Goal: Task Accomplishment & Management: Use online tool/utility

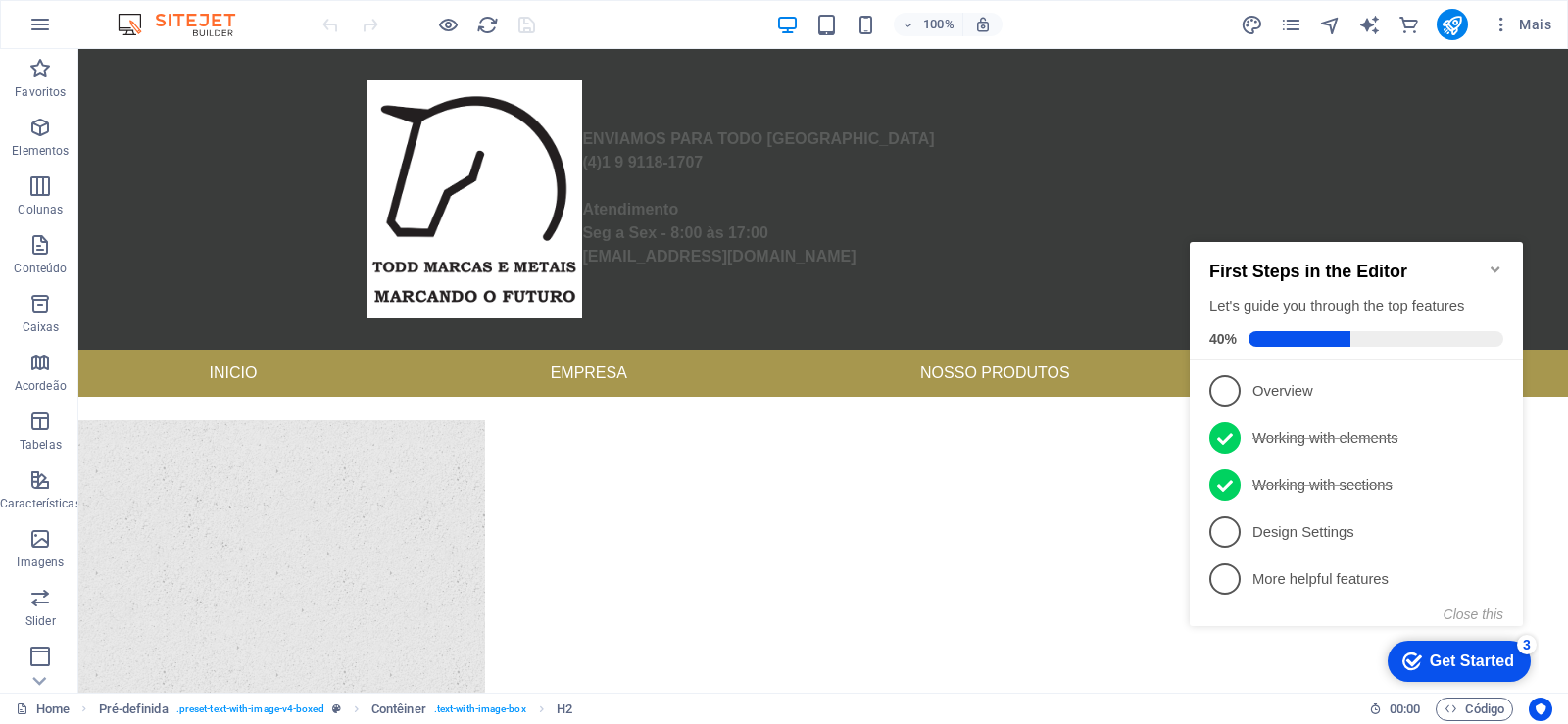
click at [1501, 262] on icon "Minimize checklist" at bounding box center [1495, 269] width 16 height 16
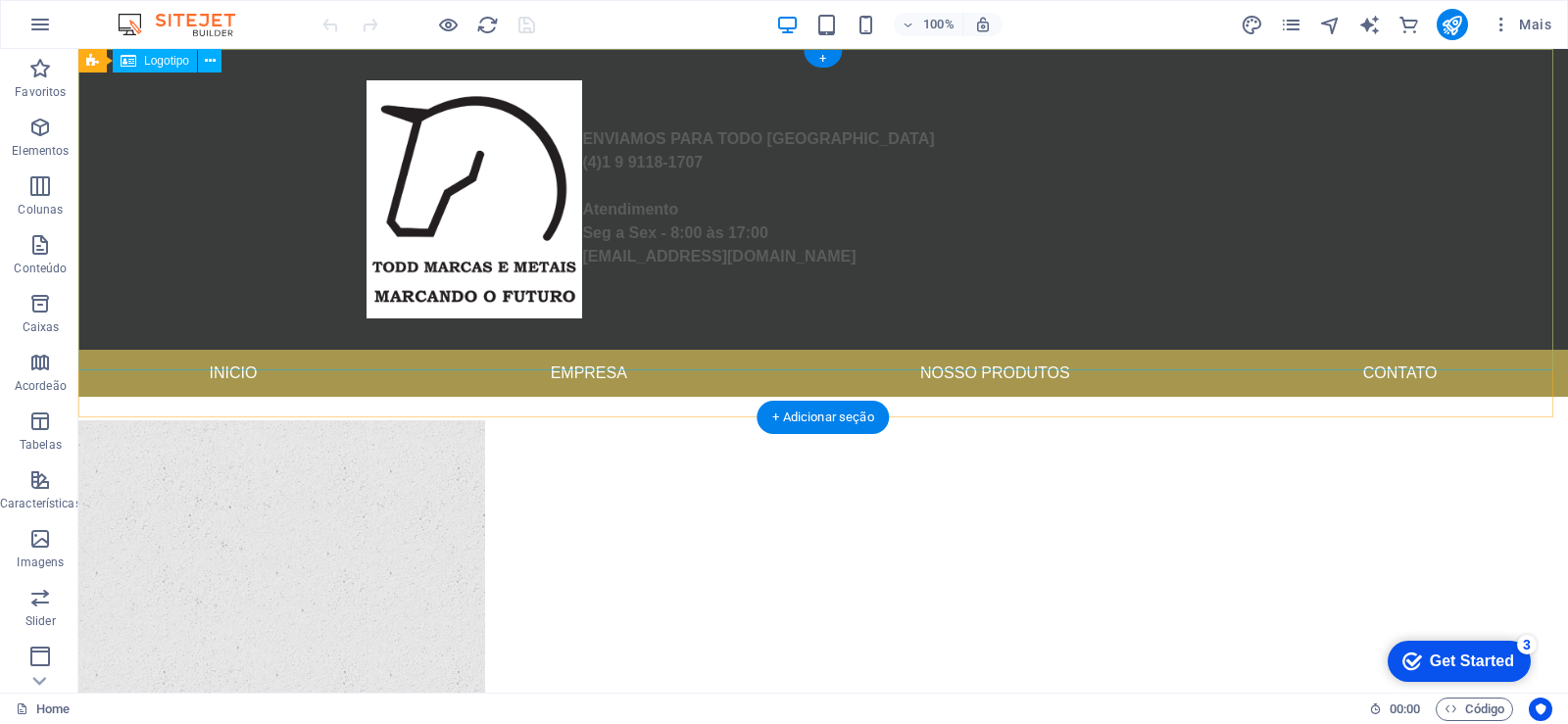
click at [934, 193] on div "ENVIAMOS PARA TODO BRASIL (4)1 9 9118-1707 Atendimento Seg a Sex - 8:00 às 17:0…" at bounding box center [823, 199] width 1490 height 301
select select "px"
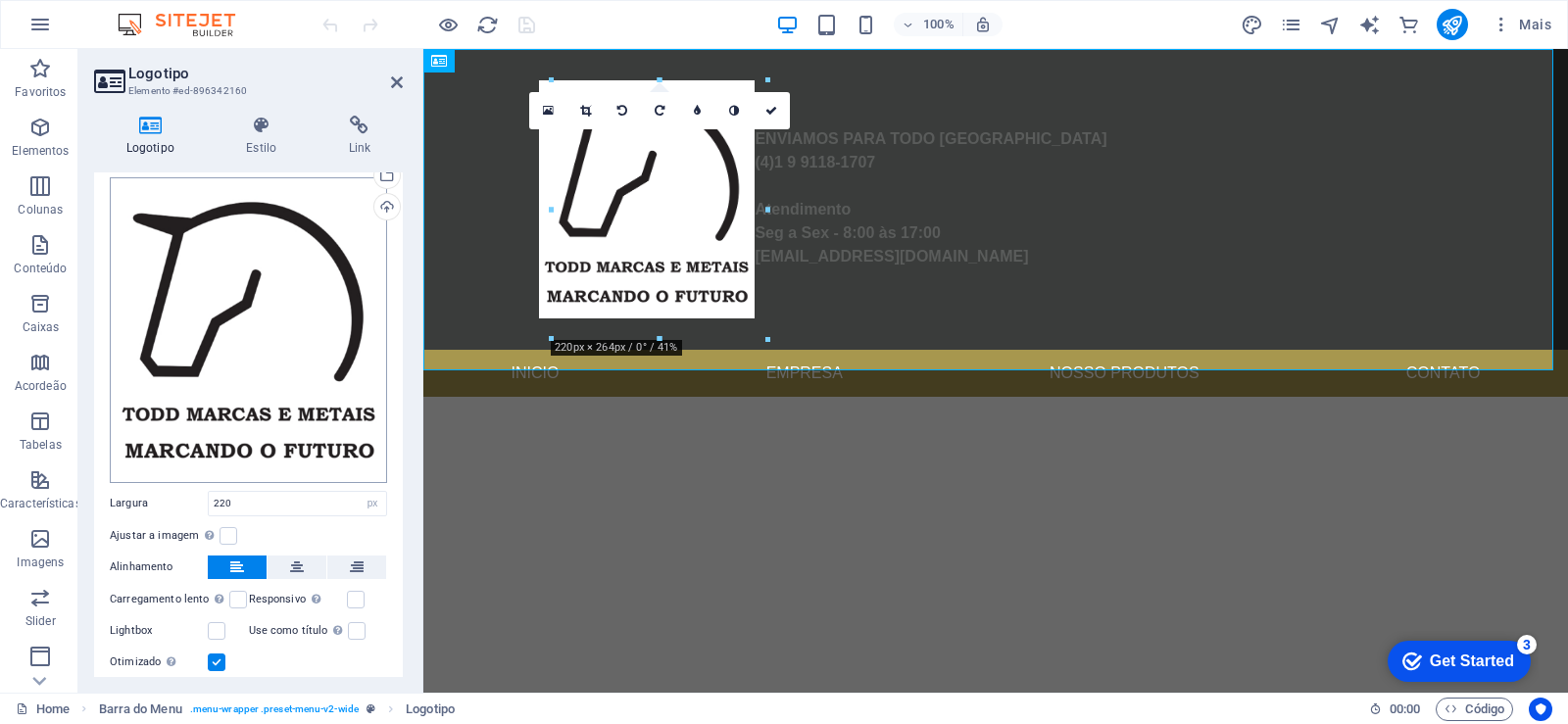
scroll to position [134, 0]
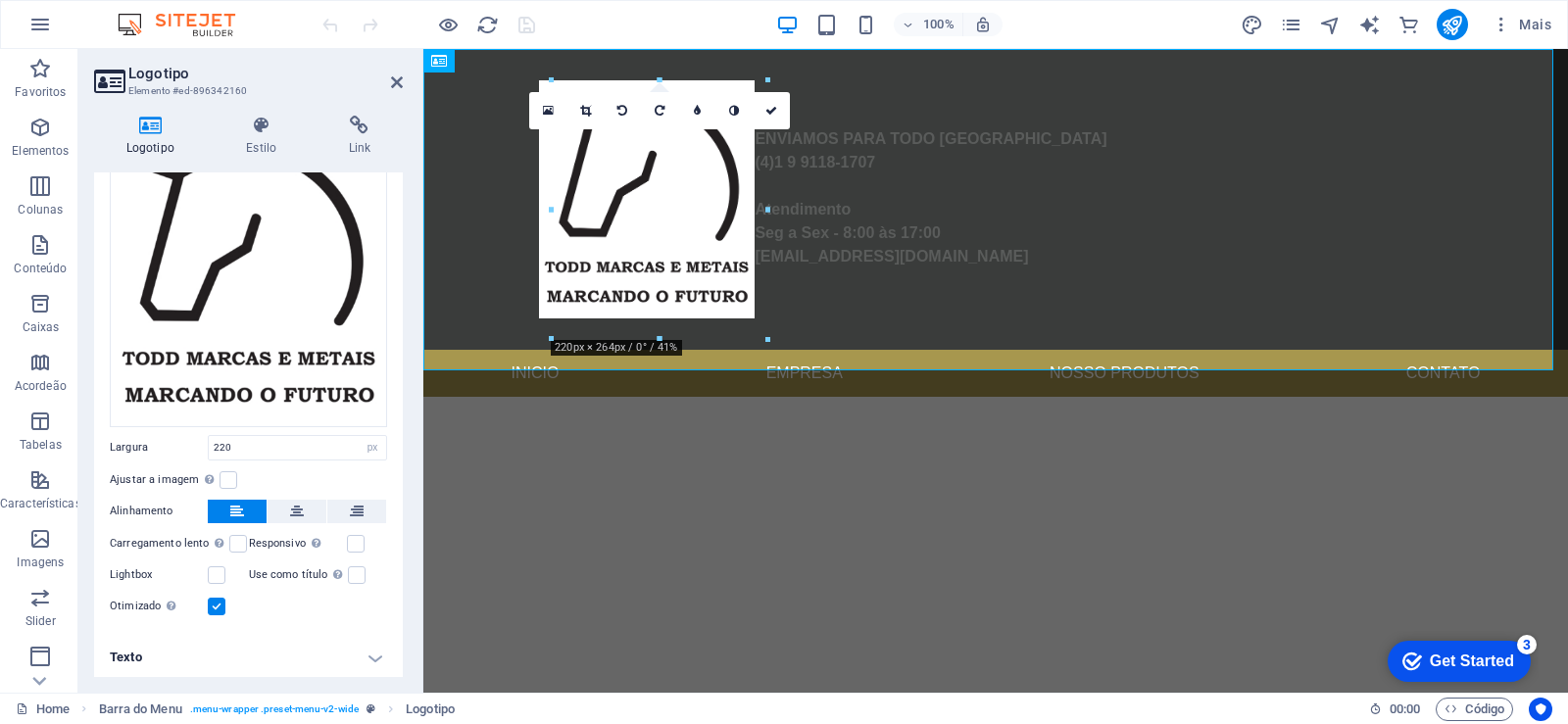
click at [372, 653] on h4 "Texto" at bounding box center [248, 657] width 309 height 47
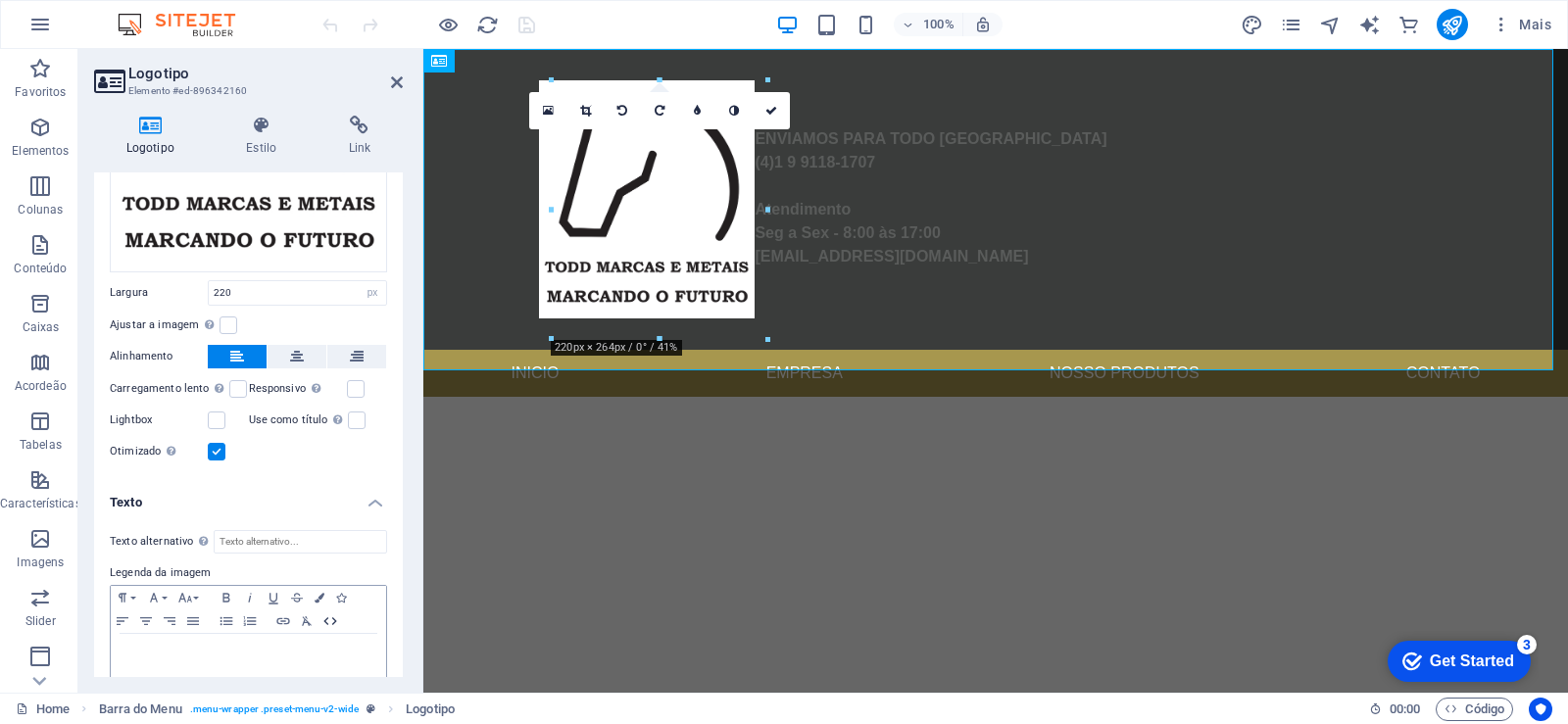
scroll to position [438, 0]
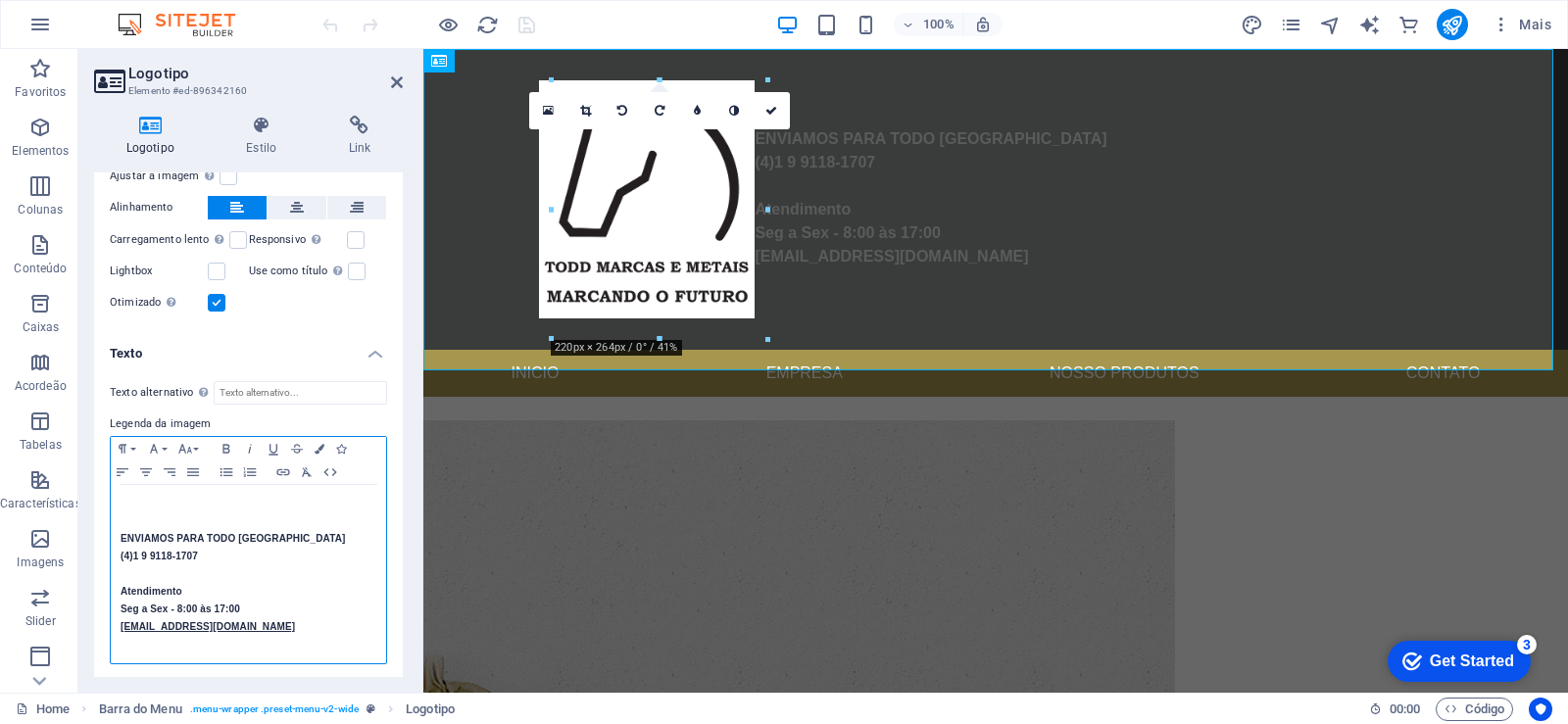
click at [182, 586] on strong "Atendimento" at bounding box center [151, 591] width 62 height 11
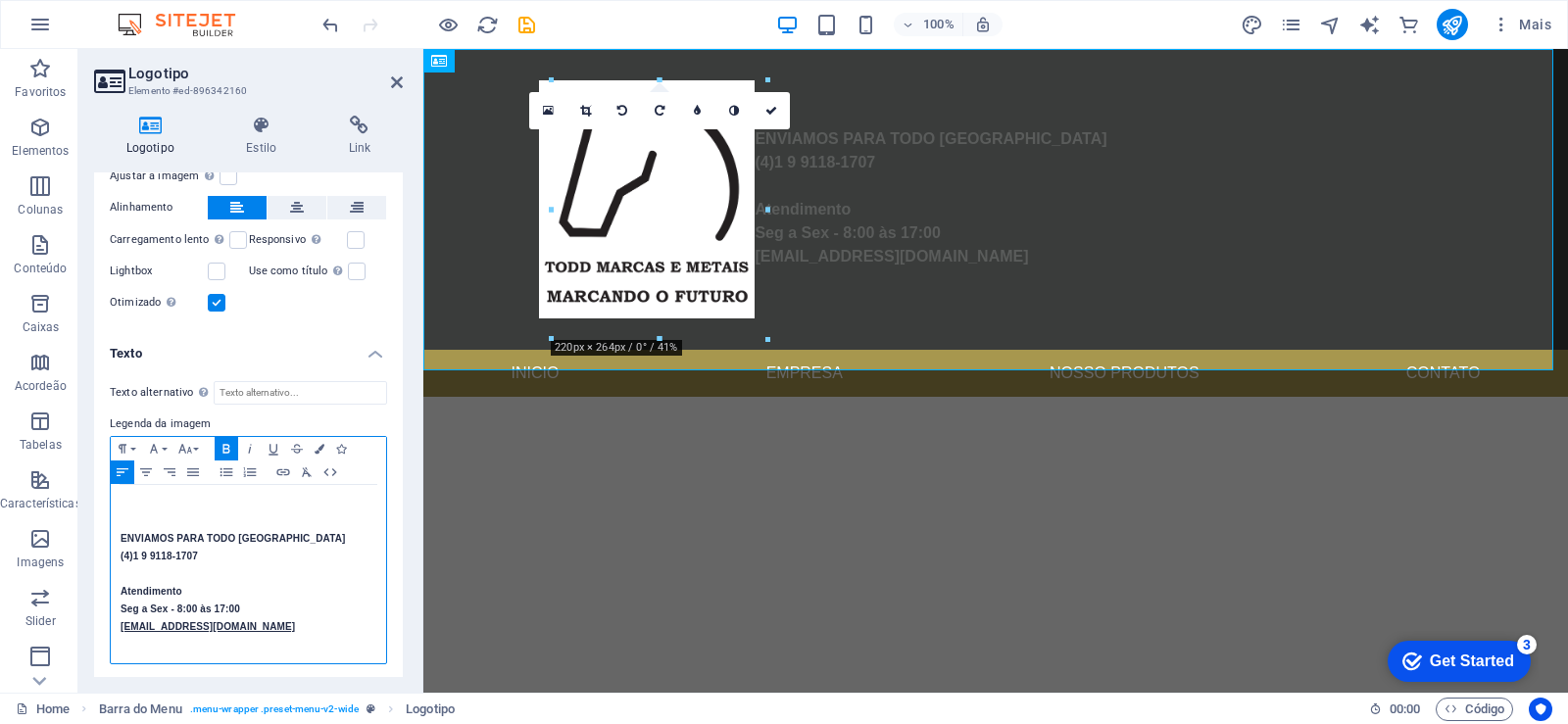
click at [159, 555] on strong "(4)1 9 9118-1707" at bounding box center [159, 555] width 77 height 11
click at [182, 586] on strong "Atendimento" at bounding box center [151, 591] width 62 height 11
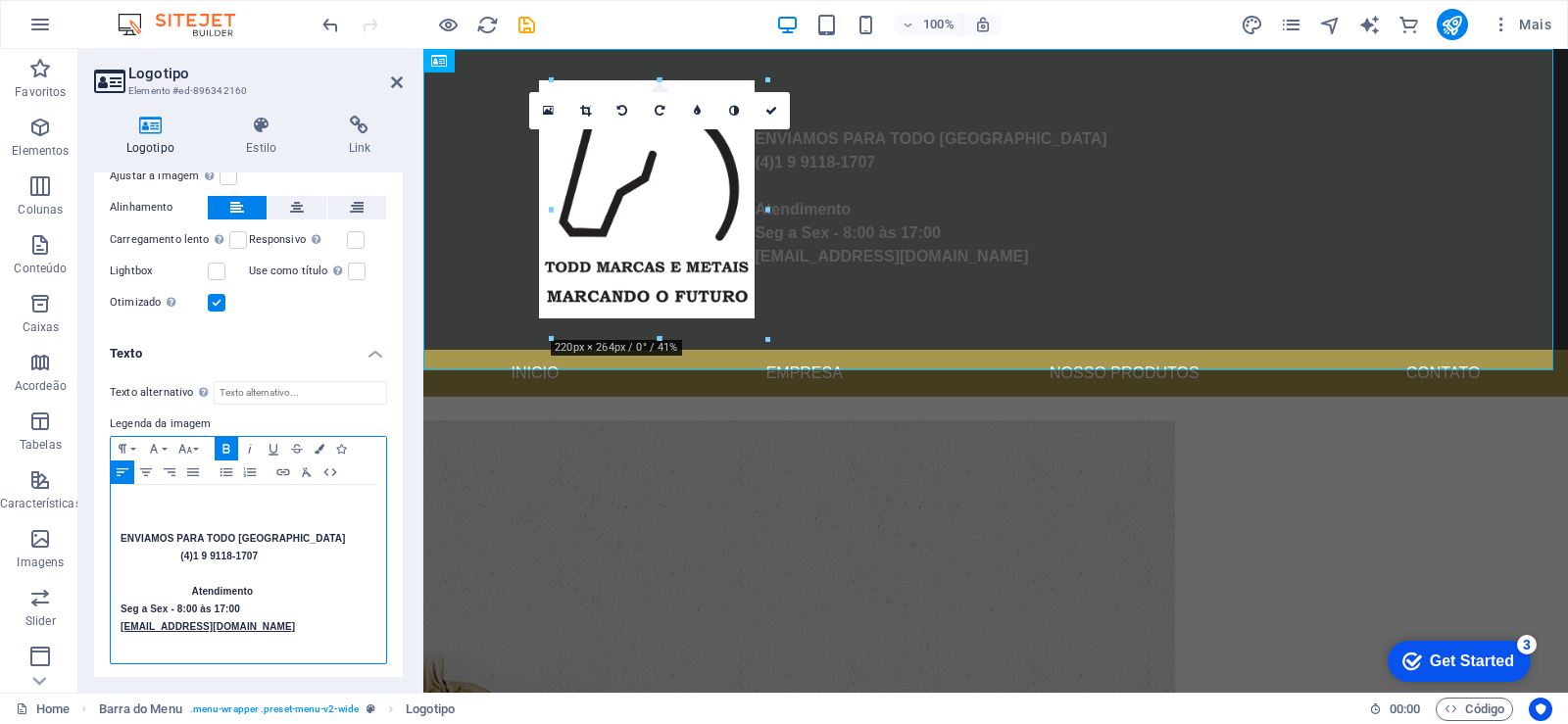
click at [174, 603] on strong "Seg a Sex - 8:00 às 17:00" at bounding box center [180, 608] width 120 height 11
click at [156, 628] on p "[EMAIL_ADDRESS][DOMAIN_NAME]" at bounding box center [248, 627] width 256 height 18
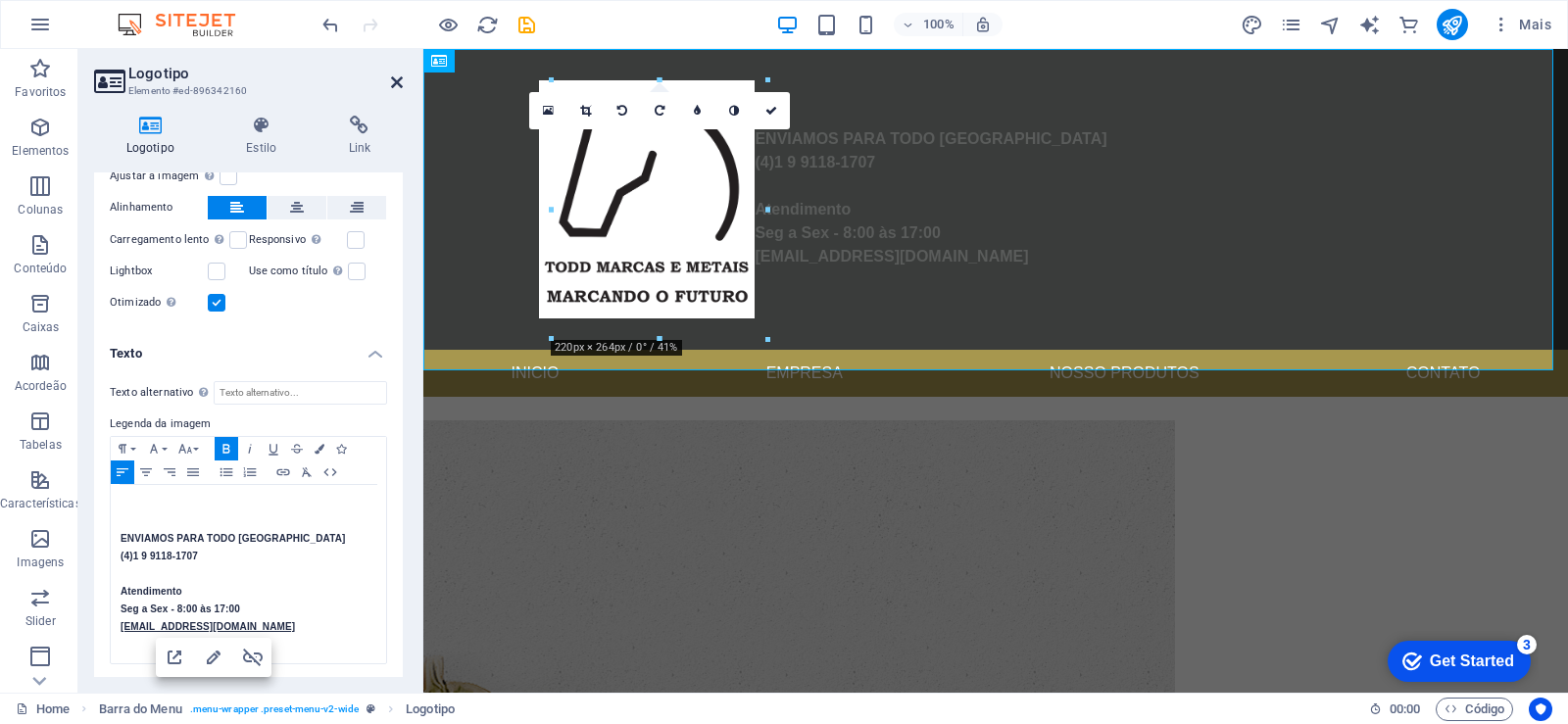
click at [392, 80] on icon at bounding box center [397, 82] width 12 height 16
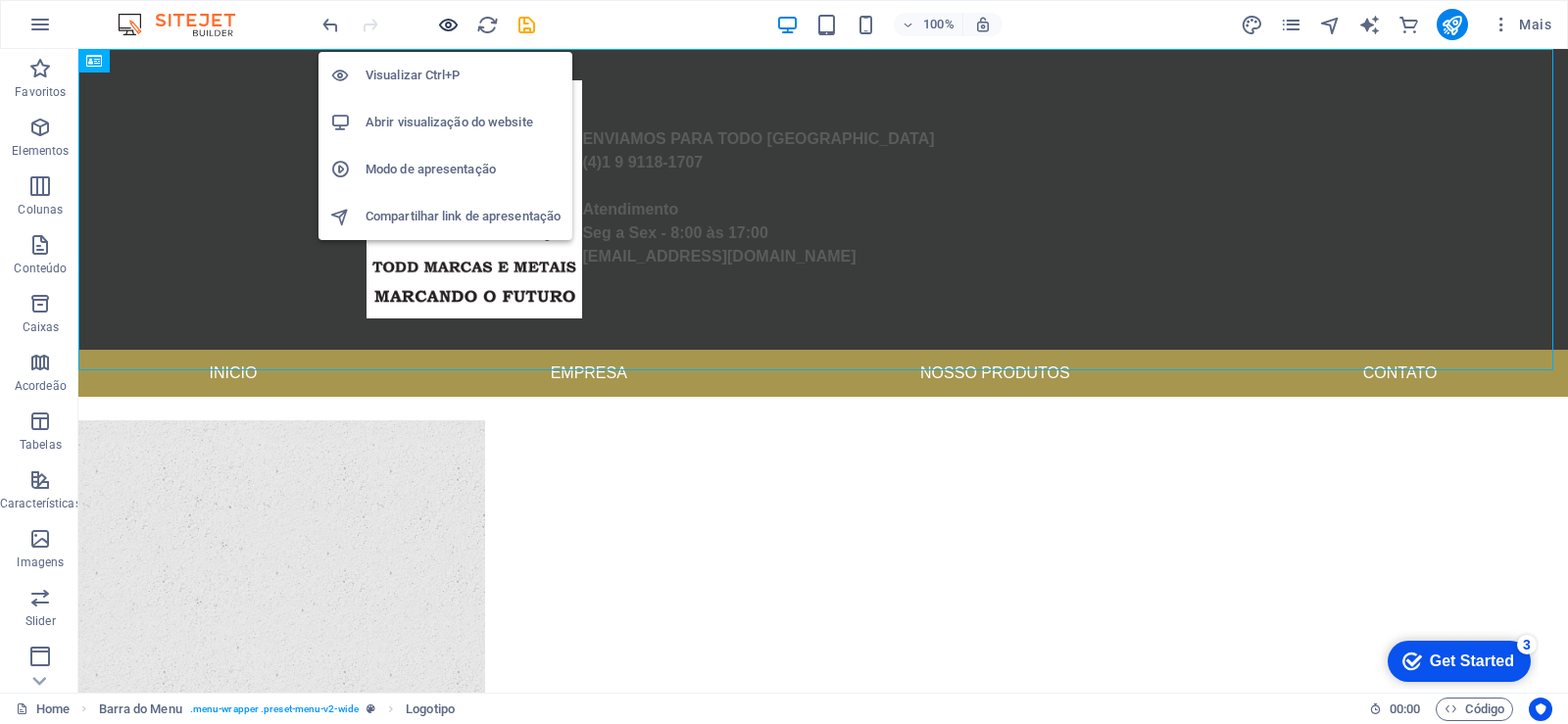
click at [445, 24] on icon "button" at bounding box center [448, 24] width 23 height 23
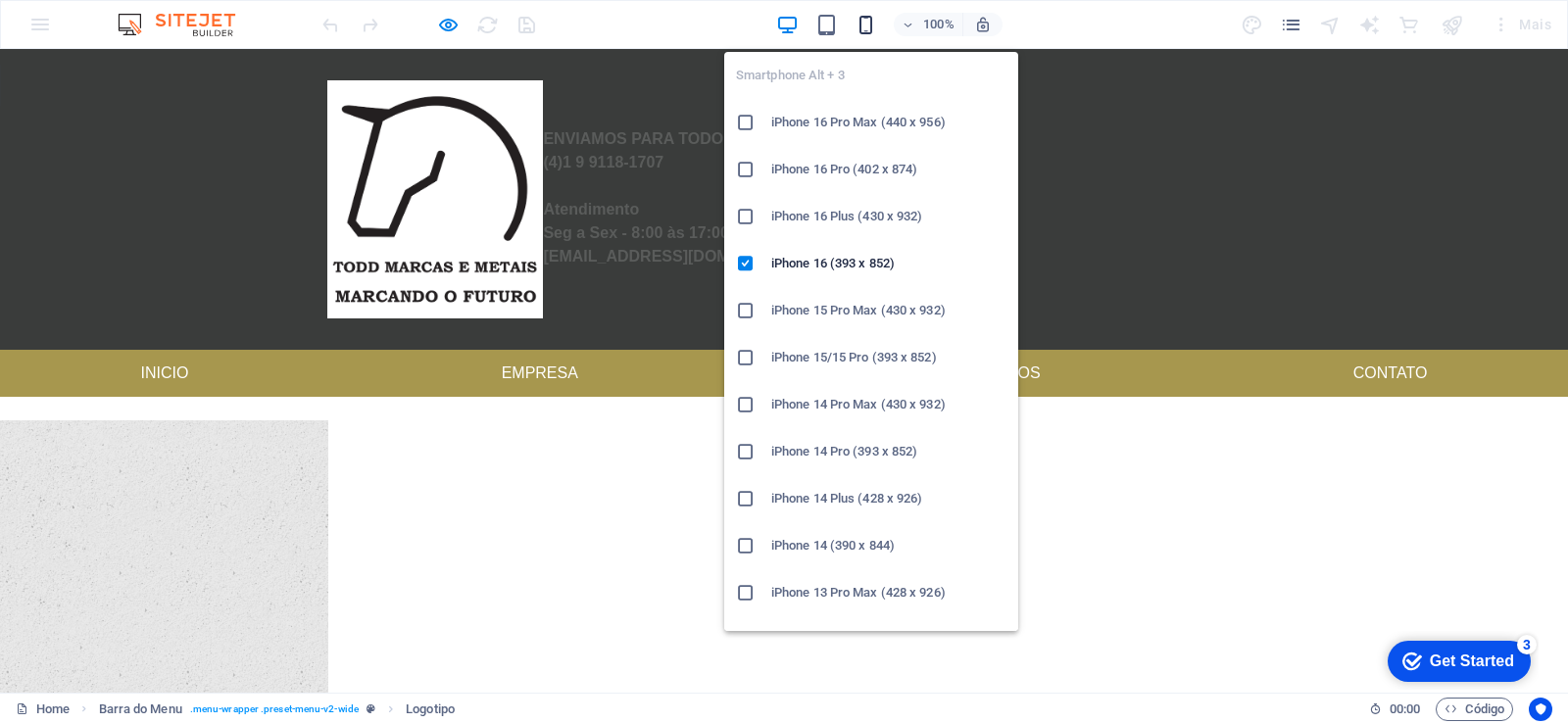
click at [861, 31] on icon "button" at bounding box center [865, 24] width 23 height 23
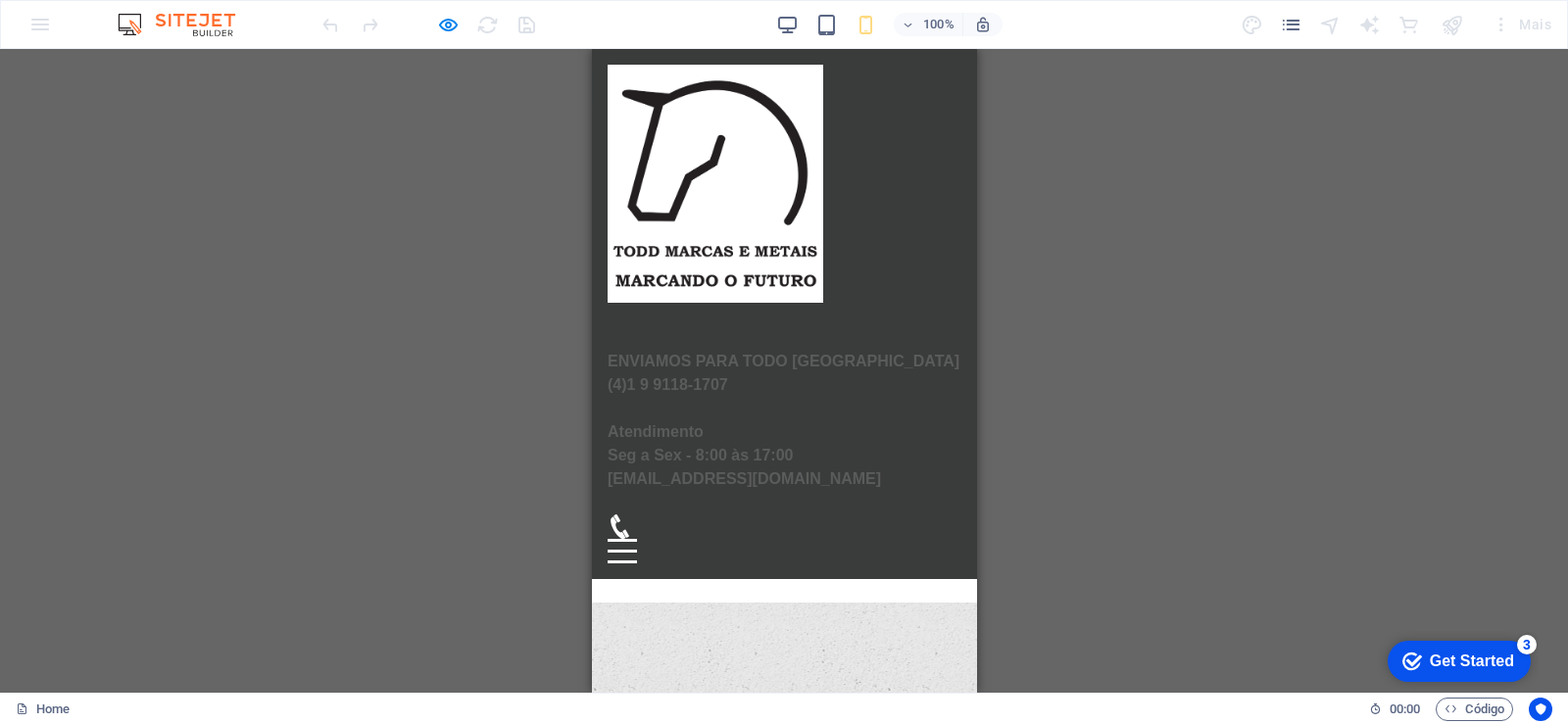
scroll to position [235, 0]
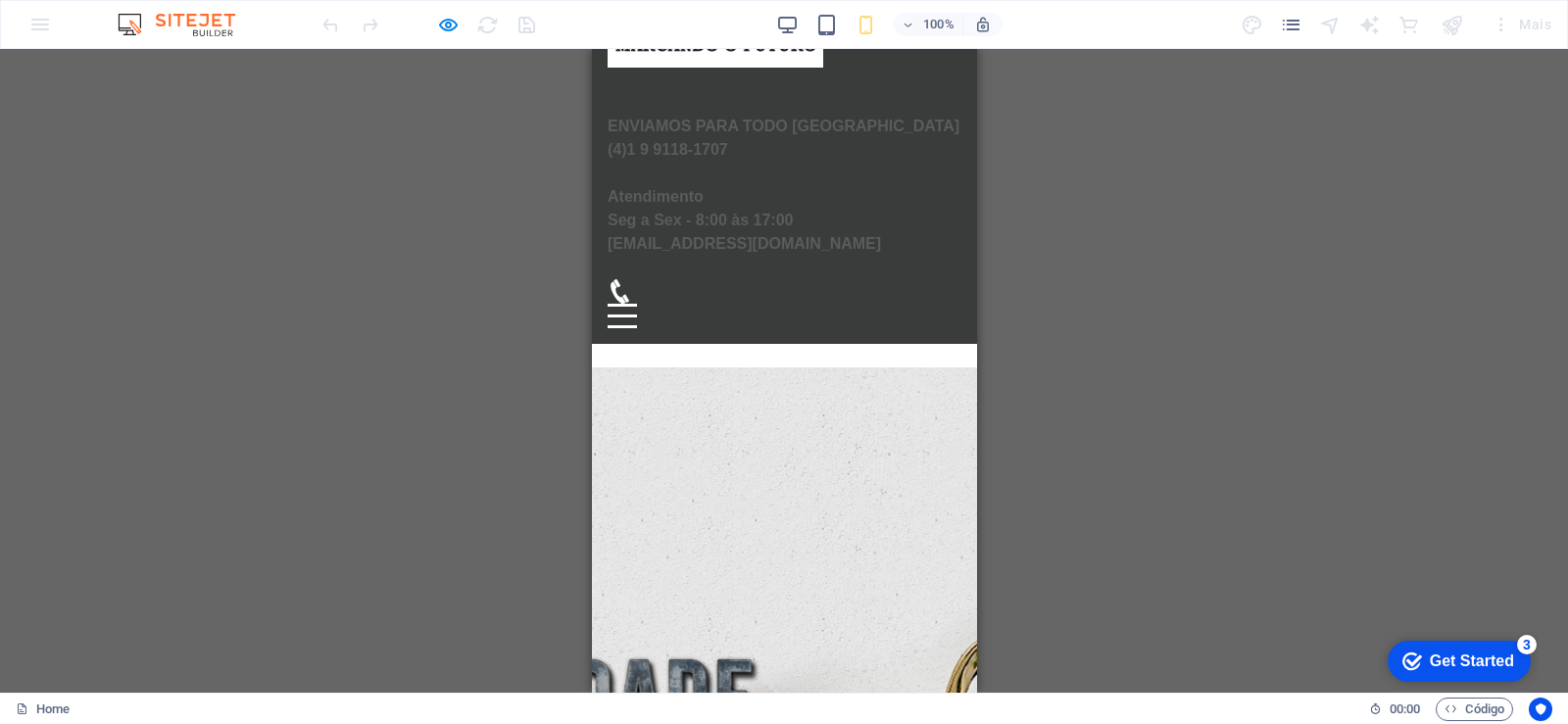
click at [937, 322] on div "ENVIAMOS PARA TODO BRASIL (4)1 9 9118-1707 Atendimento Seg a Sex - 8:00 às 17:0…" at bounding box center [783, 78] width 385 height 530
click at [636, 328] on div "Menu" at bounding box center [621, 315] width 29 height 24
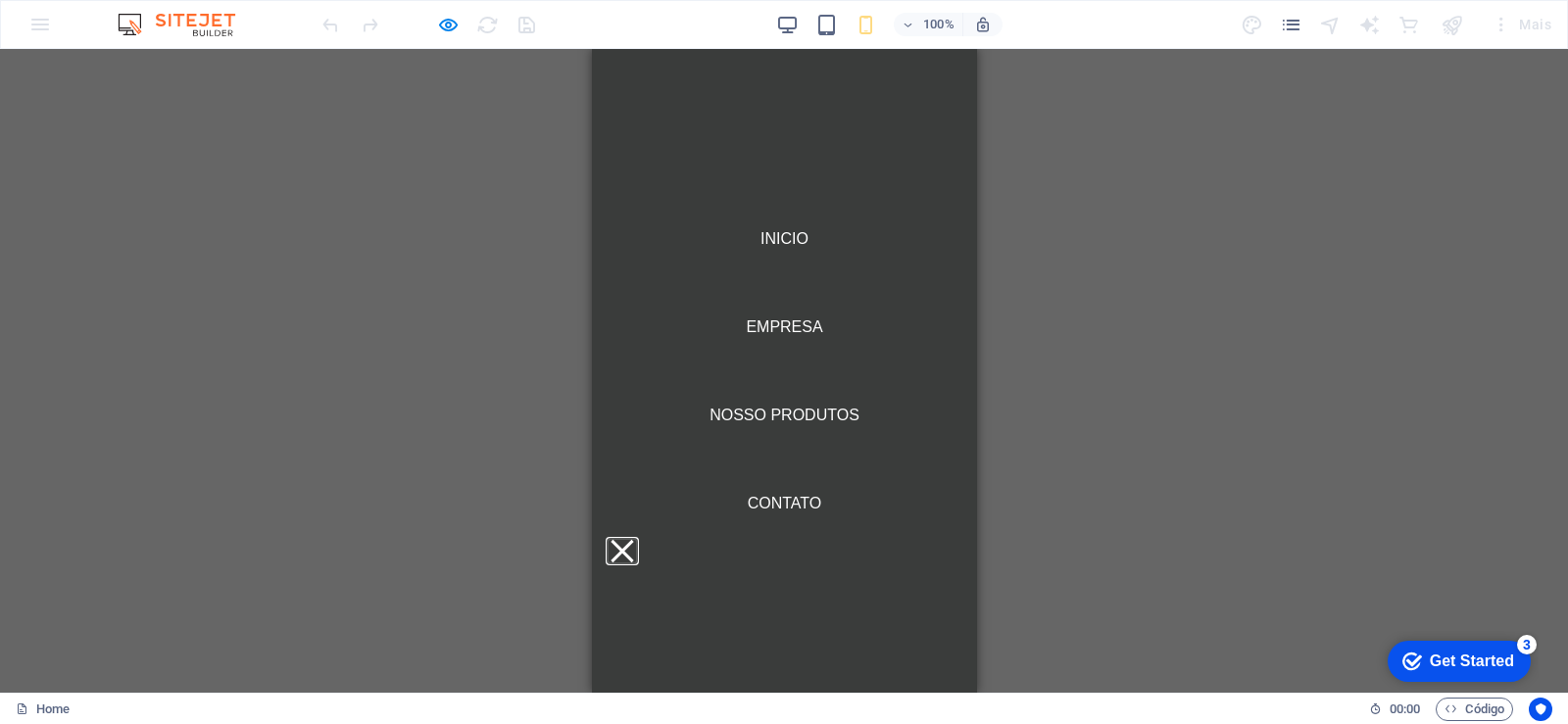
click at [632, 562] on button "Menu" at bounding box center [620, 551] width 23 height 23
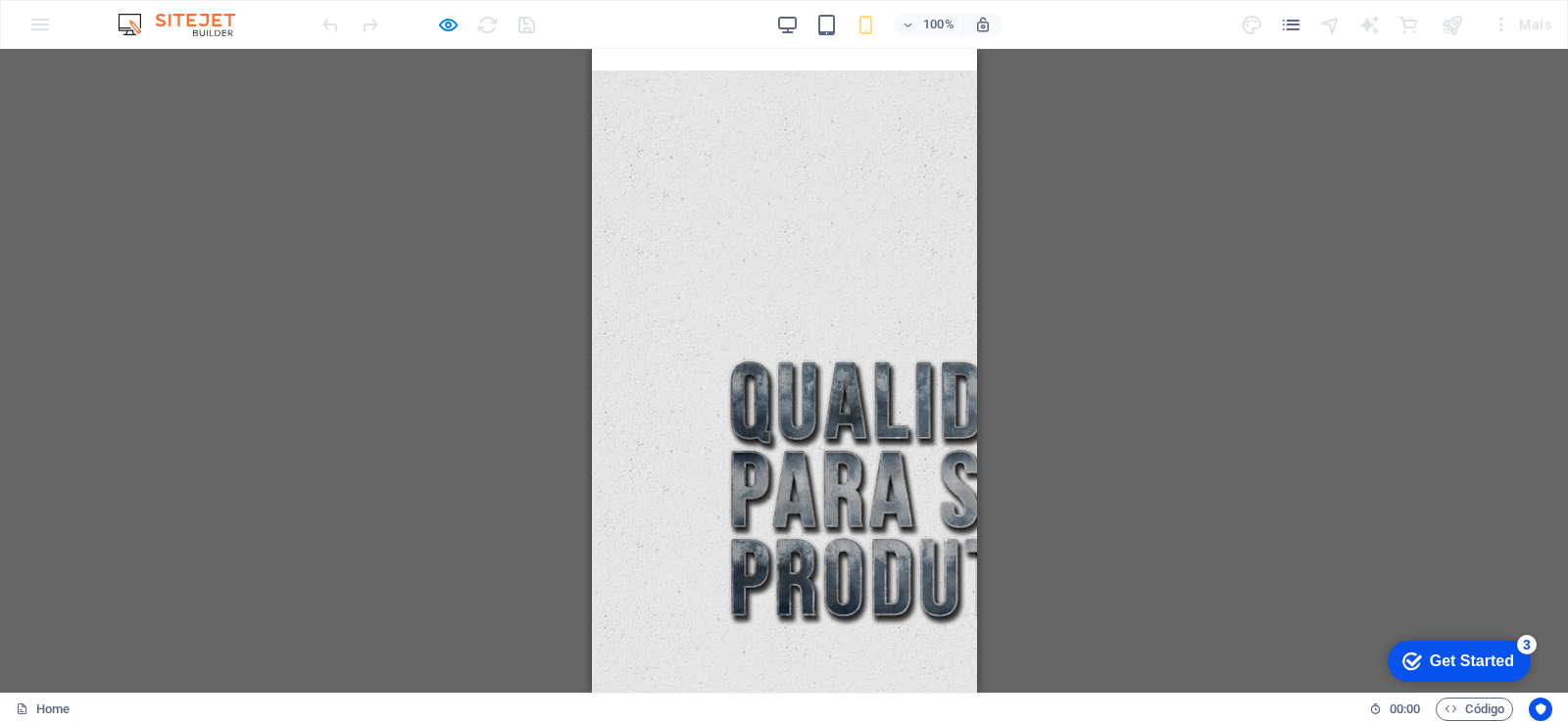
scroll to position [0, 0]
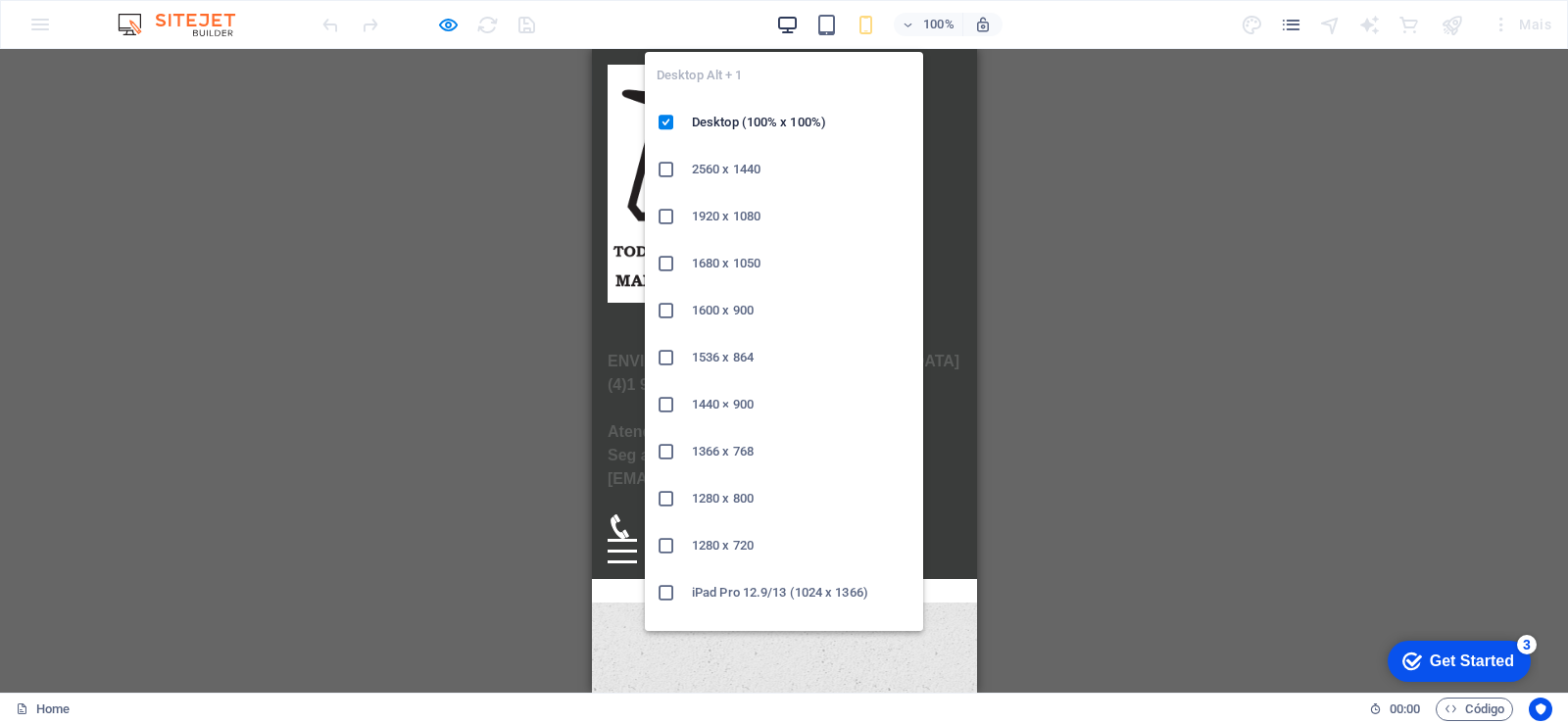
click at [785, 17] on icon "button" at bounding box center [787, 24] width 23 height 23
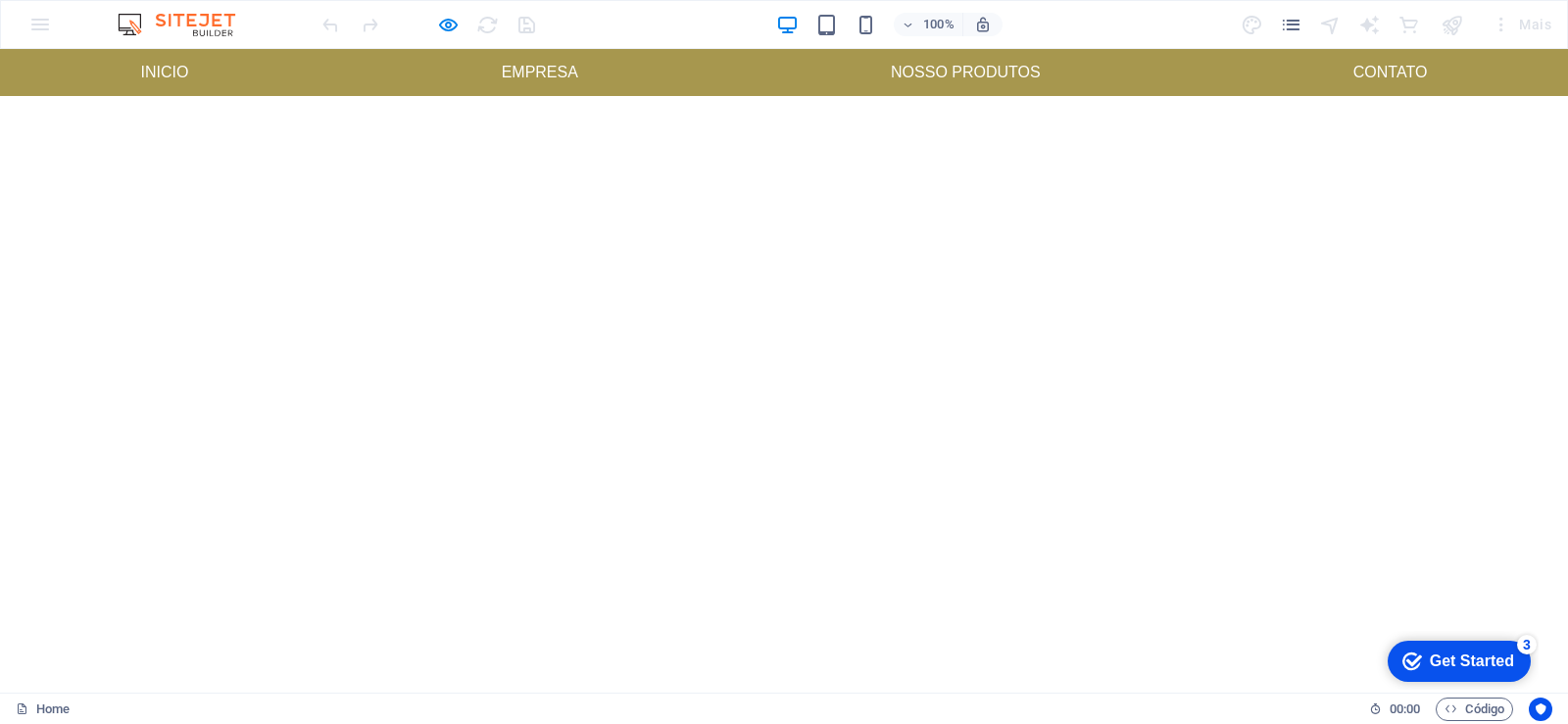
scroll to position [548, 0]
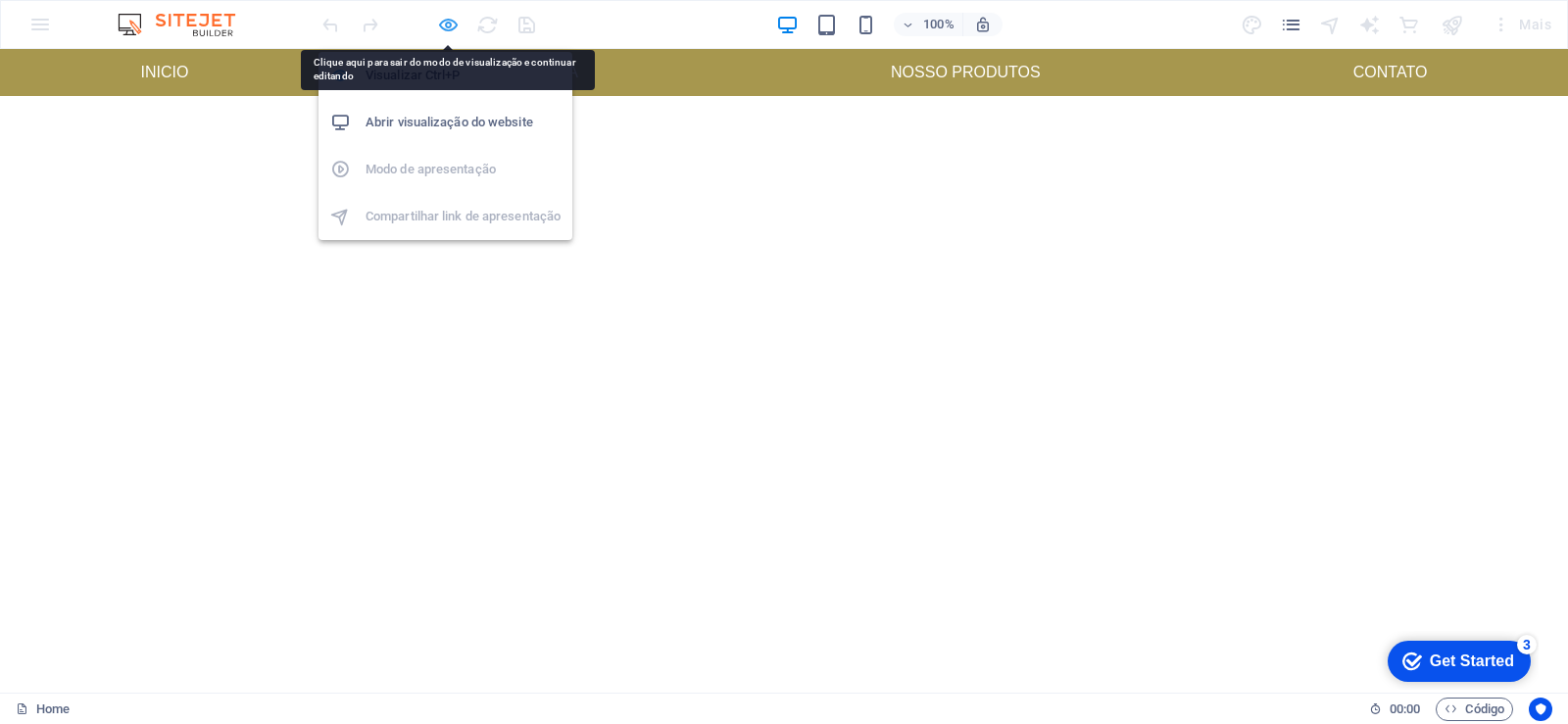
click at [437, 29] on icon "button" at bounding box center [448, 24] width 23 height 23
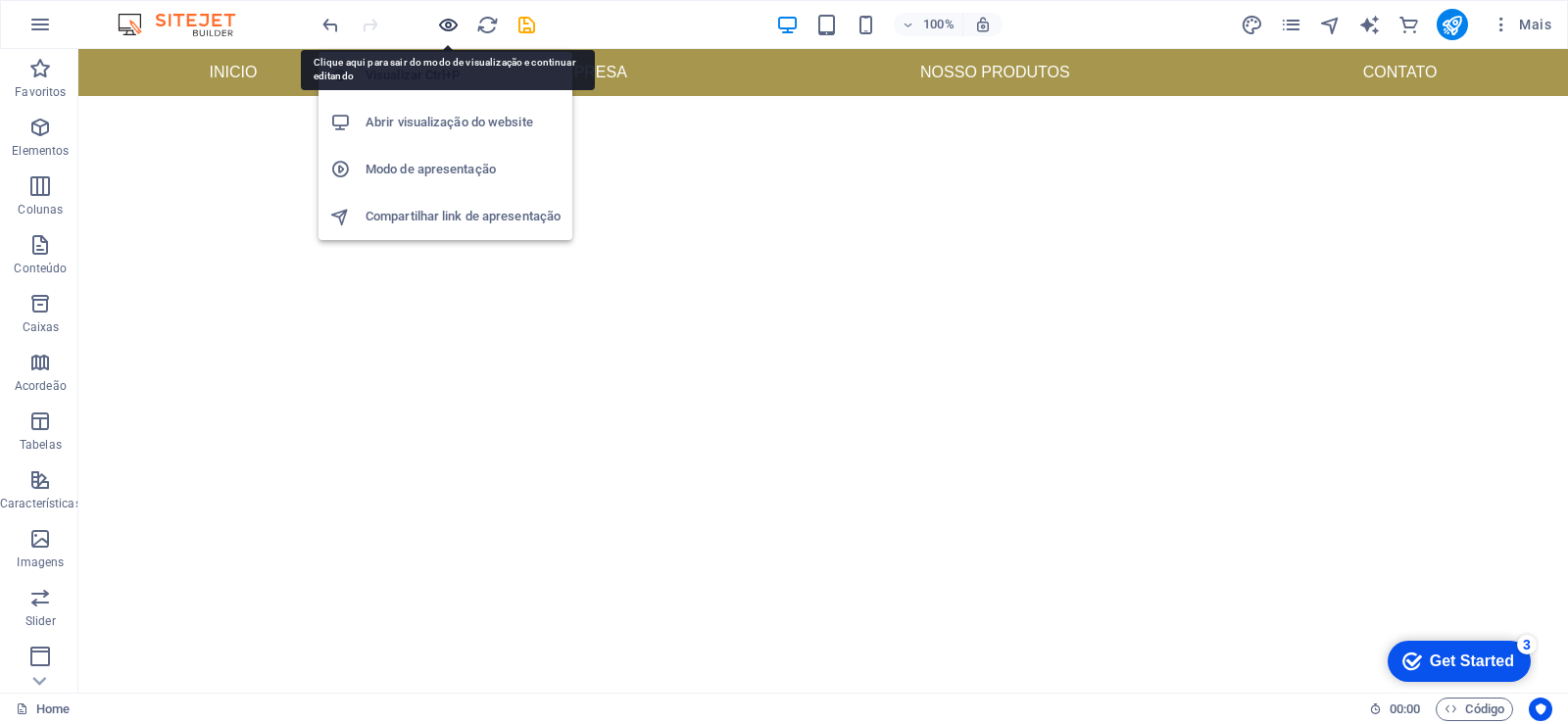
scroll to position [511, 0]
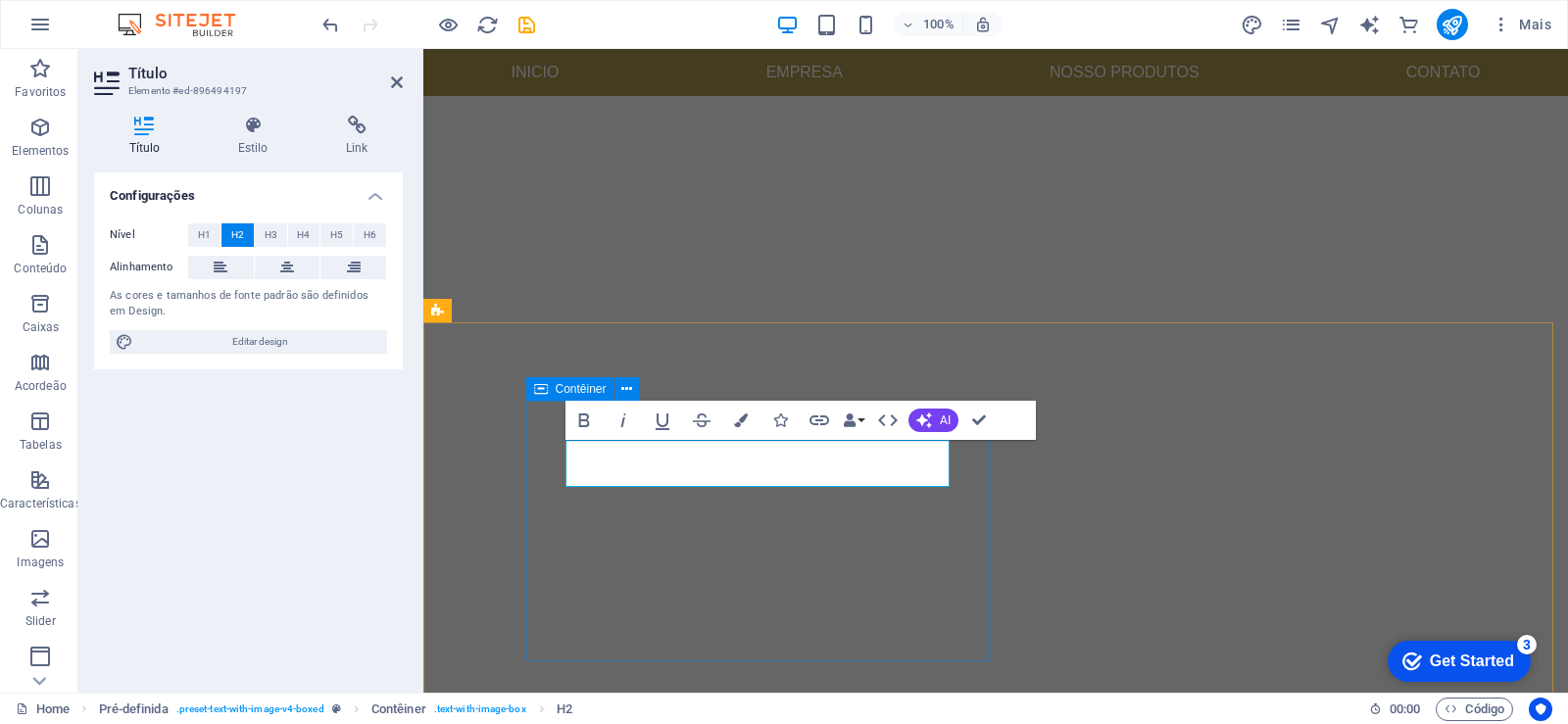
scroll to position [303, 0]
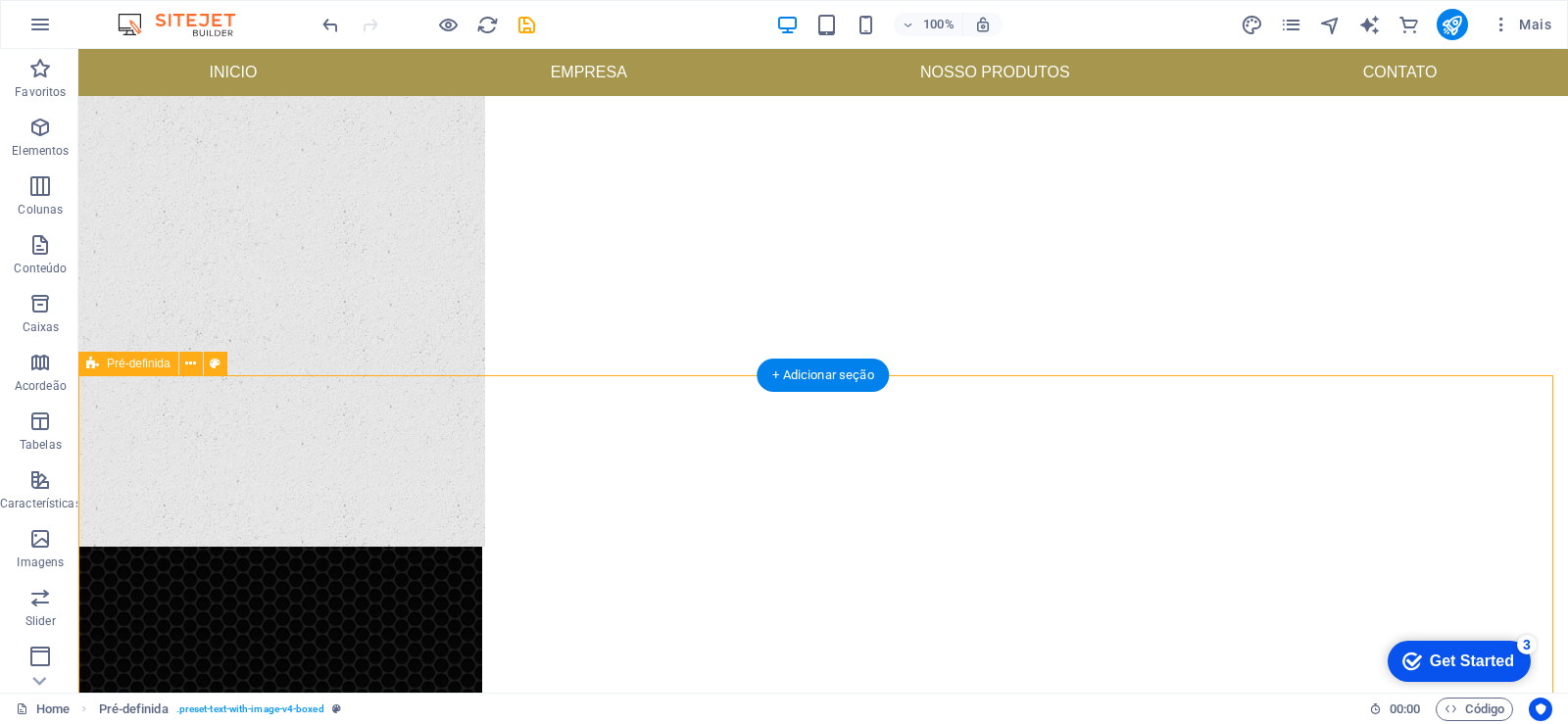
scroll to position [511, 0]
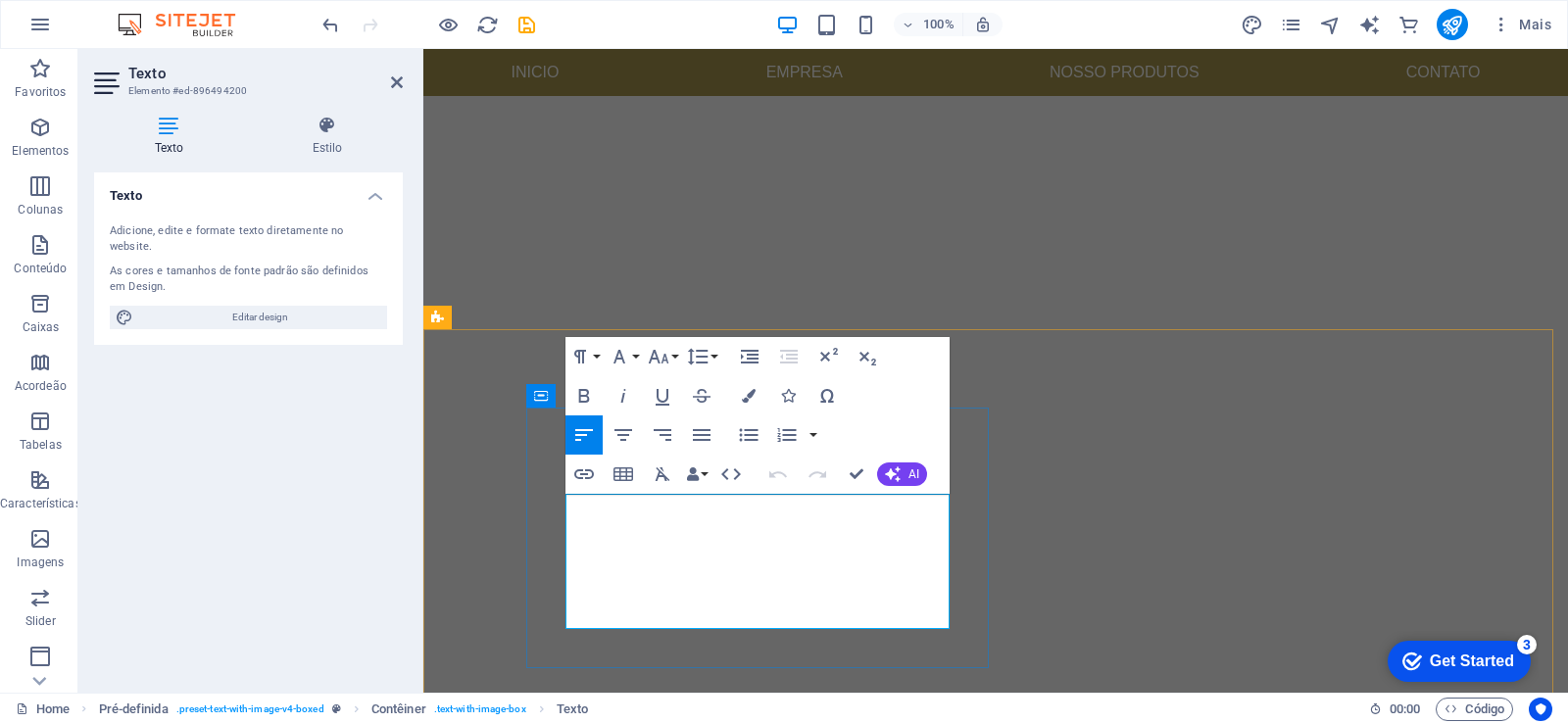
scroll to position [350, 0]
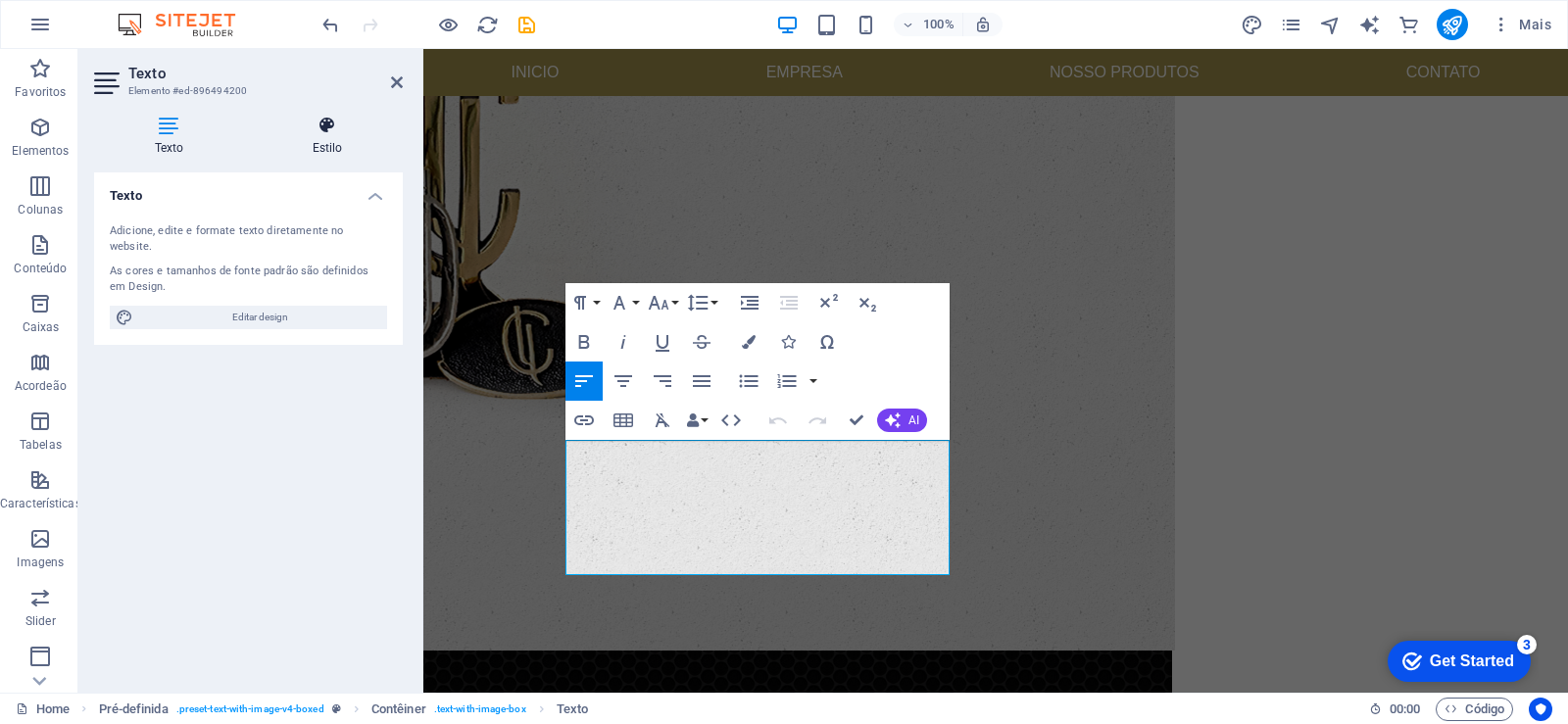
click at [327, 140] on h4 "Estilo" at bounding box center [327, 136] width 151 height 41
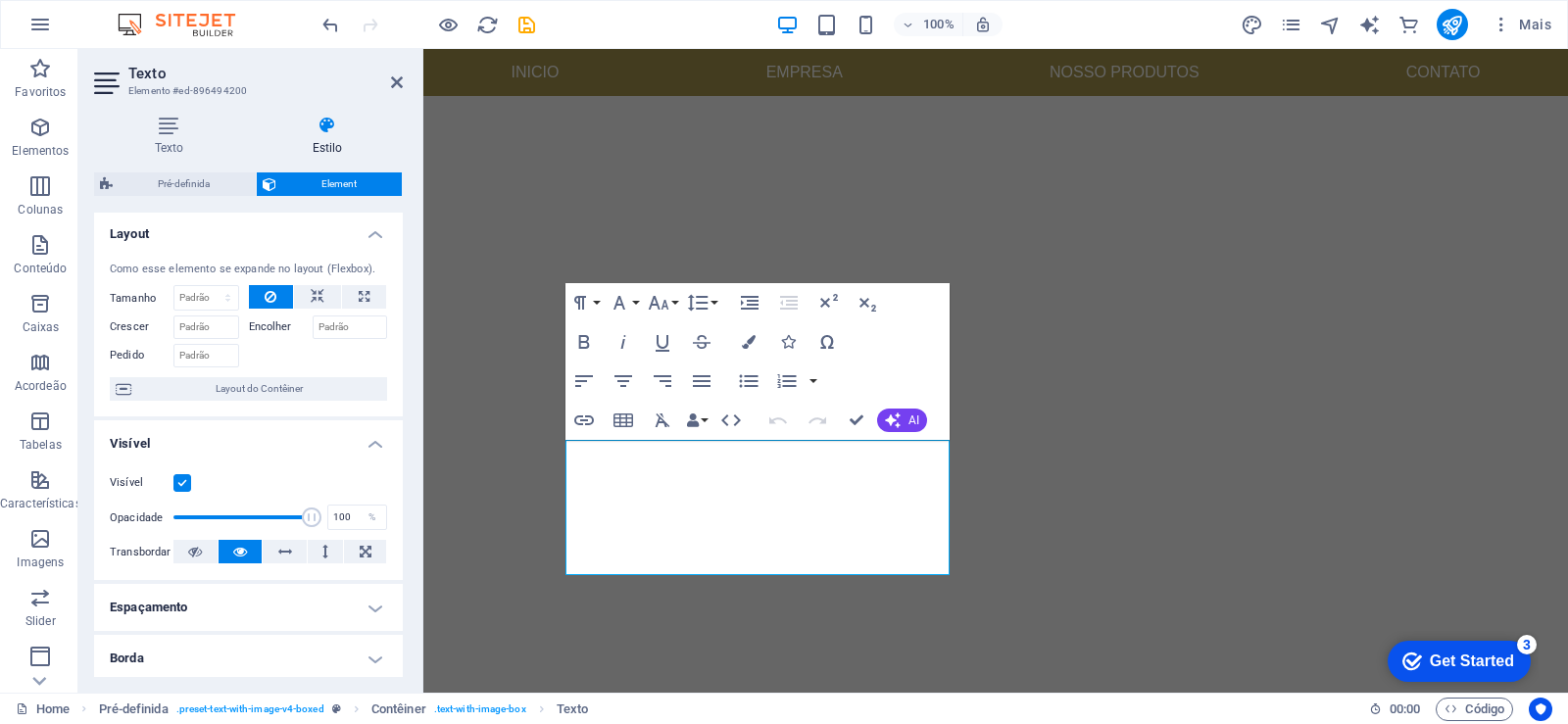
scroll to position [0, 0]
click at [396, 84] on icon at bounding box center [397, 82] width 12 height 16
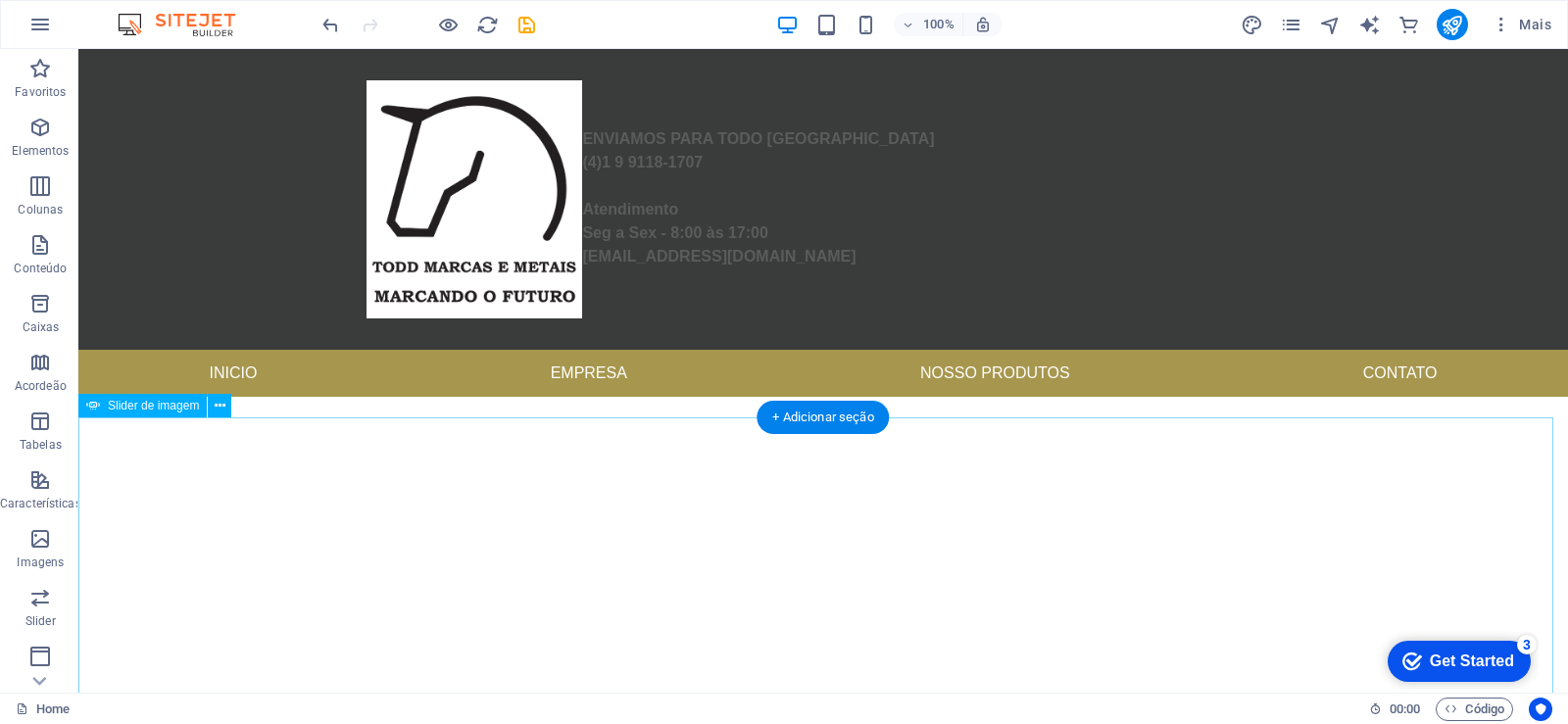
scroll to position [118, 0]
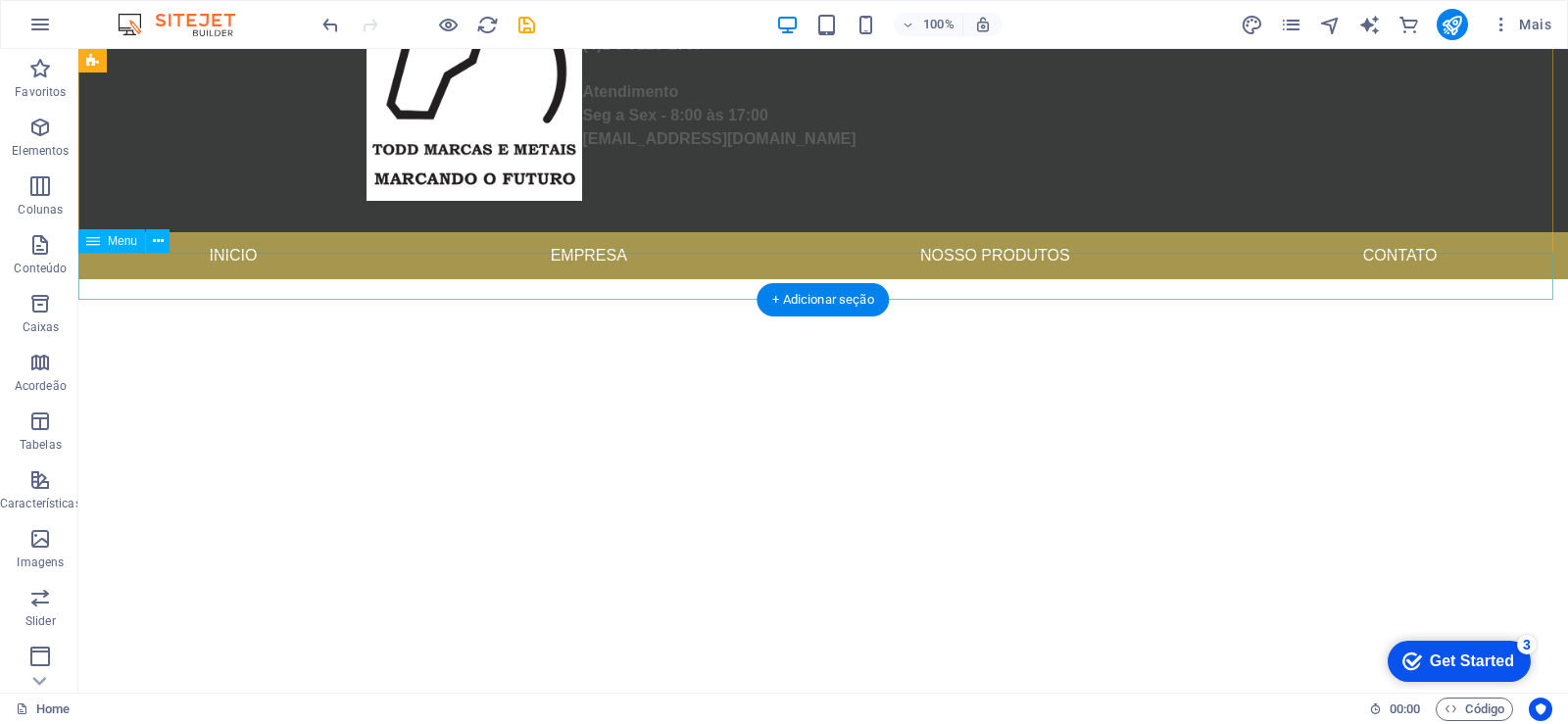
click at [968, 270] on nav "Inicio Empresa Nosso produtos Contato" at bounding box center [823, 256] width 1490 height 47
click at [560, 279] on nav "Inicio Empresa Nosso produtos Contato" at bounding box center [823, 256] width 1490 height 47
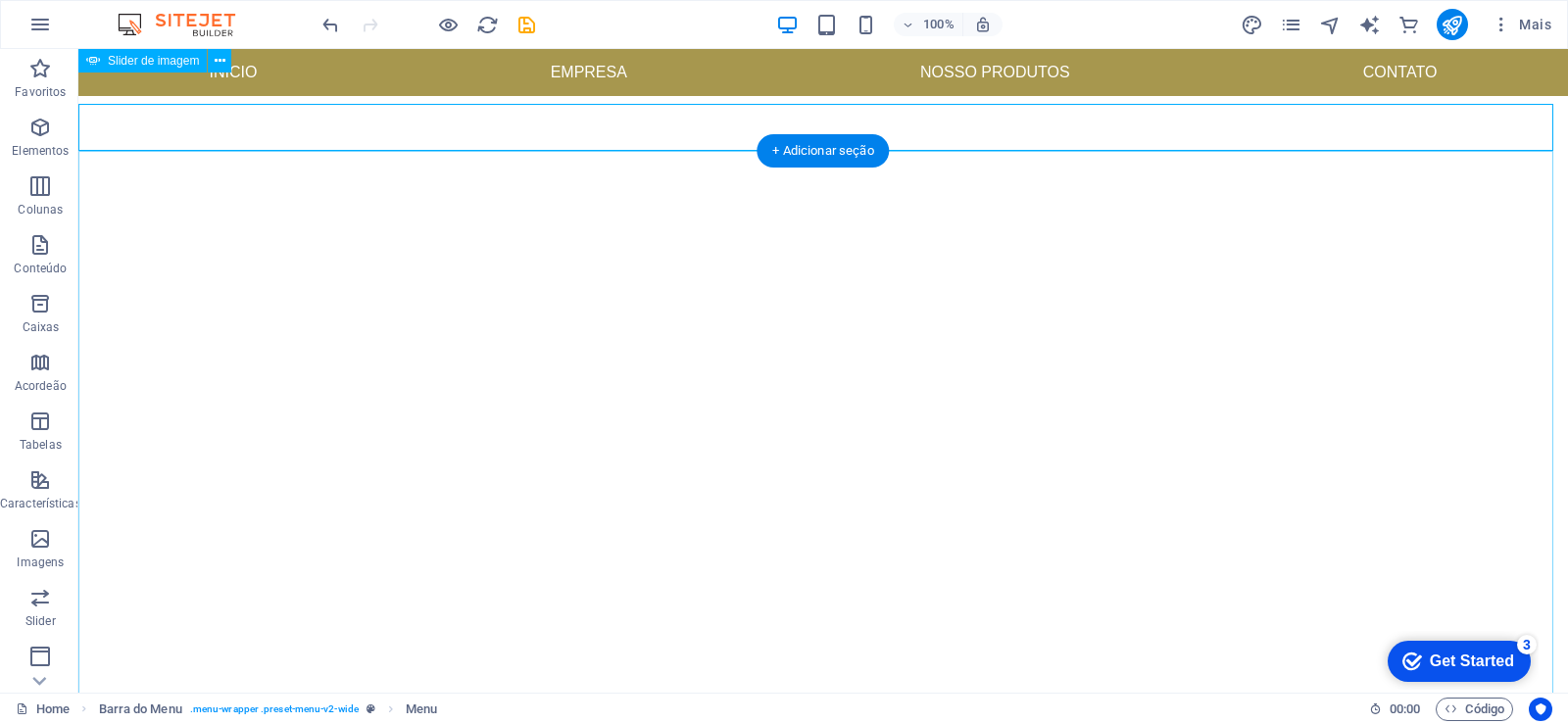
scroll to position [511, 0]
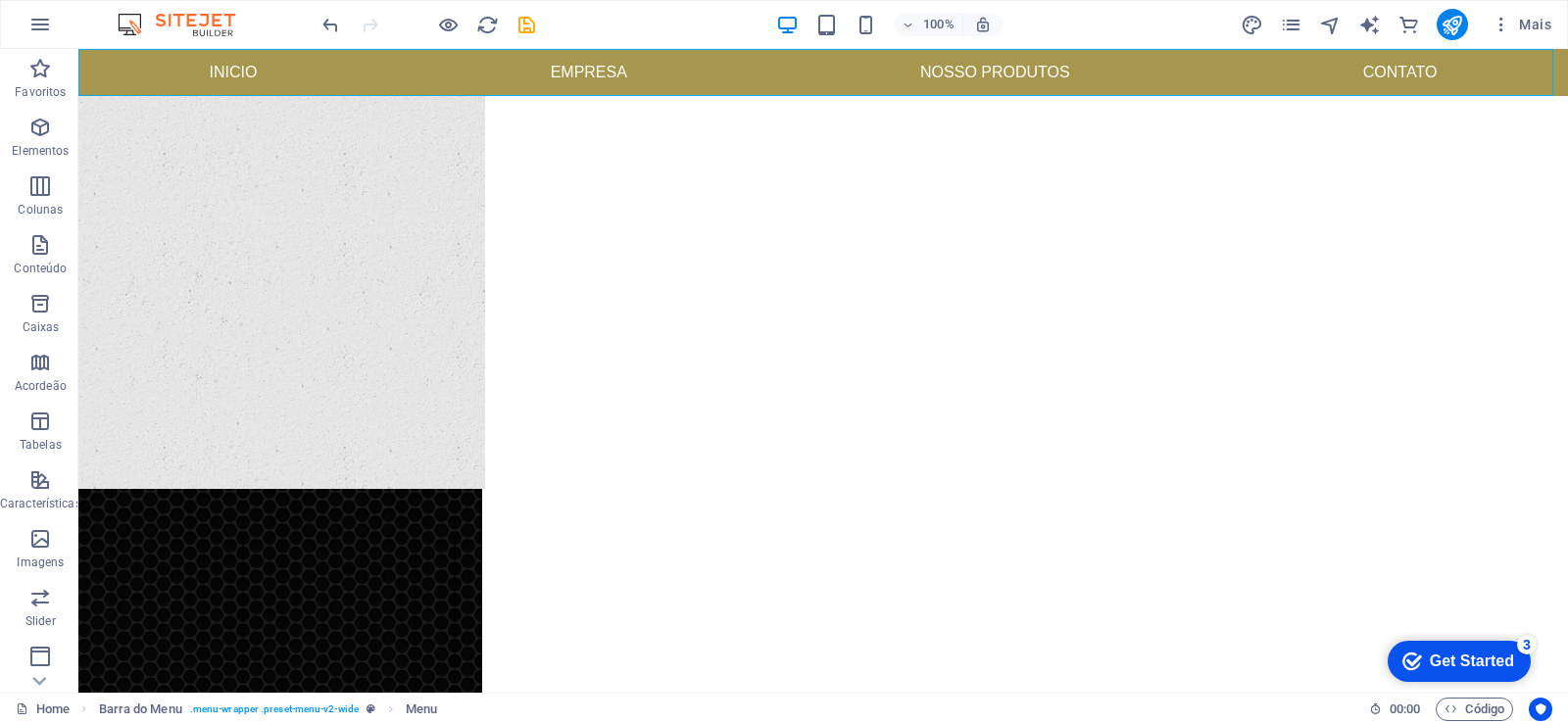
click at [304, 80] on nav "Inicio Empresa Nosso produtos Contato" at bounding box center [823, 72] width 1490 height 47
select select
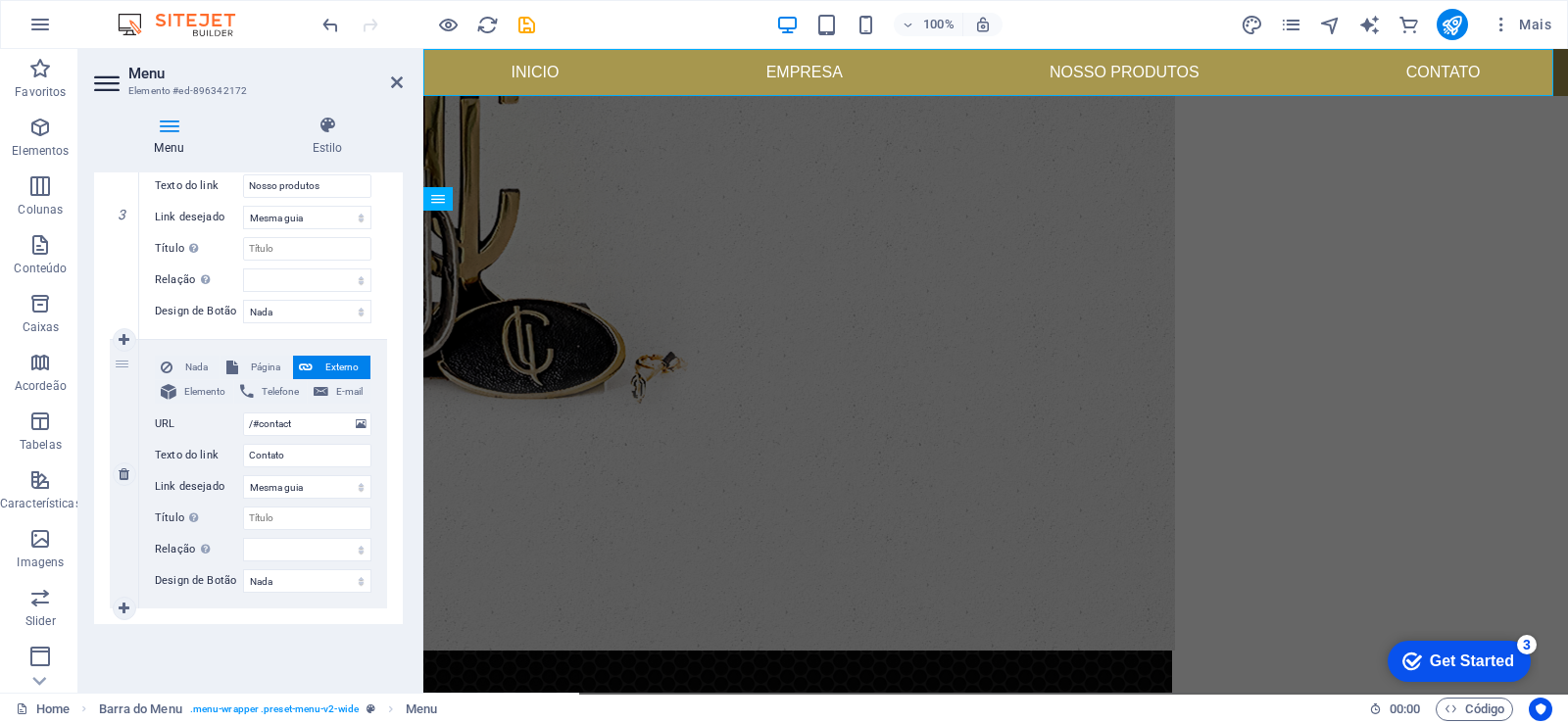
scroll to position [828, 0]
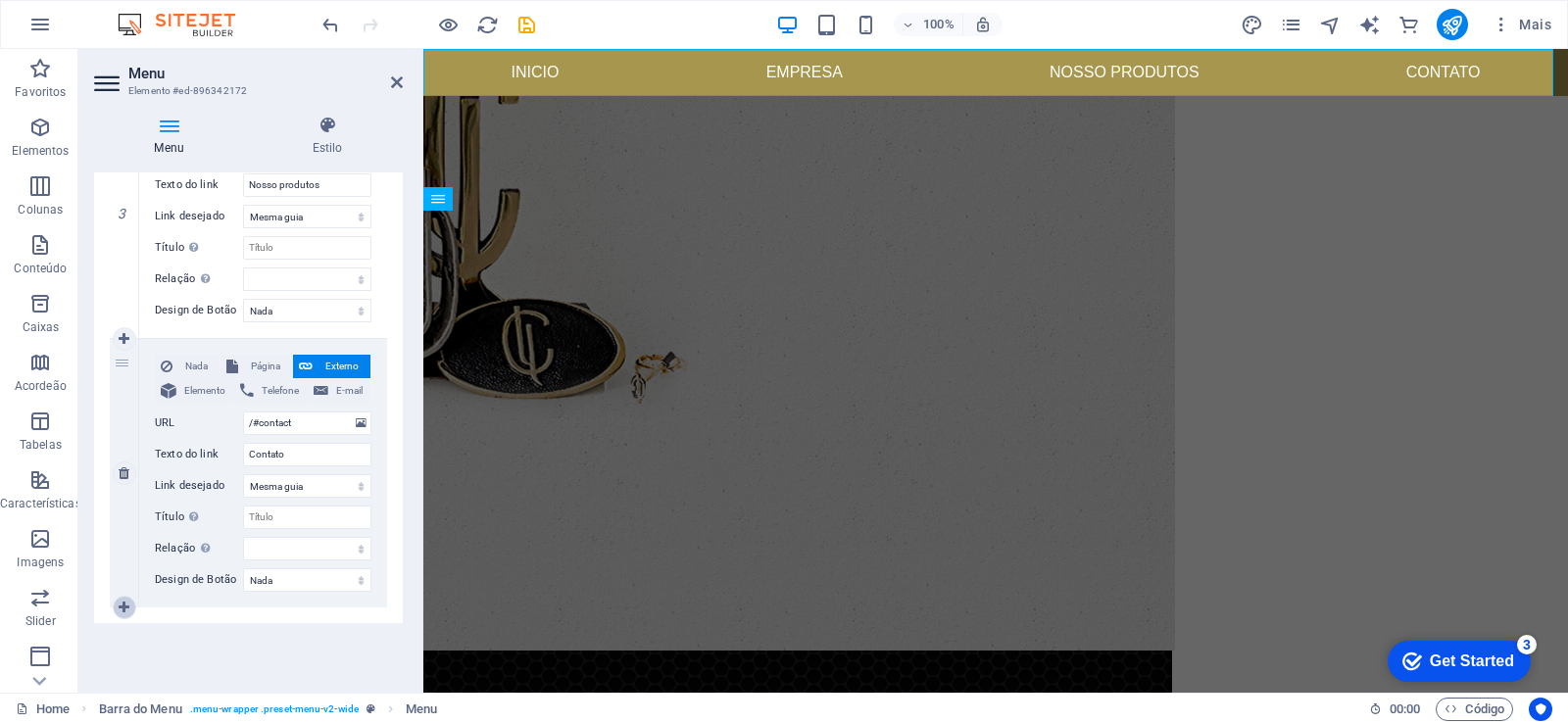
click at [121, 604] on icon at bounding box center [123, 607] width 11 height 14
select select
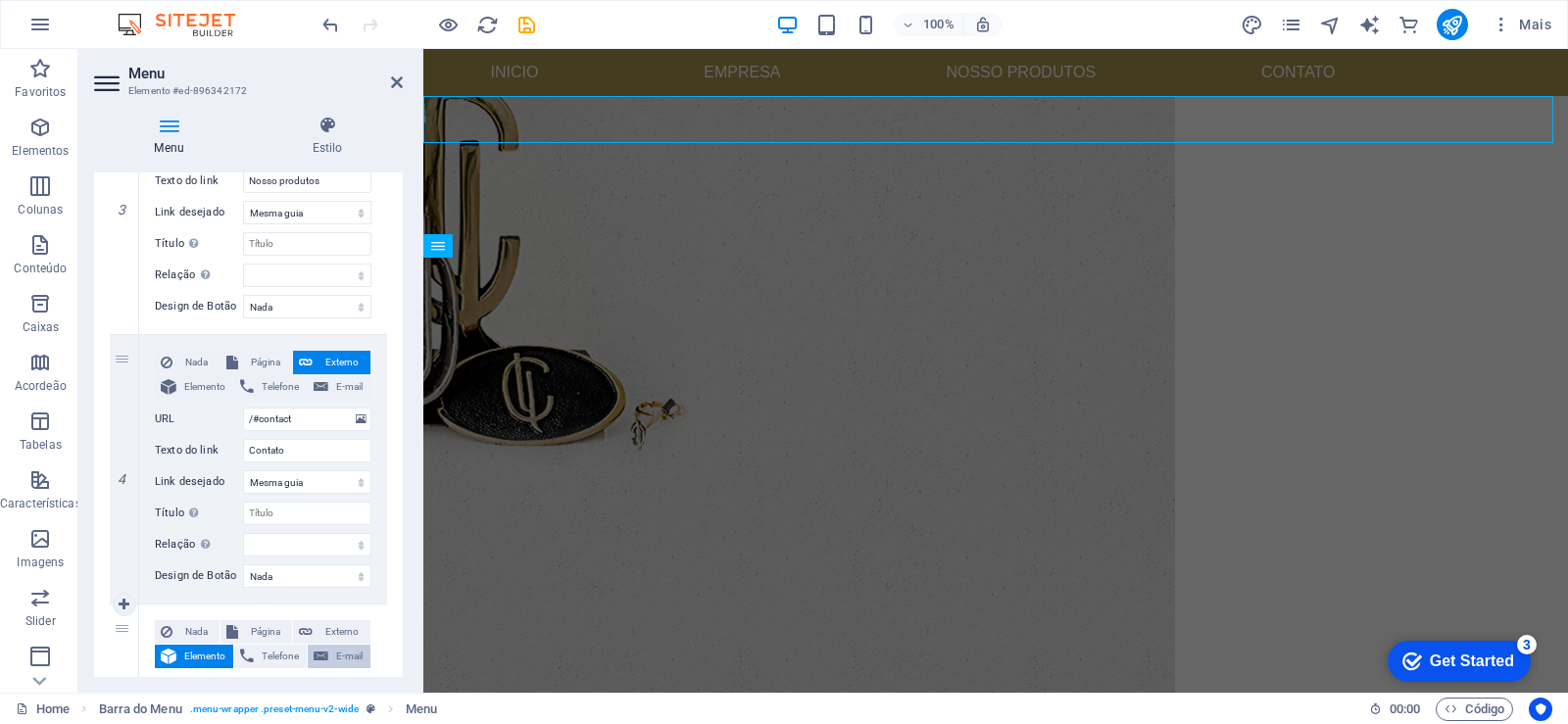
scroll to position [1067, 0]
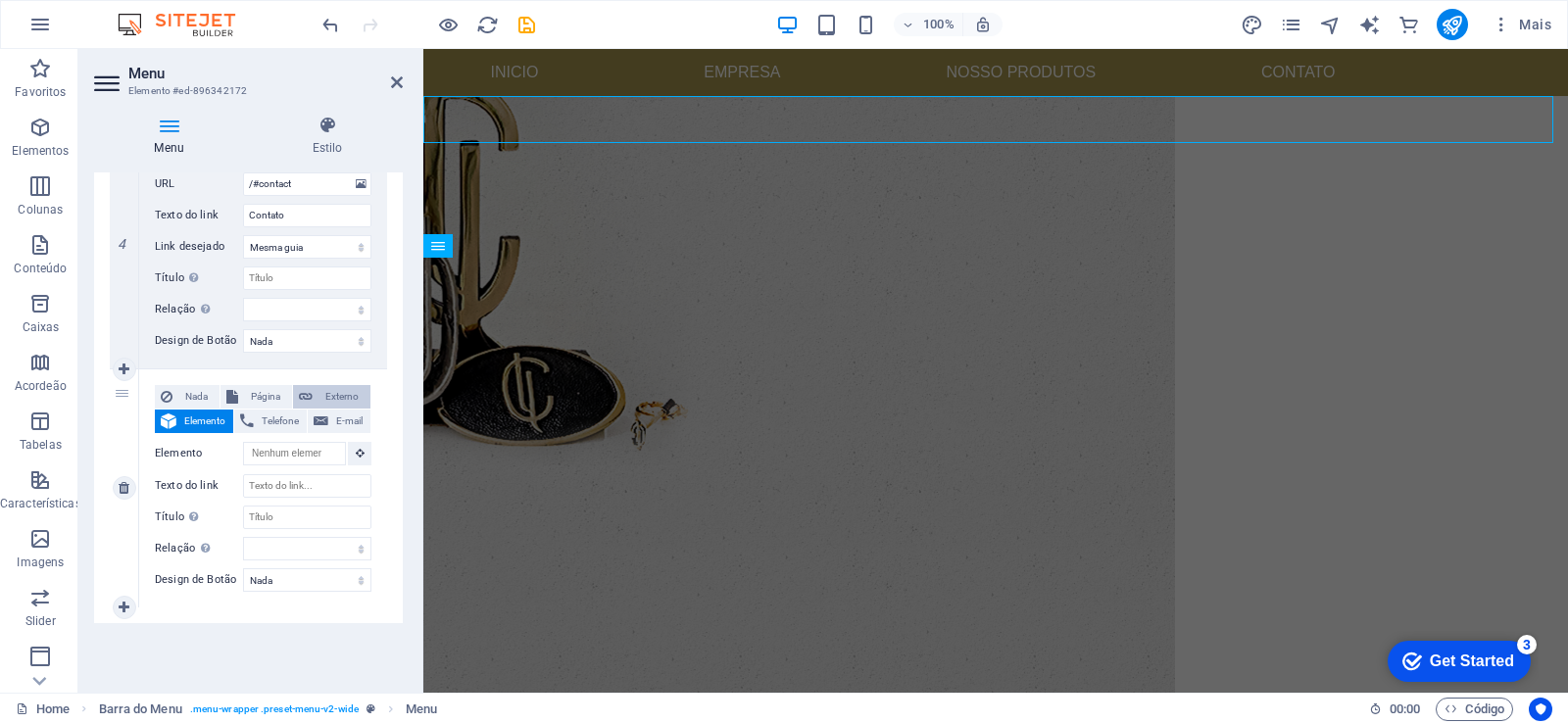
click at [334, 392] on span "Externo" at bounding box center [341, 397] width 46 height 24
select select
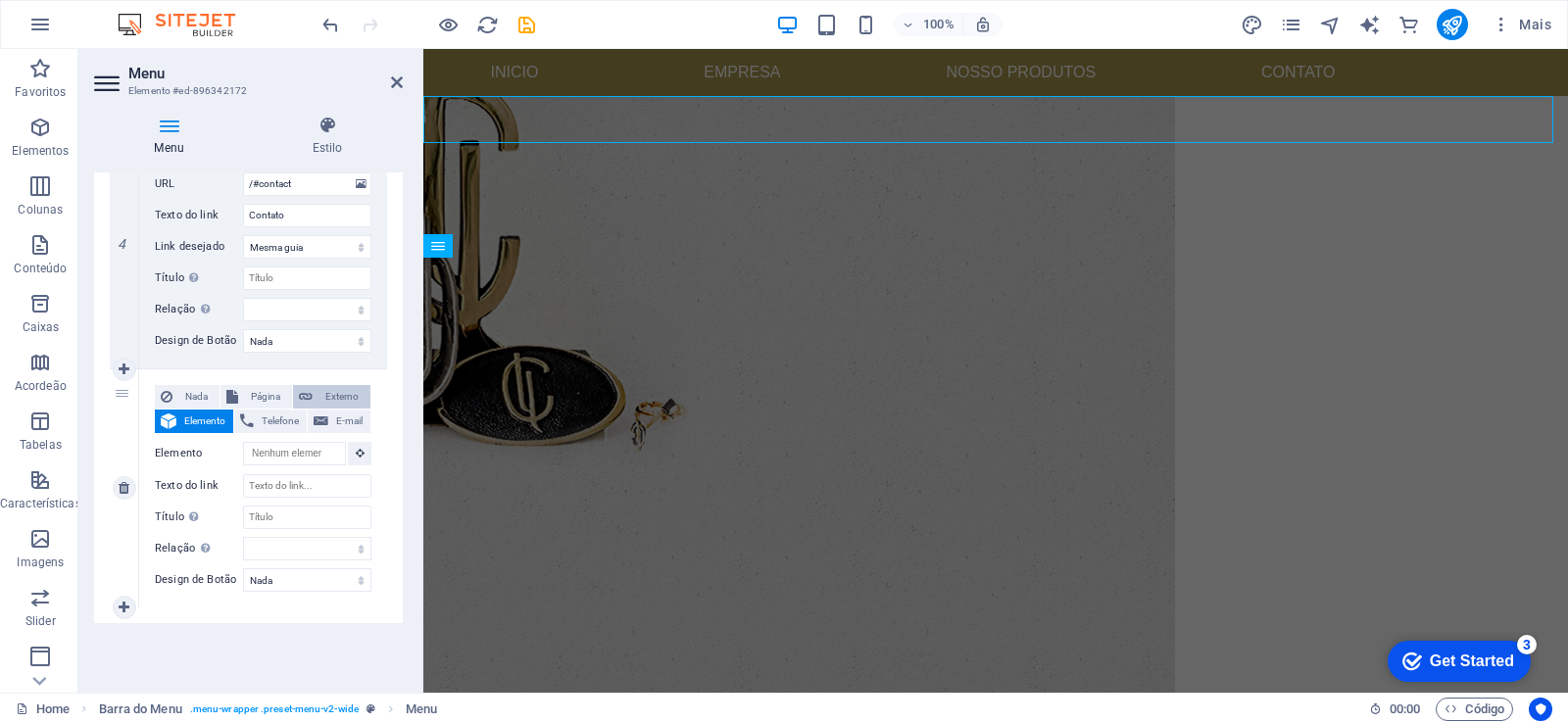
select select "blank"
select select
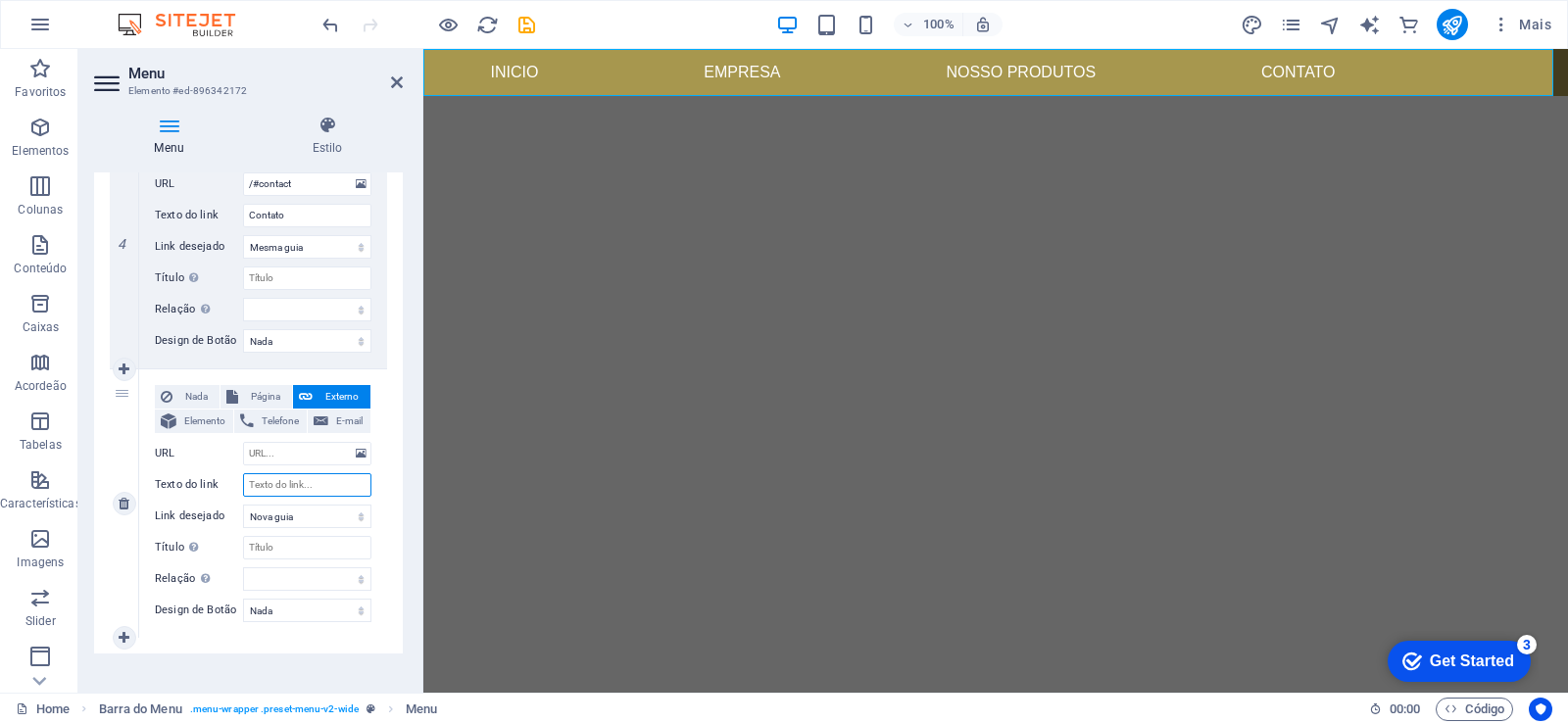
click at [297, 489] on input "Texto do link" at bounding box center [307, 485] width 128 height 24
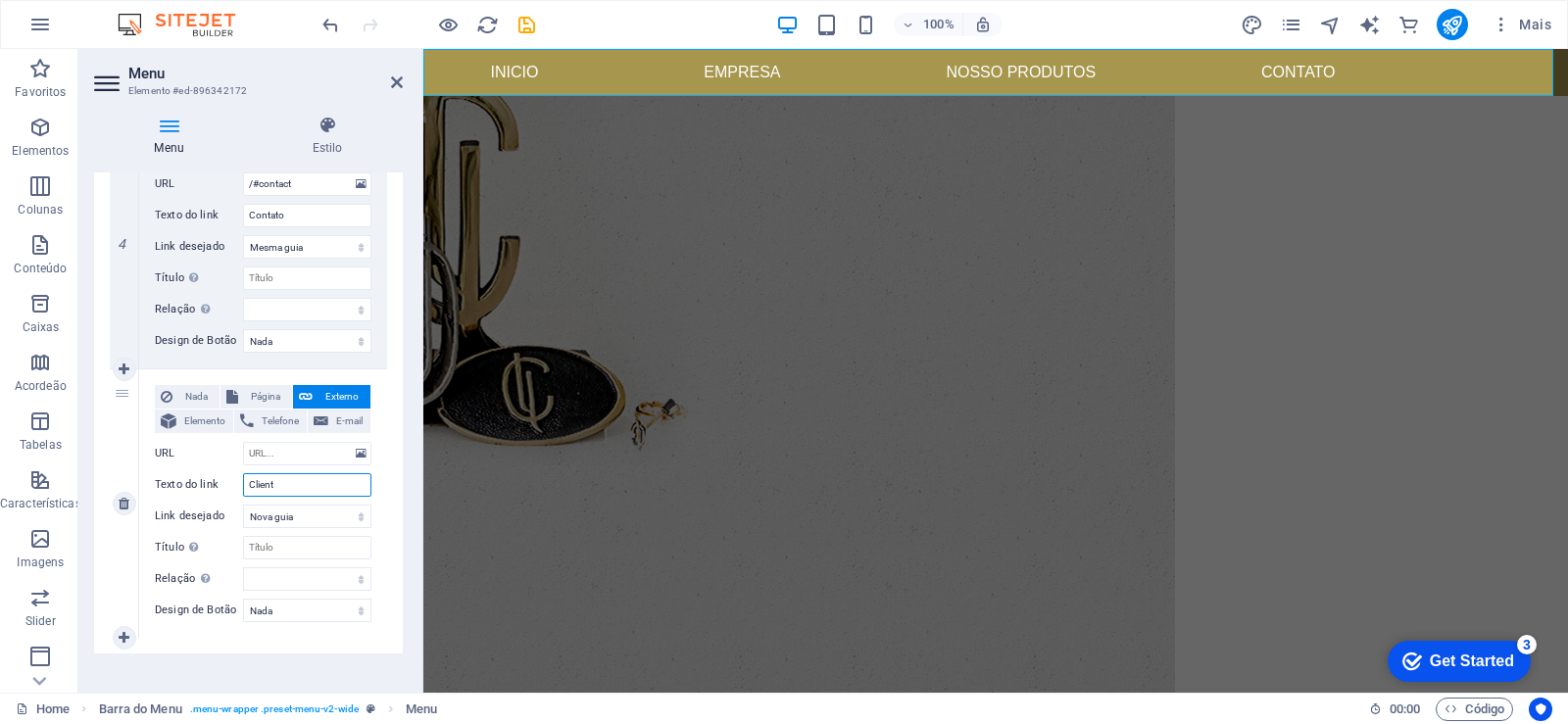
type input "Cliente"
select select
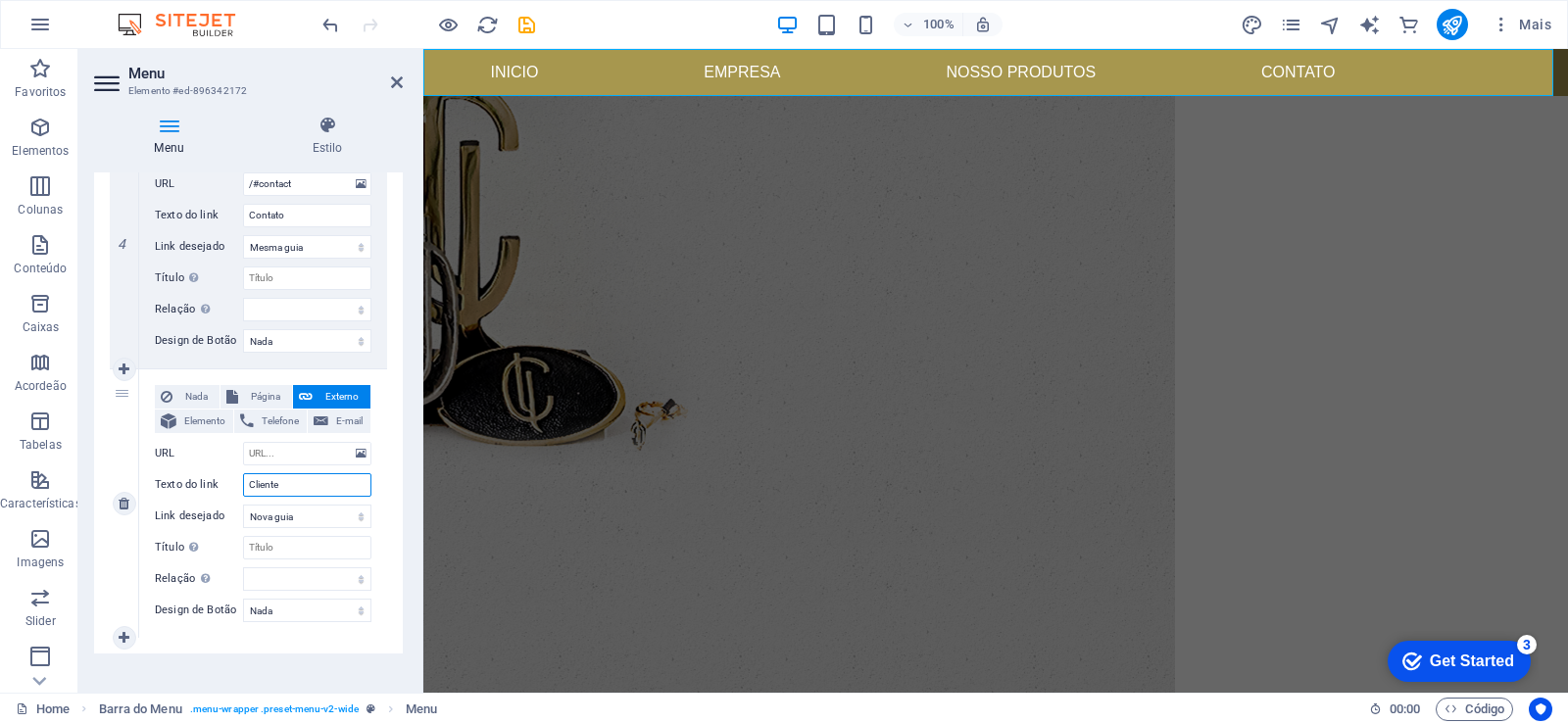
select select
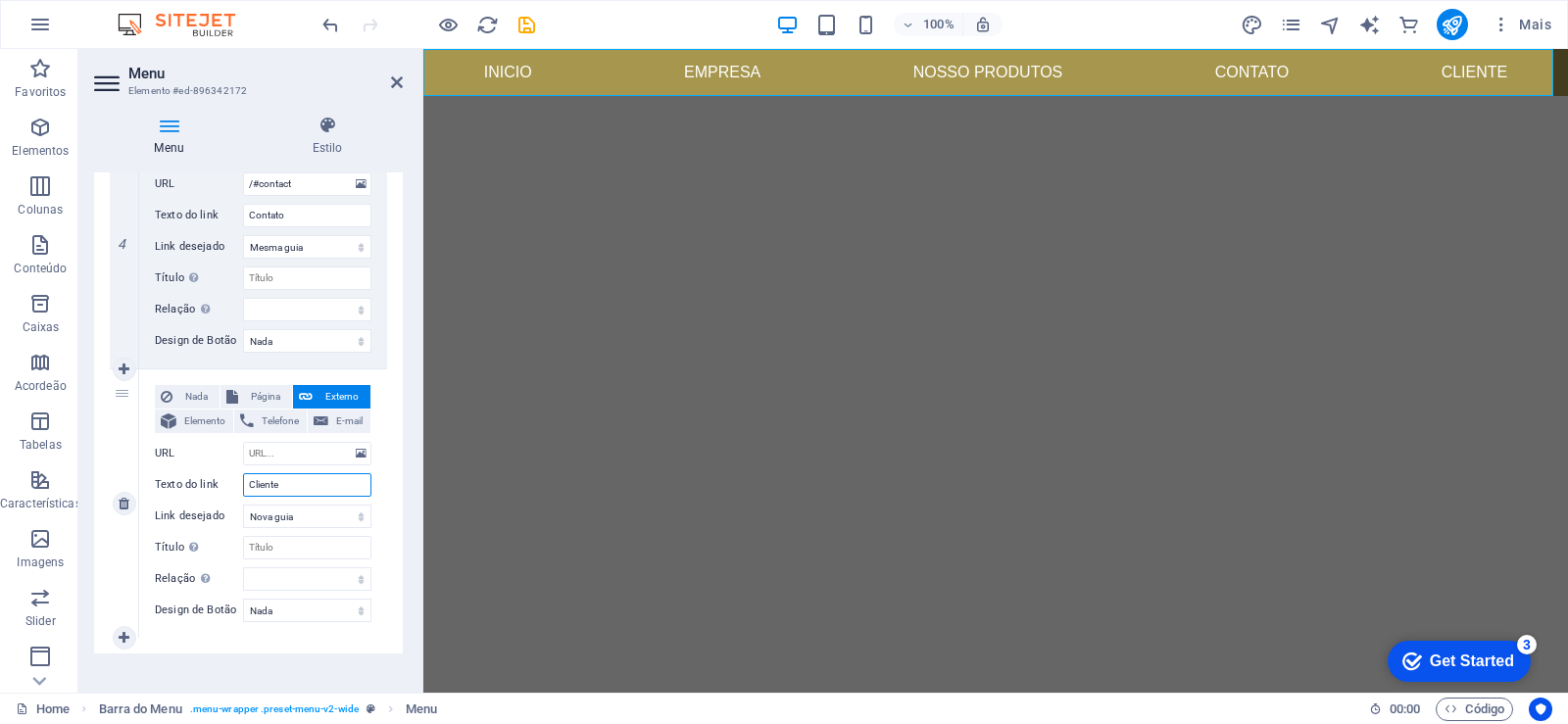
type input "Clientes"
select select
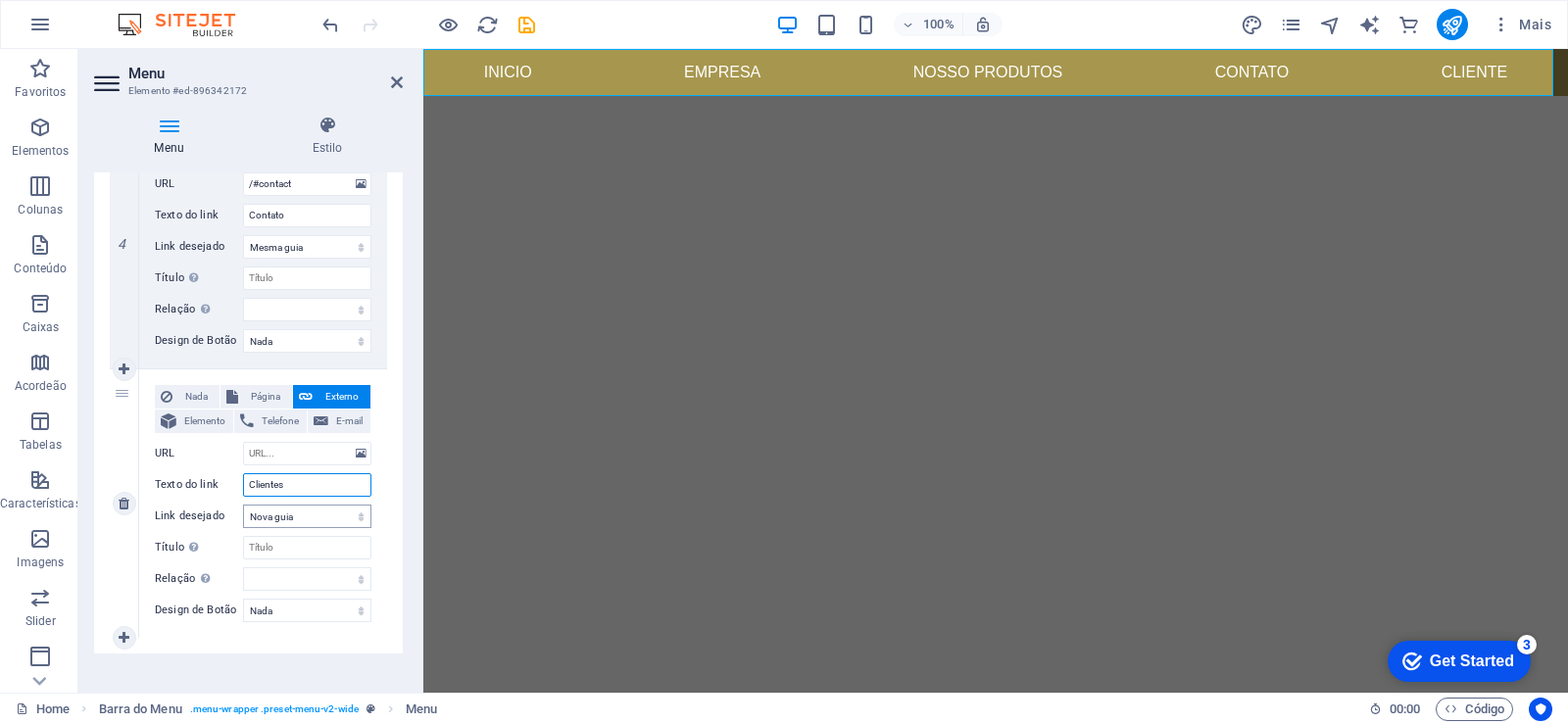
select select
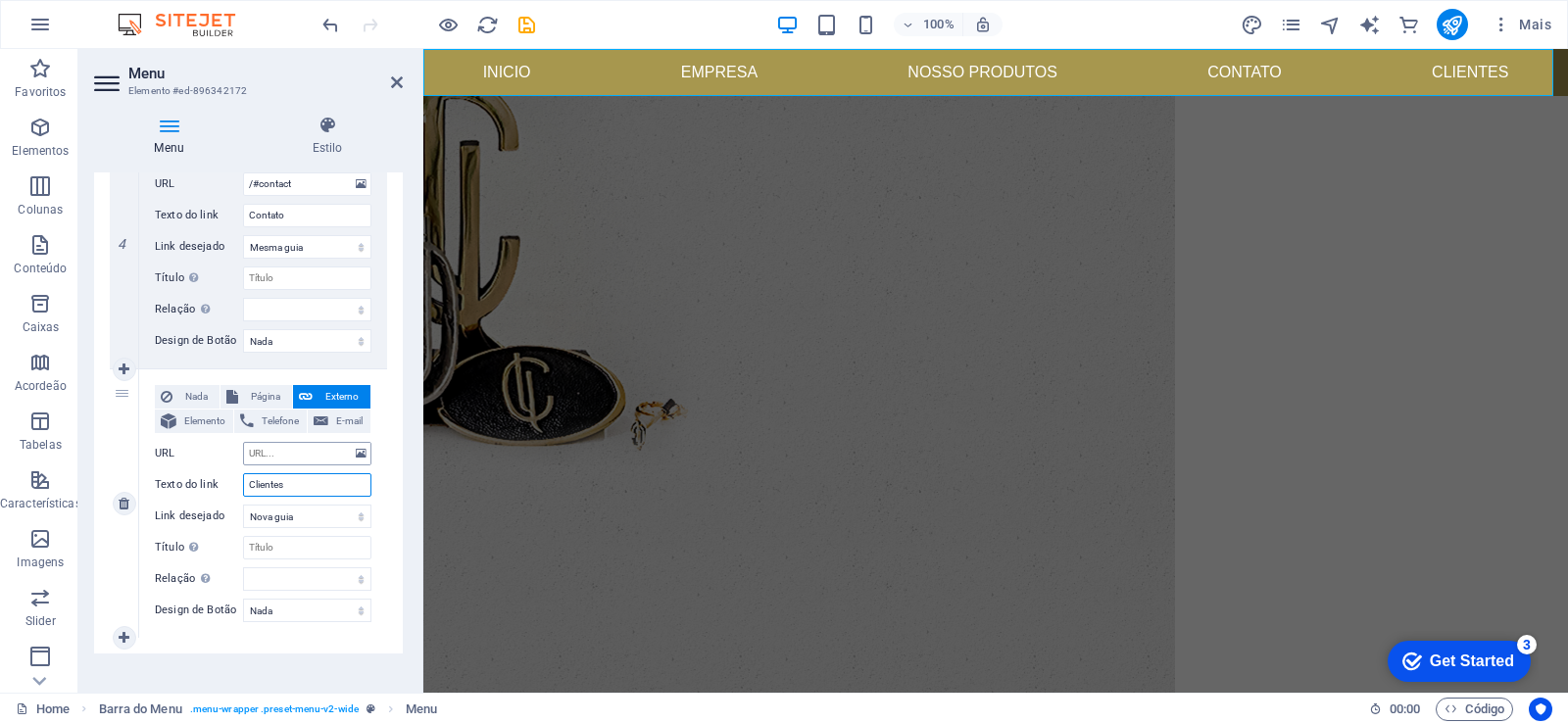
type input "Clientes"
click at [297, 457] on input "URL" at bounding box center [307, 454] width 128 height 24
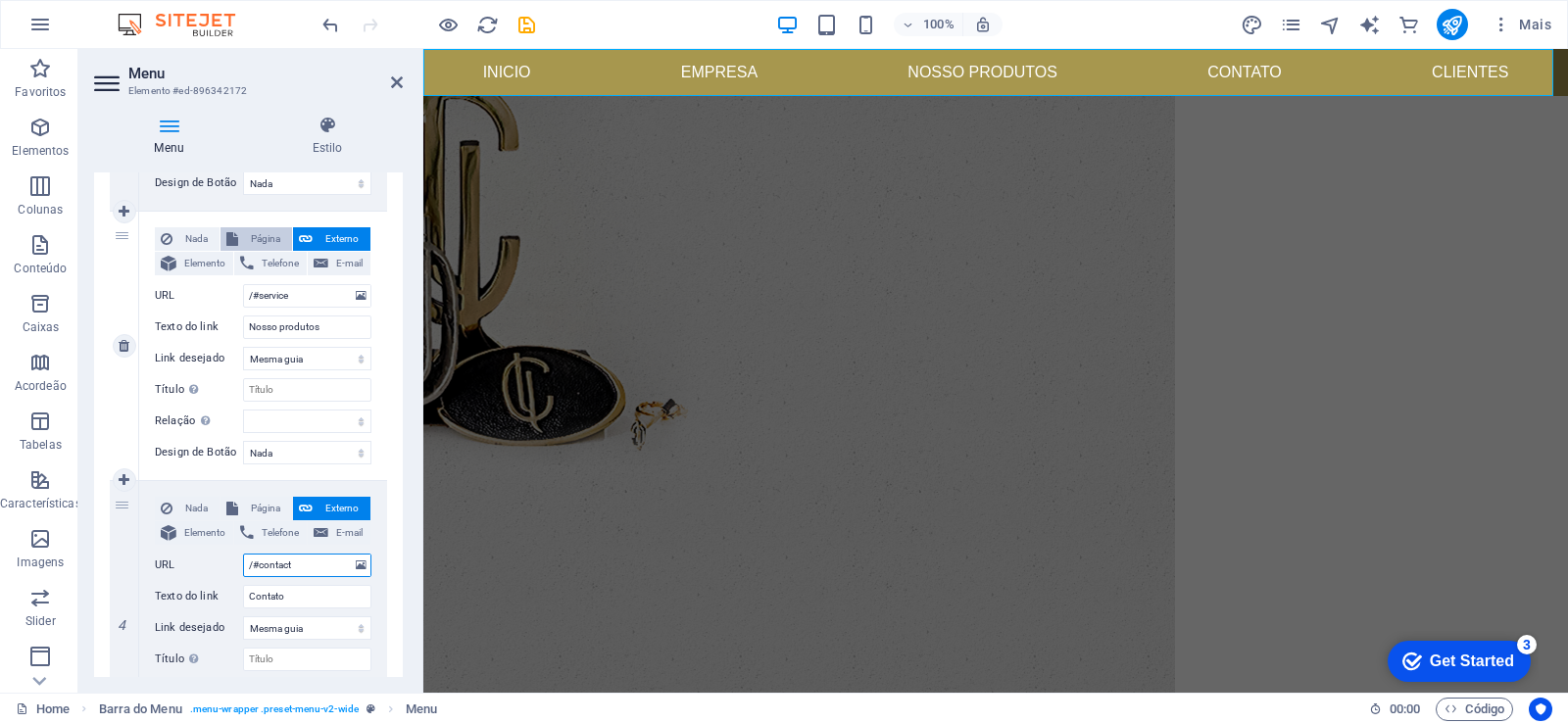
drag, startPoint x: 307, startPoint y: 185, endPoint x: 228, endPoint y: 253, distance: 104.2
click at [245, 185] on div "1 Nada Página Externo Elemento Telefone E-mail Página Home Legal Notice Privacy…" at bounding box center [248, 346] width 277 height 1346
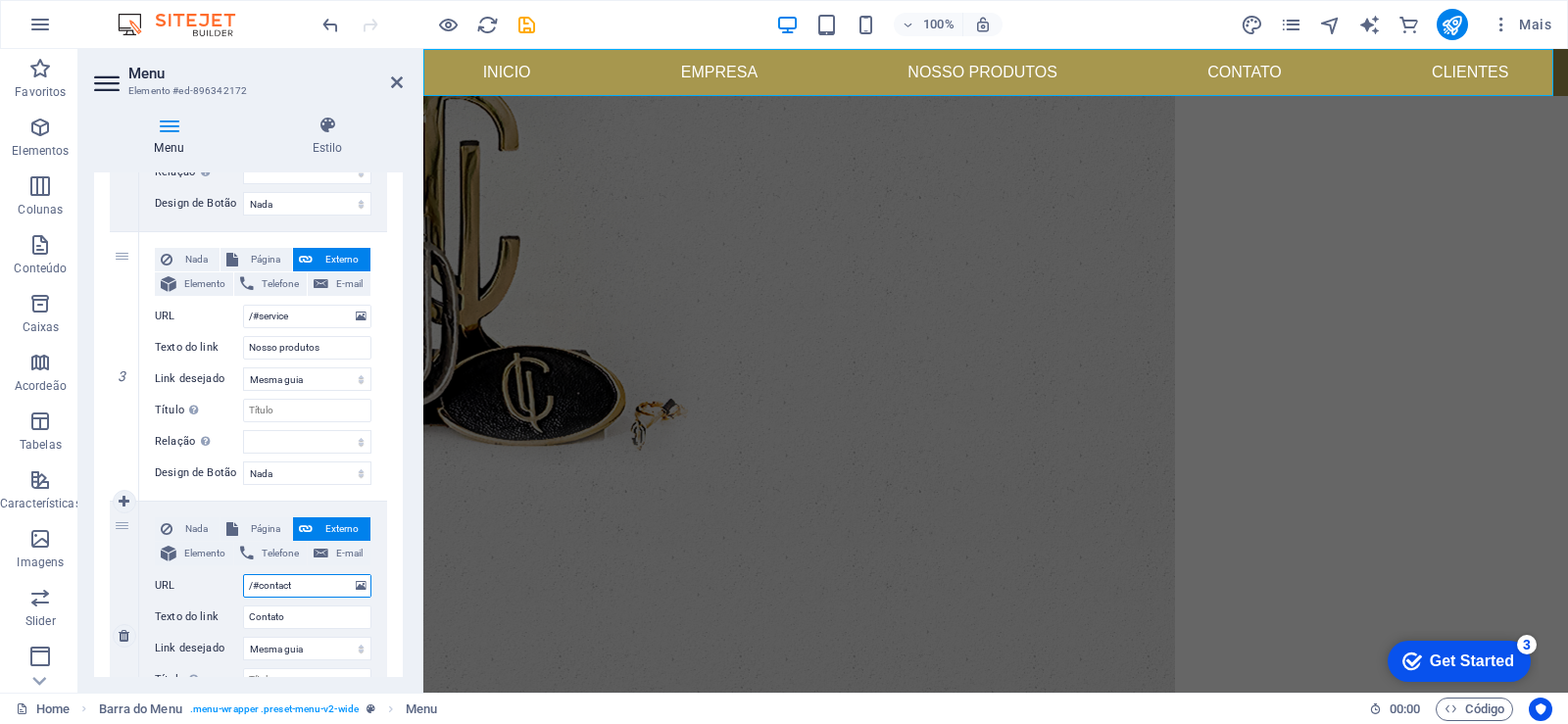
click at [319, 595] on input "/#contact" at bounding box center [307, 586] width 128 height 24
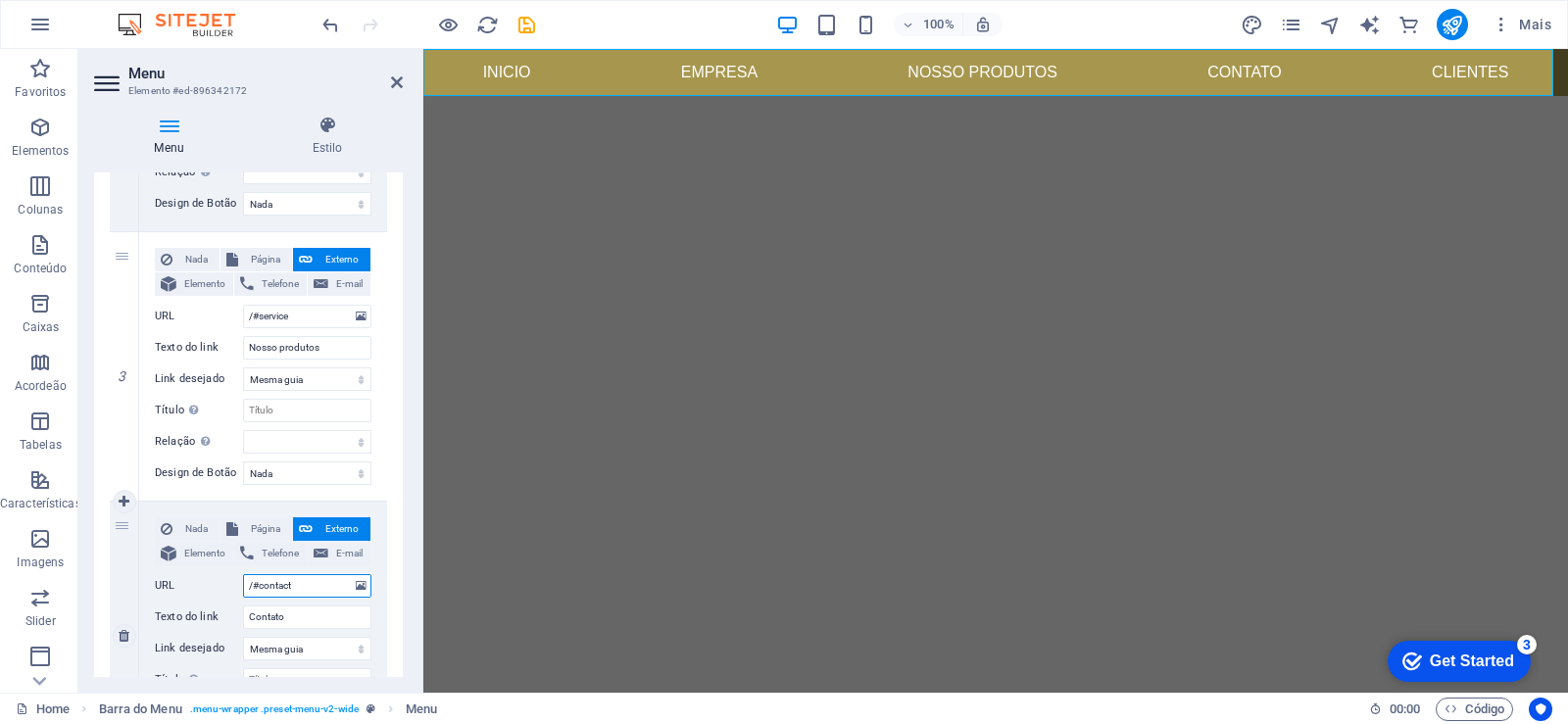
drag, startPoint x: 312, startPoint y: 588, endPoint x: 240, endPoint y: 592, distance: 72.1
click at [240, 592] on div "URL /#contact" at bounding box center [263, 586] width 217 height 24
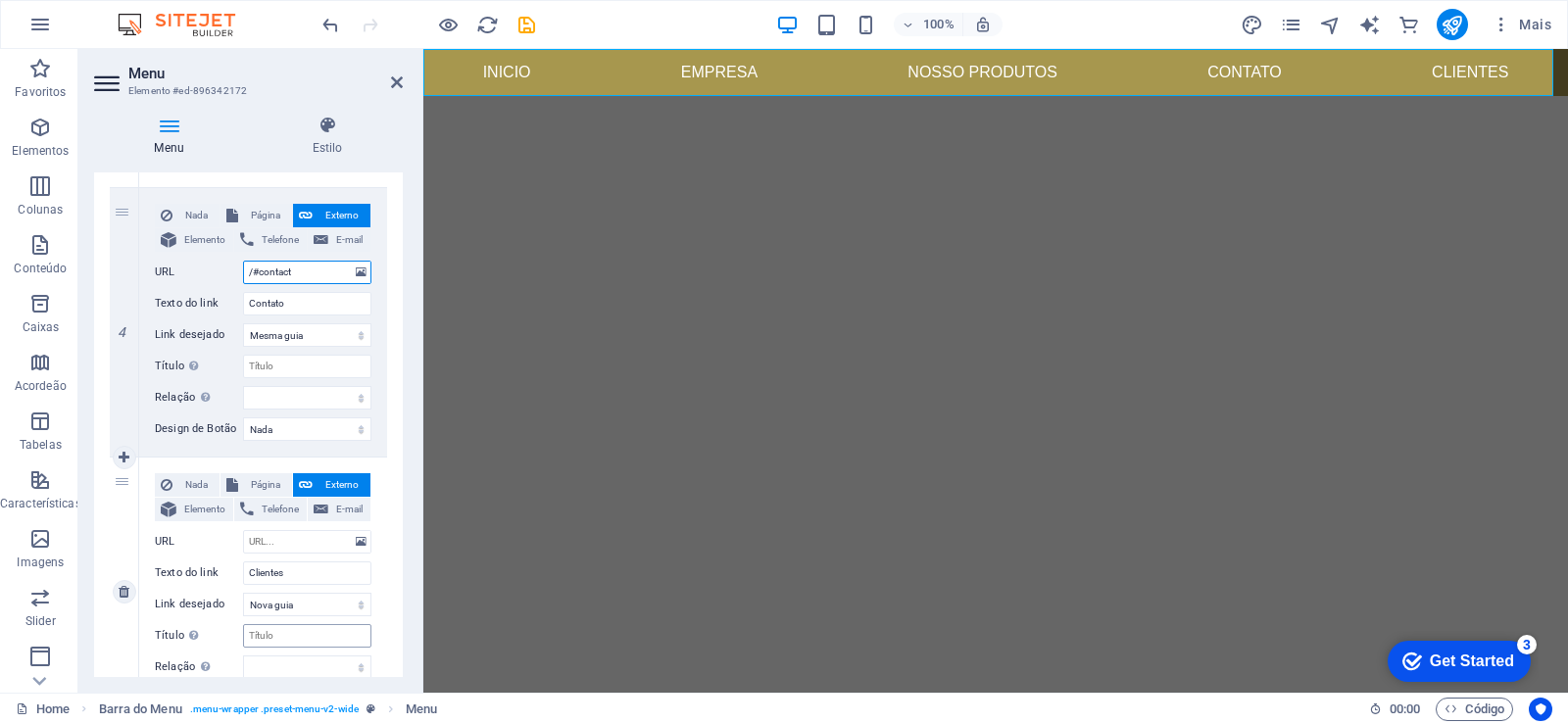
scroll to position [1097, 0]
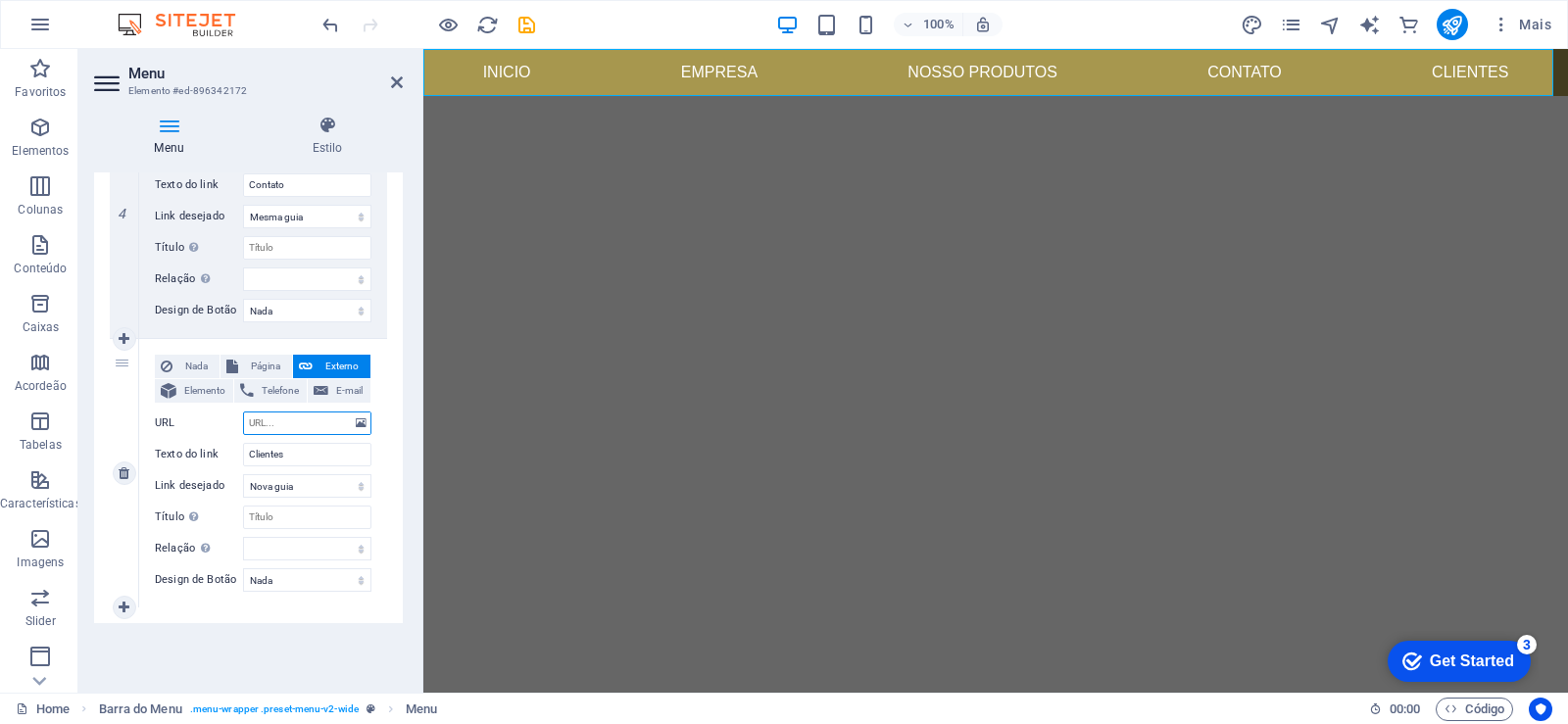
click at [286, 412] on input "URL" at bounding box center [307, 423] width 128 height 24
paste input "/#contact"
type input "/#contact"
select select
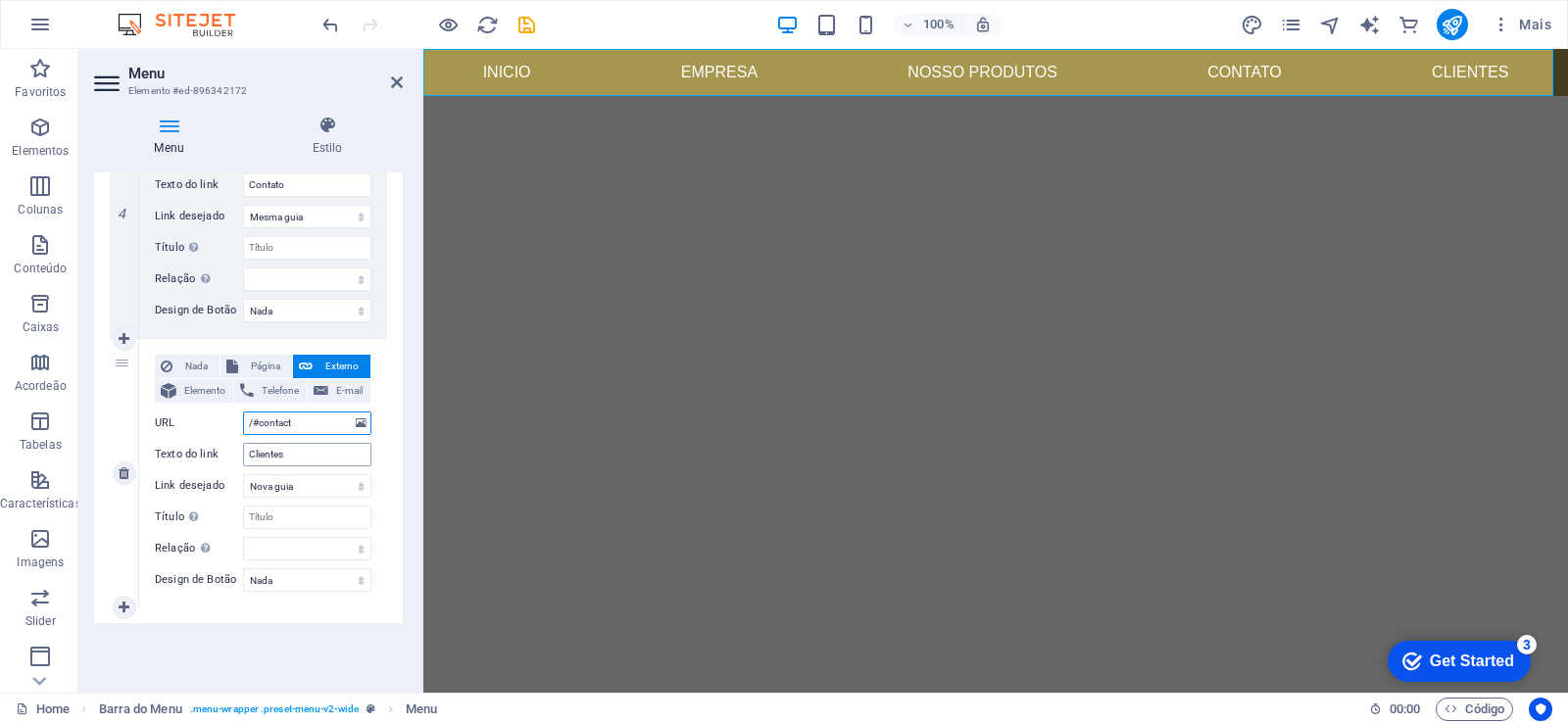
select select
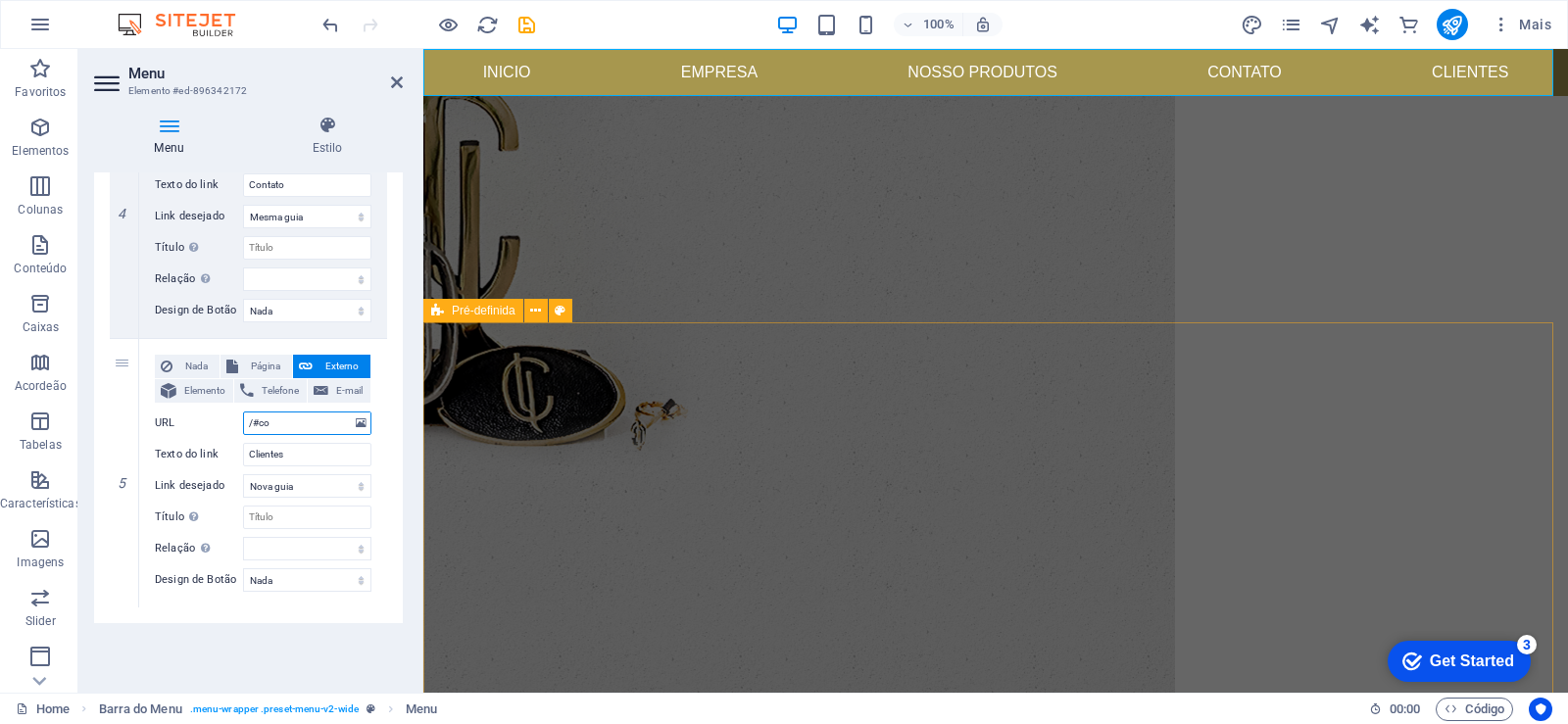
type input "/#c"
select select
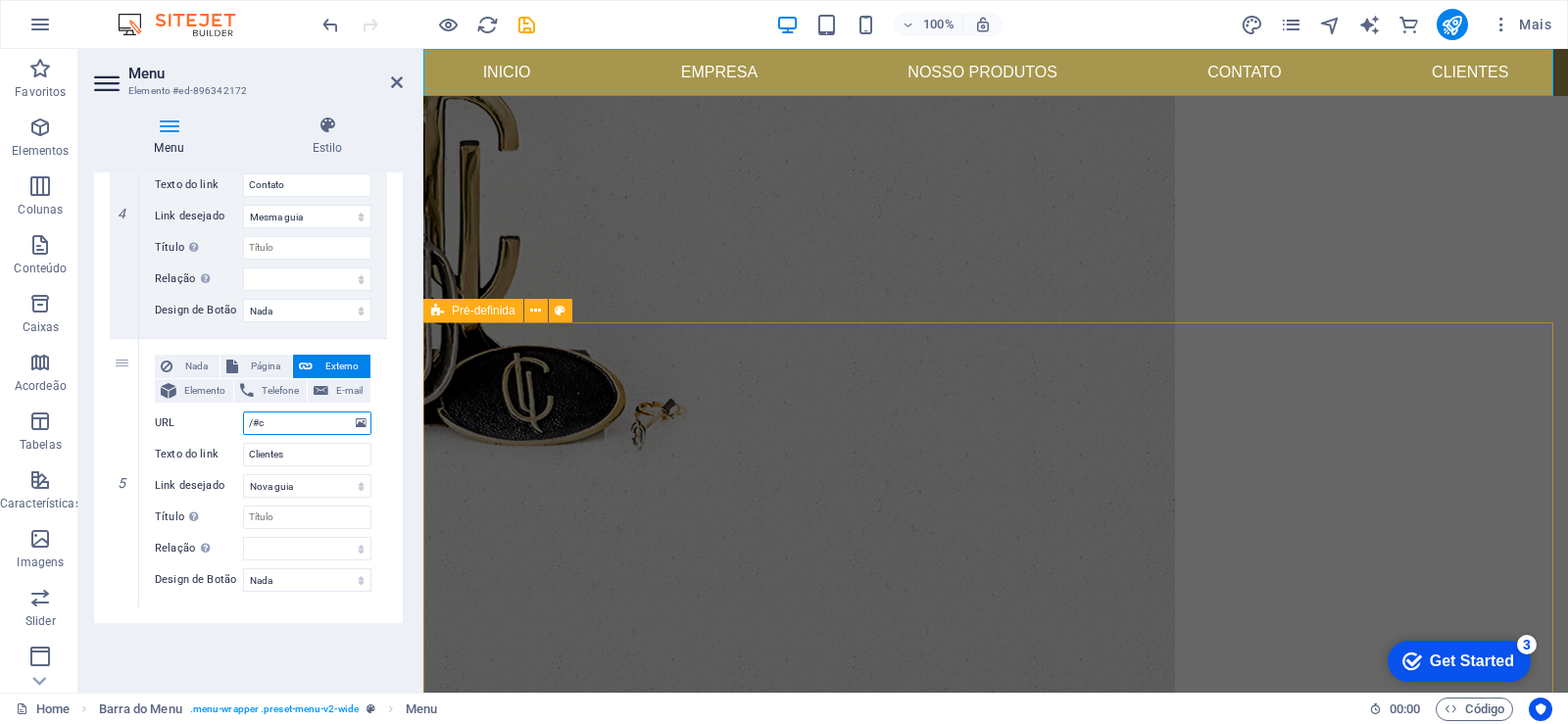
select select
type input "/#cluentes"
select select
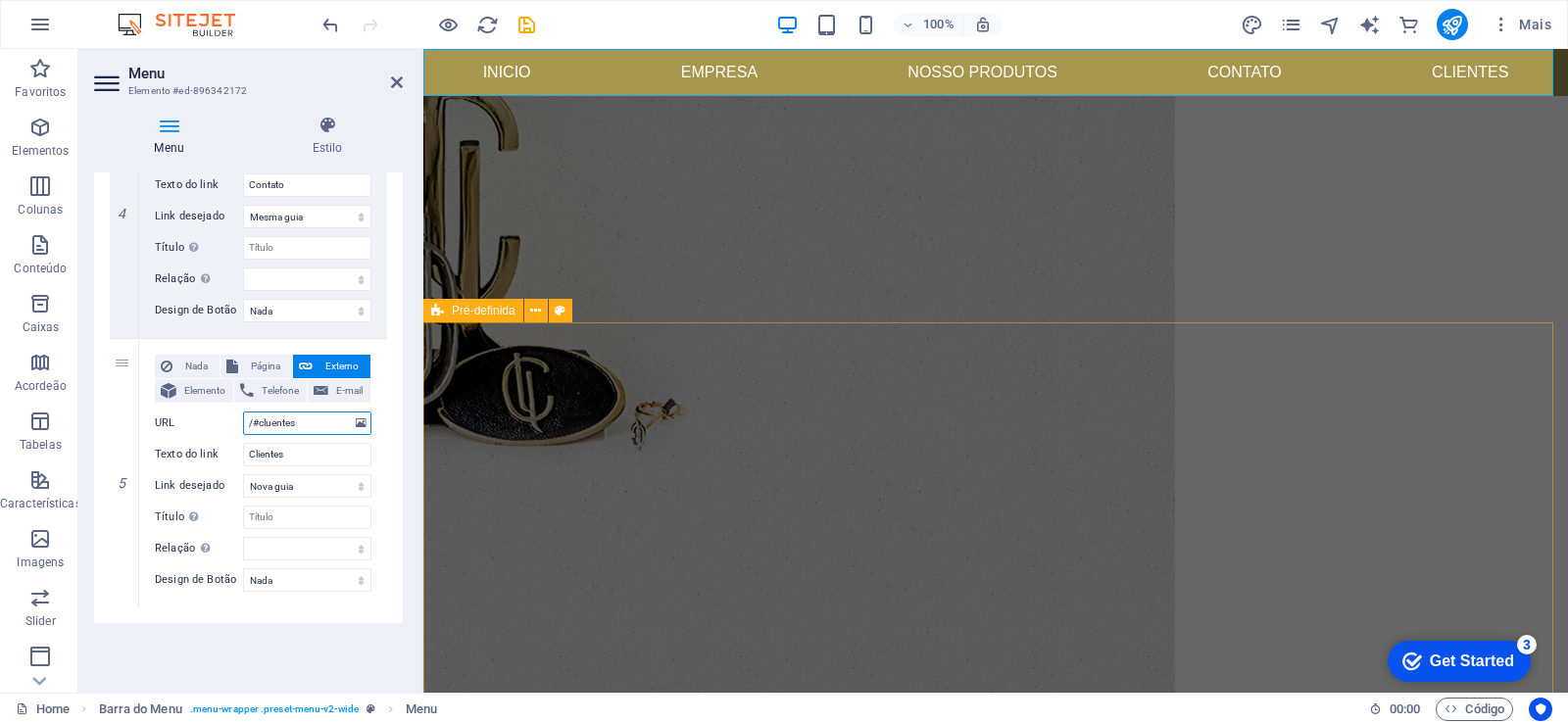
select select
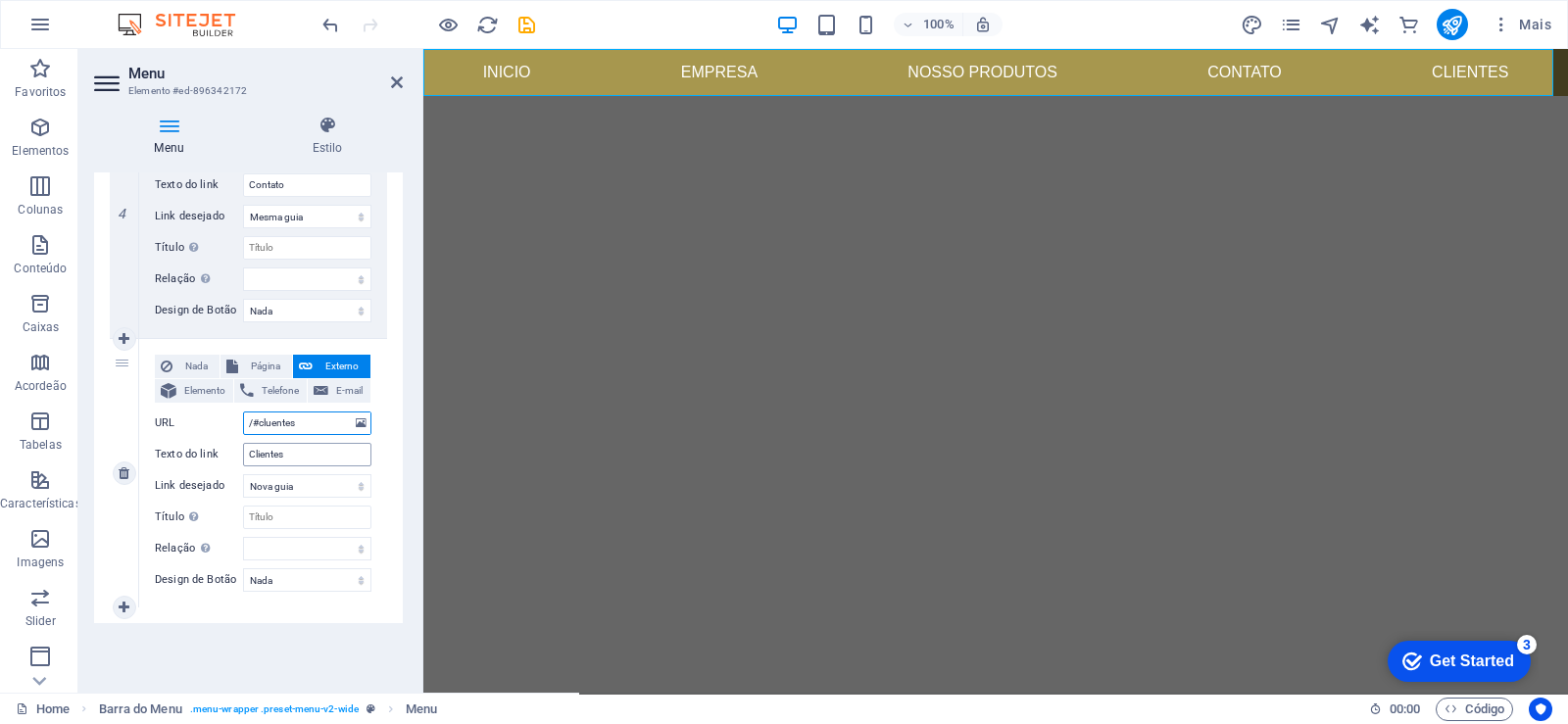
drag, startPoint x: 270, startPoint y: 425, endPoint x: 261, endPoint y: 455, distance: 31.3
click at [270, 426] on input "/#cluentes" at bounding box center [307, 423] width 128 height 24
type input "/#clientes"
select select
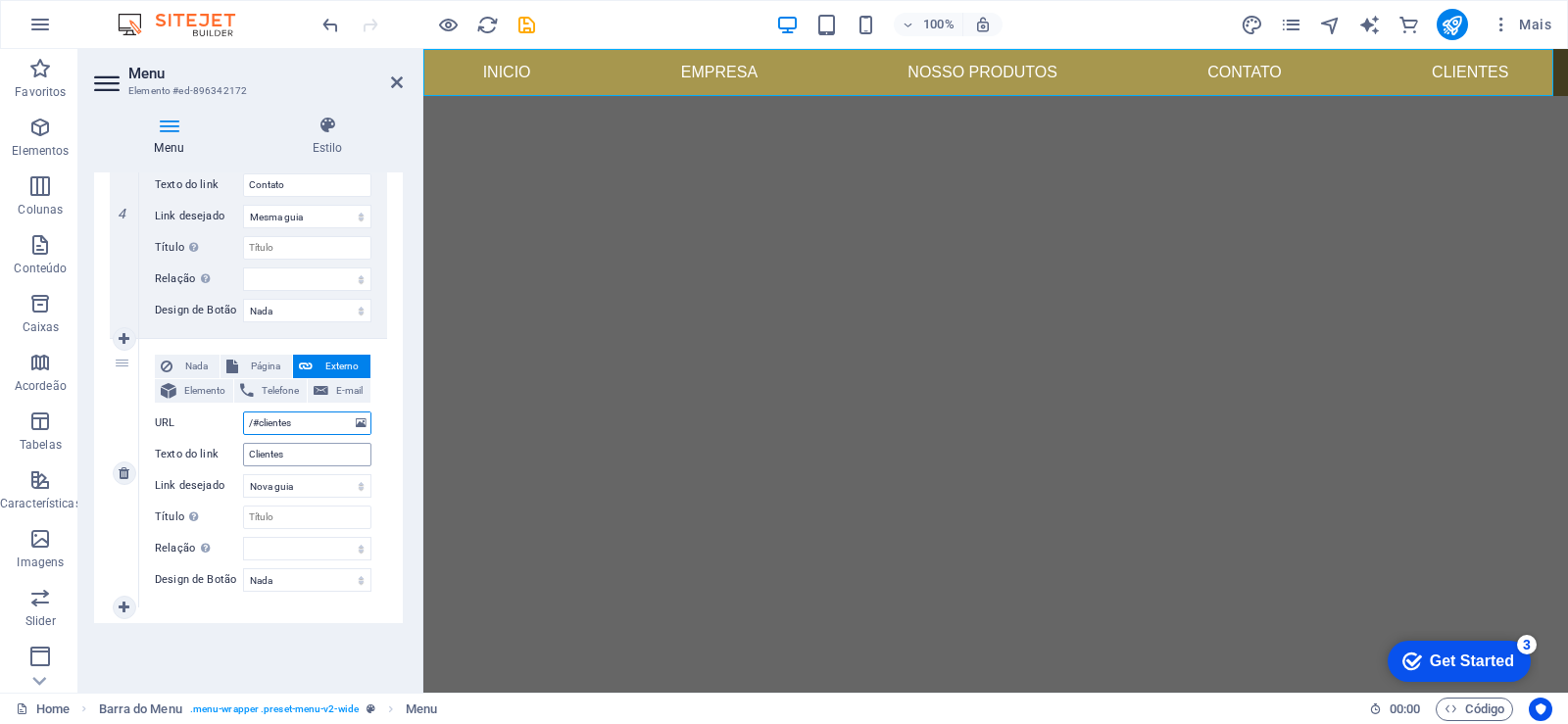
select select
type input "/#clientes"
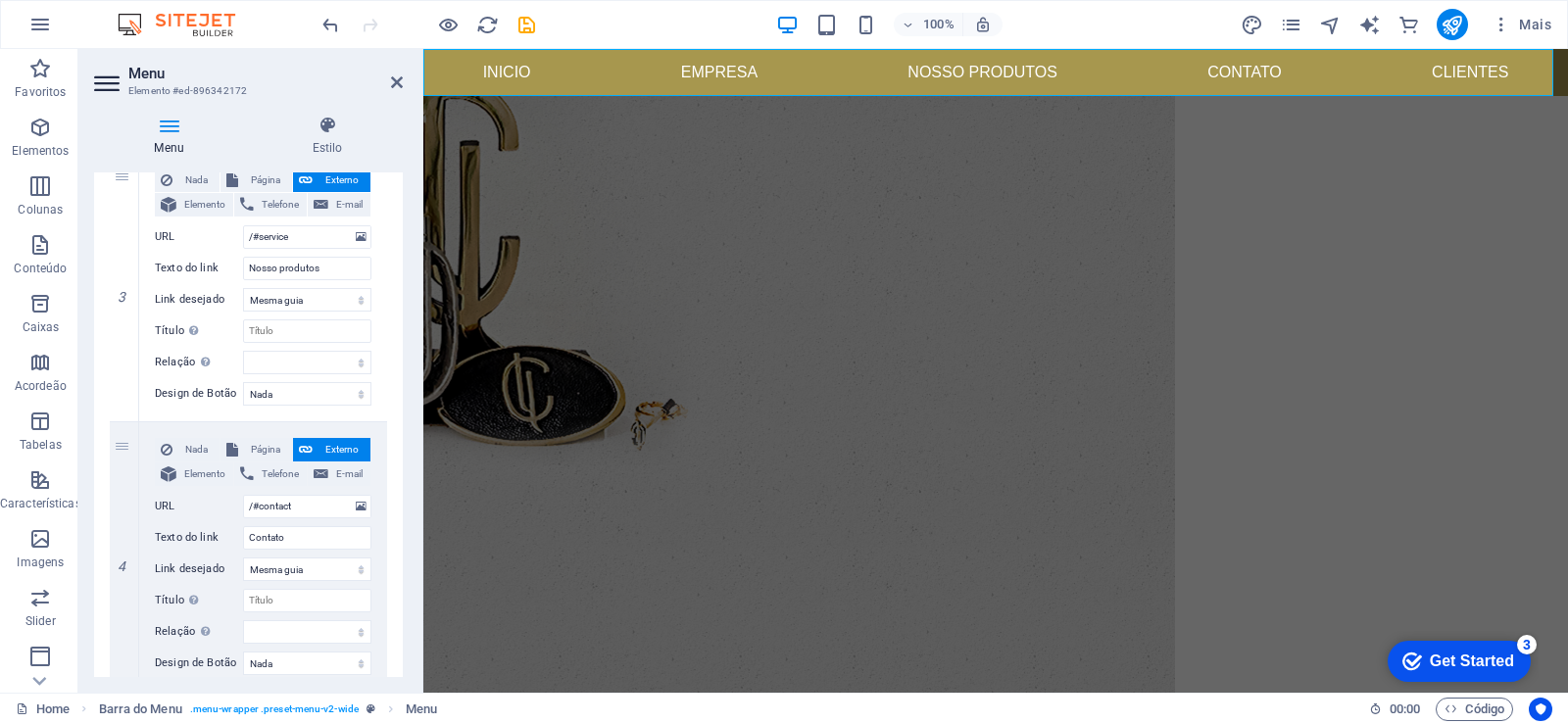
scroll to position [509, 0]
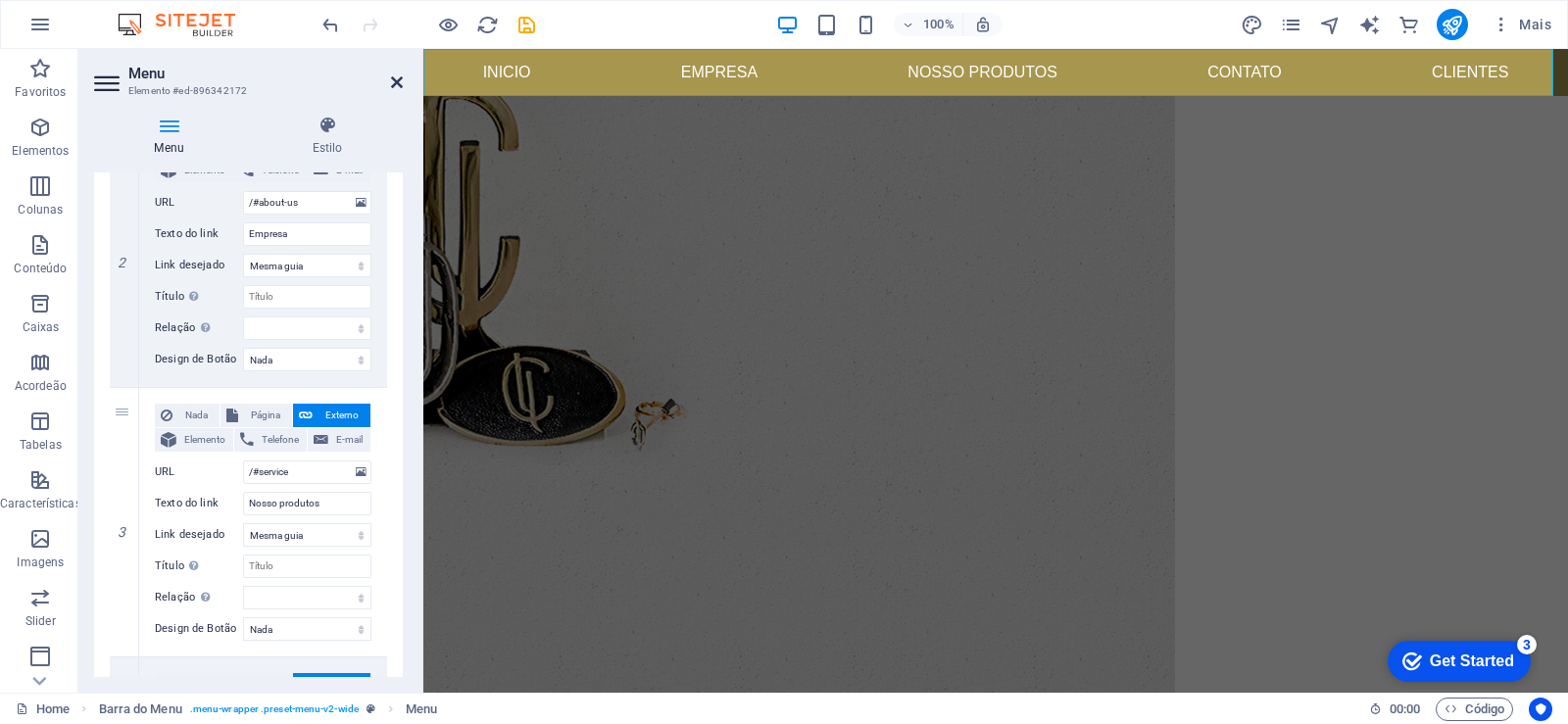
click at [394, 82] on icon at bounding box center [397, 82] width 12 height 16
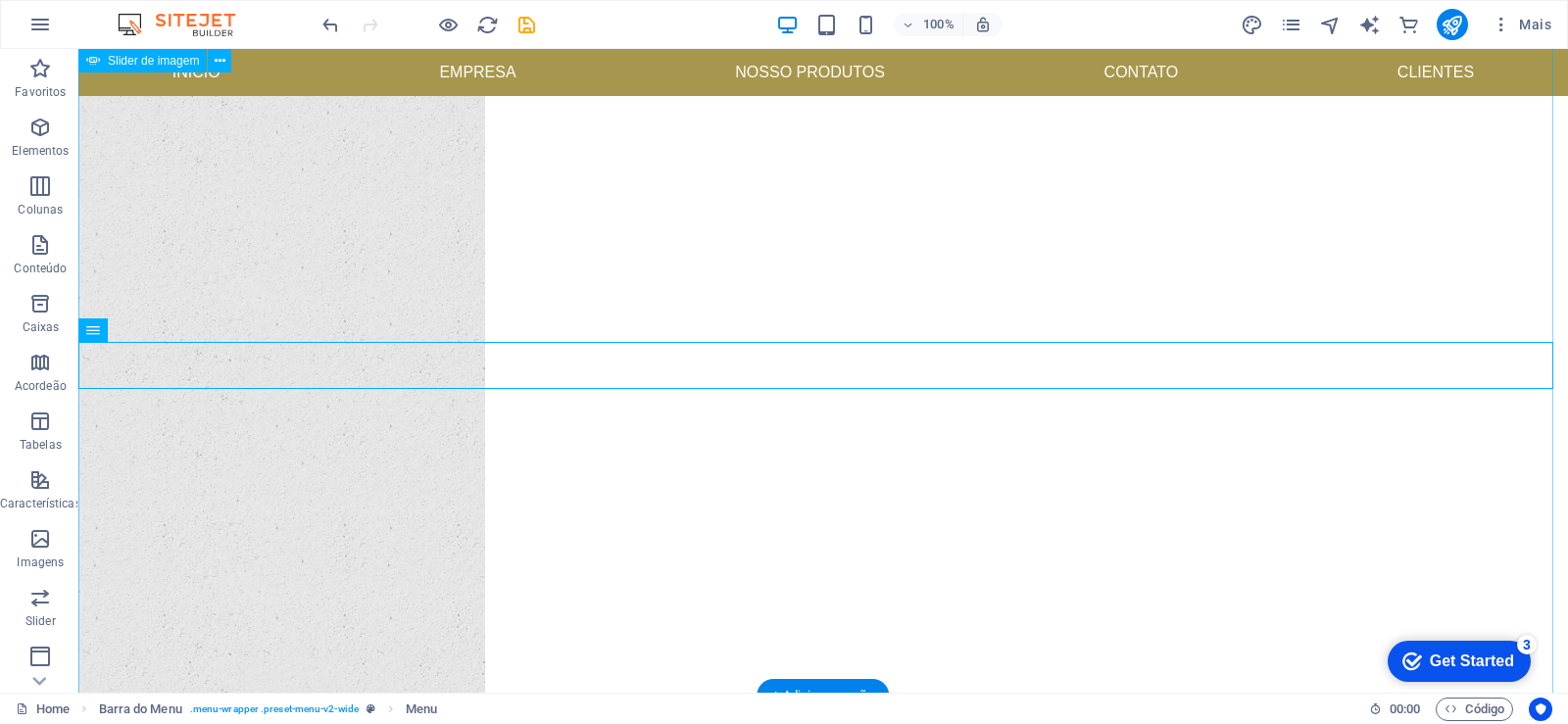
scroll to position [0, 0]
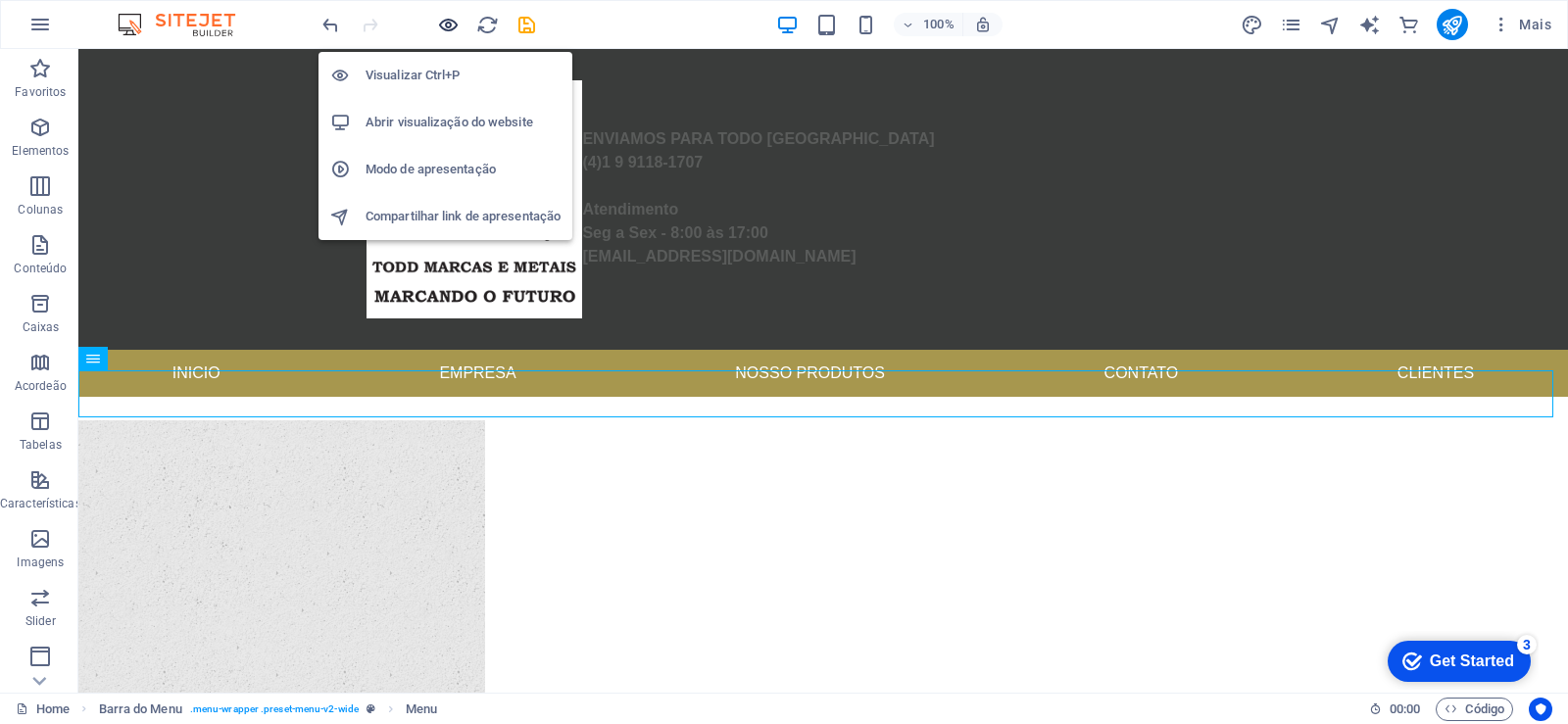
drag, startPoint x: 445, startPoint y: 24, endPoint x: 686, endPoint y: 270, distance: 344.4
click at [445, 24] on icon "button" at bounding box center [448, 24] width 23 height 23
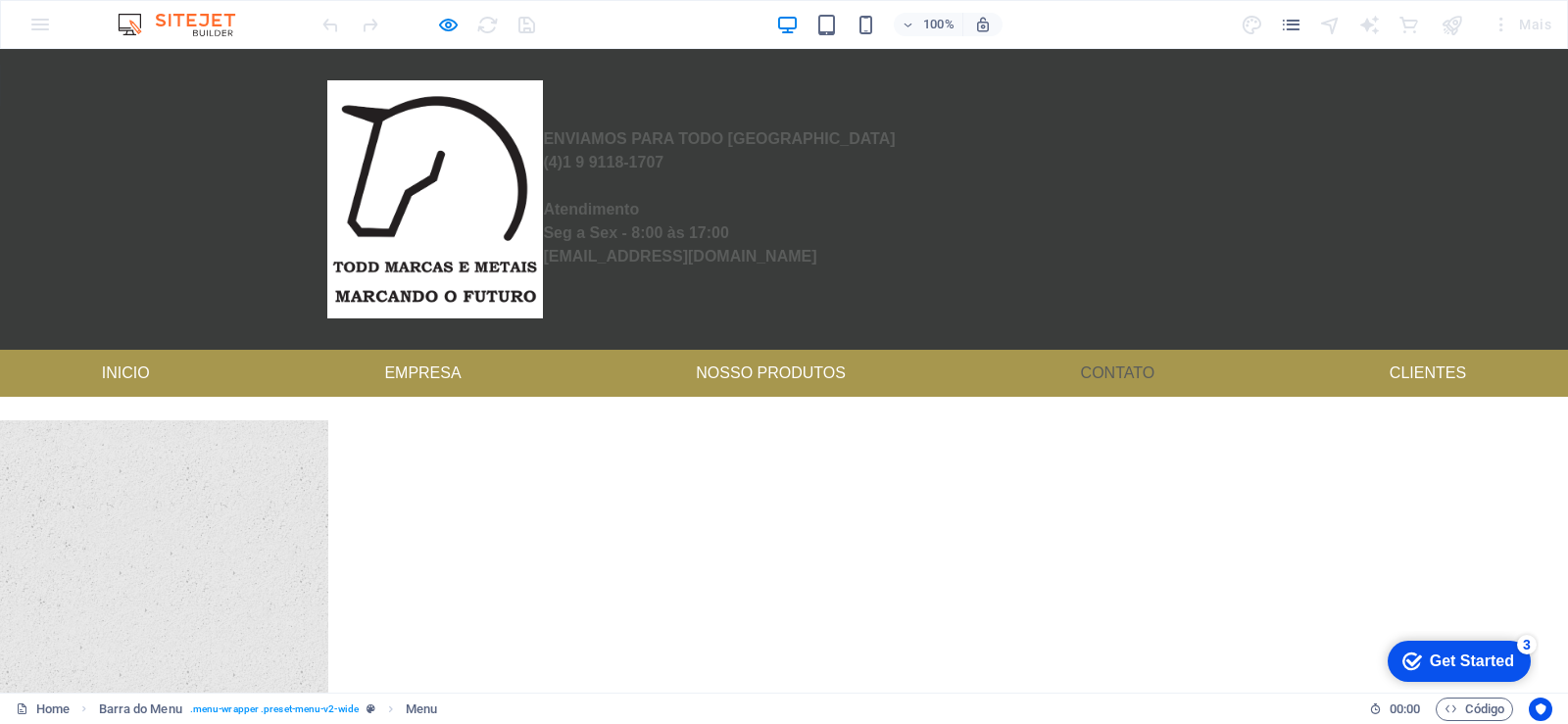
click at [1144, 397] on link "Contato" at bounding box center [1118, 373] width 106 height 47
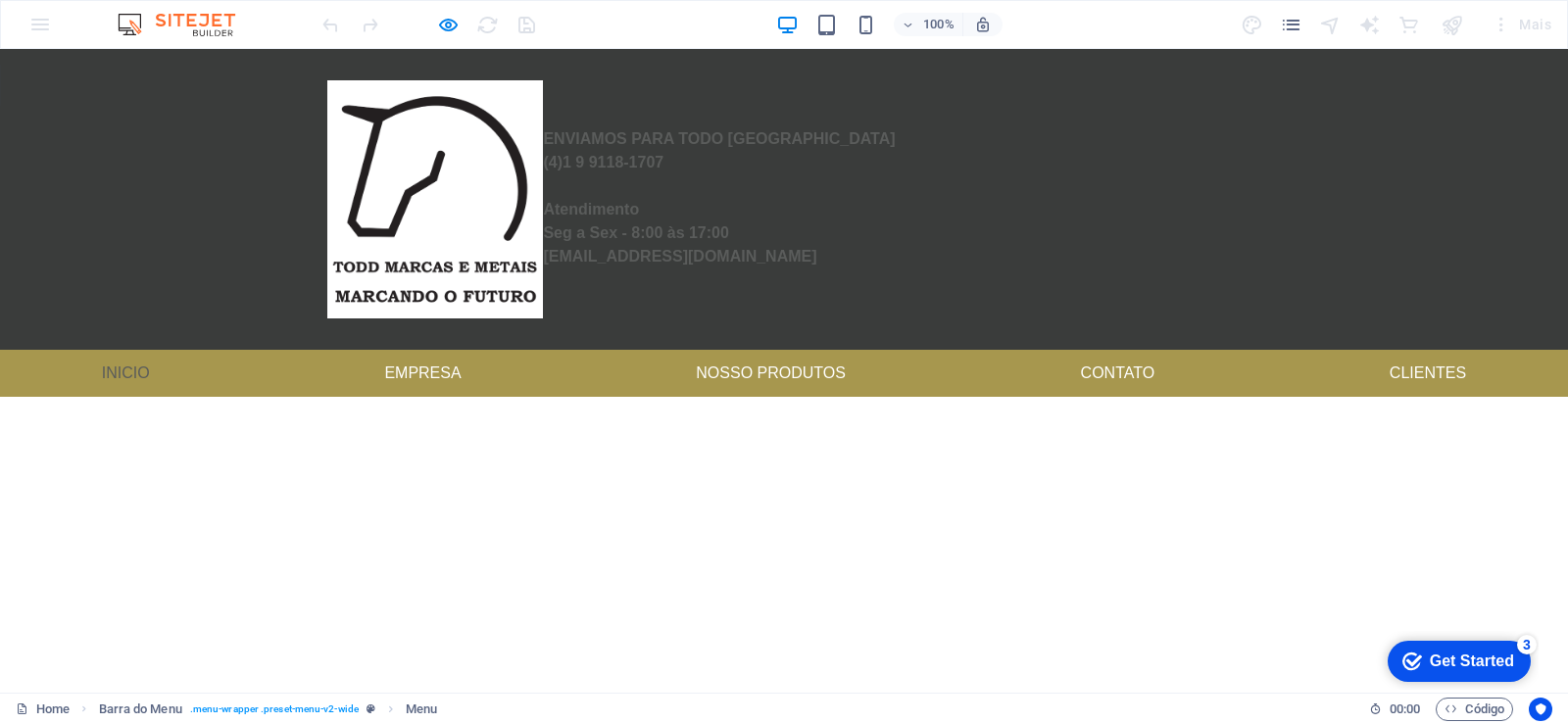
click at [143, 388] on link "Inicio" at bounding box center [125, 373] width 79 height 47
click at [140, 397] on link "Inicio" at bounding box center [125, 373] width 79 height 47
click at [538, 397] on ul "Inicio Empresa Nosso produtos Contato Clientes" at bounding box center [784, 373] width 1568 height 47
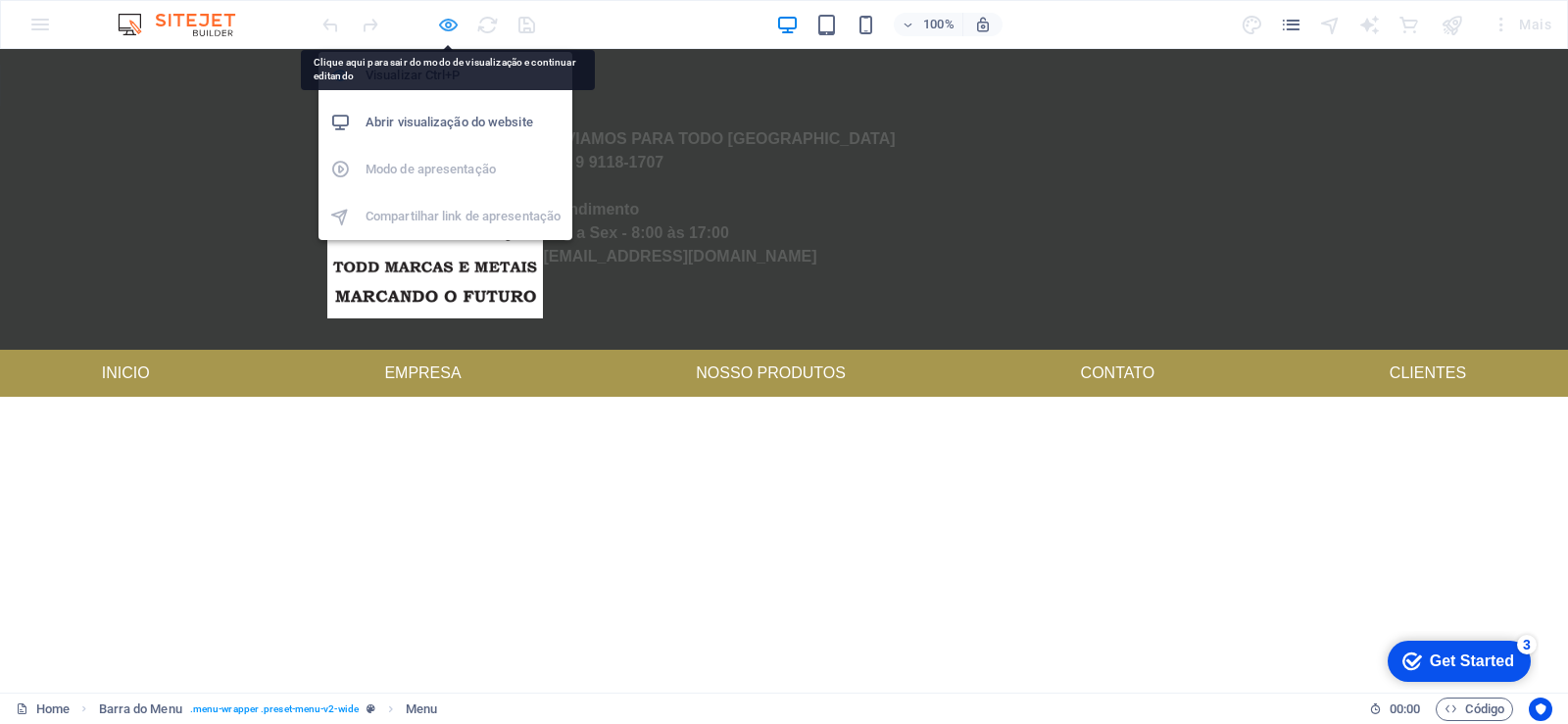
click at [448, 26] on icon "button" at bounding box center [448, 24] width 23 height 23
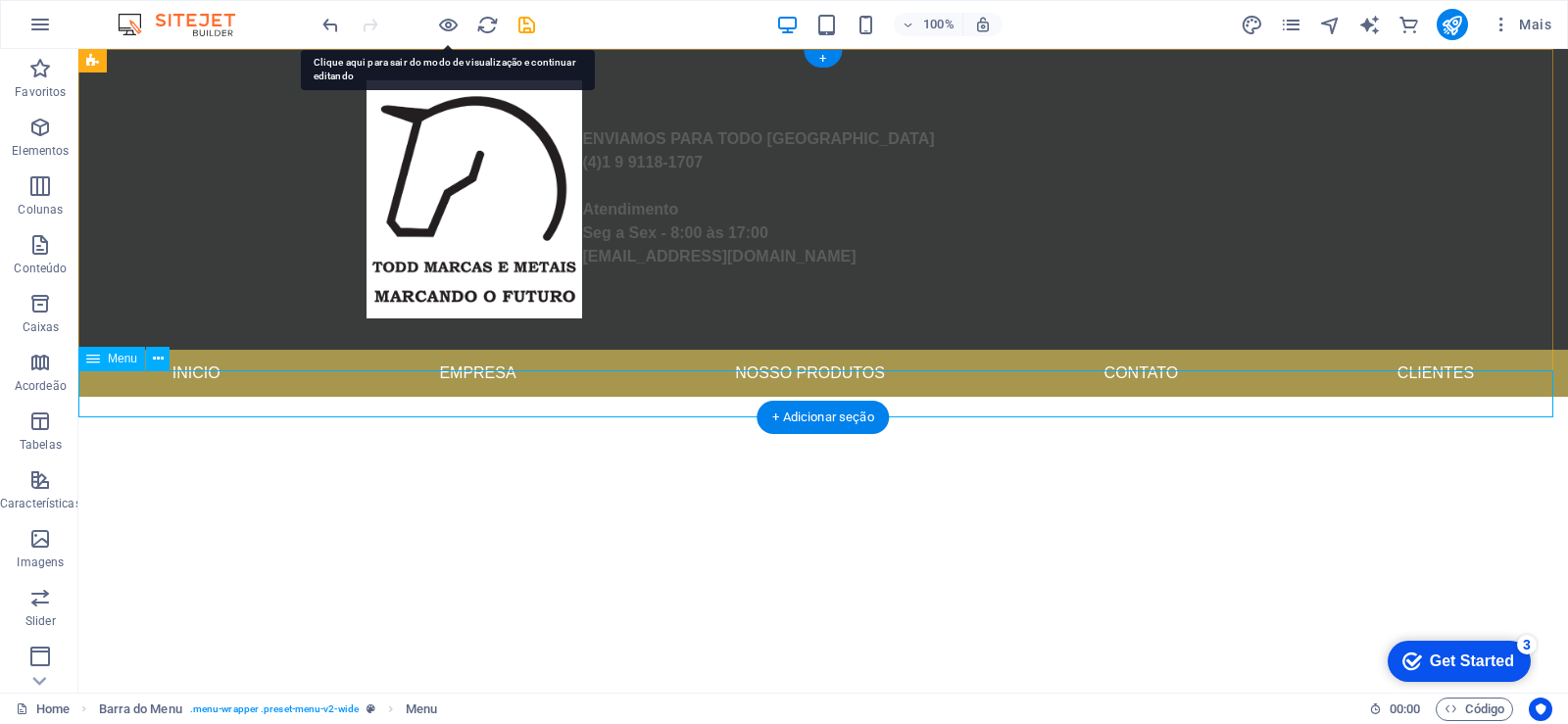
click at [327, 397] on nav "Inicio Empresa Nosso produtos Contato Clientes" at bounding box center [823, 373] width 1490 height 47
select select
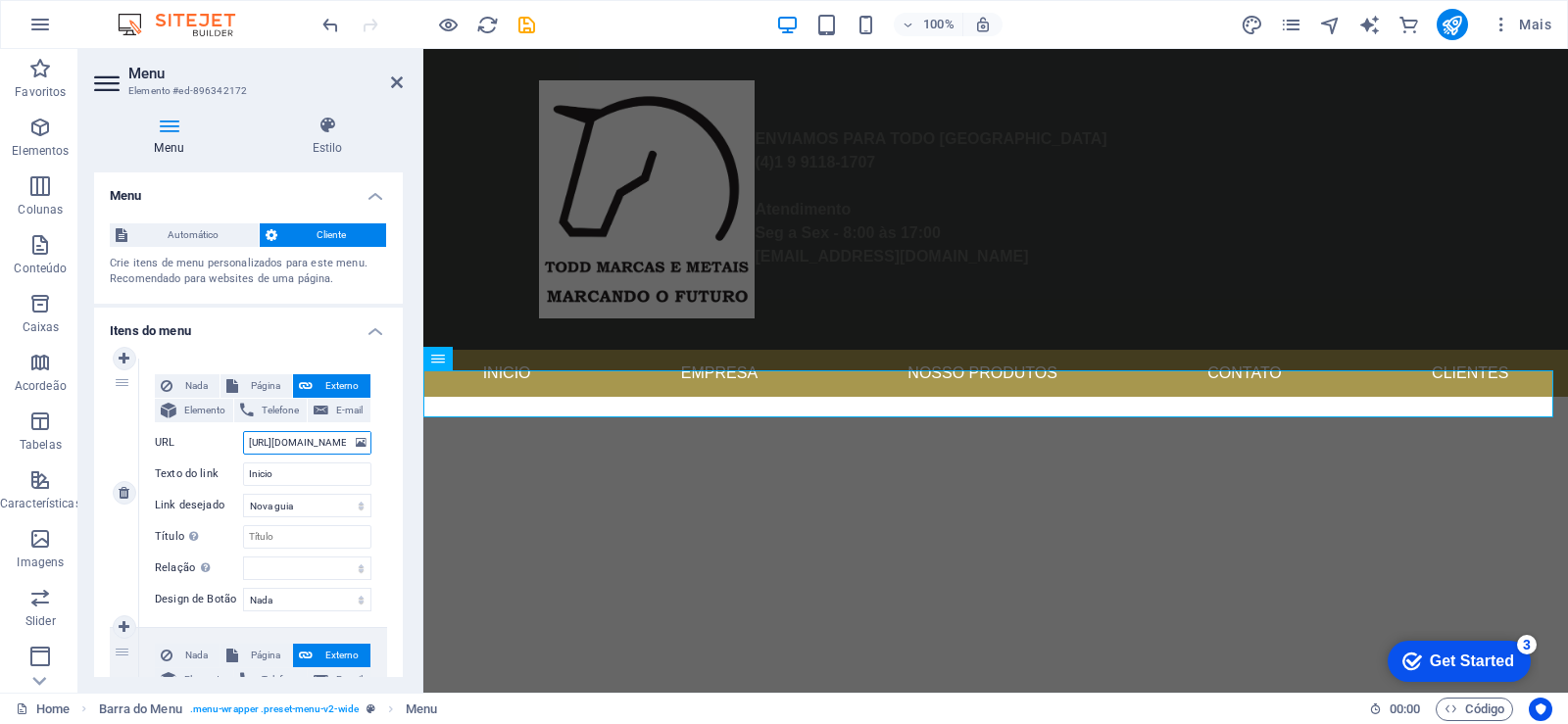
click at [296, 450] on input "https://cdn1.site-media.eu/images/0/18872475/Painel5-262x140-oanZSgw8aQdbFHUJ3n…" at bounding box center [307, 443] width 128 height 24
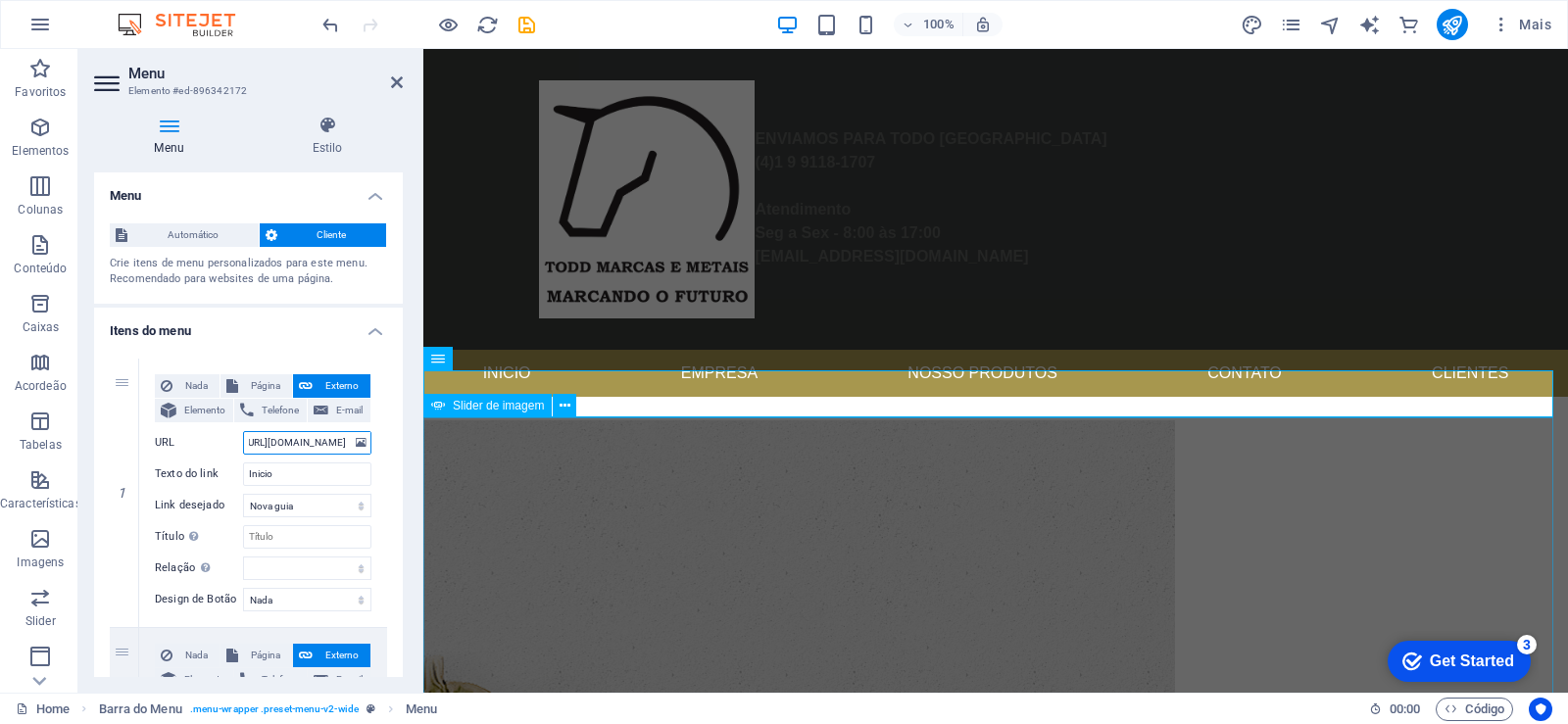
scroll to position [0, 339]
drag, startPoint x: 675, startPoint y: 493, endPoint x: 429, endPoint y: 444, distance: 250.8
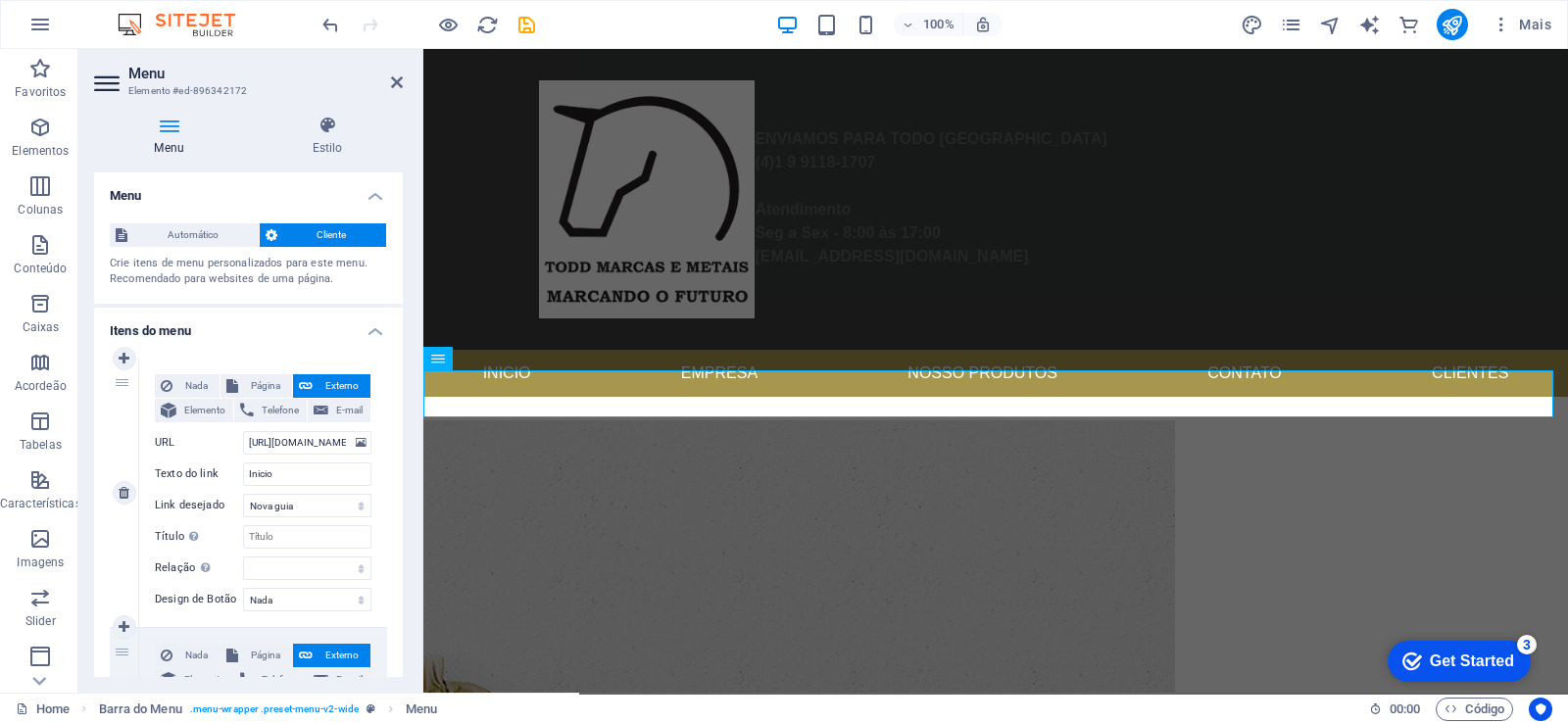
click at [326, 456] on div "Nada Página Externo Elemento Telefone E-mail Página Home Legal Notice Privacy E…" at bounding box center [263, 477] width 217 height 206
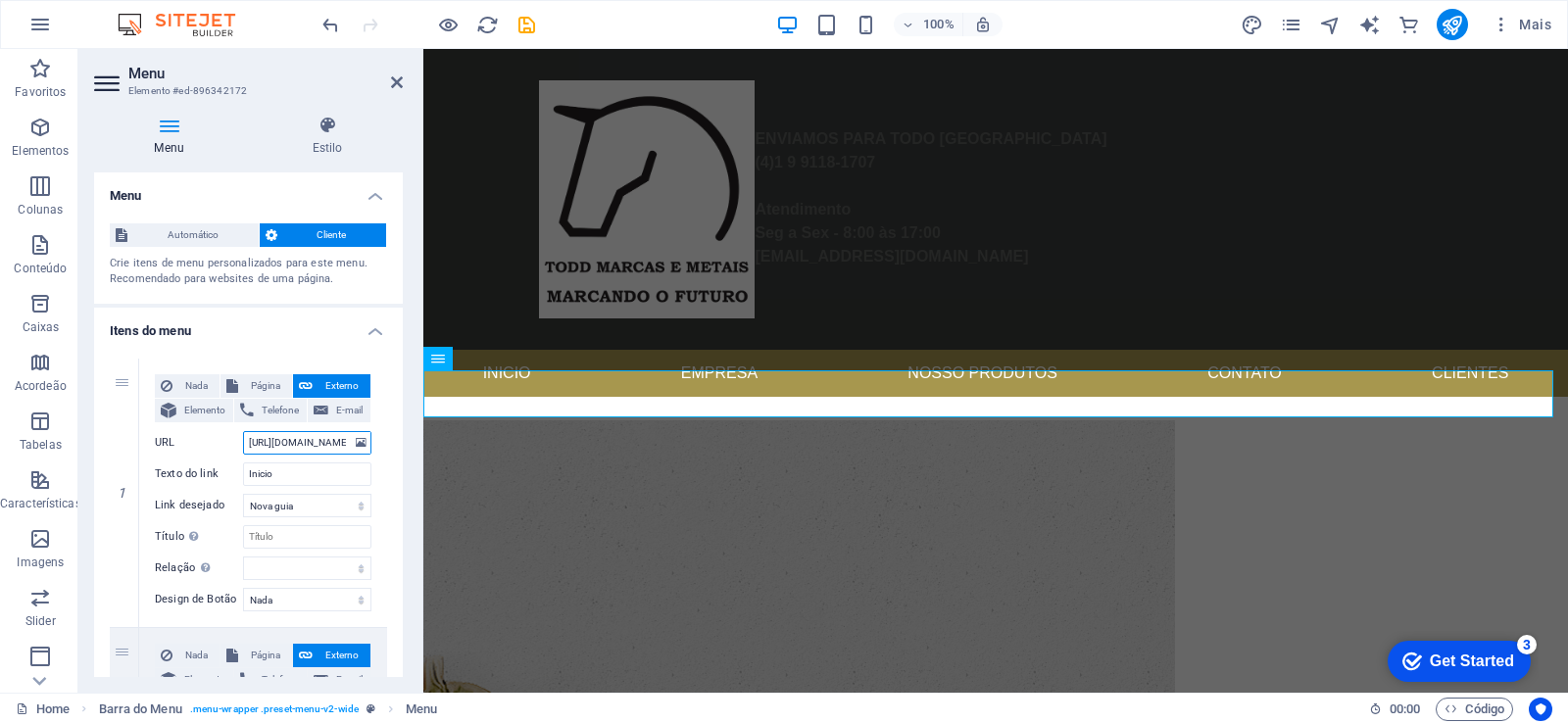
type input "h"
select select
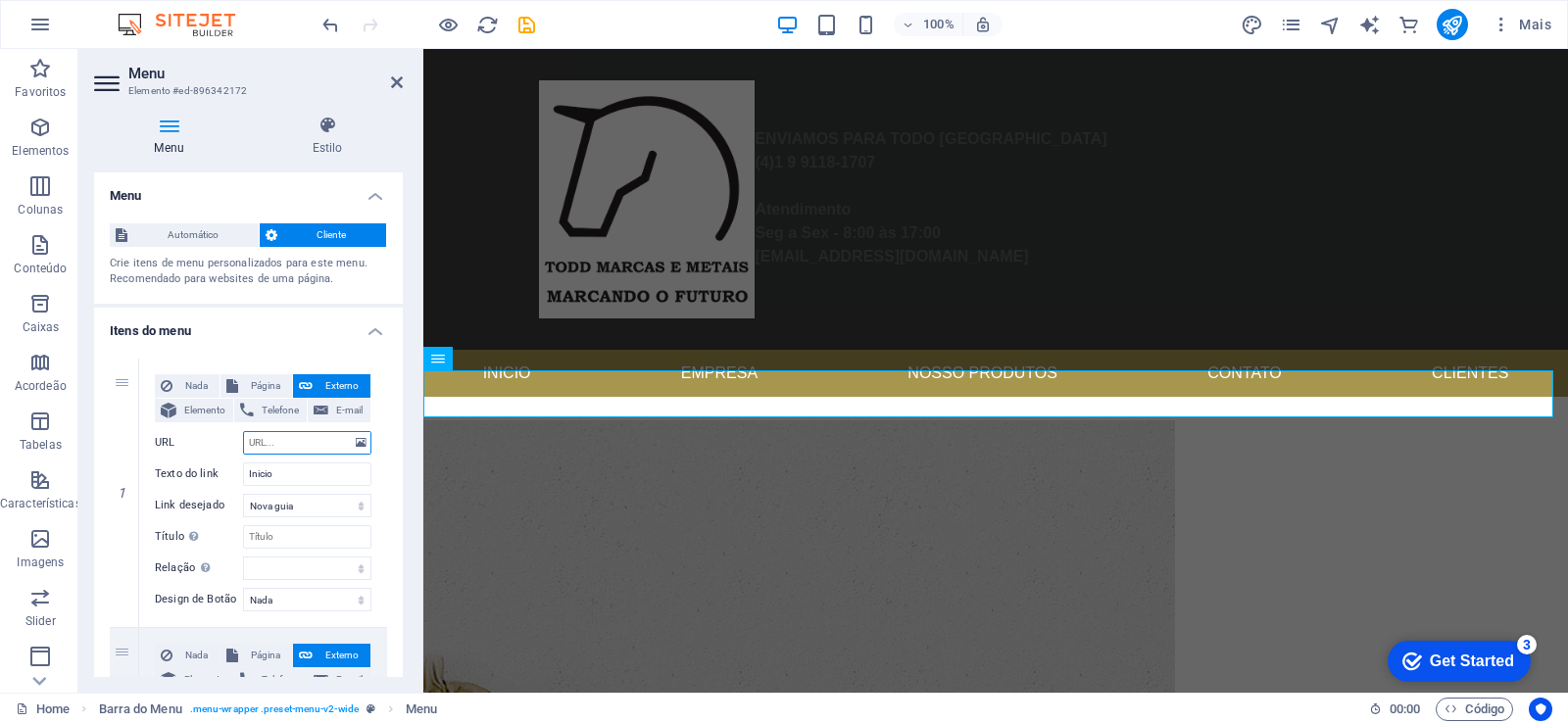
select select
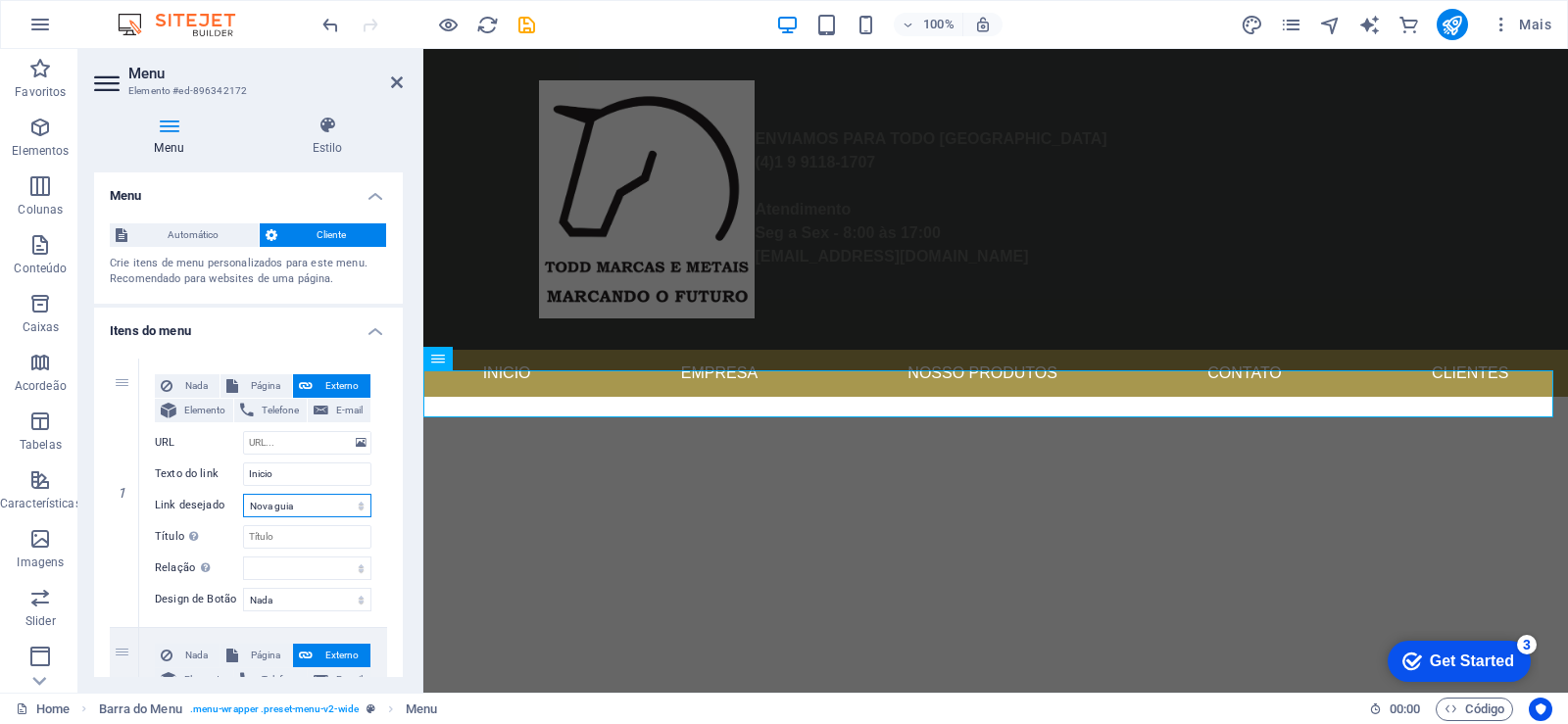
drag, startPoint x: 361, startPoint y: 506, endPoint x: 402, endPoint y: 474, distance: 52.0
click at [402, 474] on div "Menu Automático Cliente Crie itens de menu personalizados para este menu. Recom…" at bounding box center [248, 424] width 309 height 505
drag, startPoint x: 356, startPoint y: 508, endPoint x: 382, endPoint y: 477, distance: 40.5
click at [382, 477] on div "Nada Página Externo Elemento Telefone E-mail Página Home Legal Notice Privacy E…" at bounding box center [263, 493] width 248 height 268
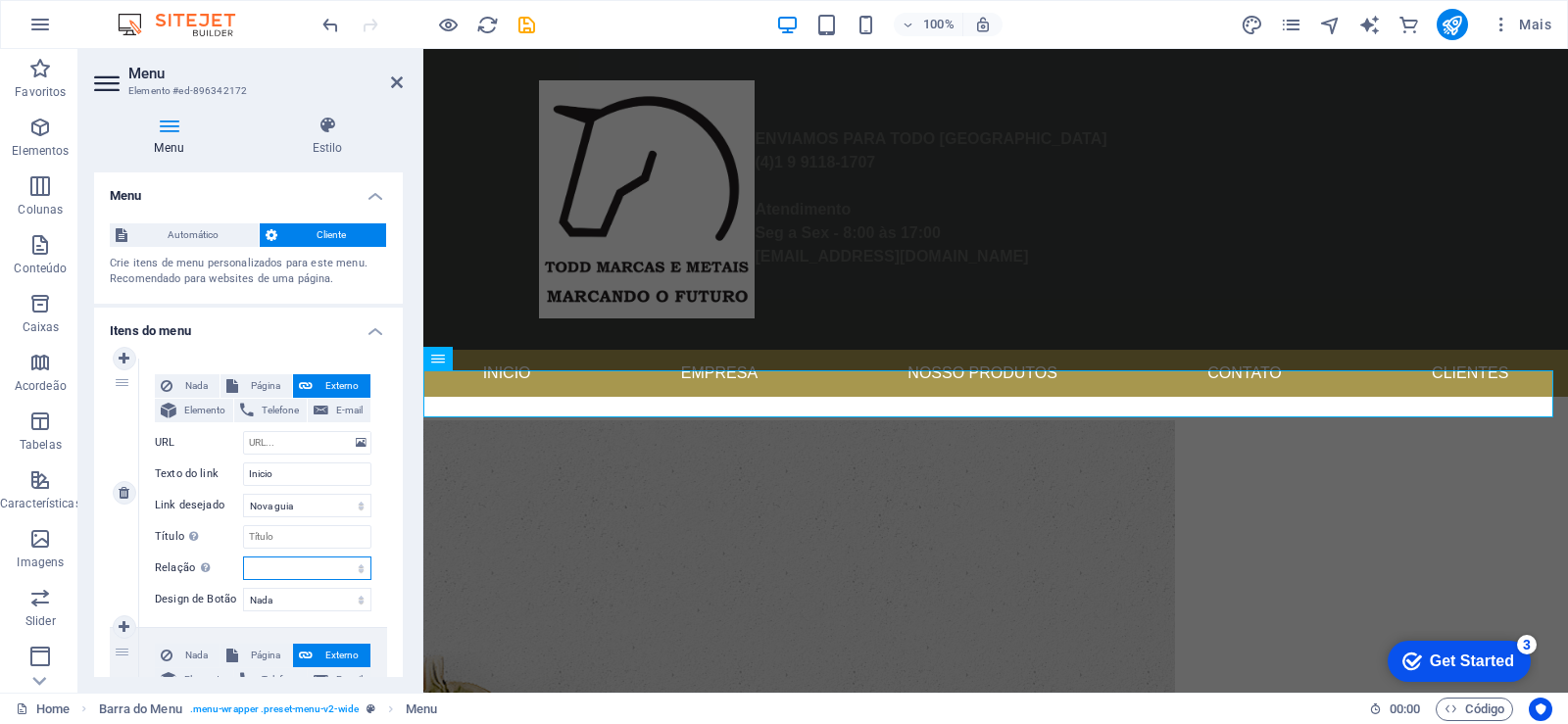
drag, startPoint x: 358, startPoint y: 565, endPoint x: 381, endPoint y: 533, distance: 39.4
click at [381, 533] on div "Nada Página Externo Elemento Telefone E-mail Página Home Legal Notice Privacy E…" at bounding box center [263, 493] width 248 height 268
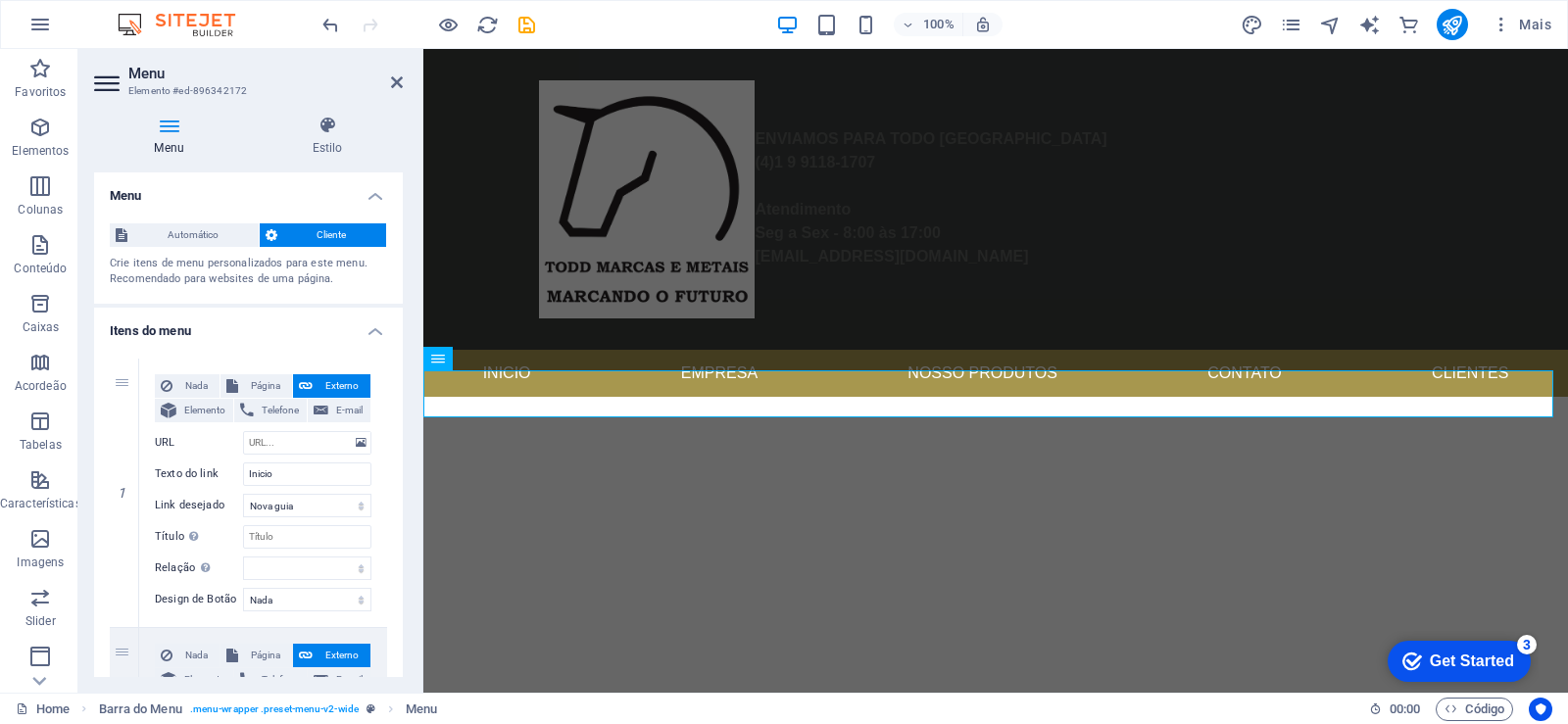
click at [390, 72] on h2 "Menu" at bounding box center [266, 73] width 274 height 18
click at [393, 74] on icon at bounding box center [397, 82] width 12 height 16
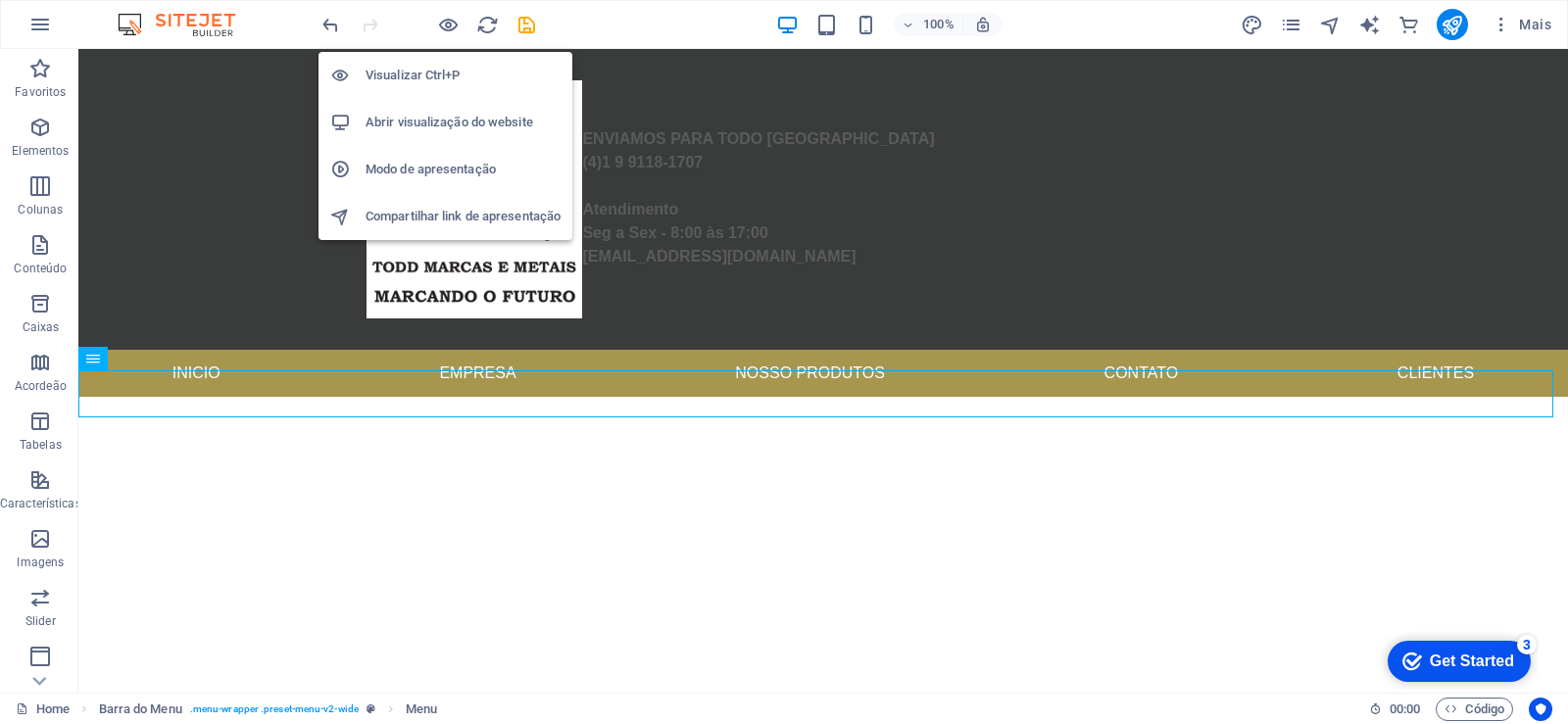
click at [465, 219] on h6 "Compartilhar link de apresentação" at bounding box center [463, 217] width 195 height 24
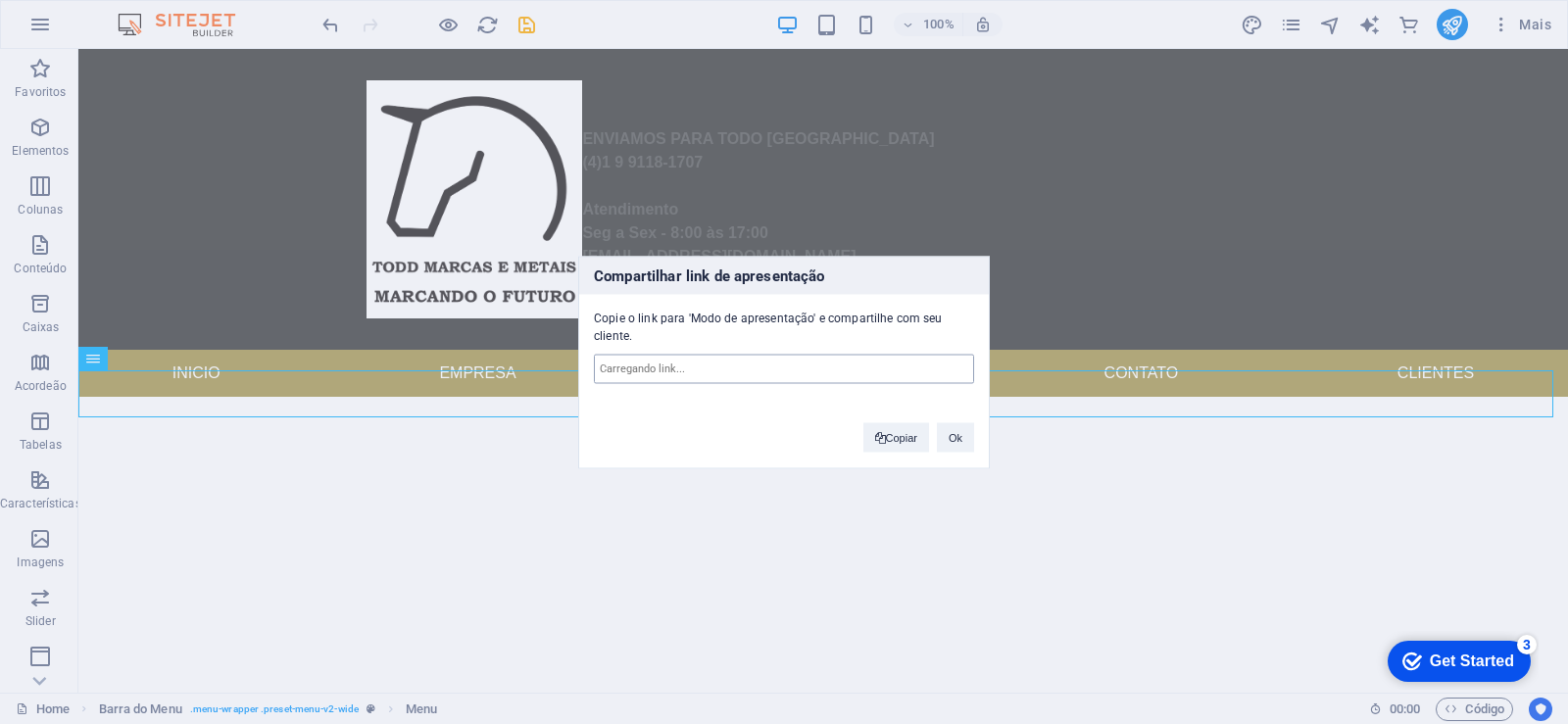
type input "https://cms.sitehub.io/presentation/1814532/8f9a6b57356c50cc602c09f9629010338d7…"
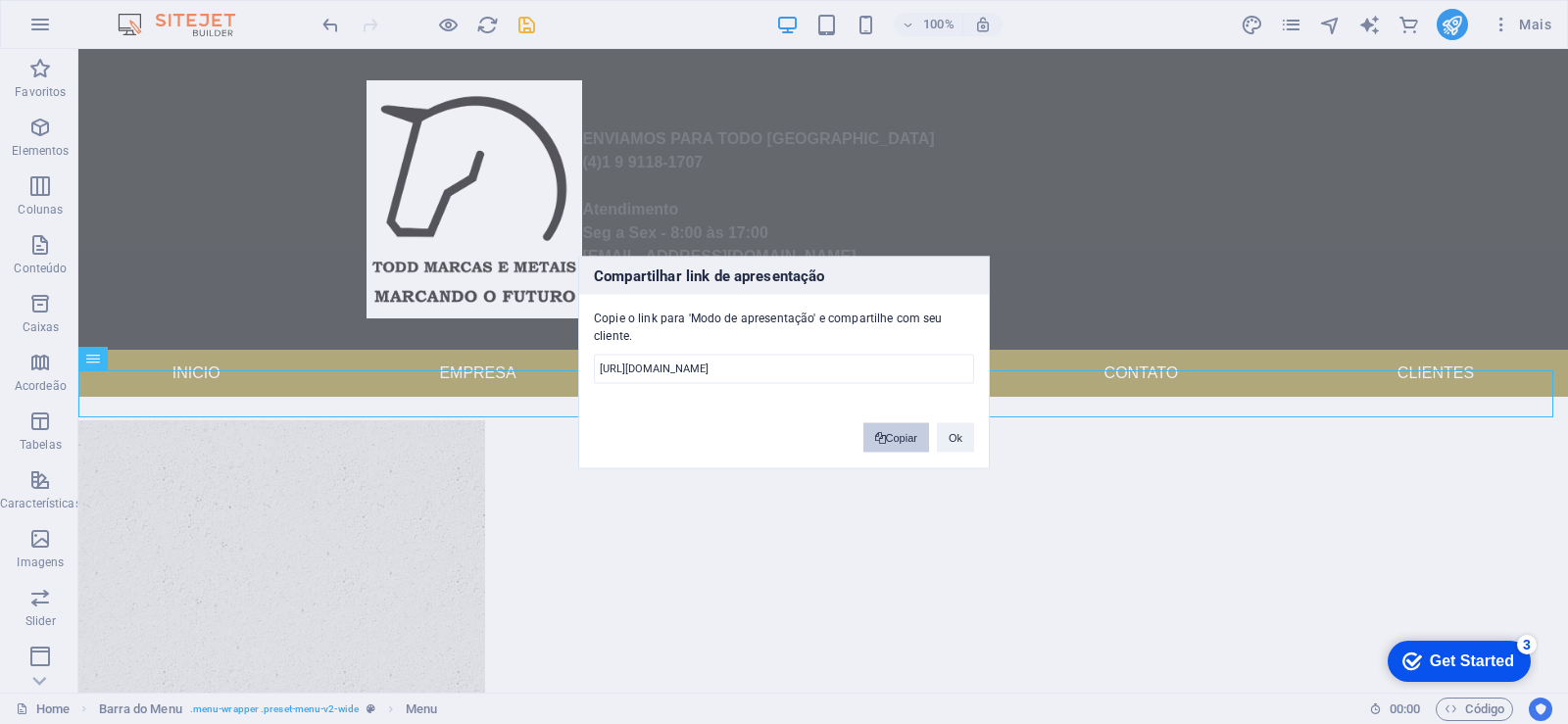
click at [899, 439] on button "Copiar" at bounding box center [896, 437] width 66 height 29
drag, startPoint x: 963, startPoint y: 444, endPoint x: 911, endPoint y: 398, distance: 69.4
click at [963, 444] on button "Ok" at bounding box center [956, 439] width 37 height 29
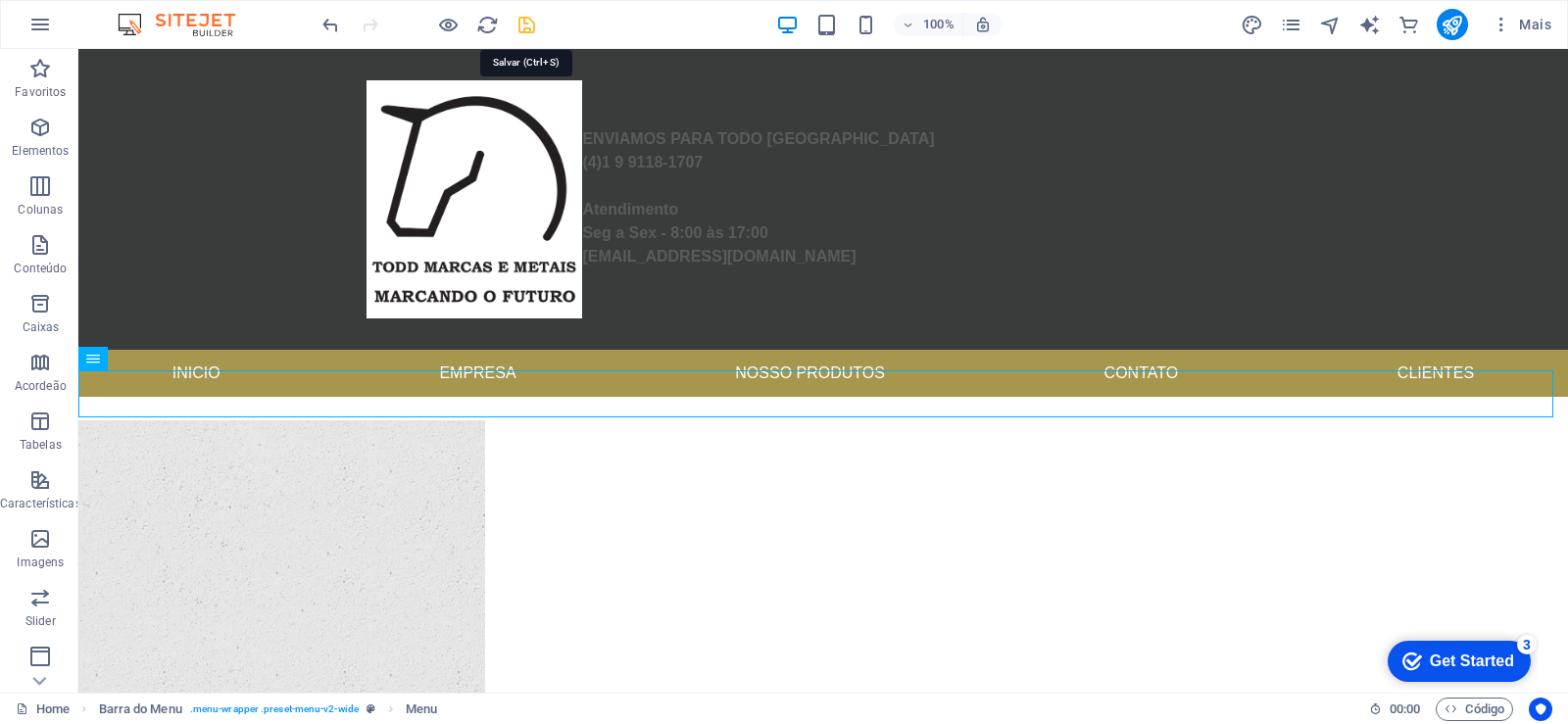
click at [526, 18] on icon "save" at bounding box center [526, 24] width 23 height 23
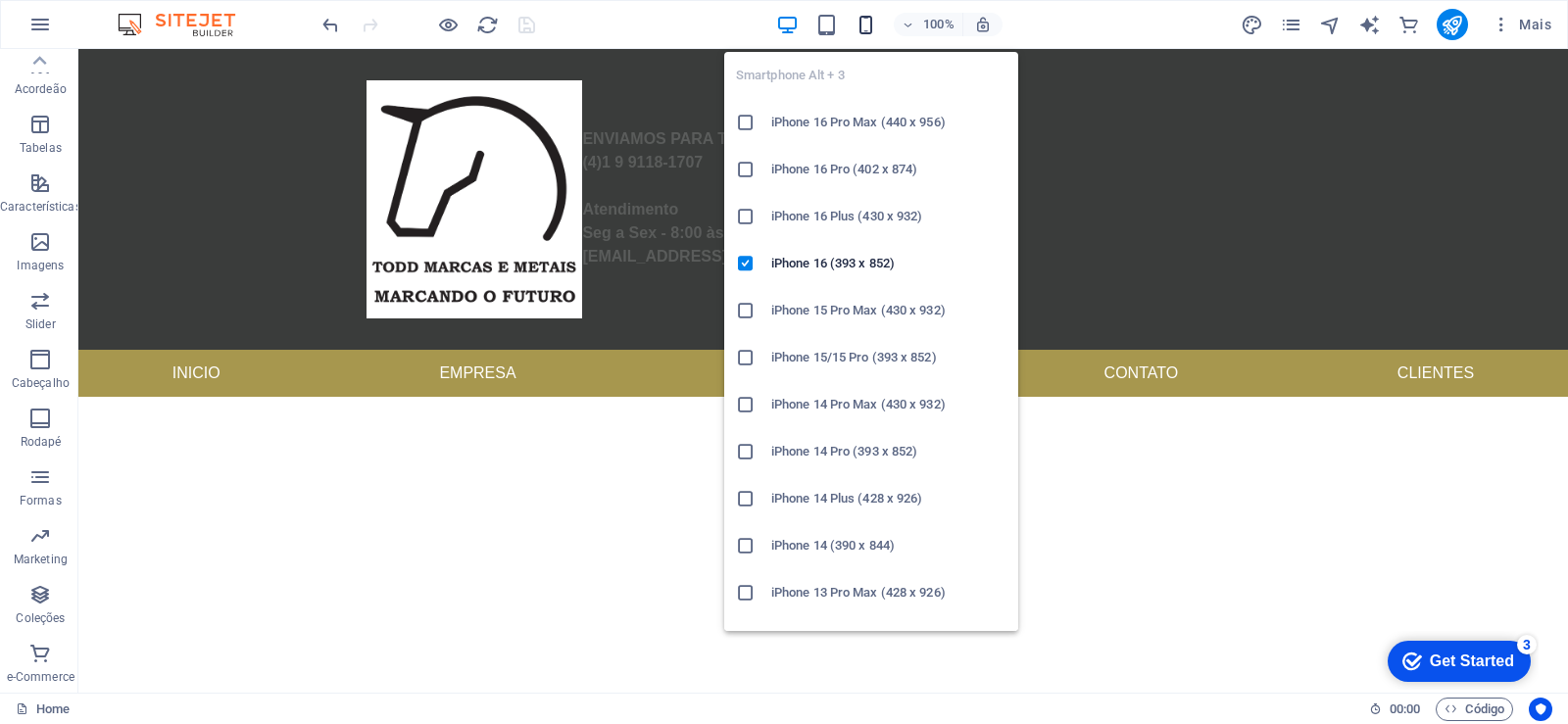
click at [863, 27] on icon "button" at bounding box center [865, 24] width 23 height 23
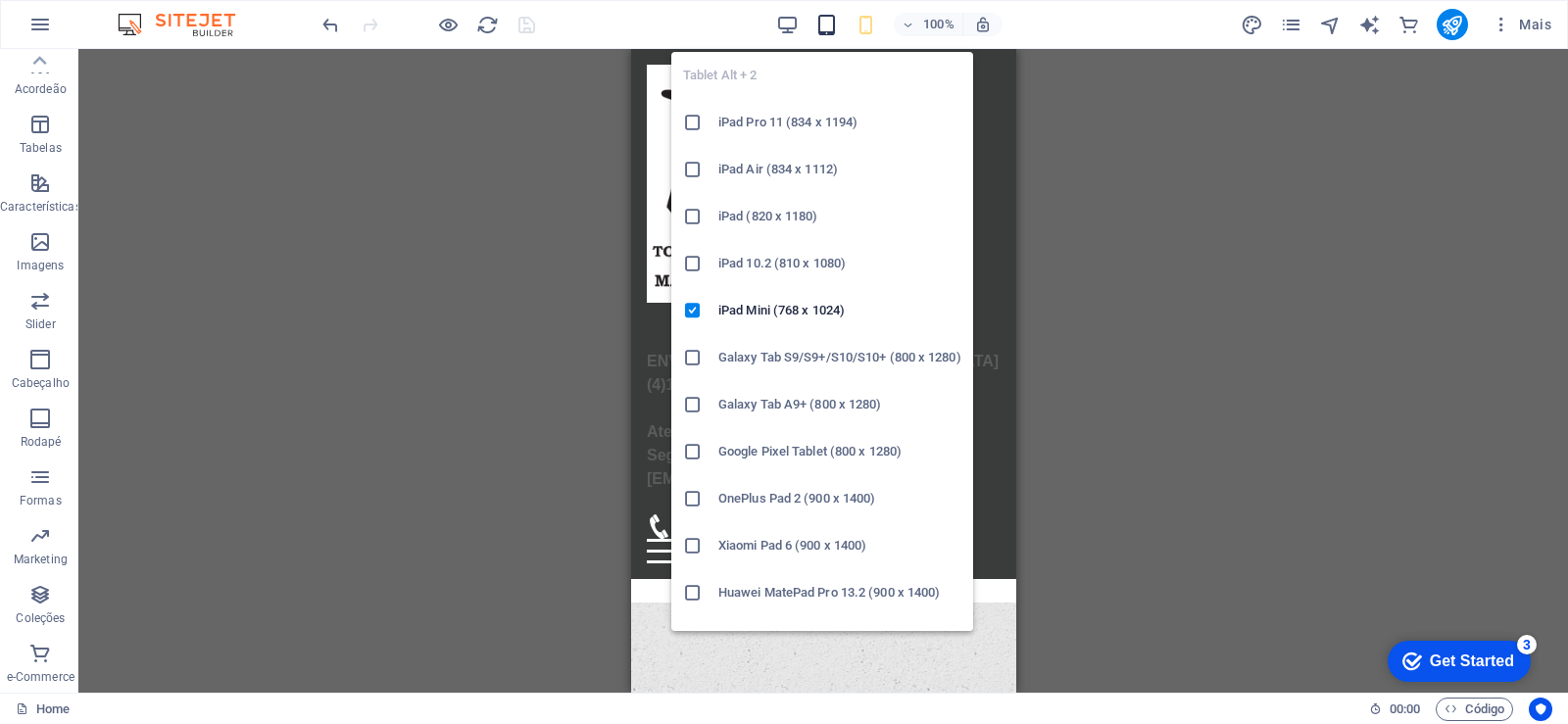
click at [817, 19] on icon "button" at bounding box center [826, 24] width 23 height 23
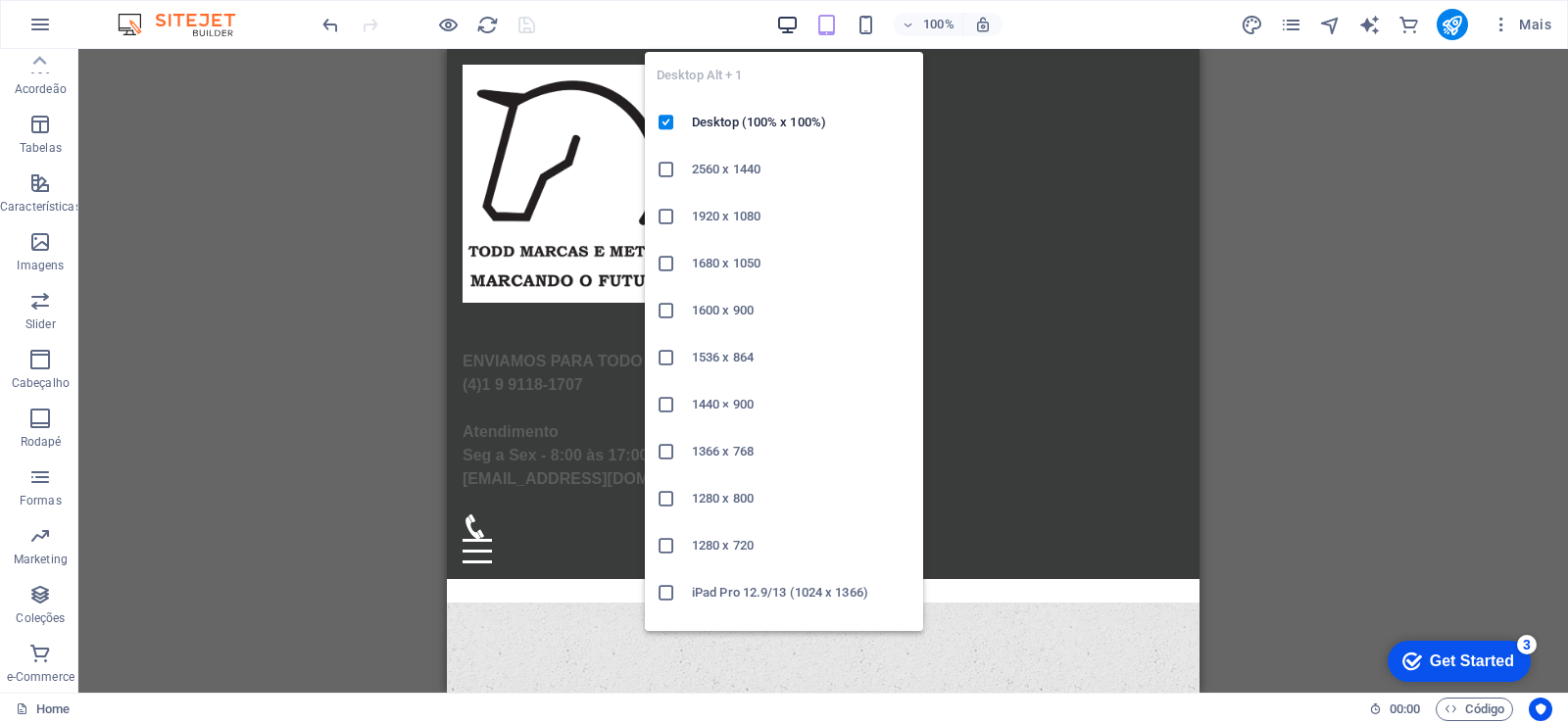
click at [782, 24] on icon "button" at bounding box center [787, 24] width 23 height 23
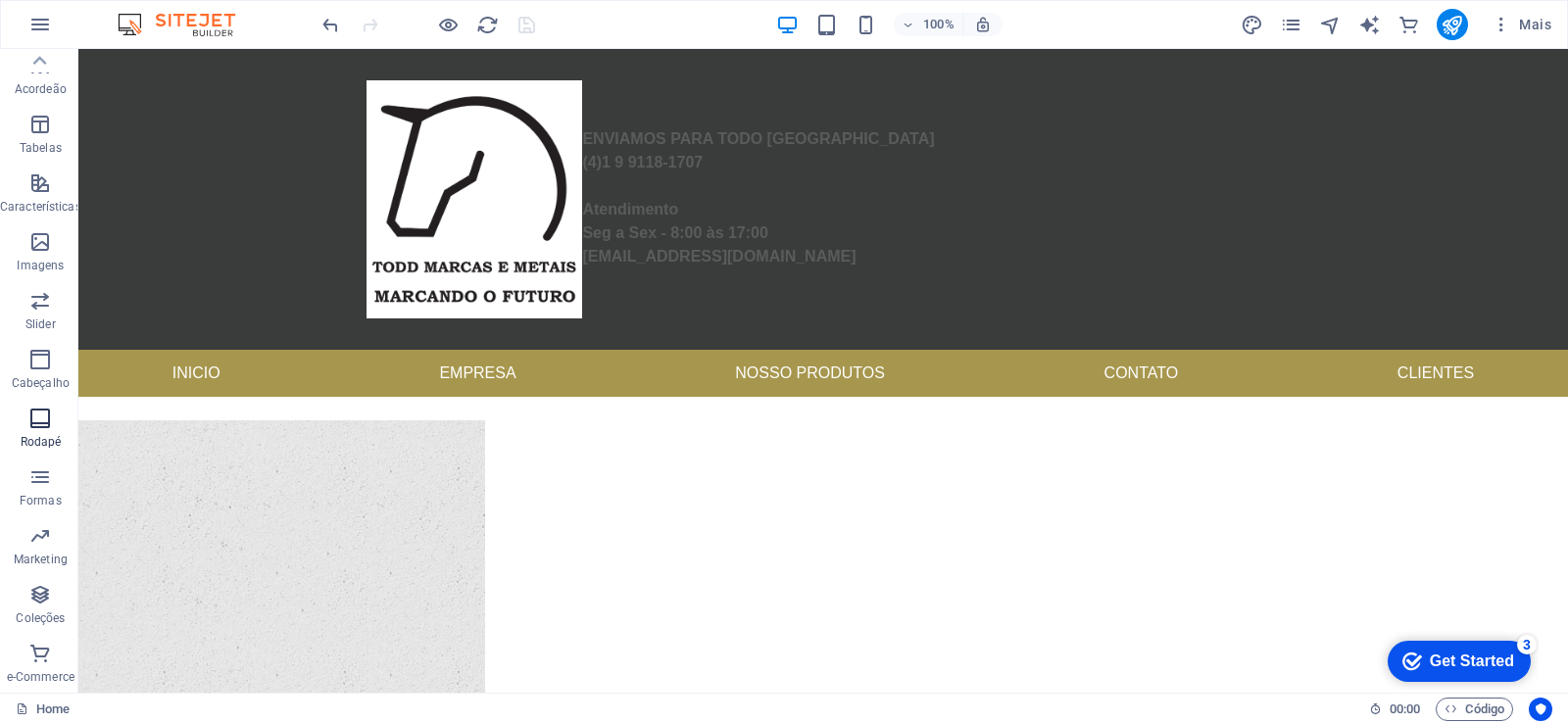
click at [33, 424] on icon "button" at bounding box center [40, 418] width 24 height 24
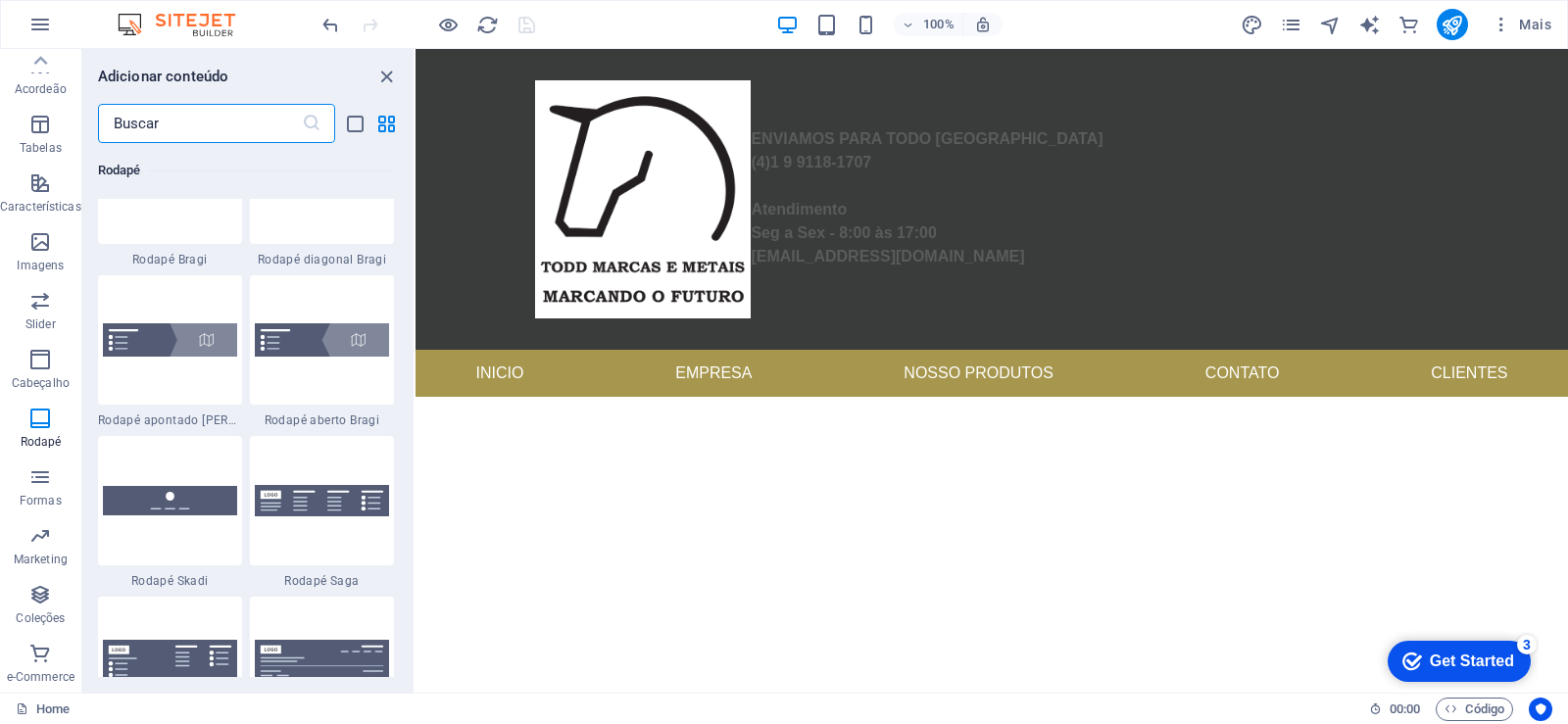
scroll to position [13554, 0]
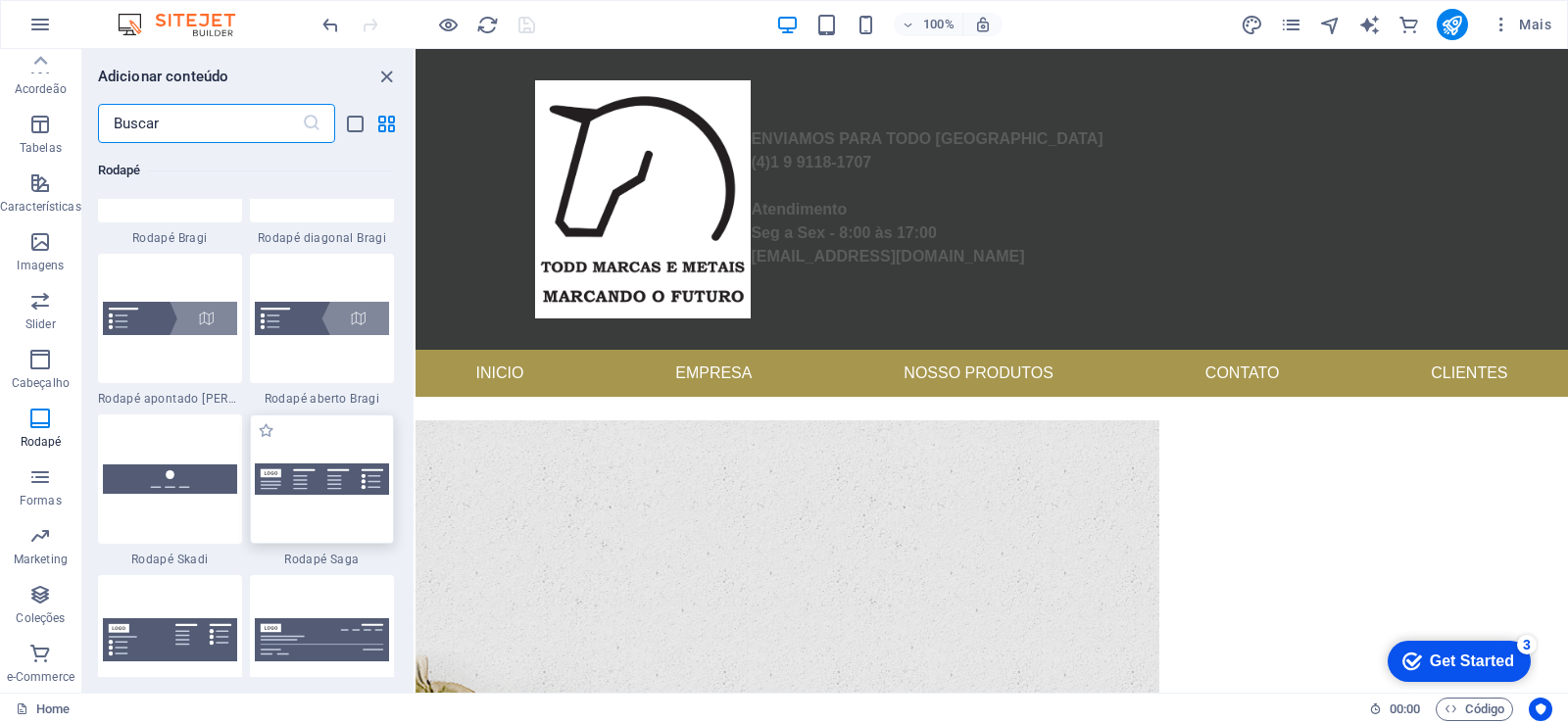
click at [303, 503] on div at bounding box center [321, 479] width 144 height 129
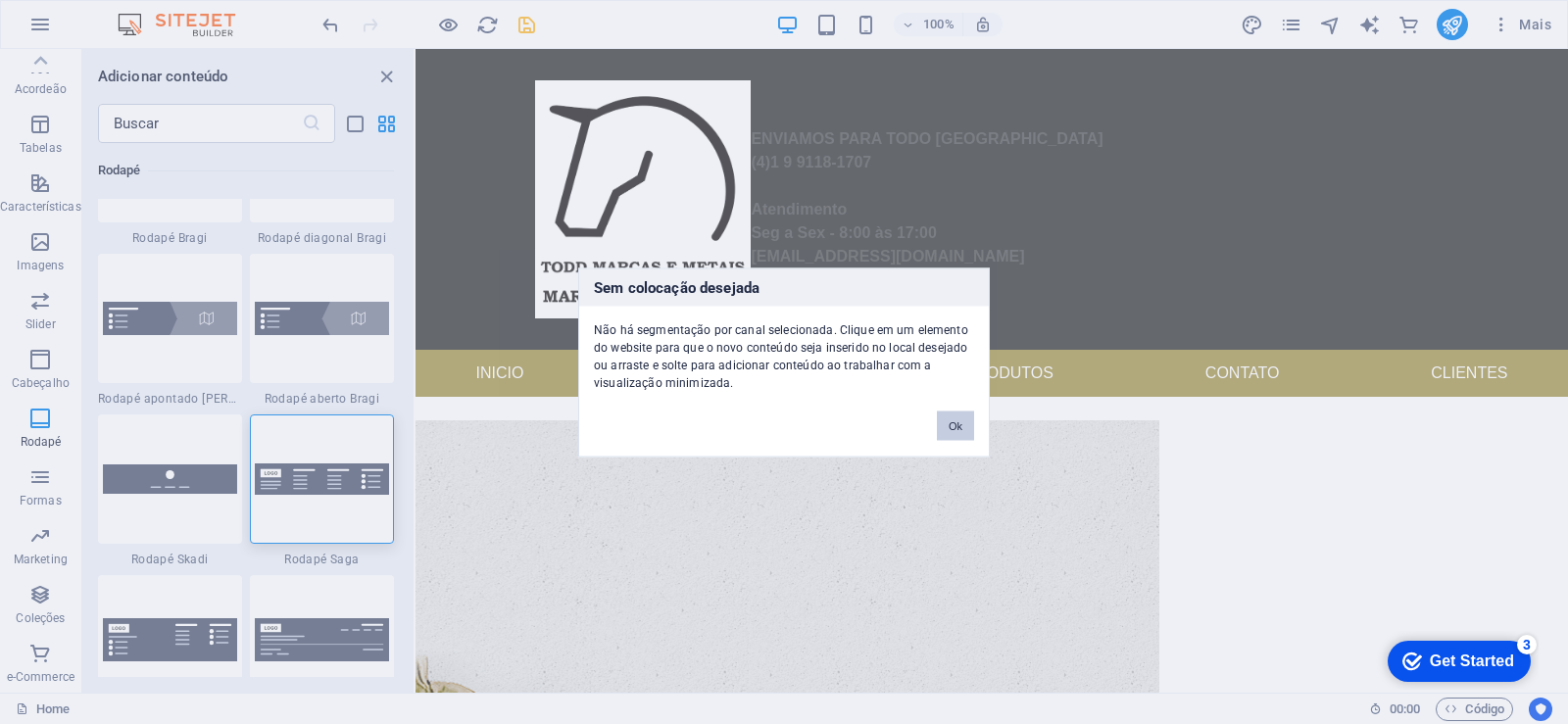
click at [955, 421] on button "Ok" at bounding box center [956, 425] width 37 height 29
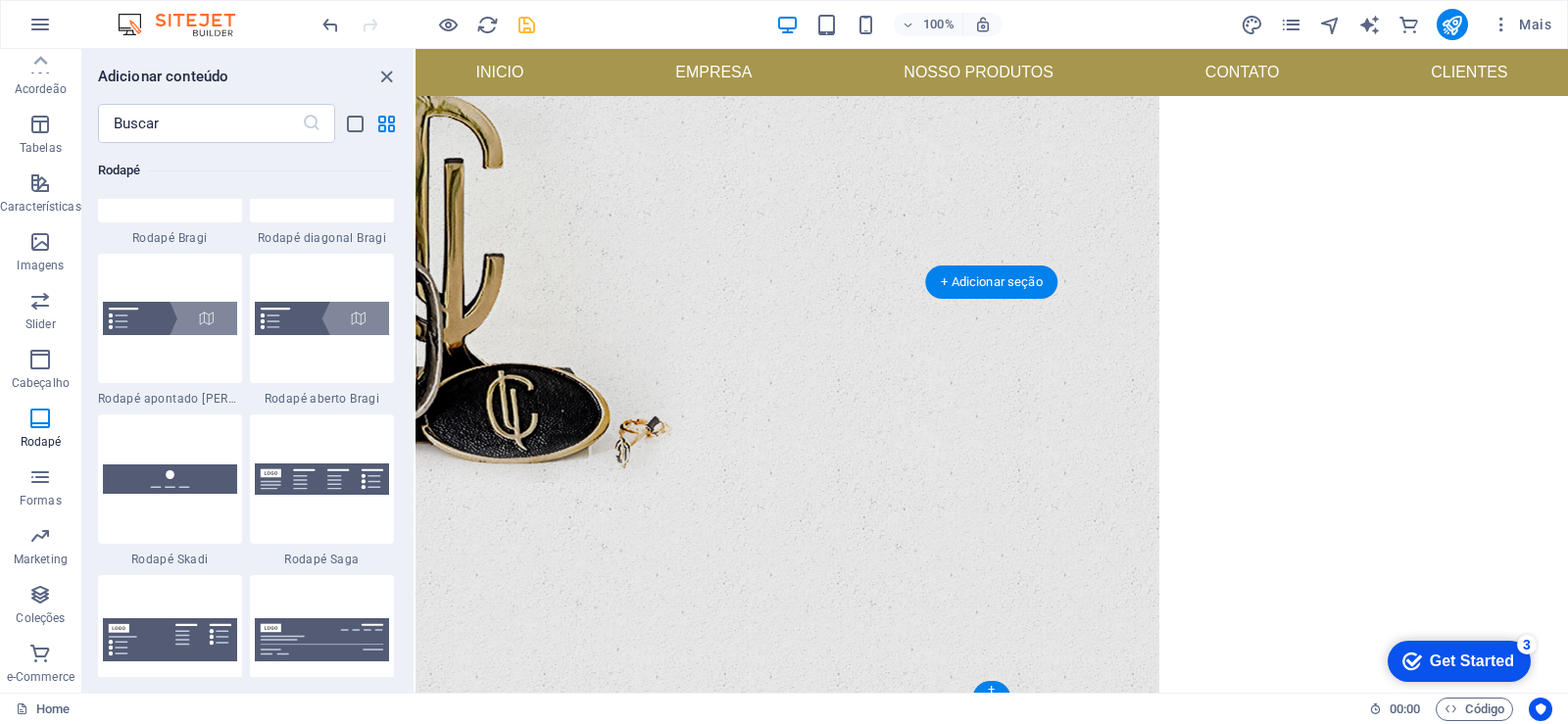
scroll to position [354, 0]
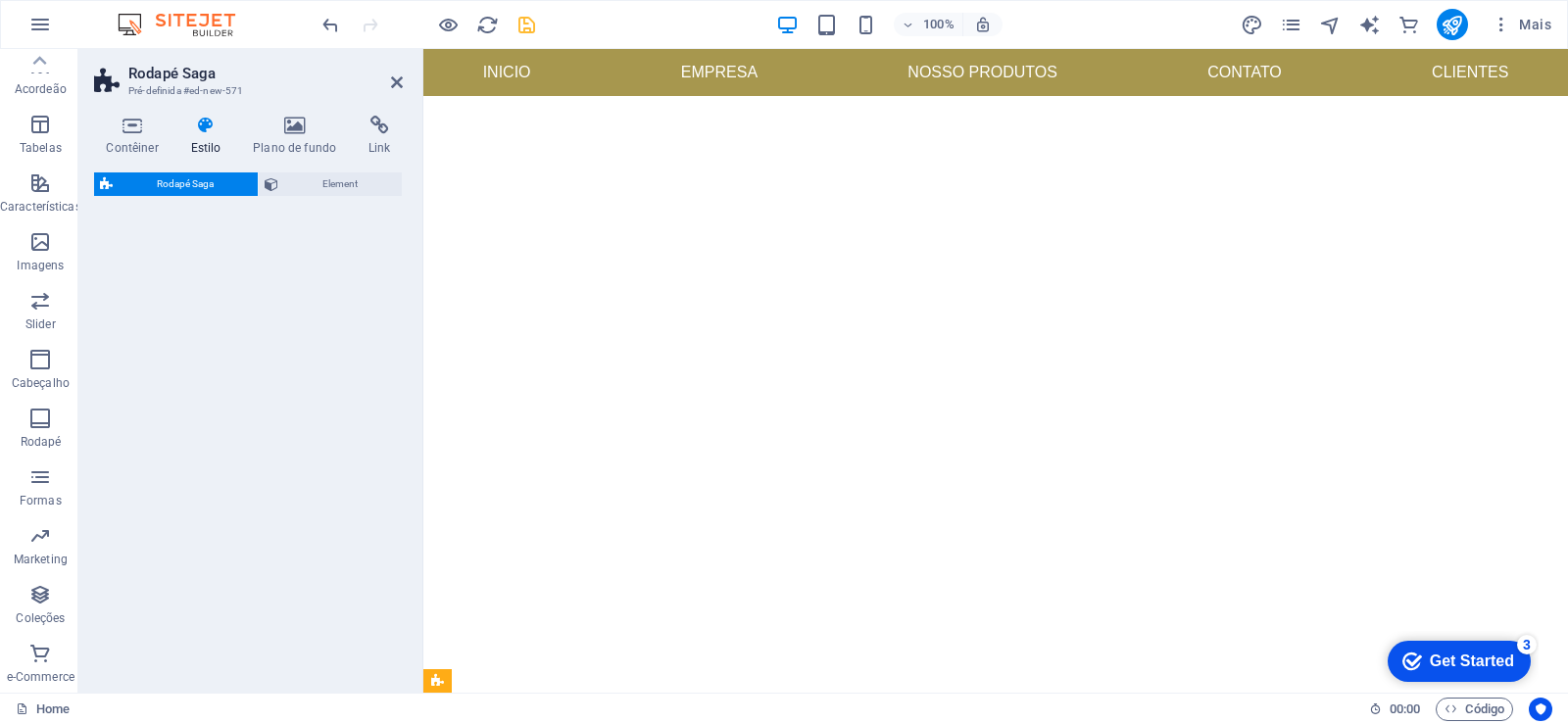
select select "rem"
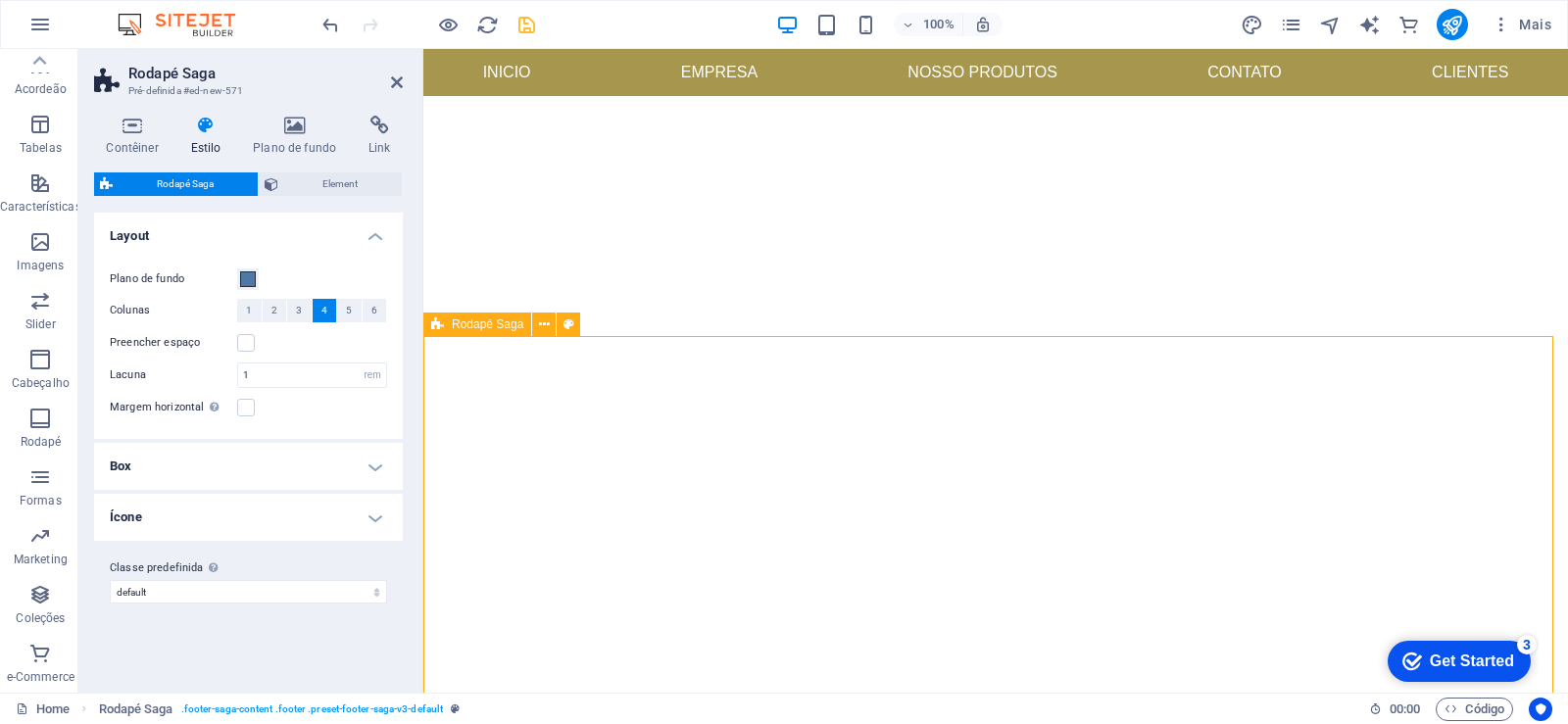
scroll to position [833, 0]
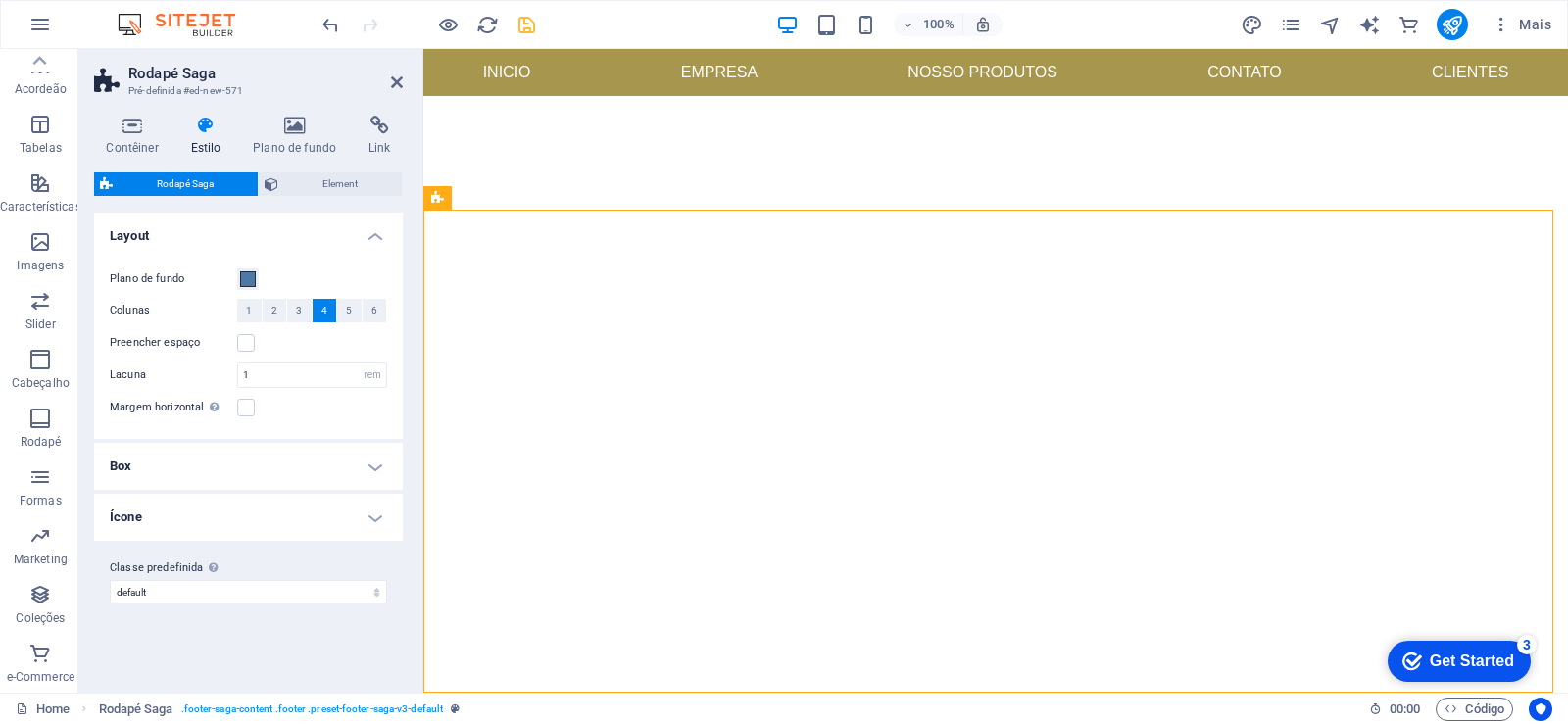
click at [385, 517] on h4 "Ícone" at bounding box center [248, 517] width 309 height 47
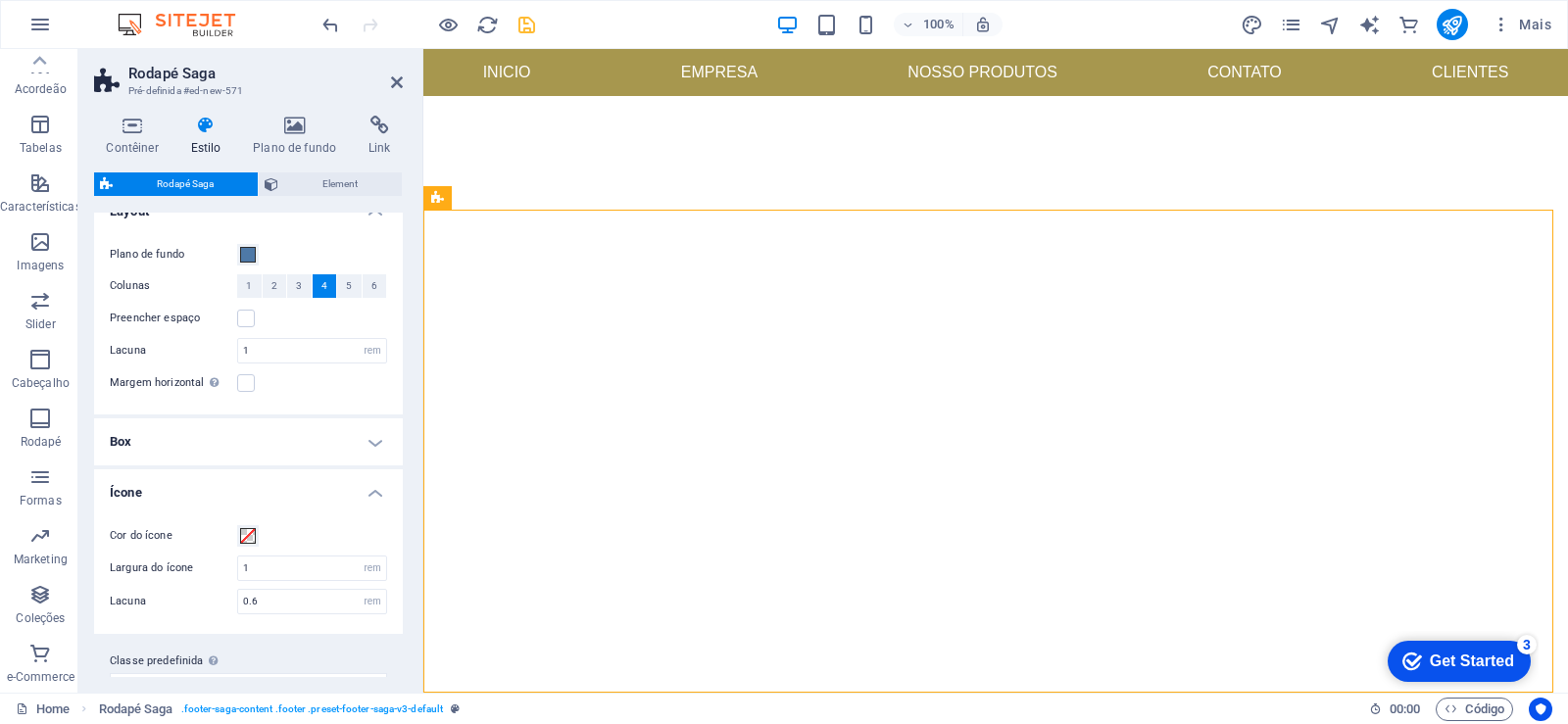
scroll to position [0, 0]
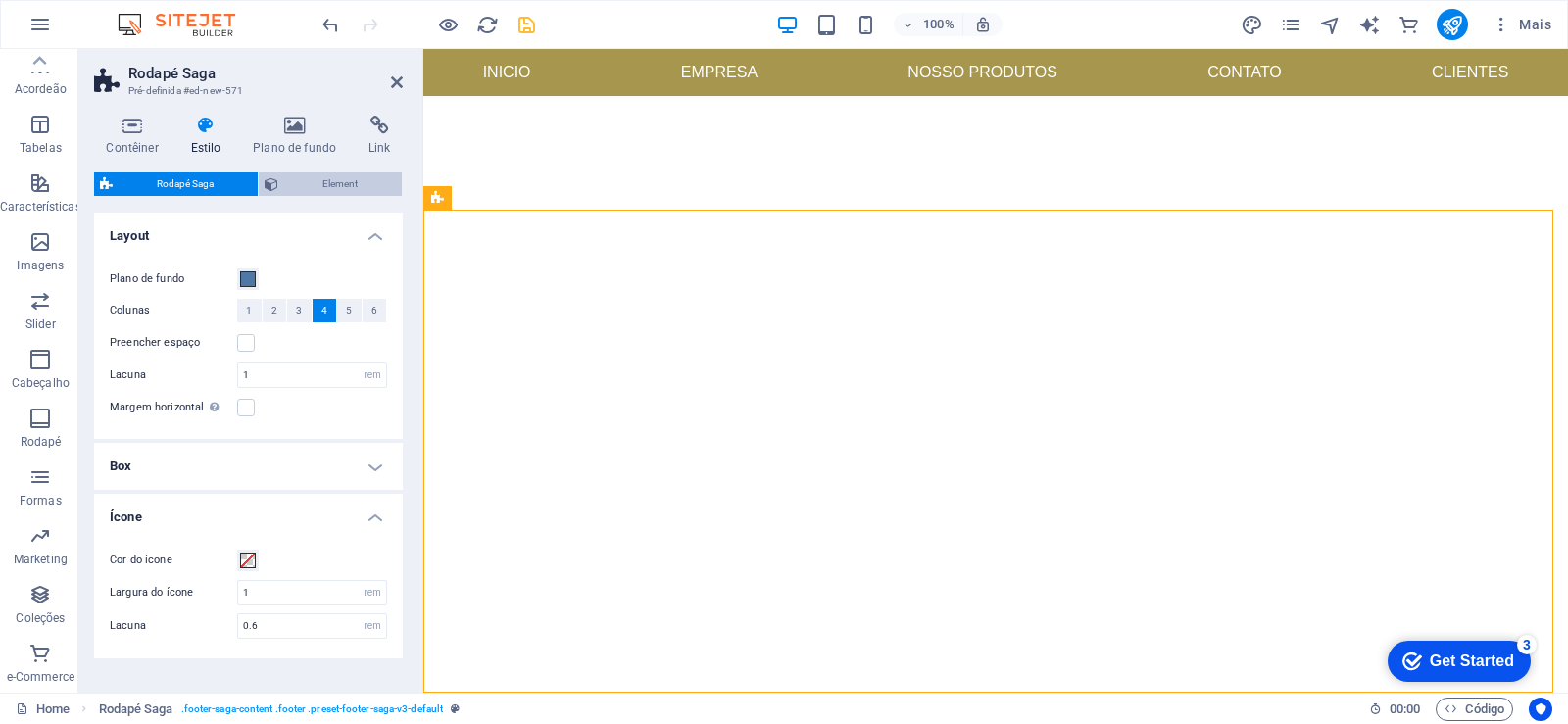
click at [336, 191] on span "Element" at bounding box center [340, 184] width 112 height 24
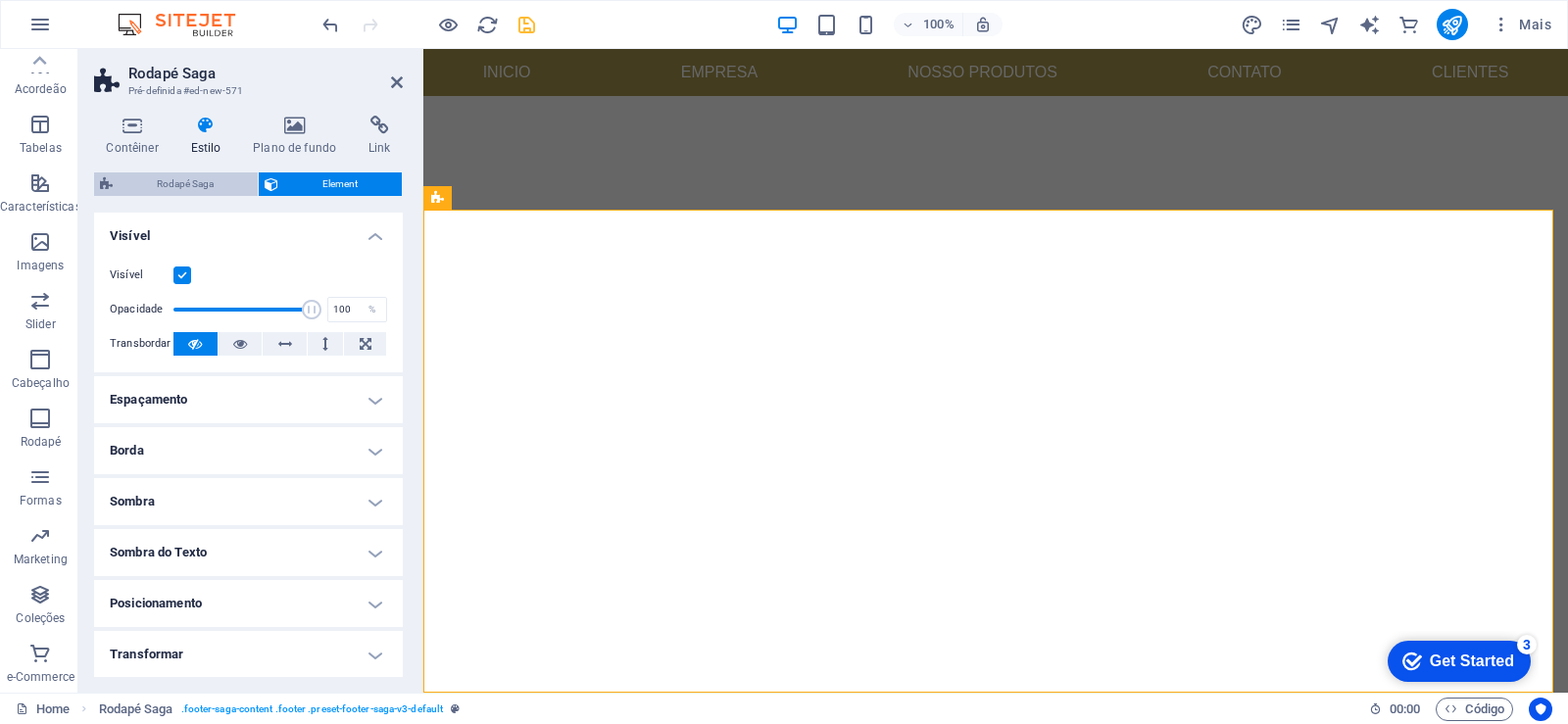
click at [218, 191] on span "Rodapé Saga" at bounding box center [185, 184] width 133 height 24
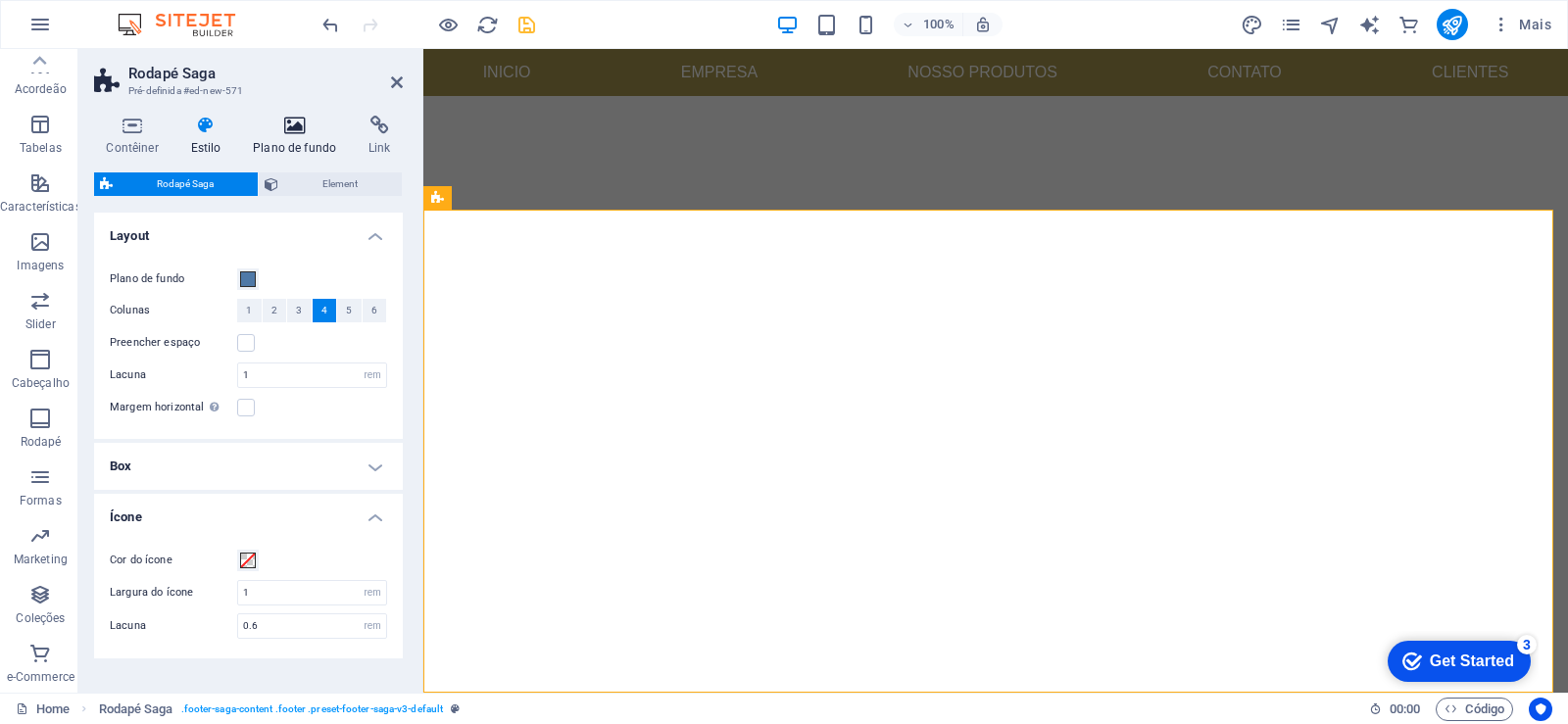
click at [297, 130] on icon at bounding box center [295, 125] width 108 height 20
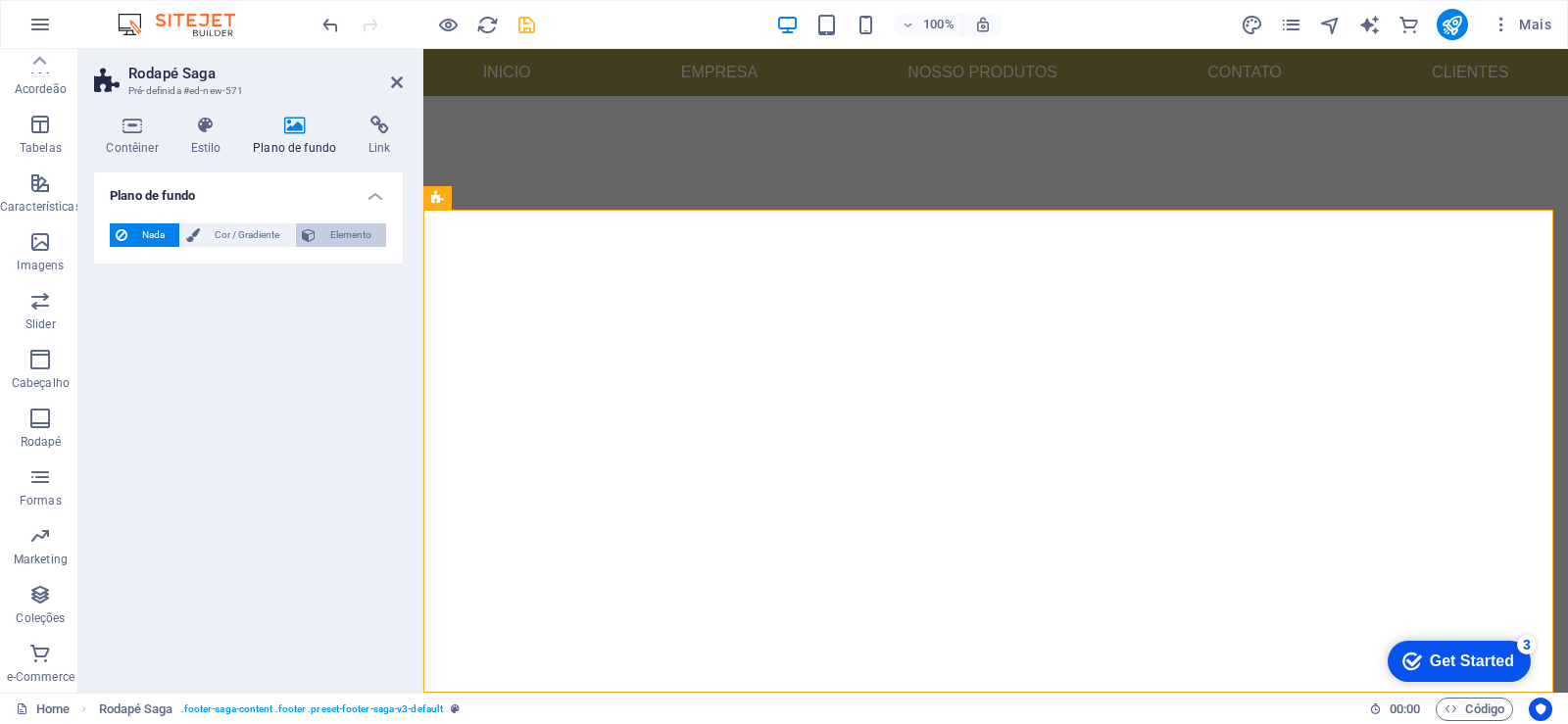
click at [337, 233] on span "Elemento" at bounding box center [351, 235] width 59 height 24
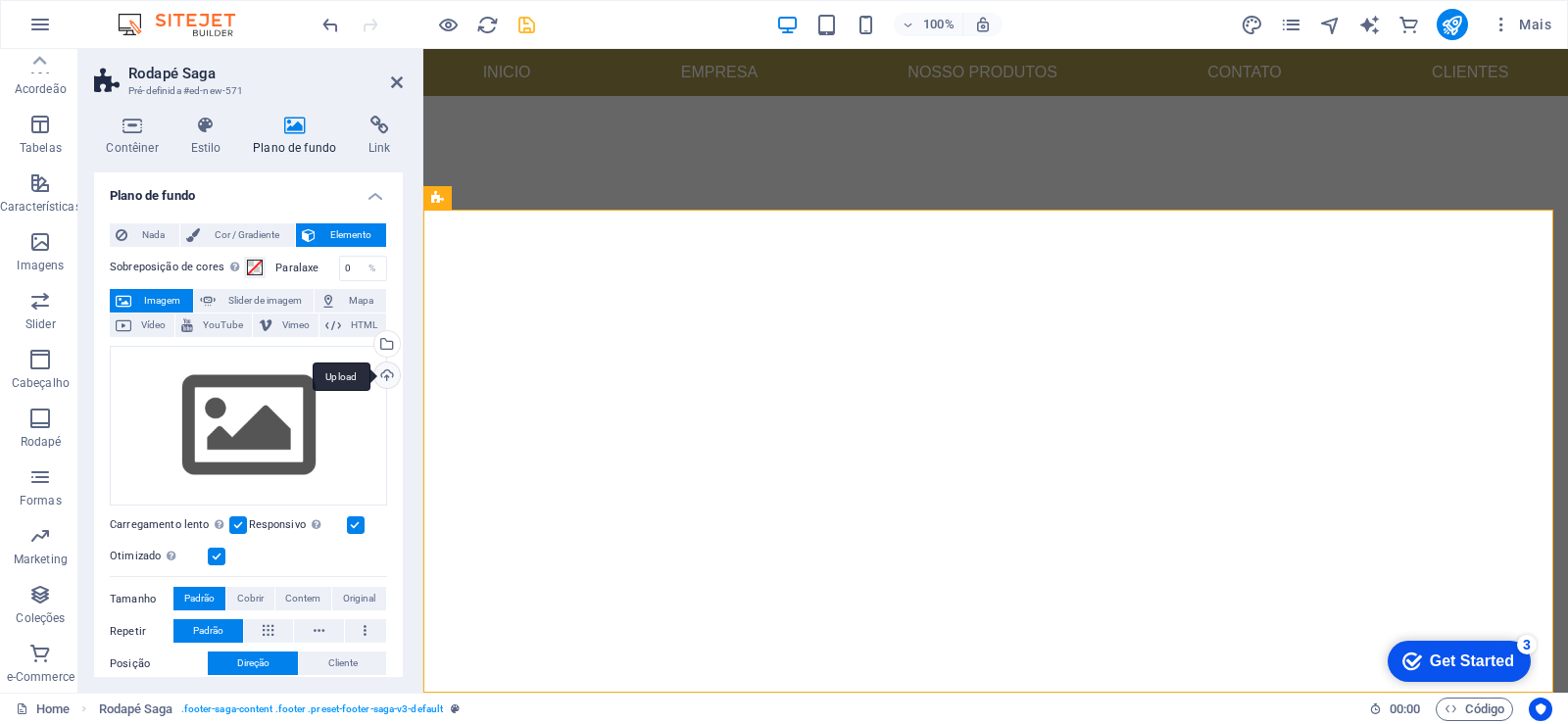
click at [388, 376] on div "Upload" at bounding box center [385, 377] width 29 height 29
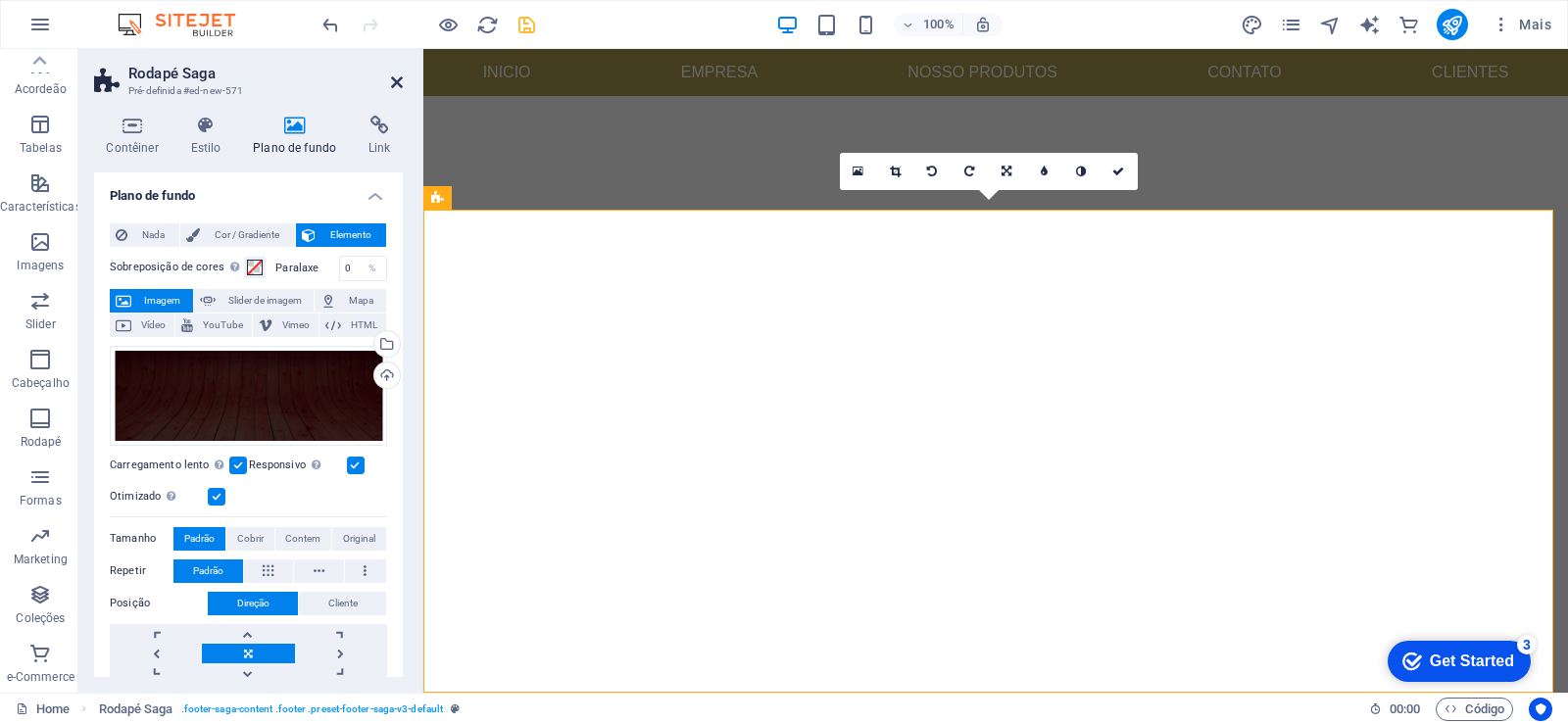
click at [394, 86] on icon at bounding box center [397, 82] width 12 height 16
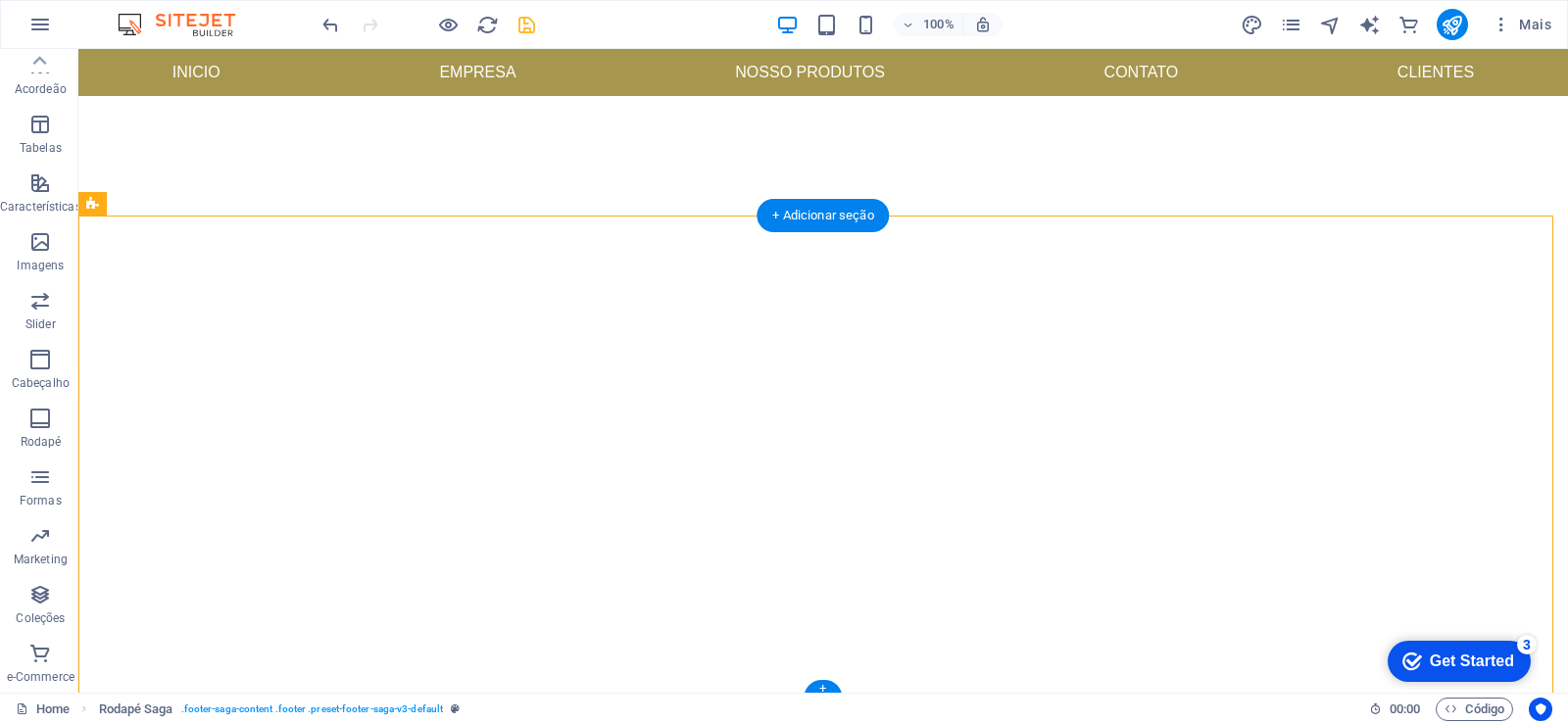
scroll to position [994, 0]
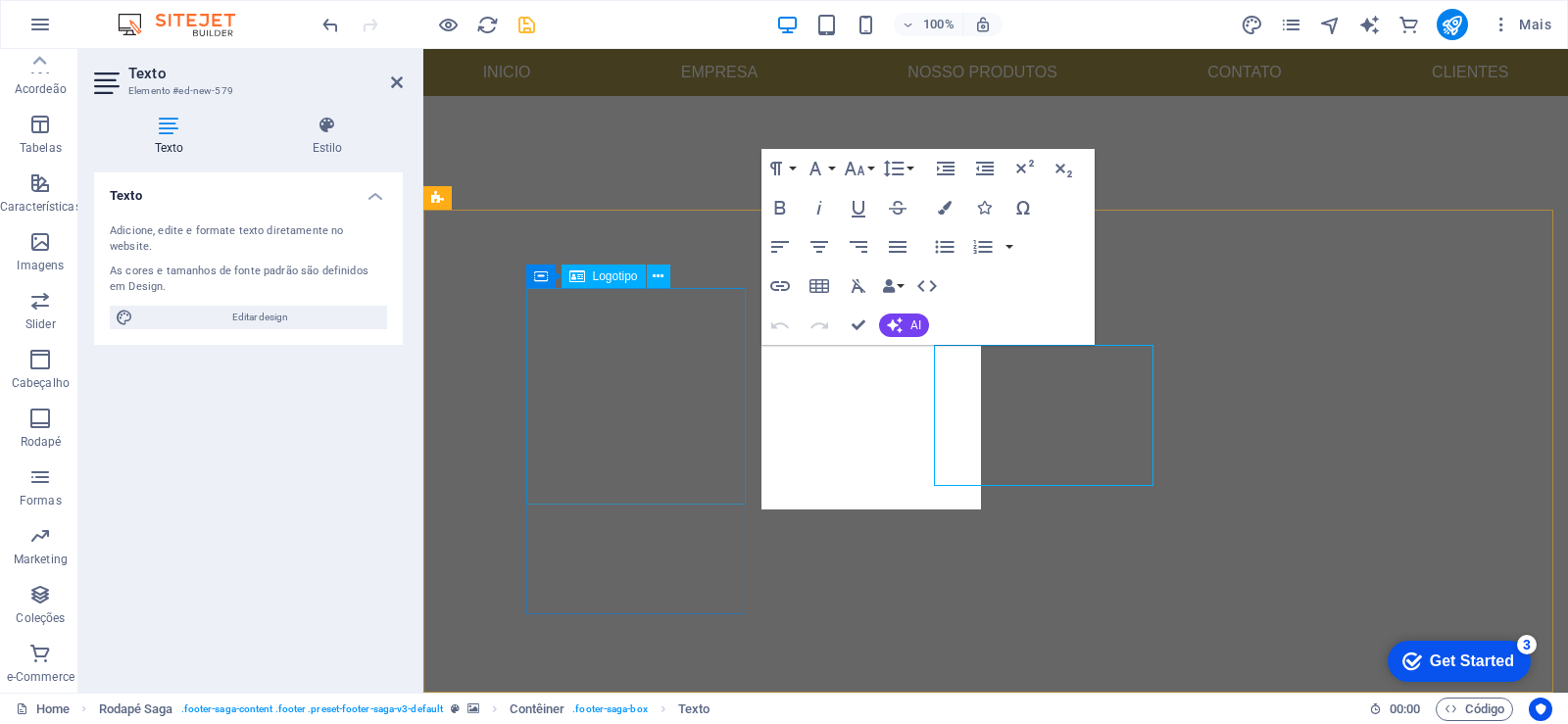
scroll to position [833, 0]
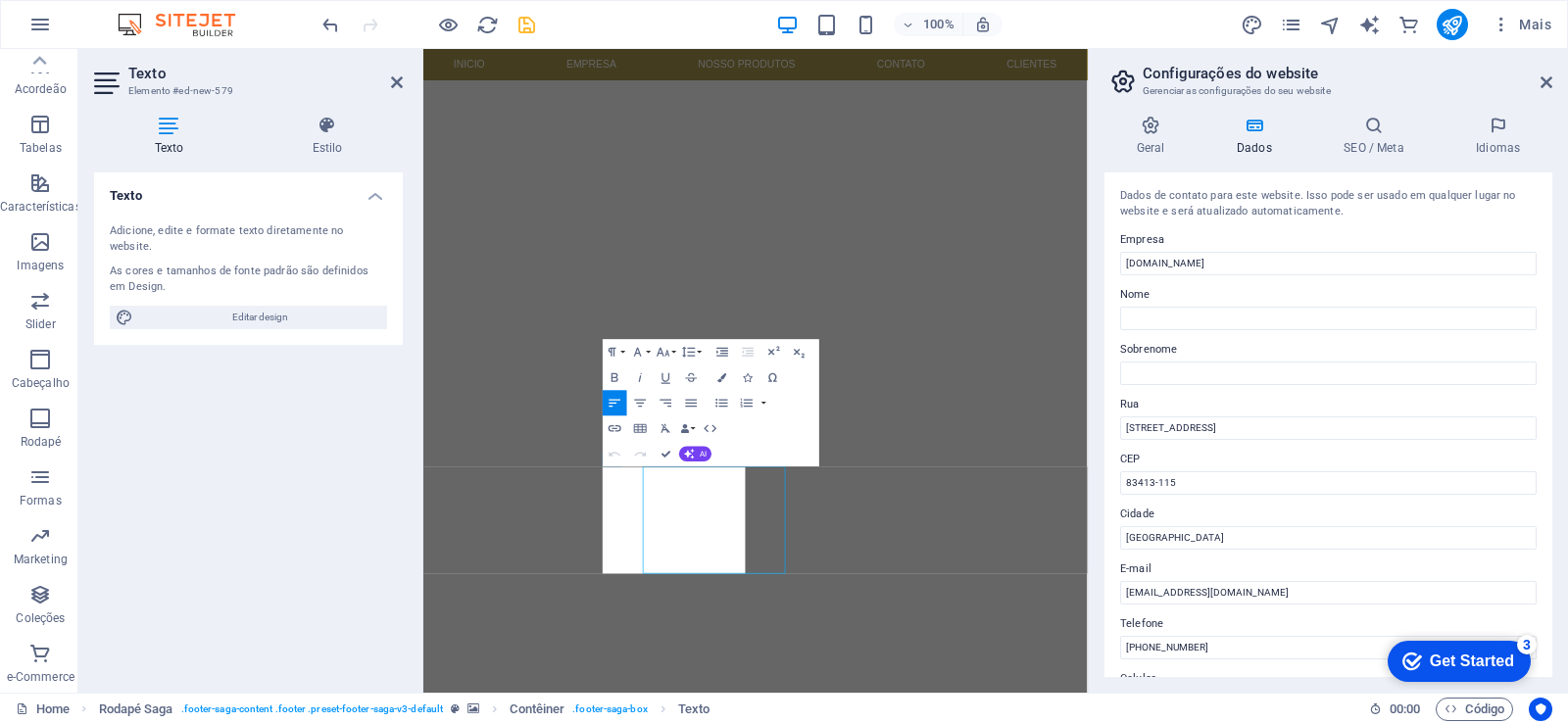
scroll to position [429, 0]
click at [1128, 425] on input "ua do Camping, 433, Paraná" at bounding box center [1328, 428] width 416 height 24
type input "Rua do Camping, 433, Paraná"
drag, startPoint x: 1548, startPoint y: 696, endPoint x: 1365, endPoint y: 968, distance: 327.8
drag, startPoint x: 1218, startPoint y: 652, endPoint x: 1104, endPoint y: 643, distance: 114.4
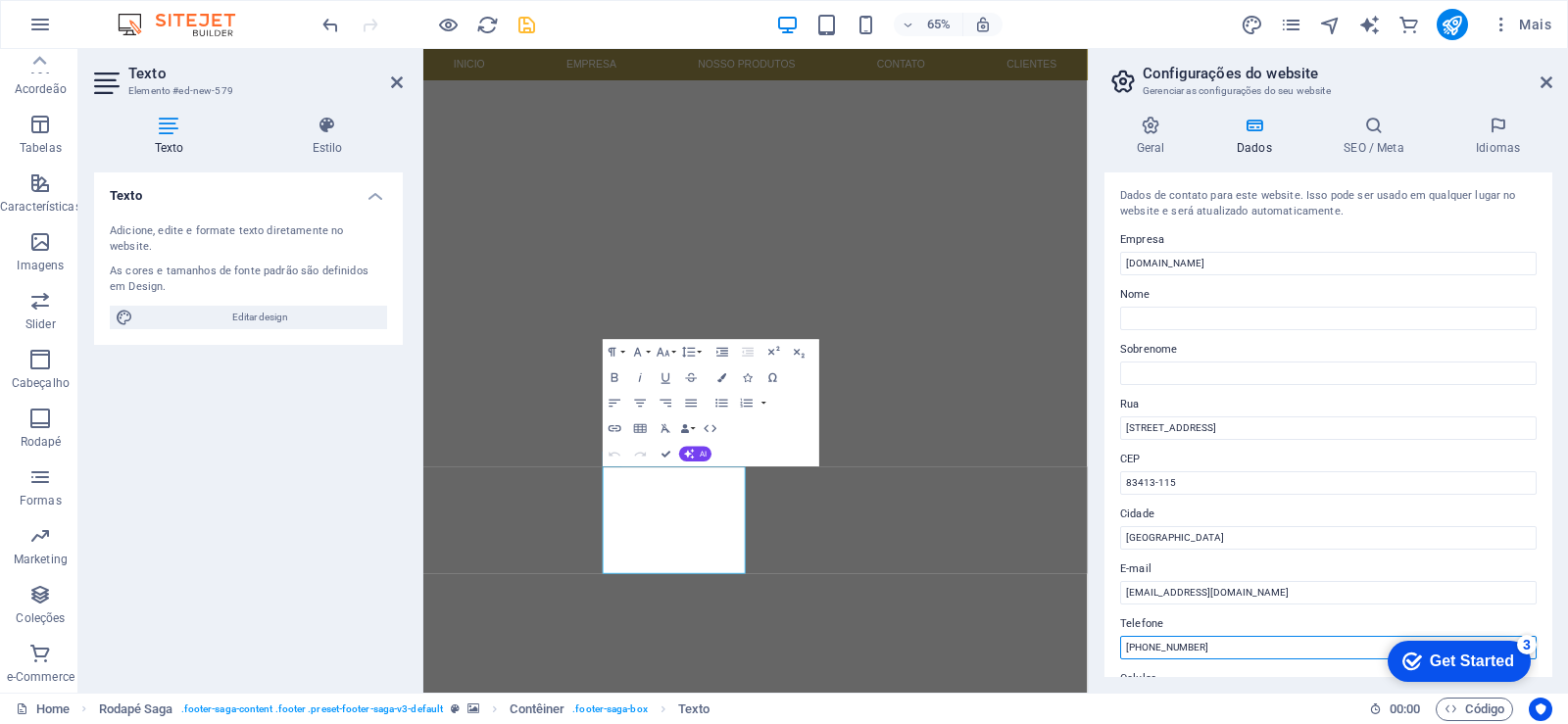
click at [1104, 643] on div "Dados de contato para este website. Isso pode ser usado em qualquer lugar no we…" at bounding box center [1328, 424] width 448 height 505
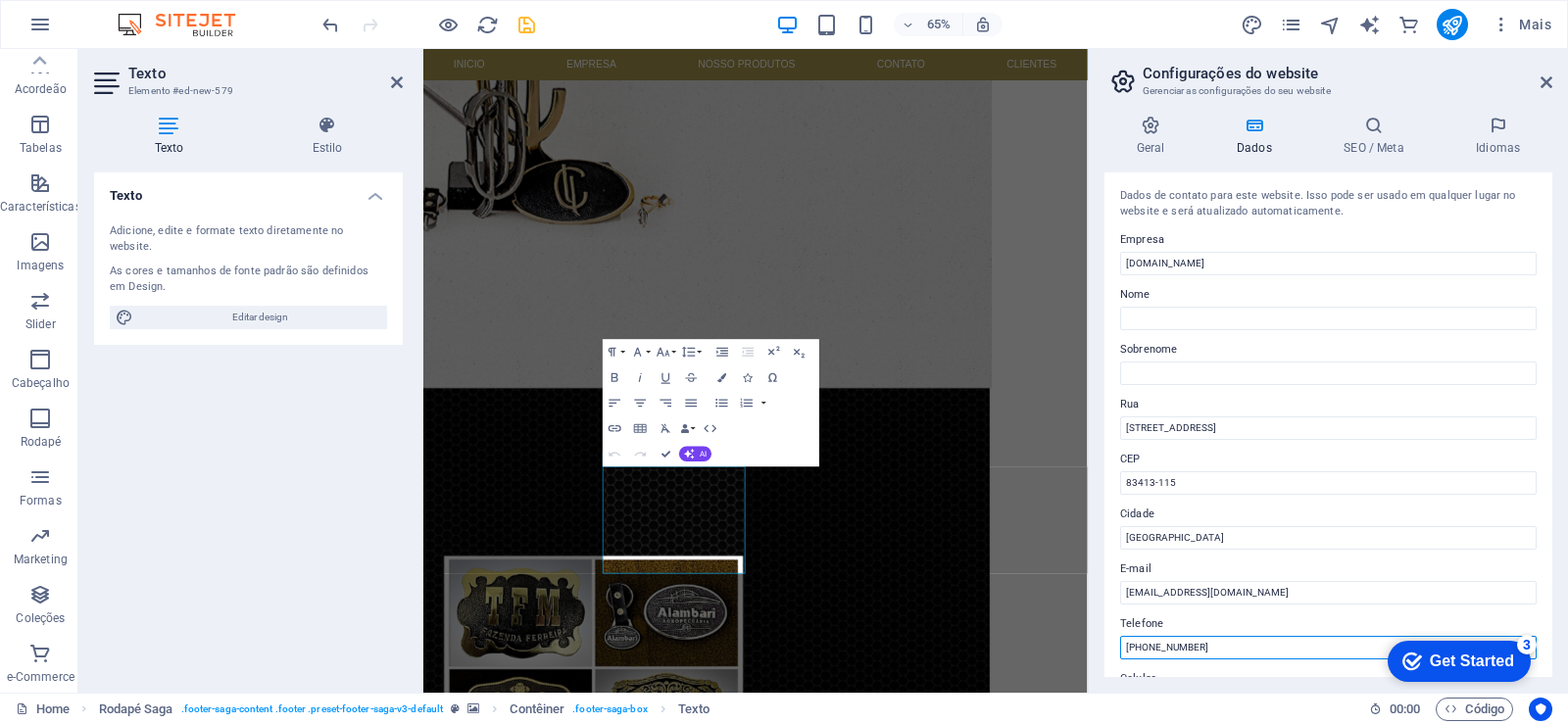
paste input "layout"
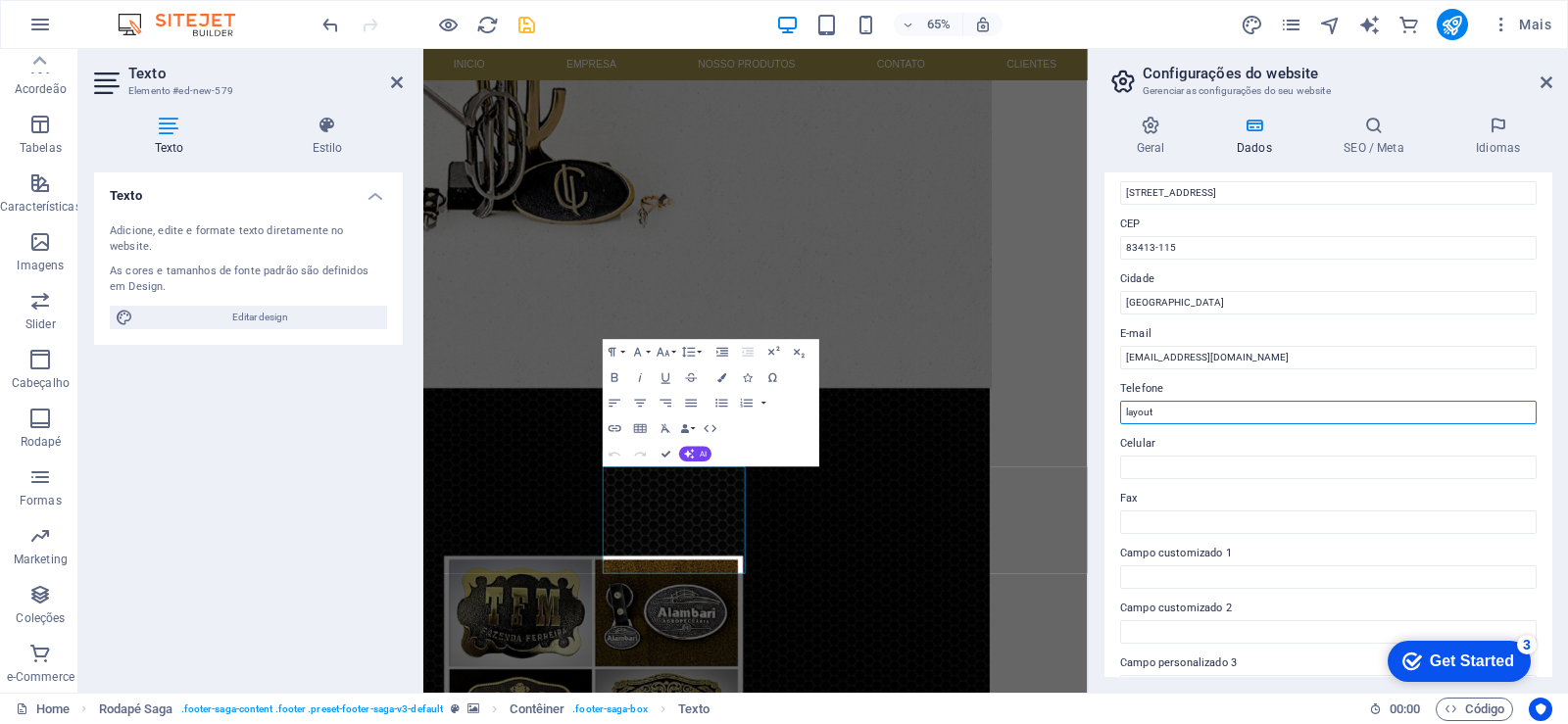
click at [1174, 410] on input "layout" at bounding box center [1328, 412] width 416 height 24
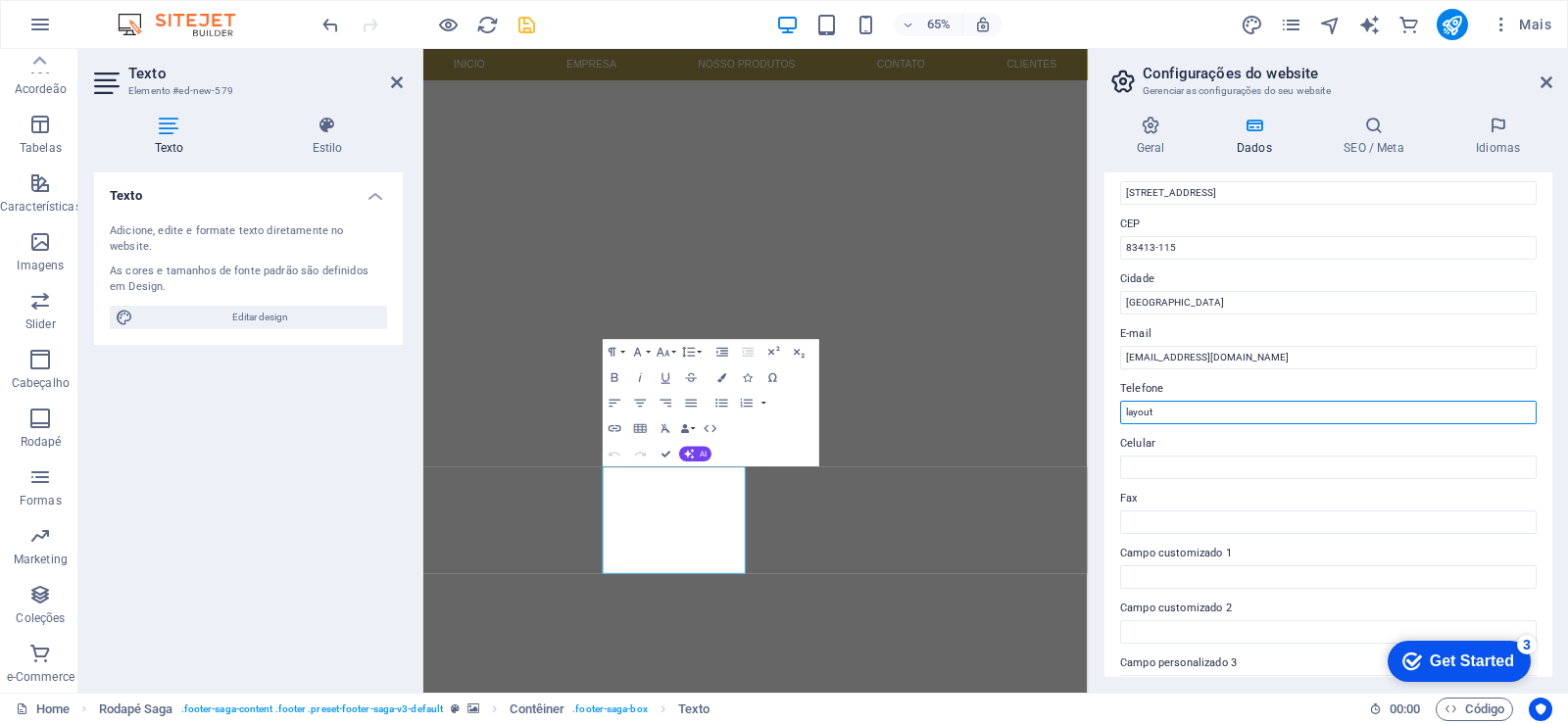
drag, startPoint x: 1620, startPoint y: 455, endPoint x: 1335, endPoint y: 607, distance: 323.0
drag, startPoint x: 1596, startPoint y: 462, endPoint x: 1537, endPoint y: 462, distance: 59.0
type input "layout"
click at [324, 22] on icon "undo" at bounding box center [330, 24] width 23 height 23
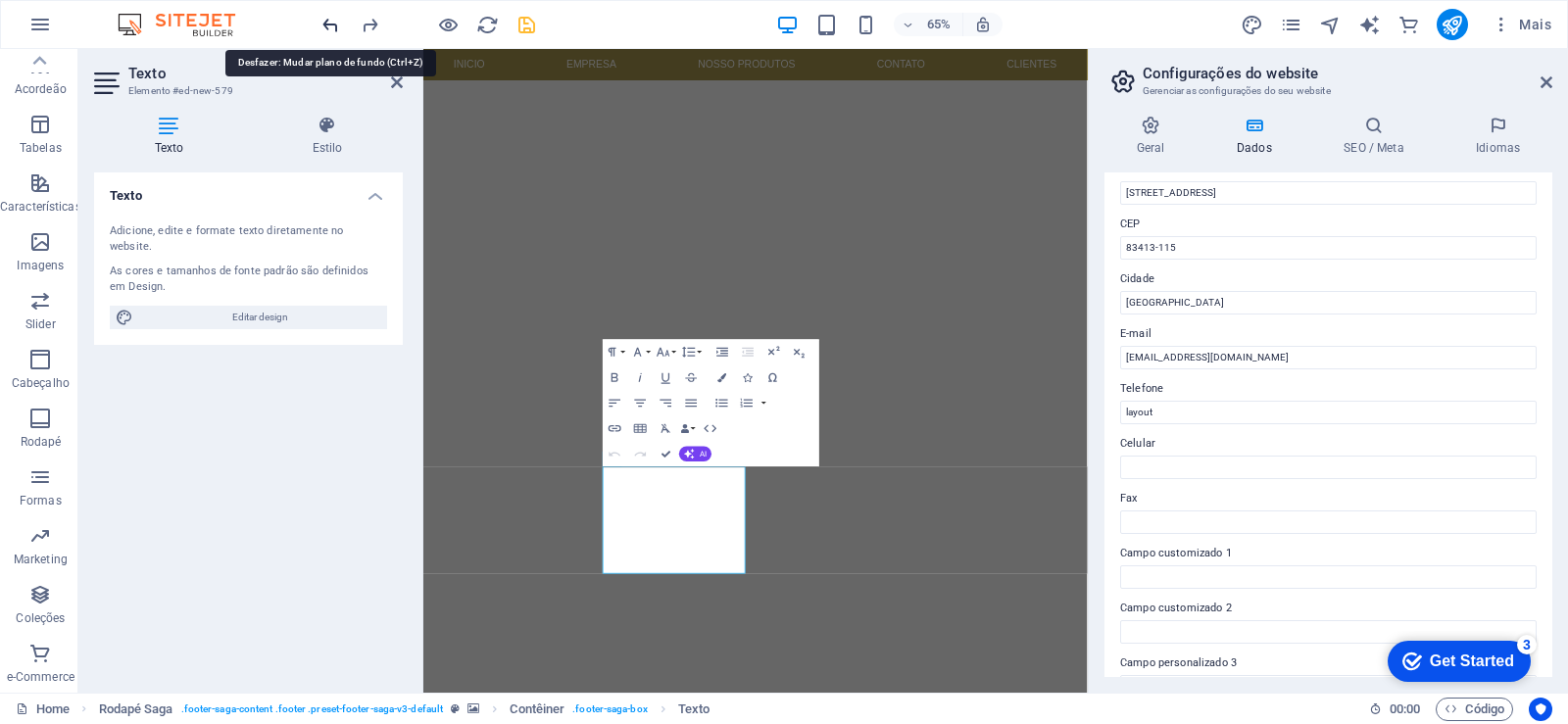
click at [325, 21] on icon "undo" at bounding box center [330, 24] width 23 height 23
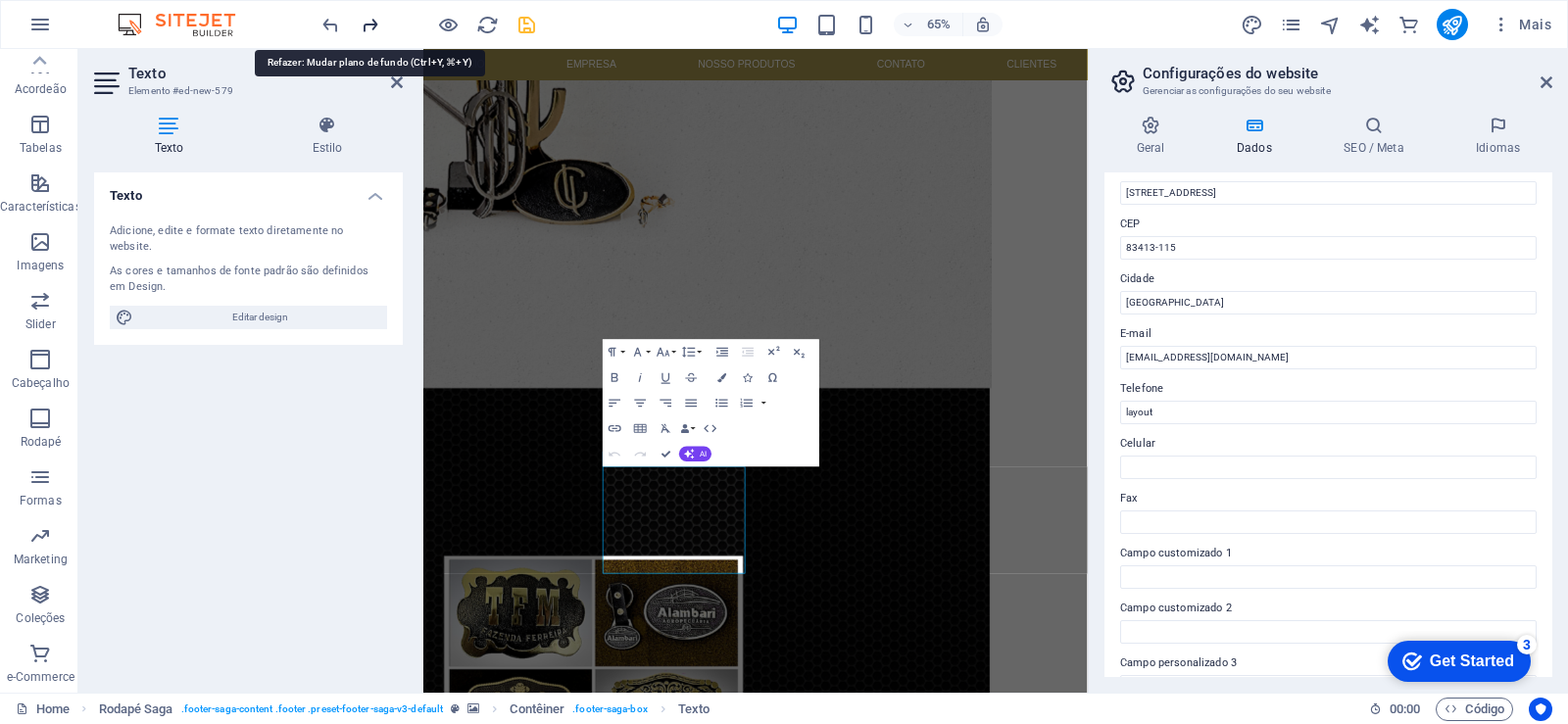
click at [372, 24] on icon "redo" at bounding box center [369, 24] width 23 height 23
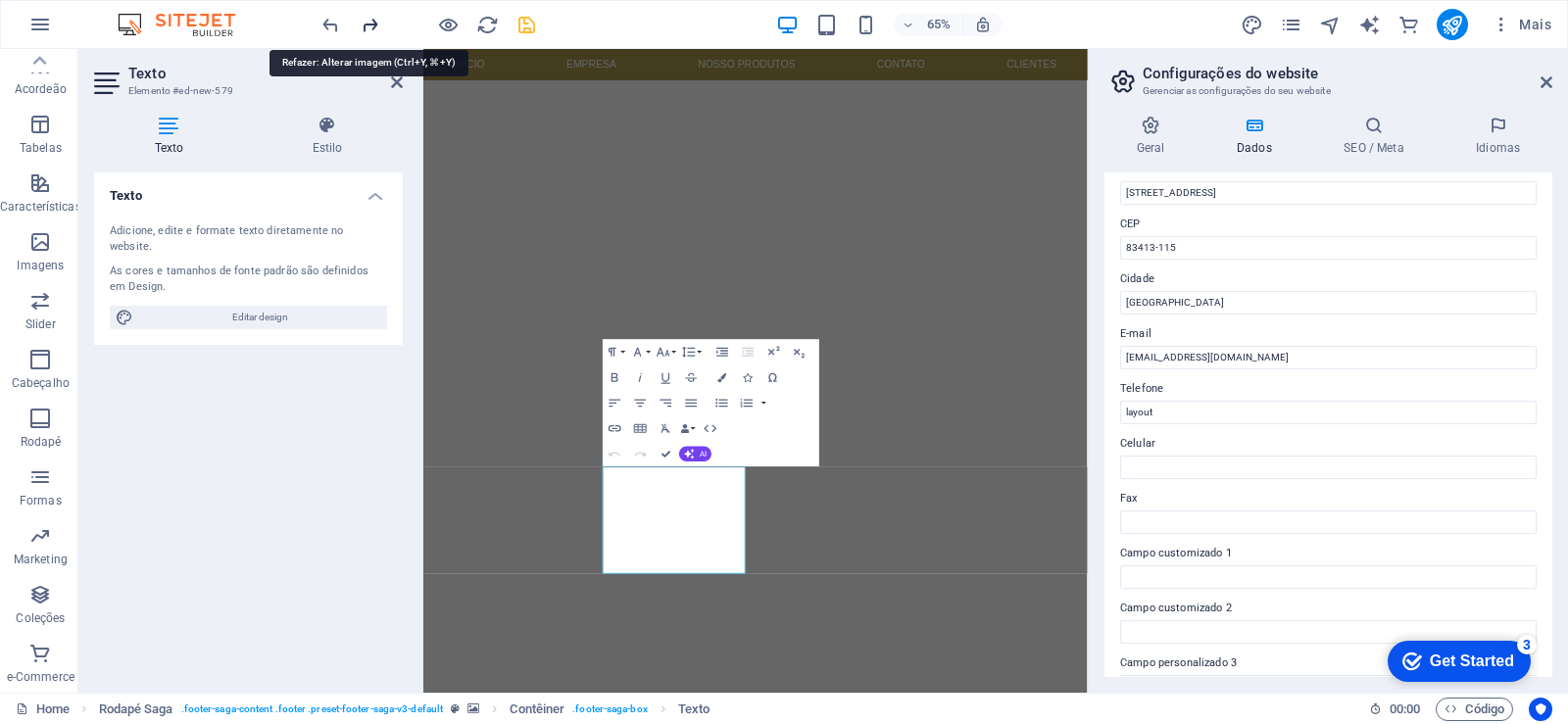
click at [373, 22] on icon "redo" at bounding box center [369, 24] width 23 height 23
click at [400, 76] on icon at bounding box center [397, 82] width 12 height 16
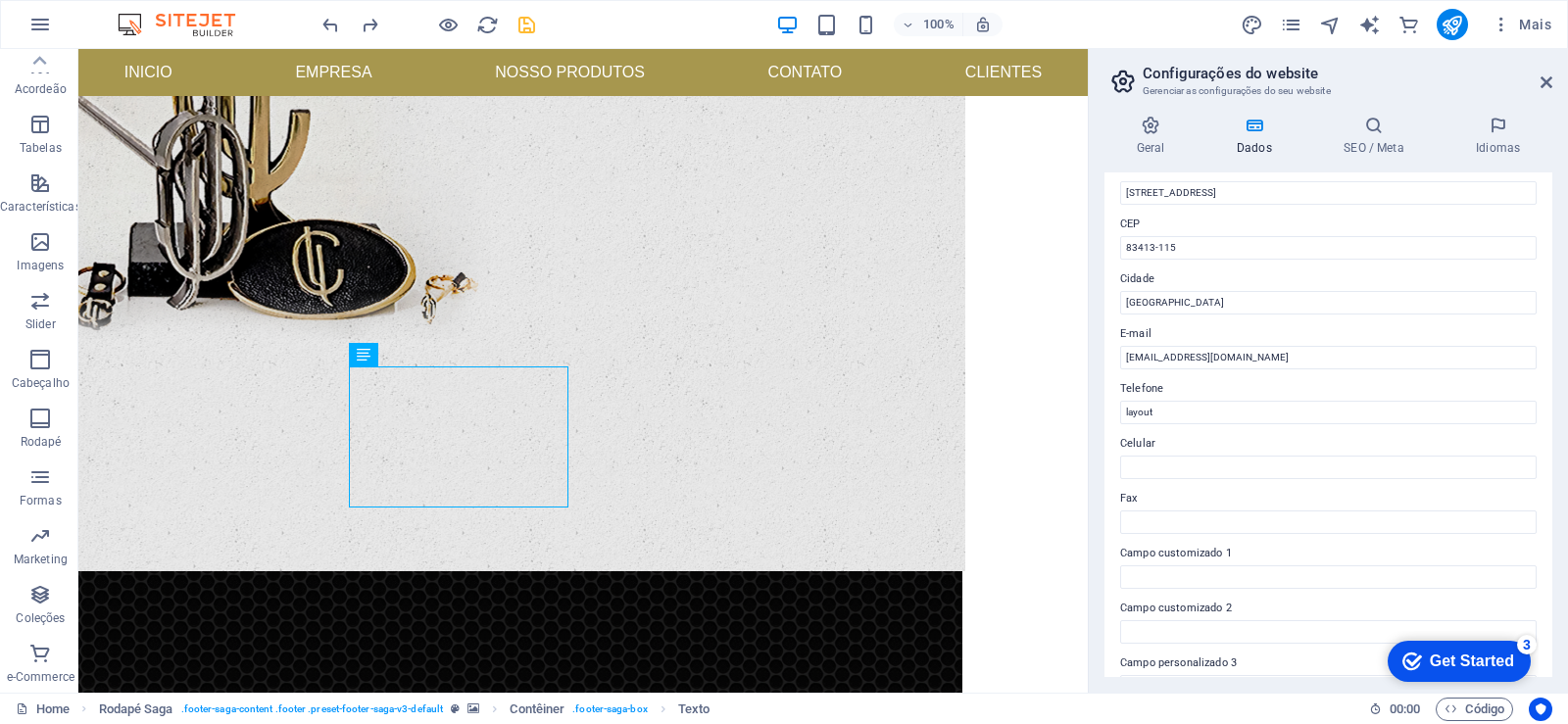
scroll to position [770, 0]
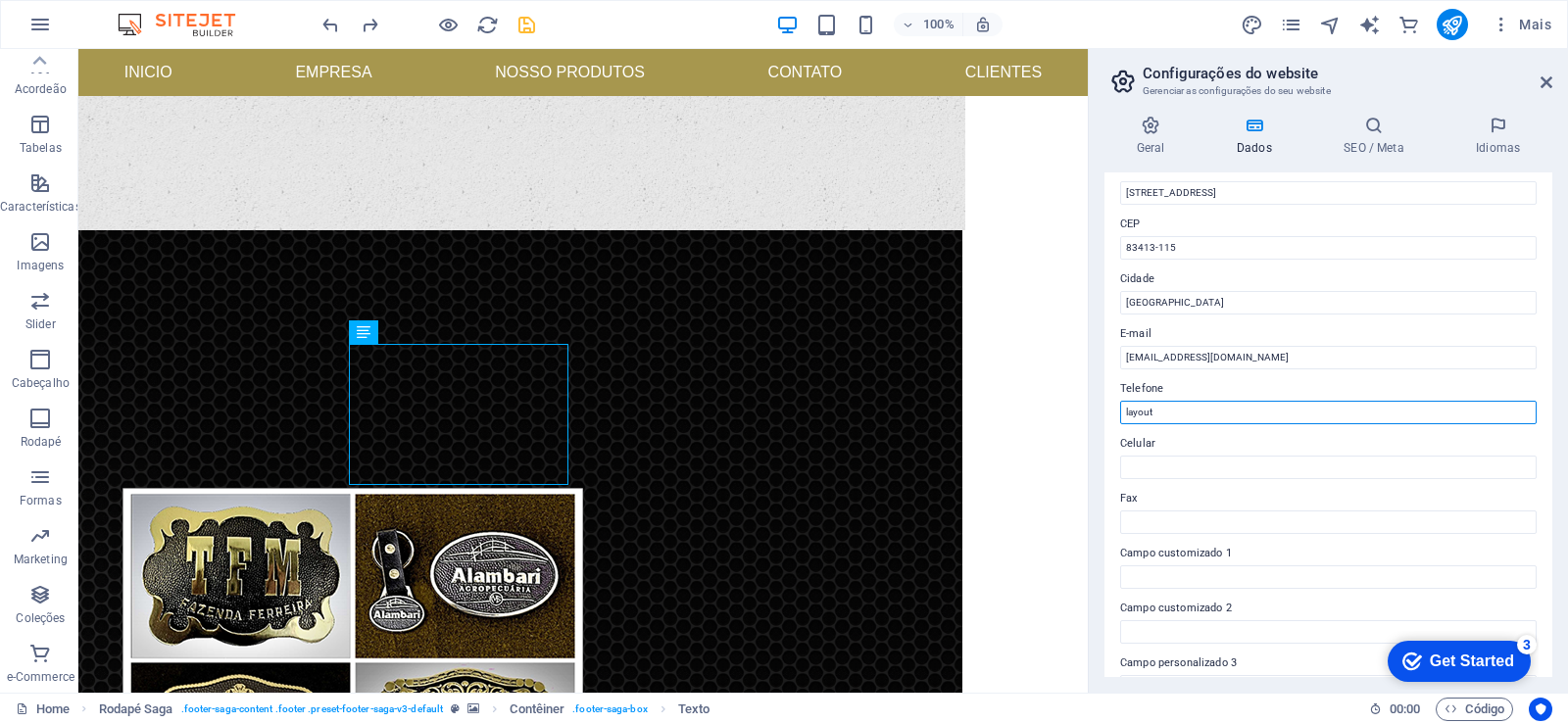
click at [1178, 404] on input "layout" at bounding box center [1328, 412] width 416 height 24
click at [1179, 416] on input "layout" at bounding box center [1328, 412] width 416 height 24
paste input "layout"
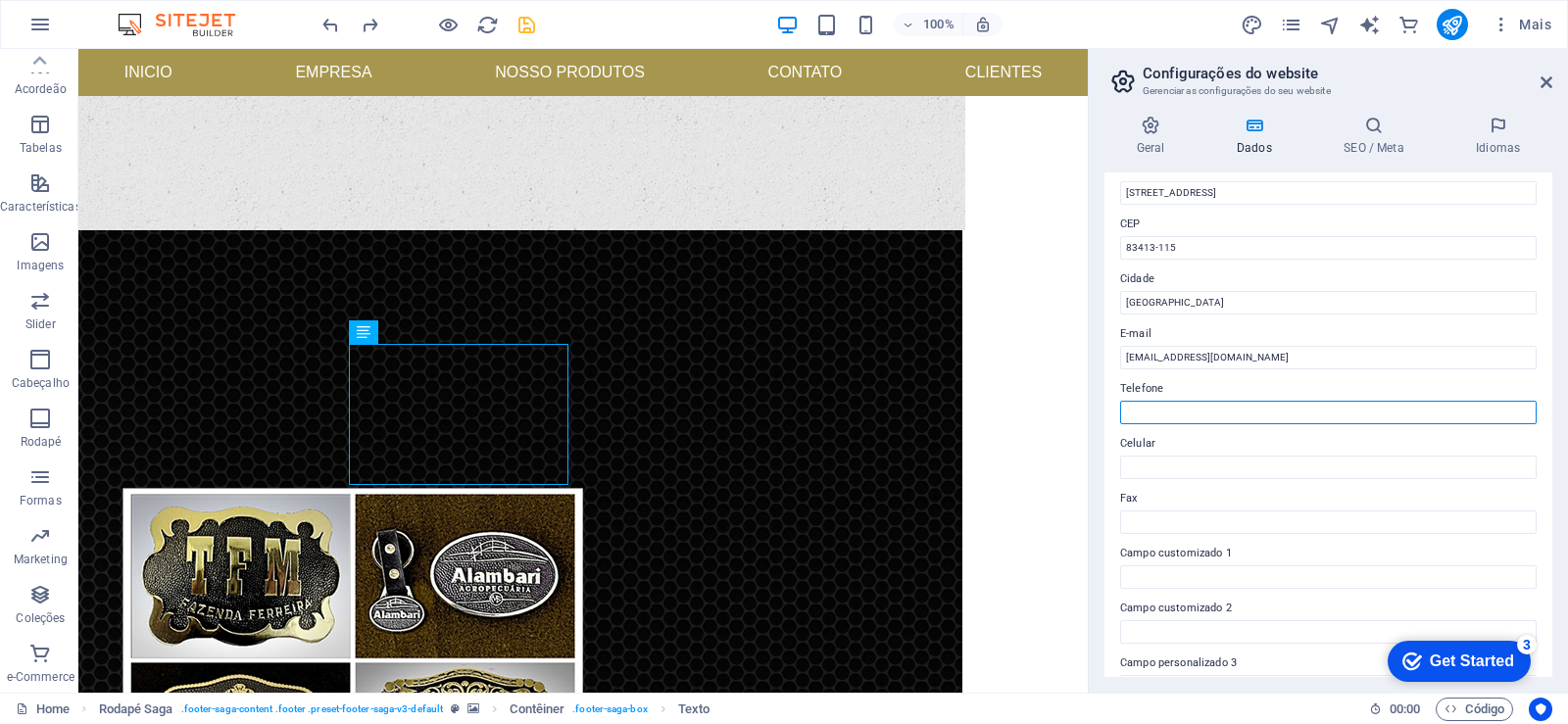
type input "layout"
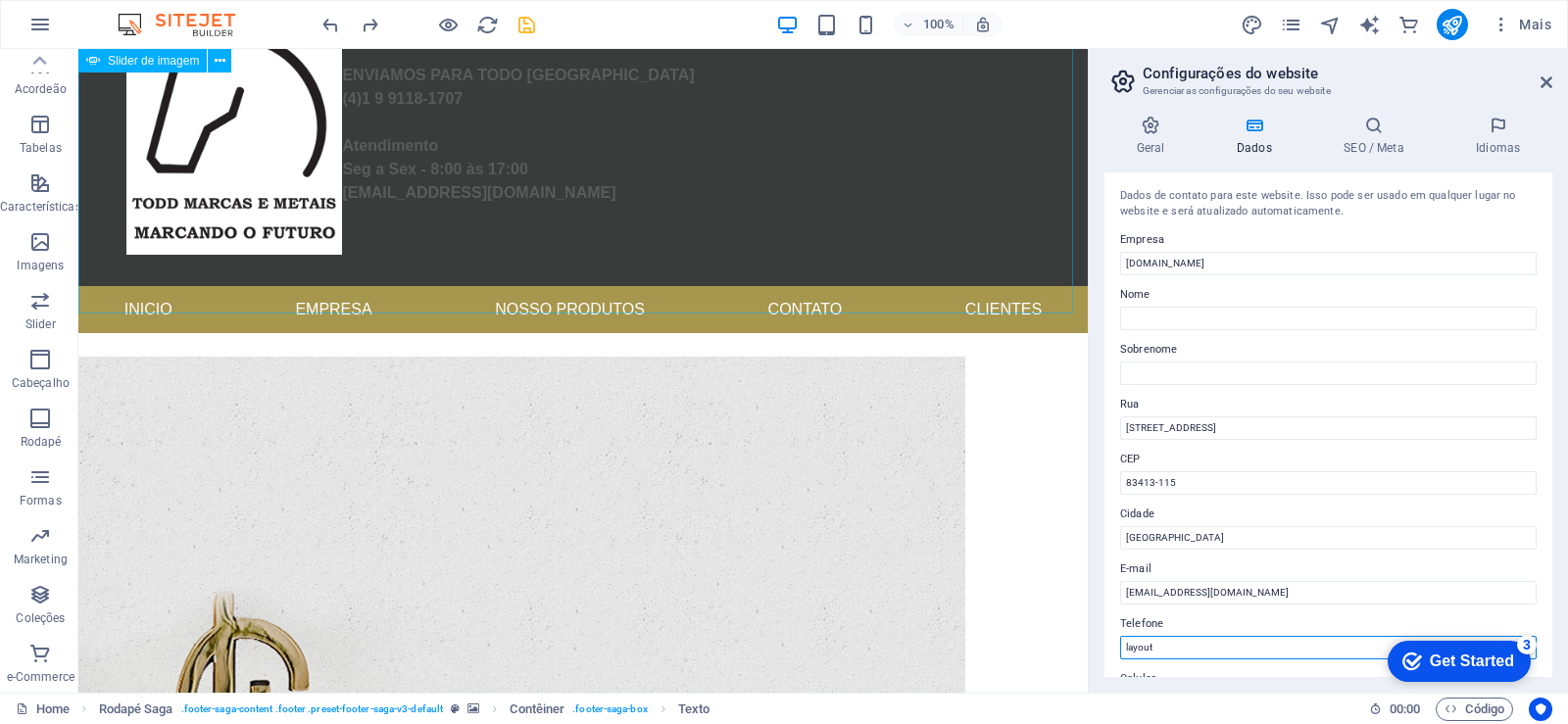
scroll to position [0, 0]
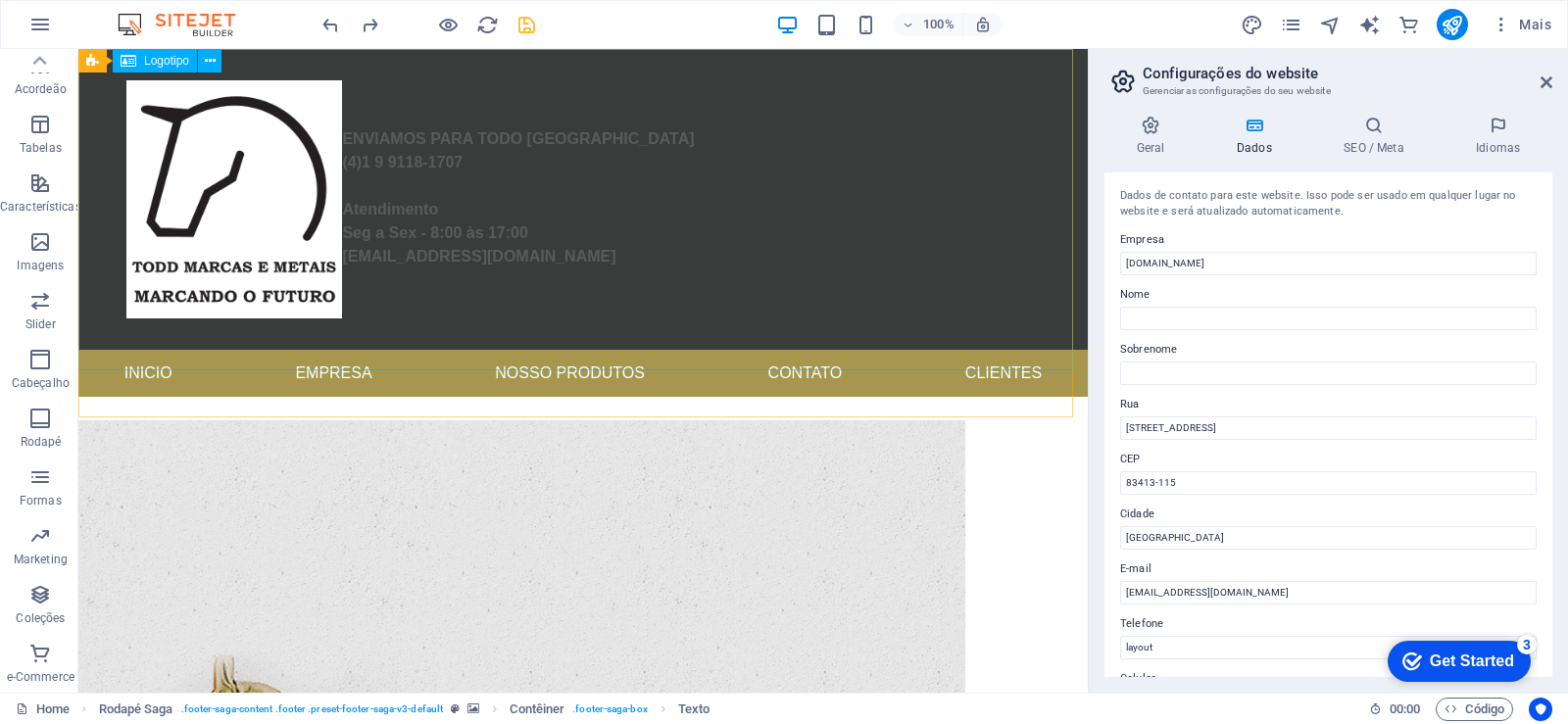
click at [562, 165] on div "ENVIAMOS PARA TODO BRASIL (4)1 9 9118-1707 Atendimento Seg a Sex - 8:00 às 17:0…" at bounding box center [583, 199] width 1009 height 301
click at [578, 161] on div "ENVIAMOS PARA TODO BRASIL (4)1 9 9118-1707 Atendimento Seg a Sex - 8:00 às 17:0…" at bounding box center [583, 199] width 1009 height 301
drag, startPoint x: 578, startPoint y: 161, endPoint x: 323, endPoint y: 238, distance: 266.4
click at [579, 162] on div "ENVIAMOS PARA TODO BRASIL (4)1 9 9118-1707 Atendimento Seg a Sex - 8:00 às 17:0…" at bounding box center [583, 199] width 1009 height 301
select select "px"
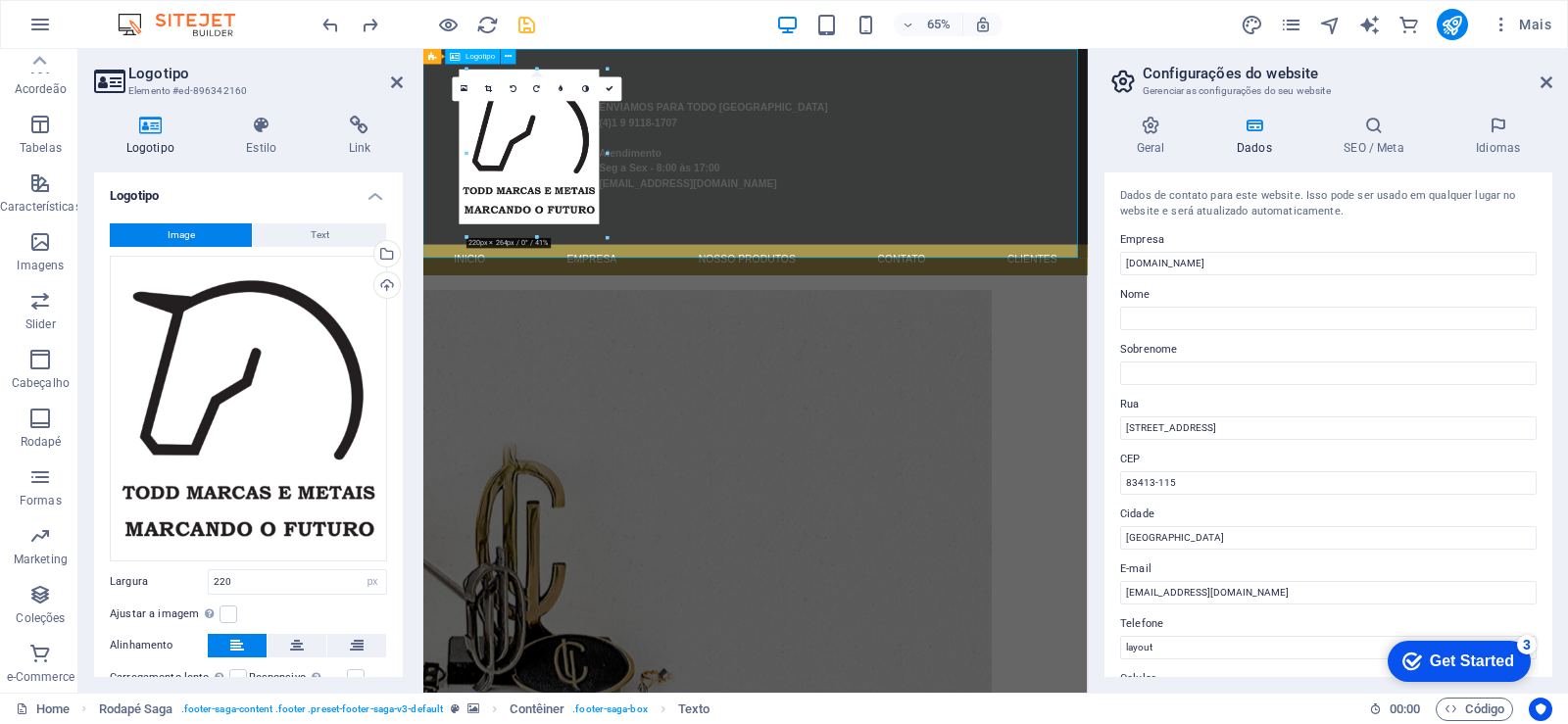
click at [914, 160] on div "ENVIAMOS PARA TODO BRASIL (4)1 9 9118-1707 Atendimento Seg a Sex - 8:00 às 17:0…" at bounding box center [934, 199] width 1022 height 301
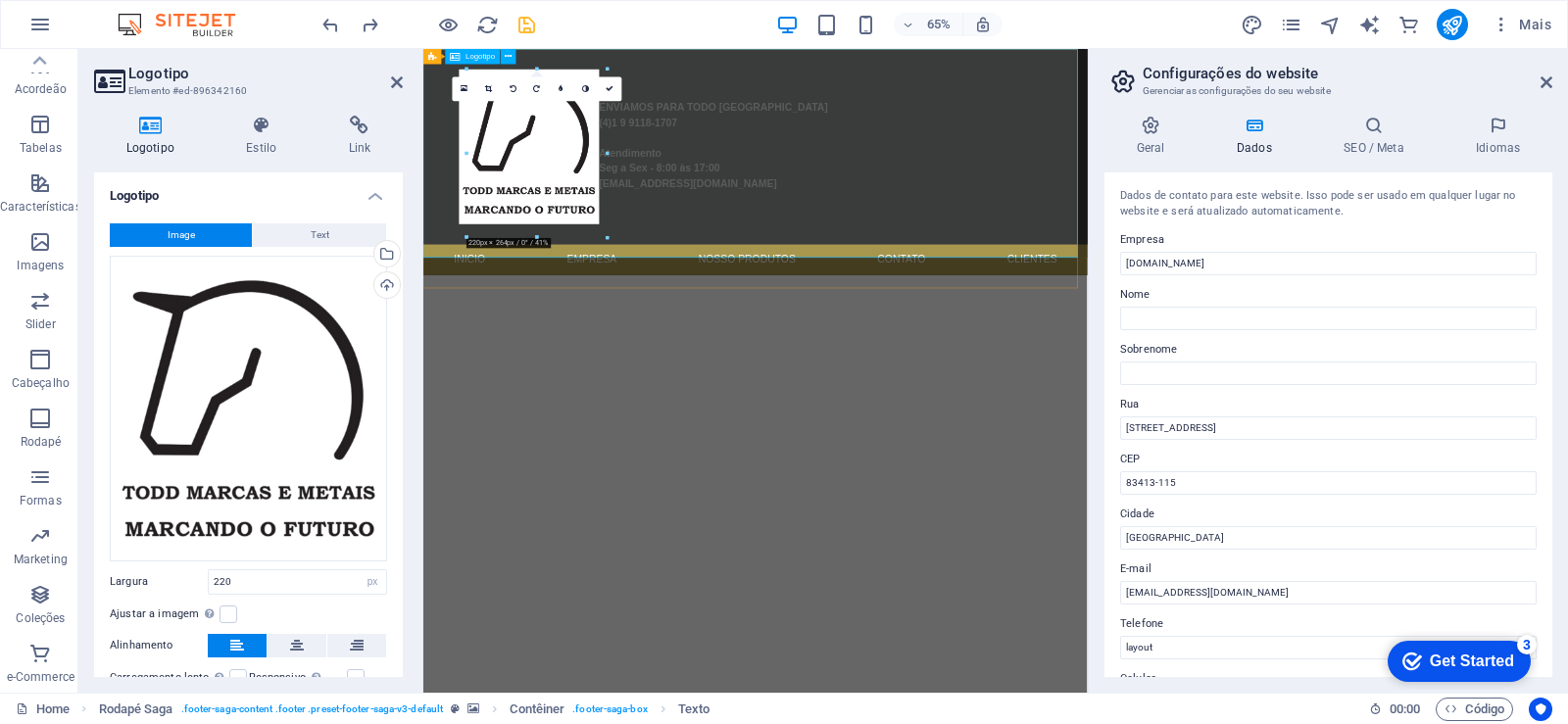
click at [1062, 238] on div "ENVIAMOS PARA TODO BRASIL (4)1 9 9118-1707 Atendimento Seg a Sex - 8:00 às 17:0…" at bounding box center [934, 199] width 1022 height 301
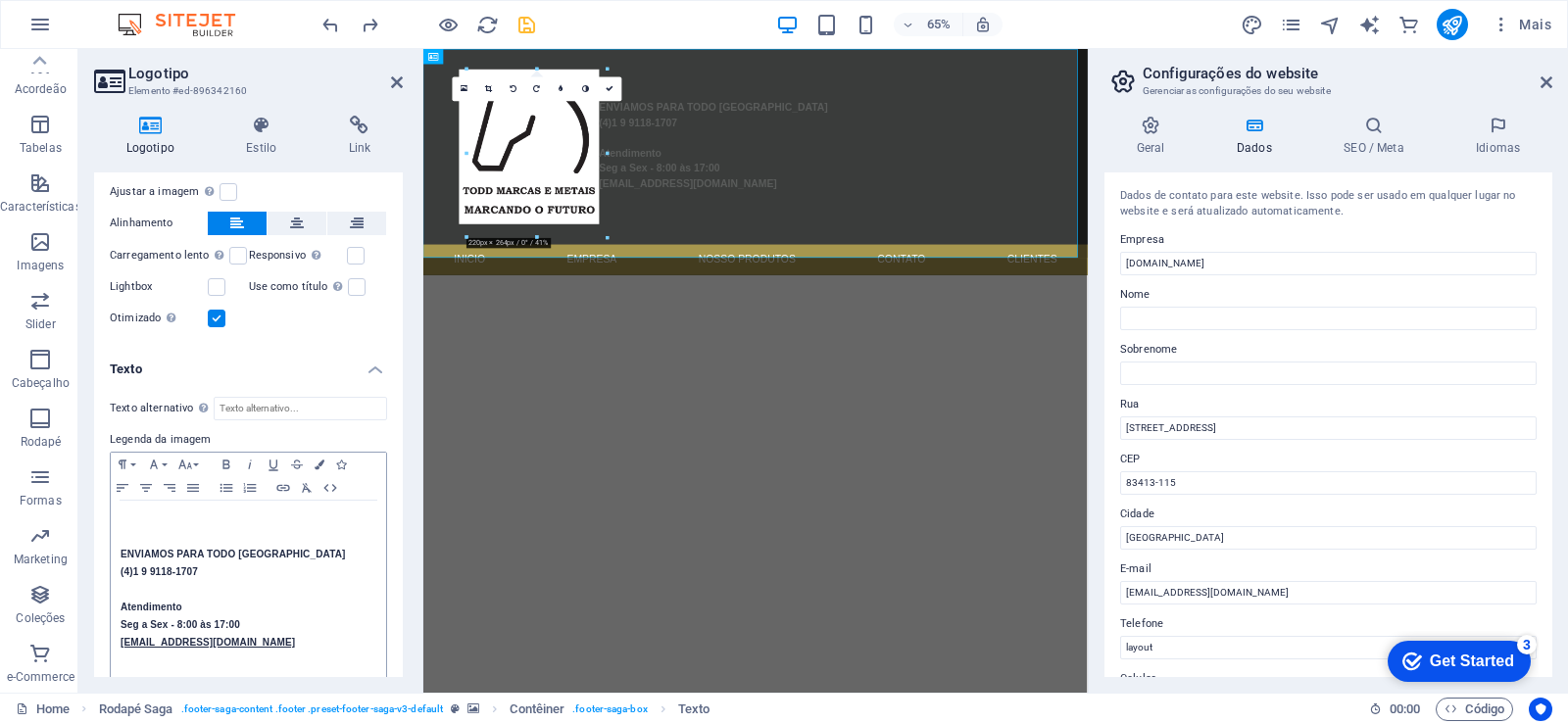
scroll to position [438, 0]
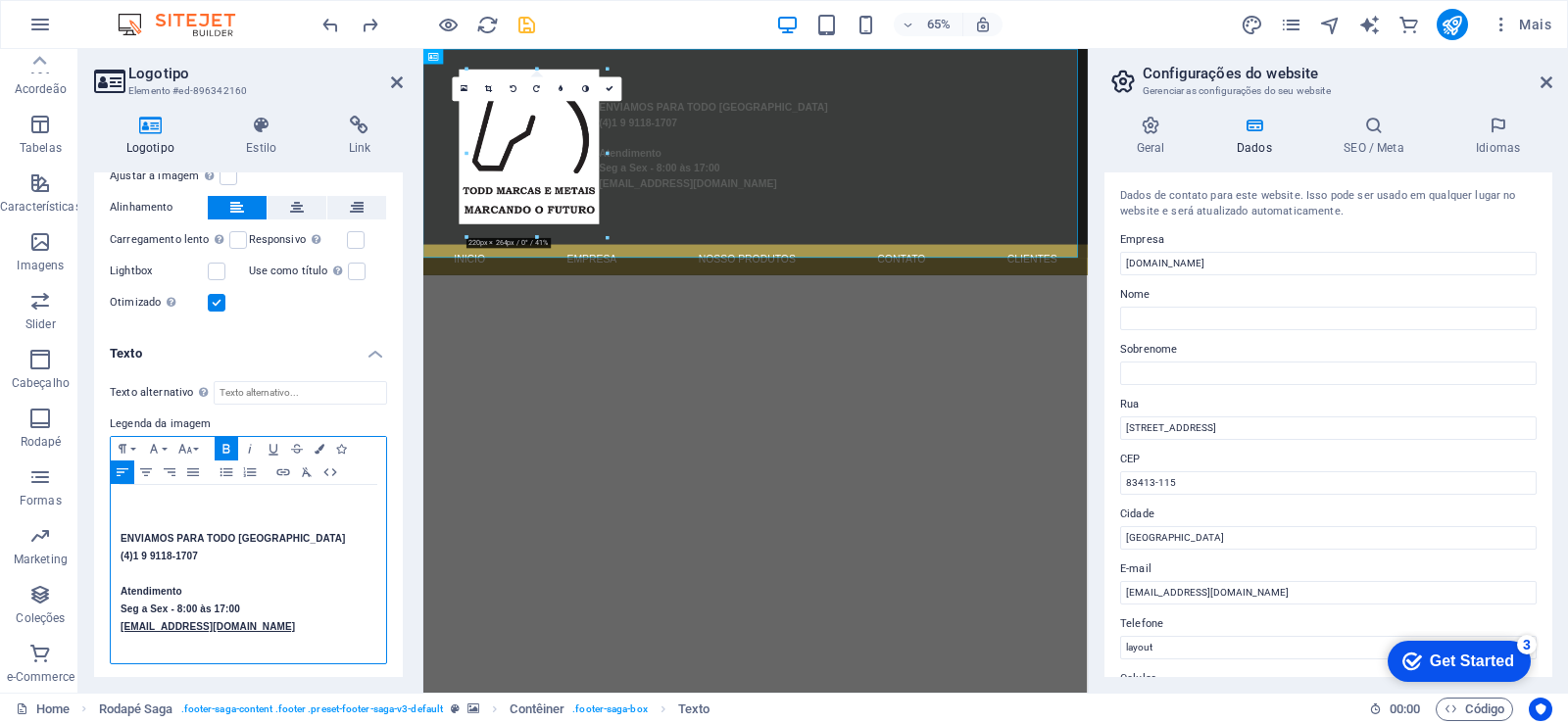
drag, startPoint x: 268, startPoint y: 556, endPoint x: 178, endPoint y: 560, distance: 90.1
click at [178, 560] on p "ENVIAMOS PARA TODO BRASIL (4)1 9 9118-1707" at bounding box center [248, 548] width 256 height 35
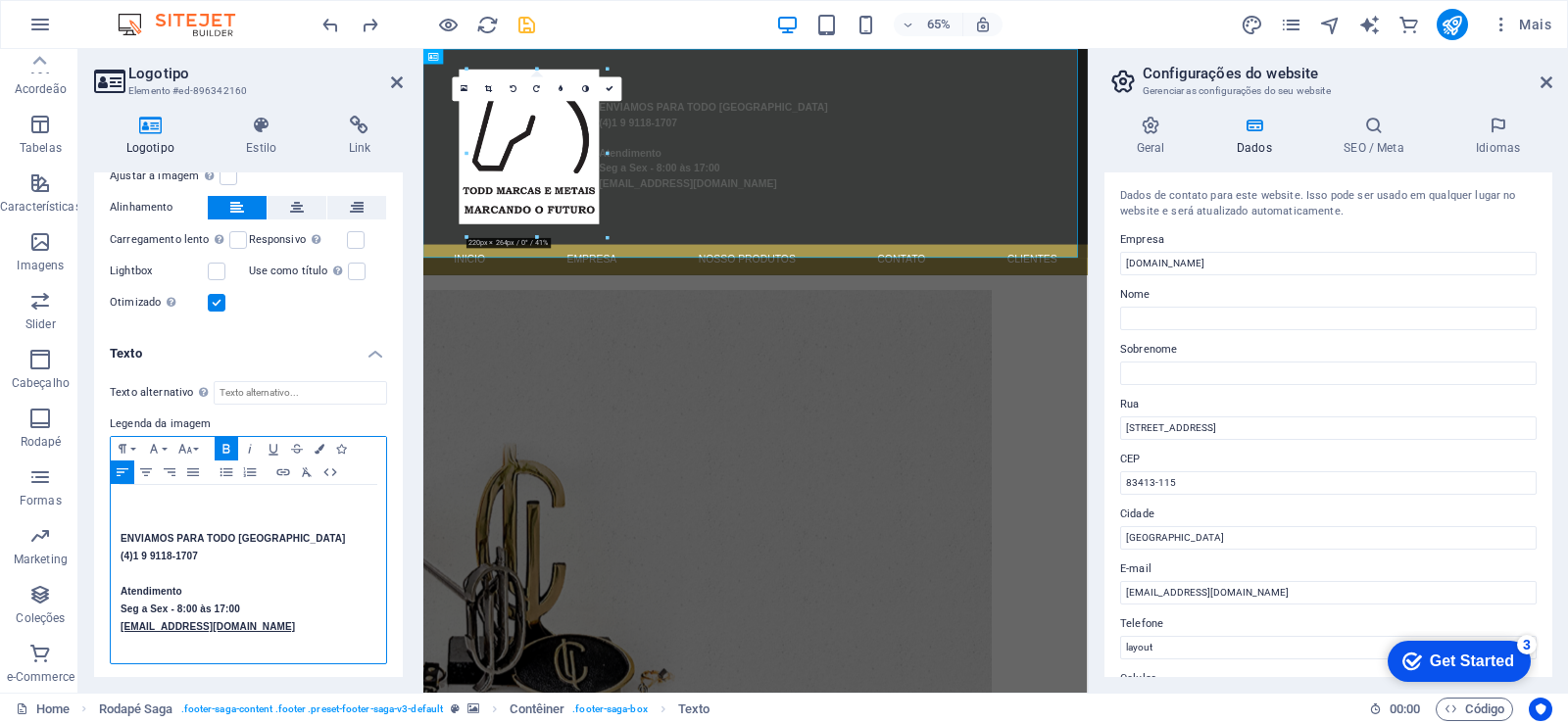
copy strong "(4)1 9 9118-1707"
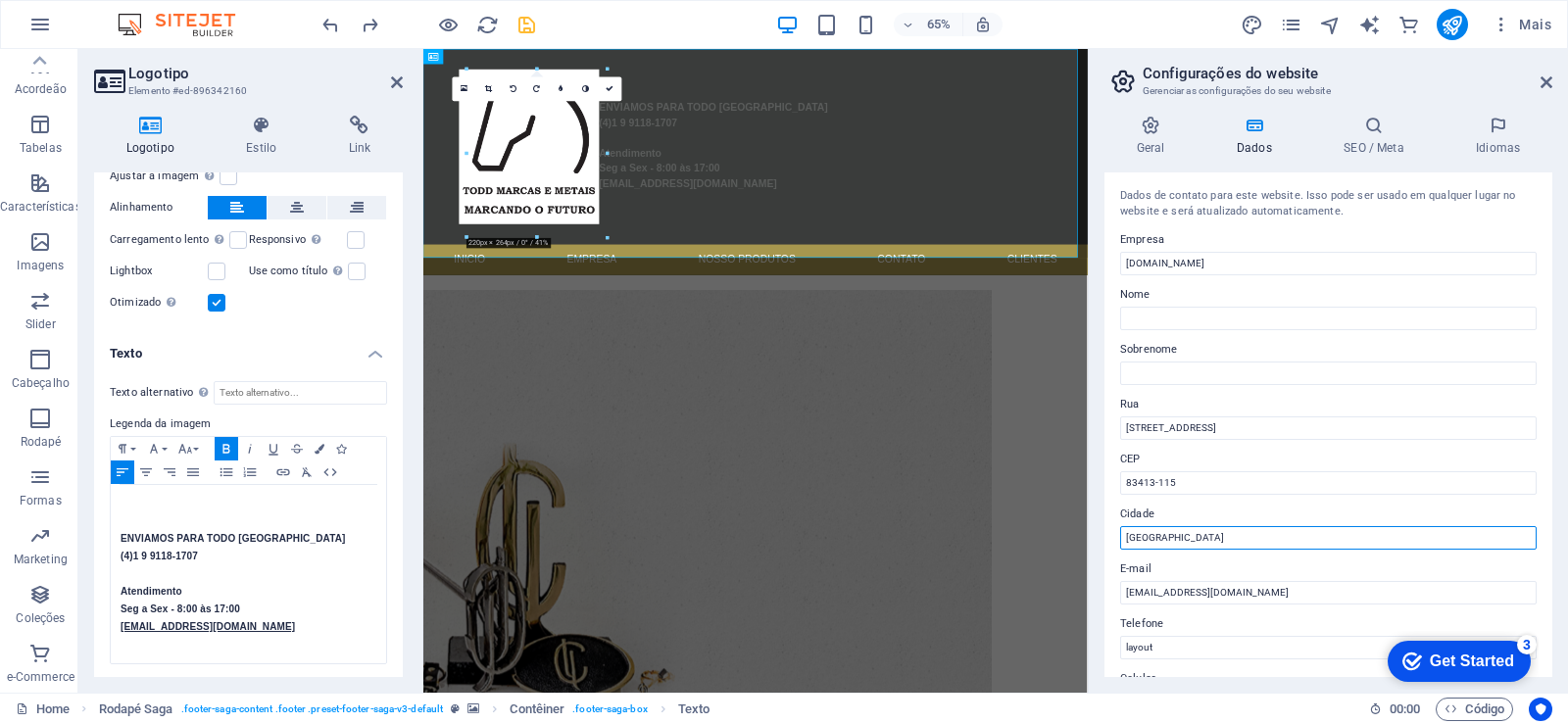
click at [1199, 541] on input "Berlin" at bounding box center [1328, 538] width 416 height 24
drag, startPoint x: 1217, startPoint y: 800, endPoint x: 1132, endPoint y: 796, distance: 85.1
drag, startPoint x: 1170, startPoint y: 540, endPoint x: 1119, endPoint y: 541, distance: 51.0
click at [1119, 541] on div "Dados de contato para este website. Isso pode ser usado em qualquer lugar no we…" at bounding box center [1328, 424] width 448 height 505
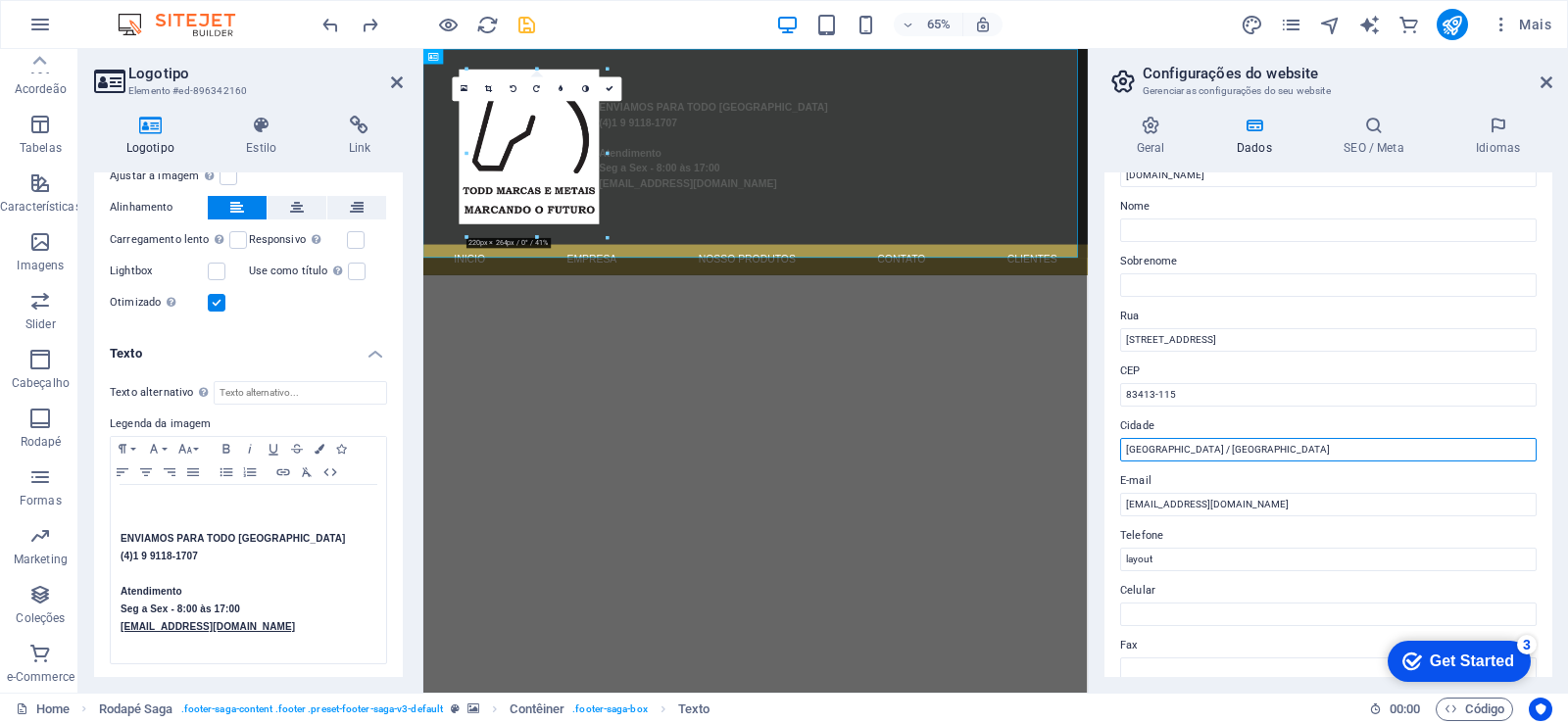
scroll to position [118, 0]
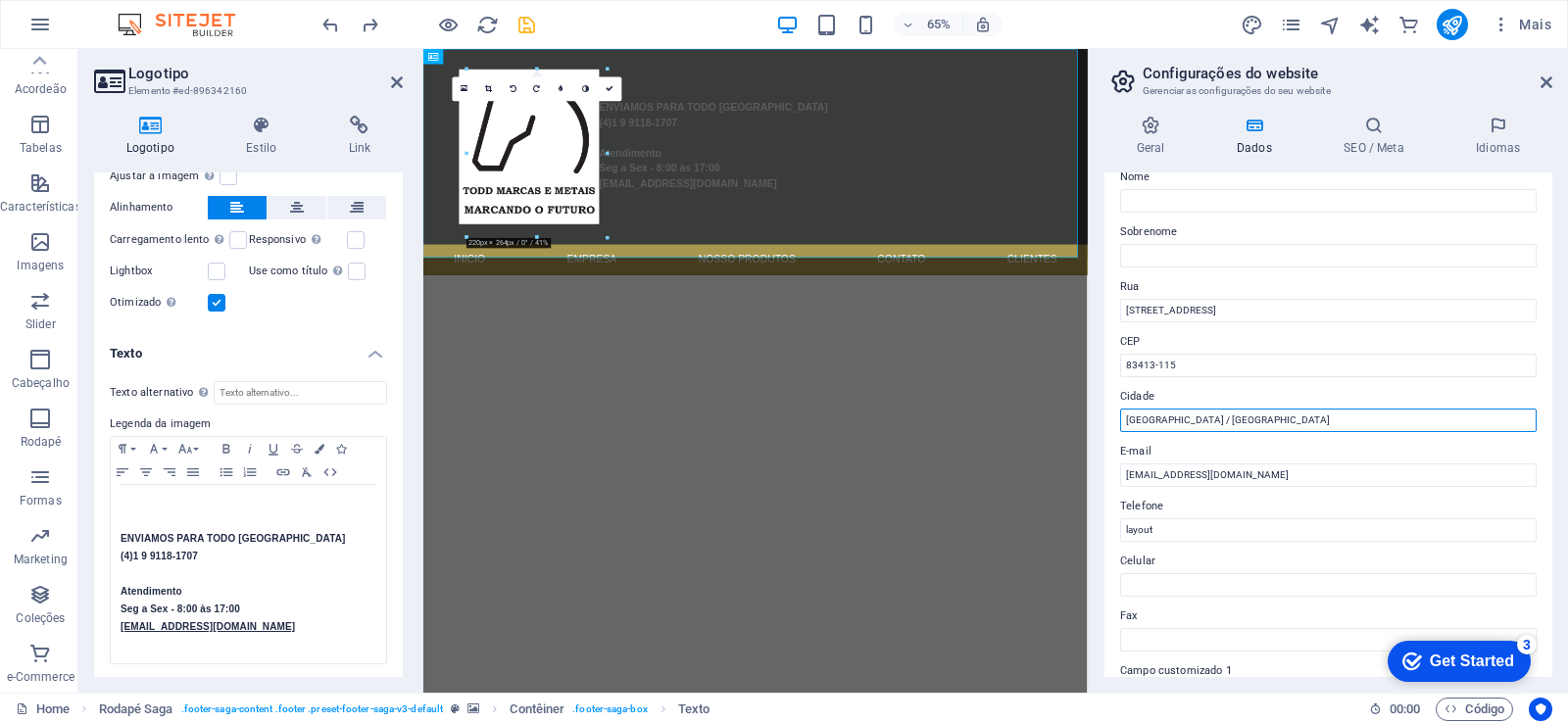
type input "Colombo / Paraná"
click at [1175, 543] on div "Dados de contato para este website. Isso pode ser usado em qualquer lugar no we…" at bounding box center [1328, 424] width 448 height 505
click at [1177, 533] on input "layout" at bounding box center [1328, 530] width 416 height 24
drag, startPoint x: 1177, startPoint y: 533, endPoint x: 1093, endPoint y: 528, distance: 84.1
click at [1093, 528] on div "Geral Dados SEO / Meta Idiomas Nome do Website todmetais.com Logotipo Arraste o…" at bounding box center [1328, 396] width 479 height 593
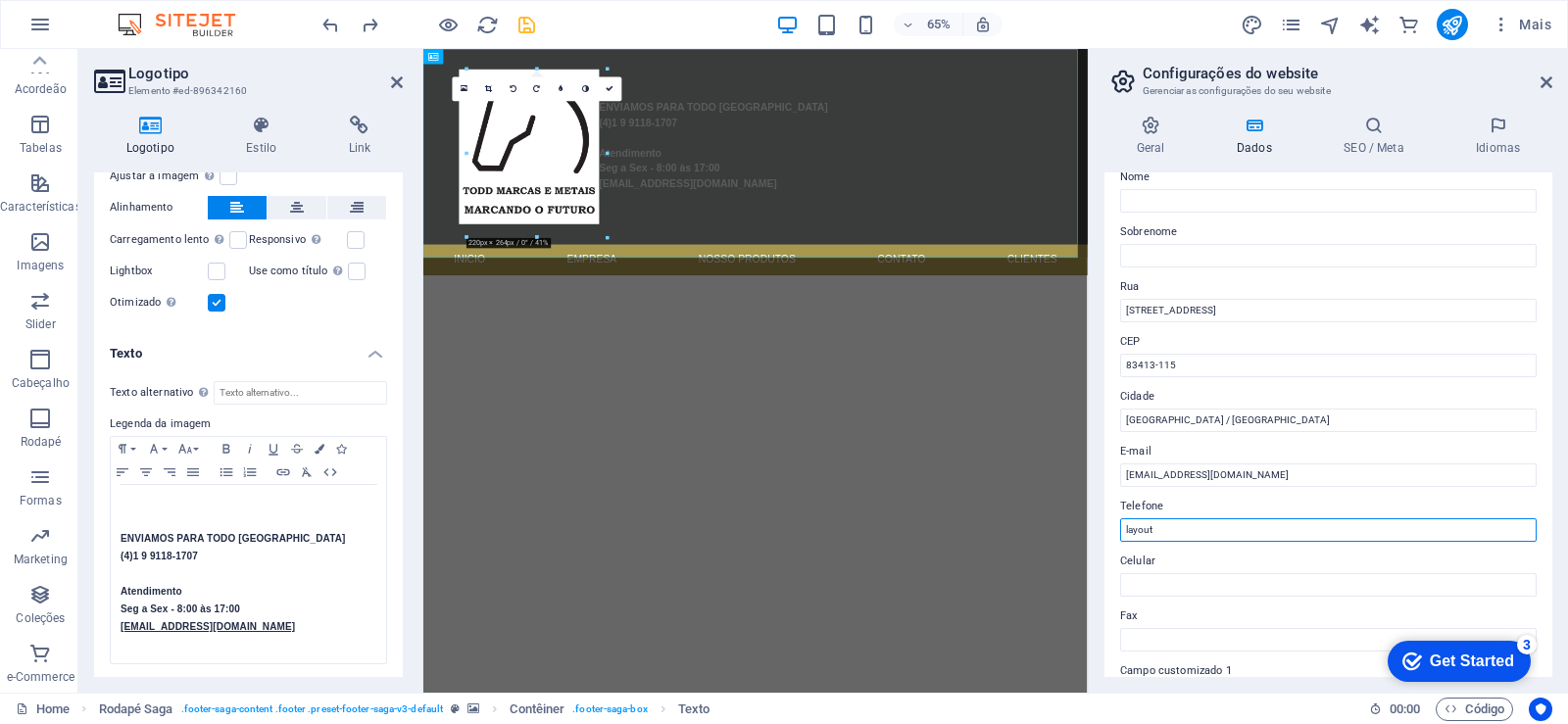
paste input "(4)1 9 9118-1707"
type input "(4)1 9 9118-1707"
click at [1174, 585] on input "Celular" at bounding box center [1328, 585] width 416 height 24
paste input "(4)1 9 9118-1707"
type input "(4)1 9 9118-1707"
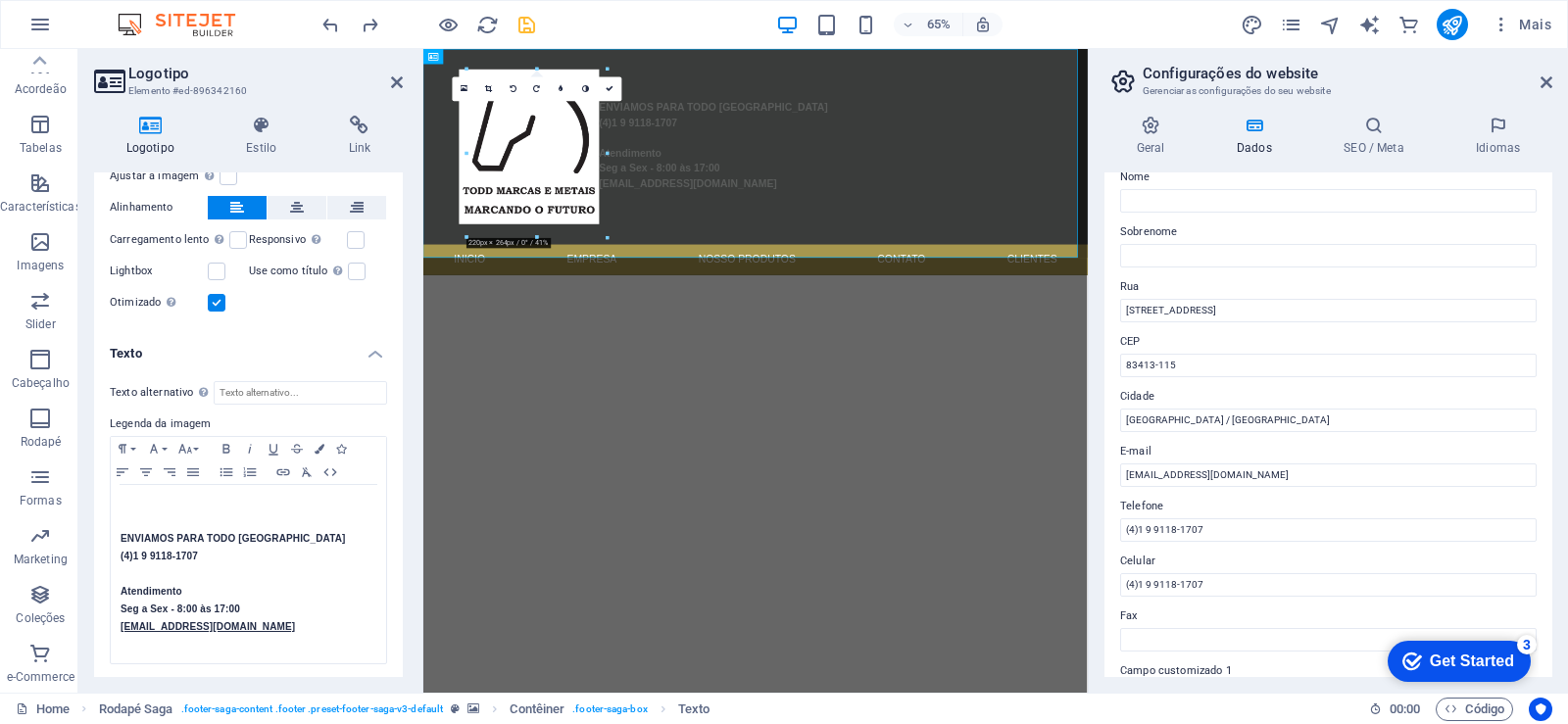
click at [387, 80] on h2 "Logotipo" at bounding box center [266, 73] width 274 height 18
click at [396, 80] on icon at bounding box center [397, 82] width 12 height 16
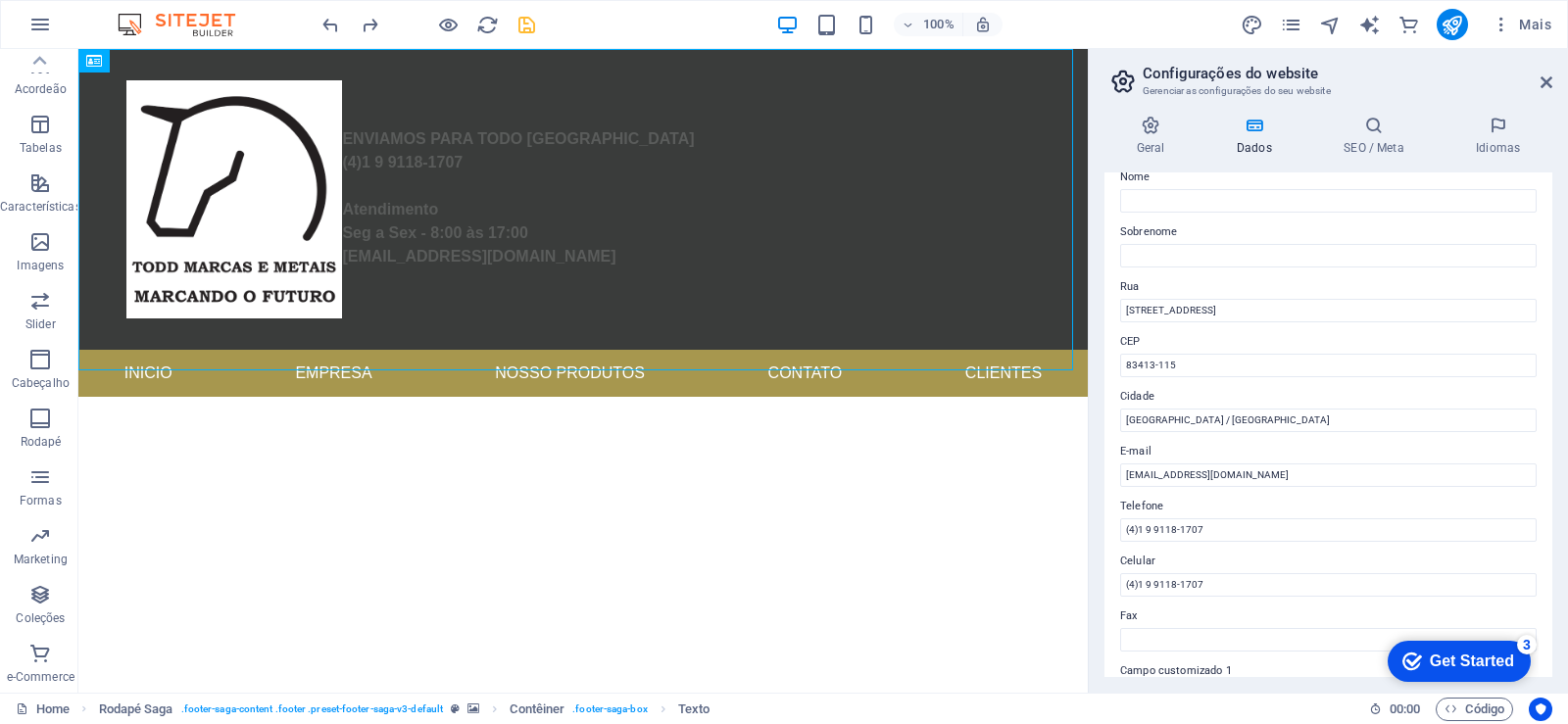
click at [1556, 82] on aside "Configurações do website Gerenciar as configurações do seu website Geral Dados …" at bounding box center [1328, 370] width 480 height 644
click at [1544, 80] on icon at bounding box center [1546, 82] width 12 height 16
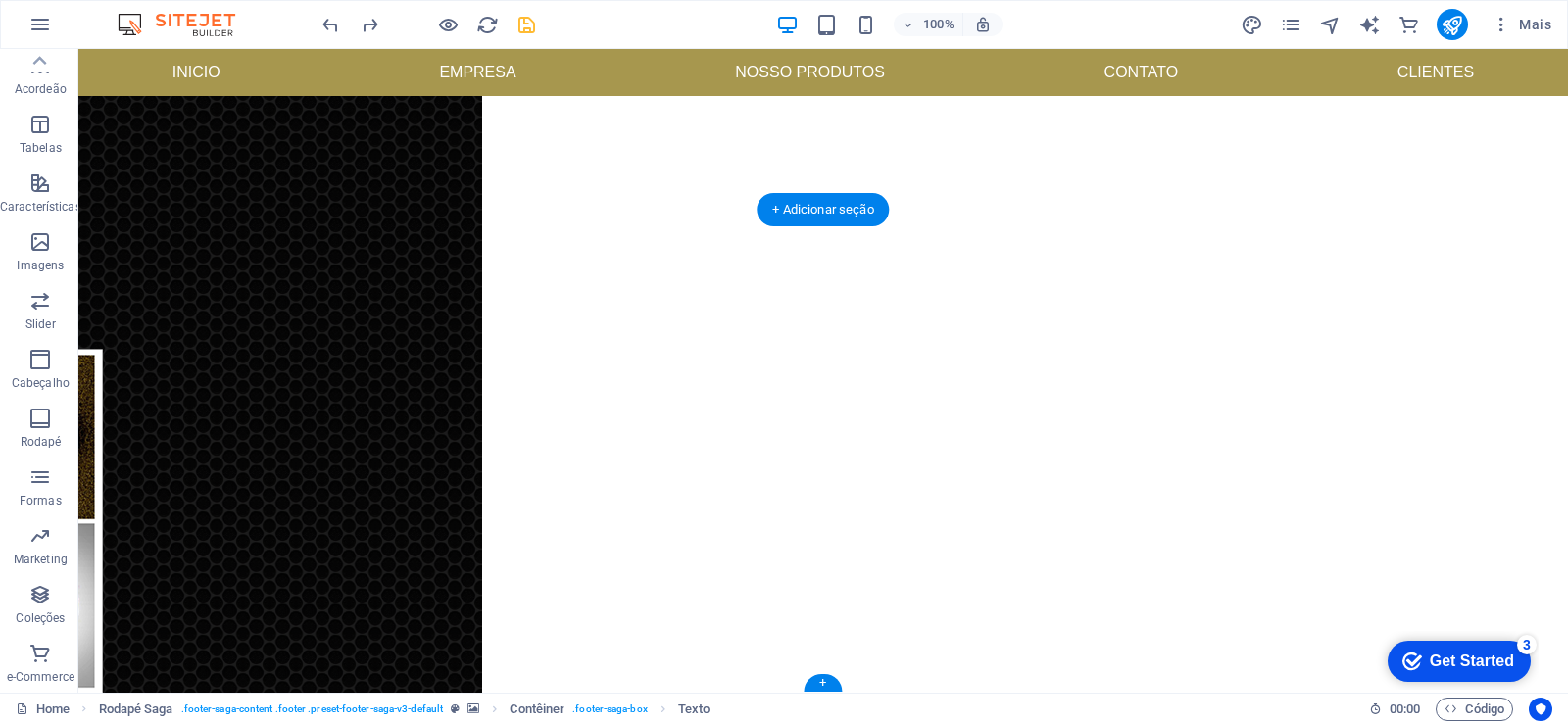
scroll to position [877, 0]
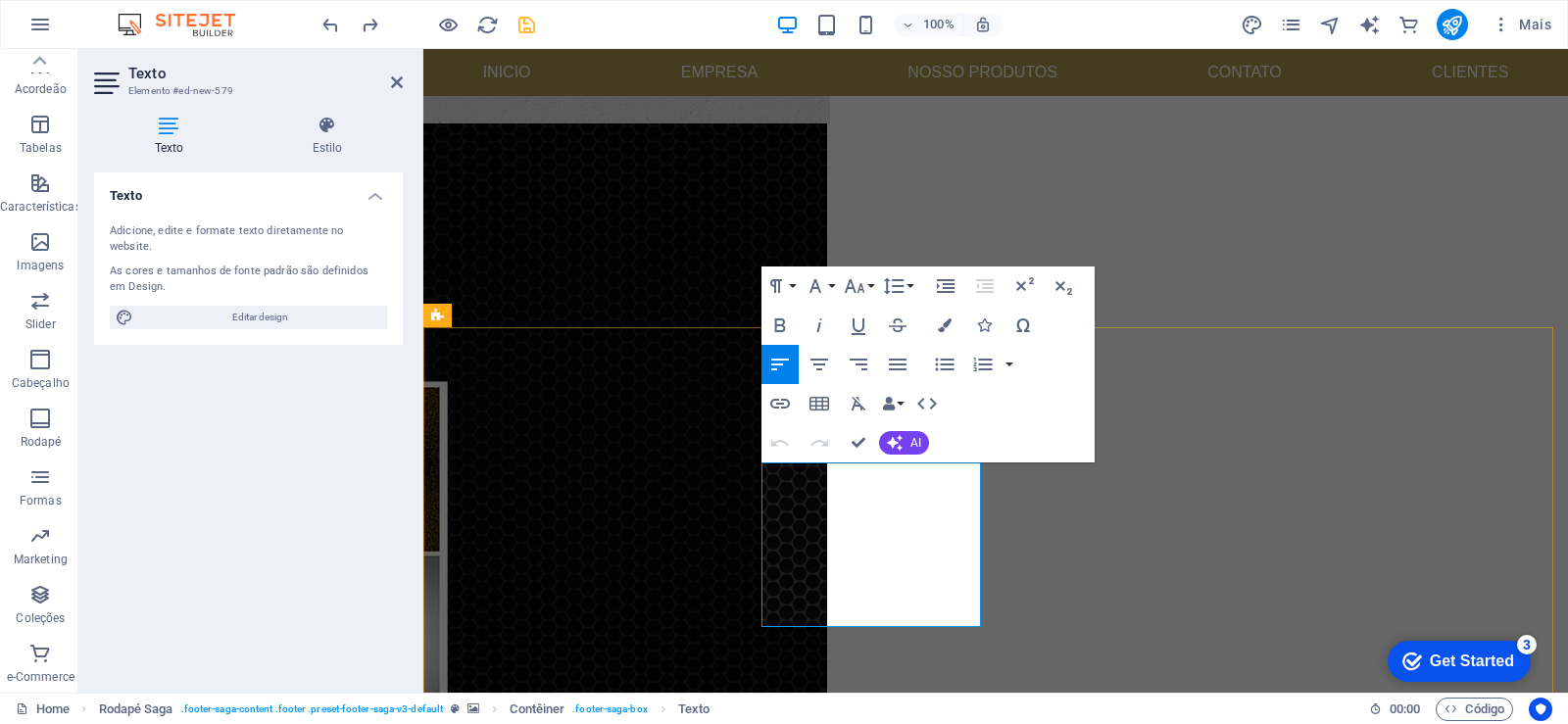
scroll to position [715, 0]
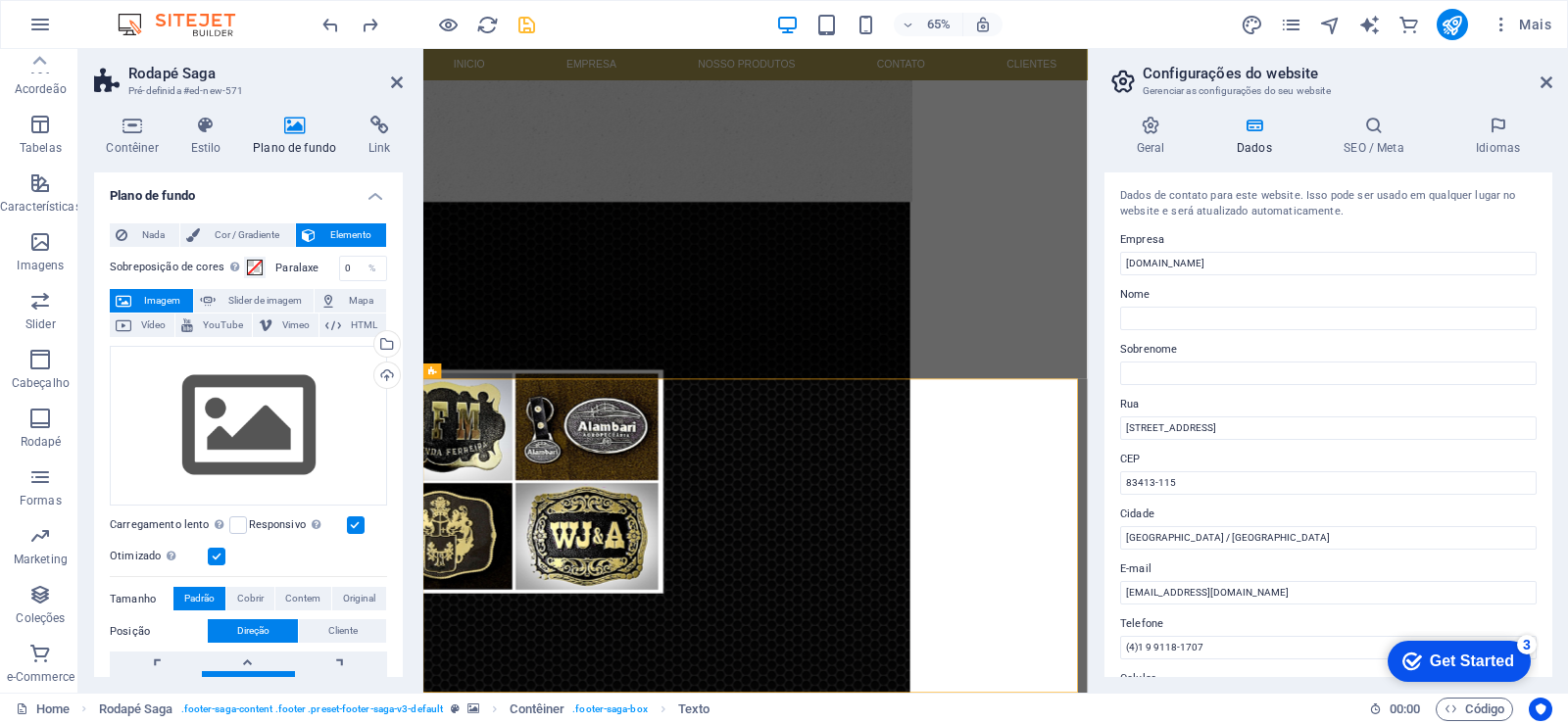
scroll to position [429, 0]
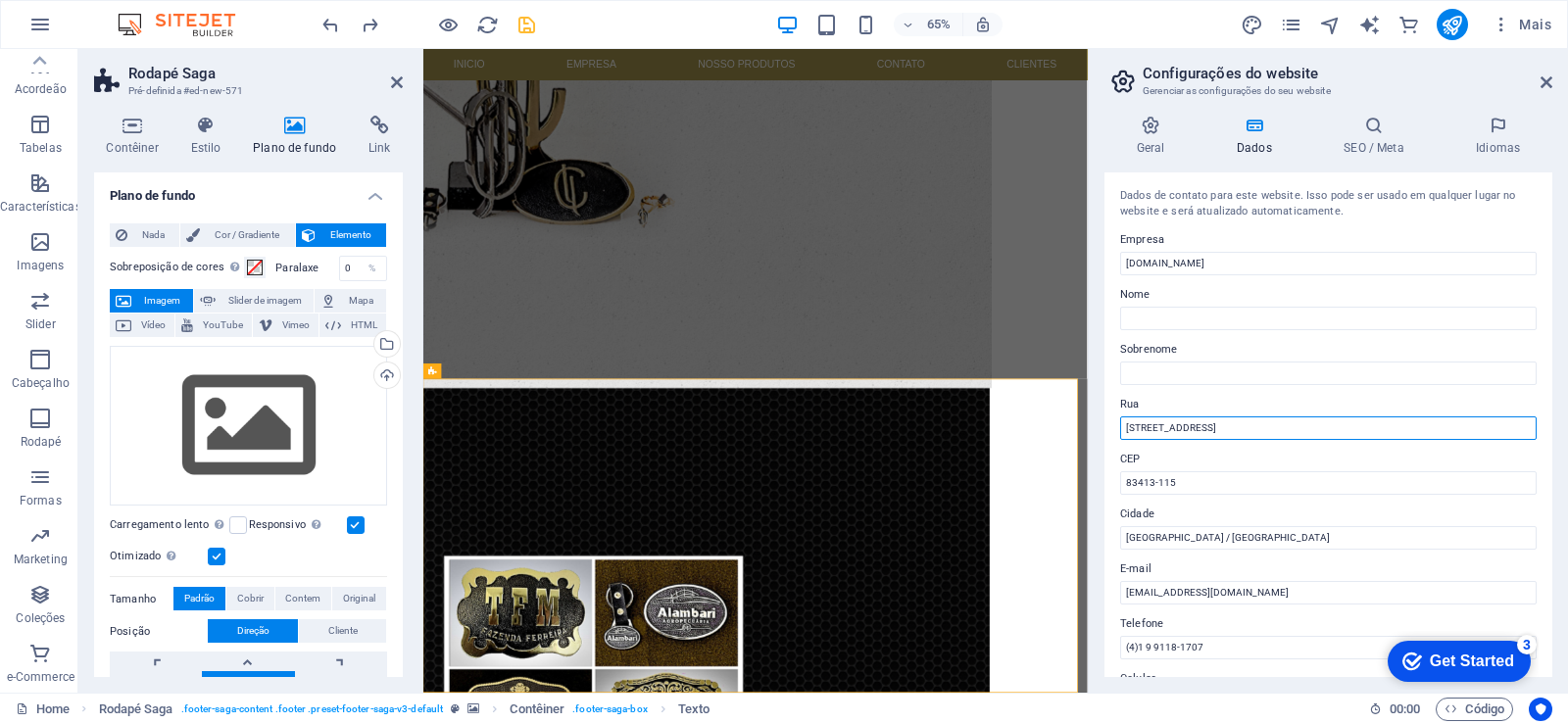
click at [1293, 432] on input "Rua do Camping, 433, Paraná" at bounding box center [1328, 428] width 416 height 24
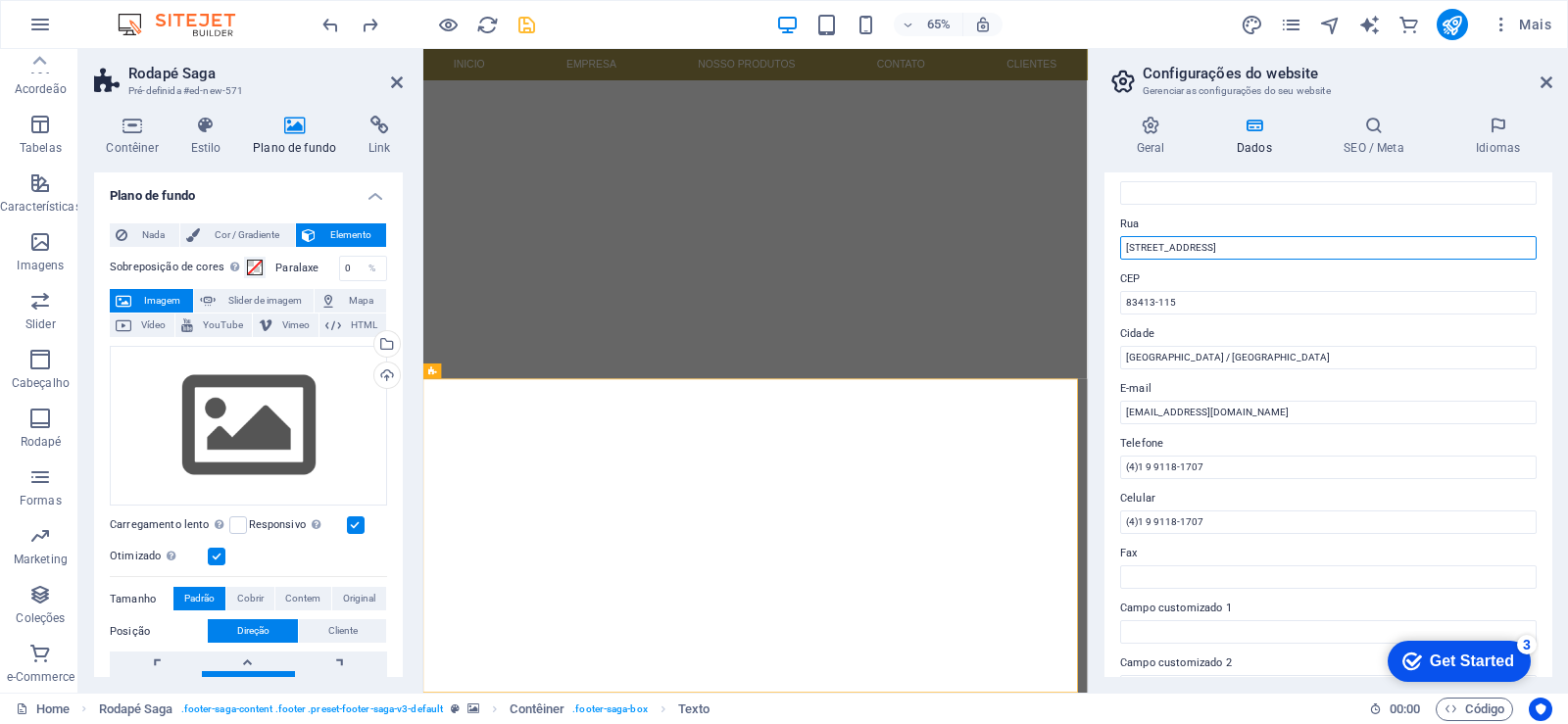
scroll to position [235, 0]
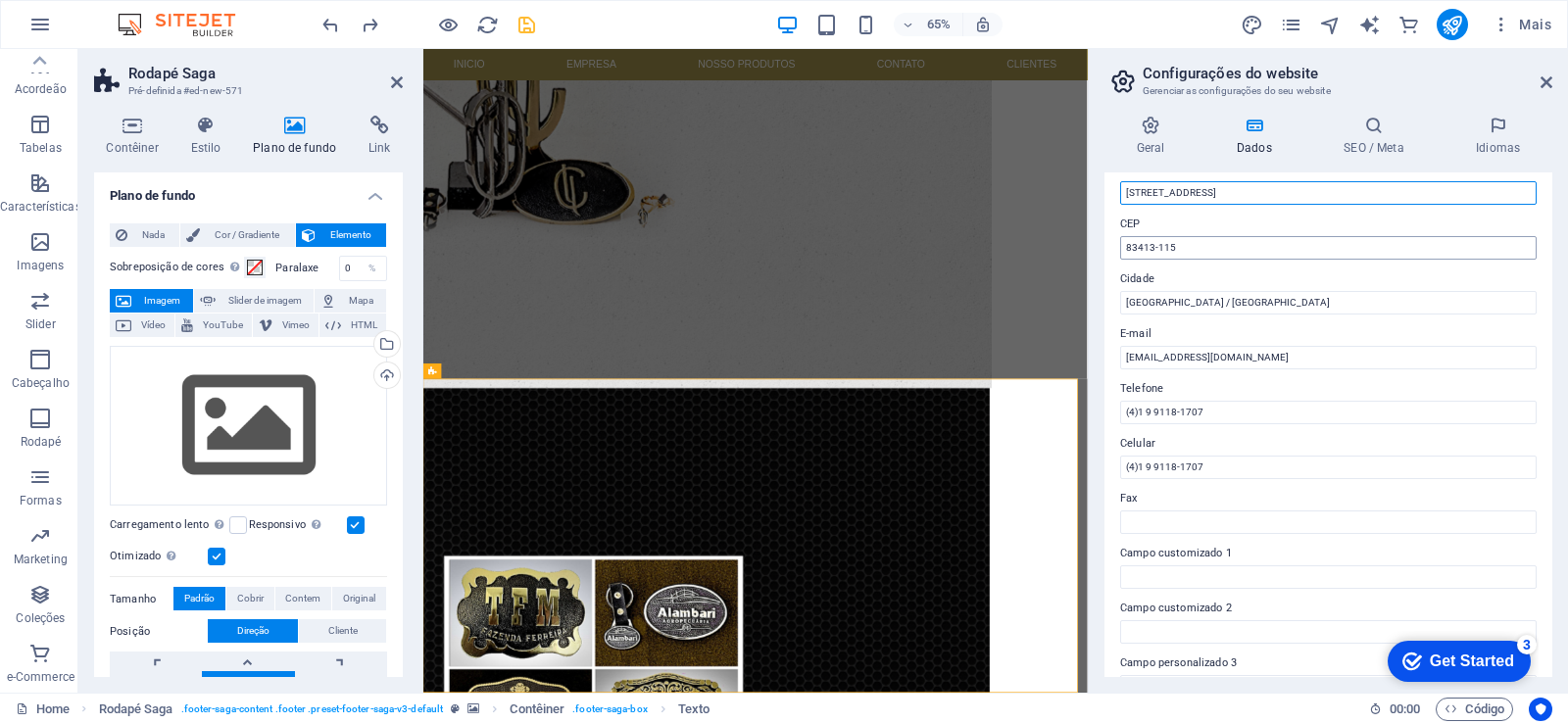
type input "Rua do Camping, 433, Colombo / Paraná"
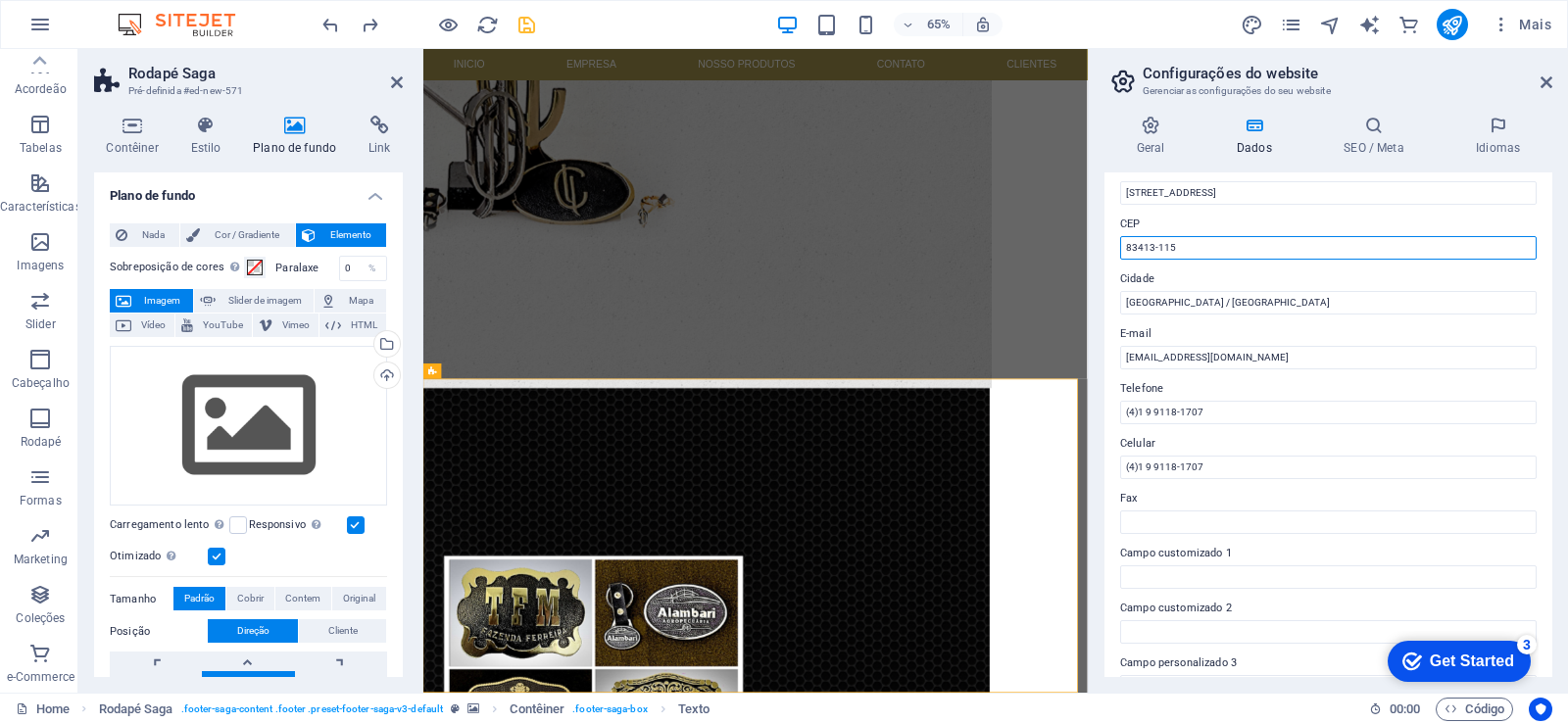
click at [1131, 242] on input "83413-115" at bounding box center [1328, 248] width 416 height 24
click at [1126, 250] on input "83413-115" at bounding box center [1328, 248] width 416 height 24
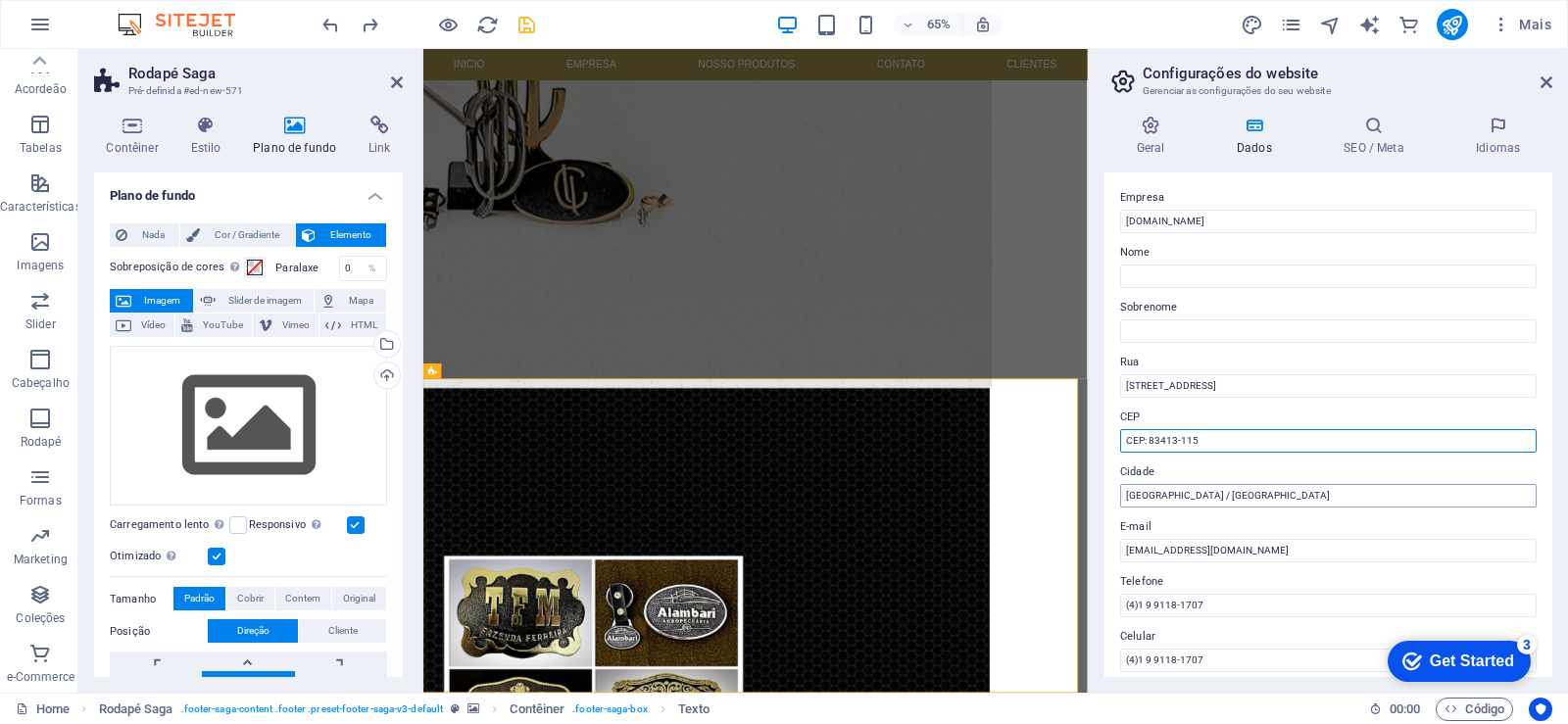
scroll to position [0, 0]
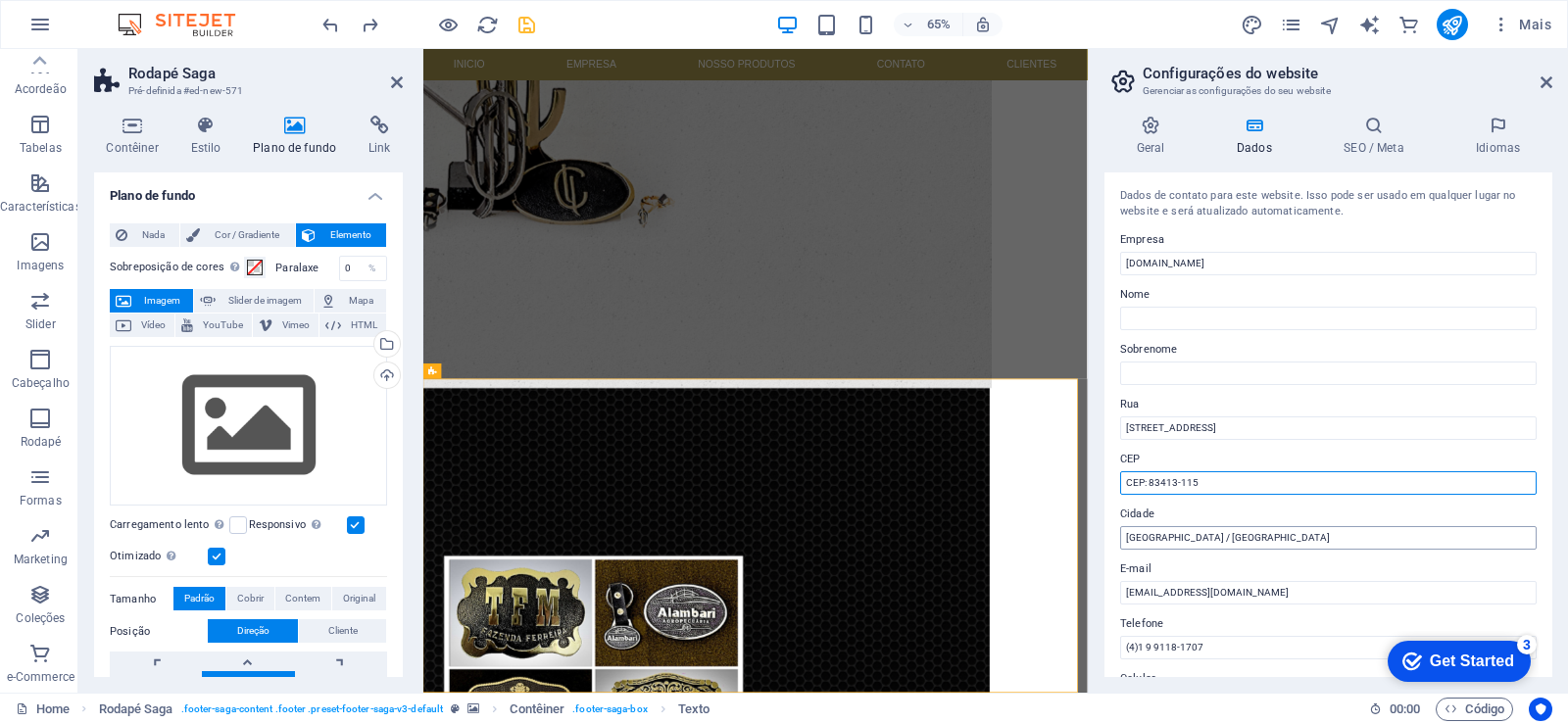
type input "CEP: 83413-115"
drag, startPoint x: 1648, startPoint y: 586, endPoint x: 1122, endPoint y: 799, distance: 567.5
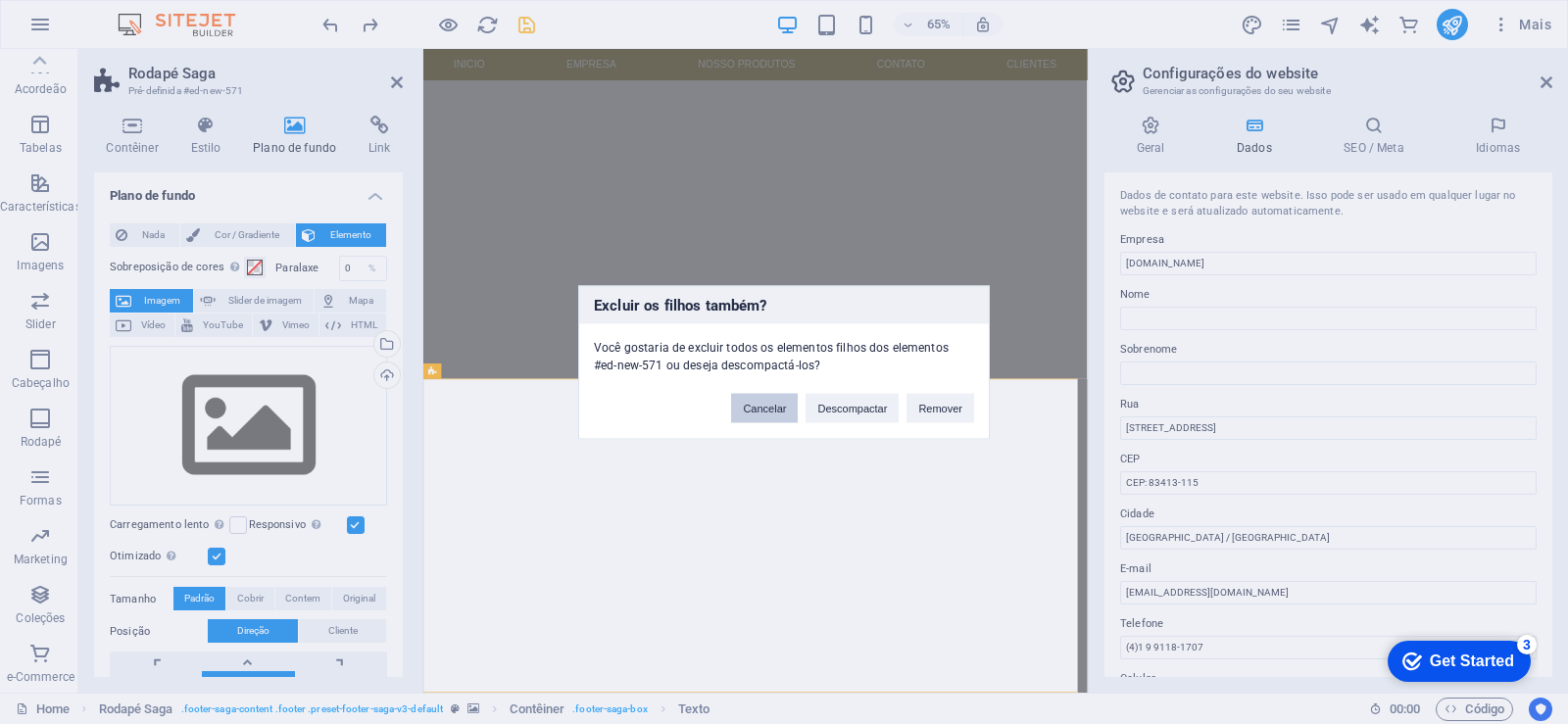
click at [752, 411] on button "Cancelar" at bounding box center [764, 408] width 67 height 29
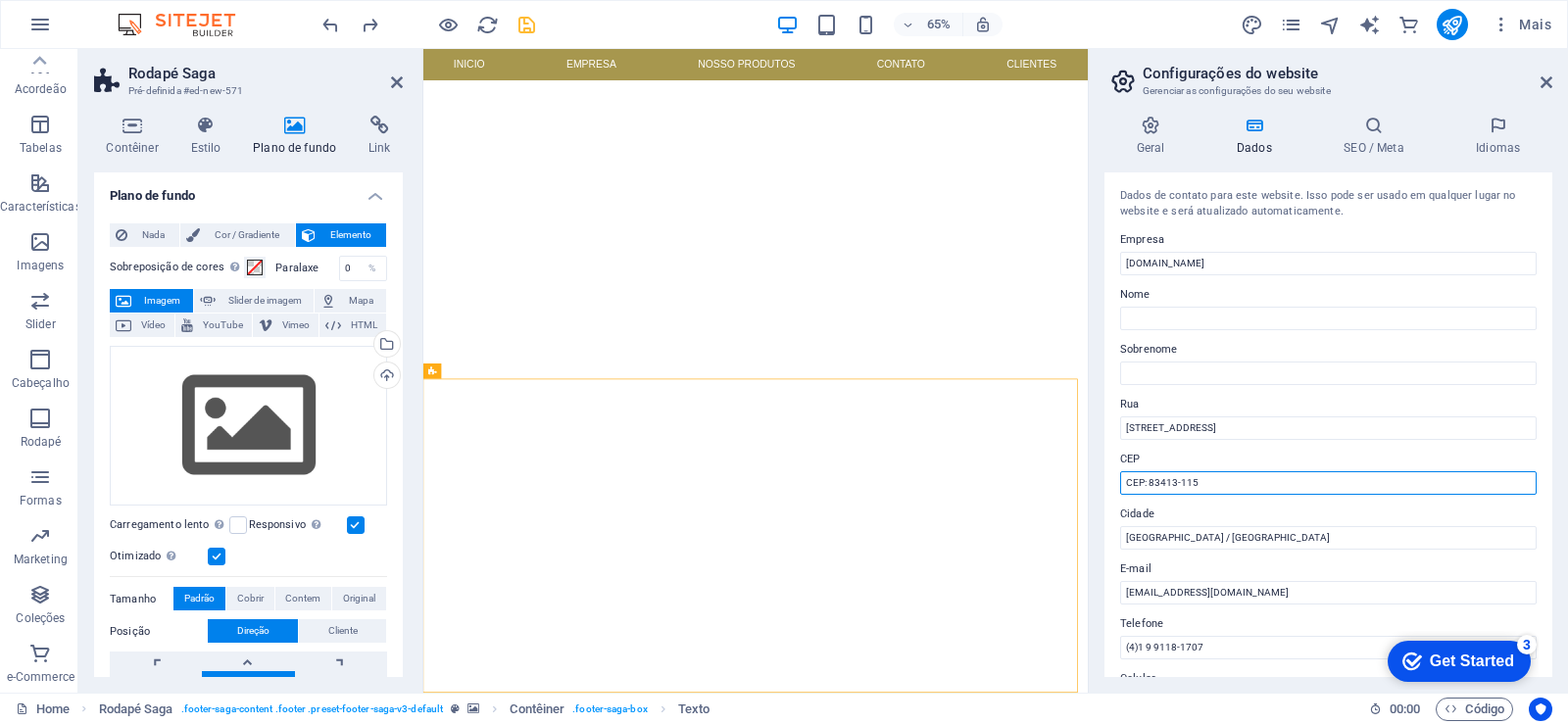
click at [1225, 477] on input "CEP: 83413-115" at bounding box center [1328, 483] width 416 height 24
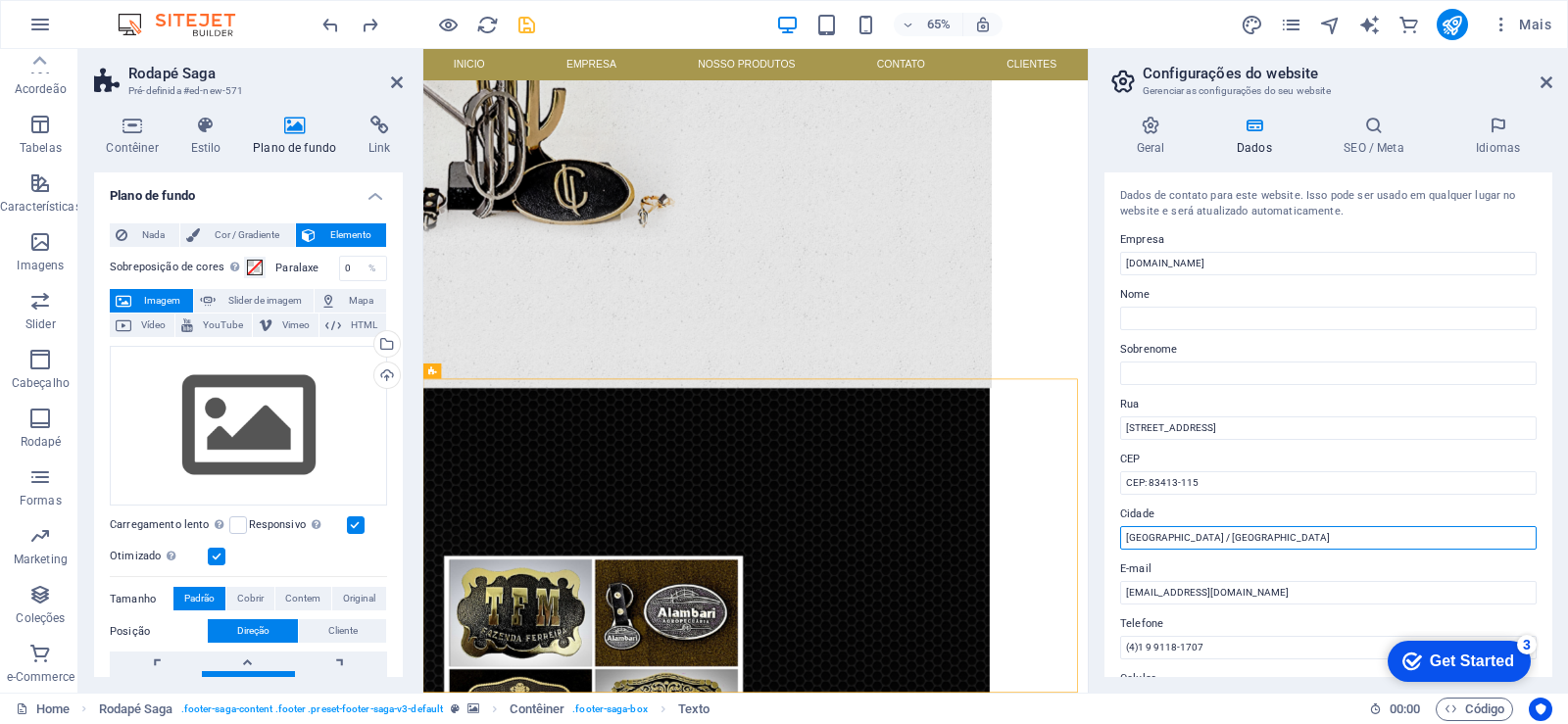
click at [1245, 533] on input "Colombo / Paraná" at bounding box center [1328, 538] width 416 height 24
type input "C"
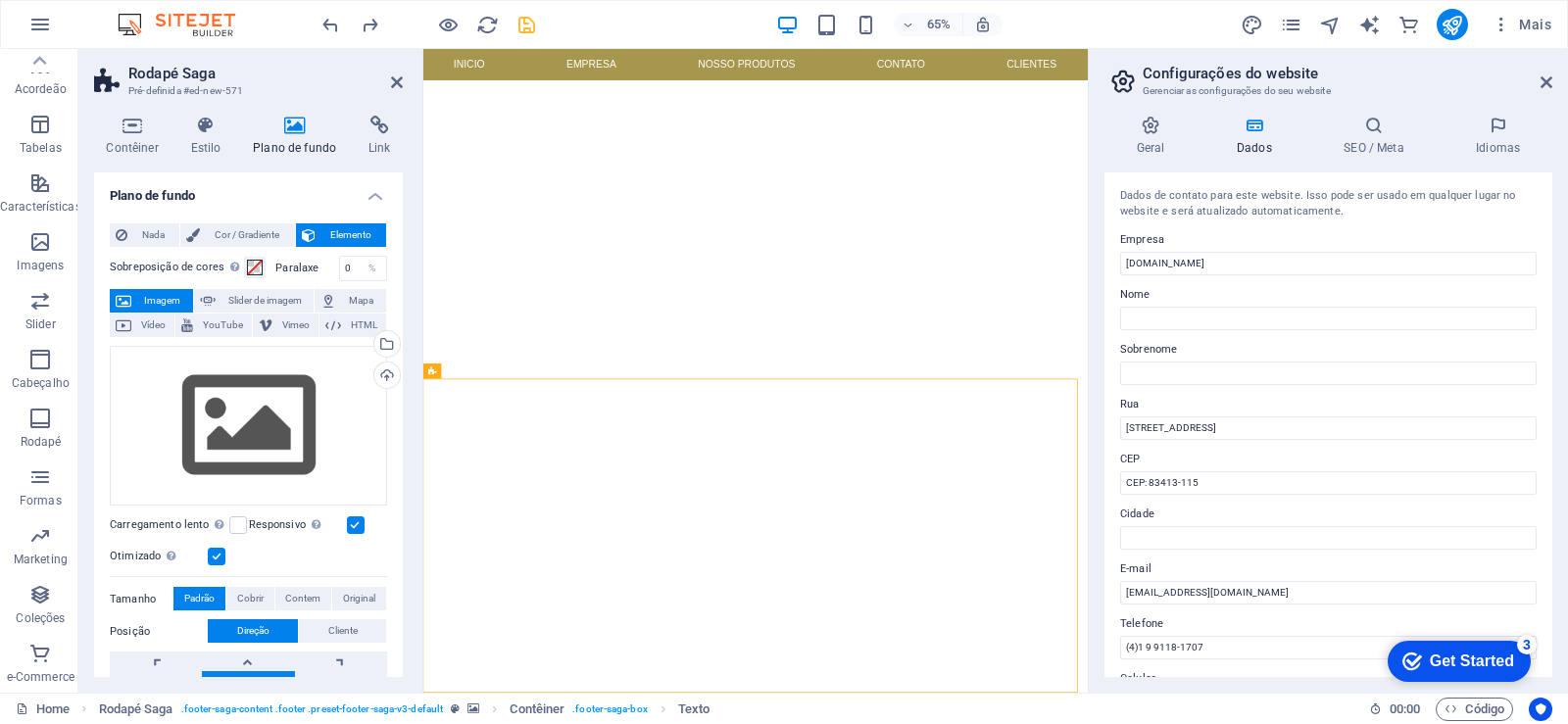
click at [1093, 552] on div "Geral Dados SEO / Meta Idiomas Nome do Website todmetais.com Logotipo Arraste o…" at bounding box center [1328, 396] width 479 height 593
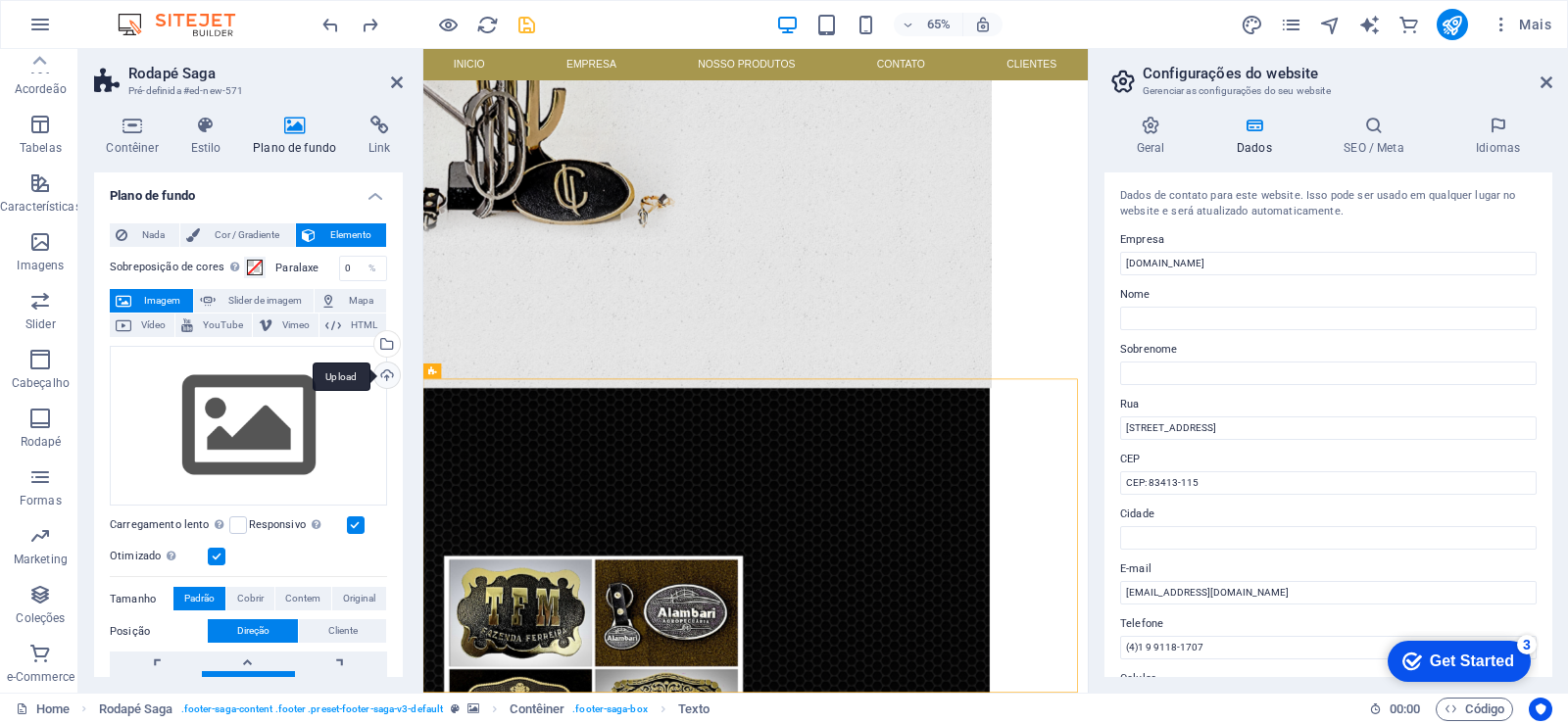
click at [383, 381] on div "Upload" at bounding box center [385, 377] width 29 height 29
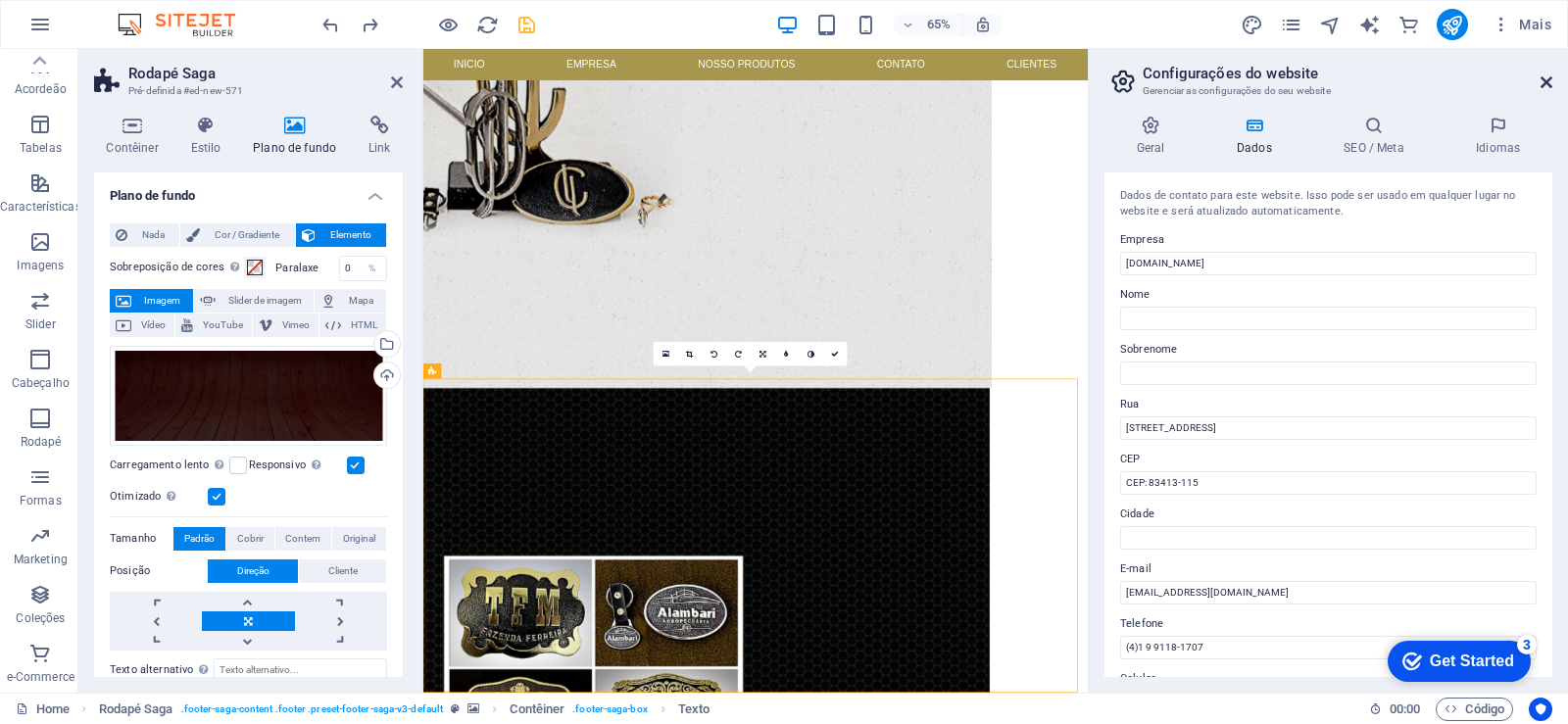
drag, startPoint x: 1547, startPoint y: 78, endPoint x: 1144, endPoint y: 49, distance: 404.0
click at [1547, 78] on icon at bounding box center [1546, 82] width 12 height 16
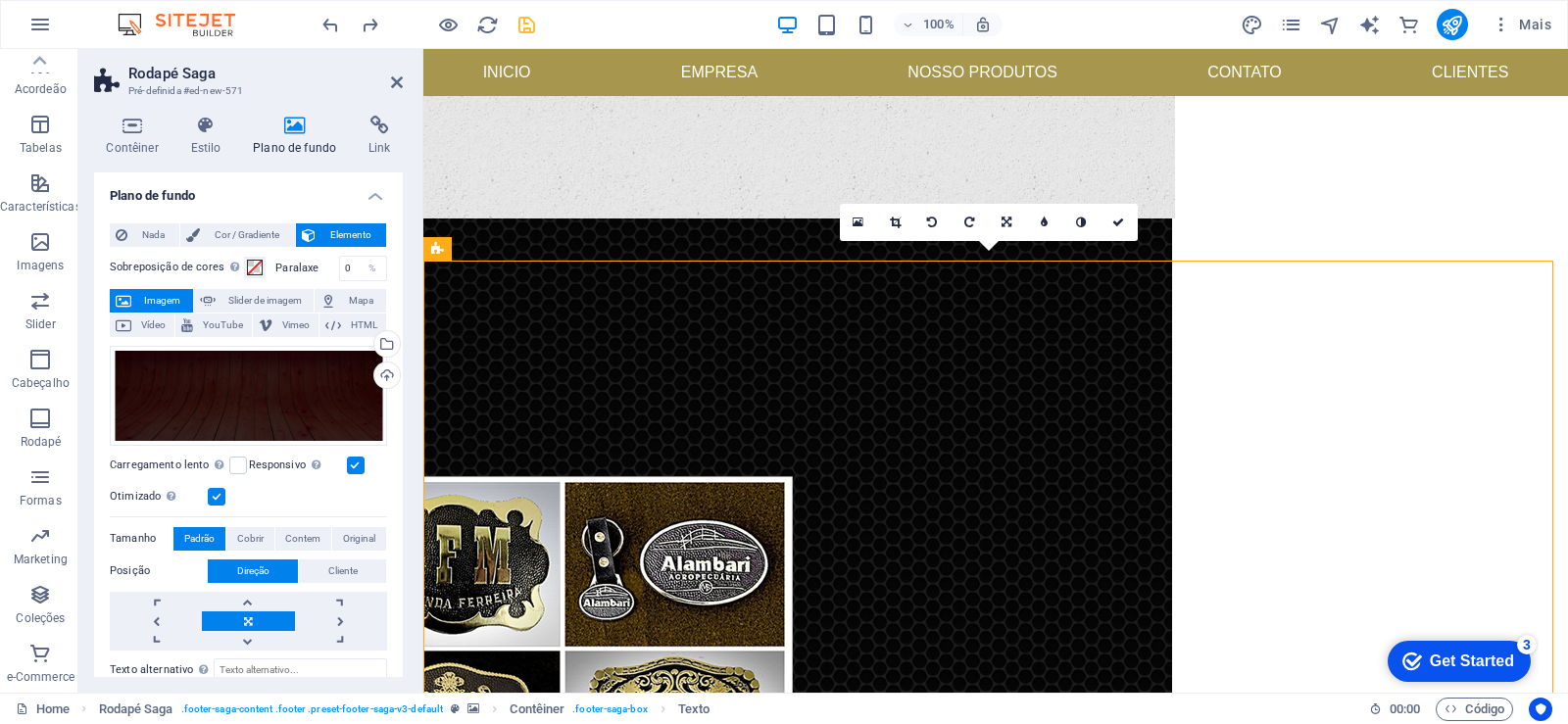
scroll to position [833, 0]
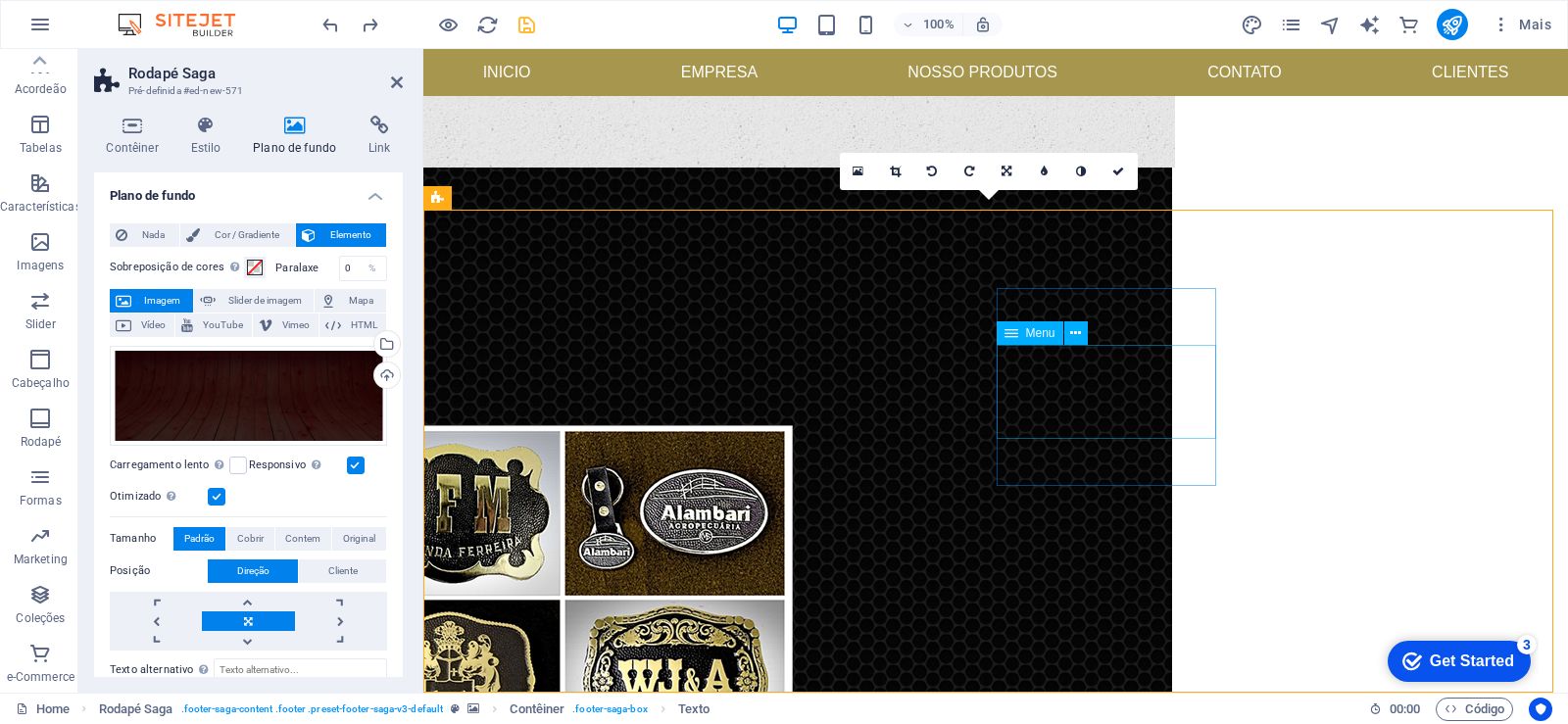
select select
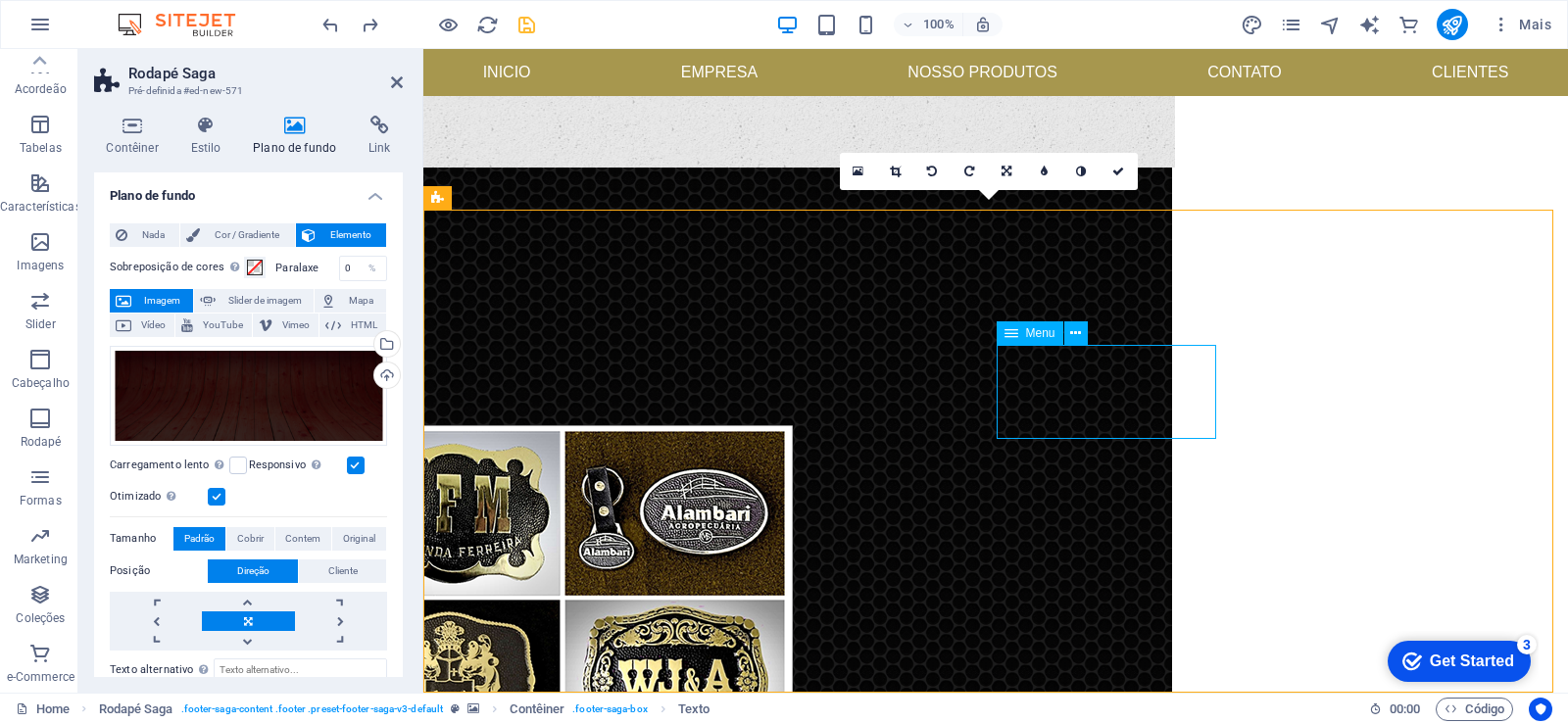
select select
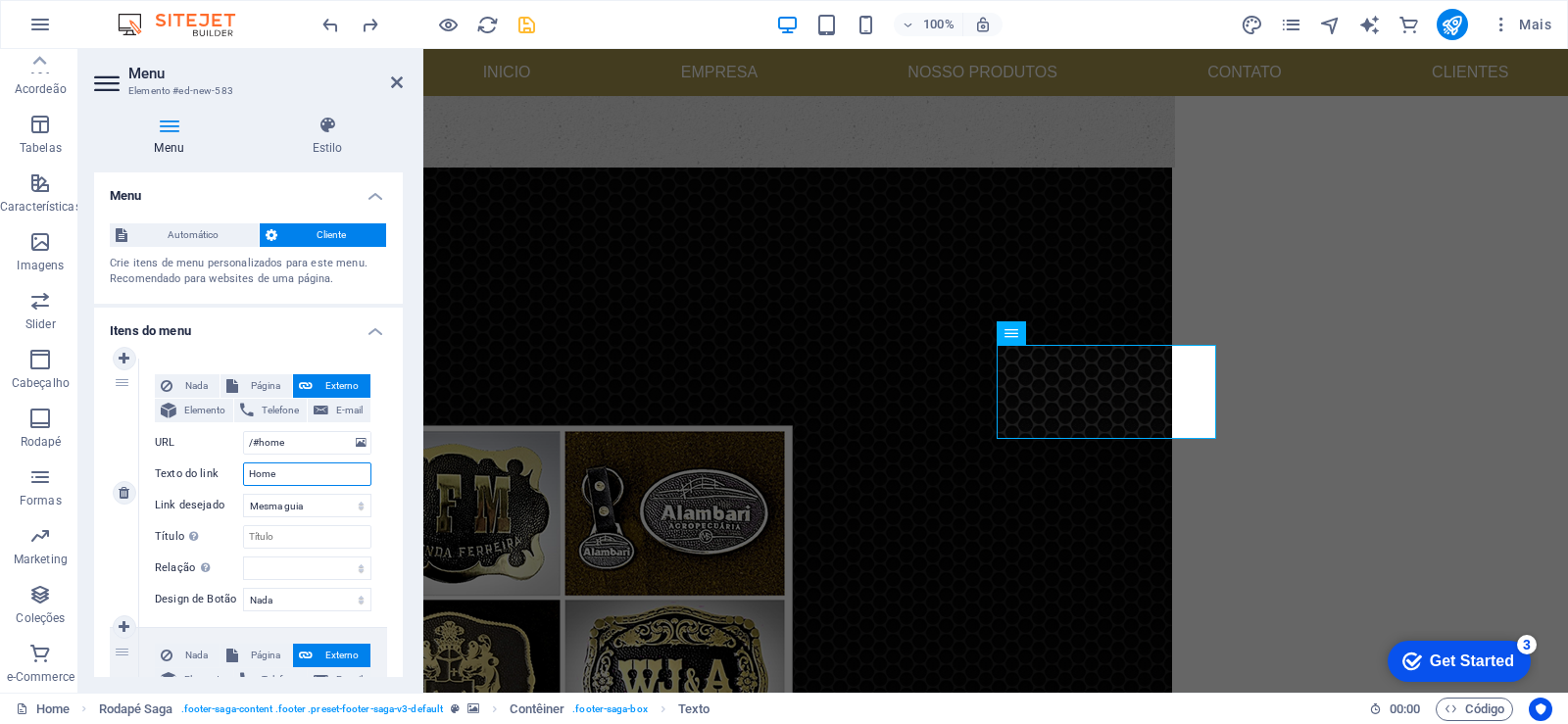
drag, startPoint x: 290, startPoint y: 468, endPoint x: 230, endPoint y: 470, distance: 60.0
click at [233, 468] on div "Texto do link Home" at bounding box center [263, 474] width 217 height 24
type input "Inicio"
select select
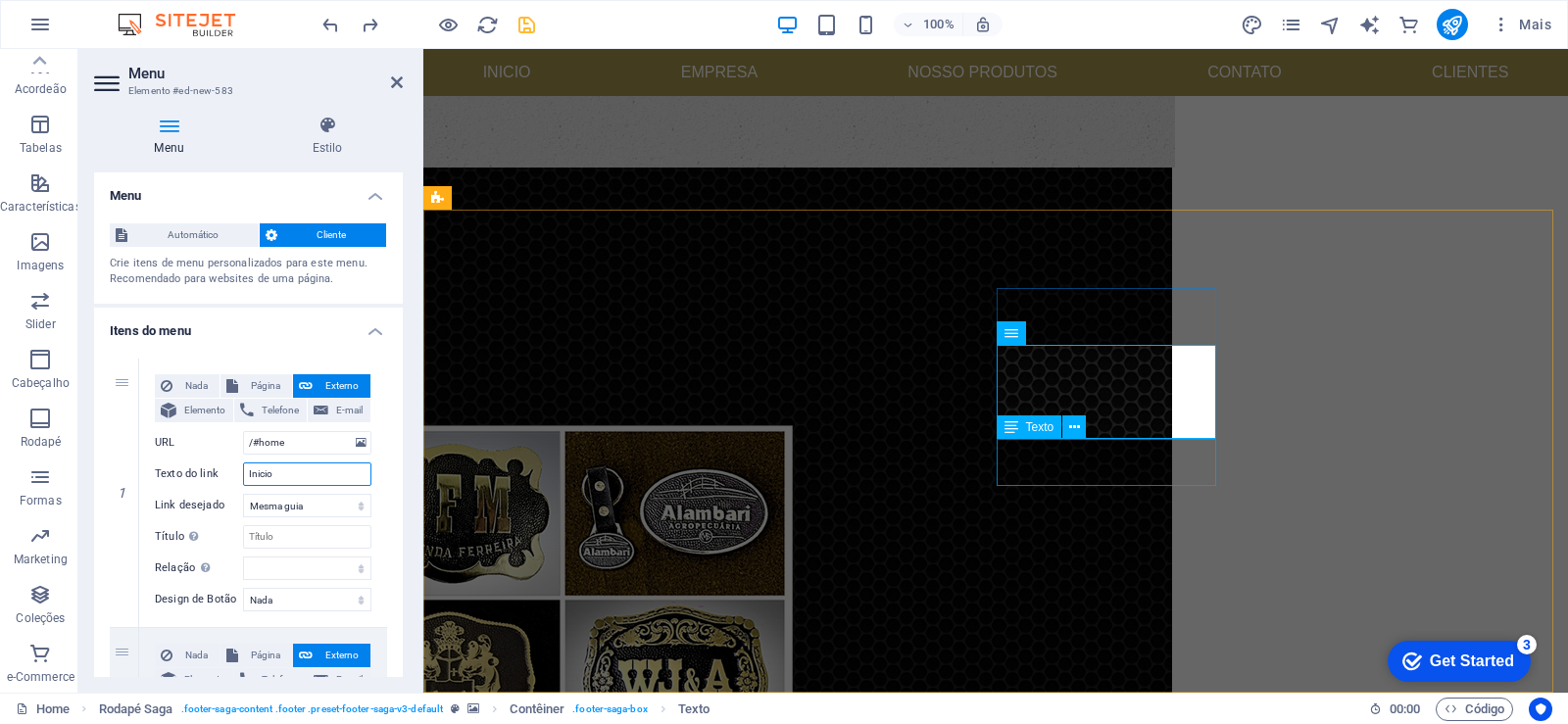
select select
type input "Inicio"
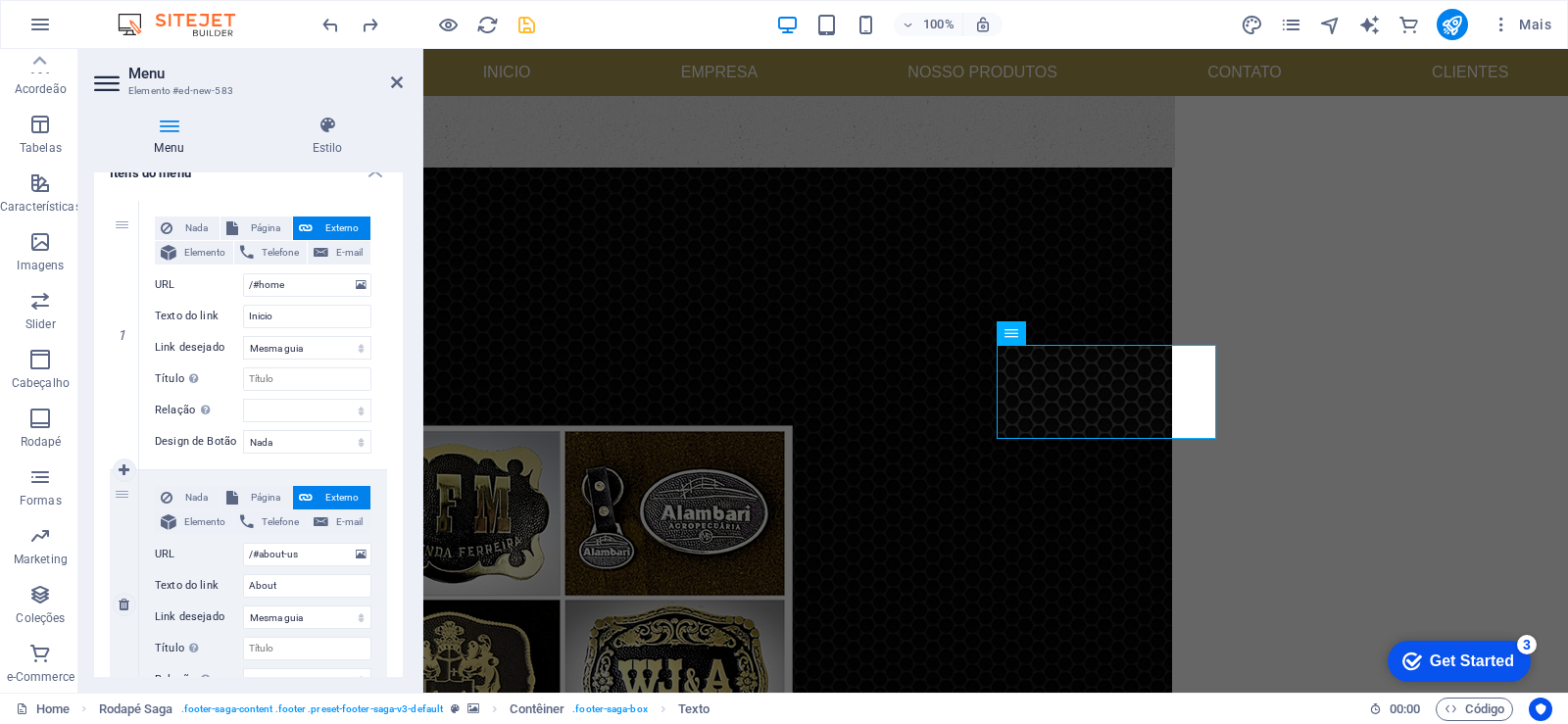
scroll to position [235, 0]
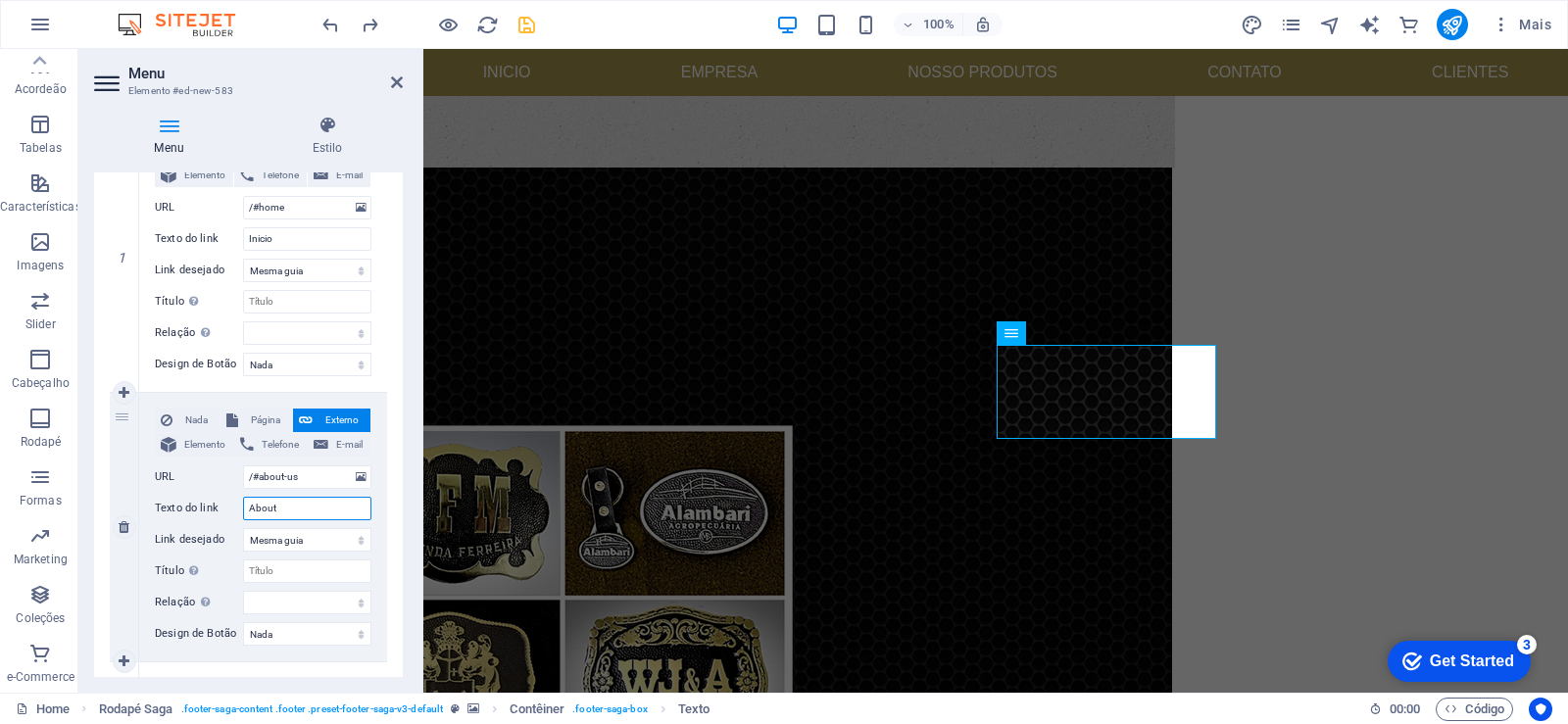
click at [294, 515] on input "About" at bounding box center [307, 508] width 128 height 24
type input "A"
select select
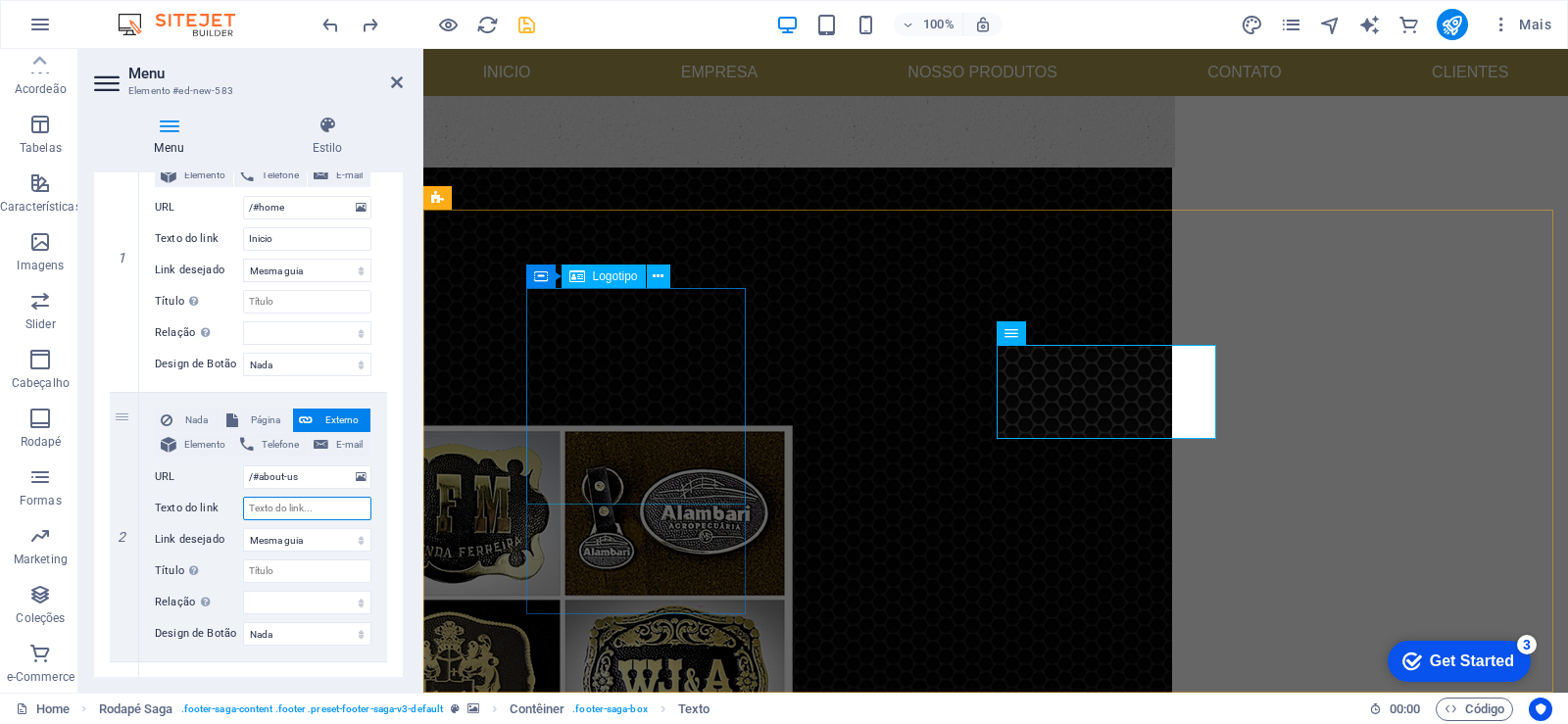
select select
type input "Empresa"
select select
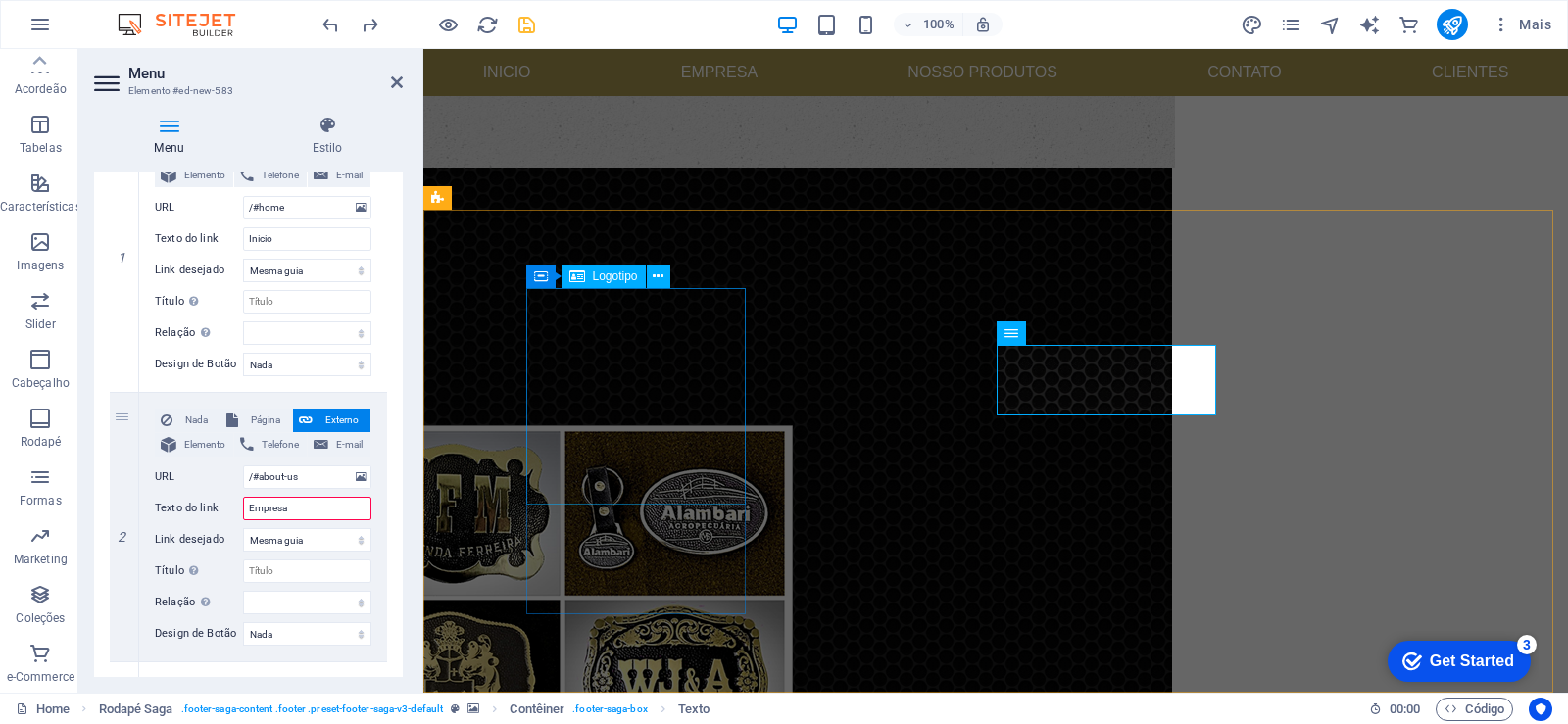
select select
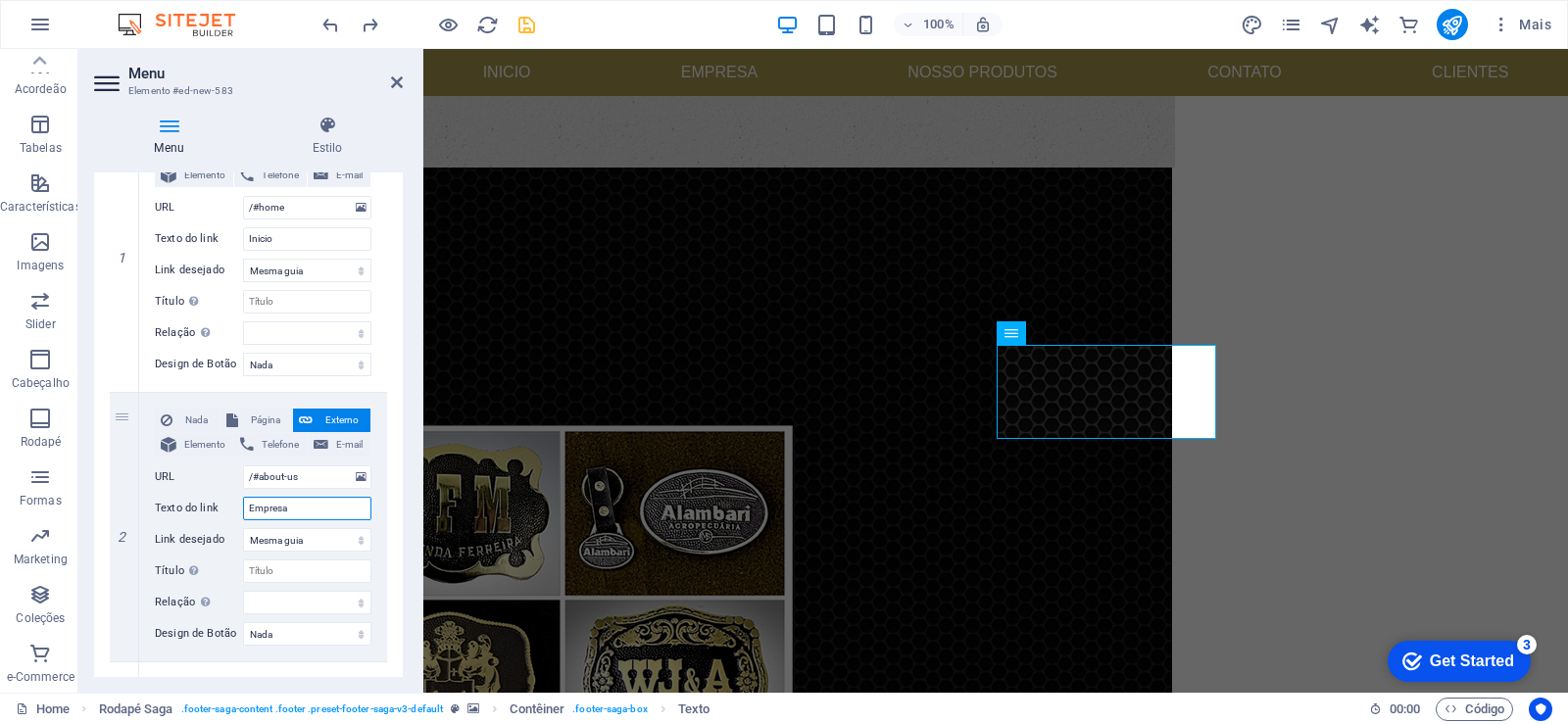
type input "Empresa"
click at [395, 515] on div "1 Nada Página Externo Elemento Telefone E-mail Página Home Legal Notice Privacy…" at bounding box center [248, 661] width 309 height 1108
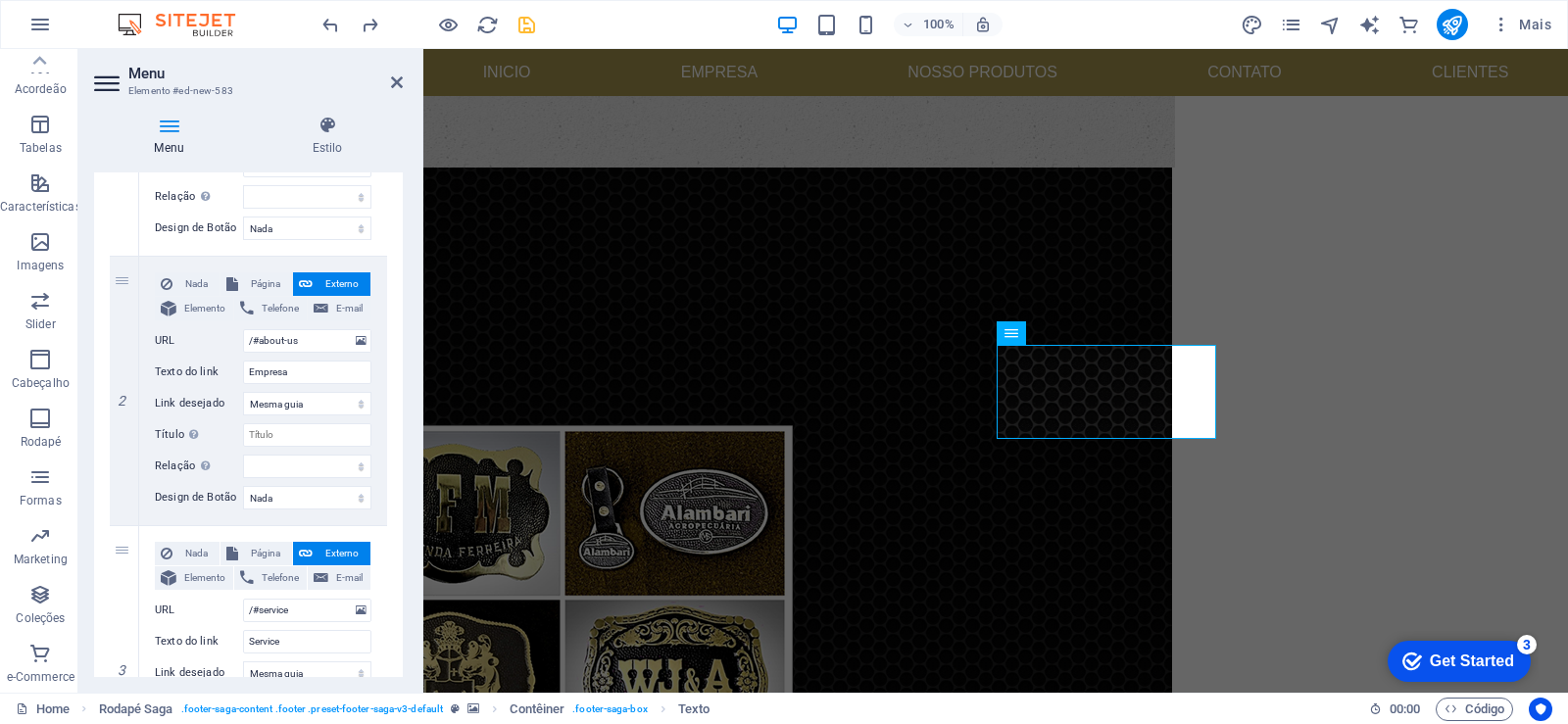
scroll to position [470, 0]
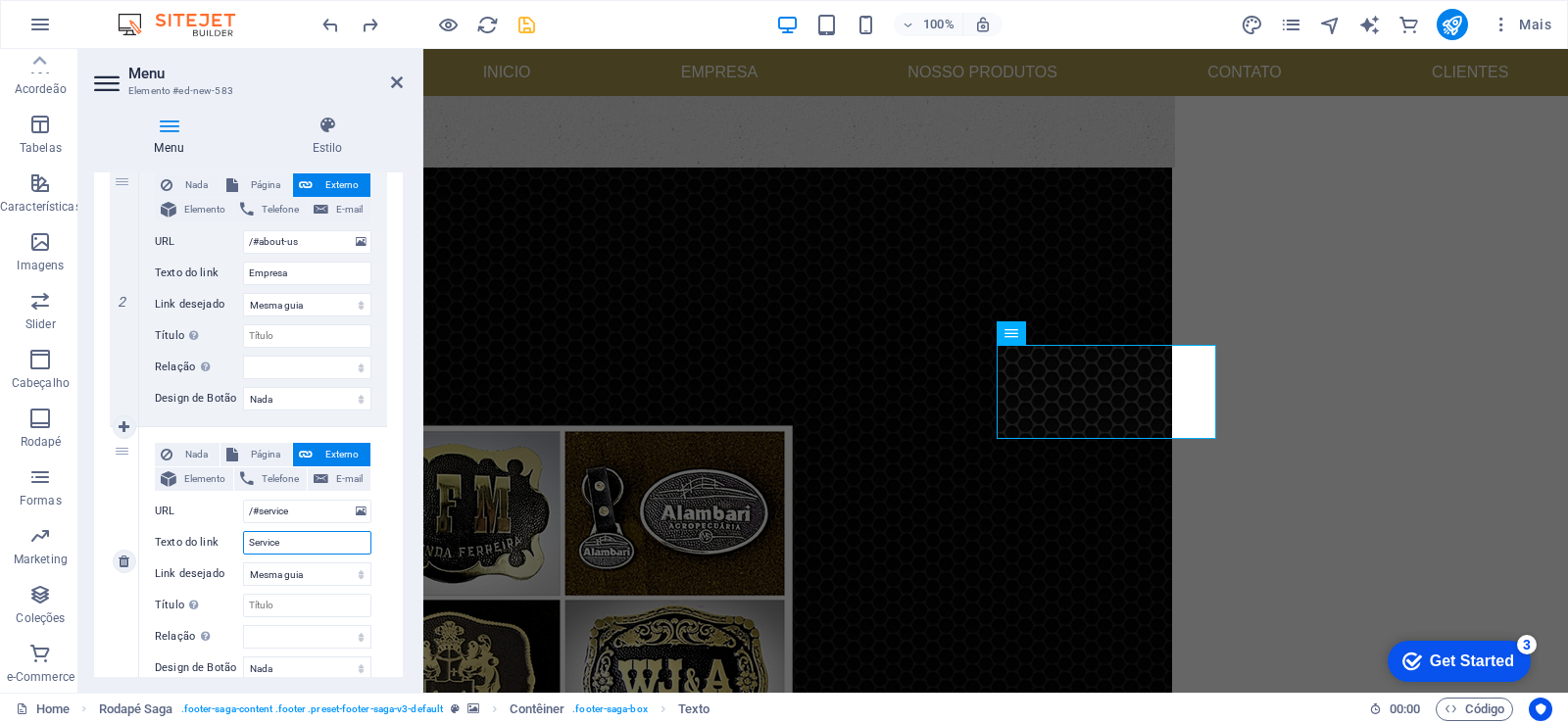
click at [311, 546] on input "Service" at bounding box center [307, 543] width 128 height 24
type input "S"
select select
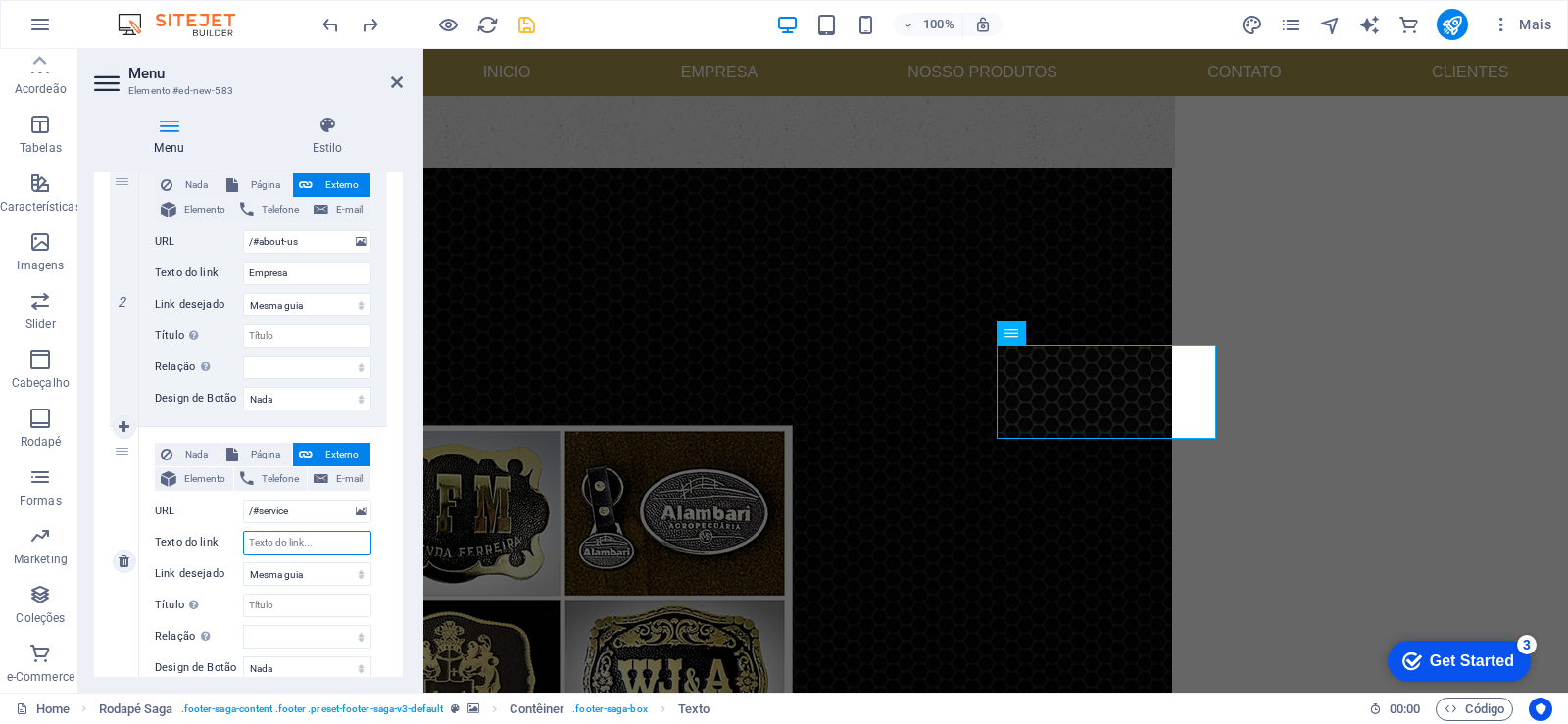
select select
type input "Nossos"
select select
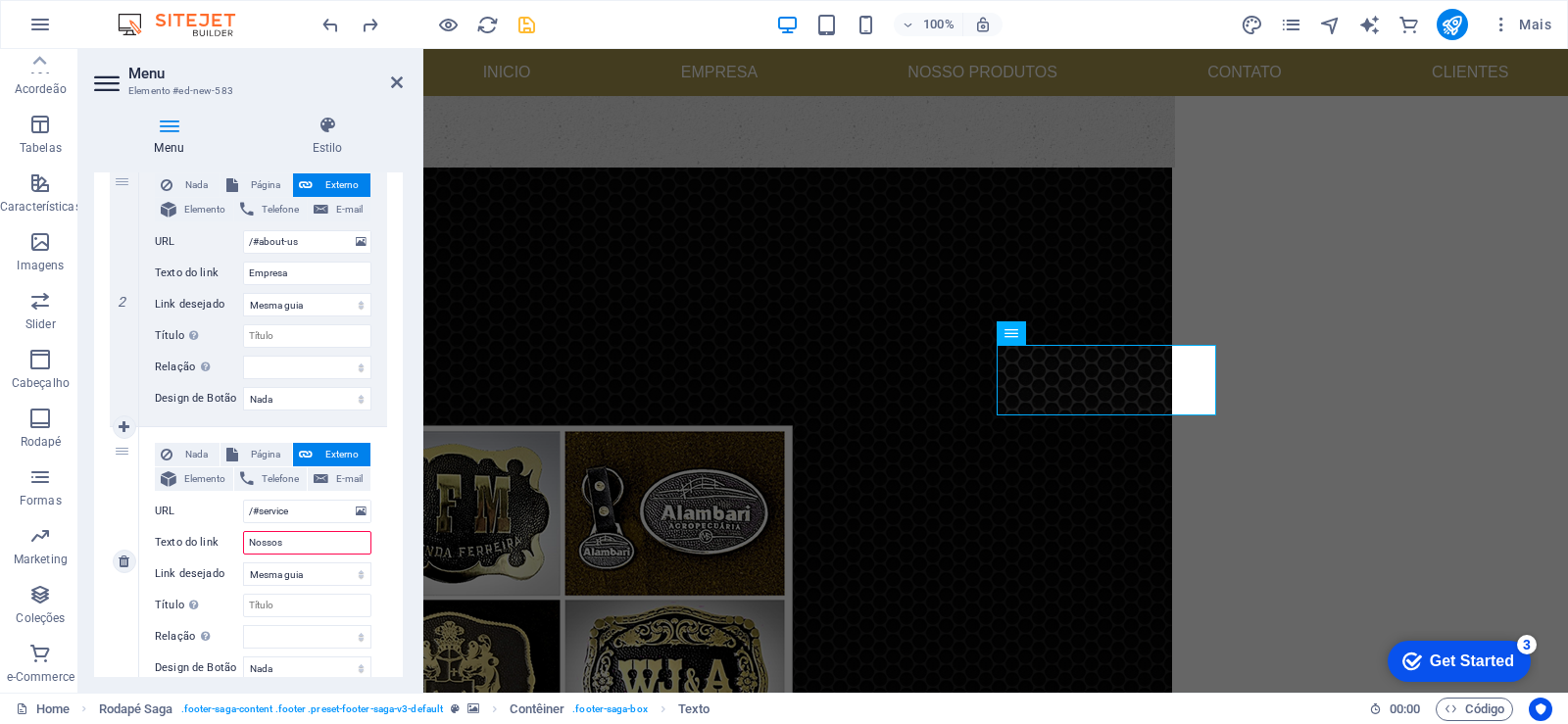
select select
type input "Nossos Produtos"
select select
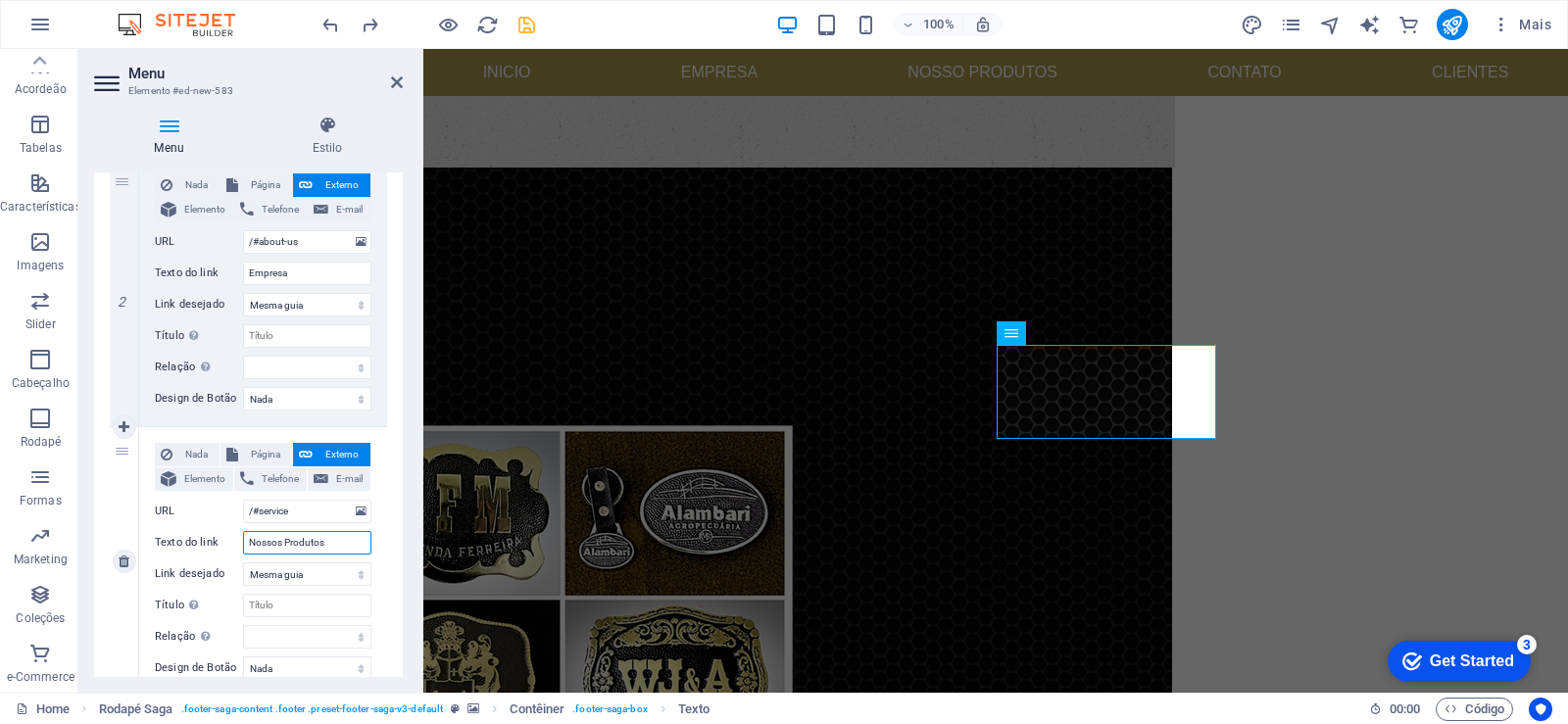
select select
type input "Nossos Produtos"
click at [409, 561] on div "Menu Estilo Menu Automático Cliente Crie itens de menu personalizados para este…" at bounding box center [248, 396] width 340 height 593
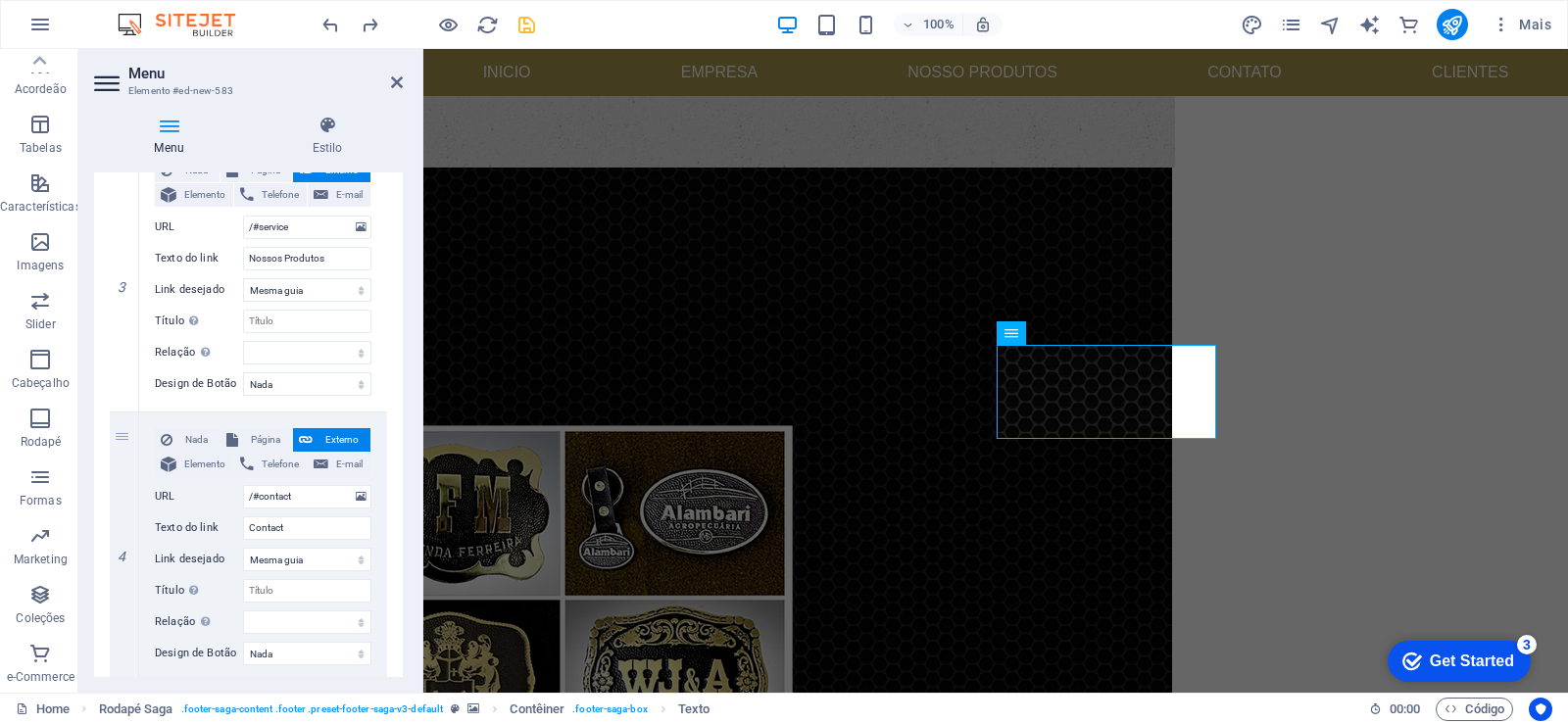
scroll to position [823, 0]
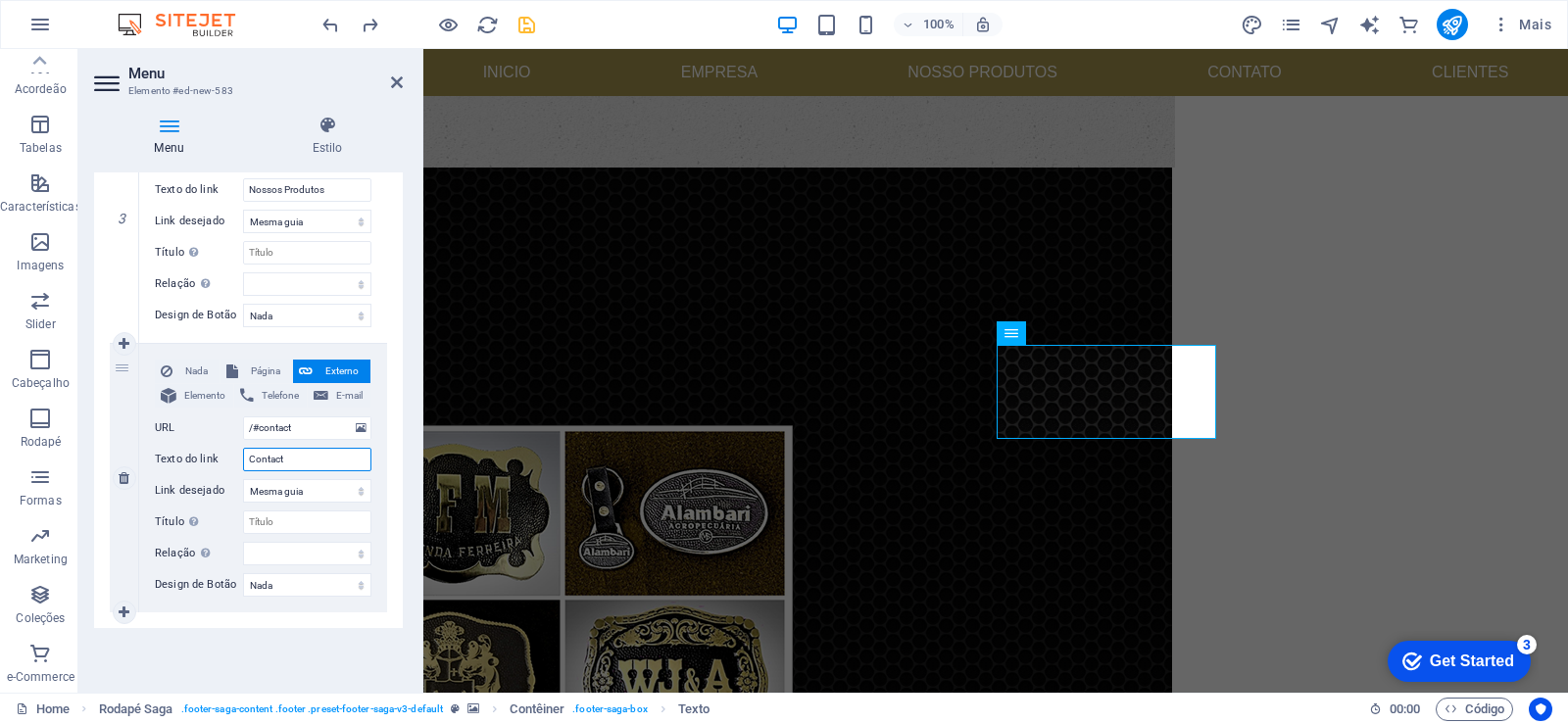
click at [308, 461] on input "Contact" at bounding box center [307, 459] width 128 height 24
type input "Contato"
select select
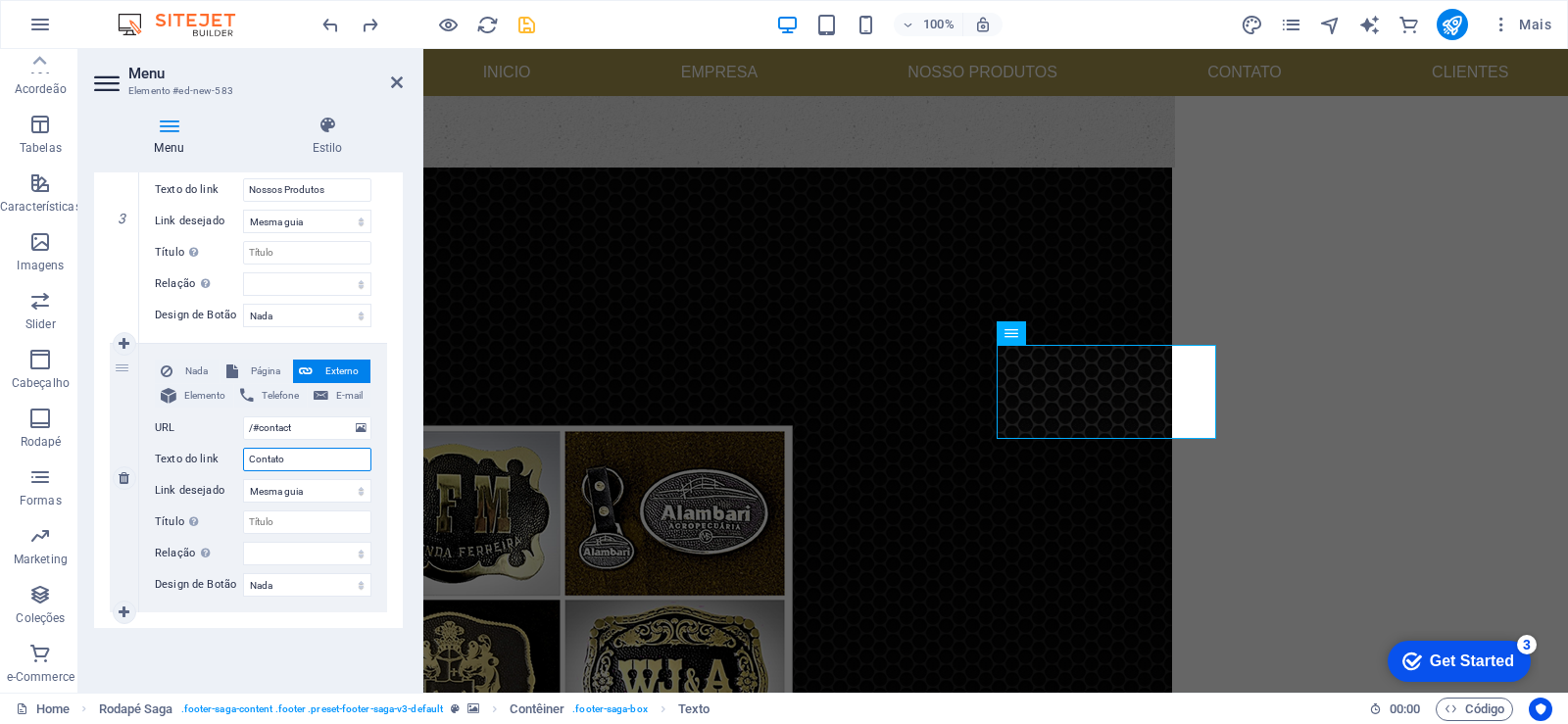
select select
type input "Contato"
click at [412, 489] on div "Menu Estilo Menu Automático Cliente Crie itens de menu personalizados para este…" at bounding box center [248, 396] width 340 height 593
drag, startPoint x: 393, startPoint y: 79, endPoint x: 329, endPoint y: 53, distance: 69.1
click at [393, 79] on icon at bounding box center [397, 82] width 12 height 16
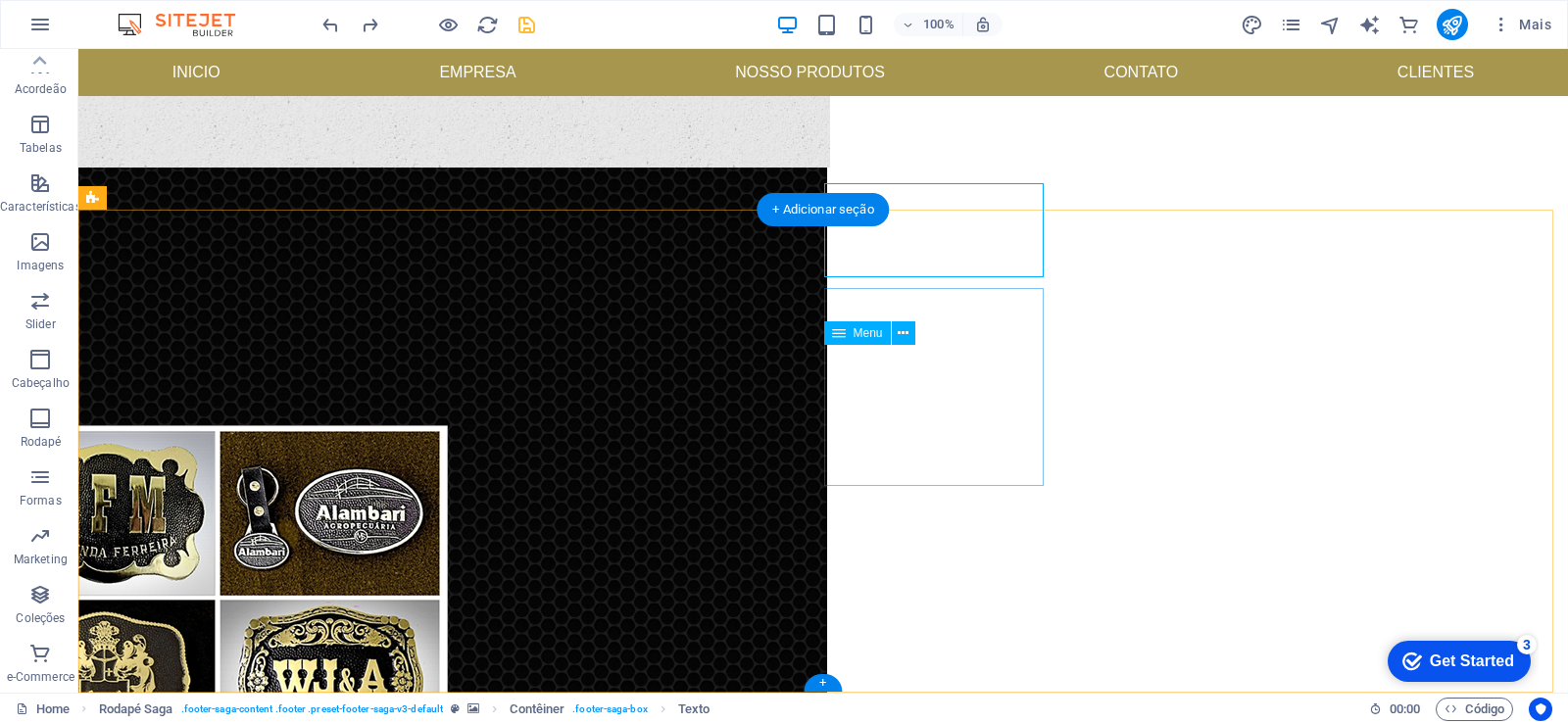
scroll to position [994, 0]
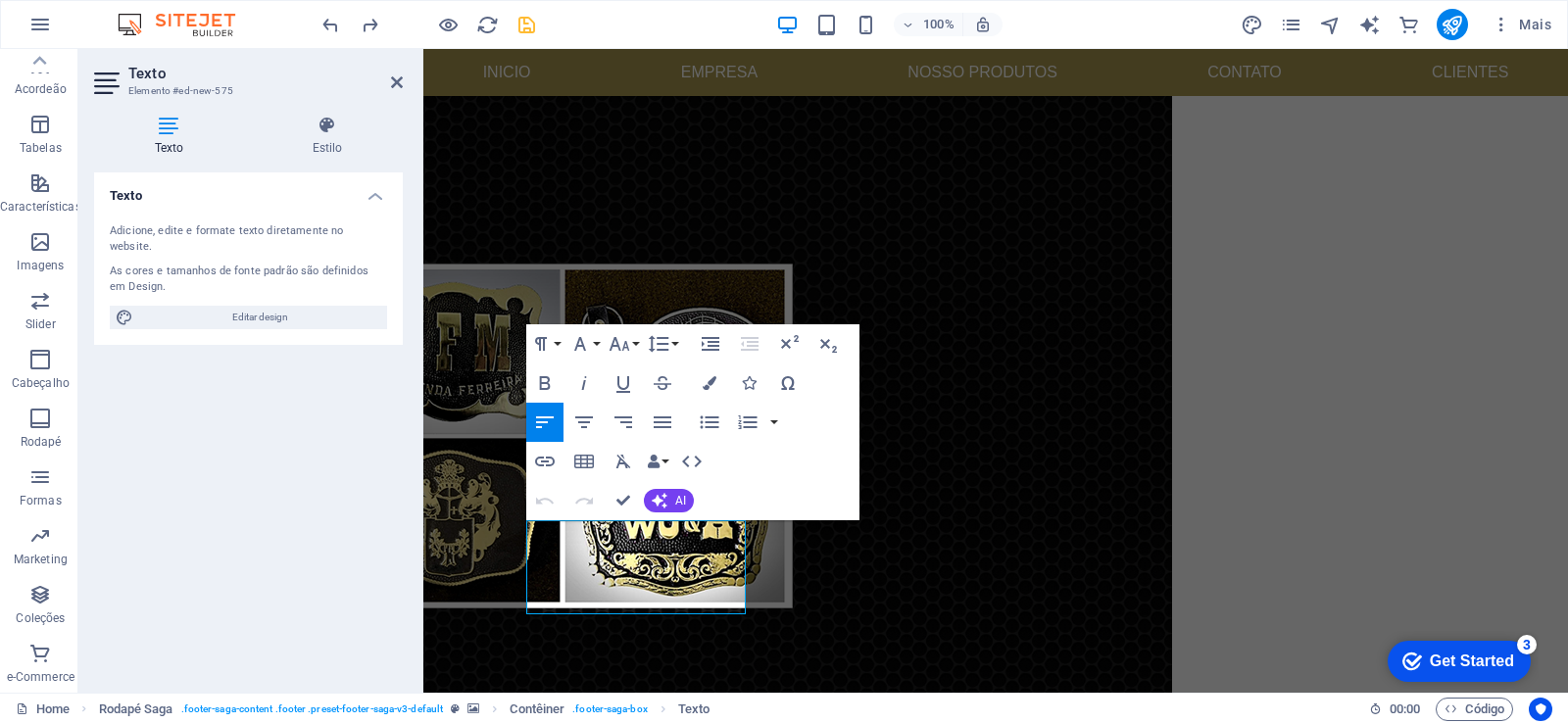
scroll to position [833, 0]
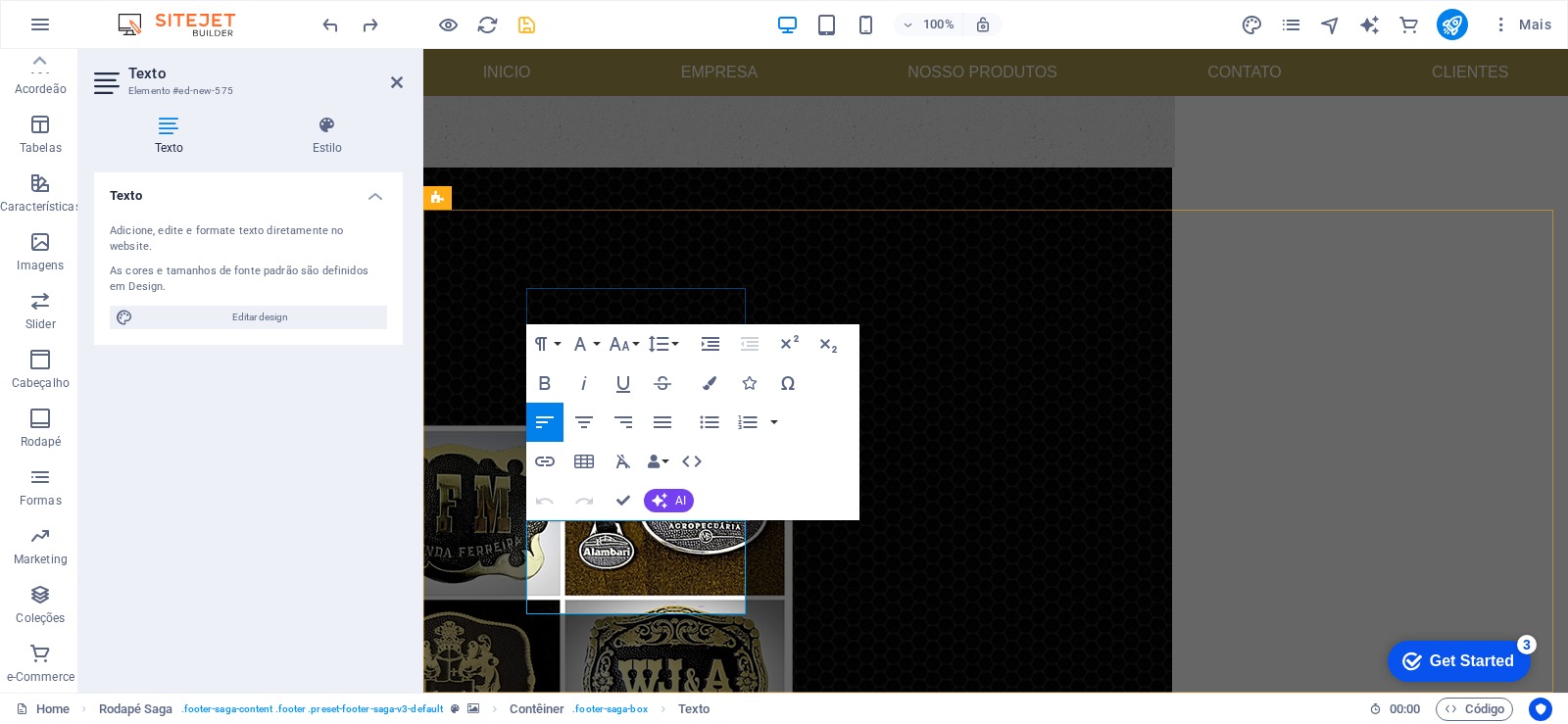
drag, startPoint x: 530, startPoint y: 530, endPoint x: 719, endPoint y: 596, distance: 200.2
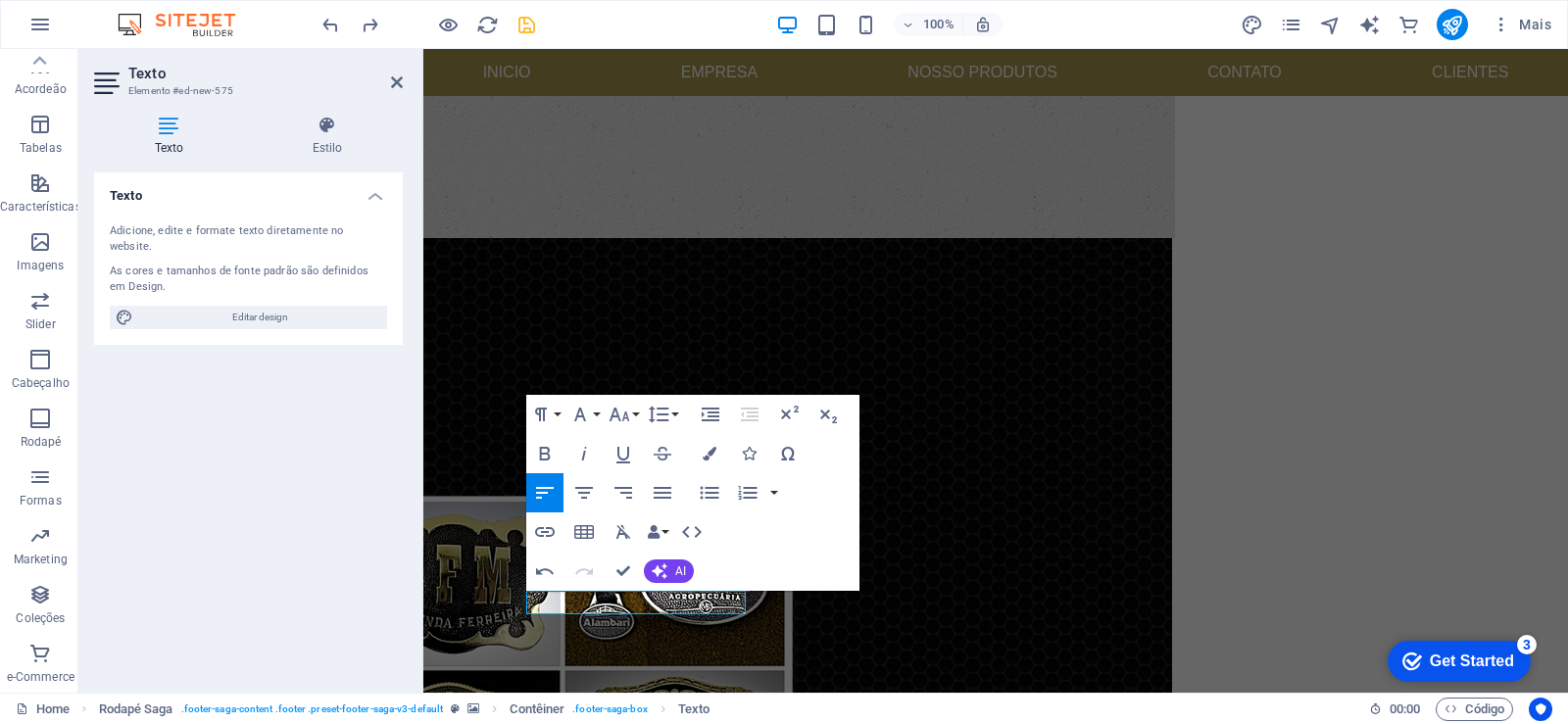
click at [409, 477] on div "Texto Estilo Texto Adicione, edite e formate texto diretamente no website. As c…" at bounding box center [248, 396] width 340 height 593
drag, startPoint x: 477, startPoint y: 479, endPoint x: 523, endPoint y: 558, distance: 91.4
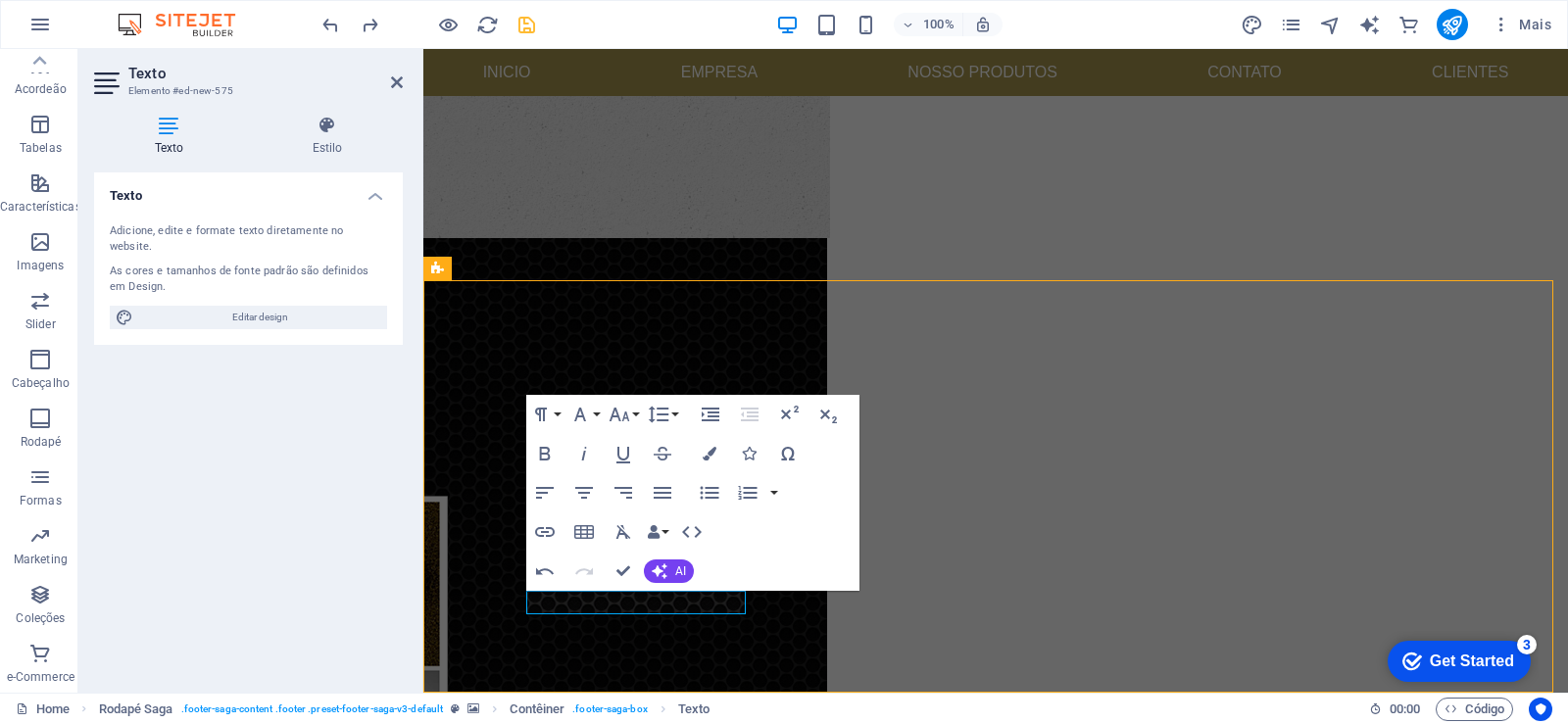
scroll to position [900, 0]
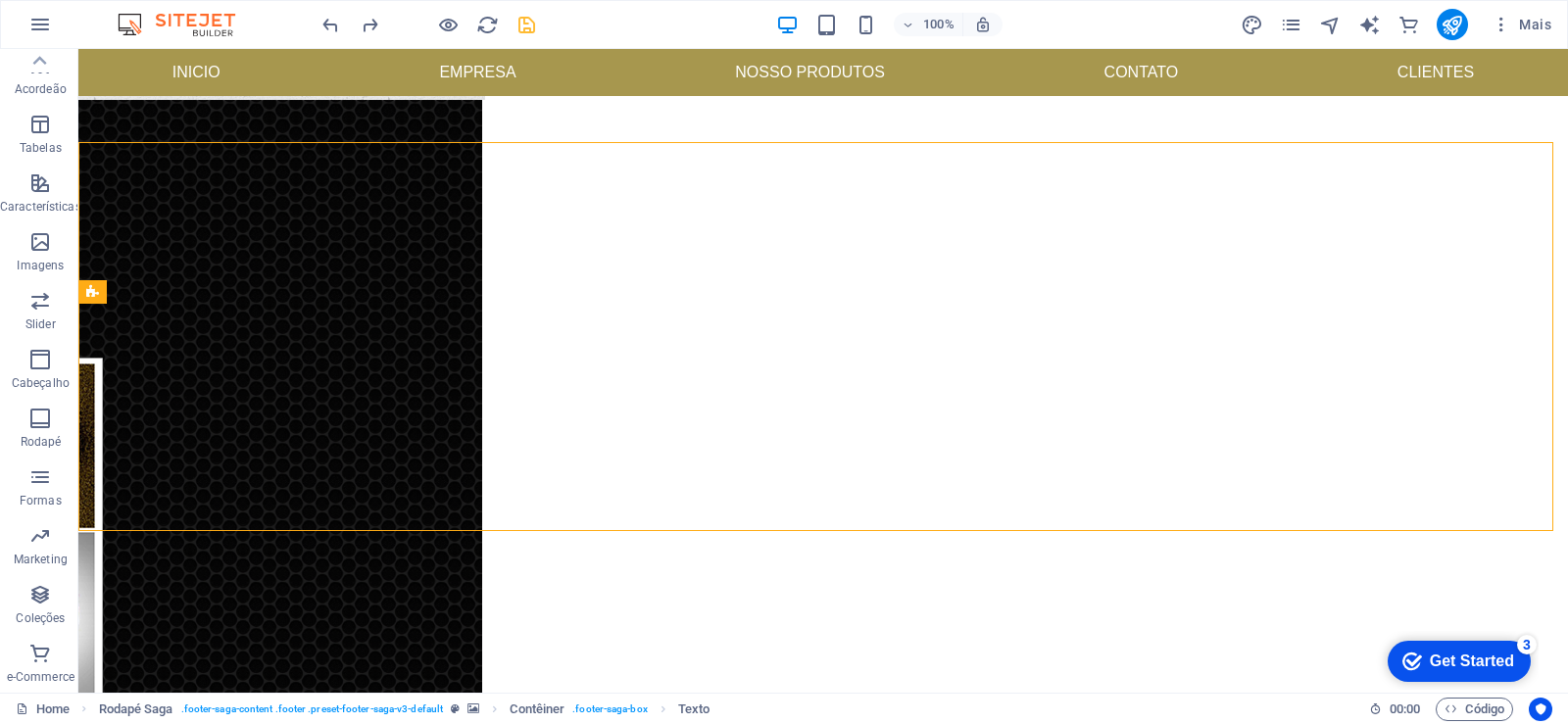
drag, startPoint x: 408, startPoint y: 78, endPoint x: 403, endPoint y: 93, distance: 15.8
click at [406, 81] on nav "Inicio Empresa Nosso produtos Contato Clientes" at bounding box center [823, 72] width 1490 height 47
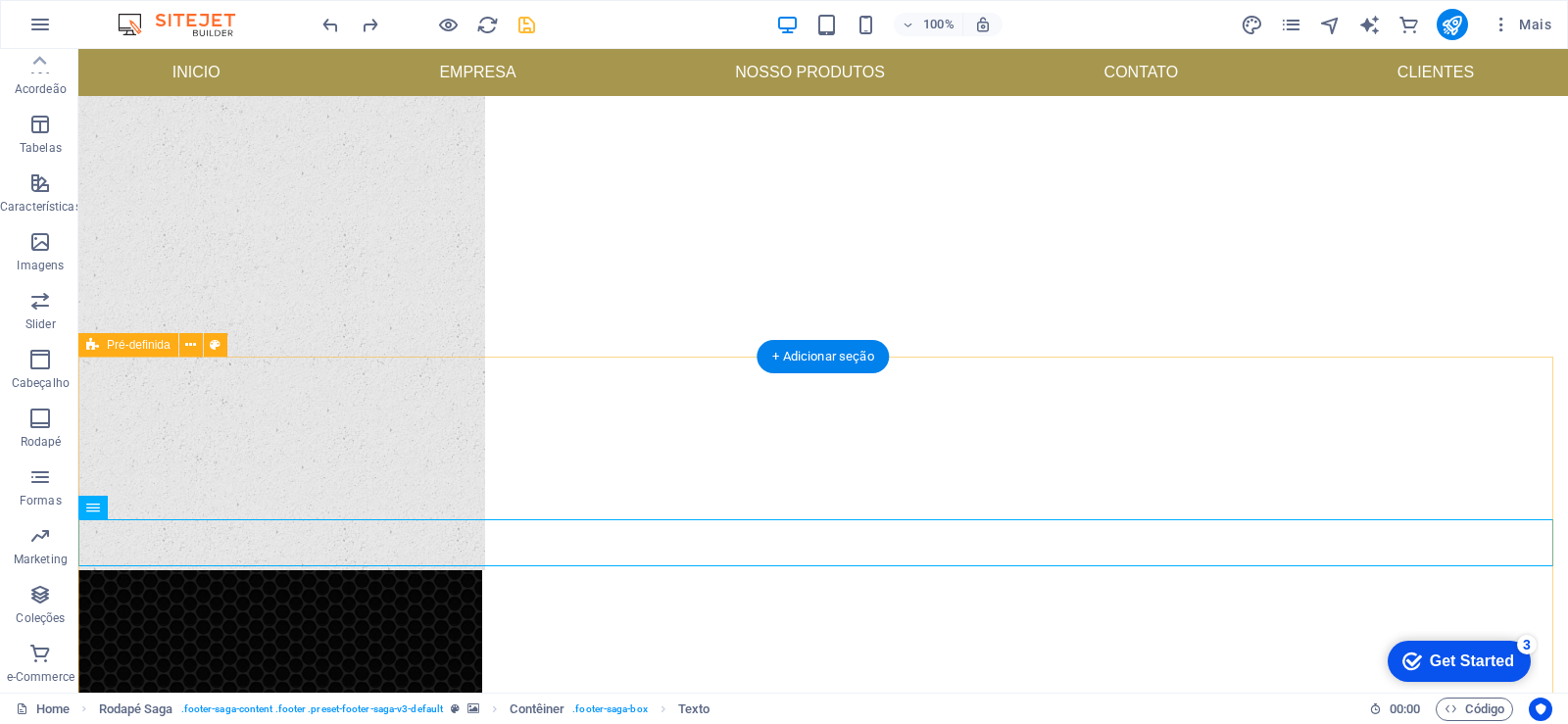
scroll to position [0, 0]
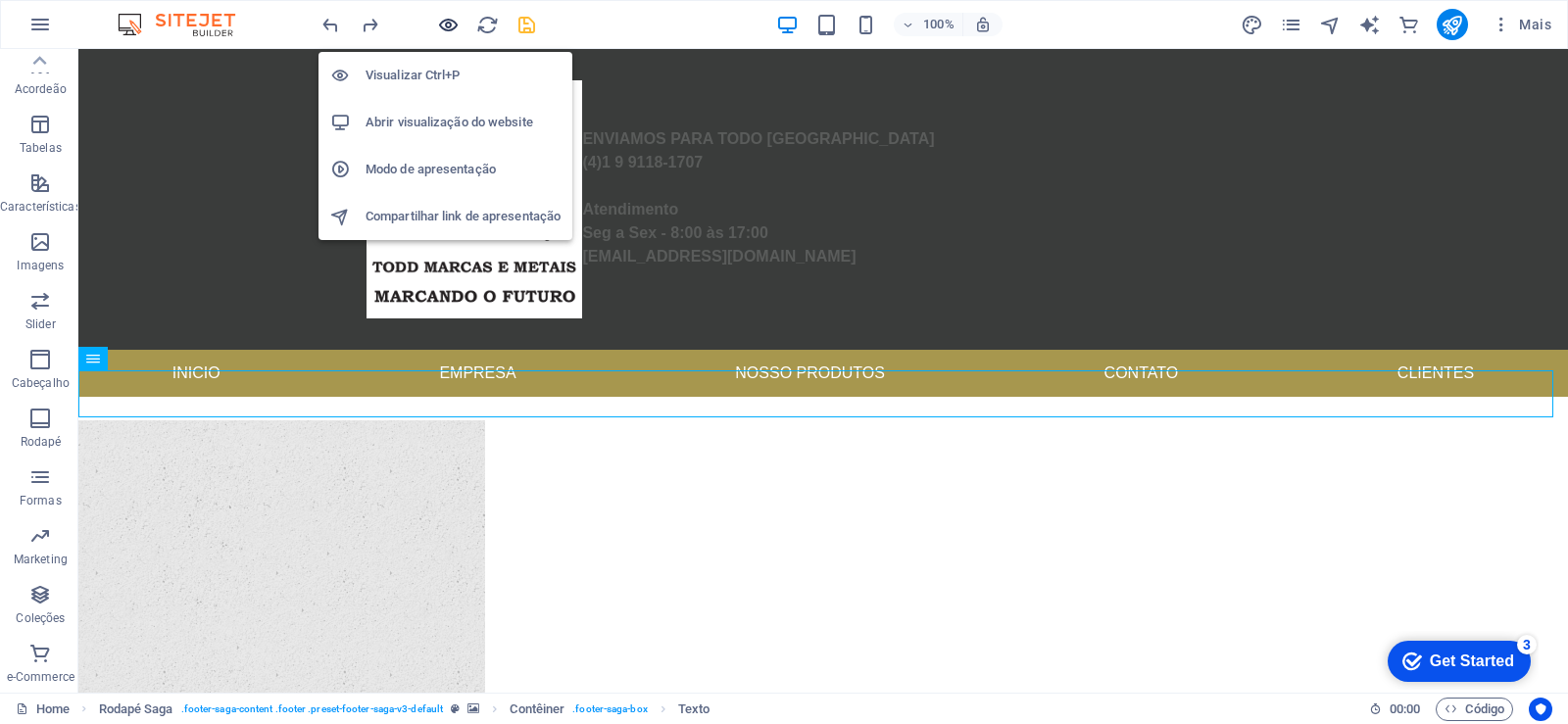
click at [450, 19] on icon "button" at bounding box center [448, 24] width 23 height 23
click at [445, 32] on icon "button" at bounding box center [448, 24] width 23 height 23
click at [449, 22] on icon "button" at bounding box center [448, 24] width 23 height 23
click at [439, 80] on h6 "Visualizar Ctrl+P" at bounding box center [463, 75] width 195 height 24
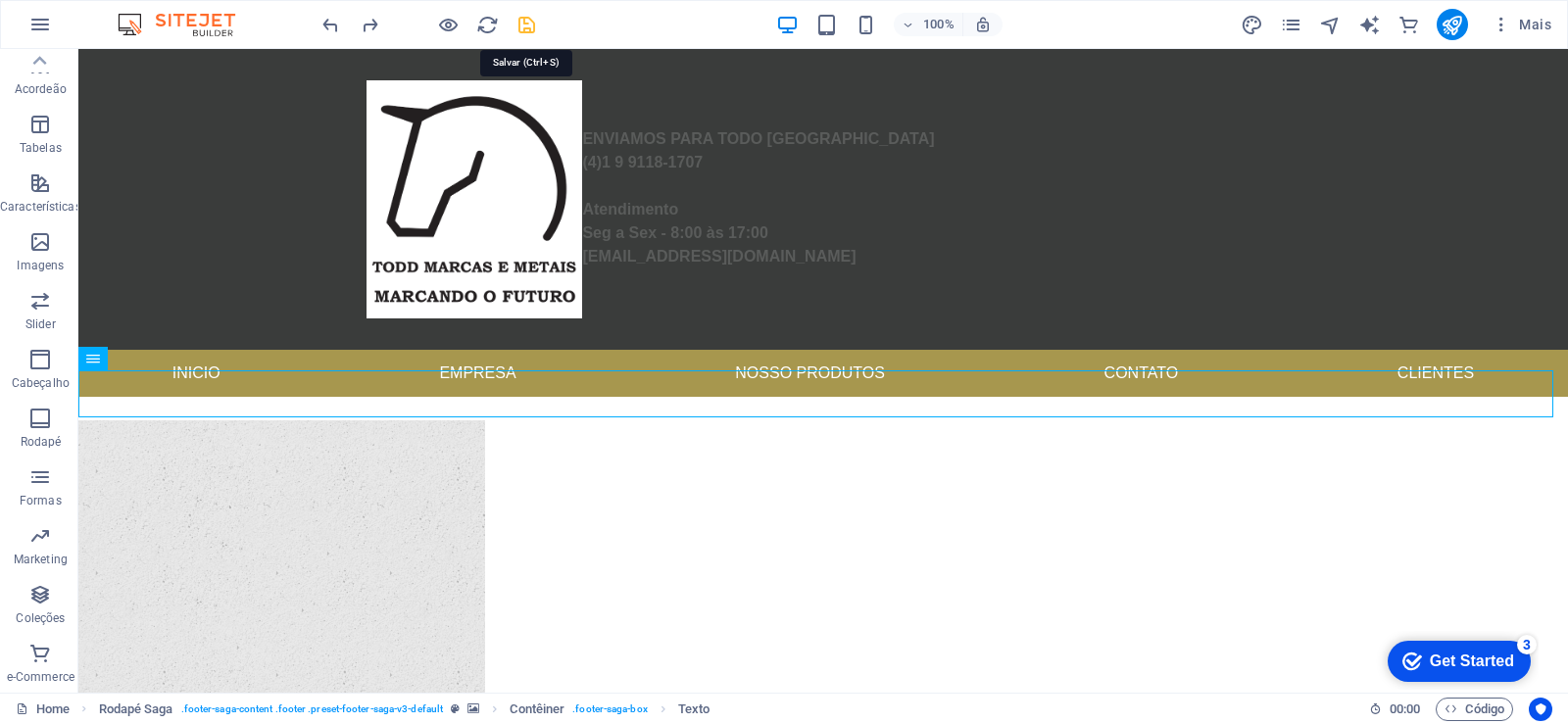
drag, startPoint x: 526, startPoint y: 25, endPoint x: 549, endPoint y: 187, distance: 163.6
click at [526, 25] on icon "save" at bounding box center [526, 24] width 23 height 23
click at [520, 23] on icon "save" at bounding box center [526, 24] width 23 height 23
click at [488, 24] on icon "reload" at bounding box center [487, 24] width 23 height 23
click at [530, 26] on icon "save" at bounding box center [526, 24] width 23 height 23
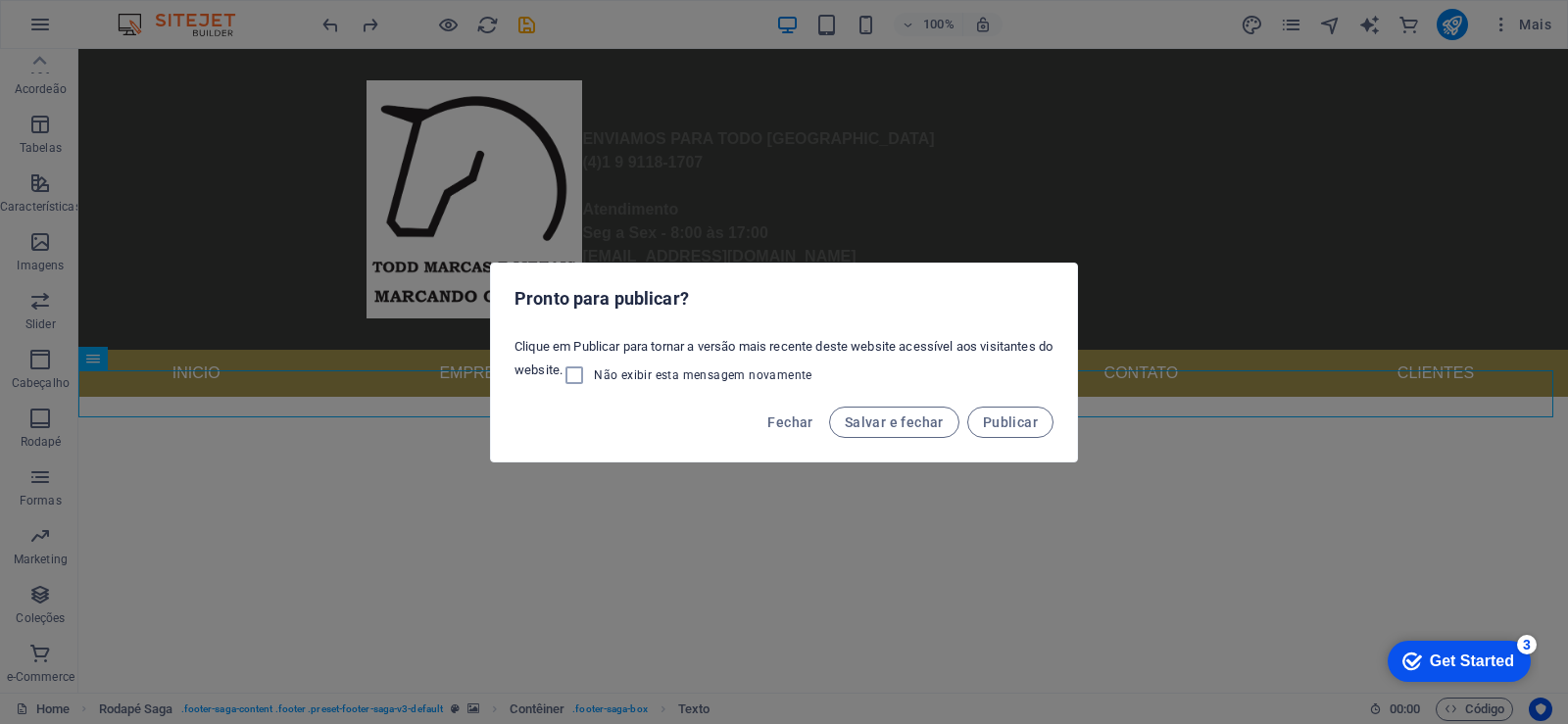
drag, startPoint x: 913, startPoint y: 424, endPoint x: 922, endPoint y: 520, distance: 96.4
click at [906, 428] on span "Salvar e fechar" at bounding box center [894, 422] width 99 height 16
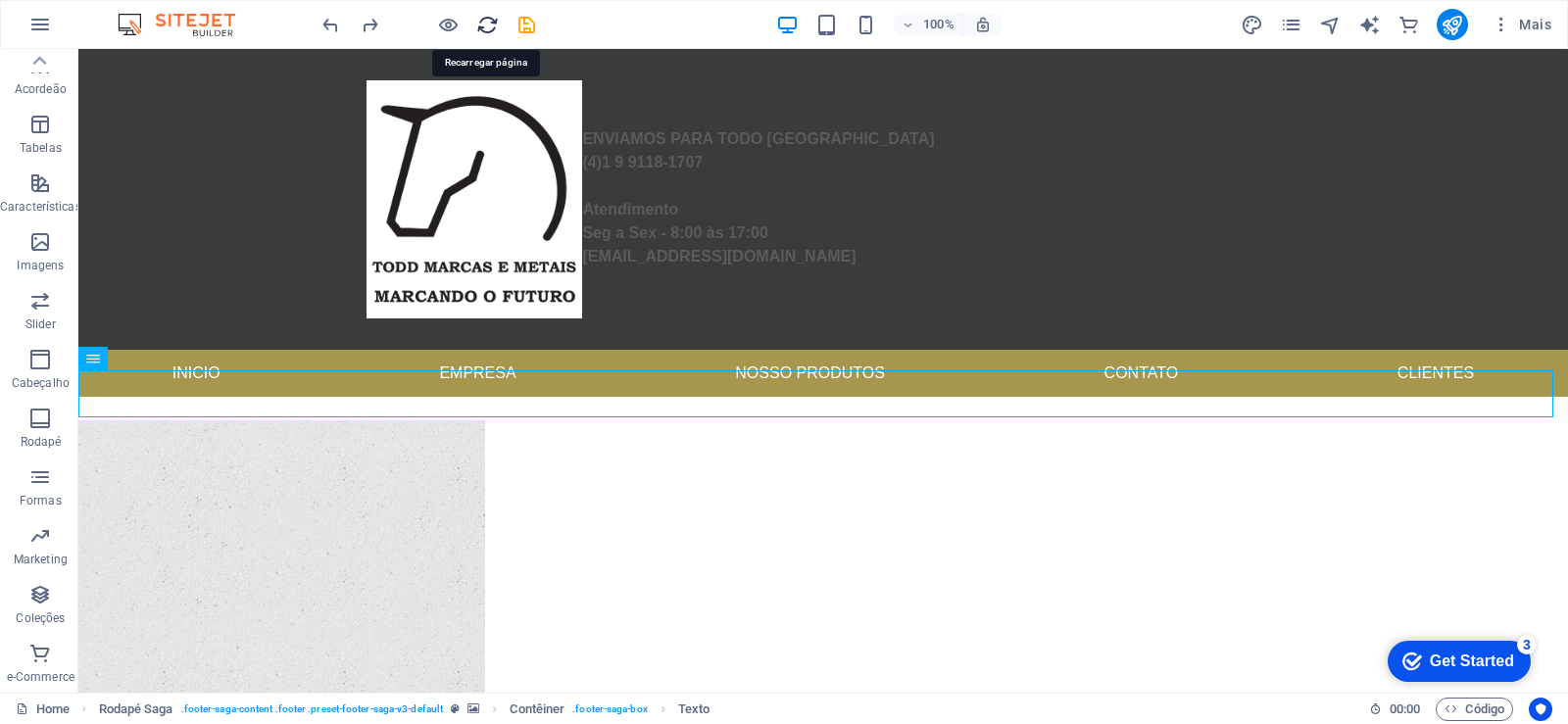
click at [484, 30] on icon "reload" at bounding box center [487, 24] width 23 height 23
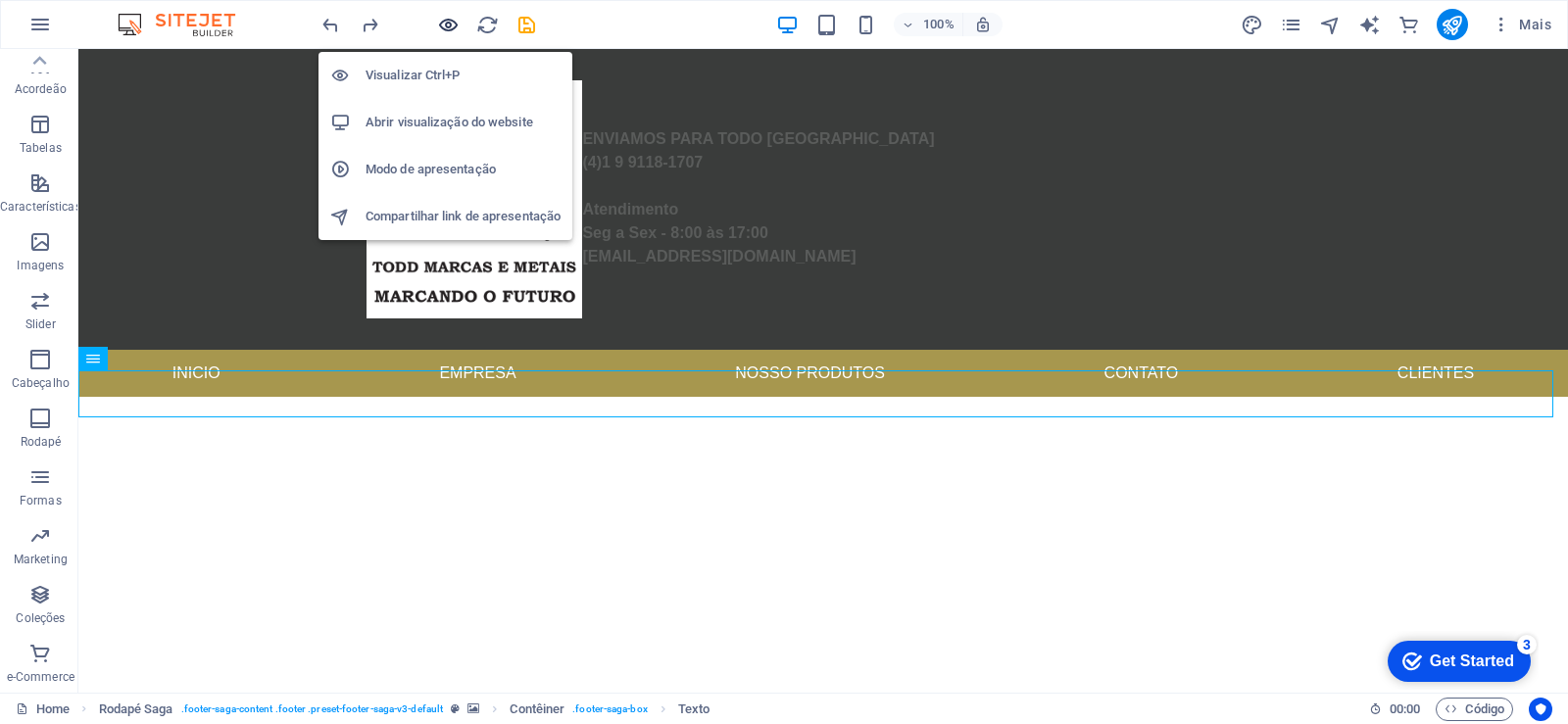
click at [449, 24] on icon "button" at bounding box center [448, 24] width 23 height 23
click at [404, 72] on h6 "Visualizar Ctrl+P" at bounding box center [463, 75] width 195 height 24
click at [422, 126] on h6 "Abrir visualização do website" at bounding box center [463, 122] width 195 height 24
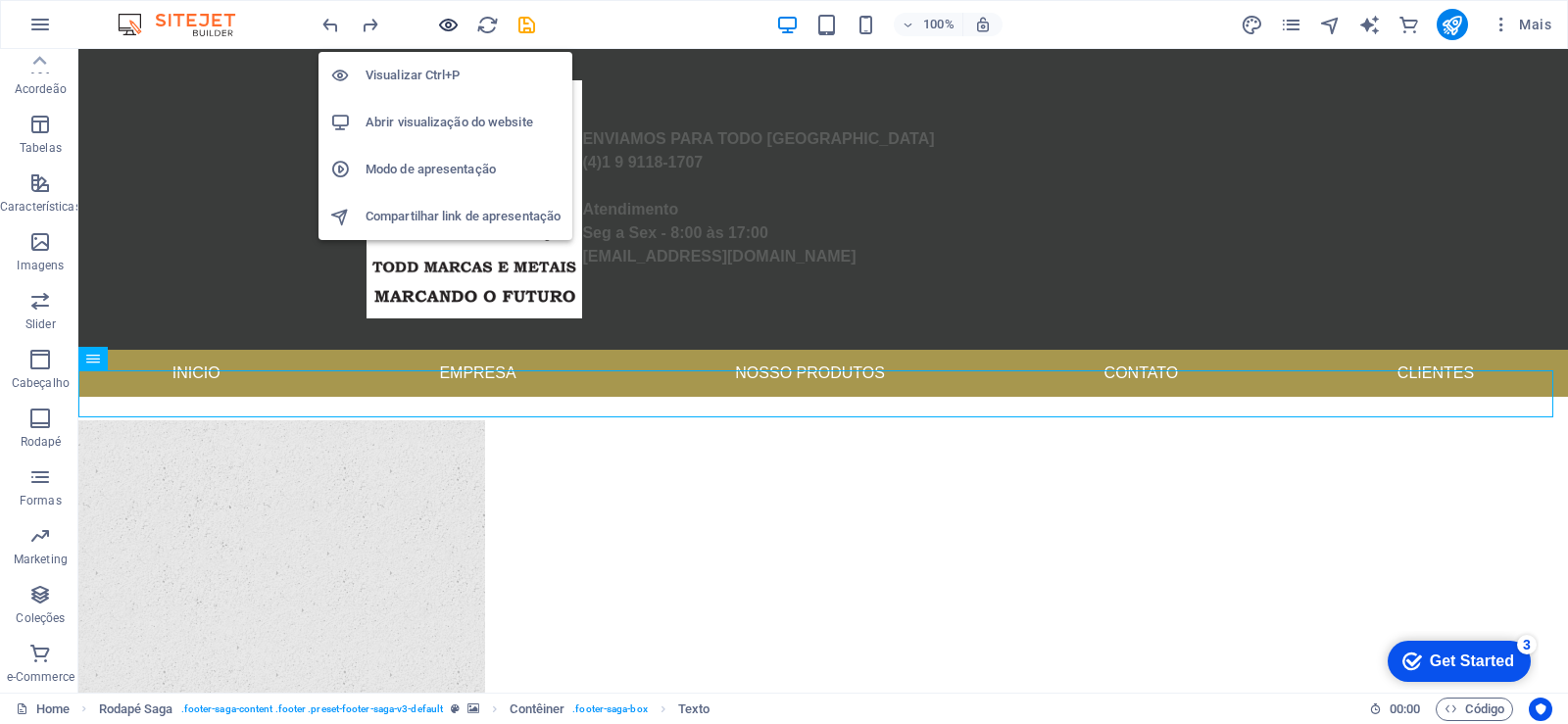
click at [437, 27] on icon "button" at bounding box center [448, 24] width 23 height 23
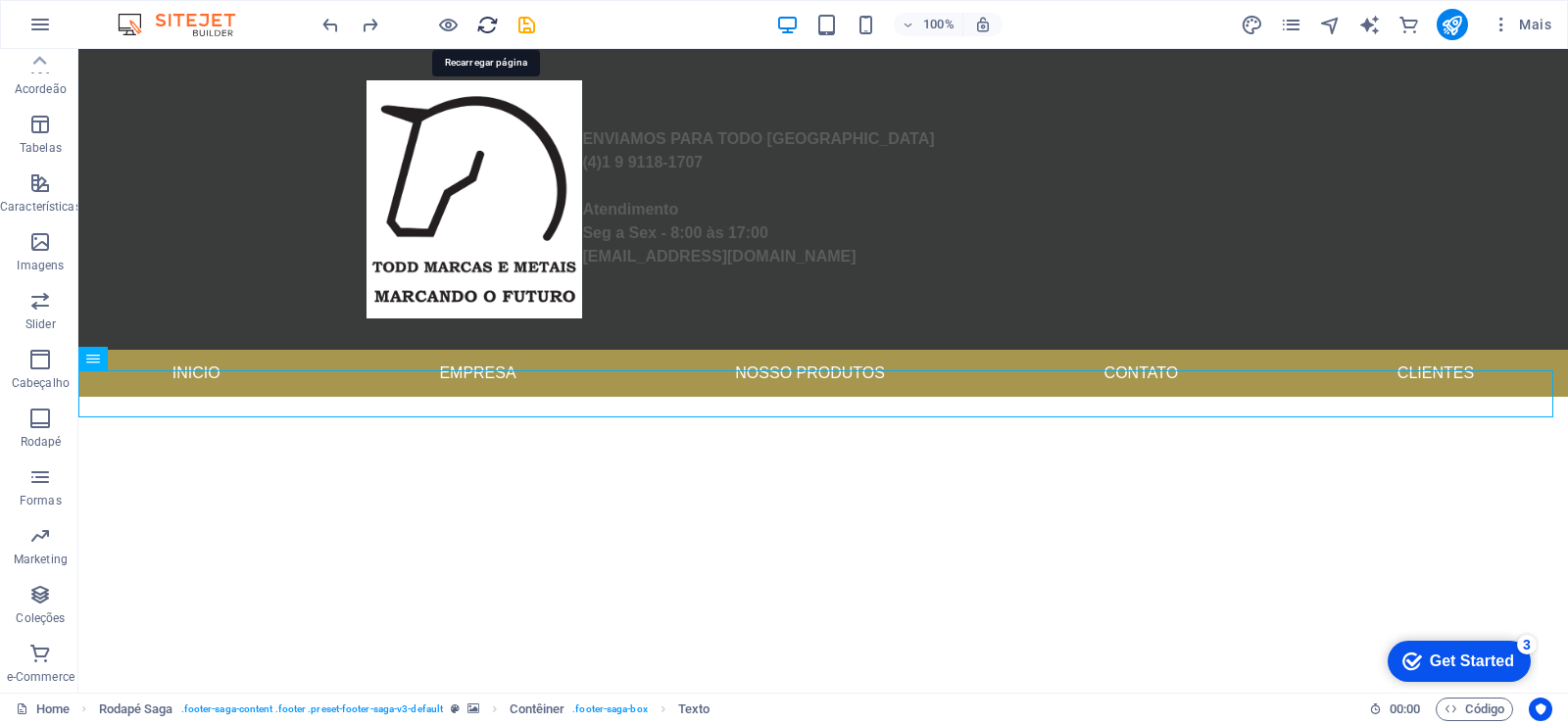
click at [481, 17] on icon "reload" at bounding box center [487, 24] width 23 height 23
click at [535, 26] on icon "save" at bounding box center [526, 24] width 23 height 23
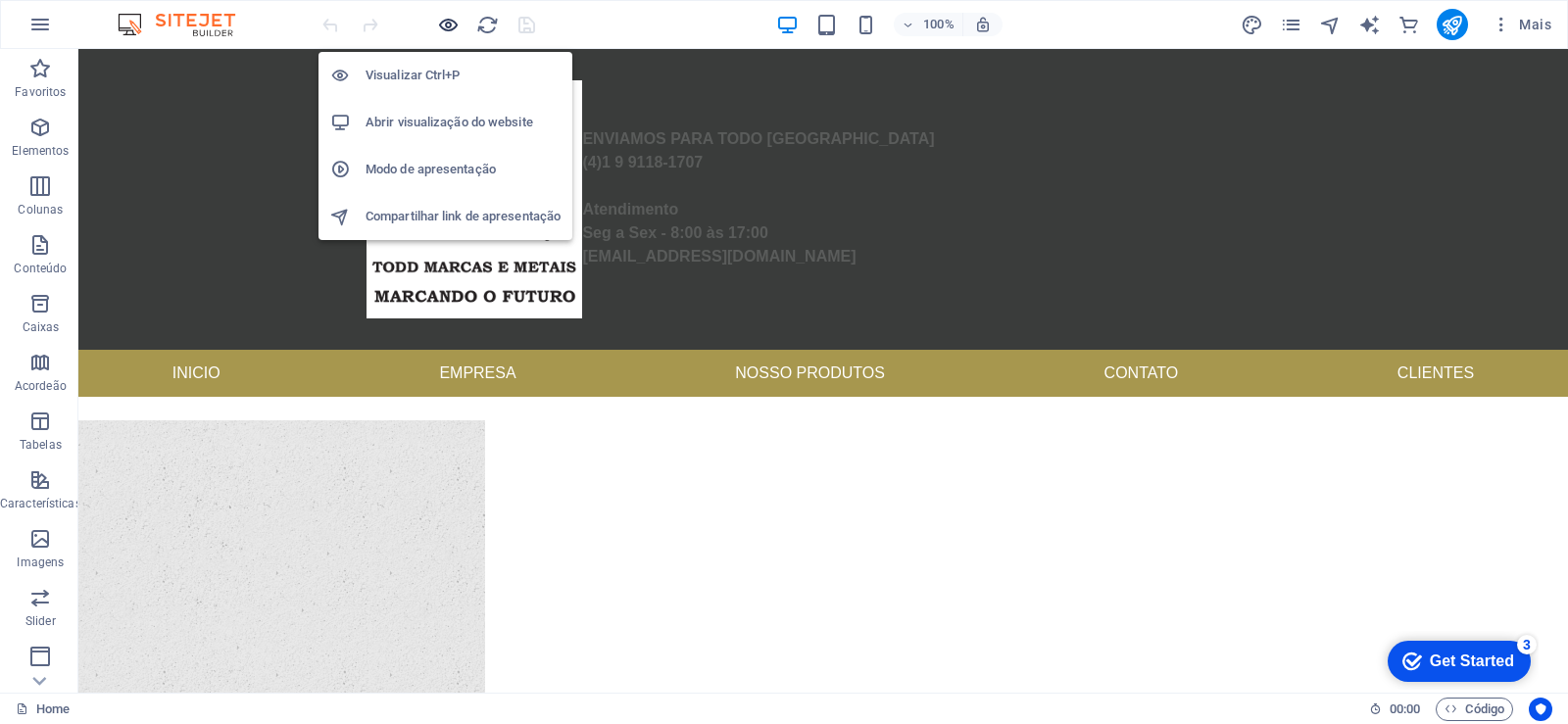
click at [446, 28] on icon "button" at bounding box center [448, 24] width 23 height 23
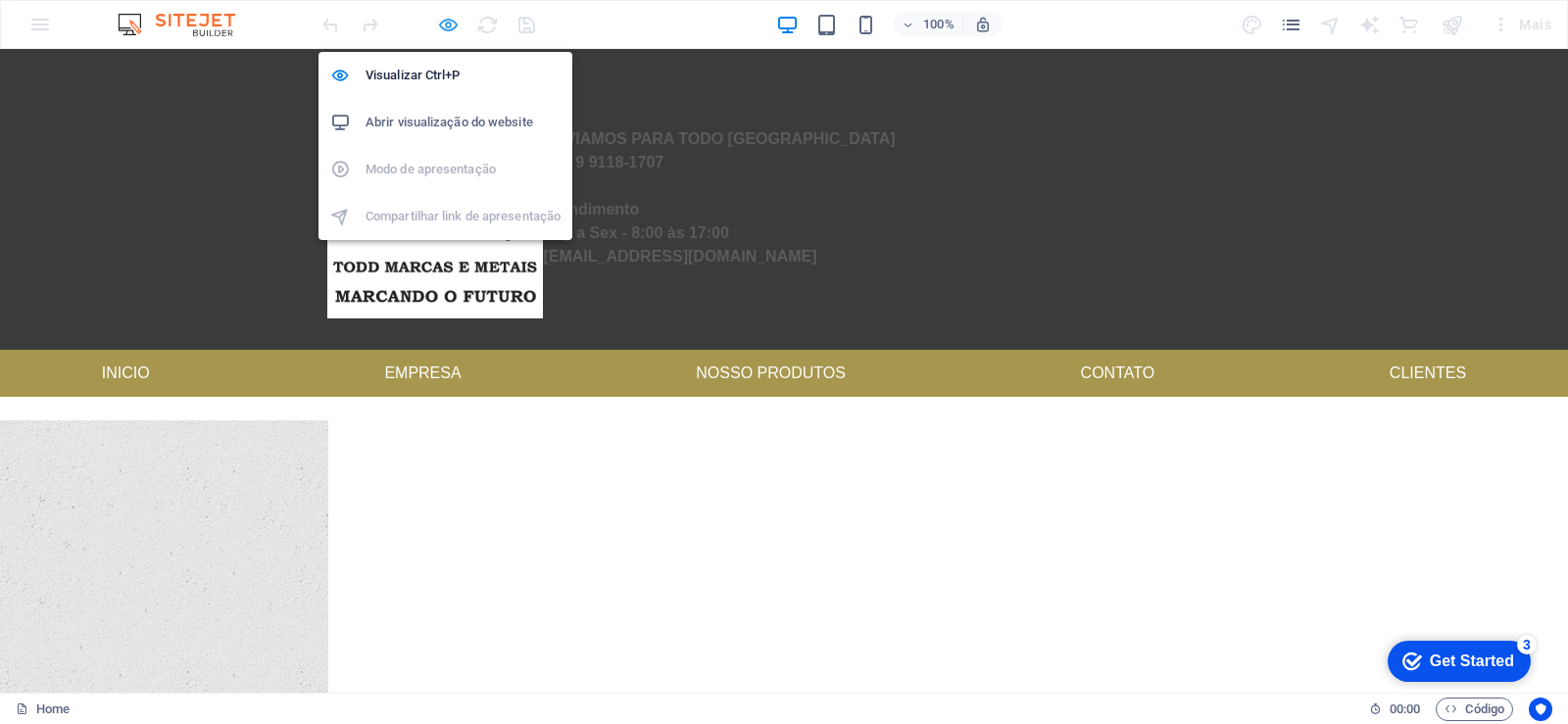
click at [442, 34] on icon "button" at bounding box center [448, 24] width 23 height 23
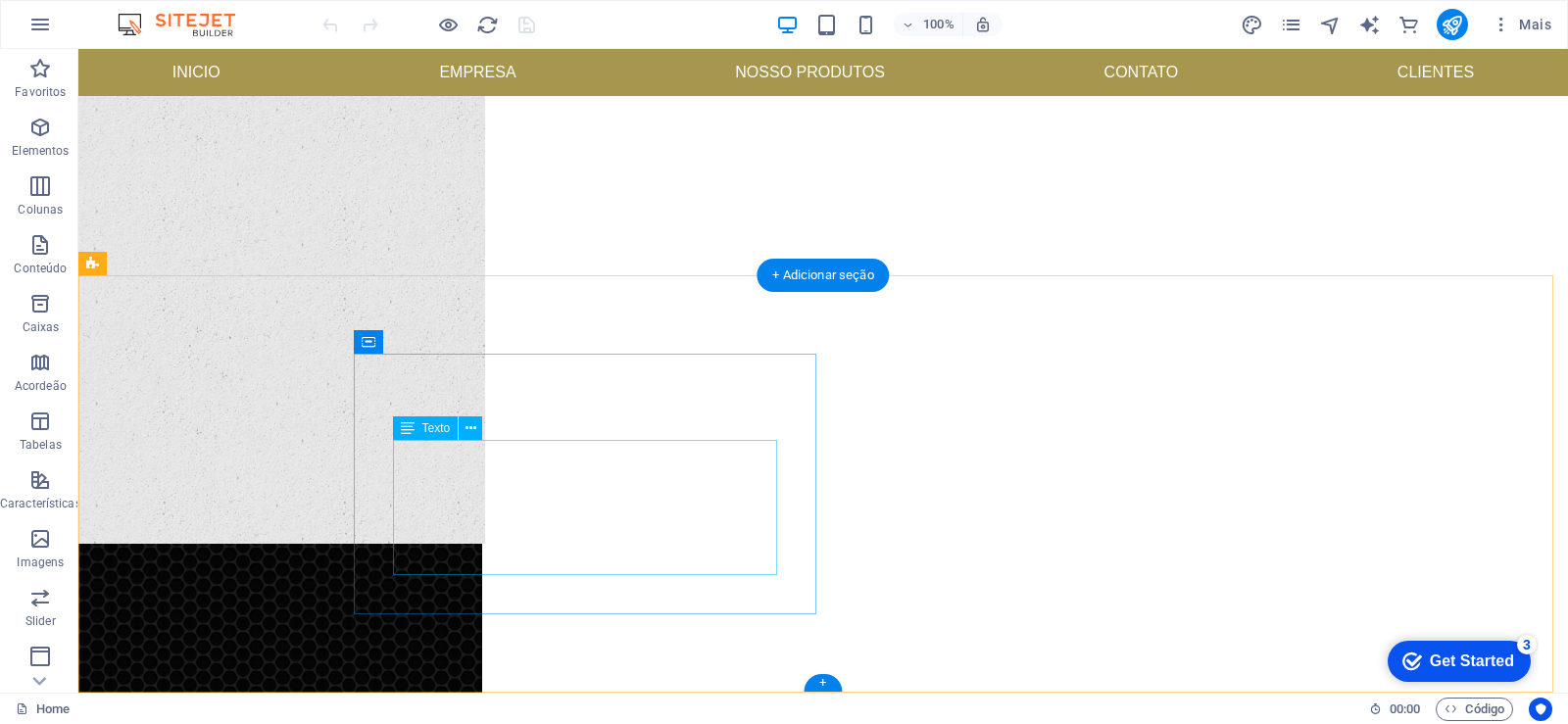
scroll to position [511, 0]
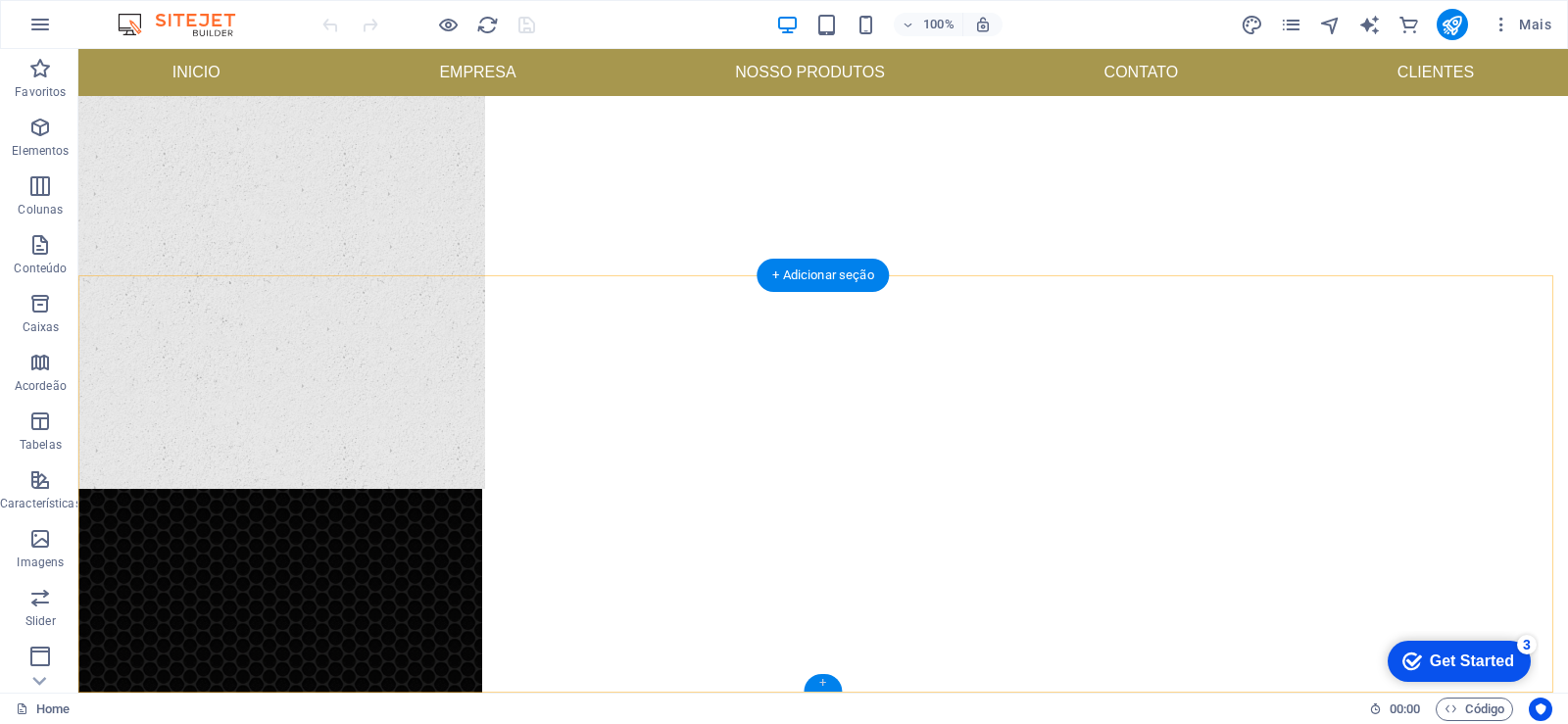
click at [817, 685] on div "+" at bounding box center [822, 683] width 38 height 18
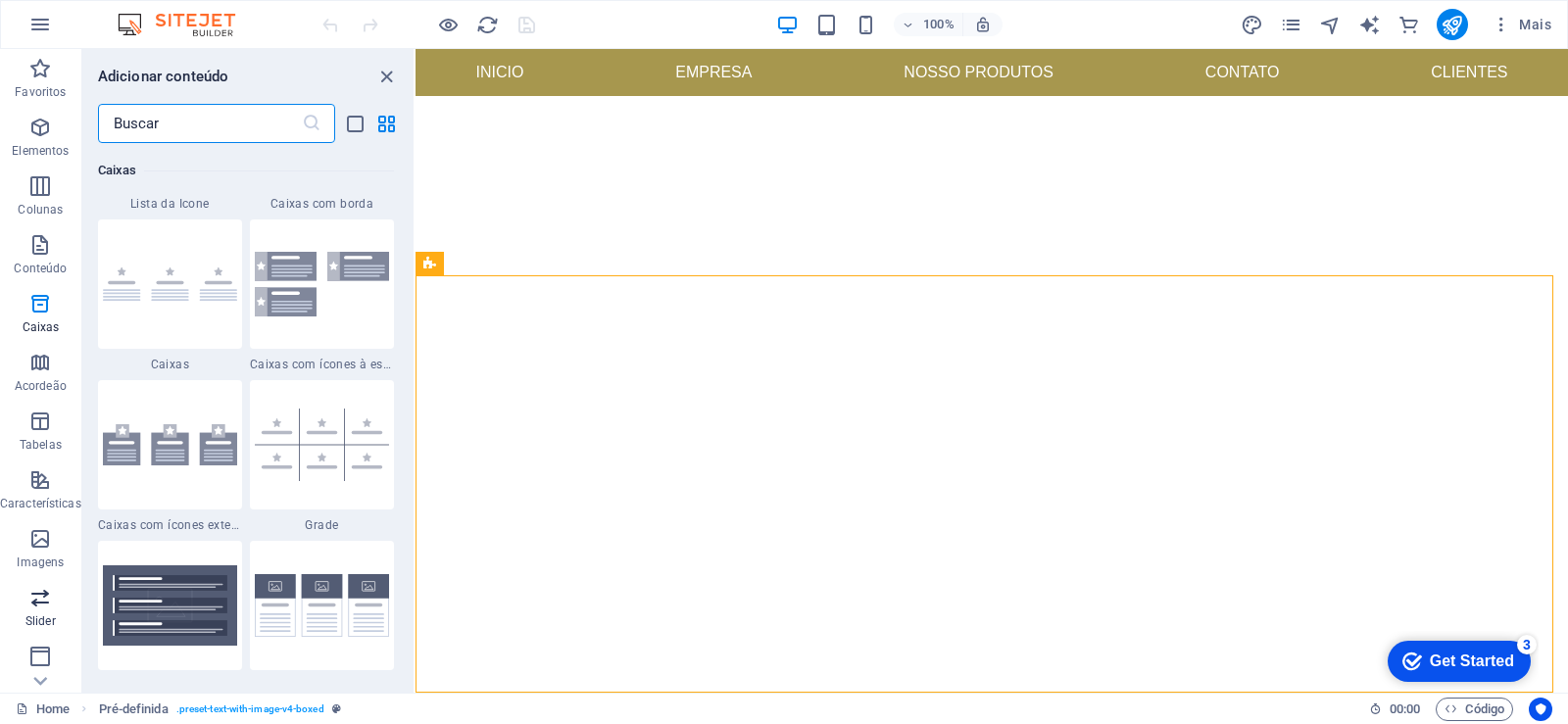
scroll to position [235, 0]
click at [47, 494] on span "Rodapé" at bounding box center [40, 492] width 81 height 47
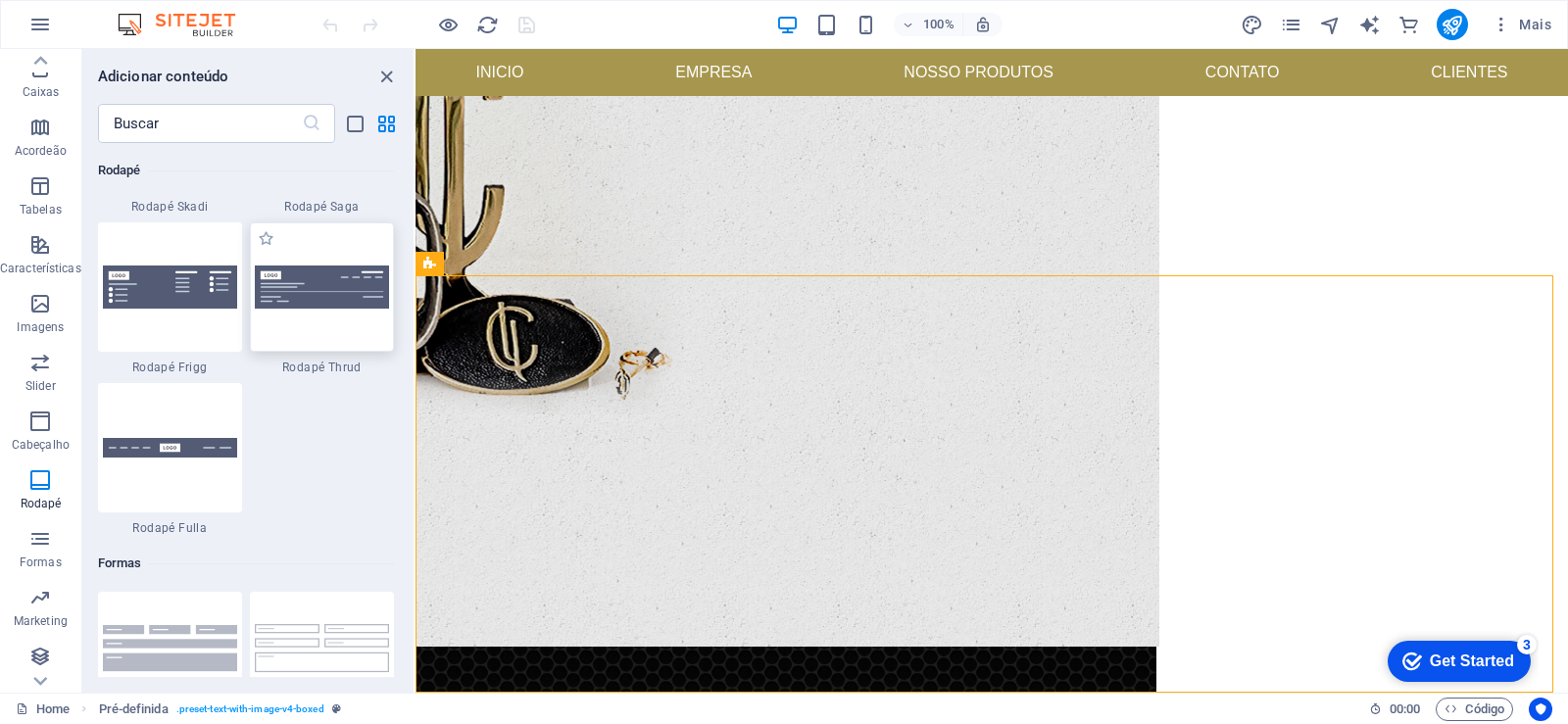
scroll to position [13672, 0]
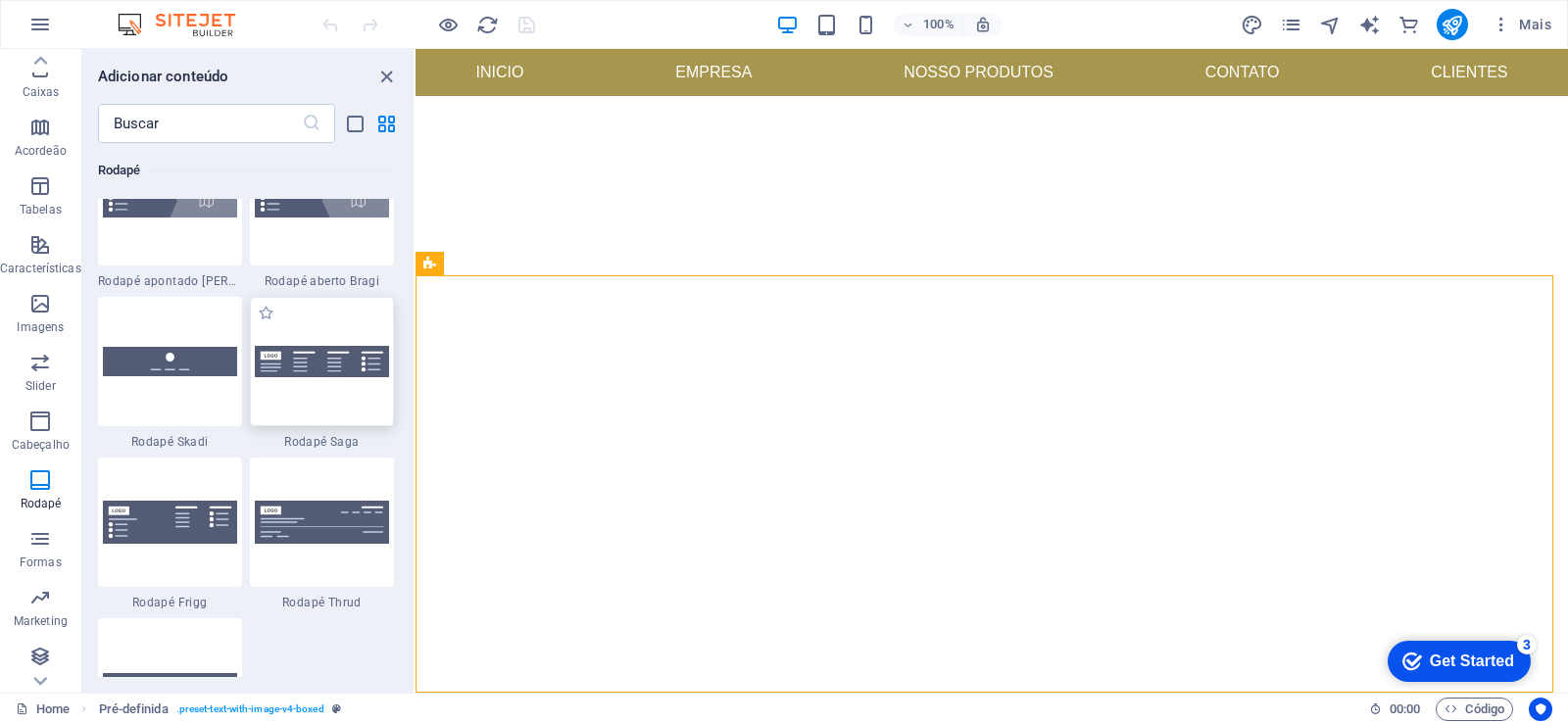
click at [337, 374] on img at bounding box center [321, 362] width 134 height 32
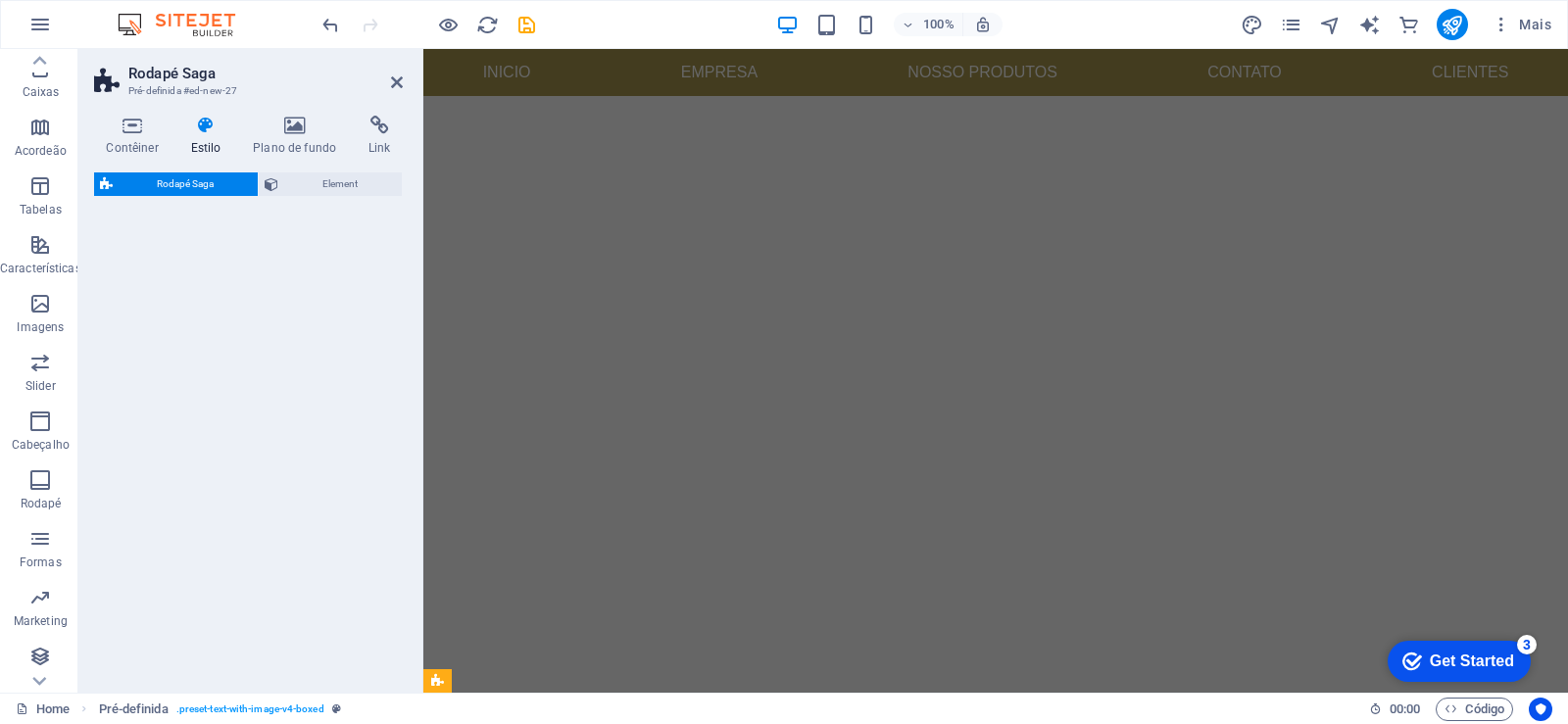
select select "rem"
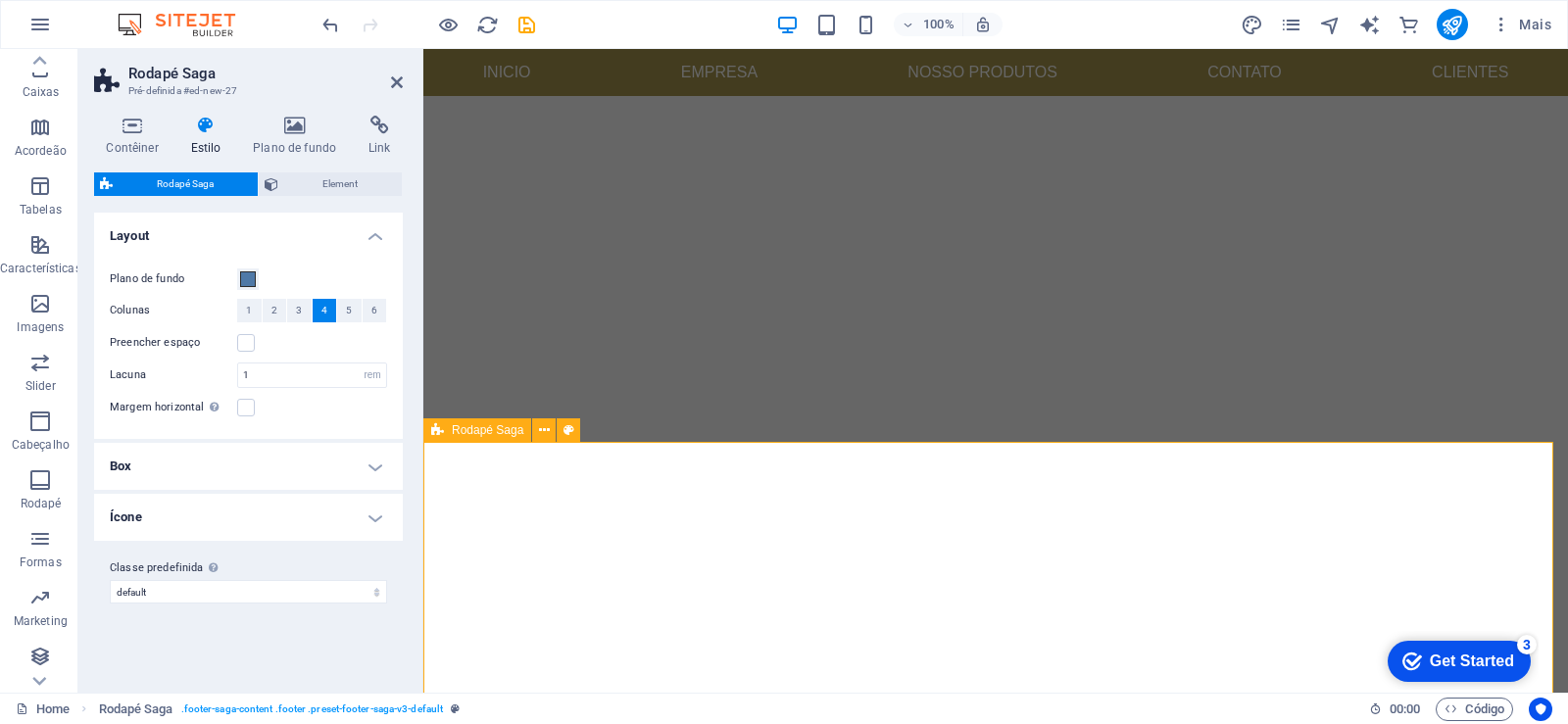
scroll to position [833, 0]
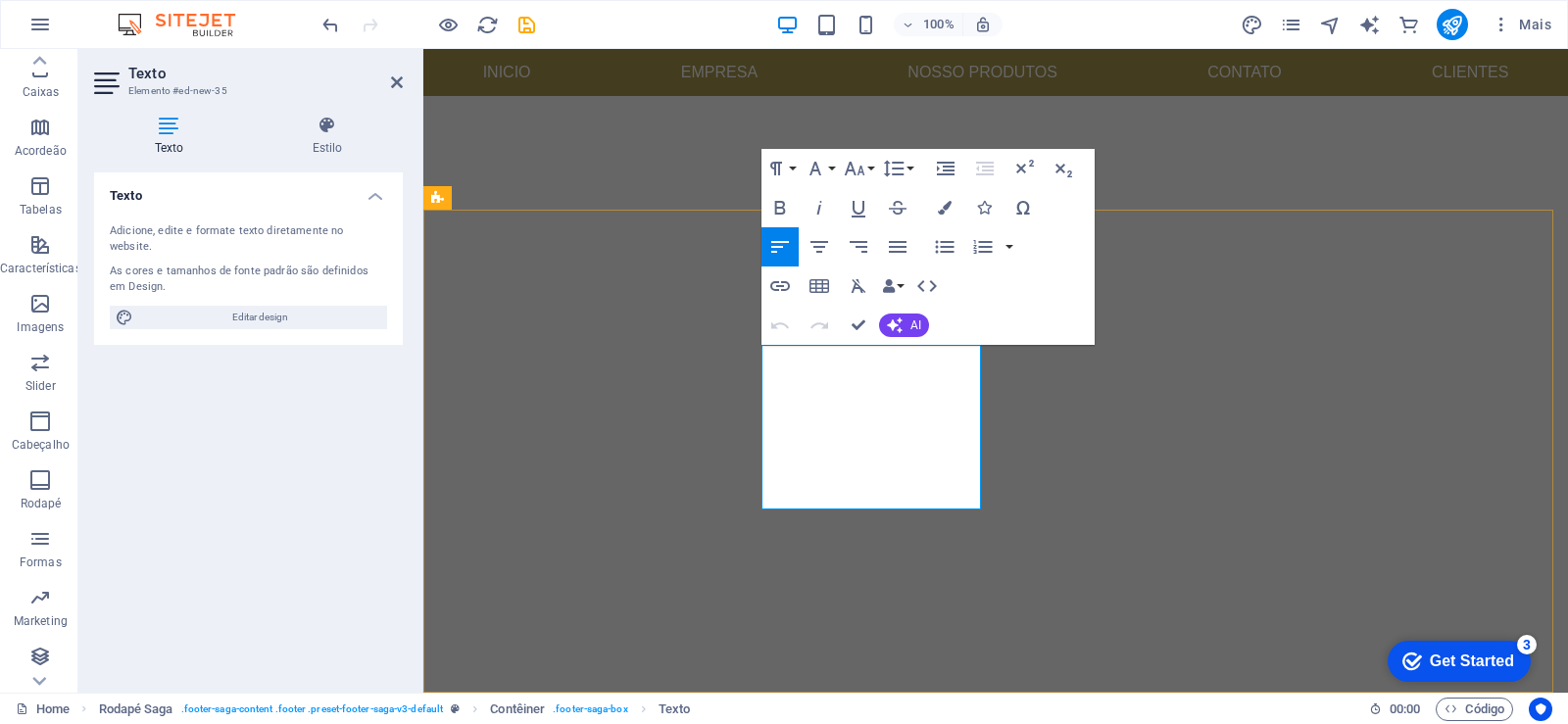
select select "rem"
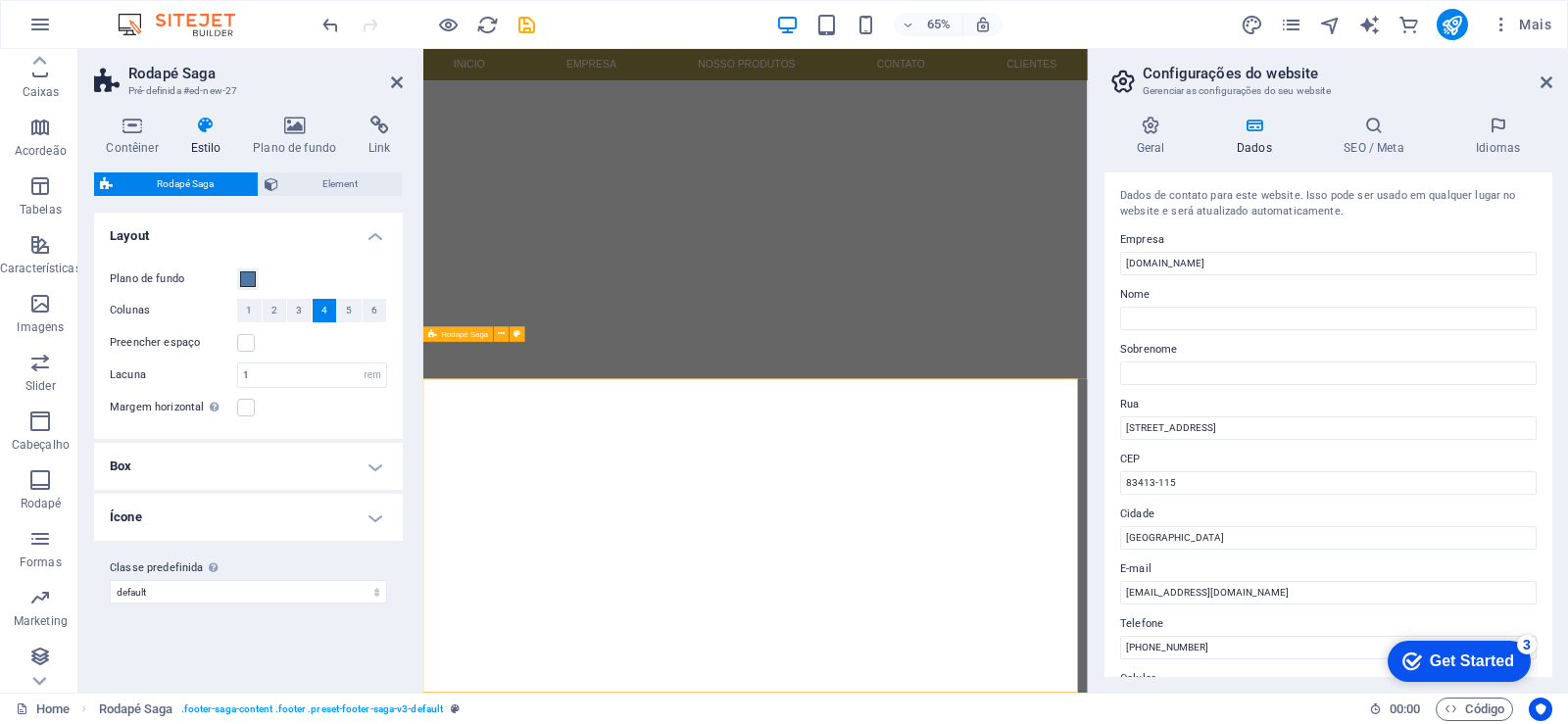
scroll to position [429, 0]
click at [1126, 426] on input "ua do Camping, 433, Paraná" at bounding box center [1328, 428] width 416 height 24
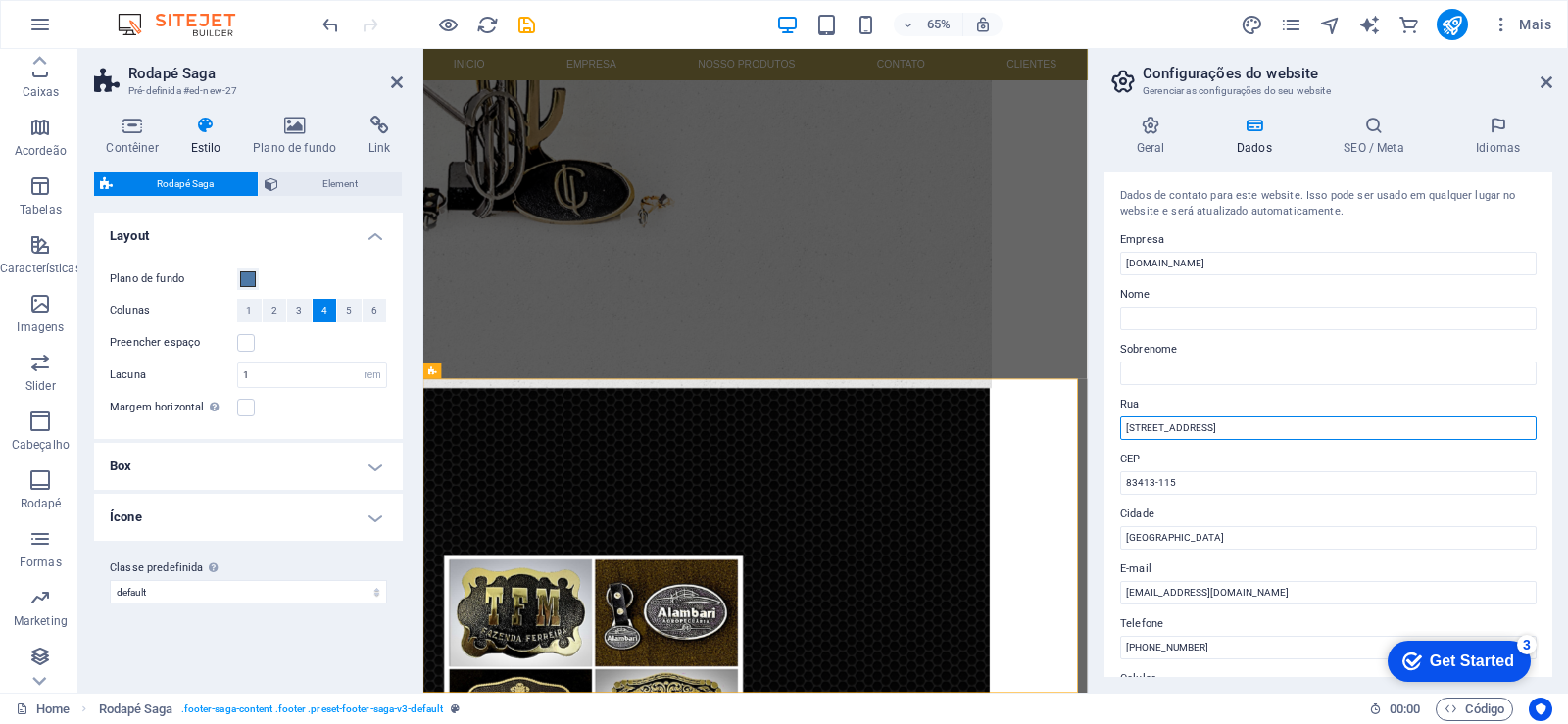
click at [1224, 431] on input "Rua do Camping, 433, Paraná" at bounding box center [1328, 428] width 416 height 24
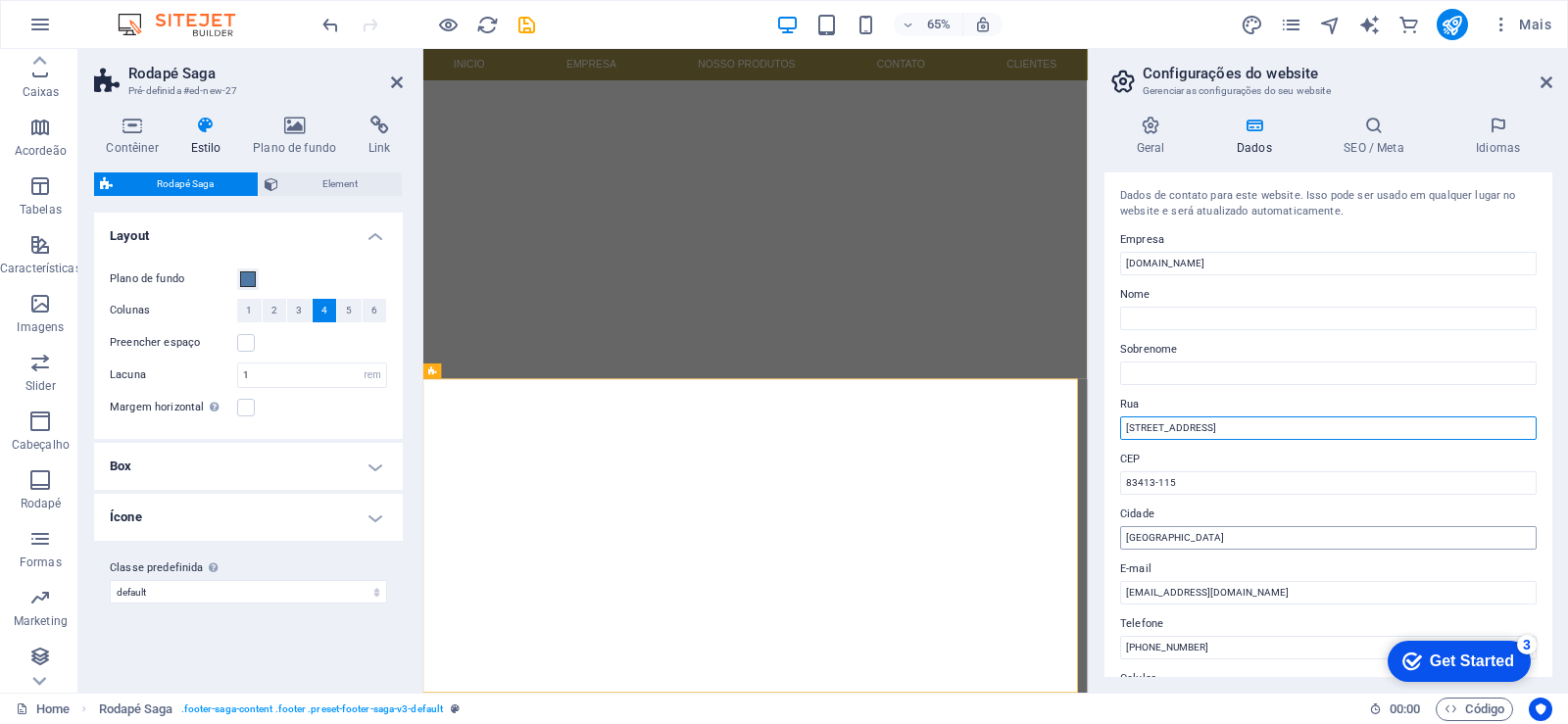
type input "Rua do Camping, 433, Colombo, Paraná"
click at [1169, 540] on input "Berlin" at bounding box center [1328, 538] width 416 height 24
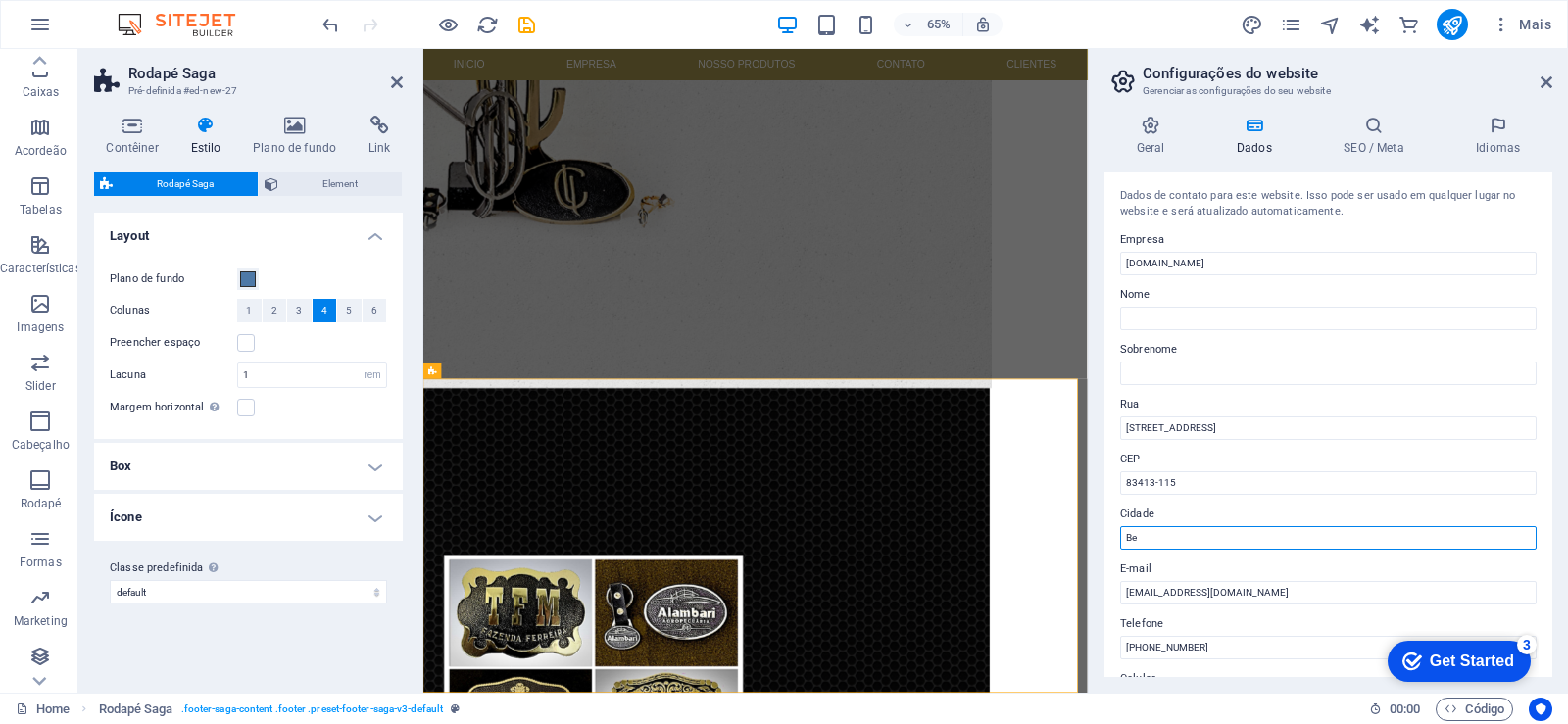
type input "B"
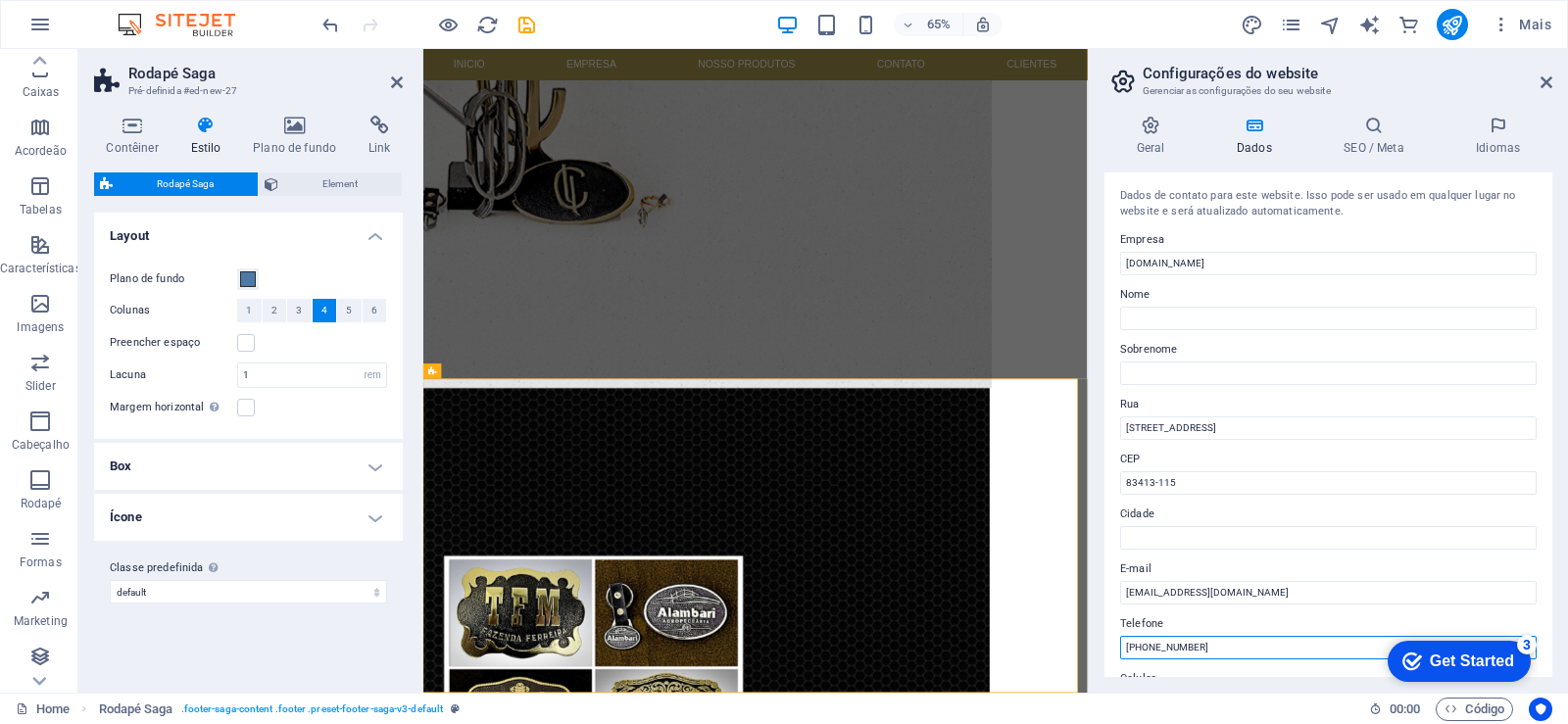
drag, startPoint x: 1212, startPoint y: 652, endPoint x: 1111, endPoint y: 651, distance: 101.0
click at [1111, 651] on div "Dados de contato para este website. Isso pode ser usado em qualquer lugar no we…" at bounding box center [1328, 424] width 448 height 505
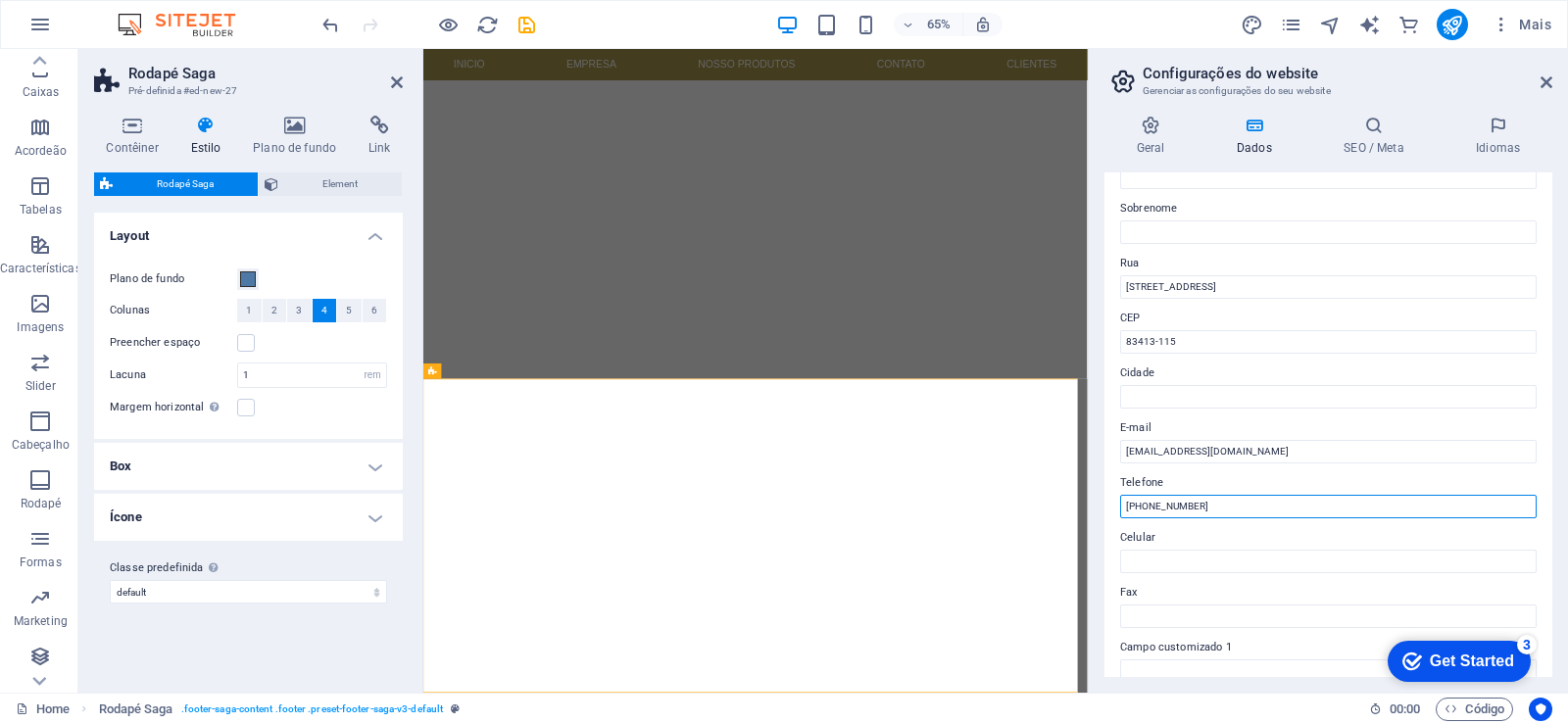
scroll to position [235, 0]
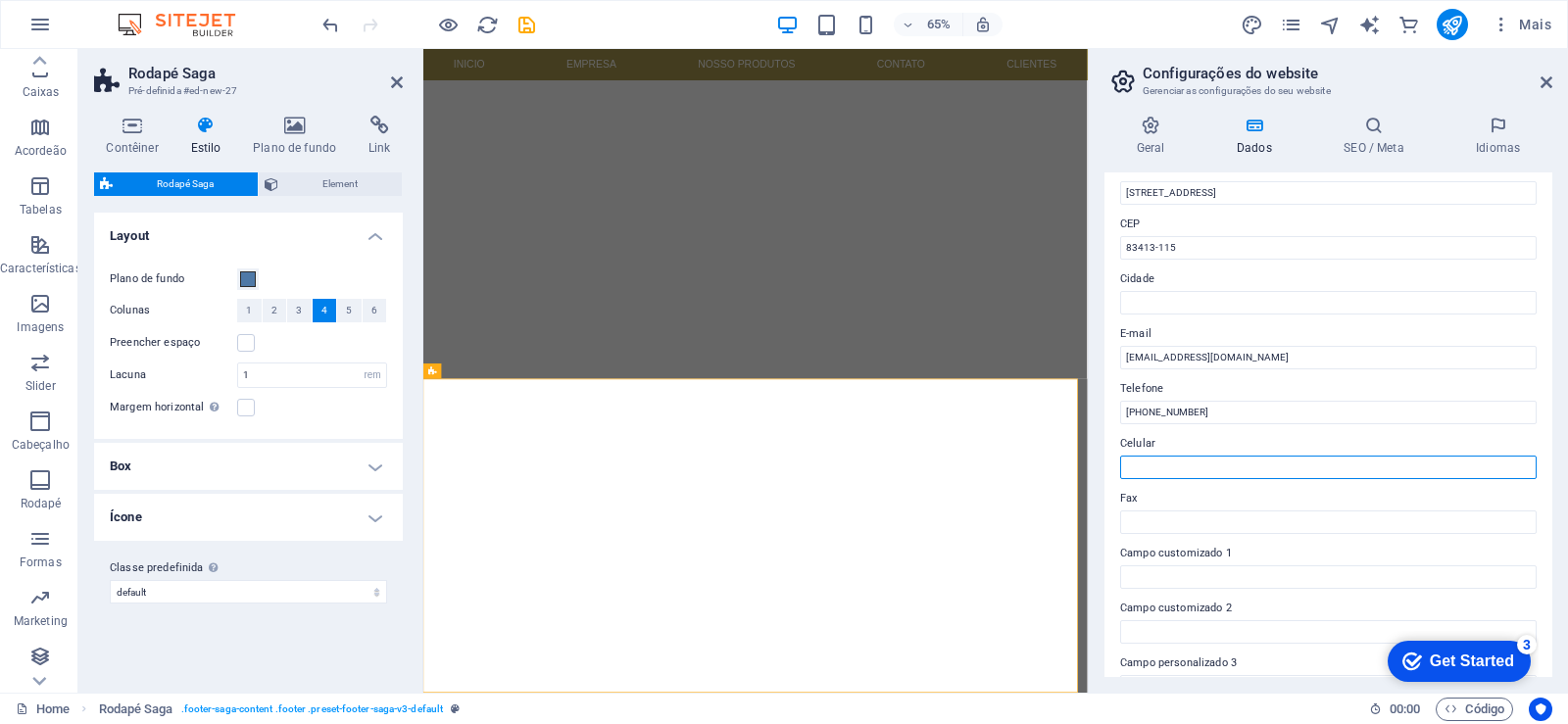
click at [1187, 460] on input "Celular" at bounding box center [1328, 467] width 416 height 24
paste input "(41) 9 9118-1707"
type input "(41) 9 9118-1707"
drag, startPoint x: 1234, startPoint y: 399, endPoint x: 1218, endPoint y: 408, distance: 18.4
click at [1220, 406] on div "Telefone (41) 9 9118-1707" at bounding box center [1328, 401] width 416 height 47
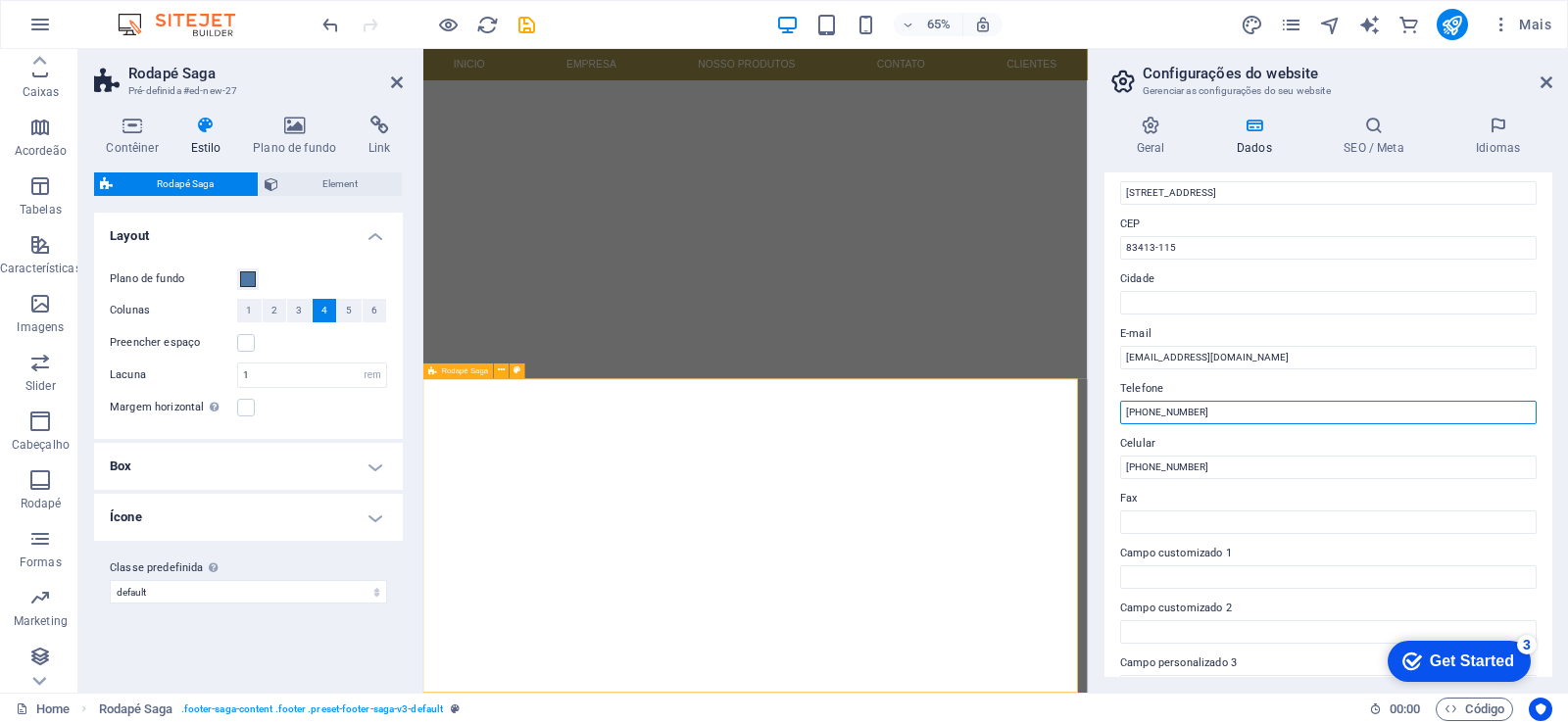
drag, startPoint x: 1637, startPoint y: 459, endPoint x: 1273, endPoint y: 603, distance: 391.4
click at [1226, 410] on input "[PHONE_NUMBER]" at bounding box center [1328, 412] width 416 height 24
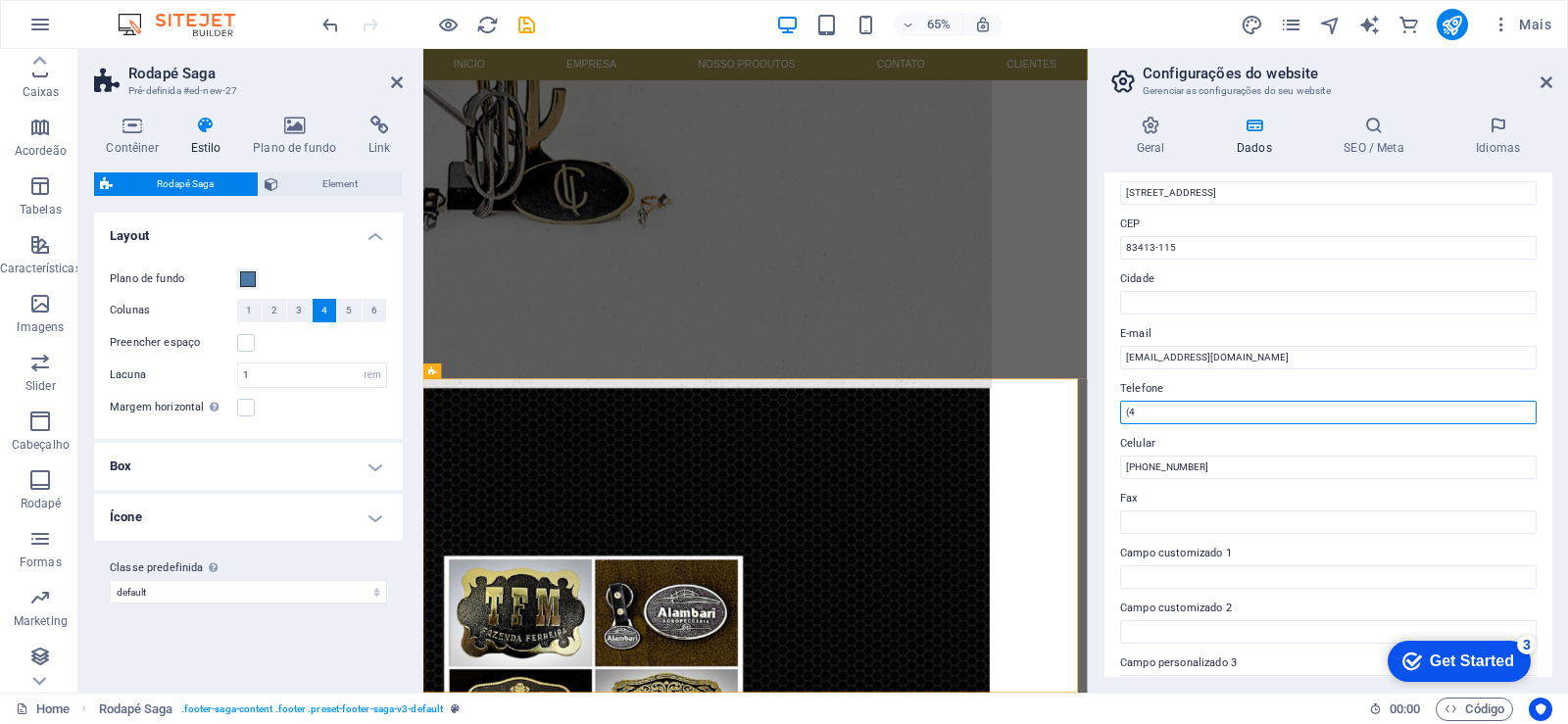
type input "("
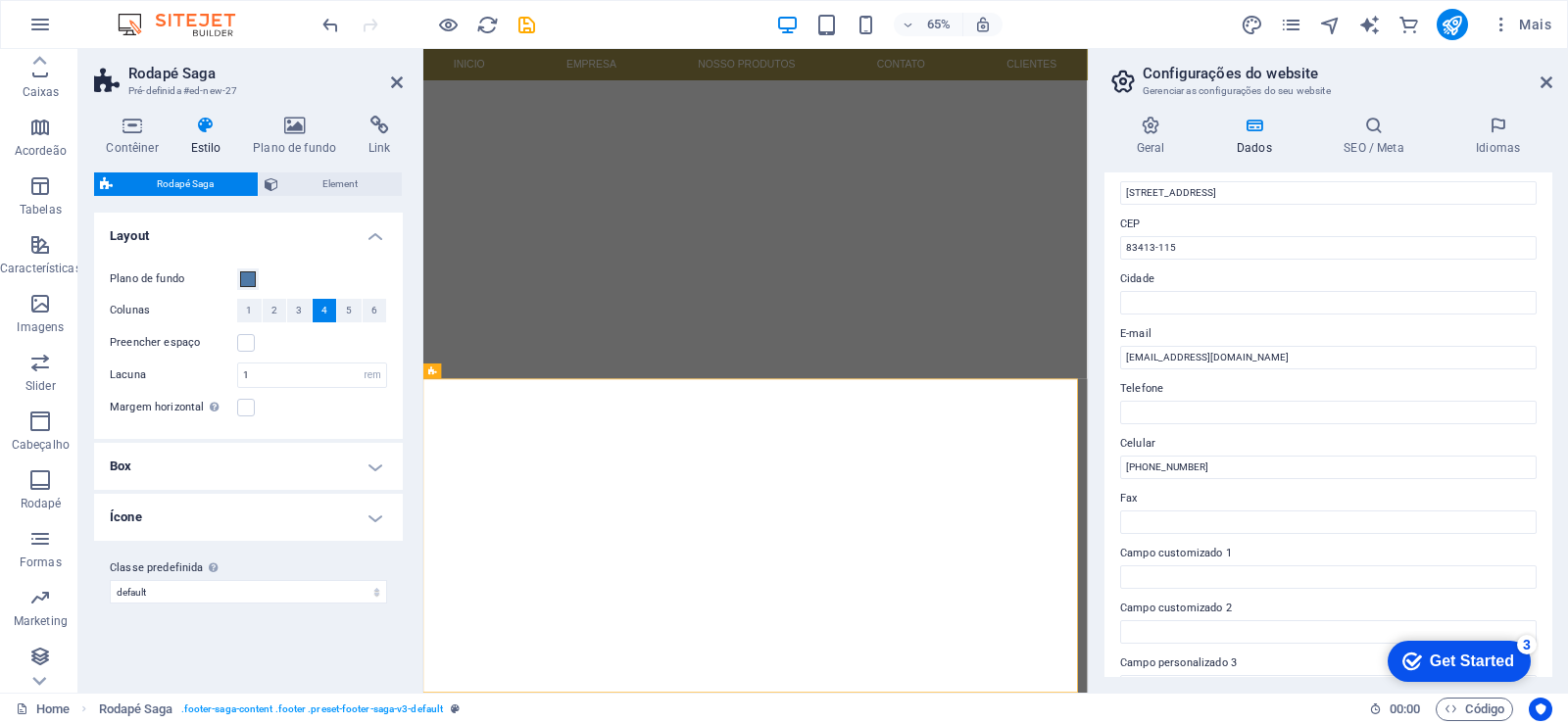
click at [1113, 395] on div "Dados de contato para este website. Isso pode ser usado em qualquer lugar no we…" at bounding box center [1328, 424] width 448 height 505
click at [1128, 238] on input "83413-115" at bounding box center [1328, 248] width 416 height 24
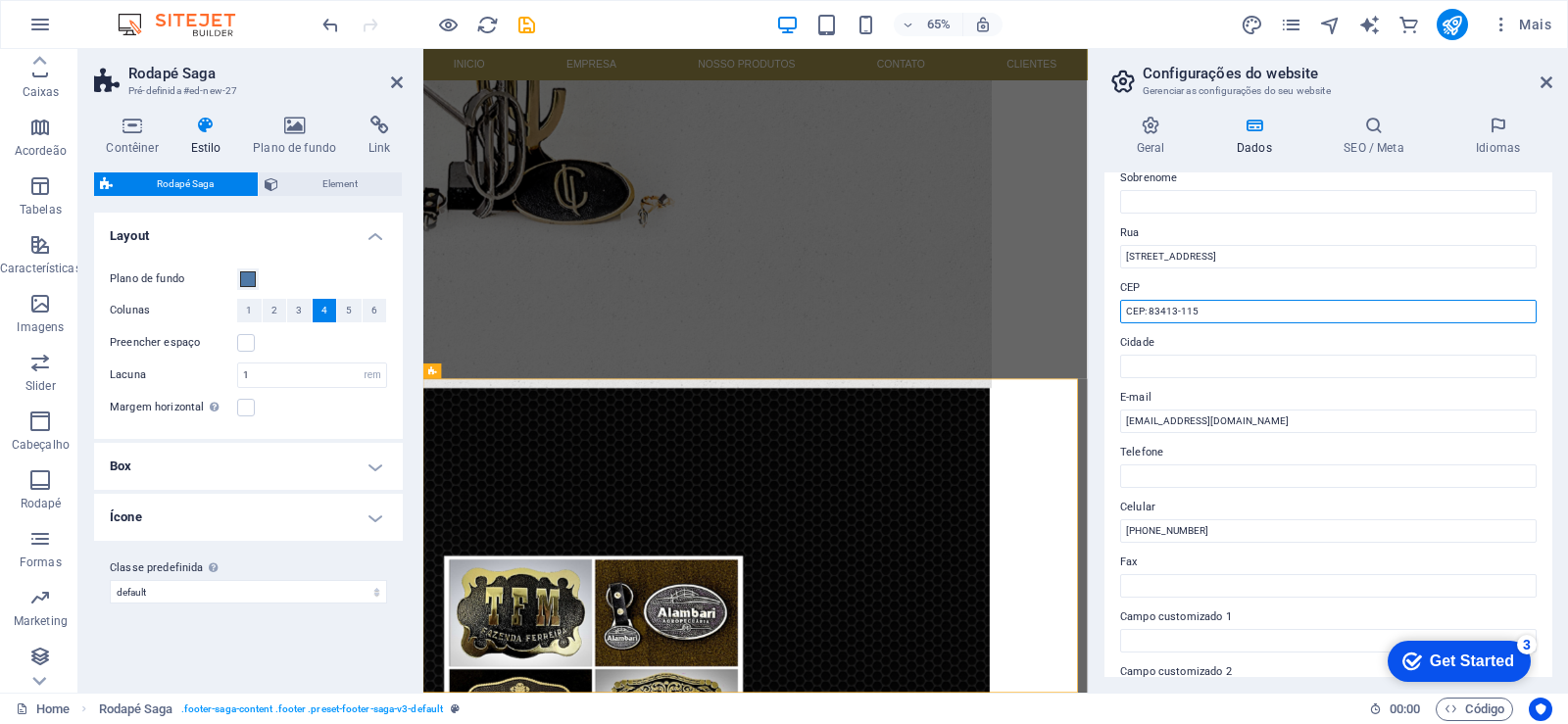
scroll to position [0, 0]
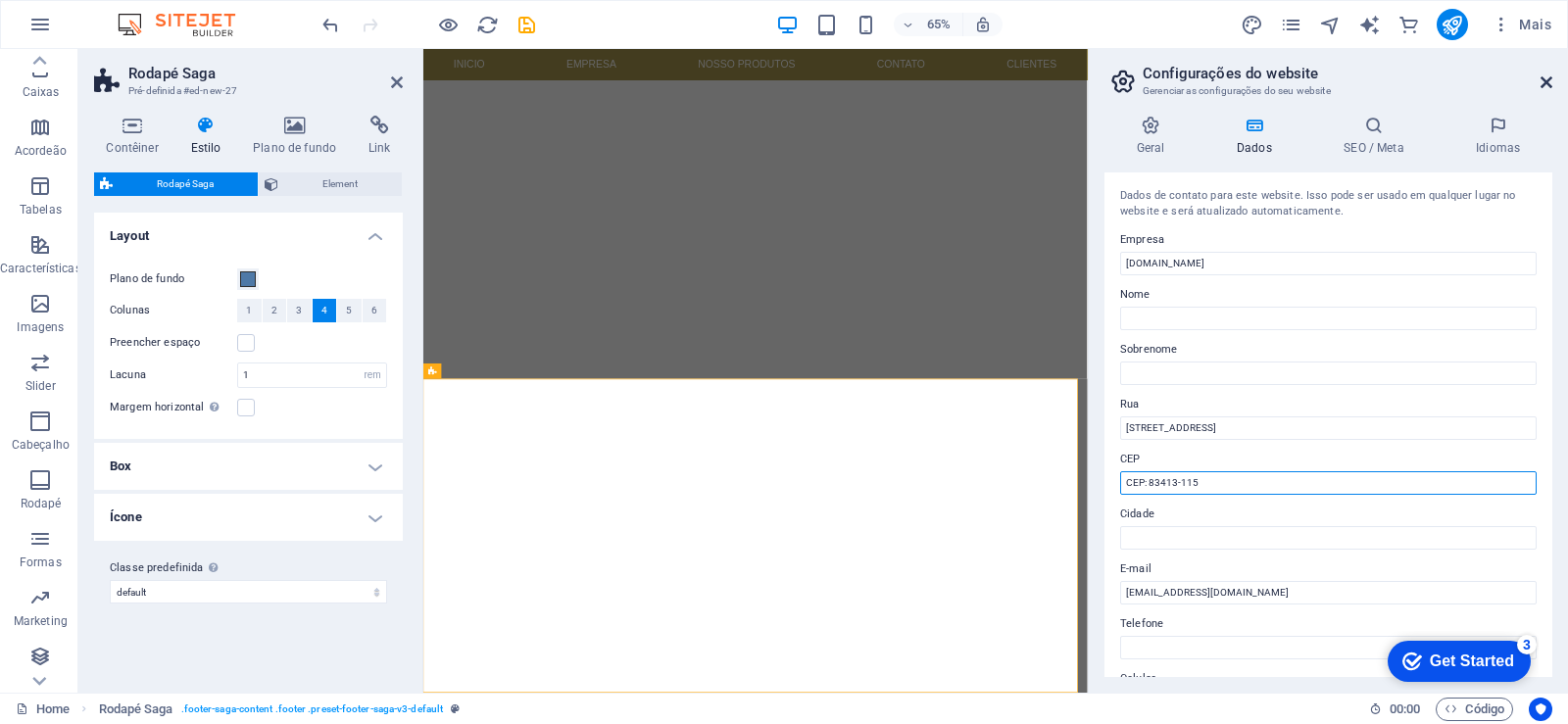
type input "CEP: 83413-115"
click at [1548, 87] on icon at bounding box center [1546, 82] width 12 height 16
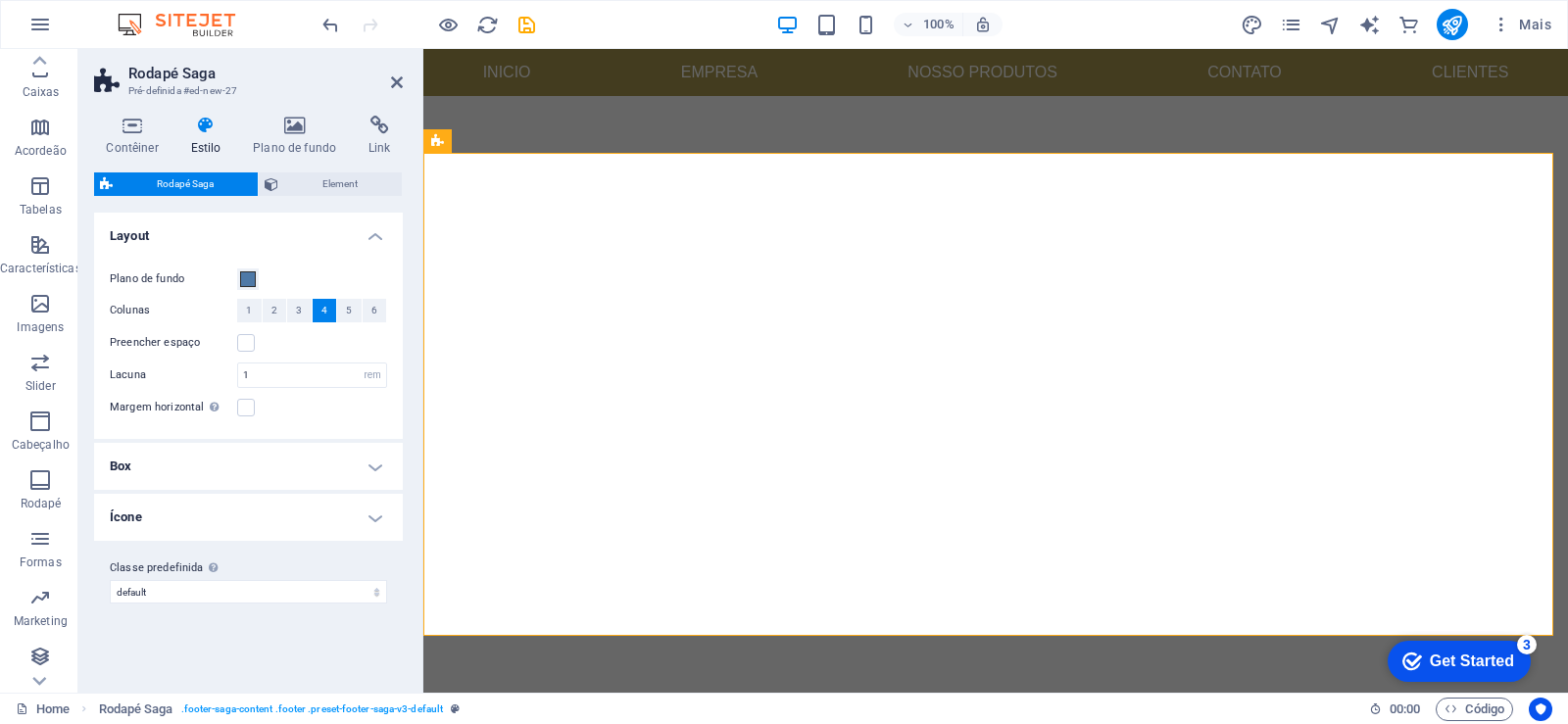
scroll to position [833, 0]
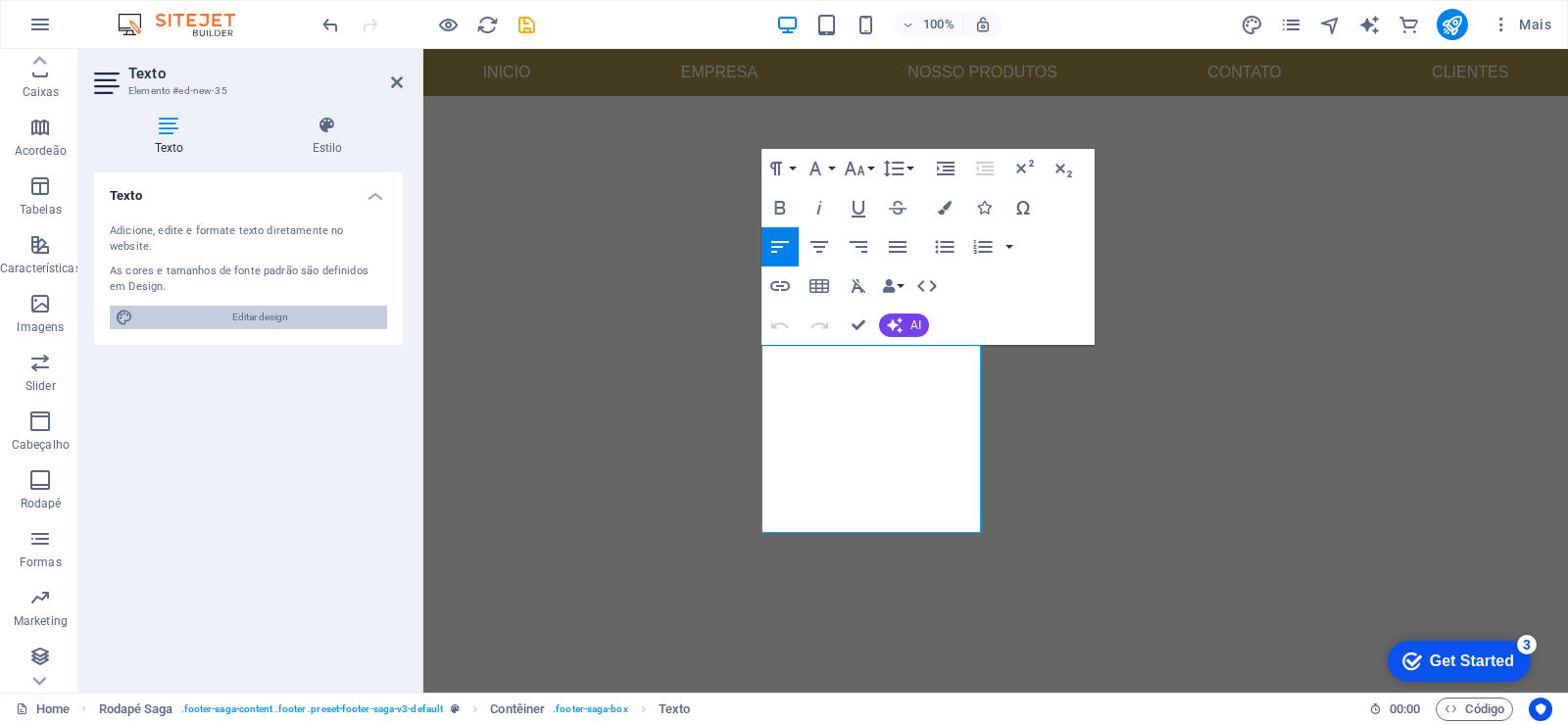
click at [230, 306] on span "Editar design" at bounding box center [260, 317] width 242 height 24
select select "px"
select select "400"
select select "px"
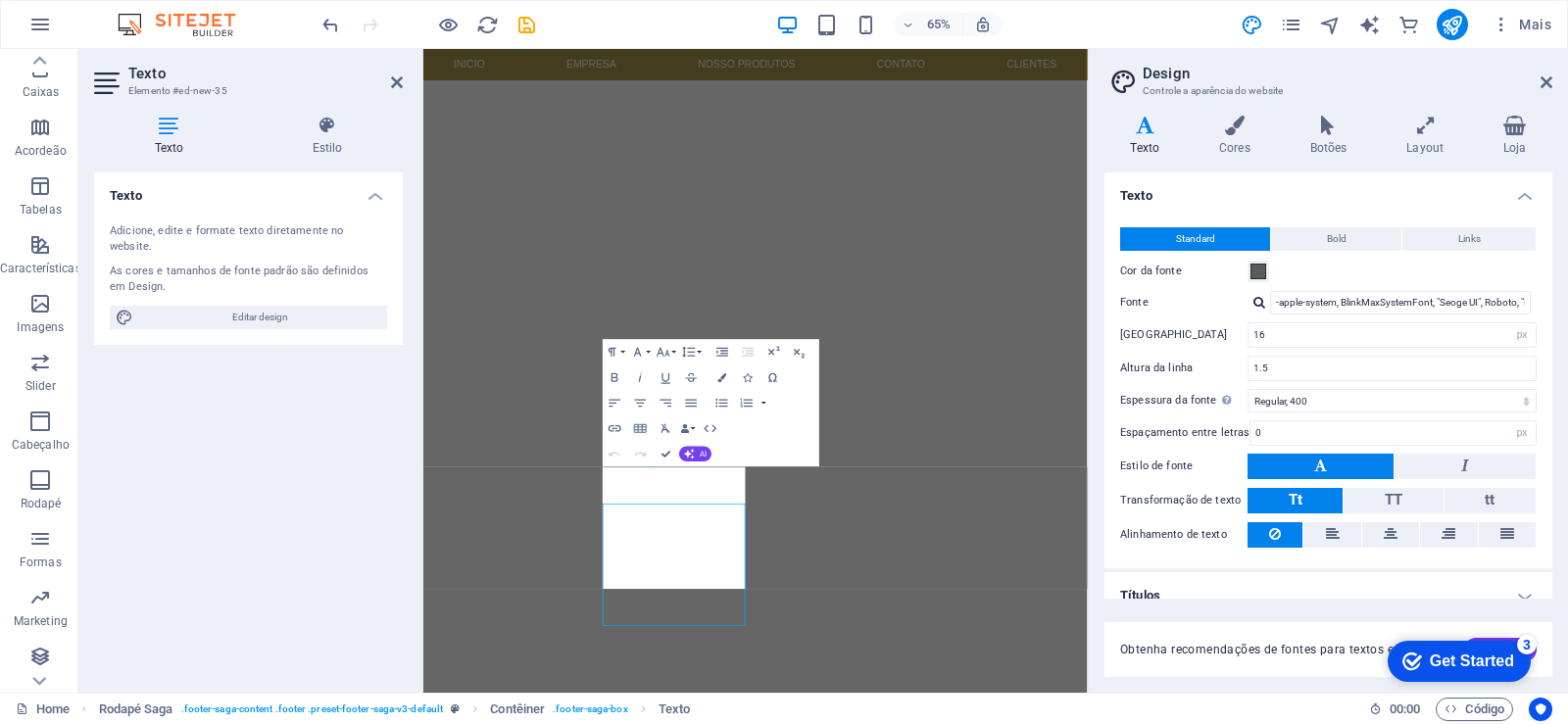
scroll to position [429, 0]
click at [1481, 243] on button "Links" at bounding box center [1469, 239] width 133 height 24
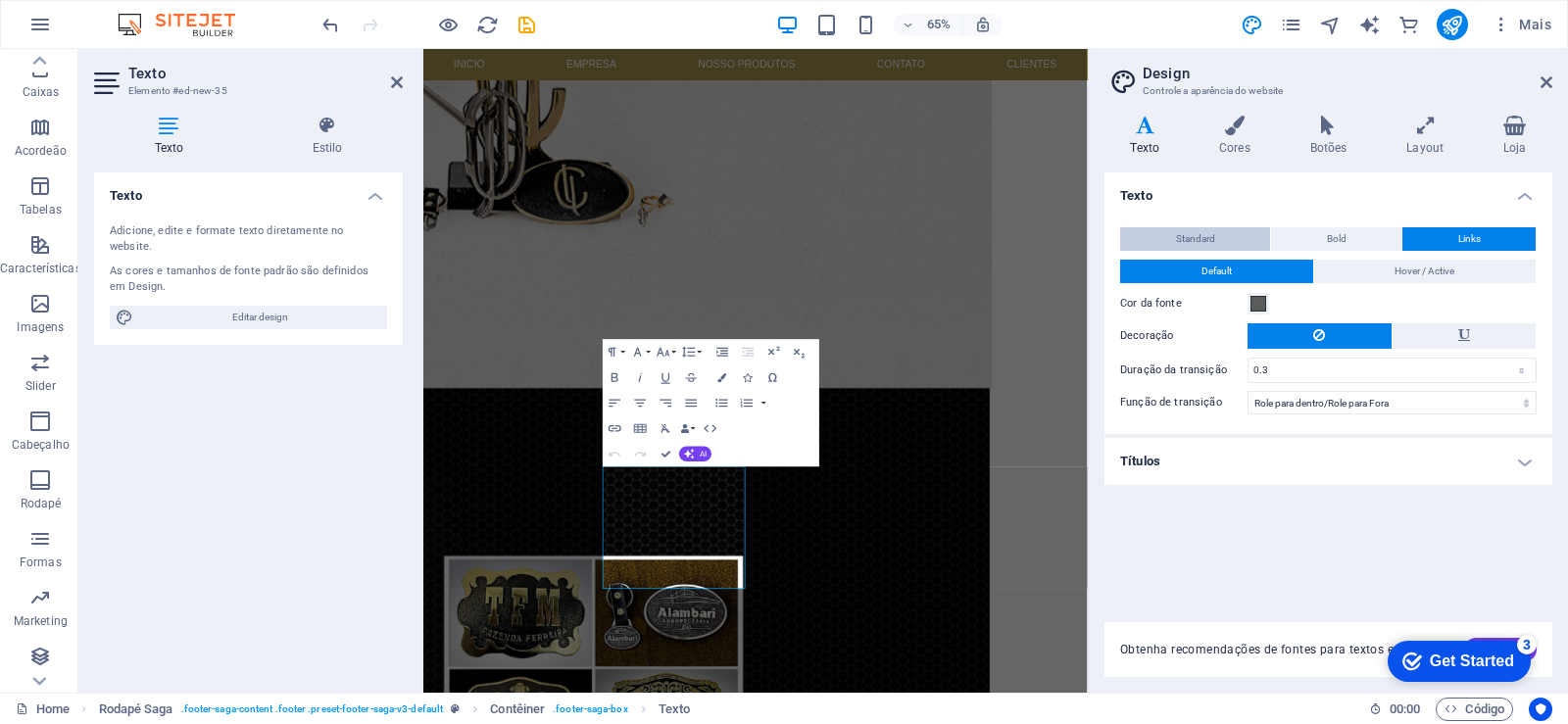
click at [1193, 238] on span "Standard" at bounding box center [1196, 239] width 39 height 24
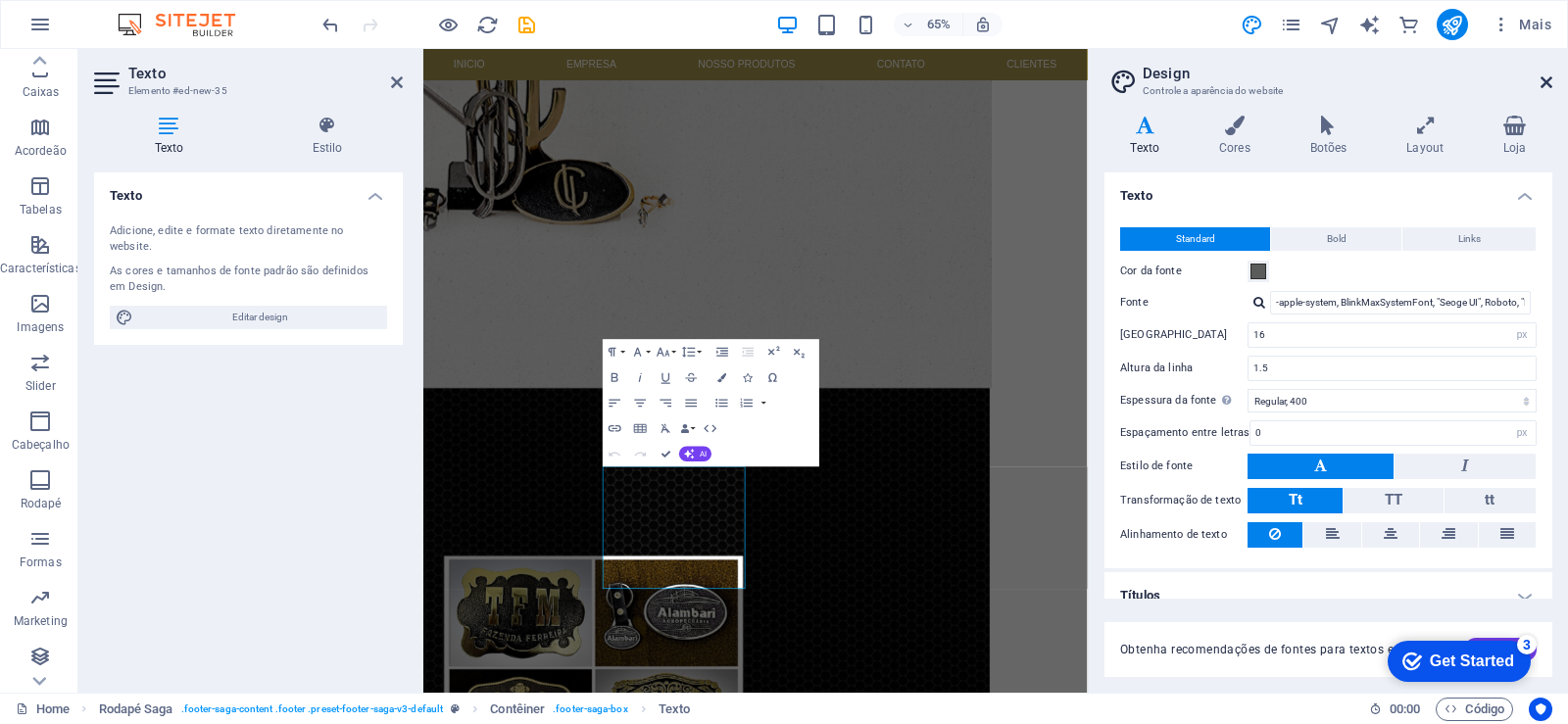
click at [1546, 77] on icon at bounding box center [1546, 82] width 12 height 16
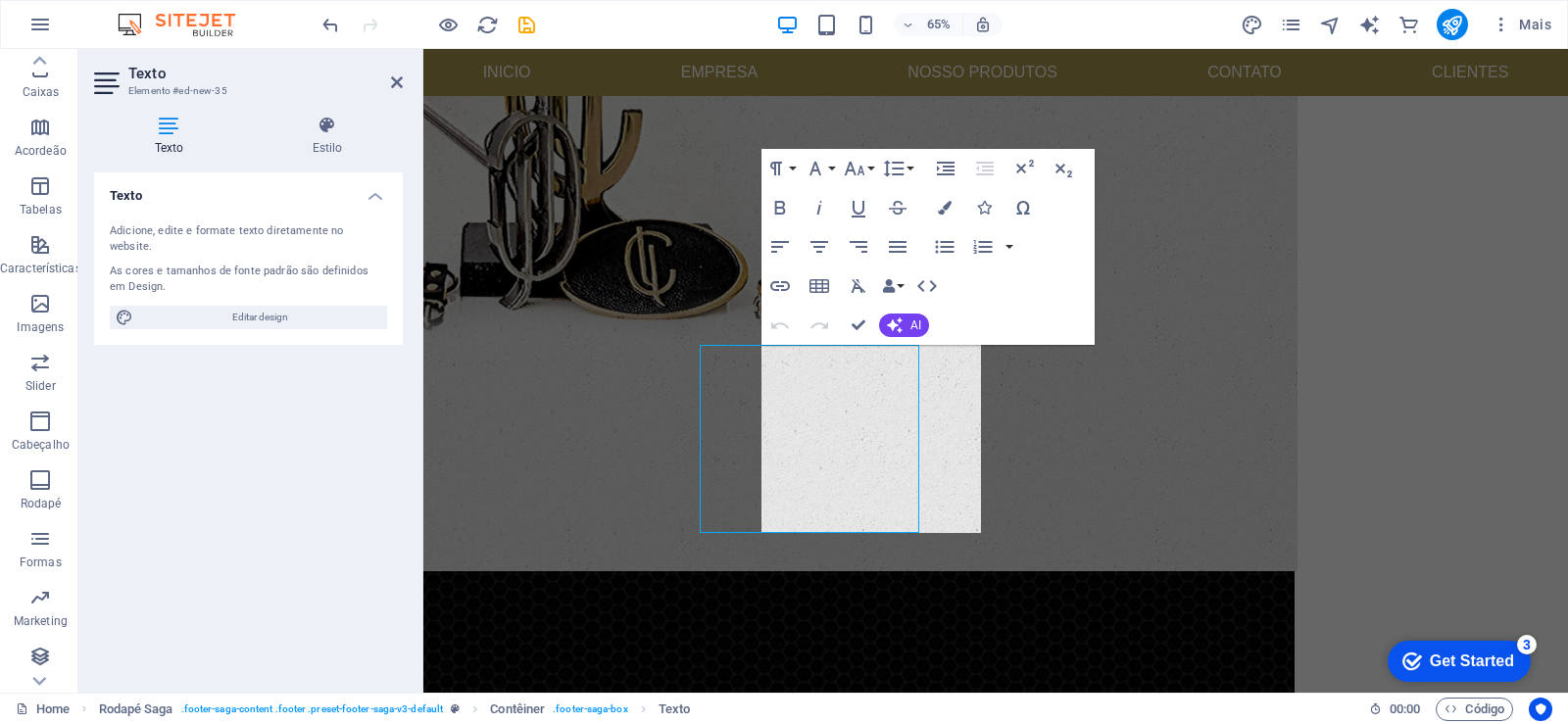
scroll to position [833, 0]
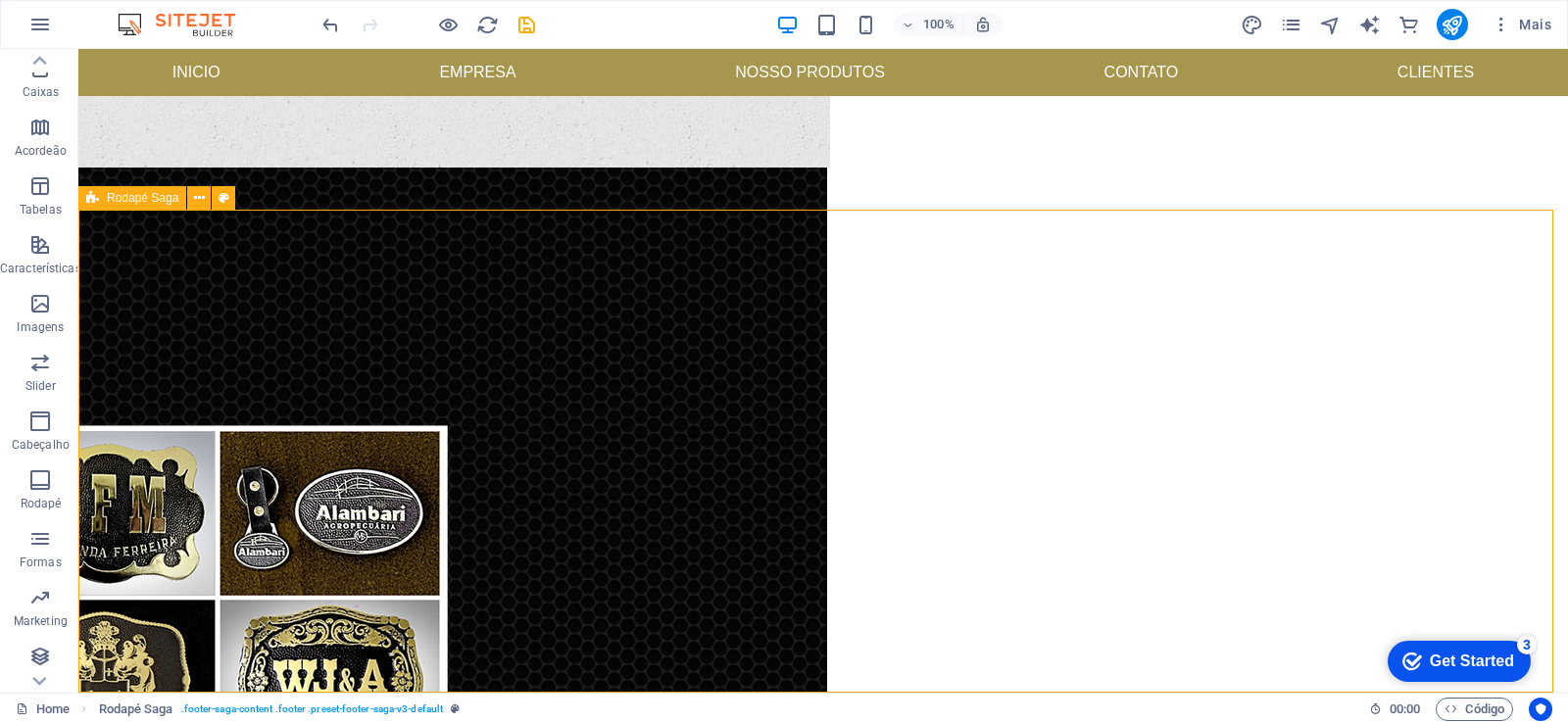
scroll to position [994, 0]
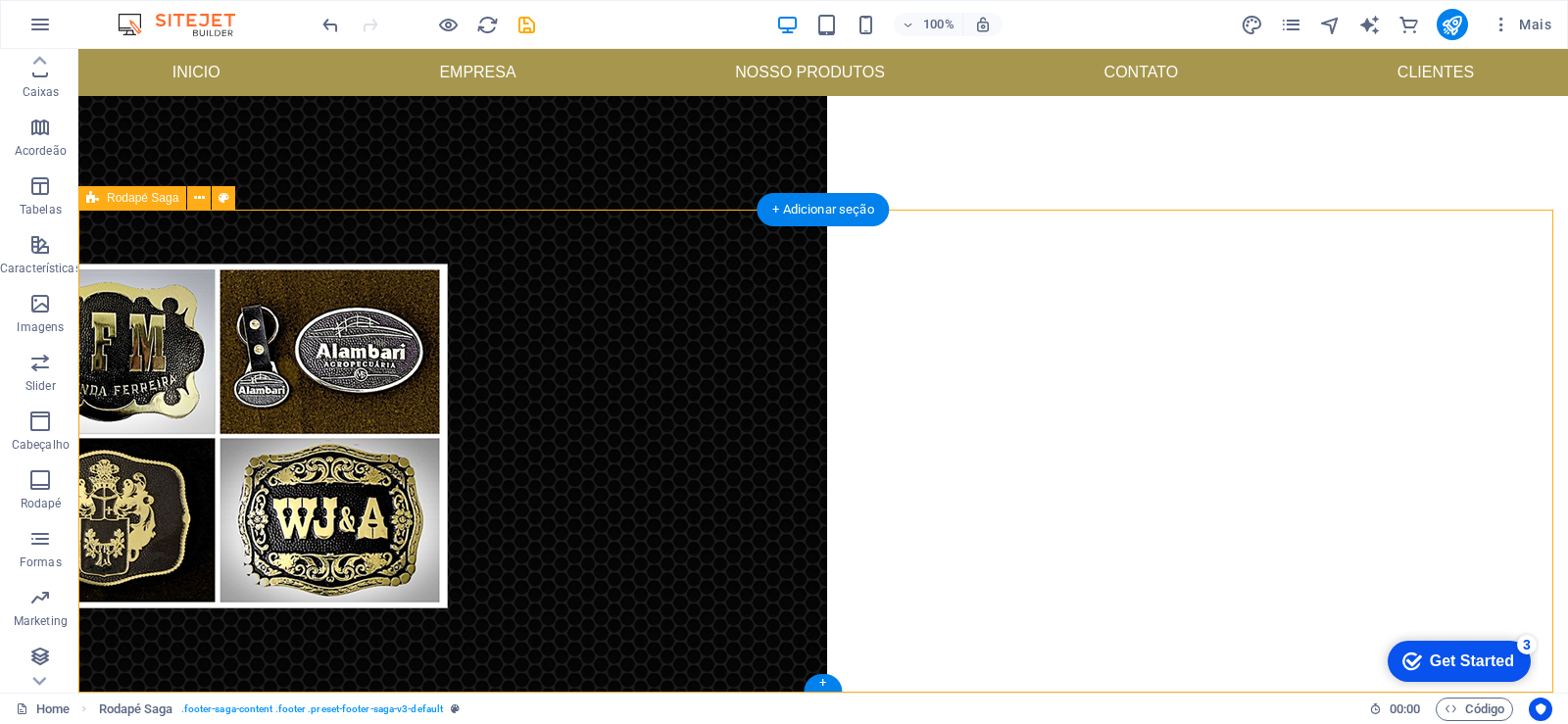
select select "rem"
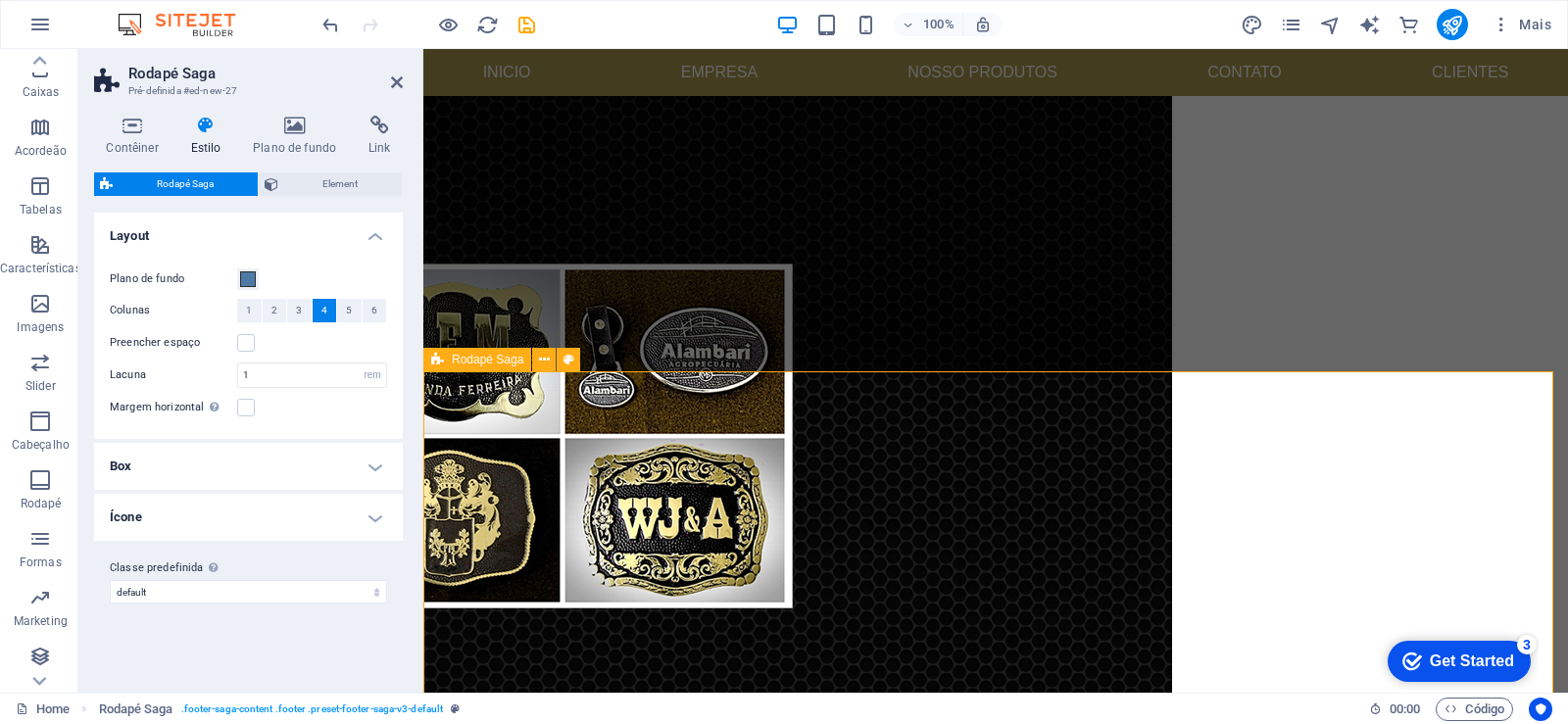
scroll to position [833, 0]
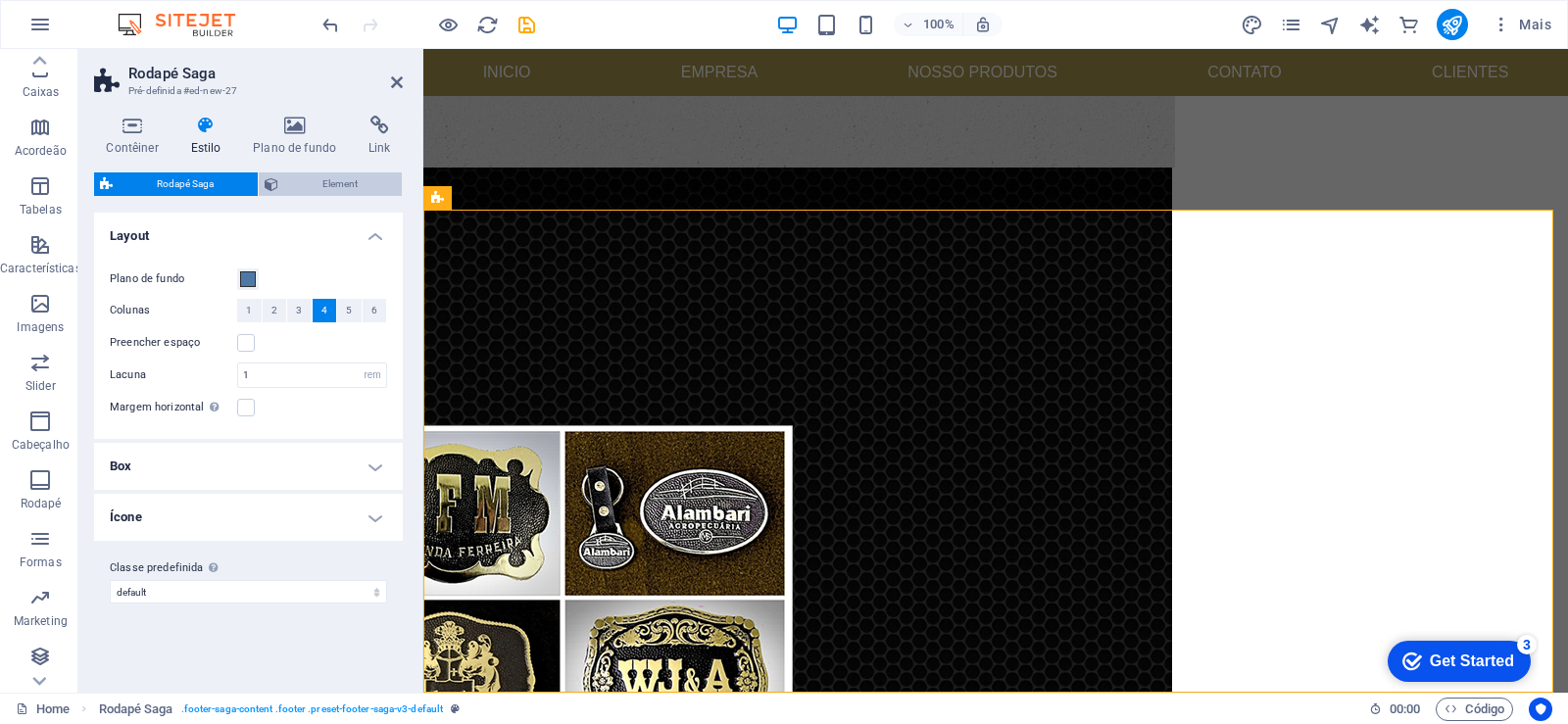
click at [351, 182] on span "Element" at bounding box center [340, 184] width 112 height 24
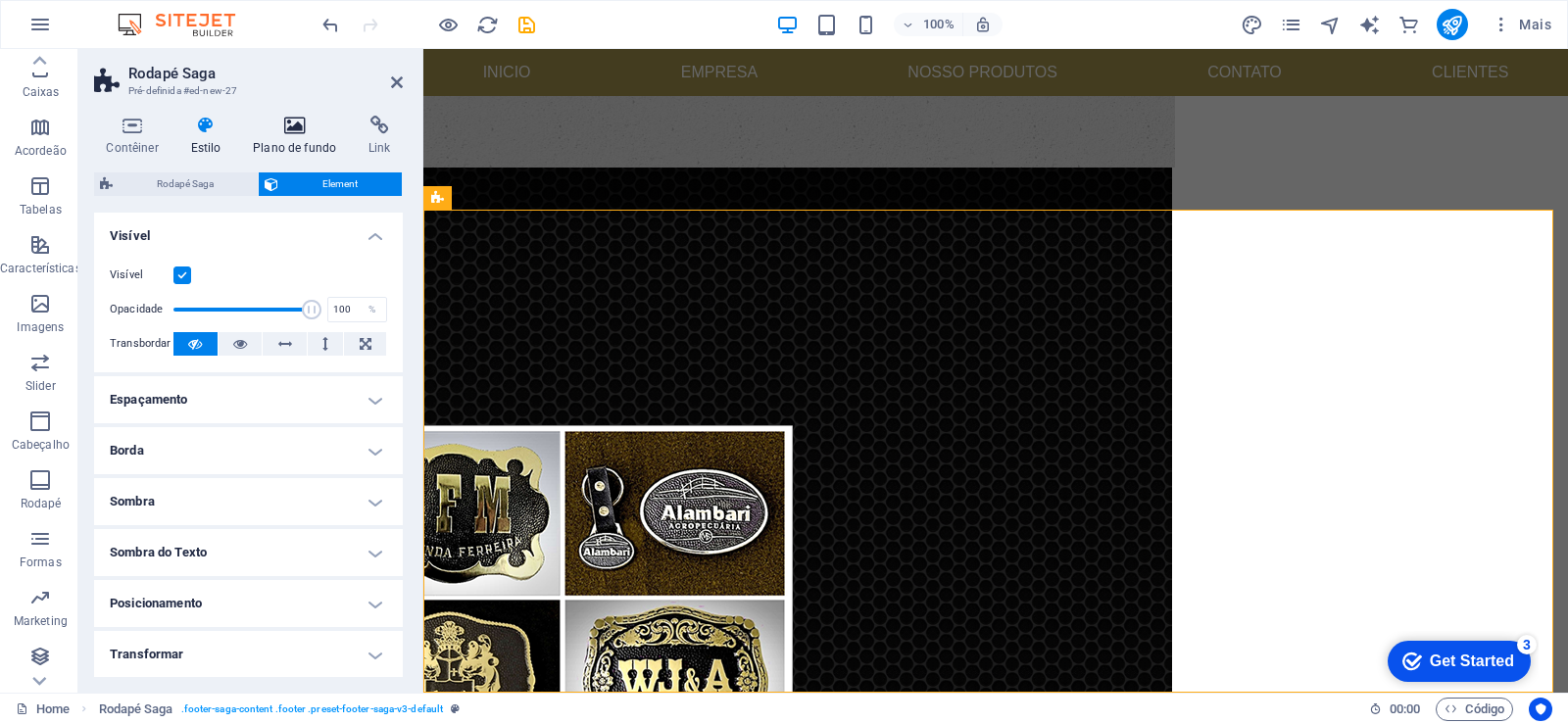
click at [295, 141] on h4 "Plano de fundo" at bounding box center [299, 136] width 116 height 41
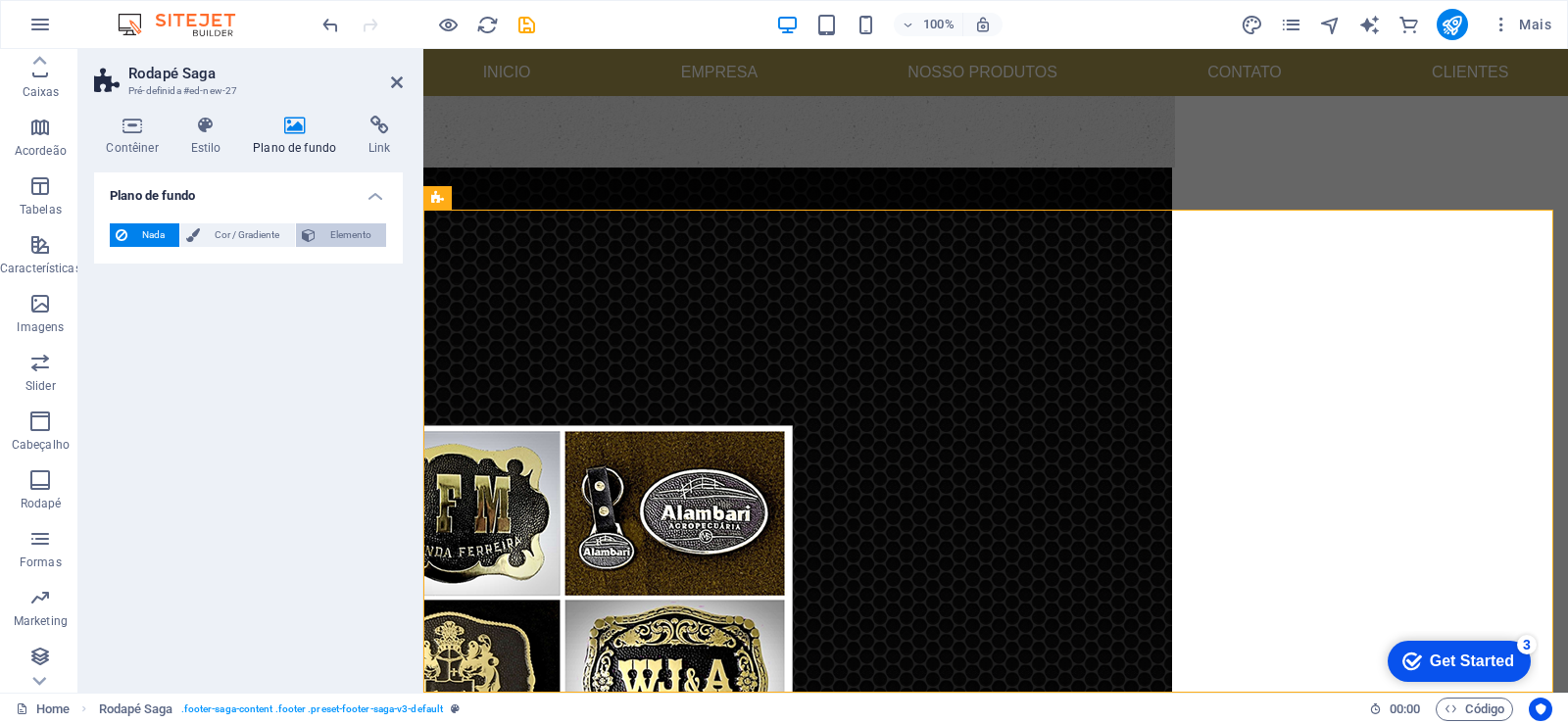
click at [346, 232] on span "Elemento" at bounding box center [351, 235] width 59 height 24
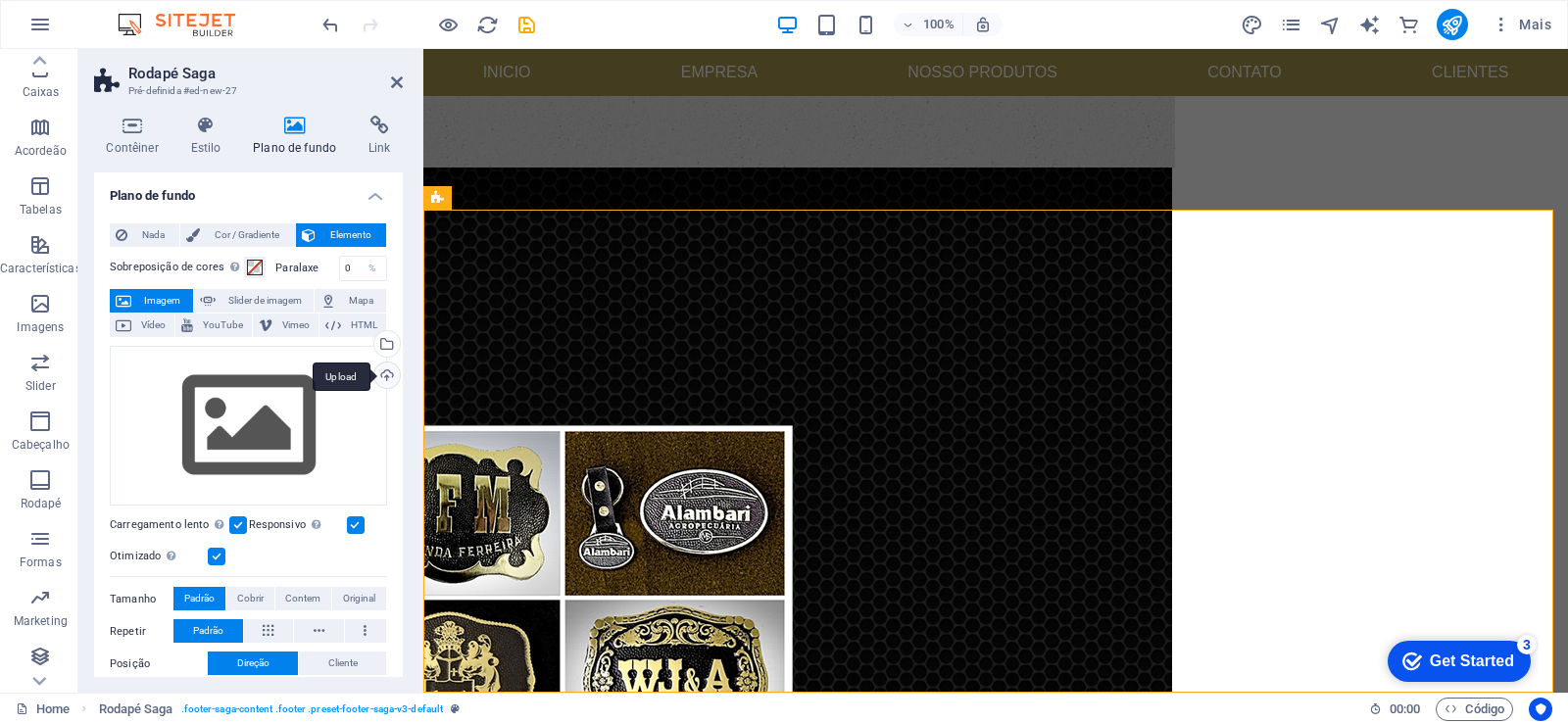
click at [385, 379] on div "Upload" at bounding box center [385, 377] width 29 height 29
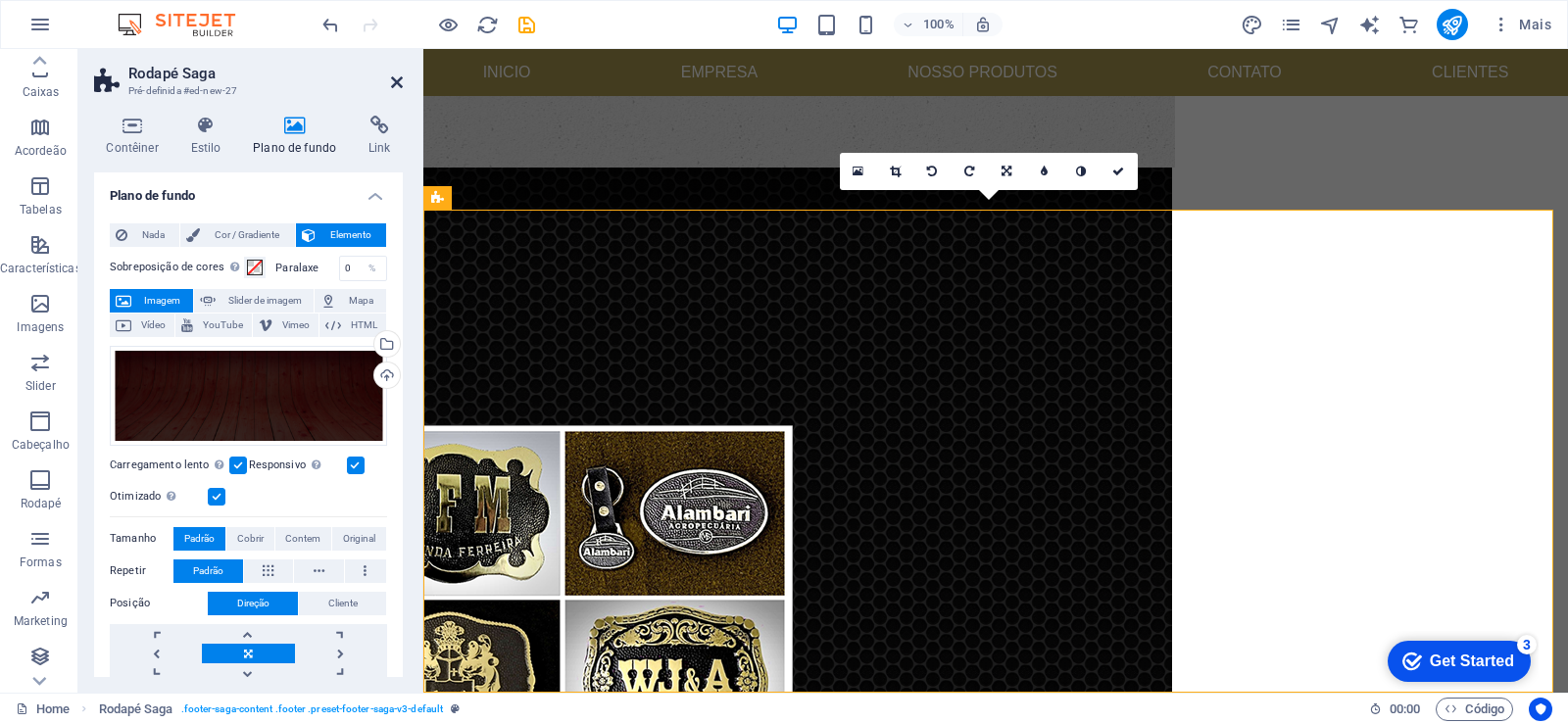
click at [396, 82] on icon at bounding box center [397, 82] width 12 height 16
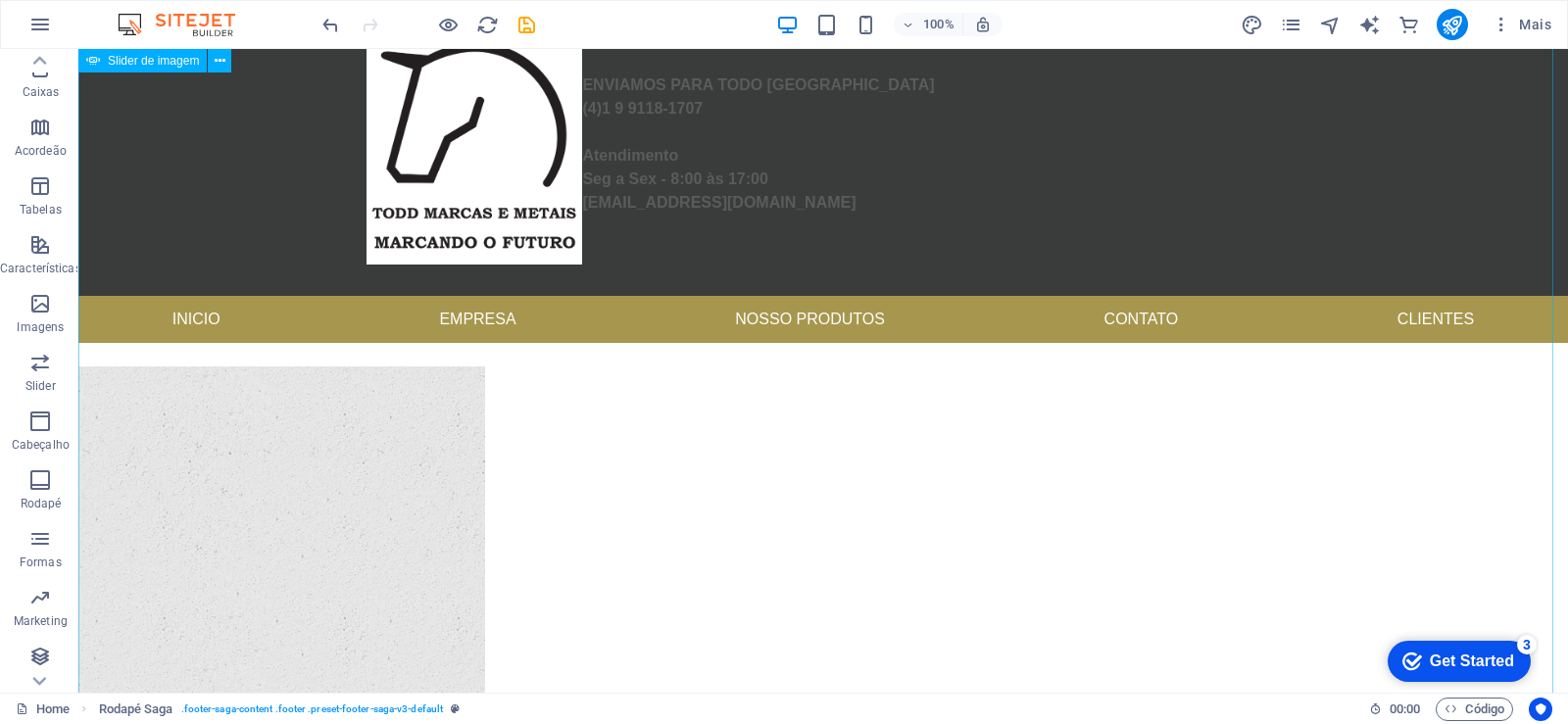
scroll to position [0, 0]
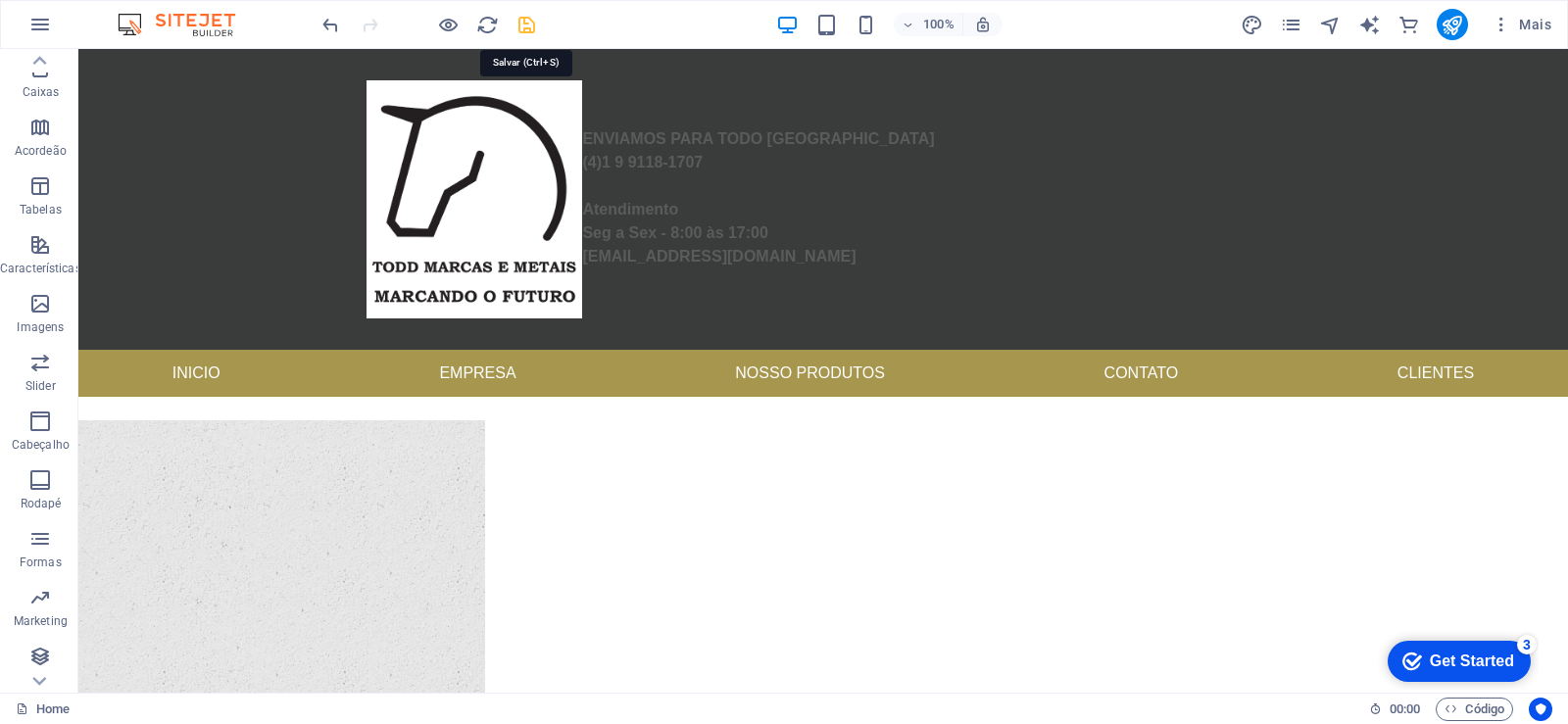
drag, startPoint x: 527, startPoint y: 25, endPoint x: 486, endPoint y: 92, distance: 78.5
click at [527, 25] on icon "save" at bounding box center [526, 24] width 23 height 23
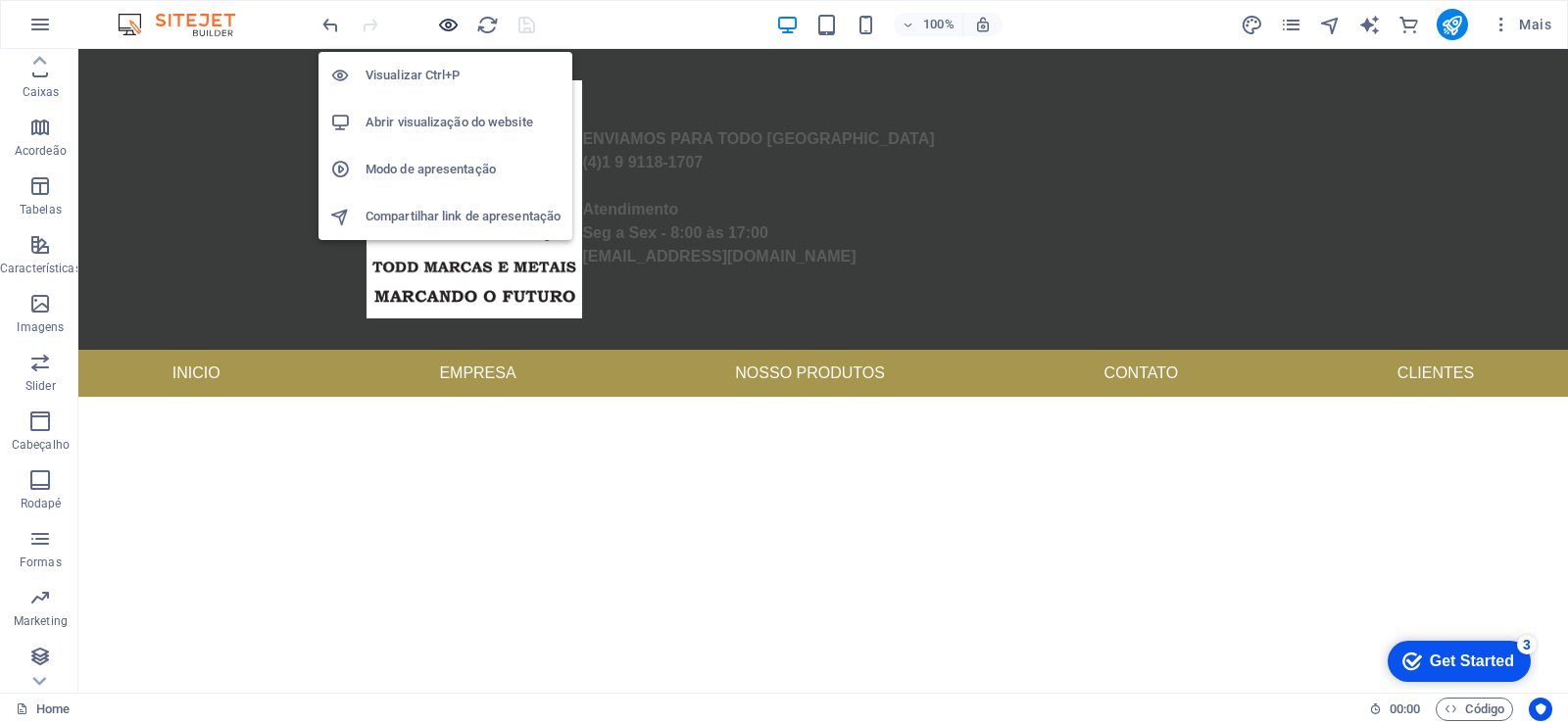
click at [446, 24] on icon "button" at bounding box center [448, 24] width 23 height 23
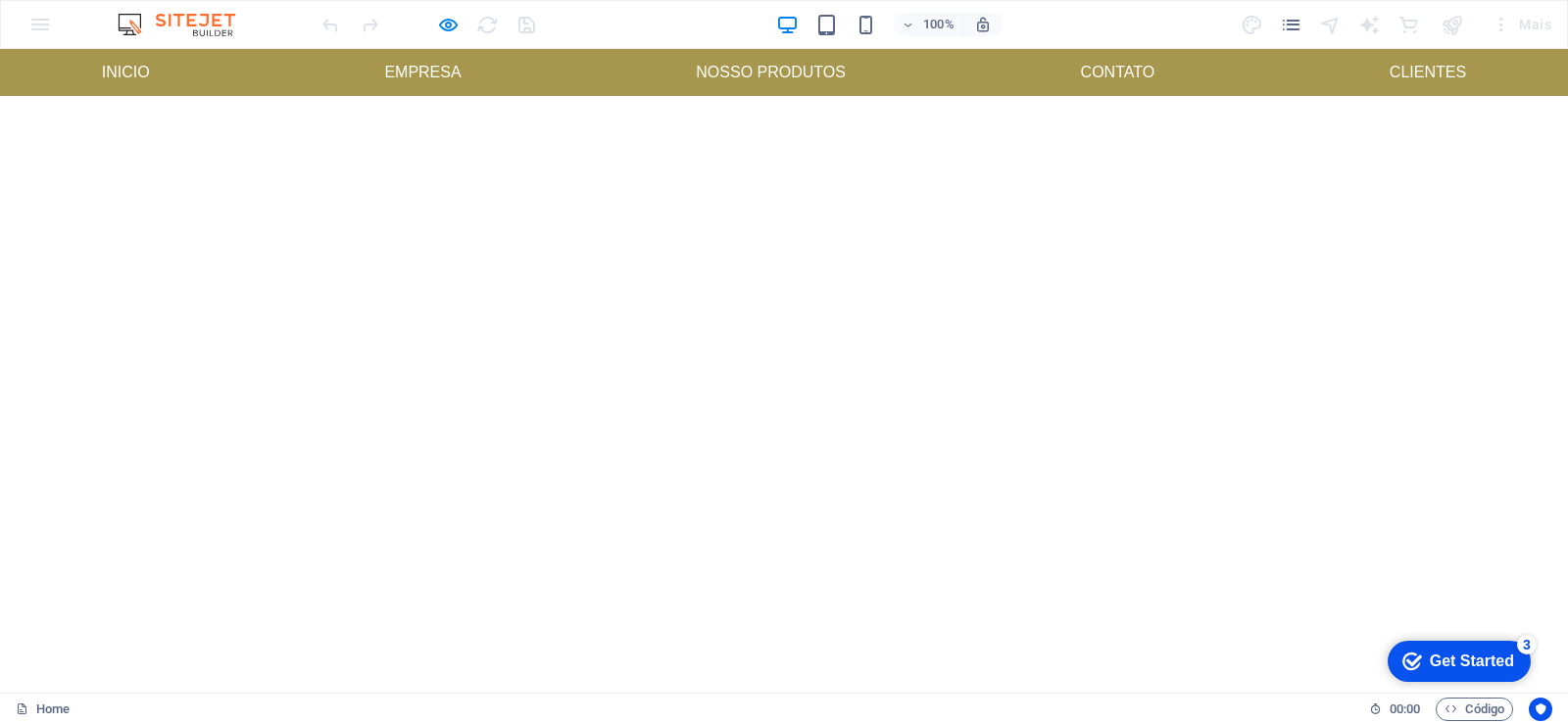
scroll to position [1032, 0]
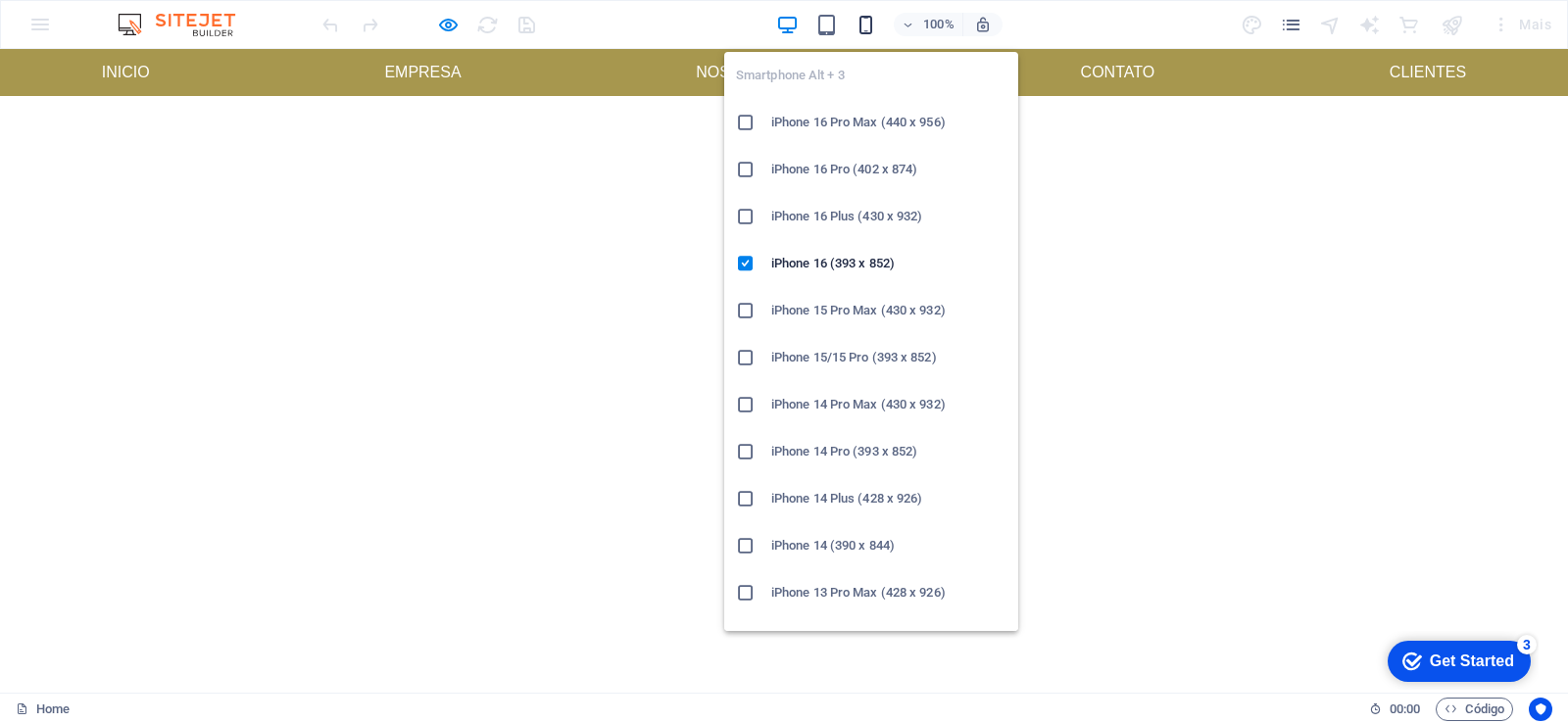
click at [875, 24] on icon "button" at bounding box center [865, 24] width 23 height 23
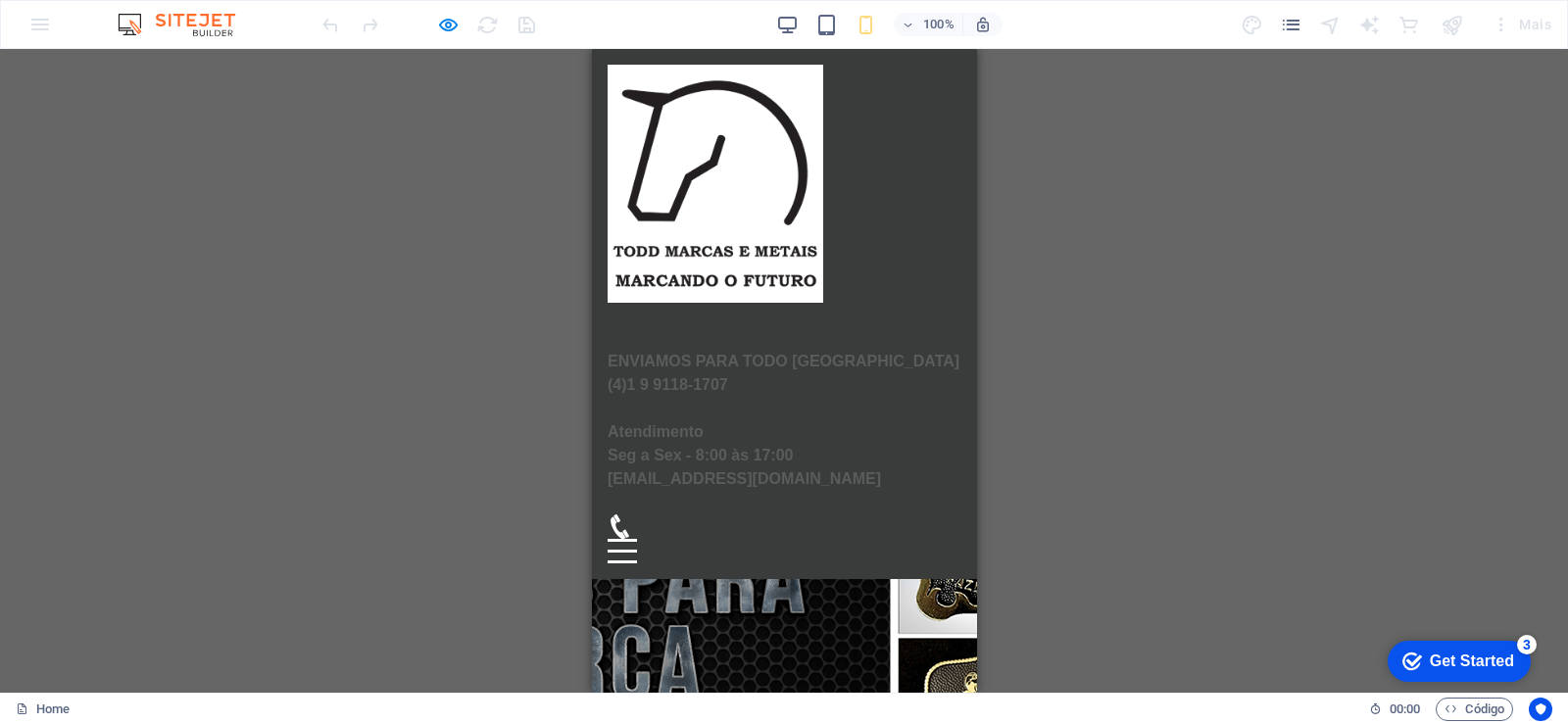
scroll to position [1472, 0]
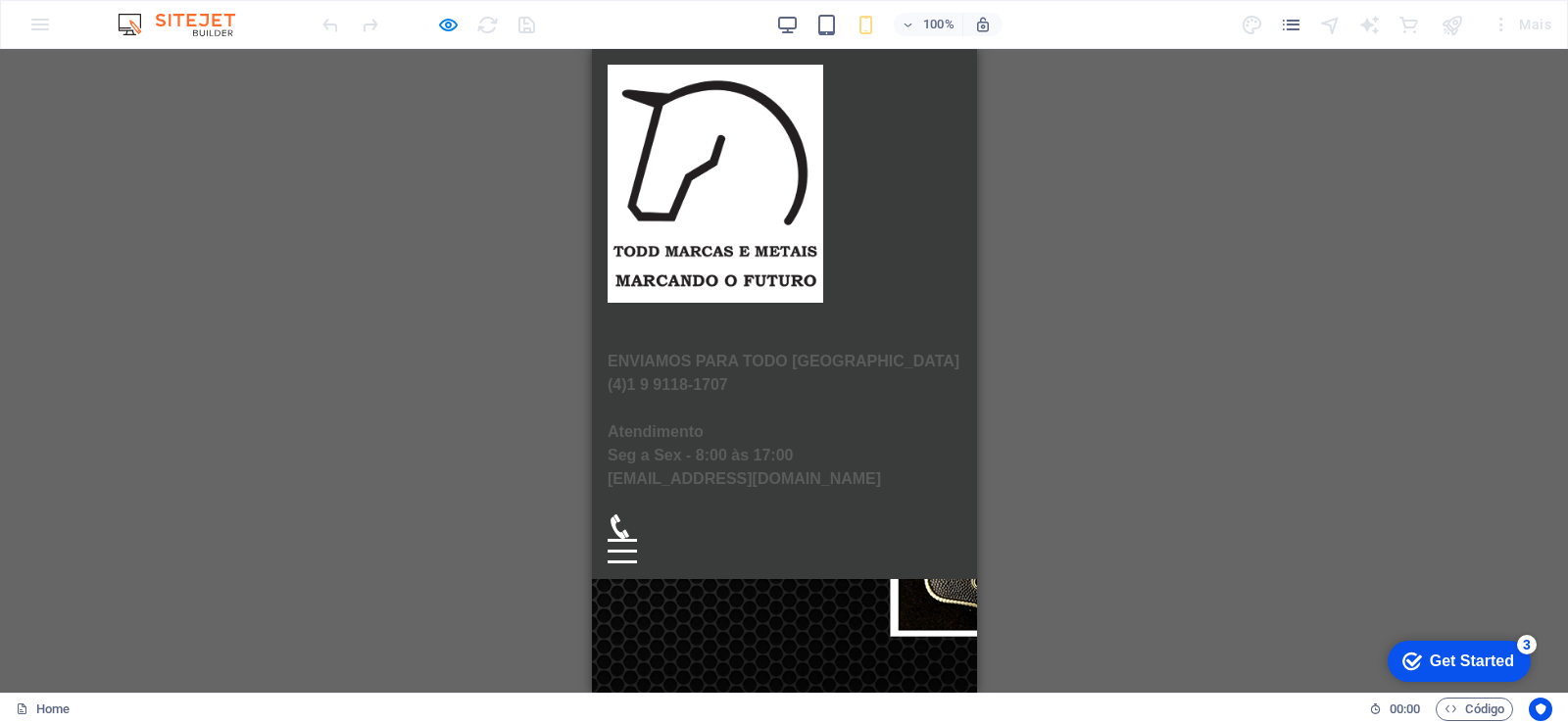
click at [942, 287] on div "ENVIAMOS PARA TODO BRASIL (4)1 9 9118-1707 Atendimento Seg a Sex - 8:00 às 17:0…" at bounding box center [783, 314] width 385 height 530
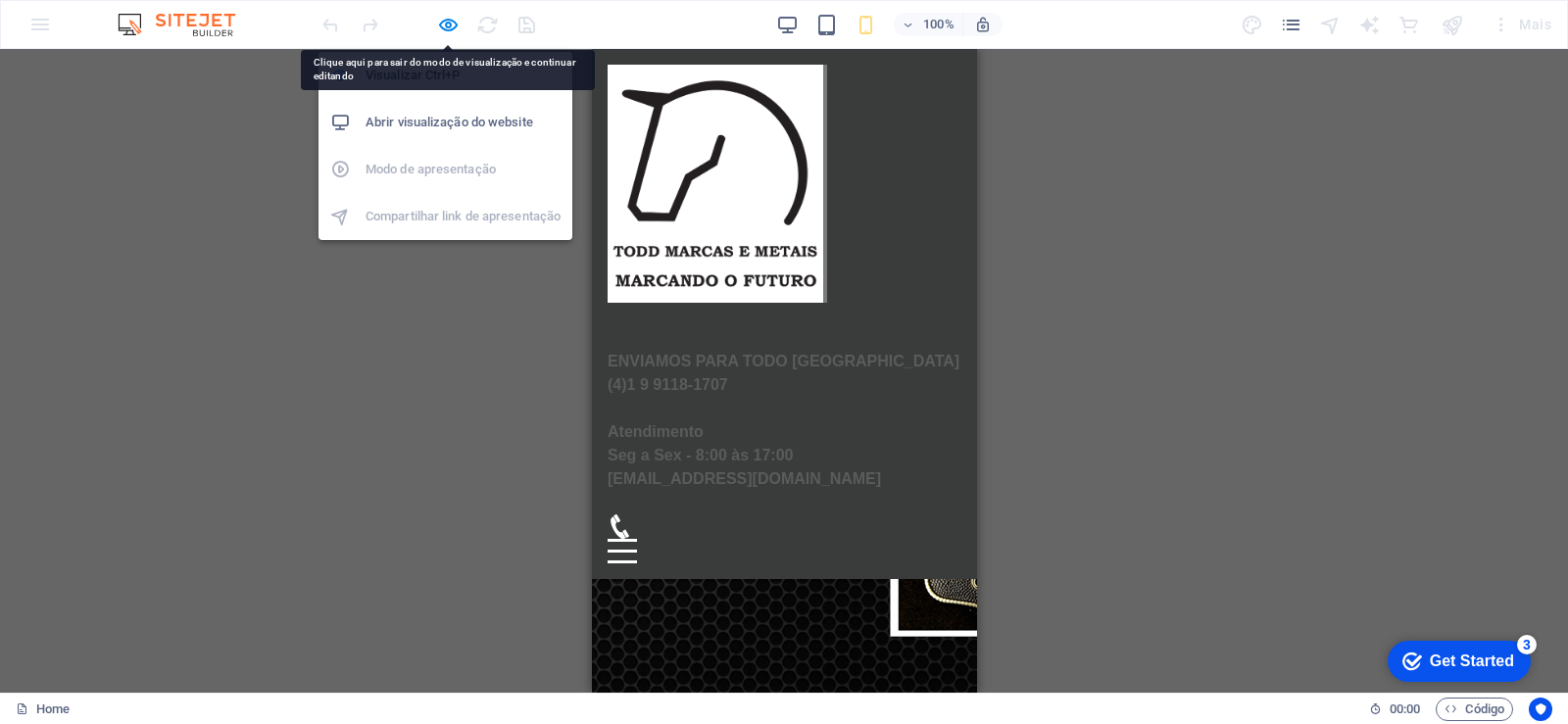
drag, startPoint x: 451, startPoint y: 24, endPoint x: 555, endPoint y: 147, distance: 161.1
click at [451, 24] on icon "button" at bounding box center [448, 24] width 23 height 23
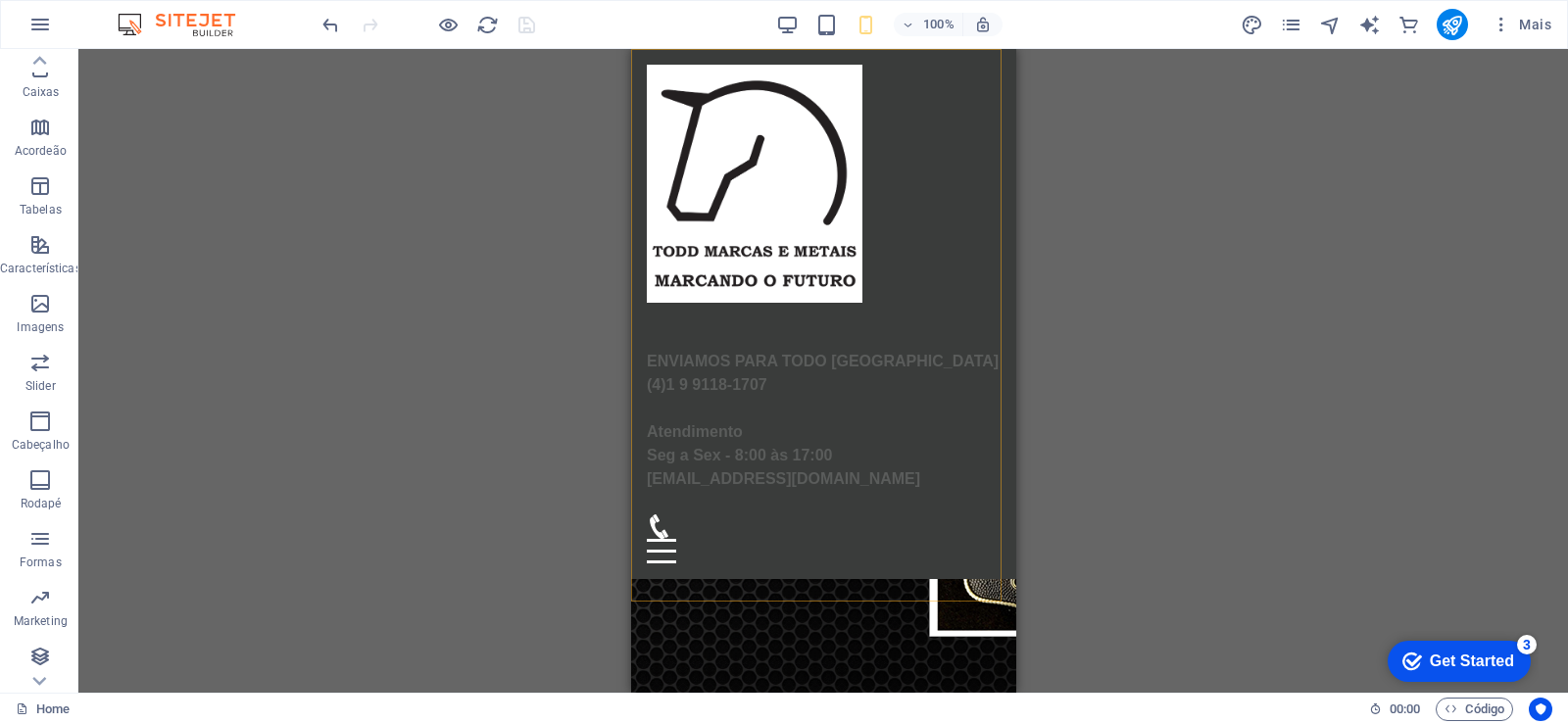
click at [876, 579] on div "ENVIAMOS PARA TODO BRASIL (4)1 9 9118-1707 Atendimento Seg a Sex - 8:00 às 17:0…" at bounding box center [822, 314] width 385 height 530
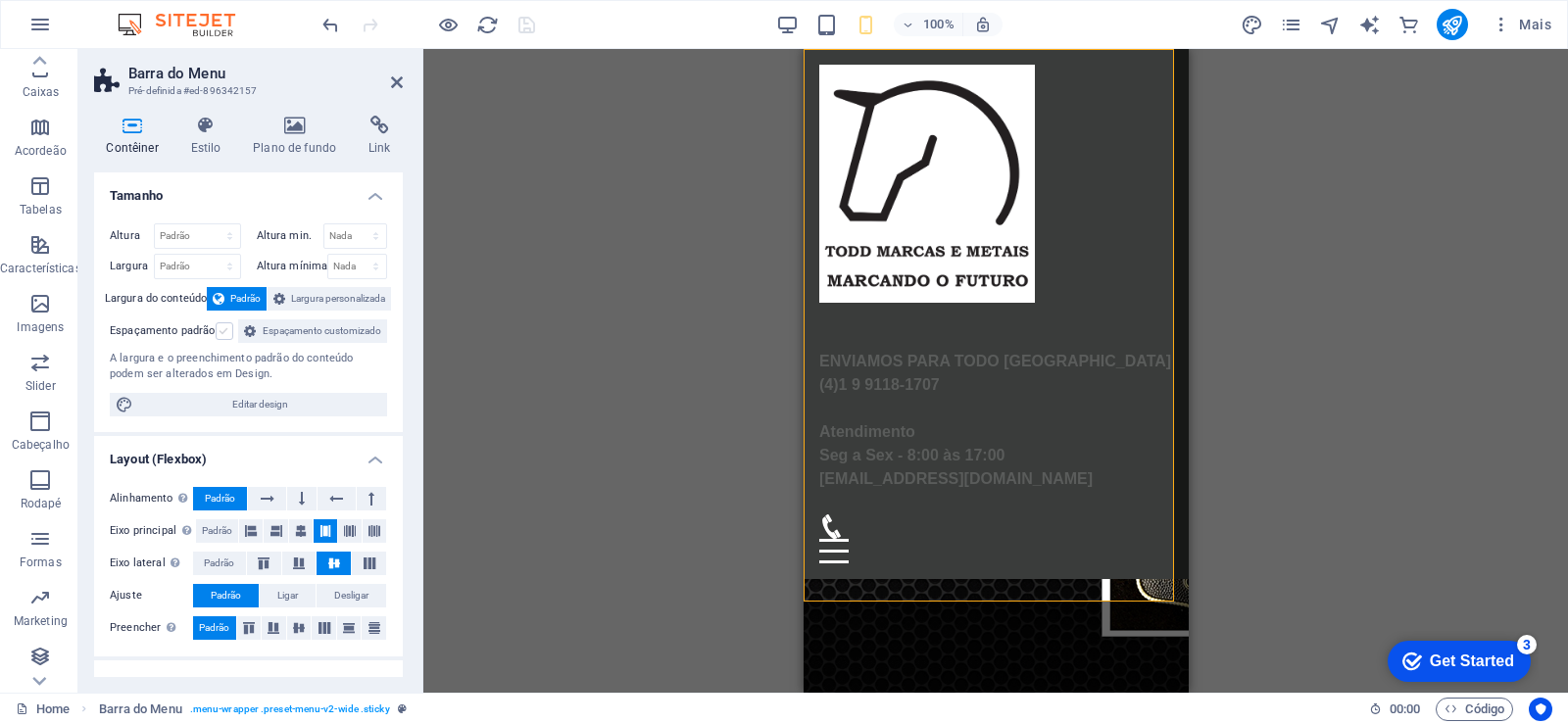
click at [223, 334] on label at bounding box center [224, 331] width 18 height 18
click at [0, 0] on input "Espaçamento padrão" at bounding box center [0, 0] width 0 height 0
click at [223, 334] on label at bounding box center [224, 331] width 18 height 18
click at [0, 0] on input "Espaçamento padrão" at bounding box center [0, 0] width 0 height 0
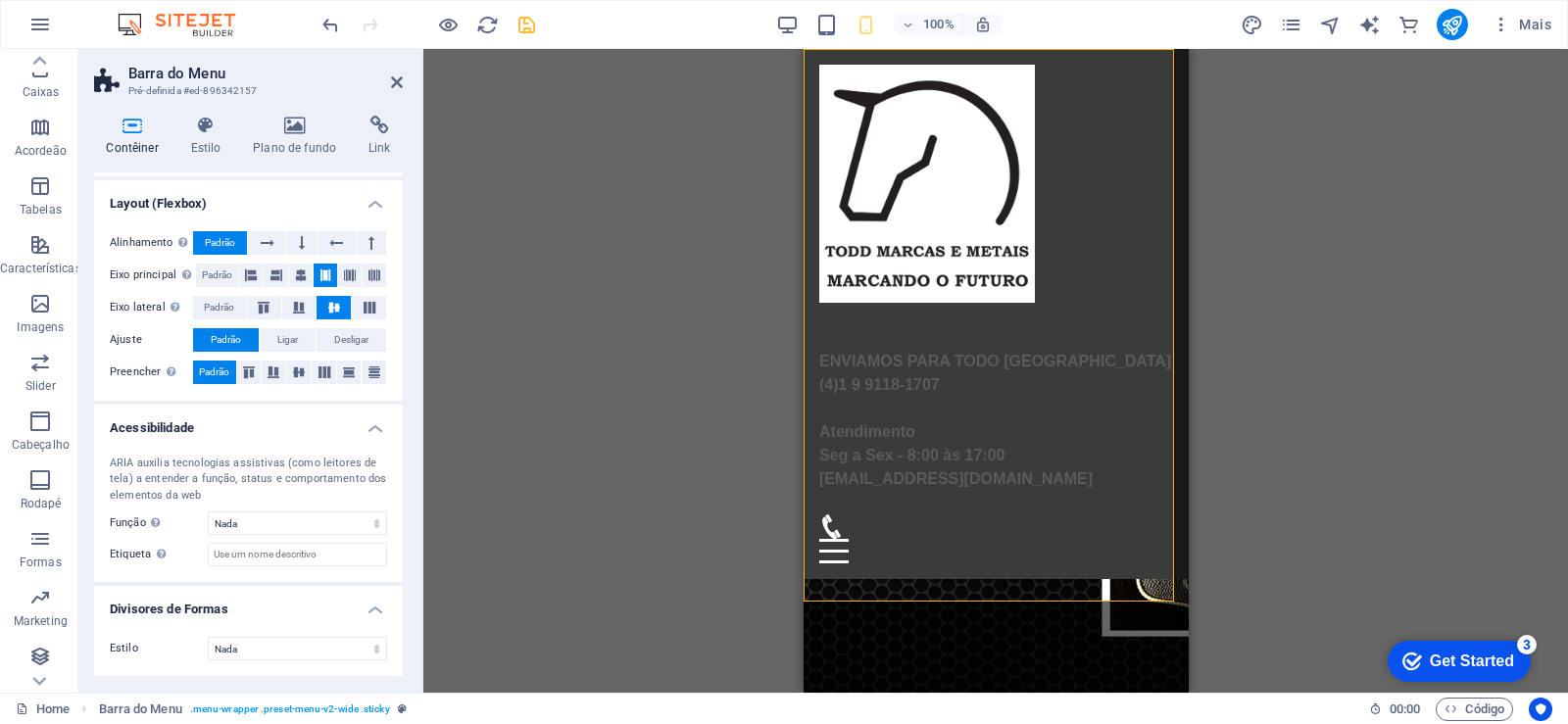
scroll to position [278, 0]
click at [199, 131] on icon at bounding box center [206, 125] width 55 height 20
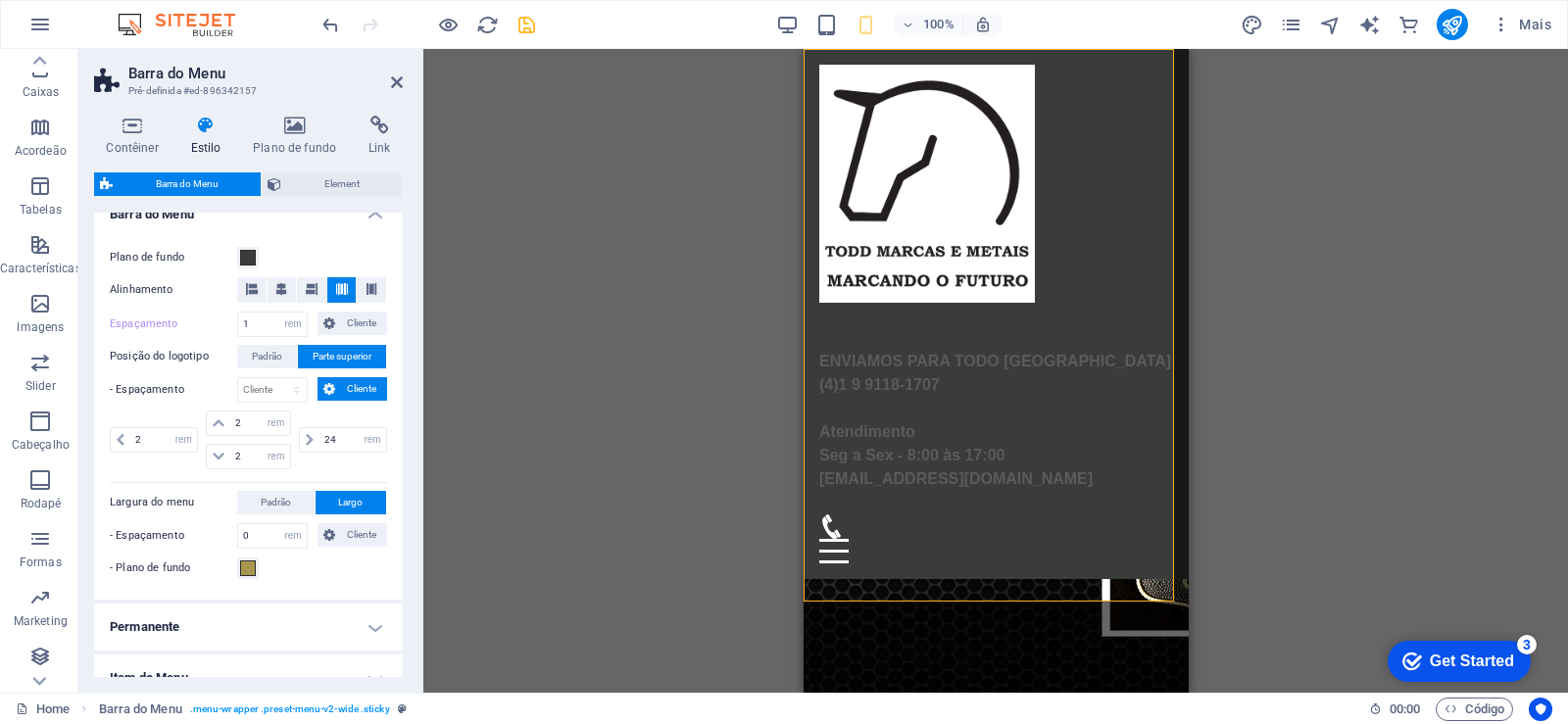
scroll to position [470, 0]
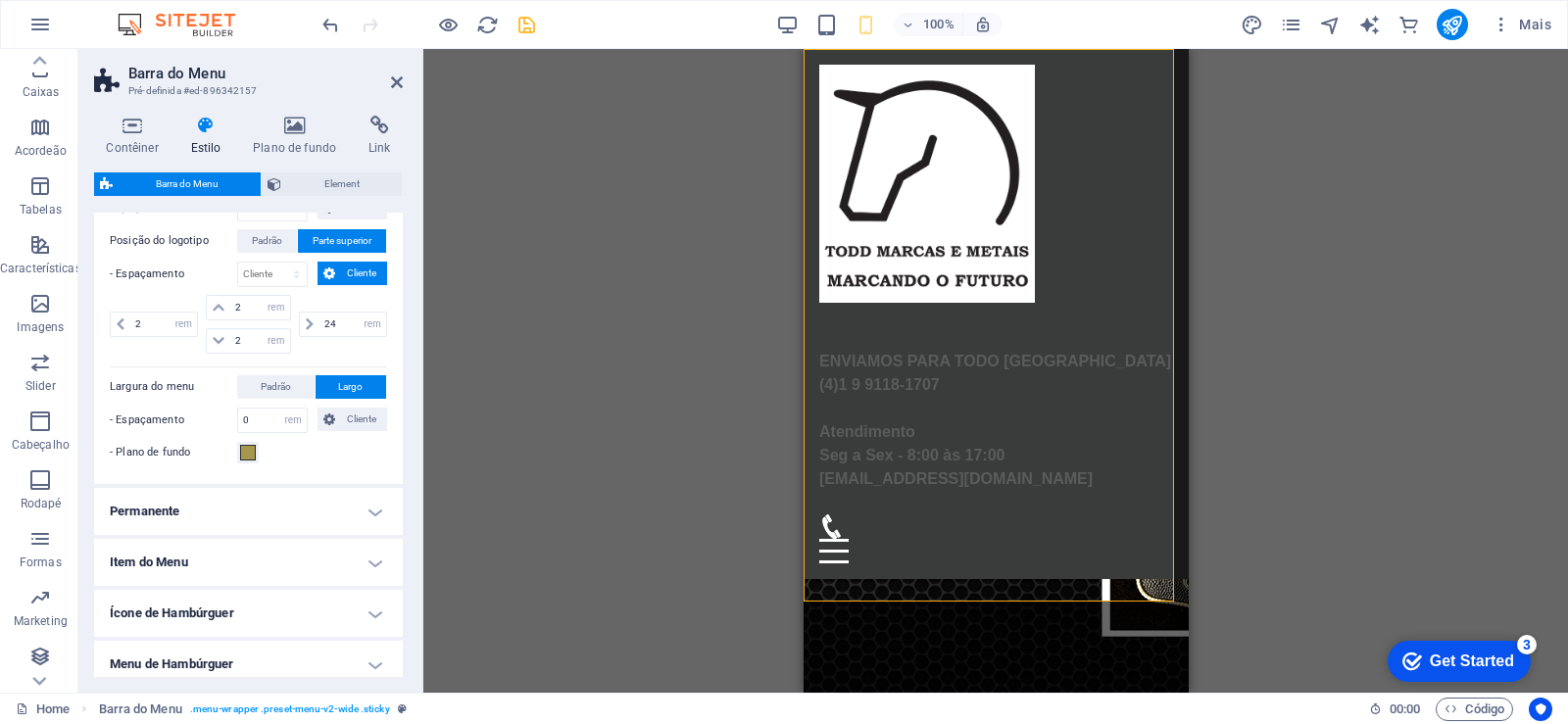
click at [359, 513] on h4 "Permanente" at bounding box center [248, 511] width 309 height 47
click at [244, 630] on label at bounding box center [246, 626] width 18 height 18
click at [0, 0] on input "Animação Define uma transição suave quando o menu permanente aparece" at bounding box center [0, 0] width 0 height 0
select select "sticky_none"
click at [237, 583] on select "Desligar Instantâneo Depois do menu Depois do banner Ao rolar para cima" at bounding box center [312, 595] width 150 height 24
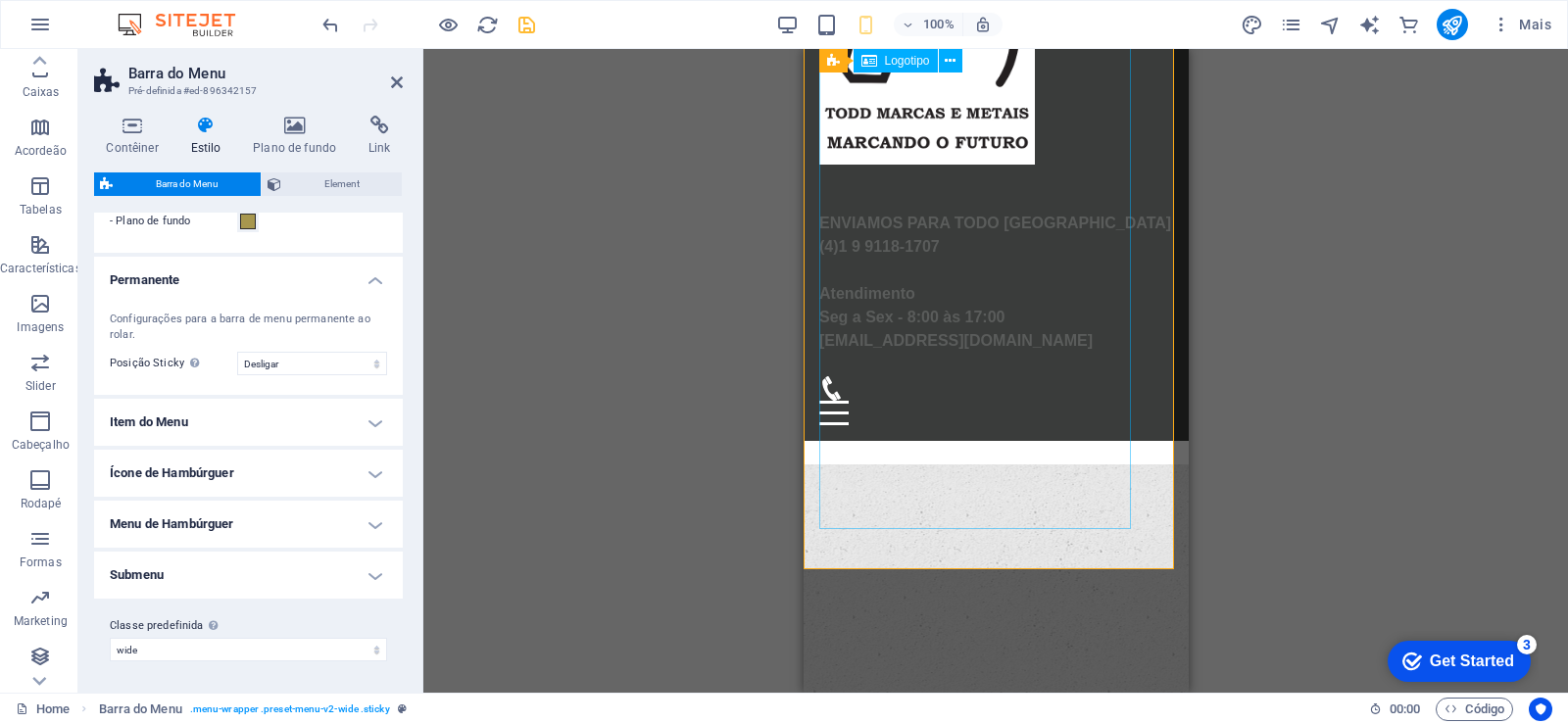
scroll to position [0, 0]
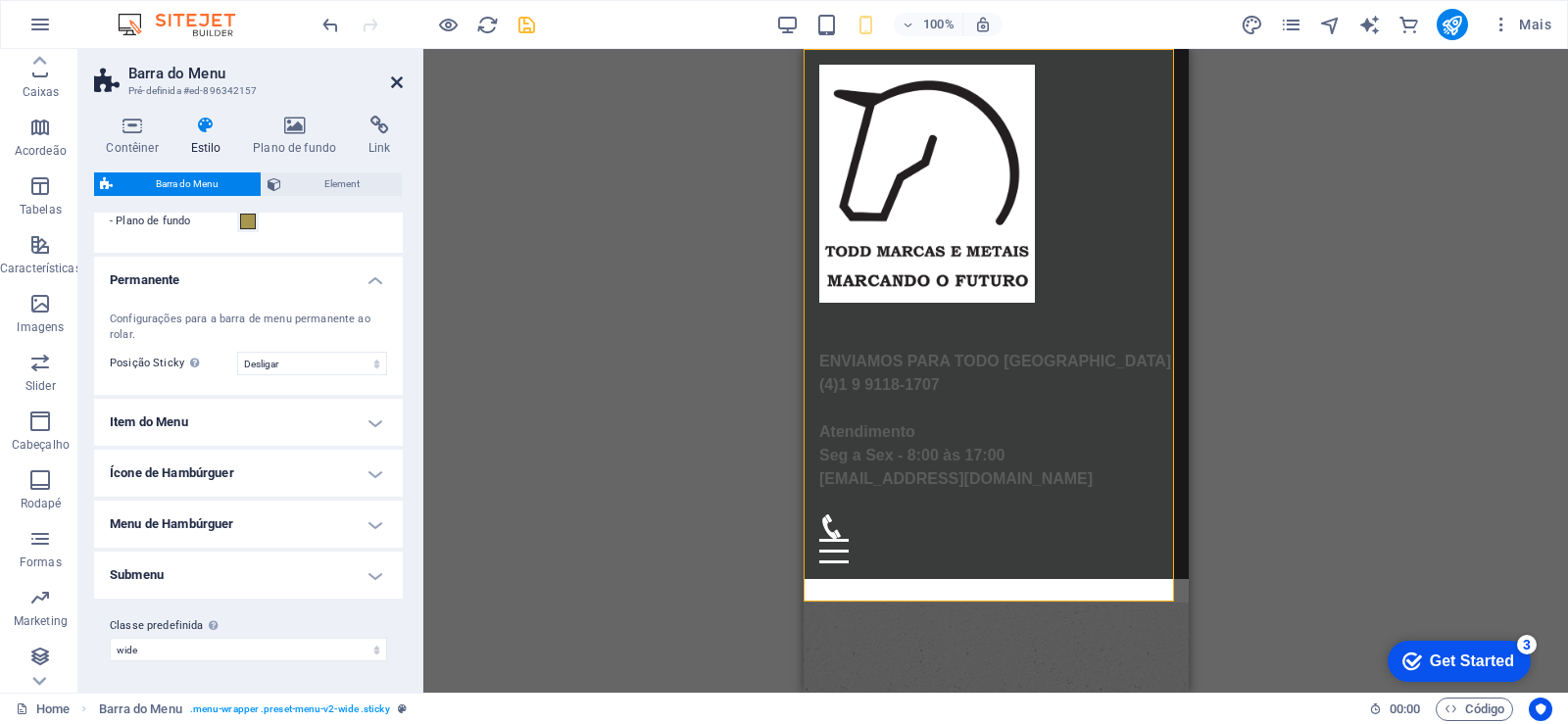
click at [396, 89] on icon at bounding box center [397, 82] width 12 height 16
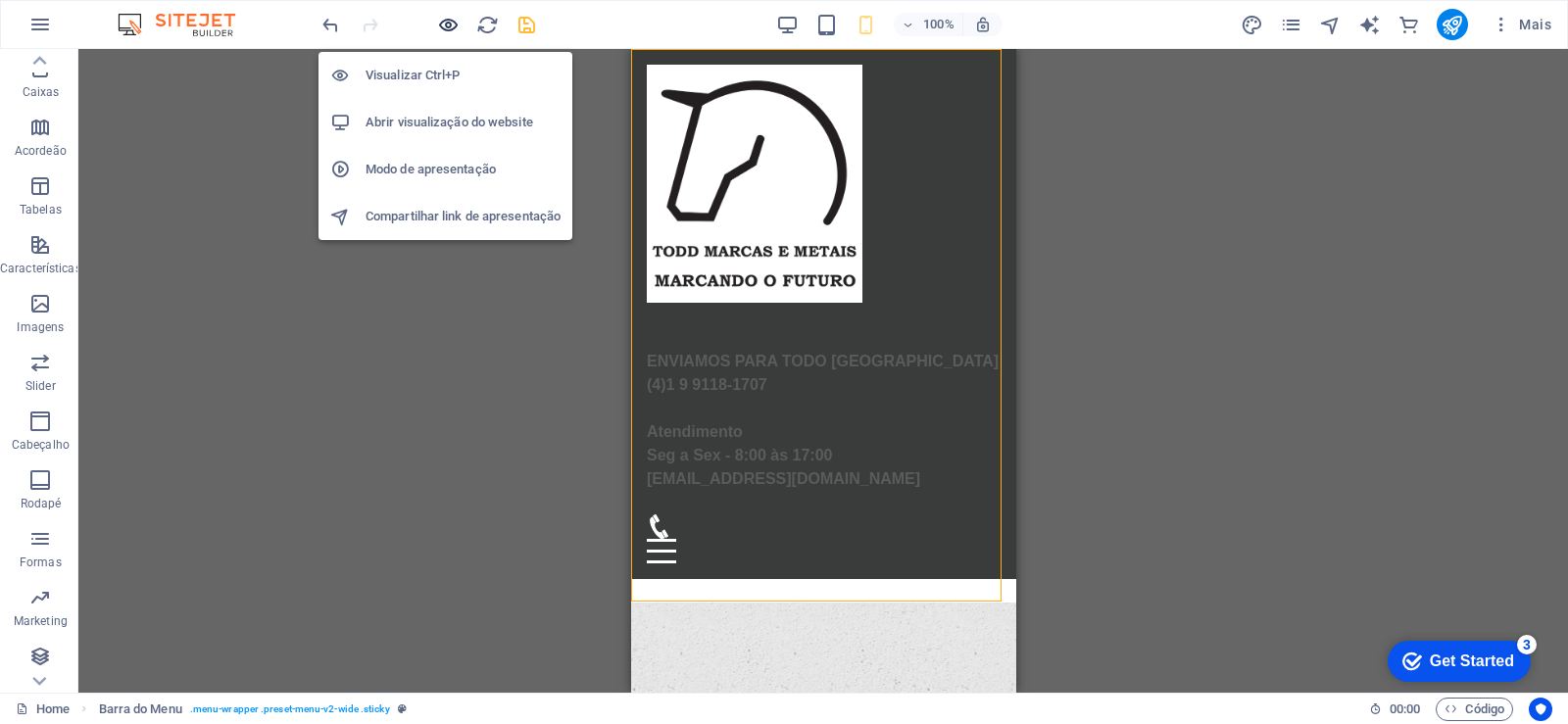
click at [447, 25] on icon "button" at bounding box center [448, 24] width 23 height 23
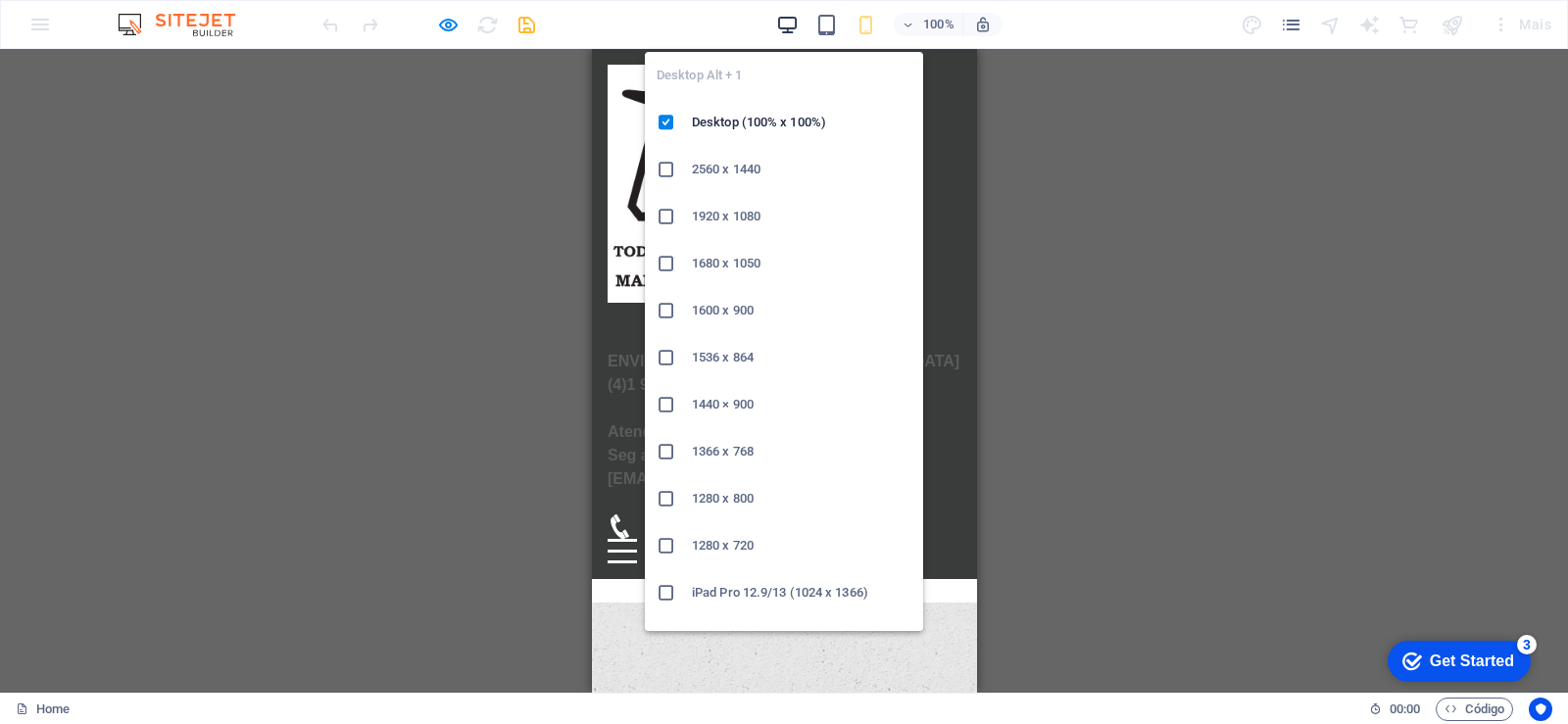
click at [791, 28] on icon "button" at bounding box center [787, 24] width 23 height 23
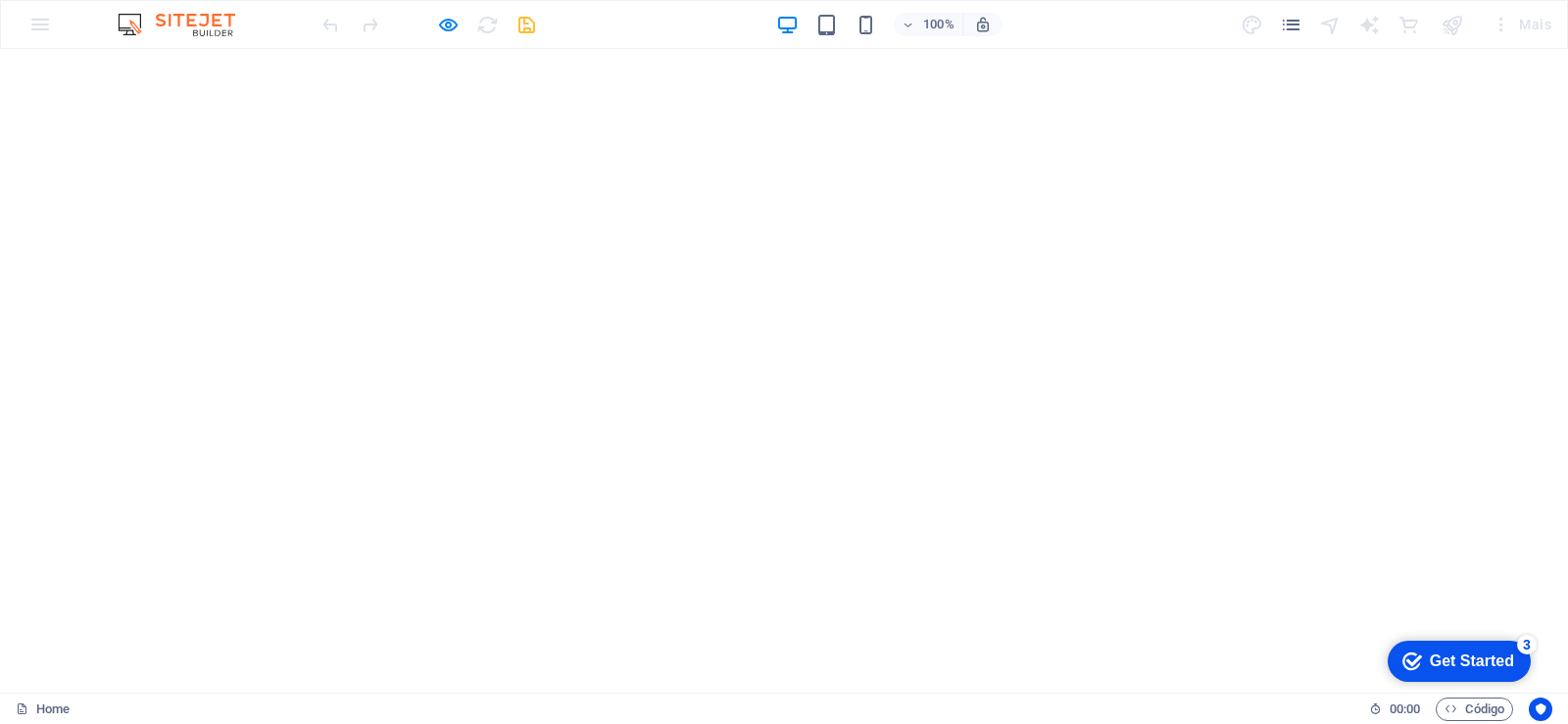
scroll to position [1353, 0]
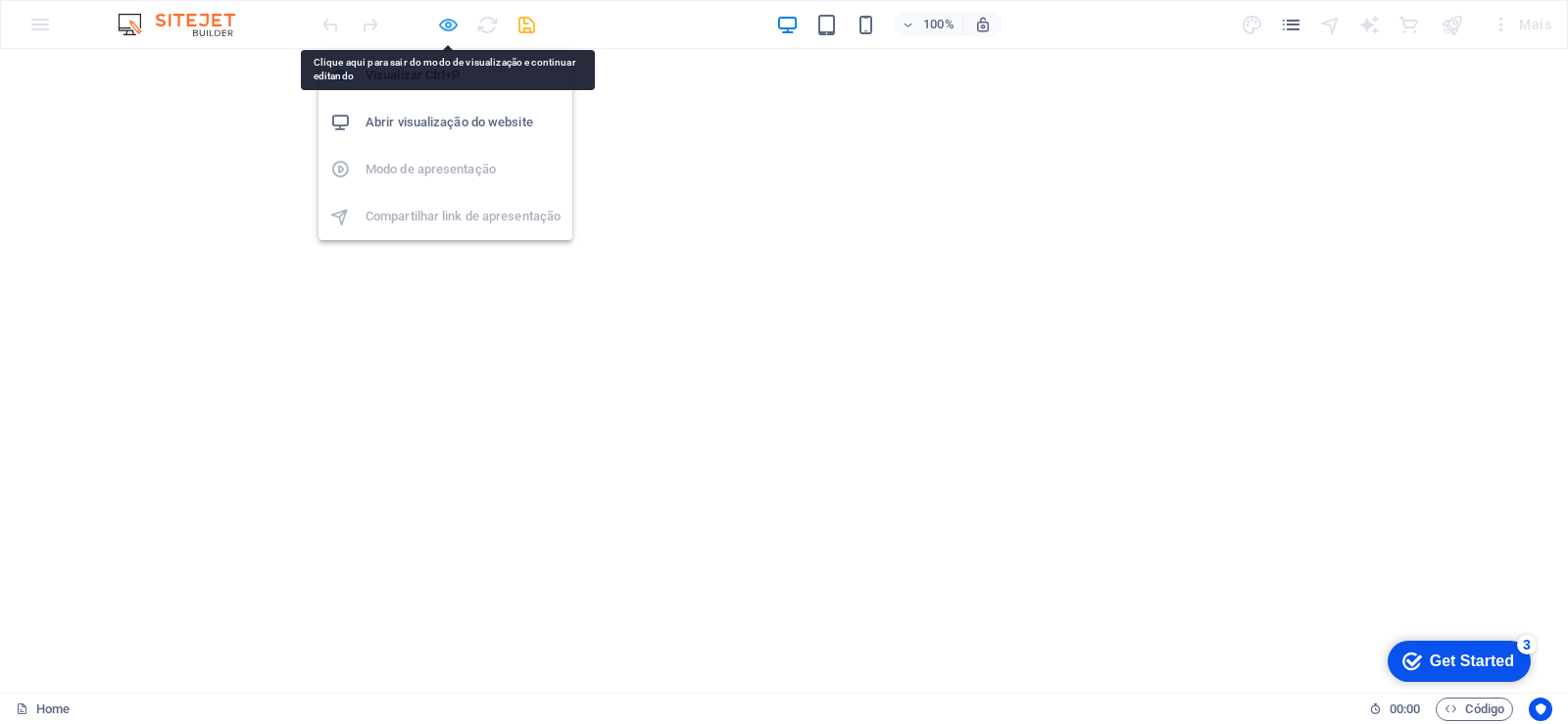
click at [447, 26] on icon "button" at bounding box center [448, 24] width 23 height 23
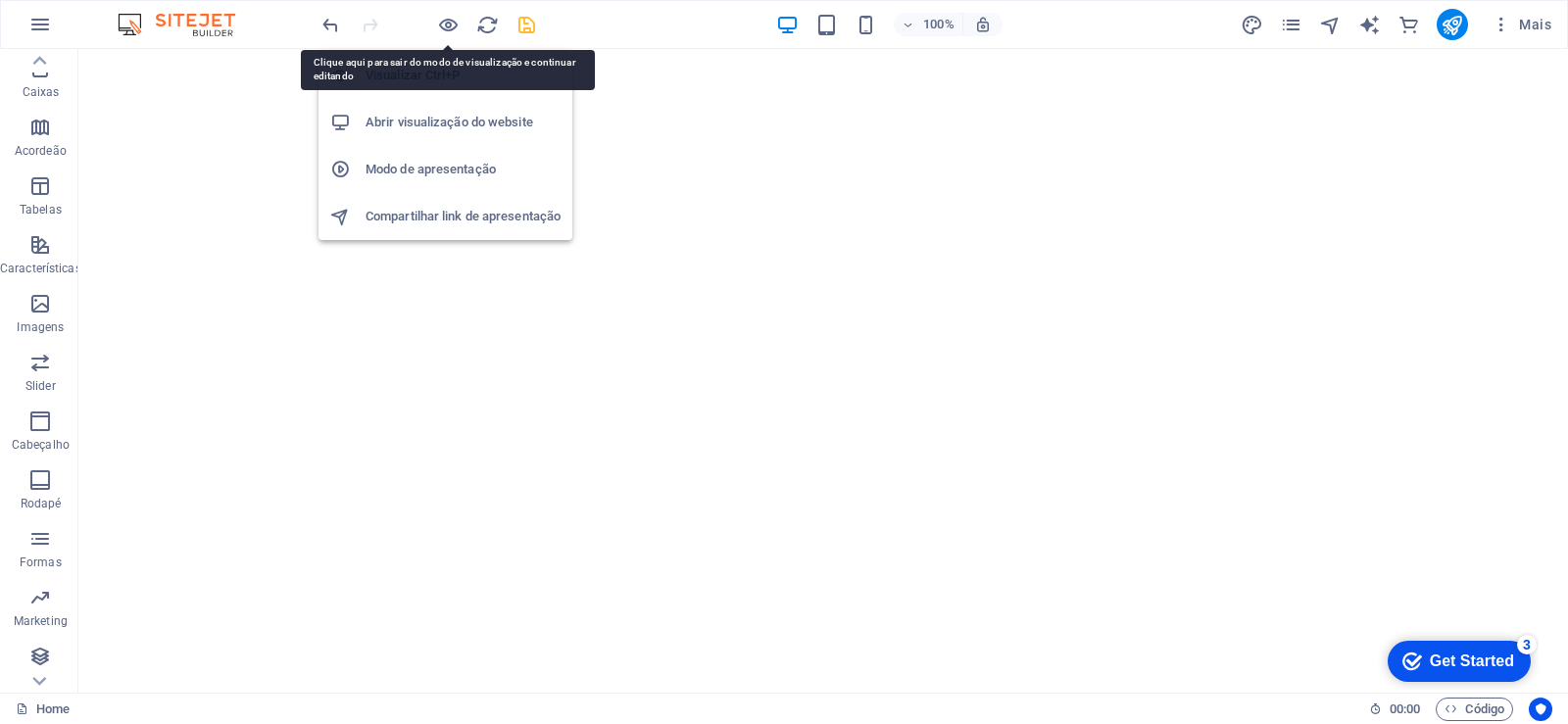
scroll to position [1316, 0]
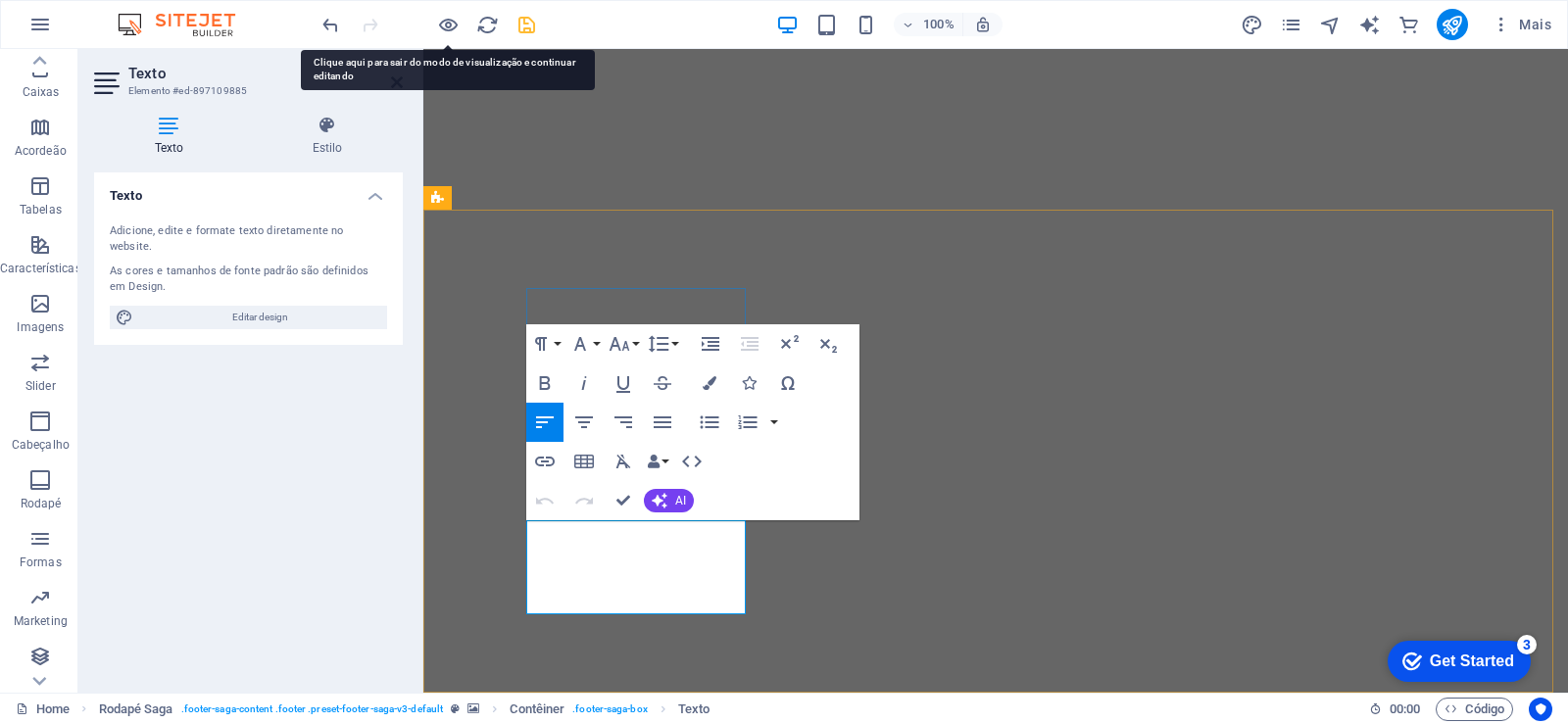
scroll to position [1154, 0]
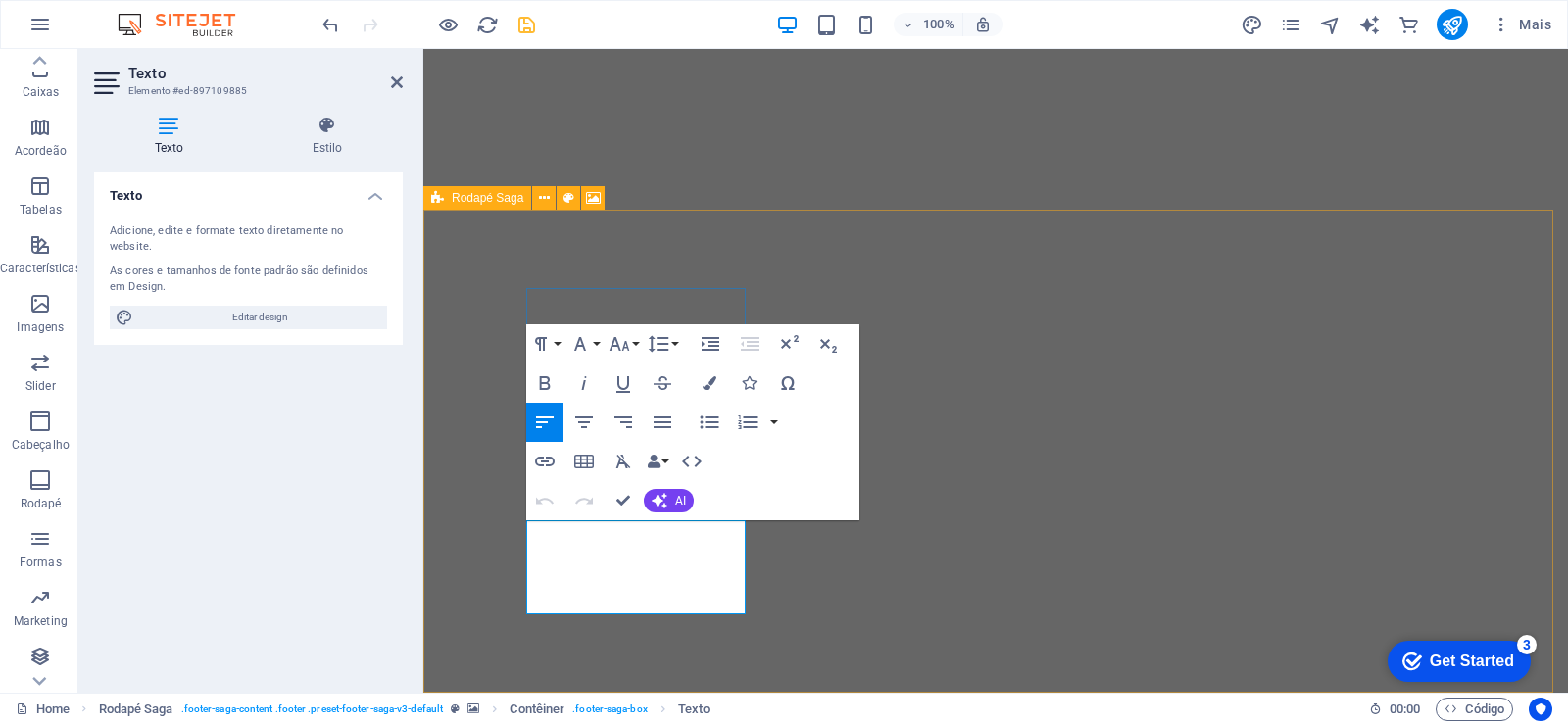
drag, startPoint x: 529, startPoint y: 534, endPoint x: 704, endPoint y: 596, distance: 185.7
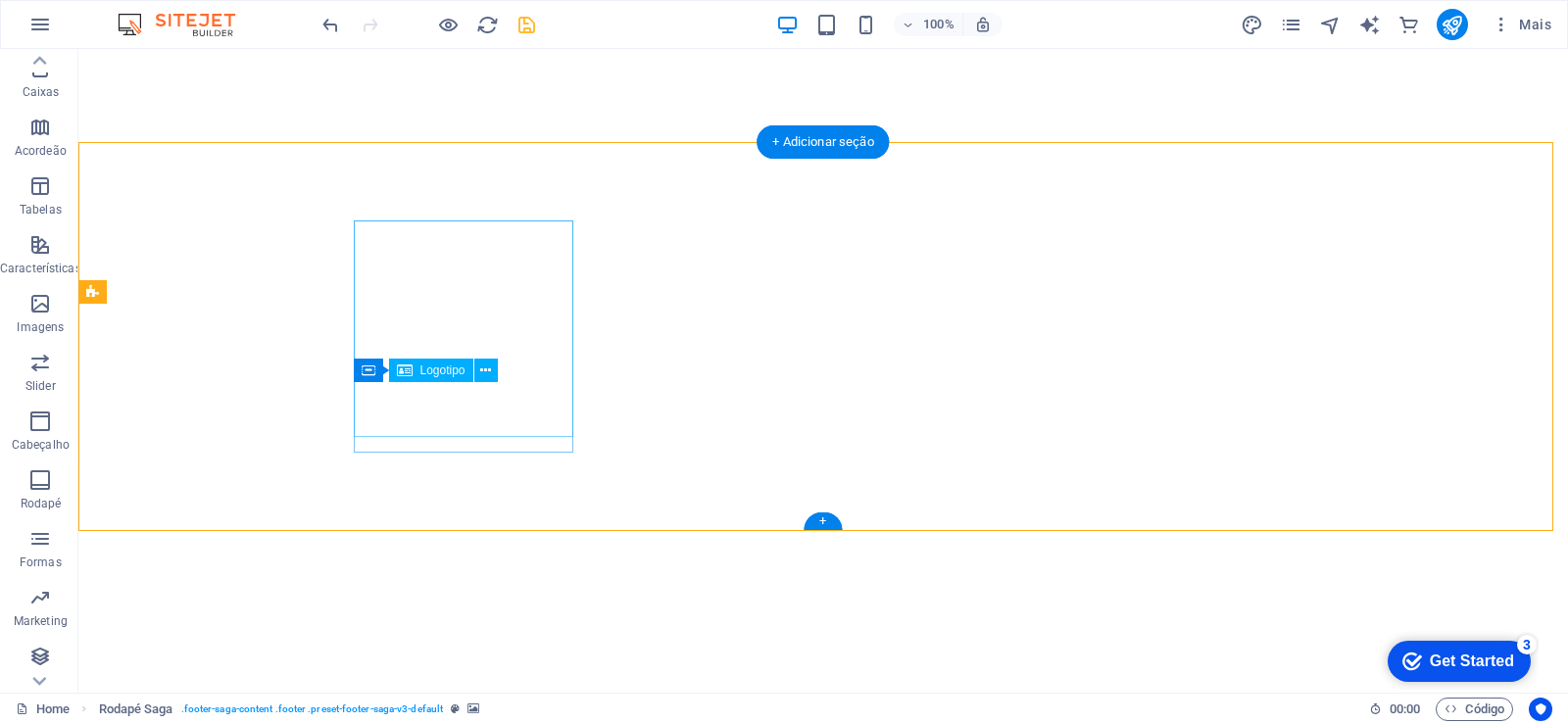
scroll to position [1222, 0]
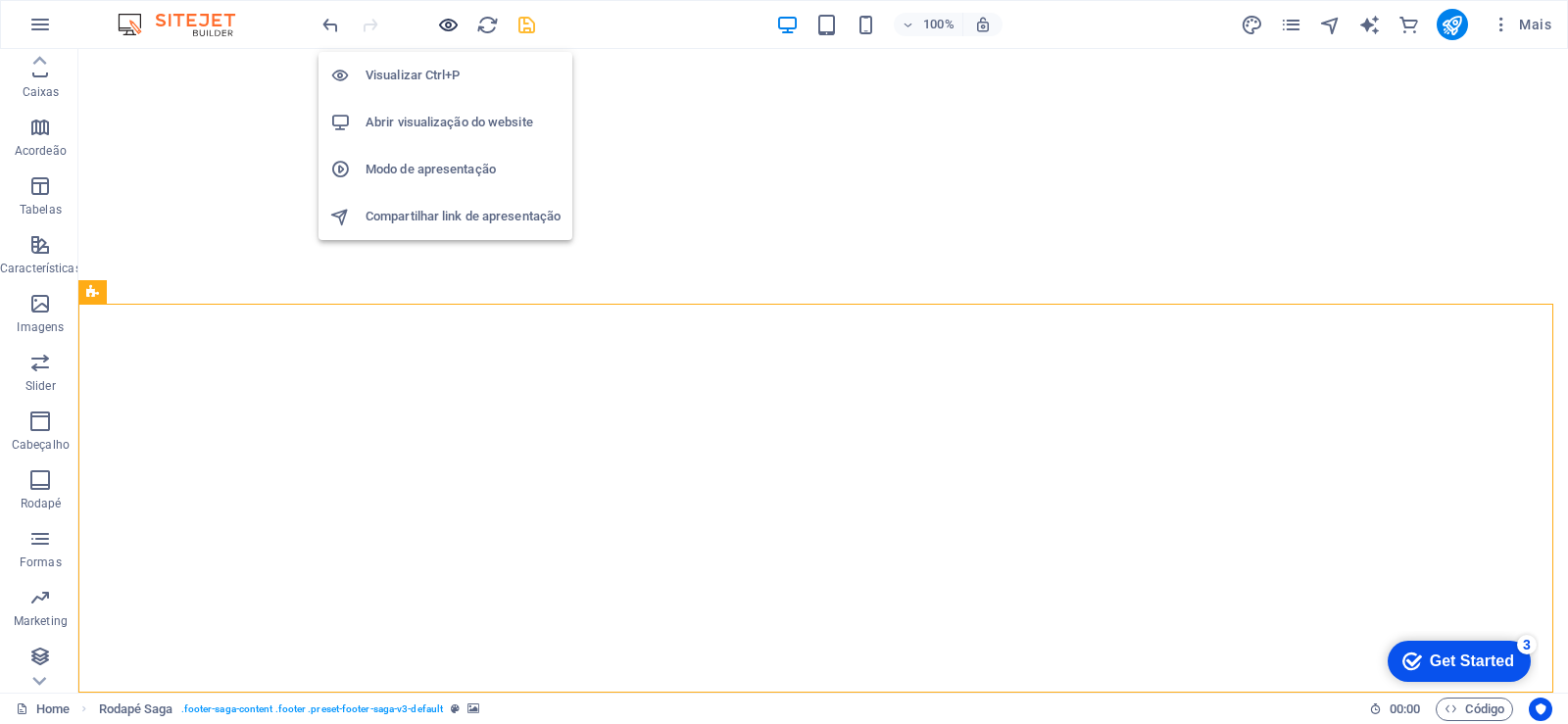
click at [442, 26] on icon "button" at bounding box center [448, 24] width 23 height 23
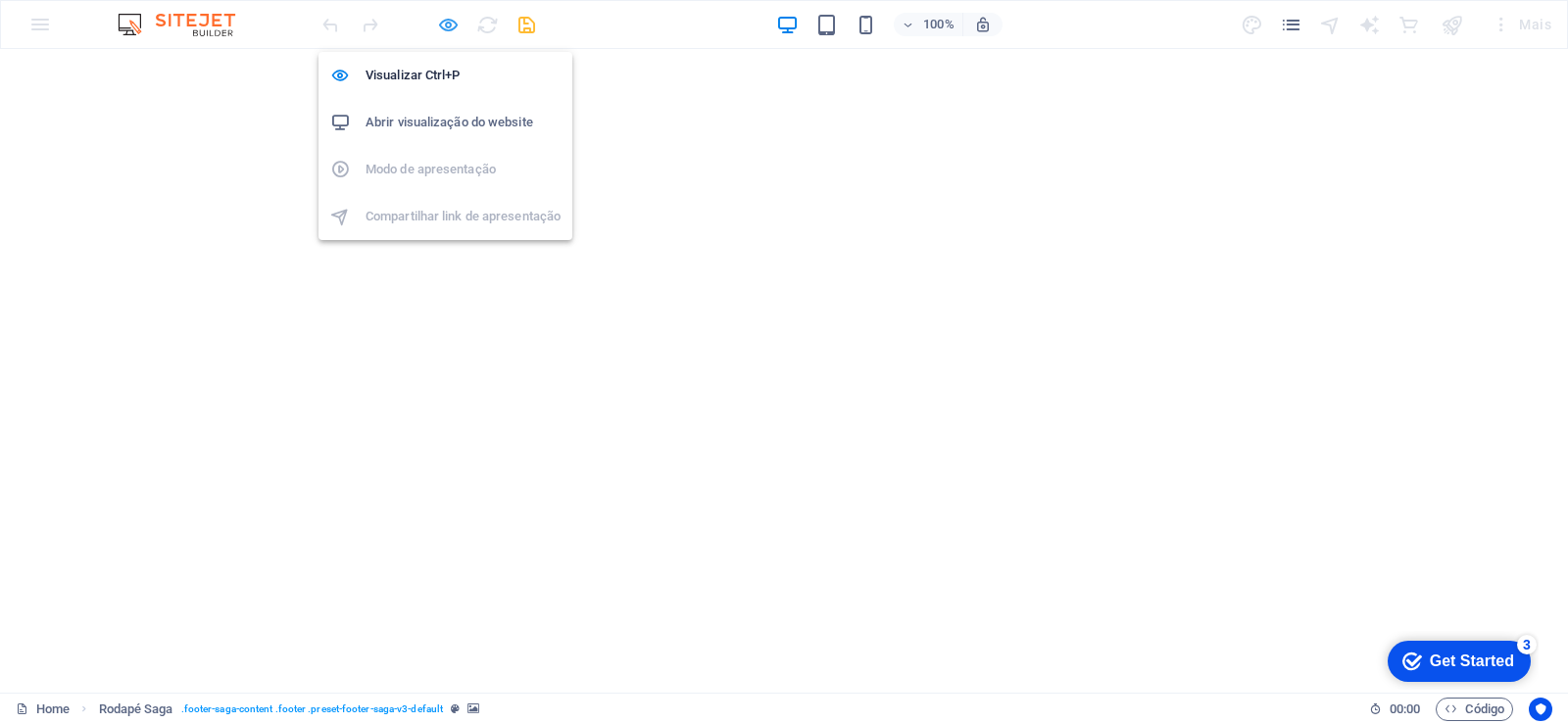
scroll to position [1259, 0]
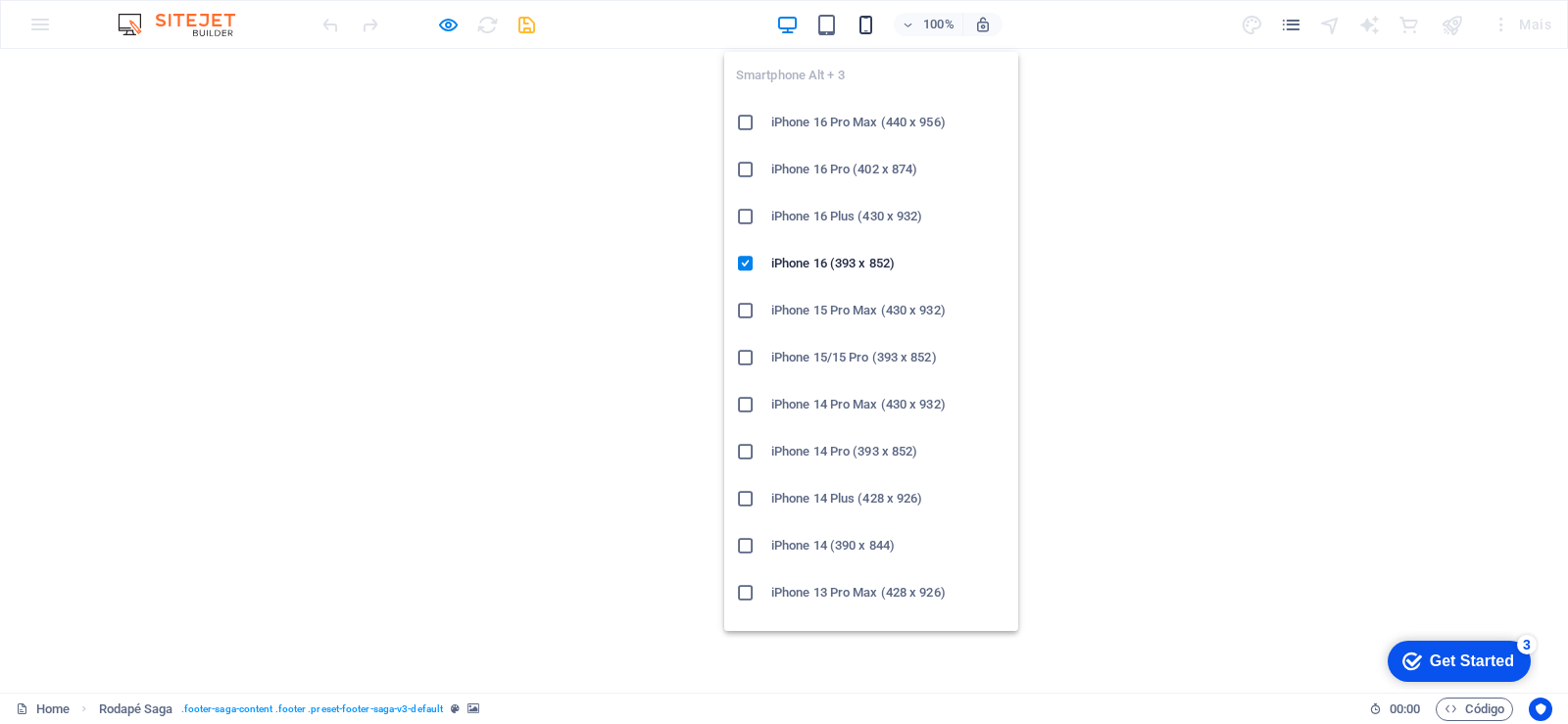
click at [858, 24] on icon "button" at bounding box center [865, 24] width 23 height 23
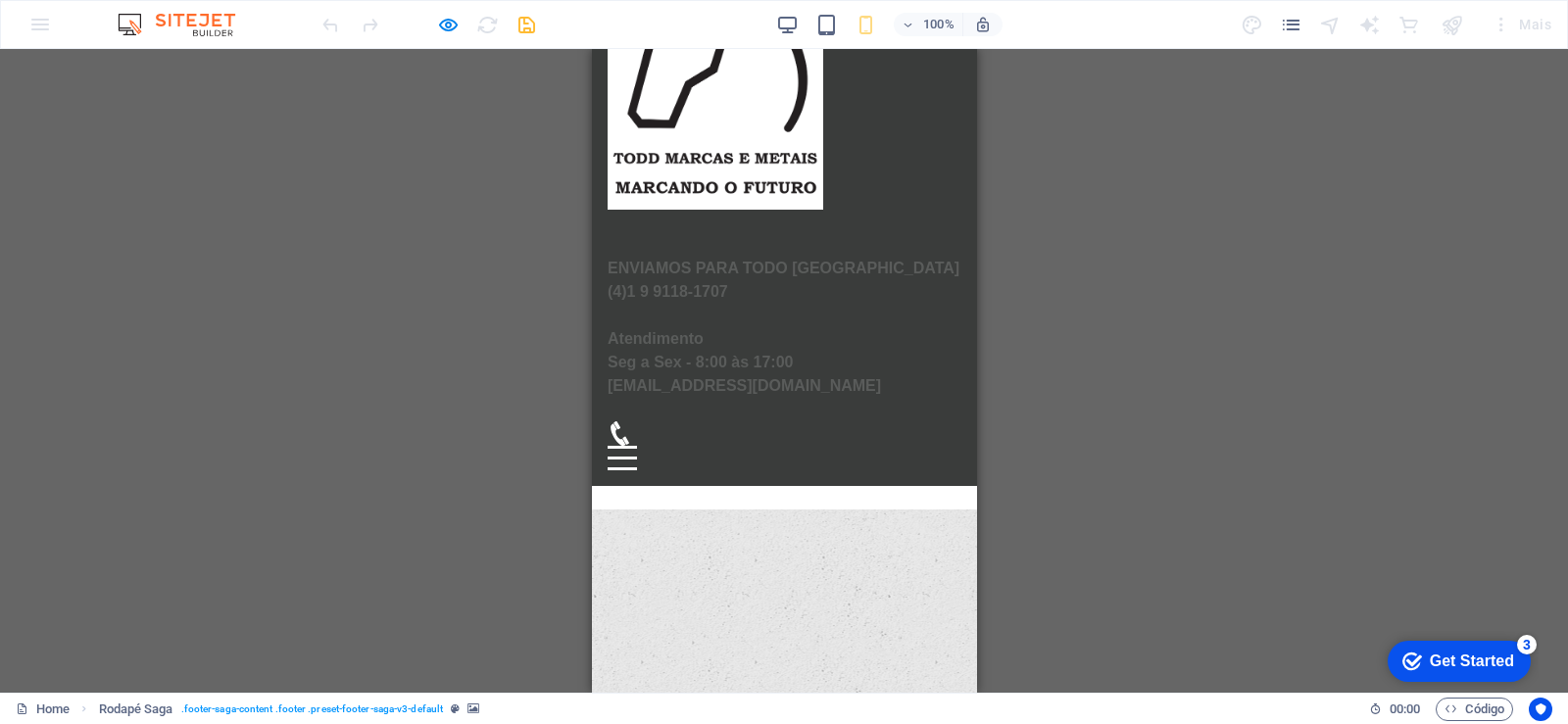
scroll to position [0, 0]
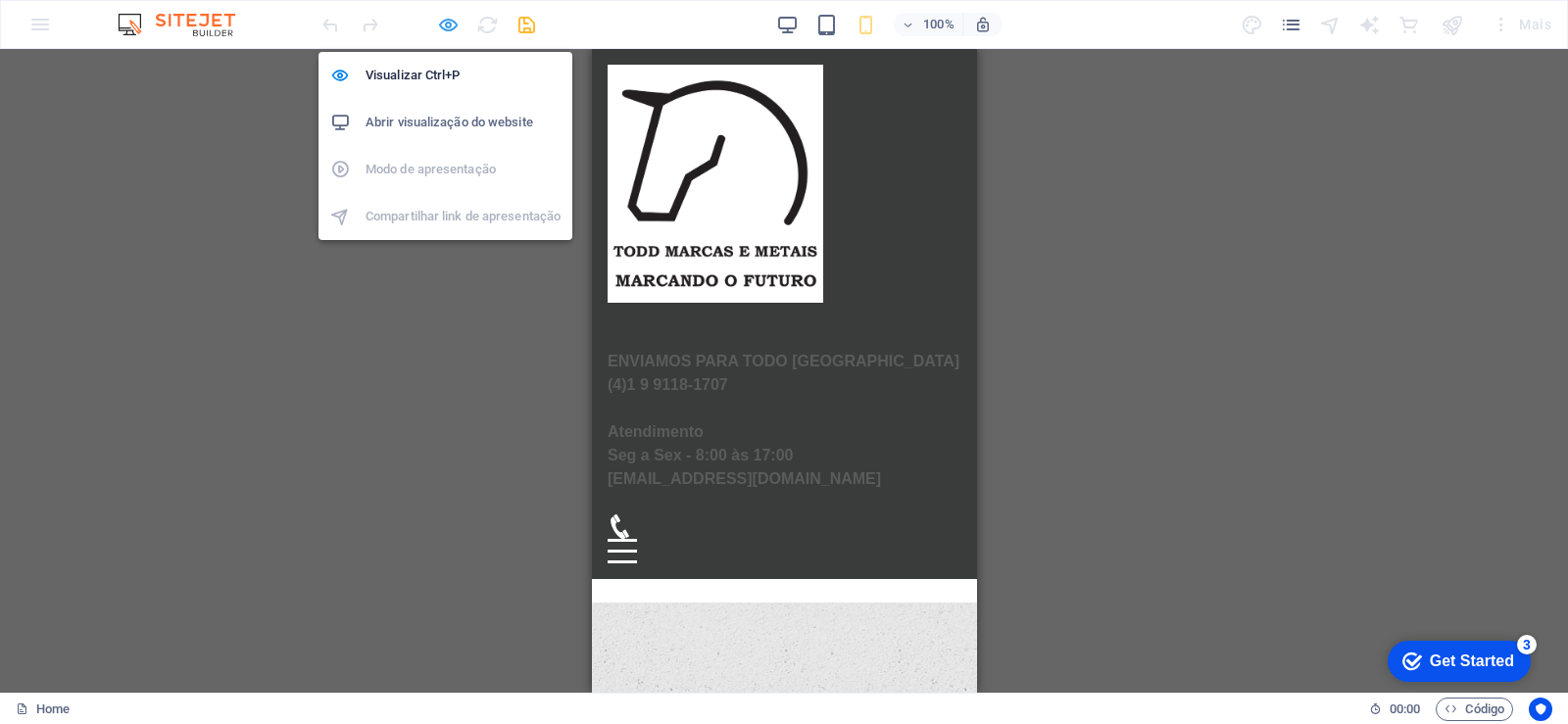
click at [446, 25] on icon "button" at bounding box center [448, 24] width 23 height 23
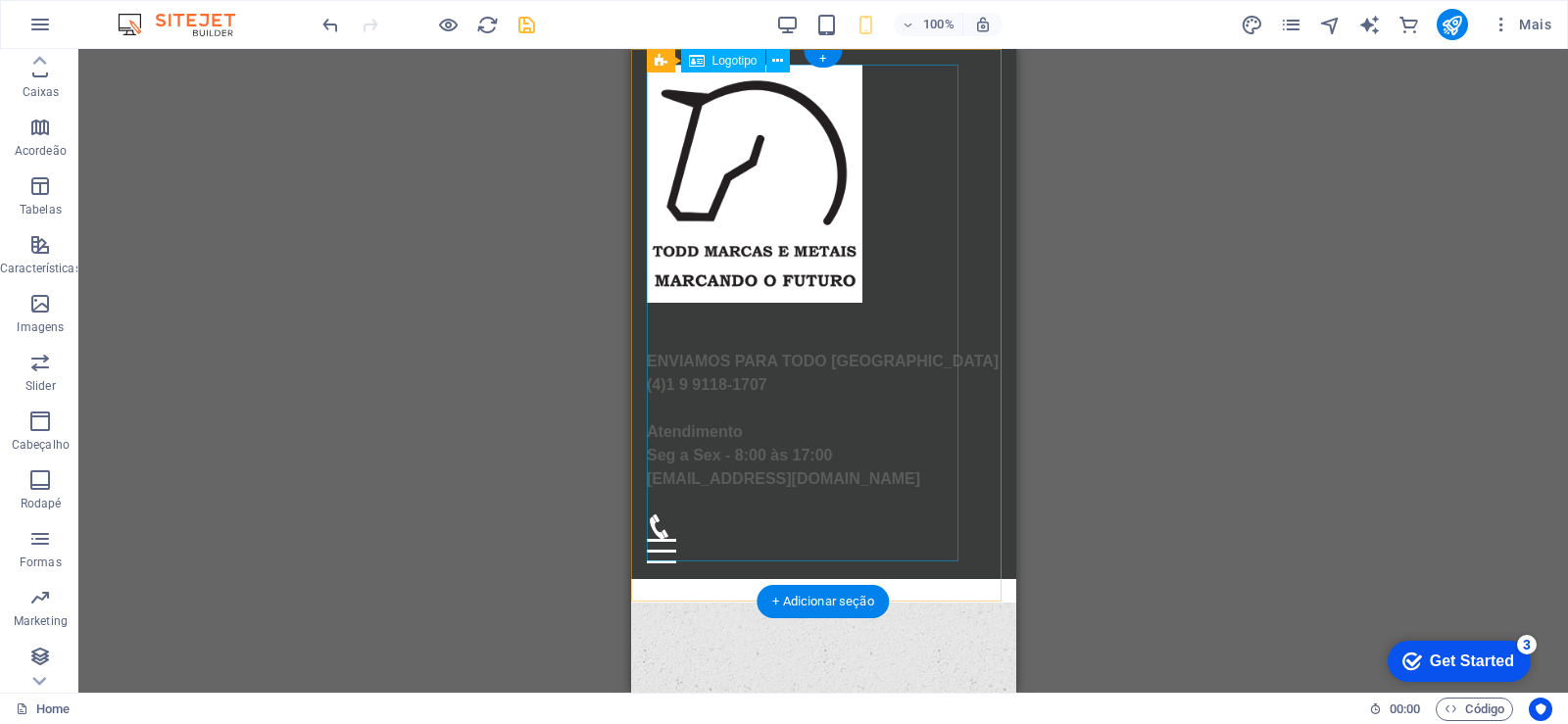
click at [941, 455] on div "ENVIAMOS PARA TODO BRASIL (4)1 9 9118-1707 Atendimento Seg a Sex - 8:00 às 17:0…" at bounding box center [822, 289] width 354 height 450
select select "px"
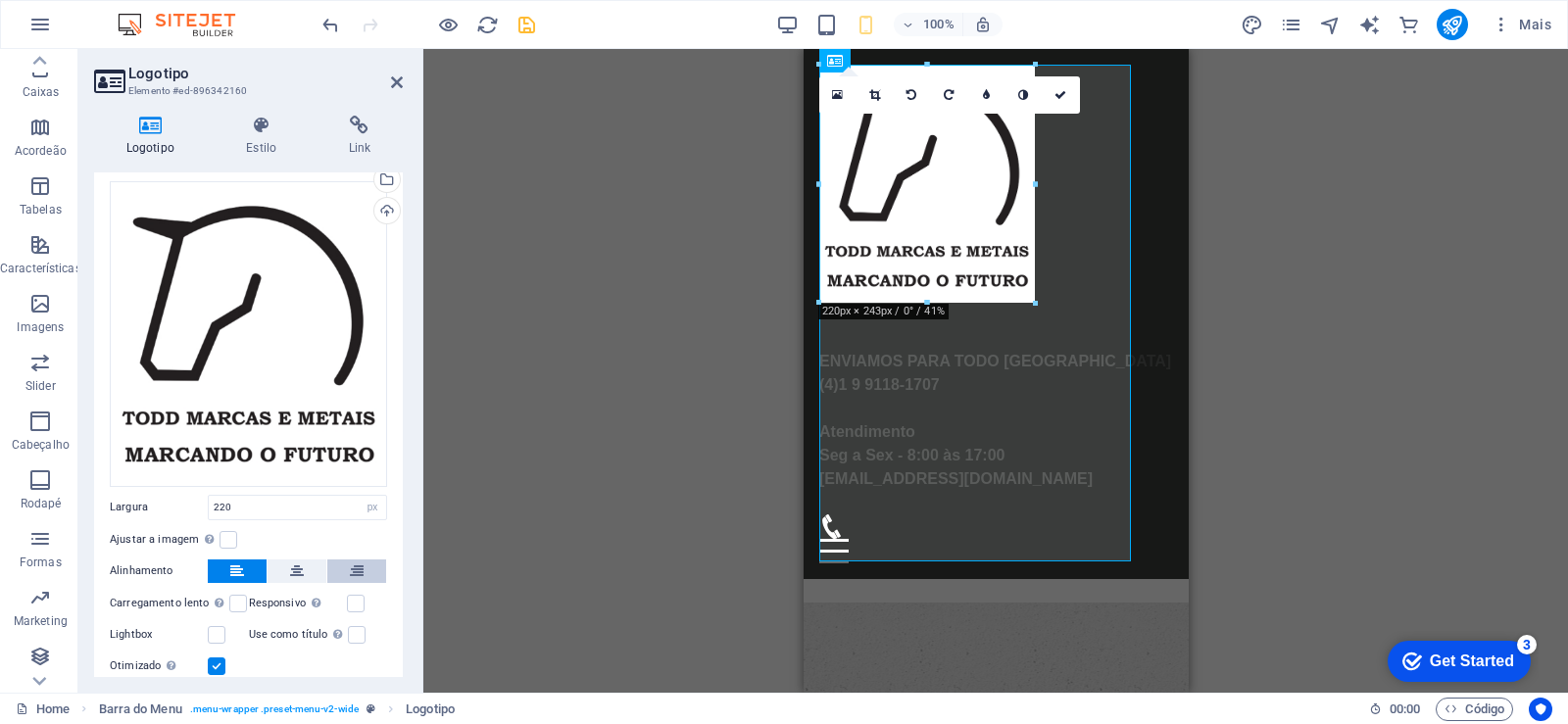
scroll to position [134, 0]
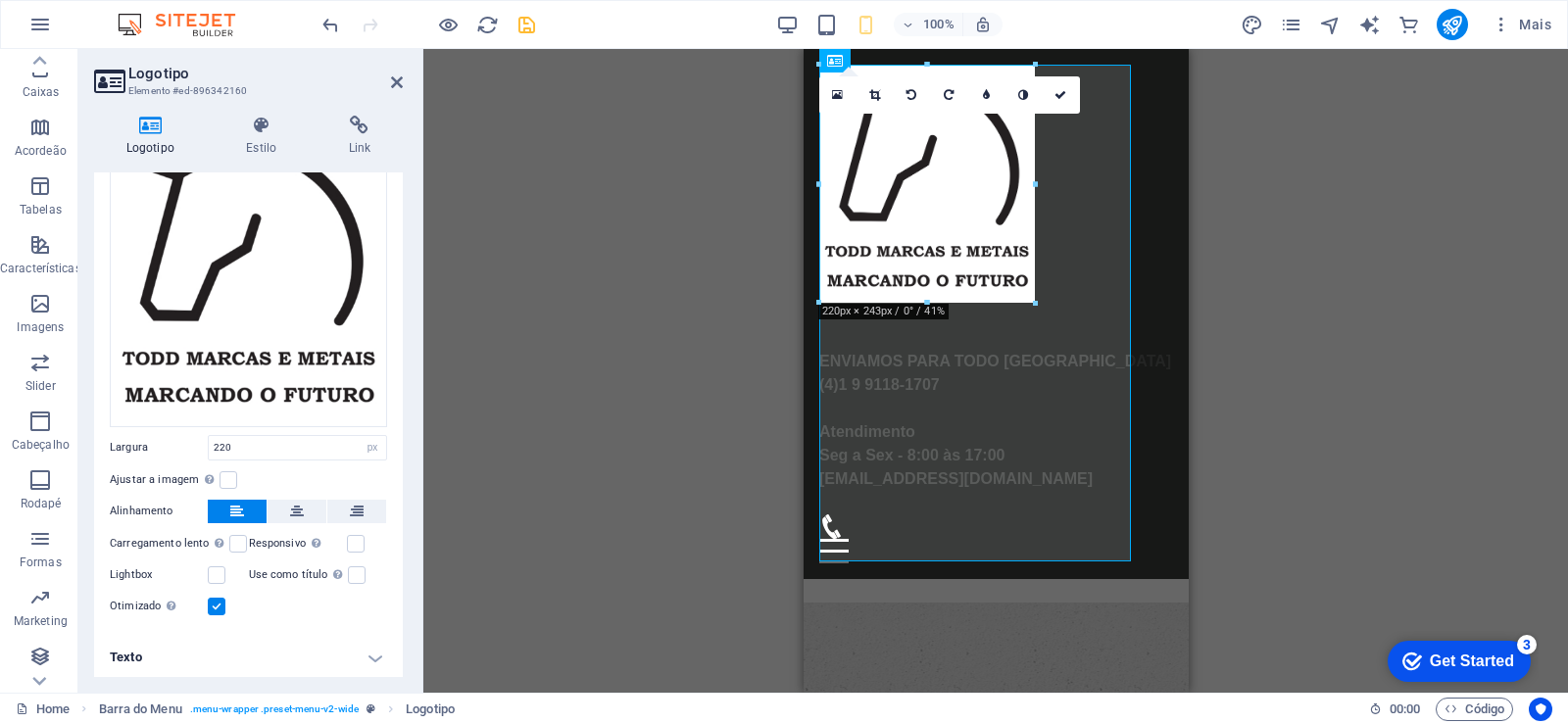
click at [371, 657] on h4 "Texto" at bounding box center [248, 657] width 309 height 47
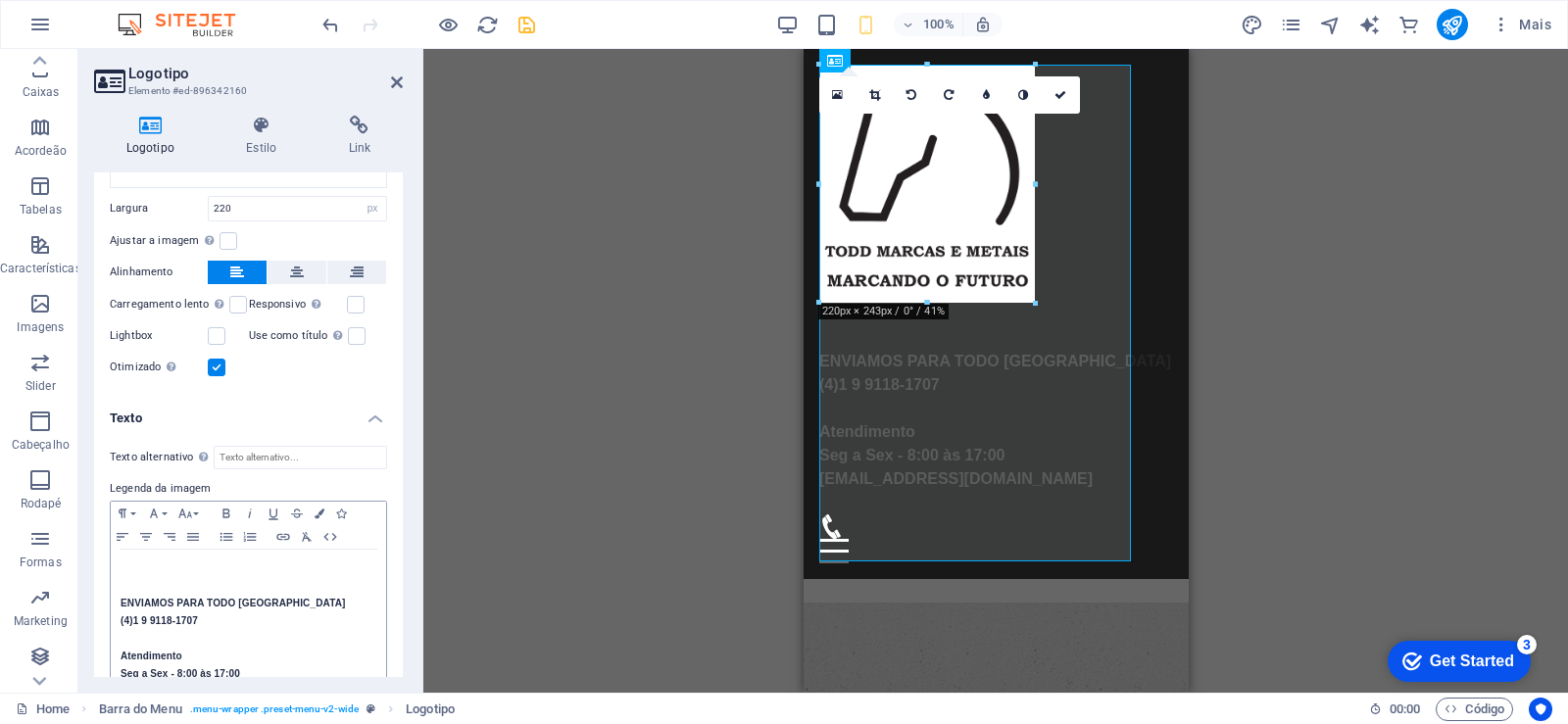
scroll to position [438, 0]
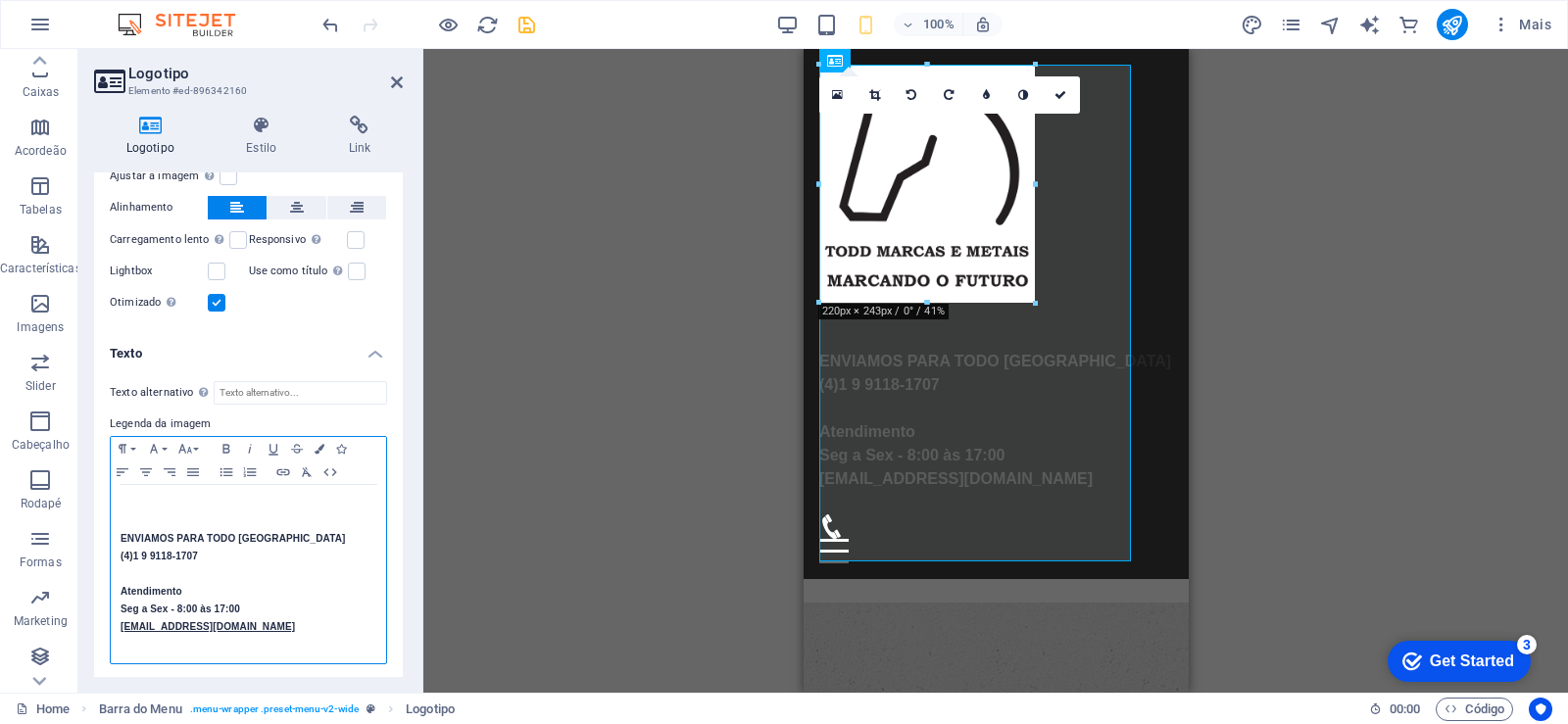
click at [264, 559] on p "ENVIAMOS PARA TODO BRASIL (4)1 9 9118-1707" at bounding box center [248, 548] width 256 height 35
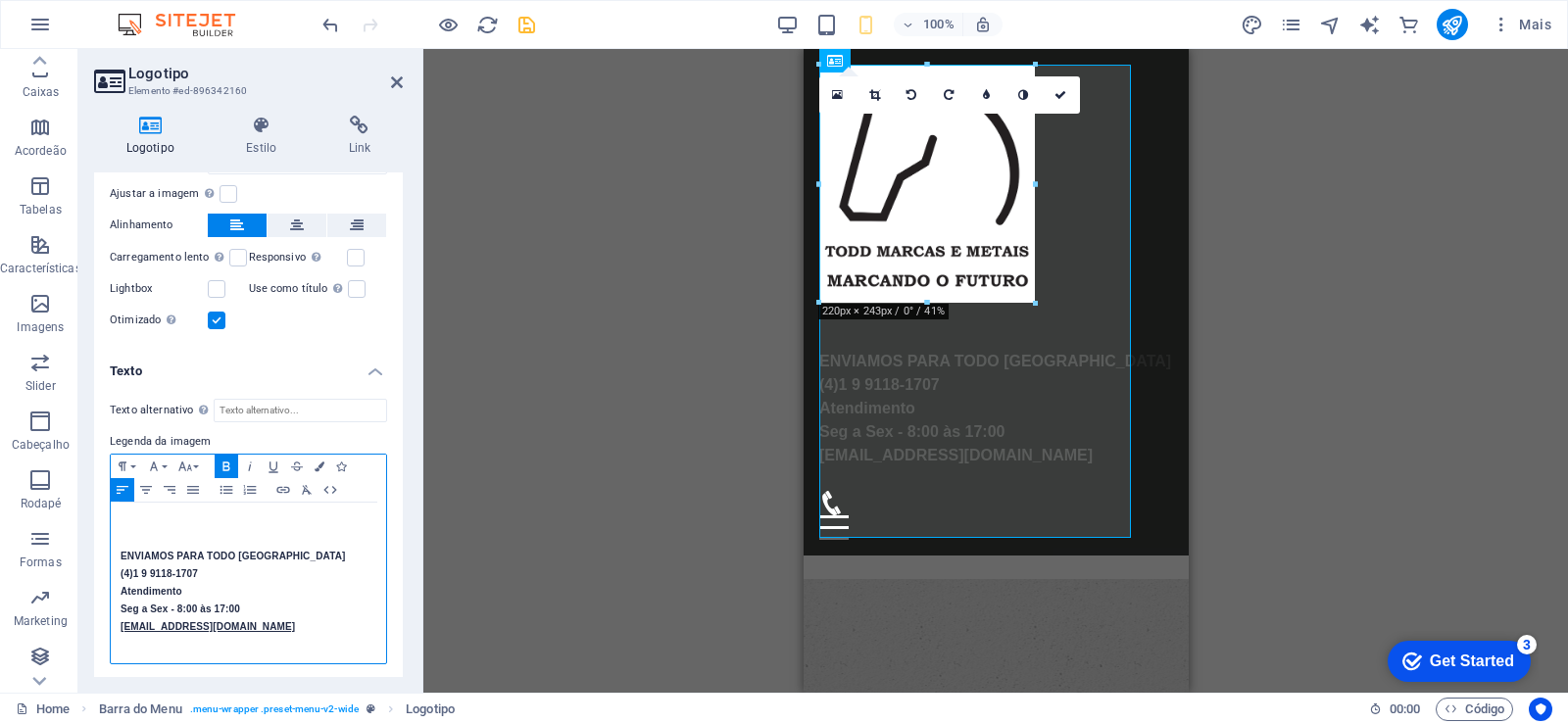
click at [264, 583] on p "Atendimento" at bounding box center [248, 592] width 256 height 18
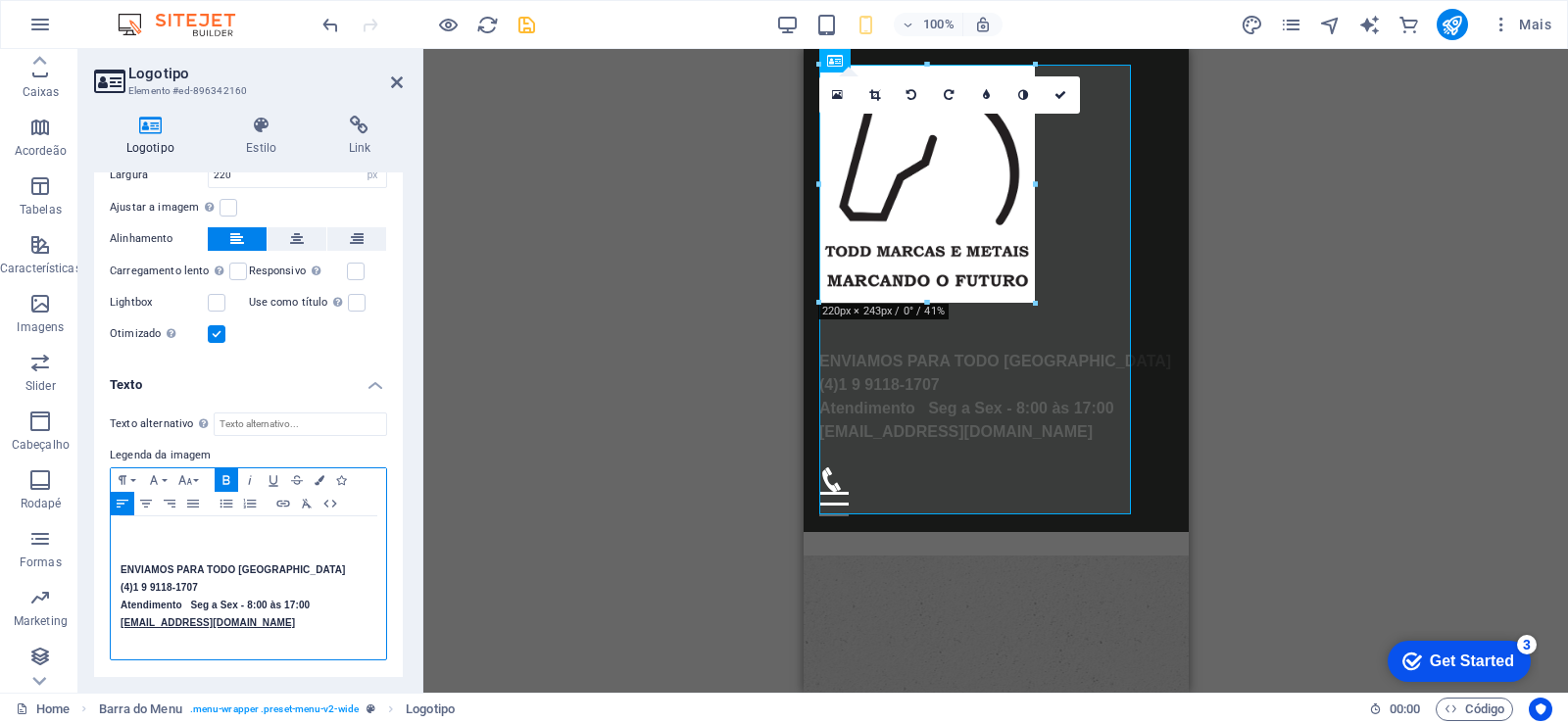
click at [310, 600] on strong "Seg a Sex - 8:00 às 17:00" at bounding box center [250, 604] width 120 height 11
click at [619, 532] on div "H2 Pré-definida Contêiner Barra do Menu Logotipo Barra do Menu Slider de imagem…" at bounding box center [996, 370] width 1145 height 644
click at [400, 79] on icon at bounding box center [397, 82] width 12 height 16
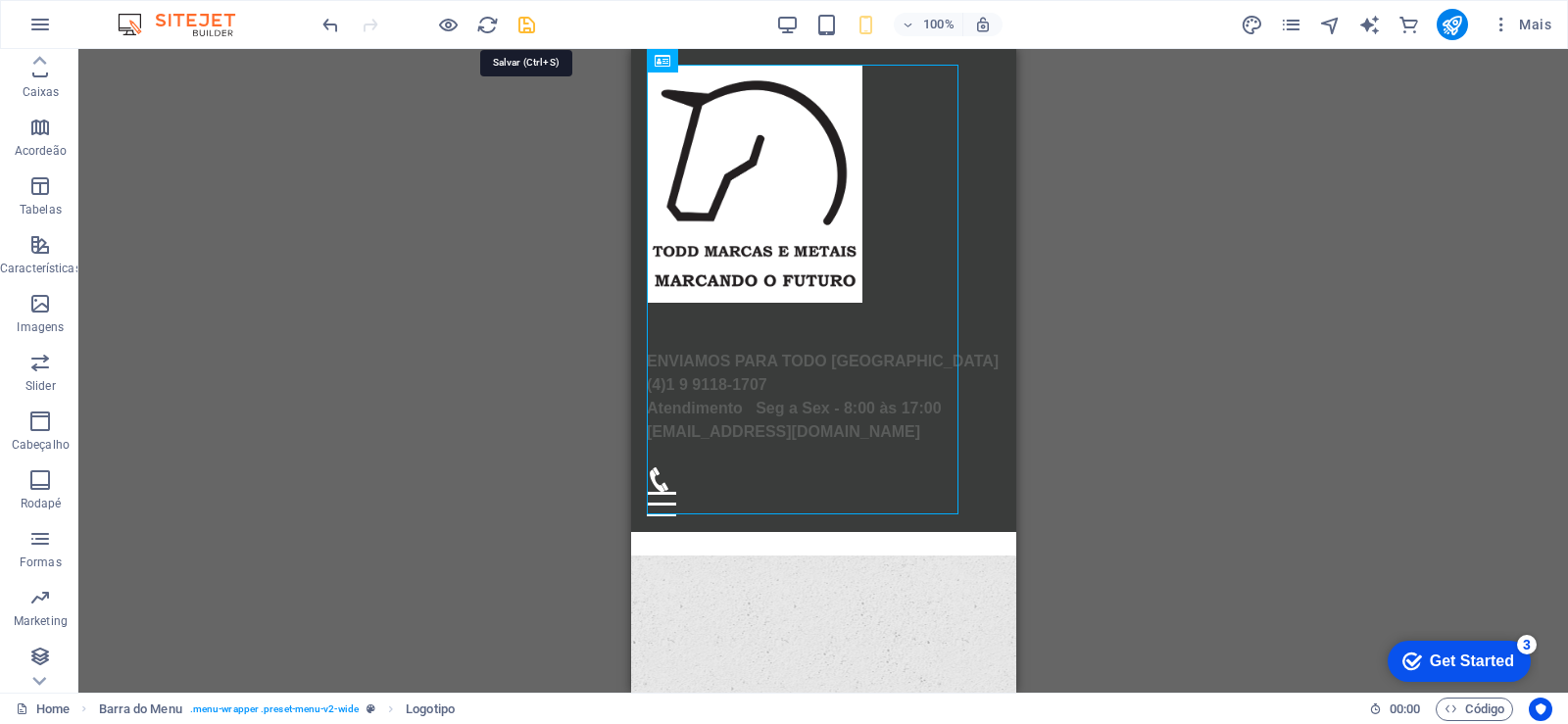
click at [525, 28] on icon "save" at bounding box center [526, 24] width 23 height 23
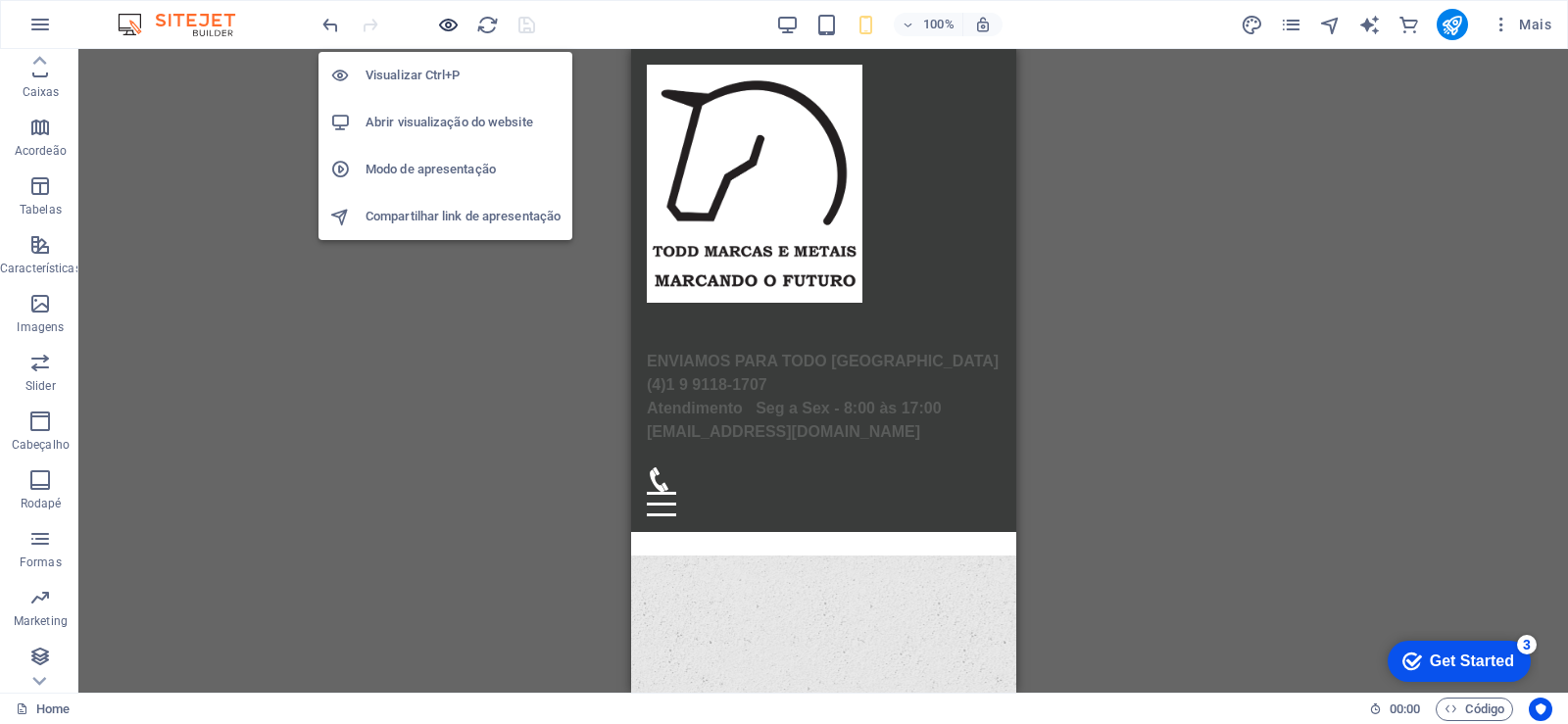
click at [449, 24] on icon "button" at bounding box center [448, 24] width 23 height 23
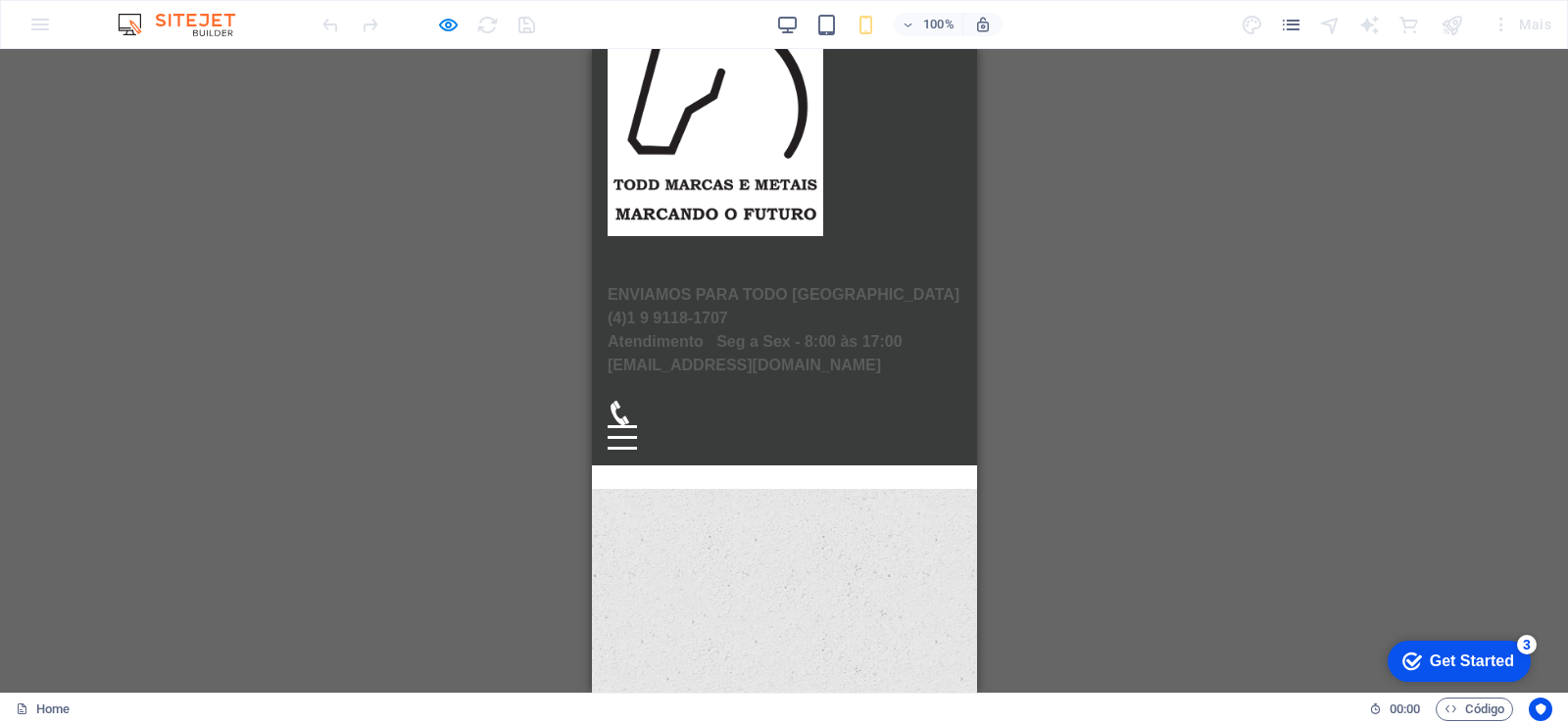
scroll to position [0, 0]
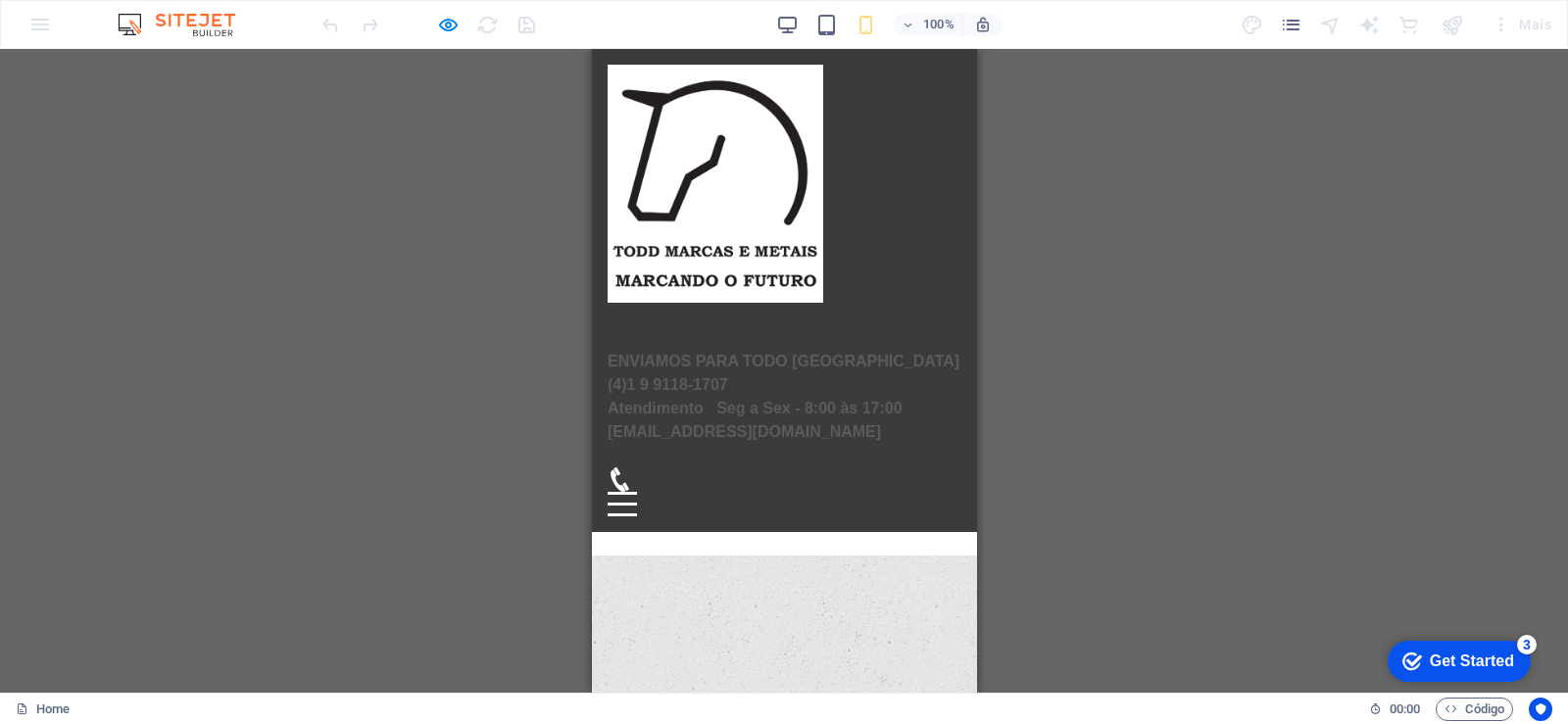
click at [636, 516] on div "Menu" at bounding box center [621, 504] width 29 height 24
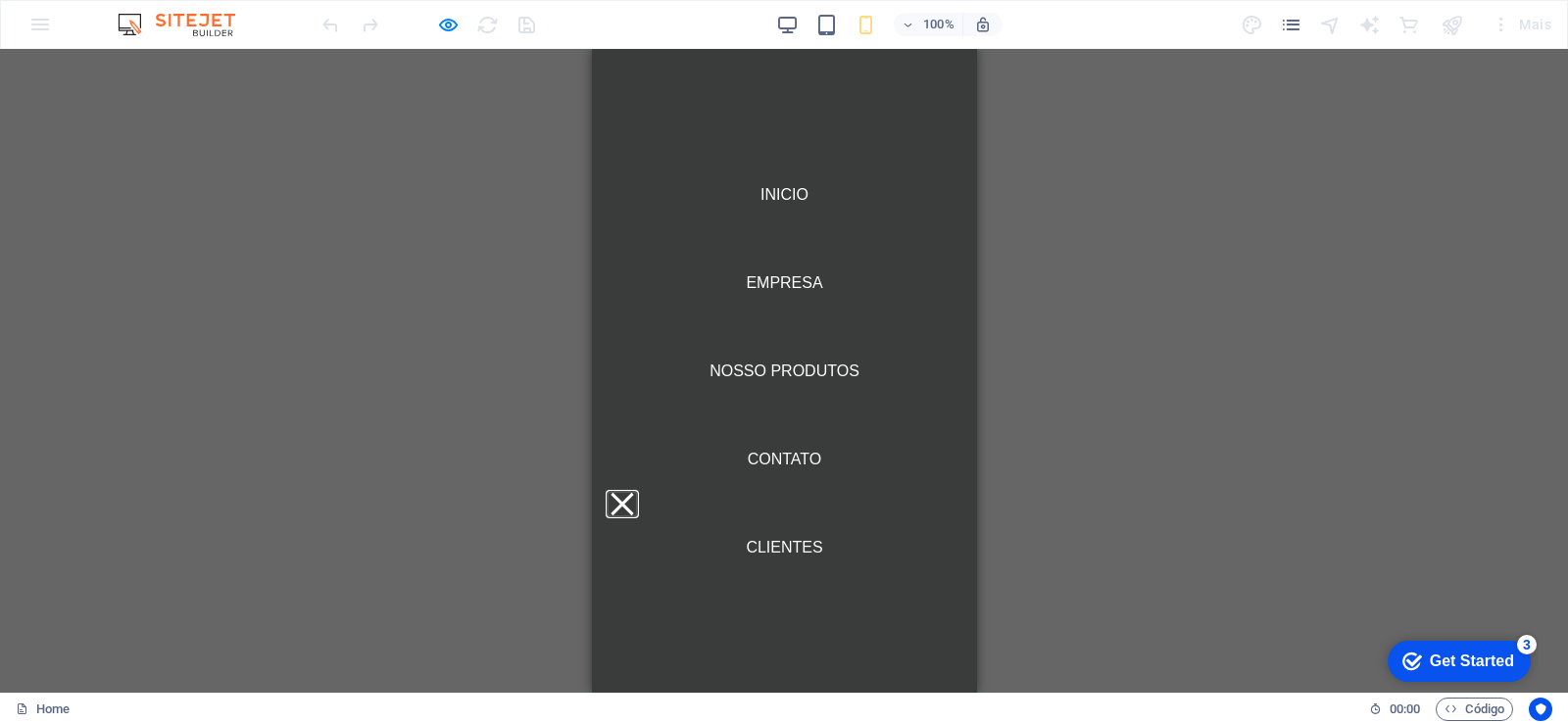
click at [632, 515] on button "Menu" at bounding box center [620, 504] width 23 height 23
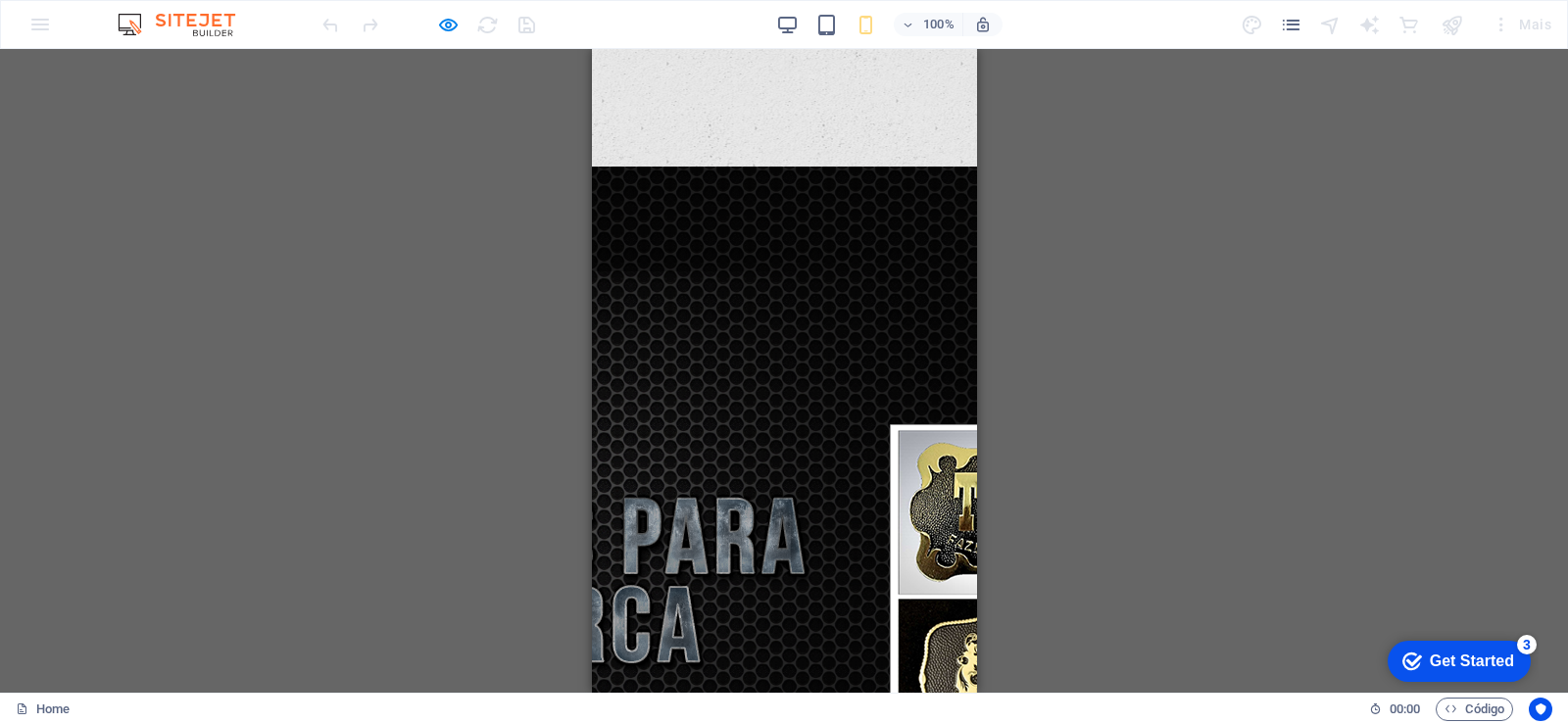
scroll to position [1237, 0]
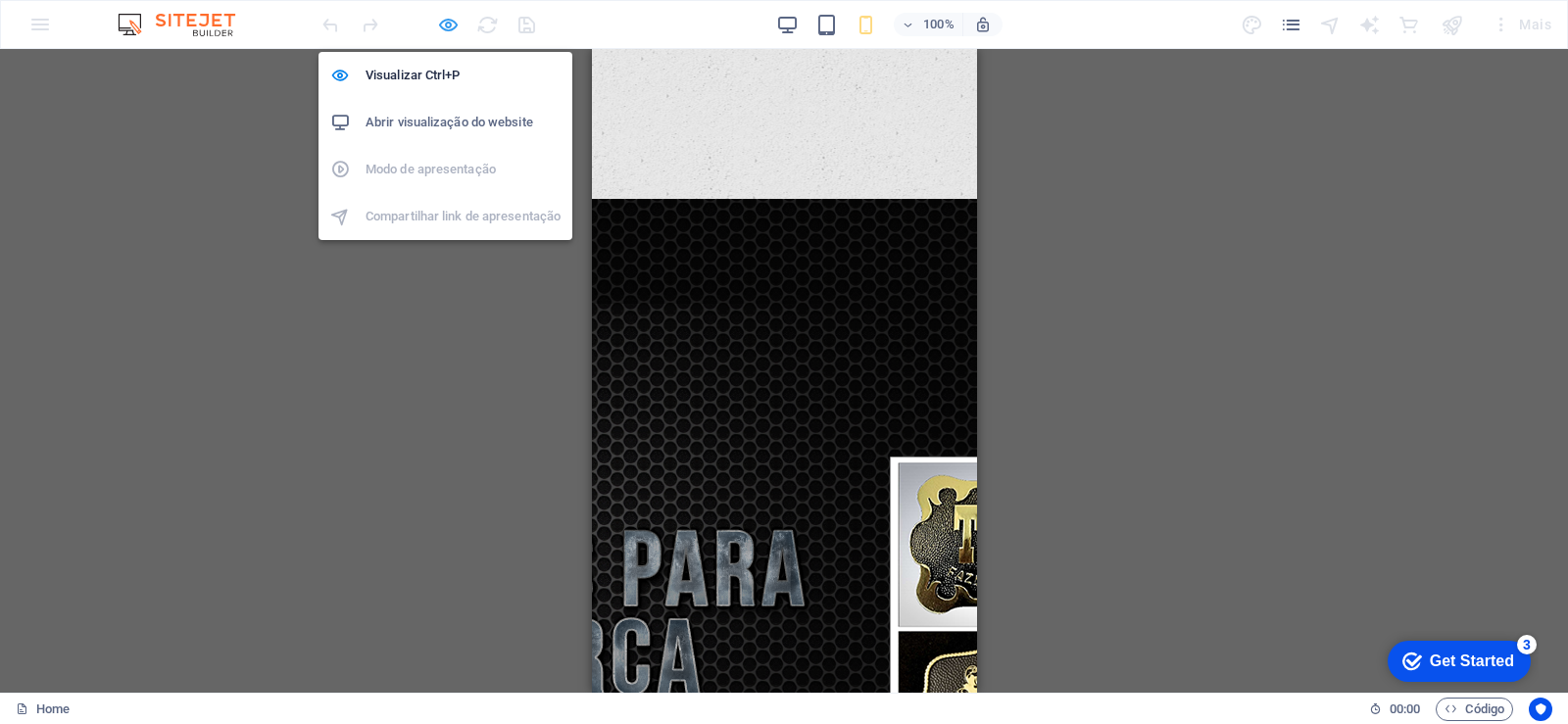
click at [445, 29] on icon "button" at bounding box center [448, 24] width 23 height 23
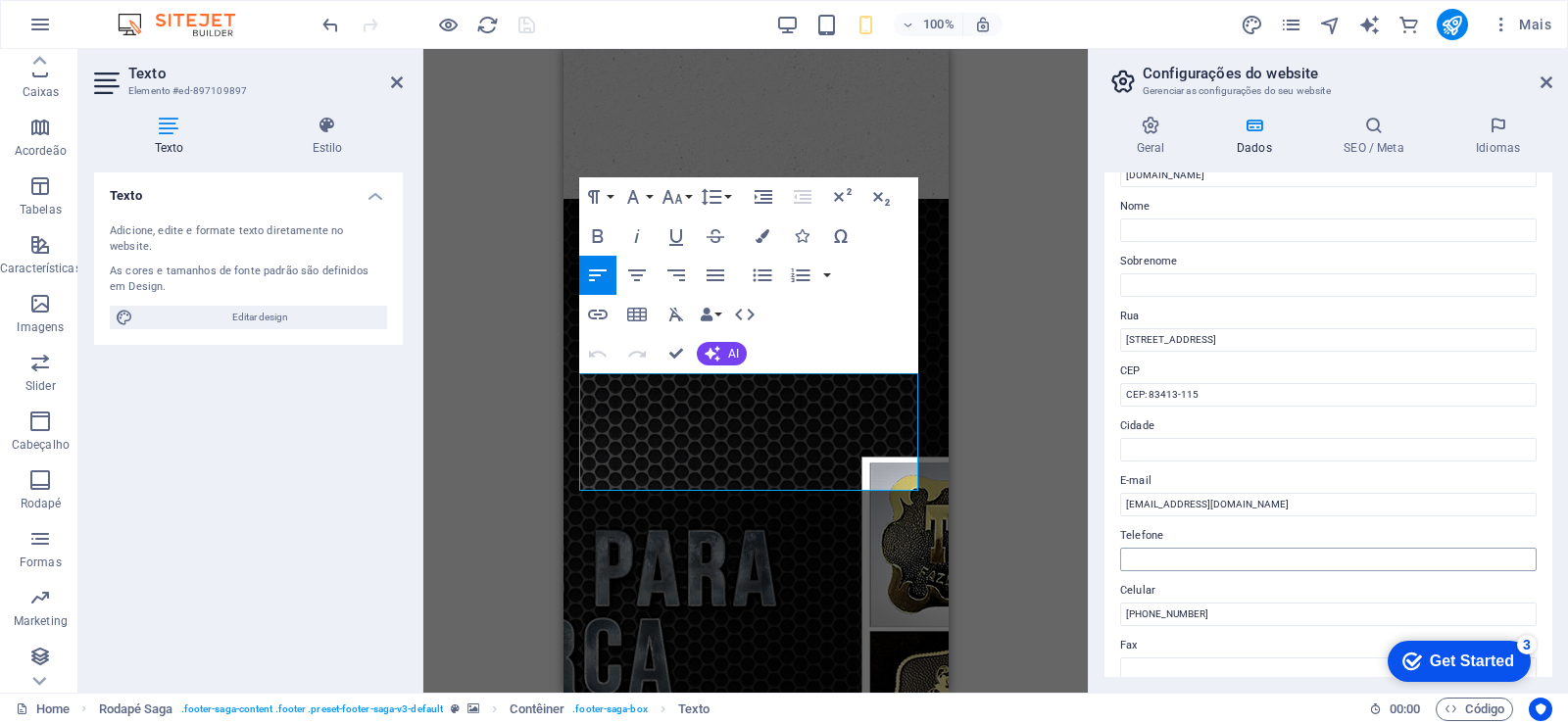
scroll to position [118, 0]
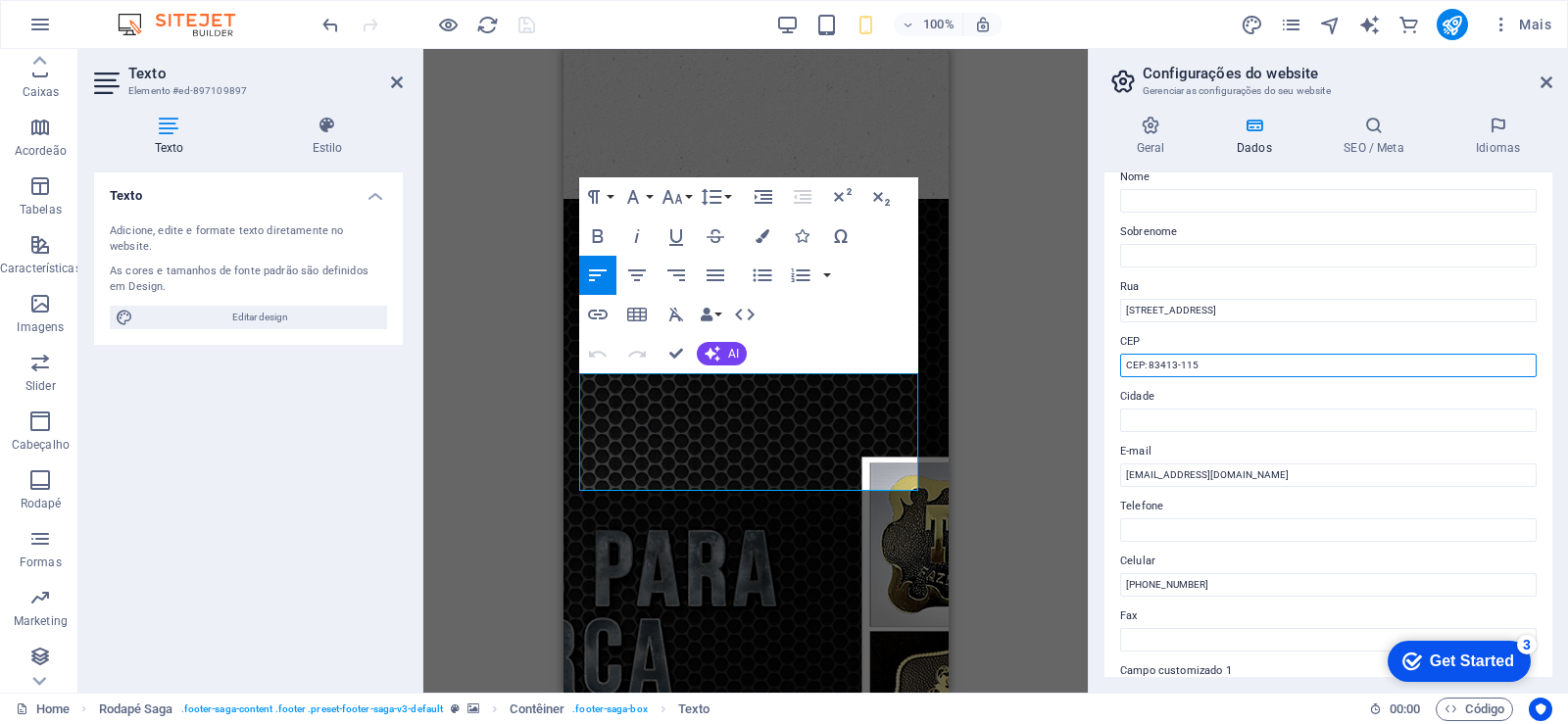
click at [1227, 366] on input "CEP: 83413-115" at bounding box center [1328, 365] width 416 height 24
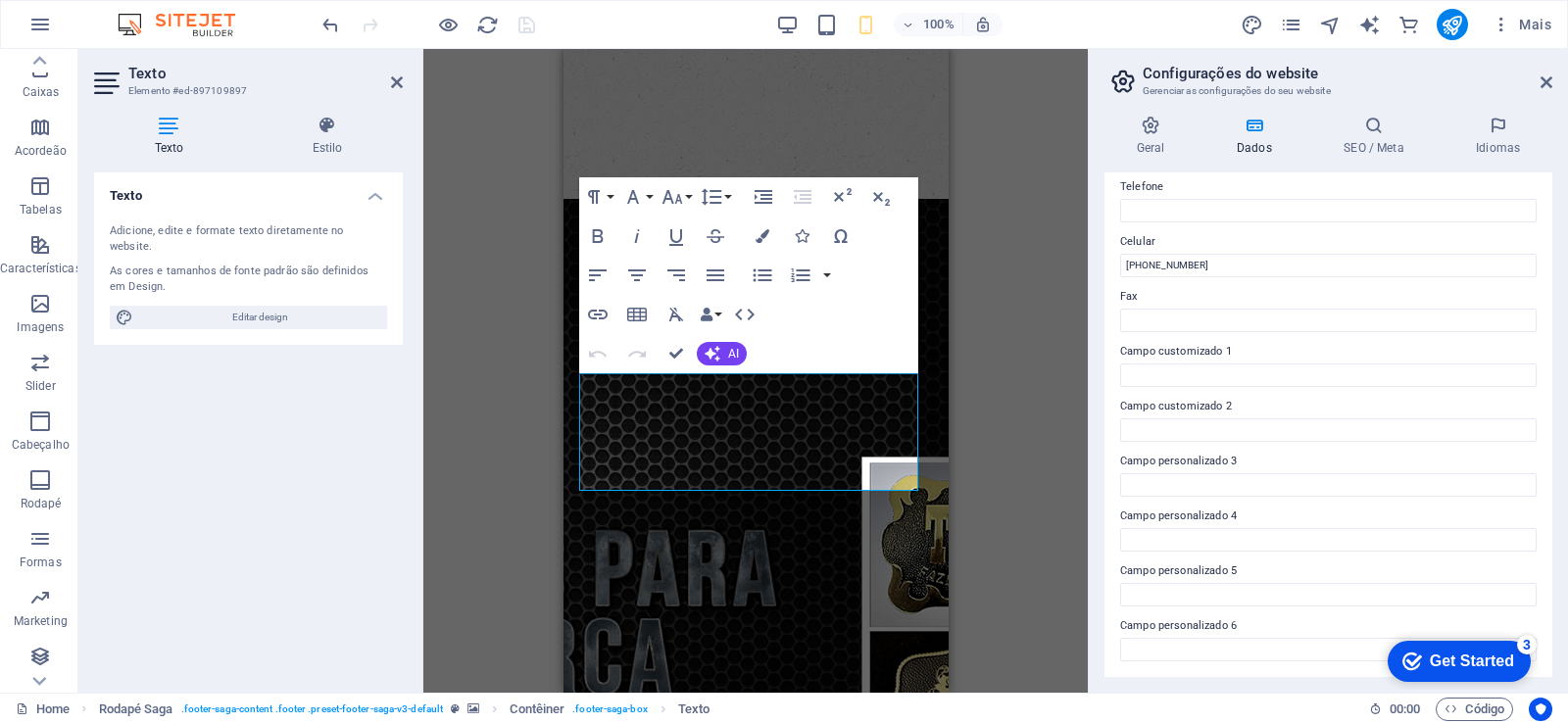
scroll to position [0, 0]
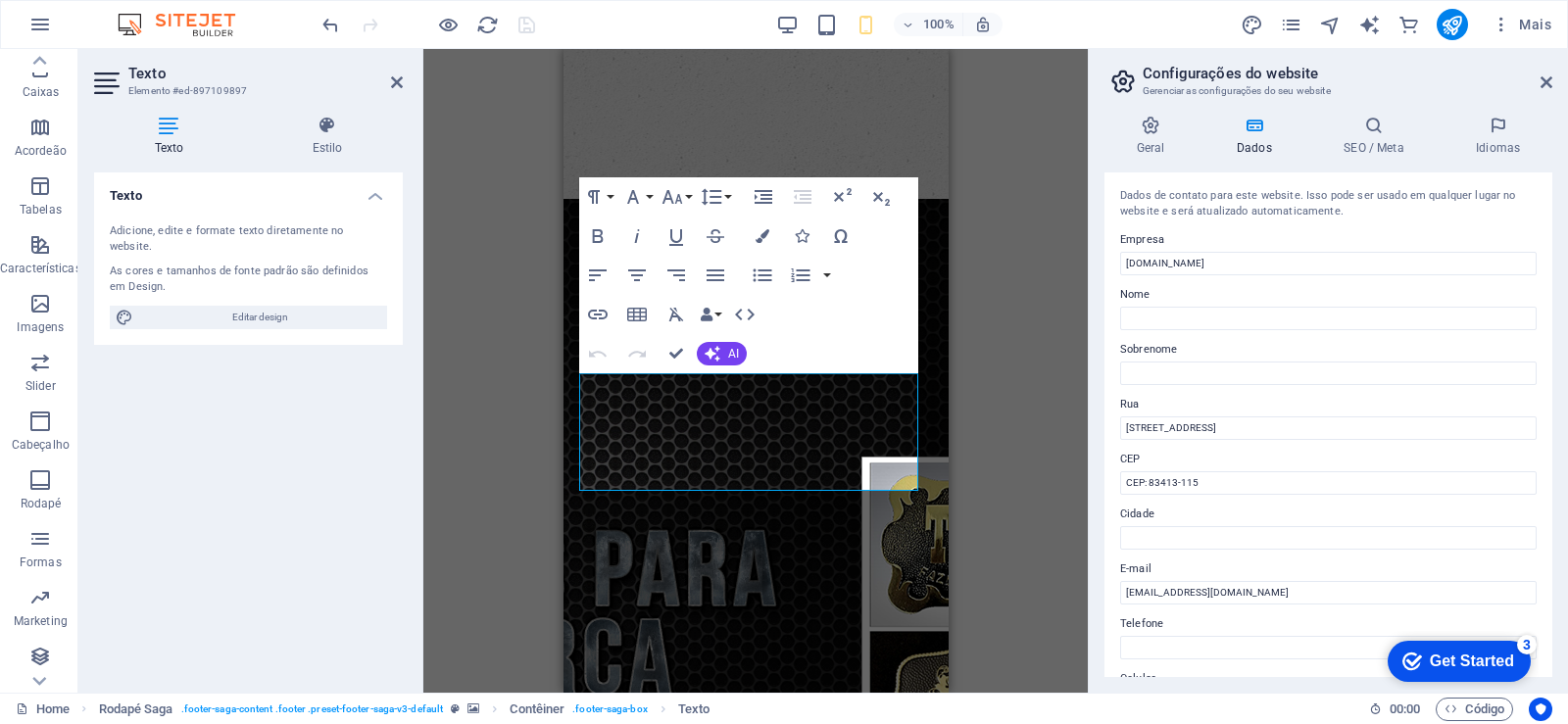
click at [976, 580] on div "Arraste aqui para substituir o conteúdo existente. Pressione “Ctrl” se quiser c…" at bounding box center [756, 370] width 664 height 644
click at [1387, 135] on h4 "SEO / Meta" at bounding box center [1378, 136] width 132 height 41
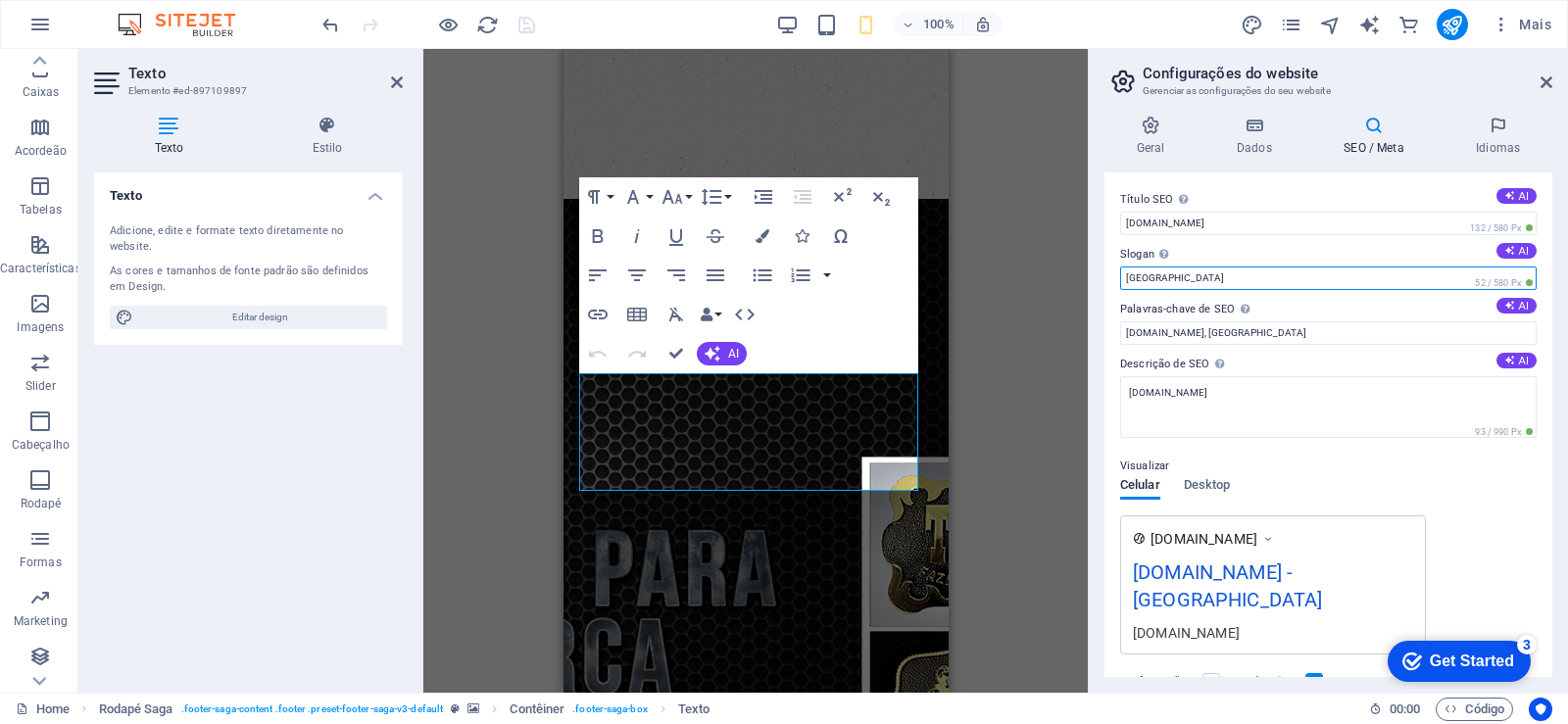
click at [1200, 271] on input "Berlin" at bounding box center [1328, 278] width 416 height 24
type input "B"
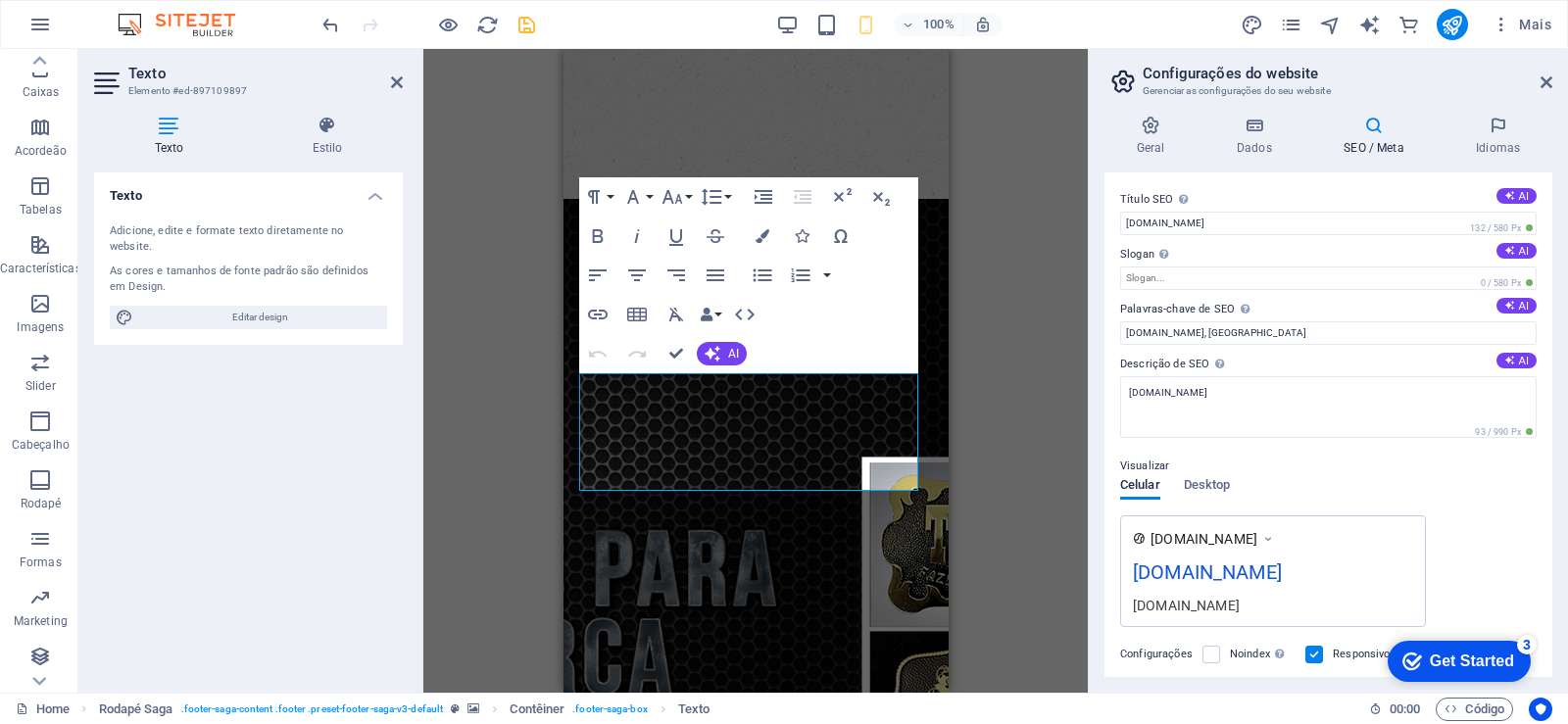
click at [985, 380] on div "Arraste aqui para substituir o conteúdo existente. Pressione “Ctrl” se quiser c…" at bounding box center [756, 370] width 664 height 644
click at [1252, 138] on h4 "Dados" at bounding box center [1257, 136] width 107 height 41
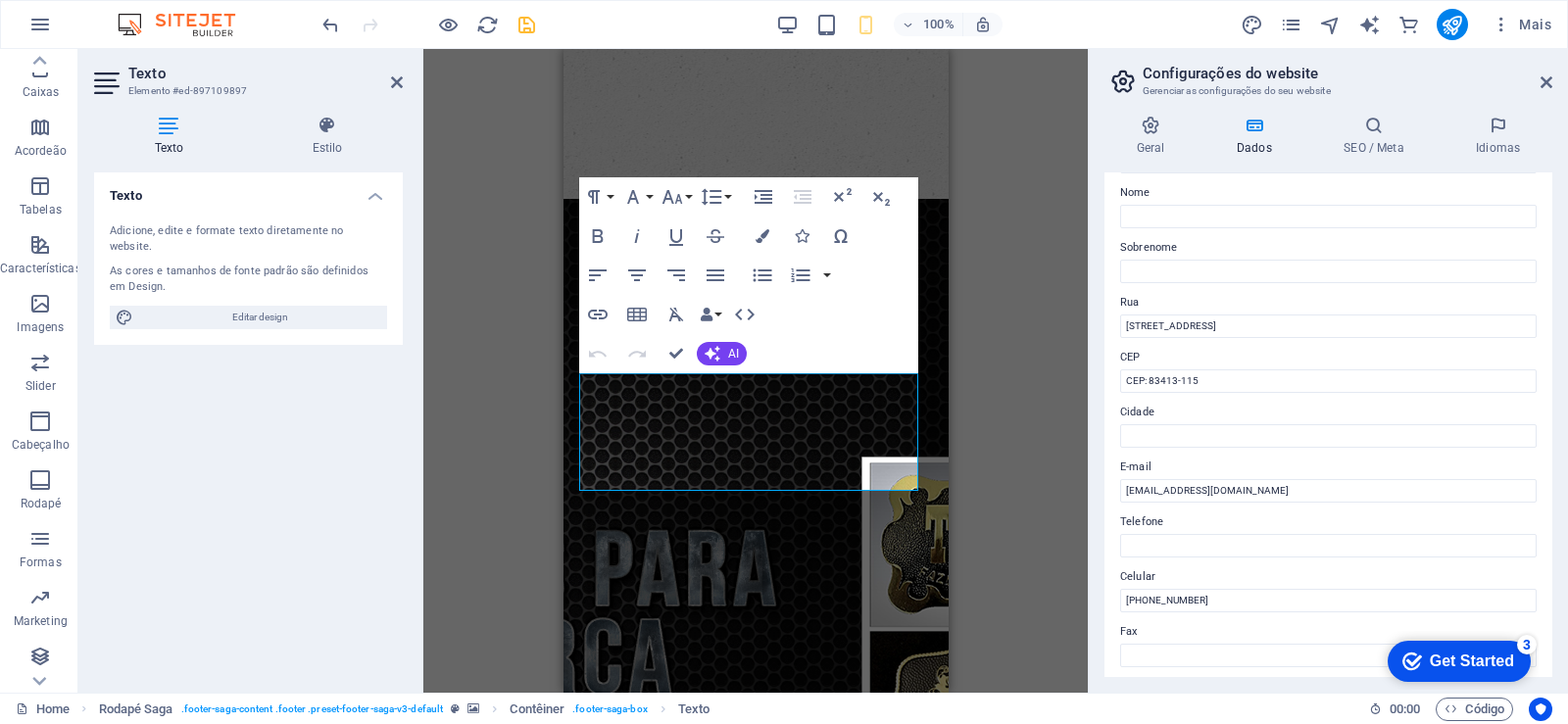
scroll to position [235, 0]
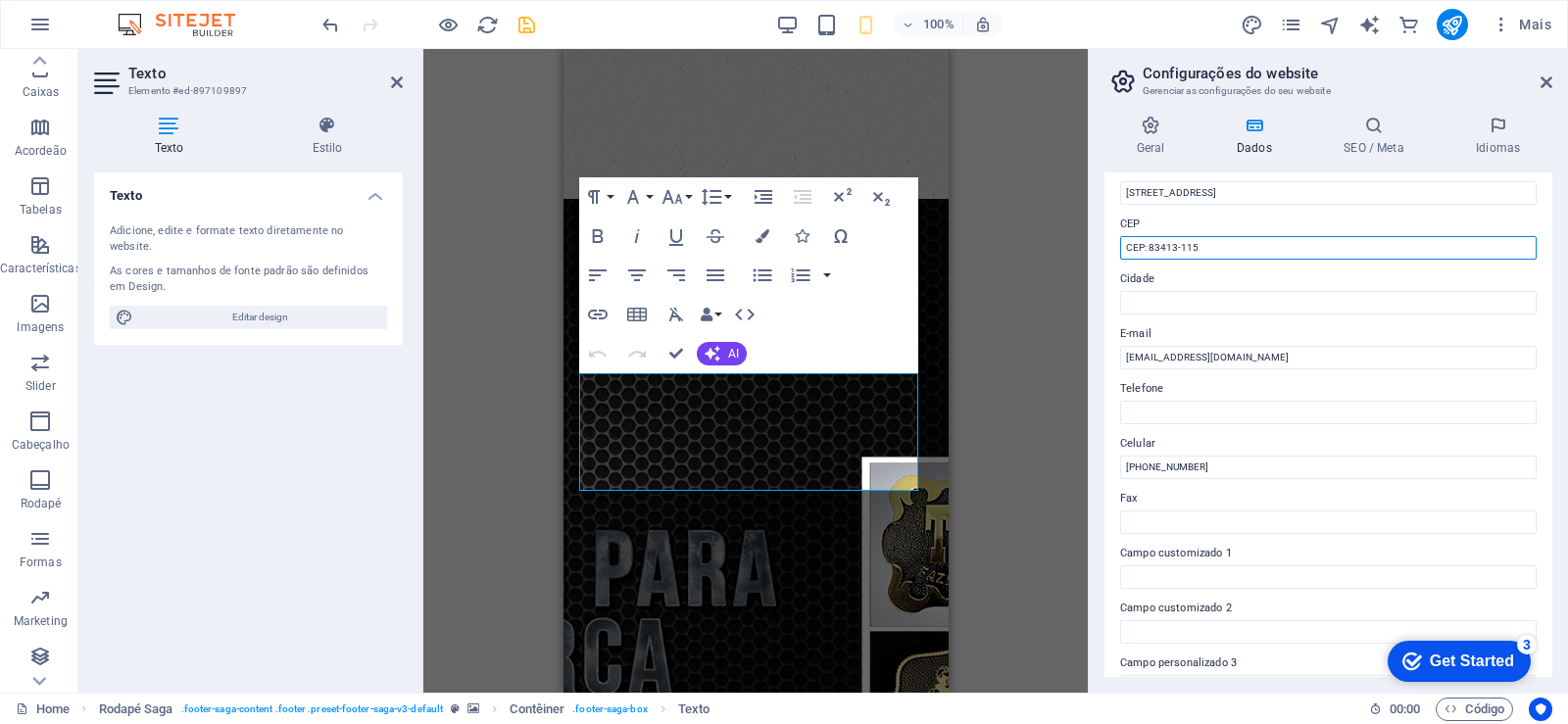
click at [1223, 256] on input "CEP: 83413-115" at bounding box center [1328, 248] width 416 height 24
click at [992, 356] on div "Arraste aqui para substituir o conteúdo existente. Pressione “Ctrl” se quiser c…" at bounding box center [756, 370] width 664 height 644
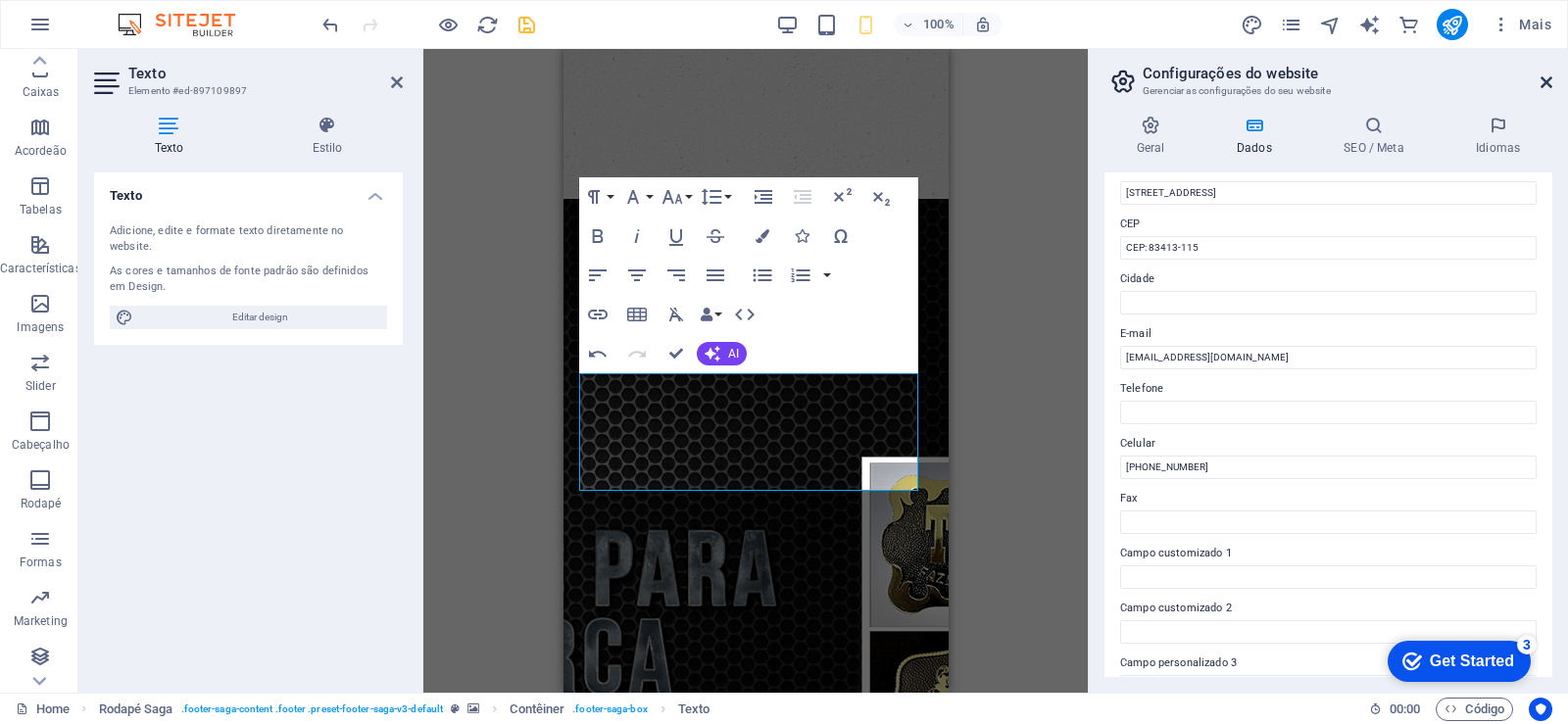
click at [1547, 78] on icon at bounding box center [1546, 82] width 12 height 16
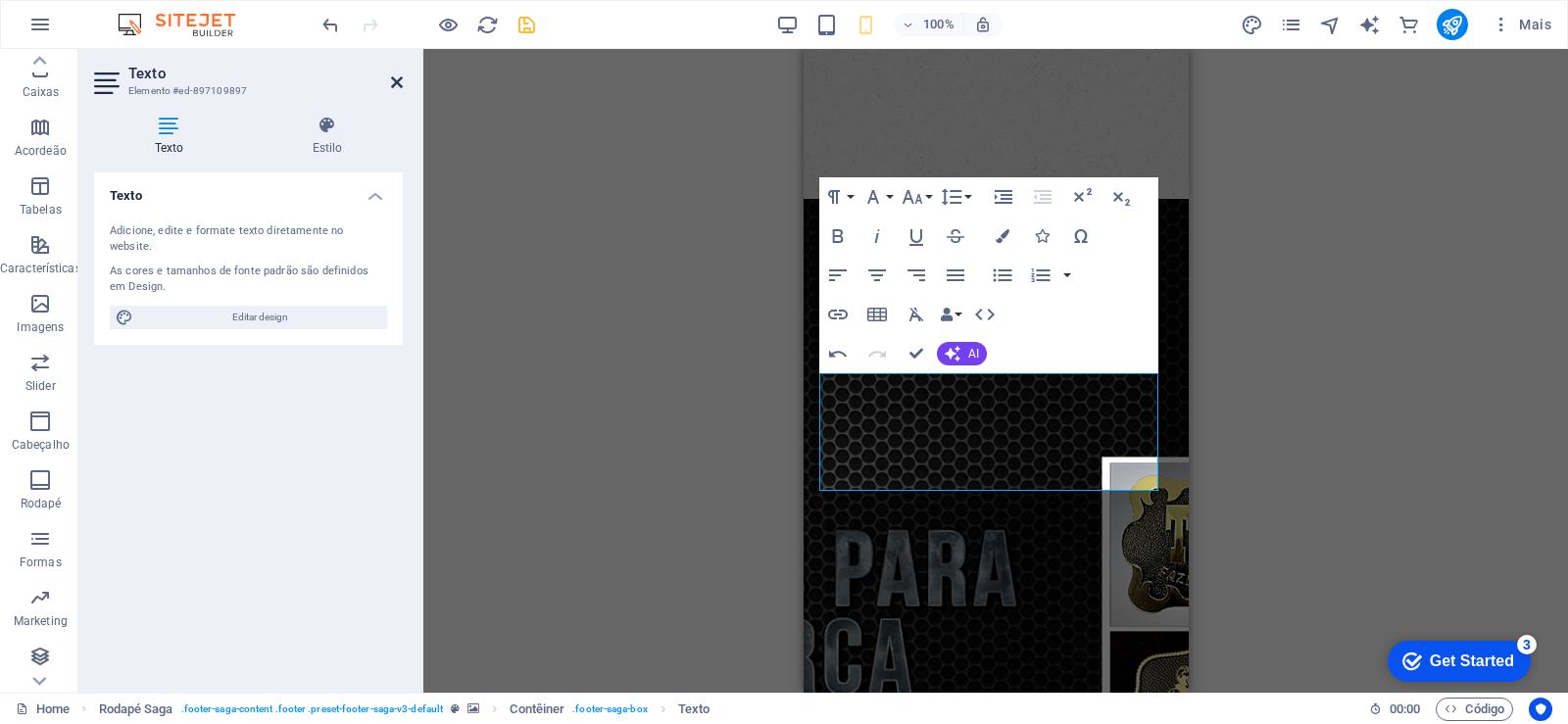
click at [395, 79] on icon at bounding box center [397, 82] width 12 height 16
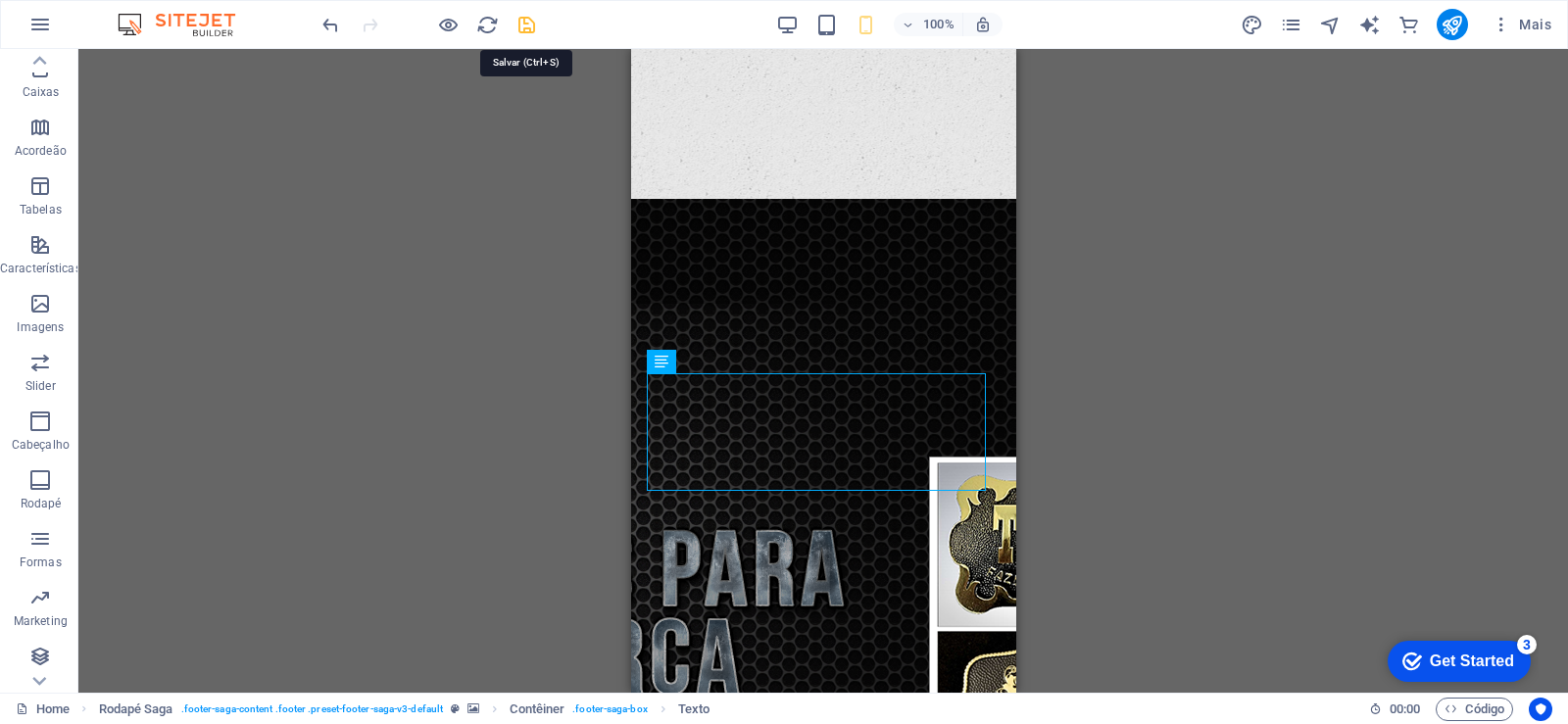
click at [522, 20] on icon "save" at bounding box center [526, 24] width 23 height 23
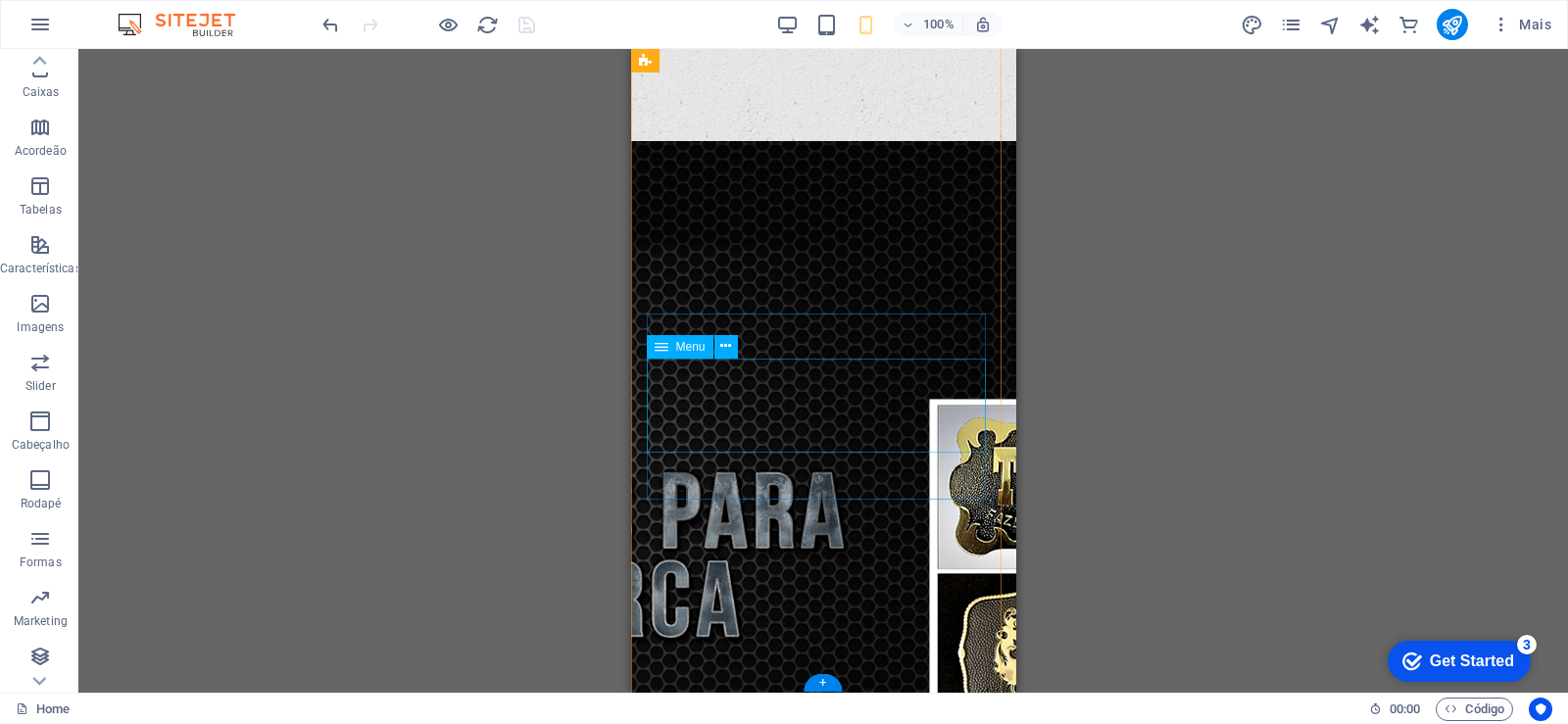
scroll to position [1431, 0]
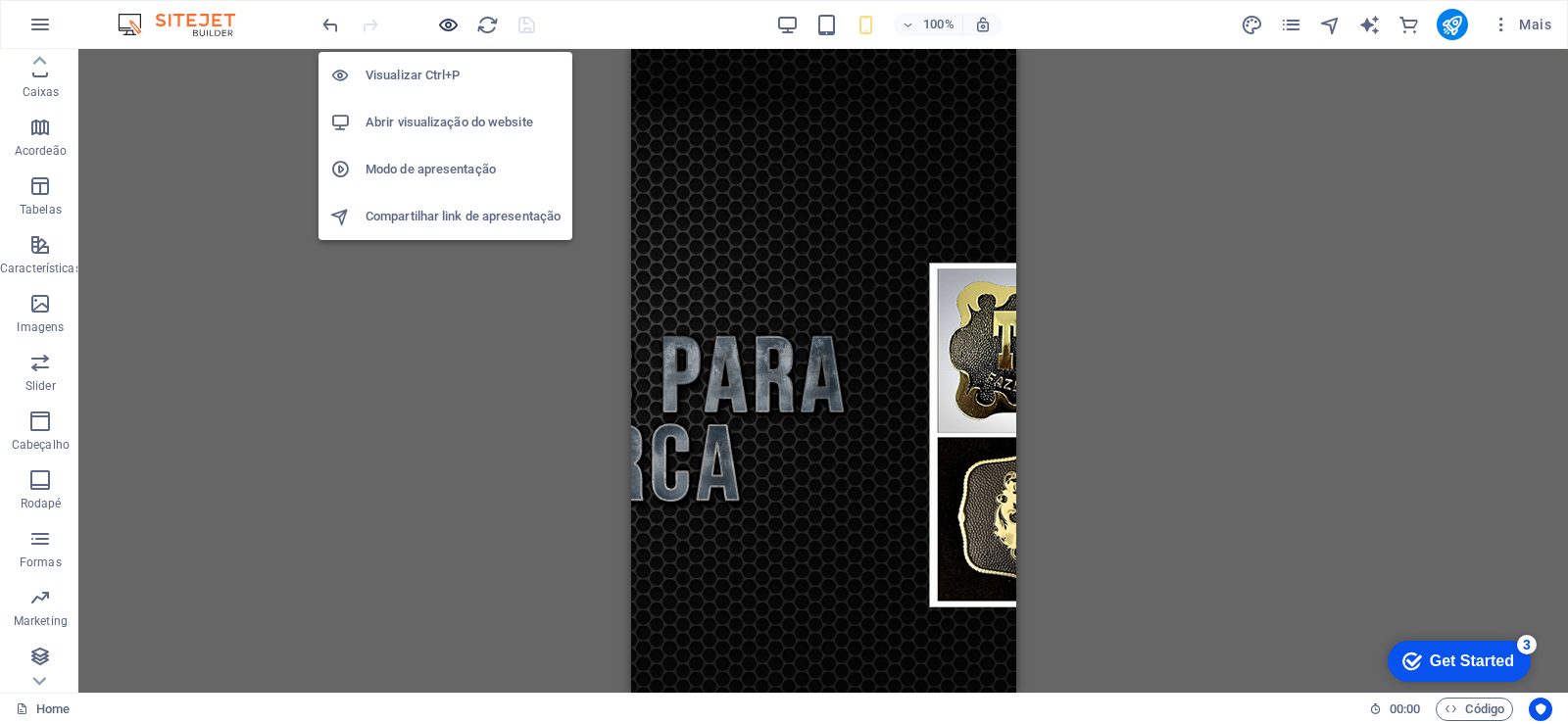
click at [446, 24] on icon "button" at bounding box center [448, 24] width 23 height 23
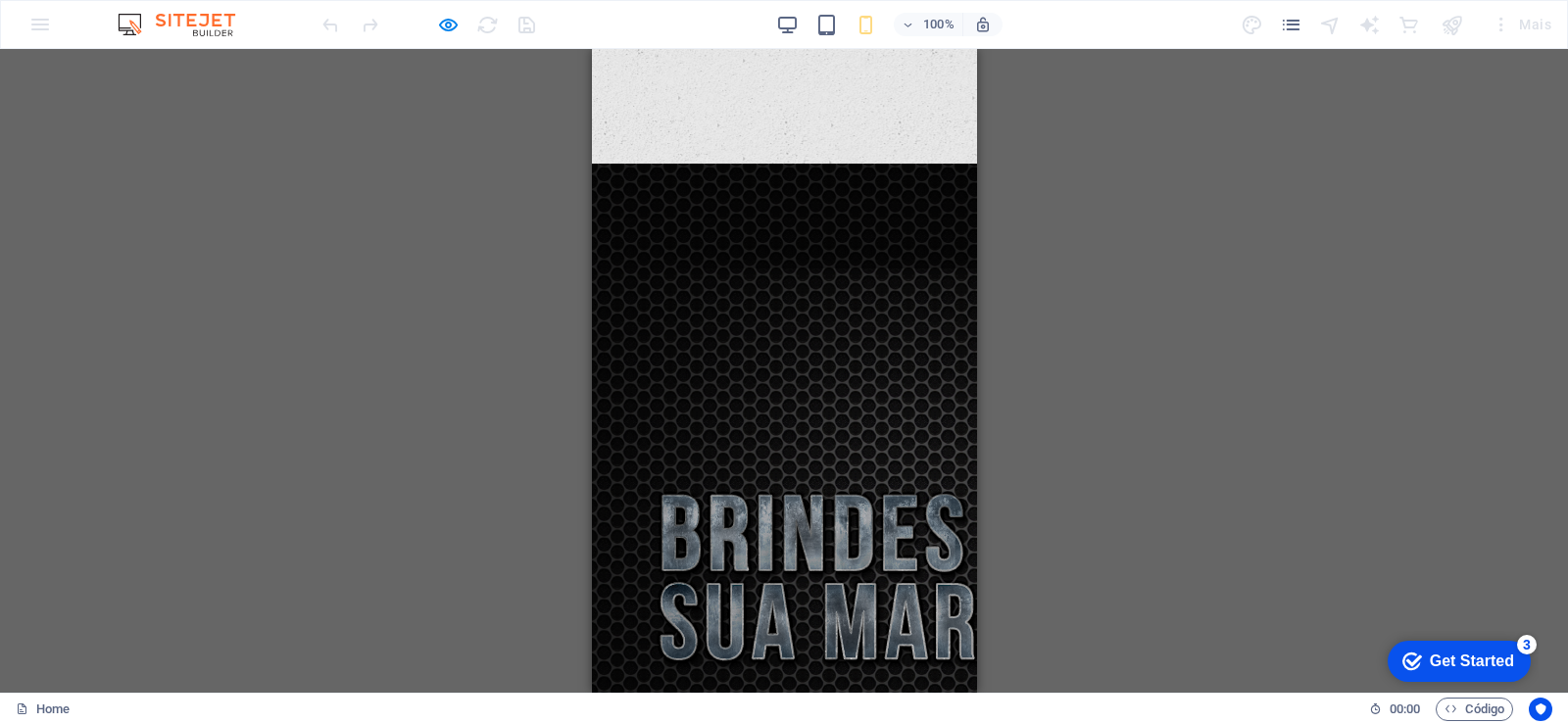
scroll to position [1355, 0]
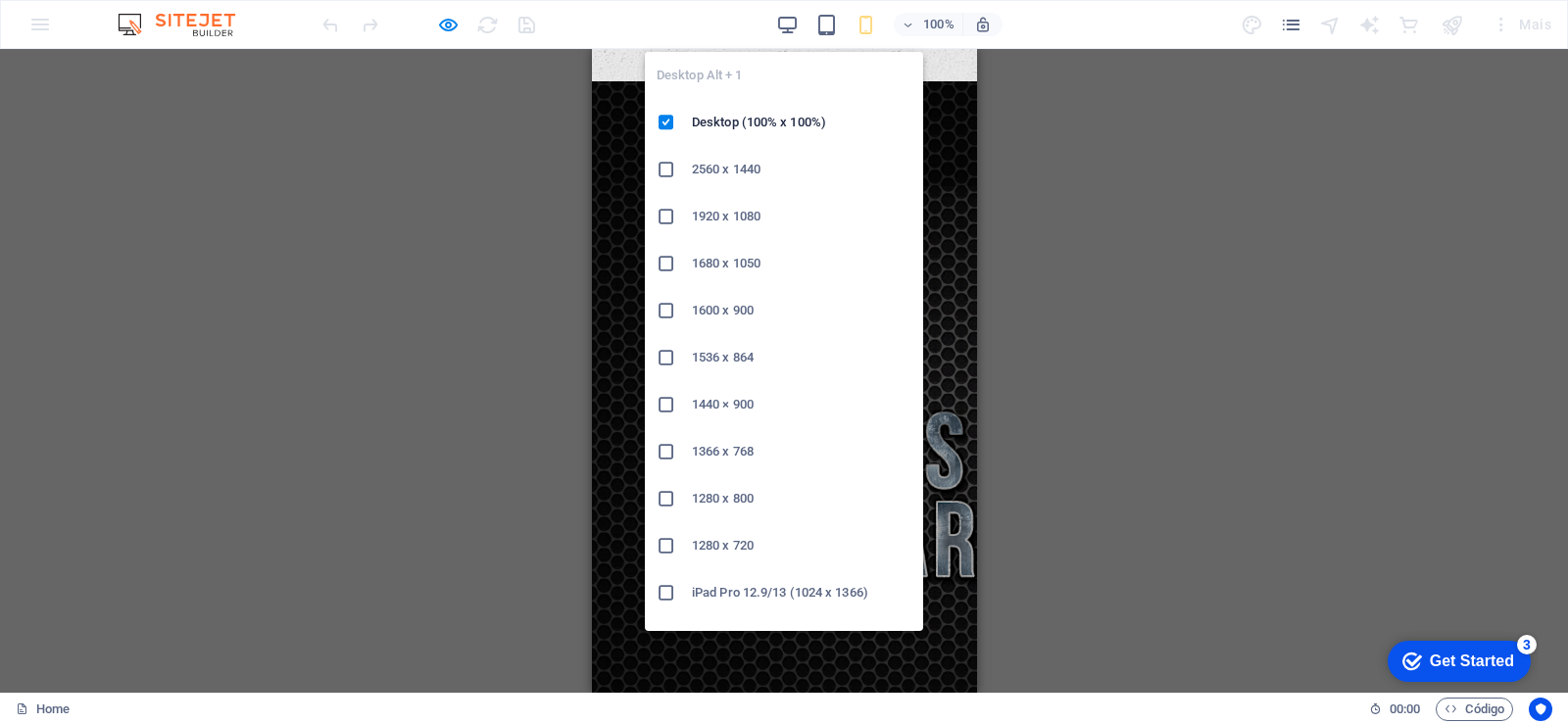
click at [783, 24] on icon "button" at bounding box center [787, 24] width 23 height 23
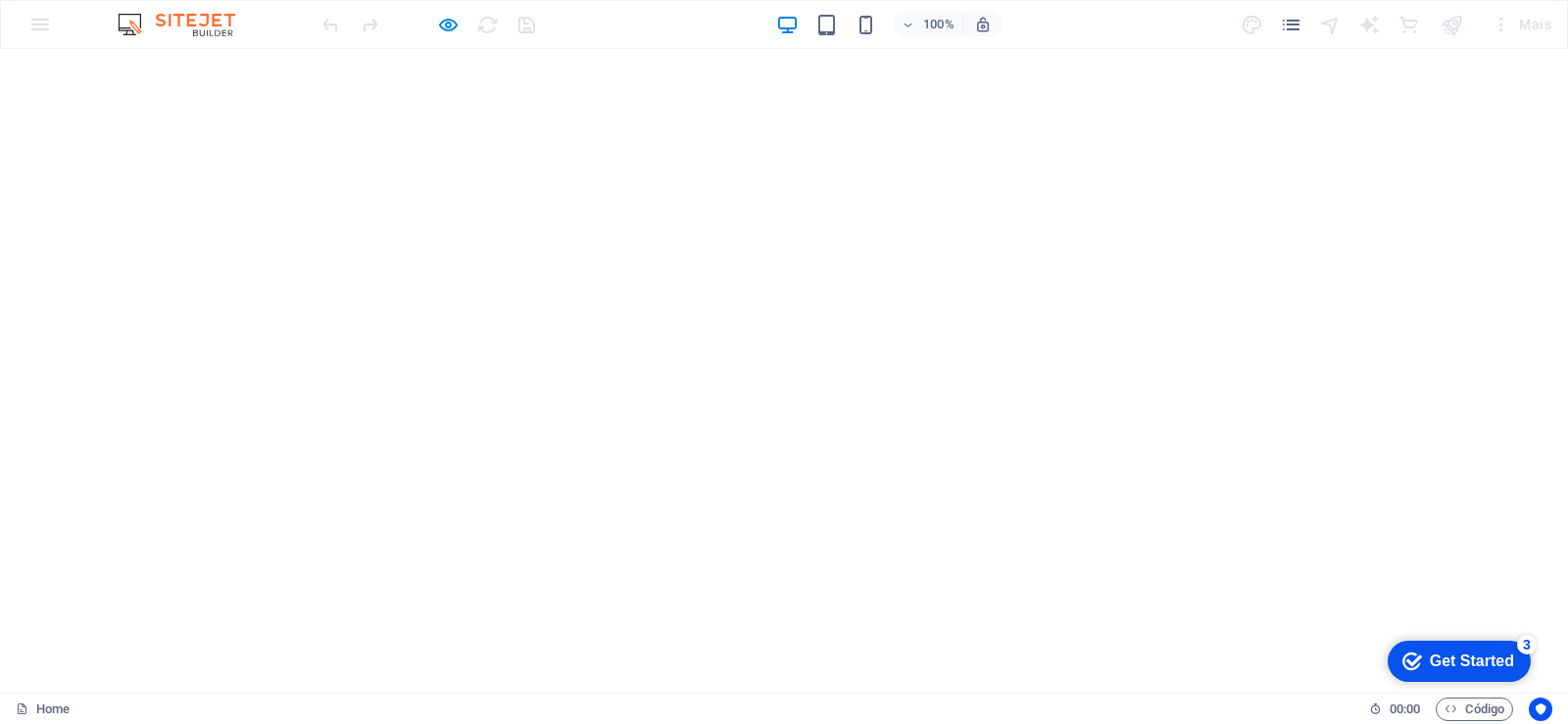
scroll to position [1238, 0]
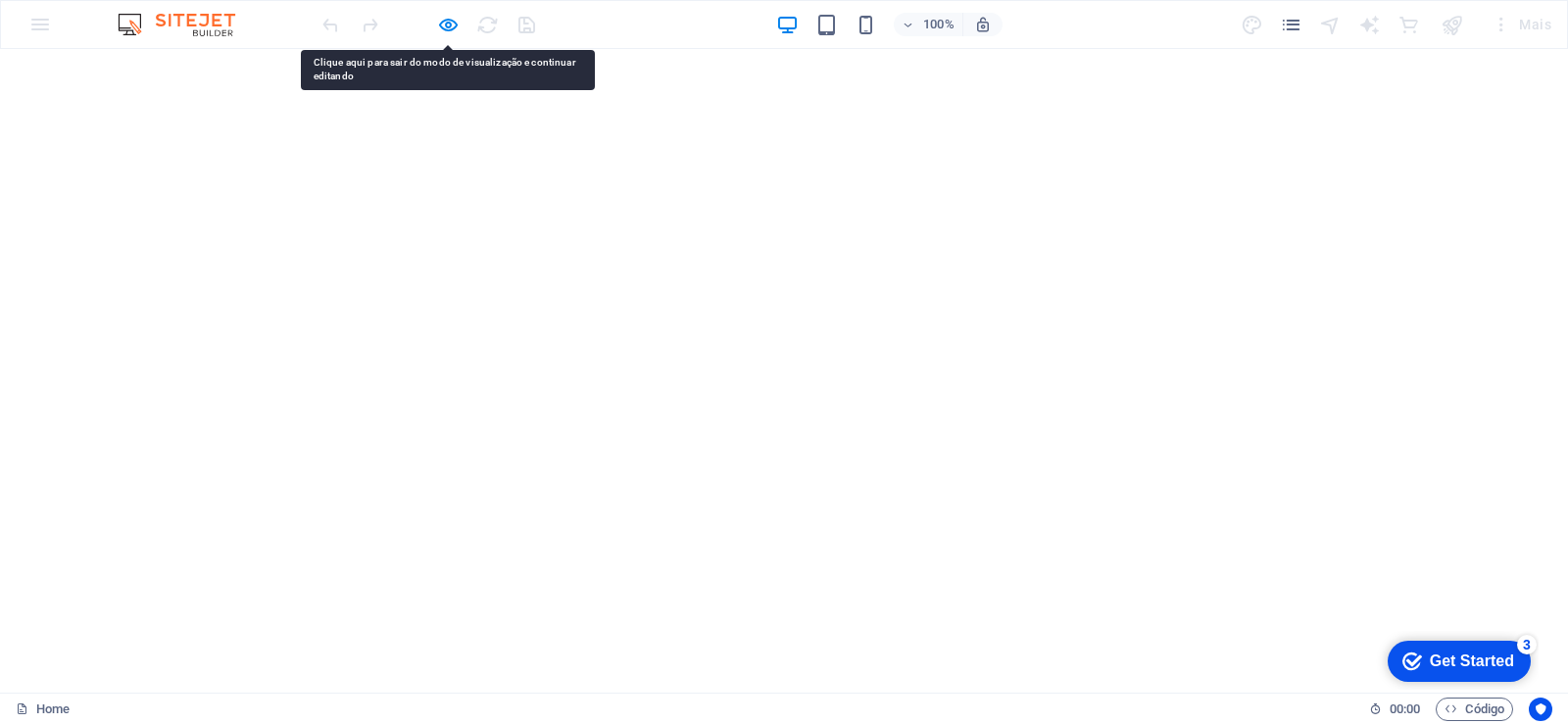
drag, startPoint x: 1248, startPoint y: 426, endPoint x: 98, endPoint y: 500, distance: 1152.4
click at [439, 29] on icon "button" at bounding box center [448, 24] width 23 height 23
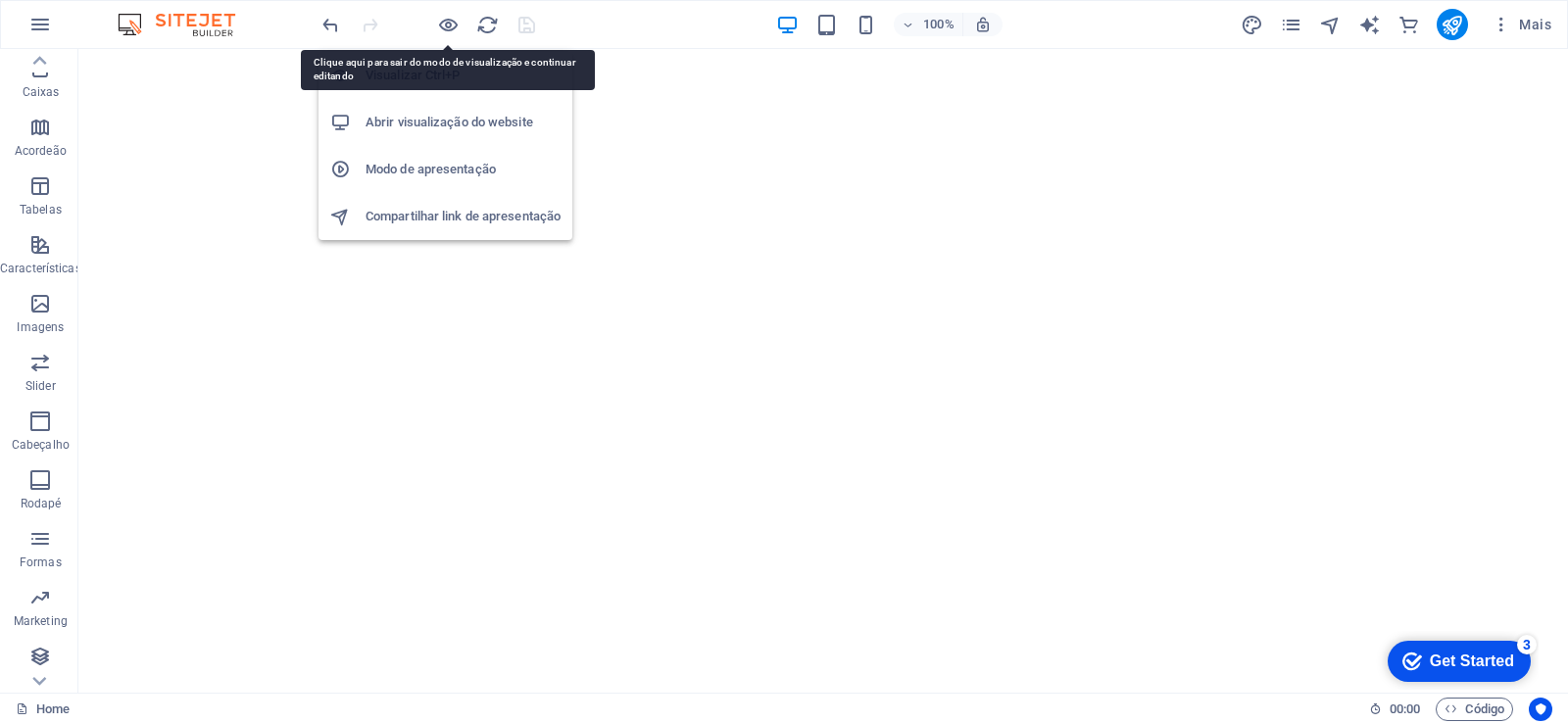
scroll to position [1201, 0]
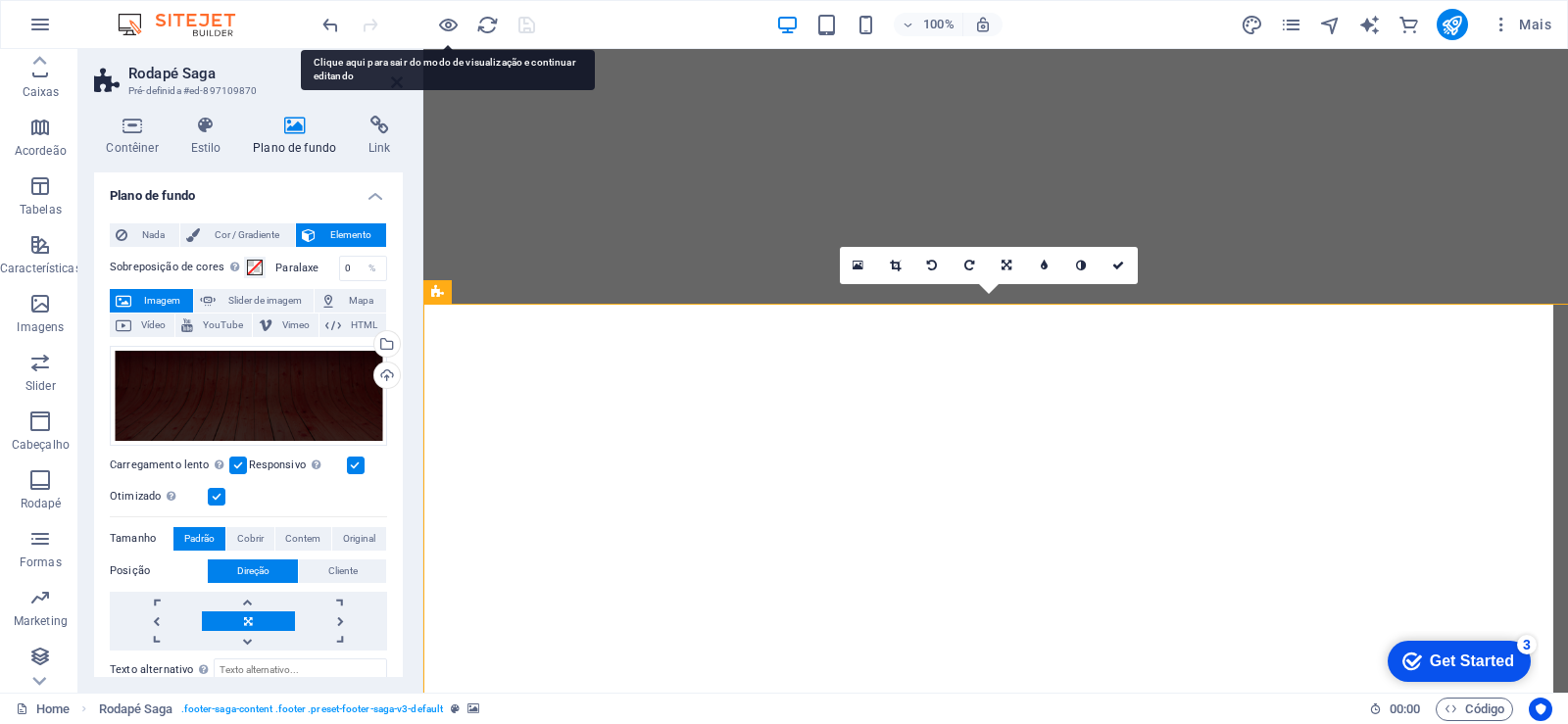
scroll to position [1040, 0]
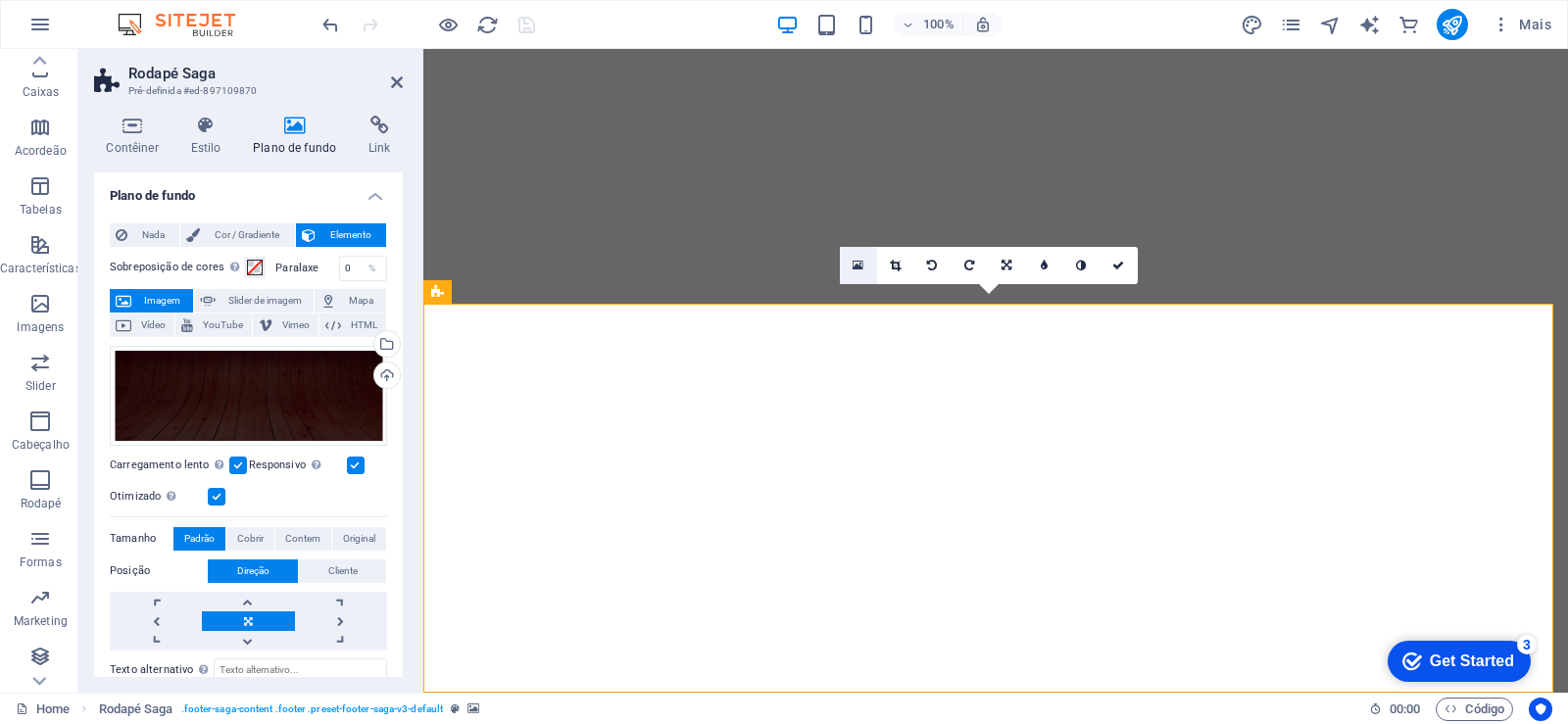
click at [854, 266] on icon at bounding box center [858, 265] width 11 height 14
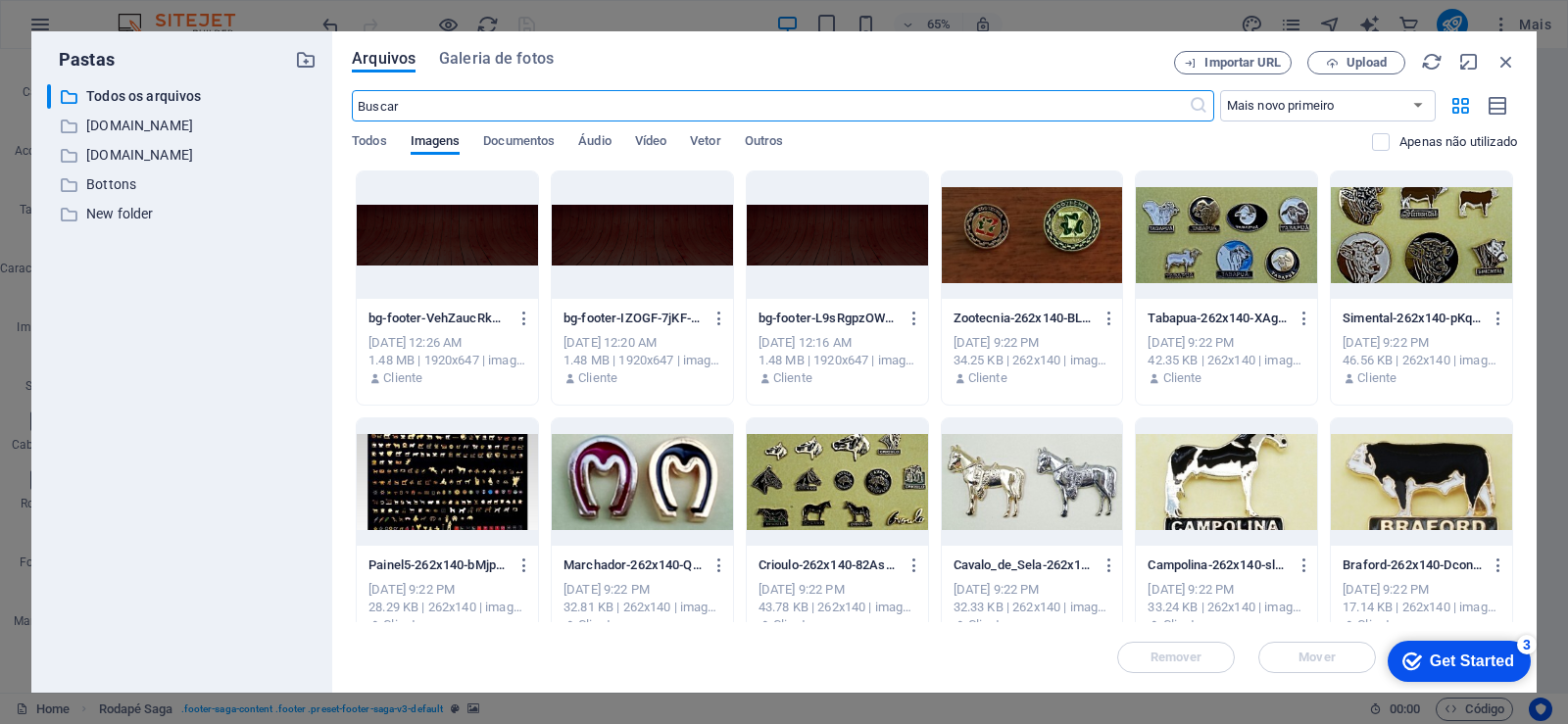
scroll to position [636, 0]
click at [1350, 66] on span "Upload" at bounding box center [1366, 63] width 40 height 12
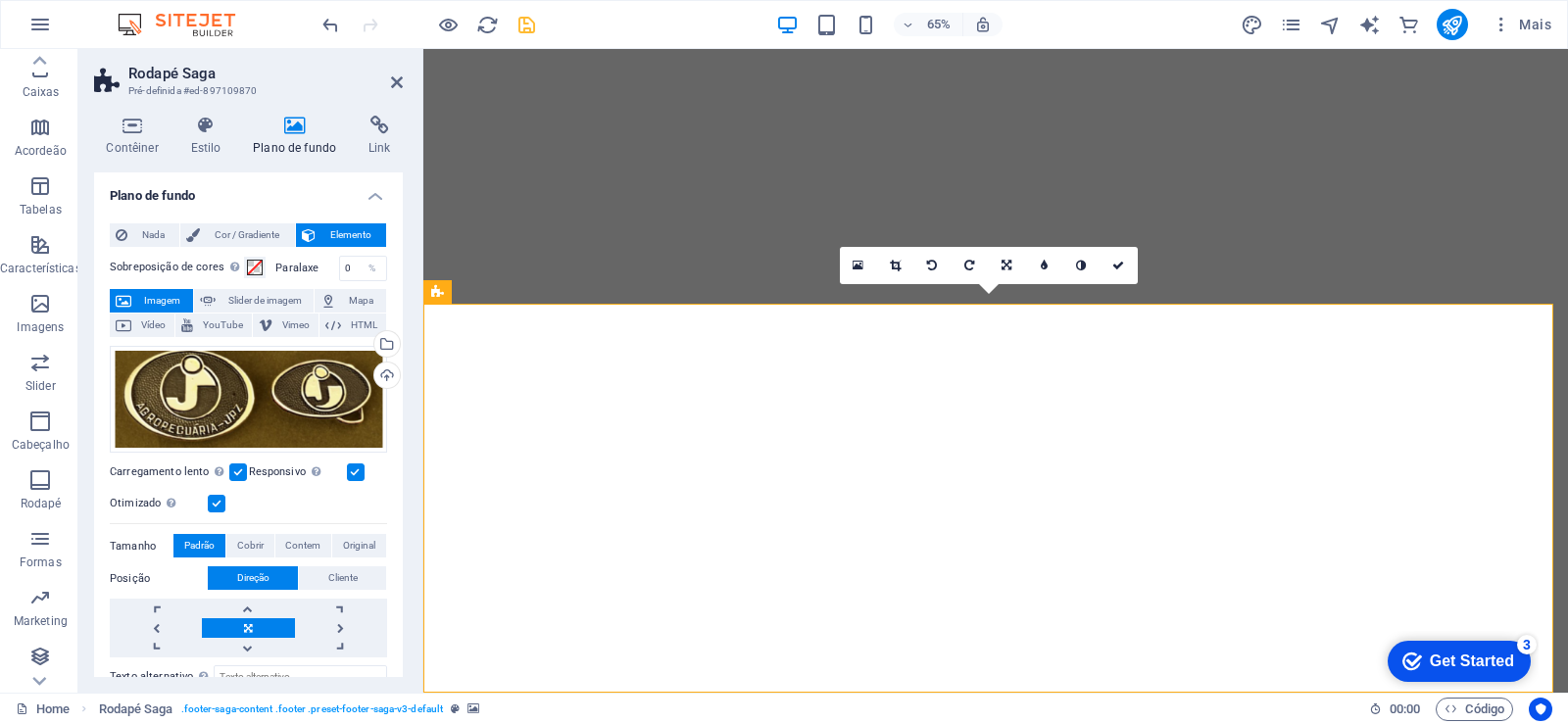
scroll to position [1040, 0]
click at [380, 381] on div "Upload" at bounding box center [385, 377] width 29 height 29
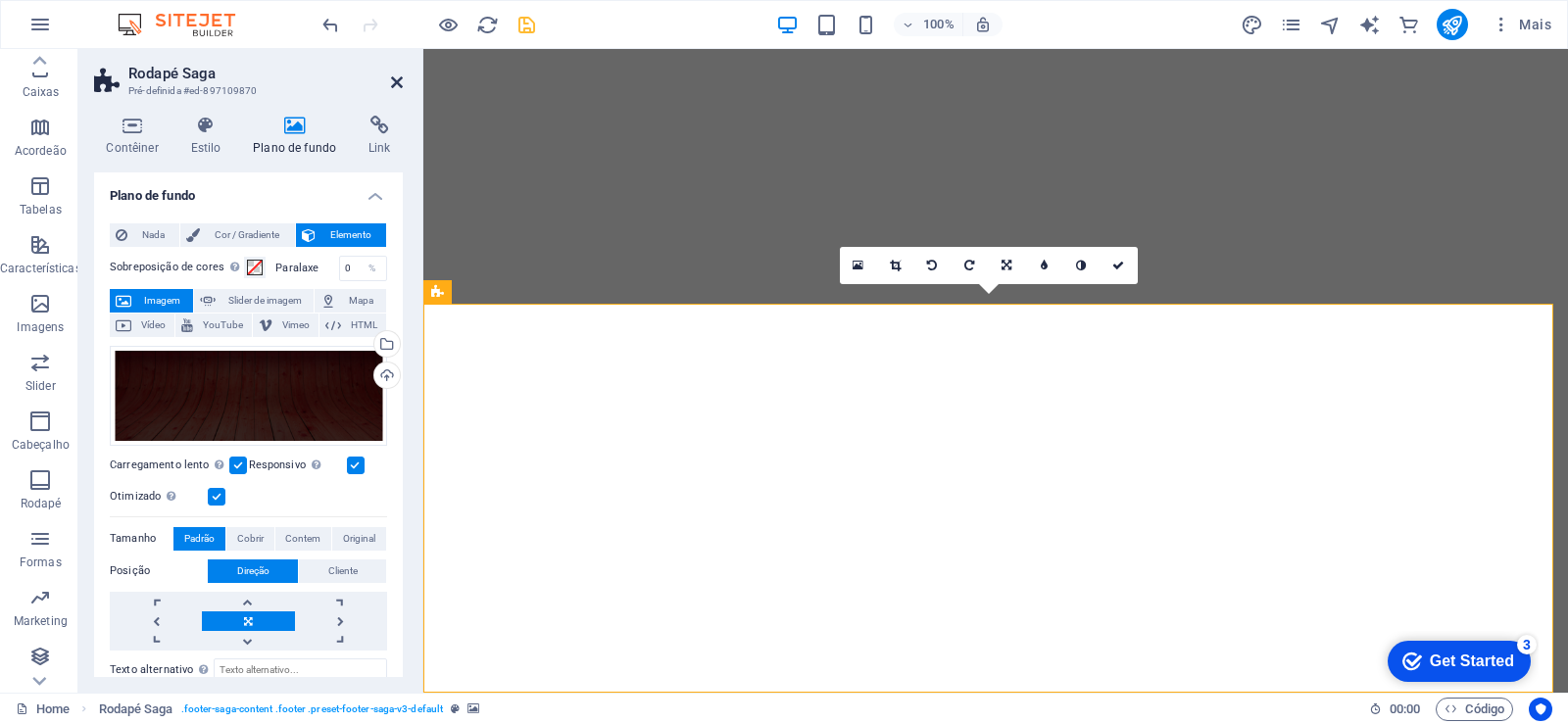
click at [399, 85] on icon at bounding box center [397, 82] width 12 height 16
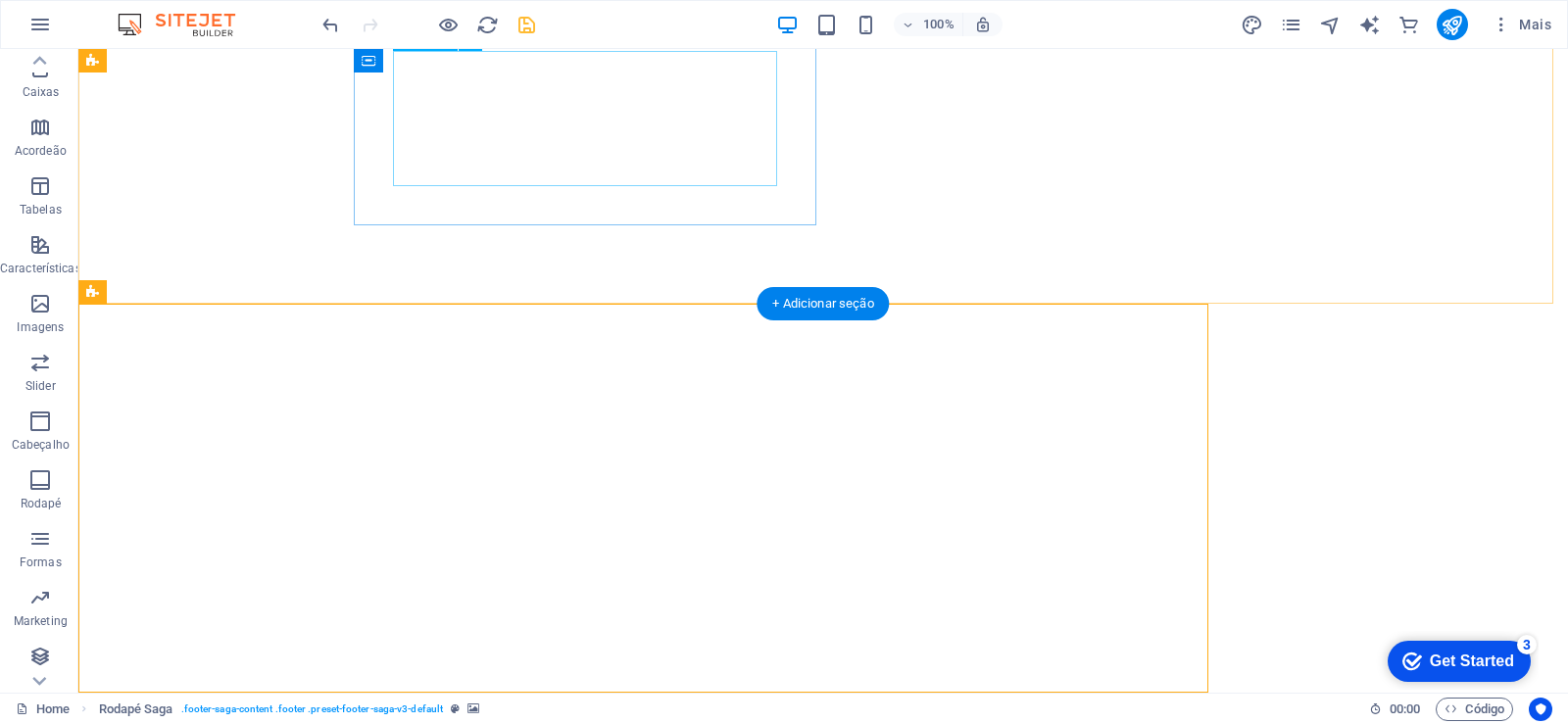
scroll to position [1201, 0]
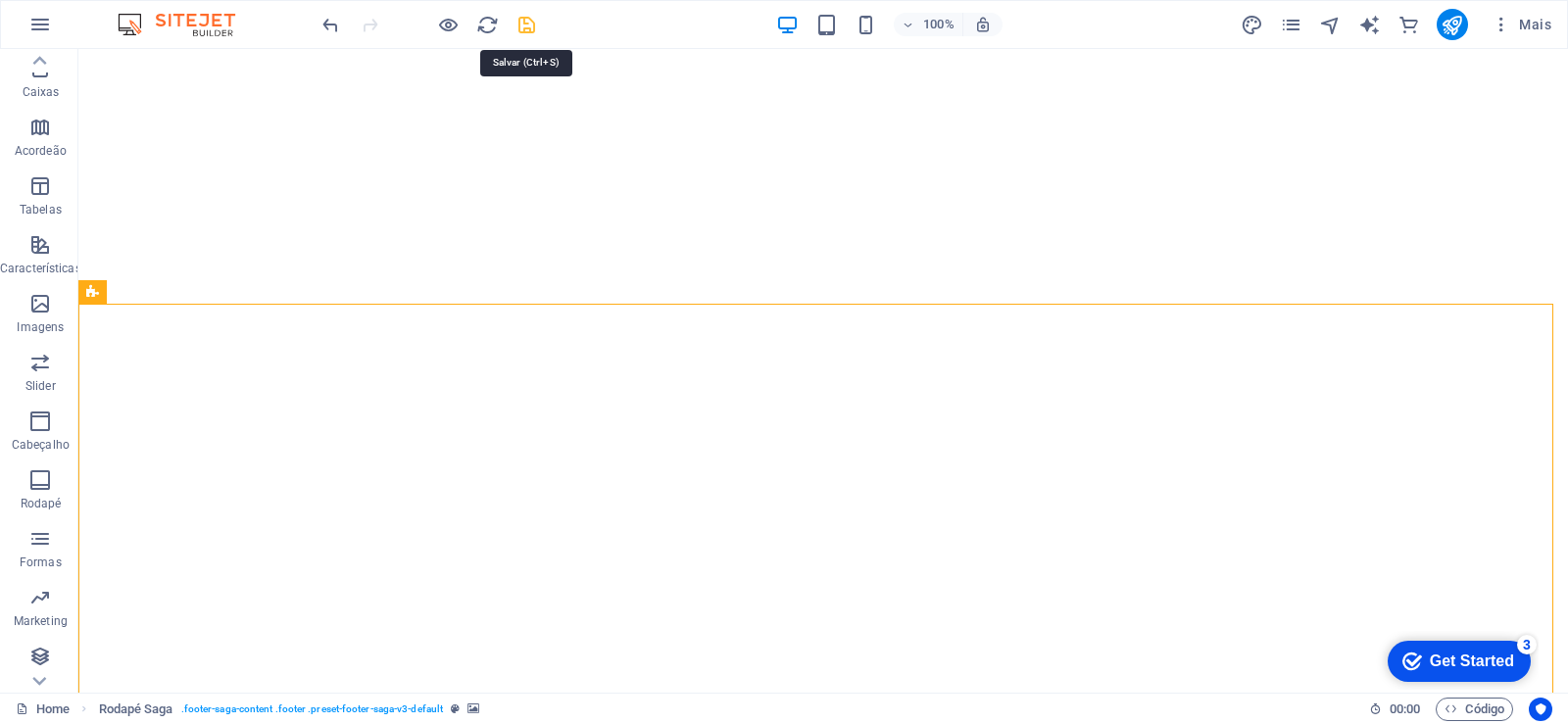
click at [524, 25] on icon "save" at bounding box center [526, 24] width 23 height 23
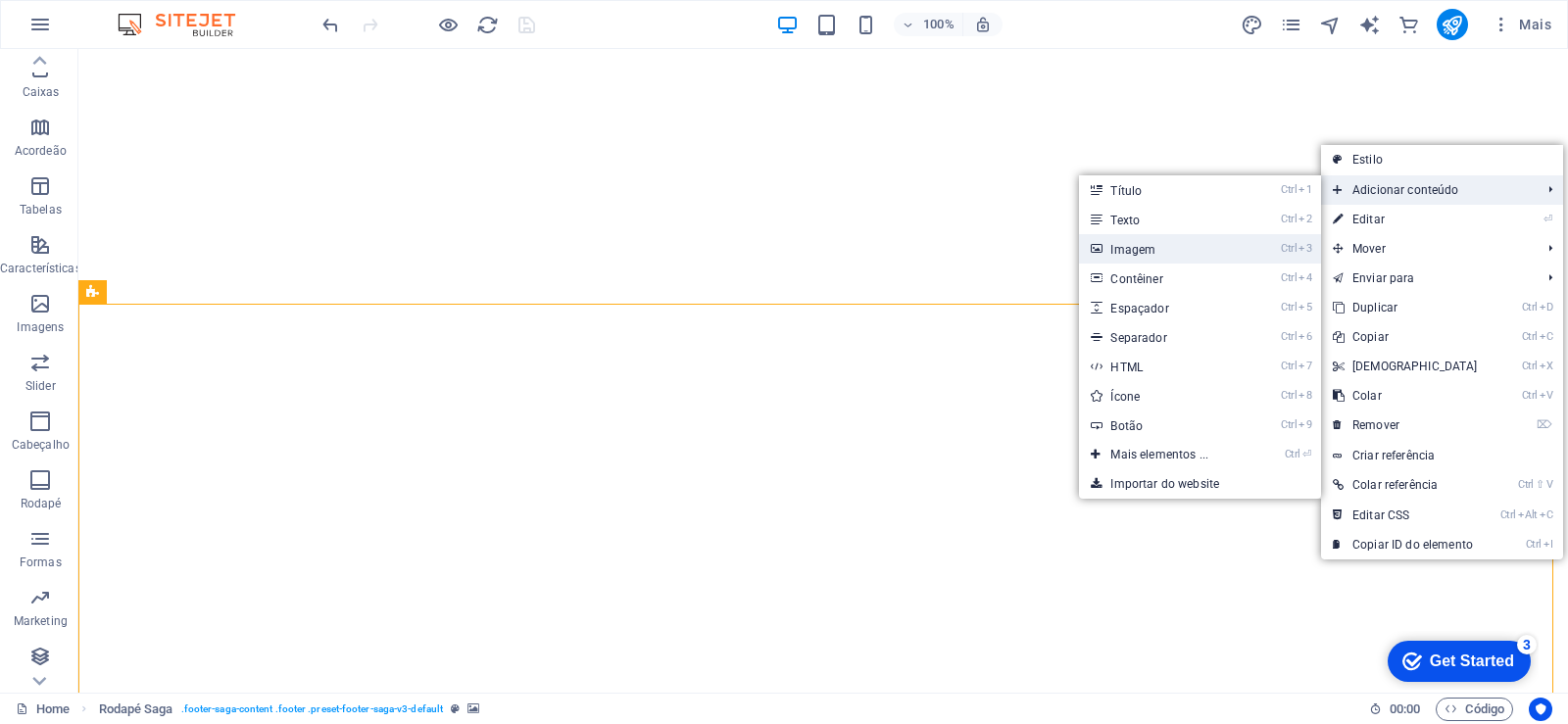
click at [1155, 254] on link "Ctrl 3 Imagem" at bounding box center [1163, 249] width 169 height 29
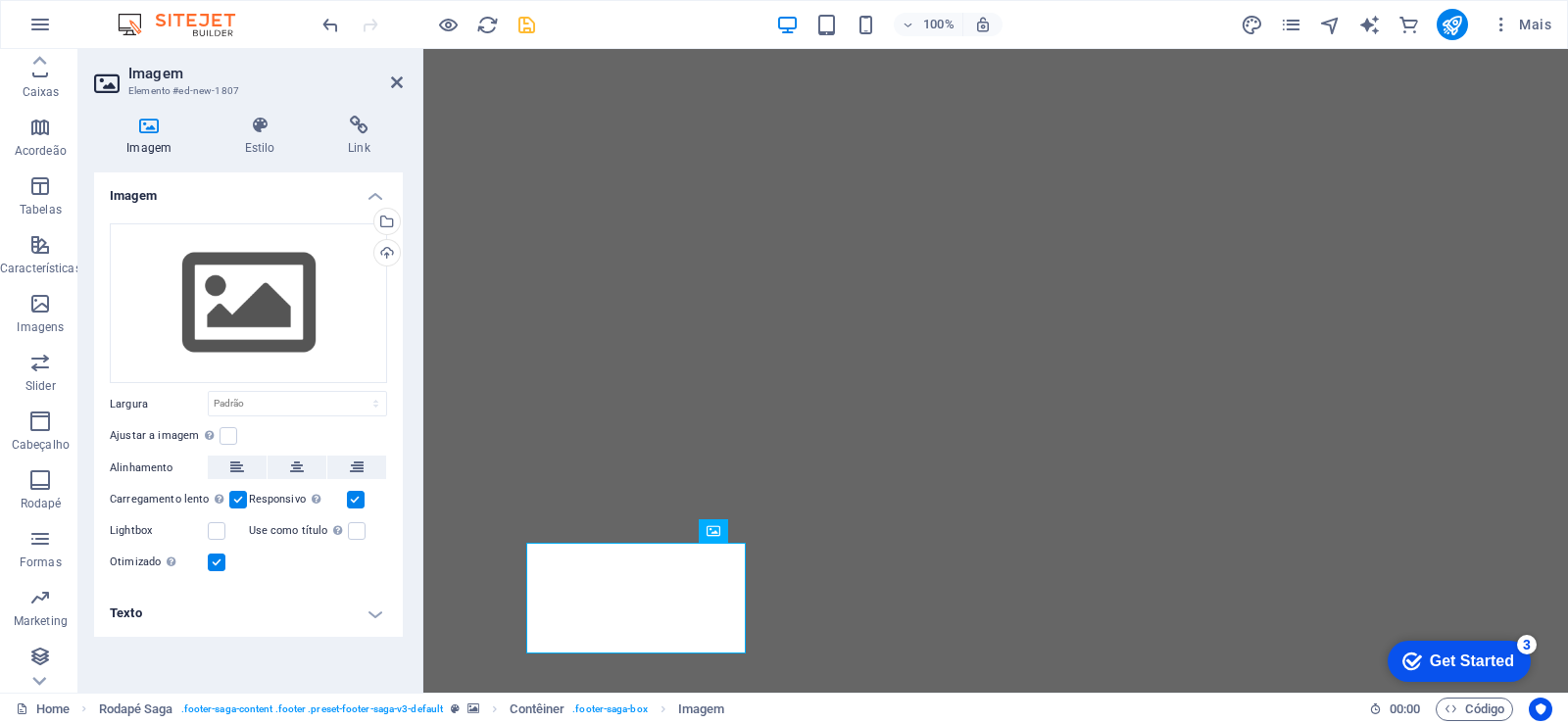
scroll to position [1040, 0]
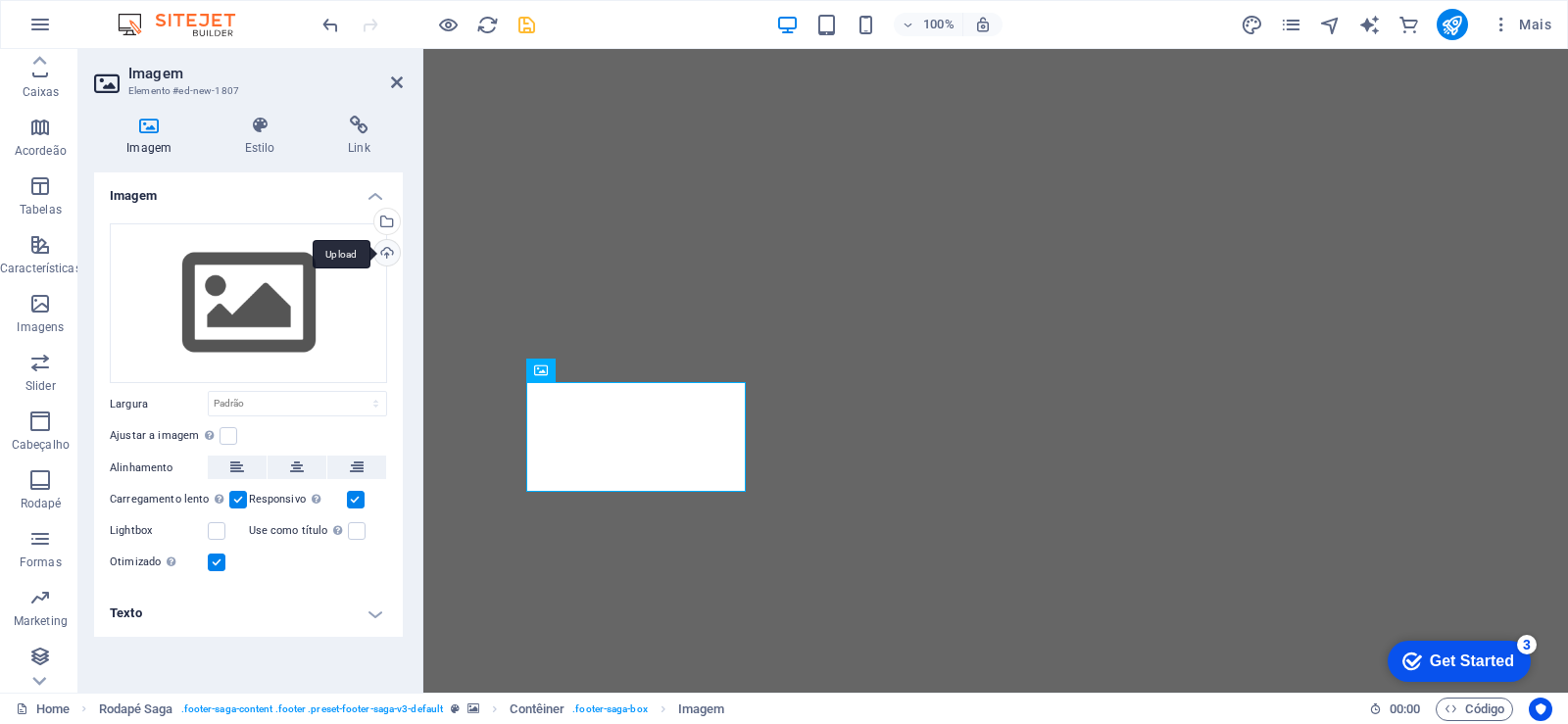
click at [387, 258] on div "Upload" at bounding box center [385, 255] width 29 height 29
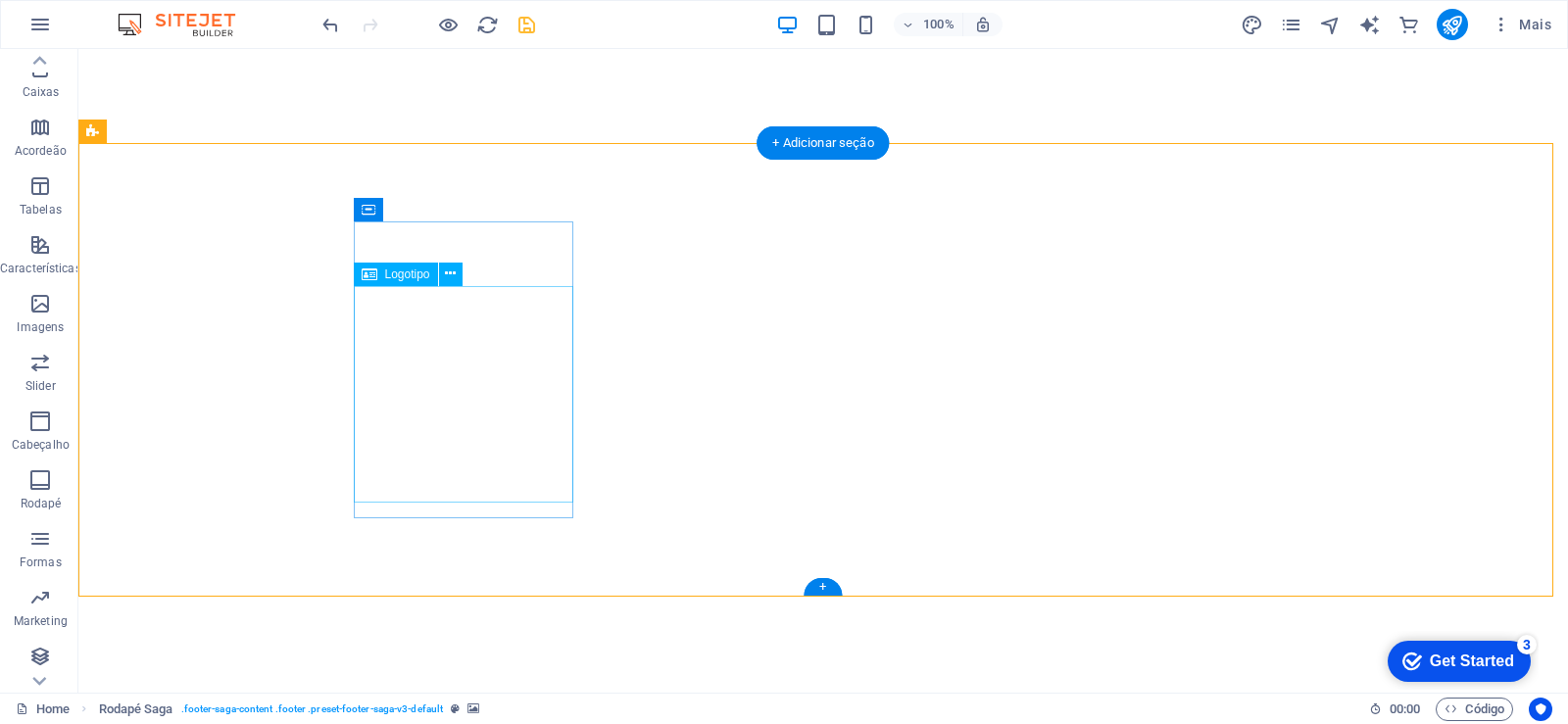
scroll to position [1201, 0]
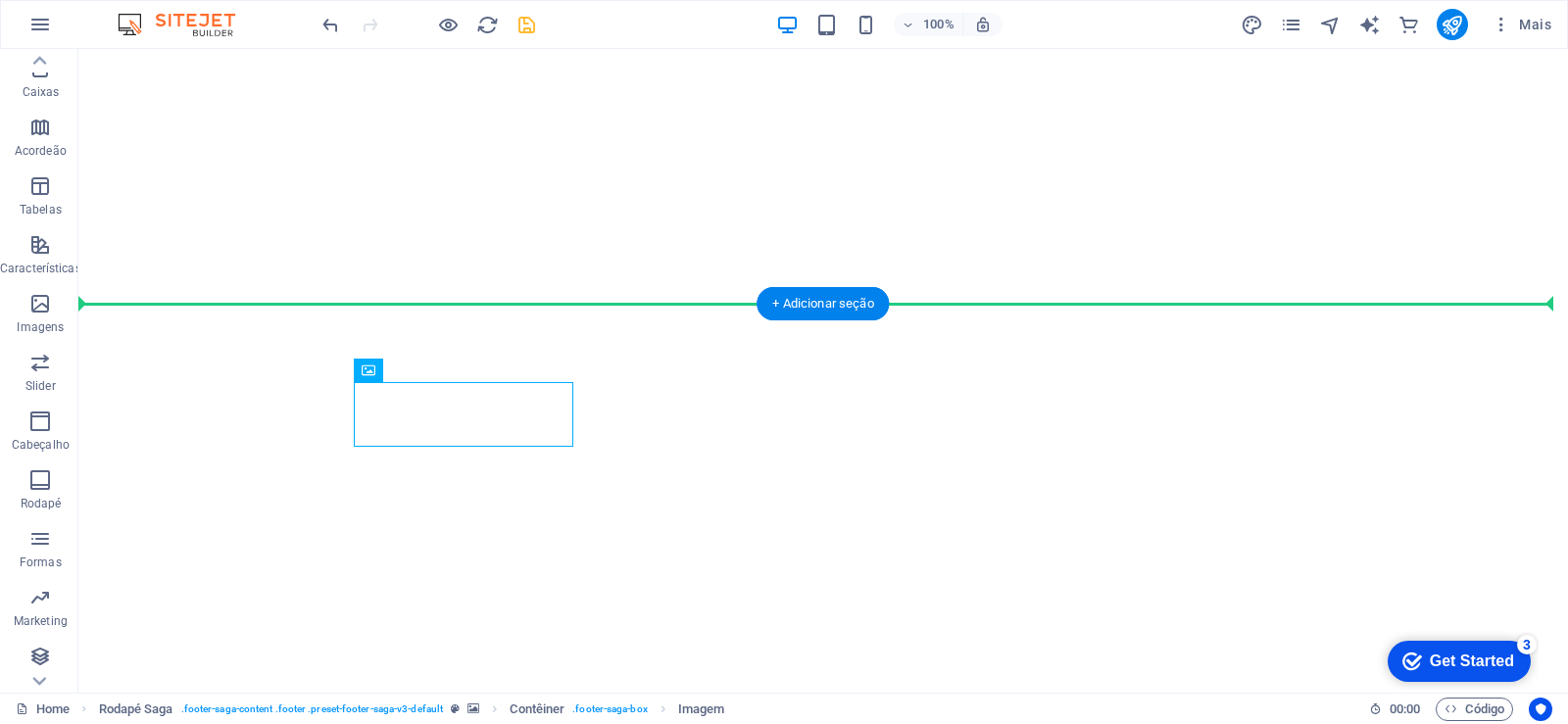
drag, startPoint x: 540, startPoint y: 414, endPoint x: 202, endPoint y: 374, distance: 340.4
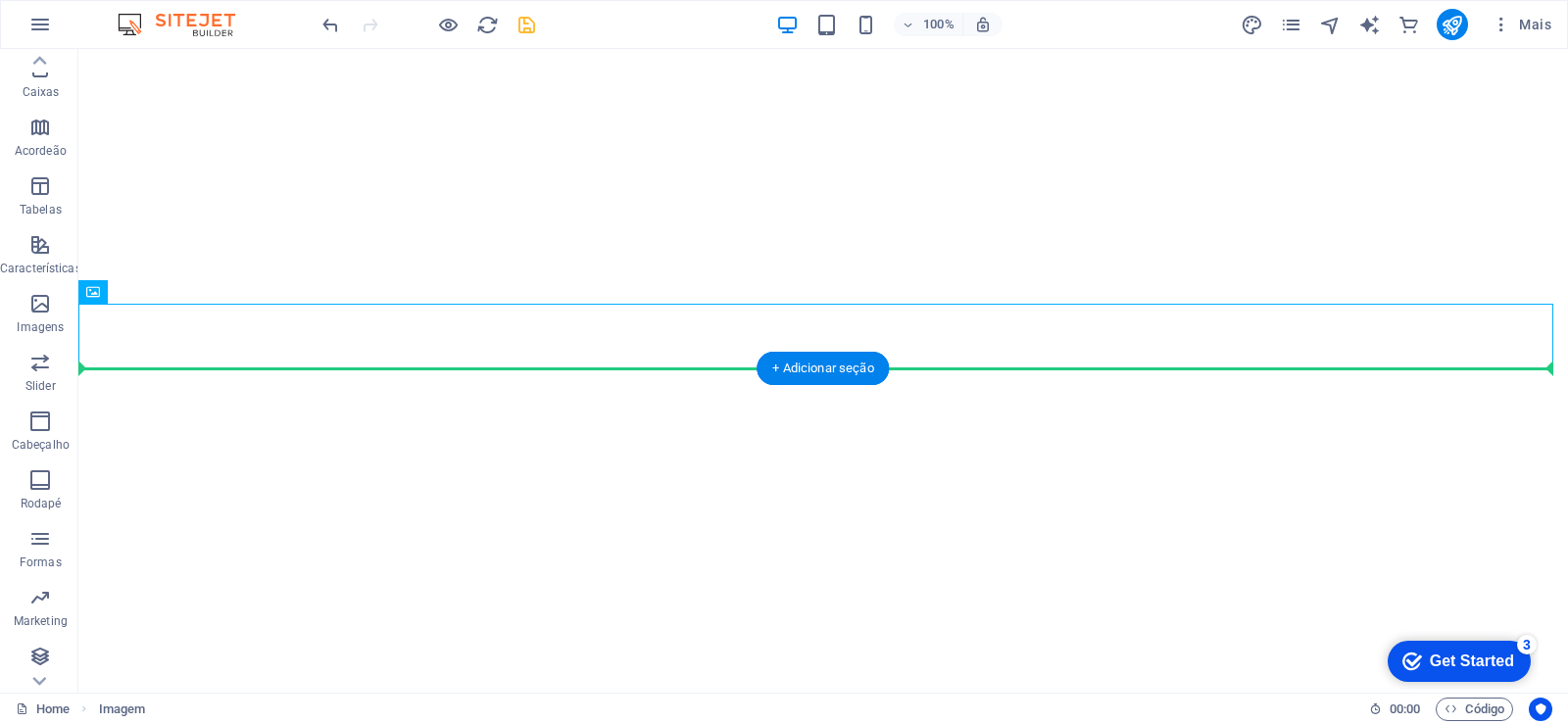
drag, startPoint x: 235, startPoint y: 341, endPoint x: 230, endPoint y: 424, distance: 83.2
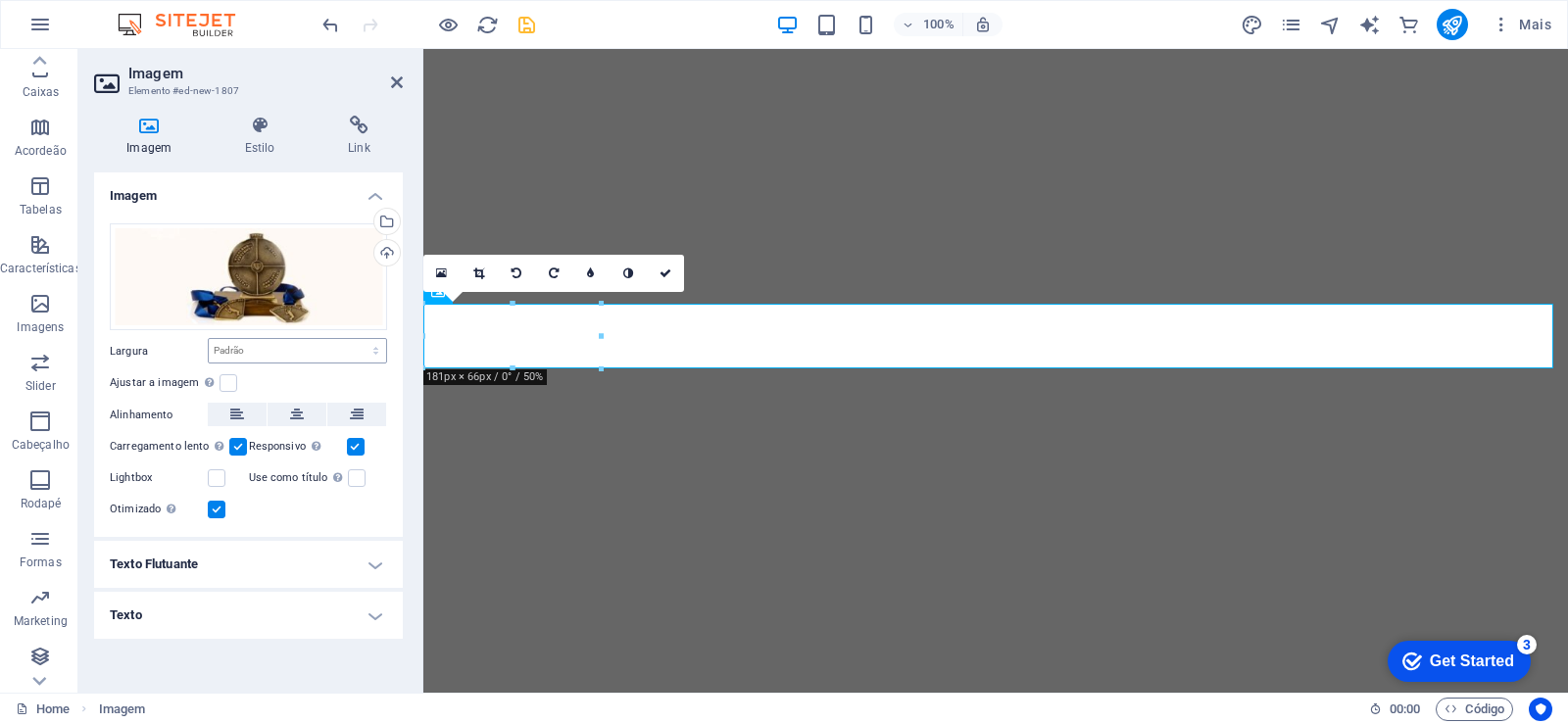
scroll to position [1040, 0]
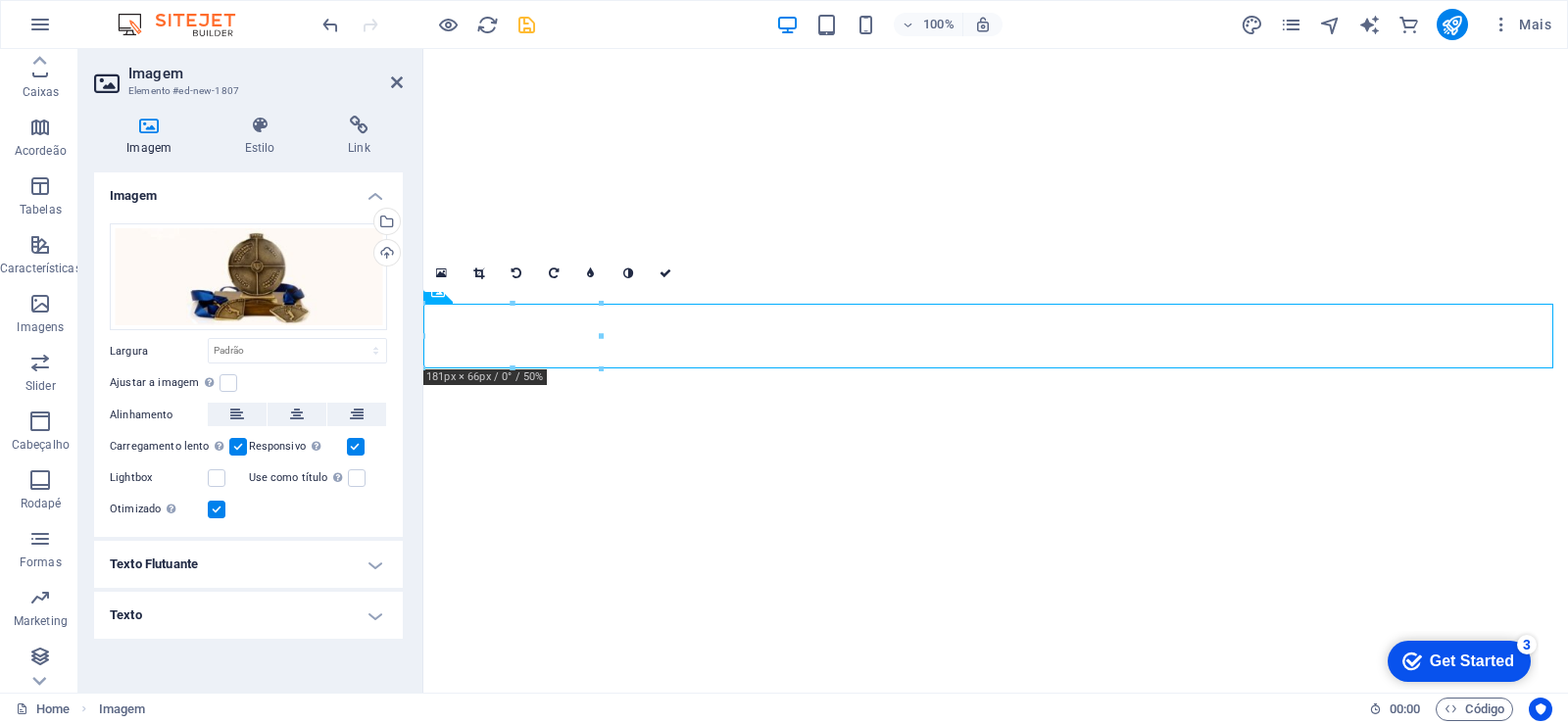
drag, startPoint x: 468, startPoint y: 345, endPoint x: 793, endPoint y: 337, distance: 325.1
click at [400, 84] on icon at bounding box center [397, 82] width 12 height 16
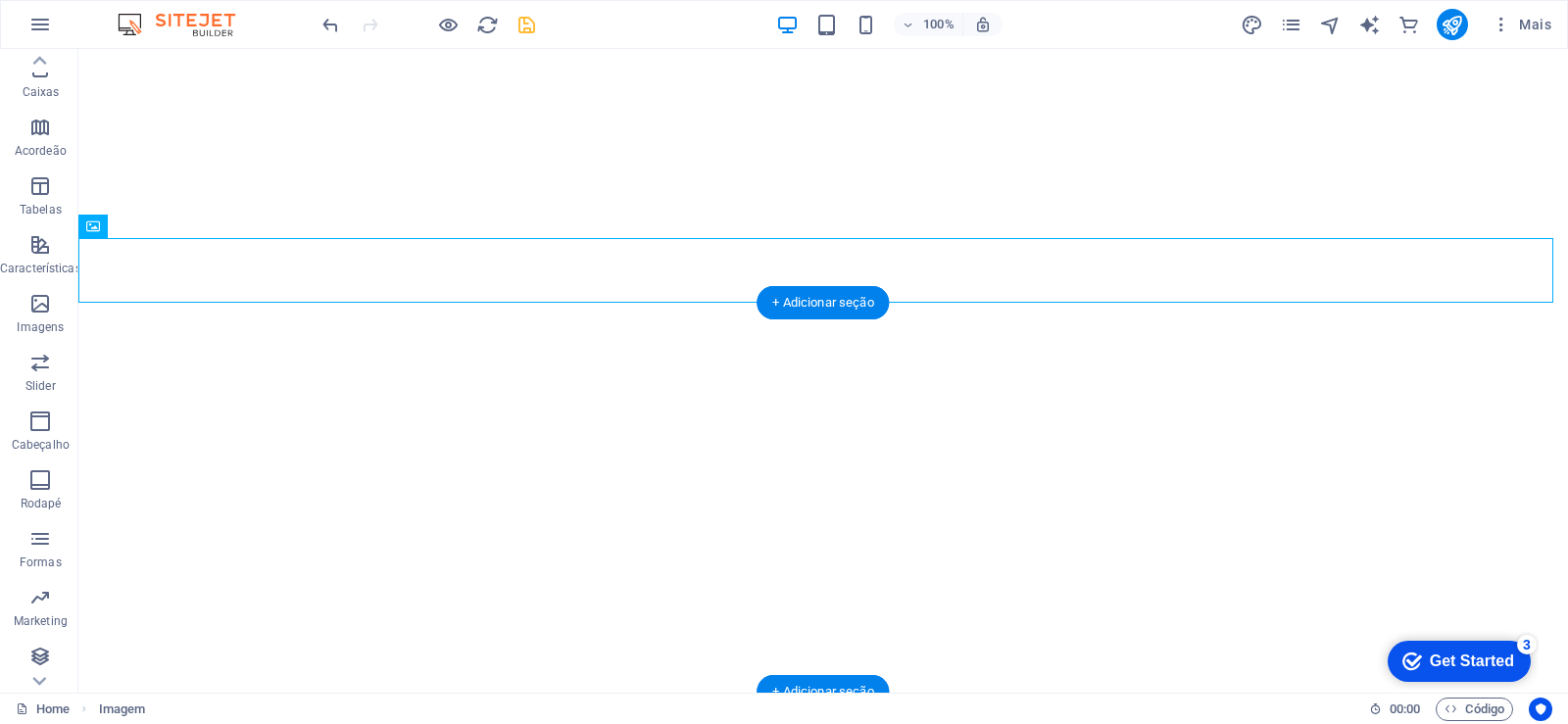
scroll to position [1267, 0]
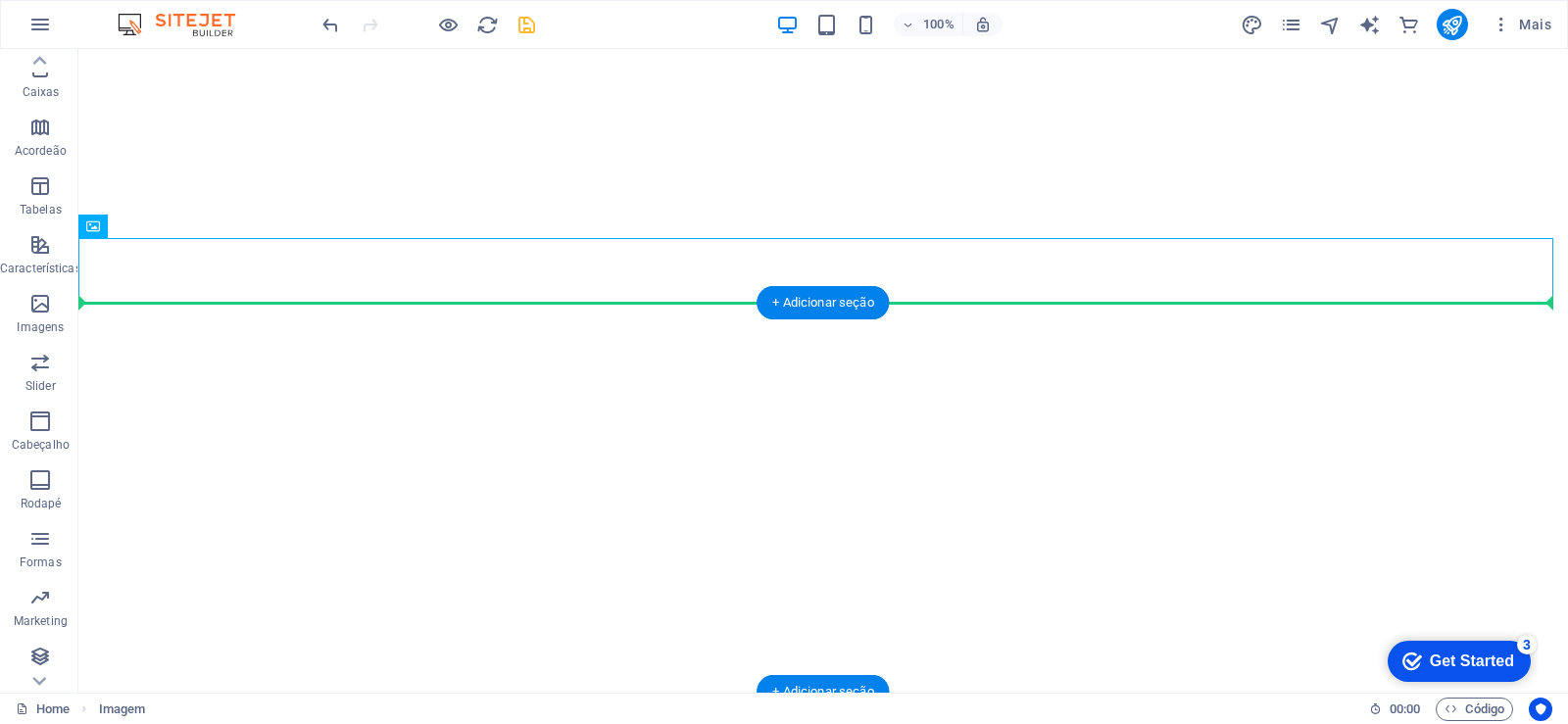
drag, startPoint x: 257, startPoint y: 268, endPoint x: 236, endPoint y: 375, distance: 109.0
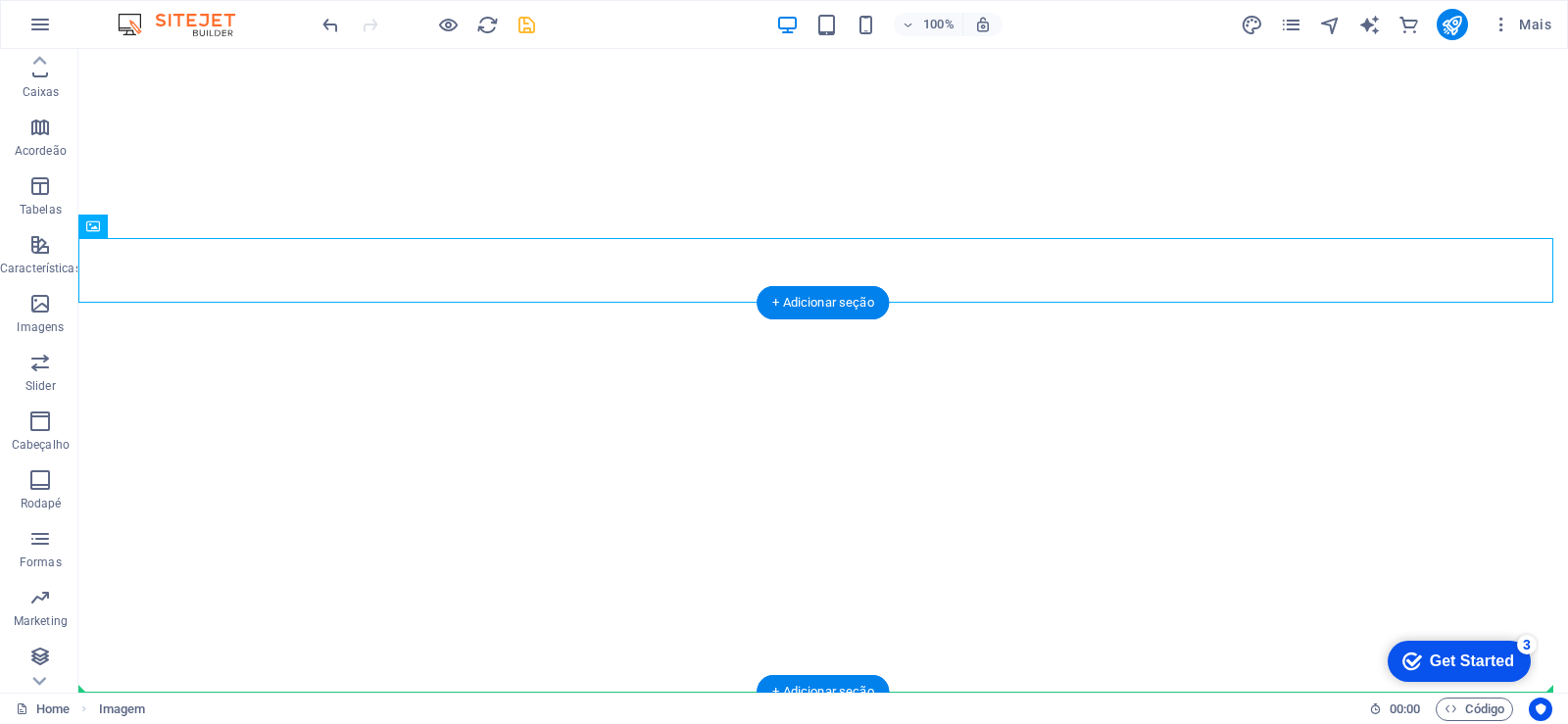
drag, startPoint x: 250, startPoint y: 265, endPoint x: 276, endPoint y: 645, distance: 380.9
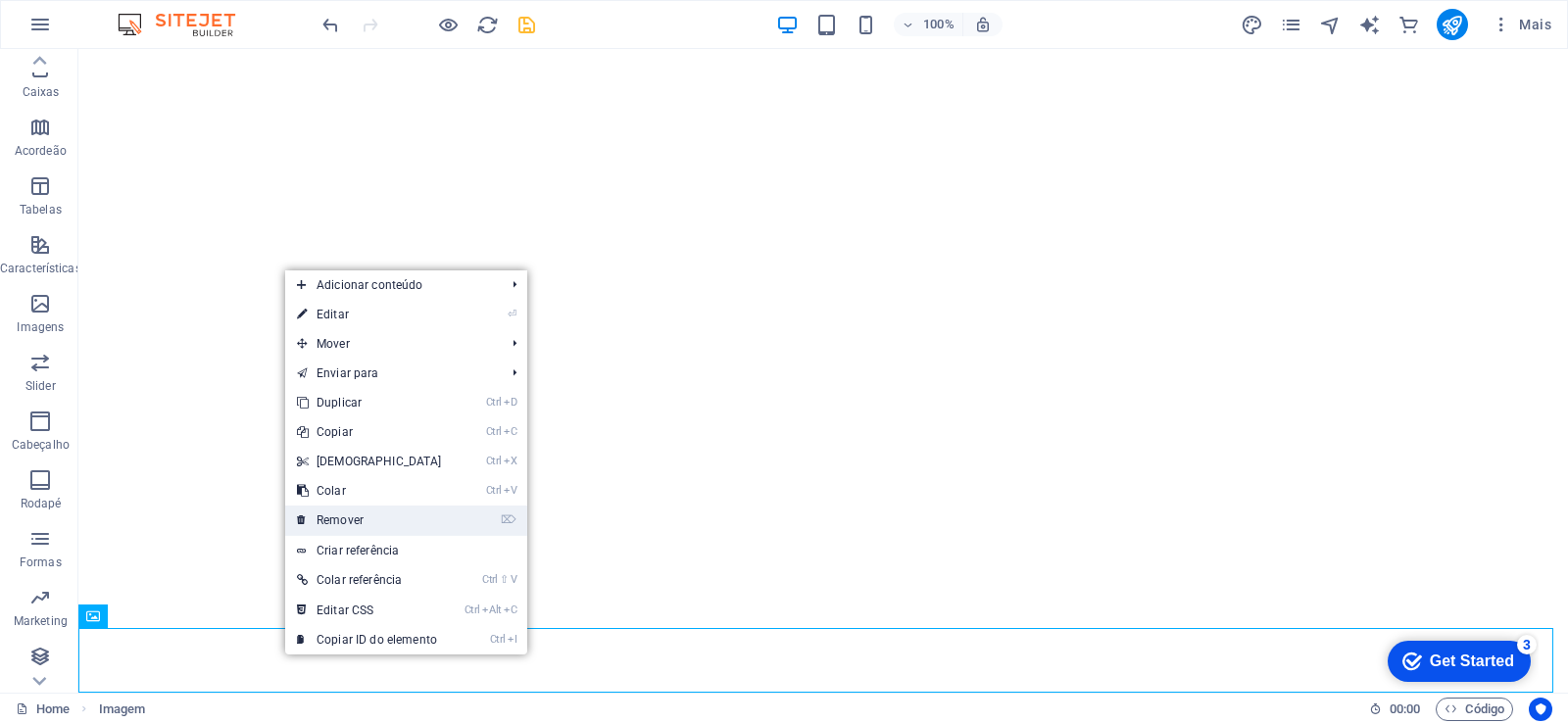
drag, startPoint x: 360, startPoint y: 518, endPoint x: 647, endPoint y: 599, distance: 298.2
click at [360, 518] on link "⌦ Remover" at bounding box center [369, 520] width 169 height 29
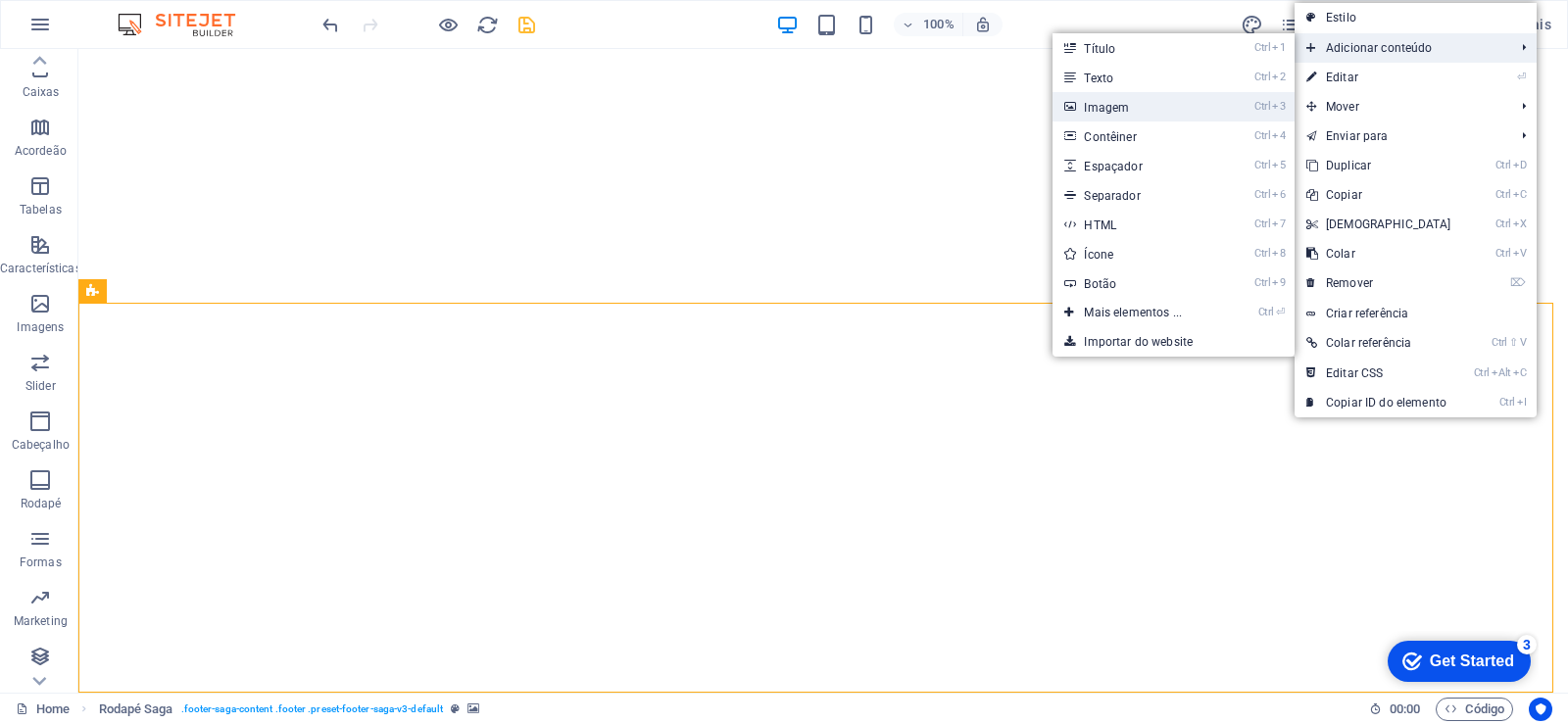
click at [1160, 111] on link "Ctrl 3 Imagem" at bounding box center [1137, 107] width 169 height 29
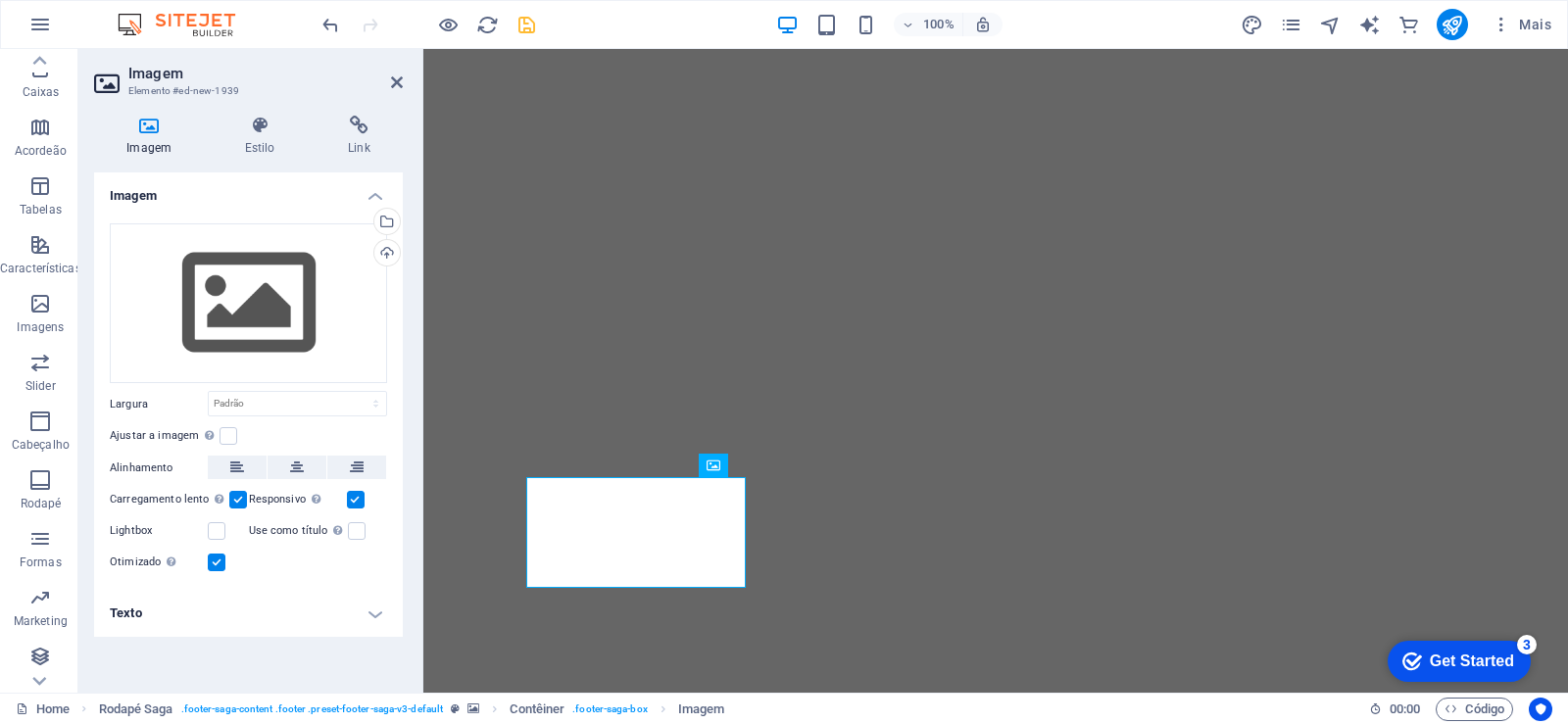
scroll to position [1106, 0]
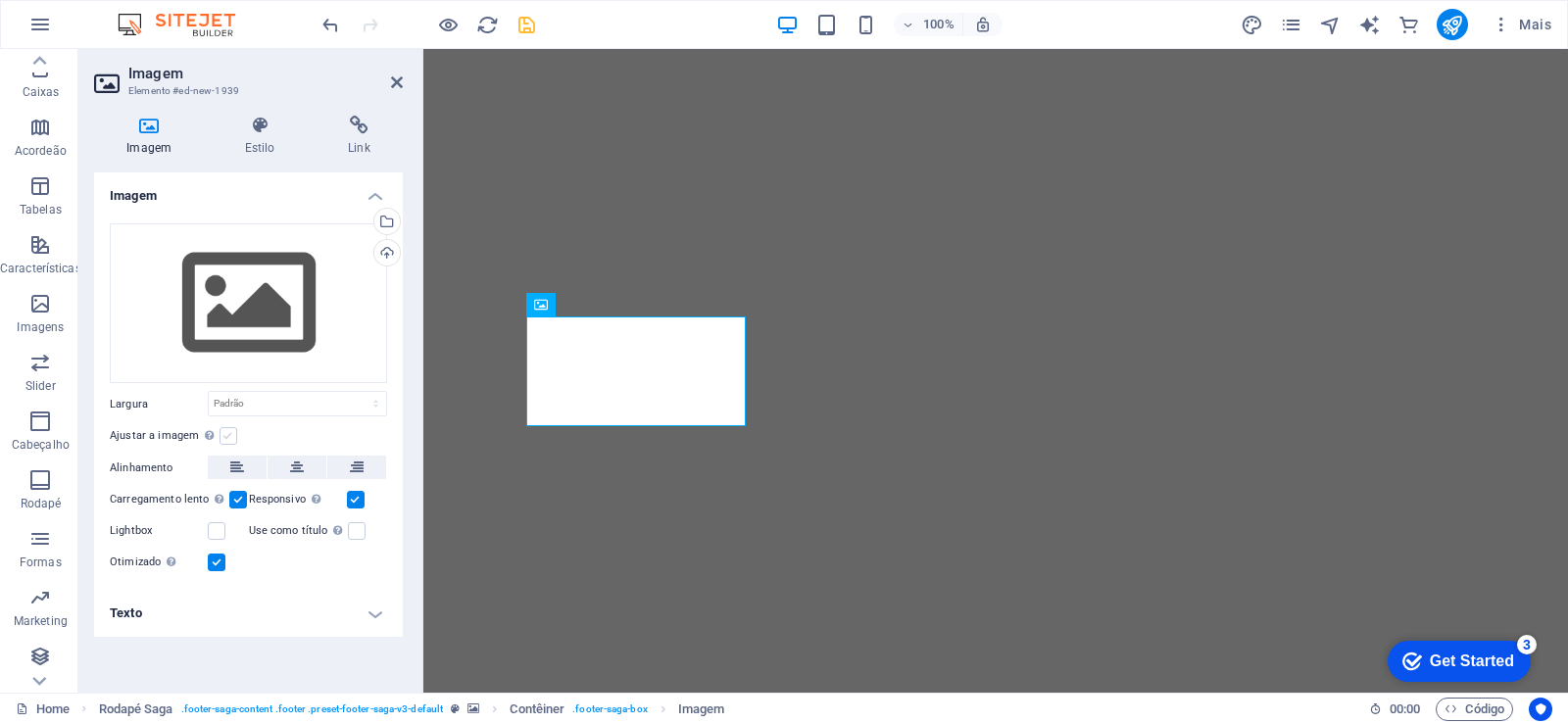
click at [222, 436] on label at bounding box center [228, 436] width 18 height 18
click at [0, 0] on input "Ajustar a imagem Ajustar a imagem automaticamente a uma largura e altura fixas" at bounding box center [0, 0] width 0 height 0
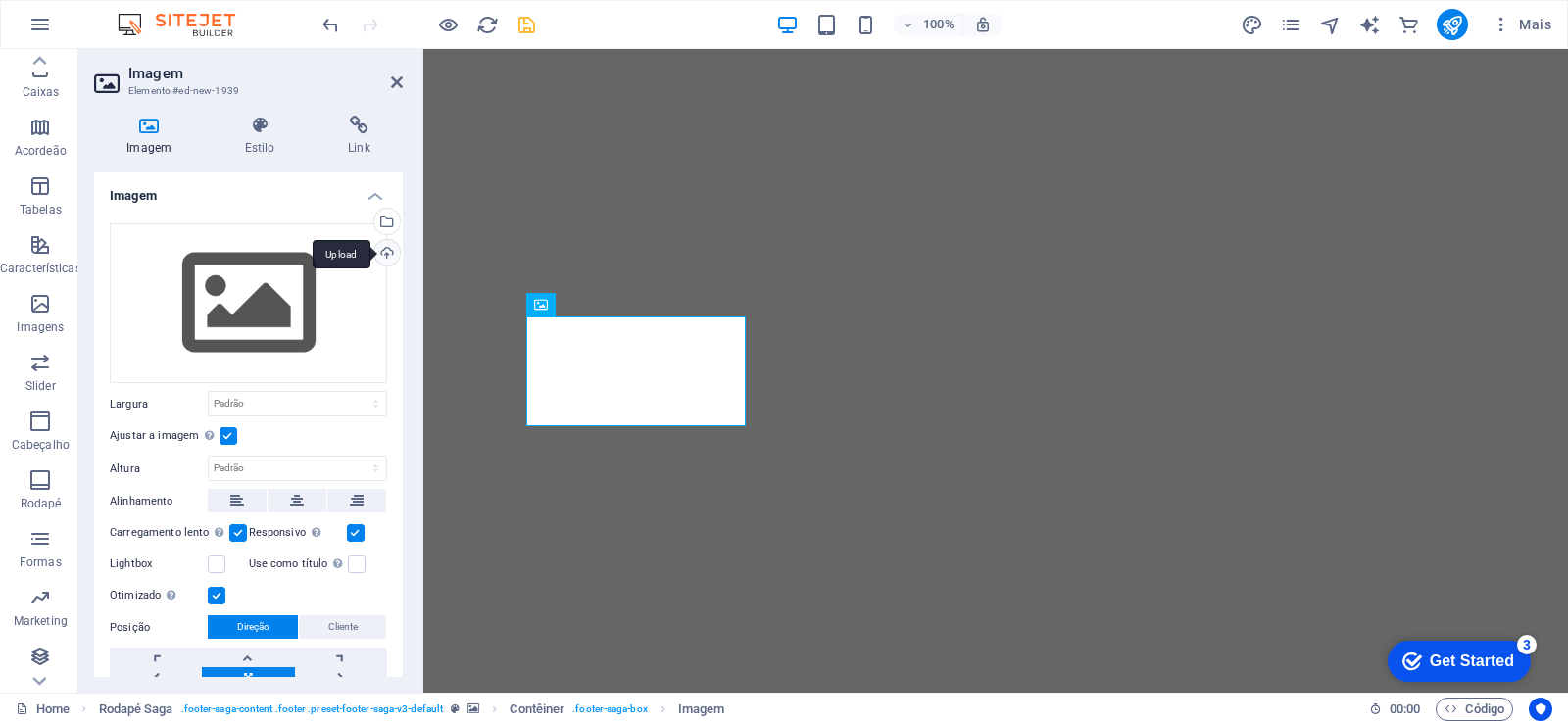
click at [379, 256] on div "Upload" at bounding box center [385, 255] width 29 height 29
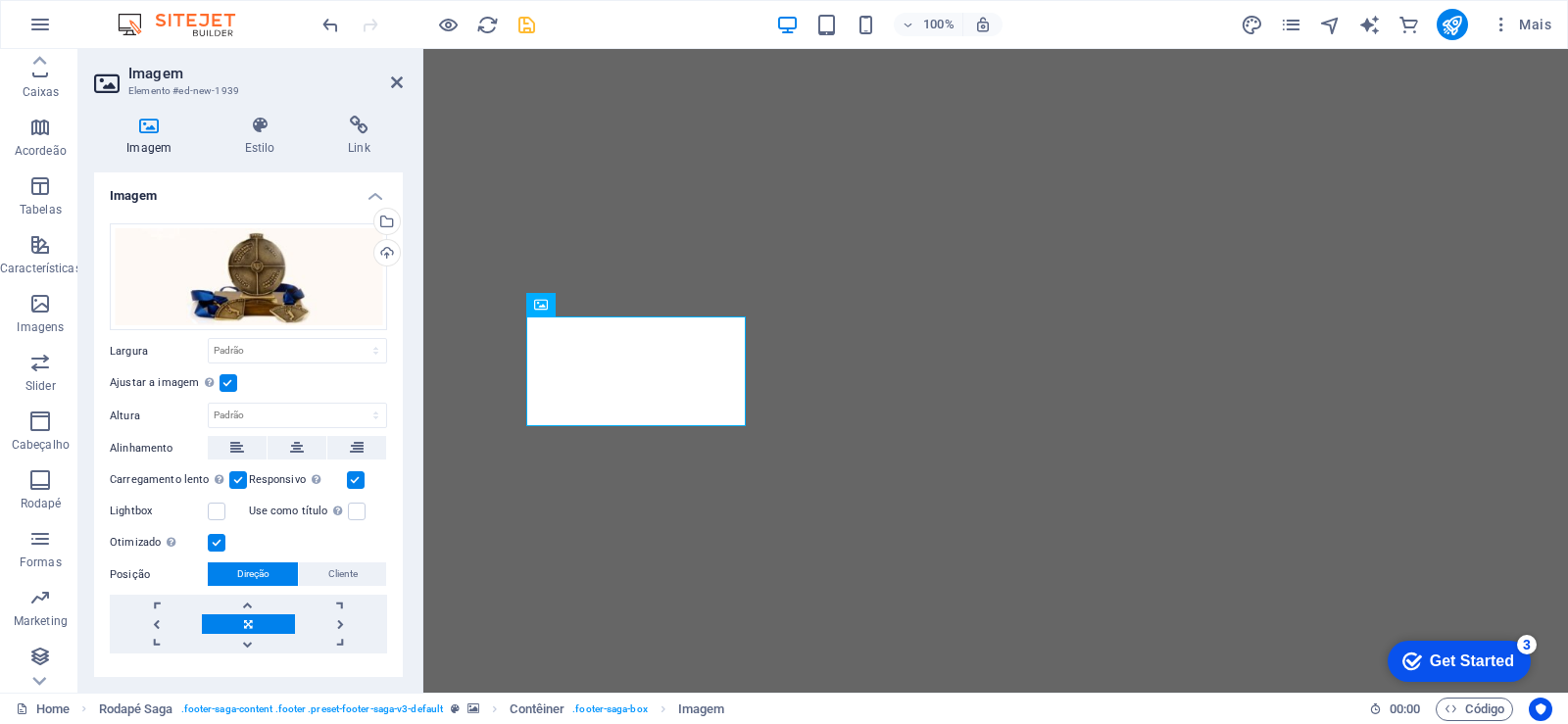
scroll to position [1105, 0]
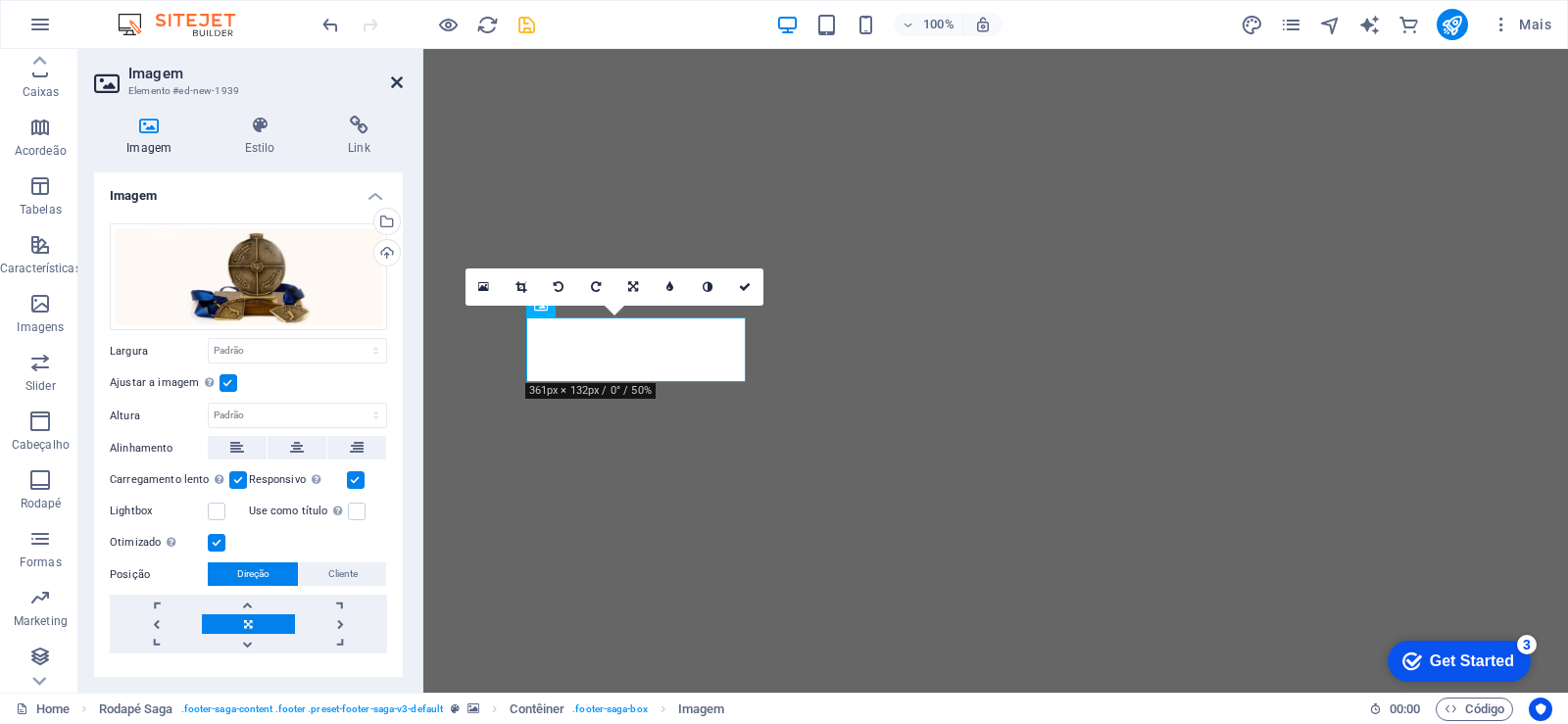
click at [400, 79] on icon at bounding box center [397, 82] width 12 height 16
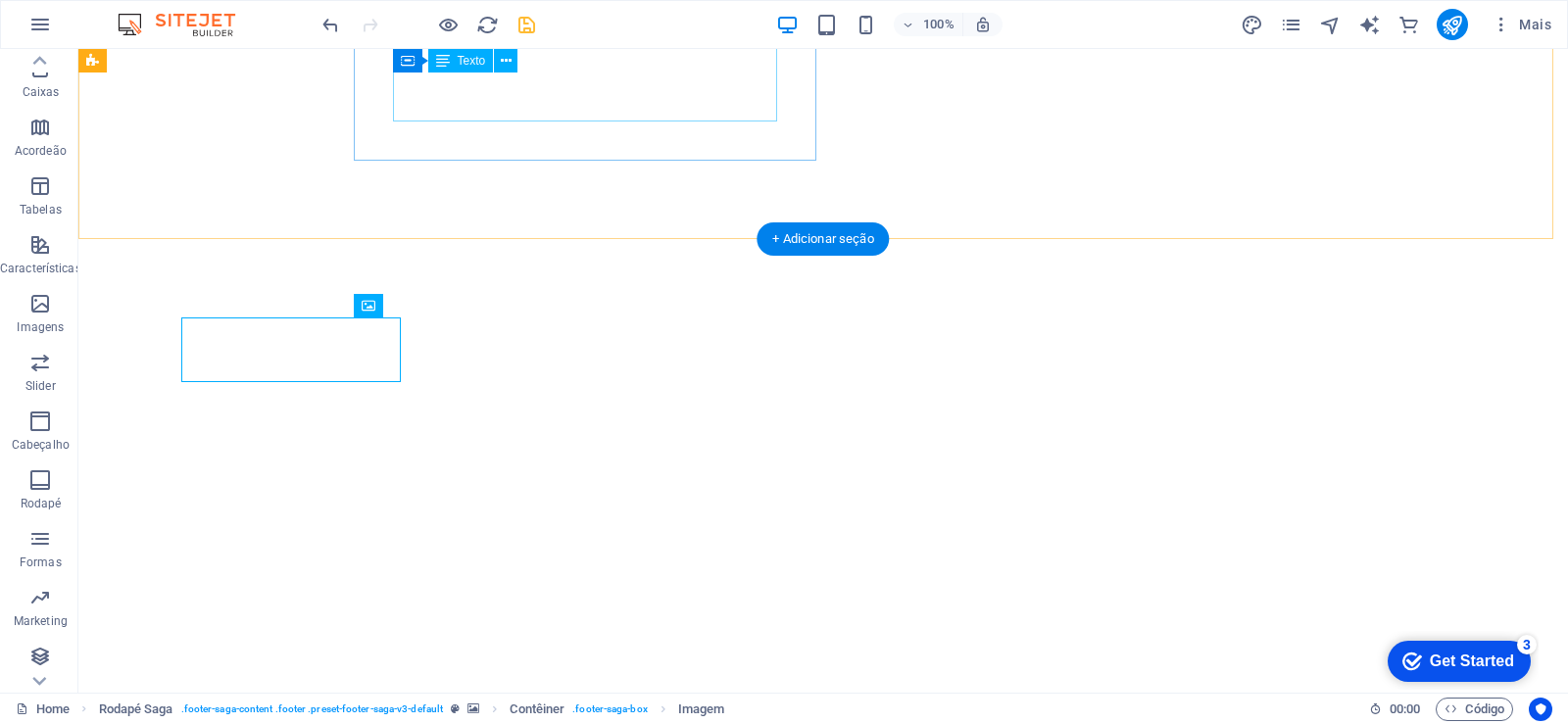
scroll to position [1267, 0]
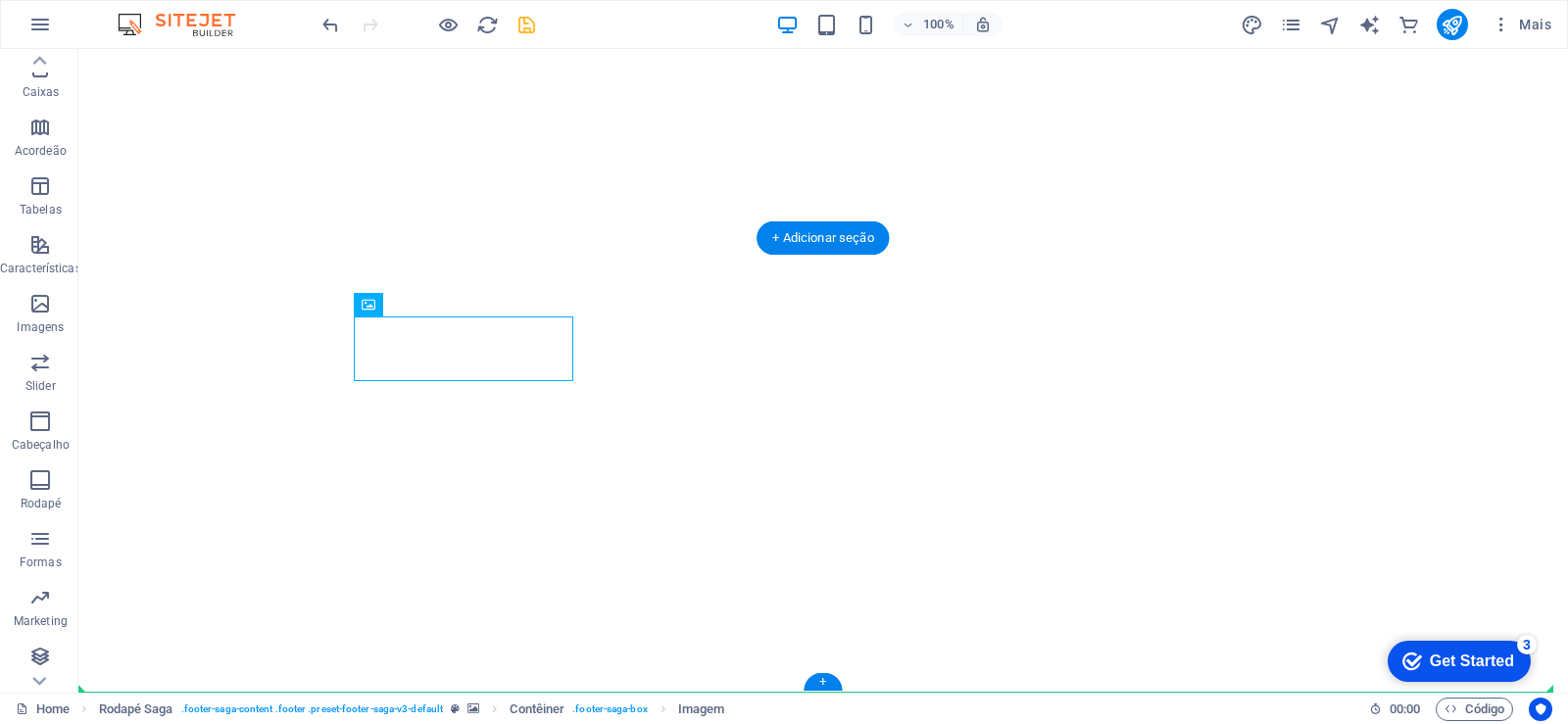
drag, startPoint x: 544, startPoint y: 341, endPoint x: 1265, endPoint y: 596, distance: 764.8
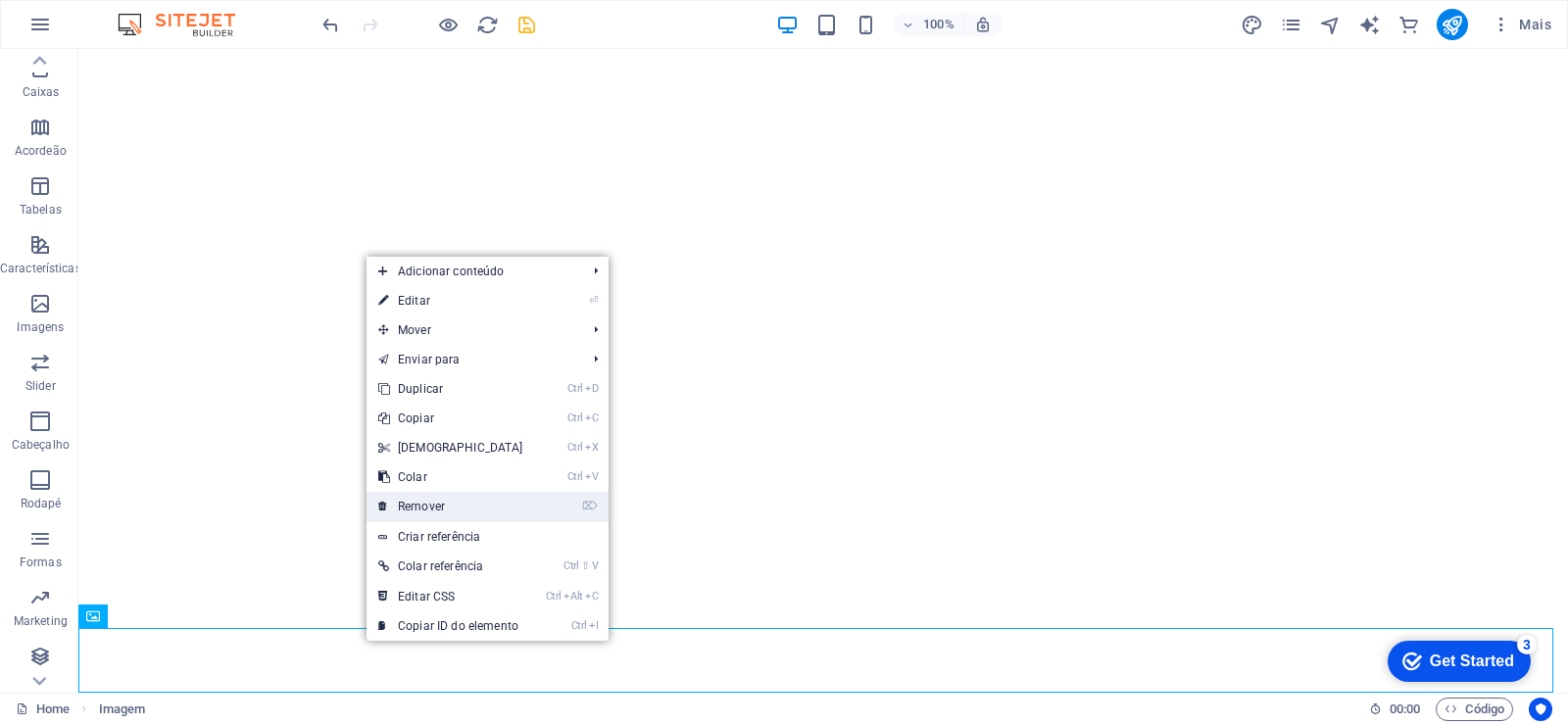
drag, startPoint x: 450, startPoint y: 507, endPoint x: 416, endPoint y: 483, distance: 41.6
click at [450, 507] on link "⌦ Remover" at bounding box center [451, 507] width 169 height 29
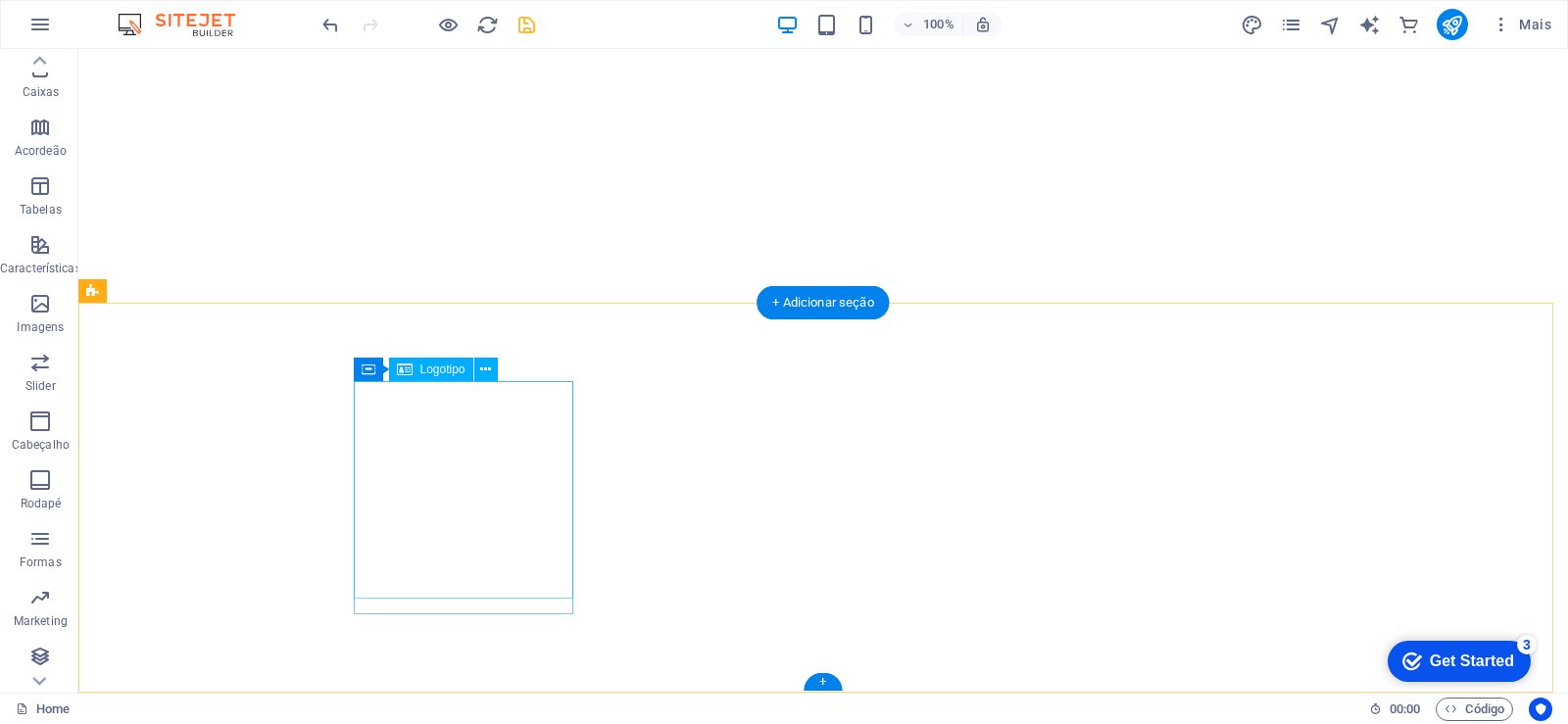
scroll to position [1202, 0]
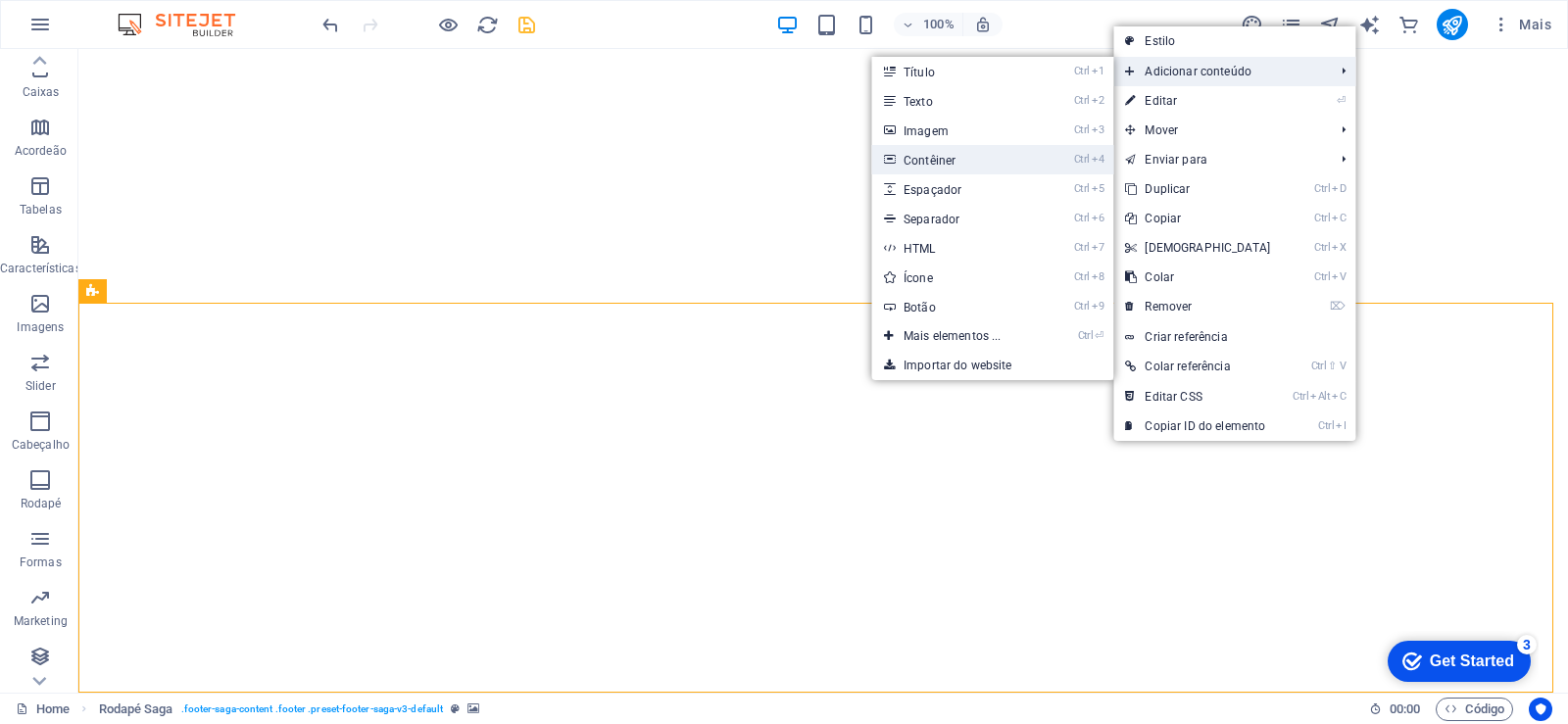
click at [946, 155] on link "Ctrl 4 Contêiner" at bounding box center [956, 160] width 169 height 29
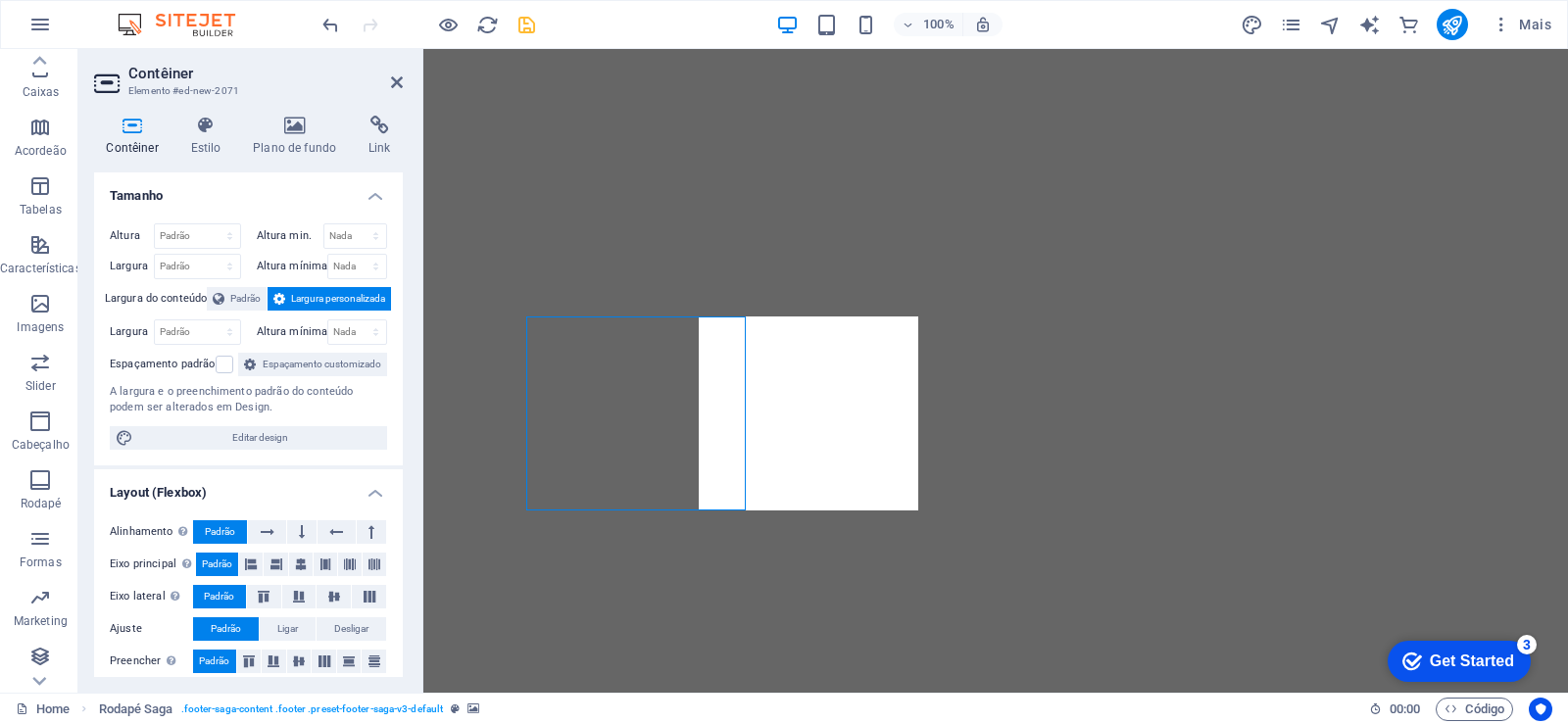
scroll to position [1106, 0]
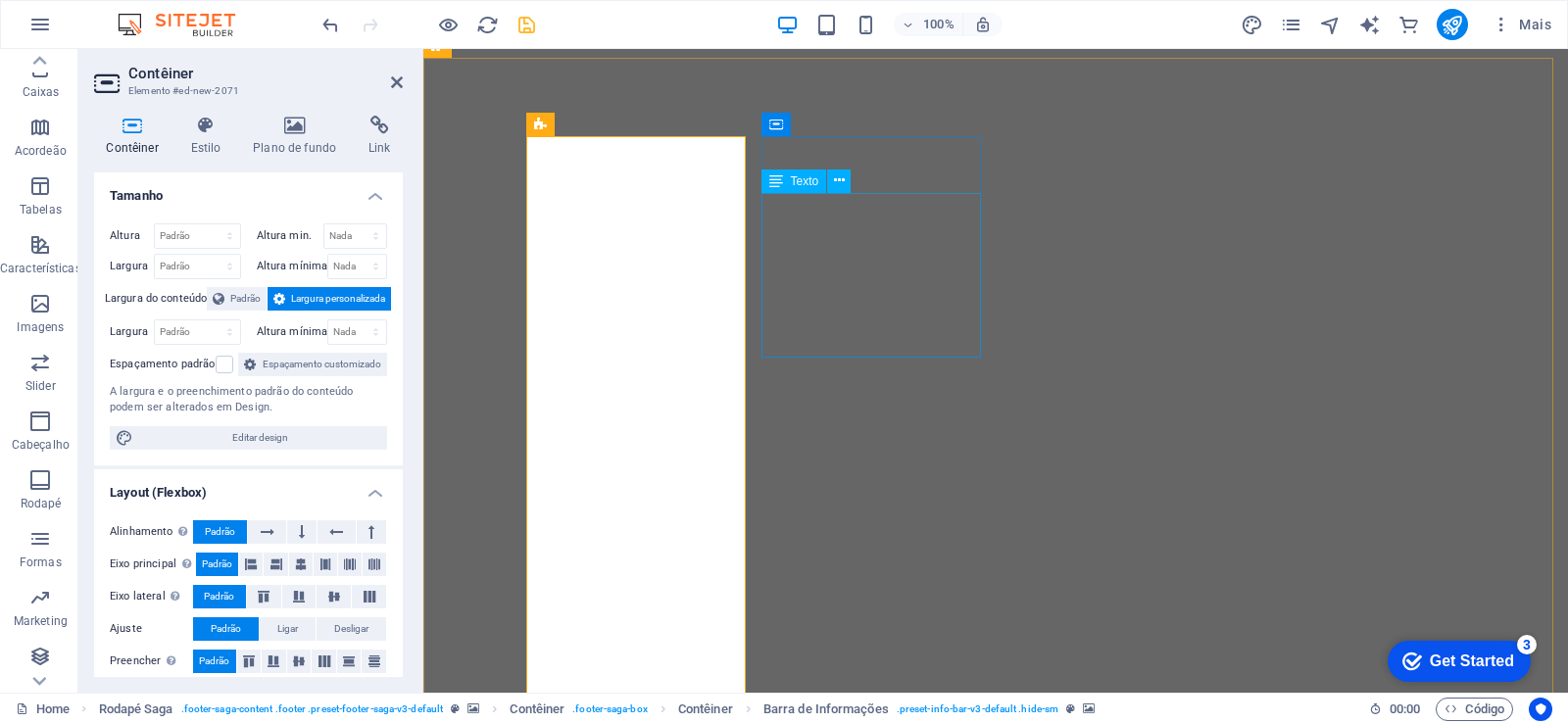
scroll to position [1251, 0]
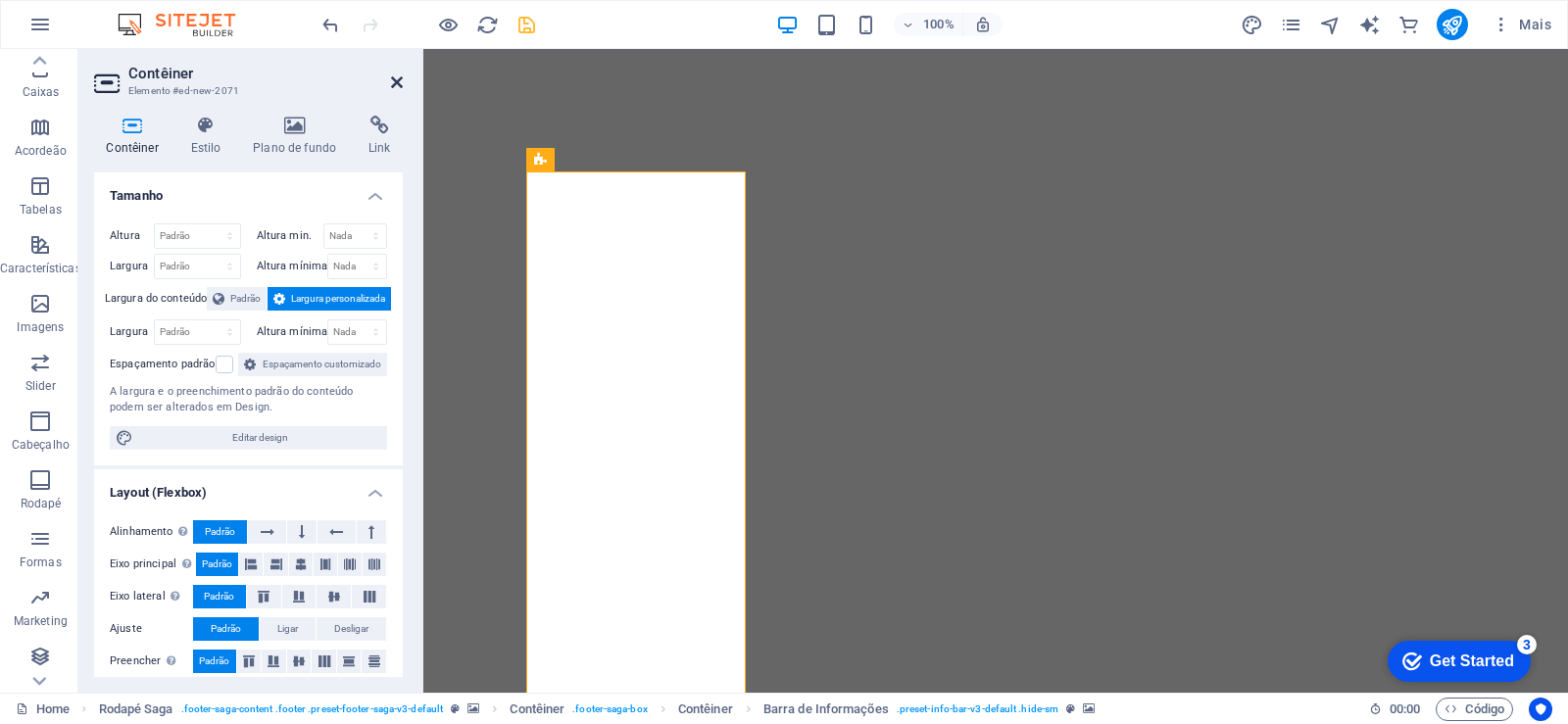
click at [395, 78] on icon at bounding box center [397, 82] width 12 height 16
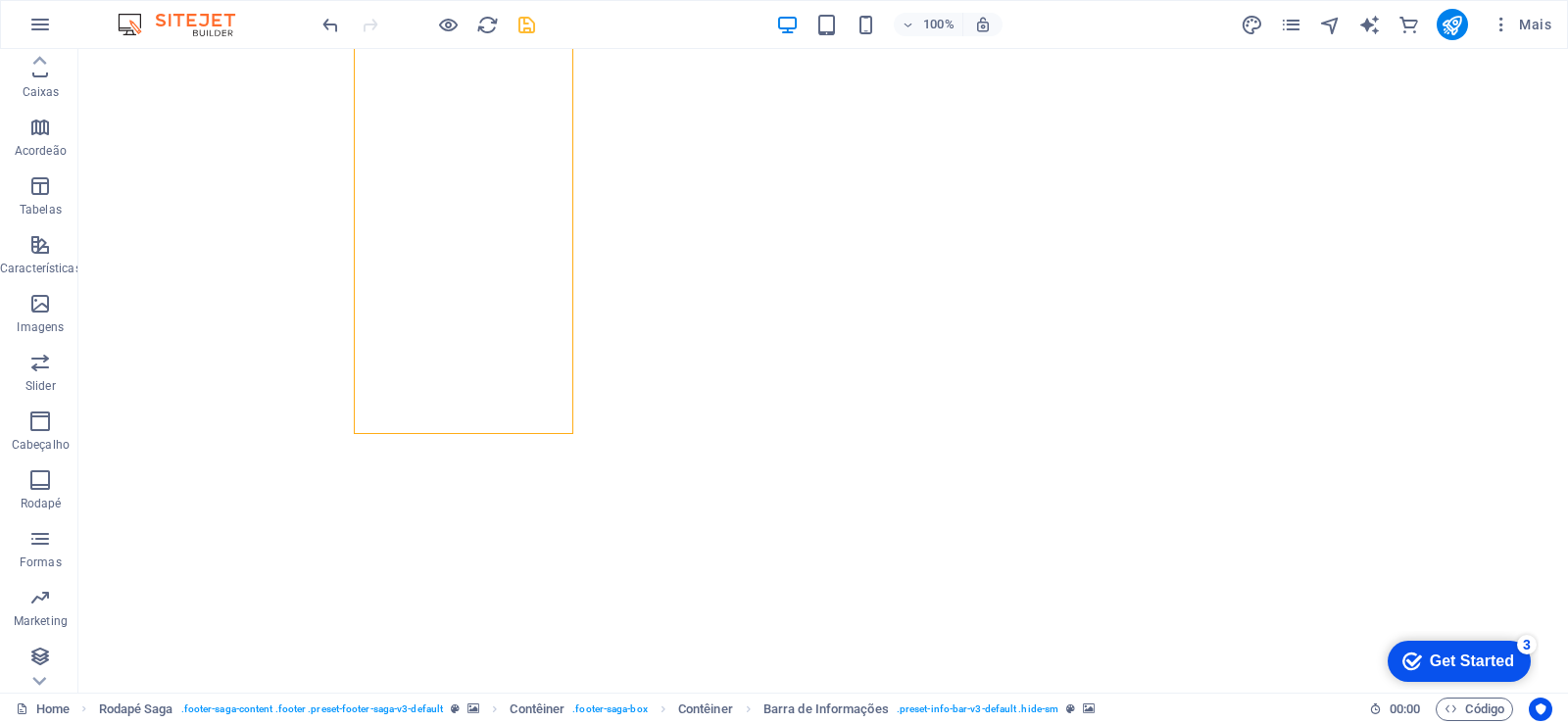
scroll to position [1413, 0]
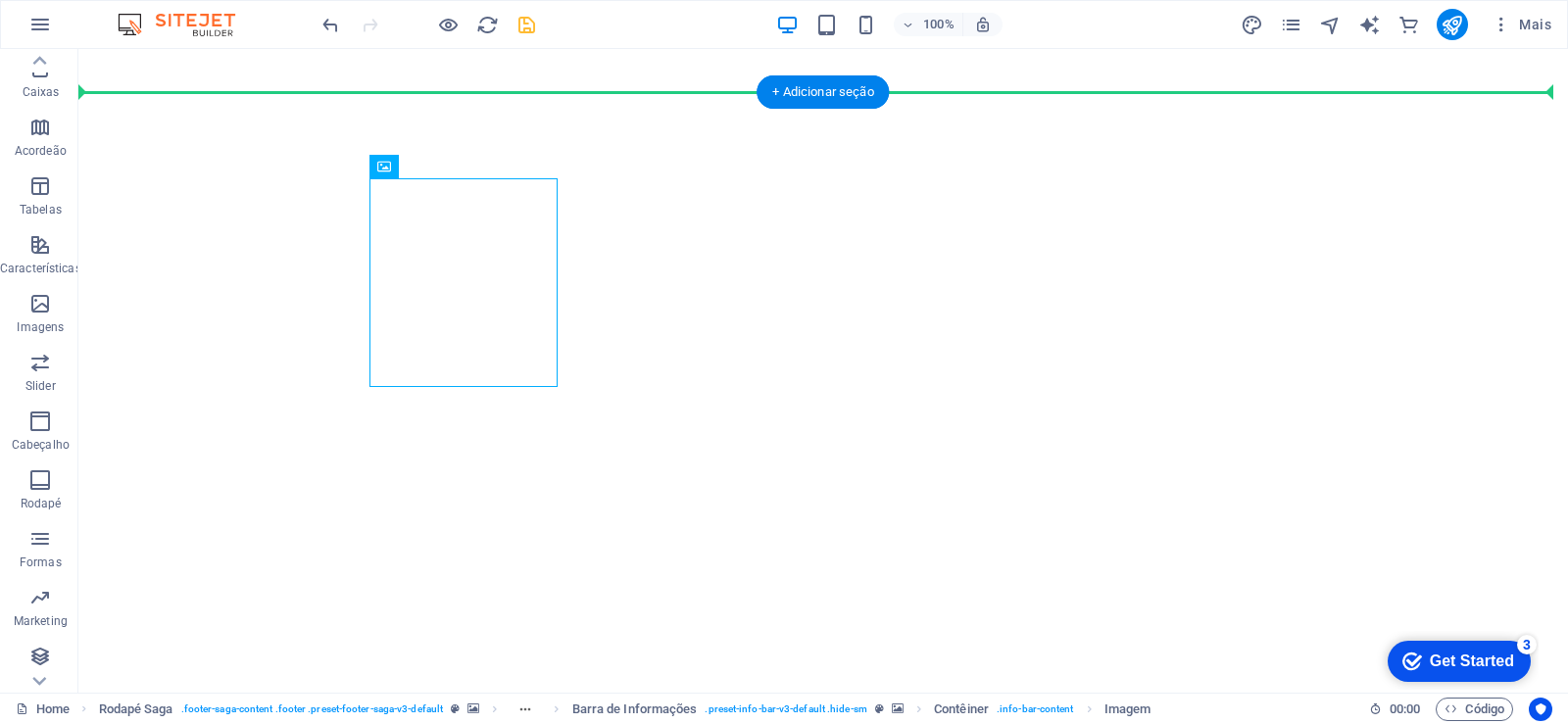
drag, startPoint x: 408, startPoint y: 246, endPoint x: 1336, endPoint y: 379, distance: 937.5
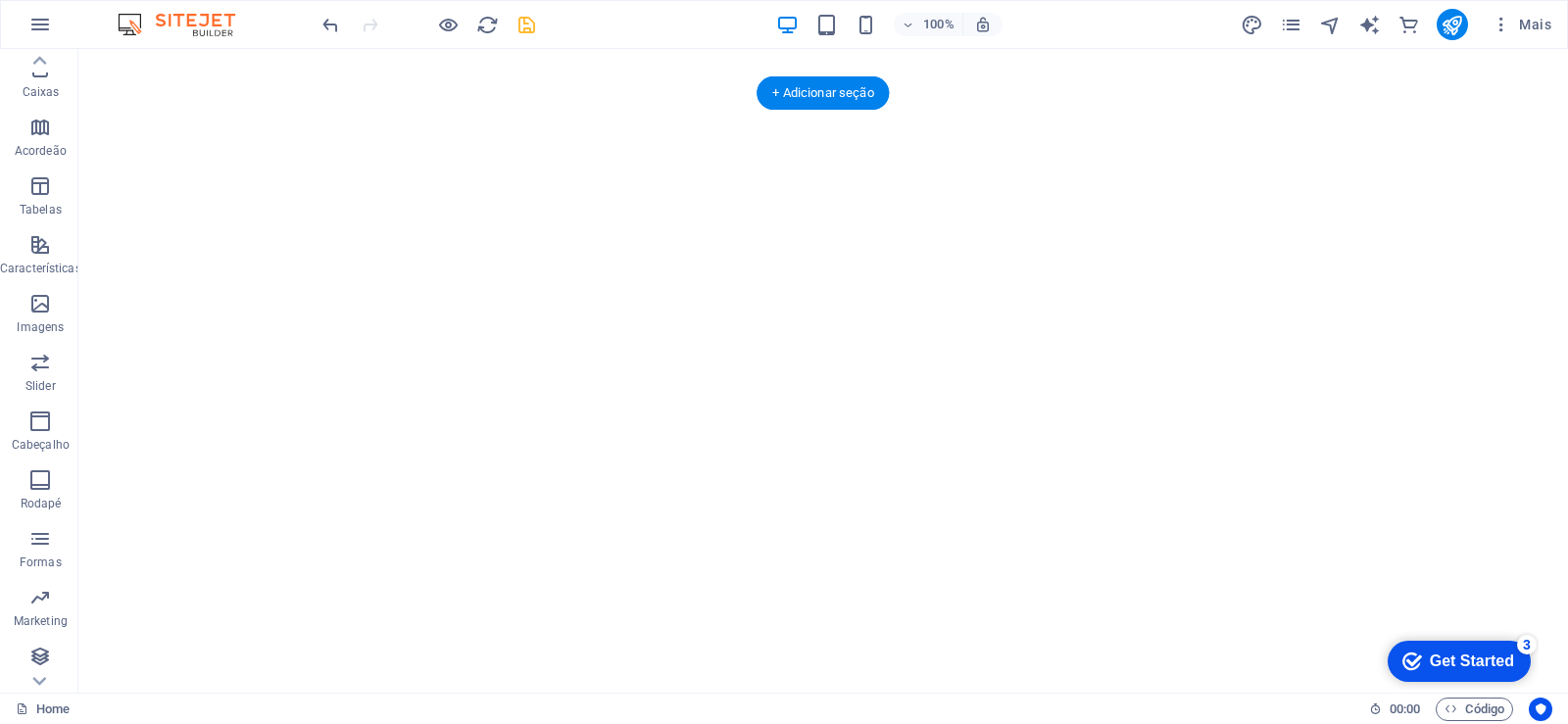
scroll to position [1648, 0]
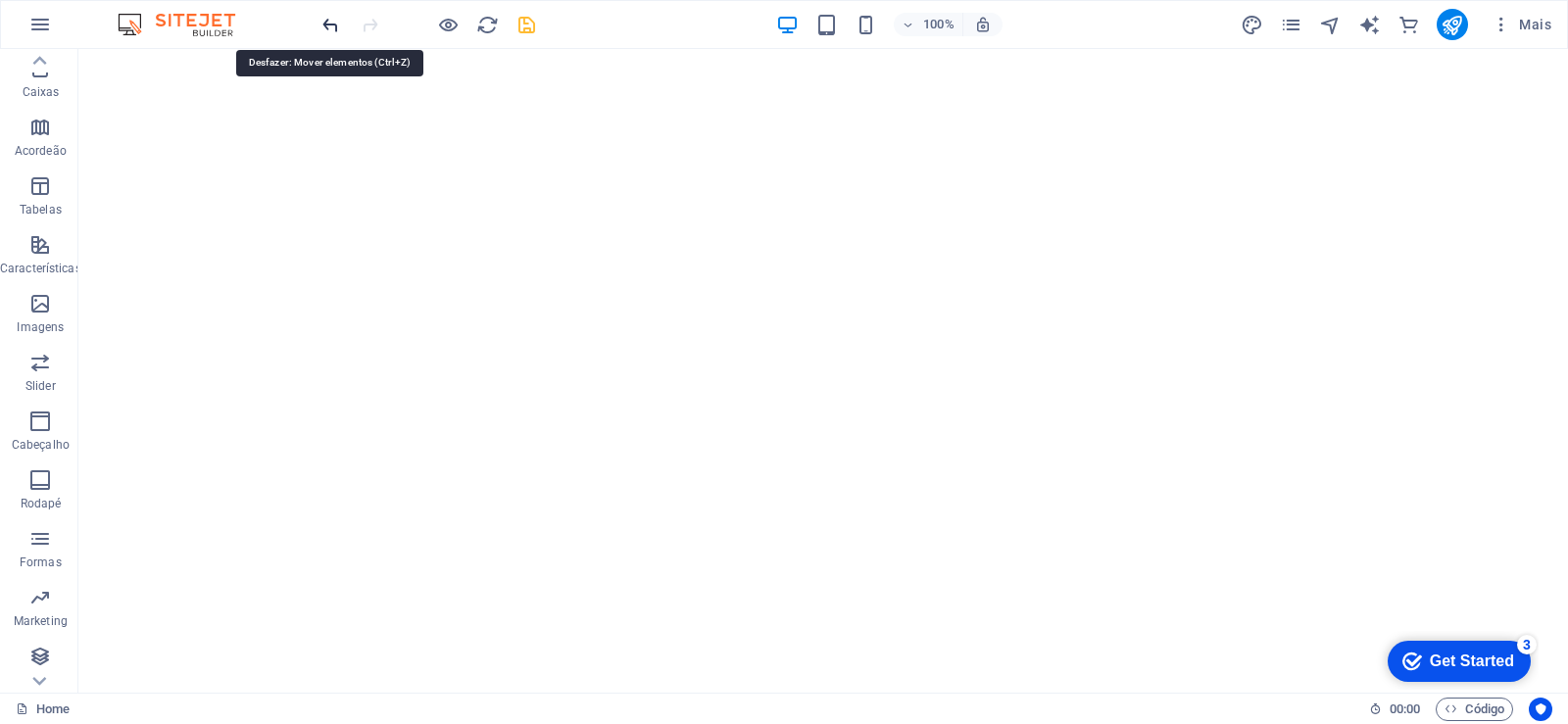
click at [326, 22] on icon "undo" at bounding box center [330, 24] width 23 height 23
click at [330, 24] on icon "undo" at bounding box center [330, 24] width 23 height 23
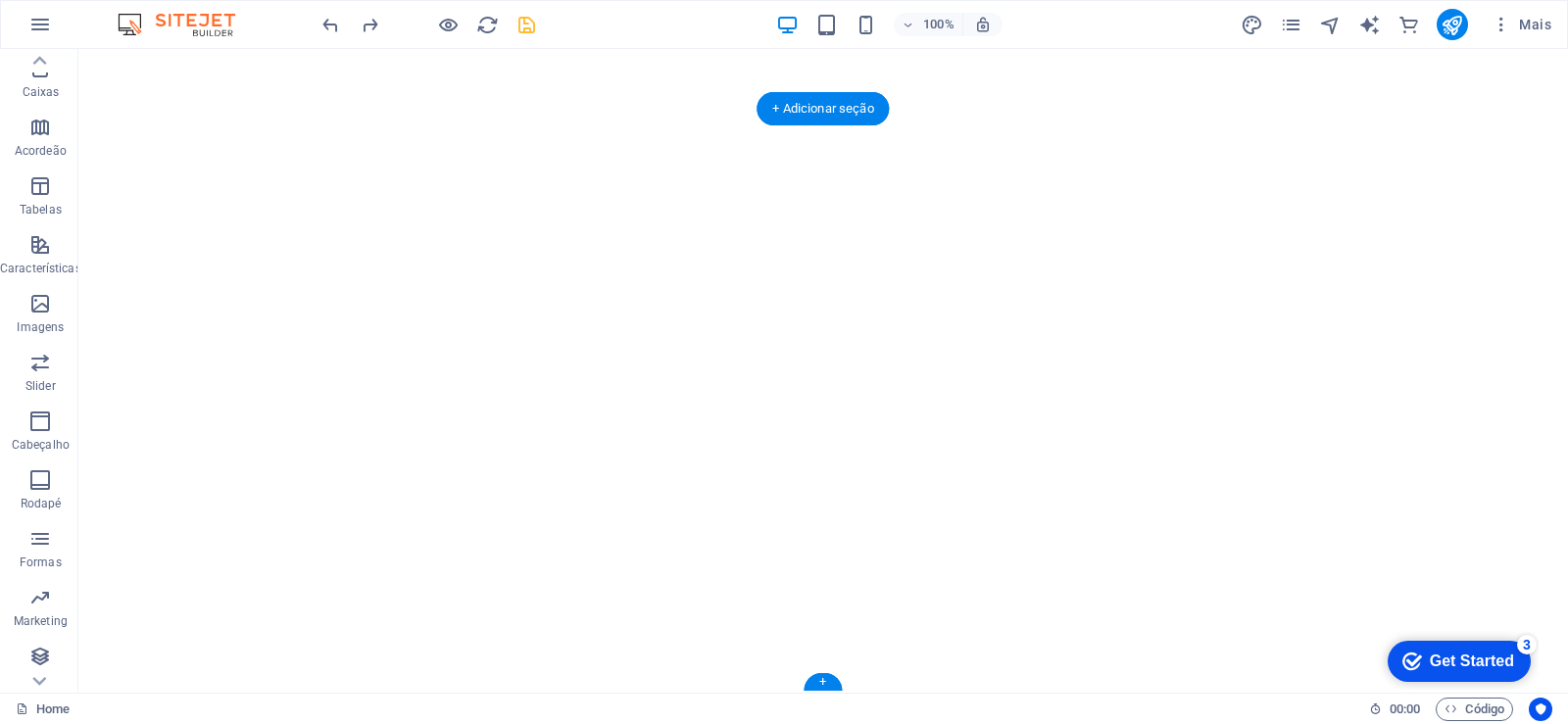
drag, startPoint x: 134, startPoint y: 347, endPoint x: 180, endPoint y: 396, distance: 67.2
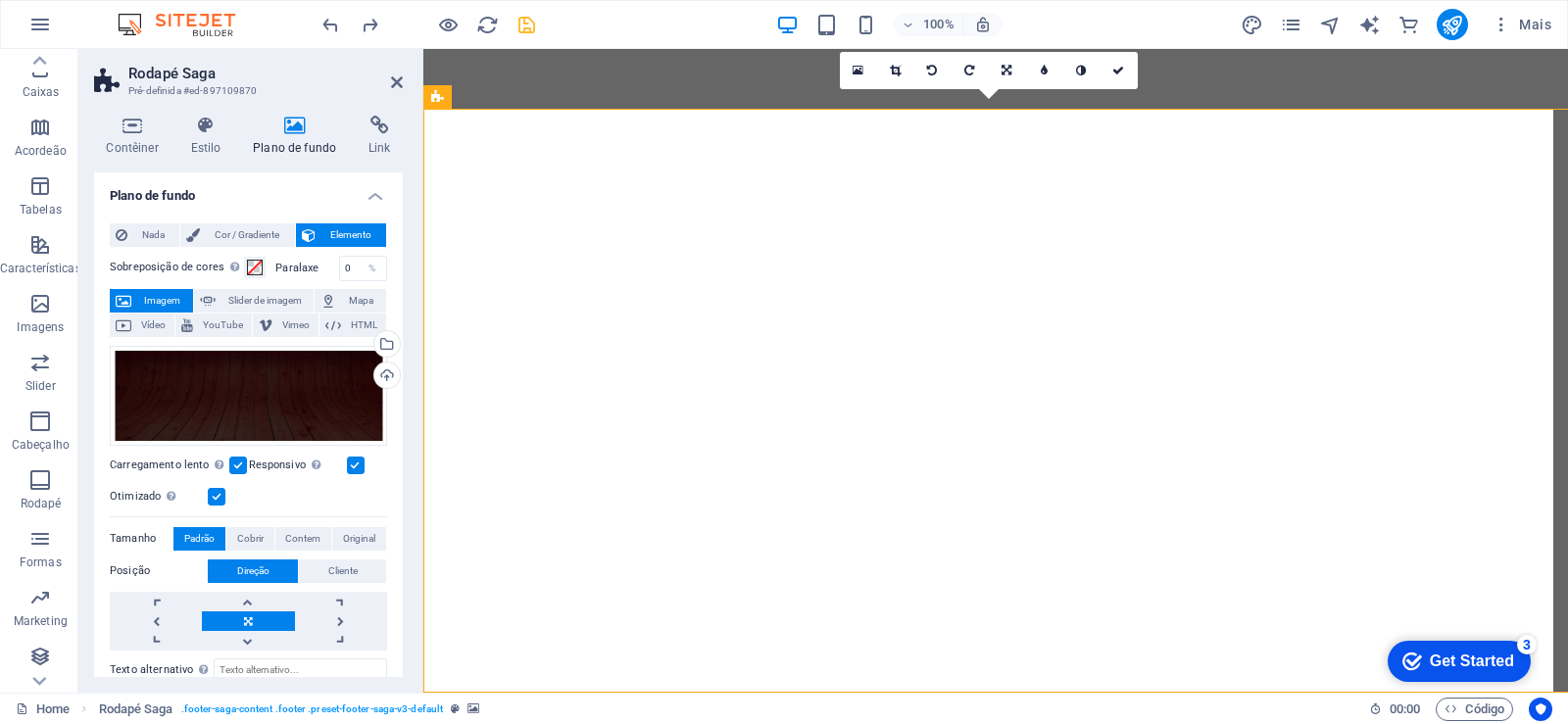
scroll to position [1234, 0]
drag, startPoint x: 398, startPoint y: 80, endPoint x: 307, endPoint y: 109, distance: 95.5
click at [398, 80] on icon at bounding box center [397, 82] width 12 height 16
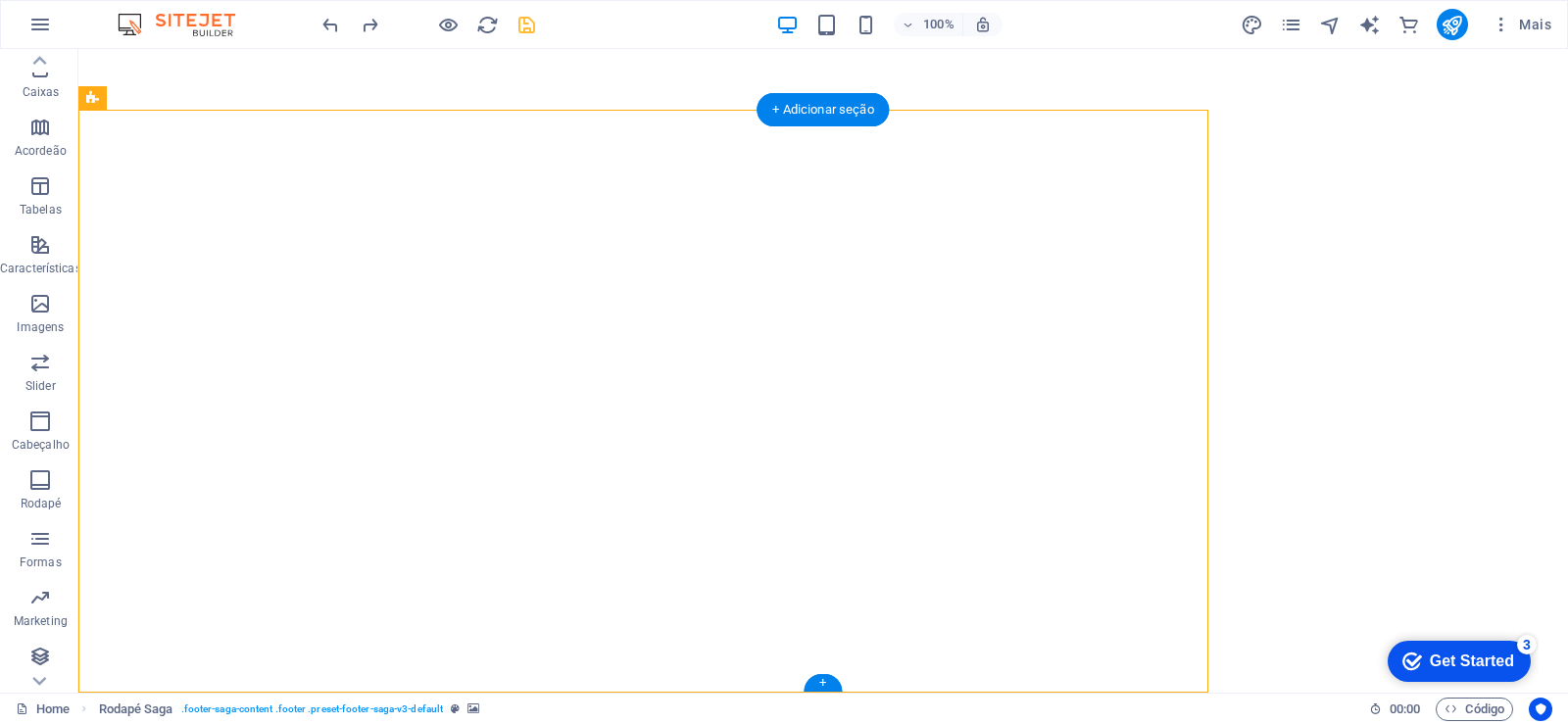
scroll to position [1396, 0]
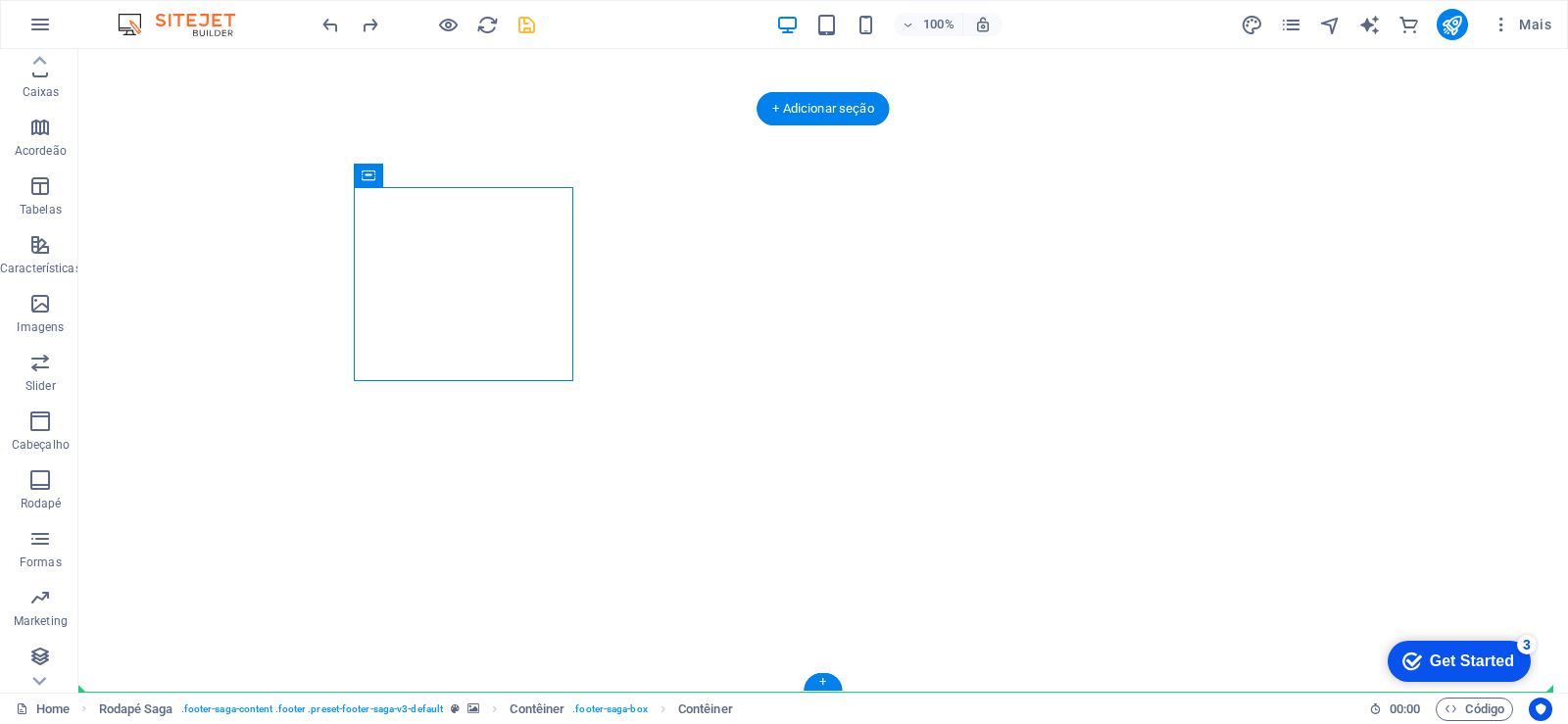
drag, startPoint x: 380, startPoint y: 241, endPoint x: 1338, endPoint y: 547, distance: 1005.7
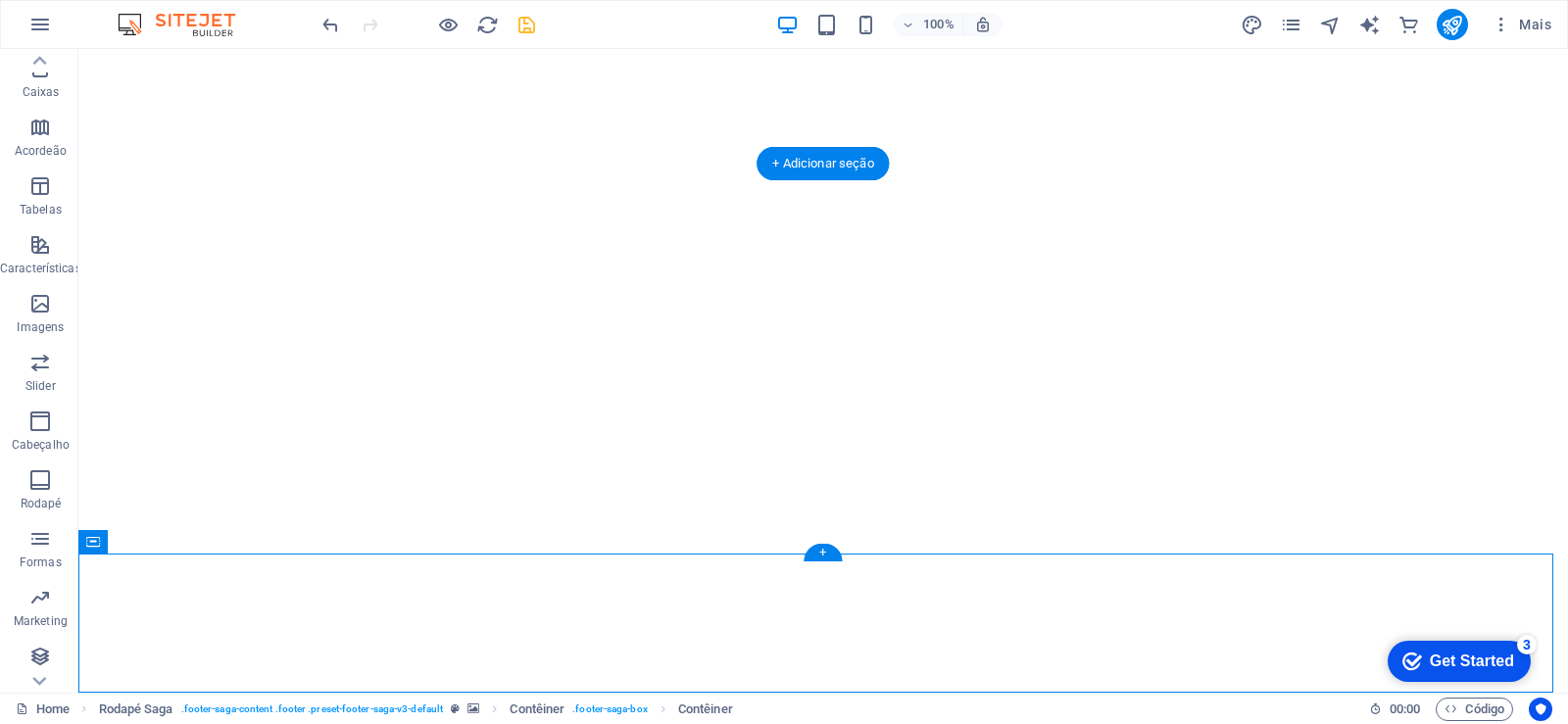
scroll to position [1341, 0]
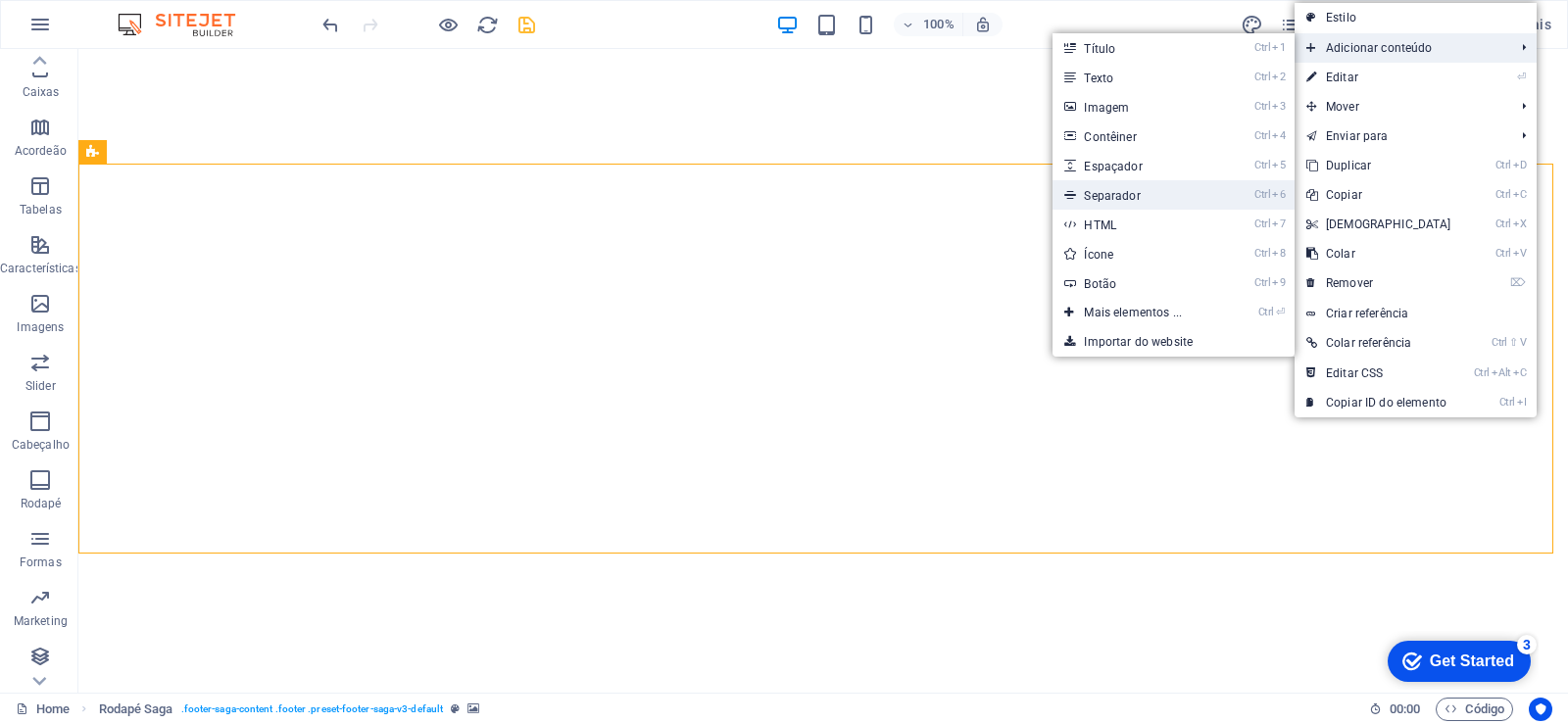
click at [1113, 190] on link "Ctrl 6 Separador" at bounding box center [1137, 195] width 169 height 29
select select "%"
select select "px"
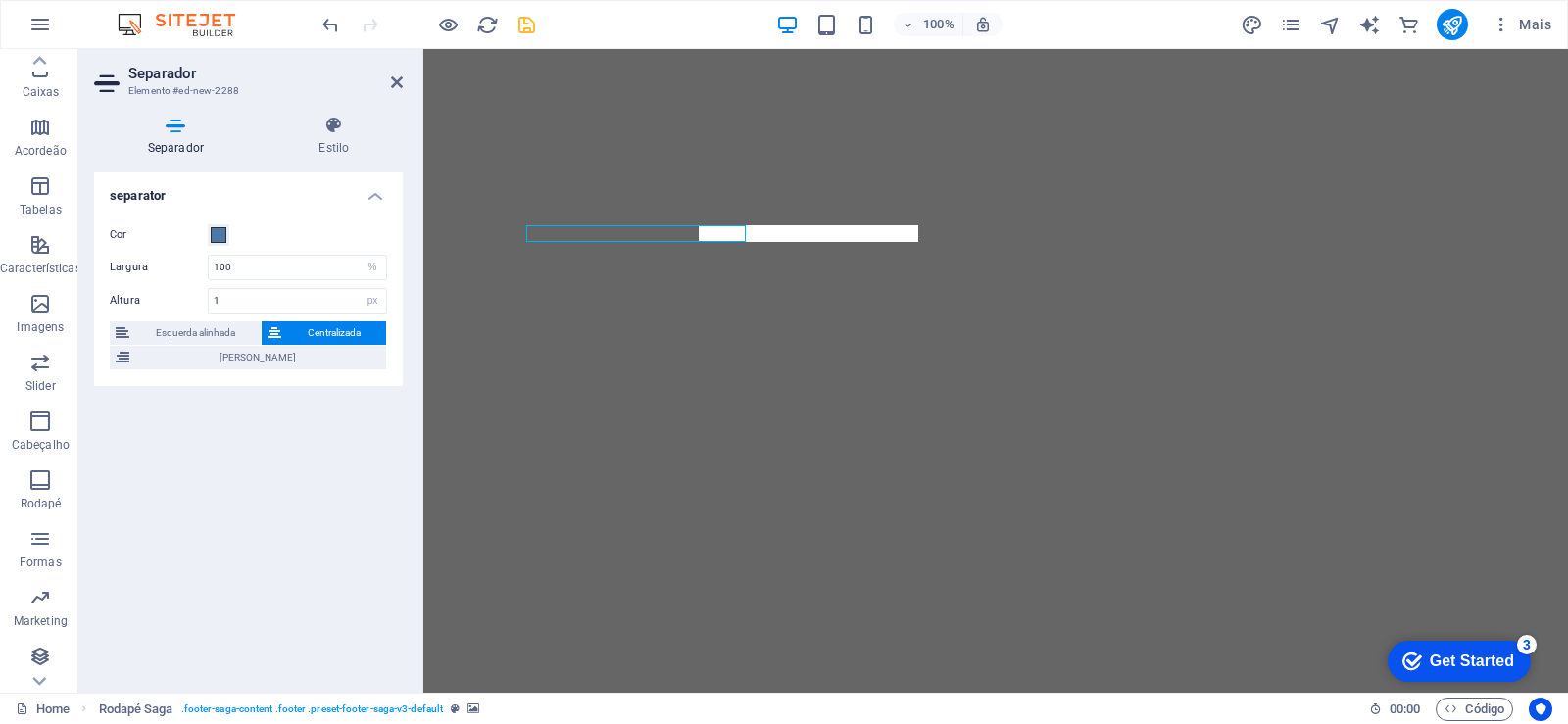
scroll to position [1196, 0]
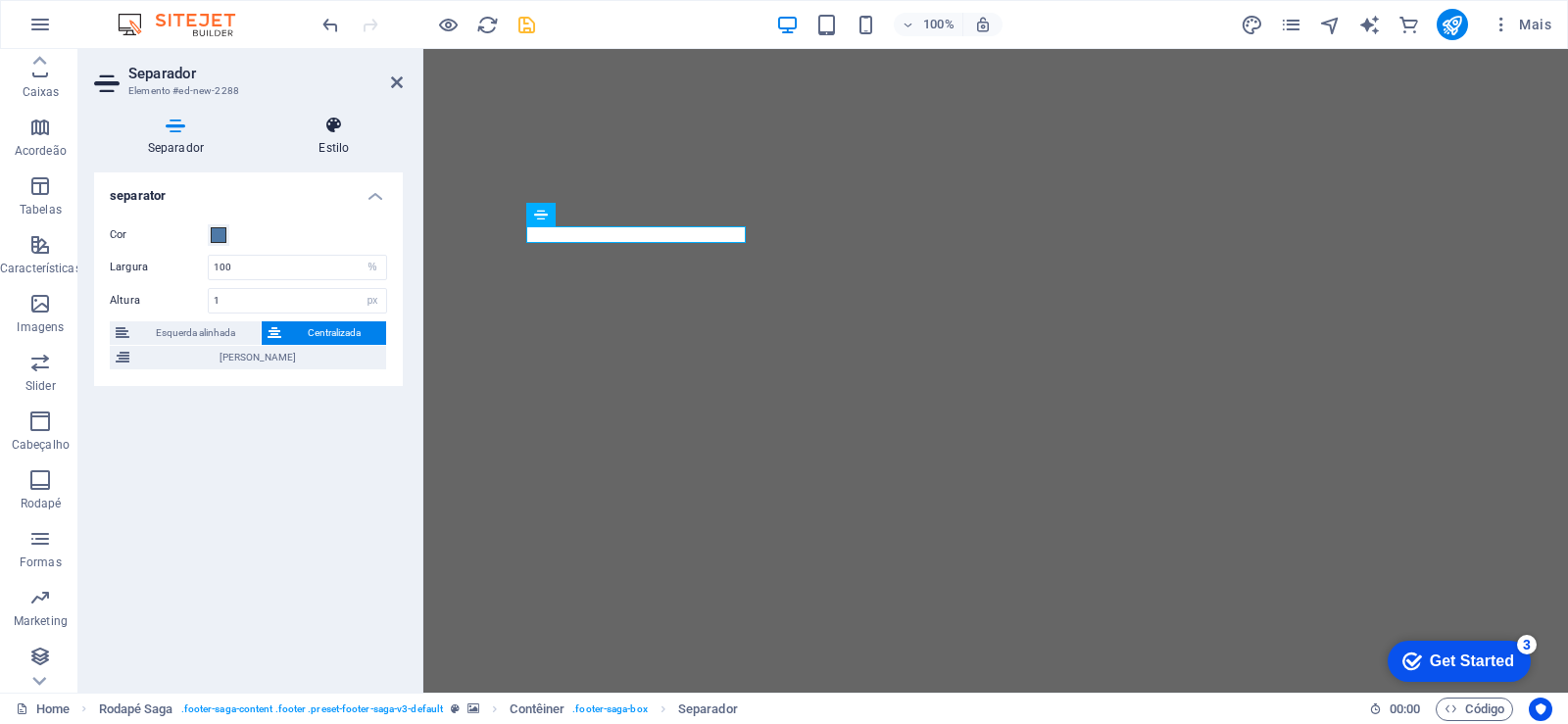
click at [331, 136] on h4 "Estilo" at bounding box center [334, 136] width 137 height 41
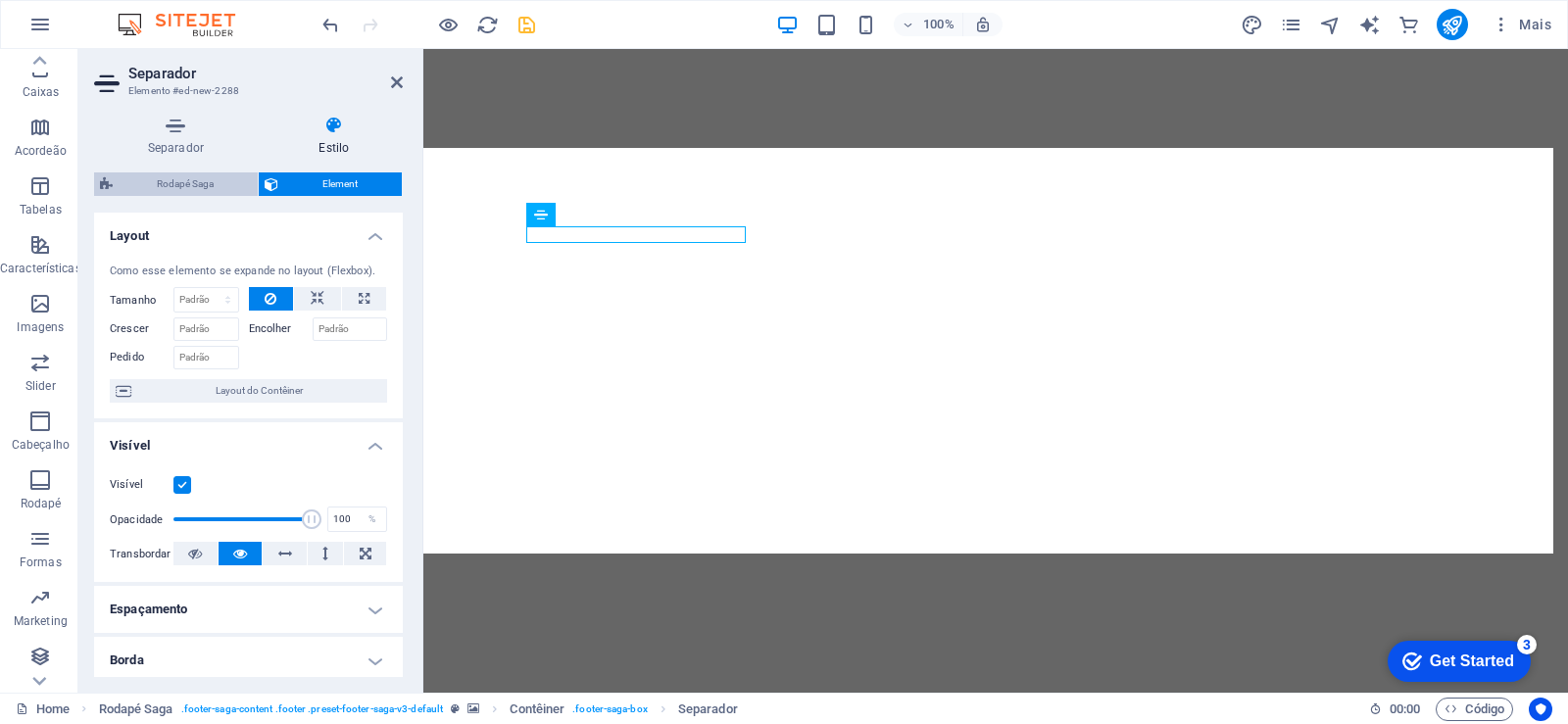
click at [164, 186] on span "Rodapé Saga" at bounding box center [185, 184] width 133 height 24
select select "rem"
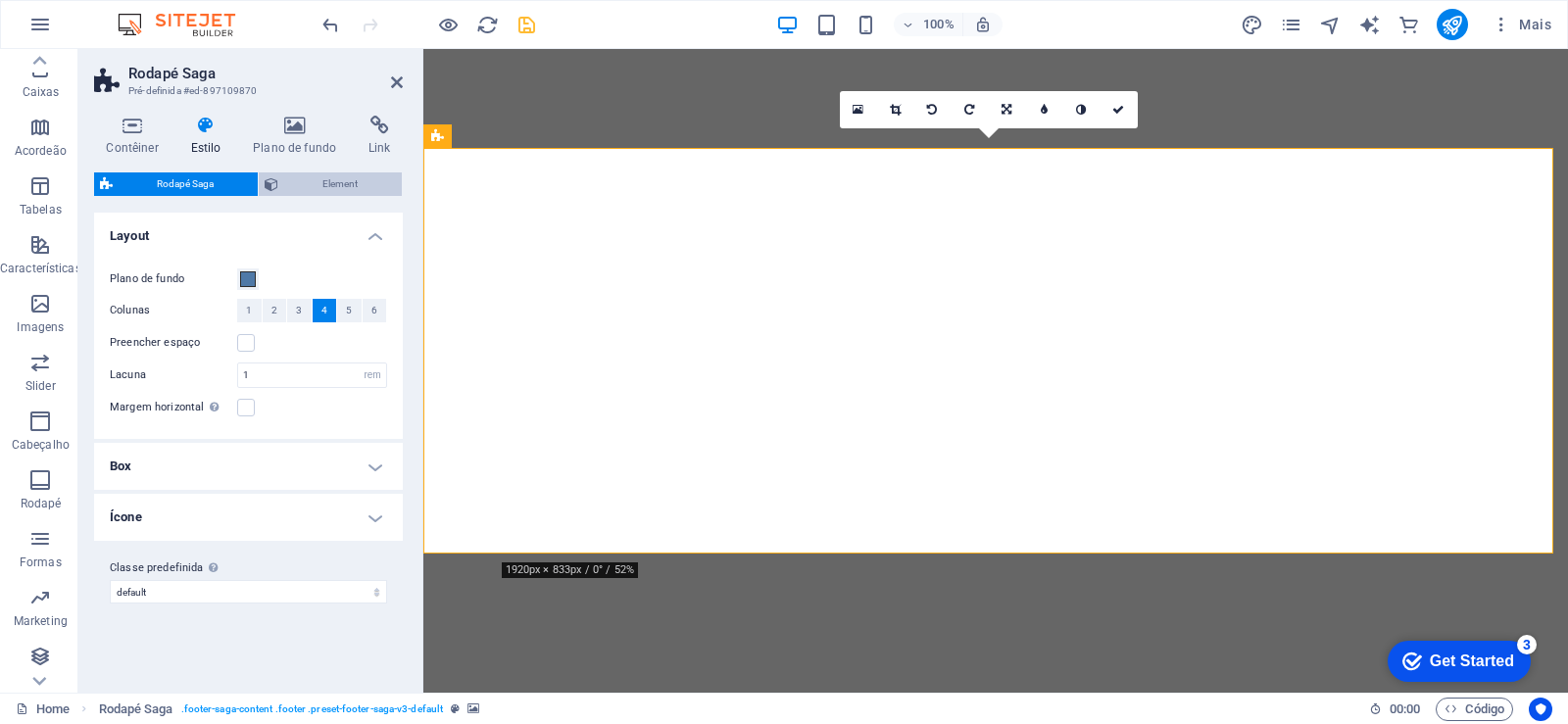
click at [338, 184] on span "Element" at bounding box center [340, 184] width 112 height 24
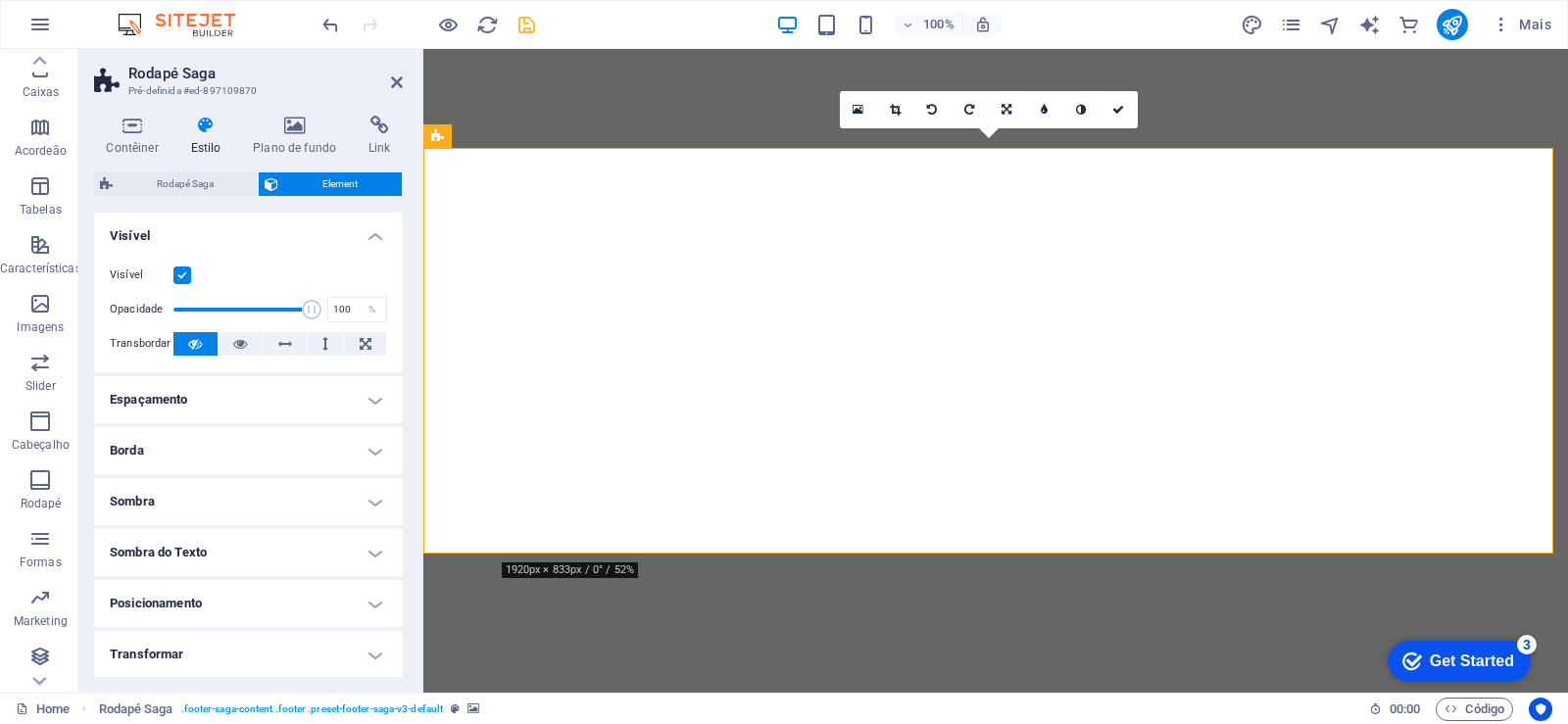
click at [383, 82] on header "Rodapé Saga Pré-definida #ed-897109870" at bounding box center [248, 74] width 309 height 51
click at [391, 78] on icon at bounding box center [397, 82] width 12 height 16
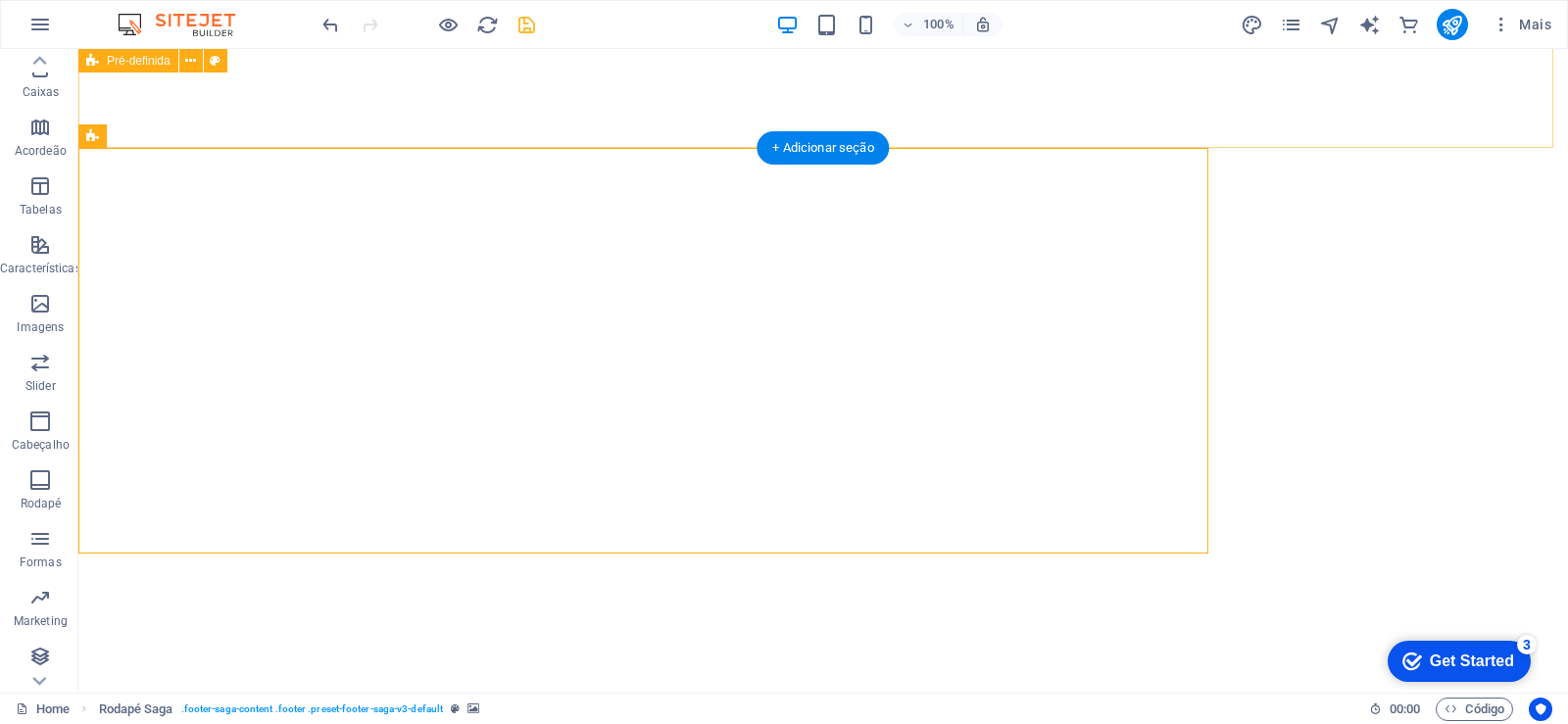
scroll to position [1358, 0]
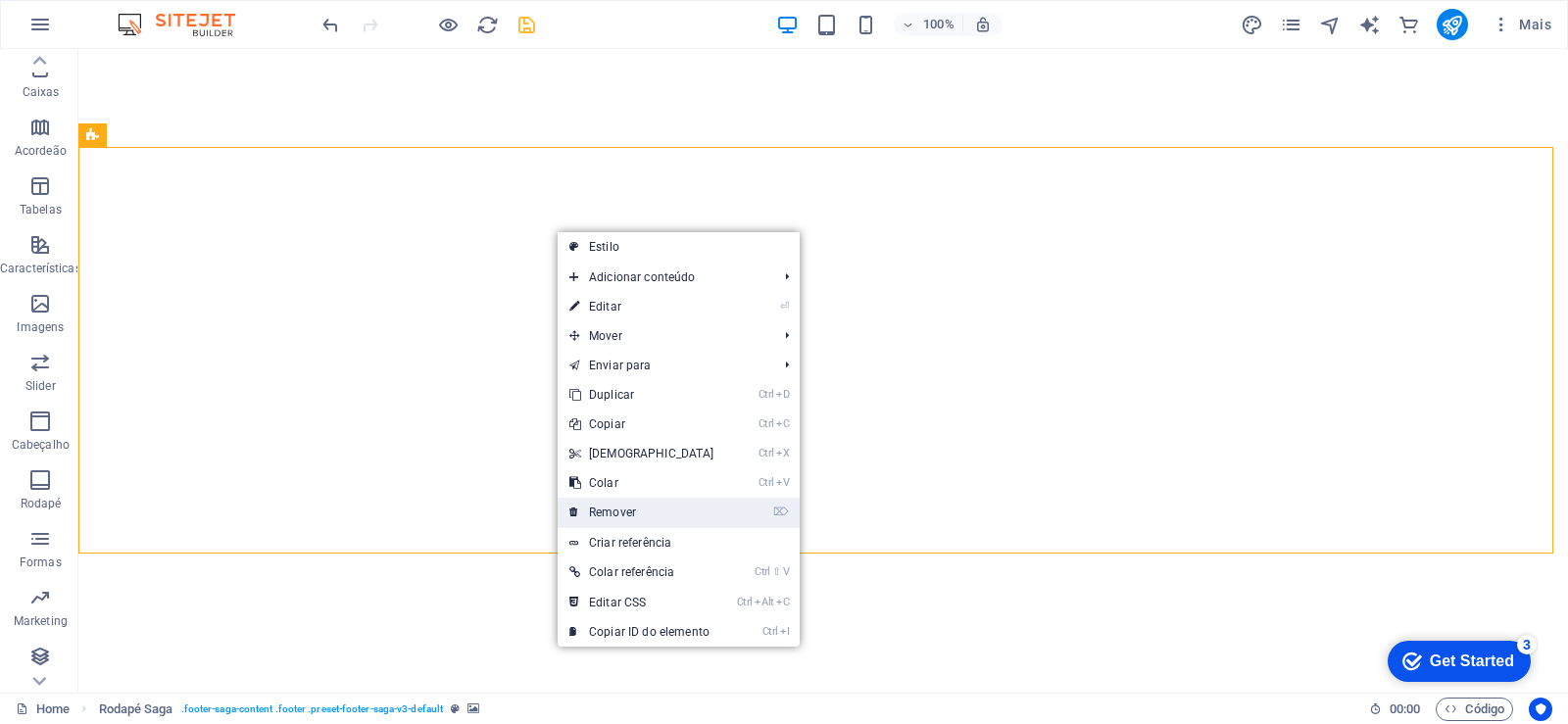
click at [645, 517] on link "⌦ Remover" at bounding box center [642, 512] width 169 height 29
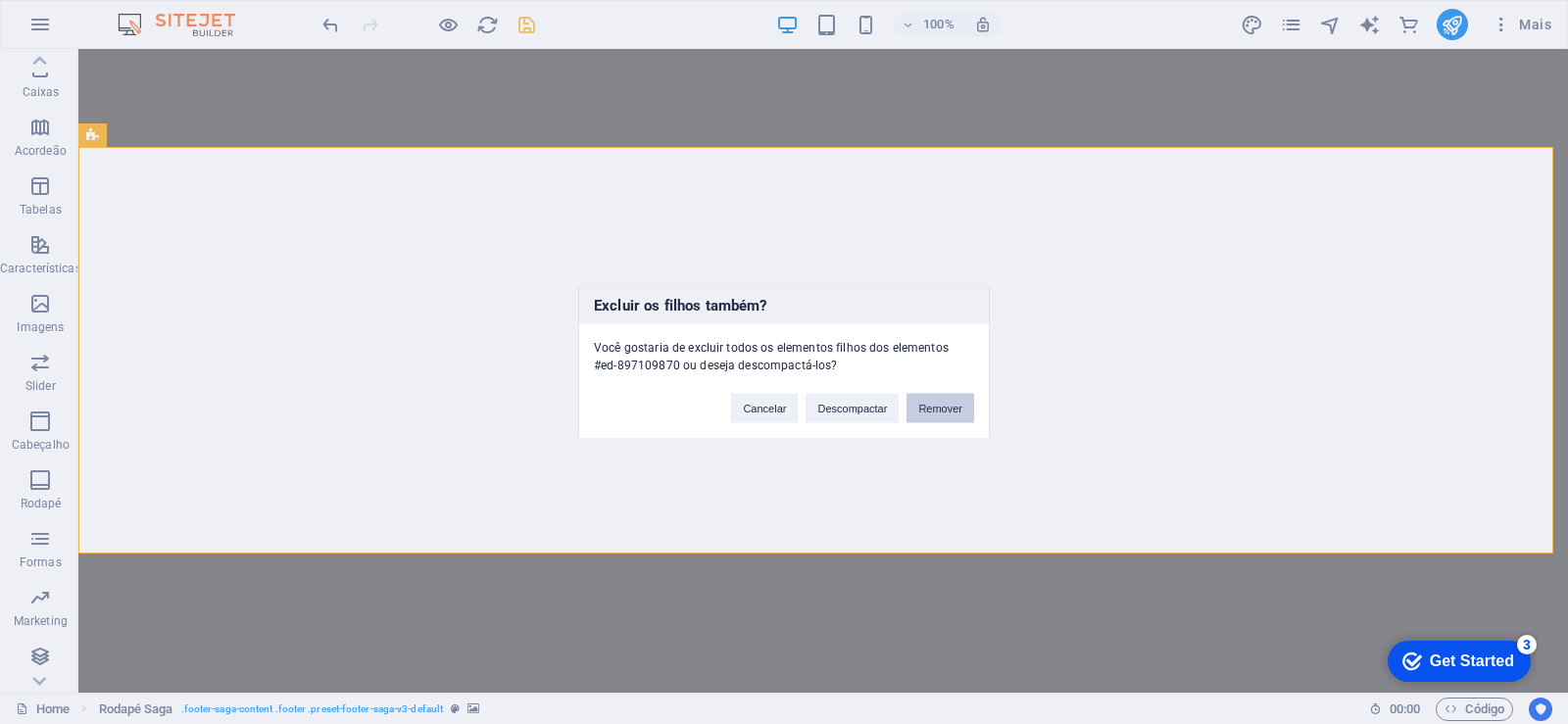
click at [945, 408] on button "Remover" at bounding box center [940, 408] width 68 height 29
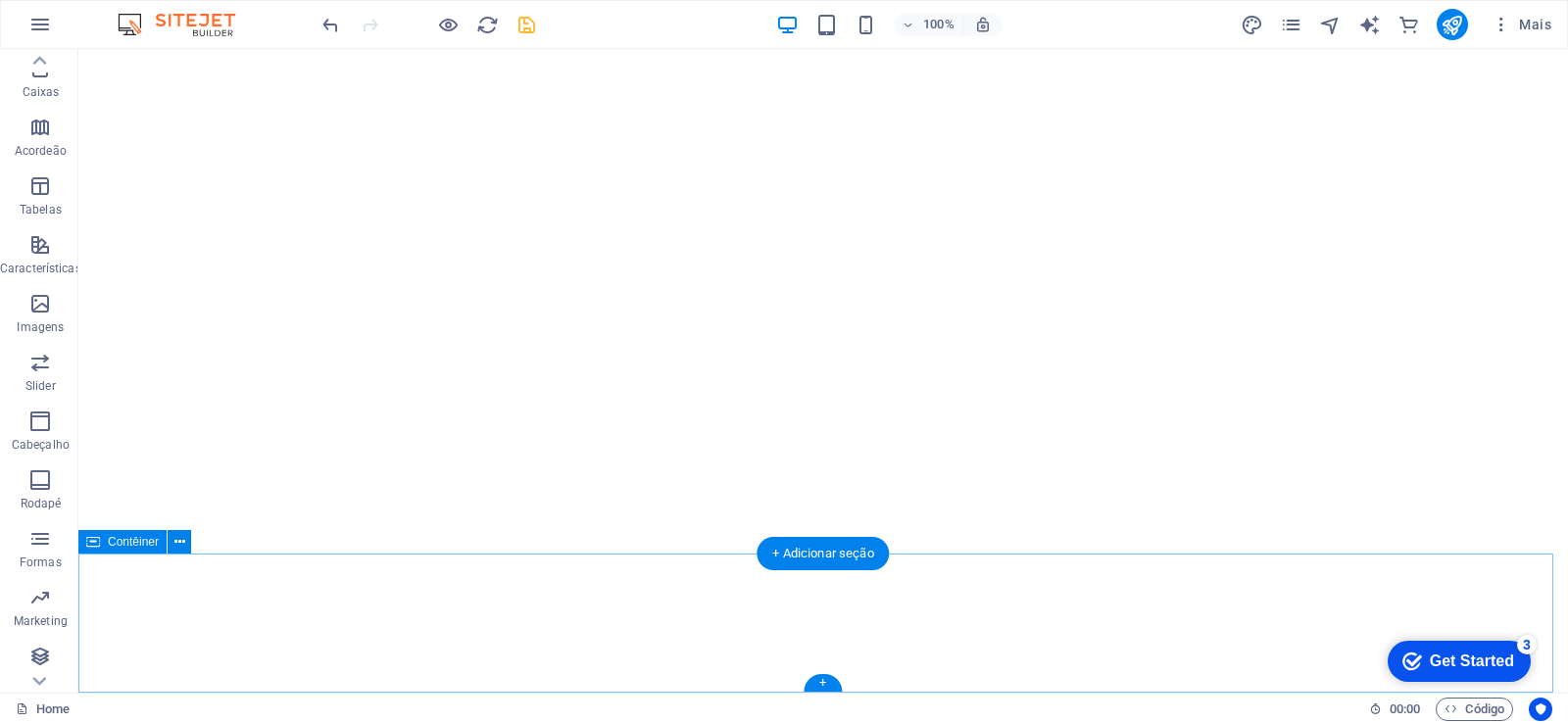
scroll to position [951, 0]
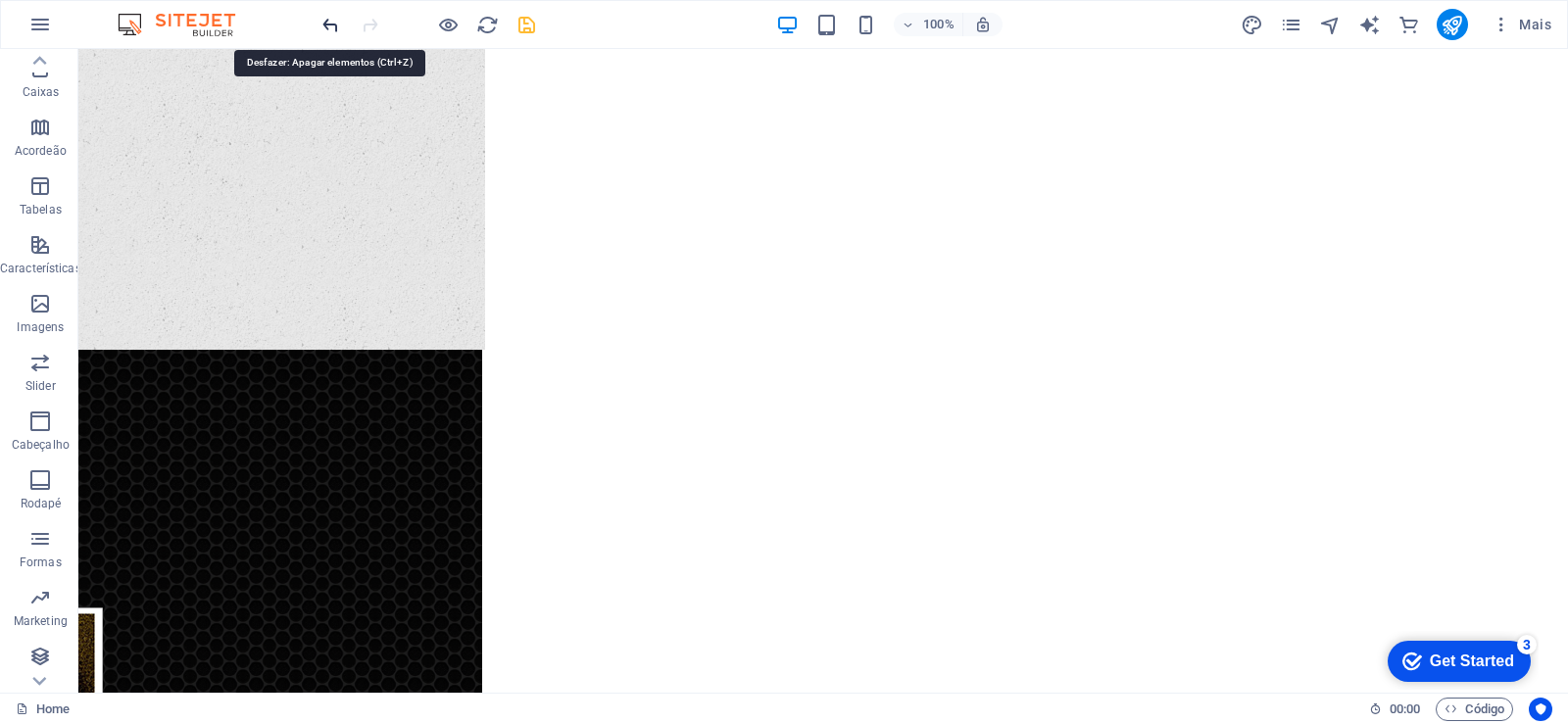
click at [332, 25] on icon "undo" at bounding box center [330, 24] width 23 height 23
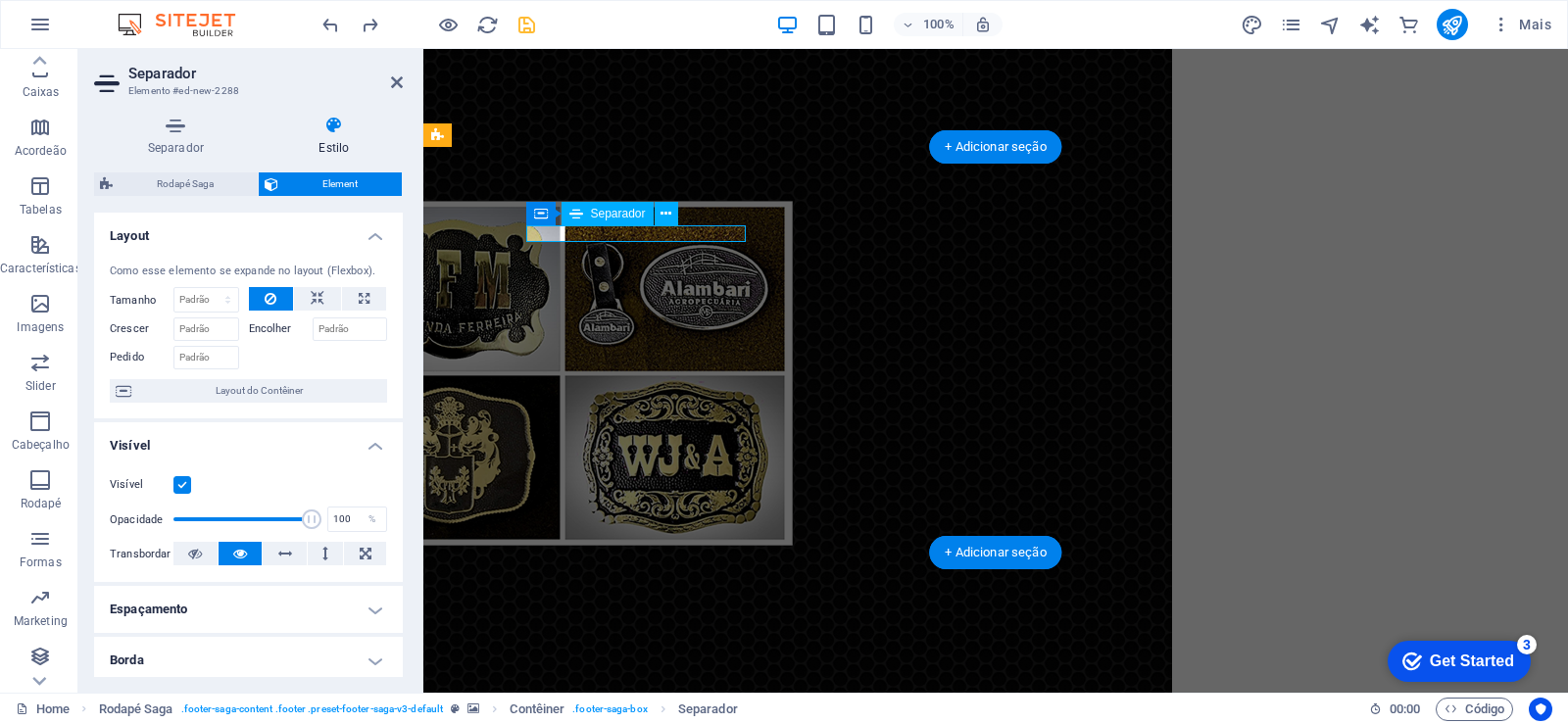
scroll to position [1196, 0]
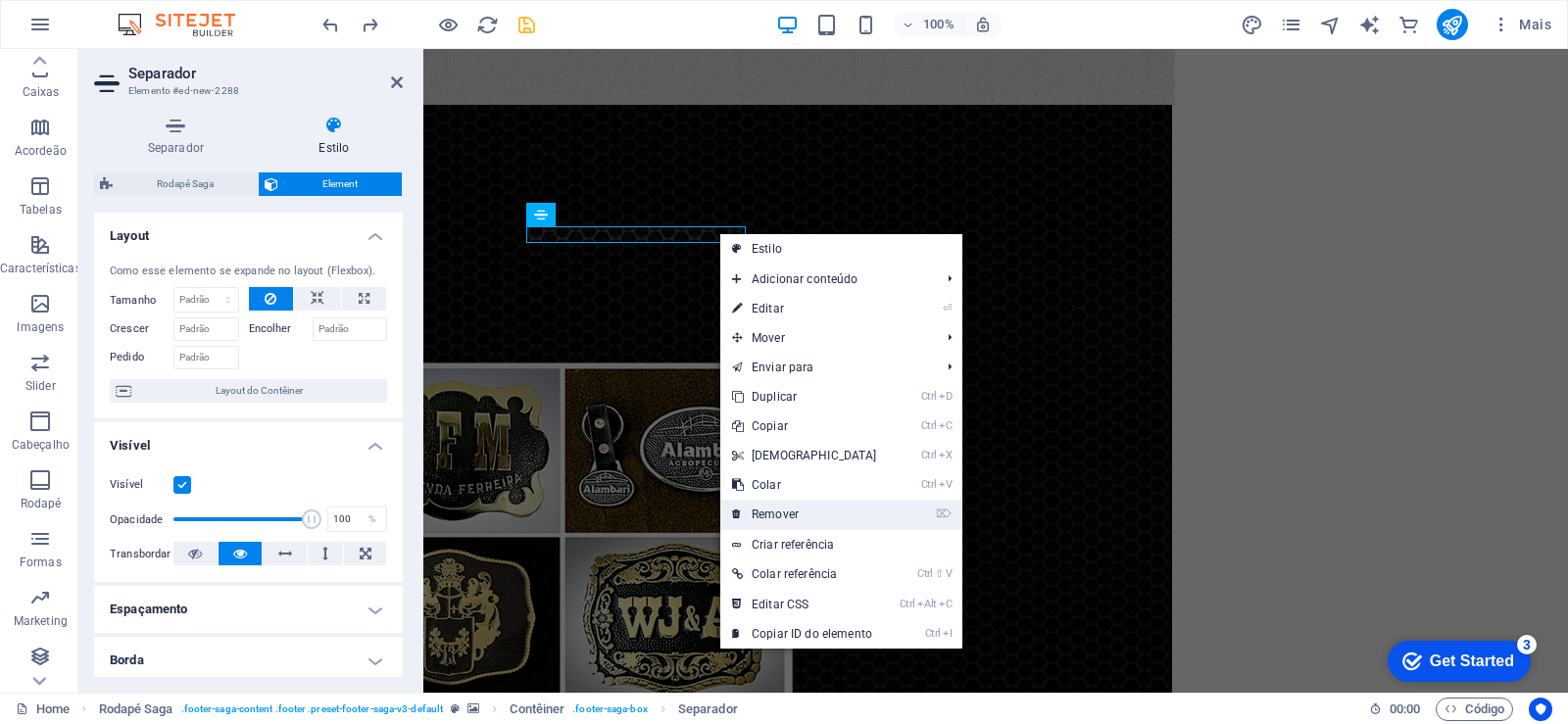
click at [814, 514] on link "⌦ Remover" at bounding box center [805, 514] width 169 height 29
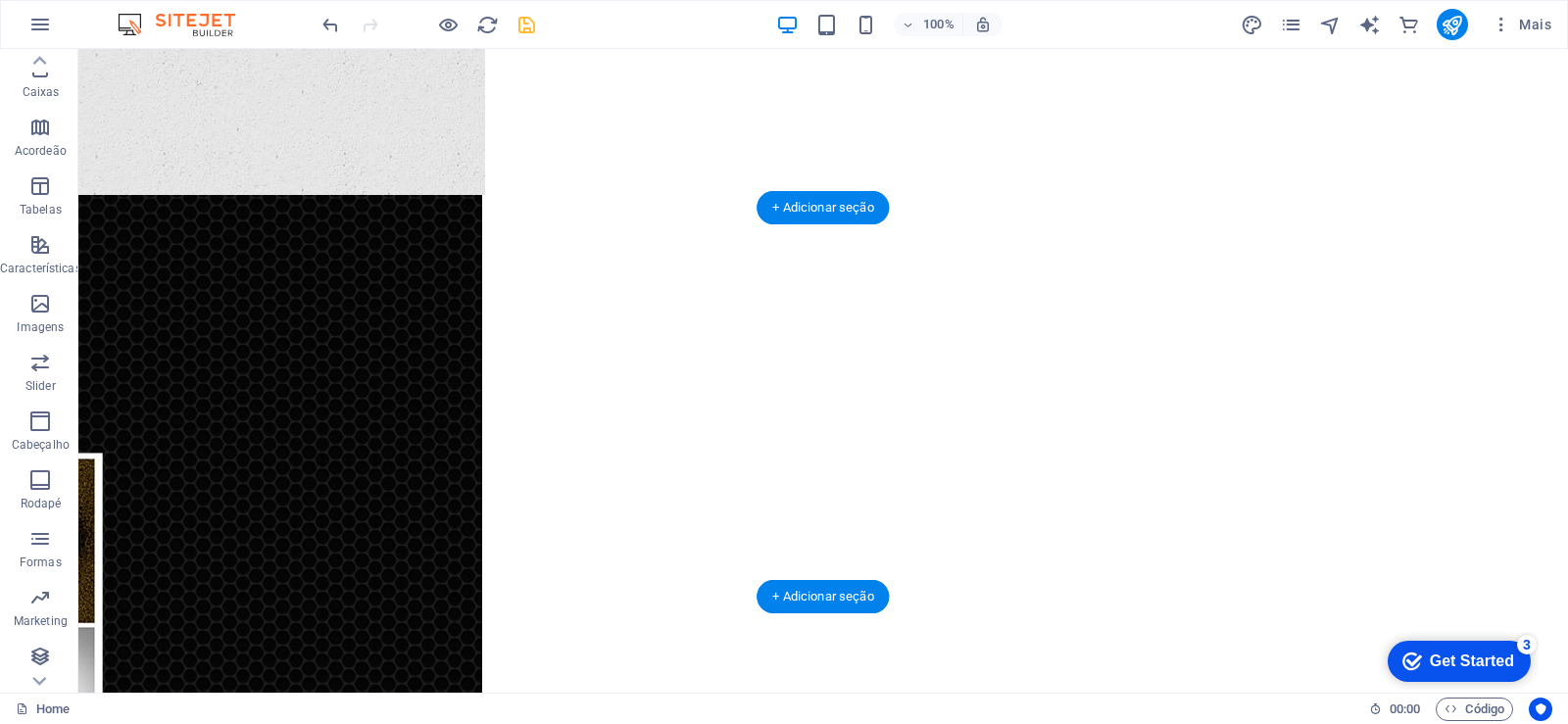
scroll to position [1341, 0]
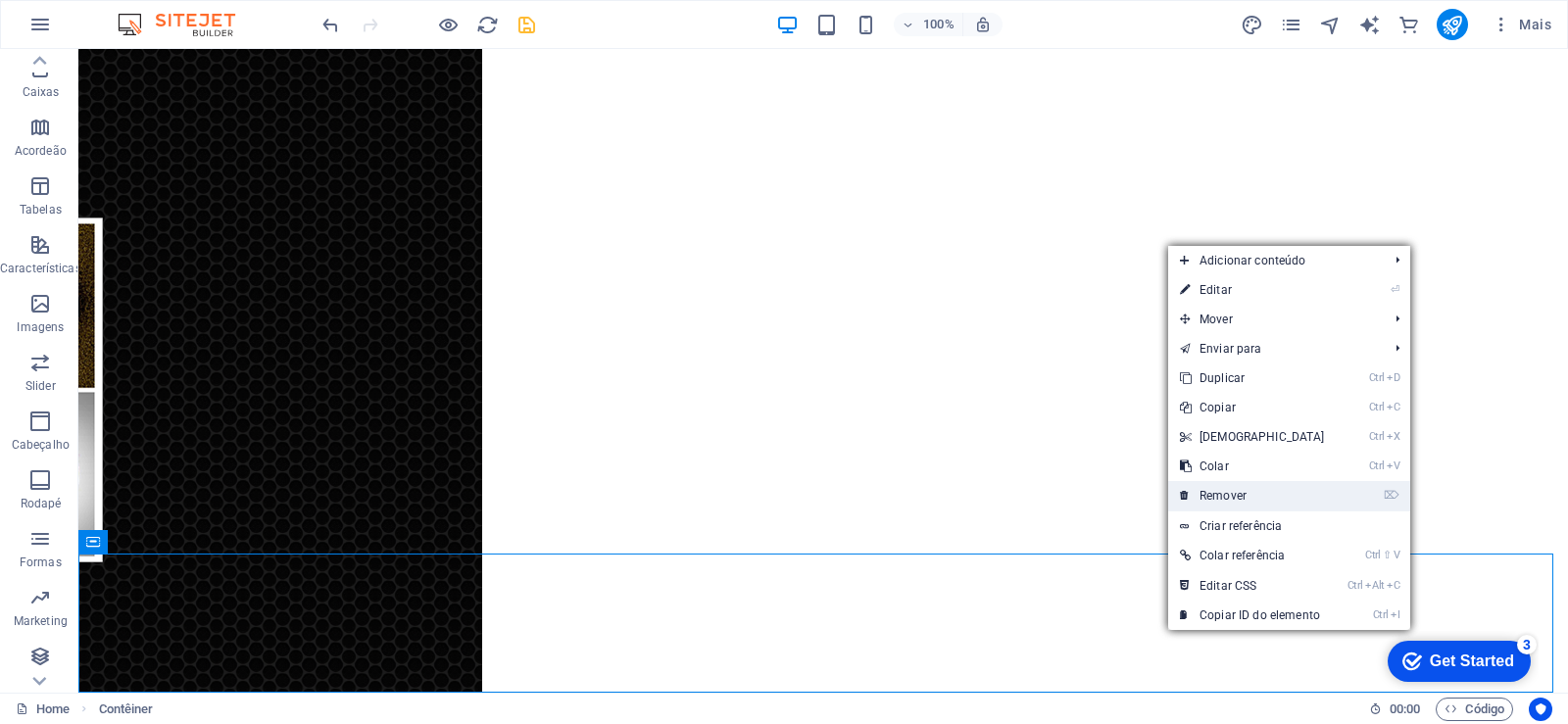
drag, startPoint x: 1250, startPoint y: 499, endPoint x: 1246, endPoint y: 587, distance: 88.1
click at [1250, 499] on link "⌦ Remover" at bounding box center [1252, 496] width 169 height 29
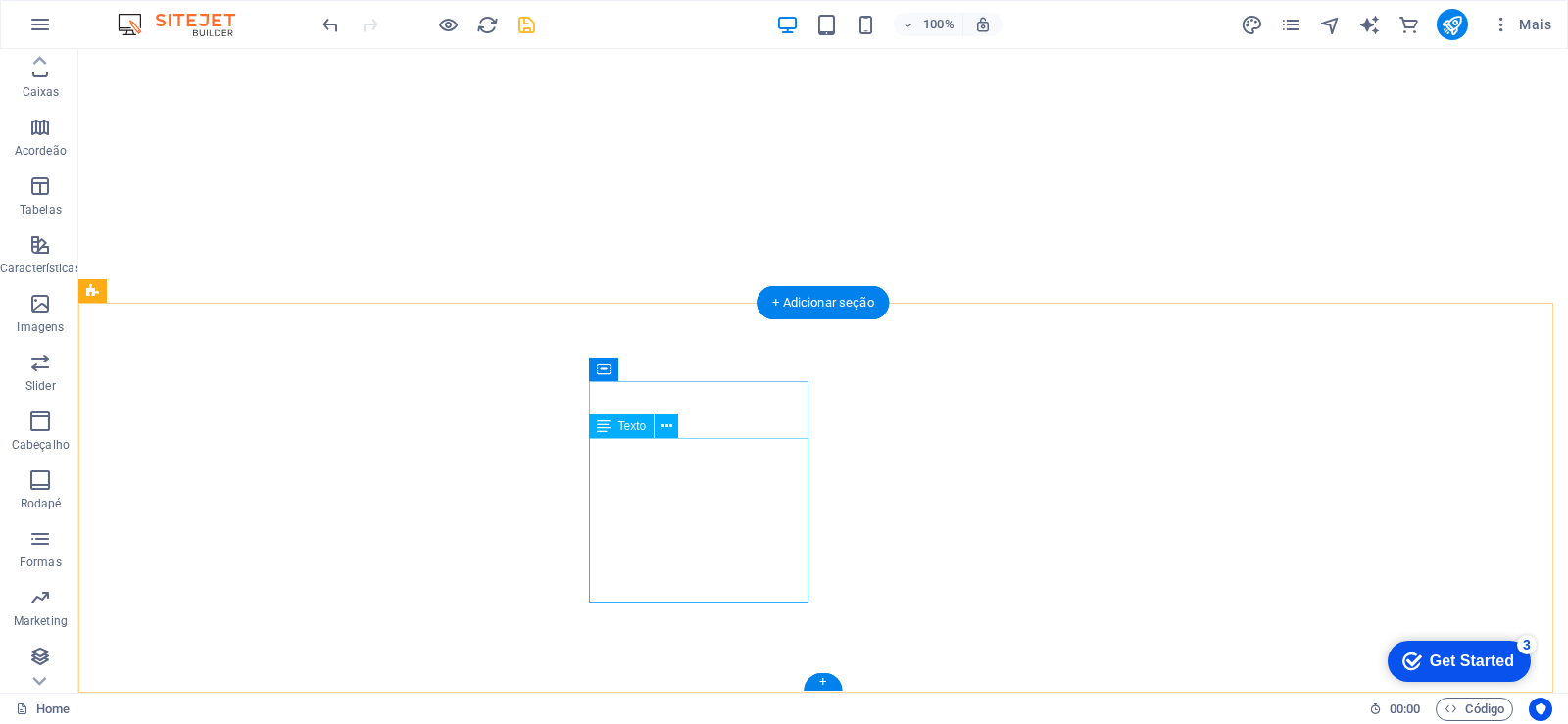
scroll to position [1202, 0]
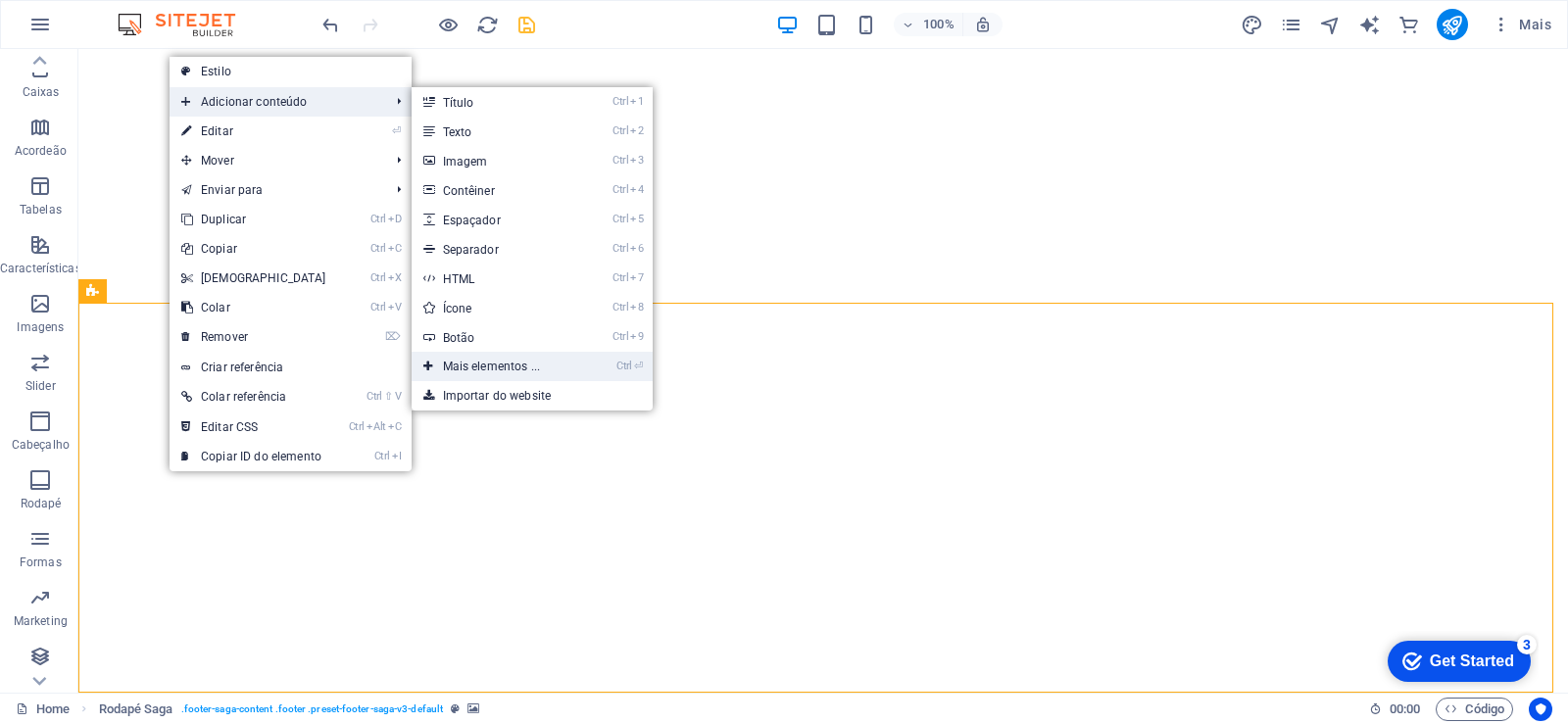
click at [499, 360] on link "Ctrl ⏎ Mais elementos ..." at bounding box center [496, 366] width 169 height 29
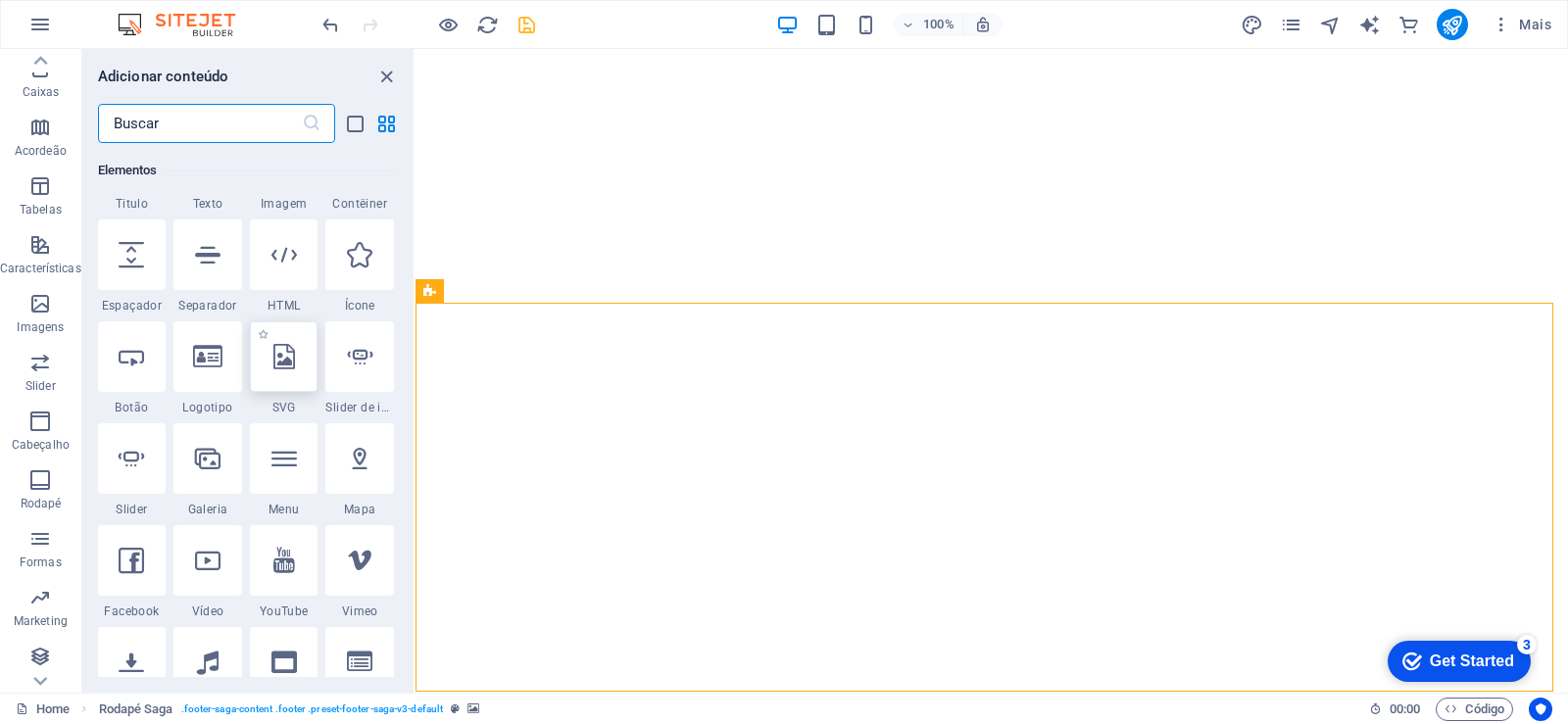
scroll to position [326, 0]
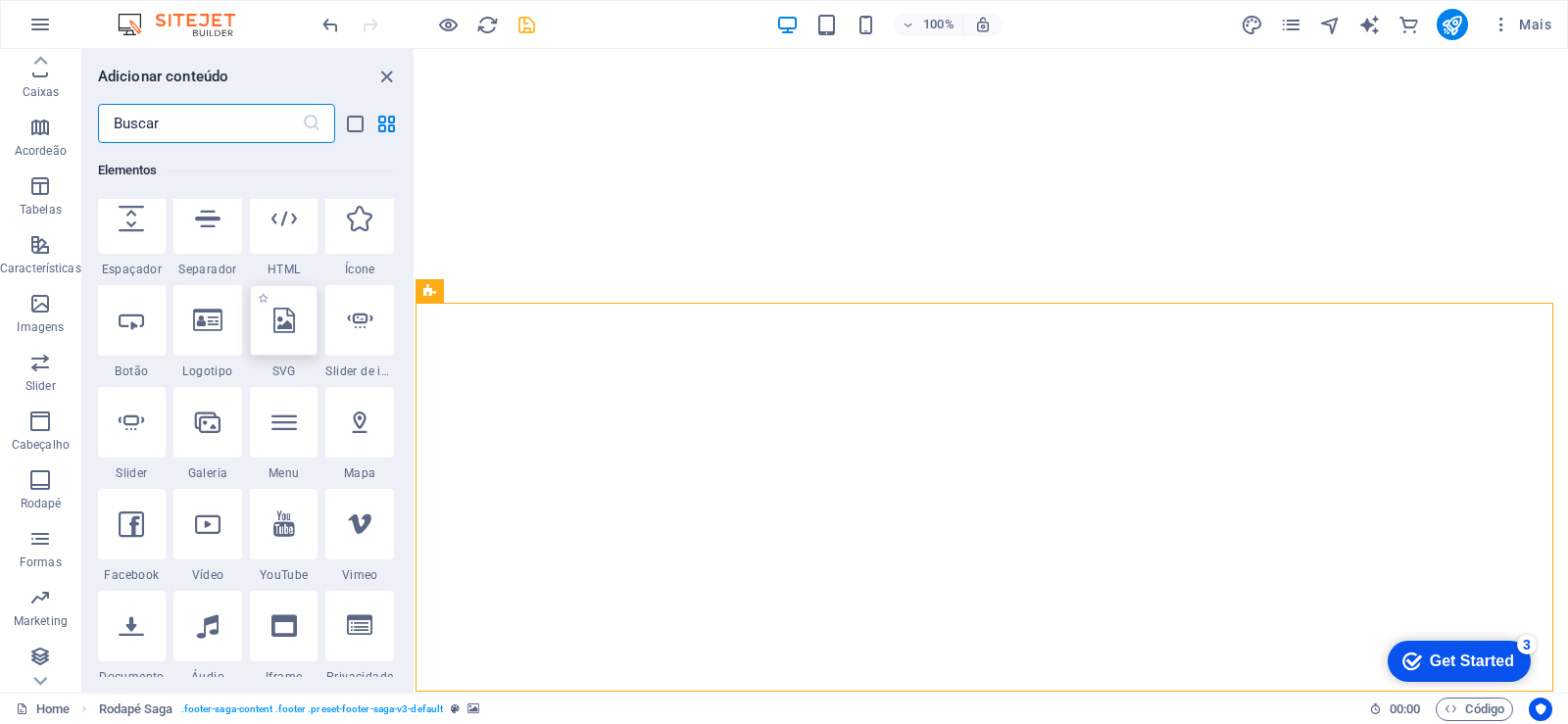
click at [274, 326] on icon at bounding box center [284, 320] width 22 height 25
select select "xMidYMid"
select select "px"
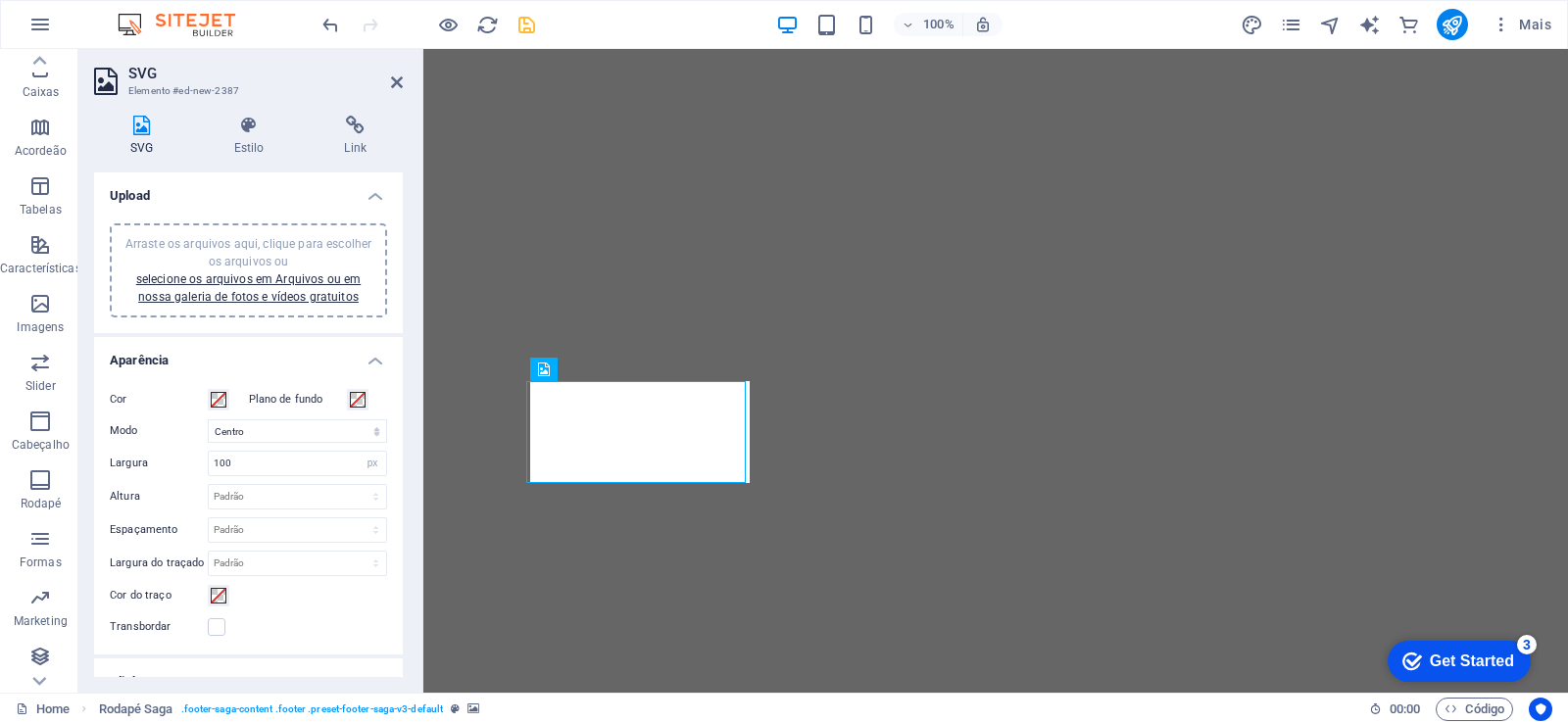
scroll to position [1041, 0]
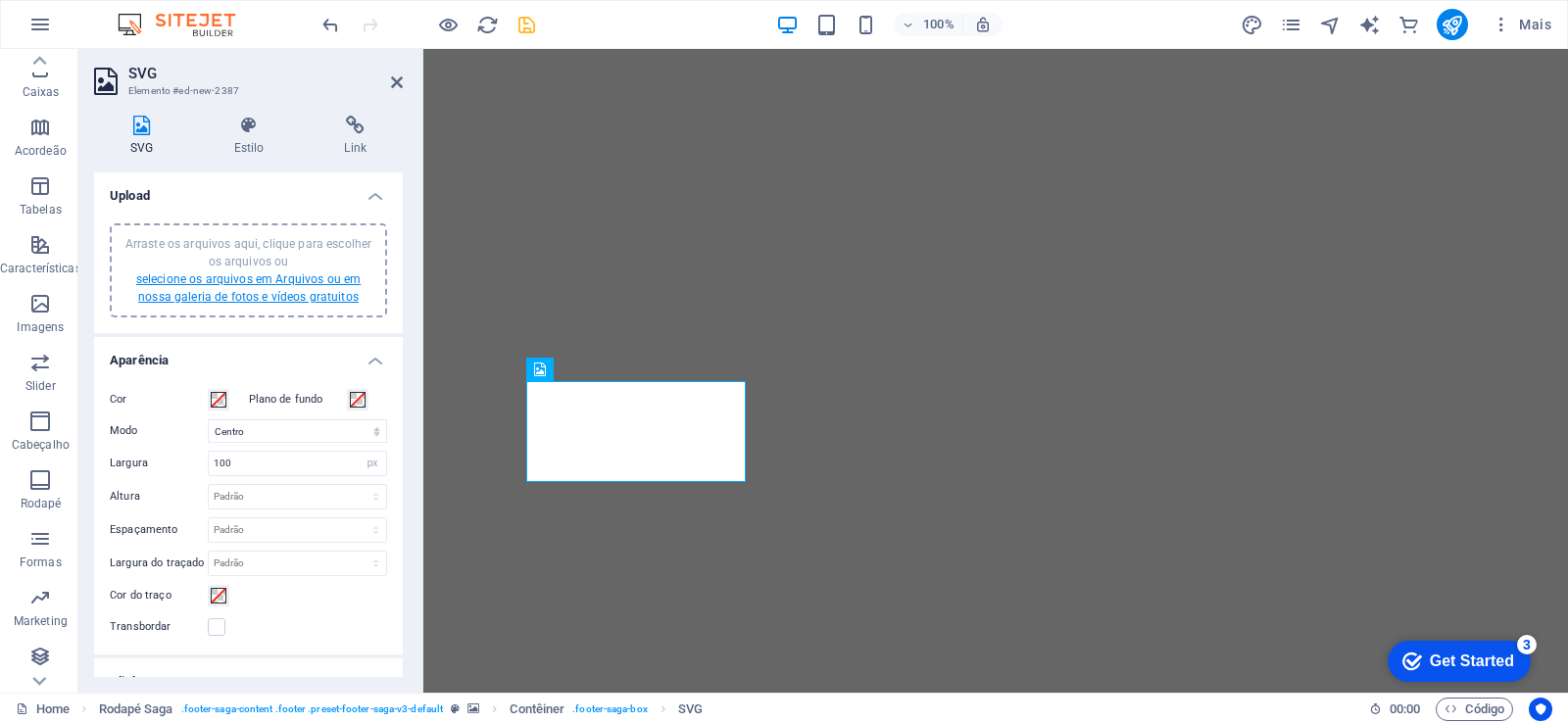
click at [284, 297] on link "selecione os arquivos em Arquivos ou em nossa galeria de fotos e vídeos gratuit…" at bounding box center [248, 288] width 224 height 31
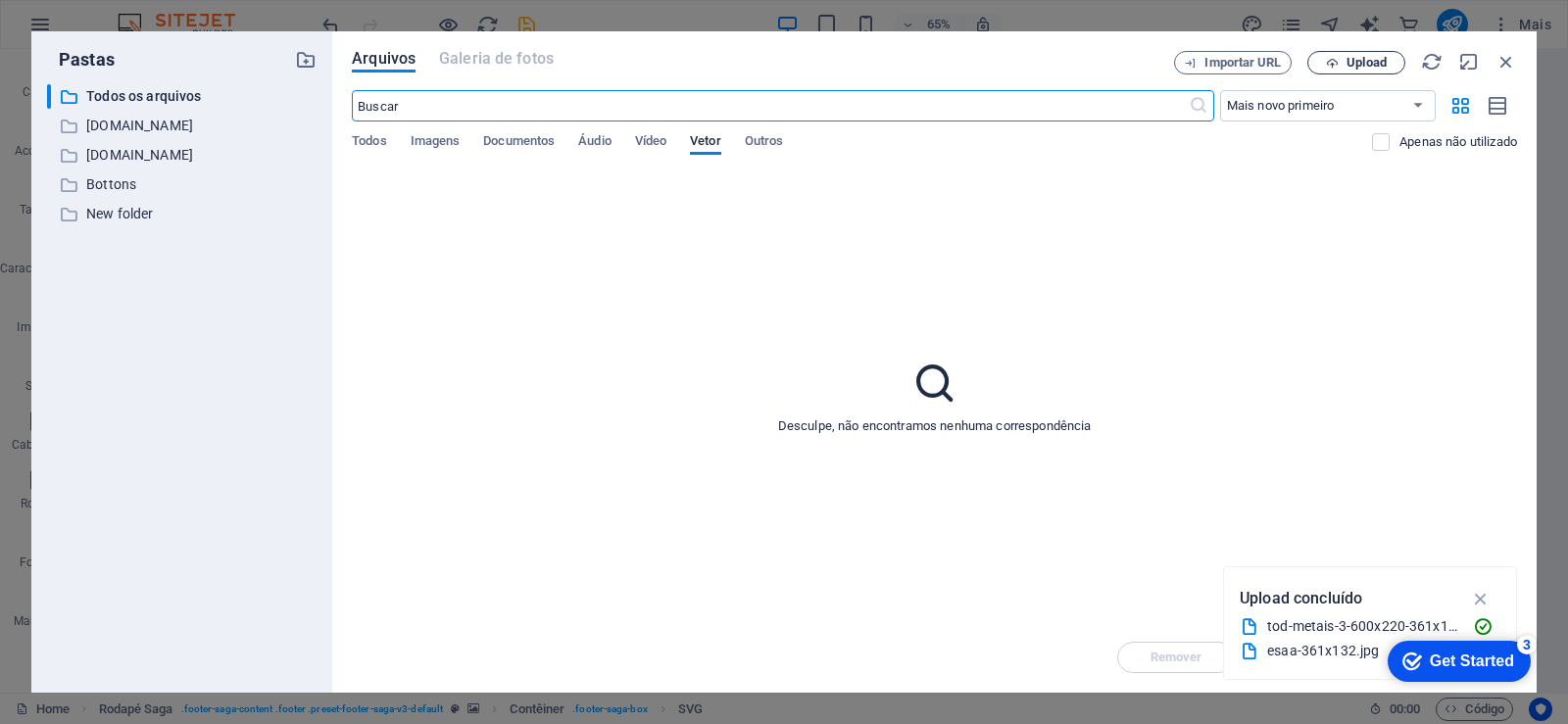
click at [1355, 57] on span "Upload" at bounding box center [1366, 63] width 40 height 12
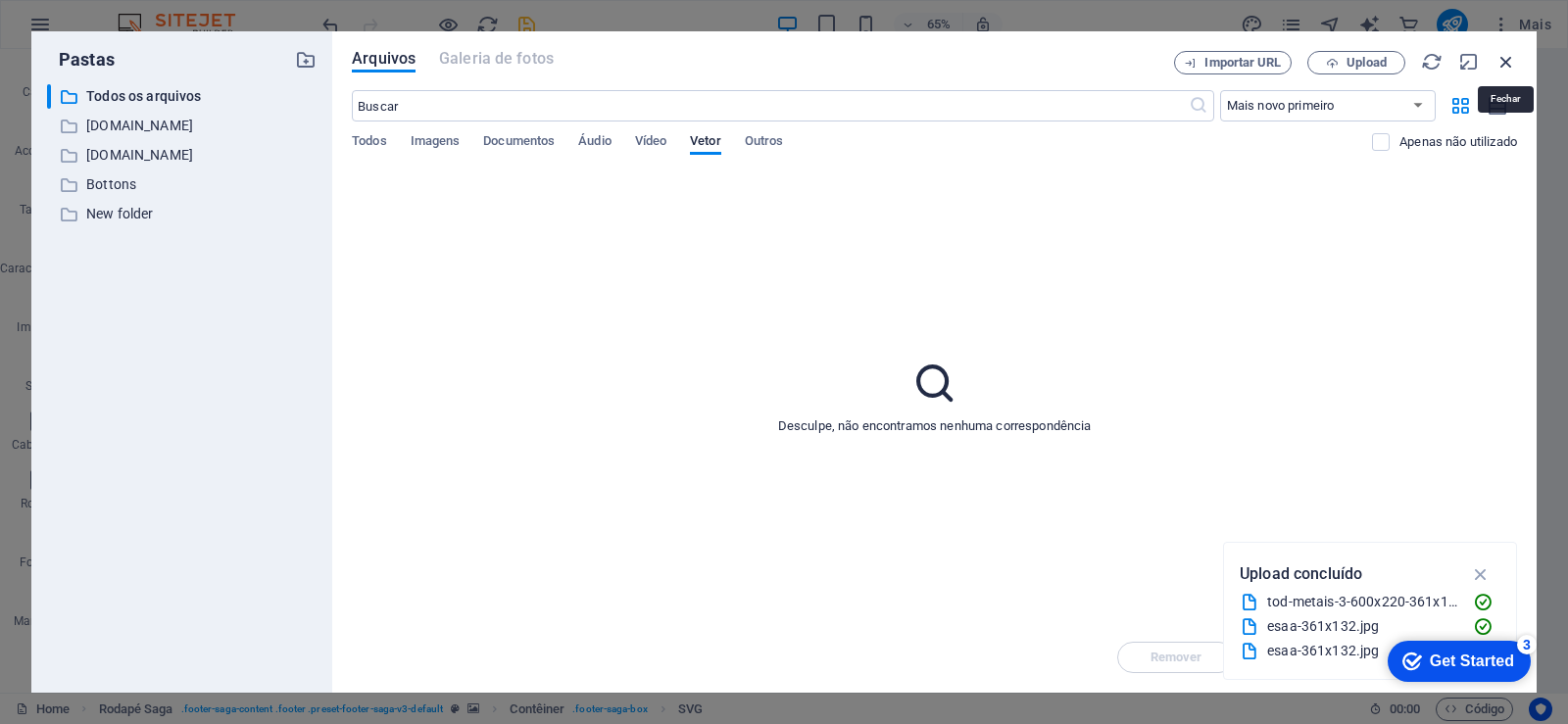
drag, startPoint x: 1507, startPoint y: 67, endPoint x: 956, endPoint y: 238, distance: 576.9
click at [1507, 67] on icon "button" at bounding box center [1506, 62] width 22 height 22
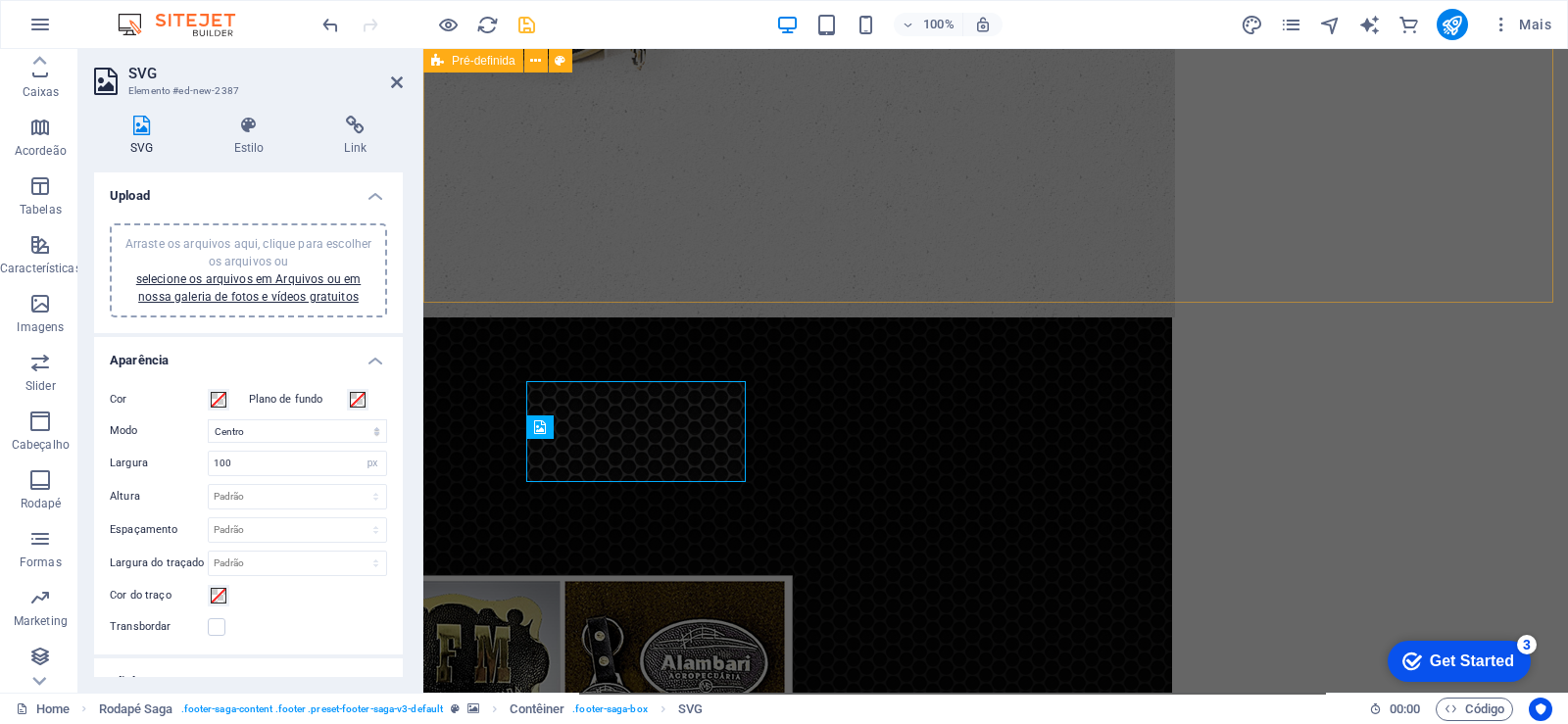
scroll to position [1041, 0]
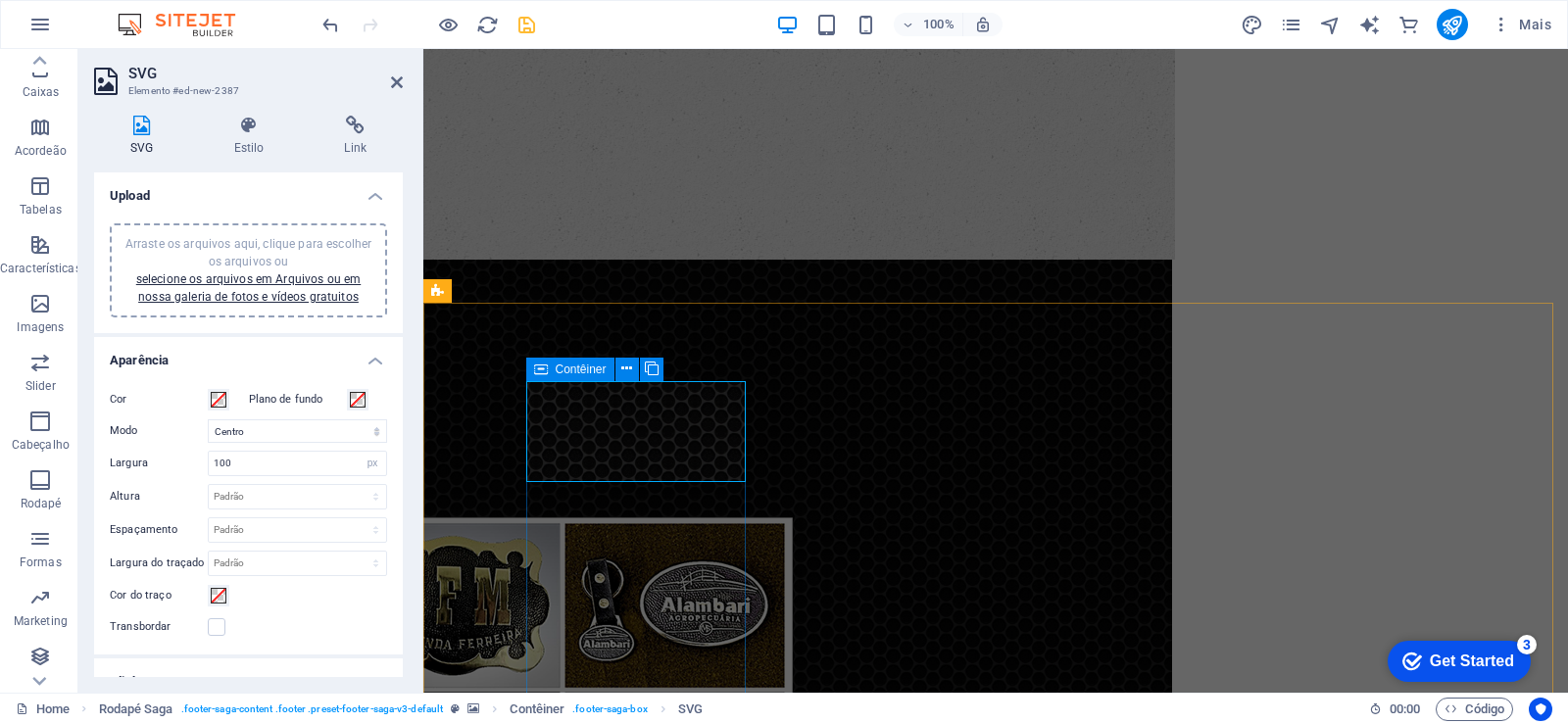
click at [541, 369] on icon at bounding box center [541, 369] width 14 height 24
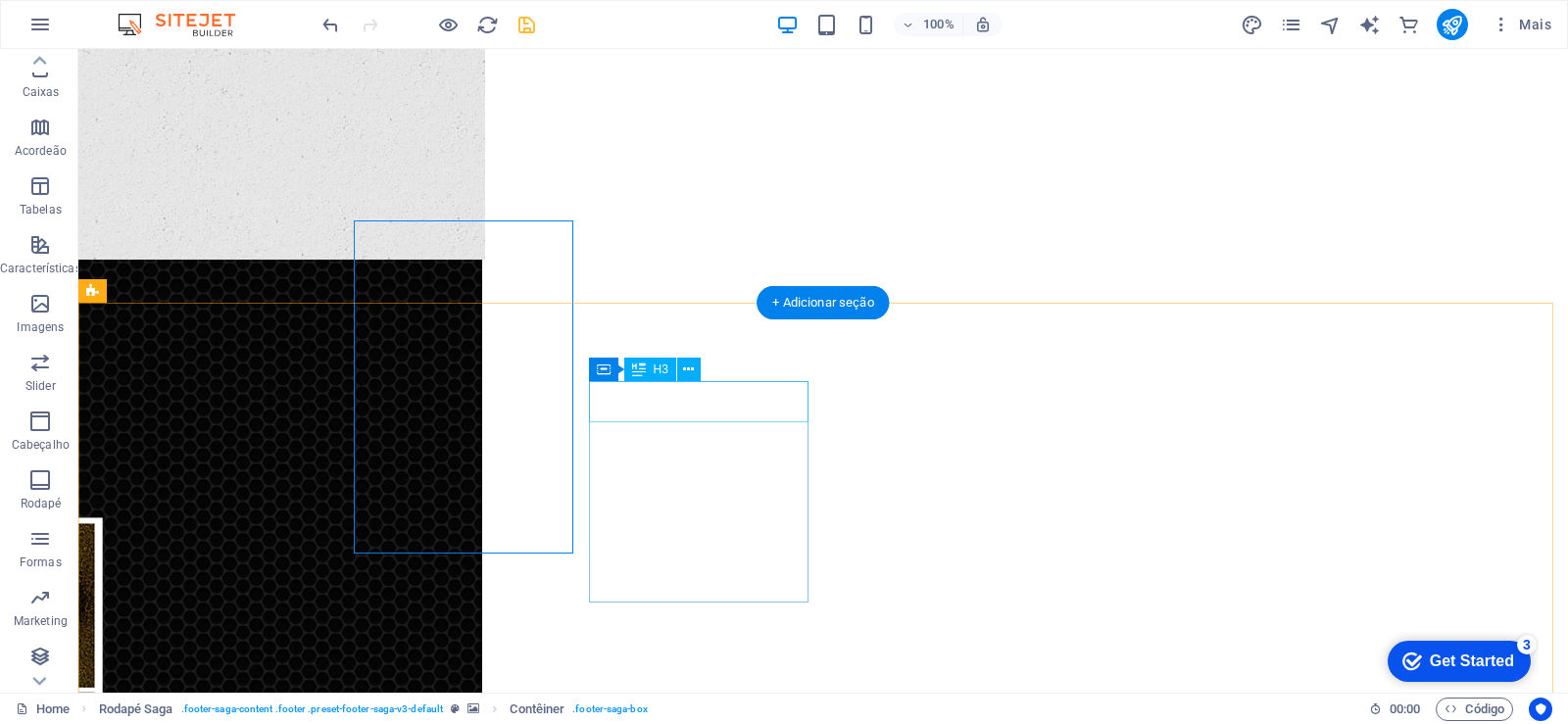
scroll to position [1202, 0]
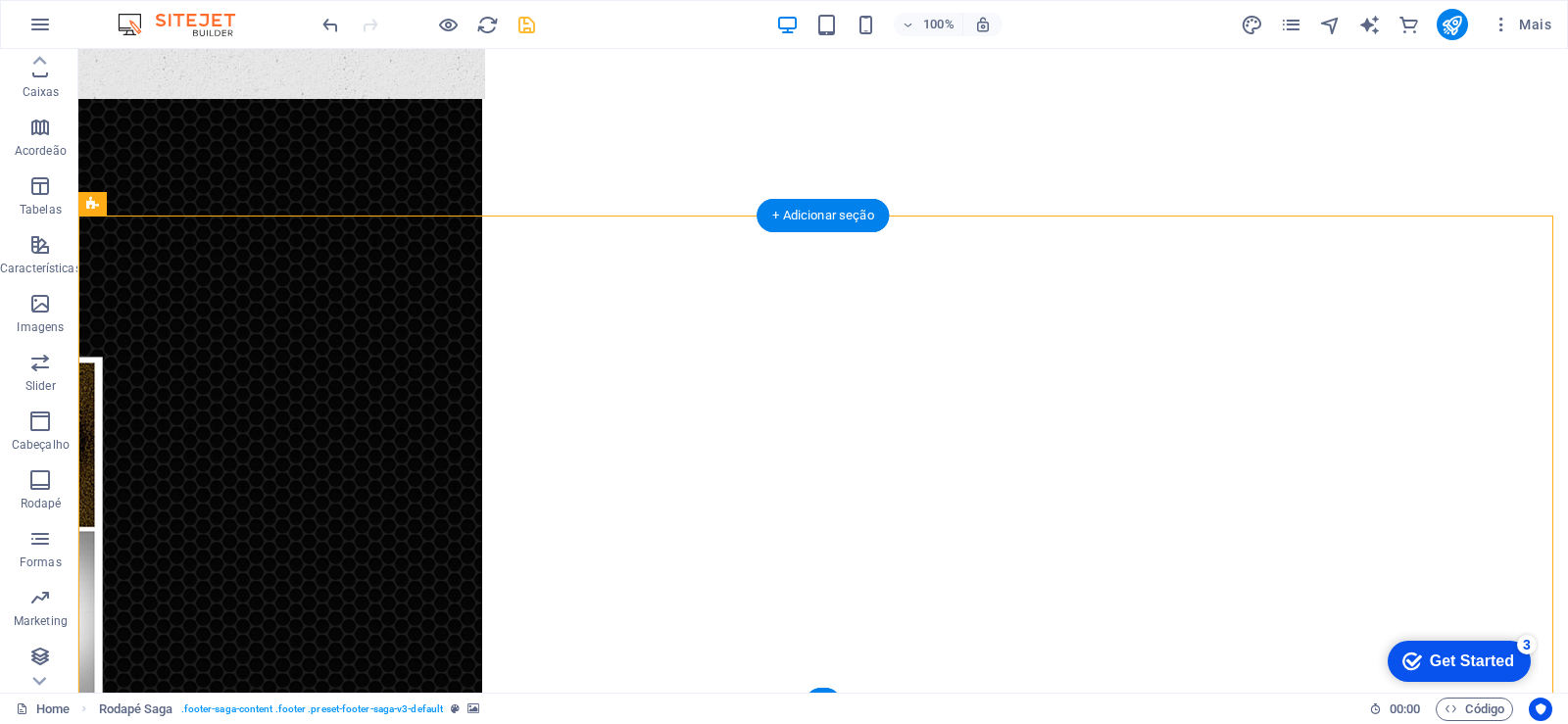
scroll to position [1303, 0]
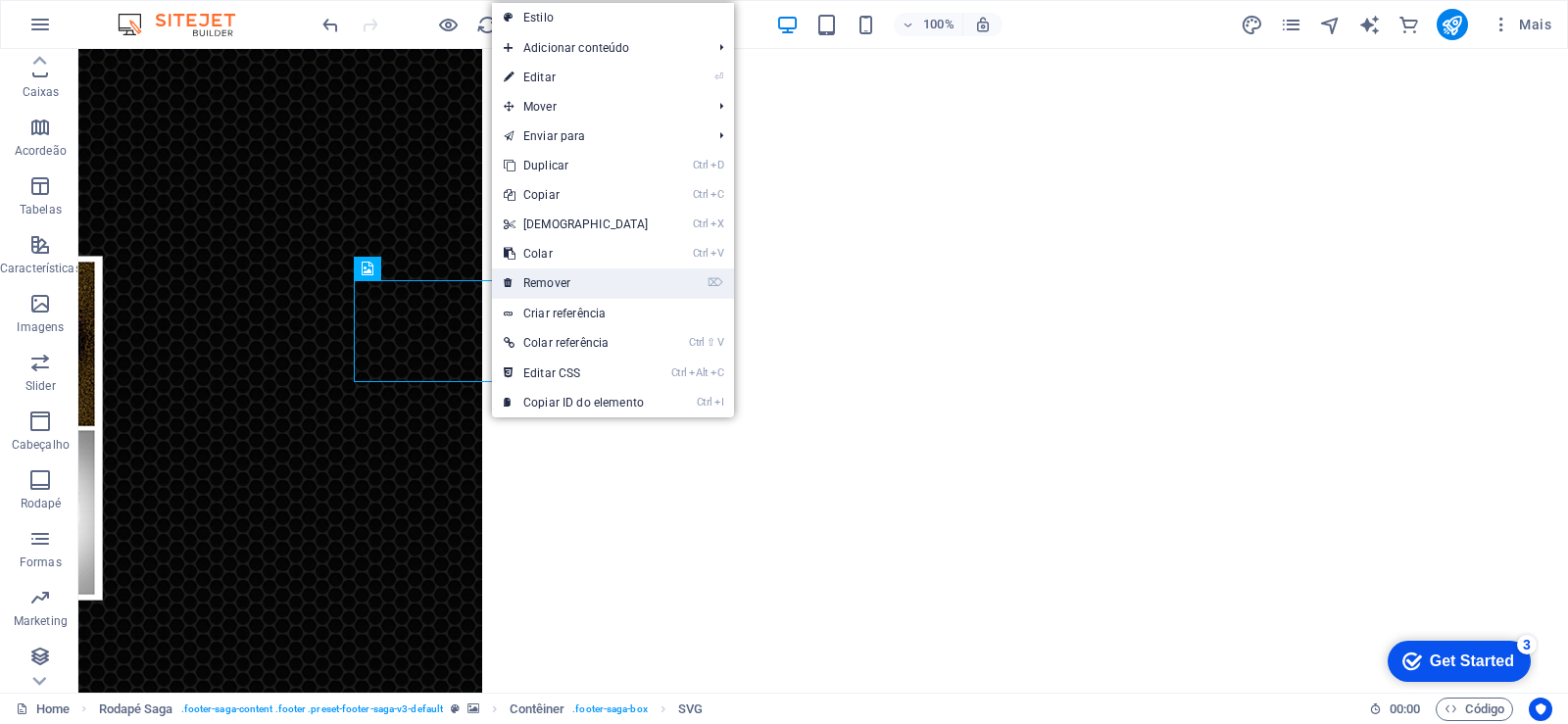
drag, startPoint x: 545, startPoint y: 250, endPoint x: 576, endPoint y: 284, distance: 46.0
click at [576, 284] on link "⌦ Remover" at bounding box center [576, 283] width 169 height 29
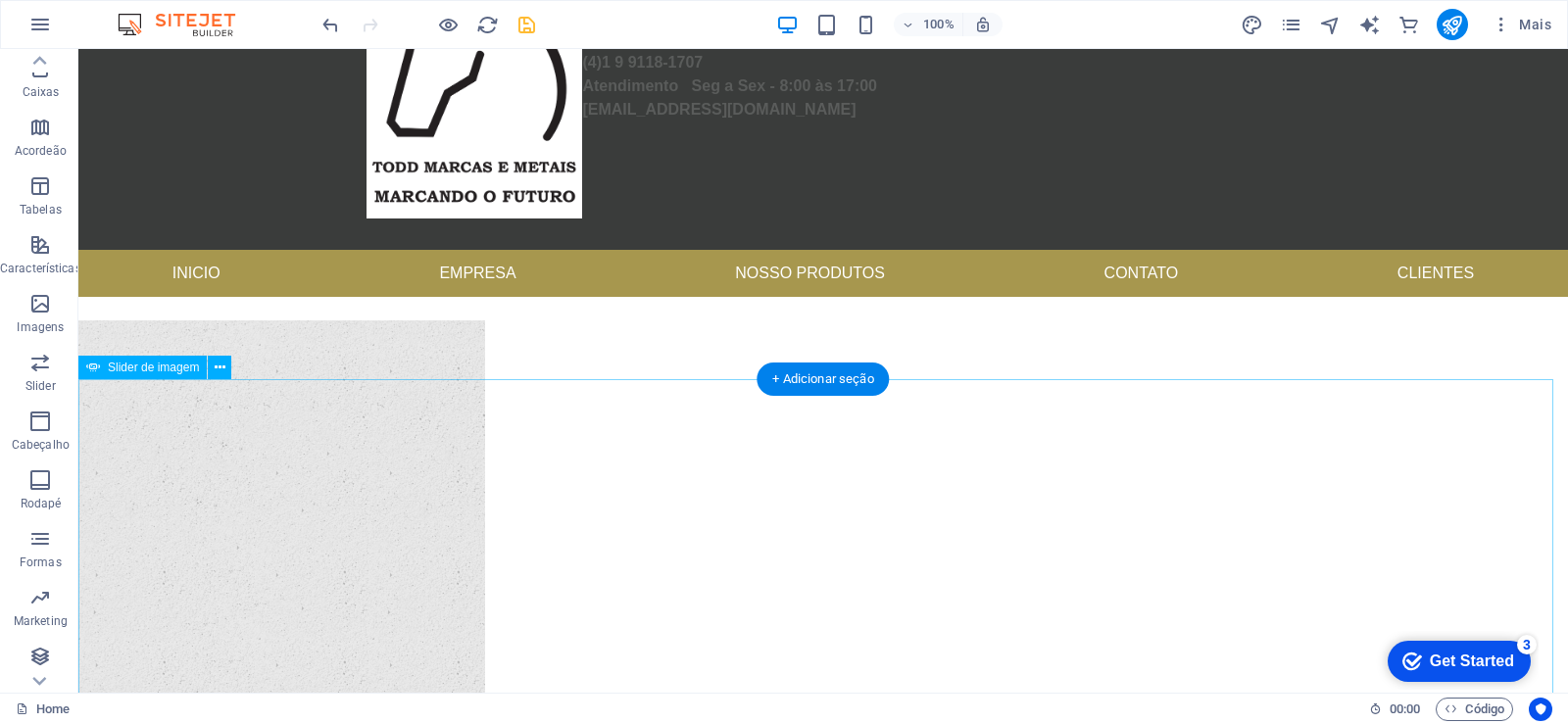
scroll to position [0, 0]
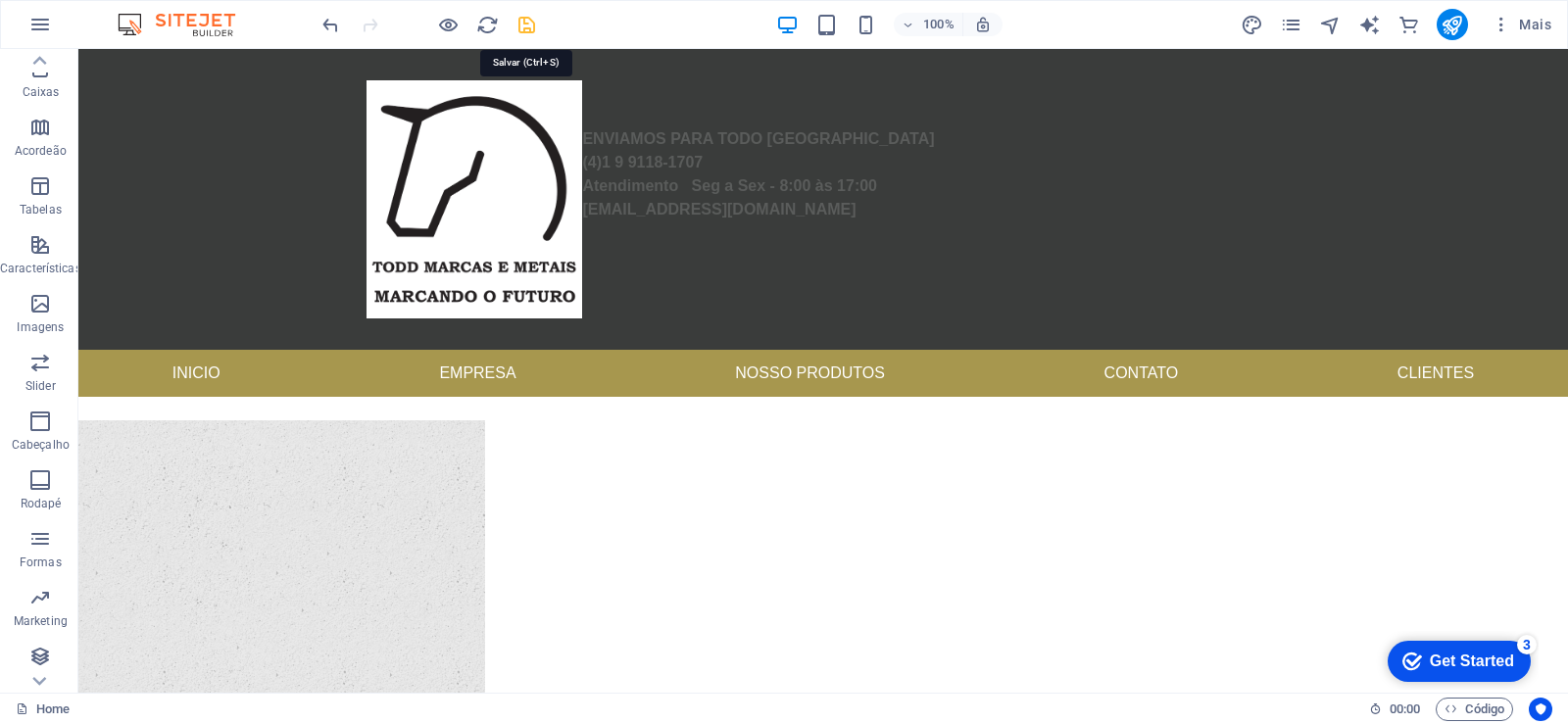
drag, startPoint x: 530, startPoint y: 24, endPoint x: 557, endPoint y: 61, distance: 45.8
click at [530, 24] on icon "save" at bounding box center [526, 24] width 23 height 23
click at [28, 24] on icon "button" at bounding box center [40, 24] width 24 height 24
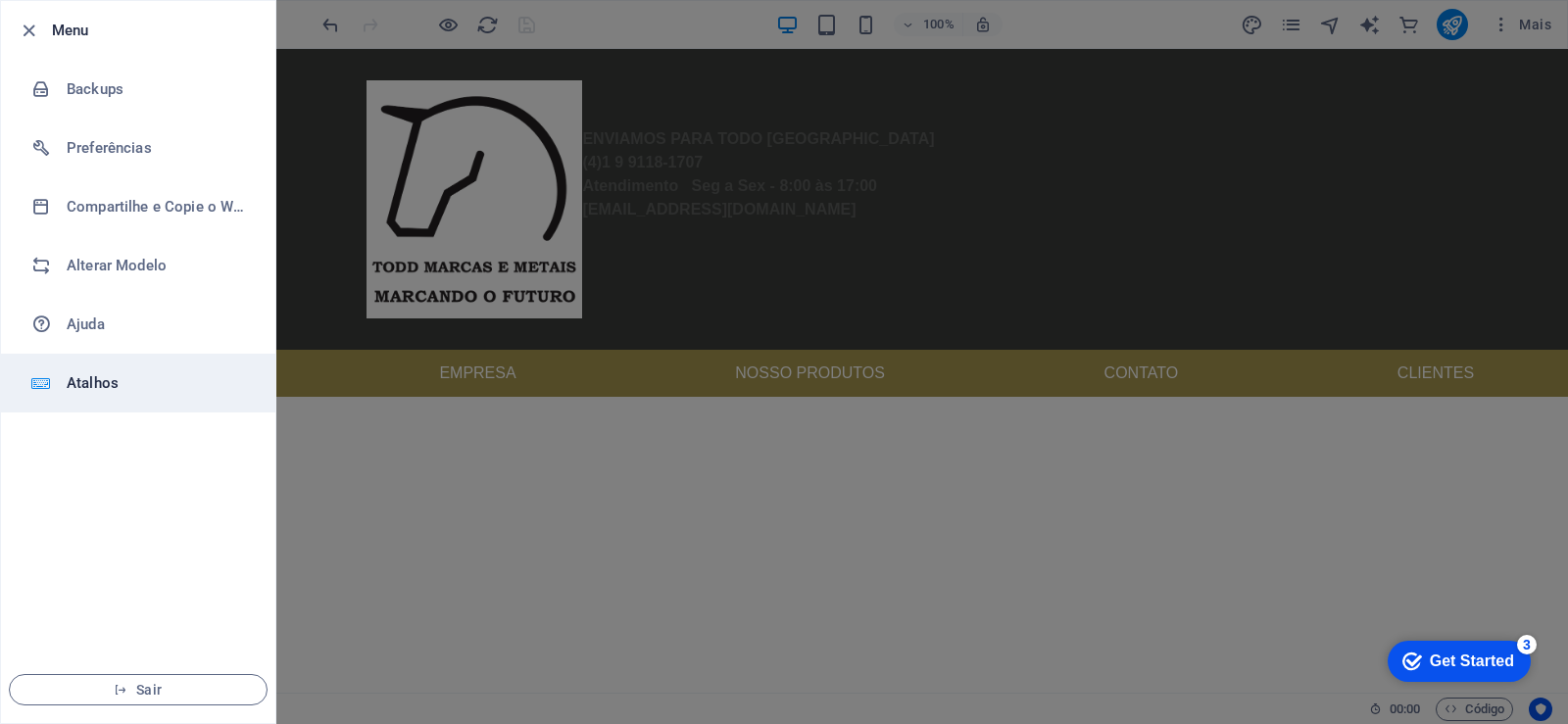
click at [110, 400] on li "Atalhos" at bounding box center [138, 383] width 274 height 59
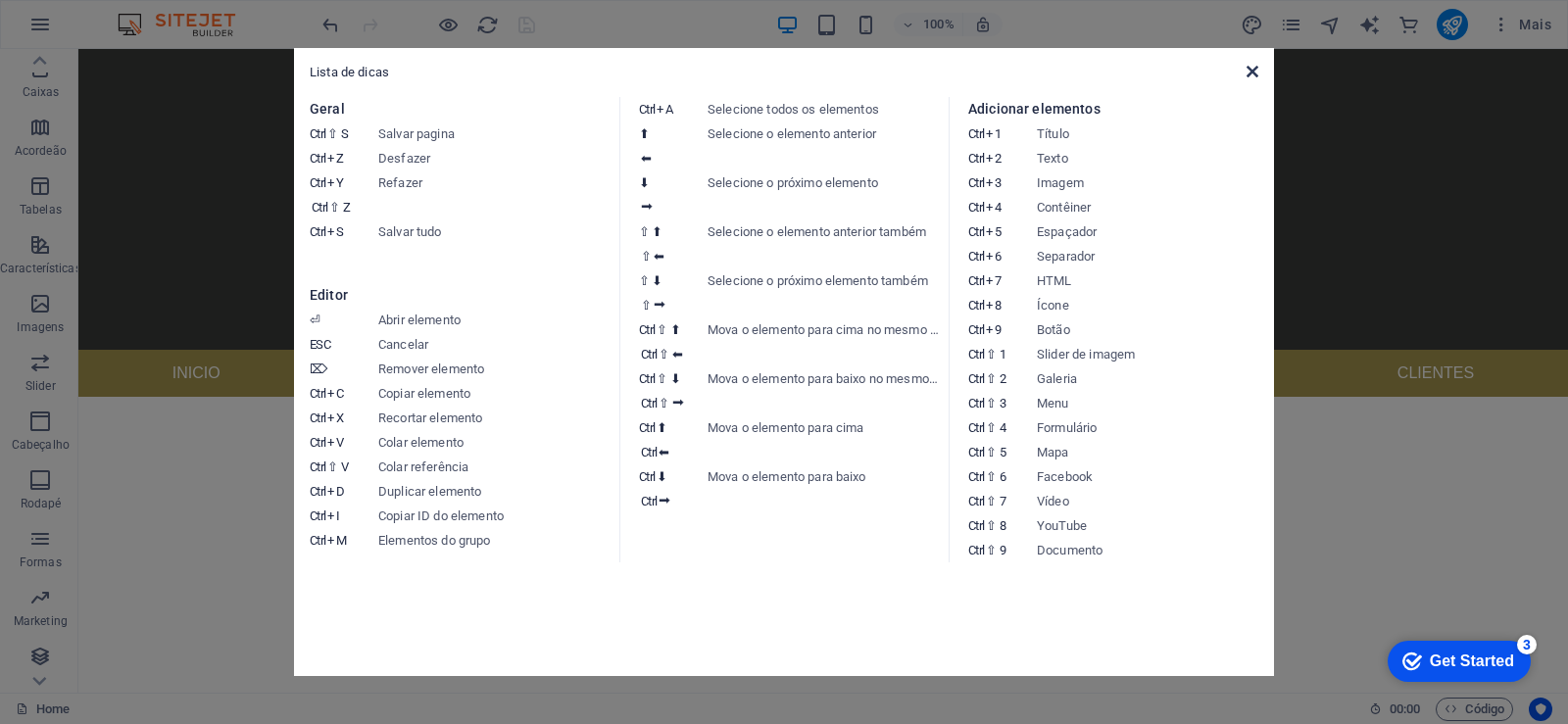
drag, startPoint x: 1252, startPoint y: 73, endPoint x: 1191, endPoint y: 228, distance: 166.6
click at [1252, 73] on icon at bounding box center [1252, 72] width 12 height 16
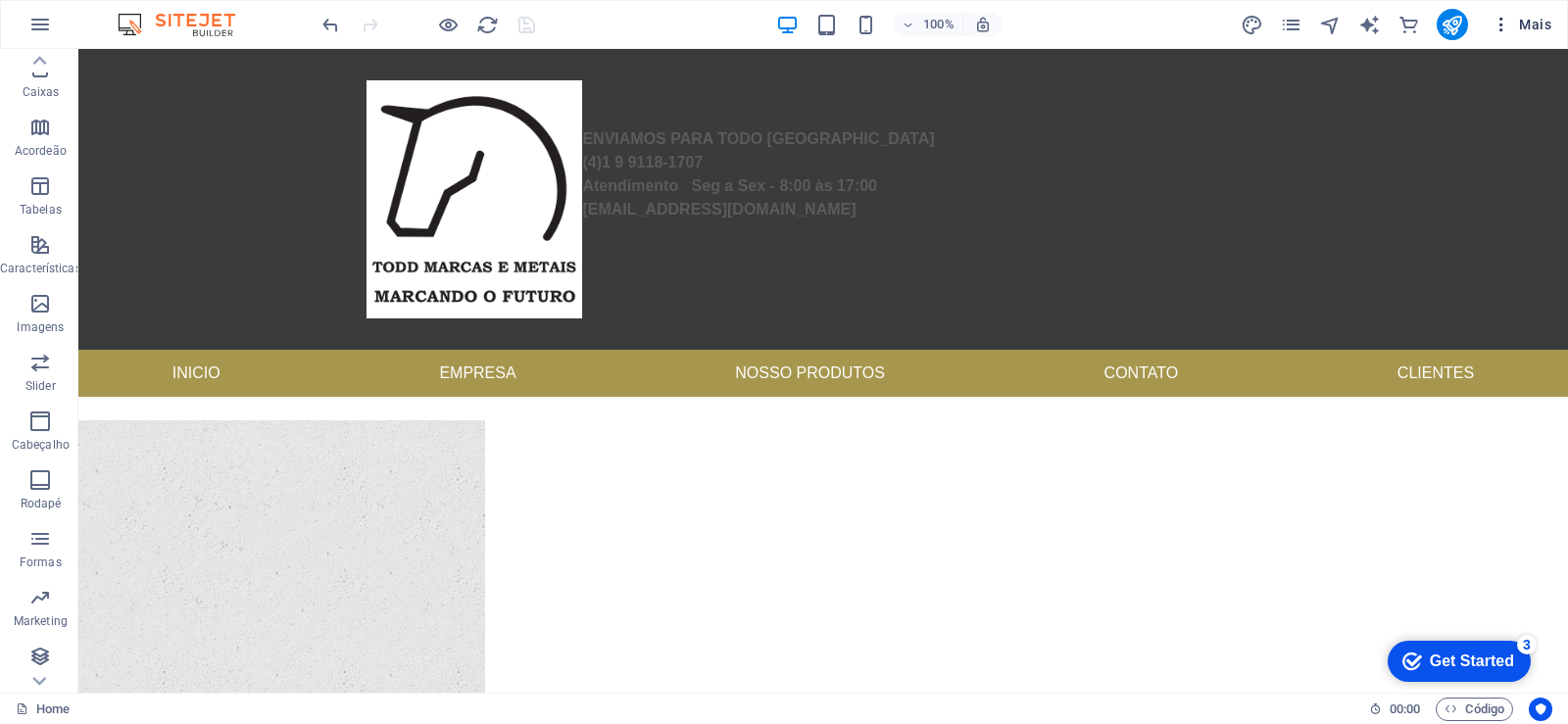
click at [1542, 31] on span "Mais" at bounding box center [1521, 24] width 60 height 20
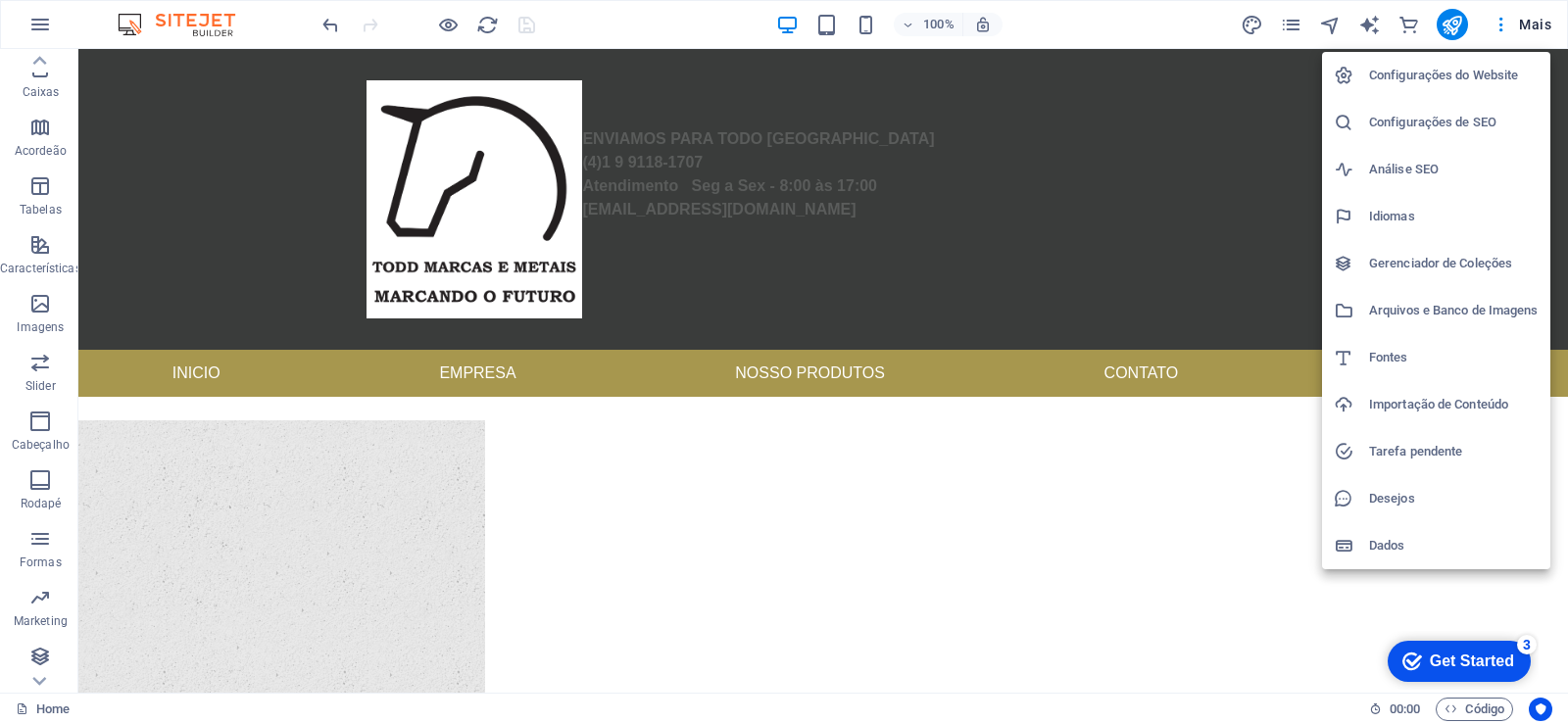
click at [1489, 71] on h6 "Configurações do Website" at bounding box center [1453, 75] width 170 height 24
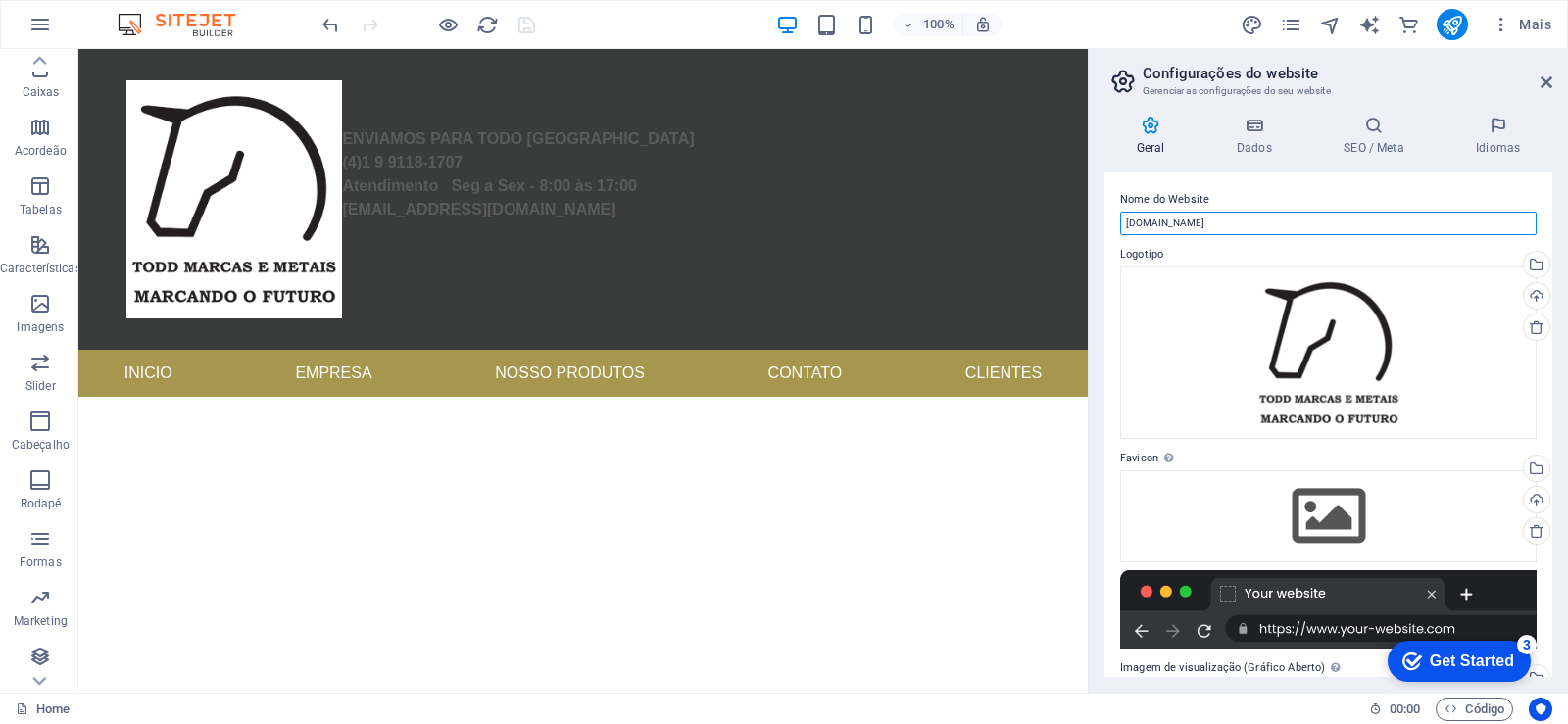
drag, startPoint x: 1200, startPoint y: 225, endPoint x: 1112, endPoint y: 218, distance: 88.3
click at [1112, 218] on div "Nome do Website todmetais.com Logotipo Arraste os arquivos aqui, clique para es…" at bounding box center [1328, 424] width 448 height 505
click at [1550, 85] on icon at bounding box center [1546, 82] width 12 height 16
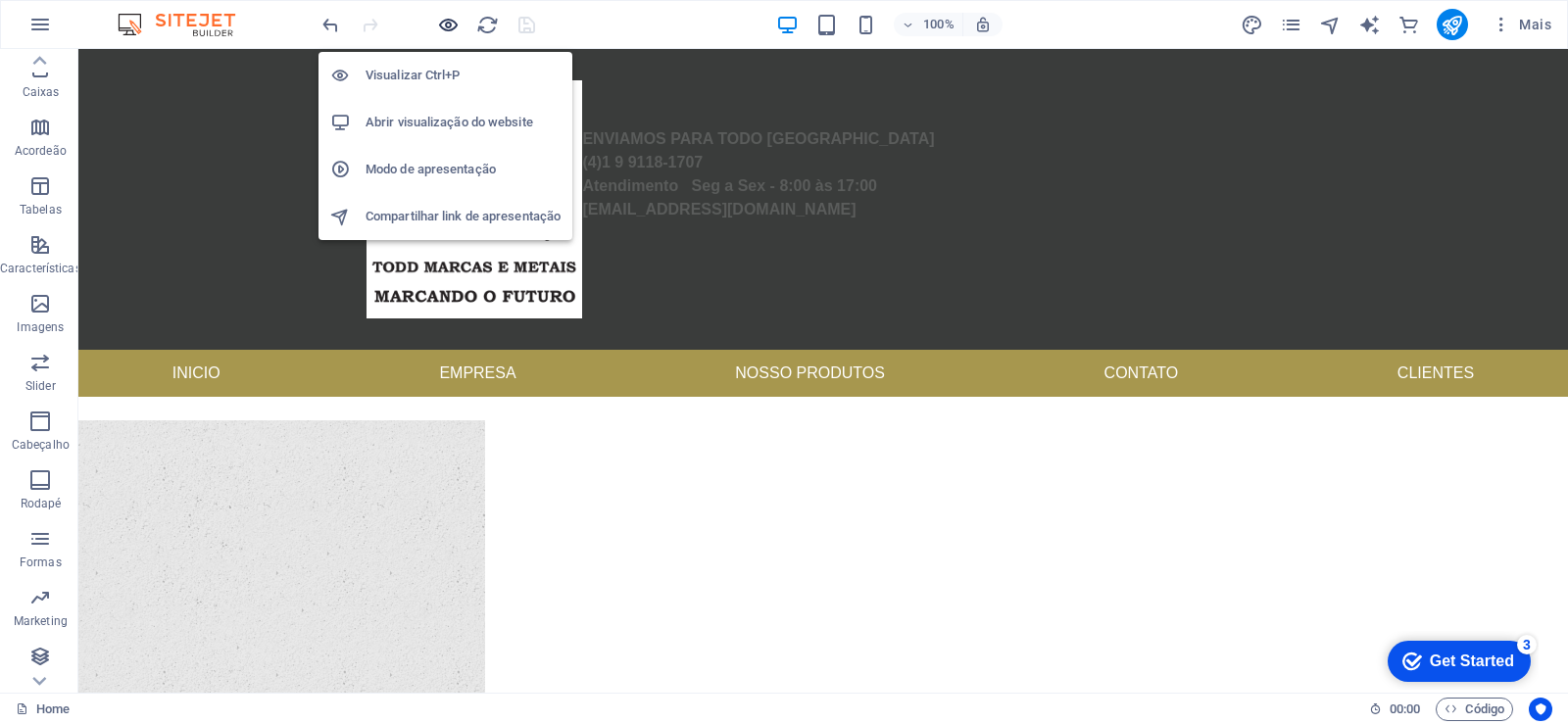
click at [455, 25] on icon "button" at bounding box center [448, 24] width 23 height 23
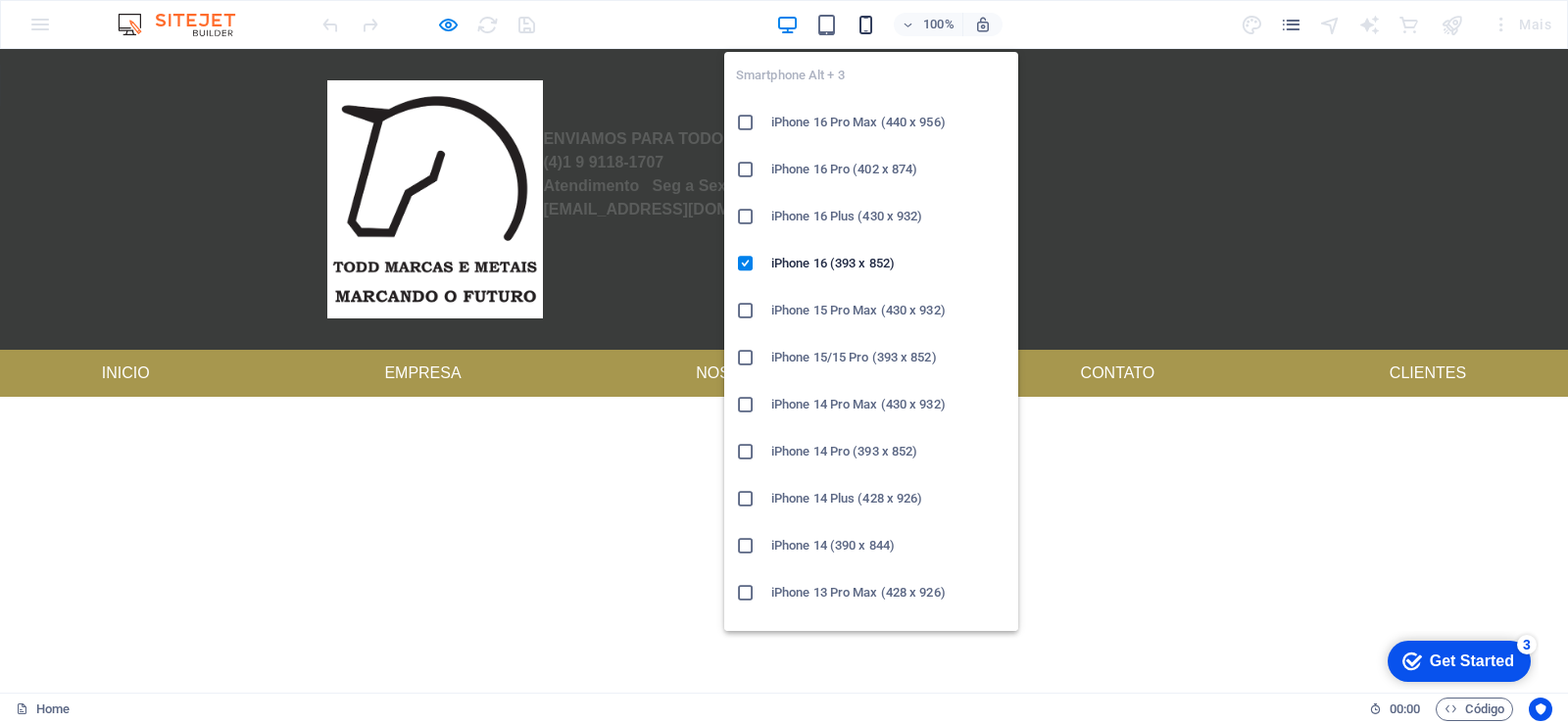
click at [860, 31] on icon "button" at bounding box center [865, 24] width 23 height 23
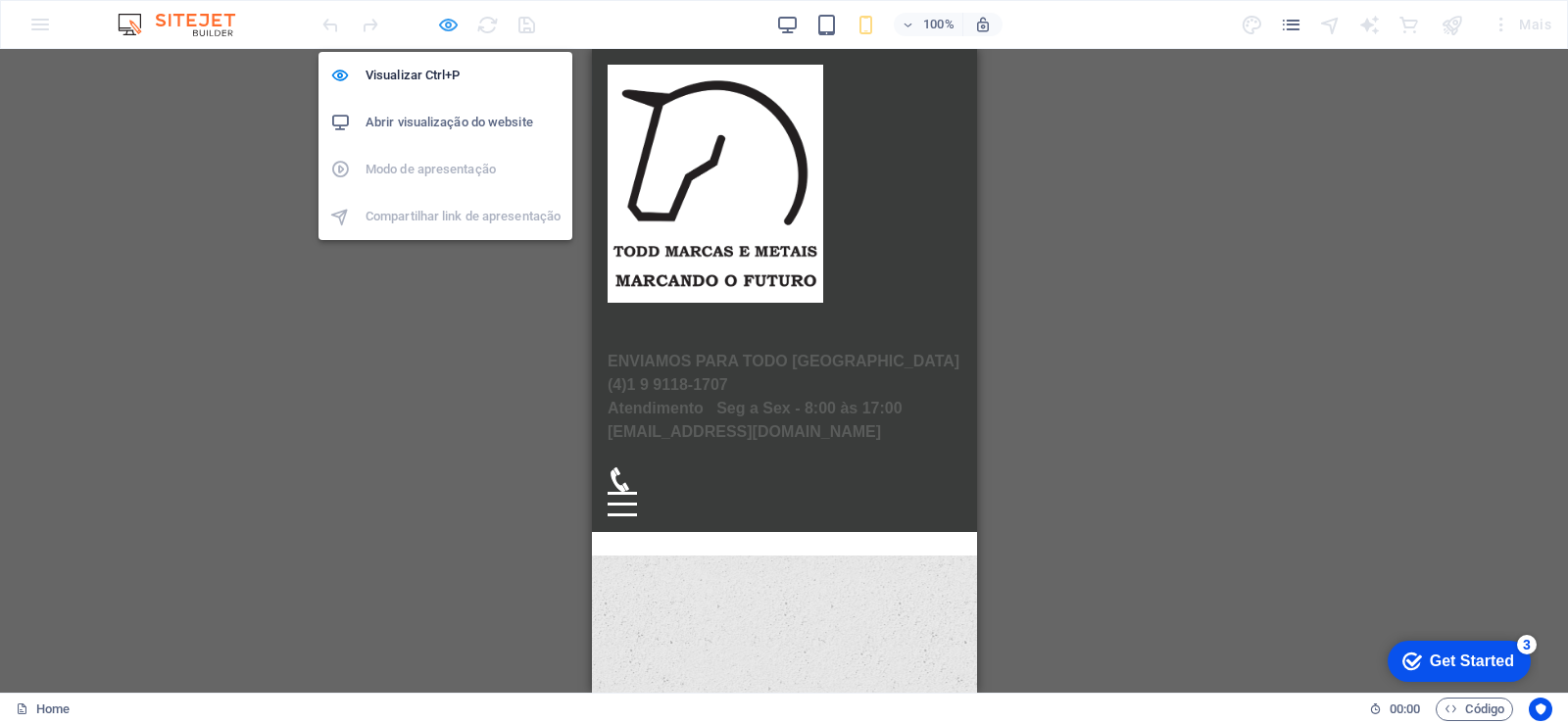
click at [448, 23] on icon "button" at bounding box center [448, 24] width 23 height 23
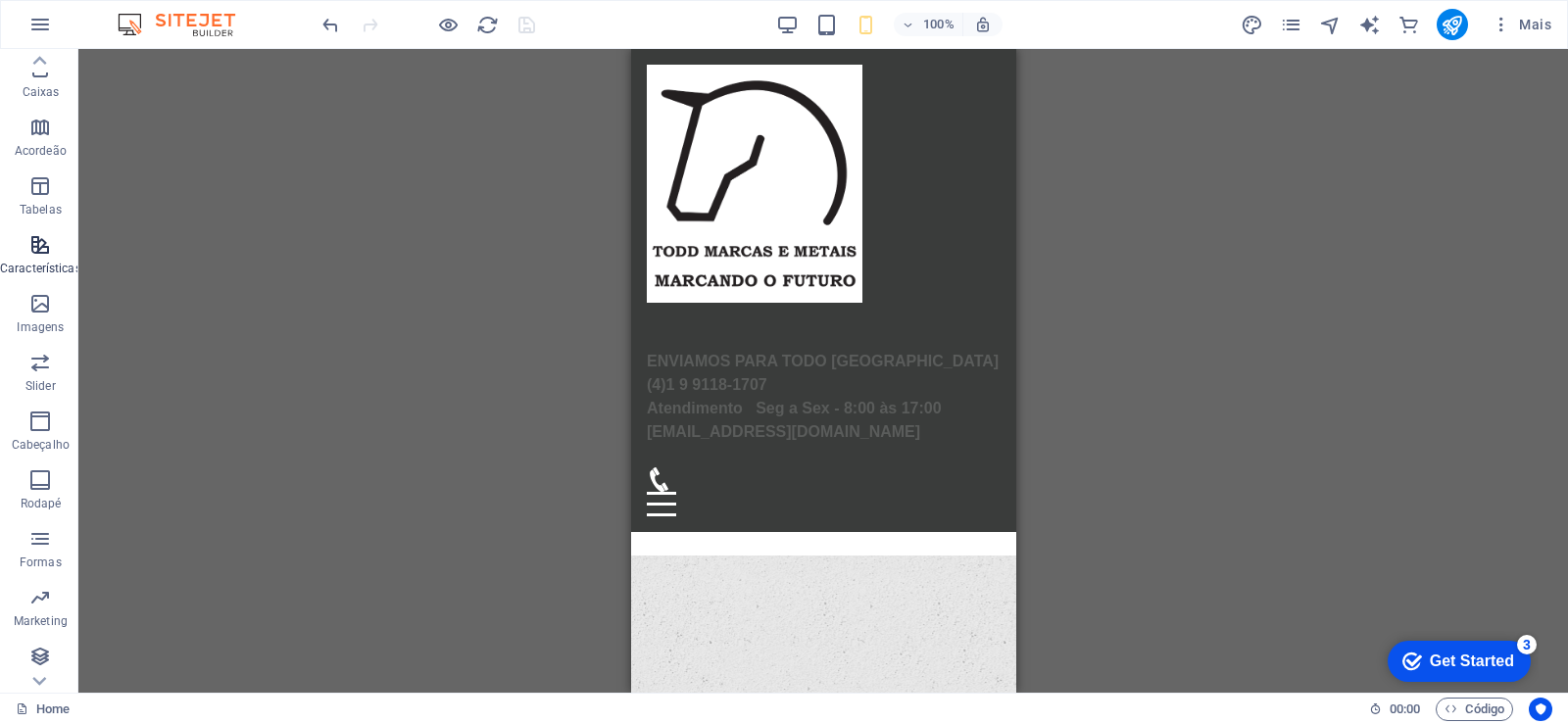
click at [44, 250] on icon "button" at bounding box center [40, 245] width 24 height 24
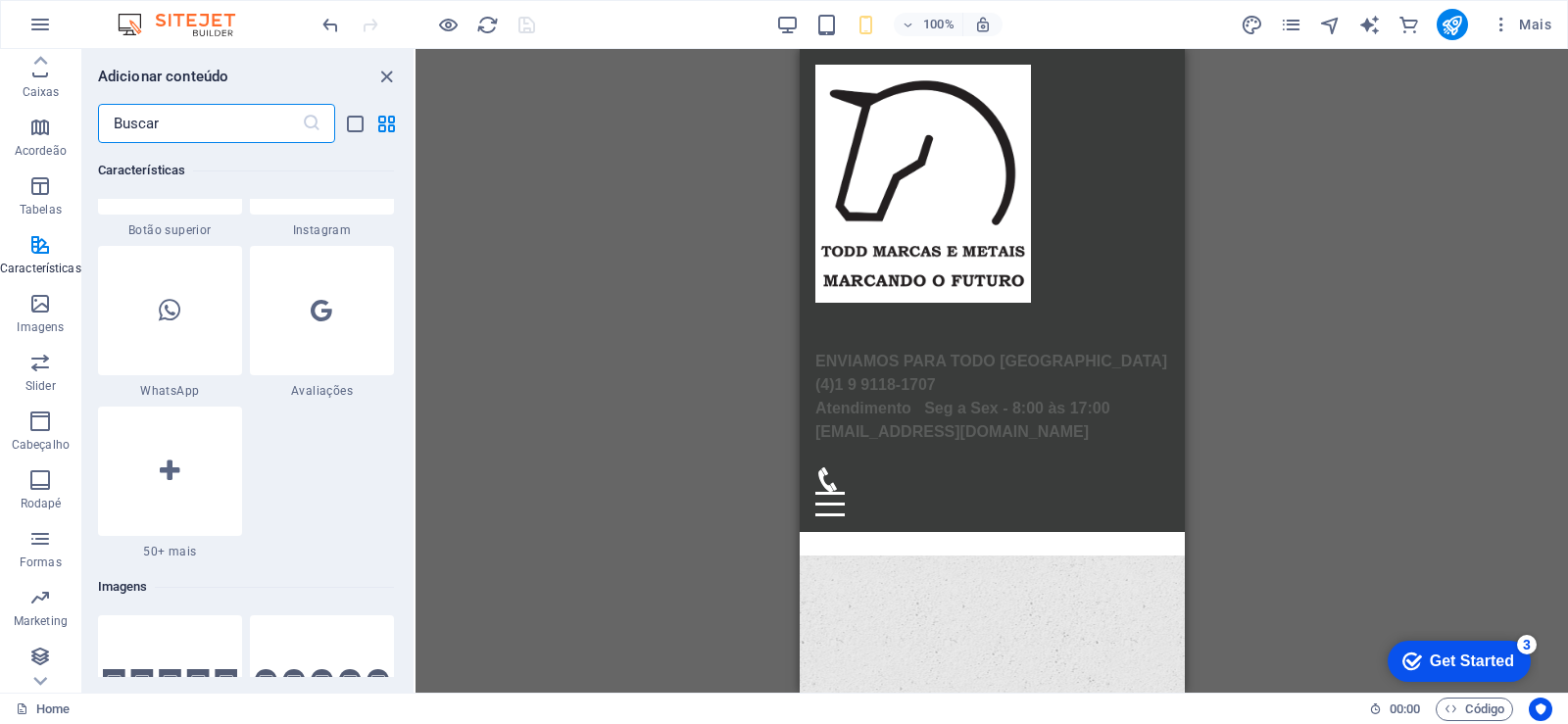
scroll to position [9632, 0]
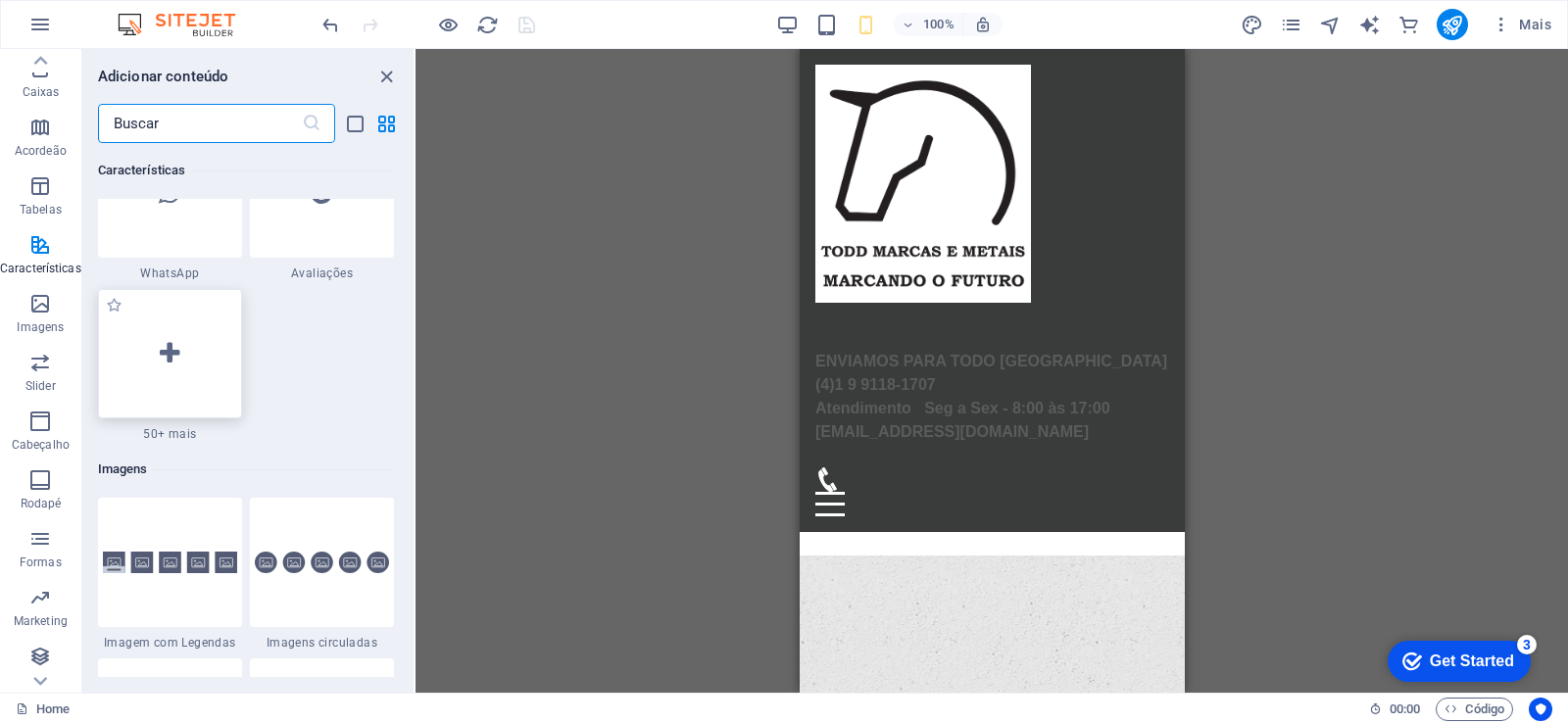
click at [190, 382] on div at bounding box center [170, 354] width 144 height 129
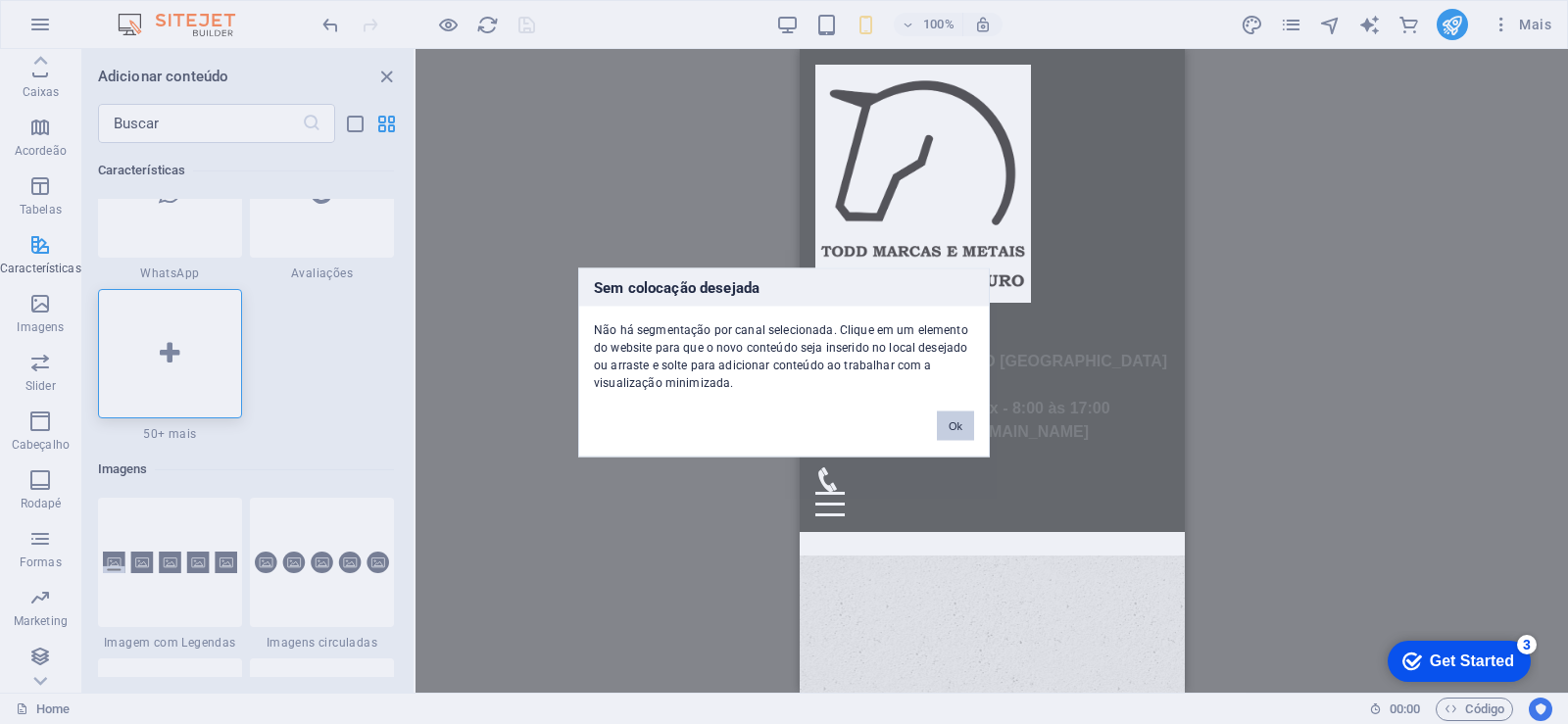
drag, startPoint x: 956, startPoint y: 420, endPoint x: 157, endPoint y: 395, distance: 799.4
click at [956, 420] on button "Ok" at bounding box center [956, 425] width 37 height 29
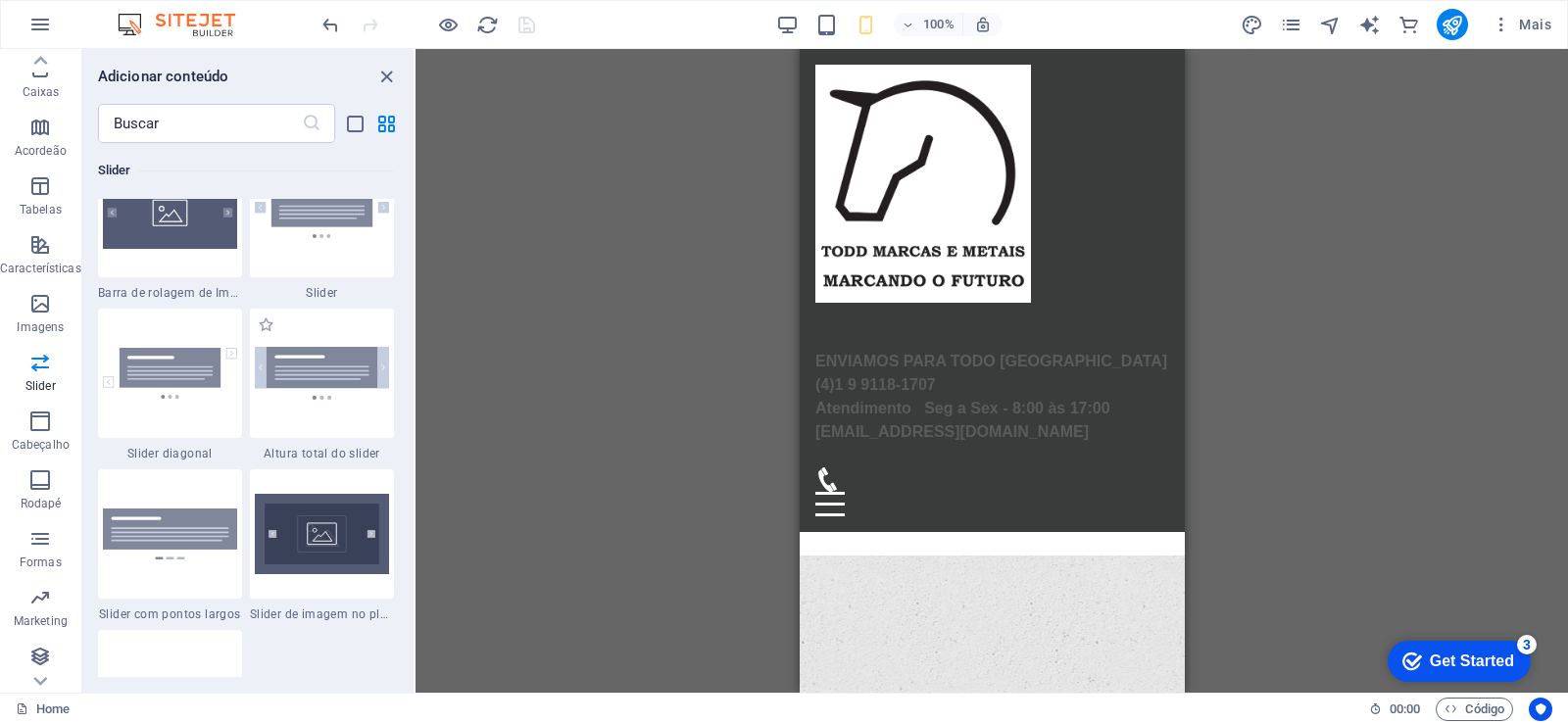
scroll to position [11161, 0]
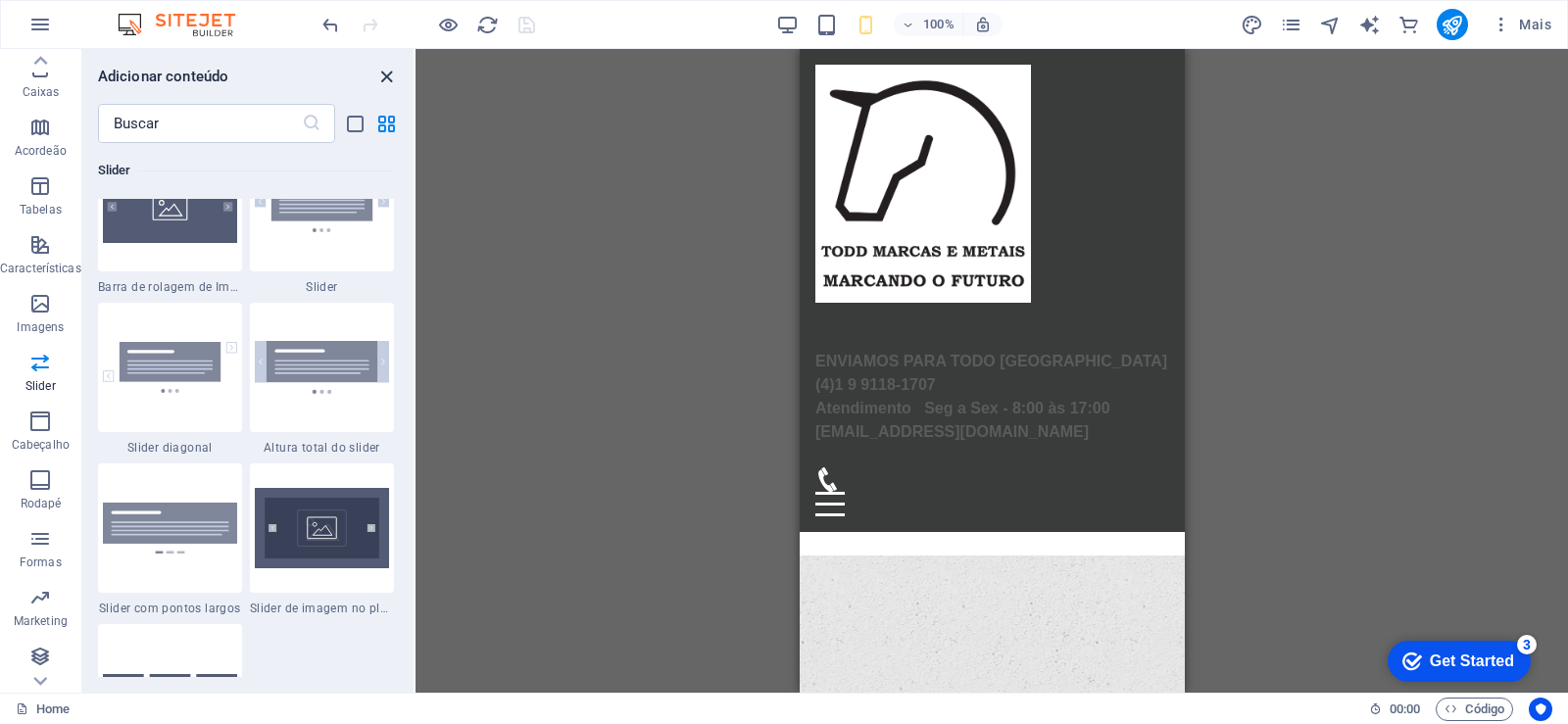
click at [385, 82] on icon "close panel" at bounding box center [386, 76] width 23 height 23
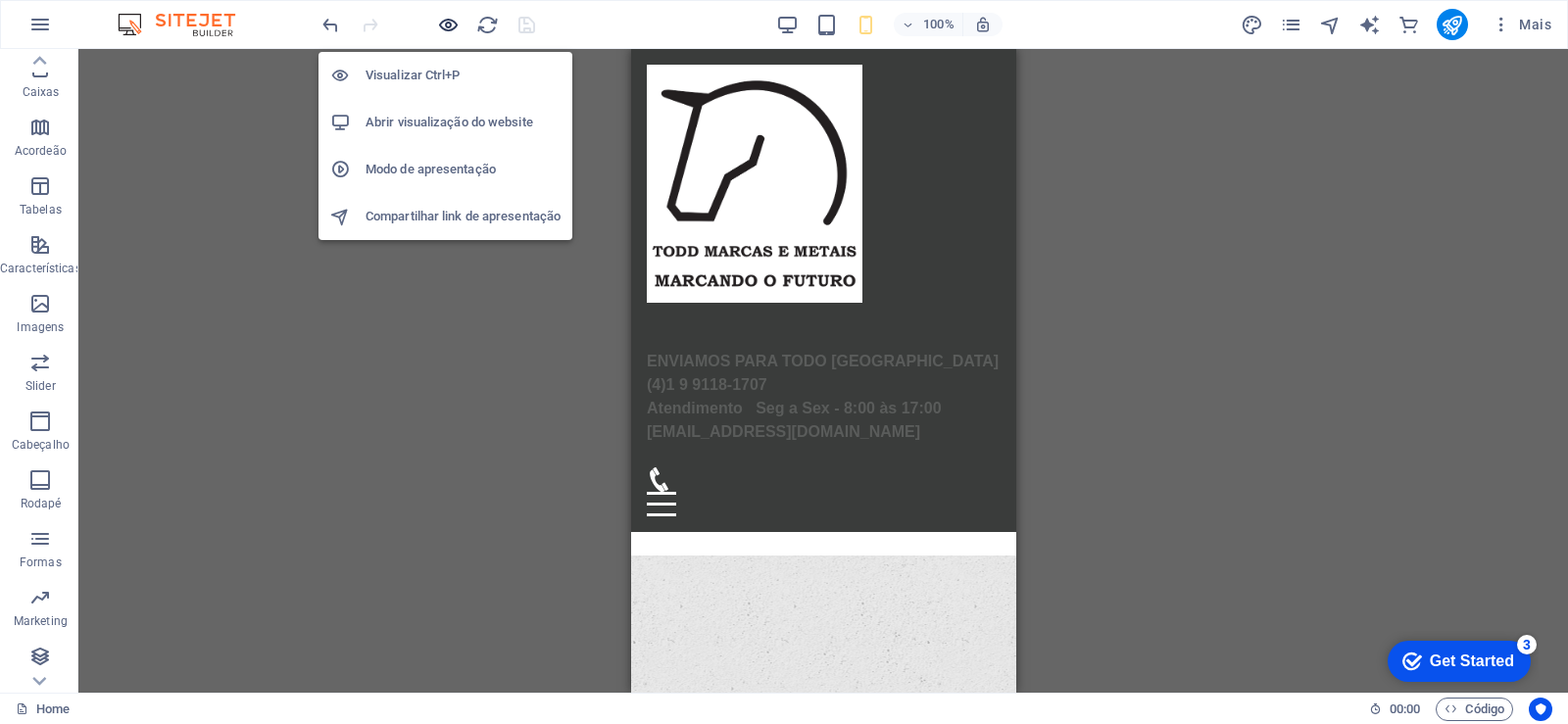
click at [448, 24] on icon "button" at bounding box center [448, 24] width 23 height 23
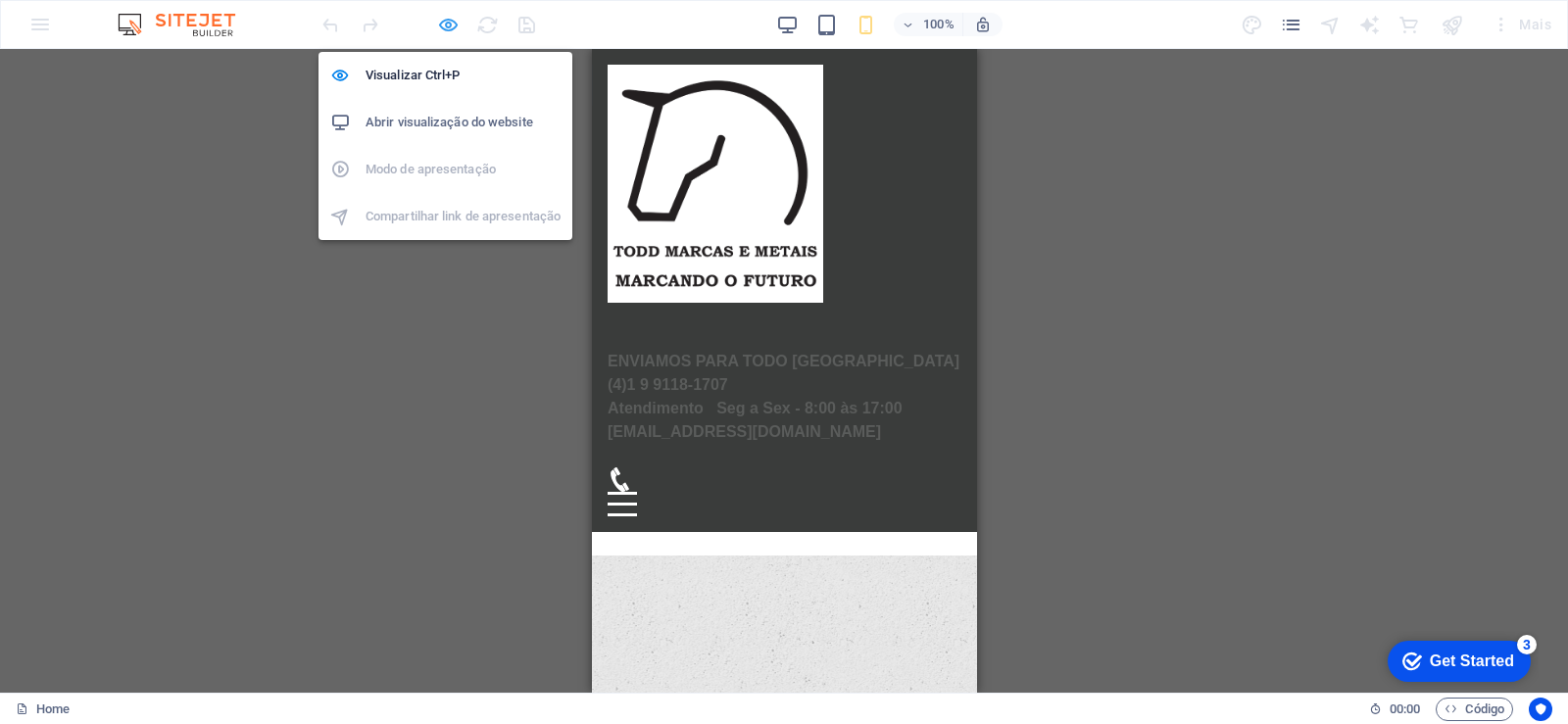
click at [450, 21] on icon "button" at bounding box center [448, 24] width 23 height 23
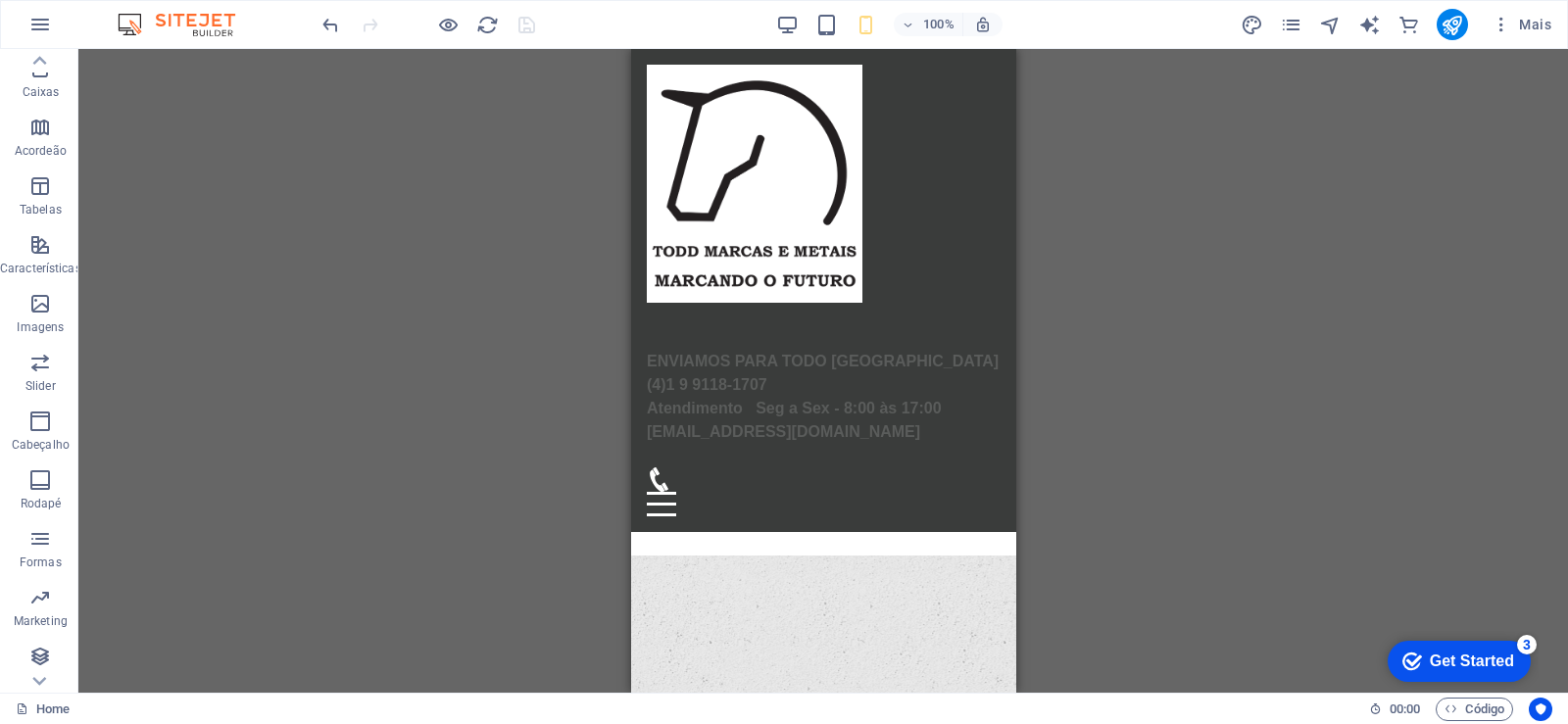
click at [792, 36] on div "100%" at bounding box center [889, 24] width 226 height 31
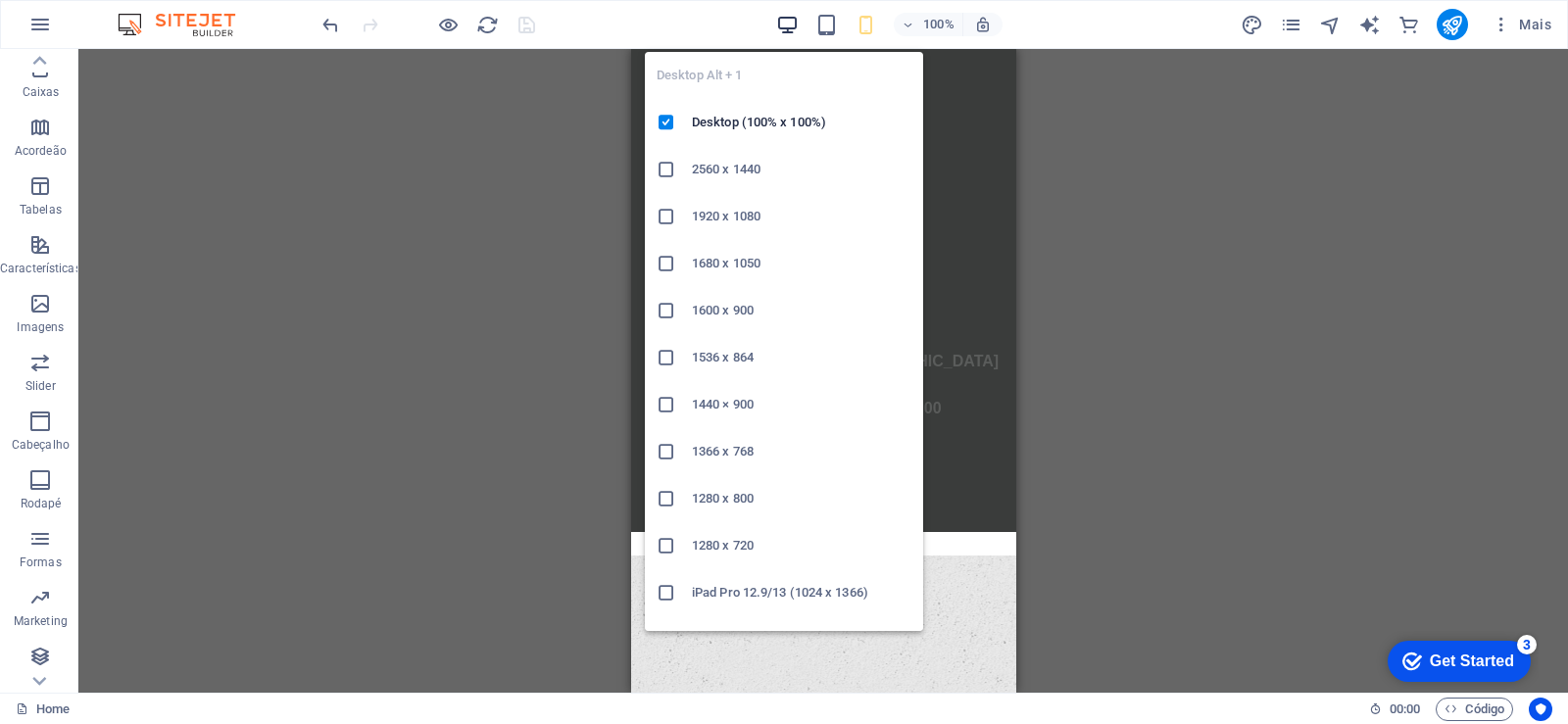
click at [782, 27] on icon "button" at bounding box center [787, 24] width 23 height 23
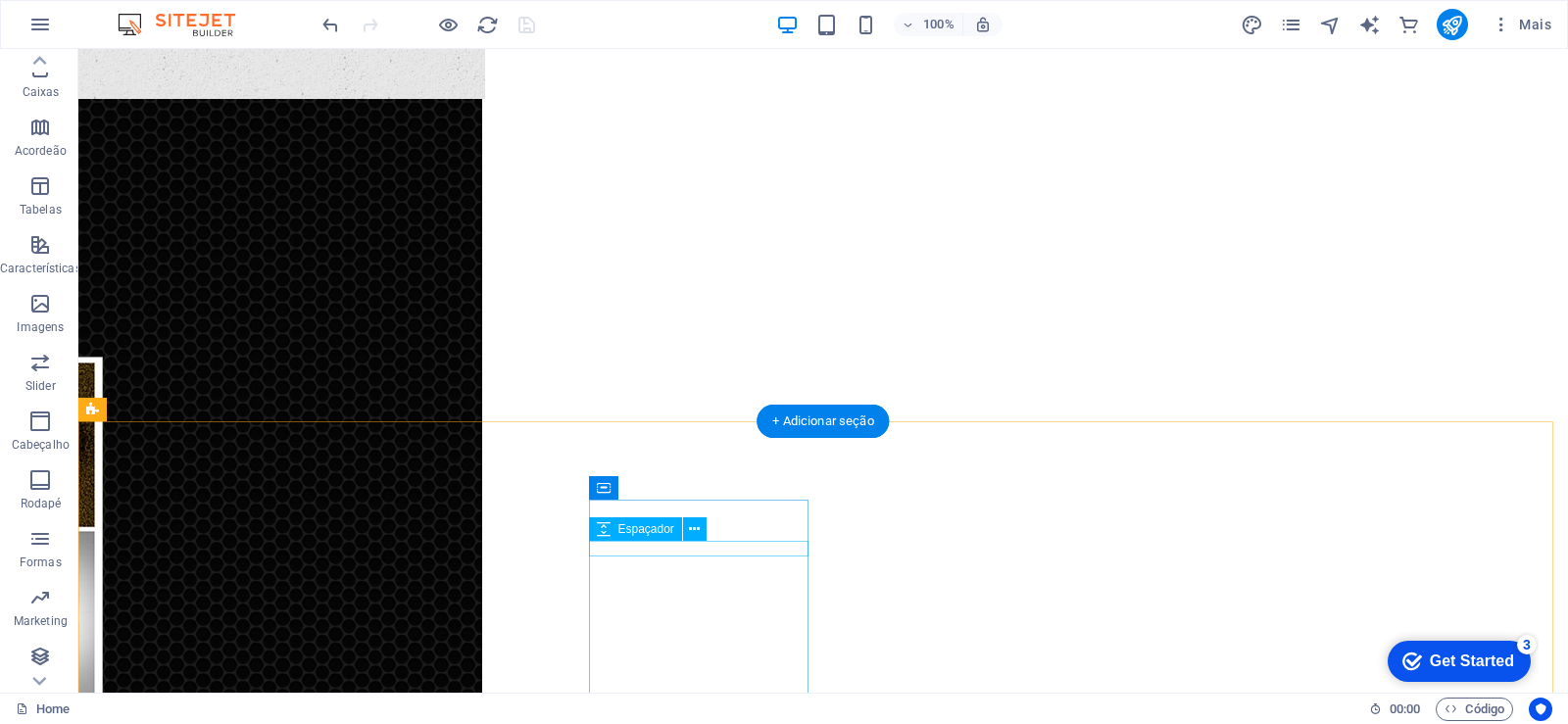
scroll to position [967, 0]
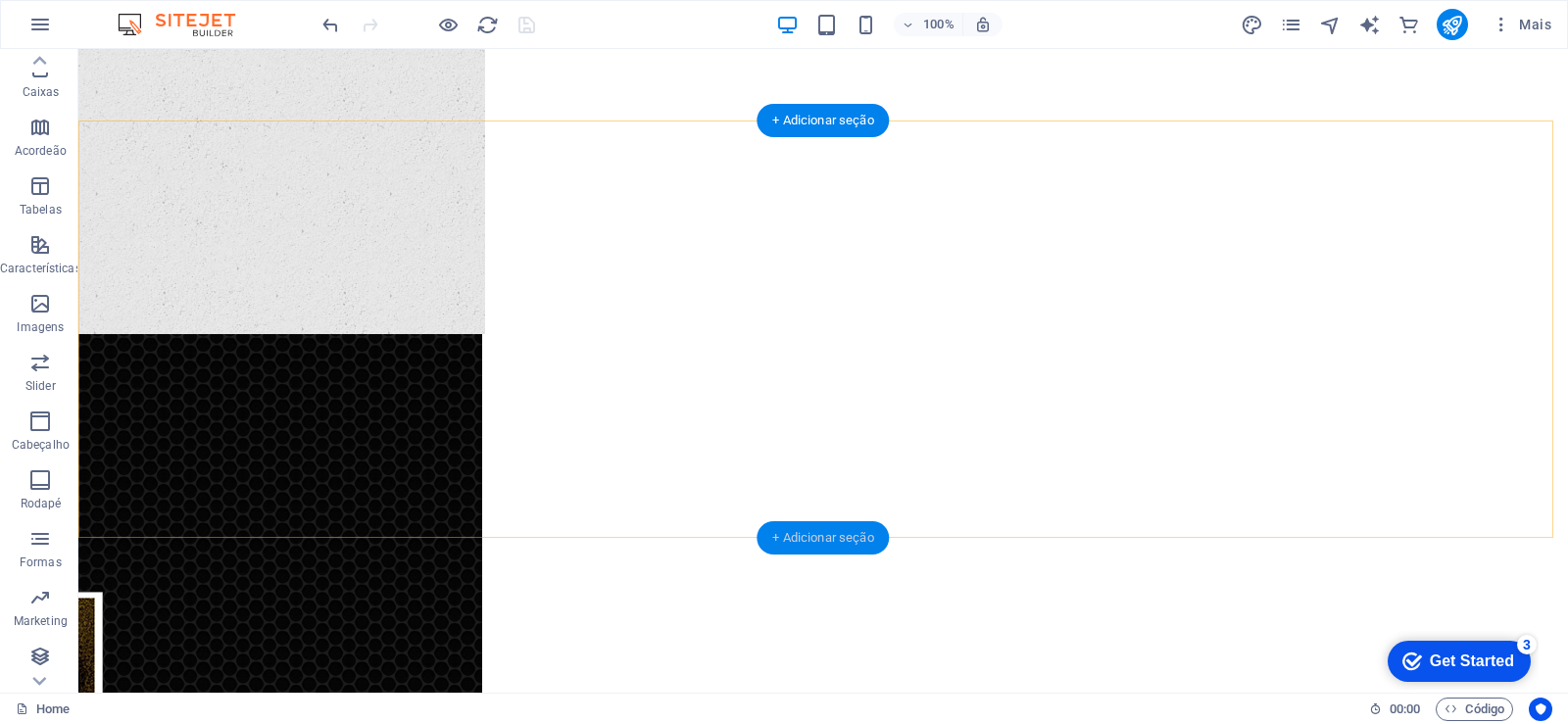
click at [839, 533] on div "+ Adicionar seção" at bounding box center [822, 538] width 132 height 33
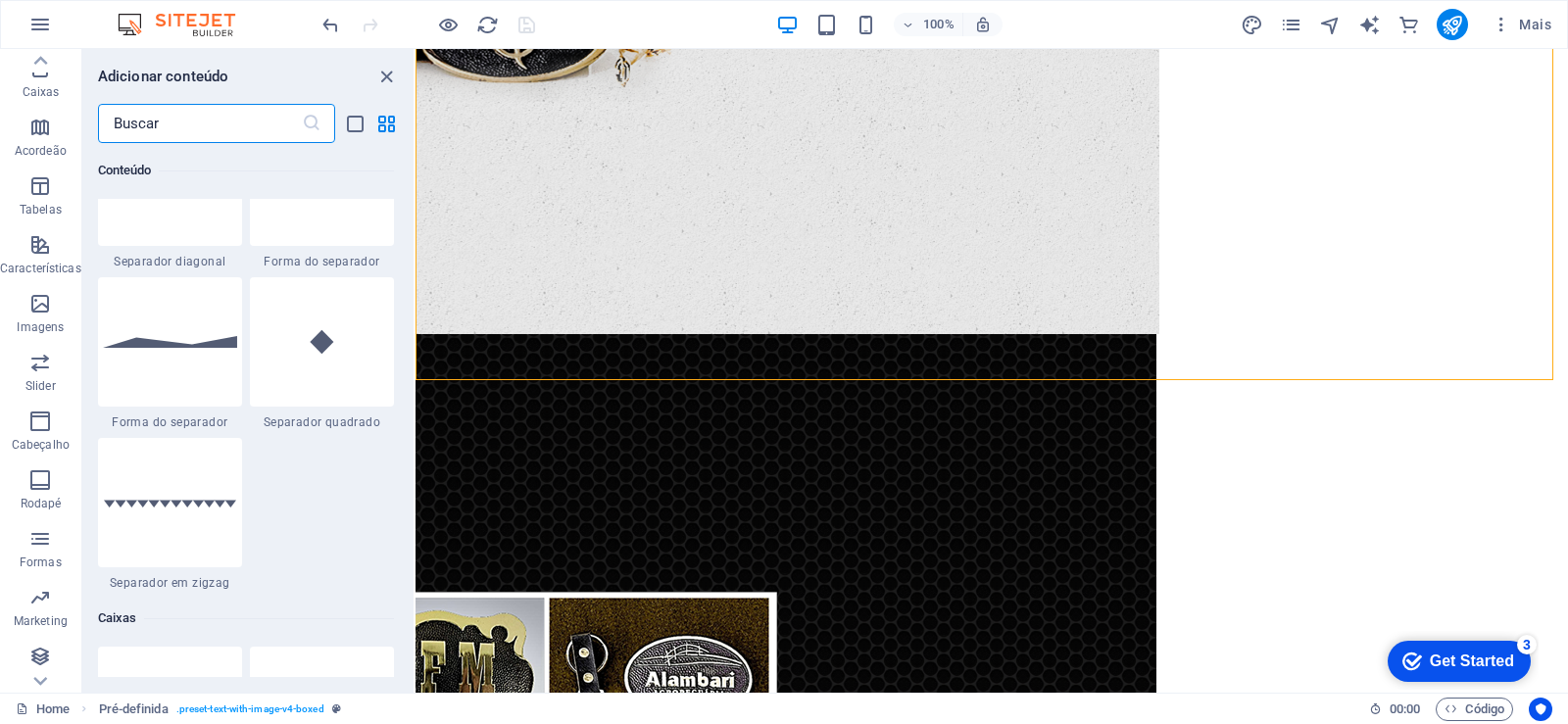
scroll to position [5307, 0]
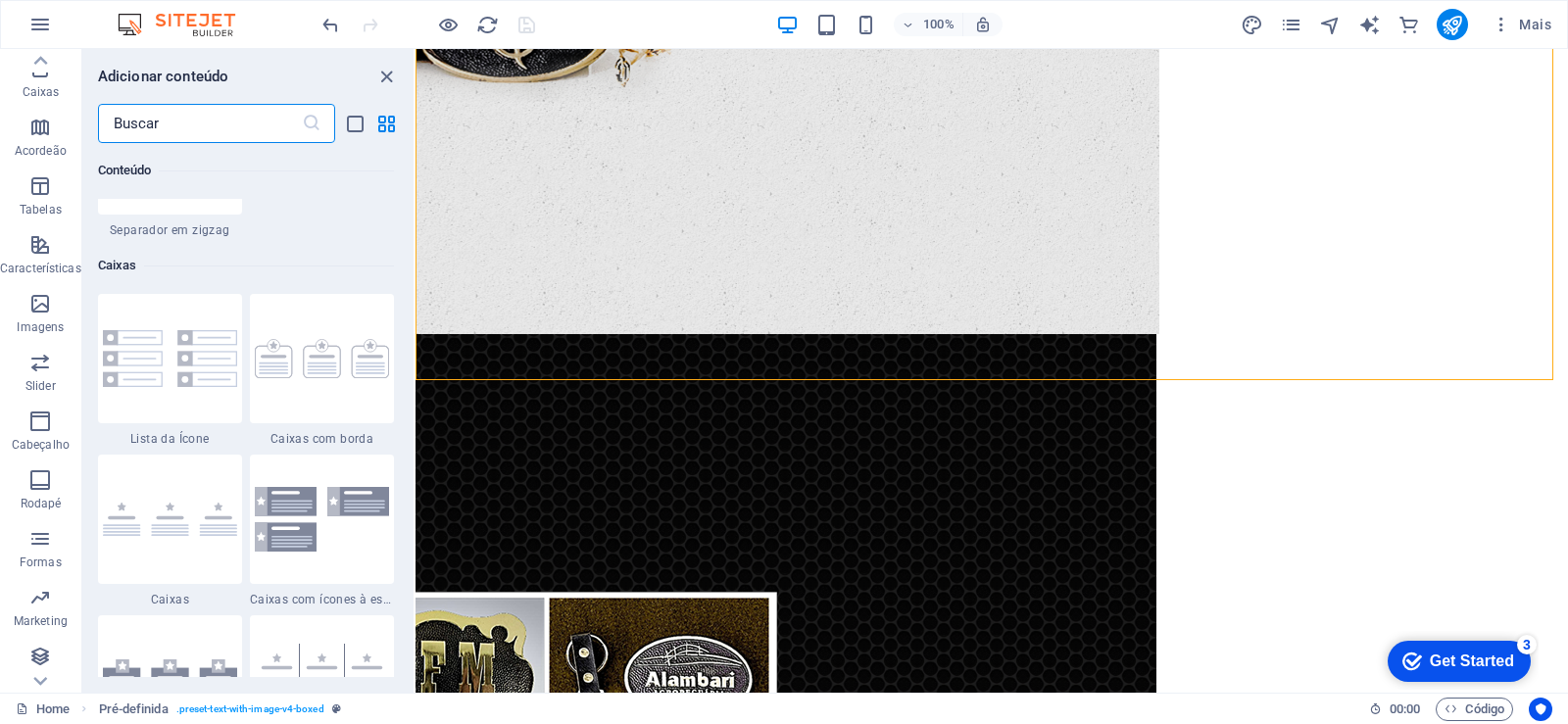
click at [175, 125] on input "text" at bounding box center [200, 123] width 204 height 39
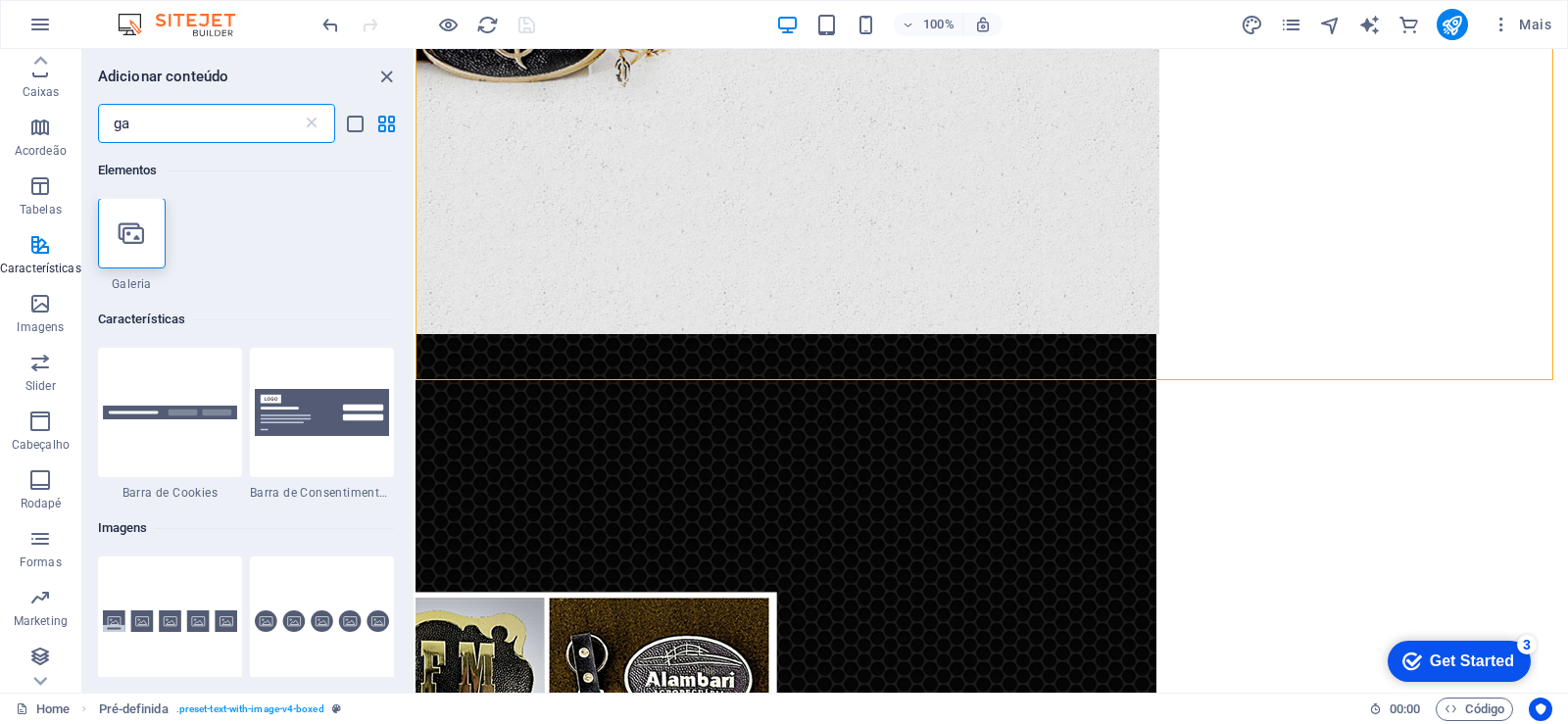
scroll to position [0, 0]
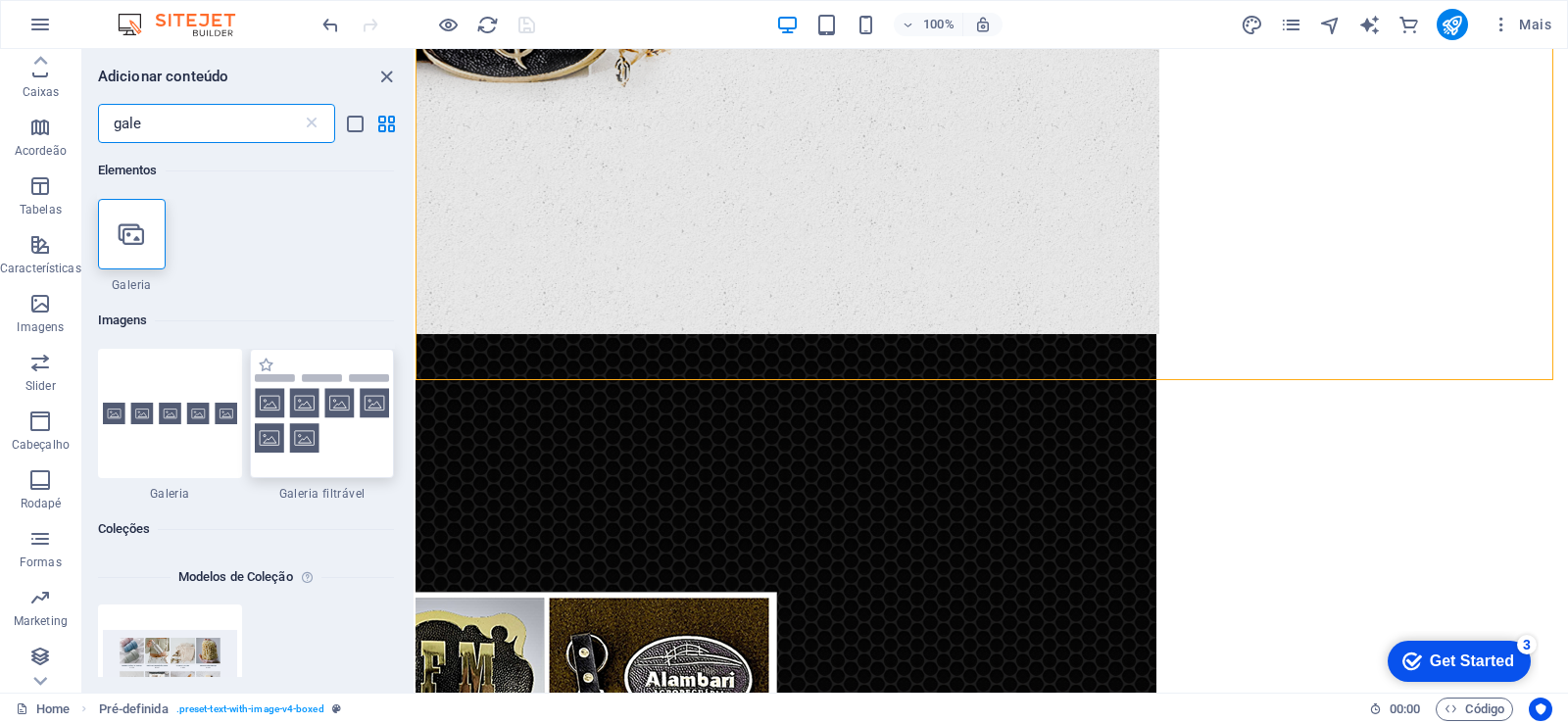
type input "gale"
click at [318, 428] on img at bounding box center [321, 413] width 134 height 78
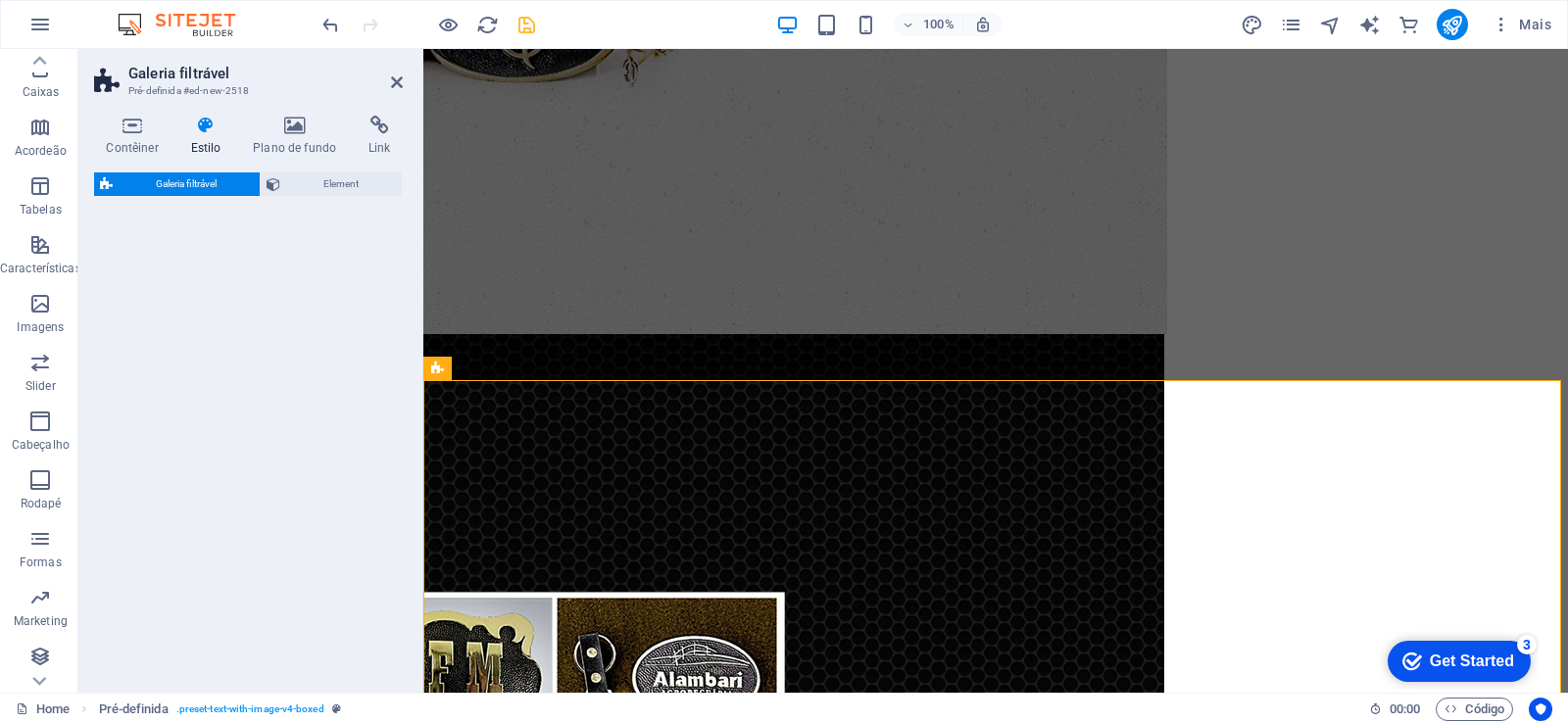
select select "rem"
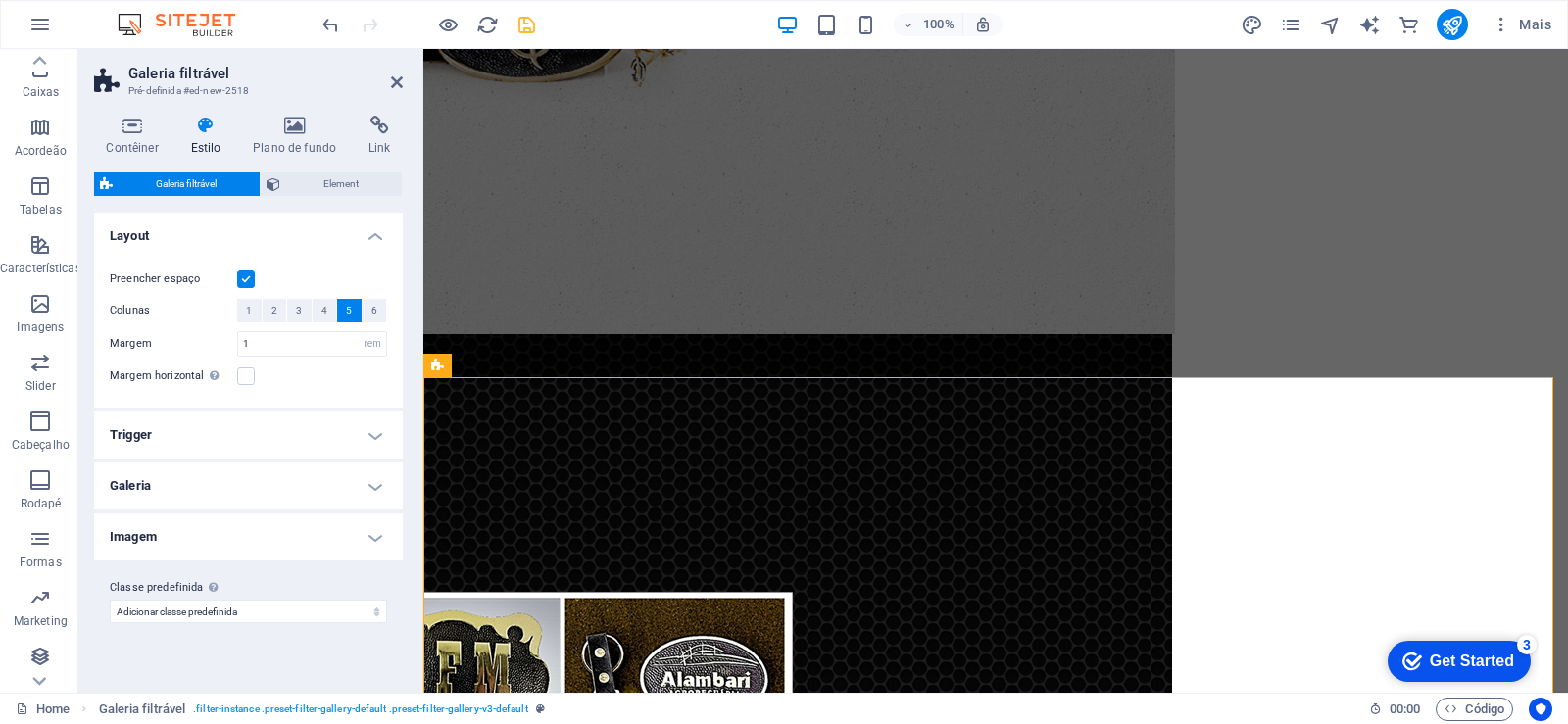
click at [368, 487] on h4 "Galeria" at bounding box center [248, 486] width 309 height 47
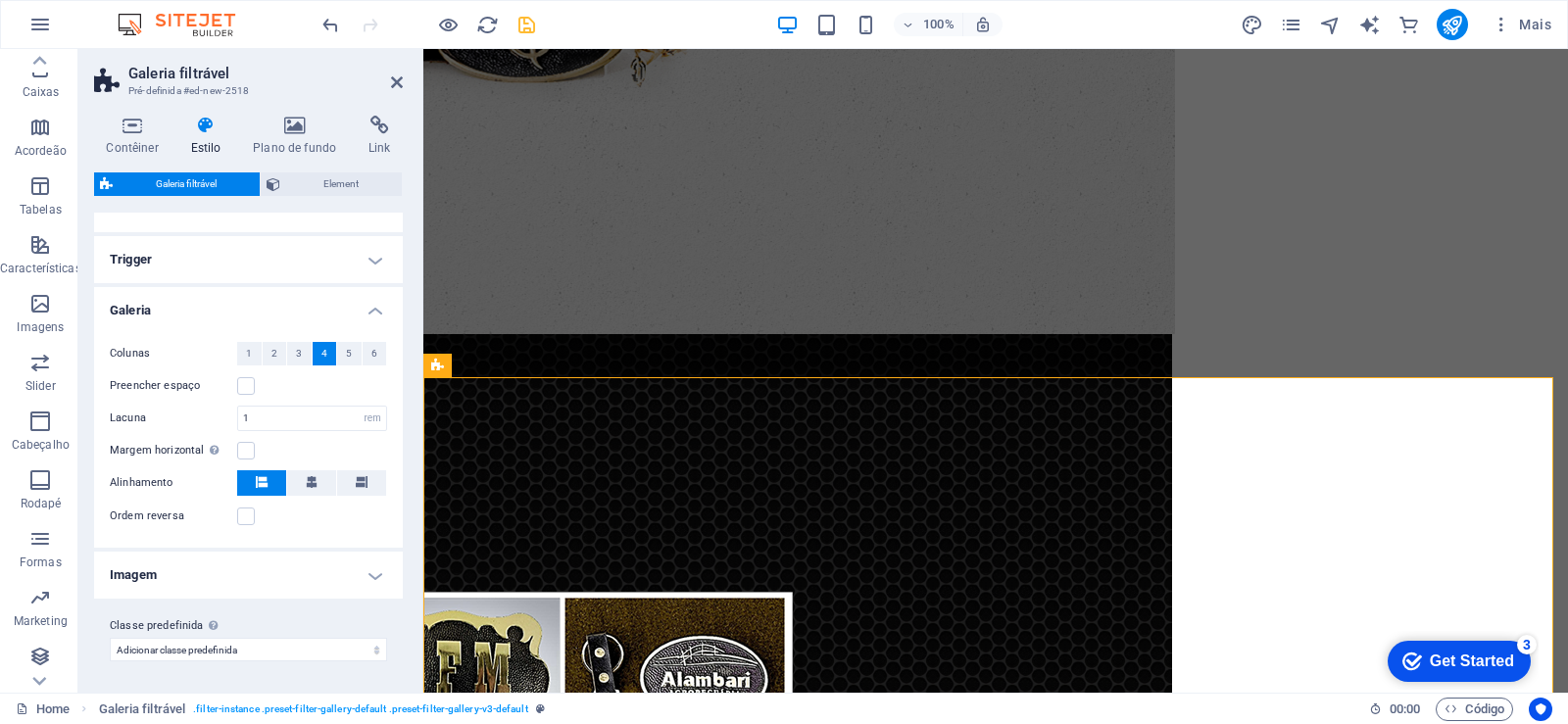
scroll to position [58, 0]
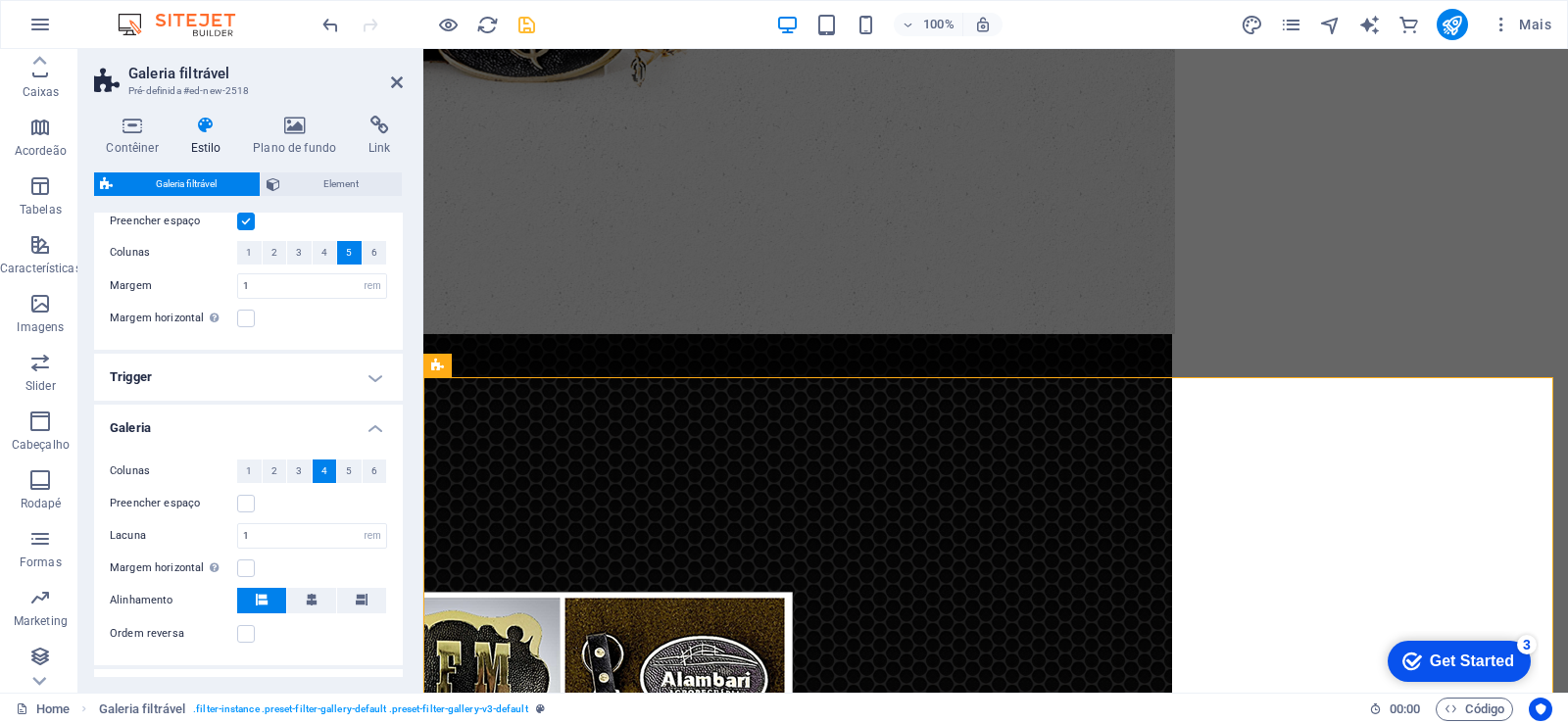
click at [369, 426] on h4 "Galeria" at bounding box center [248, 422] width 309 height 35
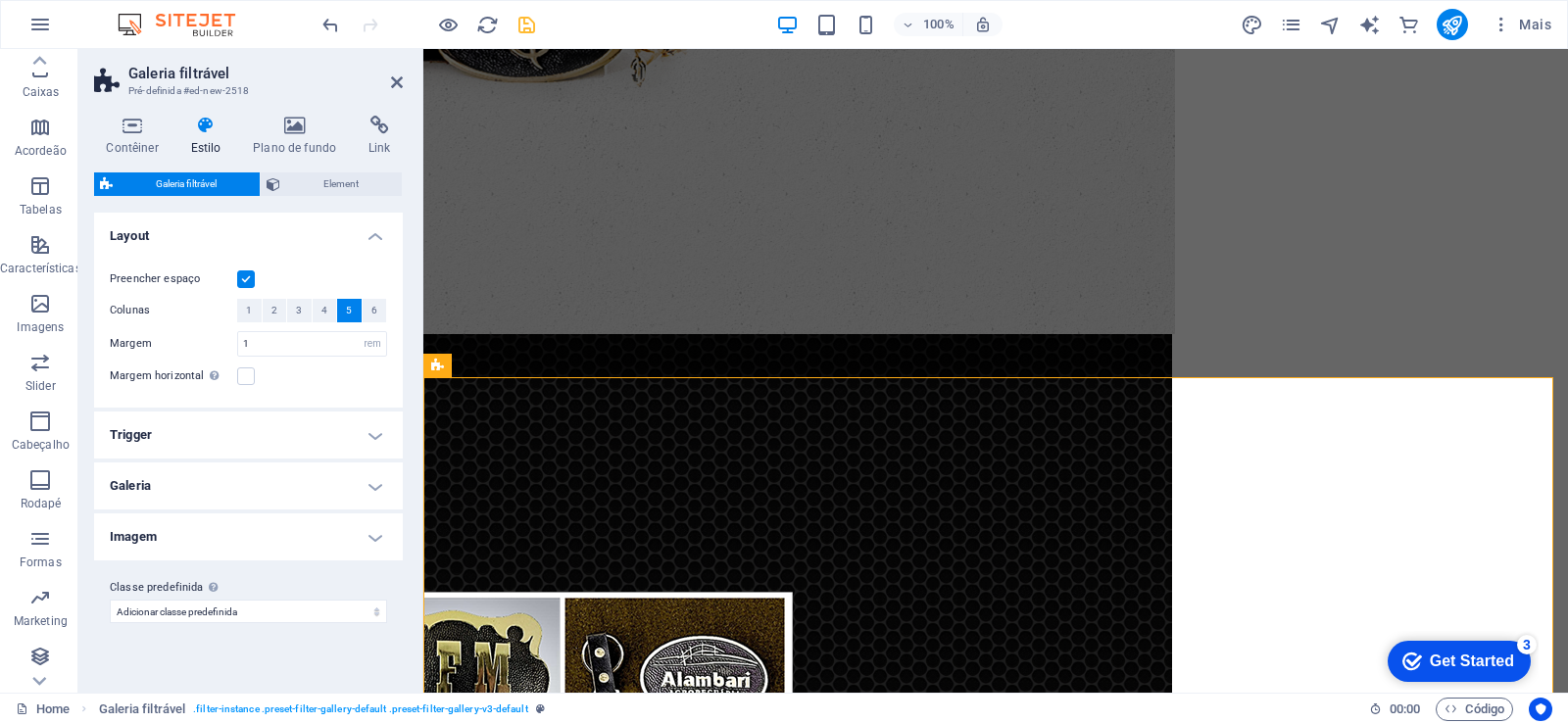
click at [376, 543] on h4 "Imagem" at bounding box center [248, 537] width 309 height 47
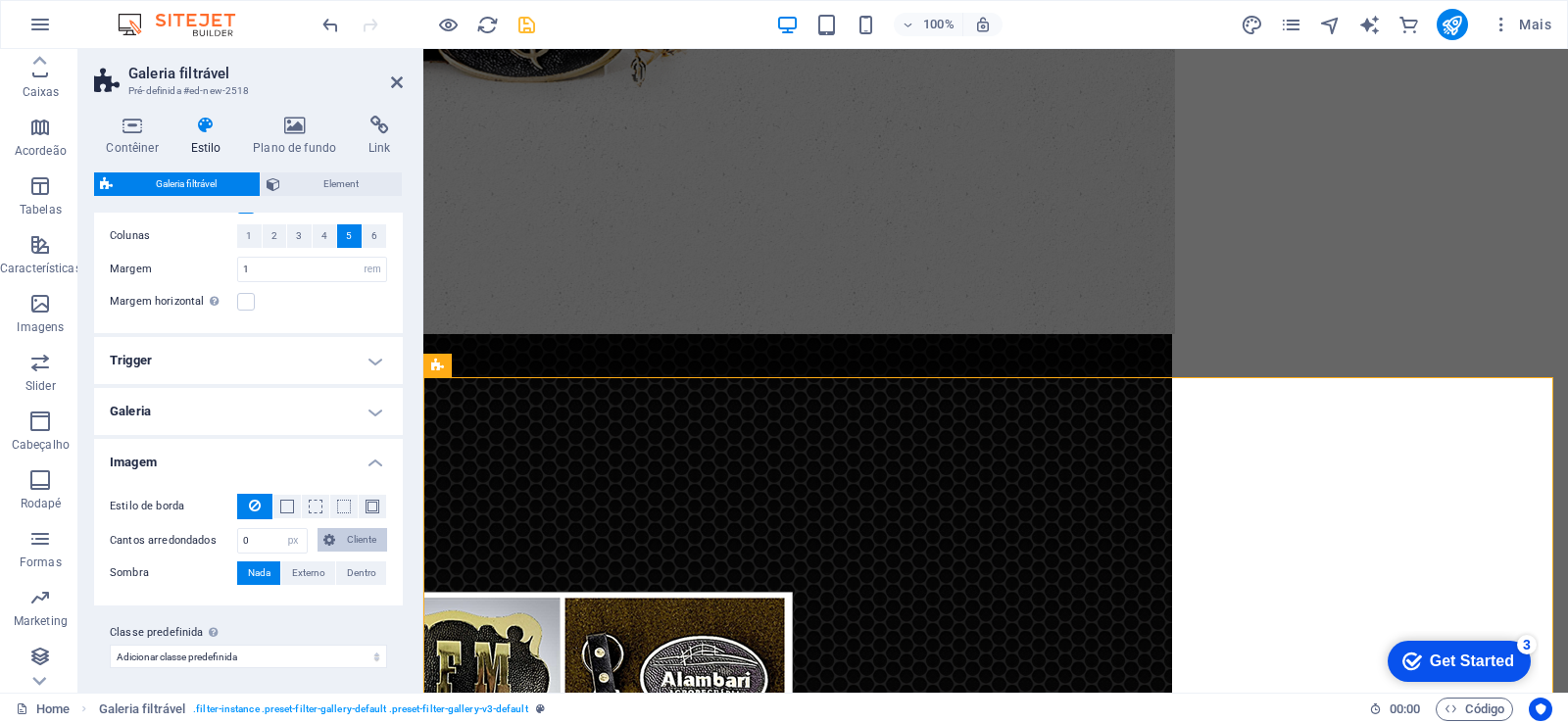
scroll to position [81, 0]
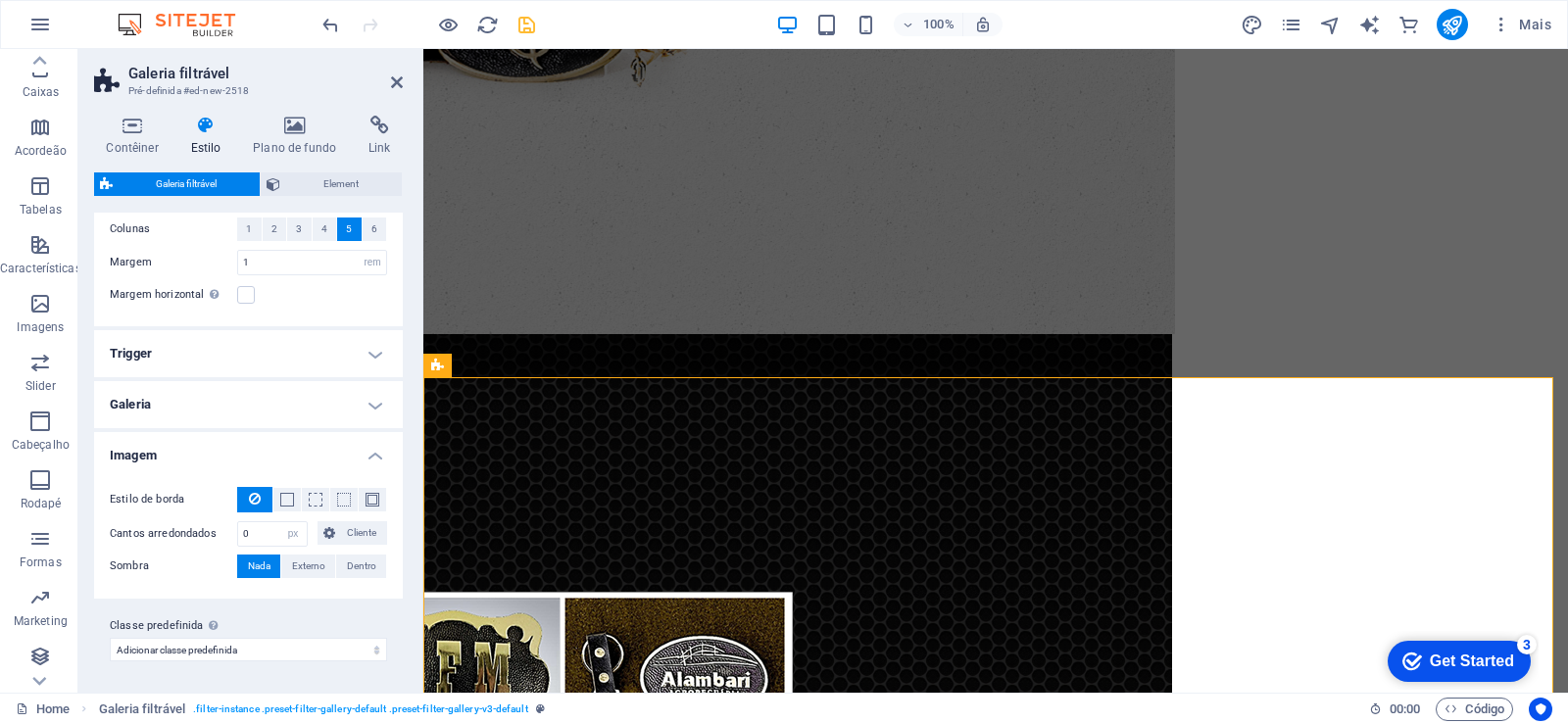
click at [368, 456] on h4 "Imagem" at bounding box center [248, 450] width 309 height 35
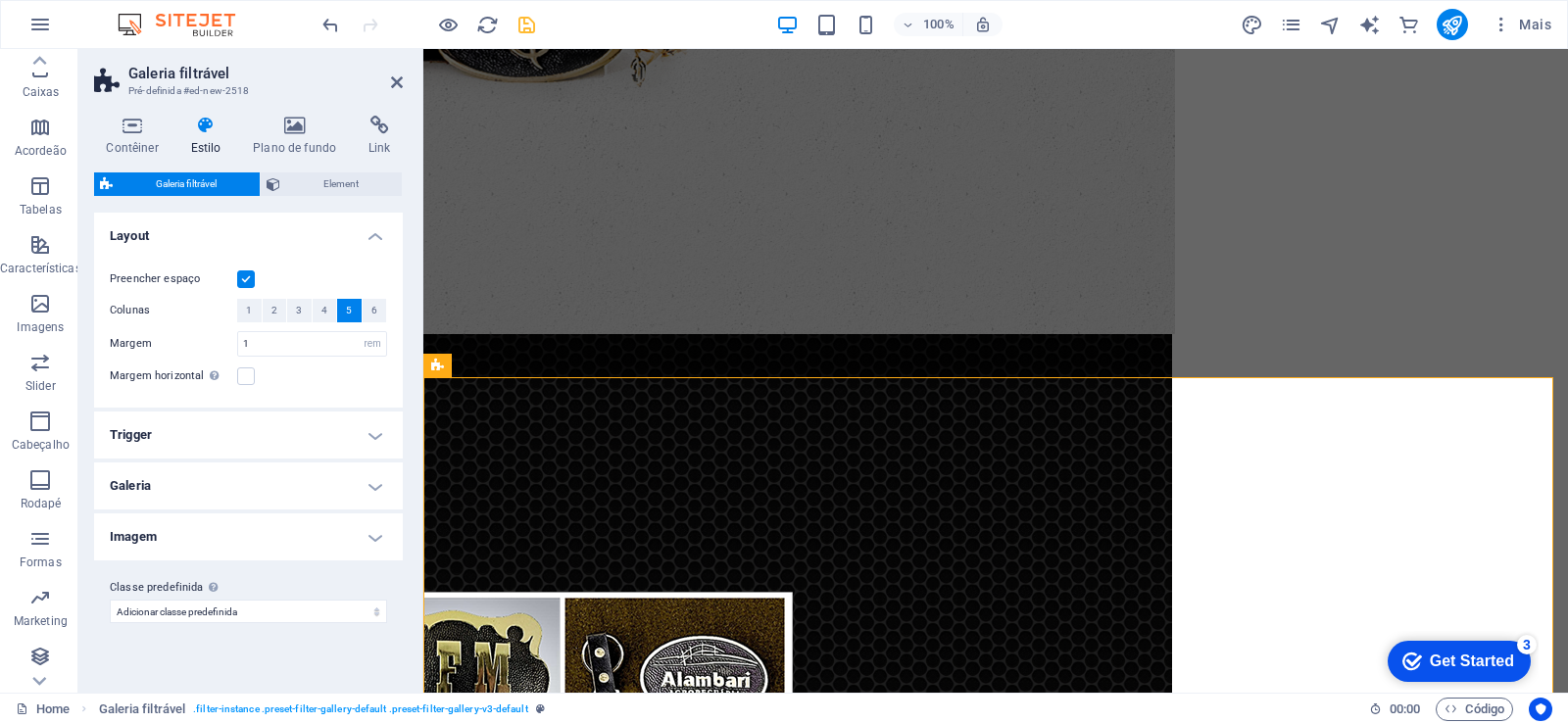
scroll to position [0, 0]
click at [381, 432] on h4 "Trigger" at bounding box center [248, 435] width 309 height 47
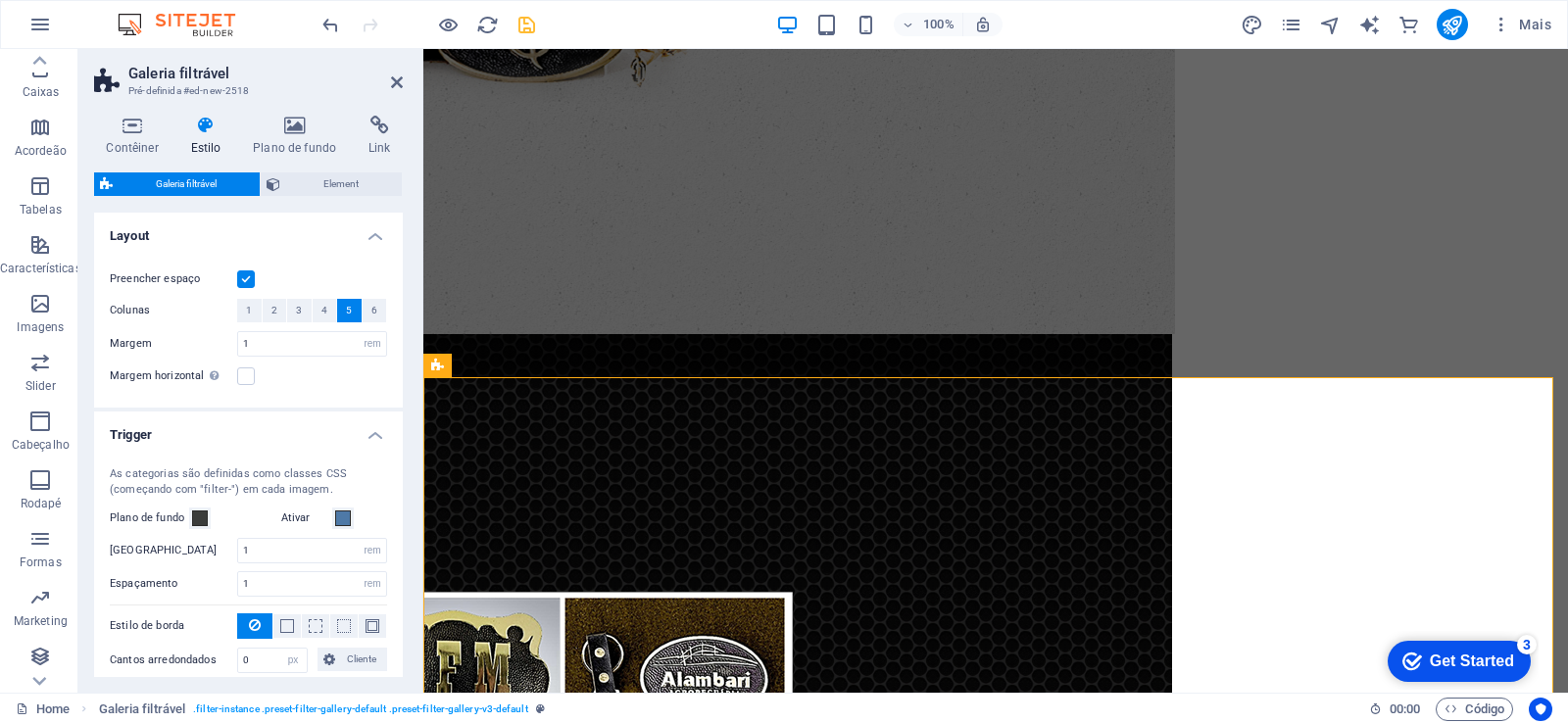
click at [365, 439] on h4 "Trigger" at bounding box center [248, 429] width 309 height 35
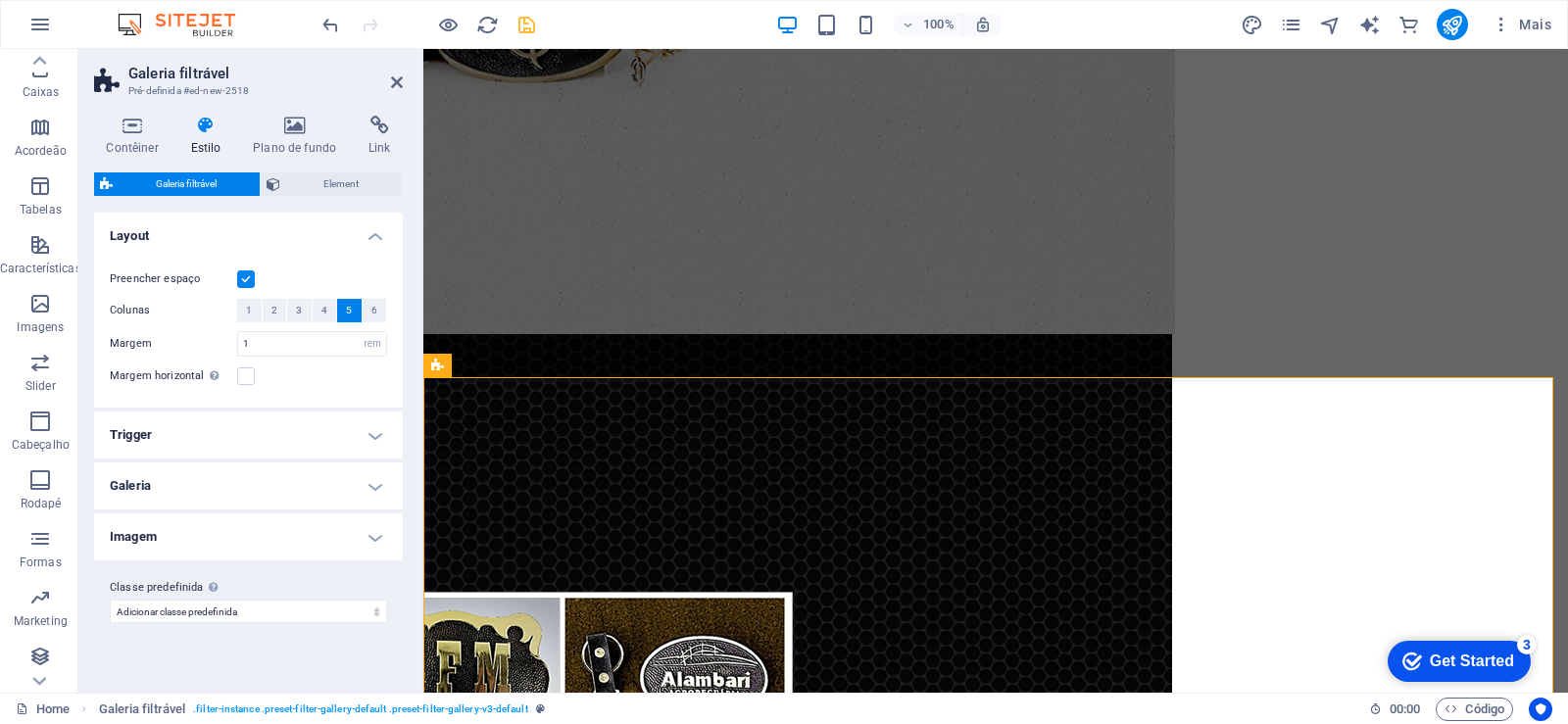
click at [241, 282] on label at bounding box center [246, 279] width 18 height 18
click at [0, 0] on input "Preencher espaço" at bounding box center [0, 0] width 0 height 0
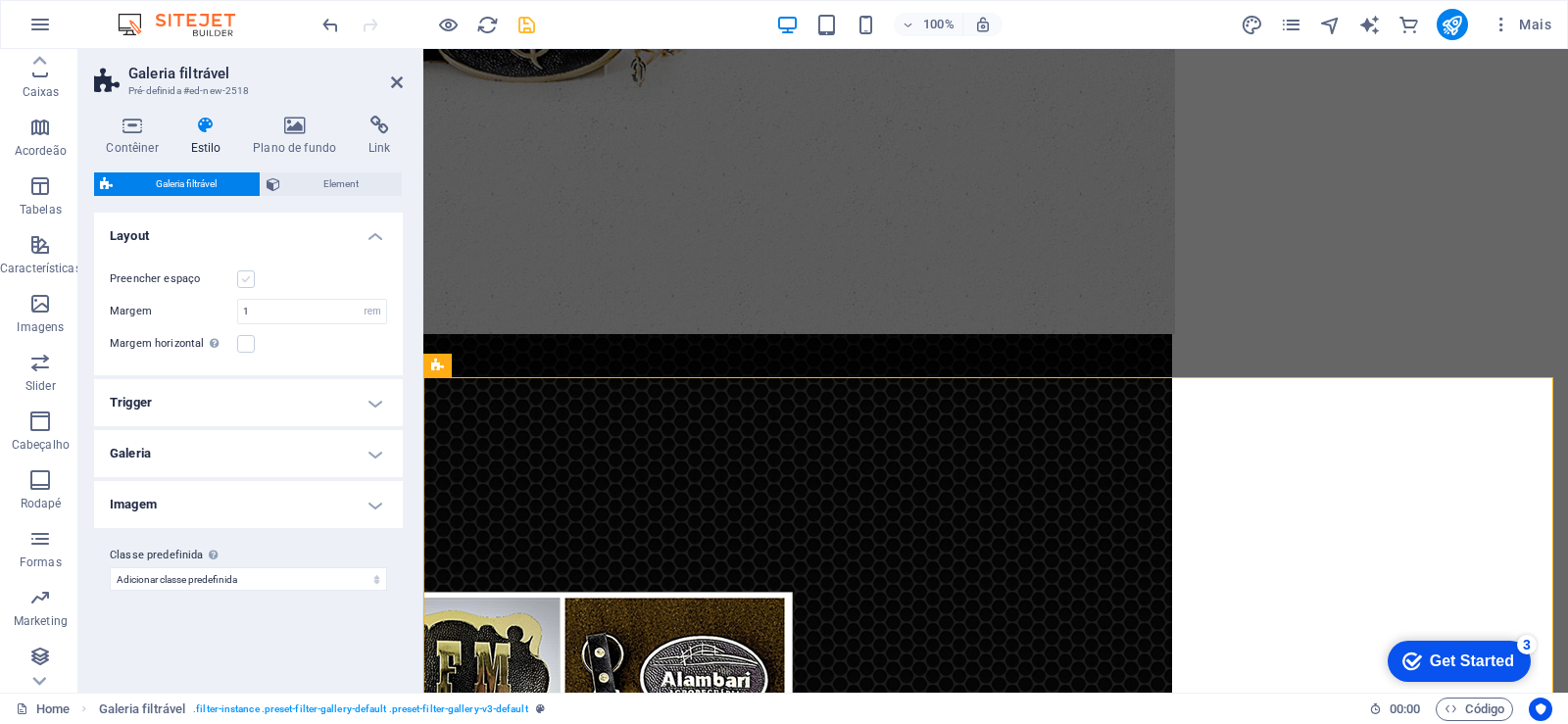
click at [241, 282] on label at bounding box center [246, 279] width 18 height 18
click at [0, 0] on input "Preencher espaço" at bounding box center [0, 0] width 0 height 0
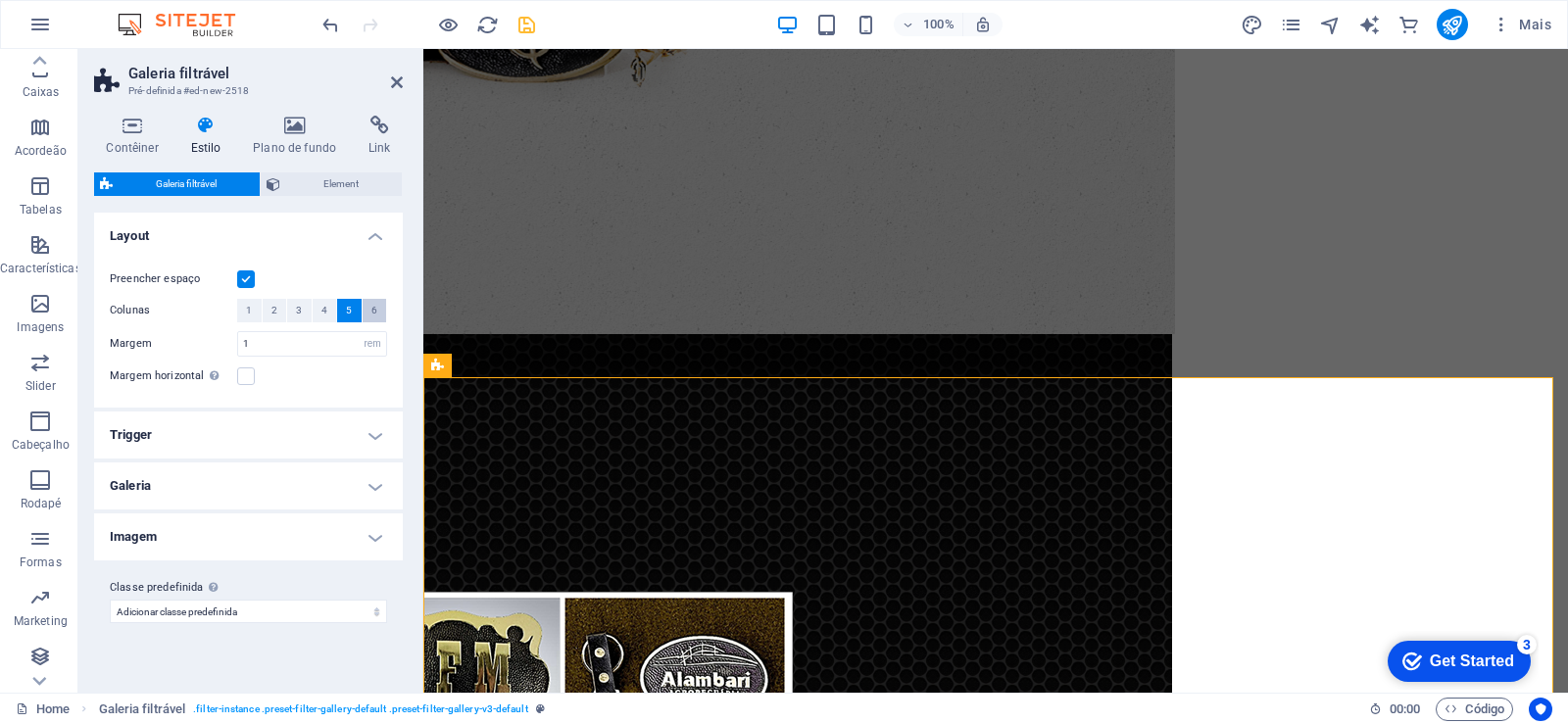
click at [377, 317] on button "6" at bounding box center [374, 311] width 24 height 24
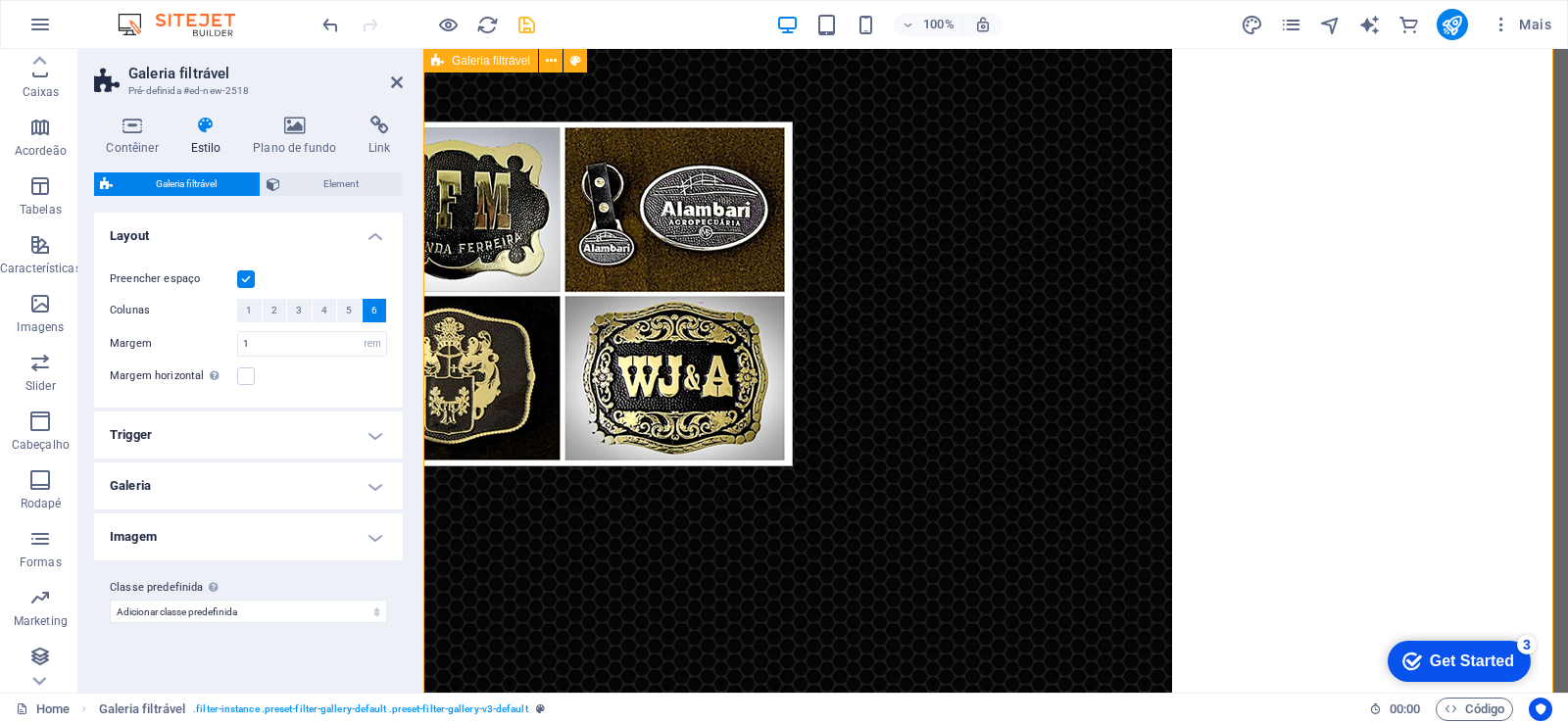
scroll to position [1202, 0]
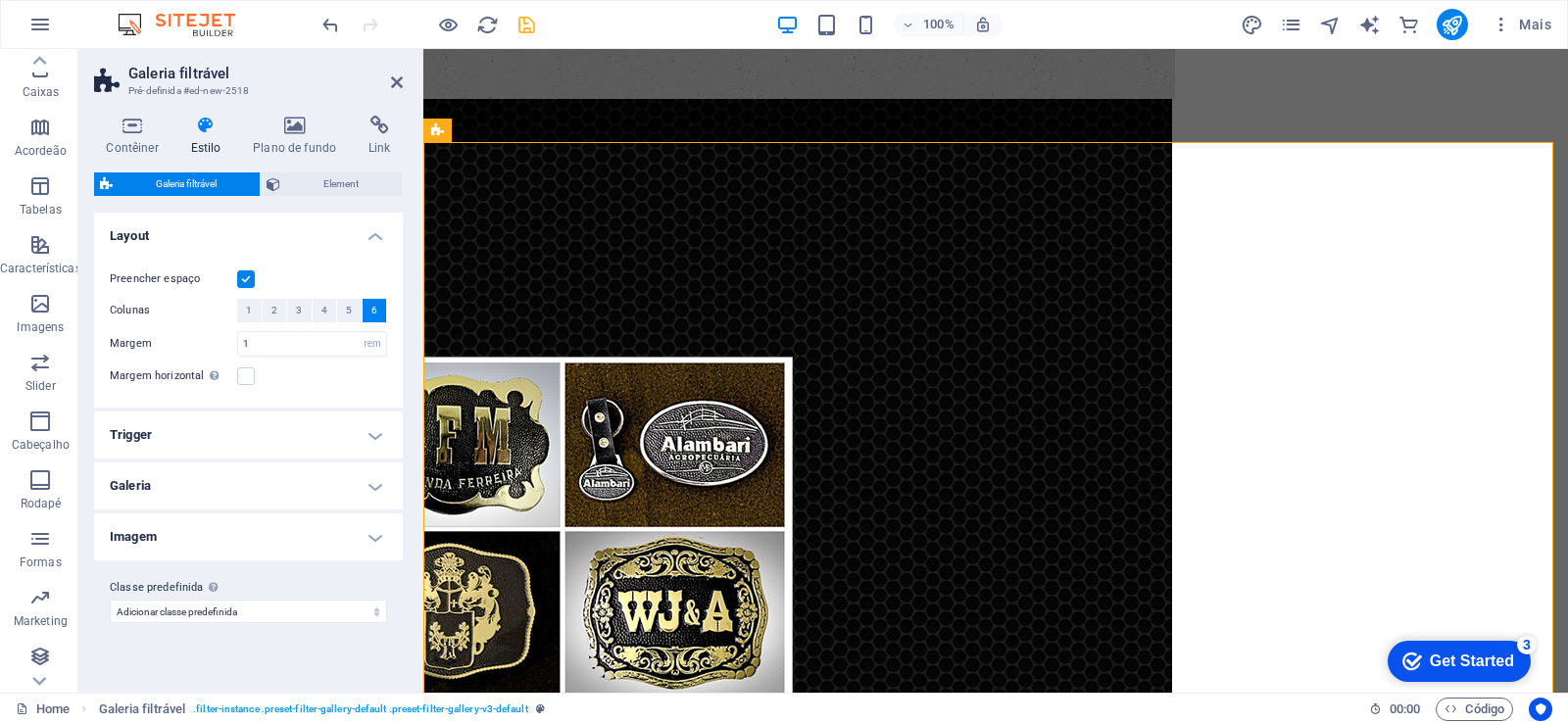
click at [354, 481] on h4 "Galeria" at bounding box center [248, 486] width 309 height 47
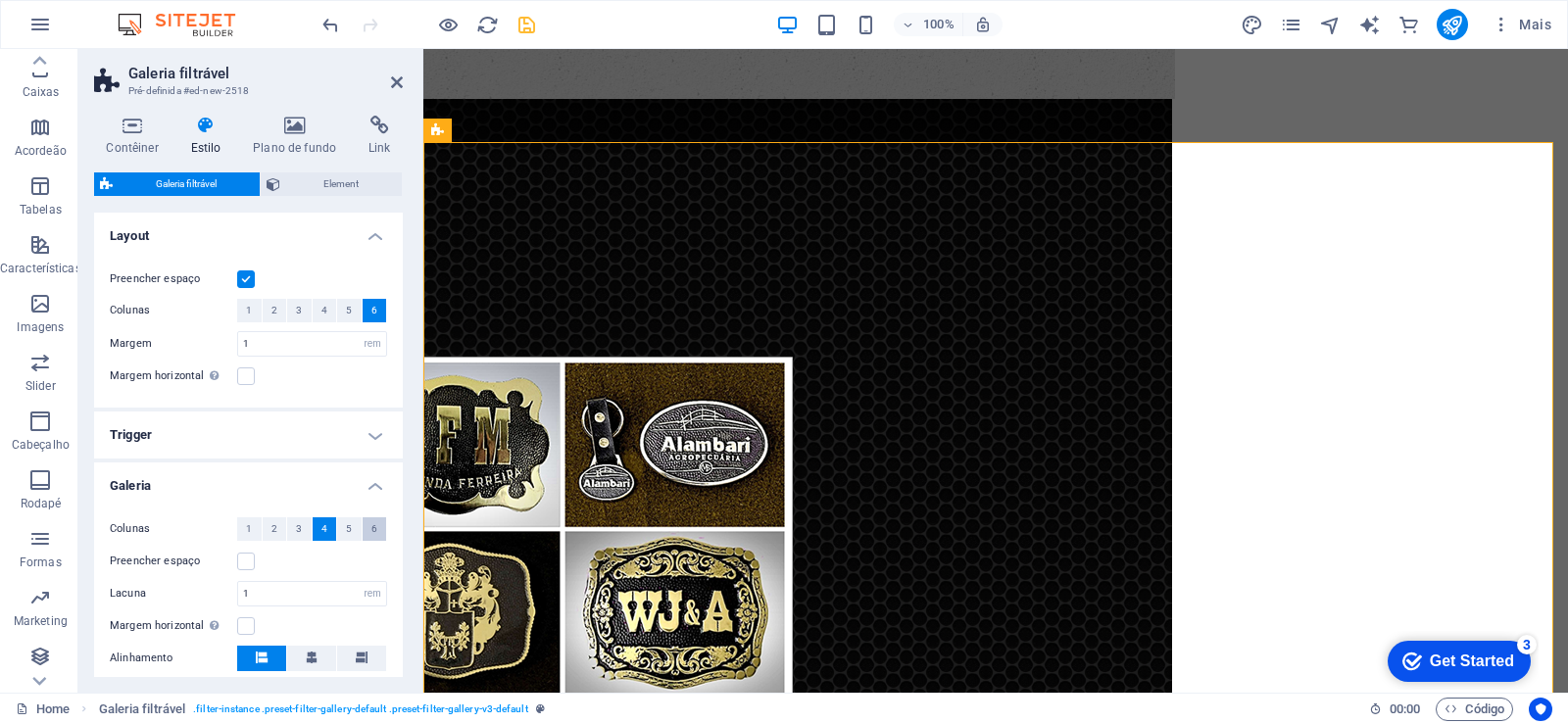
click at [371, 526] on span "6" at bounding box center [374, 529] width 6 height 24
select select
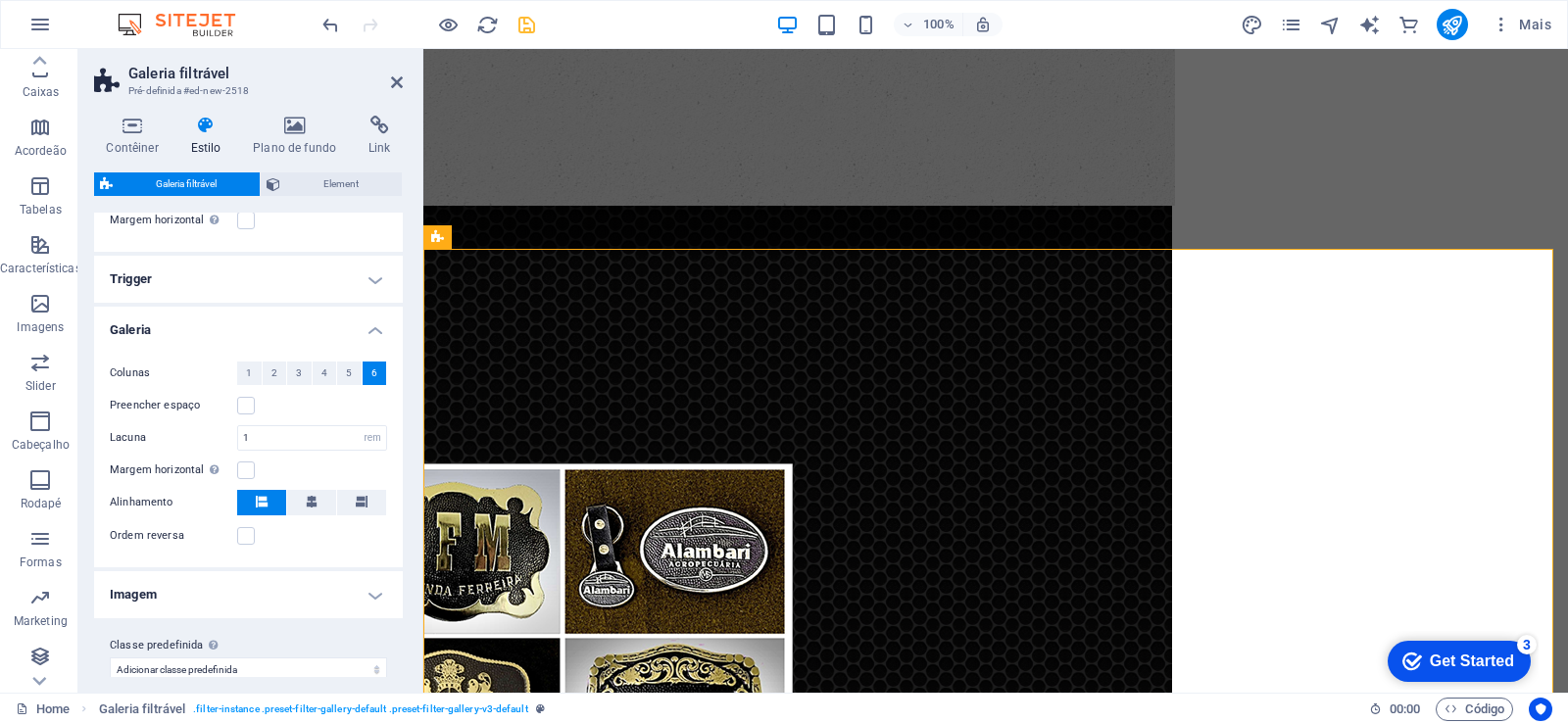
scroll to position [175, 0]
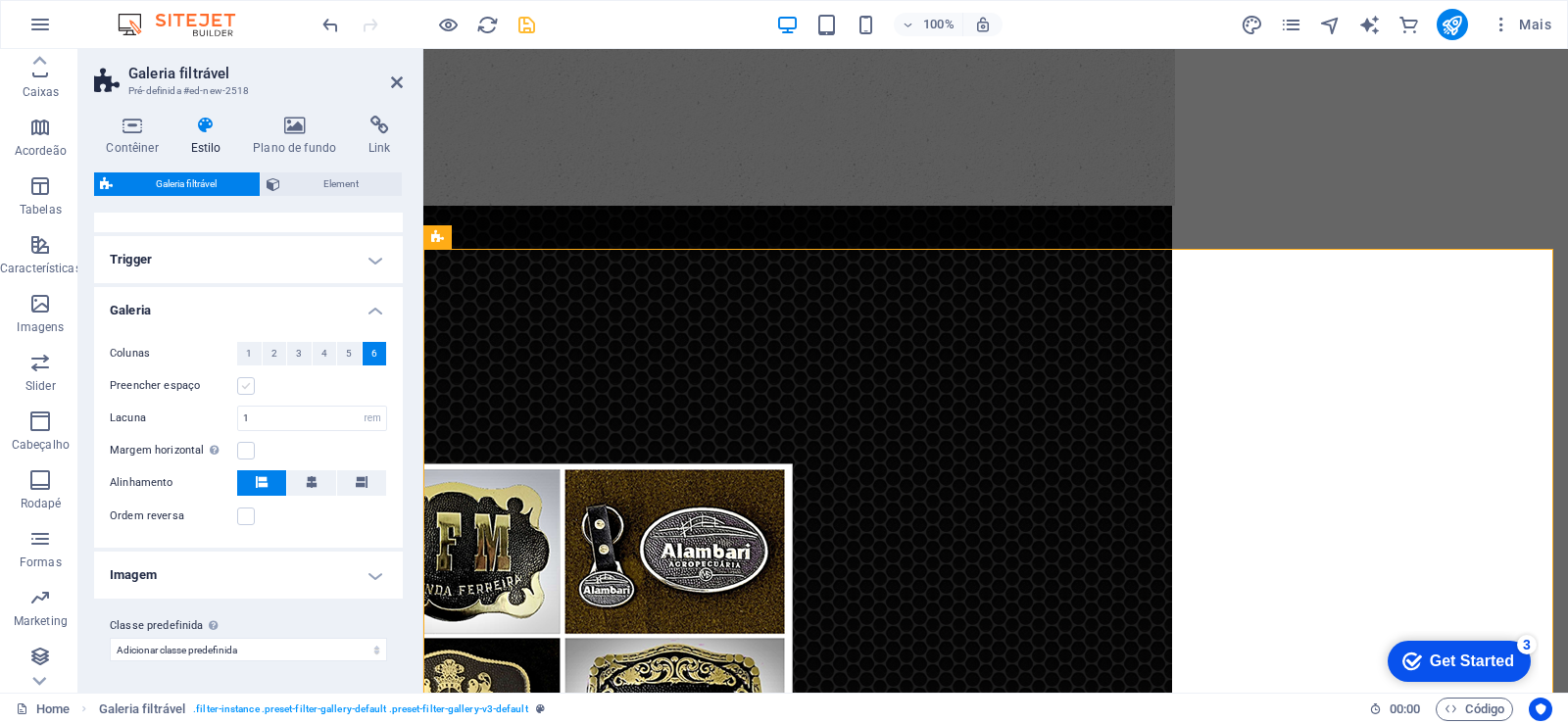
click at [239, 387] on label at bounding box center [246, 386] width 18 height 18
click at [0, 0] on input "Preencher espaço" at bounding box center [0, 0] width 0 height 0
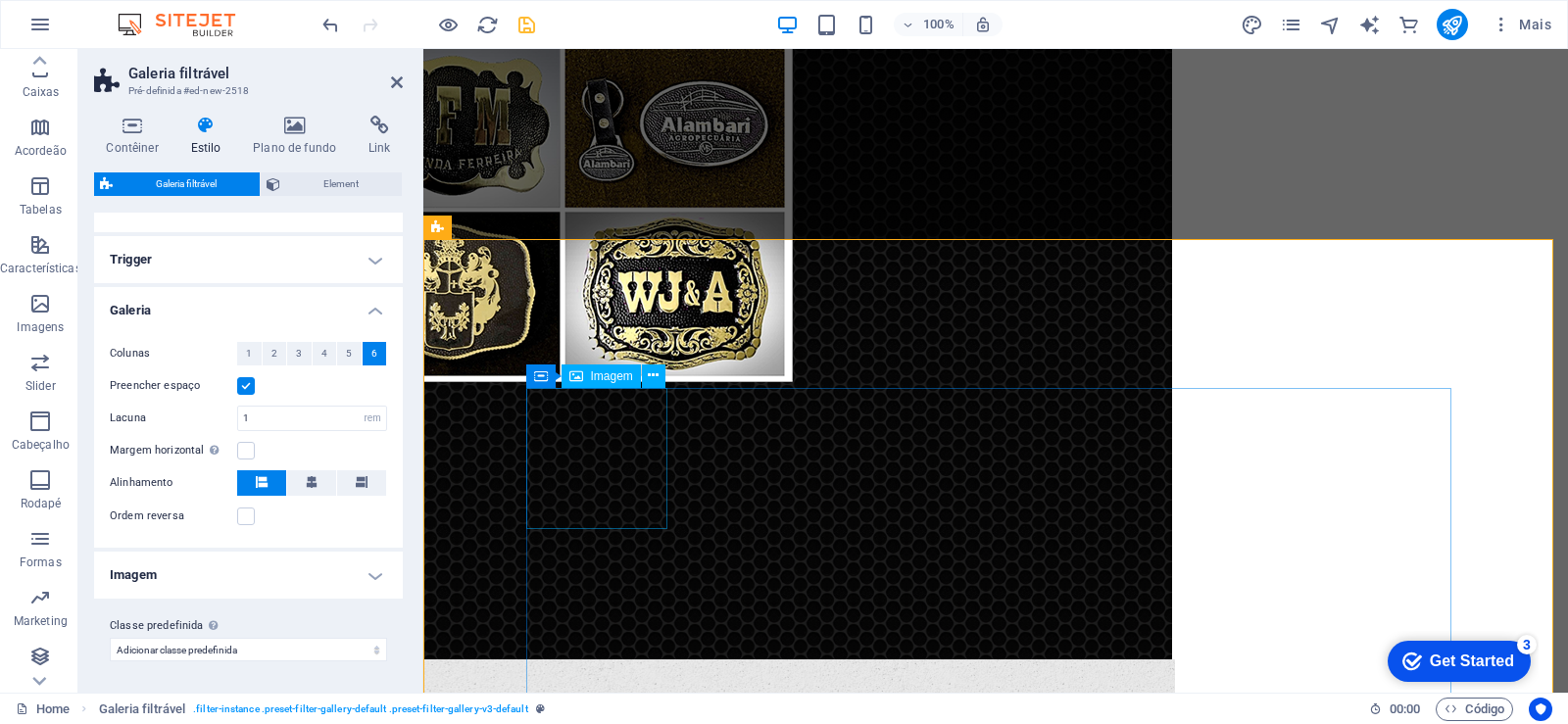
scroll to position [1566, 0]
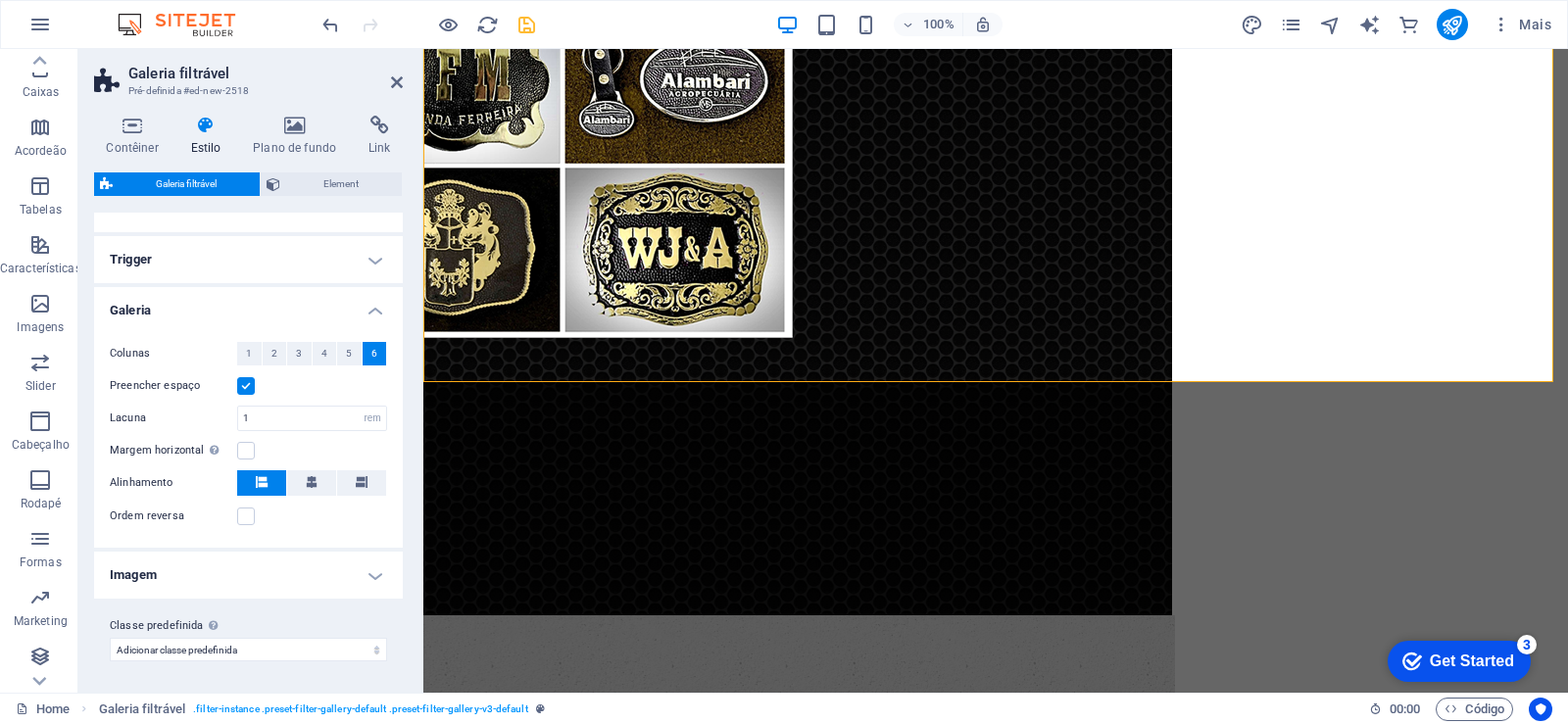
click at [248, 381] on label at bounding box center [246, 386] width 18 height 18
click at [0, 0] on input "Preencher espaço" at bounding box center [0, 0] width 0 height 0
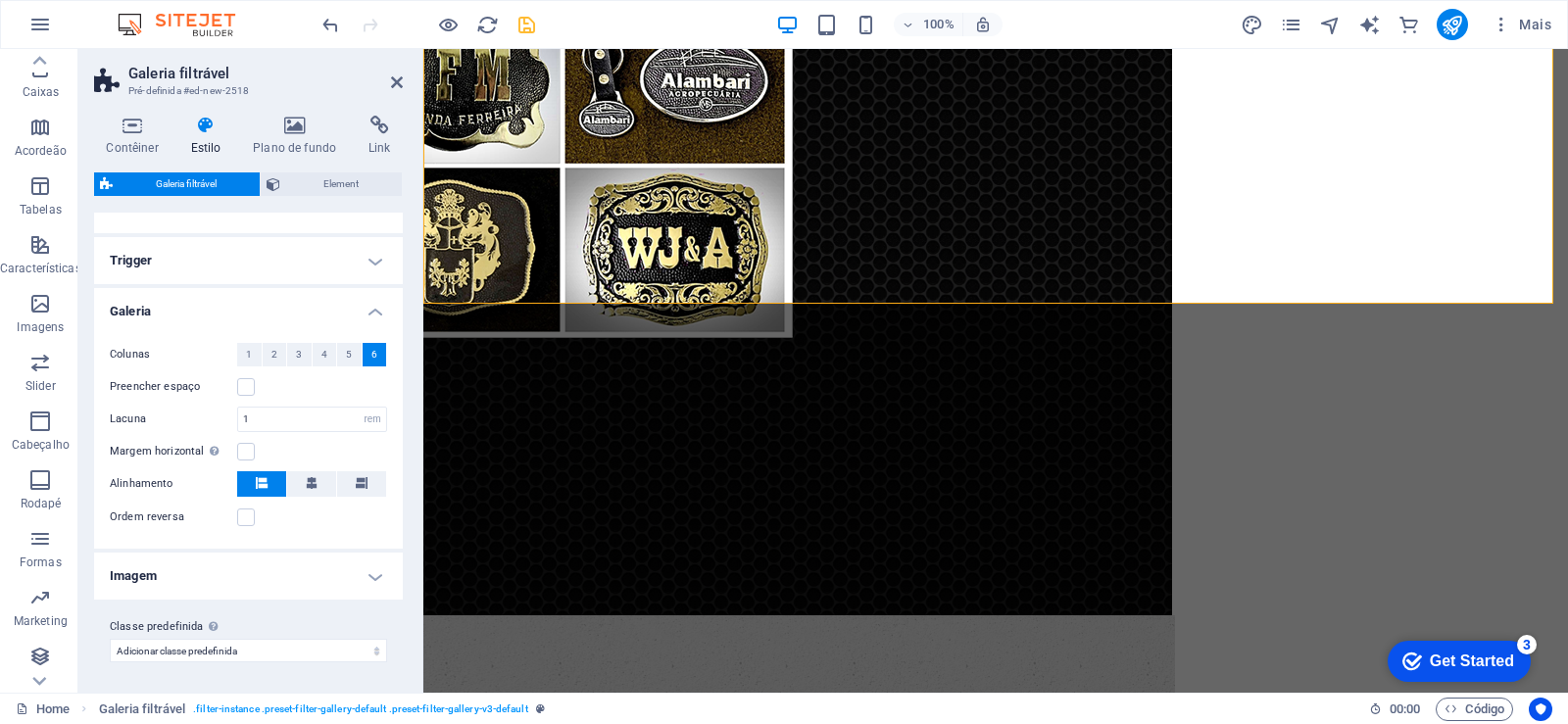
scroll to position [175, 0]
click at [368, 256] on h4 "Trigger" at bounding box center [248, 260] width 309 height 47
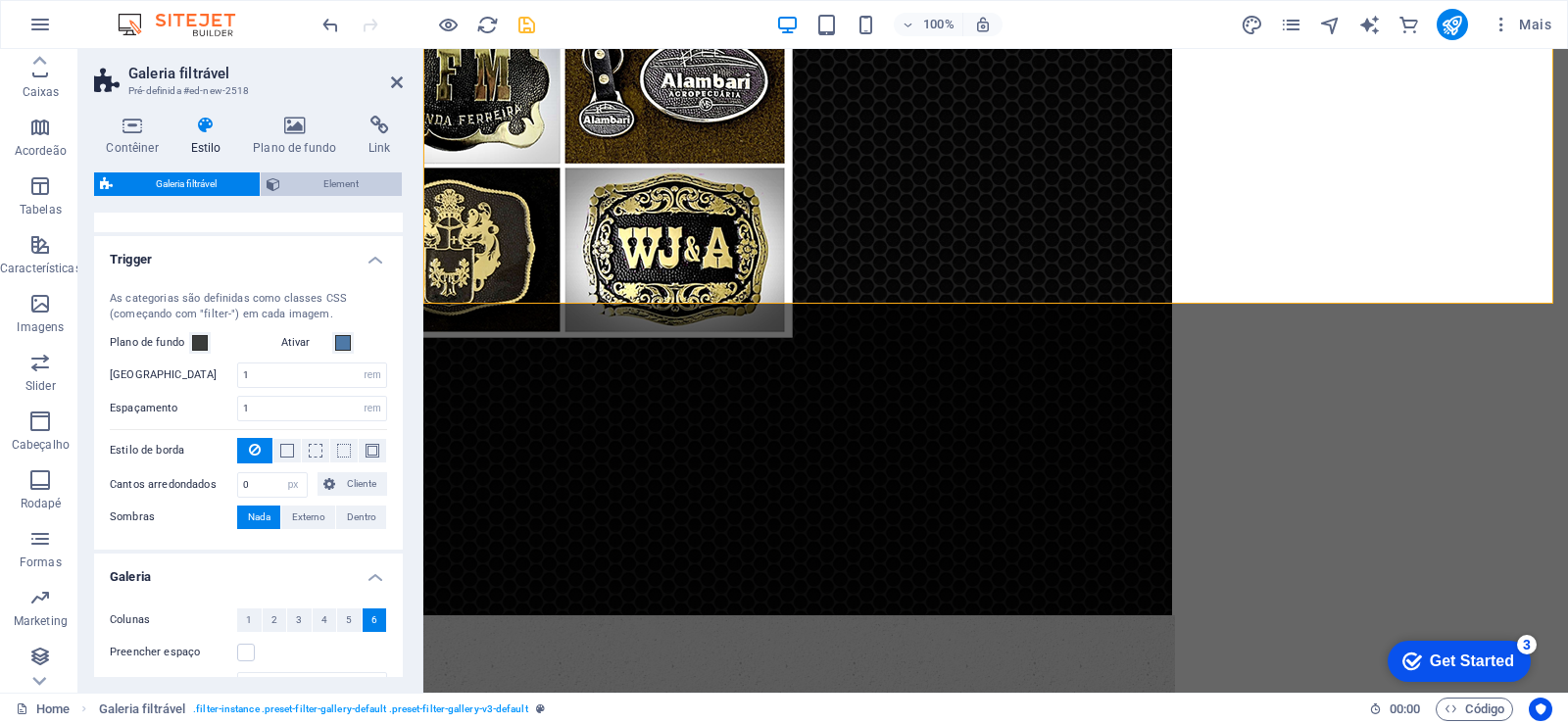
click at [339, 187] on span "Element" at bounding box center [341, 184] width 110 height 24
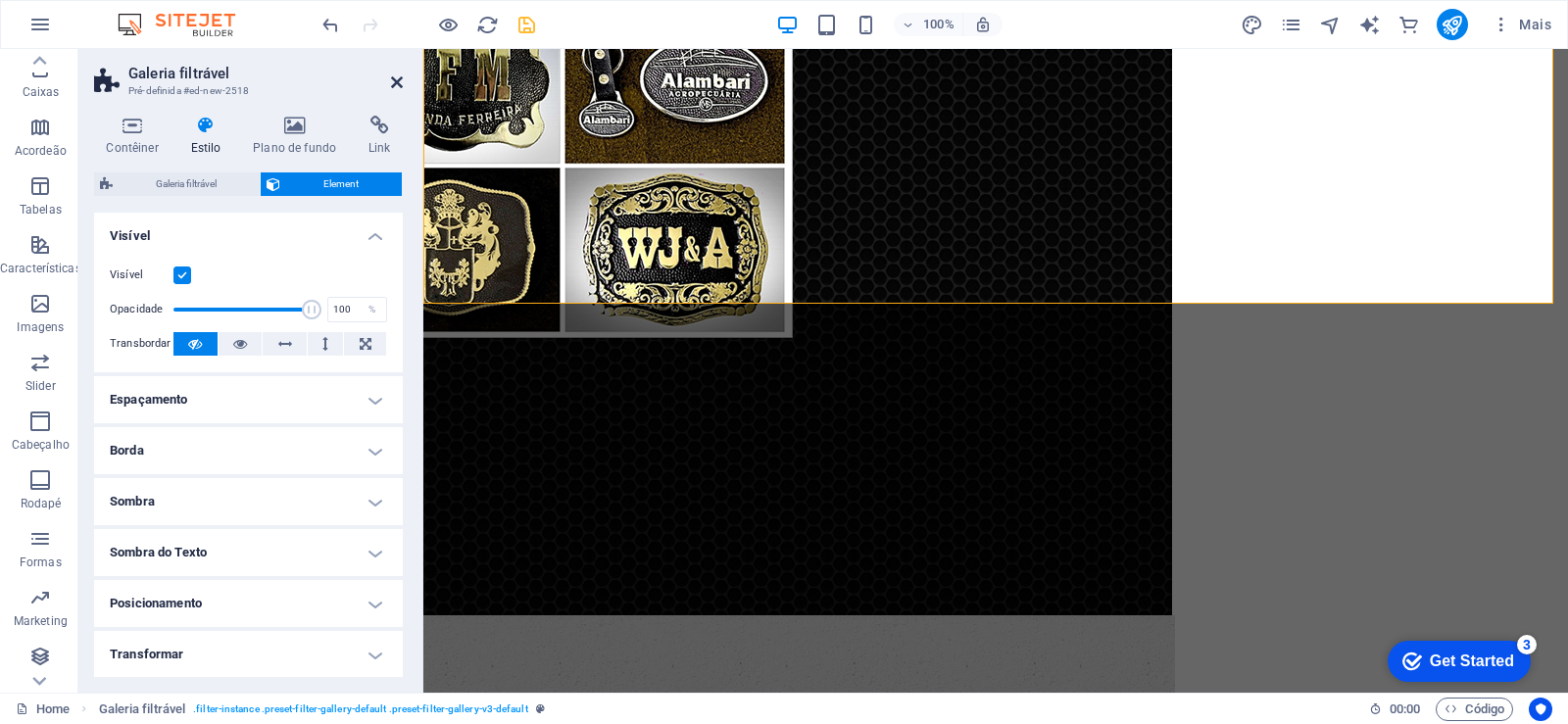
click at [397, 81] on icon at bounding box center [397, 82] width 12 height 16
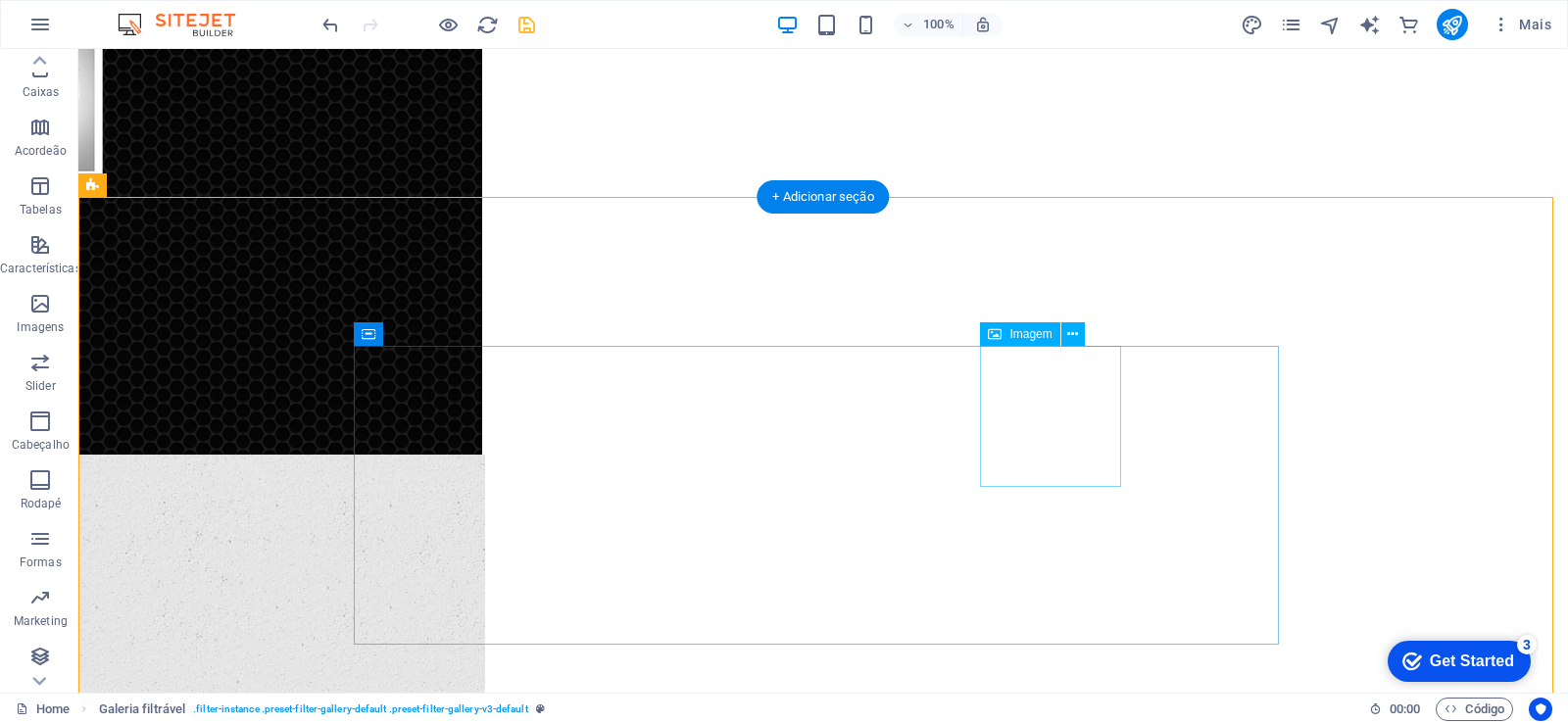
scroll to position [1256, 0]
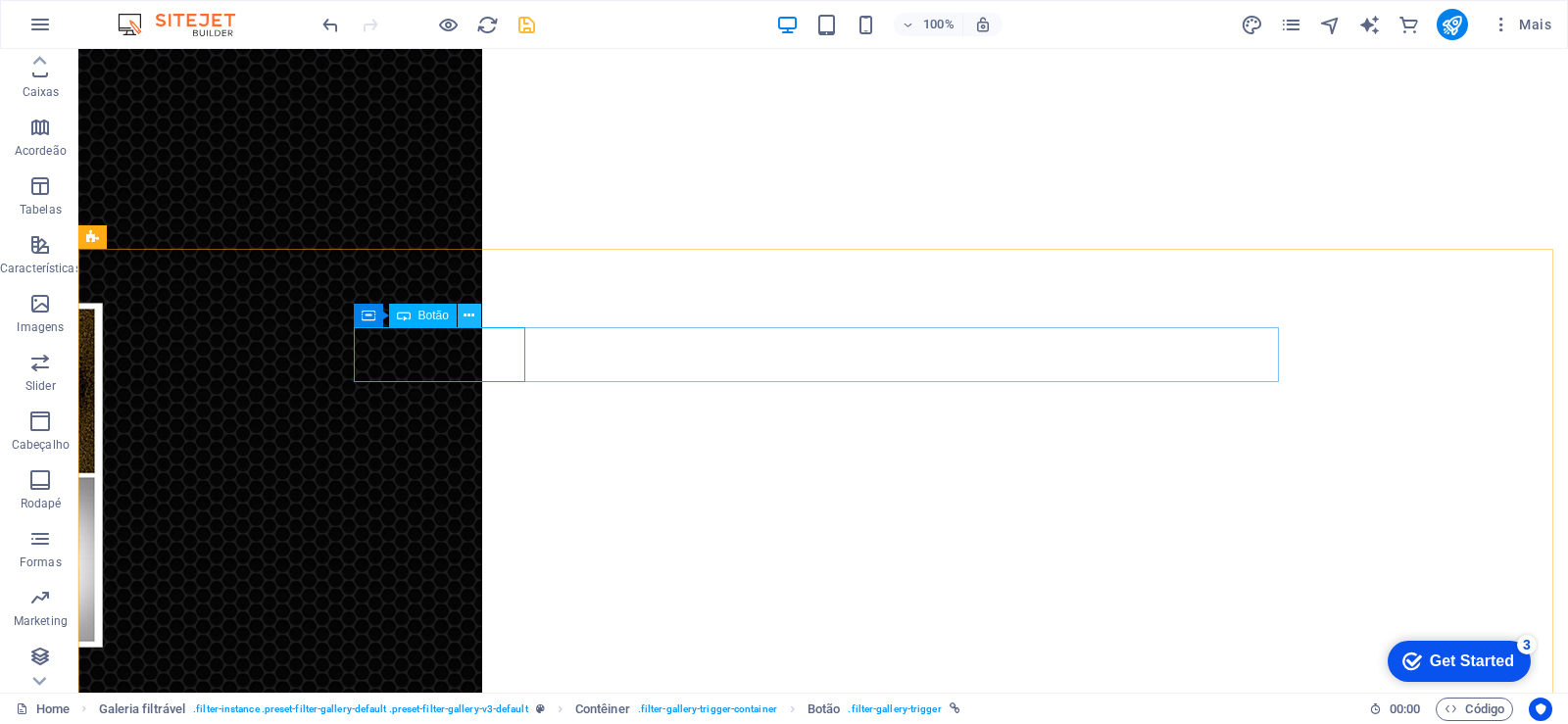
click at [468, 320] on icon at bounding box center [468, 315] width 11 height 21
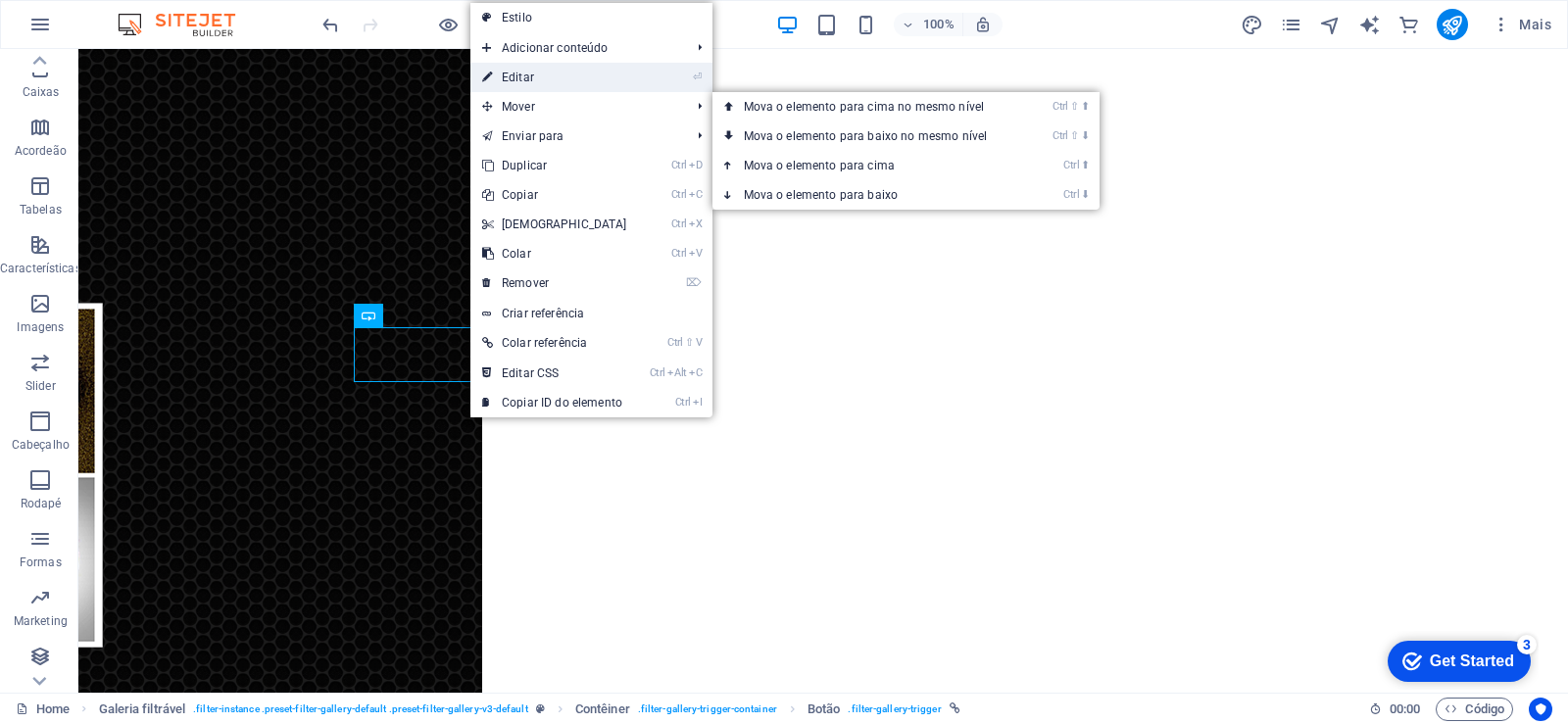
drag, startPoint x: 520, startPoint y: 76, endPoint x: 127, endPoint y: 195, distance: 410.6
click at [520, 76] on link "⏎ Editar" at bounding box center [555, 77] width 169 height 29
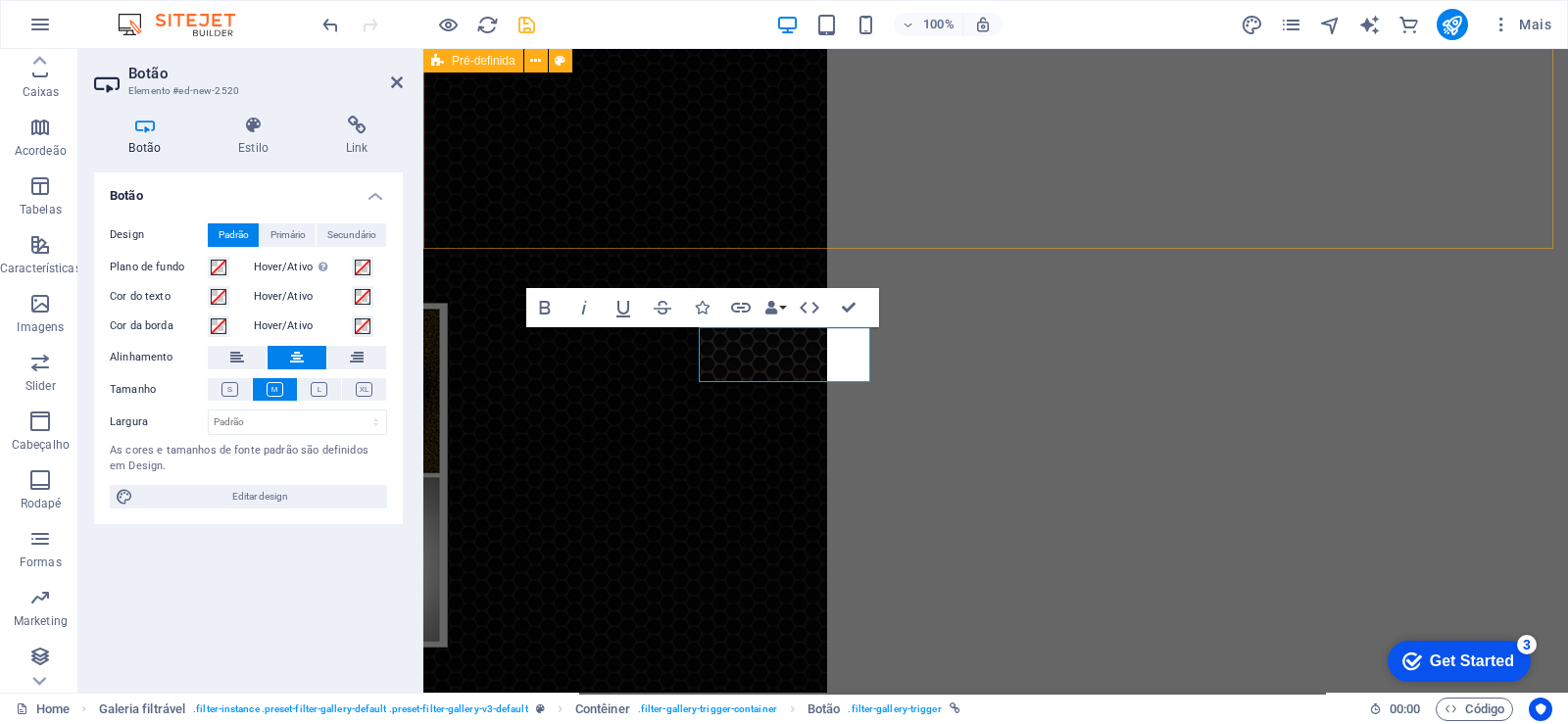
scroll to position [1095, 0]
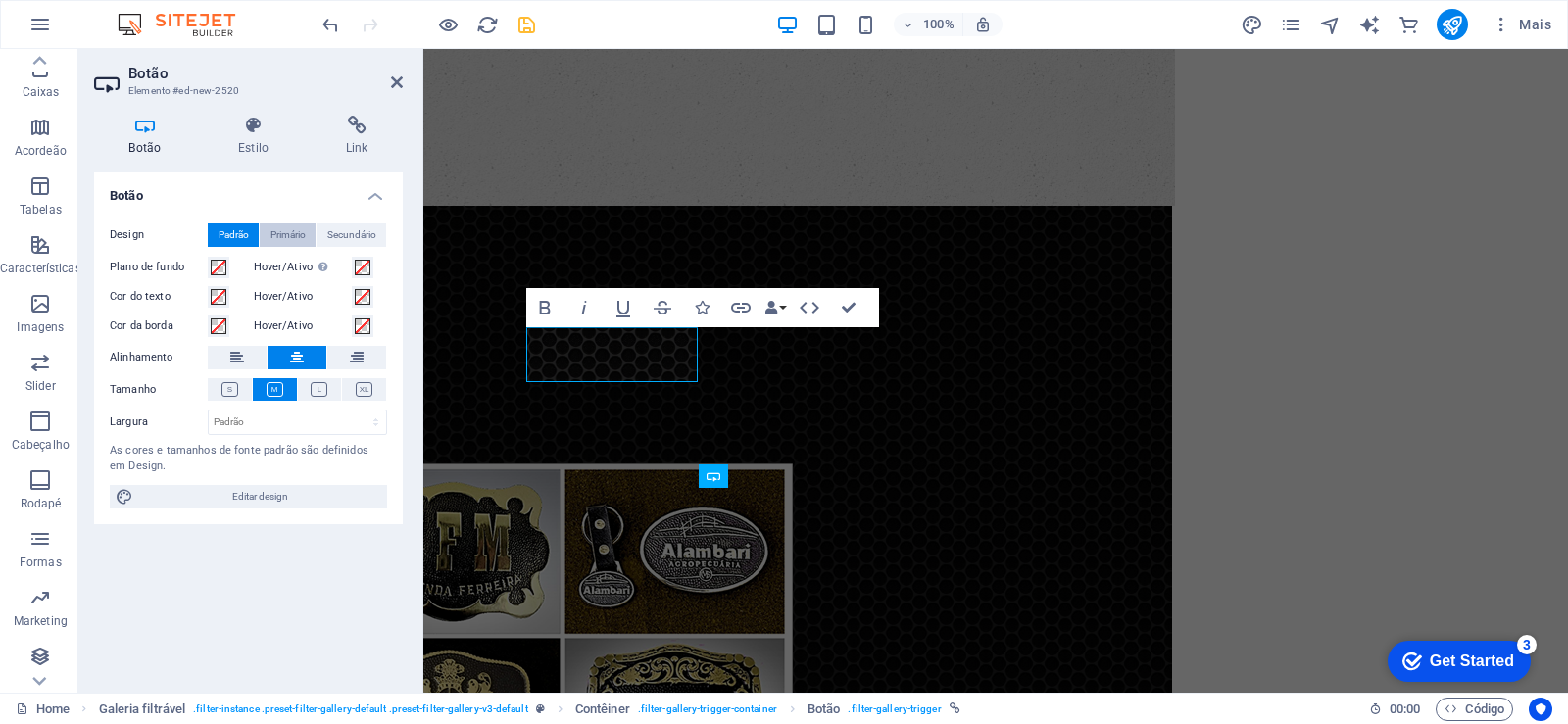
click at [293, 229] on span "Primário" at bounding box center [288, 235] width 35 height 24
click at [340, 228] on span "Secundário" at bounding box center [352, 235] width 49 height 24
click at [248, 231] on span "Padrão" at bounding box center [233, 235] width 30 height 24
click at [364, 124] on icon at bounding box center [357, 125] width 92 height 20
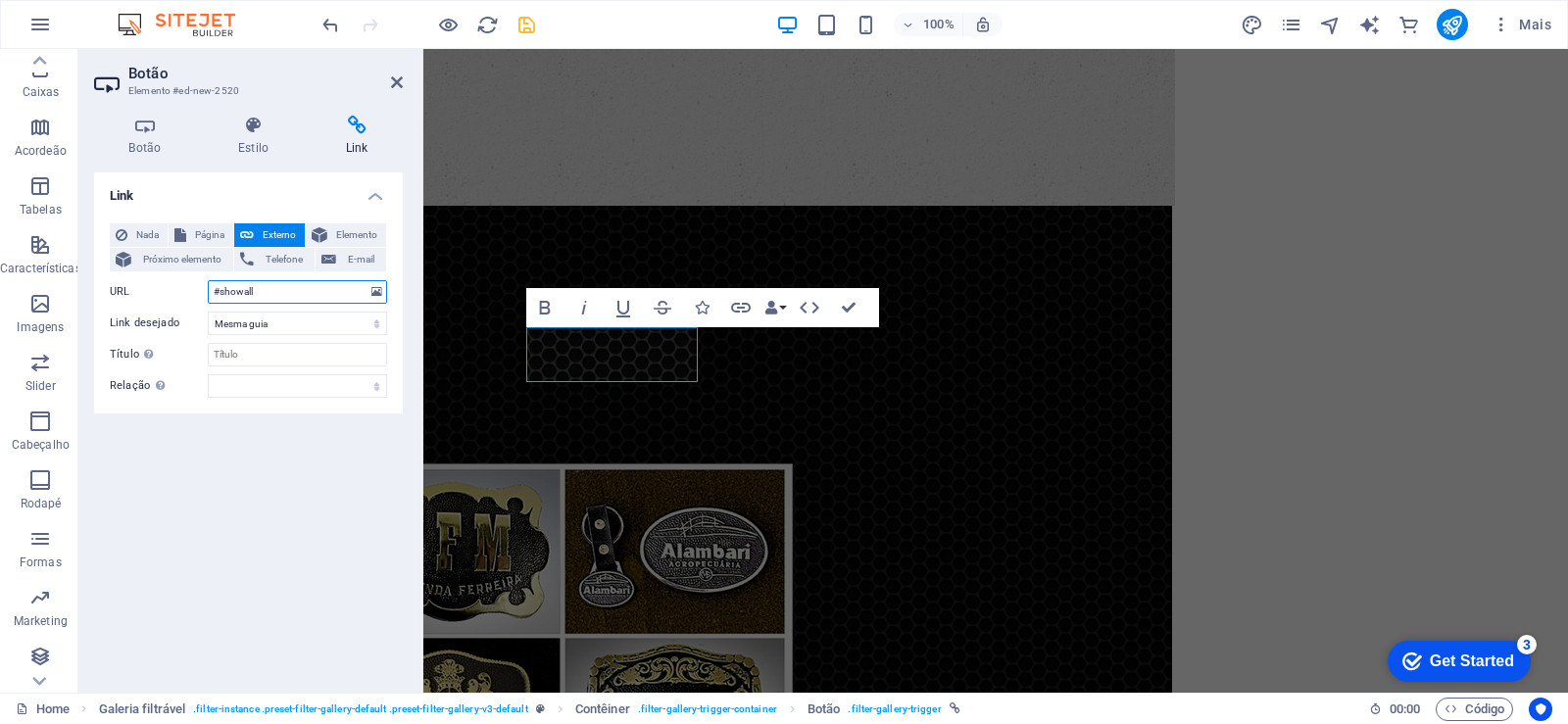
click at [321, 296] on input "#showall" at bounding box center [297, 292] width 179 height 24
drag, startPoint x: 761, startPoint y: 377, endPoint x: 433, endPoint y: 329, distance: 331.5
drag, startPoint x: 401, startPoint y: 84, endPoint x: 295, endPoint y: 233, distance: 182.9
click at [401, 84] on icon at bounding box center [397, 82] width 12 height 16
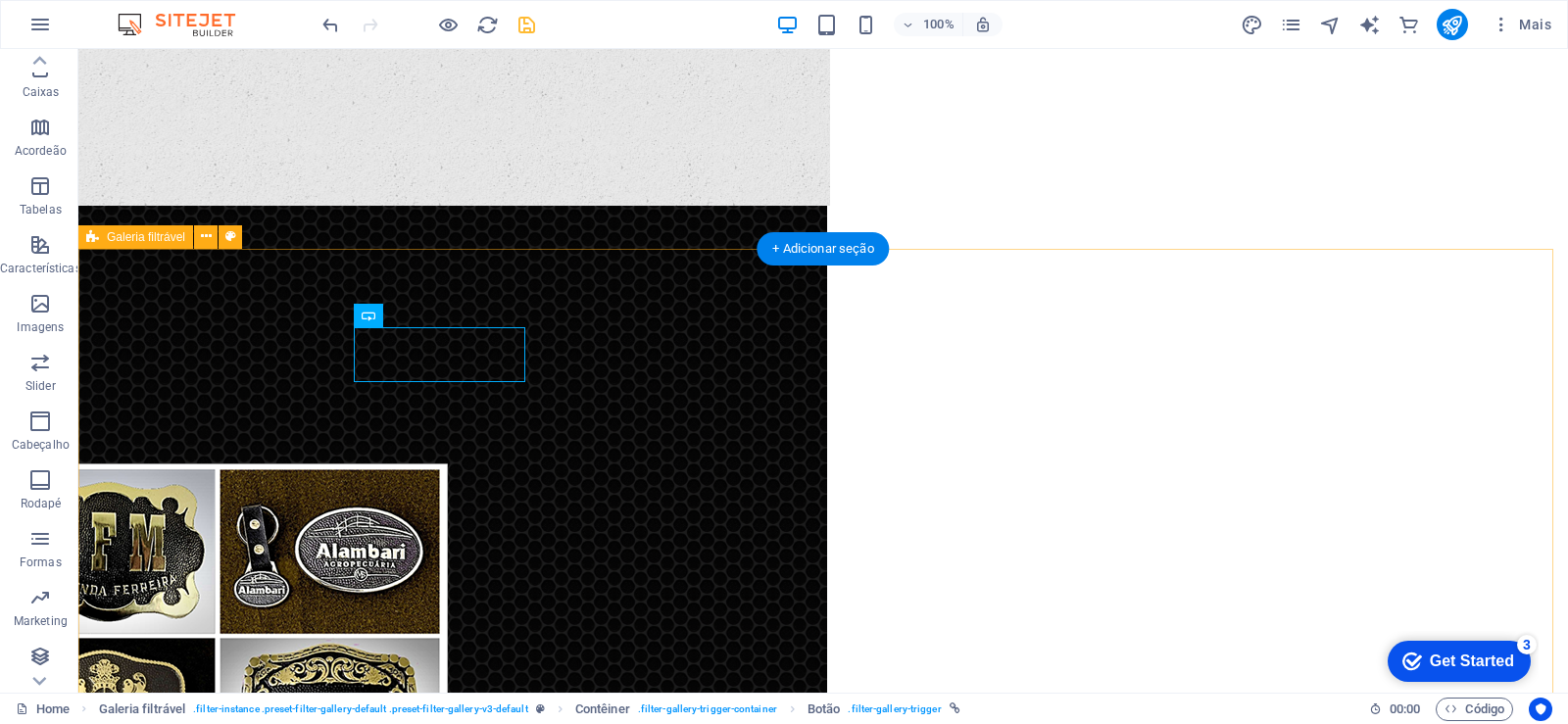
scroll to position [1256, 0]
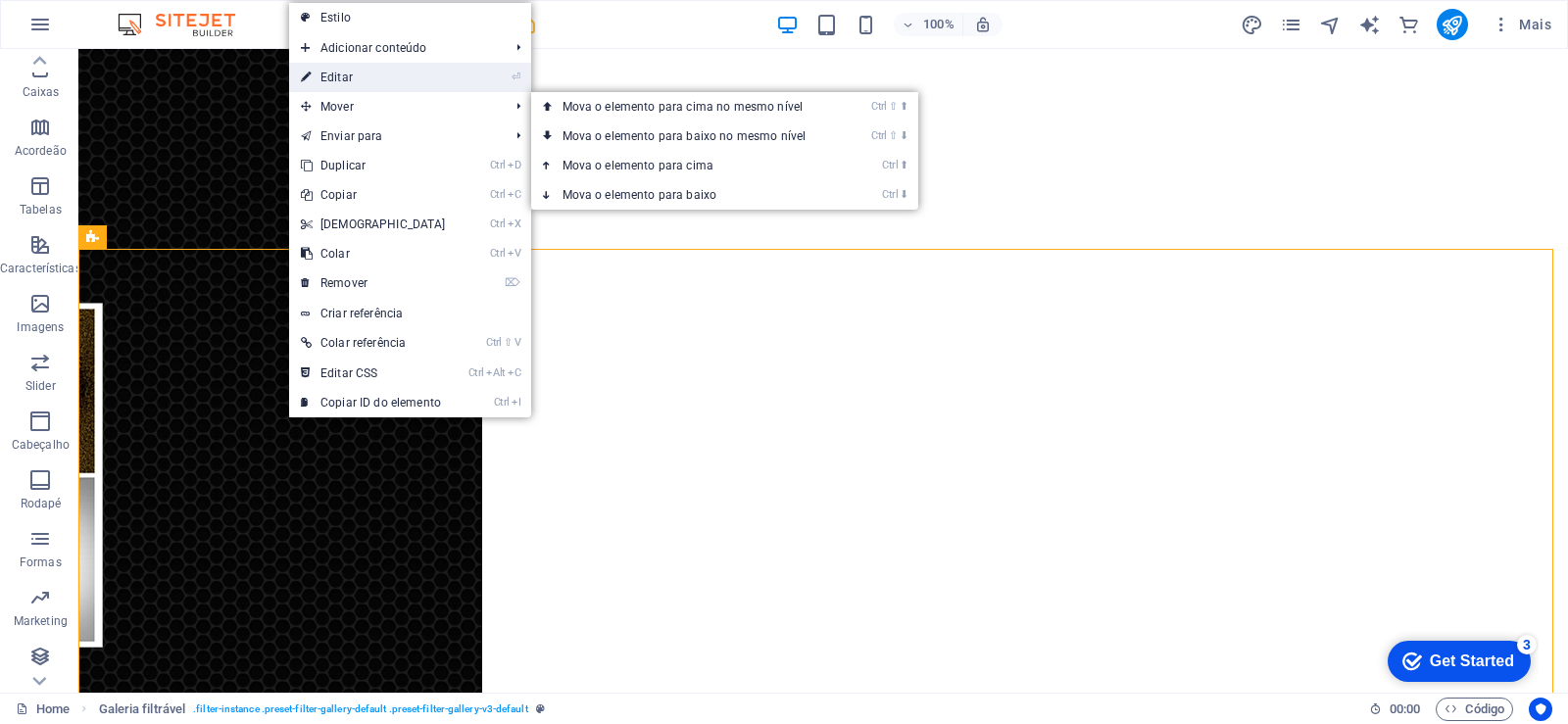
click at [319, 83] on link "⏎ Editar" at bounding box center [373, 77] width 169 height 29
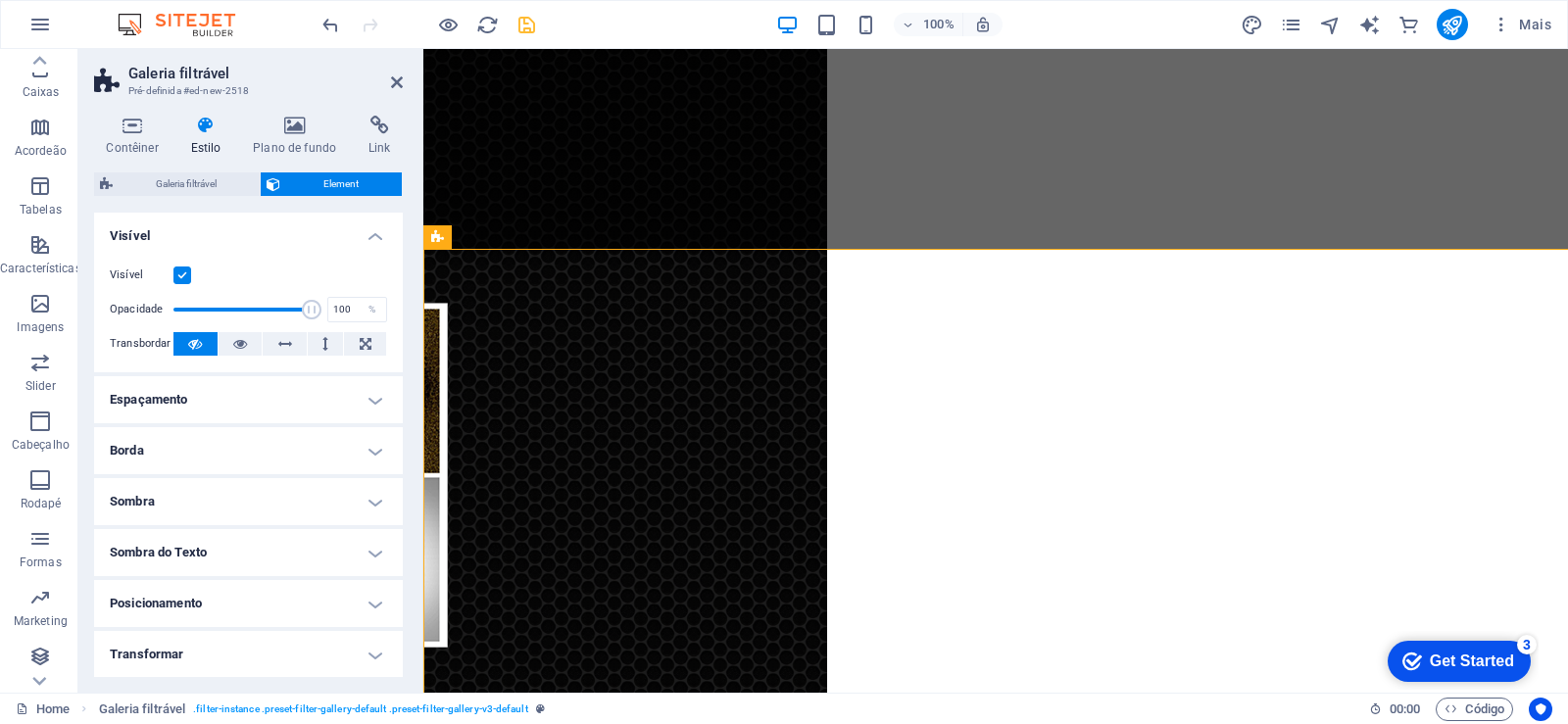
scroll to position [1095, 0]
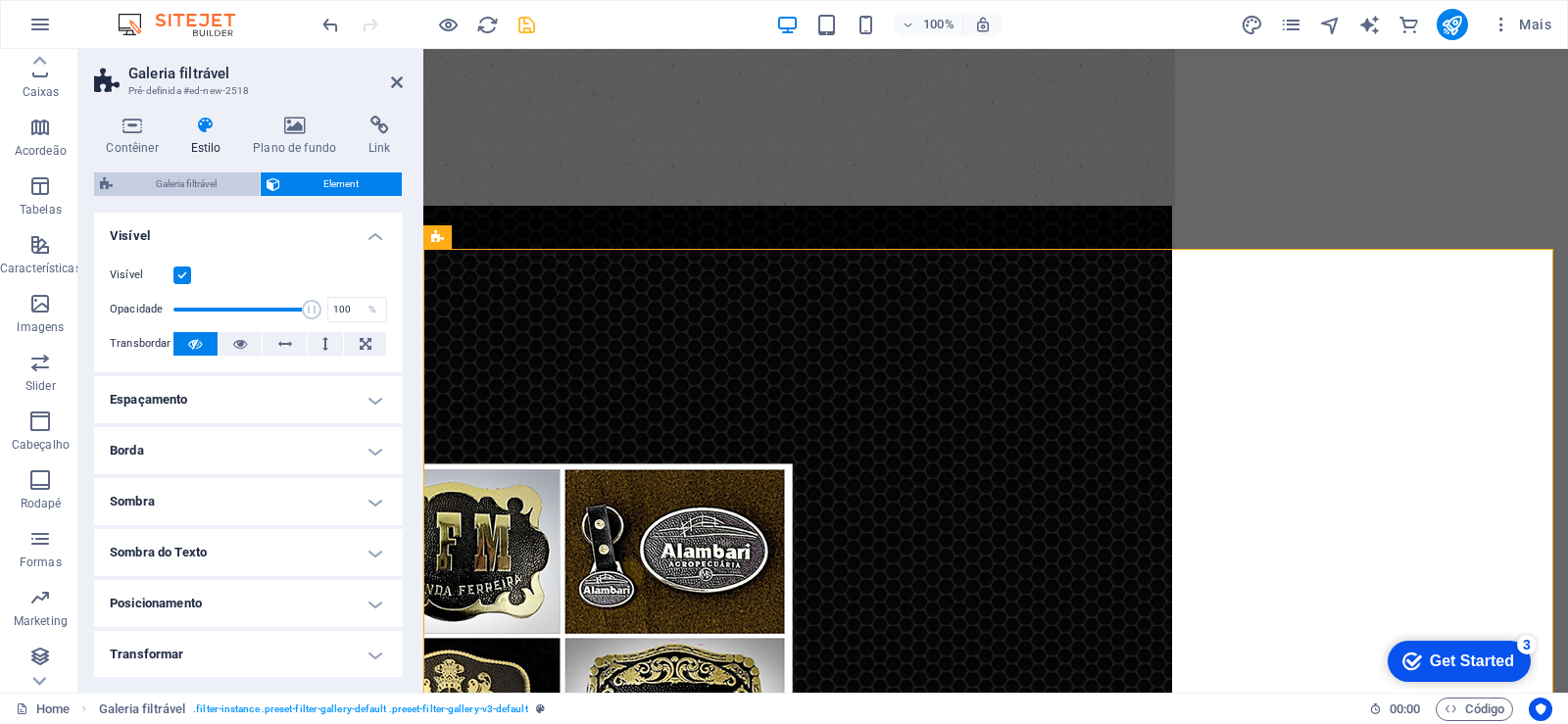
click at [194, 186] on span "Galeria filtrável" at bounding box center [186, 184] width 135 height 24
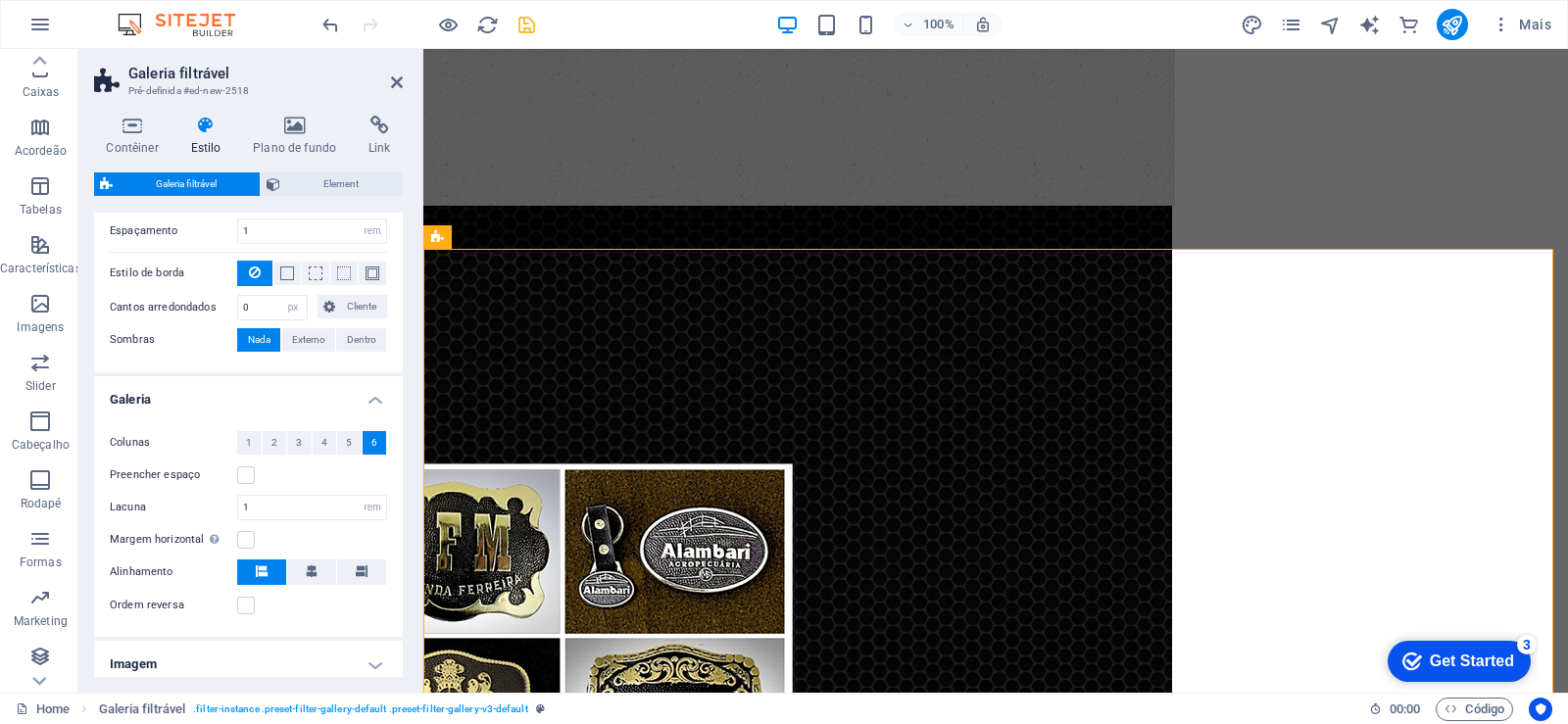
scroll to position [442, 0]
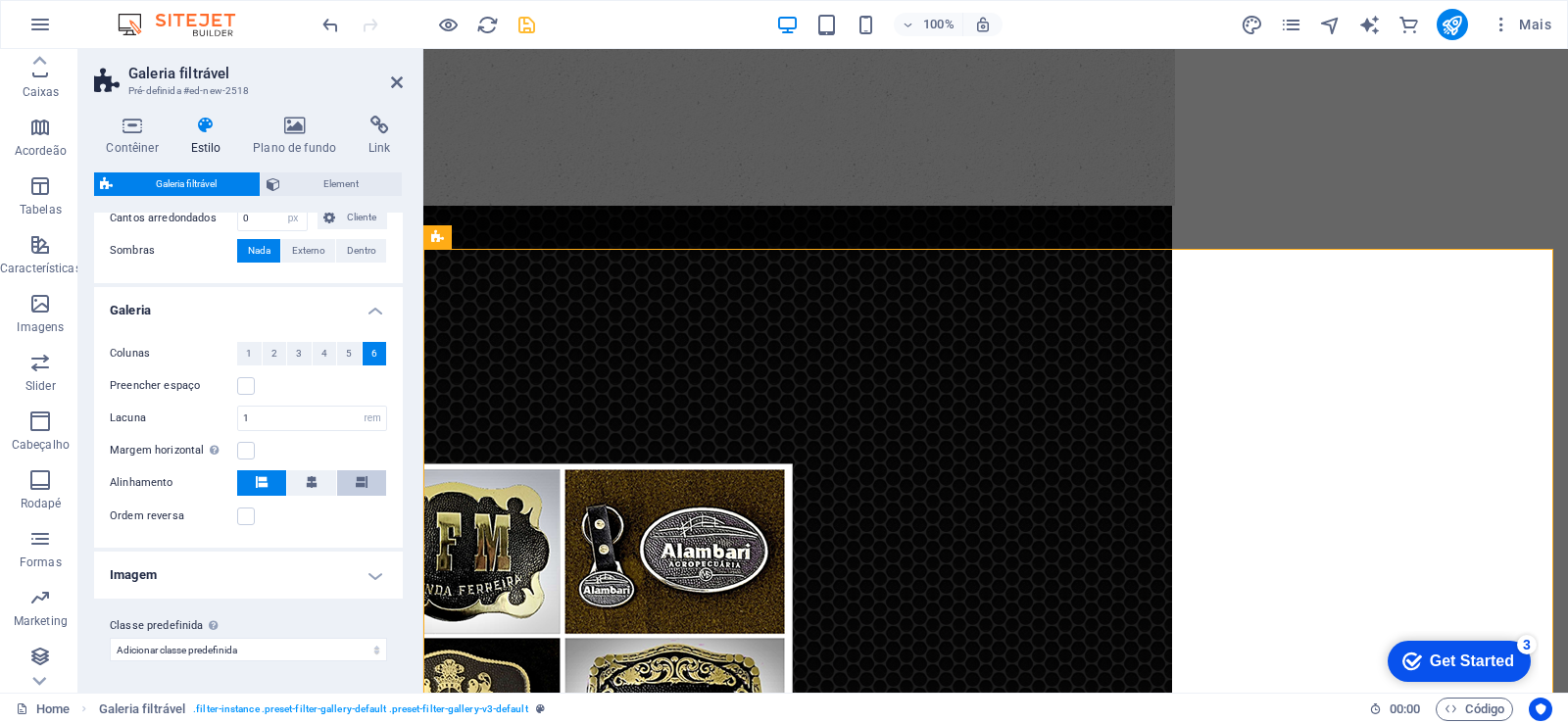
click at [370, 479] on button at bounding box center [362, 483] width 49 height 25
click at [306, 480] on icon at bounding box center [312, 482] width 12 height 12
click at [267, 476] on icon at bounding box center [262, 482] width 12 height 12
select select
click at [365, 576] on h4 "Imagem" at bounding box center [248, 575] width 309 height 47
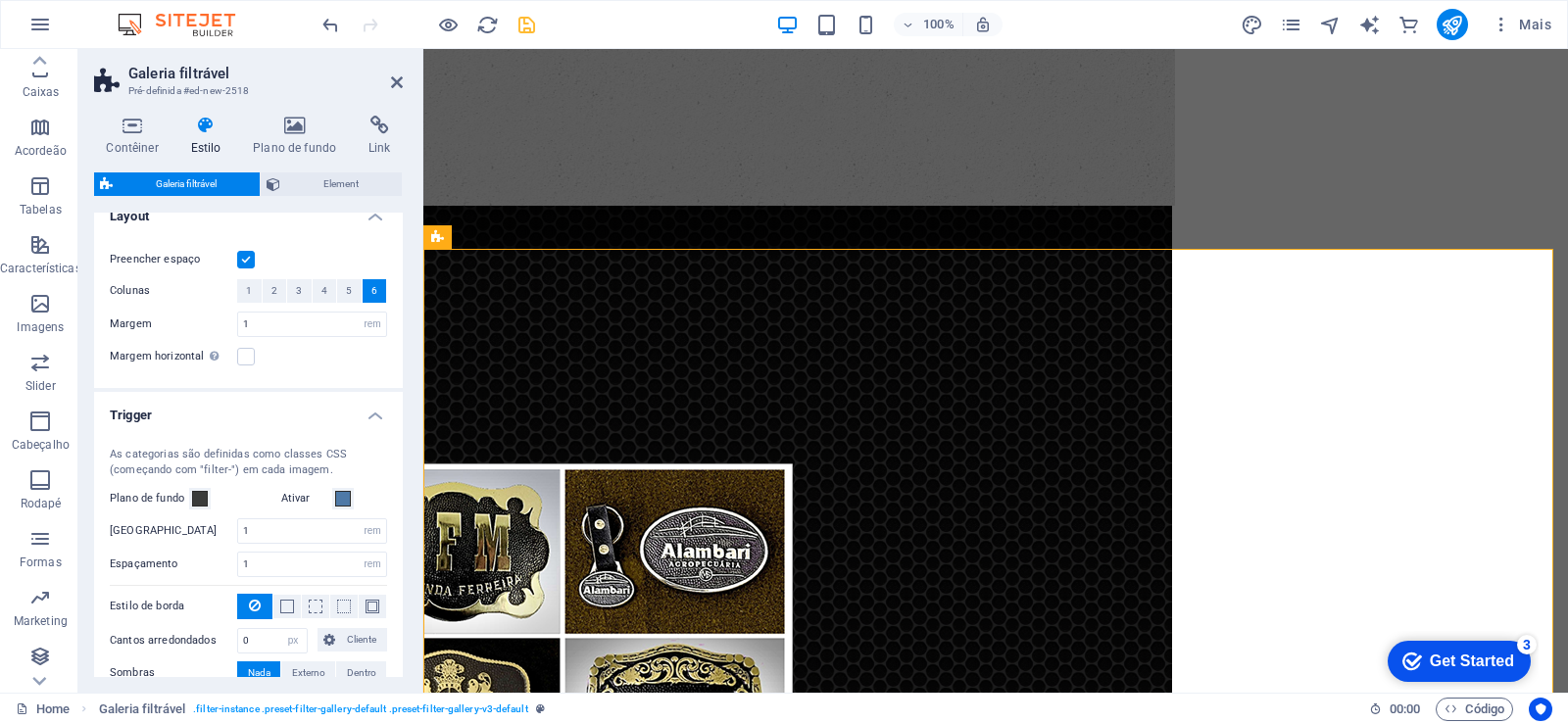
scroll to position [0, 0]
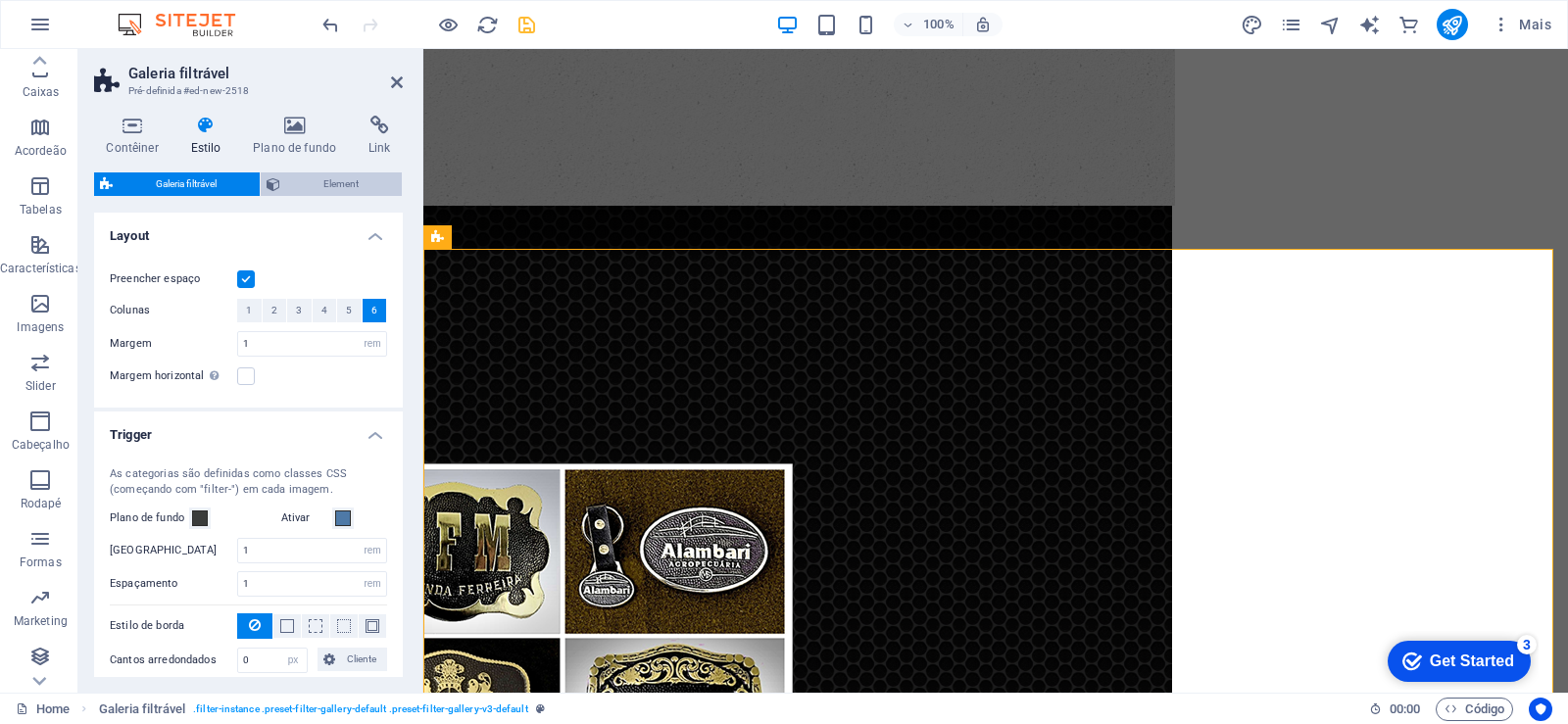
click at [327, 188] on span "Element" at bounding box center [341, 184] width 110 height 24
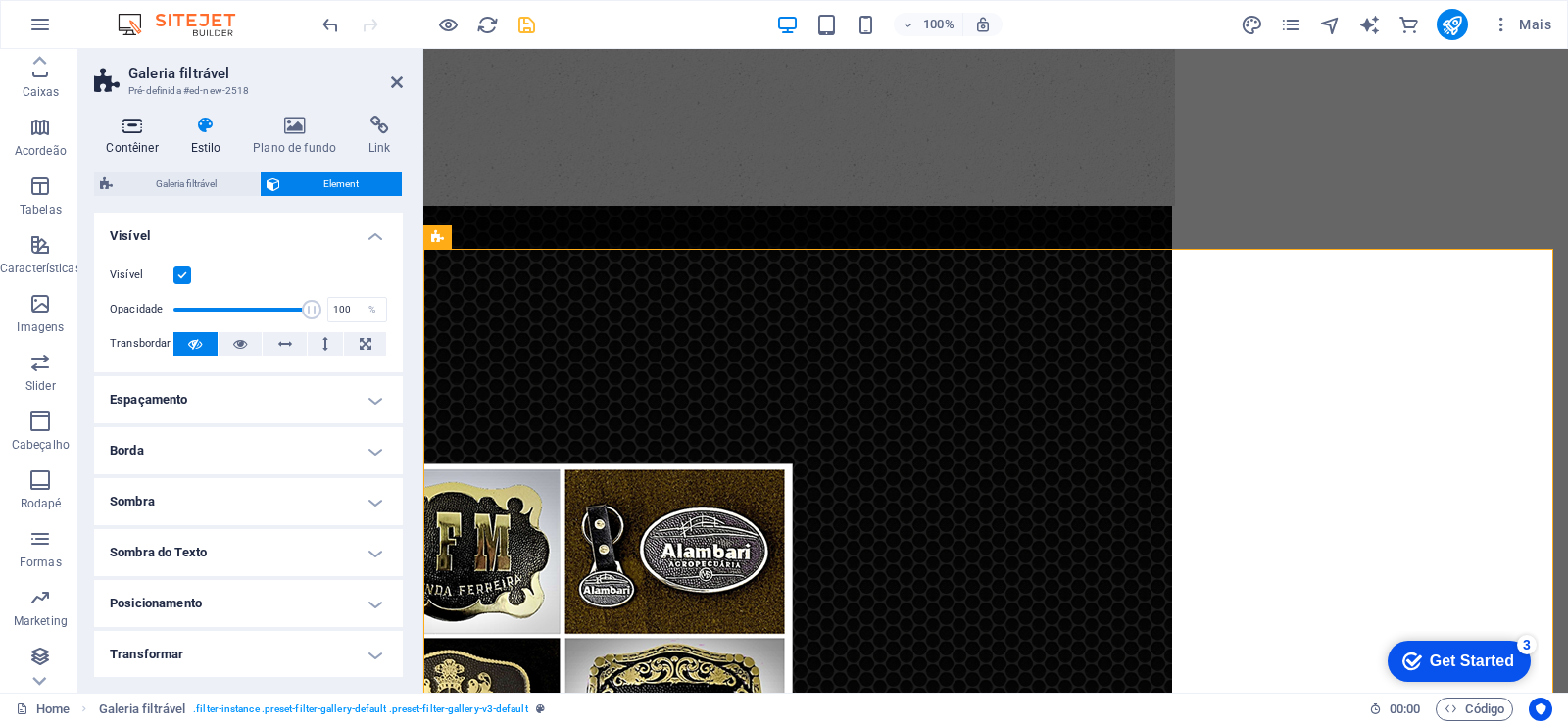
click at [138, 134] on icon at bounding box center [132, 125] width 76 height 20
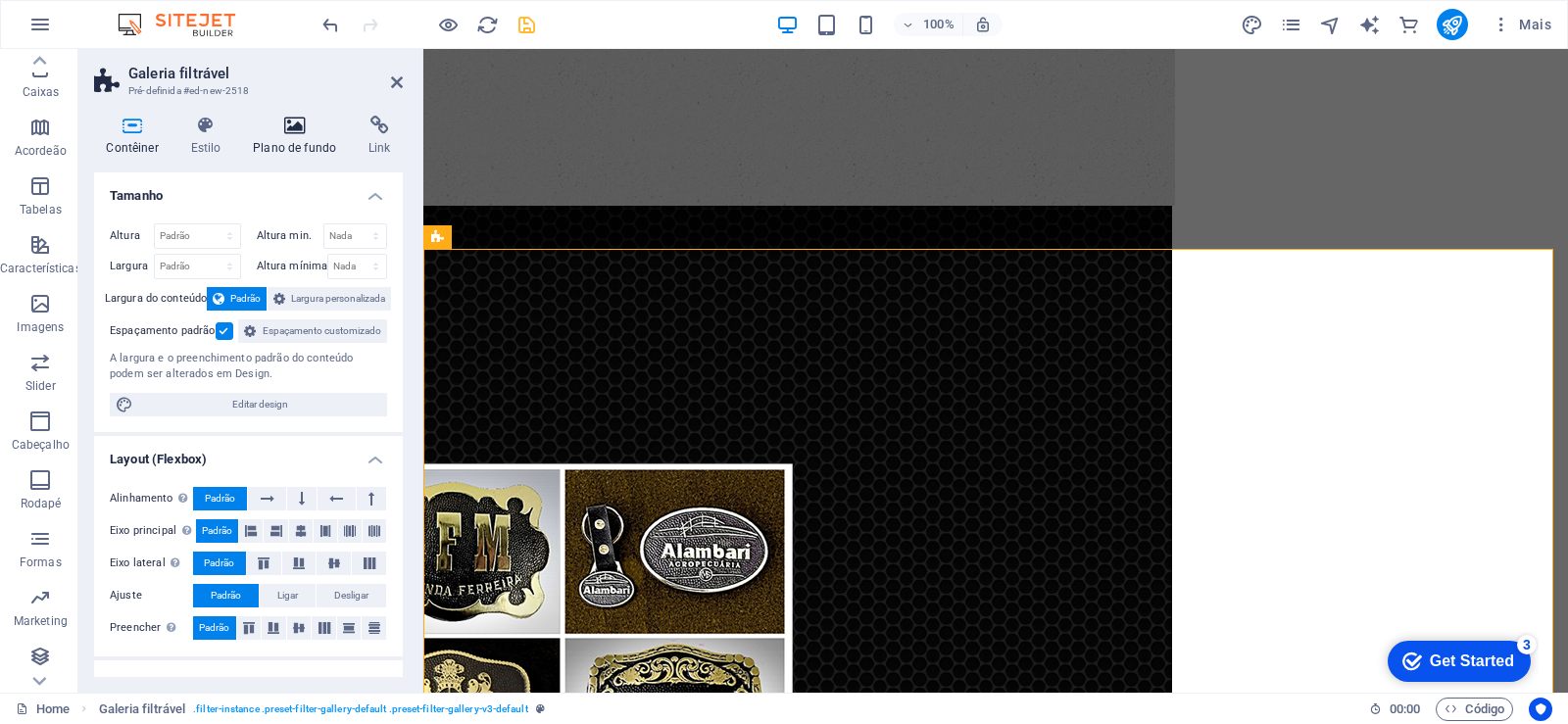
click at [329, 135] on h4 "Plano de fundo" at bounding box center [299, 136] width 116 height 41
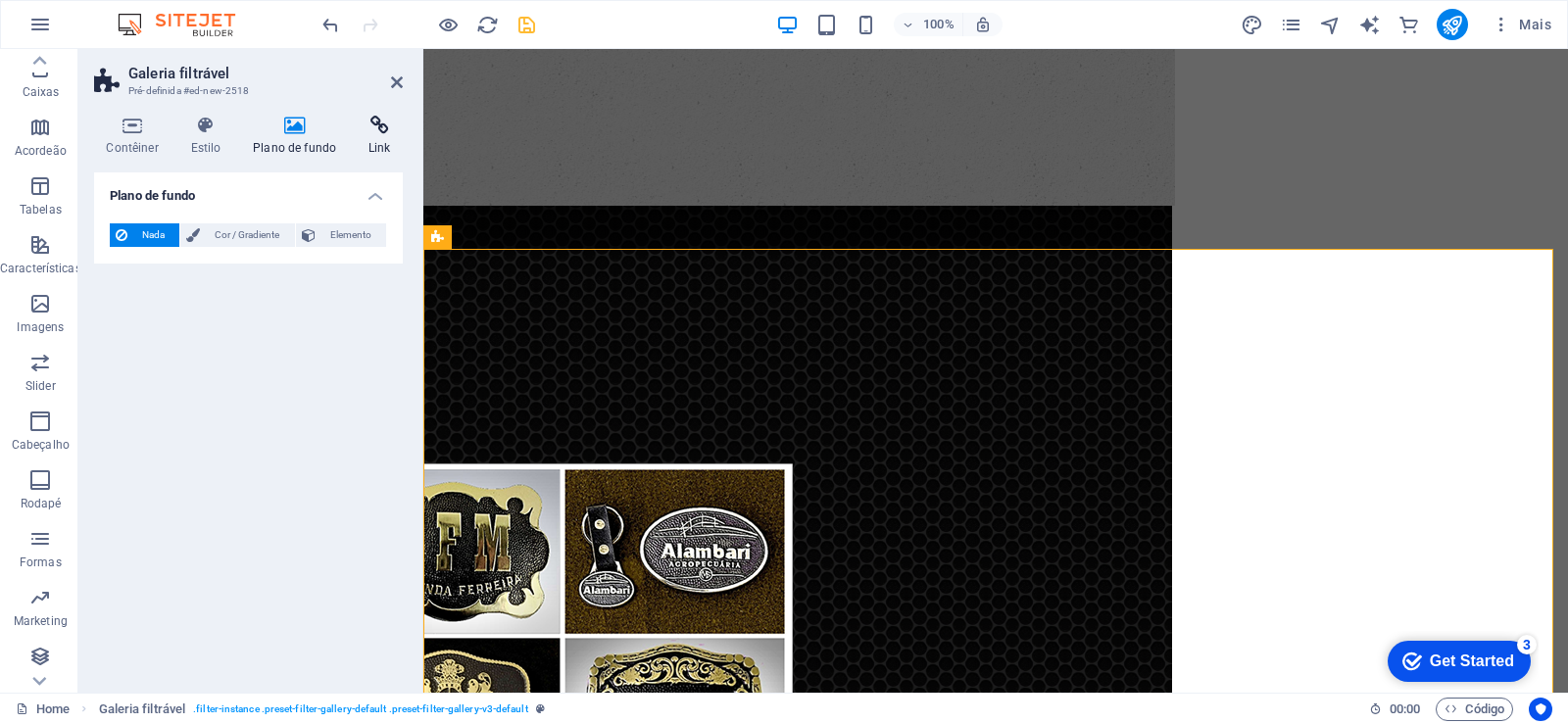
click at [383, 128] on icon at bounding box center [379, 125] width 46 height 20
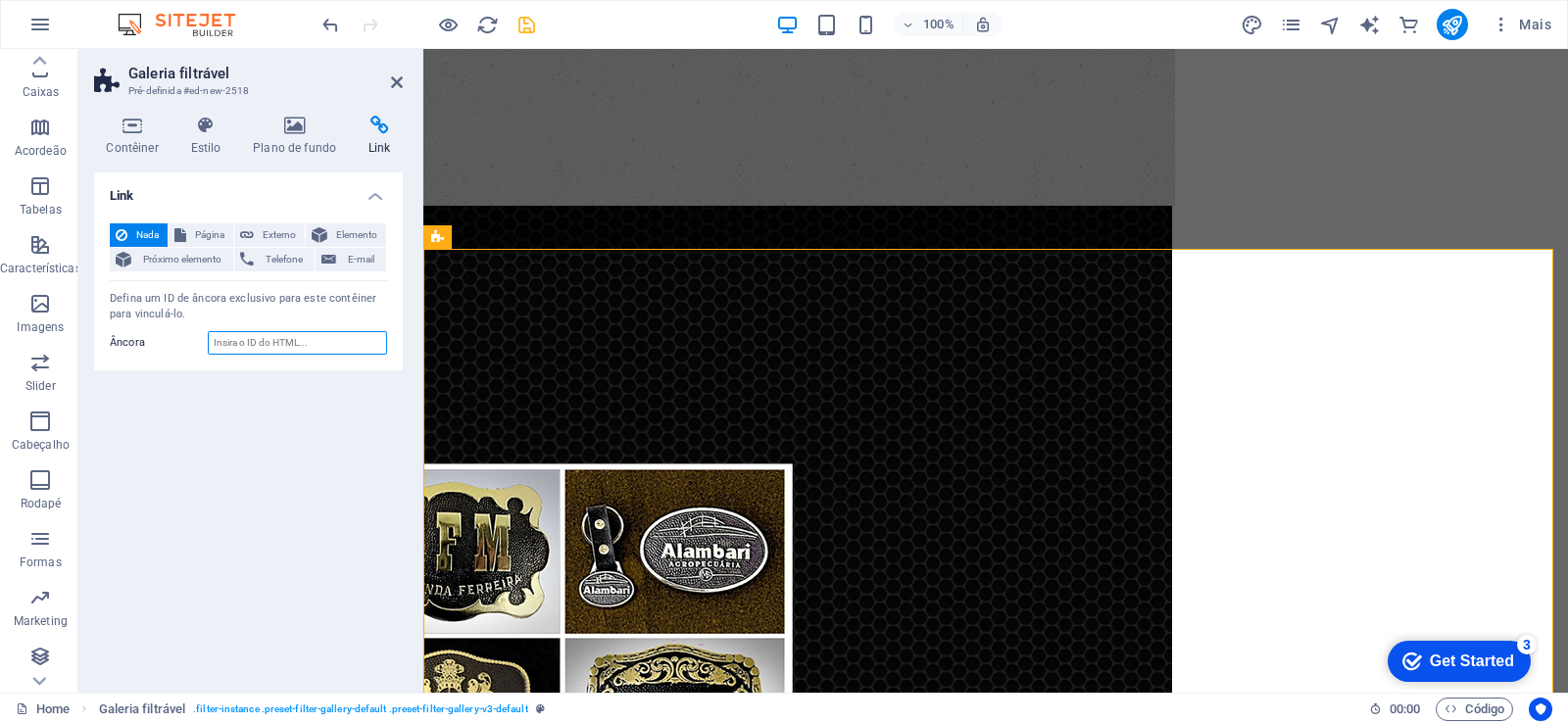
click at [247, 351] on input "Âncora" at bounding box center [297, 343] width 179 height 24
drag, startPoint x: 110, startPoint y: 297, endPoint x: 182, endPoint y: 311, distance: 73.3
click at [182, 311] on div "Defina um ID de âncora exclusivo para este contêiner para vinculá-lo." at bounding box center [248, 307] width 277 height 32
click at [279, 234] on span "Externo" at bounding box center [279, 235] width 39 height 24
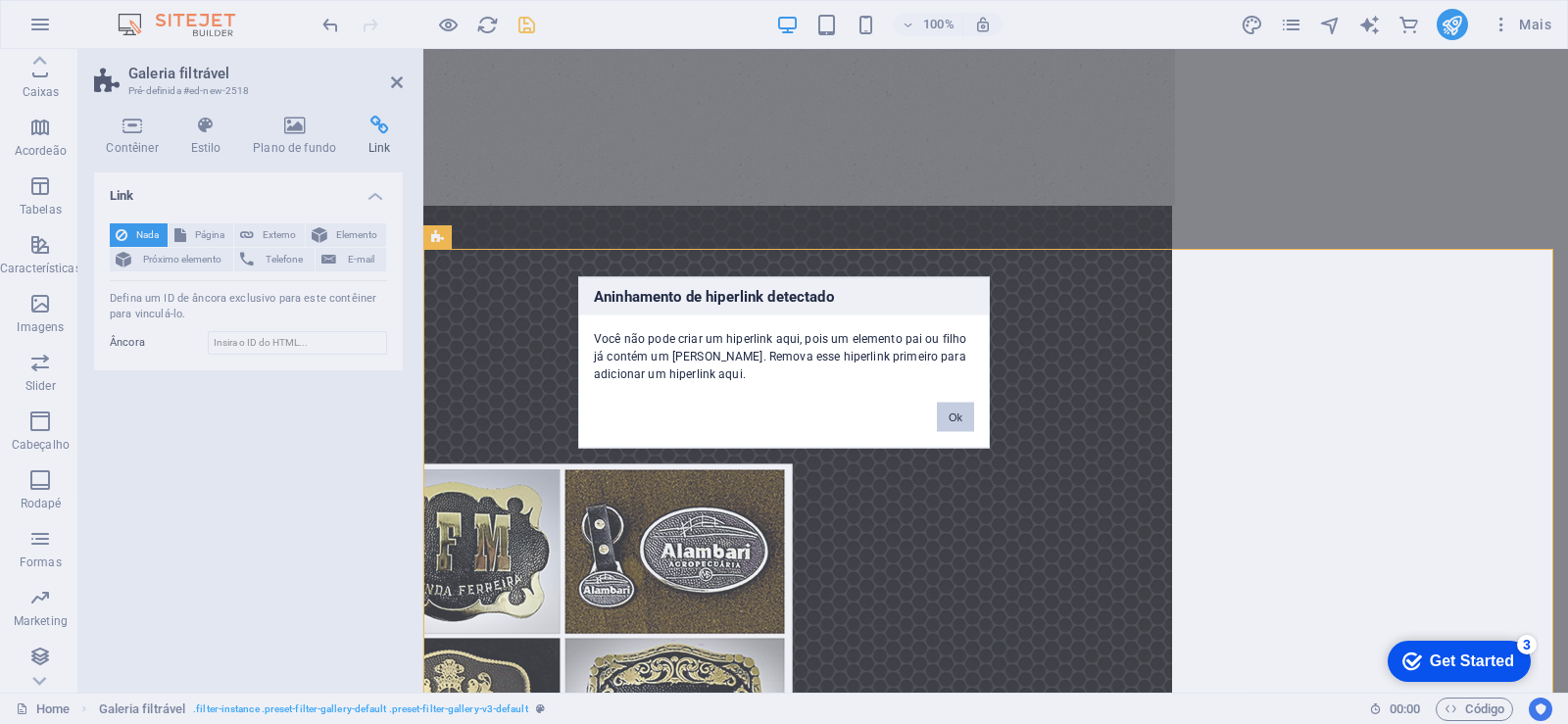
click at [950, 415] on button "Ok" at bounding box center [956, 416] width 37 height 29
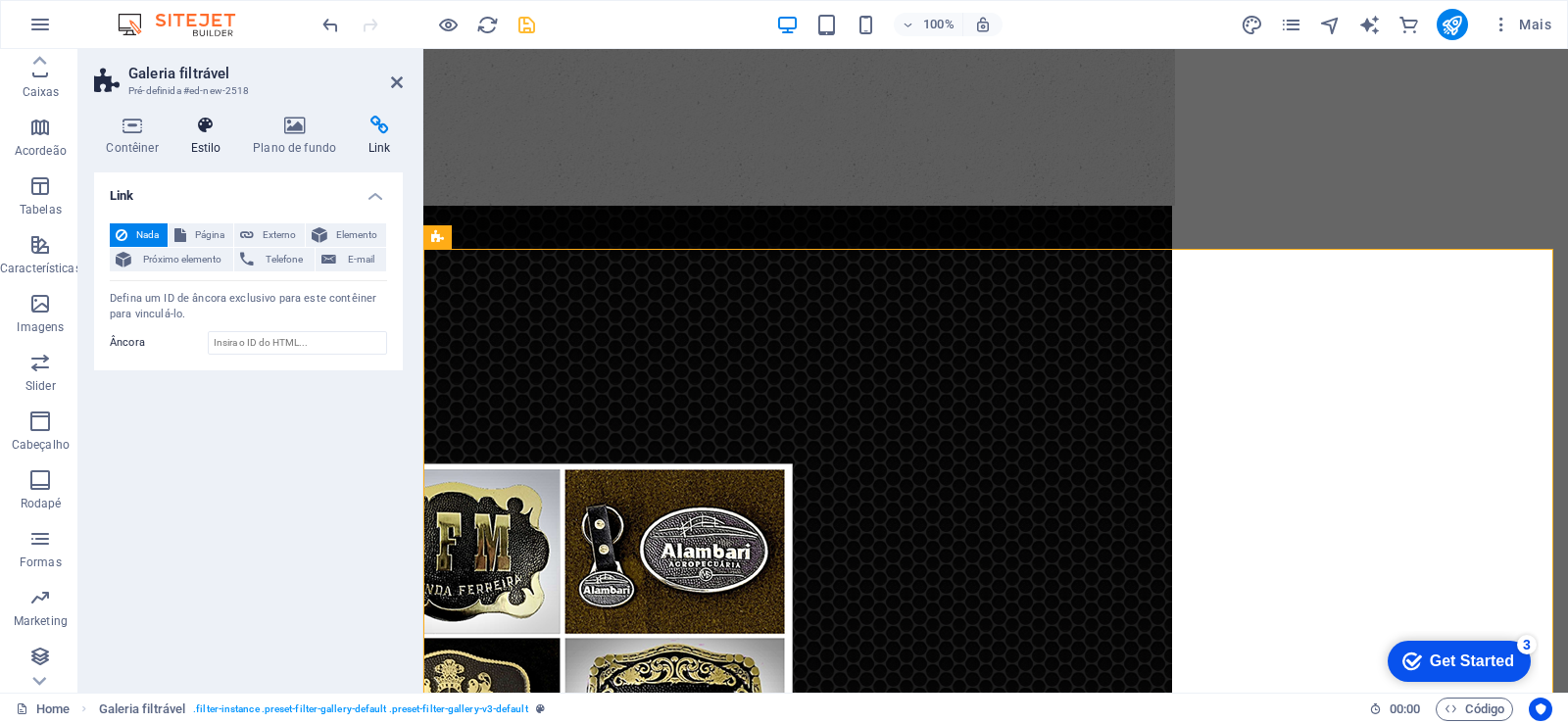
click at [207, 140] on h4 "Estilo" at bounding box center [210, 136] width 63 height 41
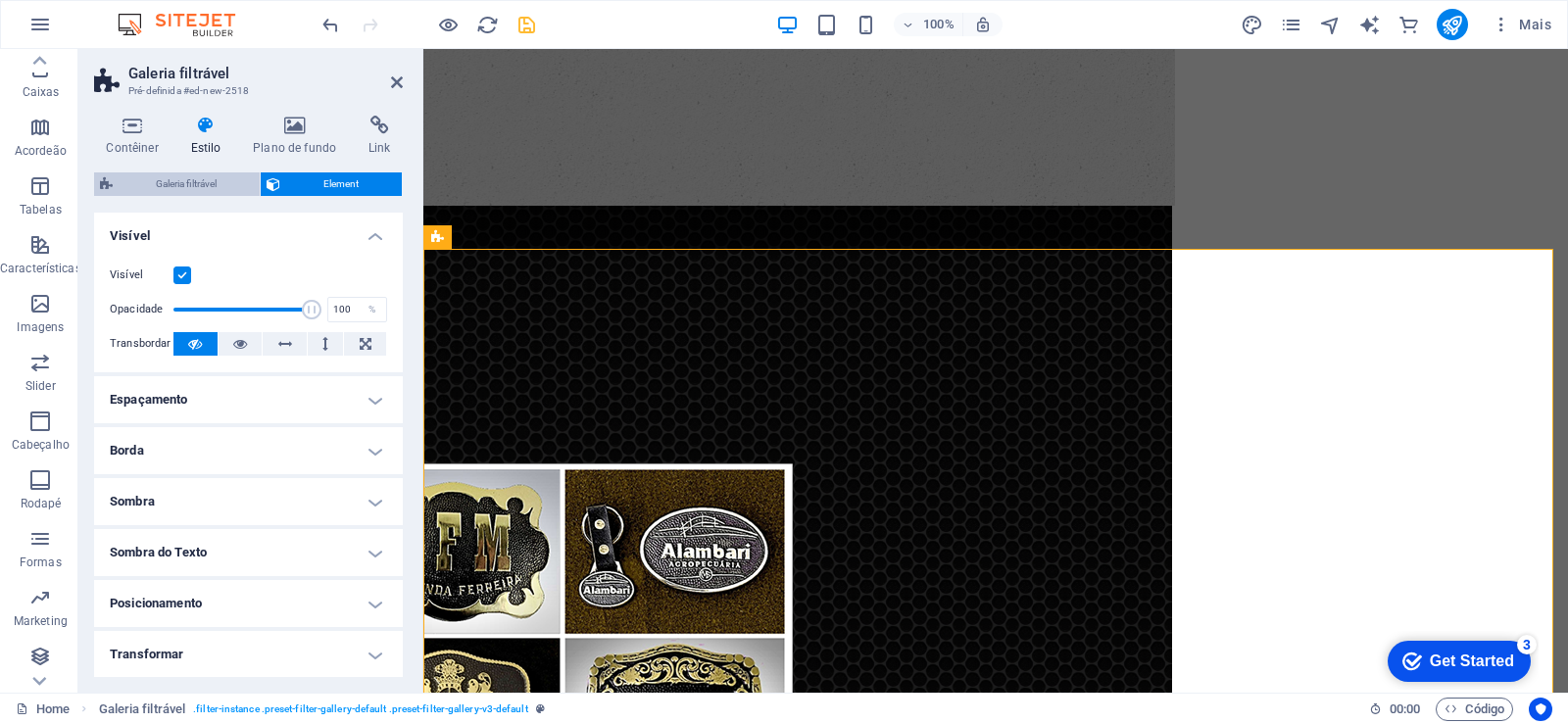
click at [200, 182] on span "Galeria filtrável" at bounding box center [186, 184] width 135 height 24
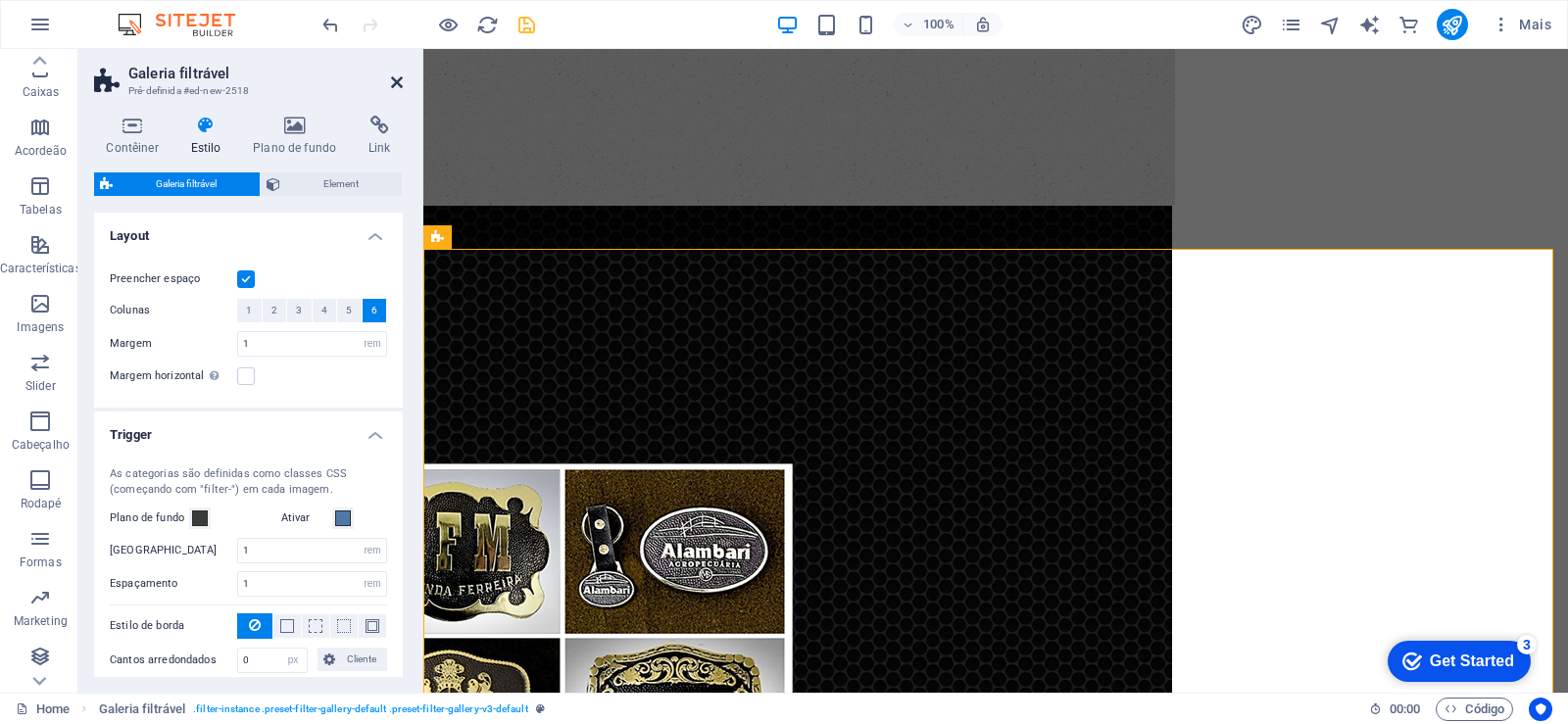
drag, startPoint x: 394, startPoint y: 81, endPoint x: 504, endPoint y: 310, distance: 254.0
click at [394, 81] on icon at bounding box center [397, 82] width 12 height 16
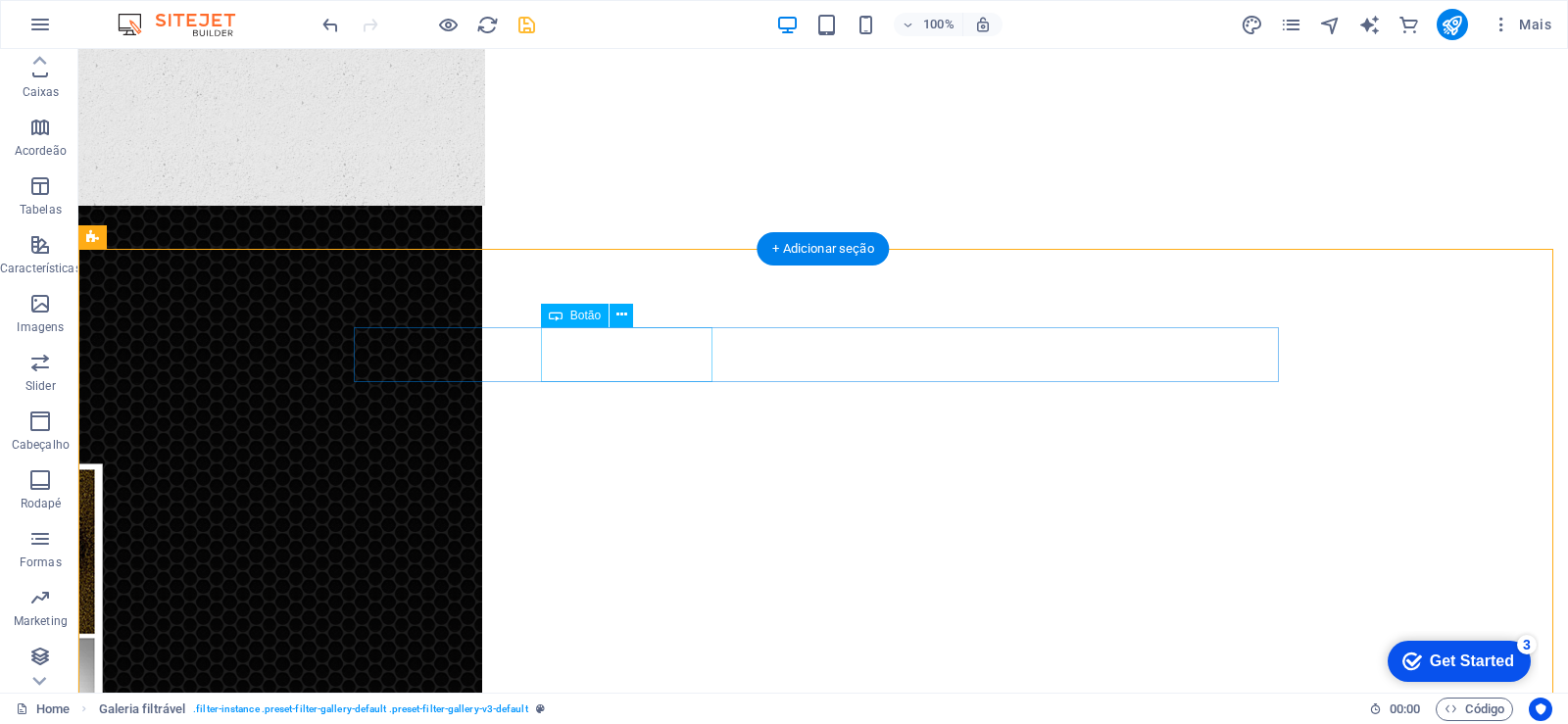
scroll to position [1256, 0]
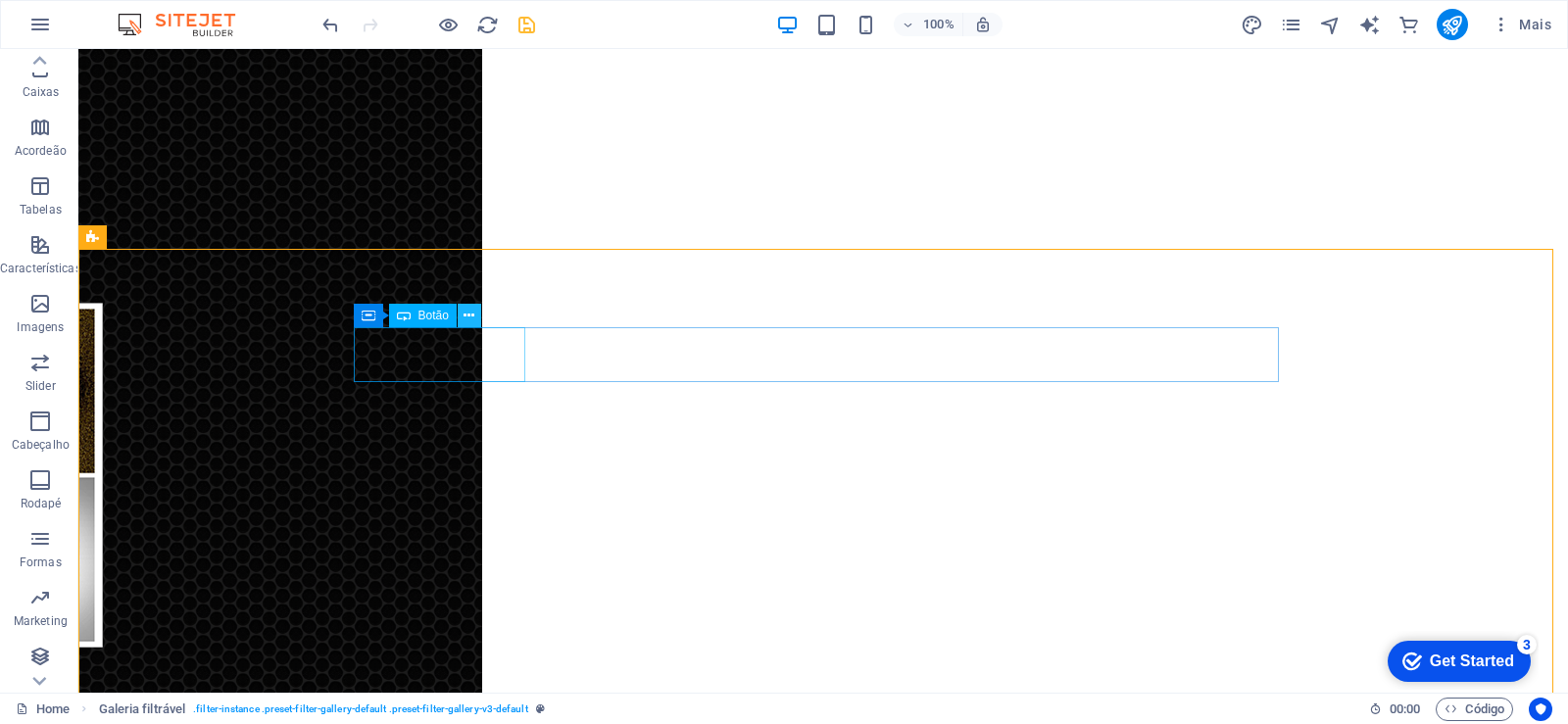
click at [466, 314] on icon at bounding box center [468, 315] width 11 height 21
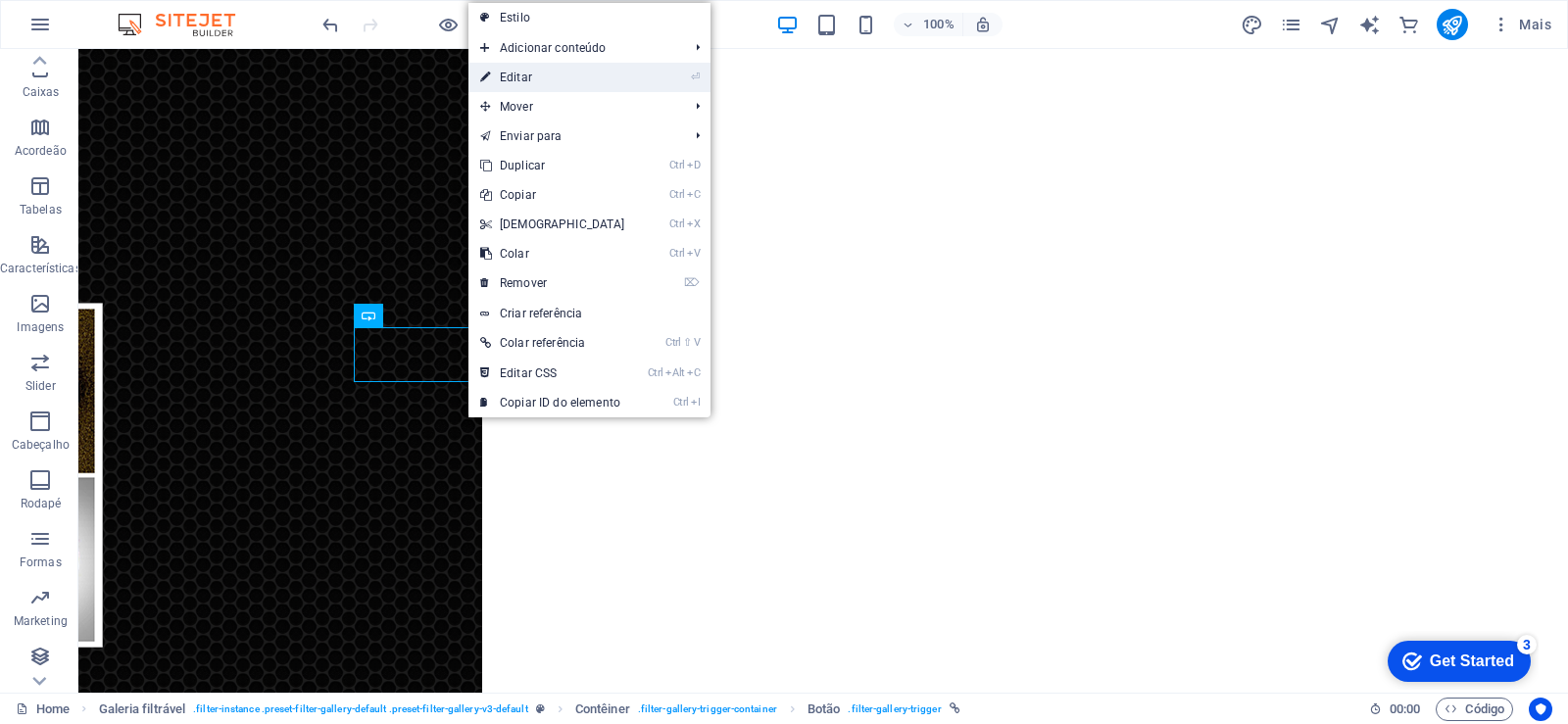
click at [520, 70] on link "⏎ Editar" at bounding box center [553, 77] width 169 height 29
select select
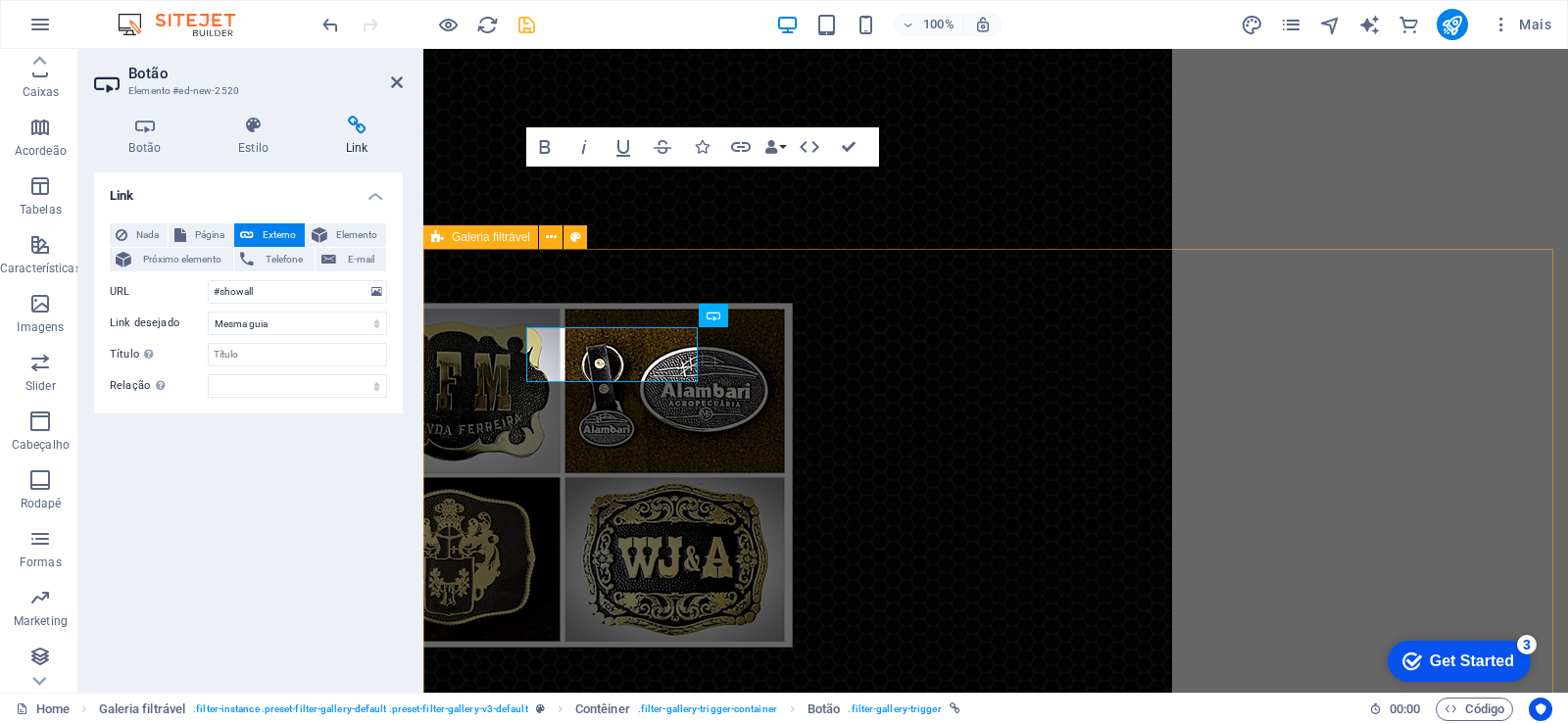
scroll to position [1095, 0]
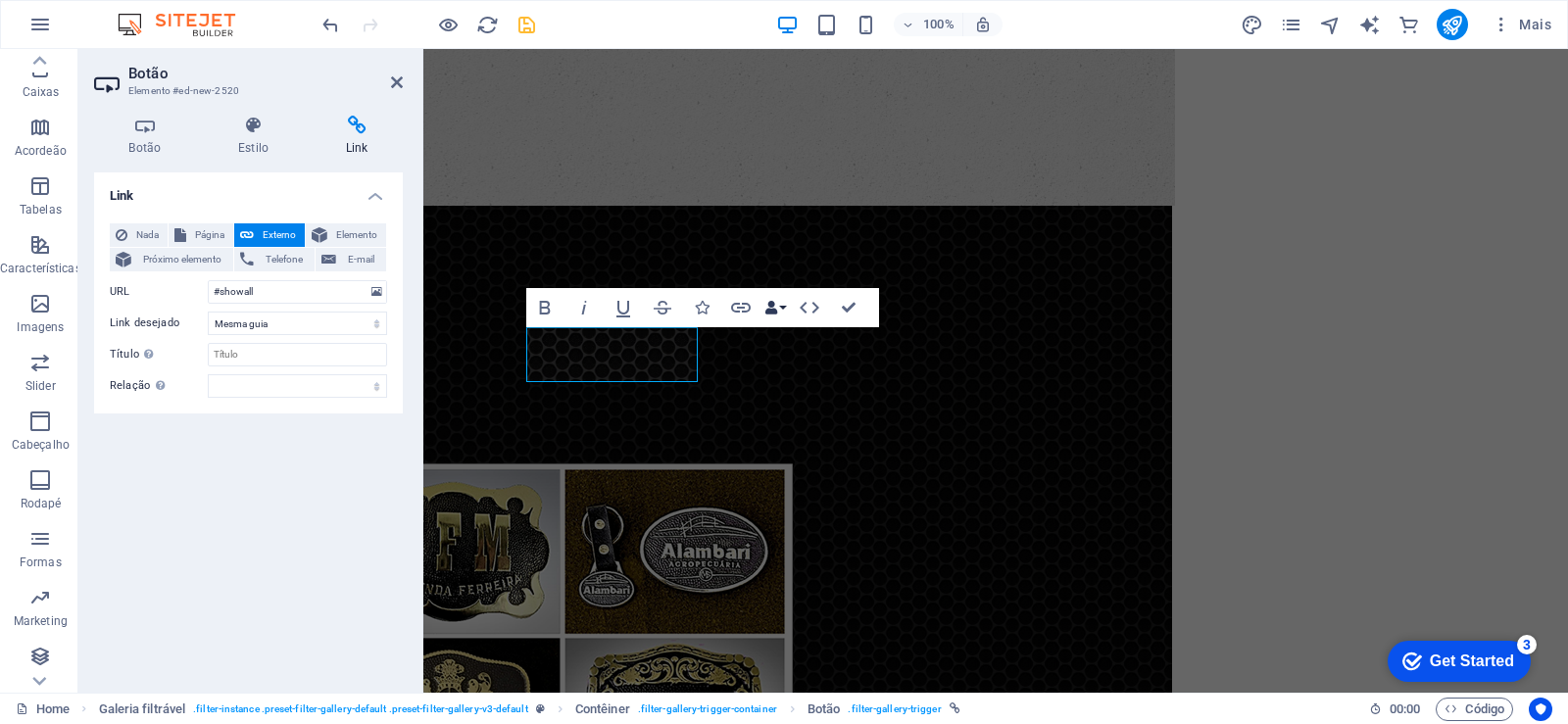
click at [781, 310] on button "Data Bindings" at bounding box center [775, 308] width 27 height 39
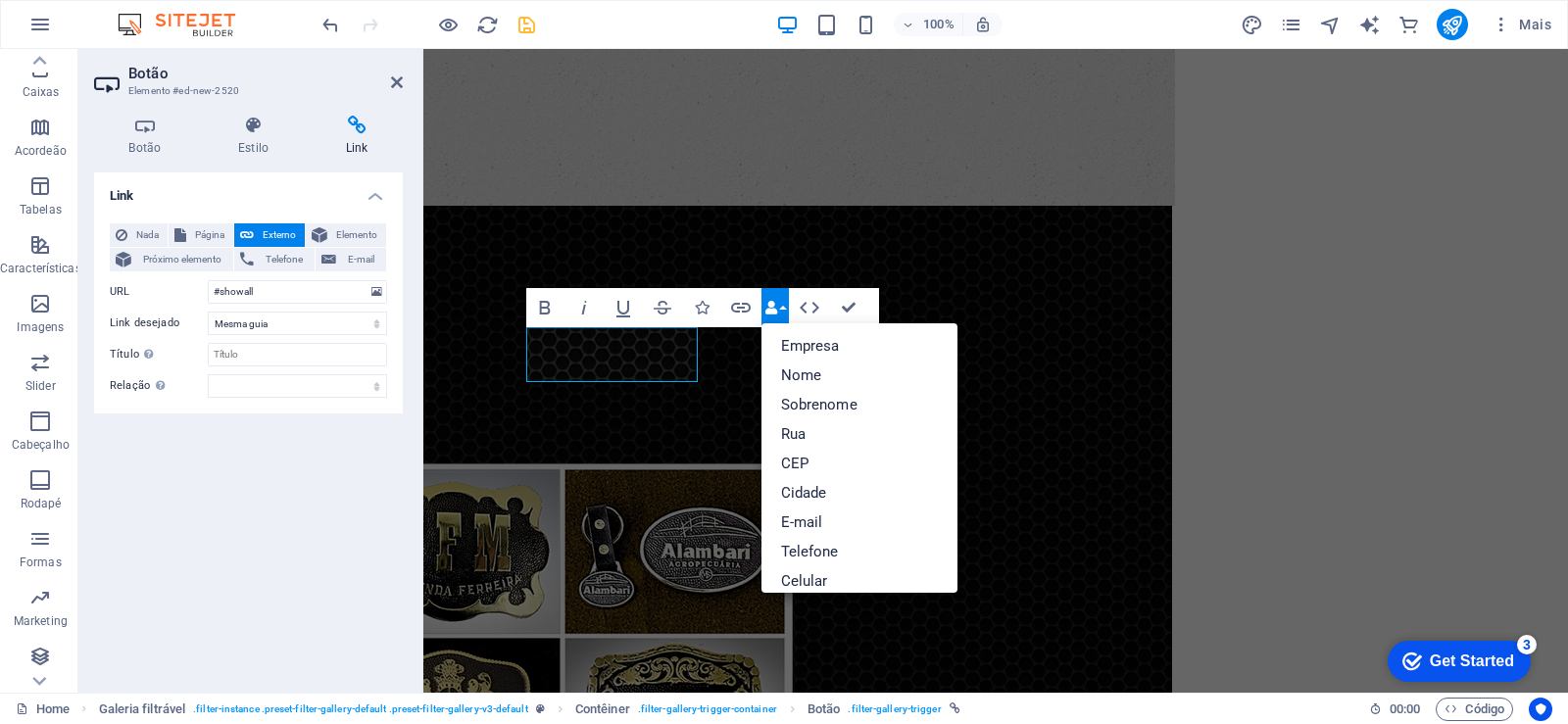
click at [781, 310] on button "Data Bindings" at bounding box center [775, 308] width 27 height 39
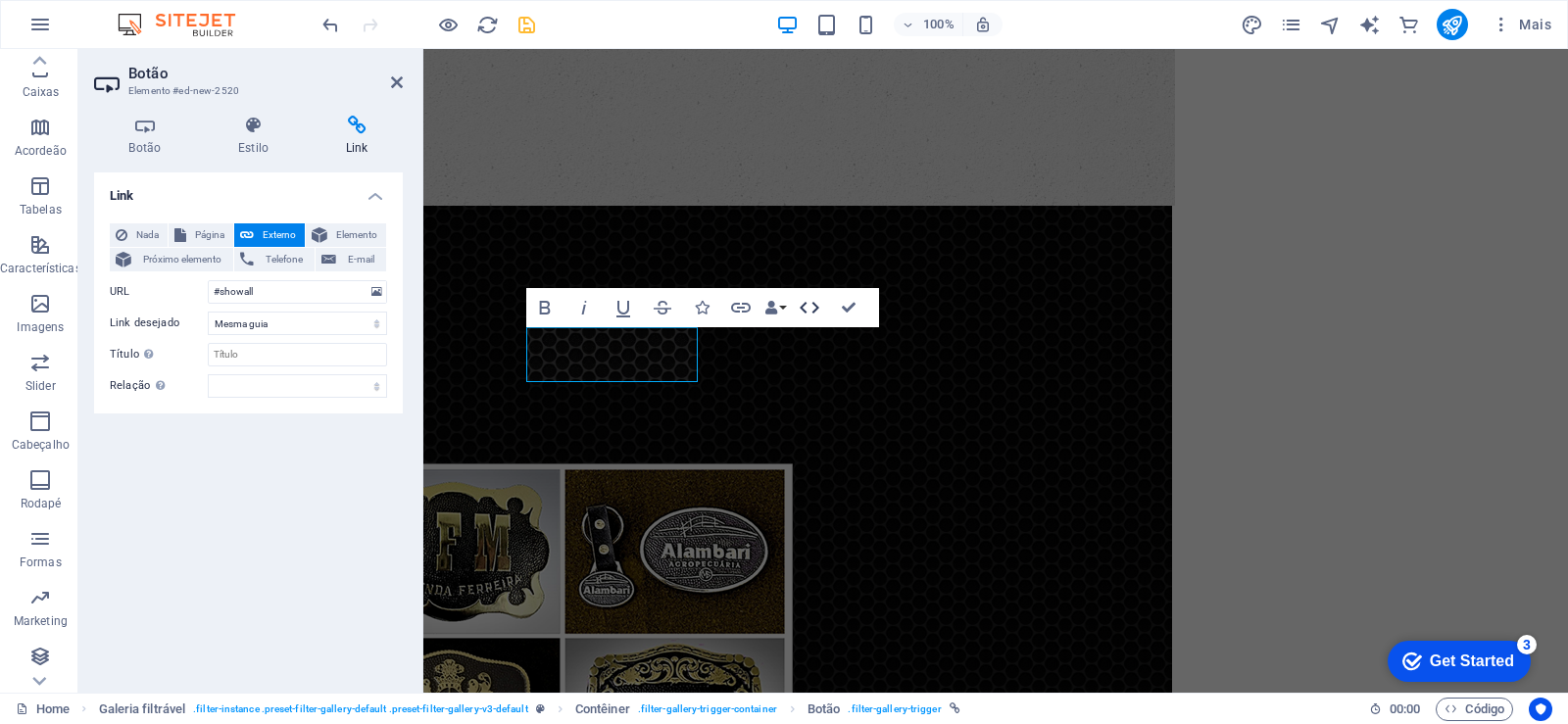
click at [814, 305] on icon "button" at bounding box center [809, 308] width 20 height 12
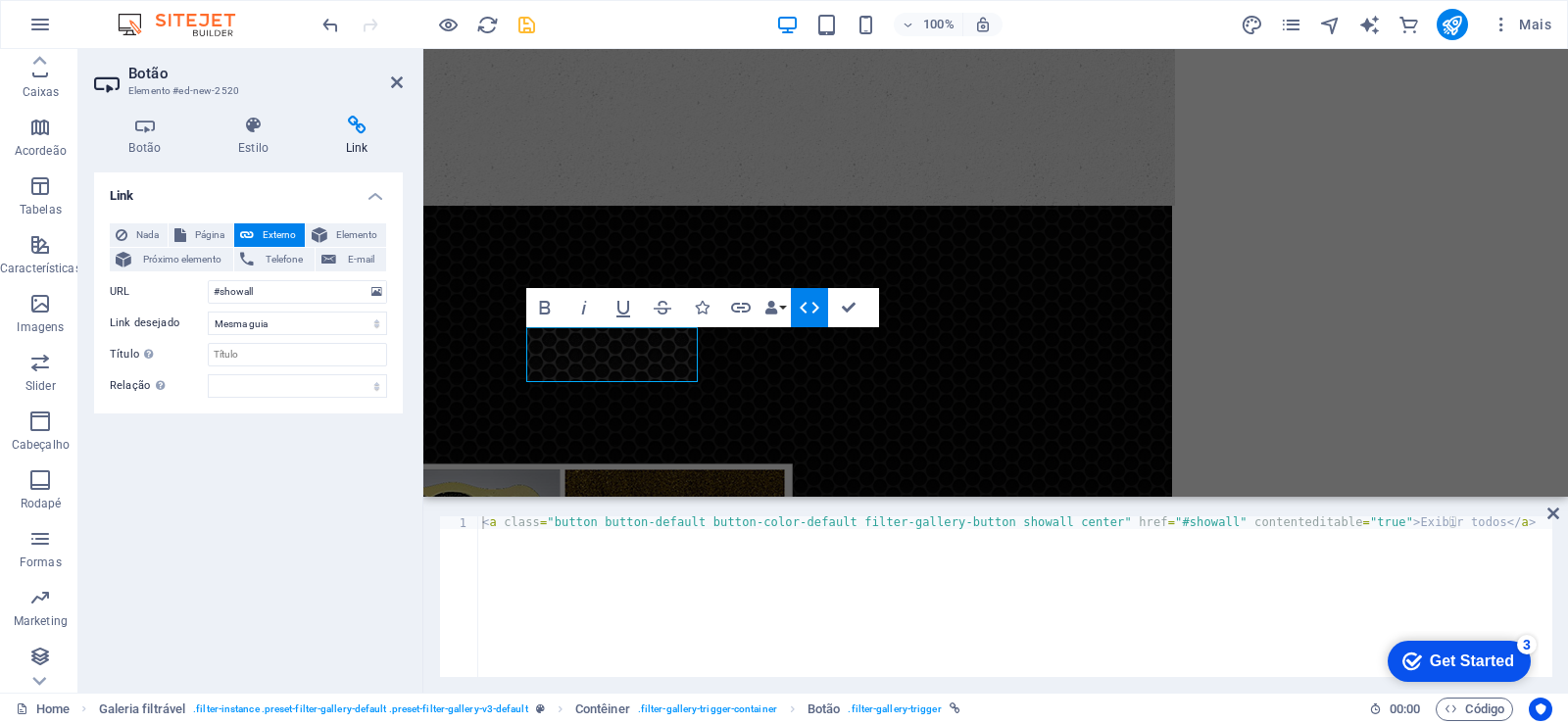
drag, startPoint x: 816, startPoint y: 298, endPoint x: 816, endPoint y: 310, distance: 12.0
click at [816, 299] on icon "button" at bounding box center [809, 308] width 24 height 24
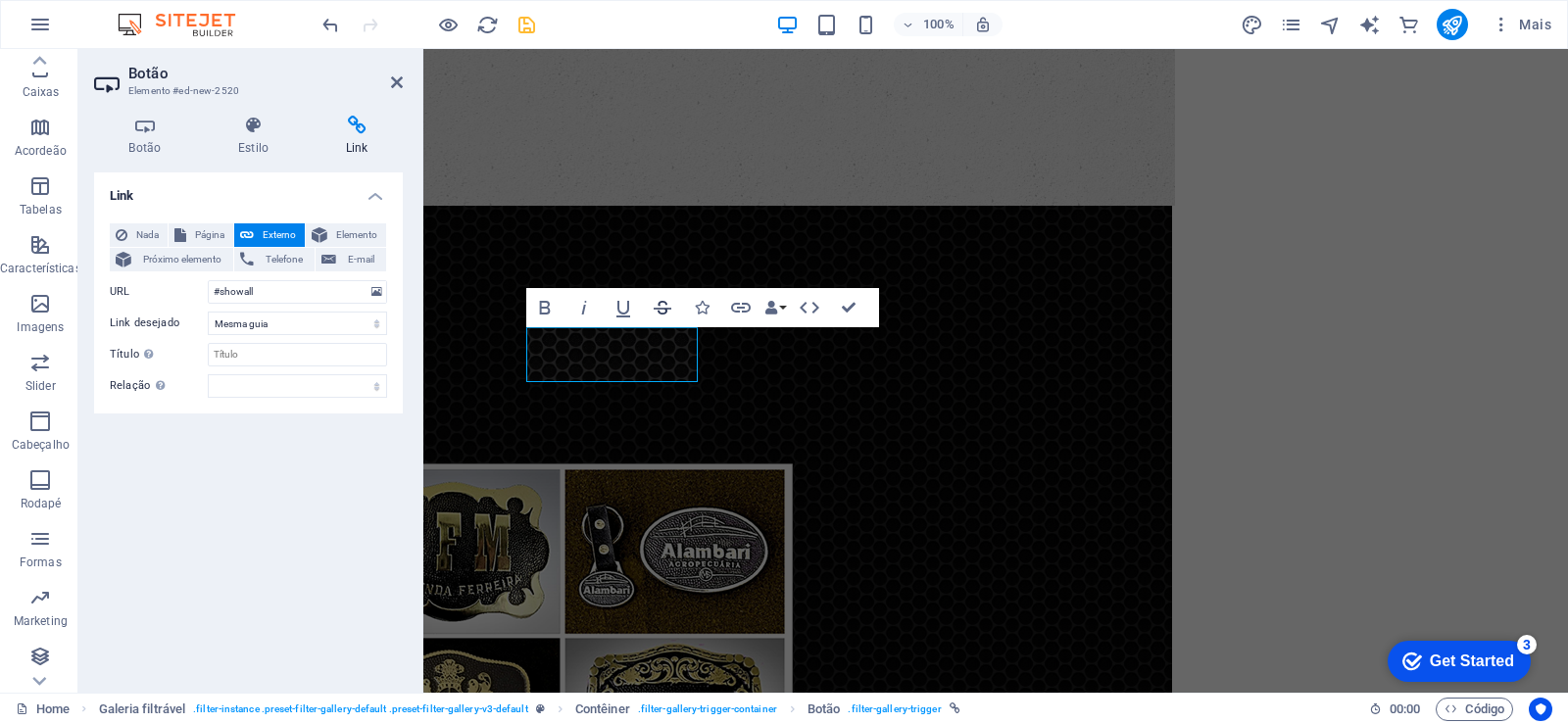
click at [655, 311] on icon "button" at bounding box center [662, 308] width 24 height 24
click at [700, 314] on icon "button" at bounding box center [702, 308] width 14 height 14
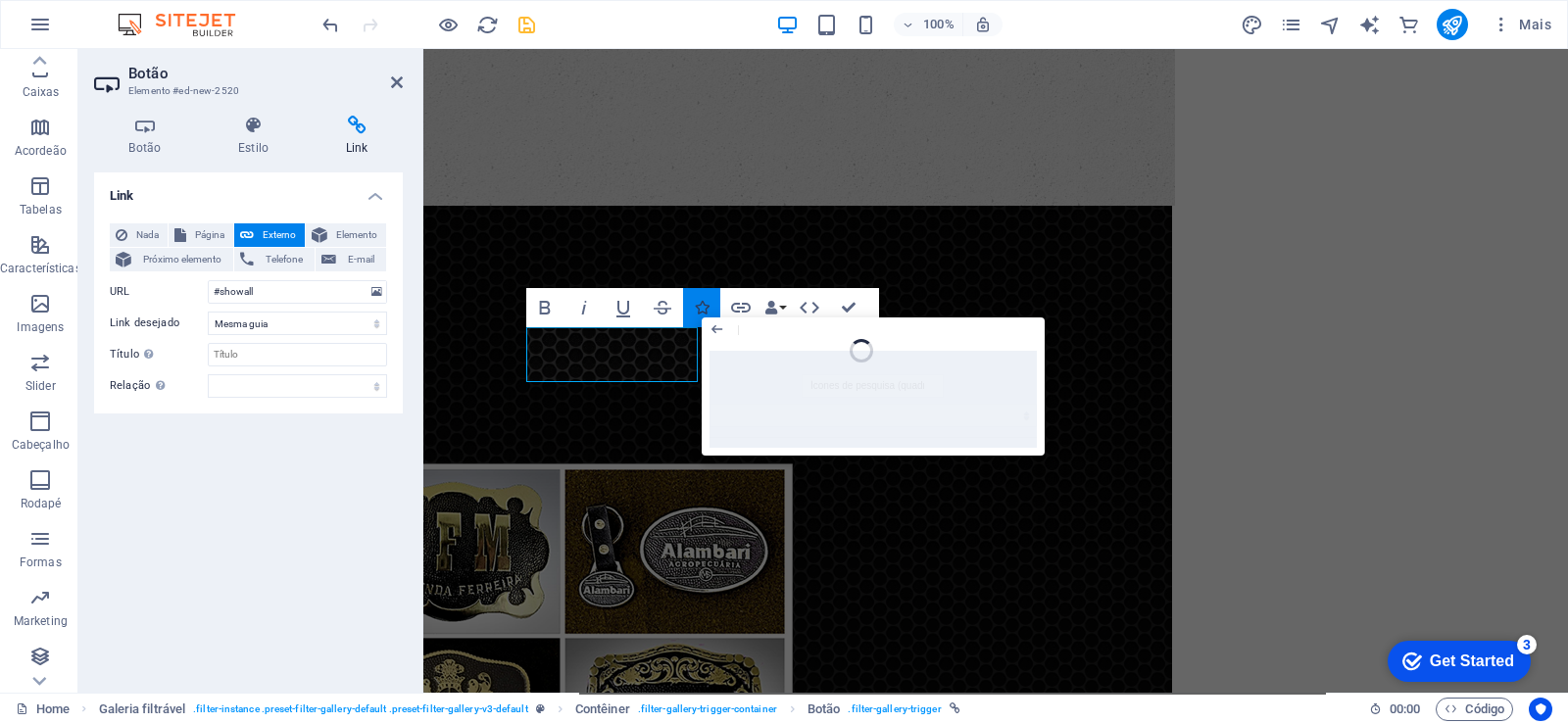
click at [700, 314] on icon "button" at bounding box center [702, 308] width 14 height 14
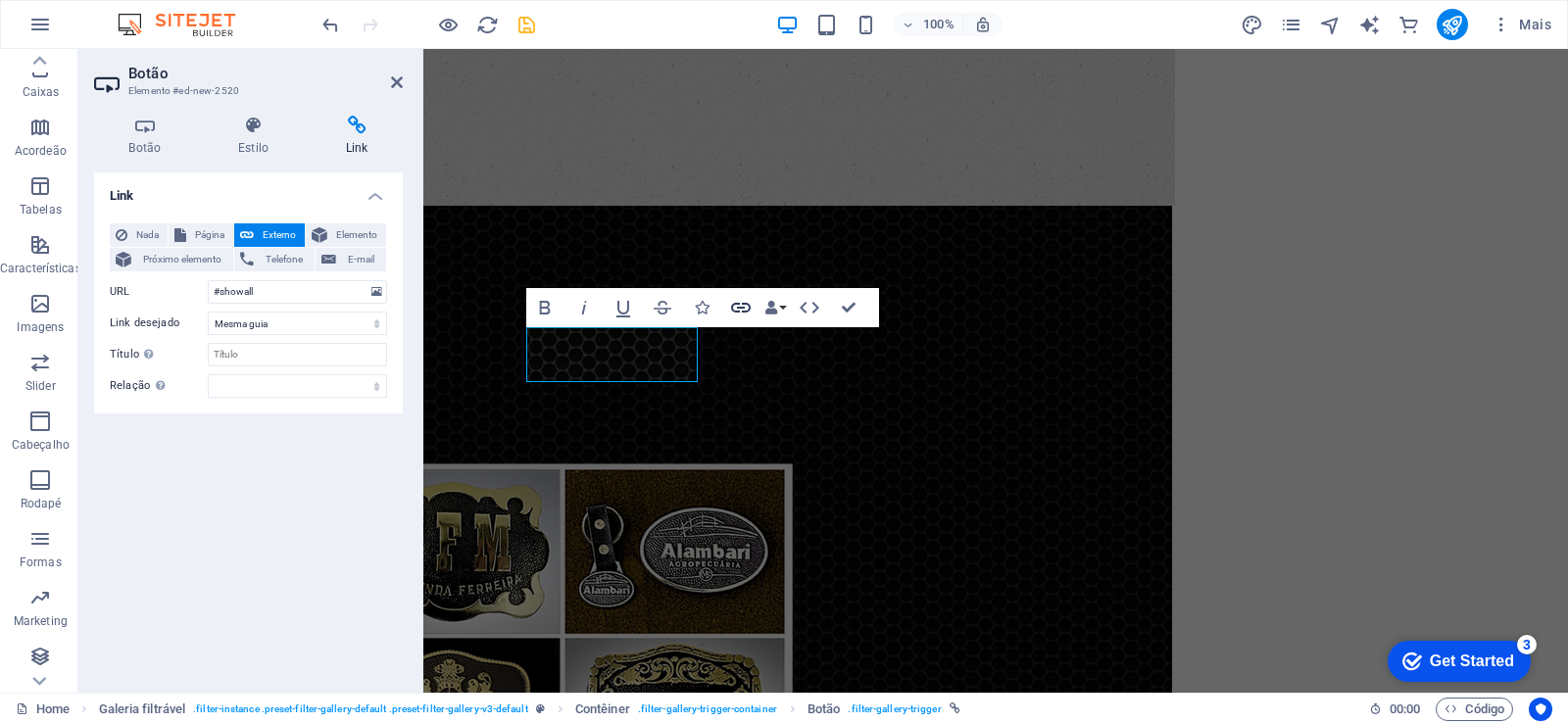
click at [740, 307] on icon "button" at bounding box center [741, 308] width 20 height 10
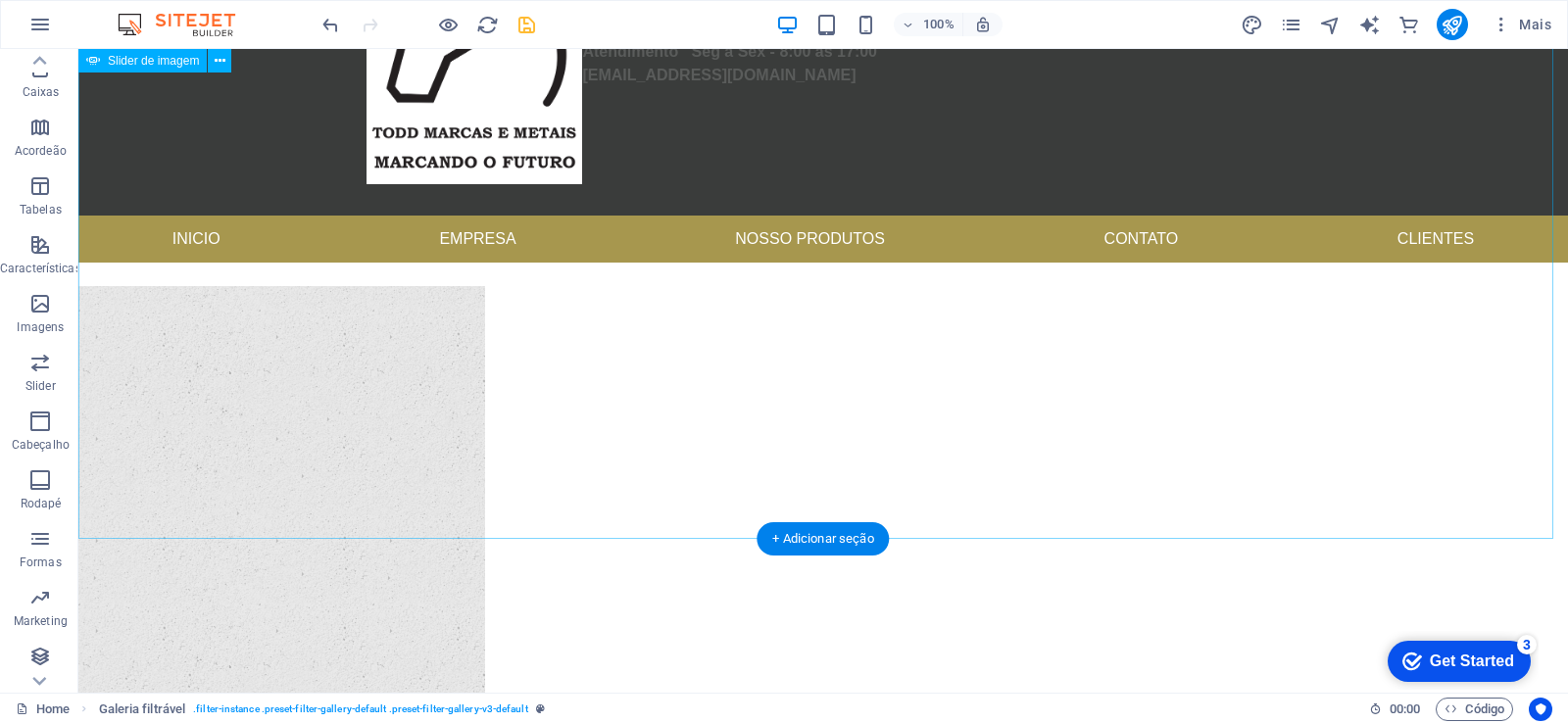
scroll to position [0, 0]
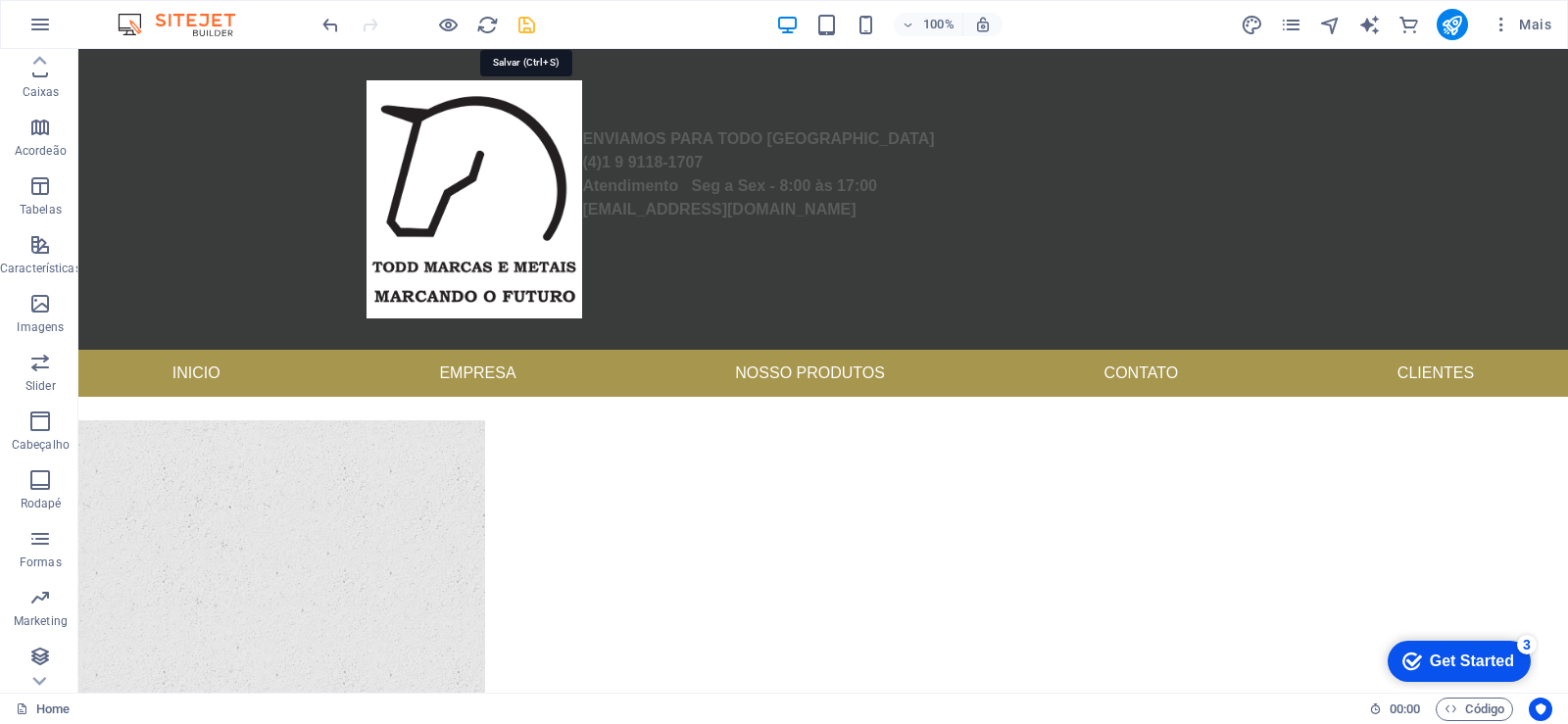
drag, startPoint x: 523, startPoint y: 30, endPoint x: 403, endPoint y: 220, distance: 224.7
click at [523, 30] on icon "save" at bounding box center [526, 24] width 23 height 23
click at [1290, 28] on icon "pages" at bounding box center [1291, 24] width 23 height 23
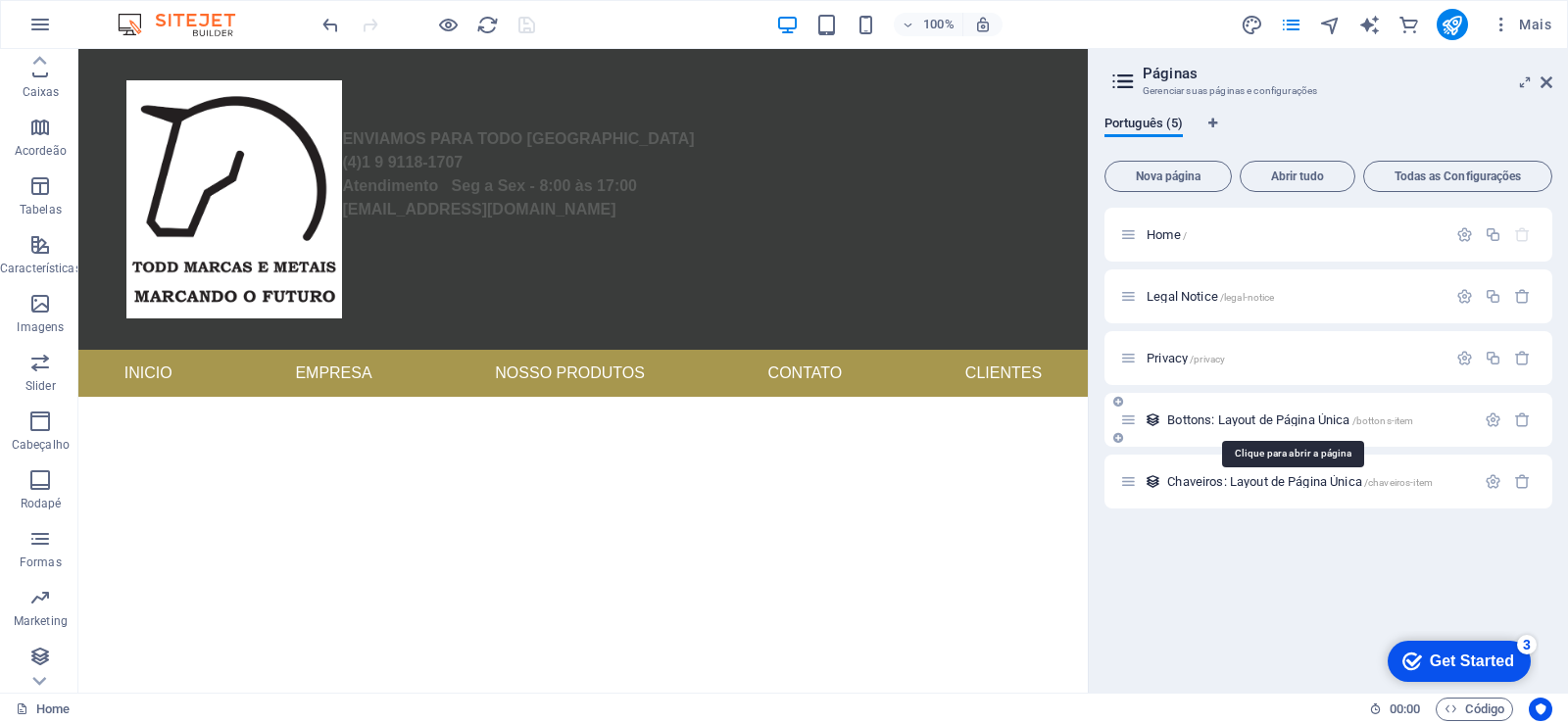
click at [1318, 423] on span "Bottons: Layout de Página Única /bottons-item" at bounding box center [1290, 419] width 246 height 15
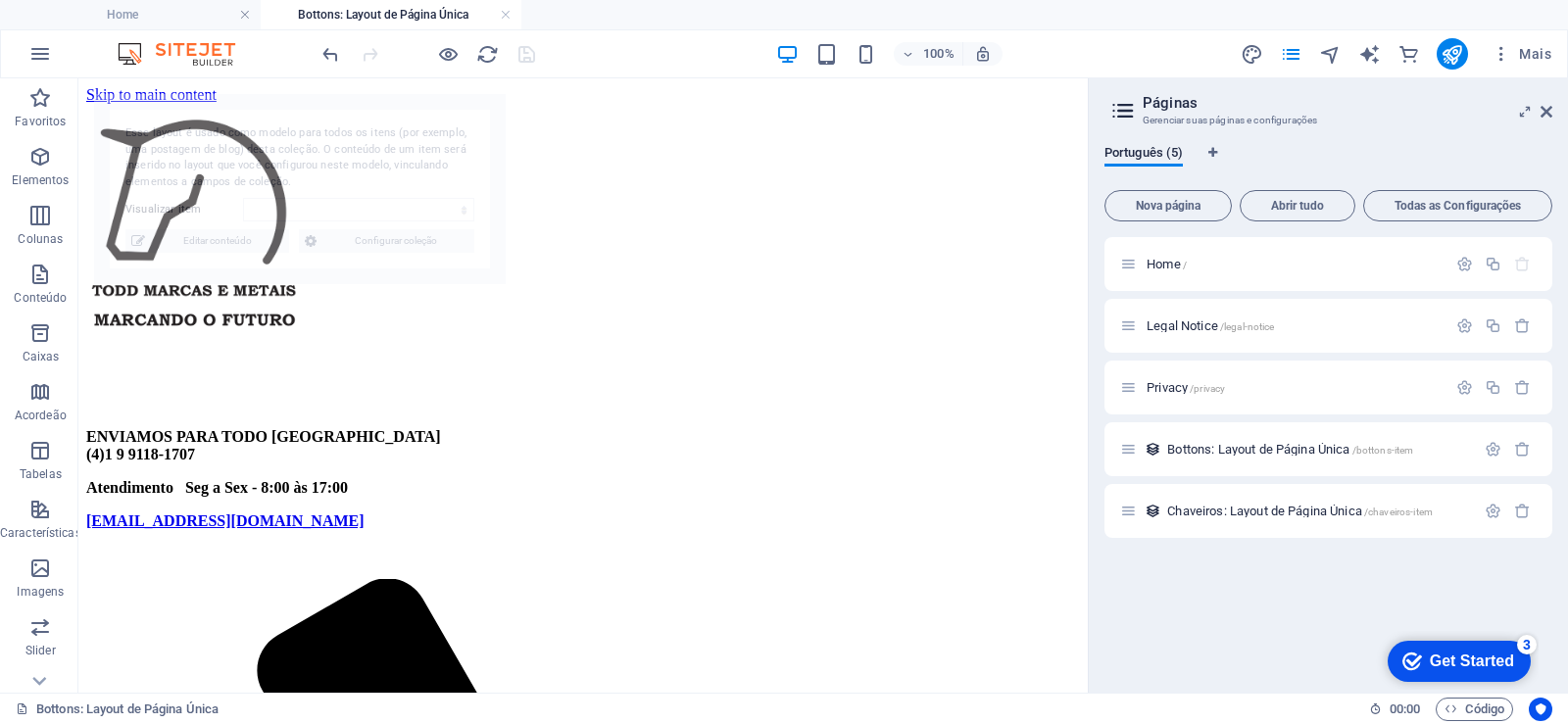
select select "68b5f2ebbba878e1e003fe9e"
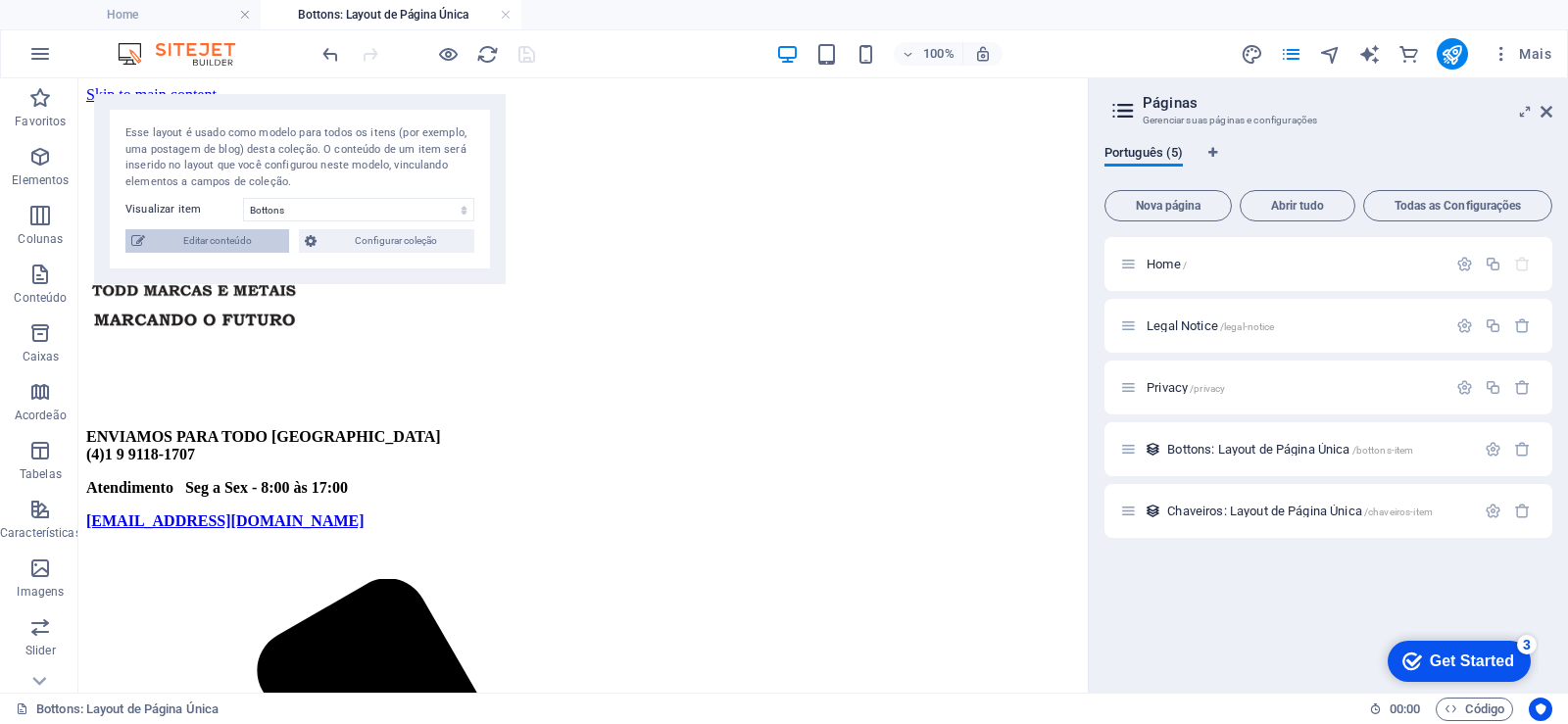
click at [248, 246] on span "Editar conteúdo" at bounding box center [217, 241] width 132 height 24
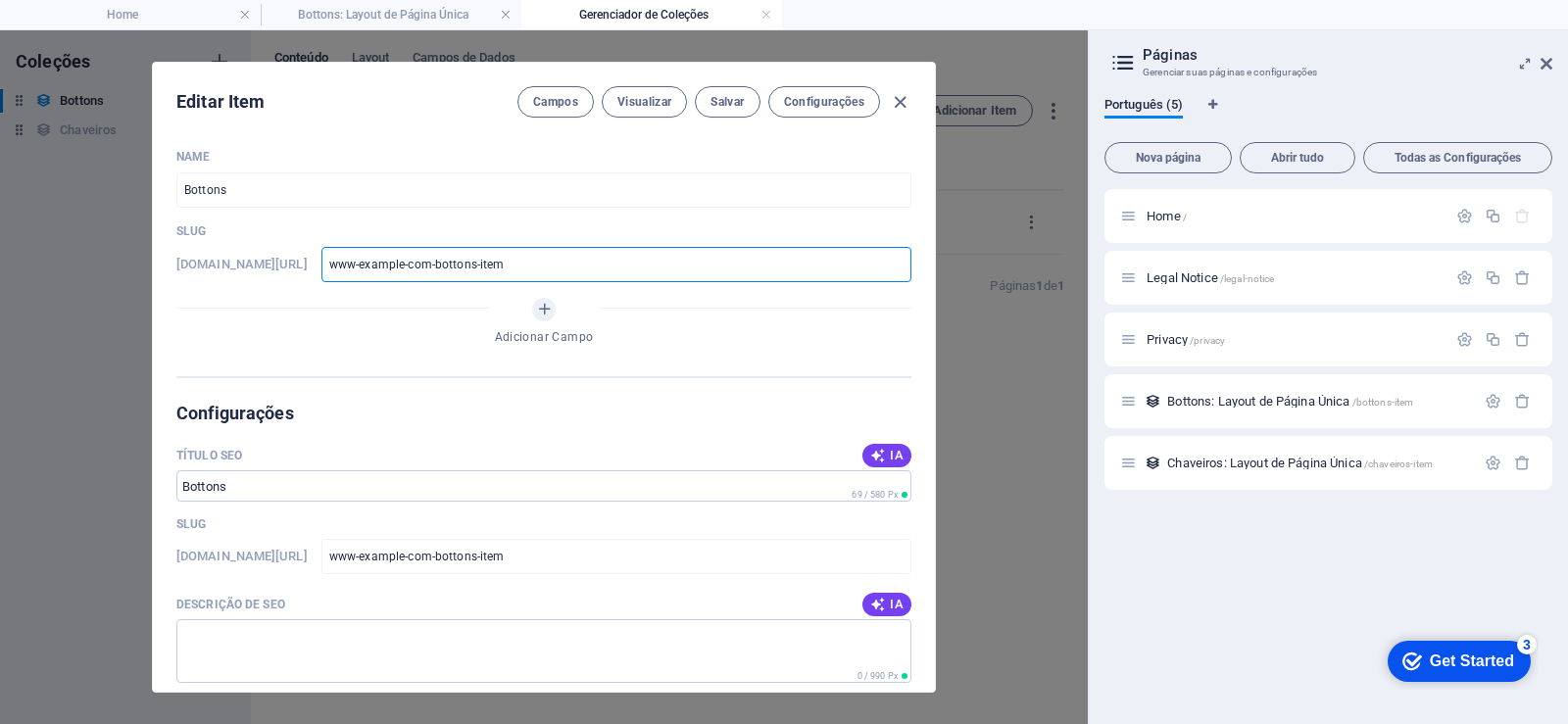
click at [470, 263] on input "www-example-com-bottons-item" at bounding box center [616, 265] width 590 height 35
type input "www-examplecom-bottons-item"
type input "www-examplcom-bottons-item"
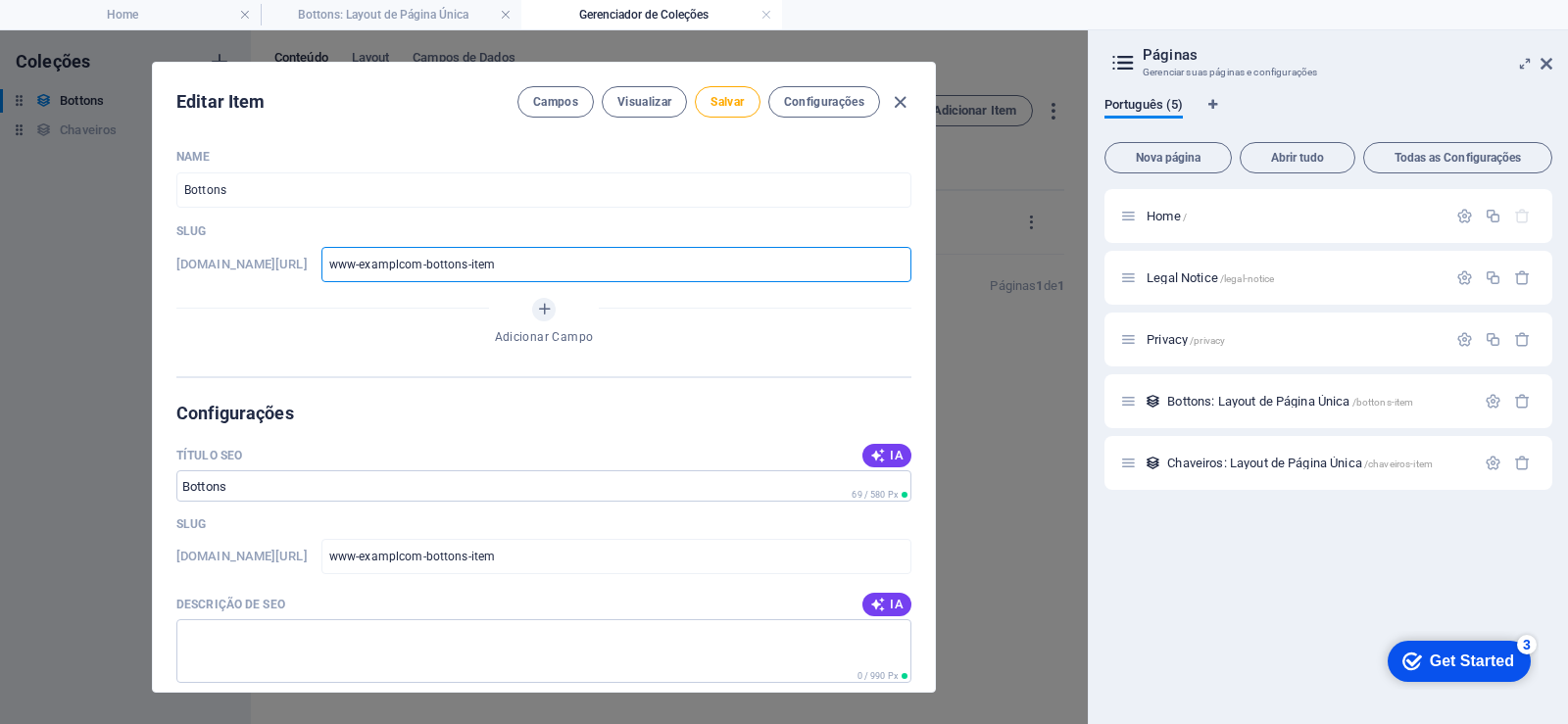
type input "www-exampcom-bottons-item"
type input "www-examcom-bottons-item"
type input "www-exacom-bottons-item"
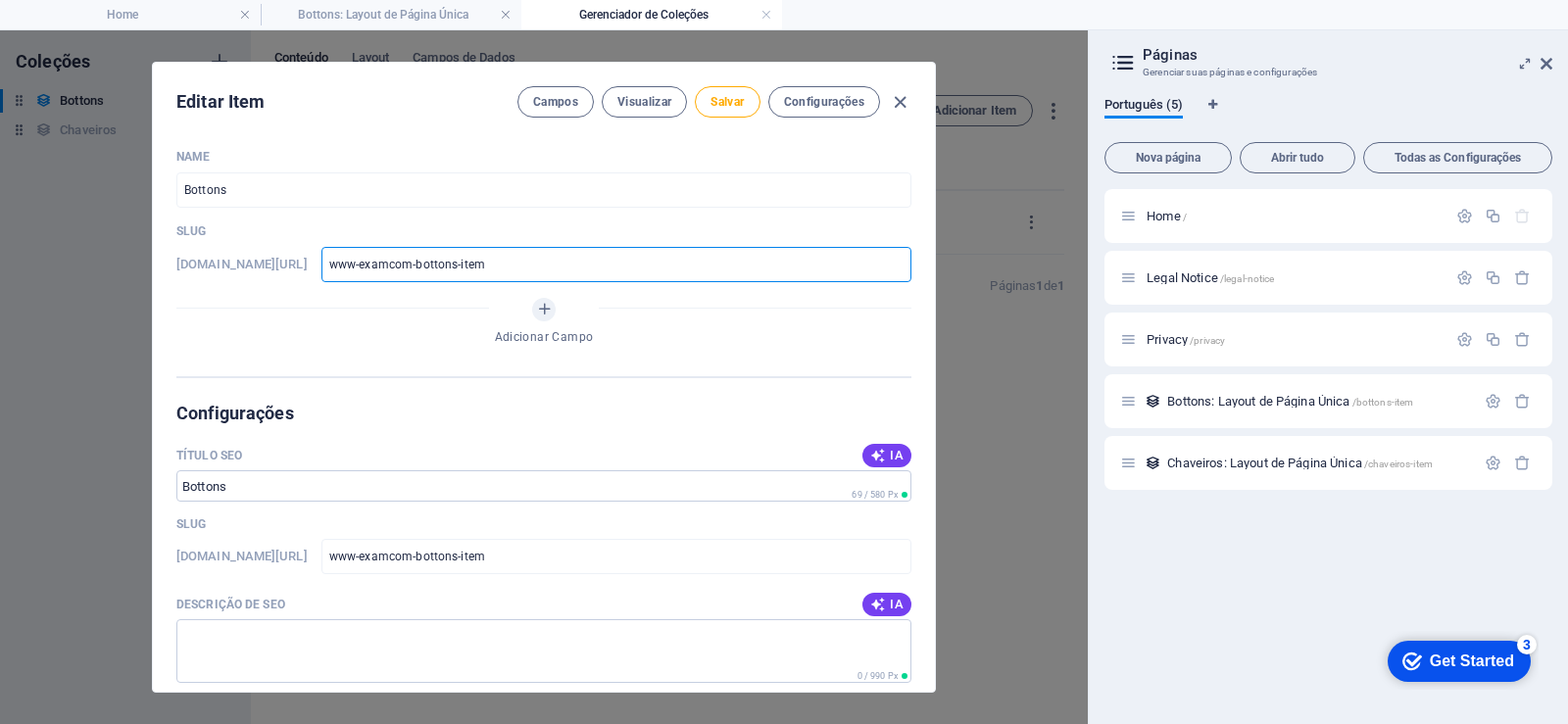
type input "www-exacom-bottons-item"
type input "www-excom-bottons-item"
type input "www-ecom-bottons-item"
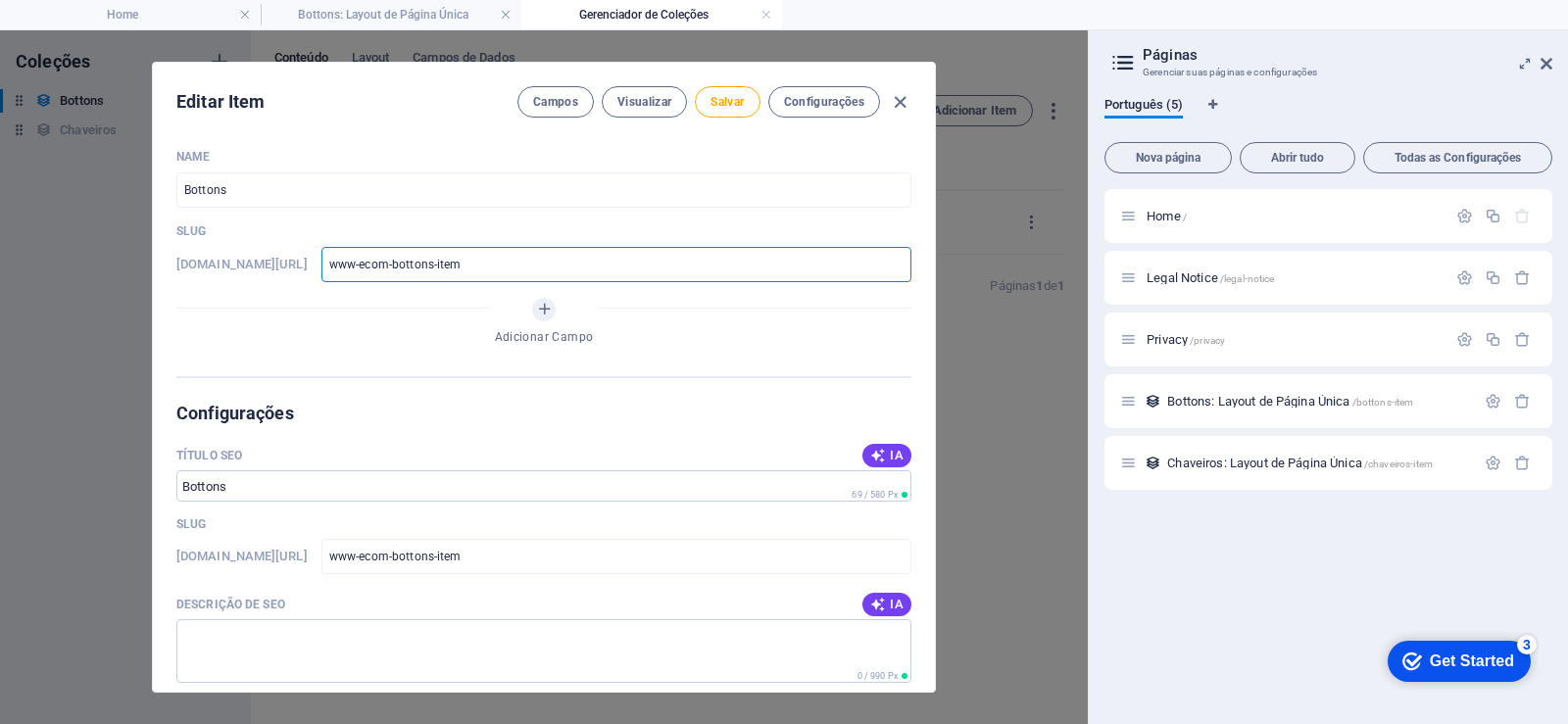
type input "www-com-bottons-item"
type input "wwwcom-bottons-item"
type input "www.com-bottons-item"
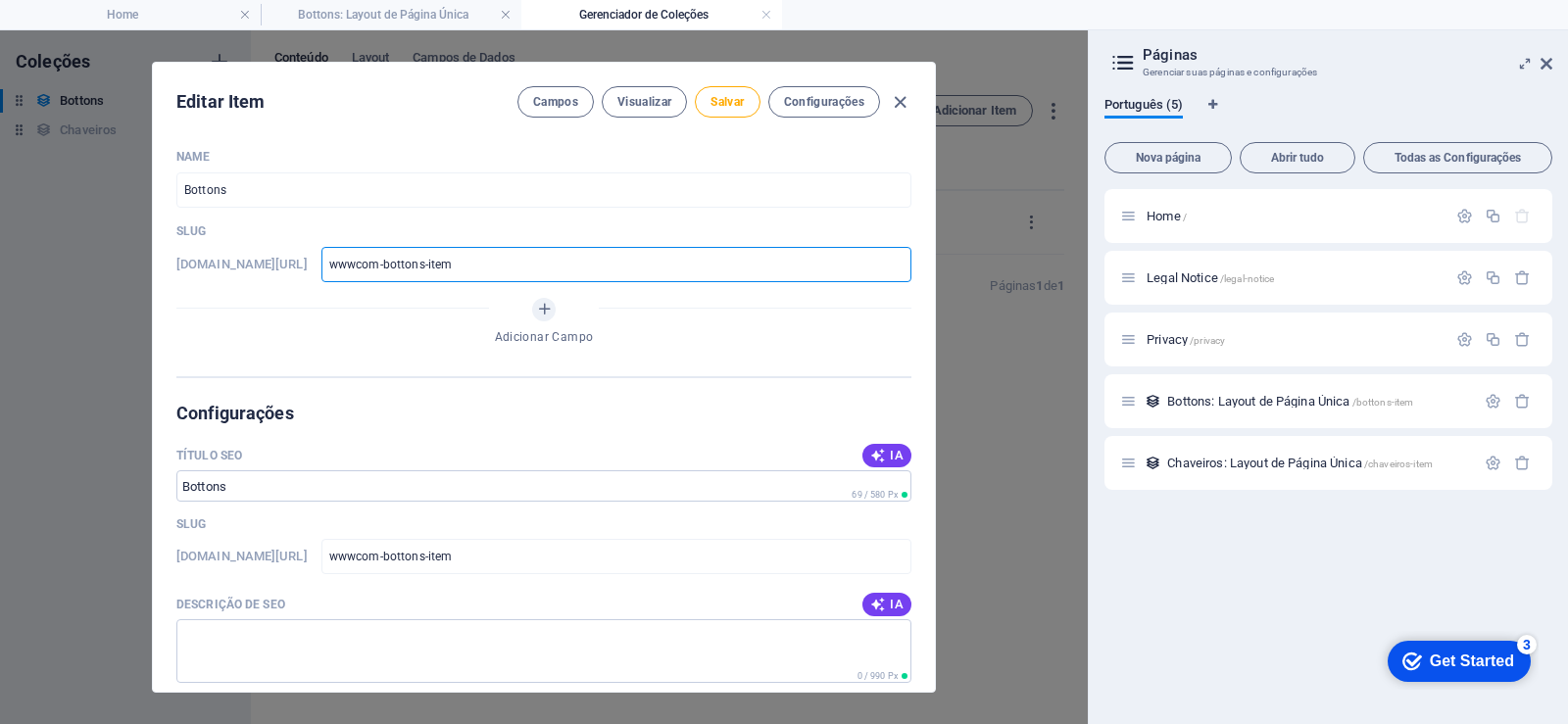
type input "www.com-bottons-item"
type input "www.tcom-bottons-item"
type input "www.tocom-bottons-item"
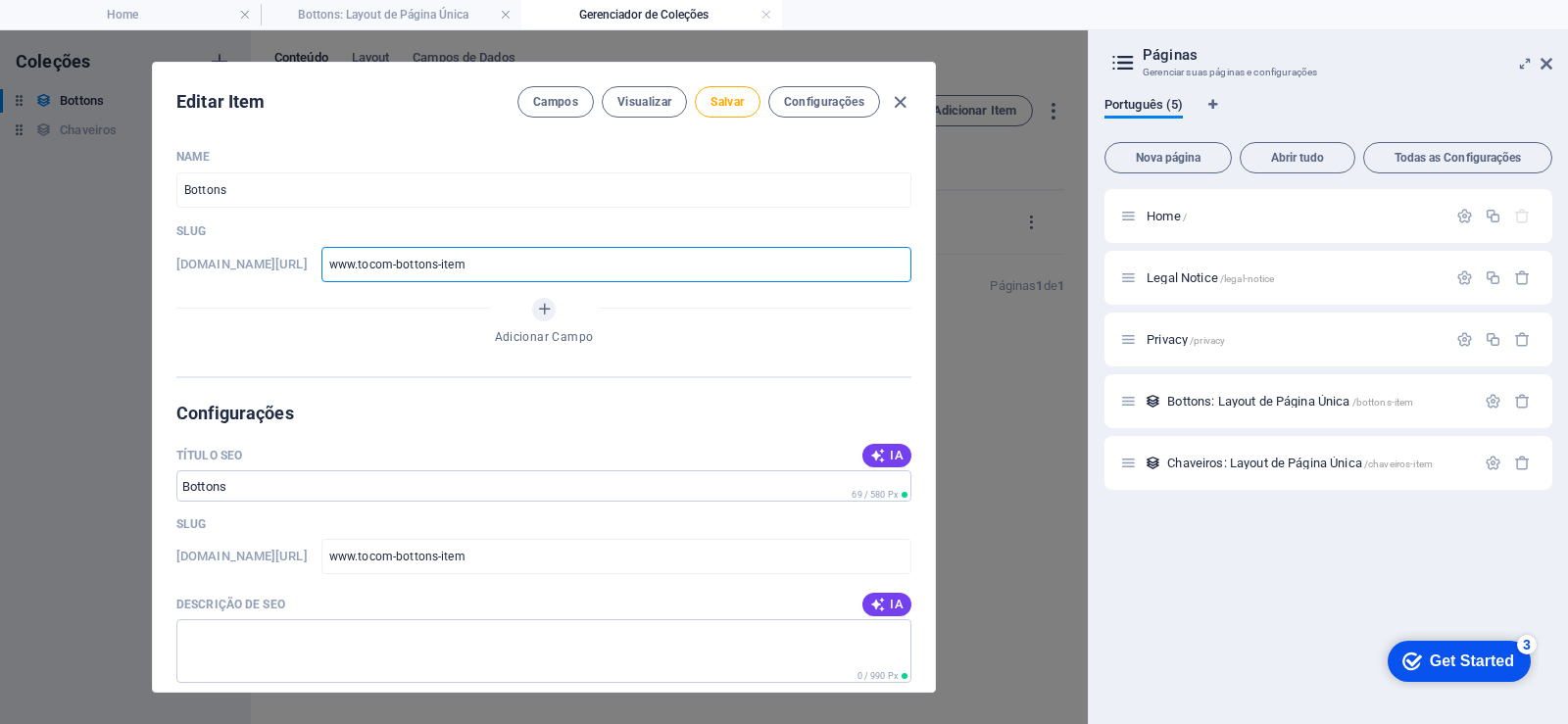
type input "www.todcom-bottons-item"
type input "www.todmcom-bottons-item"
type input "www.todmecom-bottons-item"
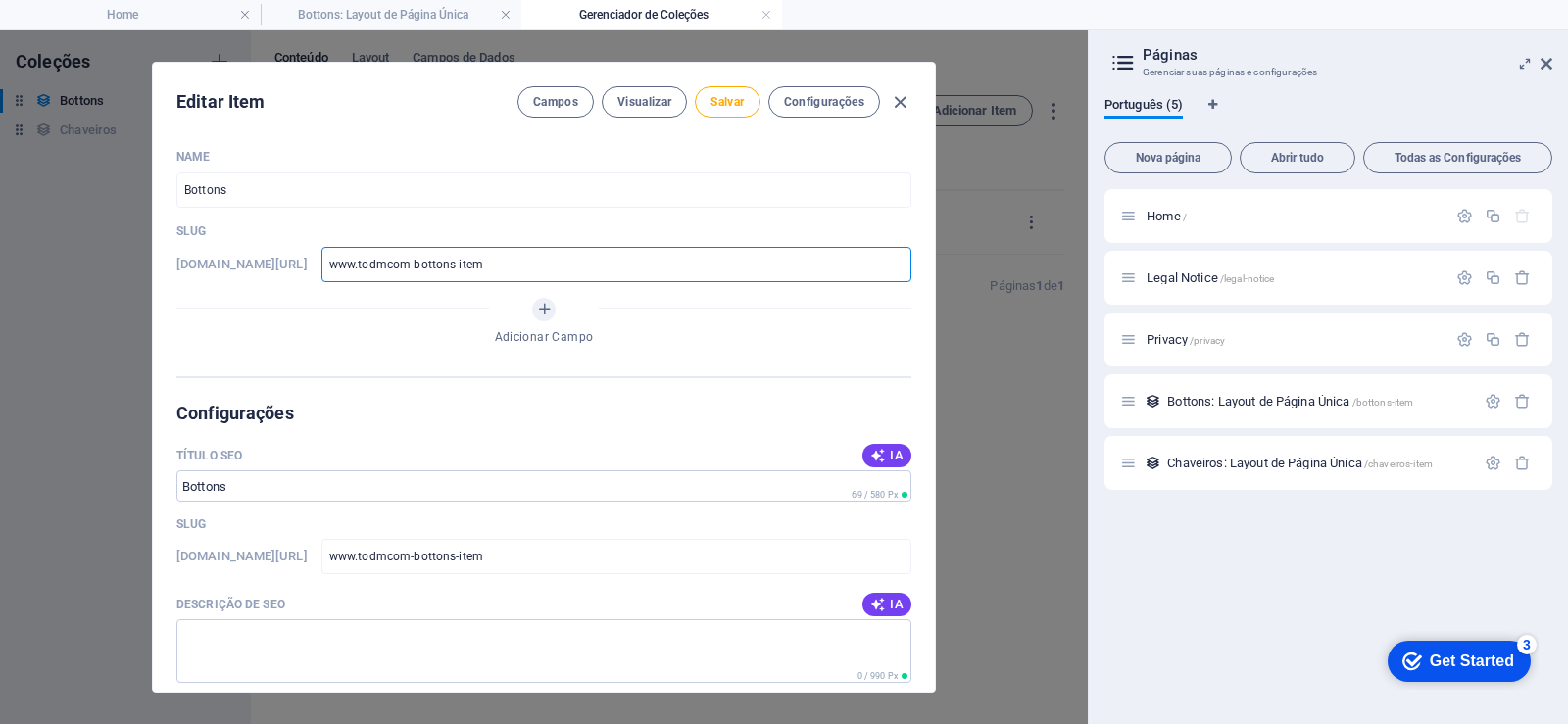
type input "www.todmecom-bottons-item"
type input "www.todmetcom-bottons-item"
type input "www.todmetacom-bottons-item"
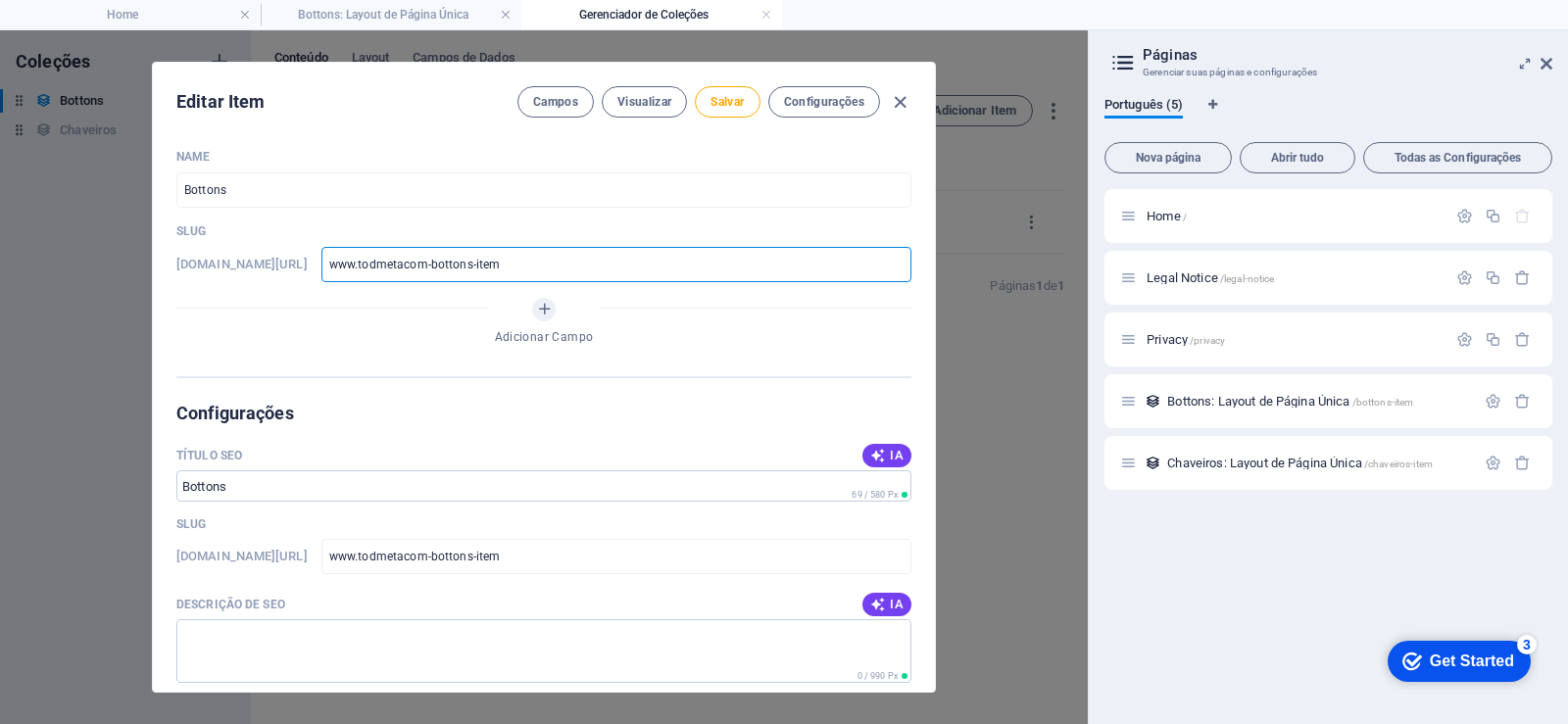
type input "www.todmetaicom-bottons-item"
type input "www.todmetaiscom-bottons-item"
type input "www.todmetais.com-bottons-item"
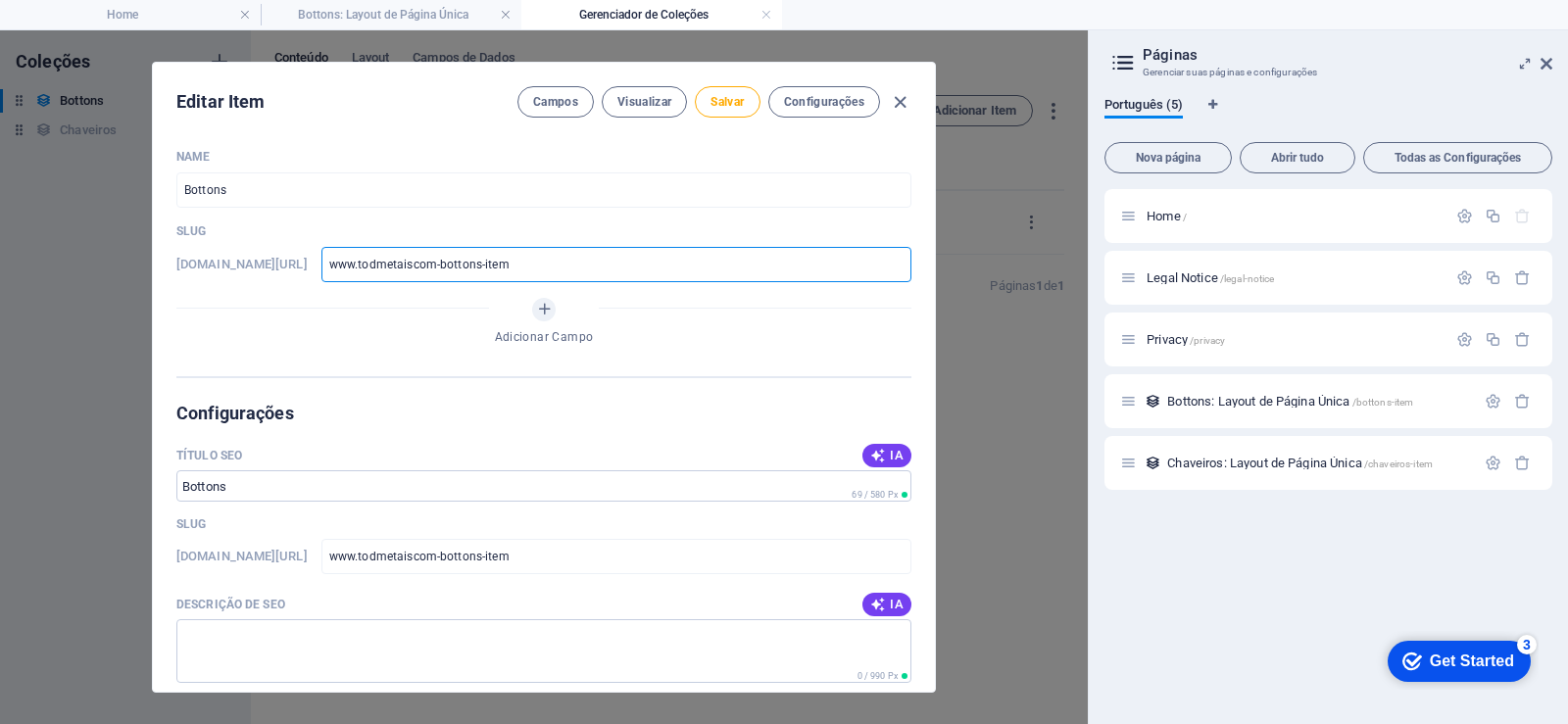
type input "www.todmetais.com-bottons-item"
click at [504, 267] on input "www.todmetais.com-bottons-item" at bounding box center [616, 265] width 590 height 35
type input "www.todmetais.combottons-item"
type input "www.todmetais.com/bottons-item"
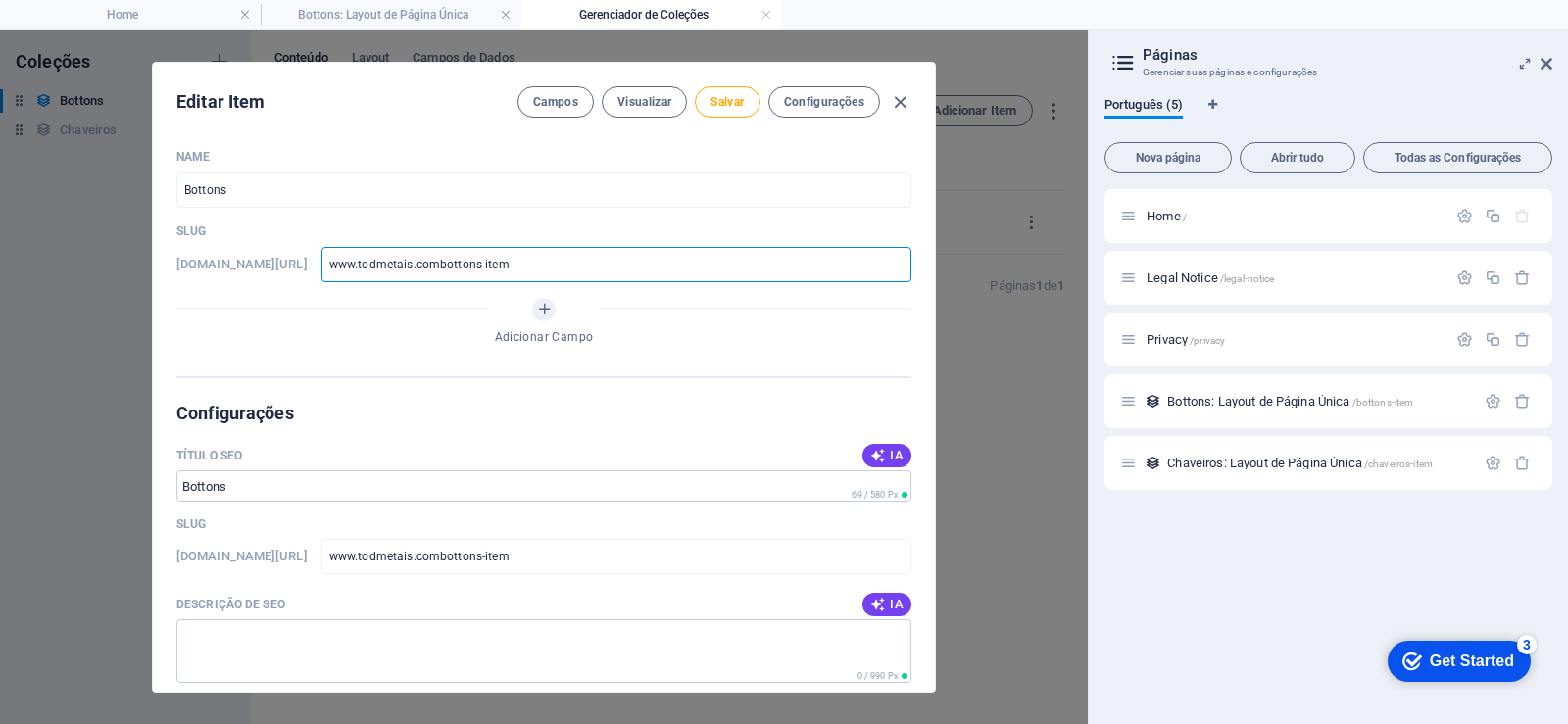
type input "www.todmetais.com/bottons-item"
click at [580, 263] on input "www.todmetais.com/bottons-item" at bounding box center [616, 265] width 590 height 35
type input "www.todmetais.com/bottons-item/"
type input "www-todmetais-com-bottons-item"
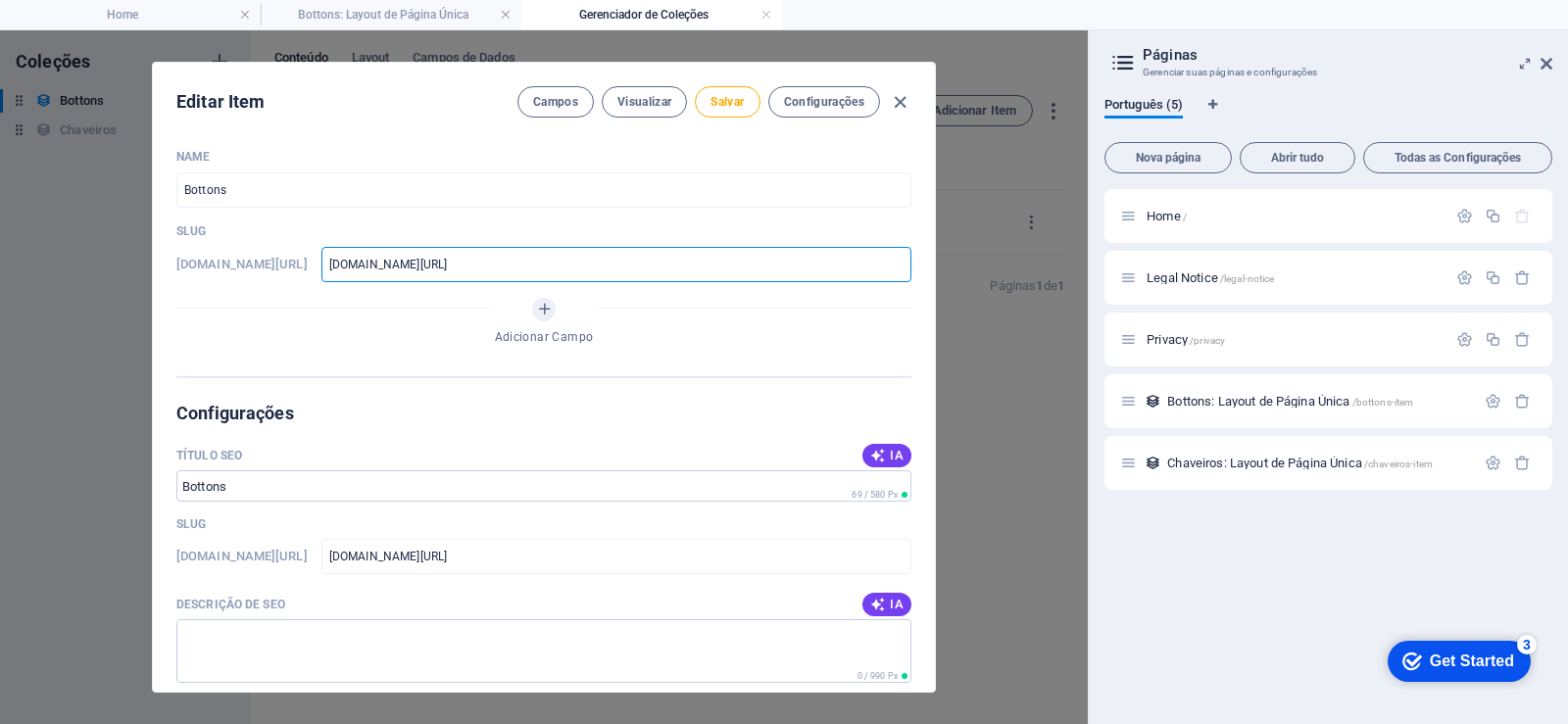
type input "www-todmetais-com-bottons-item"
click at [745, 351] on div "Adicionar Campo" at bounding box center [544, 325] width 735 height 55
click at [420, 266] on input "www-todmetais-com-bottons-item" at bounding box center [616, 265] width 590 height 35
type input "wwwtodmetais-com-bottons-item"
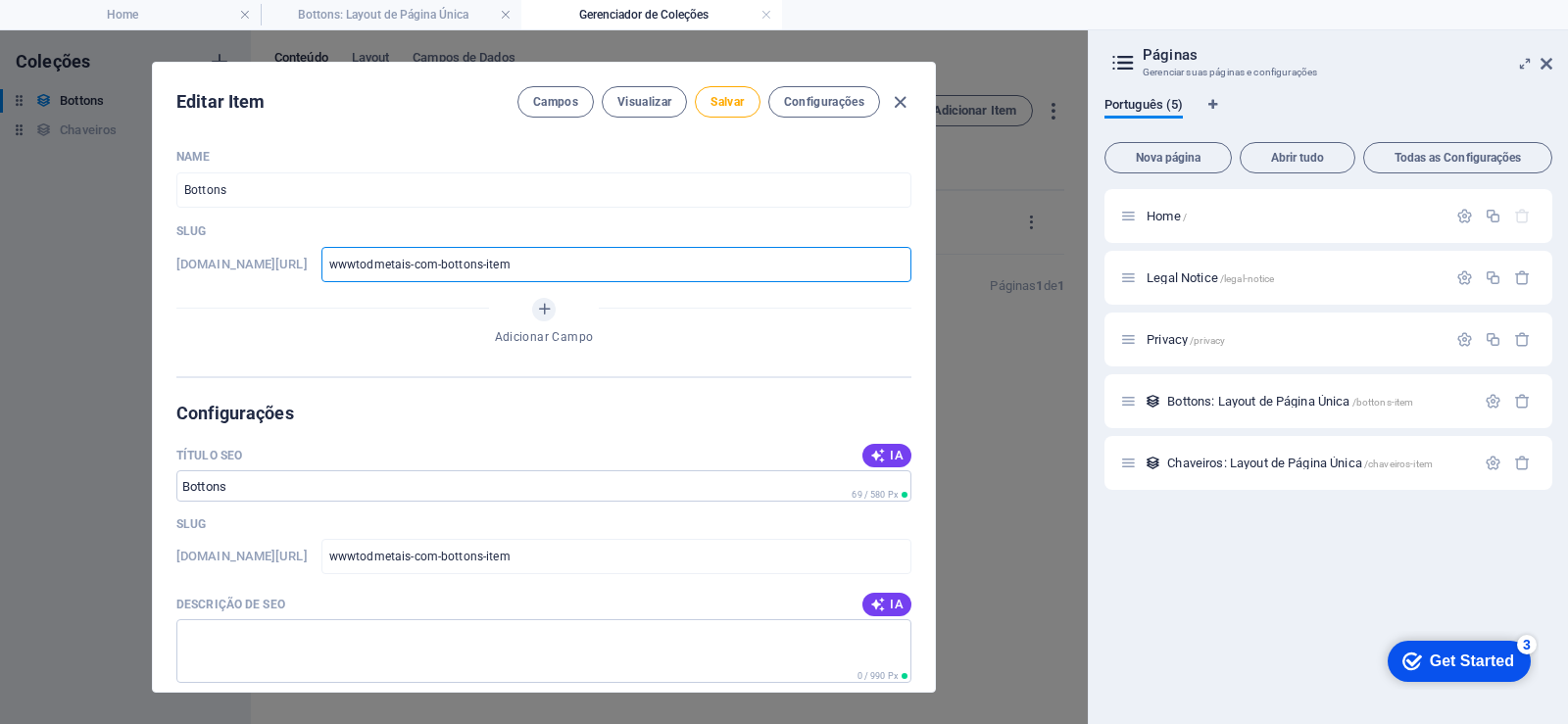
type input "www.todmetais-com-bottons-item"
type input "www-todmetais-com-bottons-item"
click at [750, 331] on div "Adicionar Campo" at bounding box center [544, 325] width 735 height 55
click at [726, 89] on button "Salvar" at bounding box center [727, 102] width 65 height 31
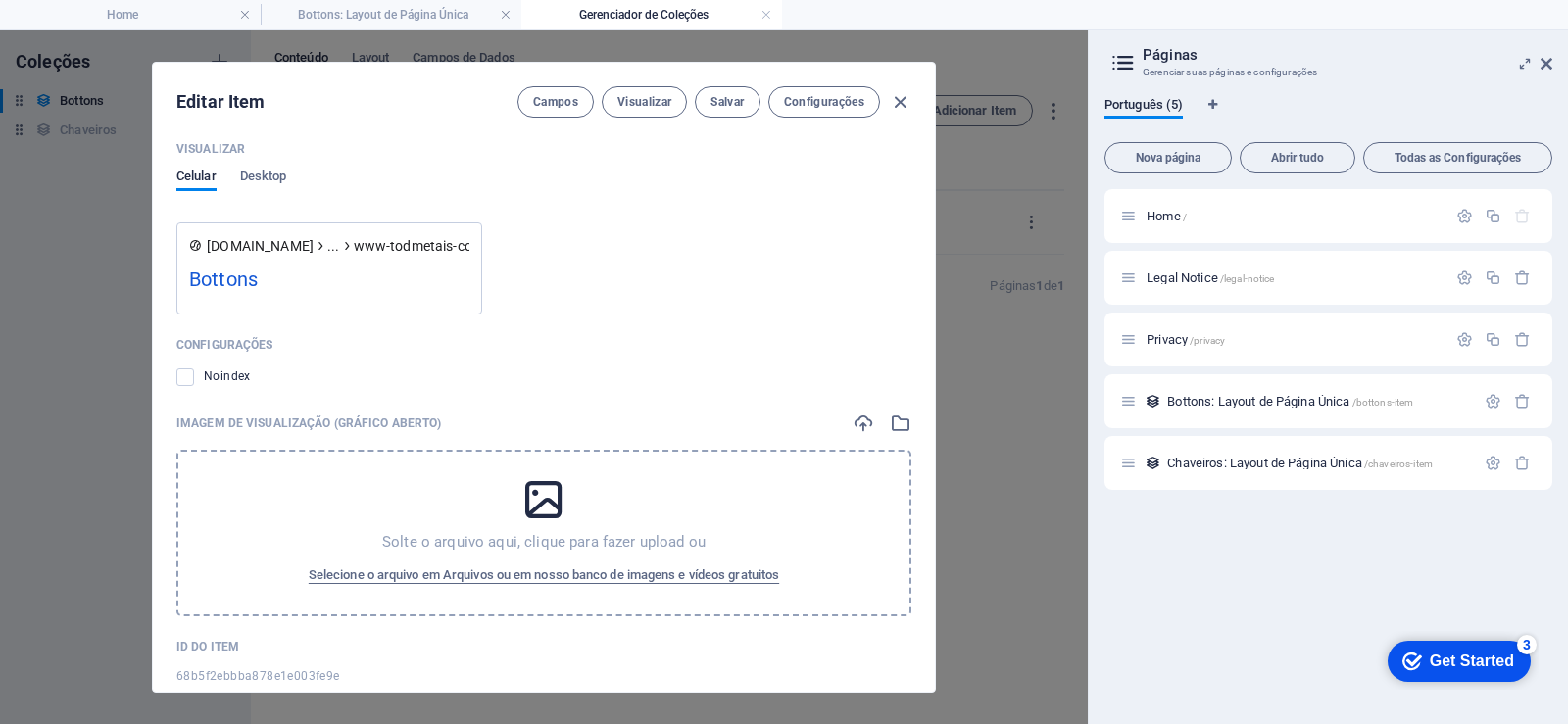
scroll to position [789, 0]
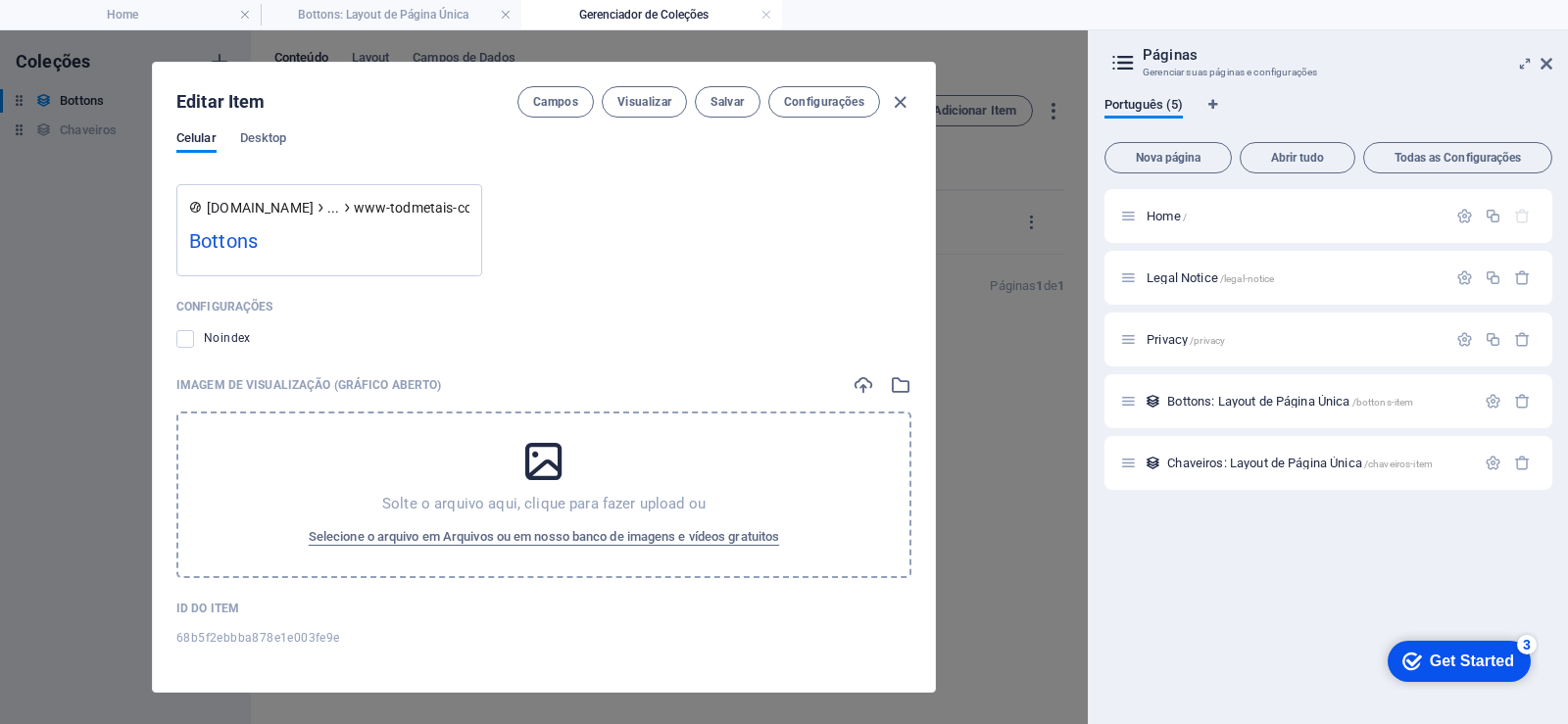
click at [541, 475] on icon at bounding box center [544, 461] width 49 height 49
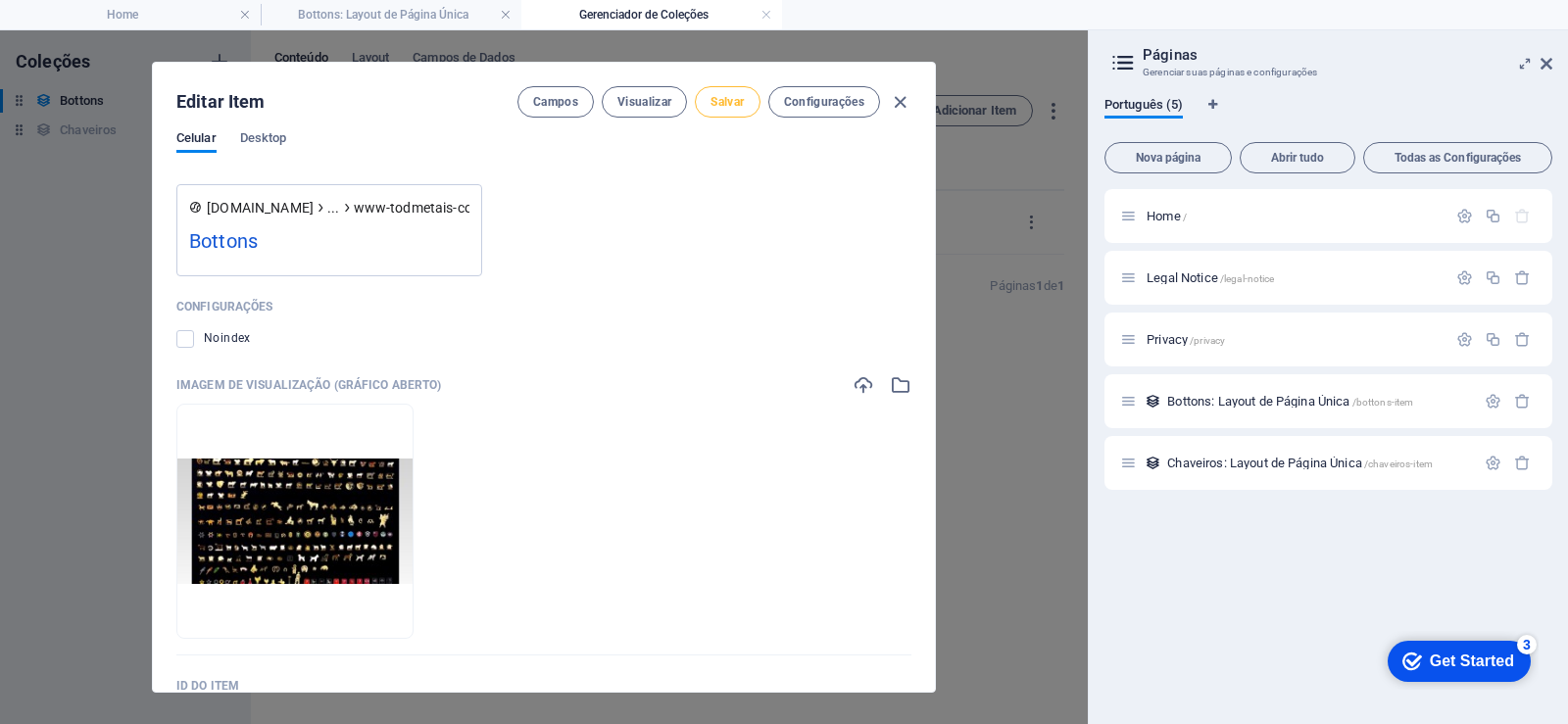
click at [722, 110] on button "Salvar" at bounding box center [727, 102] width 65 height 31
click at [901, 105] on icon "button" at bounding box center [900, 102] width 23 height 23
type input "www-todmetais-com-bottons-item"
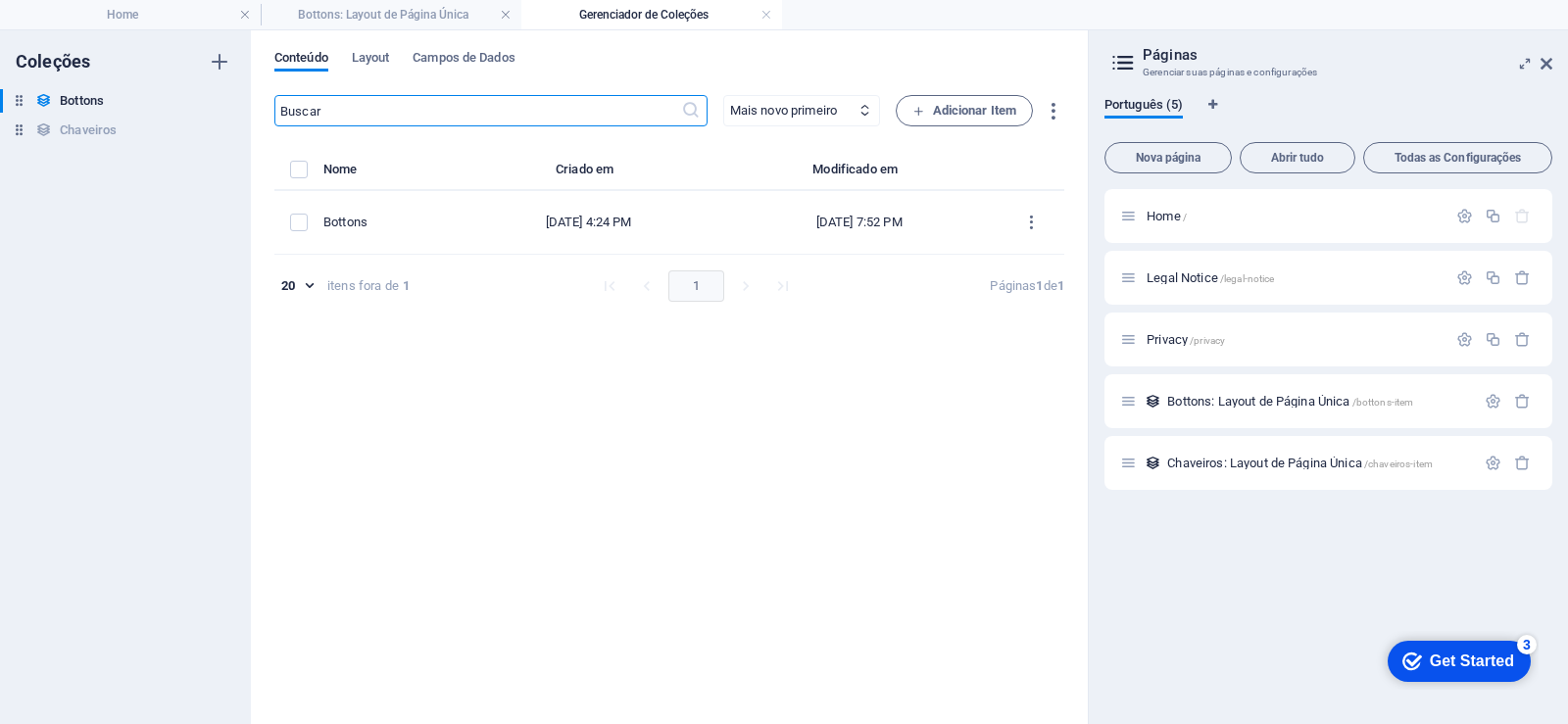
scroll to position [0, 0]
click at [425, 17] on h4 "Bottons: Layout de Página Única" at bounding box center [391, 15] width 261 height 22
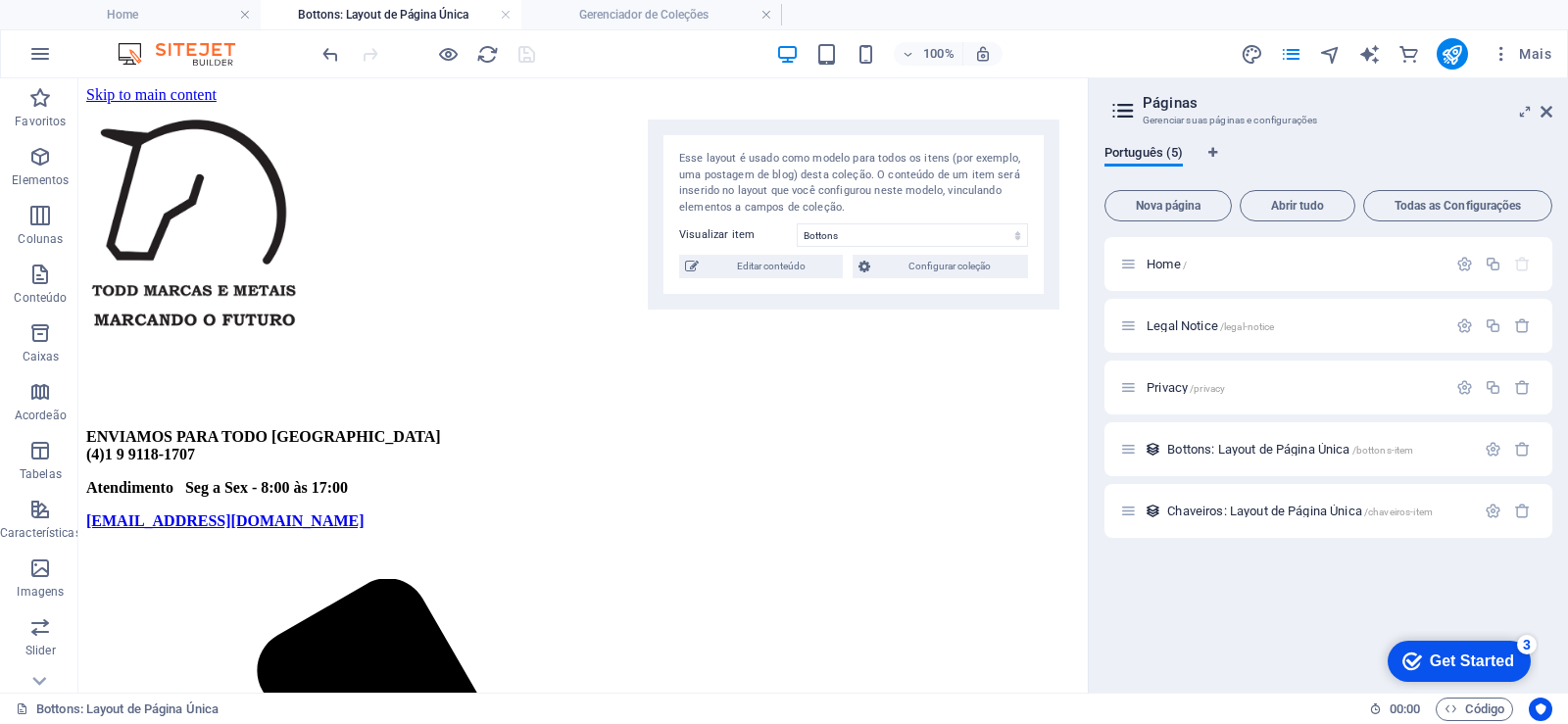
drag, startPoint x: 492, startPoint y: 121, endPoint x: 1048, endPoint y: 142, distance: 556.4
click at [1046, 144] on div "Esse layout é usado como modelo para todos os itens (por exemplo, uma postagem …" at bounding box center [854, 215] width 412 height 190
click at [1549, 113] on icon at bounding box center [1546, 112] width 12 height 16
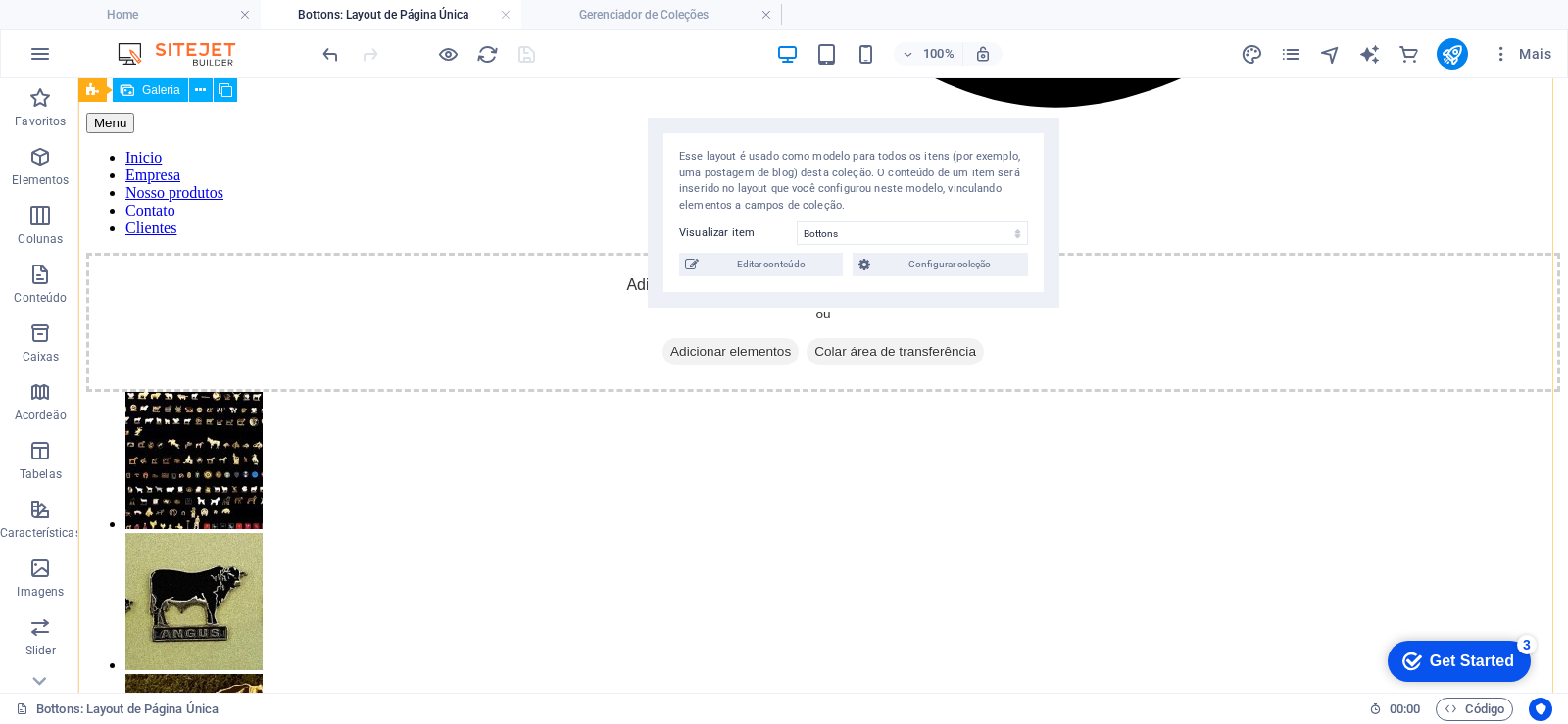
scroll to position [2407, 0]
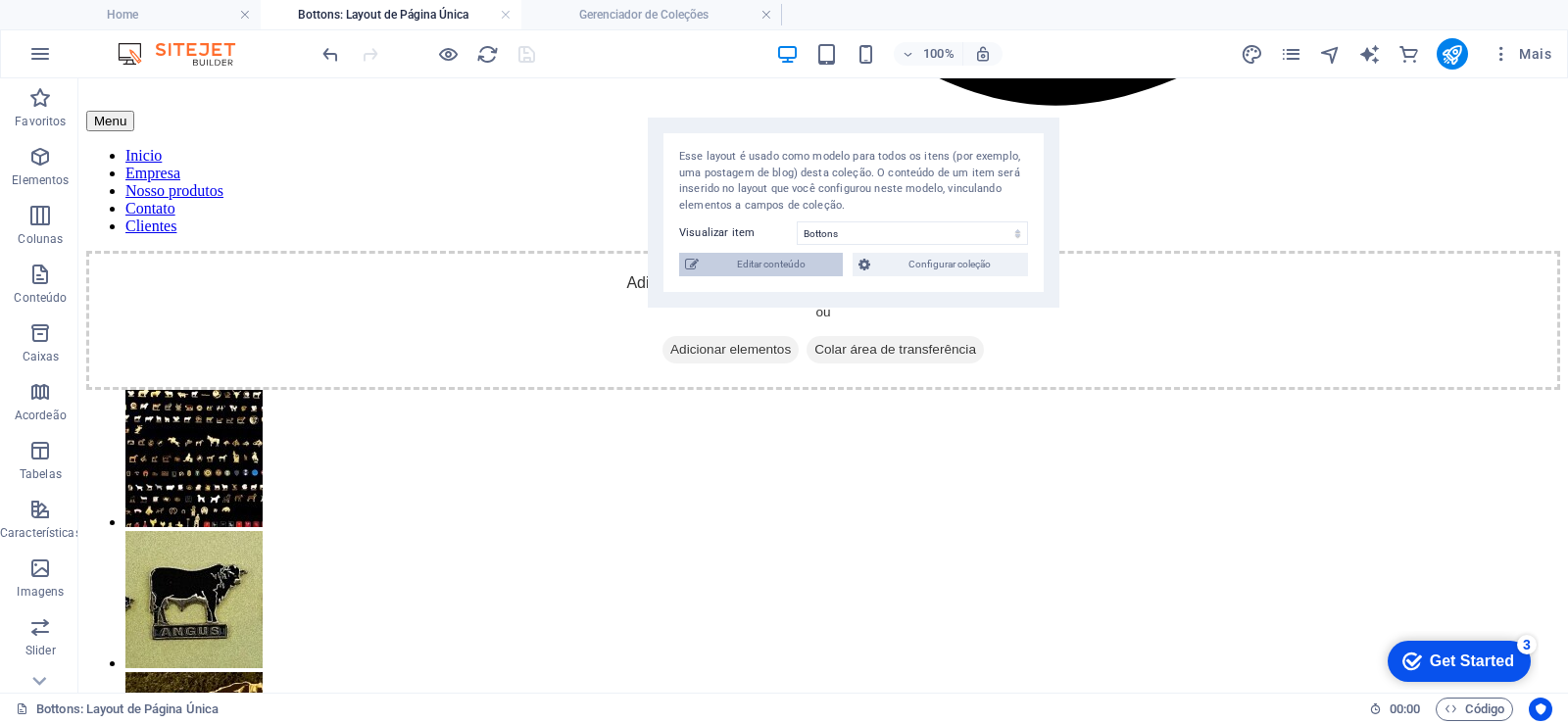
click at [788, 267] on span "Editar conteúdo" at bounding box center [770, 265] width 132 height 24
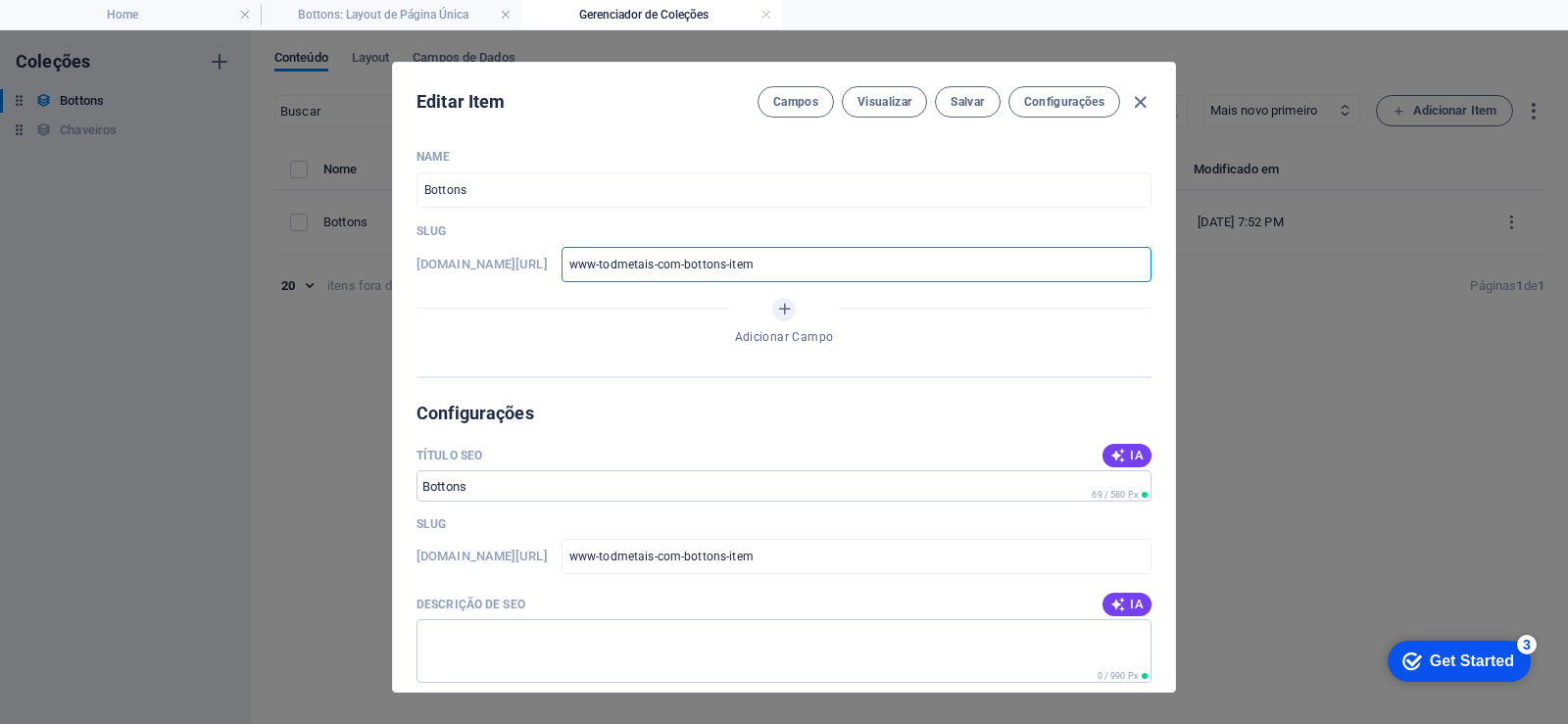
drag, startPoint x: 831, startPoint y: 265, endPoint x: 630, endPoint y: 266, distance: 201.0
click at [630, 266] on input "www-todmetais-com-bottons-item" at bounding box center [857, 265] width 590 height 35
click at [1141, 107] on icon "button" at bounding box center [1140, 102] width 23 height 23
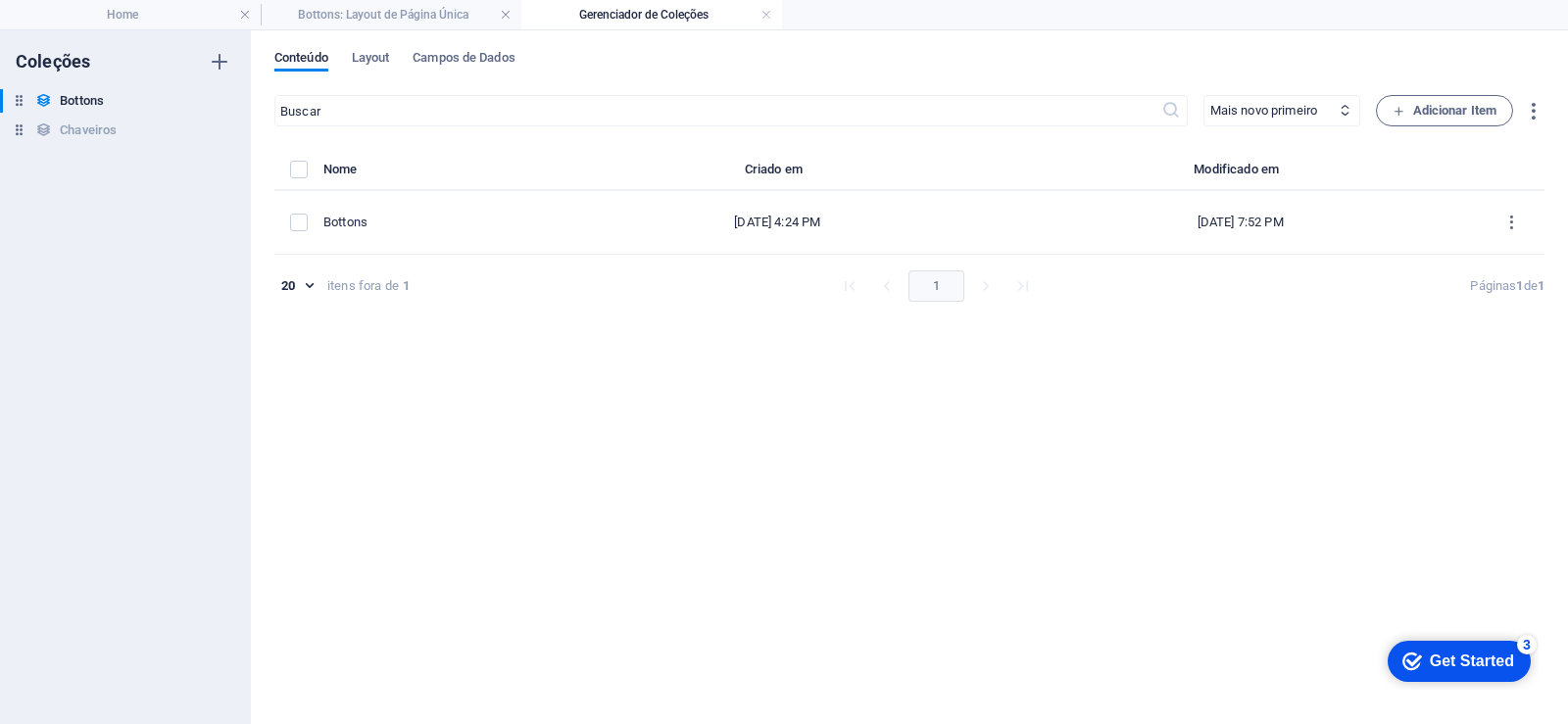
type input "www-todmetais-com-bottons-item"
click at [399, 11] on h4 "Bottons: Layout de Página Única" at bounding box center [391, 15] width 261 height 22
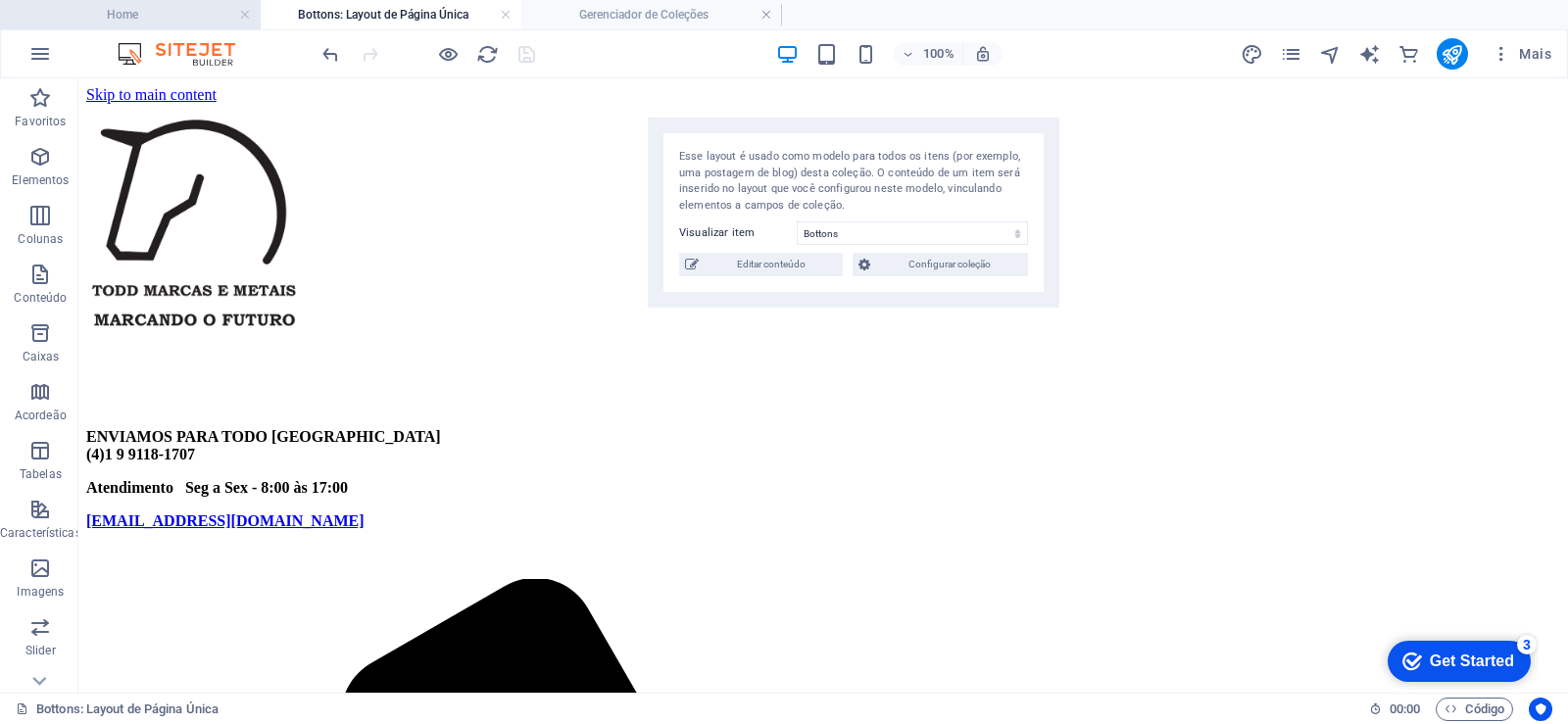
drag, startPoint x: 139, startPoint y: 11, endPoint x: 417, endPoint y: 223, distance: 349.6
click at [139, 11] on h4 "Home" at bounding box center [130, 15] width 261 height 22
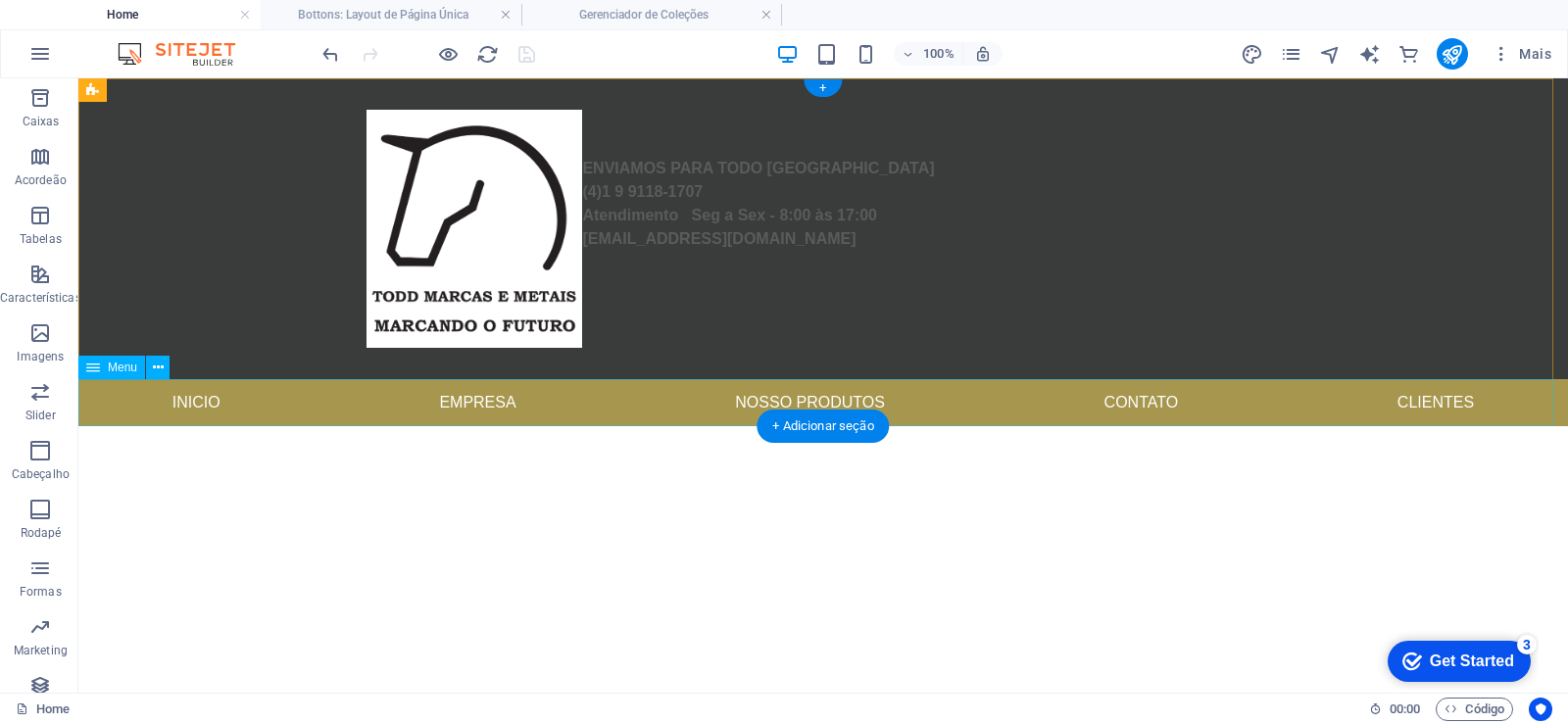
click at [744, 409] on nav "Inicio Empresa Nosso produtos Contato Clientes" at bounding box center [823, 403] width 1490 height 47
click at [700, 414] on nav "Inicio Empresa Nosso produtos Contato Clientes" at bounding box center [823, 403] width 1490 height 47
select select
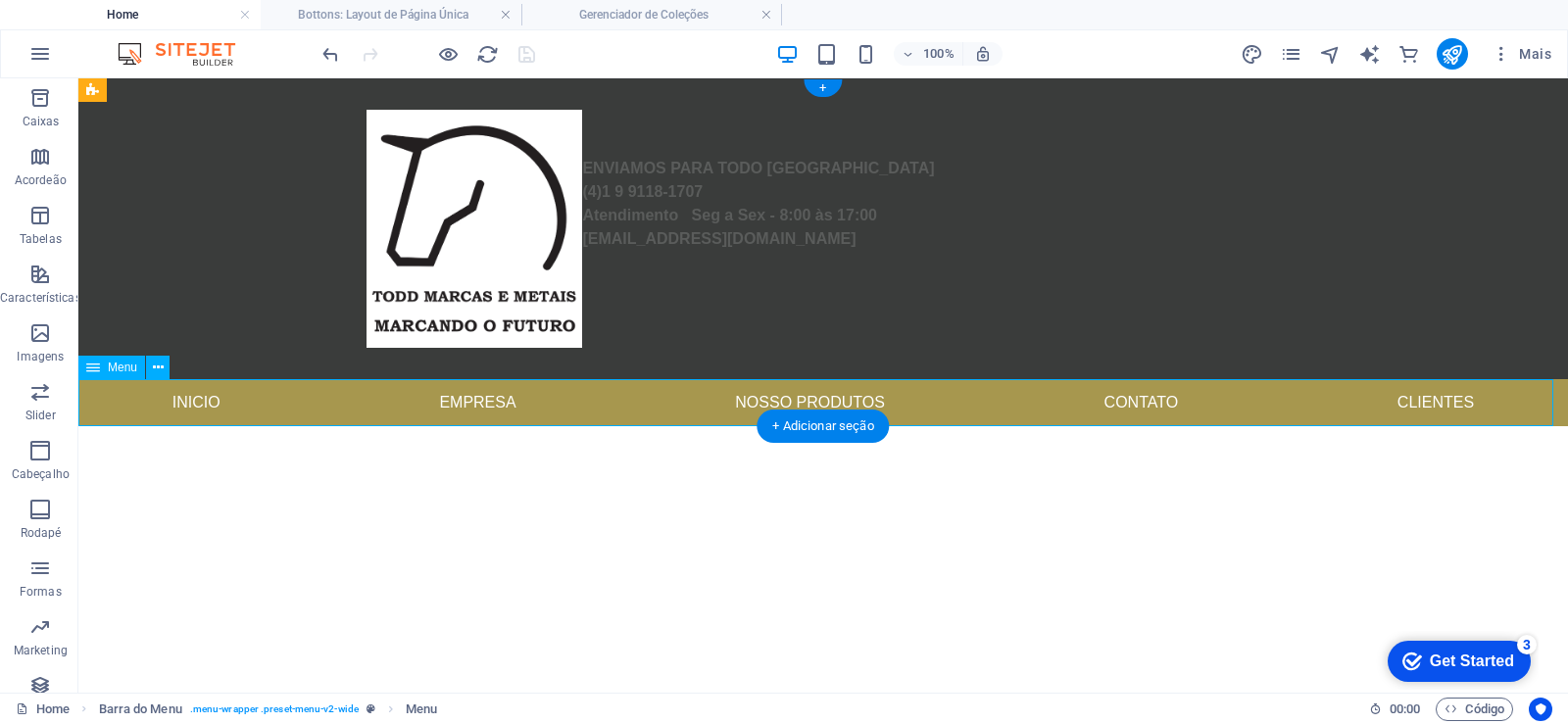
select select
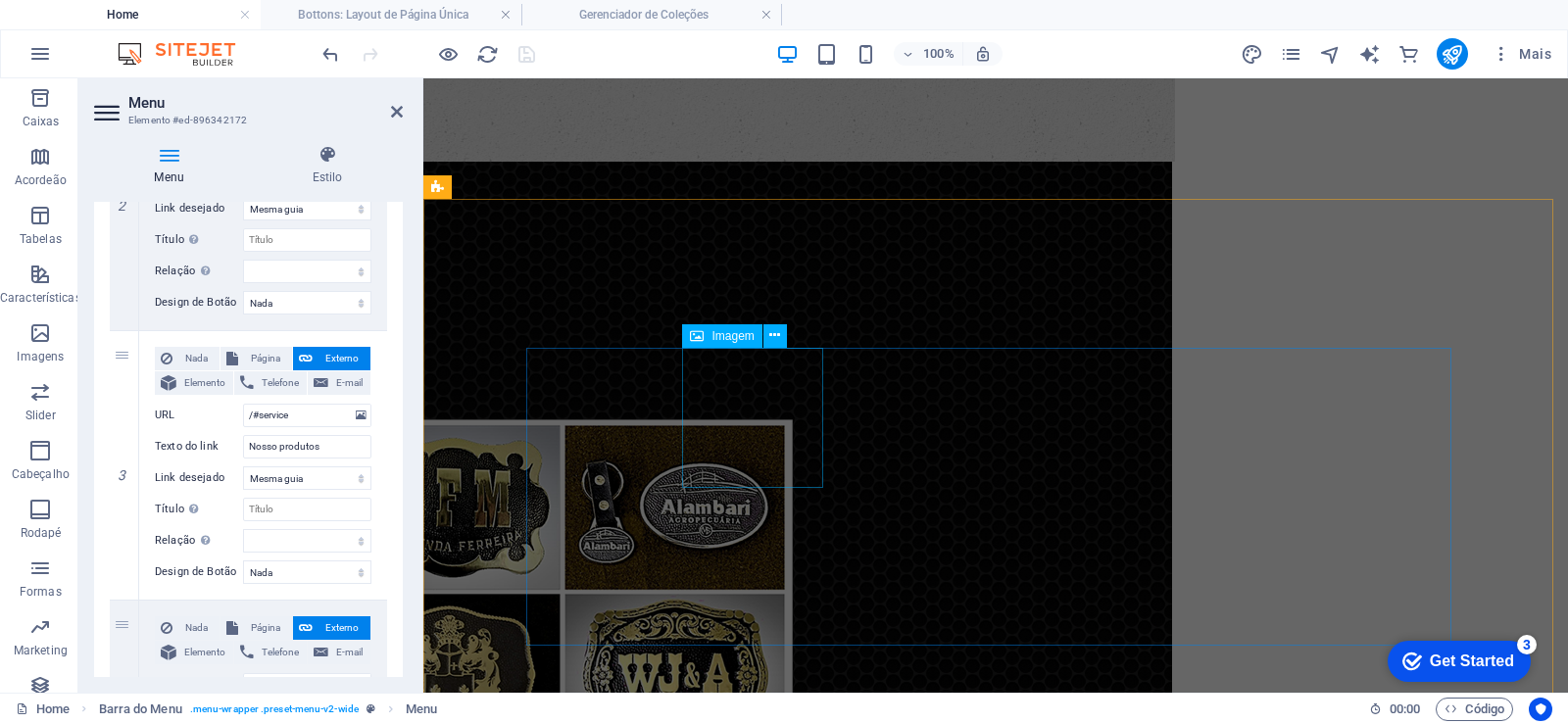
scroll to position [1176, 0]
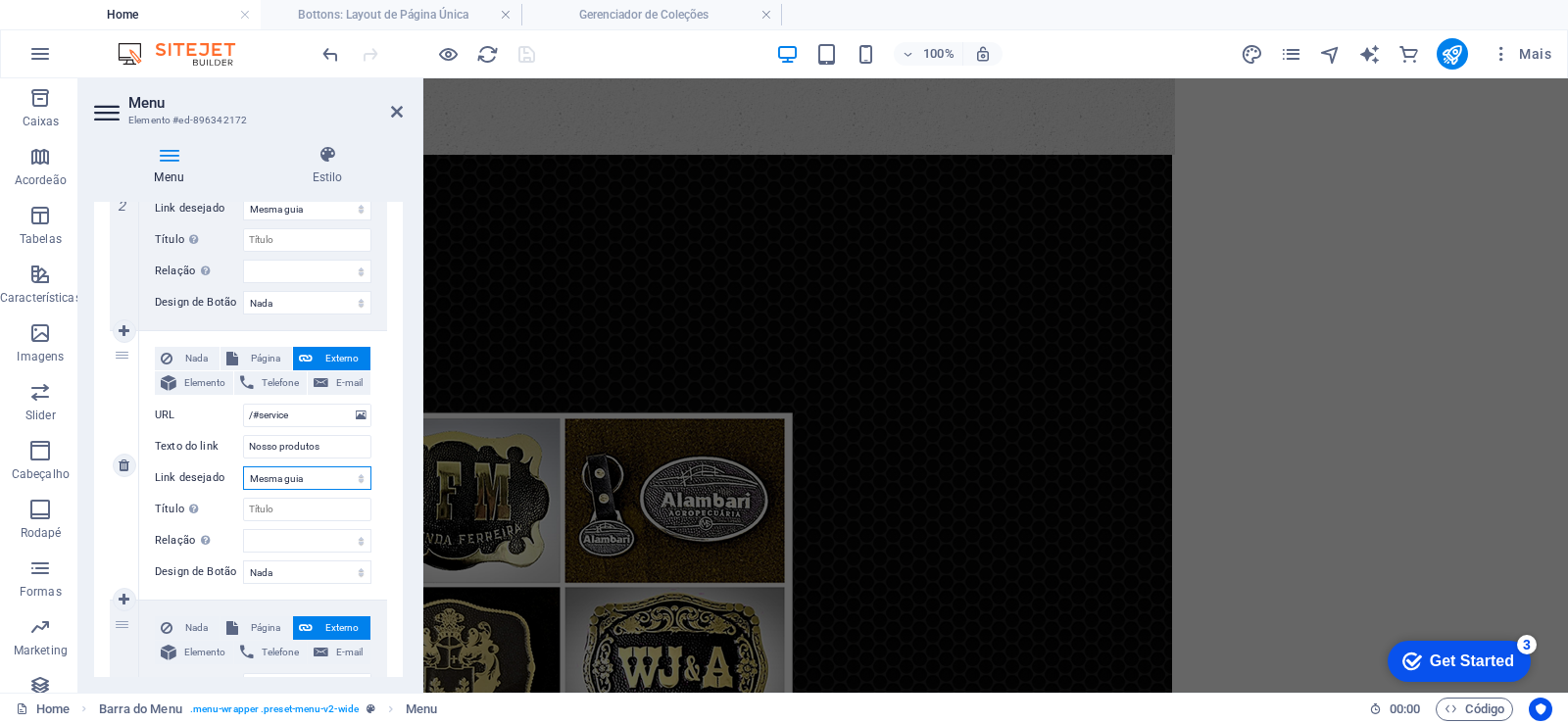
click at [345, 475] on select "Nova guia Mesma guia Sobreposição" at bounding box center [307, 478] width 128 height 24
click at [342, 444] on input "Nosso produtos" at bounding box center [307, 447] width 128 height 24
click at [359, 421] on icon at bounding box center [361, 415] width 11 height 22
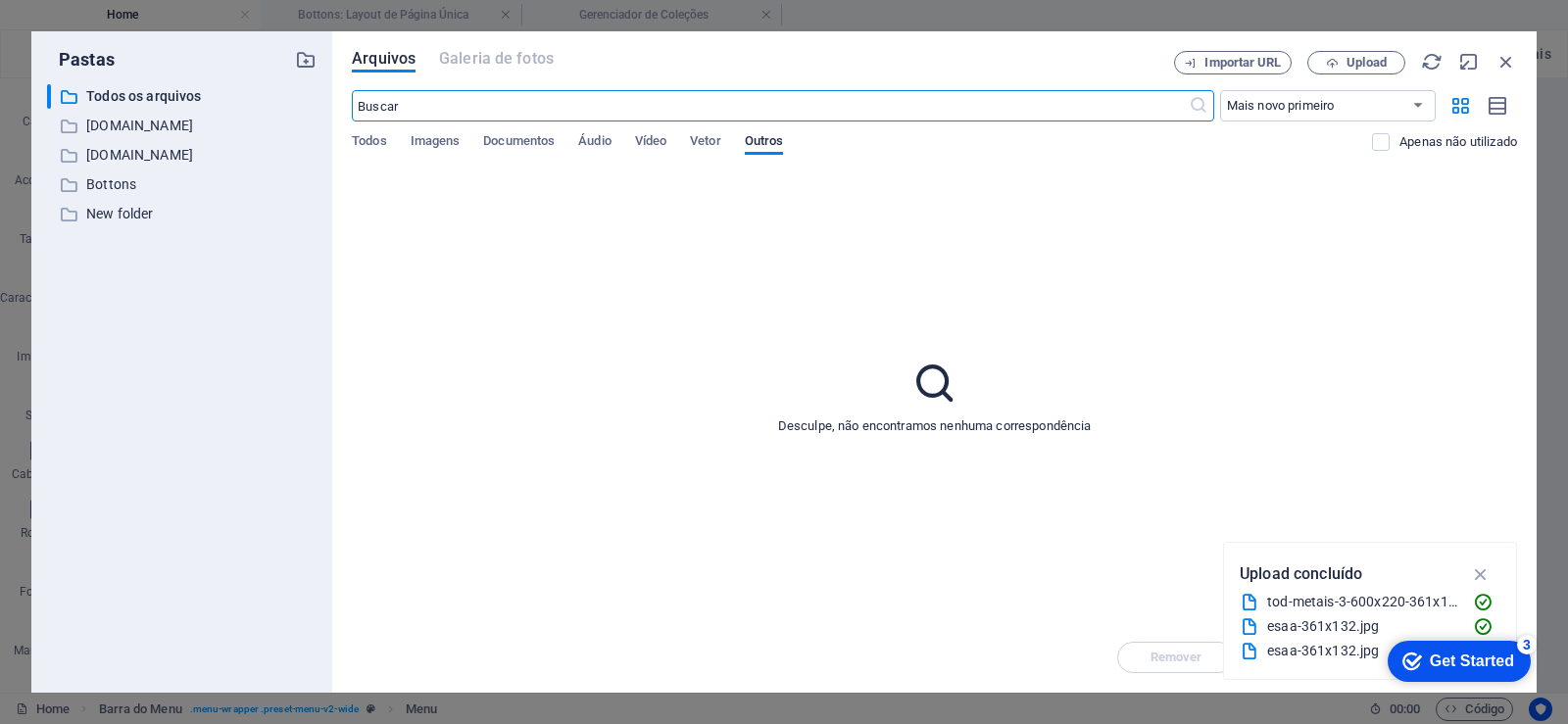
scroll to position [0, 0]
click at [1512, 59] on icon "button" at bounding box center [1506, 62] width 22 height 22
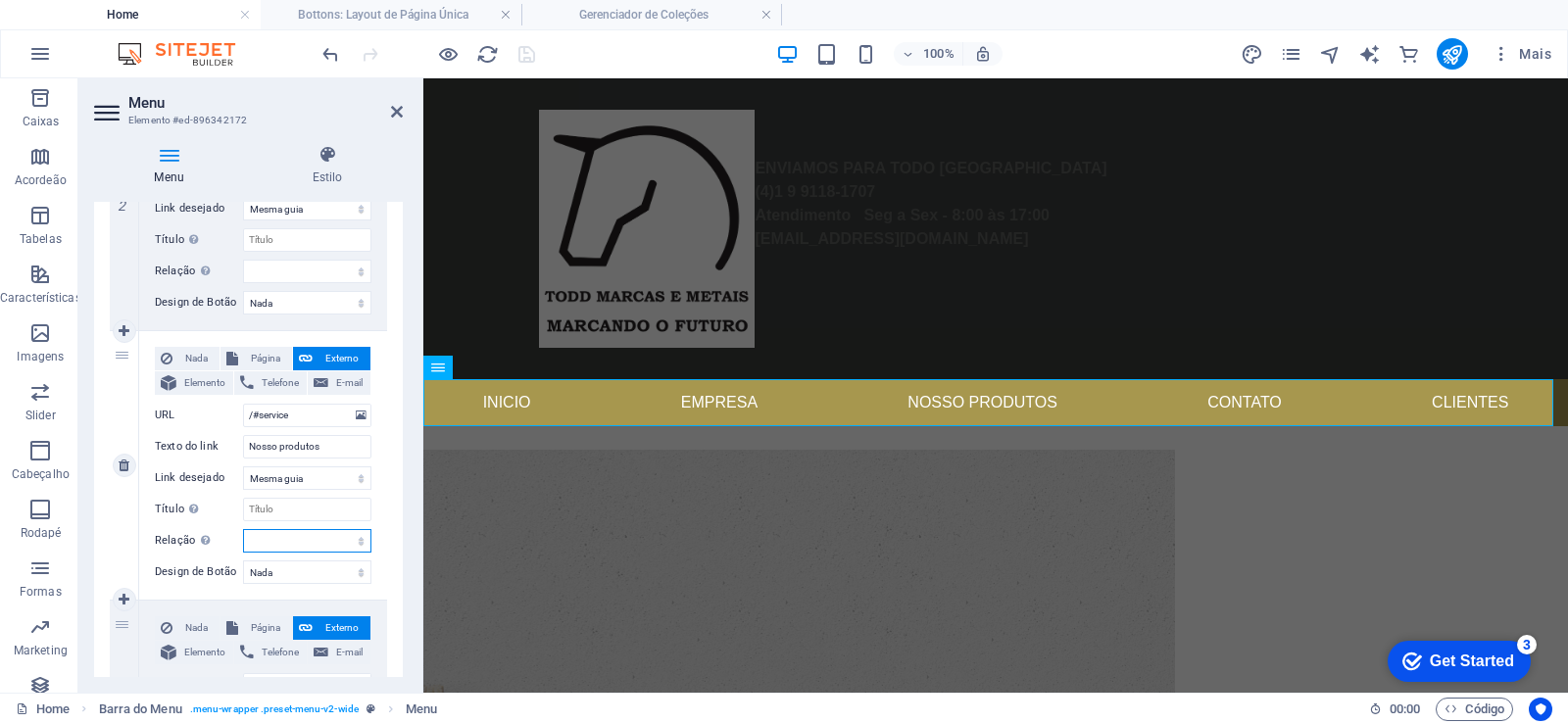
click at [343, 542] on select "alternado autor guia de favoritos externo ajuda licença avançar nofollow norefe…" at bounding box center [307, 541] width 128 height 24
click at [331, 514] on input "Título A descrição adicional do link não deve ser igual ao texto do link. O tít…" at bounding box center [307, 509] width 128 height 24
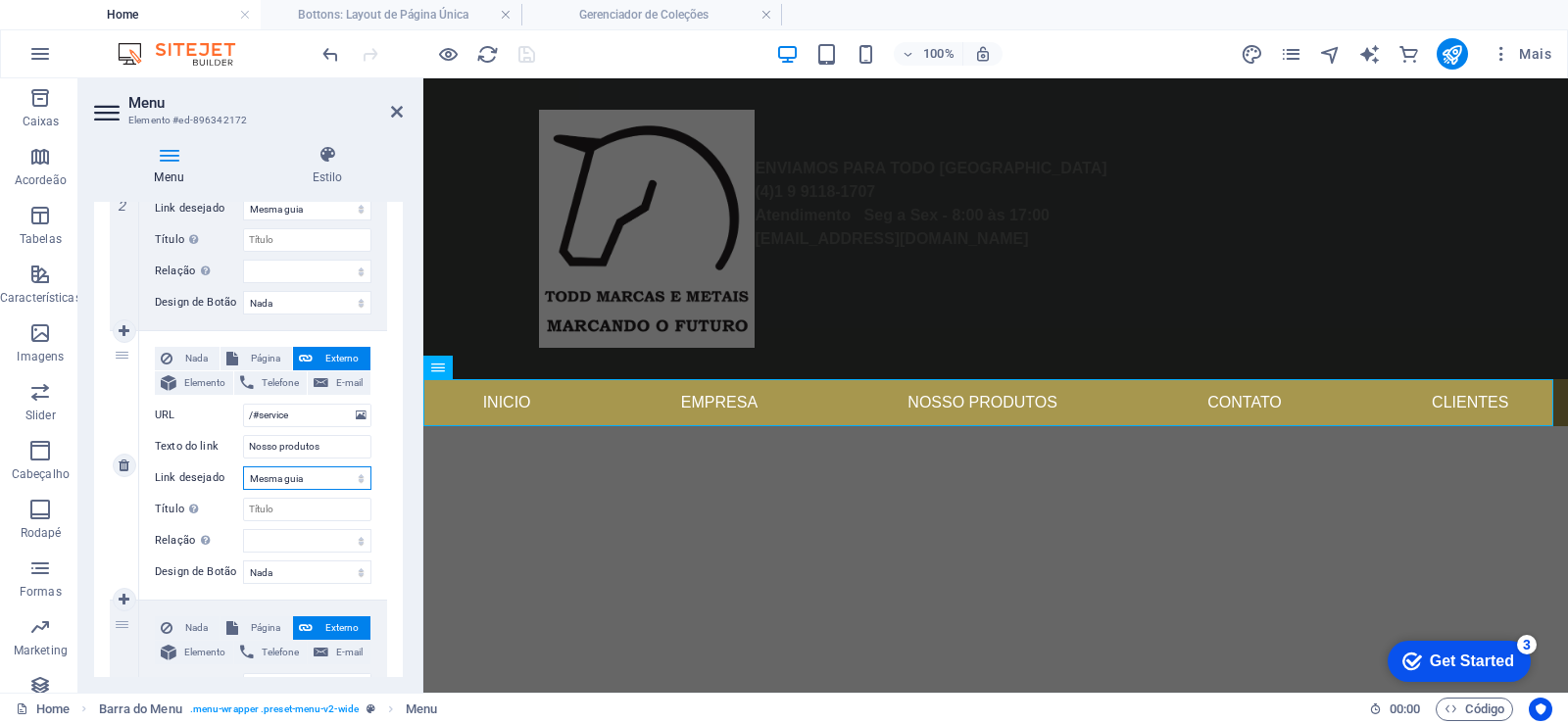
select select "overlay"
click at [243, 466] on select "Nova guia Mesma guia Sobreposição" at bounding box center [307, 478] width 128 height 24
select select
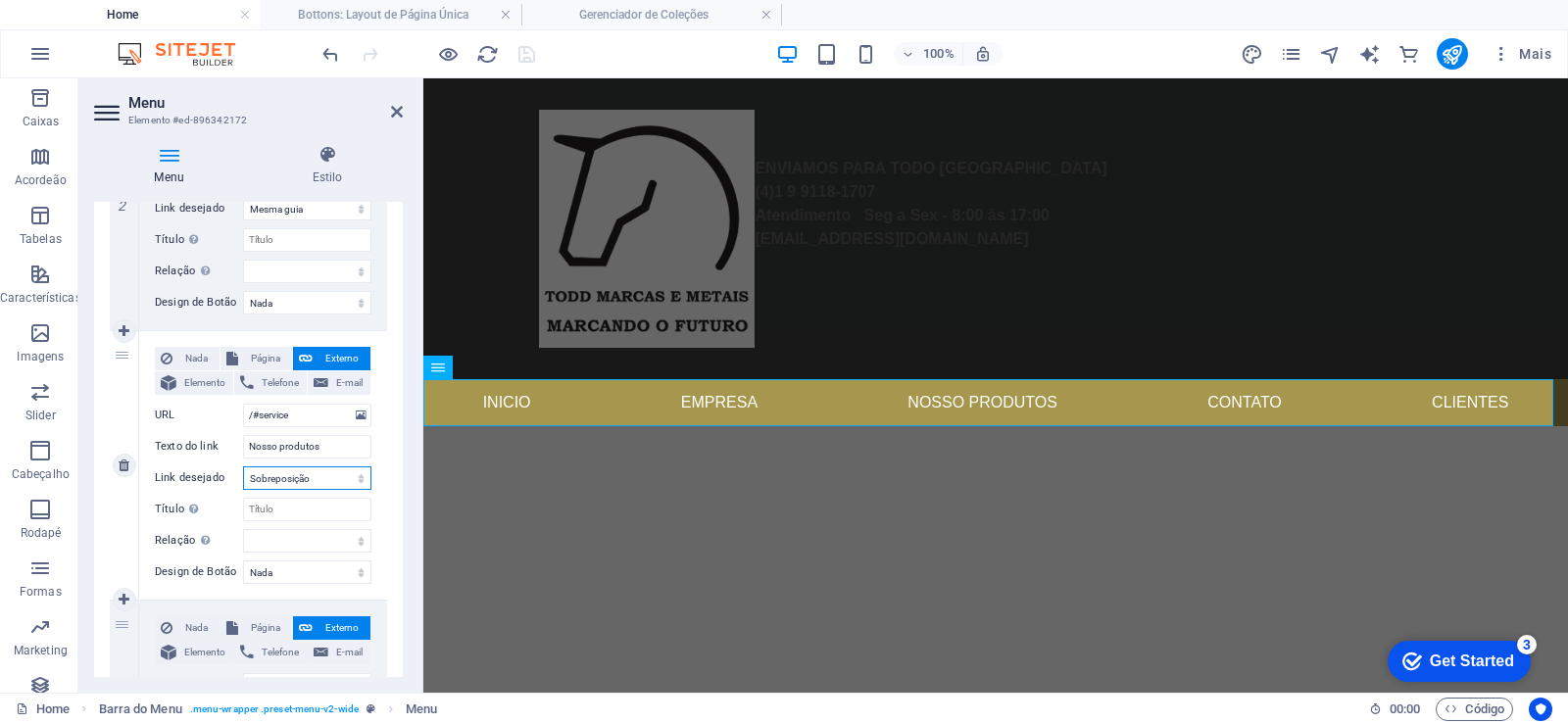
select select
click at [243, 466] on select "Nova guia Mesma guia Sobreposição" at bounding box center [307, 478] width 128 height 24
select select
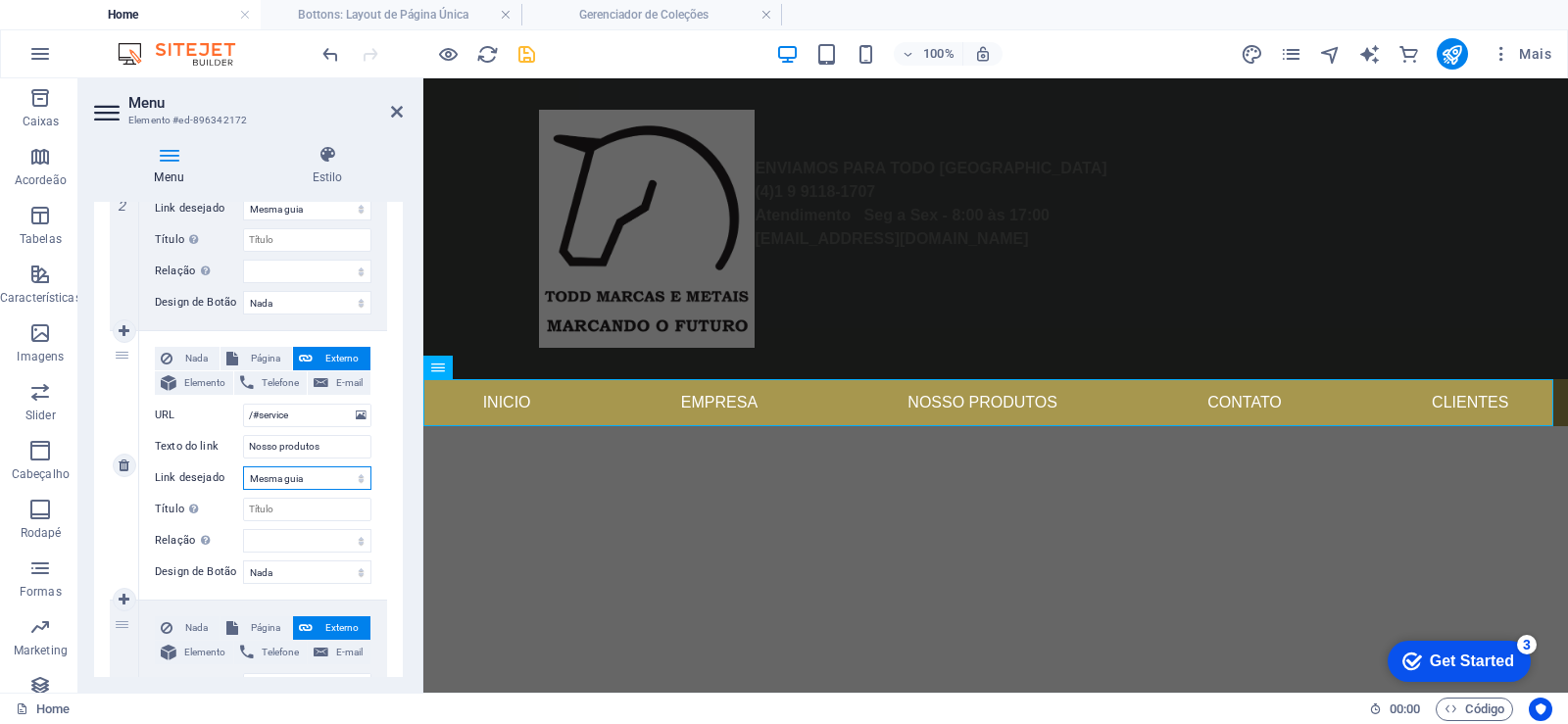
select select
click at [345, 481] on select "Nova guia Mesma guia Sobreposição" at bounding box center [307, 478] width 128 height 24
click at [255, 352] on span "Página" at bounding box center [265, 359] width 42 height 24
select select
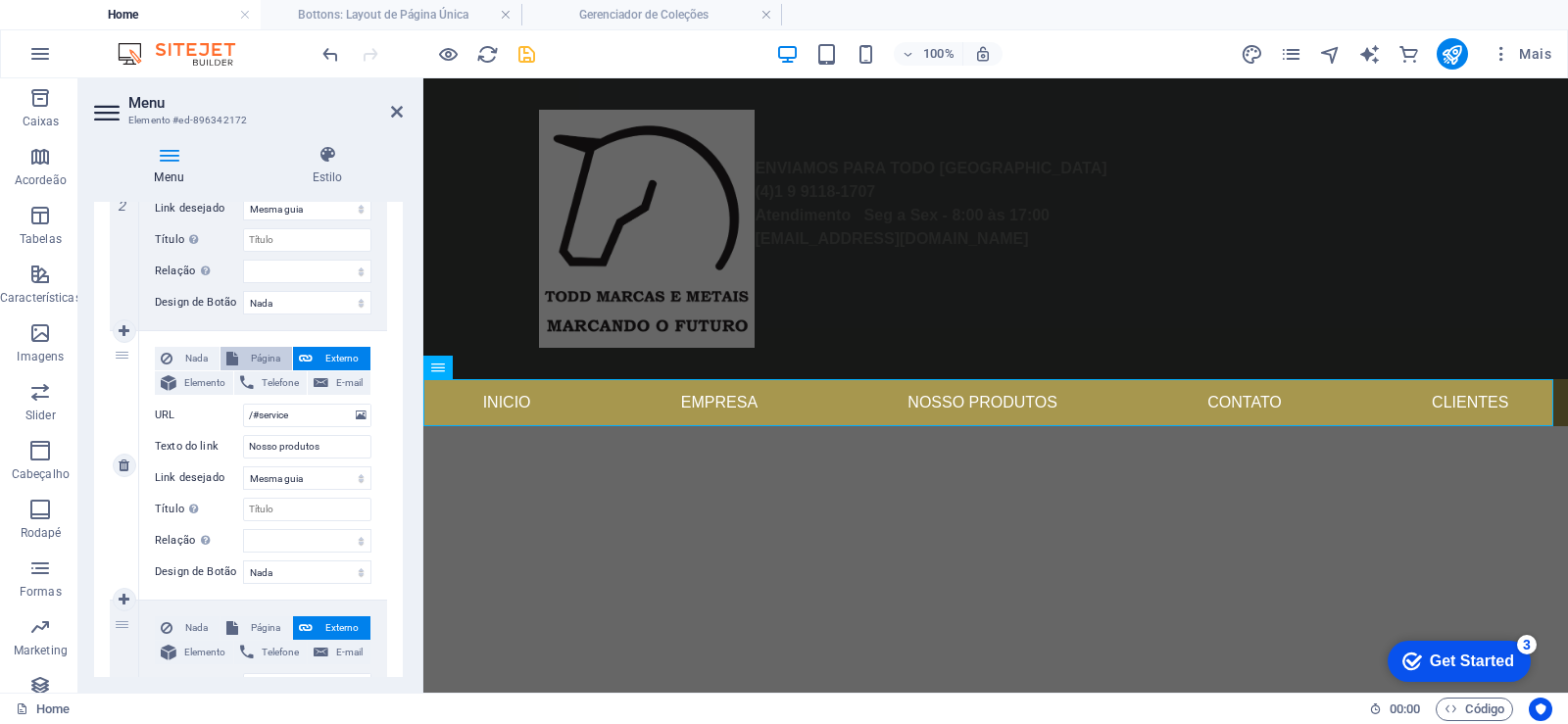
select select
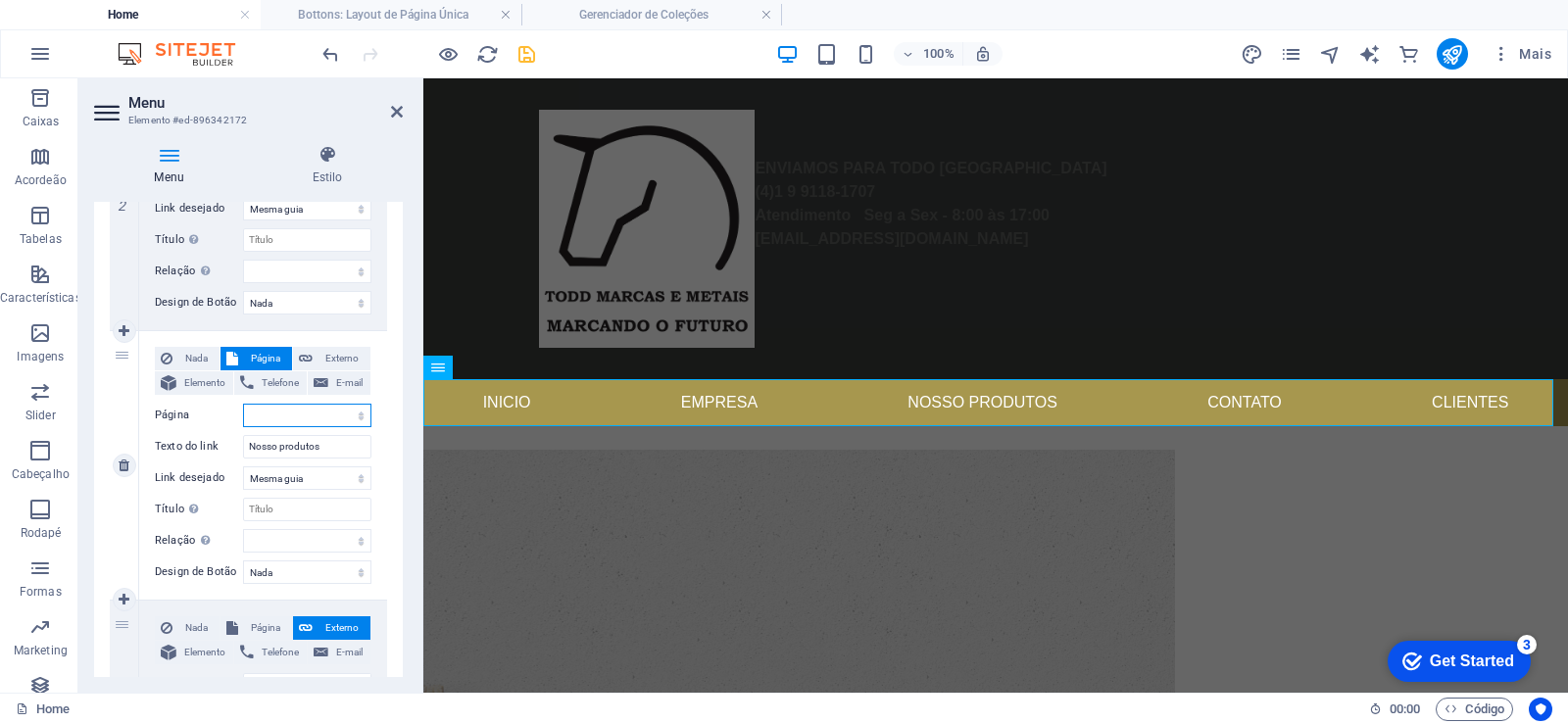
click at [352, 412] on select "Home Legal Notice Privacy" at bounding box center [307, 415] width 128 height 24
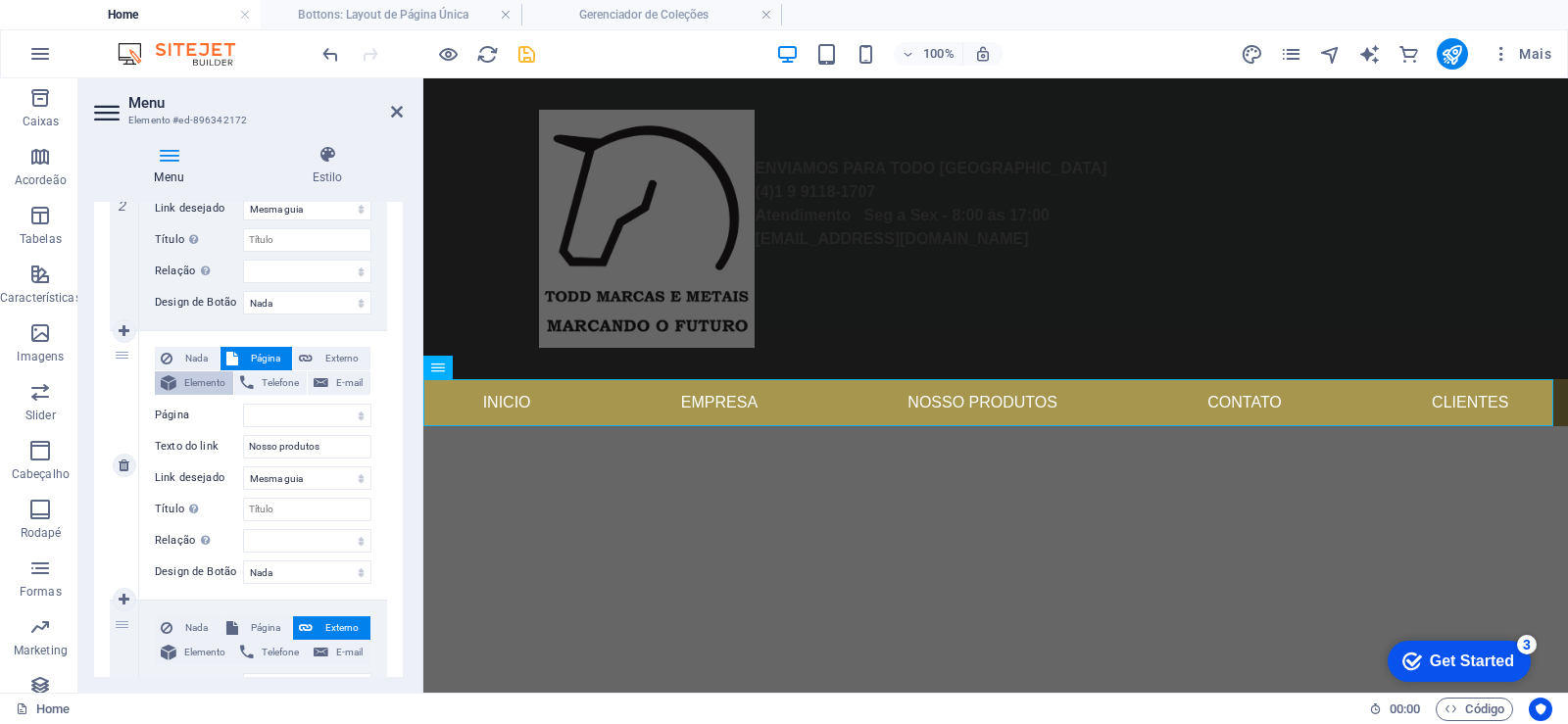
click at [195, 381] on span "Elemento" at bounding box center [205, 383] width 45 height 24
select select
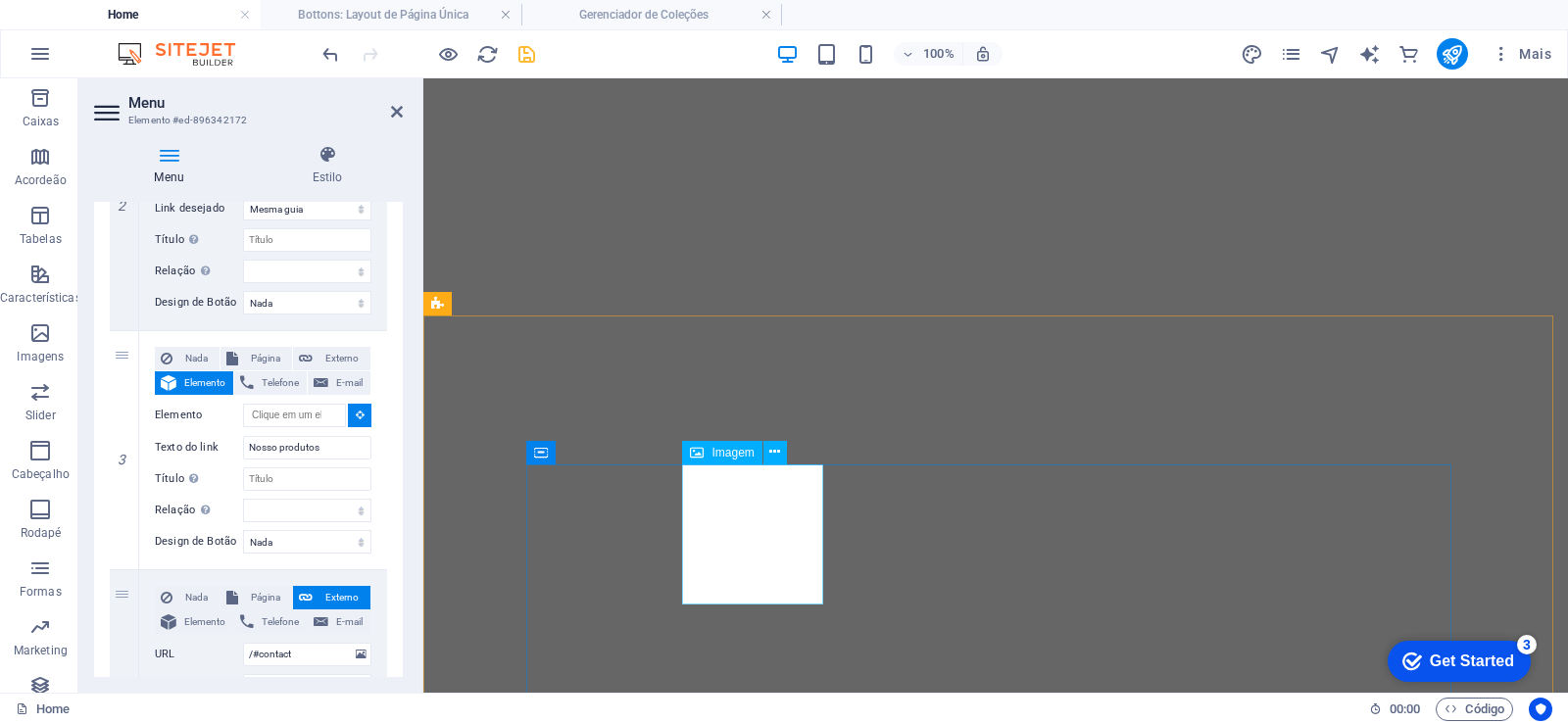
scroll to position [1058, 0]
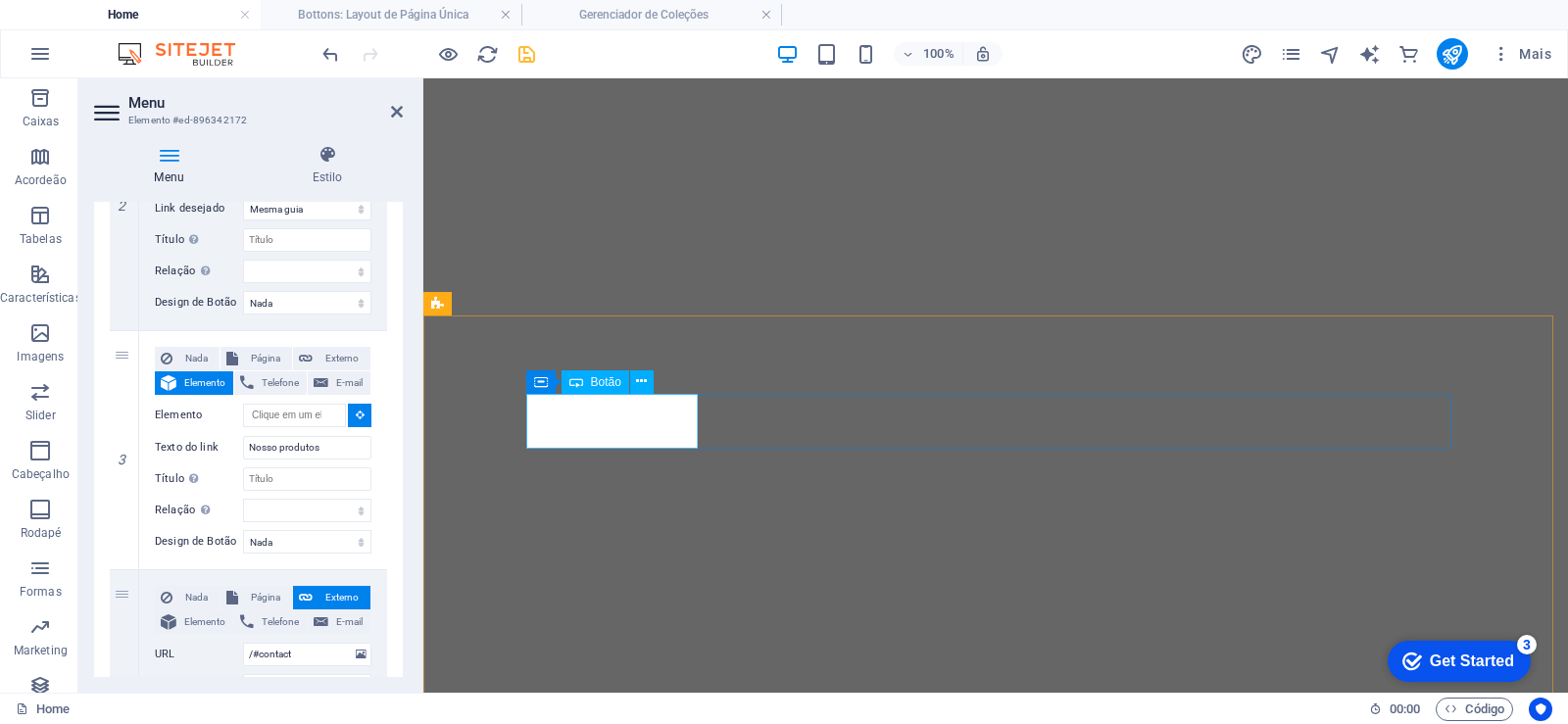
select select
type input "#ed-897144417"
select select
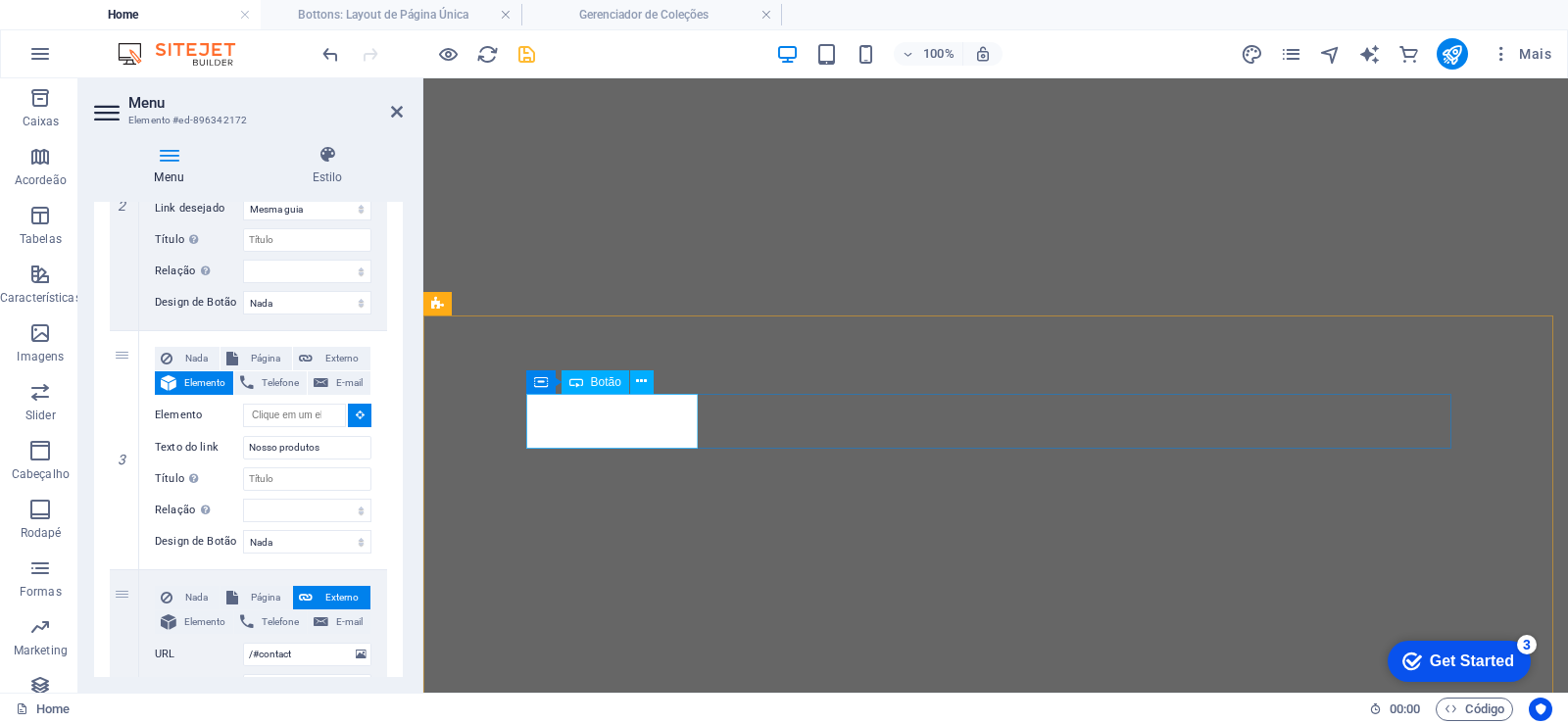
select select
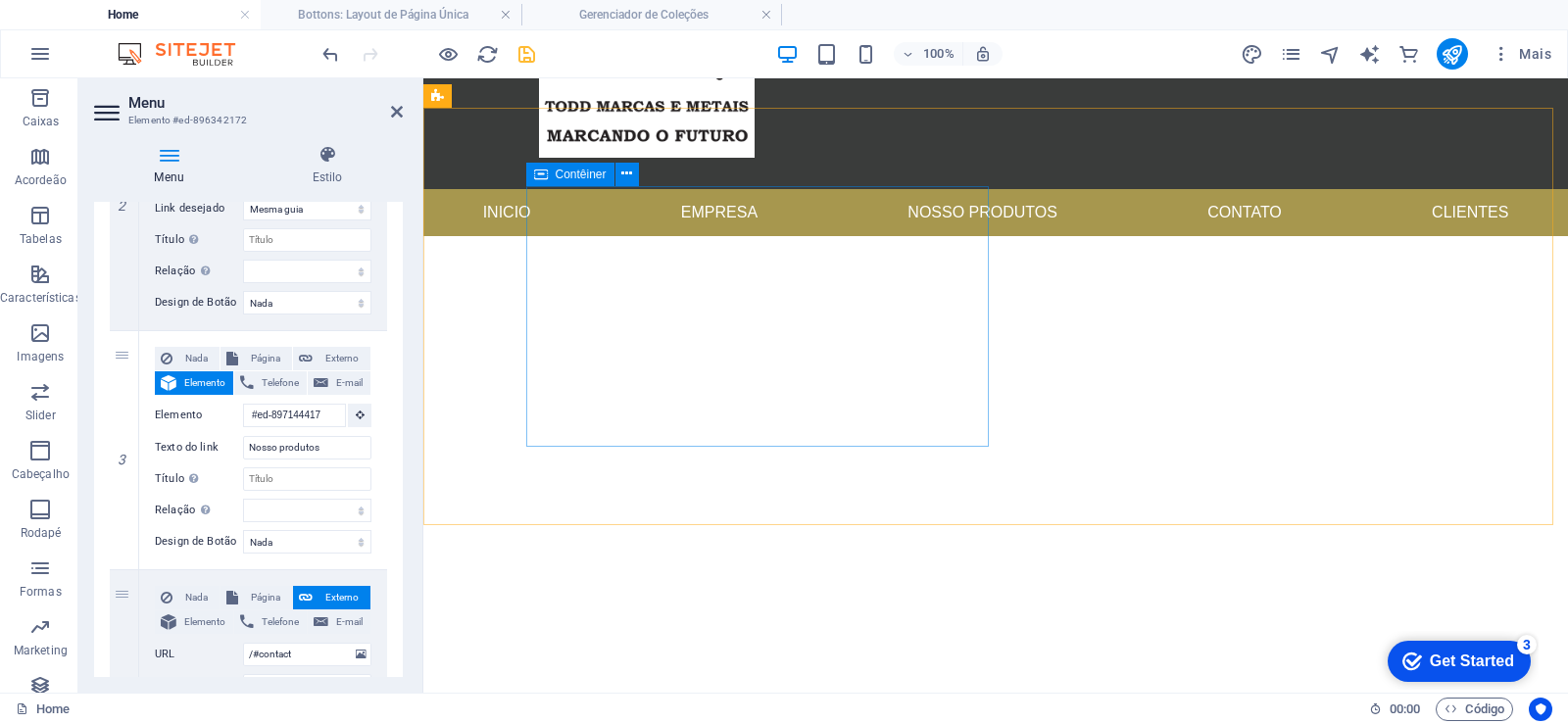
scroll to position [18, 0]
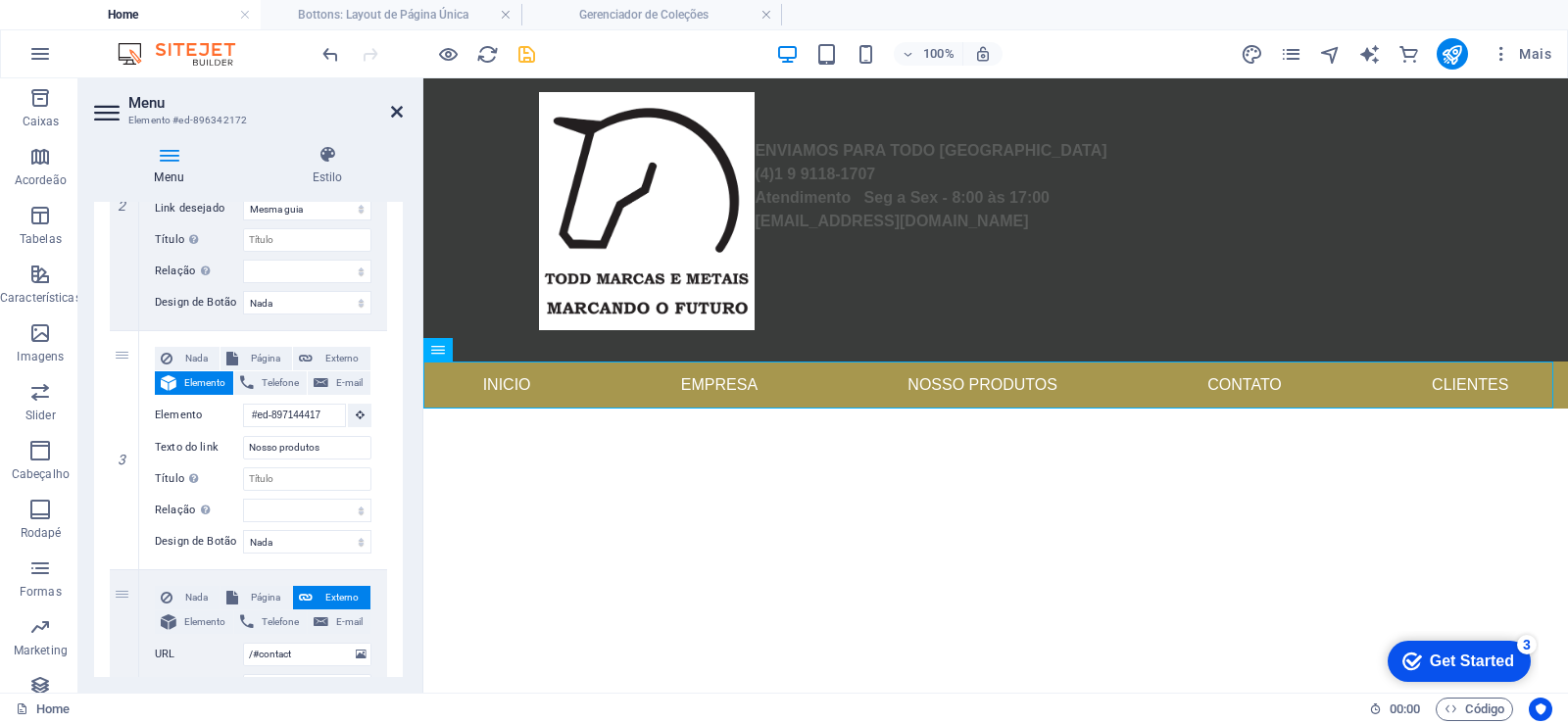
drag, startPoint x: 398, startPoint y: 117, endPoint x: 469, endPoint y: 223, distance: 127.6
click at [398, 117] on icon at bounding box center [397, 112] width 12 height 16
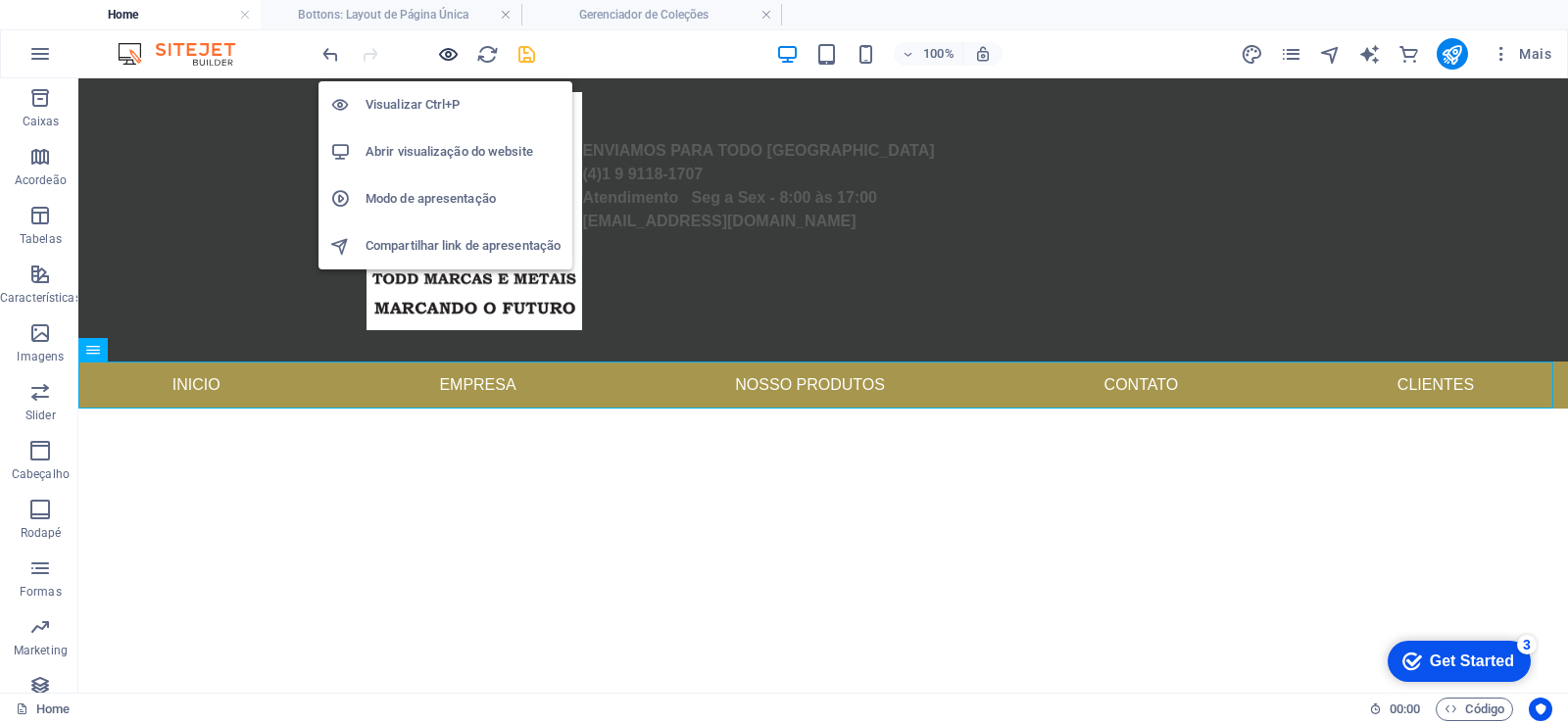
click at [447, 56] on icon "button" at bounding box center [448, 54] width 23 height 23
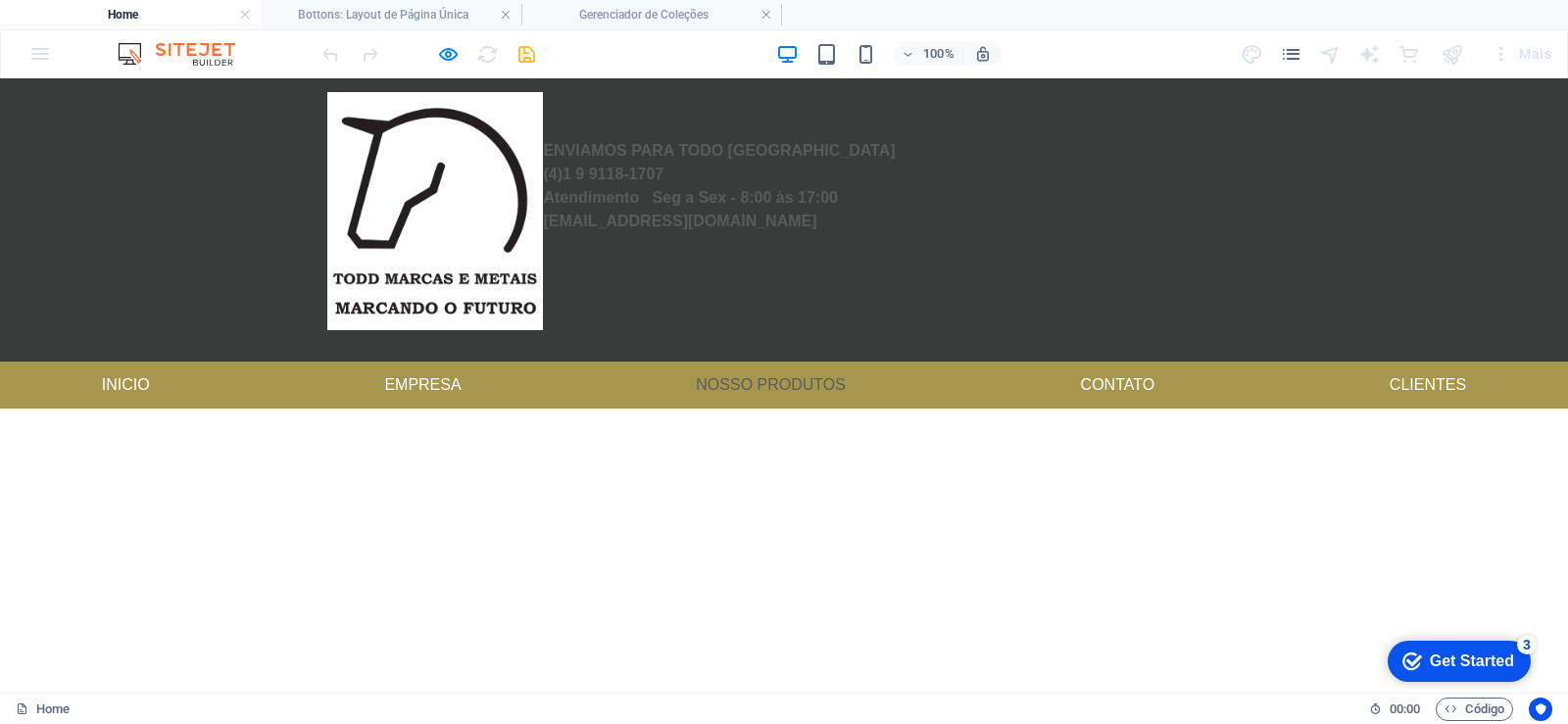
click at [784, 383] on link "Nosso produtos" at bounding box center [770, 385] width 181 height 47
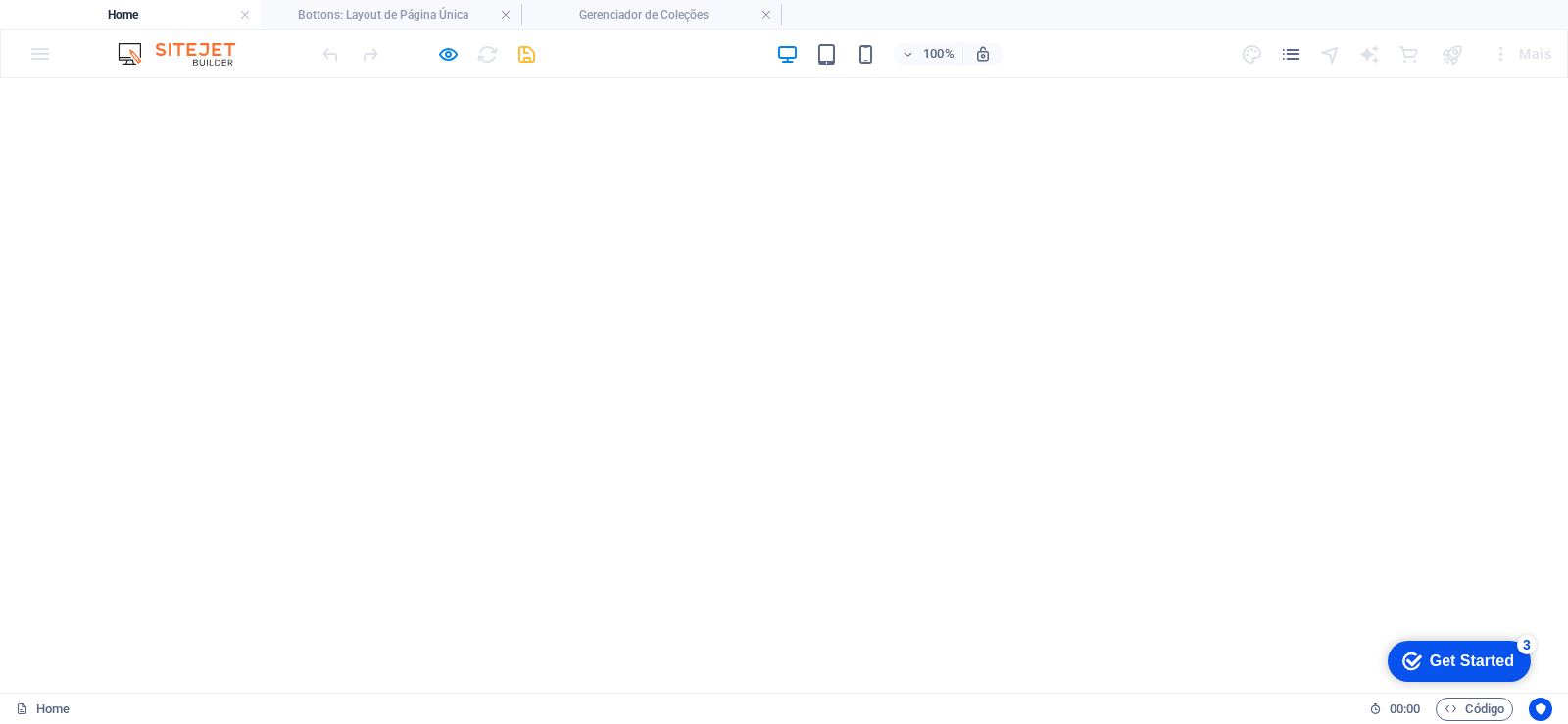
scroll to position [1336, 0]
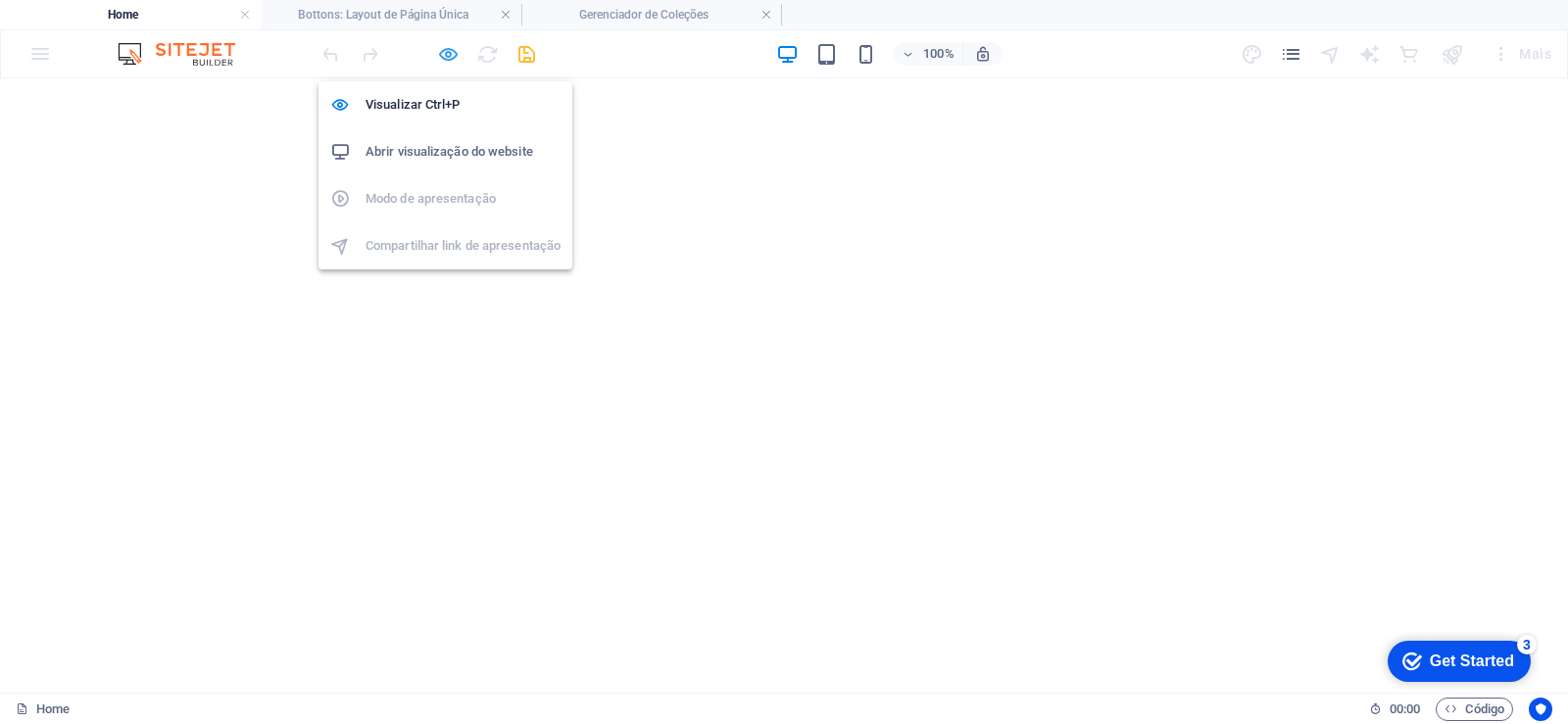
click at [454, 53] on icon "button" at bounding box center [448, 54] width 23 height 23
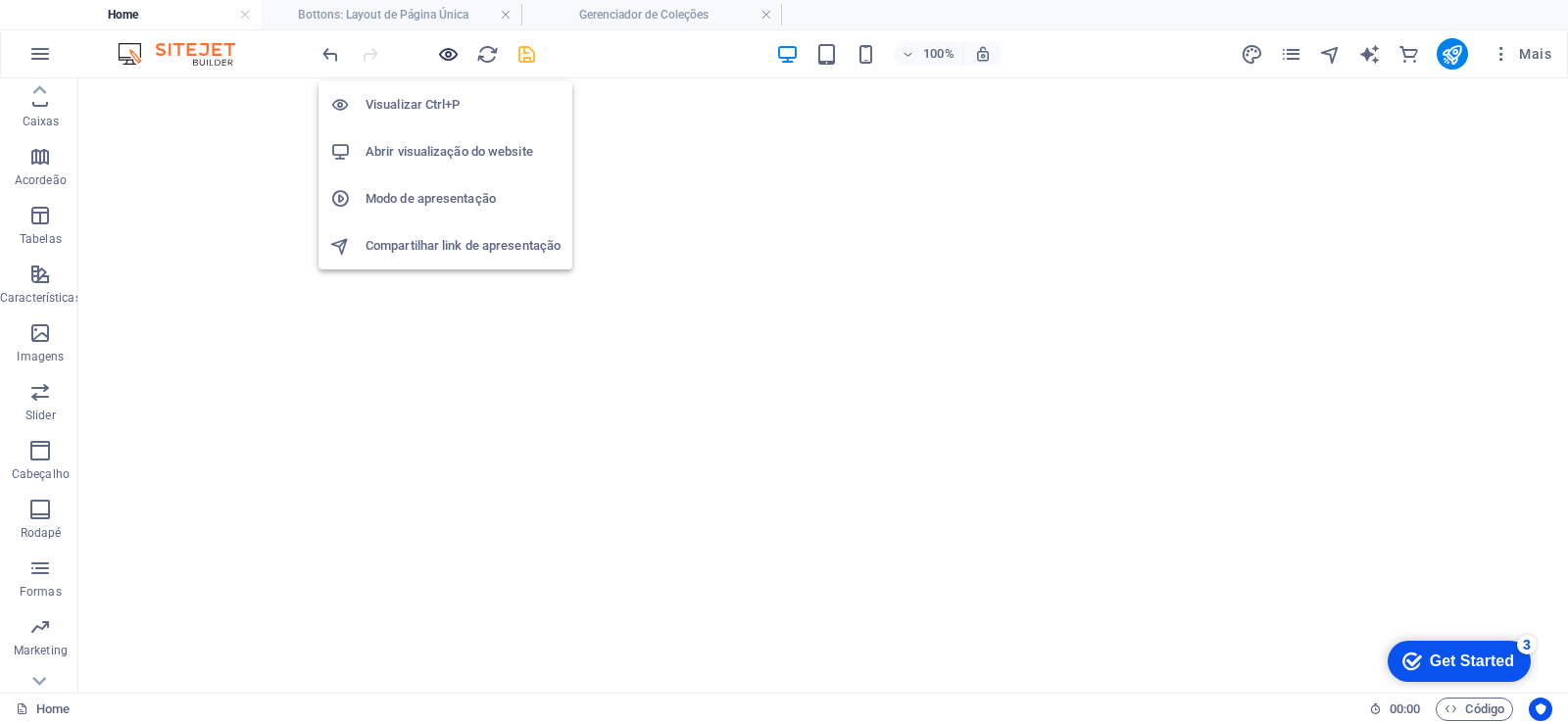
scroll to position [1299, 0]
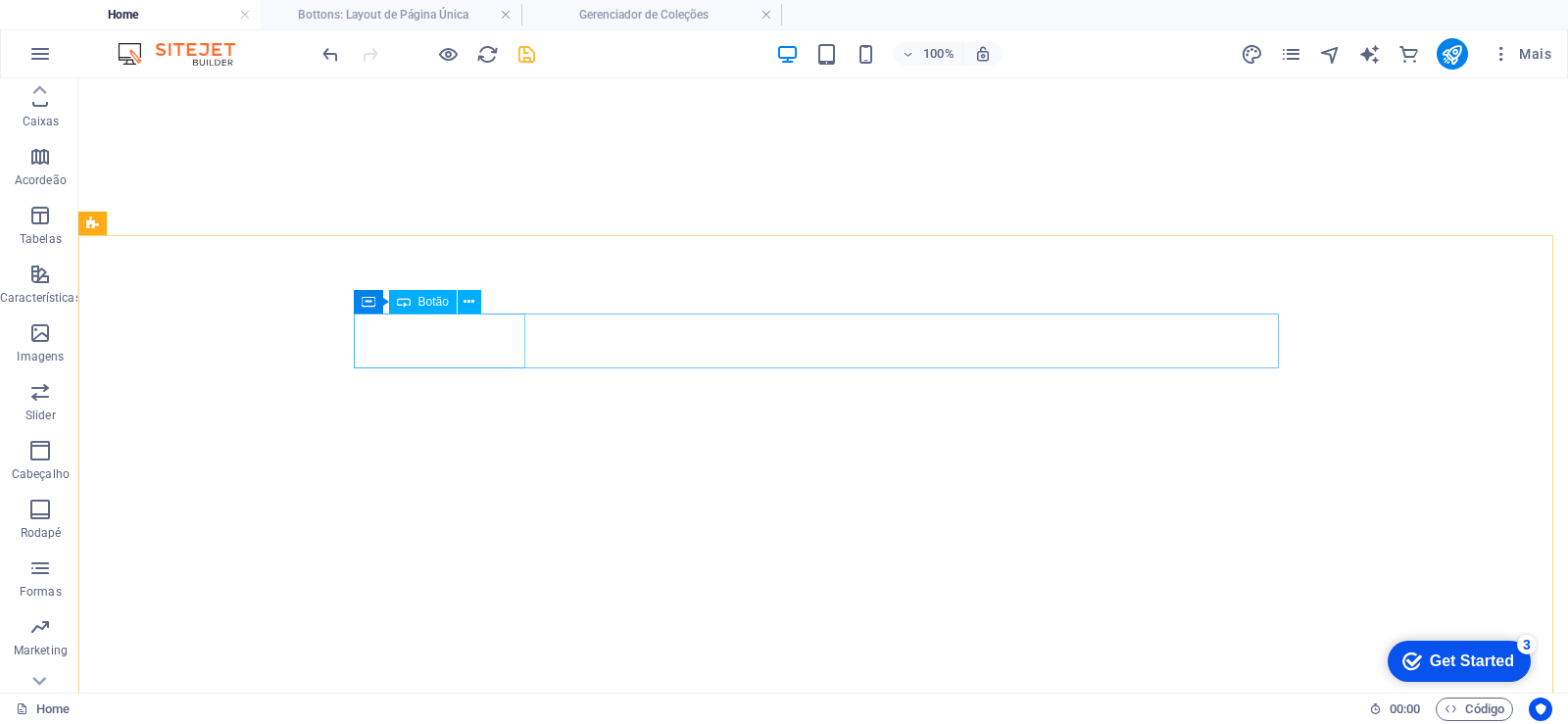
click at [432, 305] on span "Botão" at bounding box center [433, 302] width 30 height 12
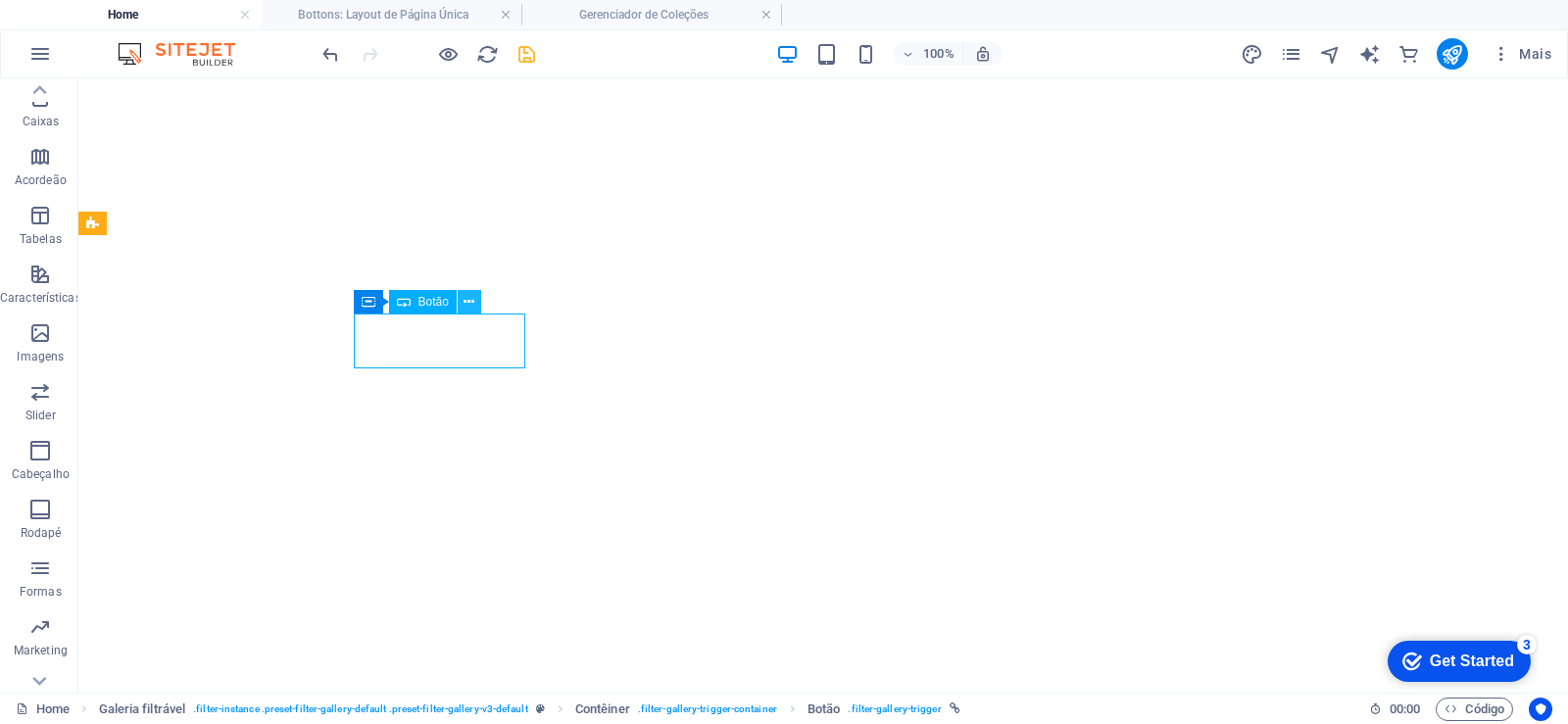
click at [470, 302] on icon at bounding box center [468, 302] width 11 height 21
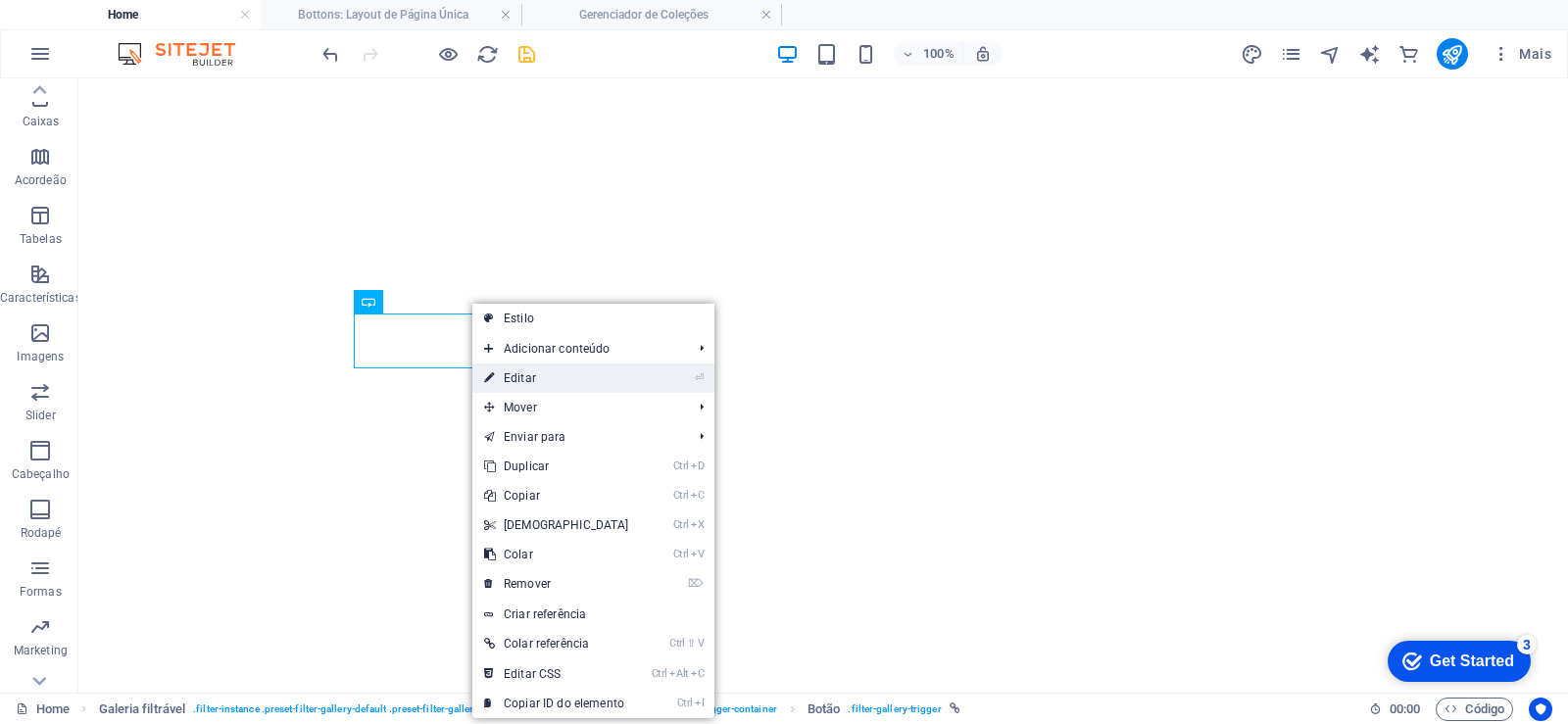
click at [534, 374] on link "⏎ Editar" at bounding box center [557, 378] width 169 height 29
select select
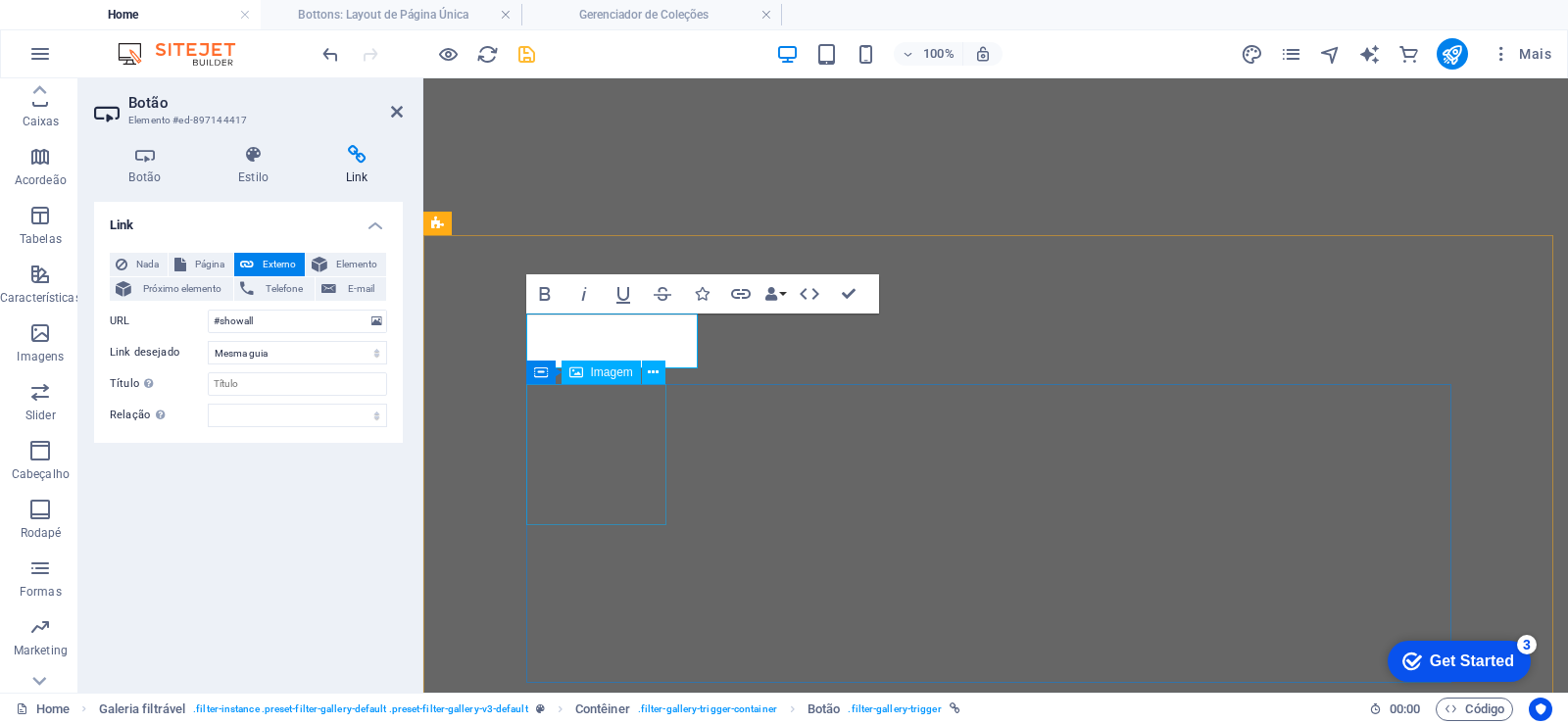
scroll to position [1138, 0]
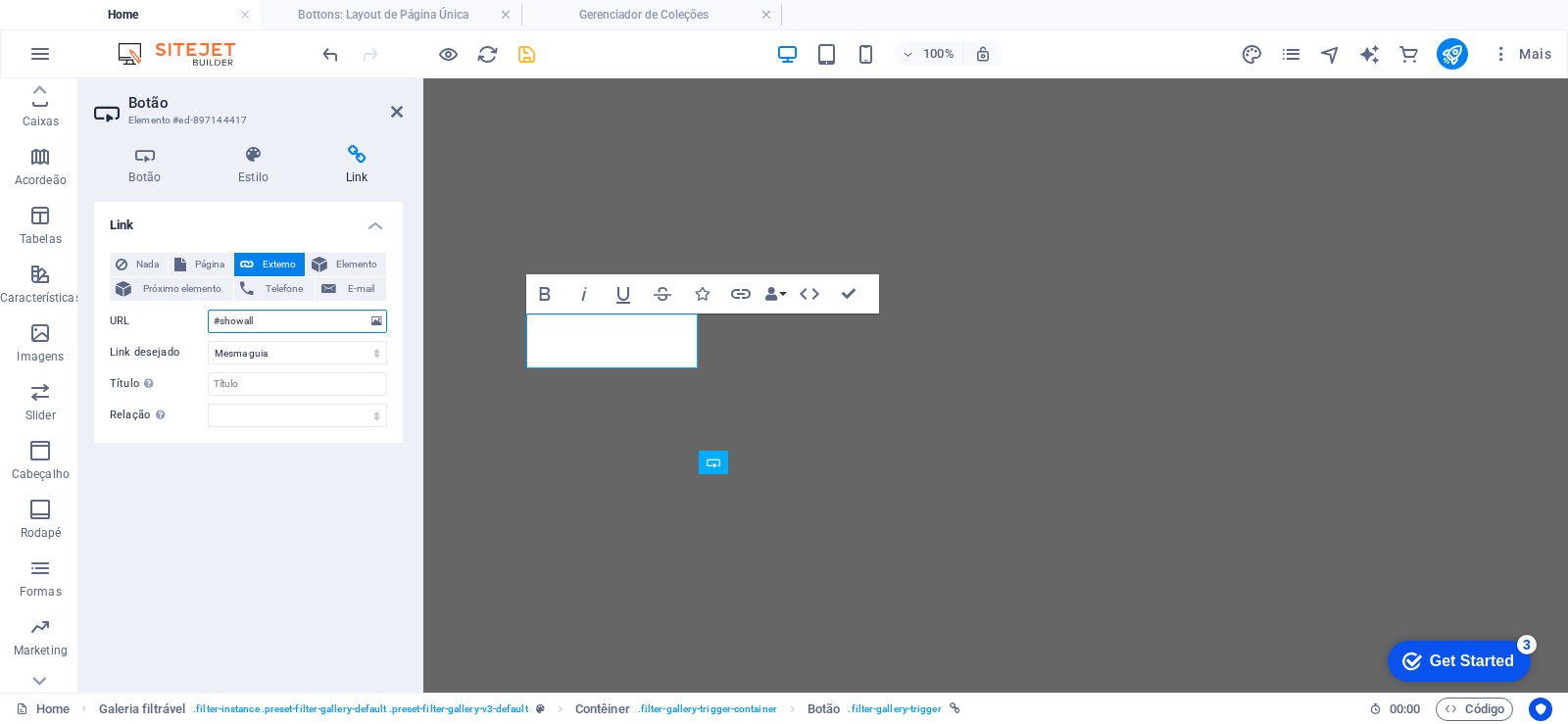
drag, startPoint x: 313, startPoint y: 322, endPoint x: 189, endPoint y: 322, distance: 124.0
click at [189, 322] on div "URL #showall" at bounding box center [248, 321] width 277 height 24
paste input "www-todmetais-com-bottons-item"
type input "www-todmetais-com-bottons-item"
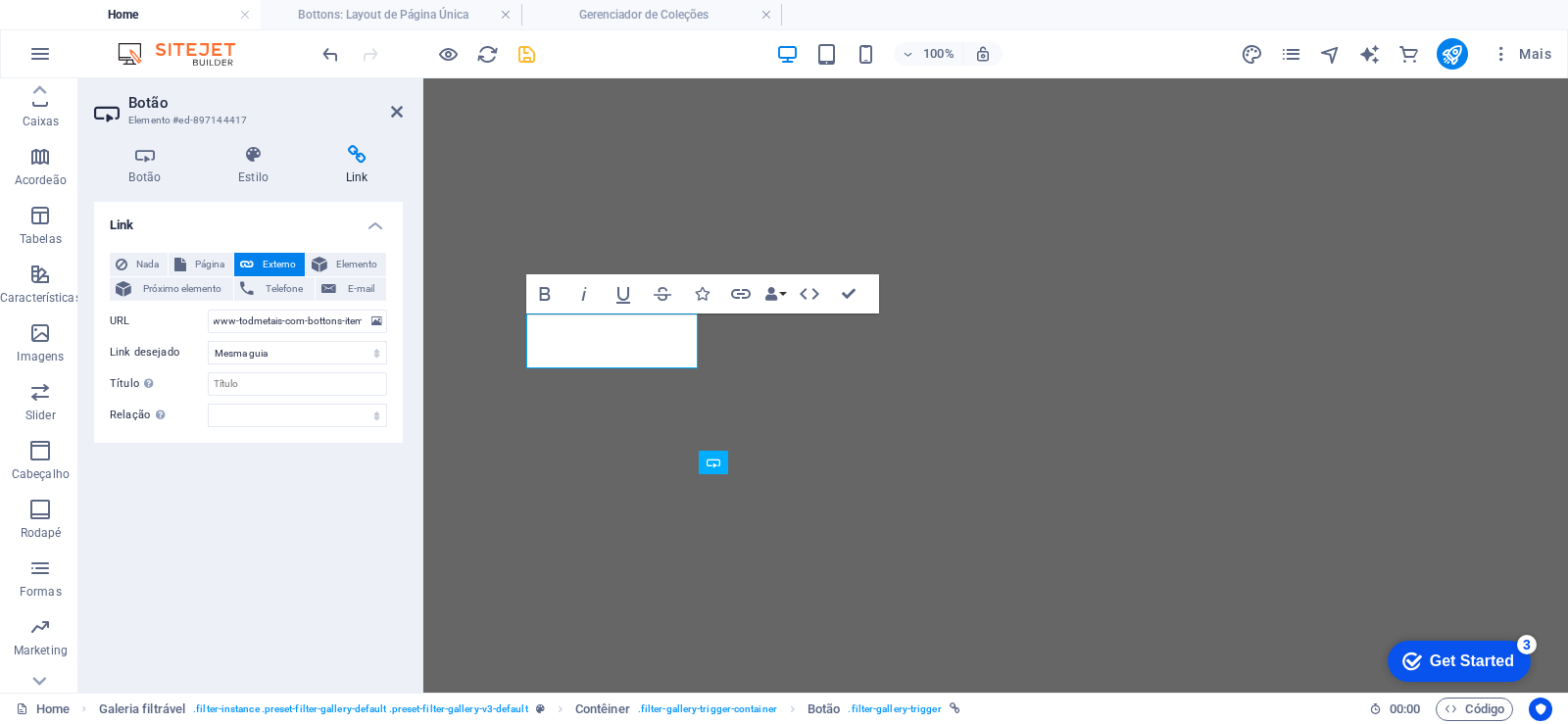
click at [405, 279] on div "Botão Estilo Link Botão Design Padrão Primário Secundário Plano de fundo Hover/…" at bounding box center [248, 410] width 340 height 563
click at [395, 115] on icon at bounding box center [397, 112] width 12 height 16
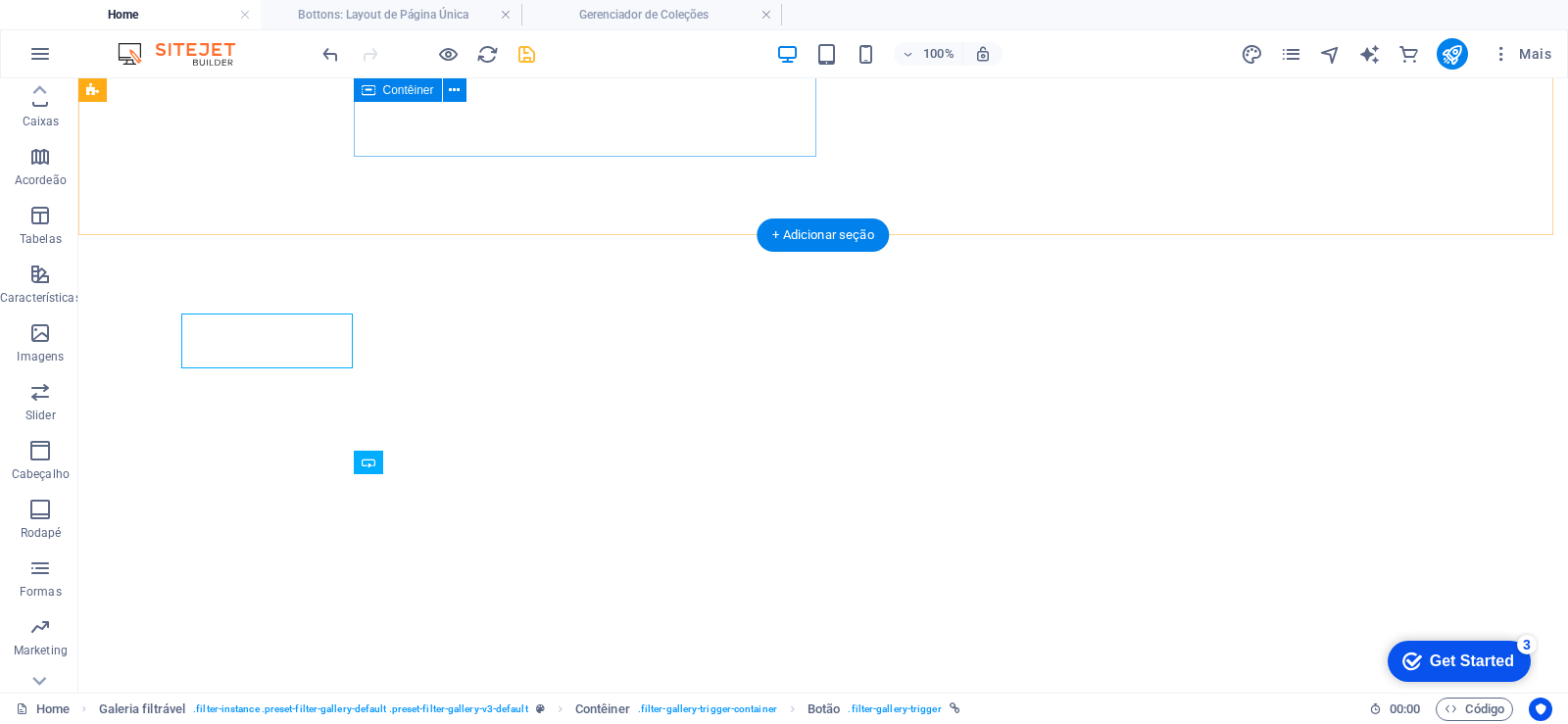
scroll to position [1299, 0]
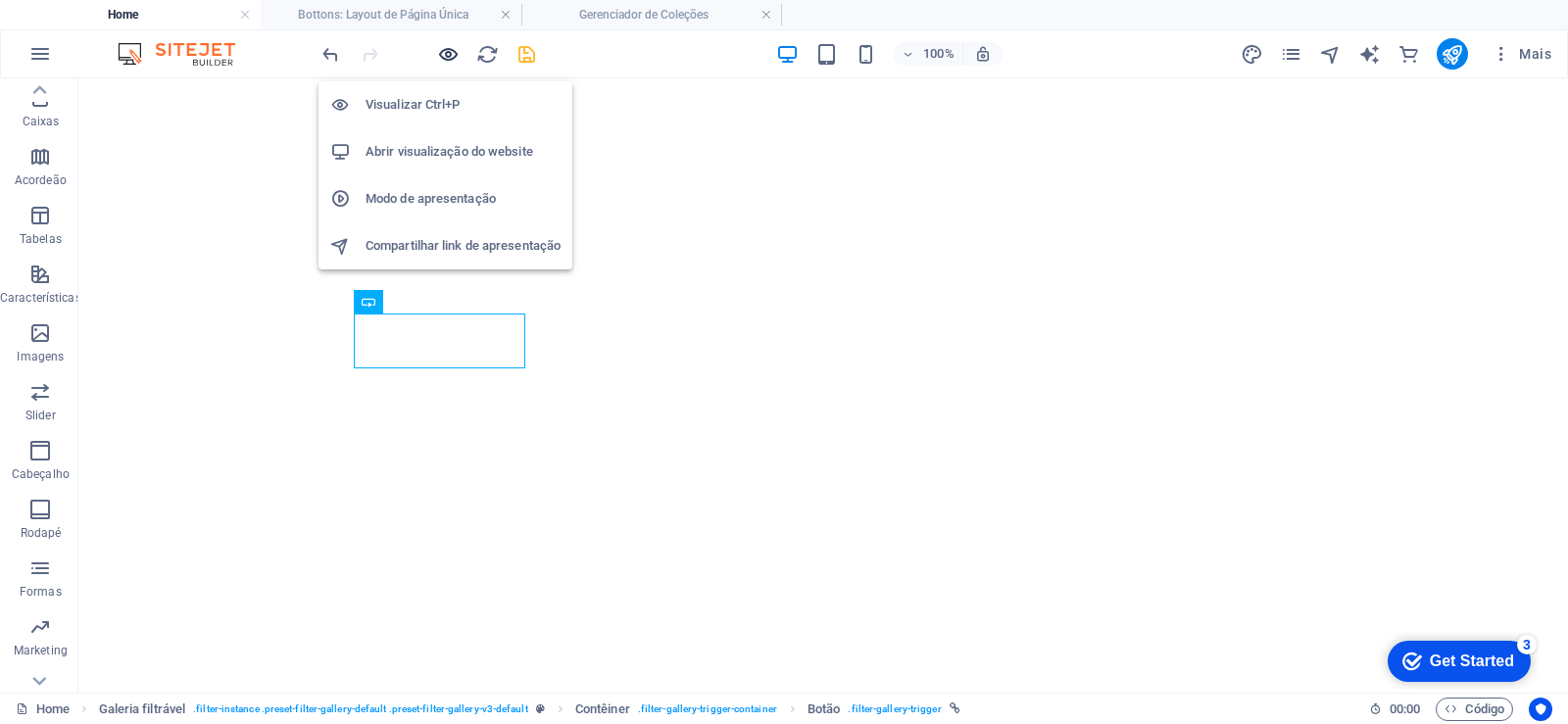
click at [447, 55] on icon "button" at bounding box center [448, 54] width 23 height 23
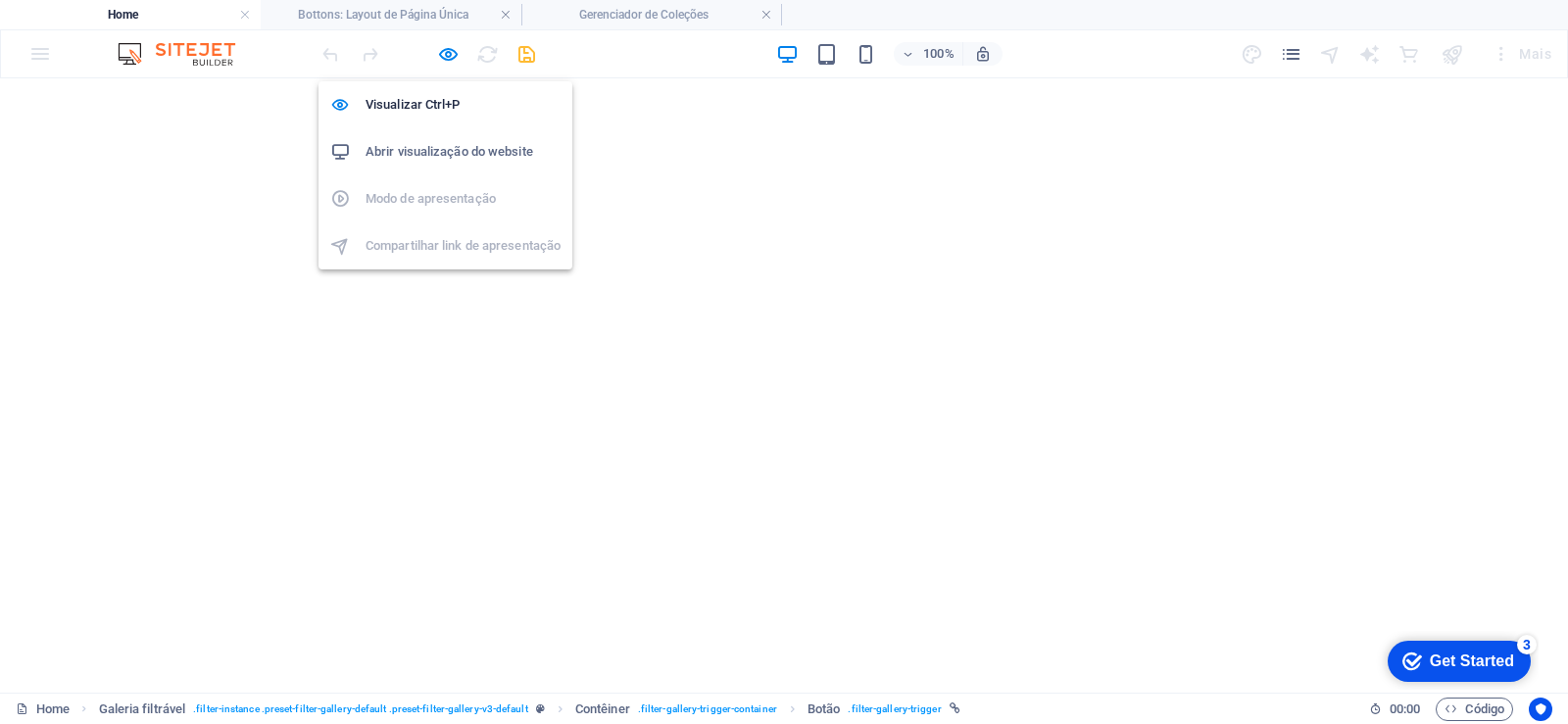
scroll to position [1336, 0]
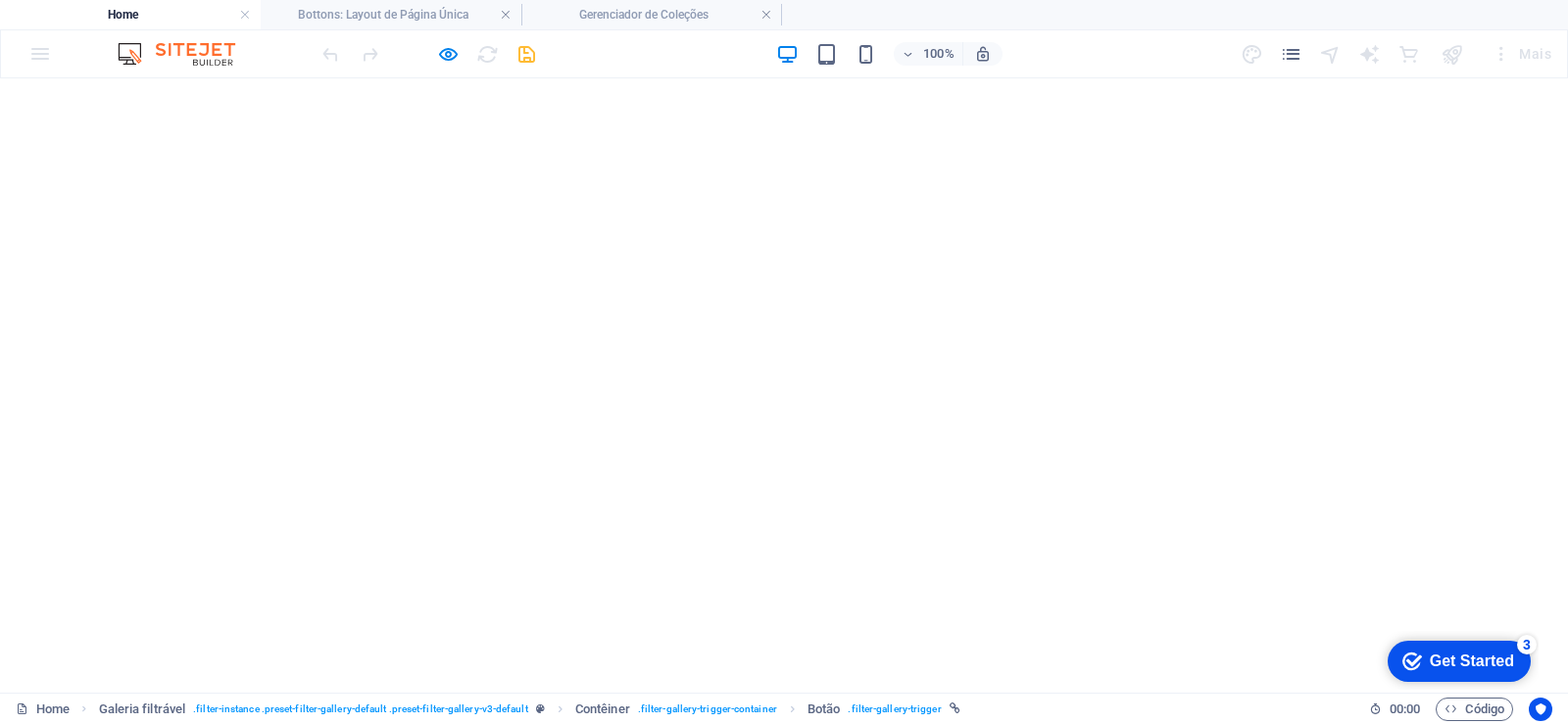
click at [356, 2] on li "Bottons: Layout de Página Única" at bounding box center [391, 15] width 261 height 29
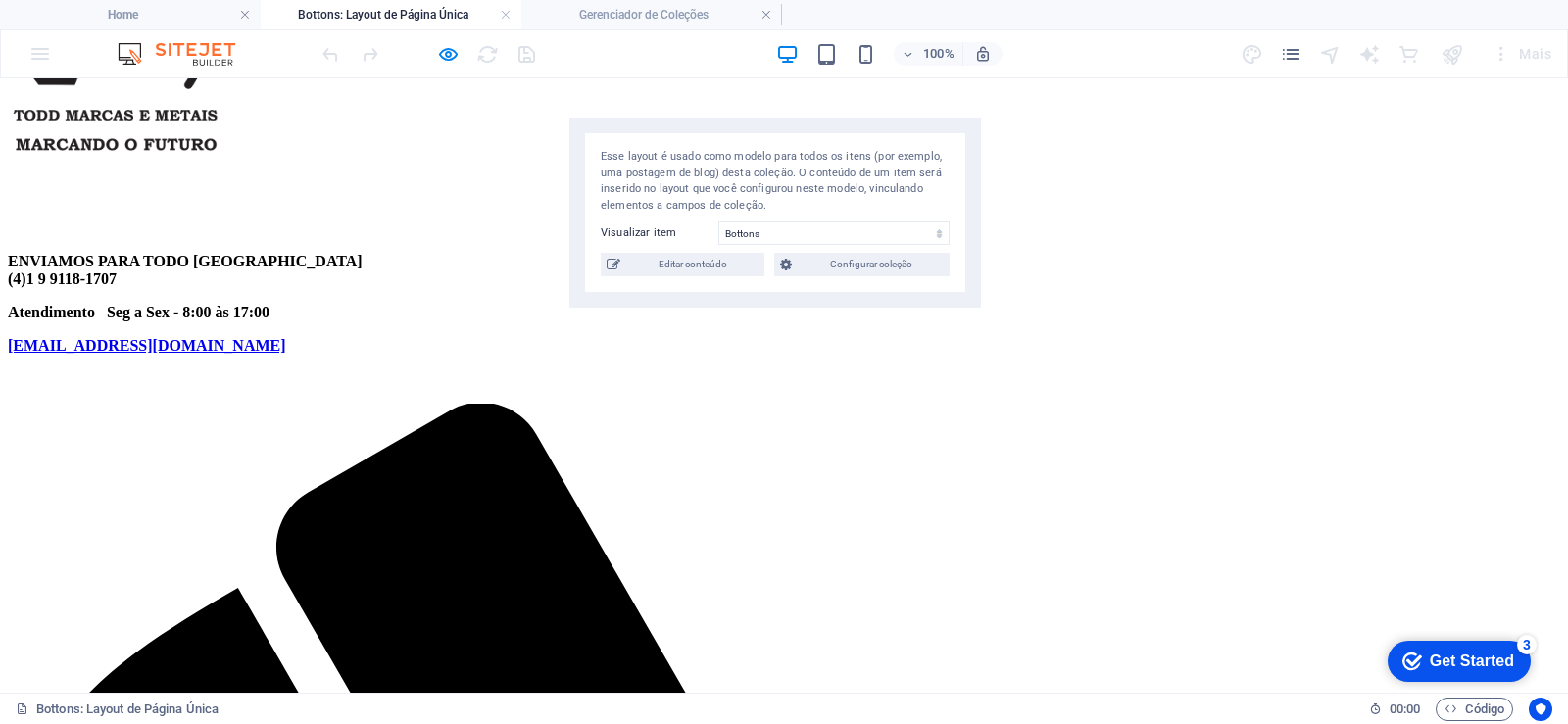
scroll to position [0, 0]
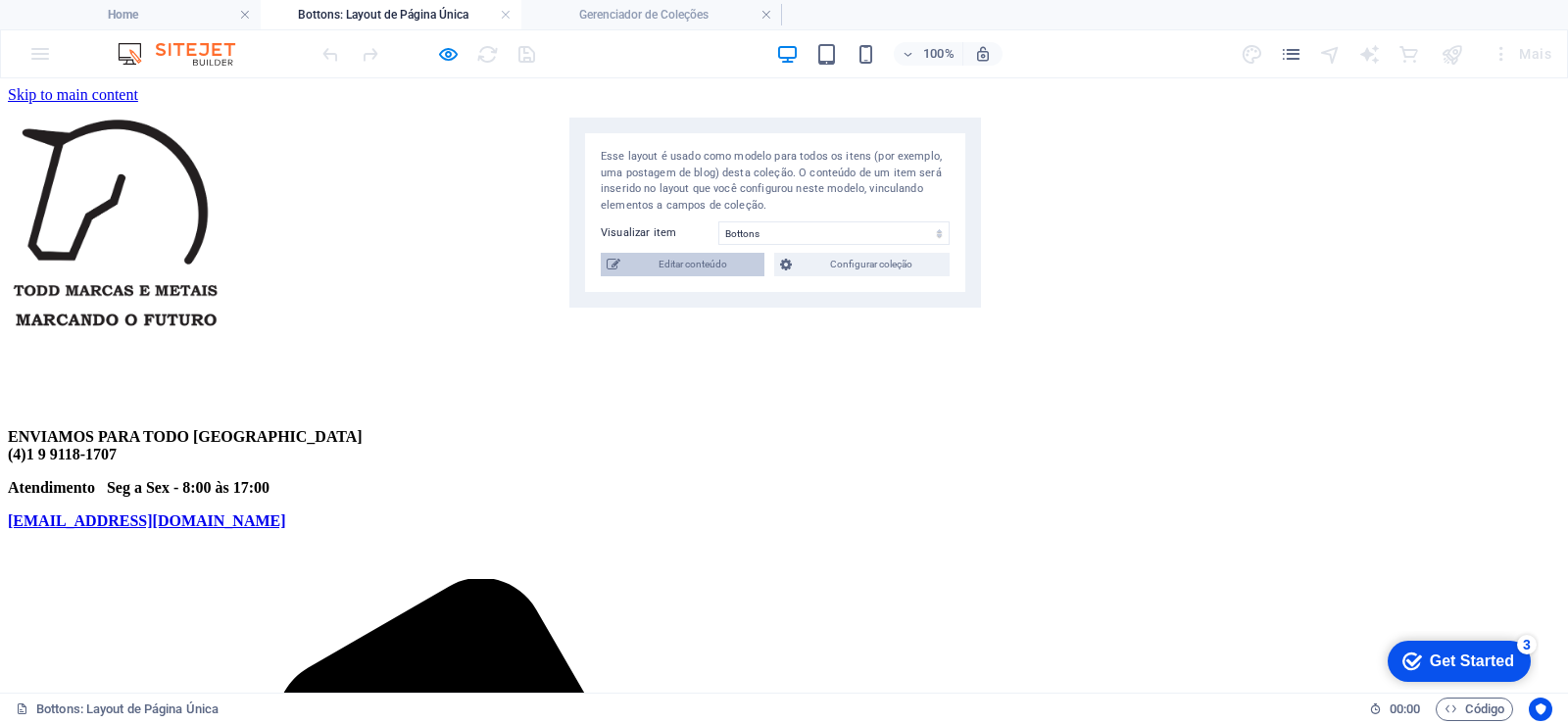
click at [729, 265] on span "Editar conteúdo" at bounding box center [692, 265] width 132 height 24
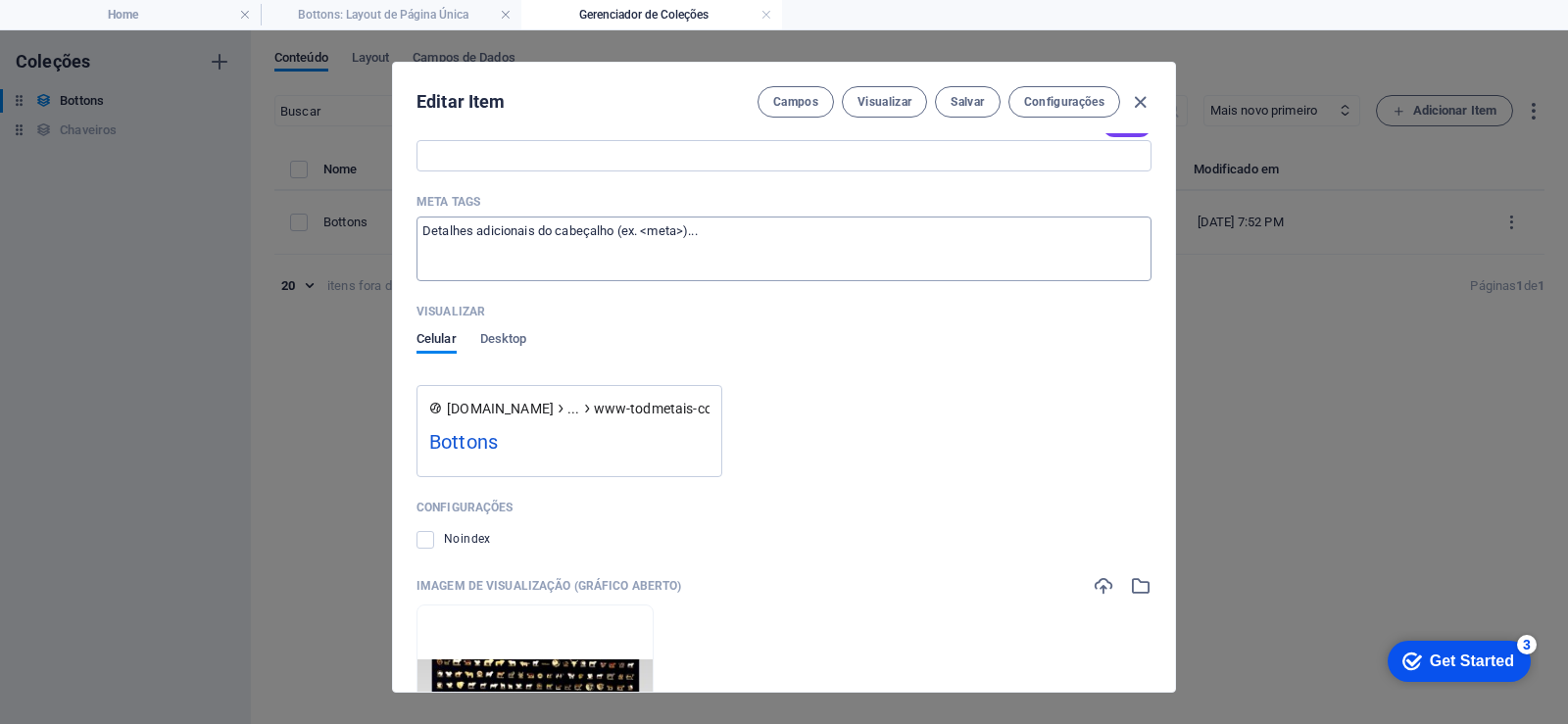
scroll to position [705, 0]
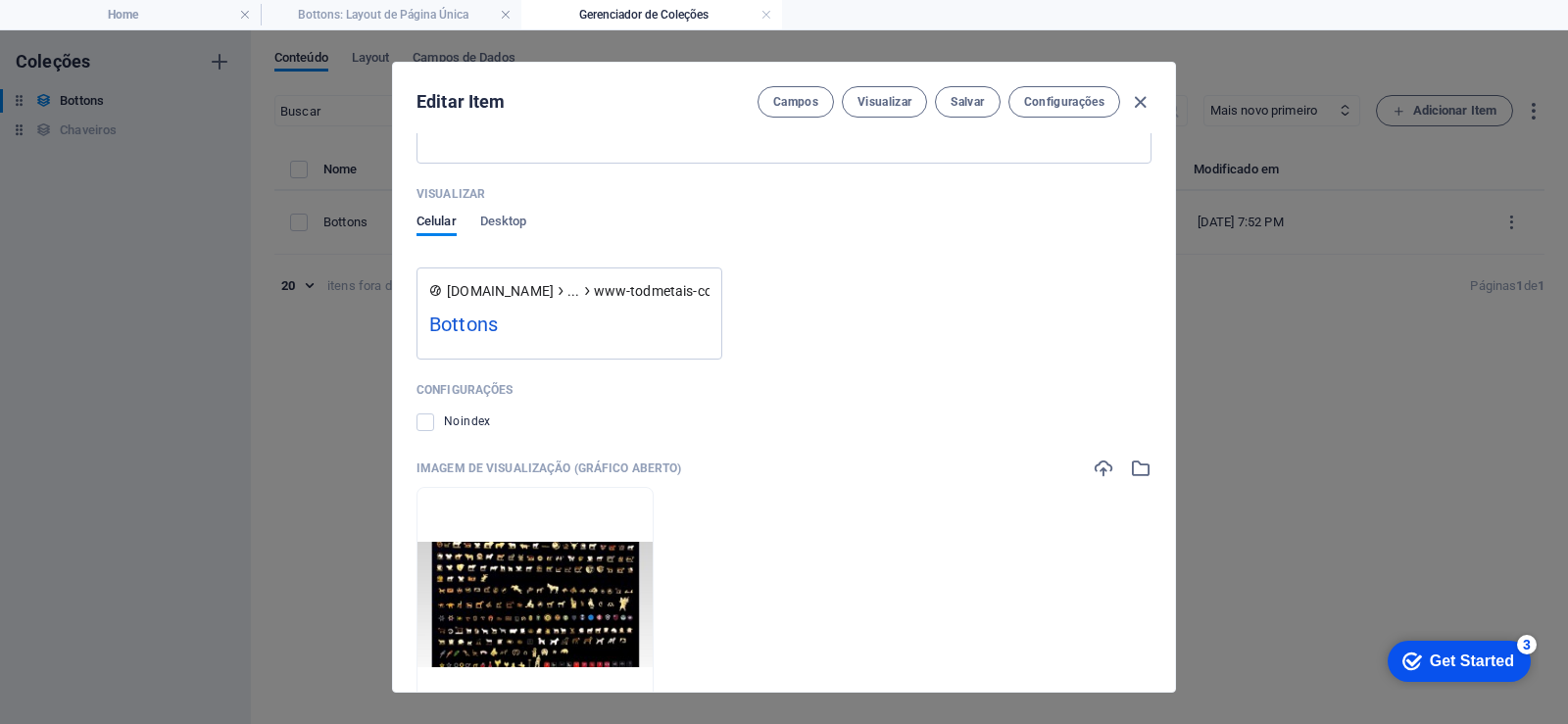
click at [654, 286] on span "www-todmetais-com-bottons-item" at bounding box center [701, 291] width 215 height 20
click at [579, 293] on span "..." at bounding box center [573, 291] width 12 height 20
drag, startPoint x: 607, startPoint y: 289, endPoint x: 789, endPoint y: 303, distance: 182.5
click at [789, 303] on div "www.example.com ... www-todmetais-com-bottons-item Bottons" at bounding box center [784, 321] width 735 height 76
click at [779, 355] on div "www.example.com ... www-todmetais-com-bottons-item Bottons" at bounding box center [784, 321] width 735 height 76
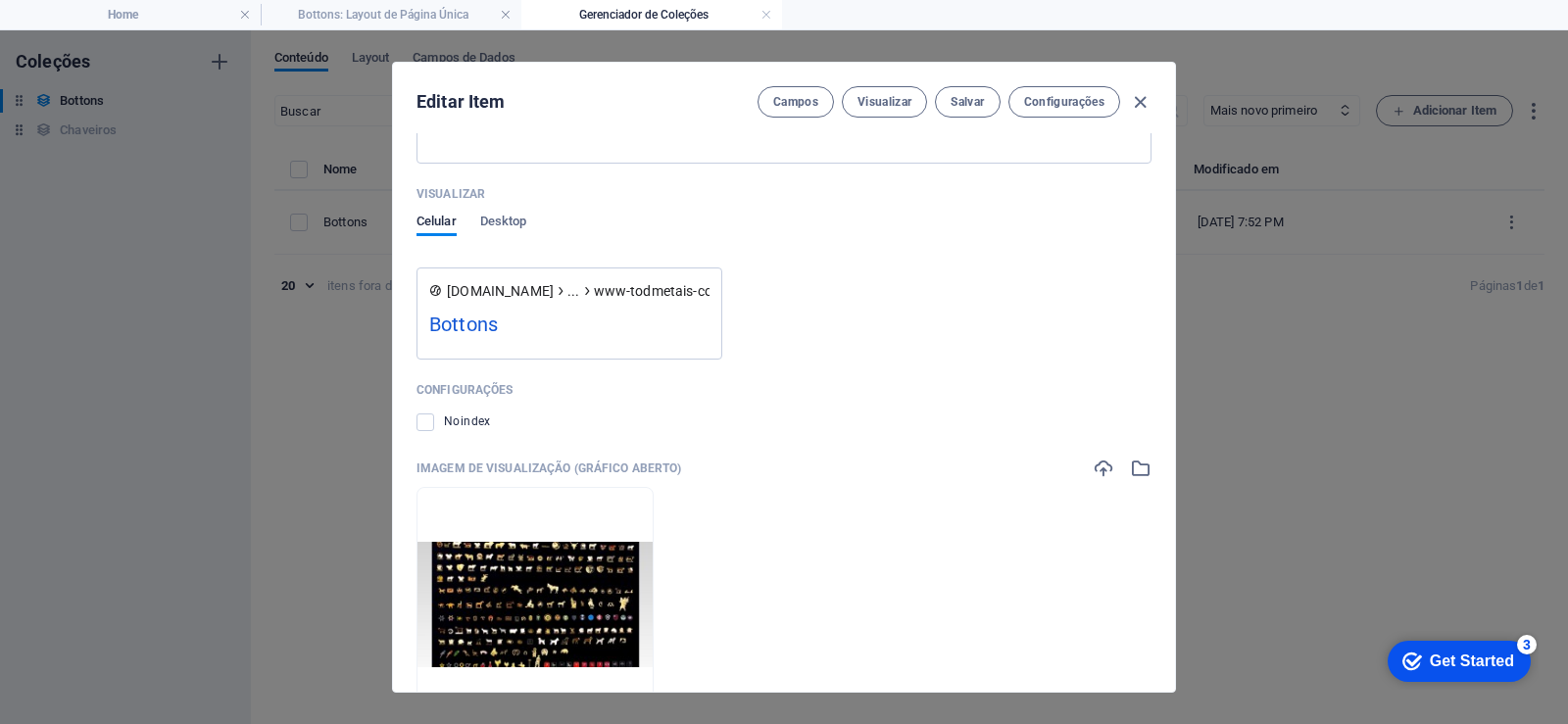
click at [513, 325] on div "Bottons" at bounding box center [569, 328] width 280 height 38
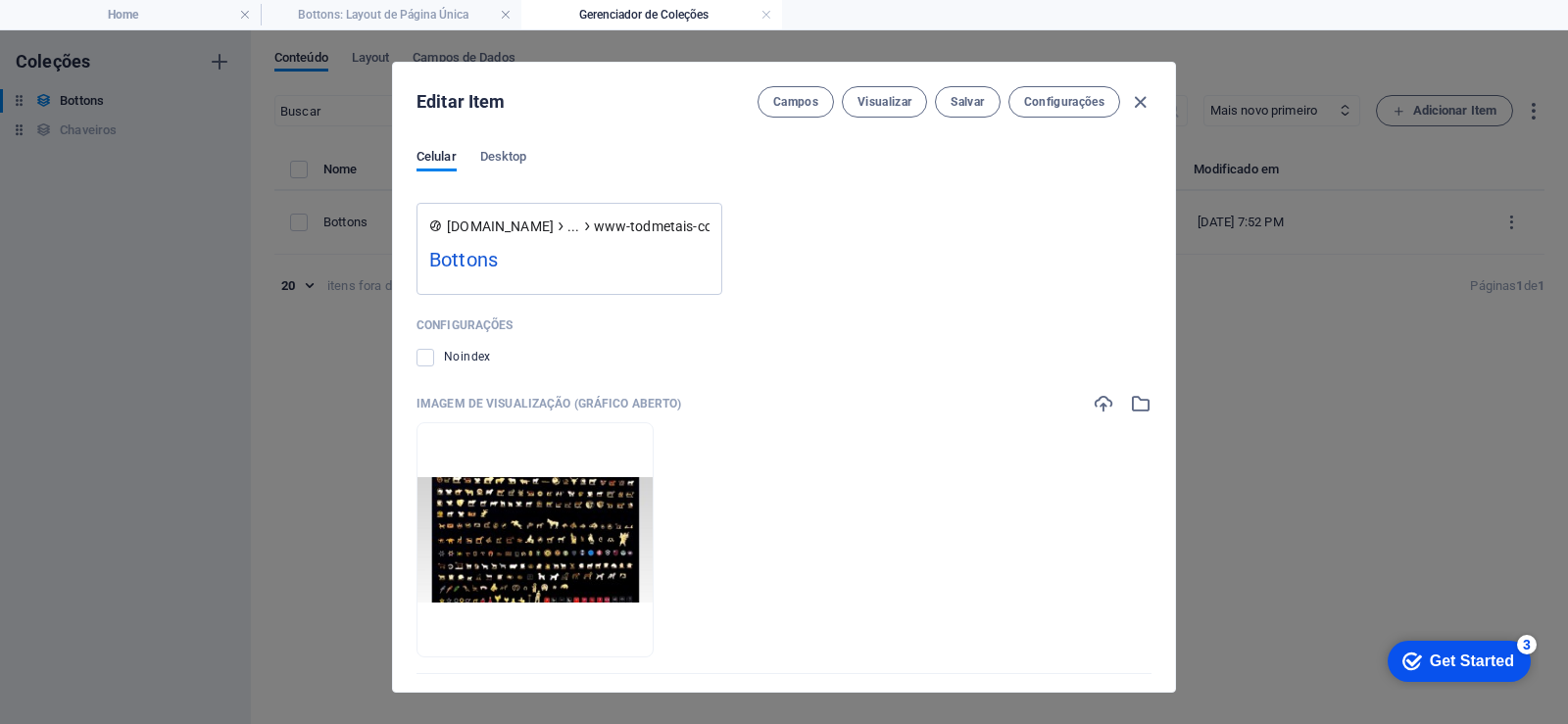
scroll to position [866, 0]
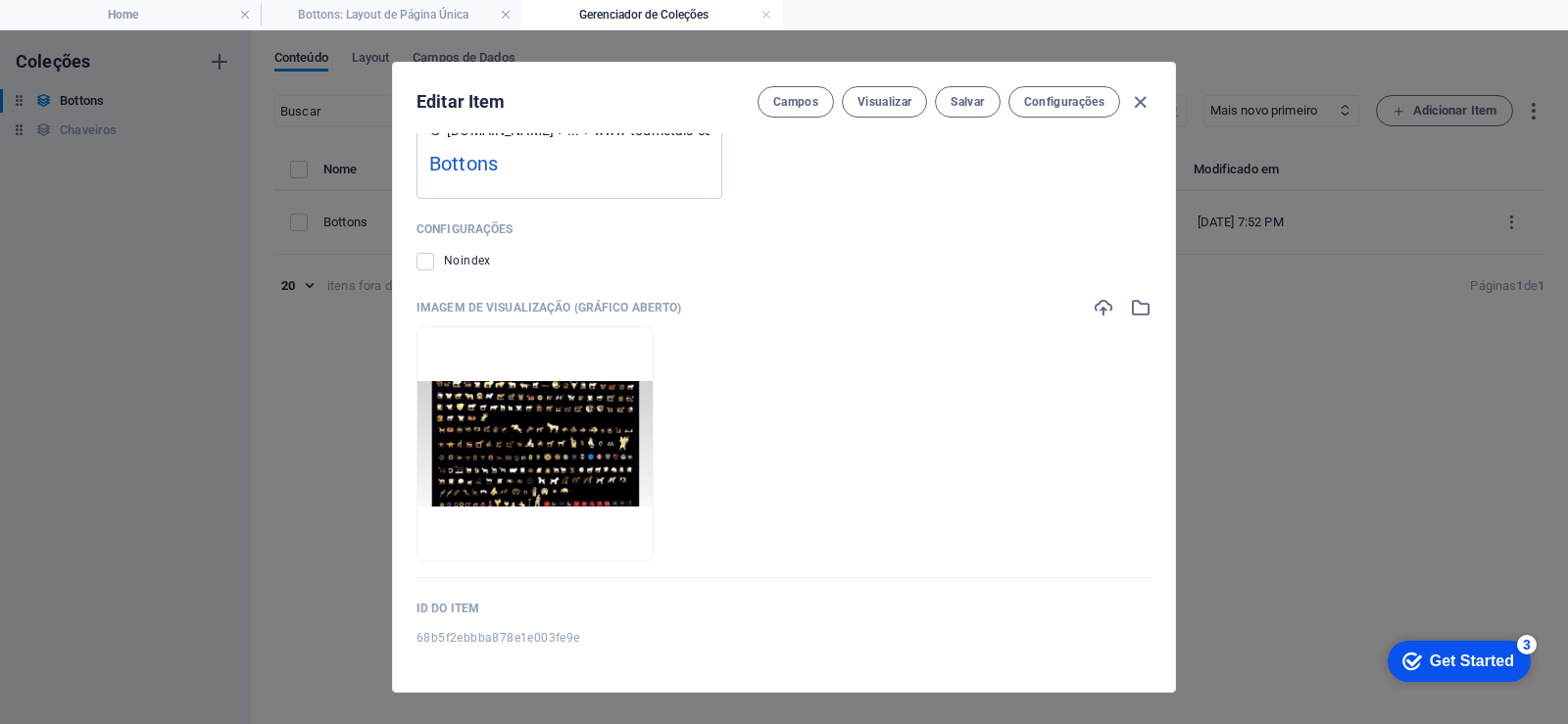
drag, startPoint x: 533, startPoint y: 631, endPoint x: 409, endPoint y: 633, distance: 124.0
click at [409, 633] on div "Name Bottons ​ Slug www.example.com/bottons-item/ www-todmetais-com-bottons-ite…" at bounding box center [784, 412] width 782 height 558
copy span "68b5f2ebbba878e1e003fe9e"
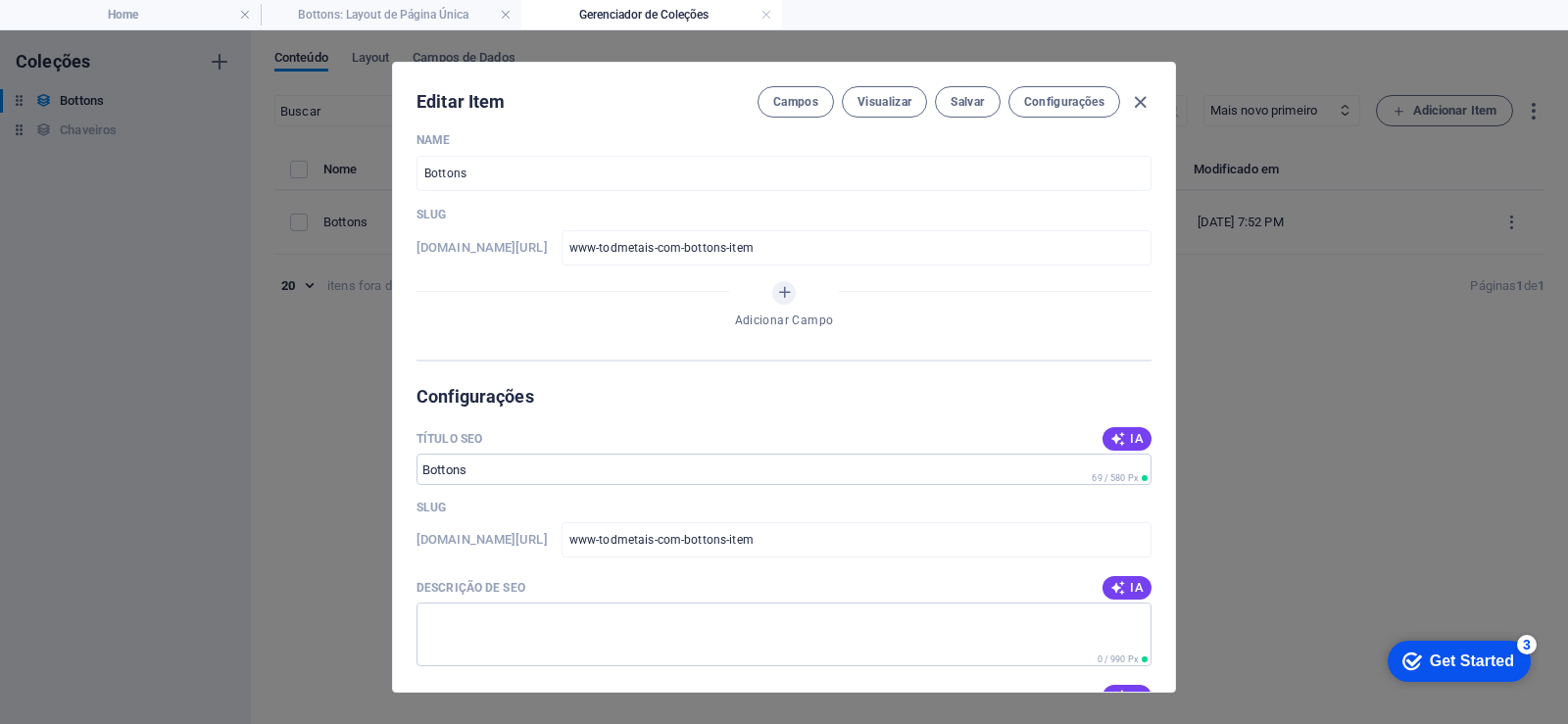
scroll to position [0, 0]
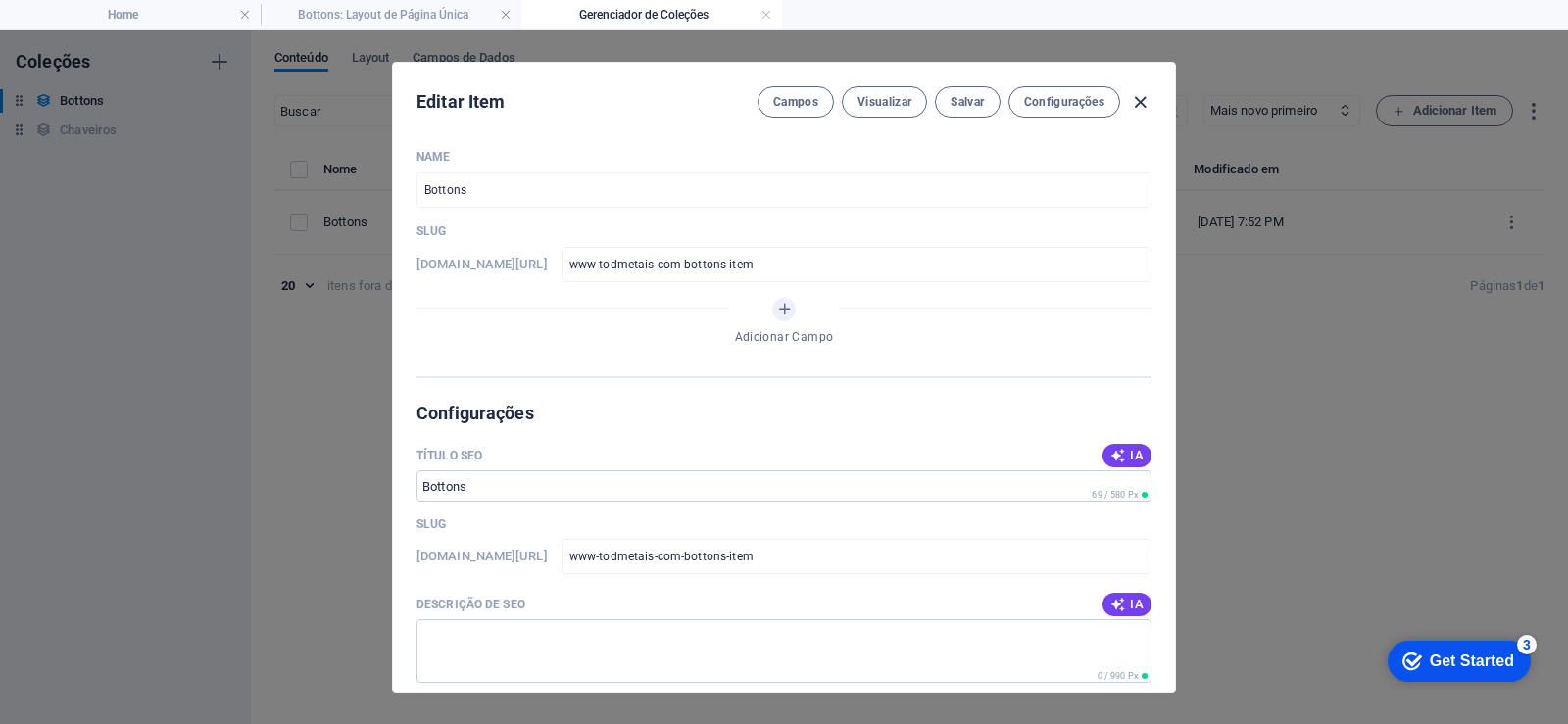
click at [1139, 103] on icon "button" at bounding box center [1140, 102] width 23 height 23
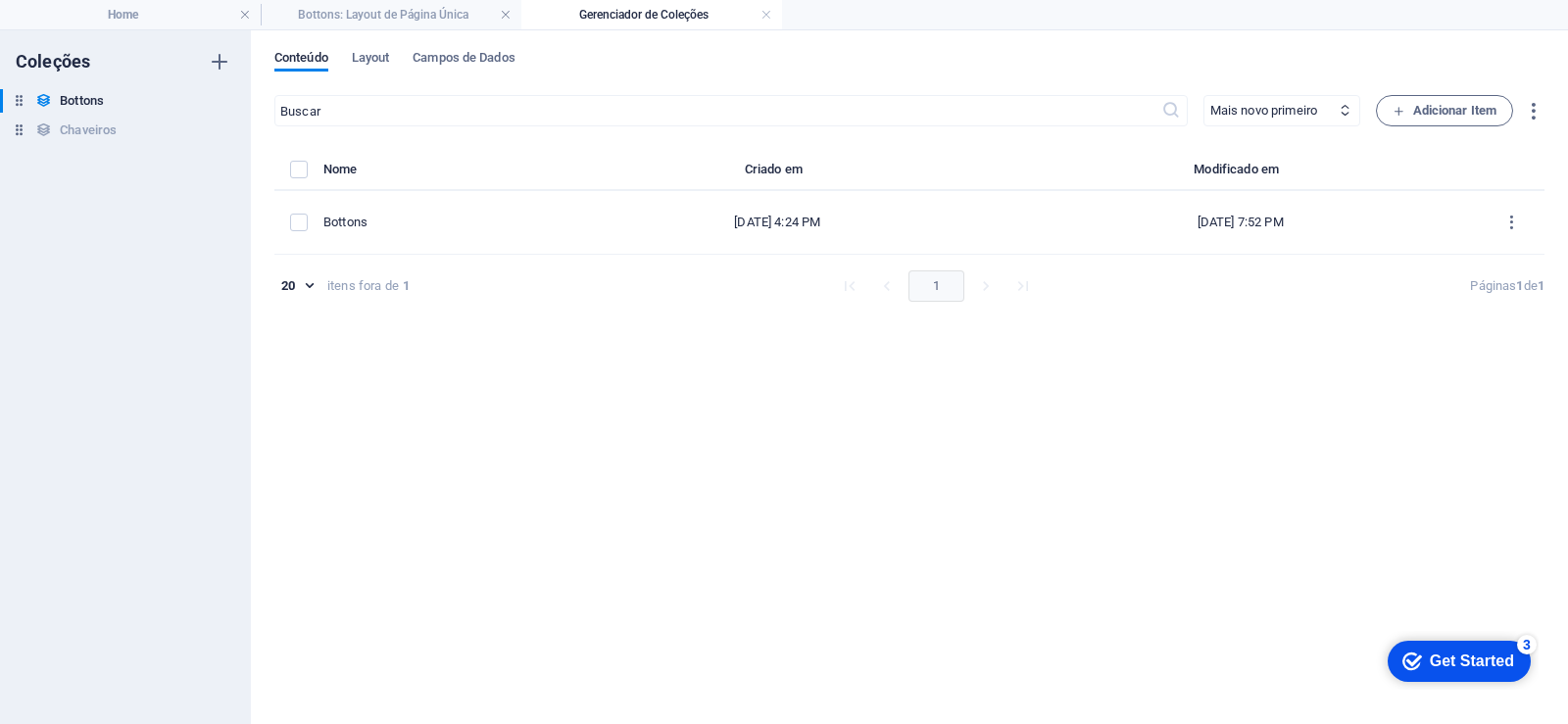
type input "www-todmetais-com-bottons-item"
click at [322, 8] on h4 "Bottons: Layout de Página Única" at bounding box center [391, 15] width 261 height 22
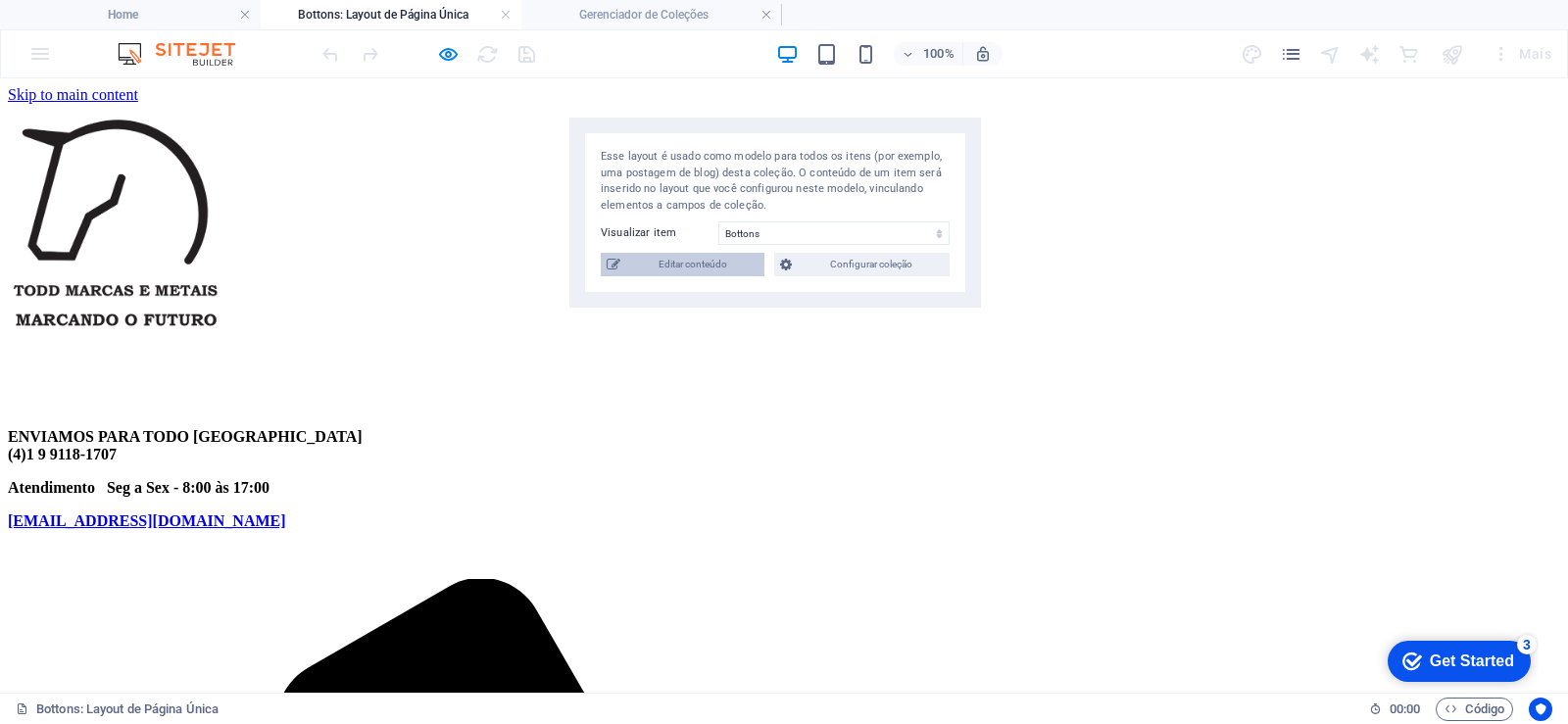
click at [660, 260] on span "Editar conteúdo" at bounding box center [692, 265] width 132 height 24
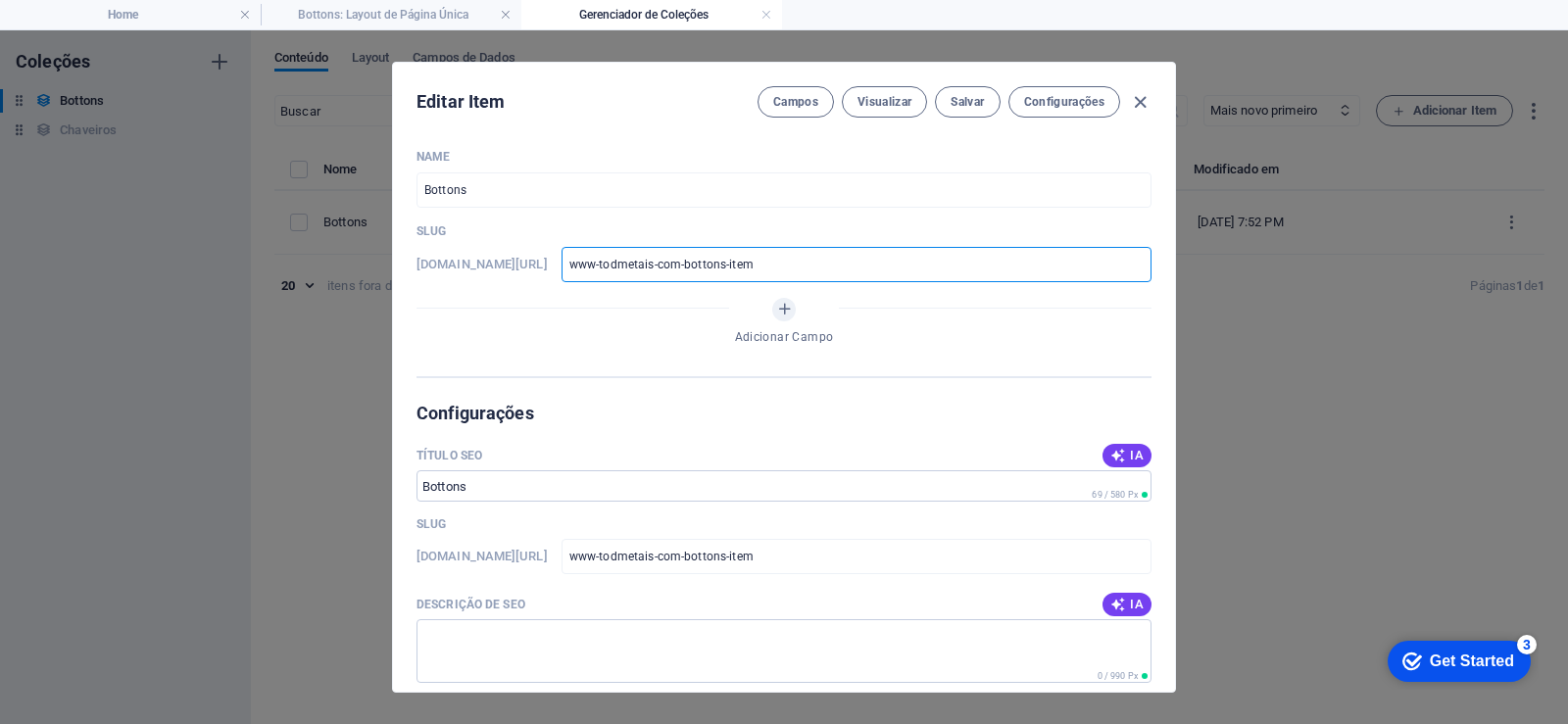
drag, startPoint x: 821, startPoint y: 269, endPoint x: 326, endPoint y: 321, distance: 497.7
click at [330, 324] on div "Editar Item Campos Visualizar Salvar Configurações Name Bottons ​ Slug www.exam…" at bounding box center [784, 377] width 1568 height 694
drag, startPoint x: 866, startPoint y: 271, endPoint x: 629, endPoint y: 272, distance: 237.0
click at [629, 272] on input "www-todmetais-com-bottons-item" at bounding box center [857, 265] width 590 height 35
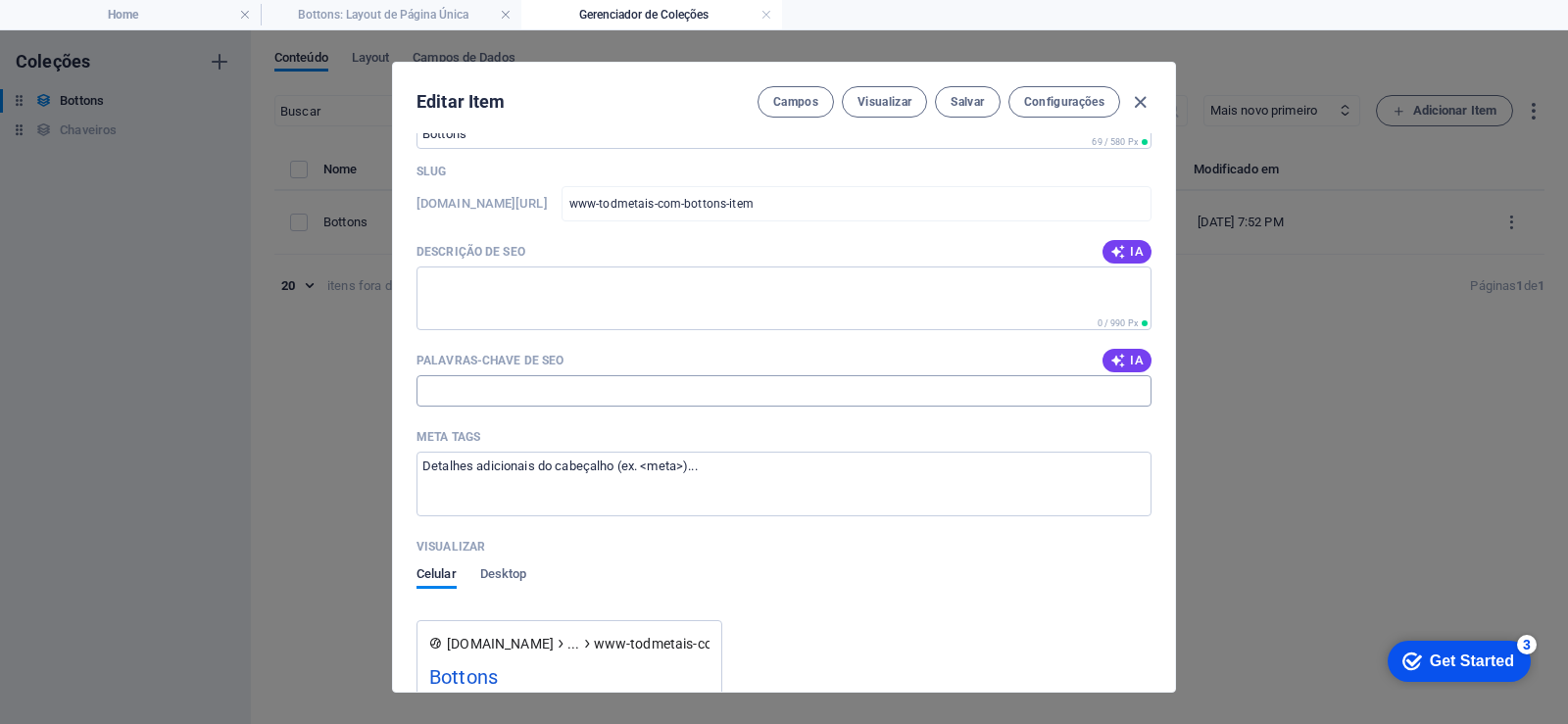
scroll to position [235, 0]
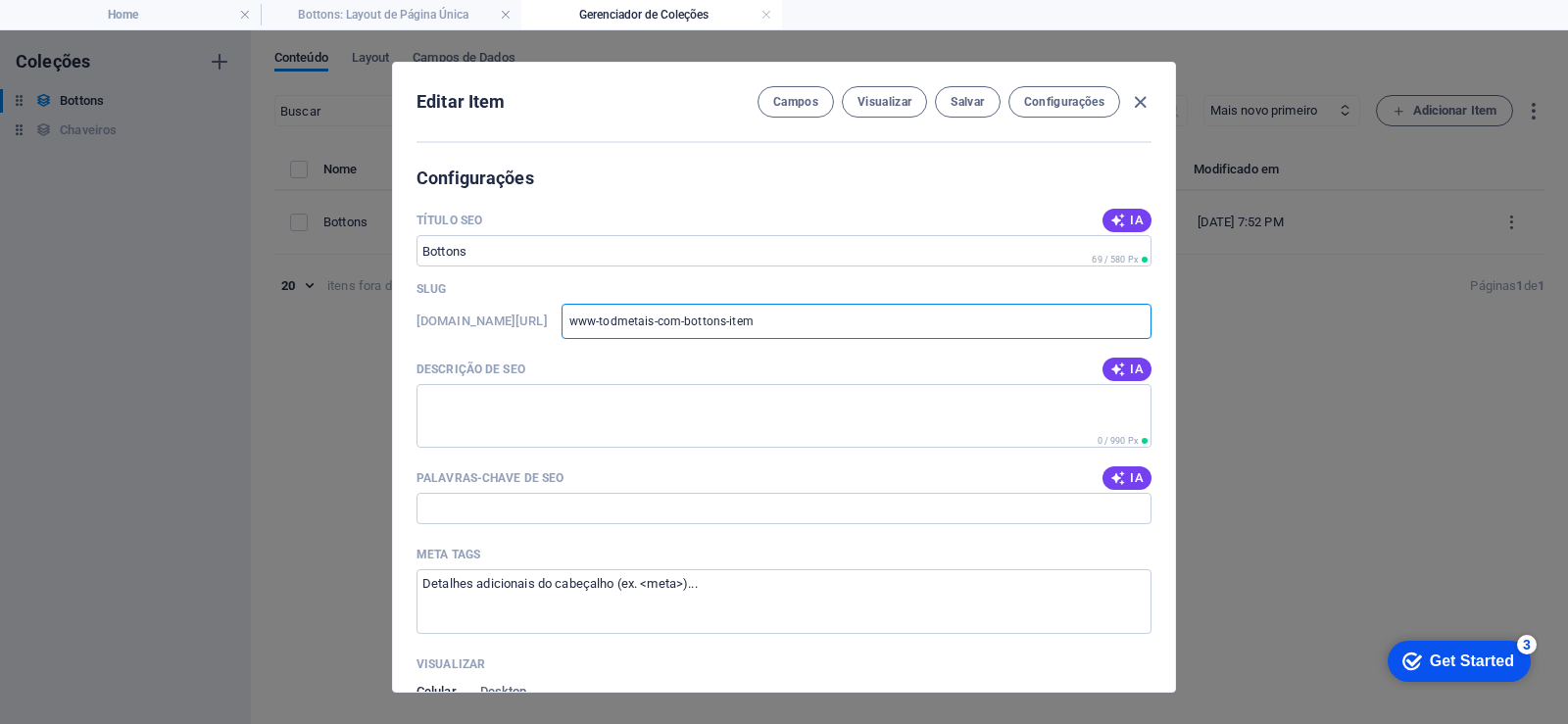
drag, startPoint x: 839, startPoint y: 321, endPoint x: 620, endPoint y: 323, distance: 219.0
click at [620, 323] on div "www.example.com/bottons-item/ www-todmetais-com-bottons-item ​" at bounding box center [784, 321] width 735 height 35
paste input "68b5f2ebbba878e1e003fe9e"
type input "68b5f2ebbba878e1e003fe9e"
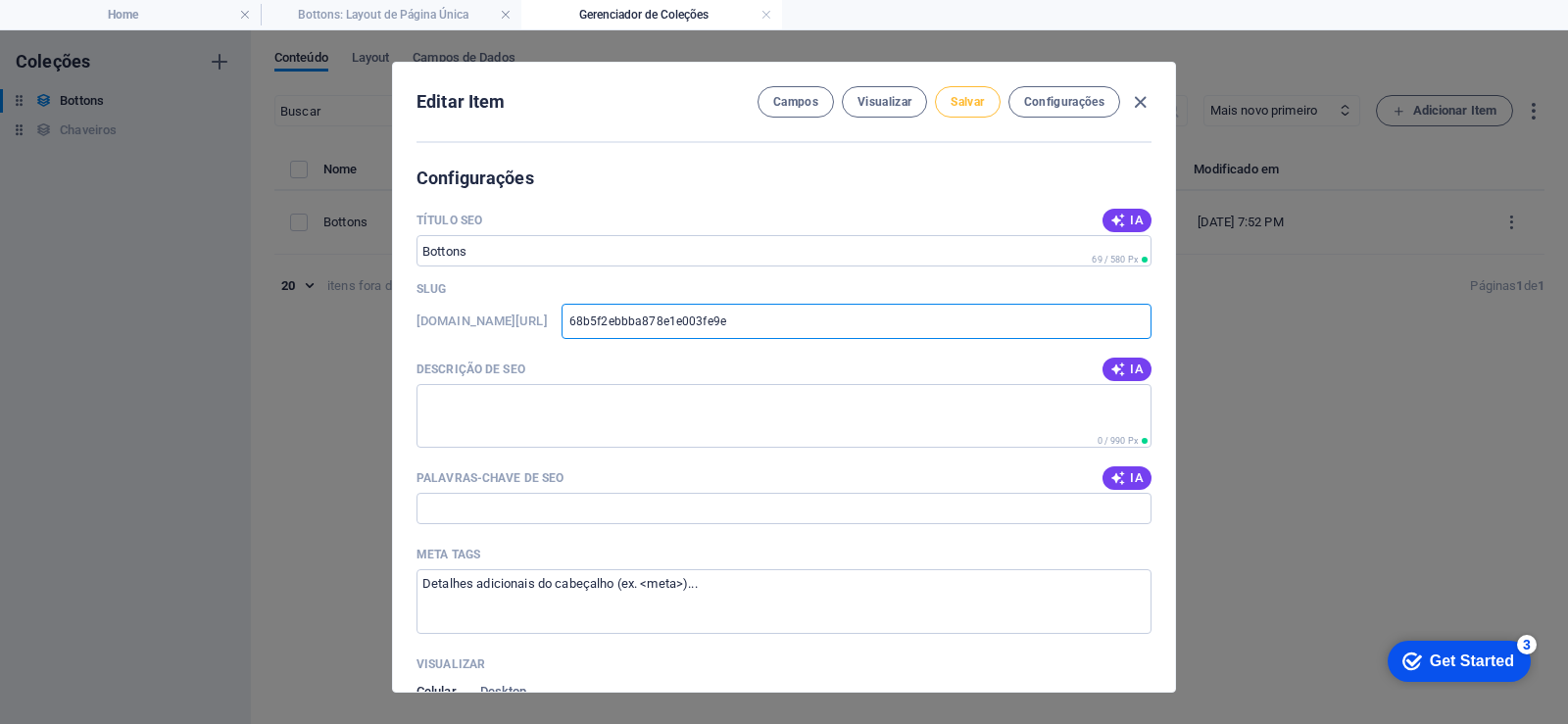
click at [965, 100] on span "Salvar" at bounding box center [967, 102] width 33 height 16
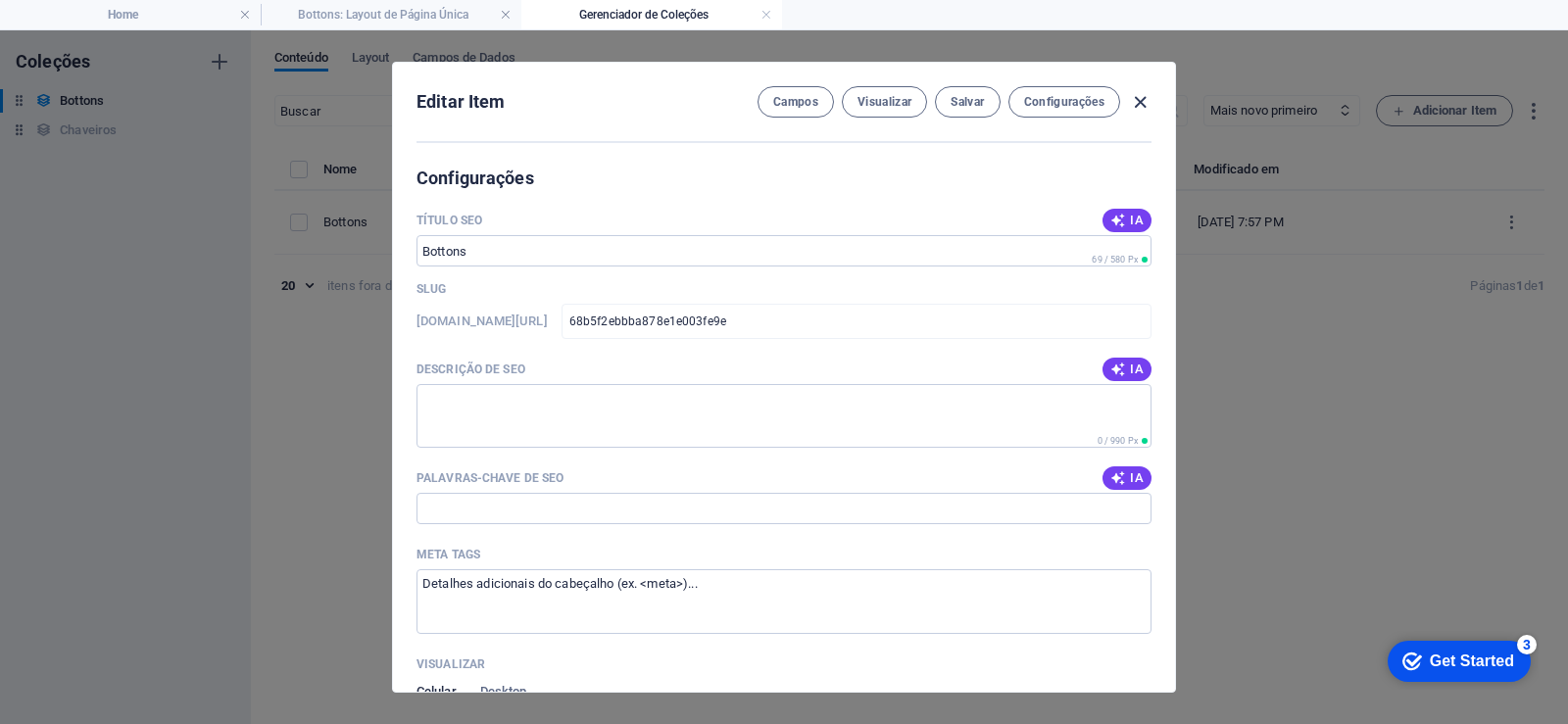
click at [1141, 95] on icon "button" at bounding box center [1140, 102] width 23 height 23
type input "68b5f2ebbba878e1e003fe9e"
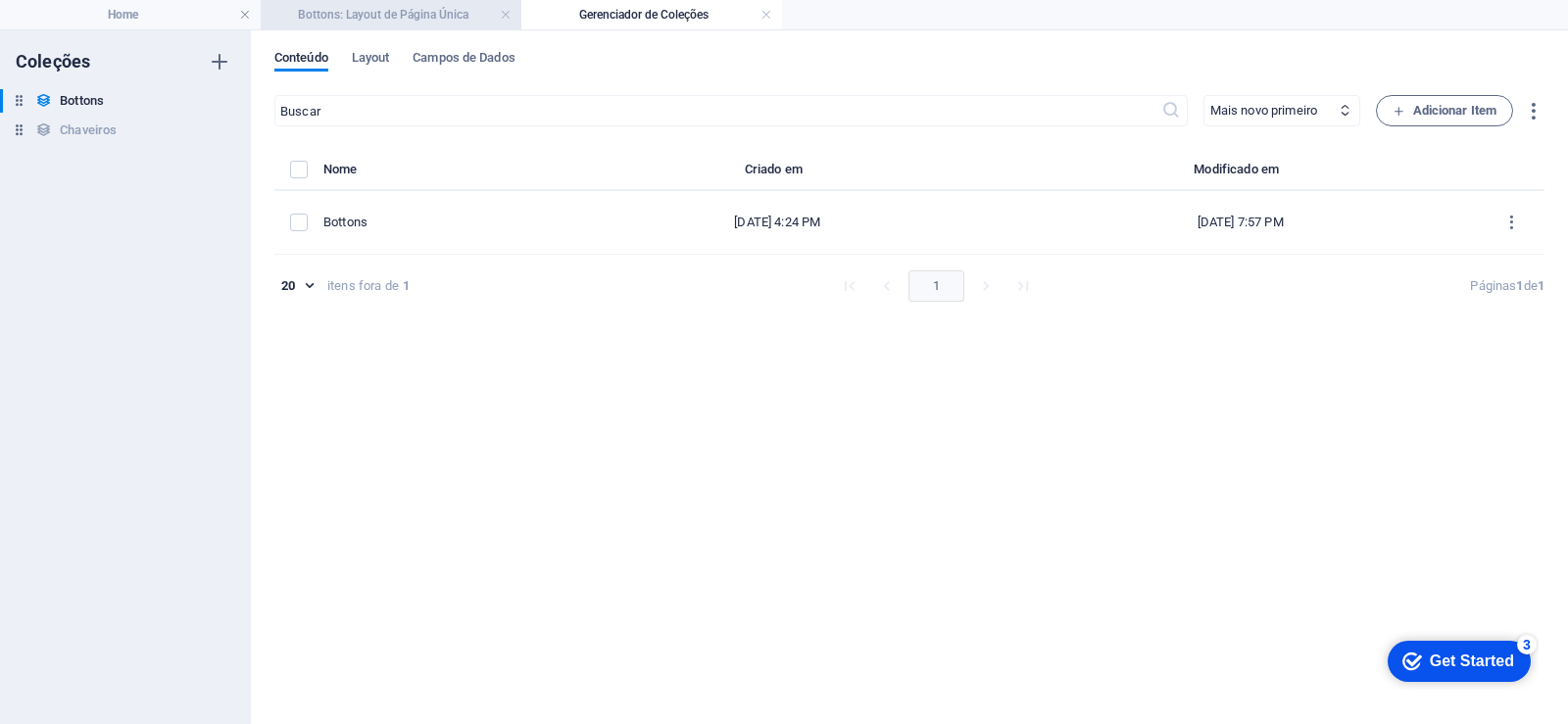
click at [352, 11] on h4 "Bottons: Layout de Página Única" at bounding box center [391, 15] width 261 height 22
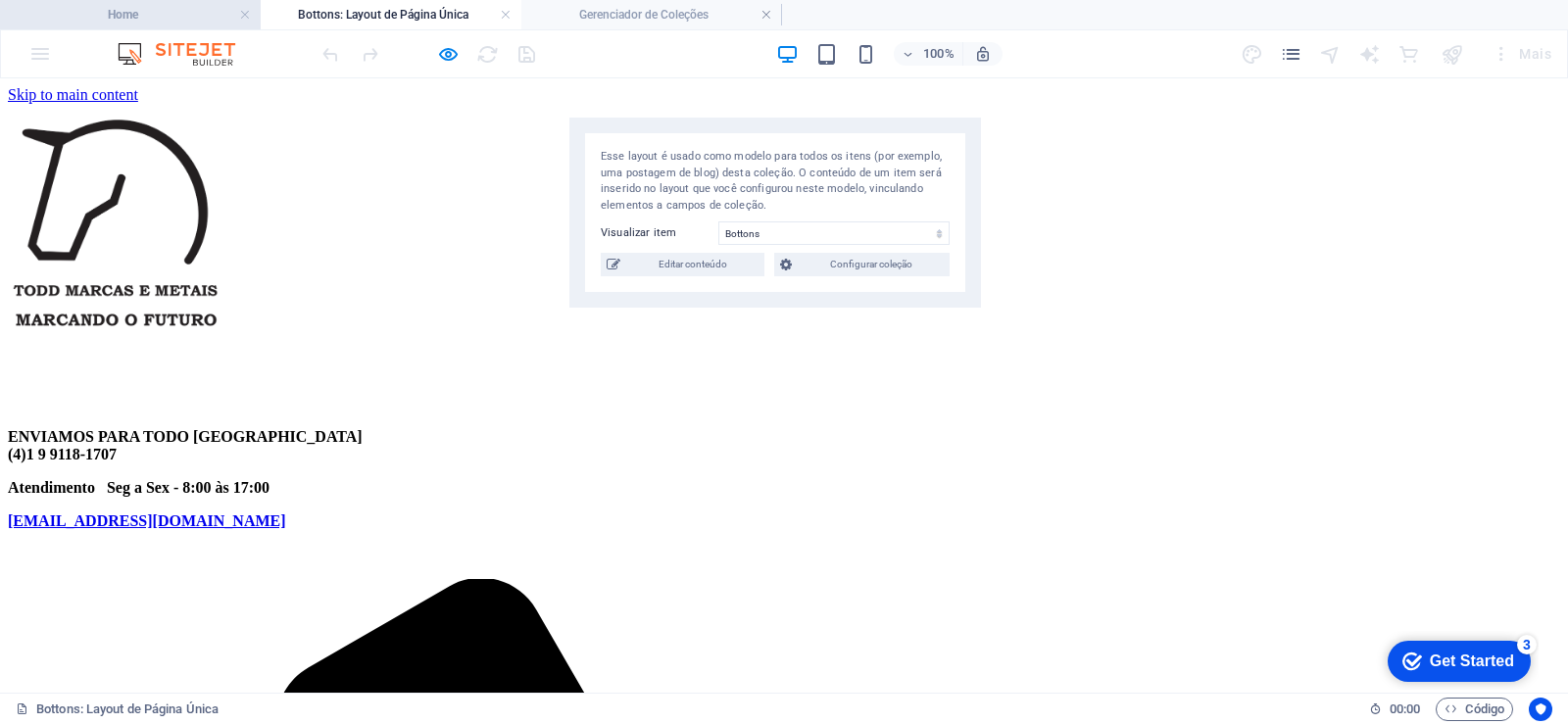
click at [169, 14] on h4 "Home" at bounding box center [130, 15] width 261 height 22
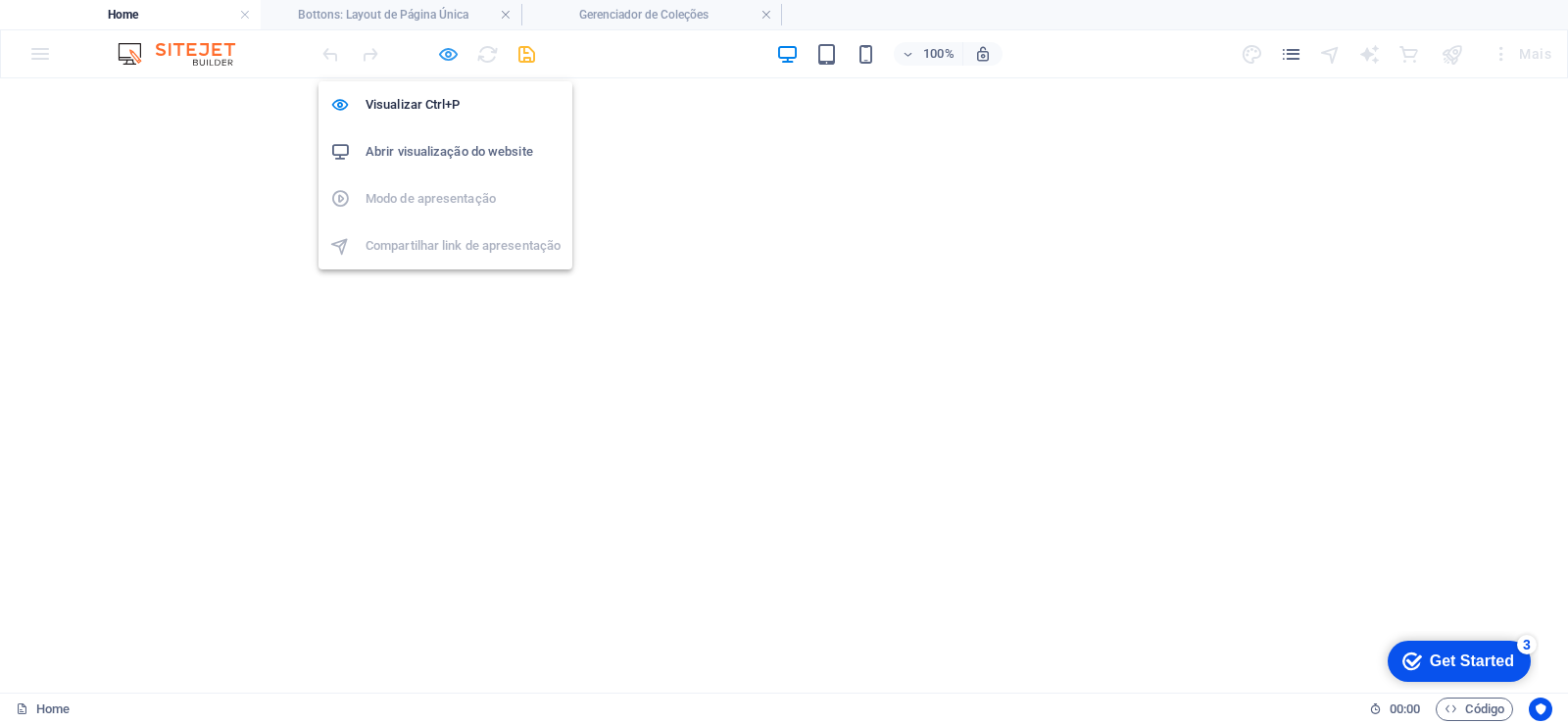
click at [445, 60] on icon "button" at bounding box center [448, 54] width 23 height 23
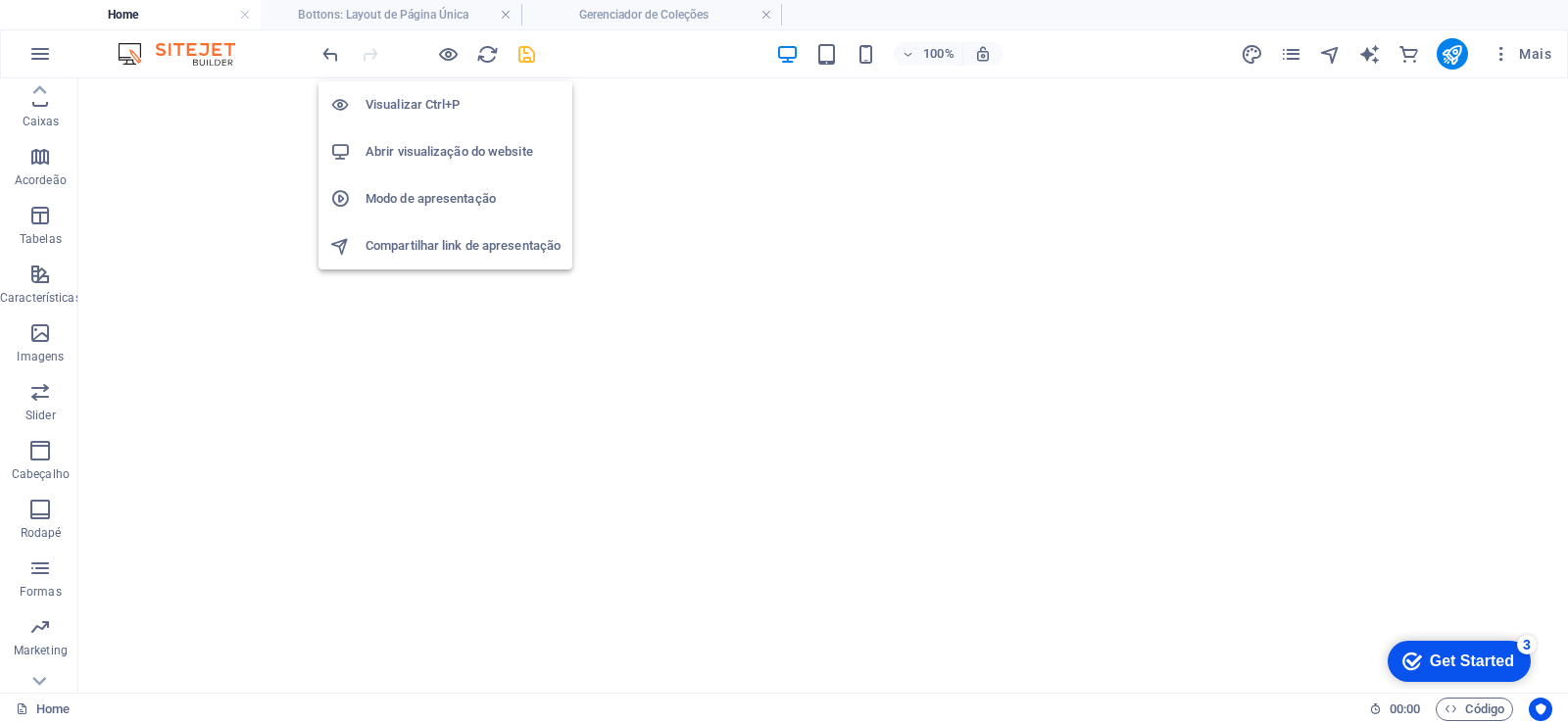
scroll to position [1299, 0]
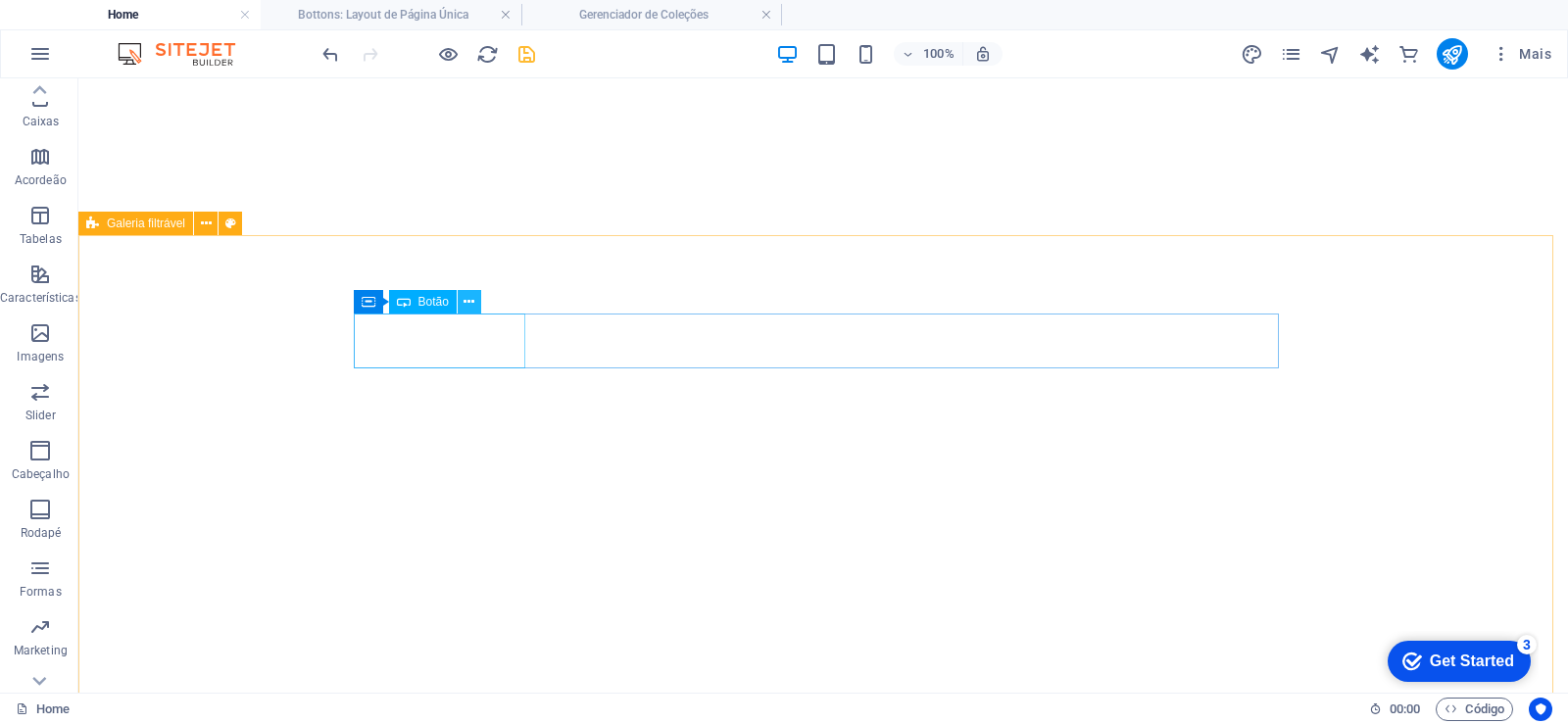
click at [466, 302] on icon at bounding box center [468, 302] width 11 height 21
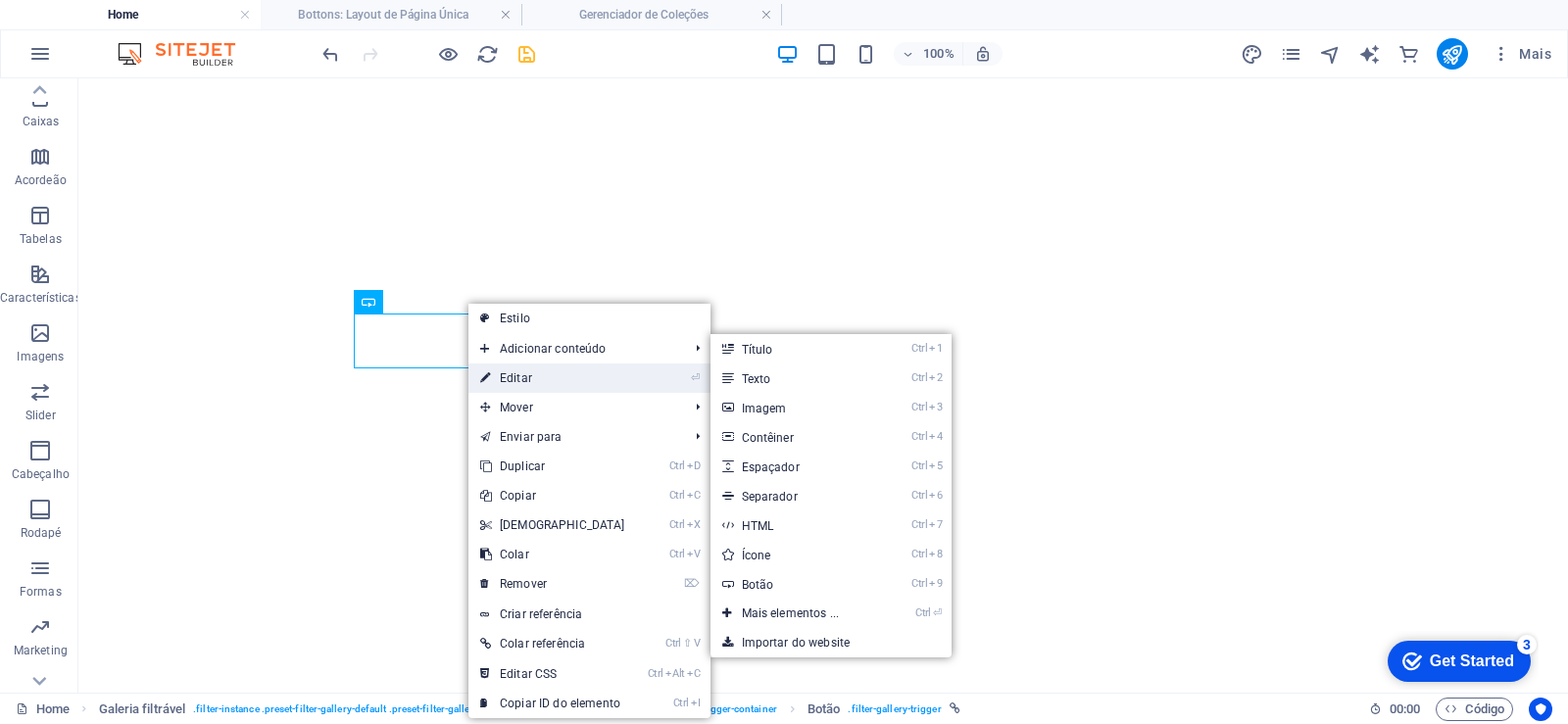
click at [548, 379] on link "⏎ Editar" at bounding box center [553, 378] width 169 height 29
select select
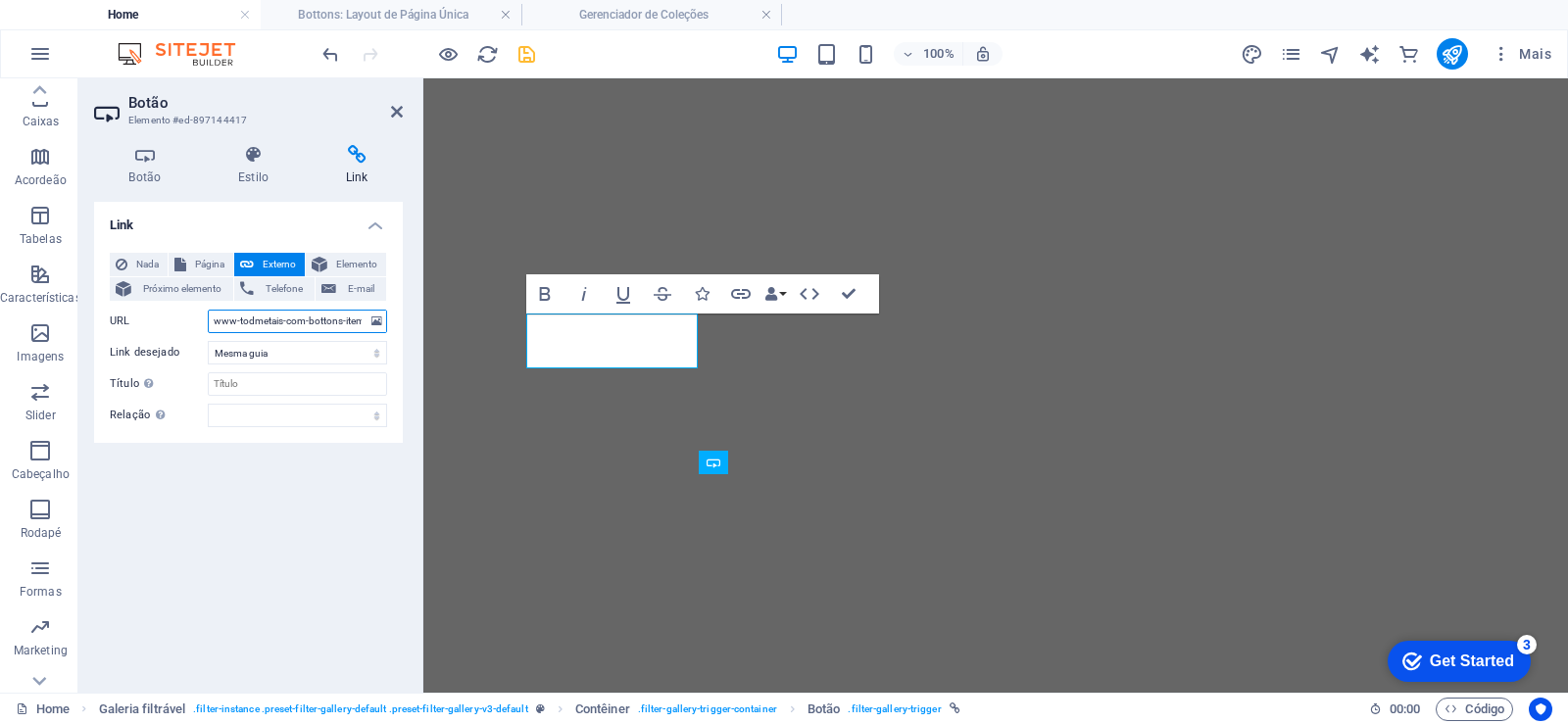
scroll to position [0, 1]
drag, startPoint x: 216, startPoint y: 320, endPoint x: 389, endPoint y: 325, distance: 173.1
click at [389, 325] on div "Nada Página Externo Elemento Próximo elemento Telefone E-mail Página Home Legal…" at bounding box center [248, 340] width 309 height 206
paste input "68b5f2ebbba878e1e003fe9e"
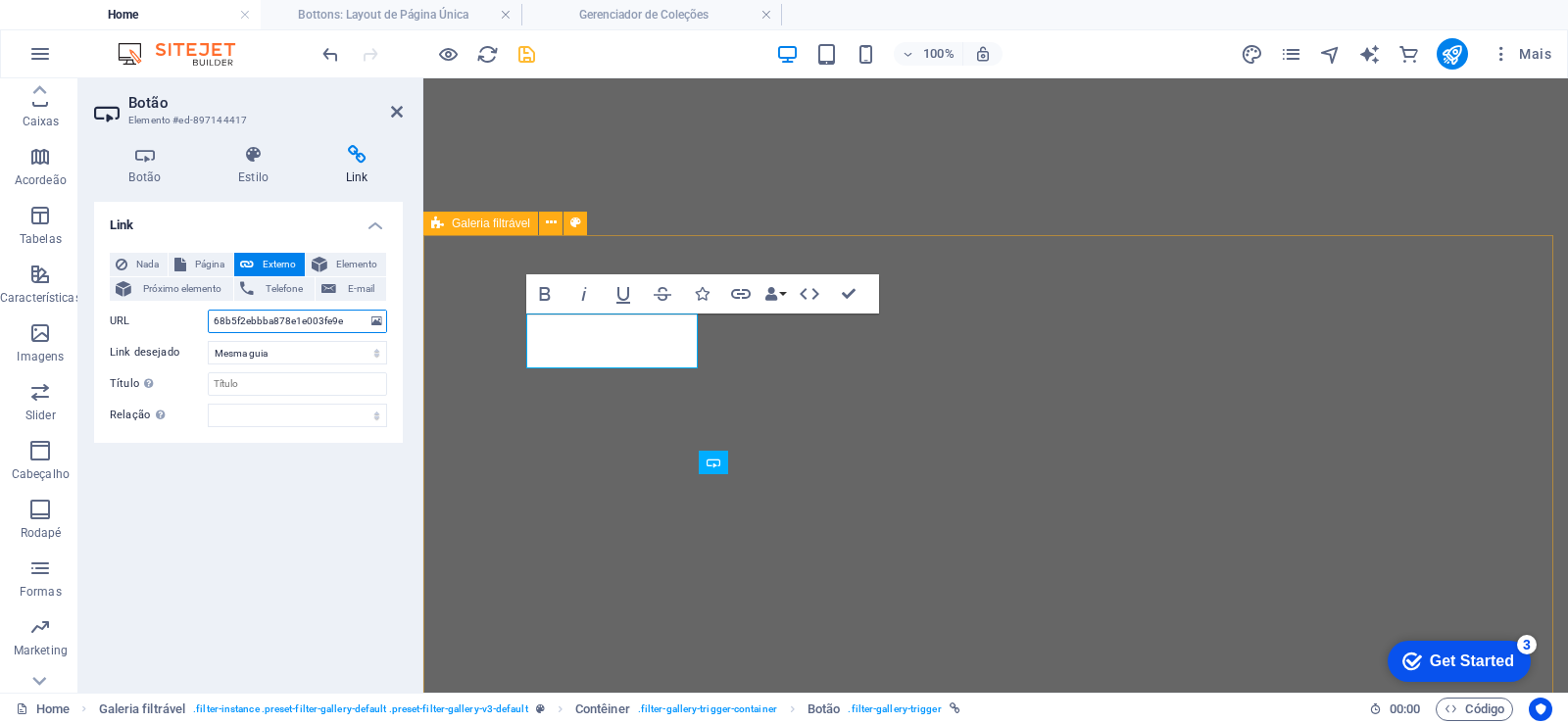
type input "68b5f2ebbba878e1e003fe9e"
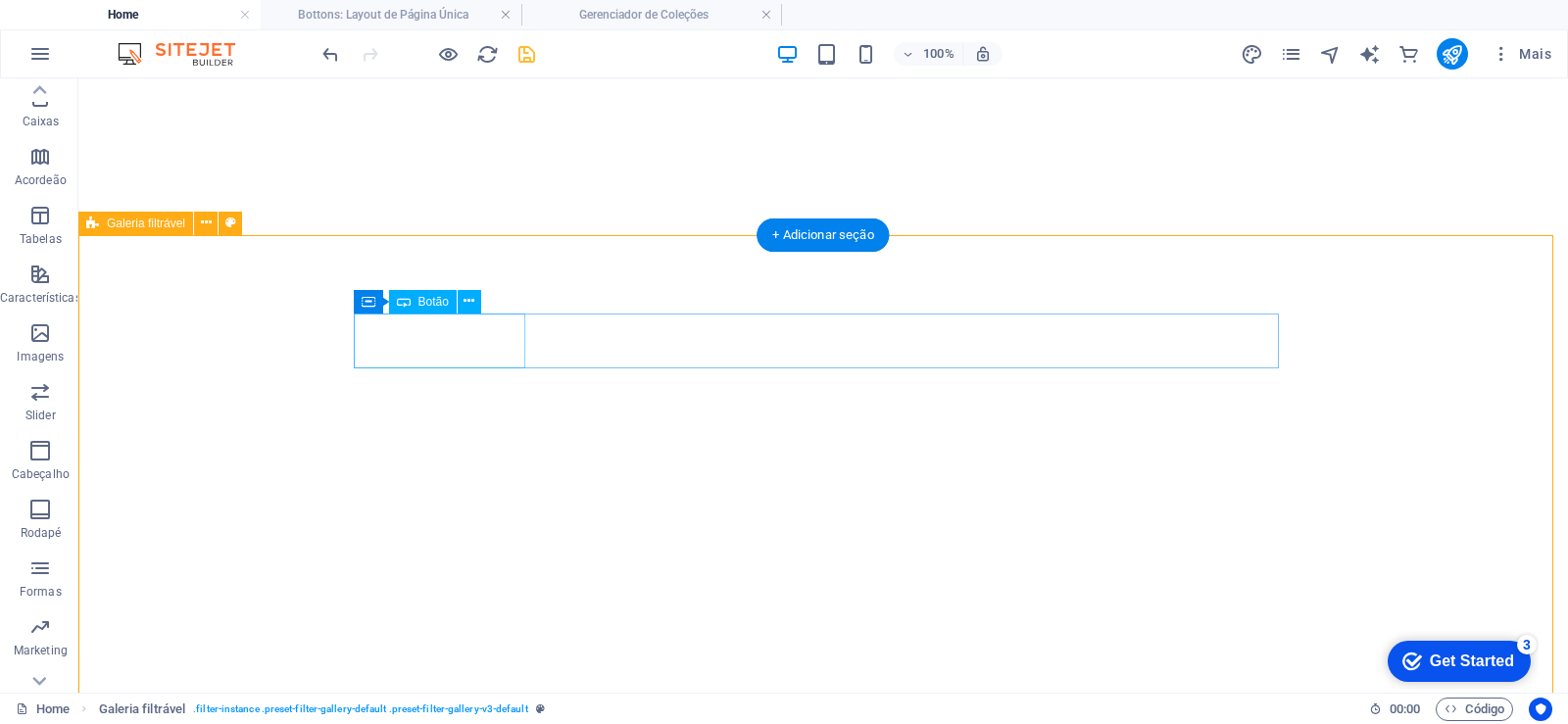
scroll to position [1299, 0]
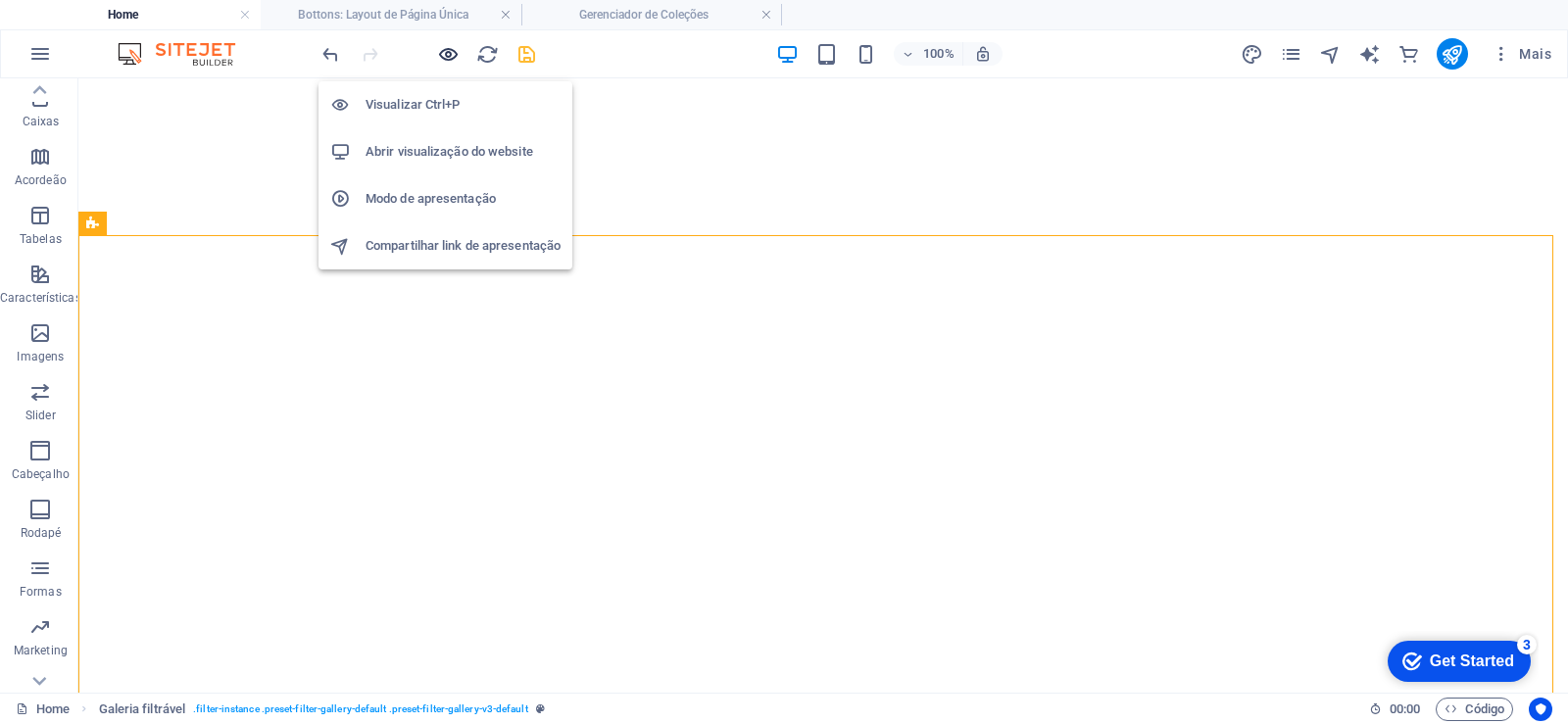
click at [452, 58] on icon "button" at bounding box center [448, 54] width 23 height 23
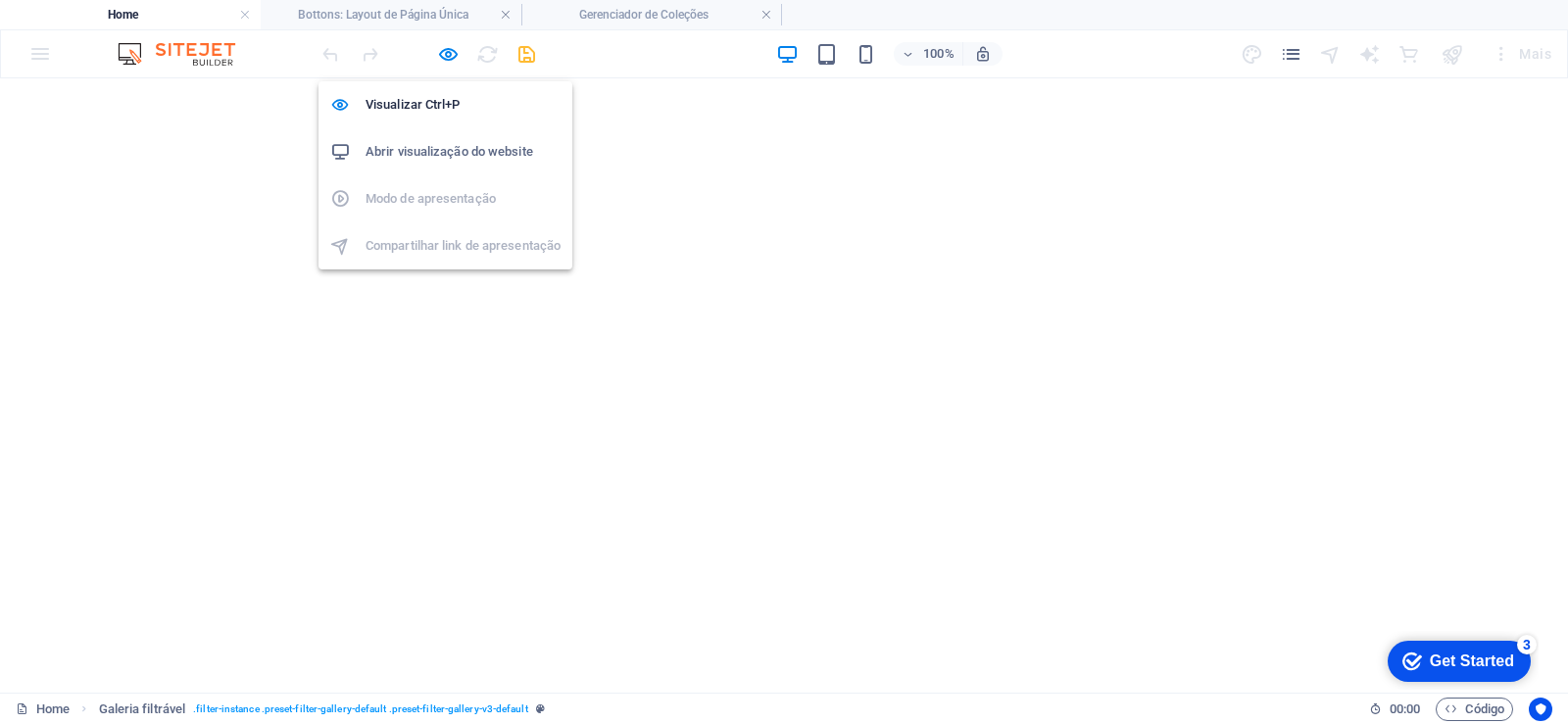
scroll to position [1336, 0]
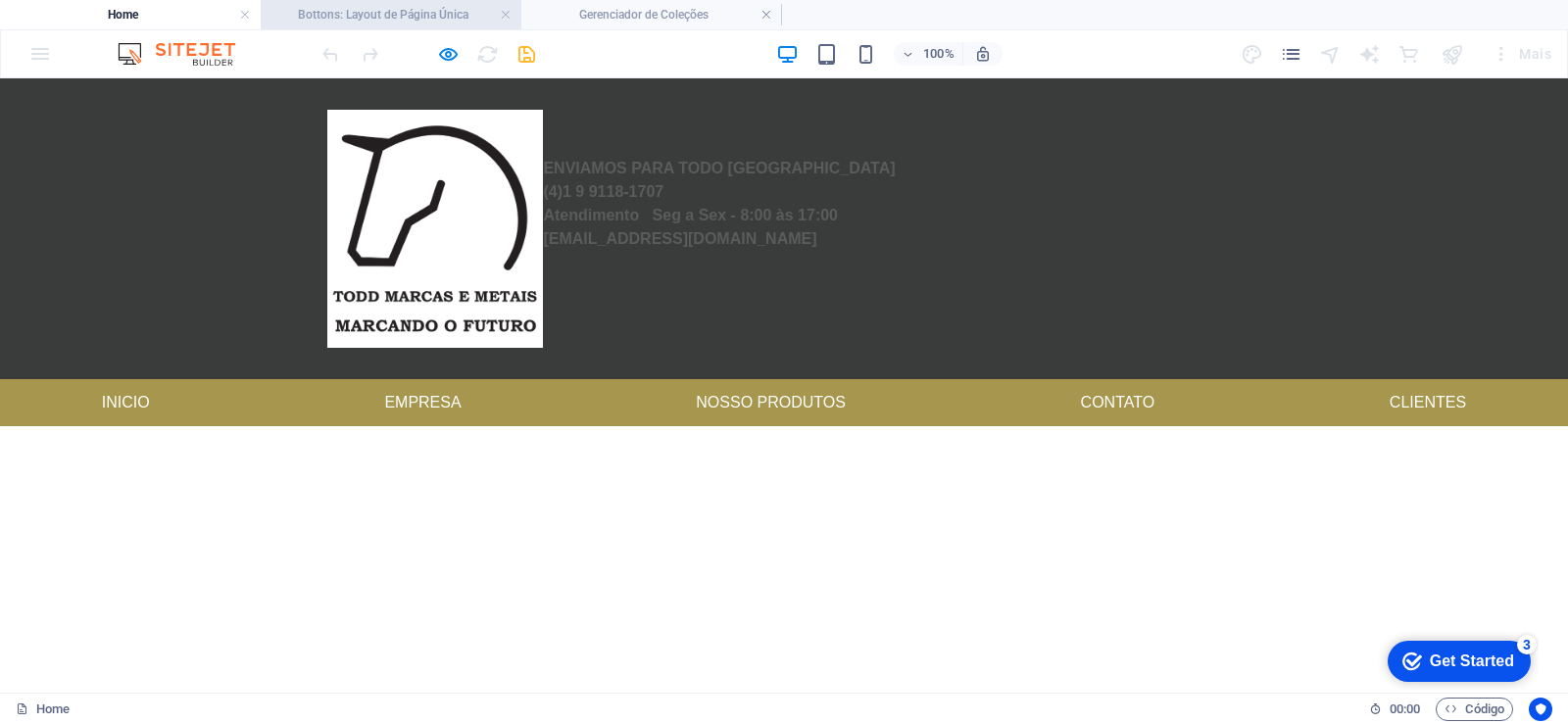
click at [346, 14] on h4 "Bottons: Layout de Página Única" at bounding box center [391, 15] width 261 height 22
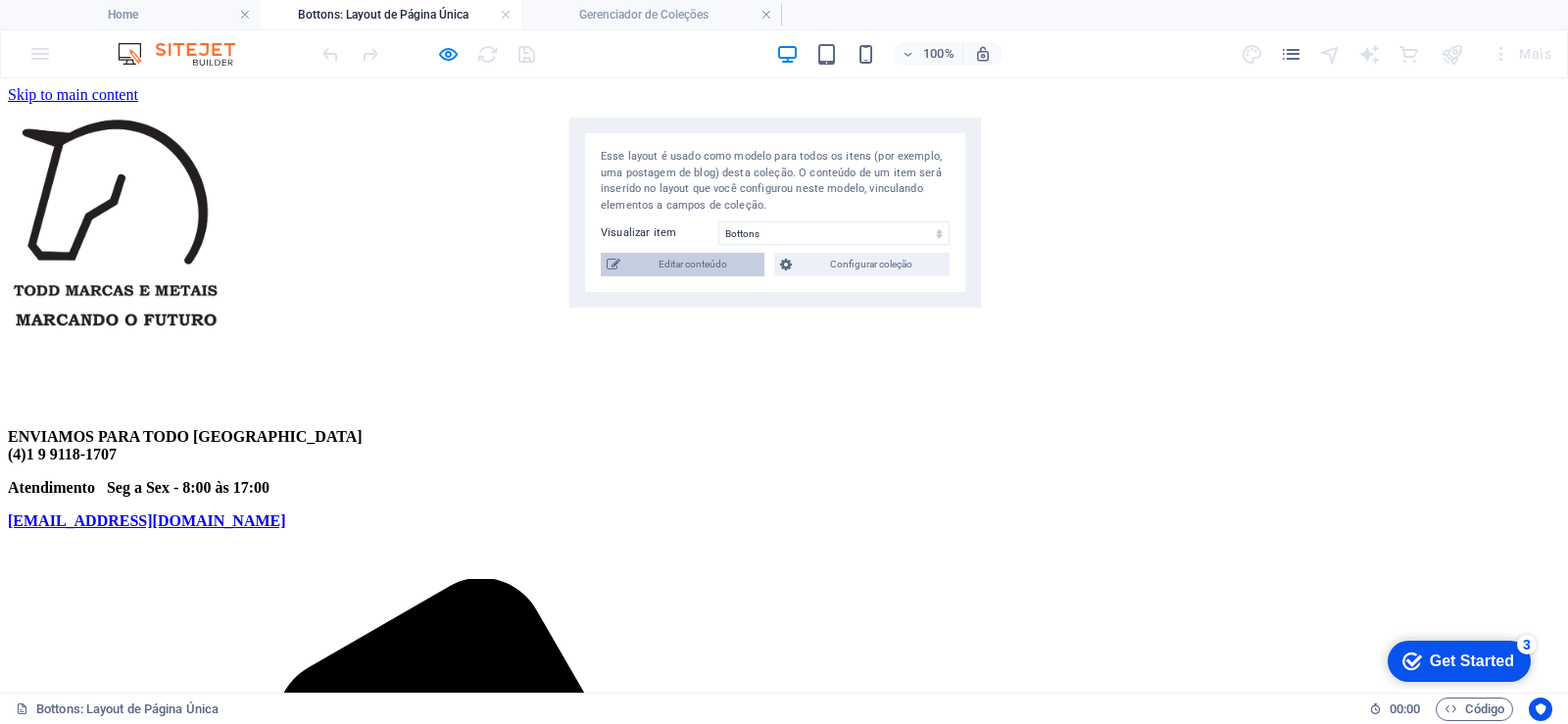
click at [696, 253] on span "Editar conteúdo" at bounding box center [692, 265] width 132 height 24
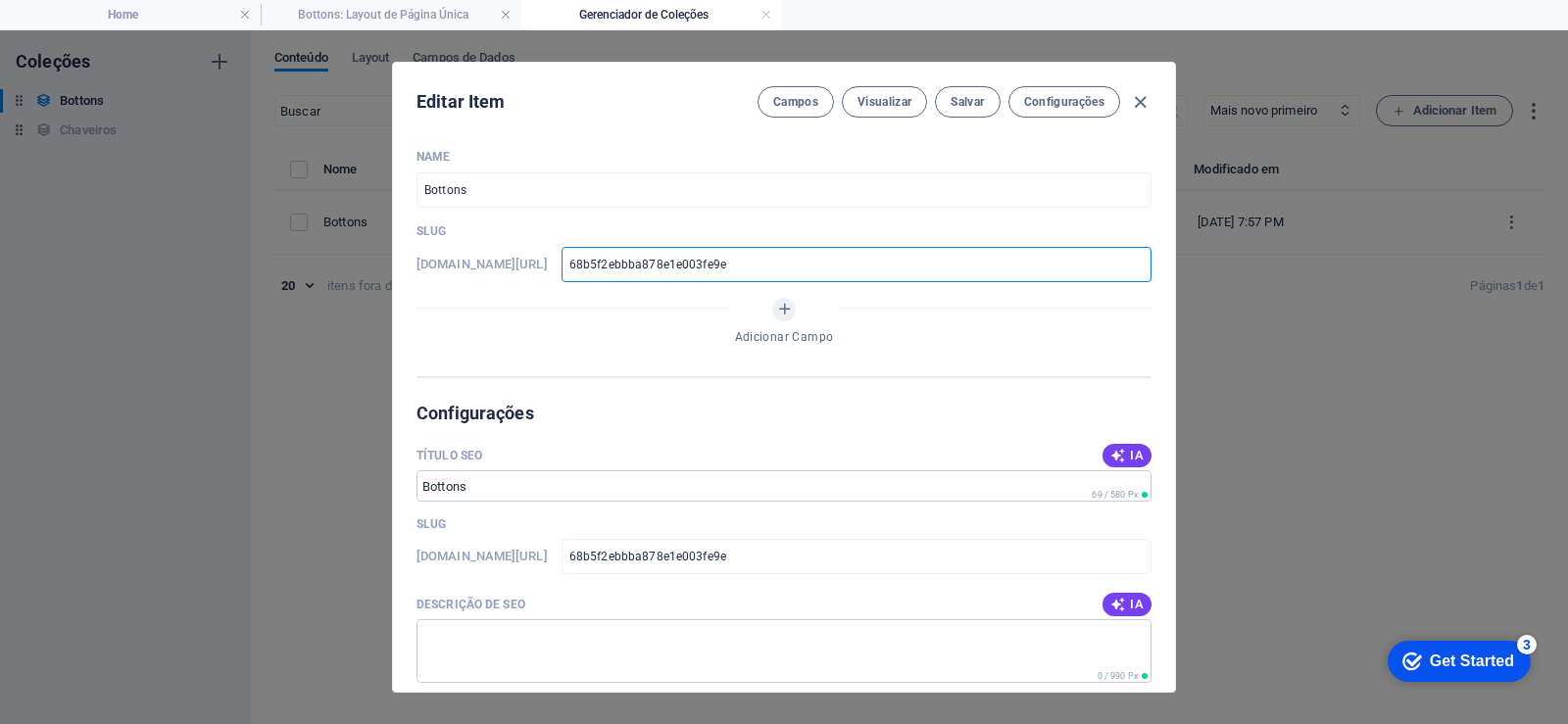
drag, startPoint x: 814, startPoint y: 265, endPoint x: 406, endPoint y: 286, distance: 408.5
click at [406, 286] on div "Name Bottons ​ Slug www.example.com/bottons-item/ 68b5f2ebbba878e1e003fe9e ​ Ad…" at bounding box center [784, 412] width 782 height 558
drag, startPoint x: 809, startPoint y: 265, endPoint x: 583, endPoint y: 264, distance: 226.0
click at [583, 264] on div "www.example.com/bottons-item/ 68b5f2ebbba878e1e003fe9e ​" at bounding box center [784, 265] width 735 height 35
type input "w"
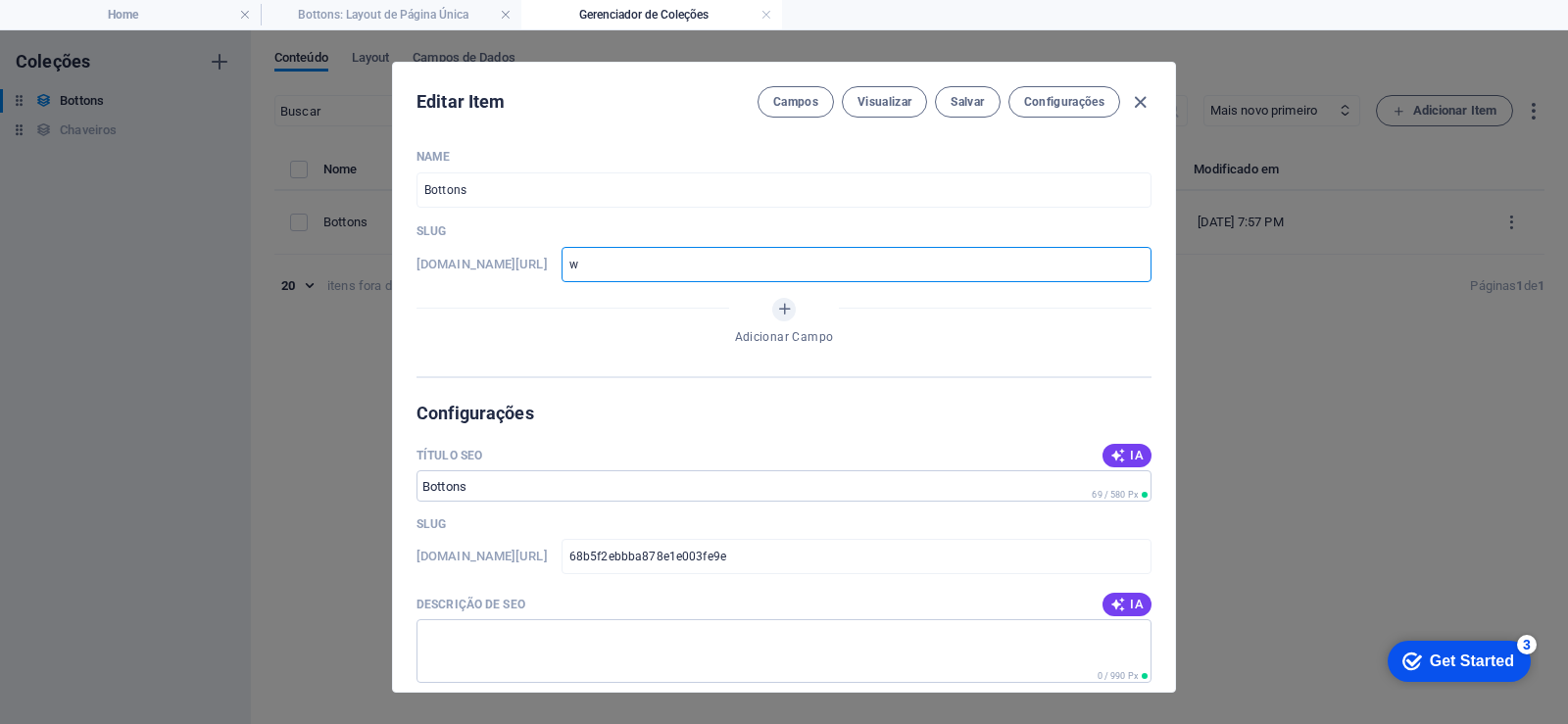
type input "w"
type input "ww"
type input "www"
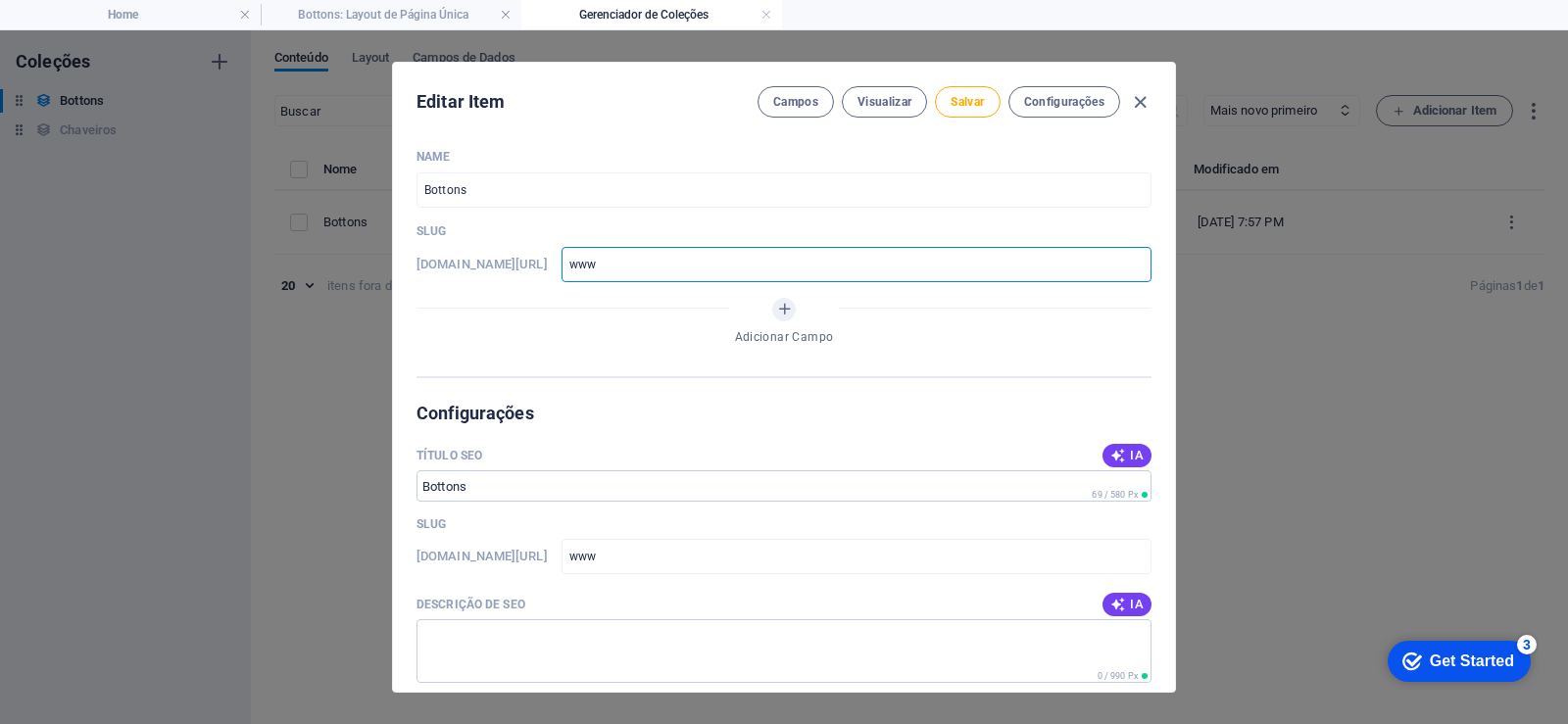
type input "www."
type input "www.t"
type input "www.to"
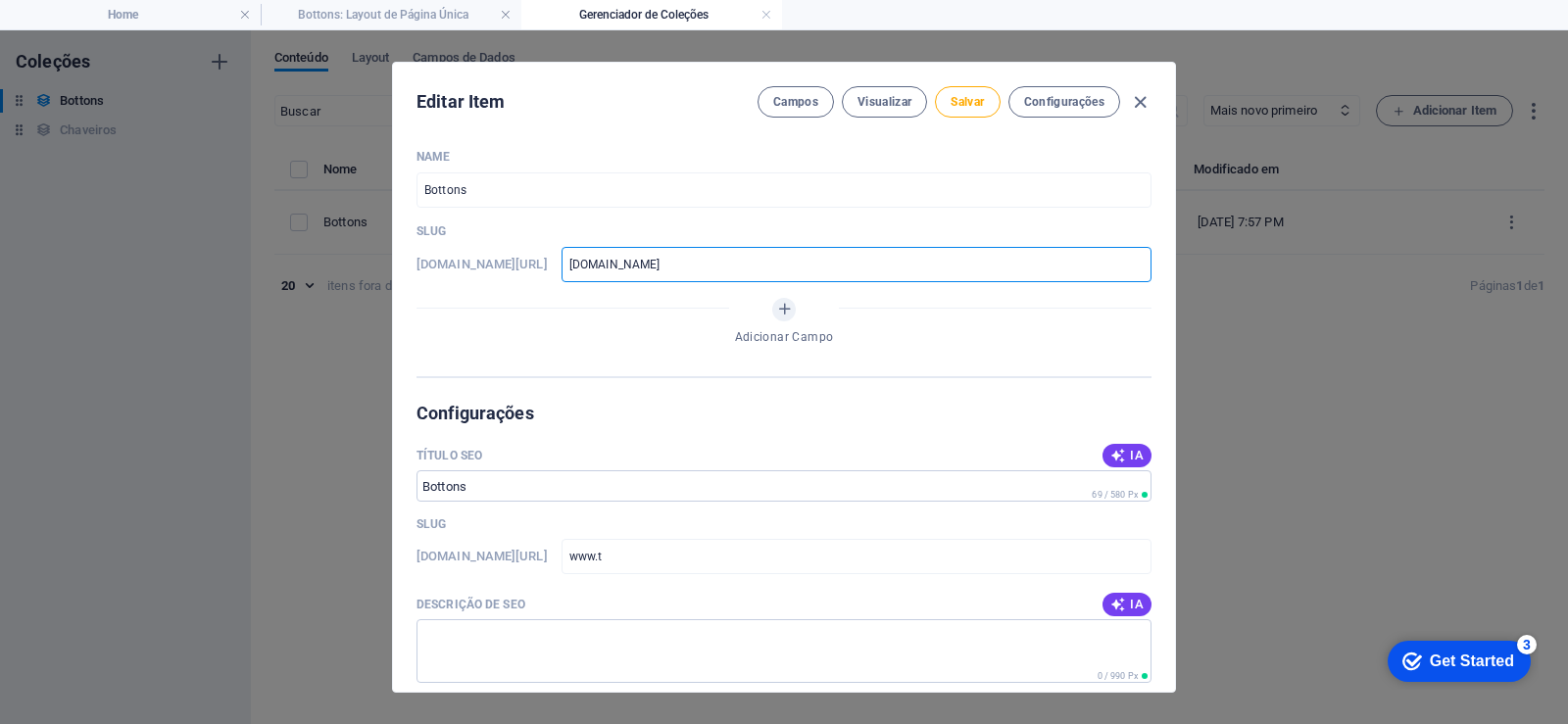
type input "www.to"
type input "www.tod"
type input "www.tod,"
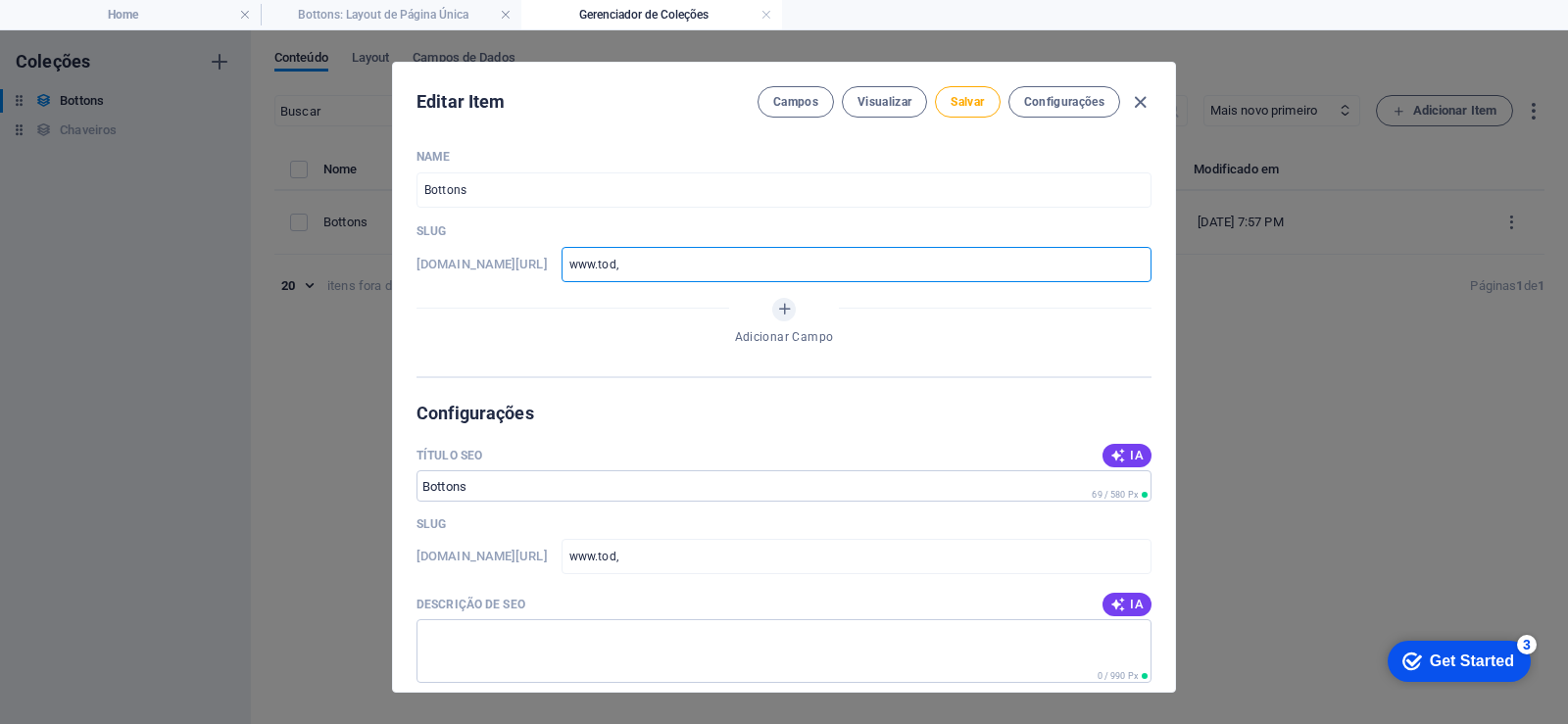
type input "www.tod,e"
type input "www.tod,et"
type input "www.tod,eta"
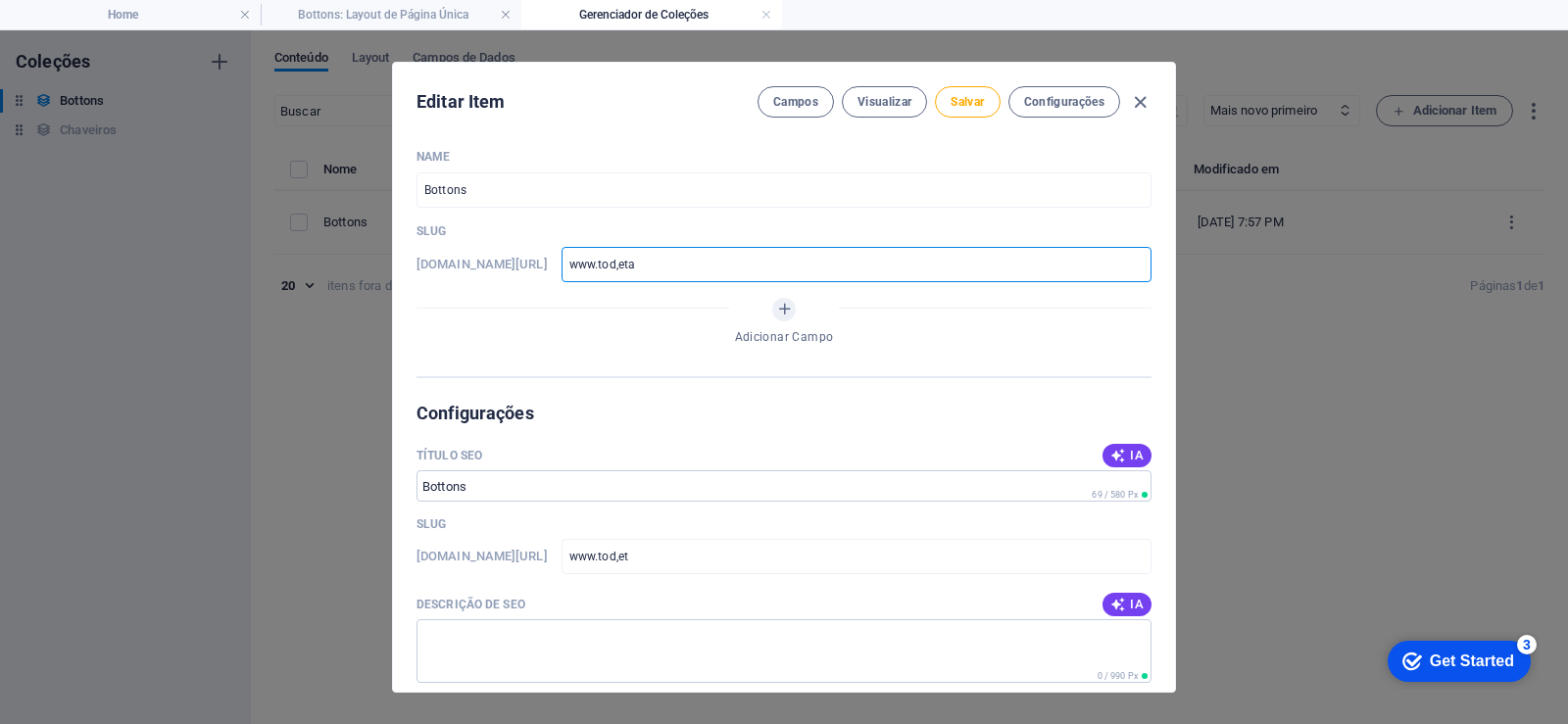
type input "www.tod,eta"
type input "www.tod,etai"
type input "www.tod,etais"
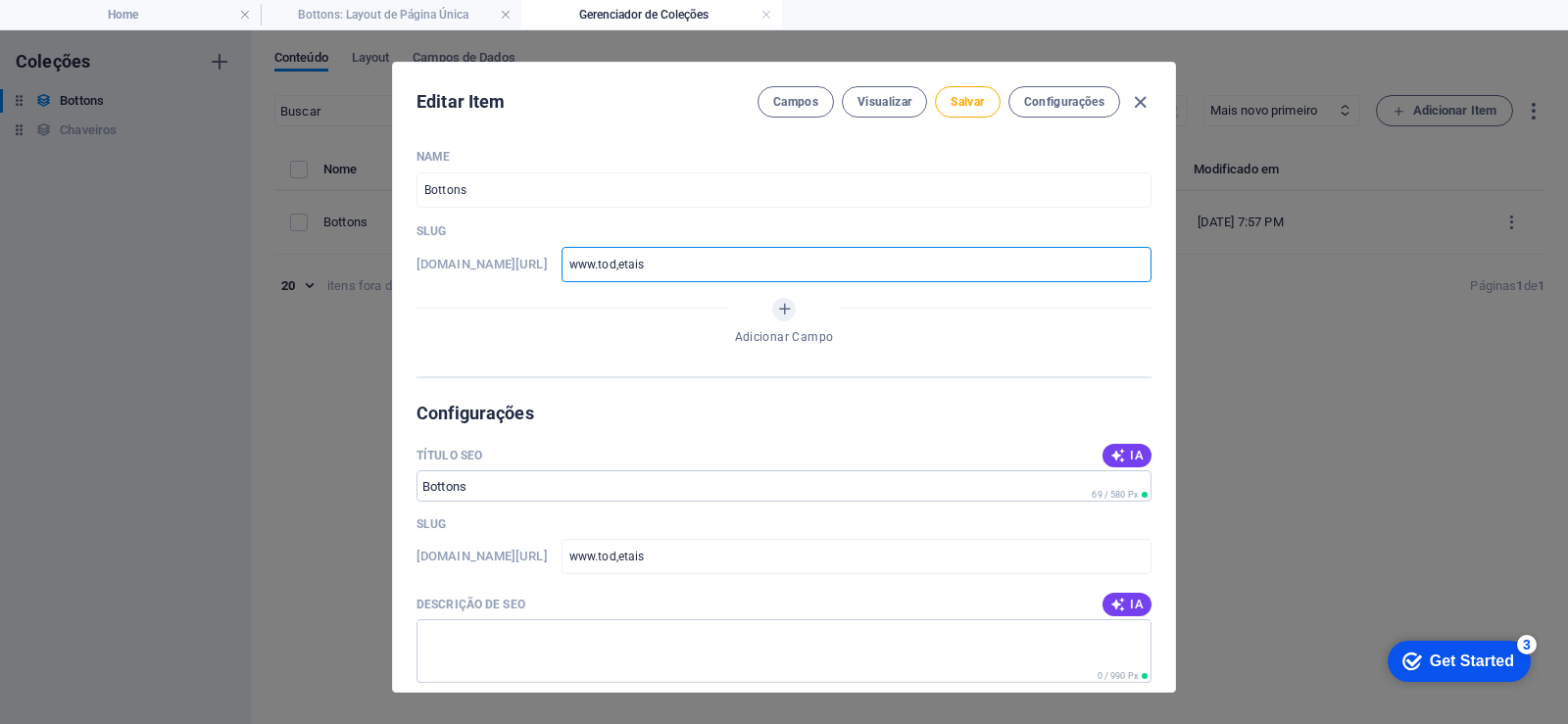
type input "www.tod,etais."
type input "www.tod,etais.c"
type input "www.tod,etais.co"
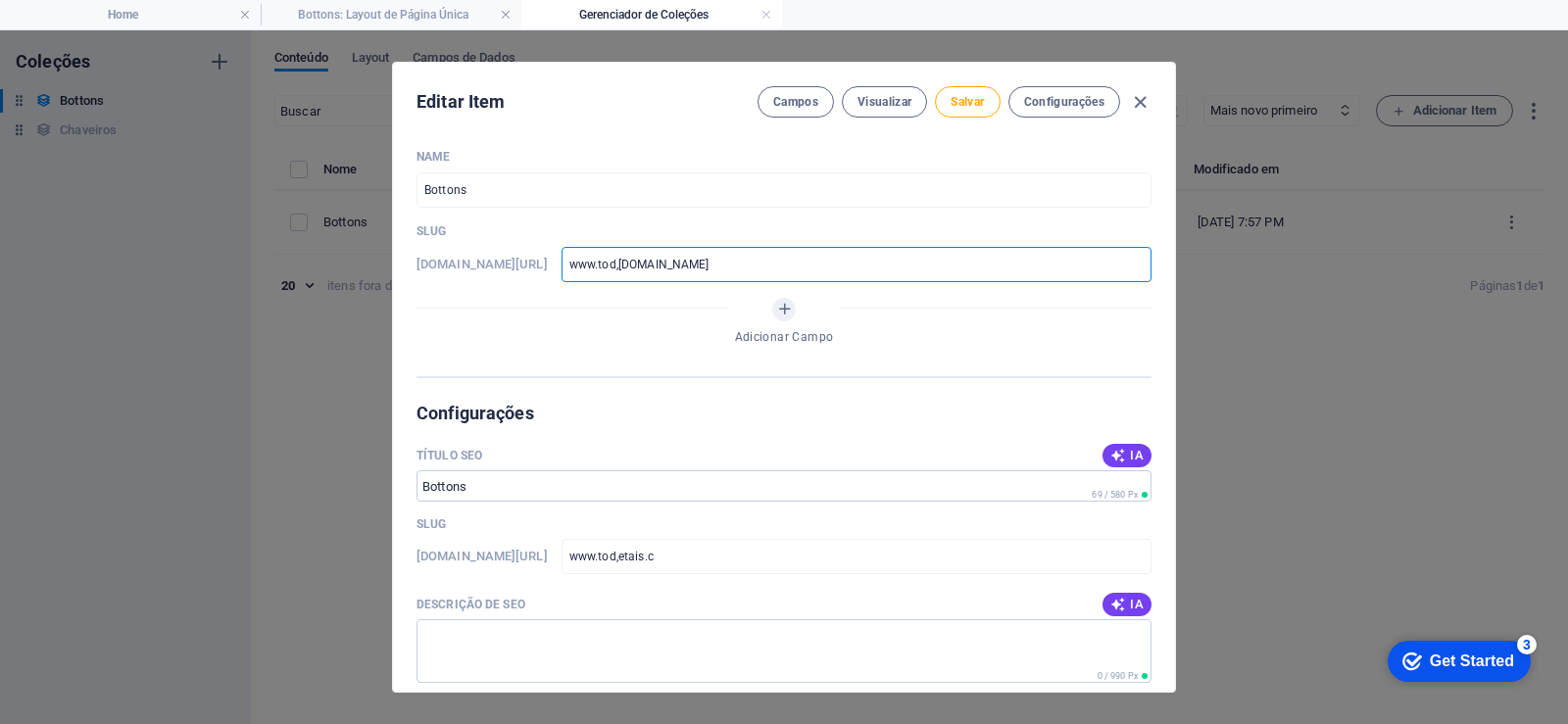
type input "www.tod,etais.co"
type input "www.tod,etais.com"
type input "www.tod,etais.co"
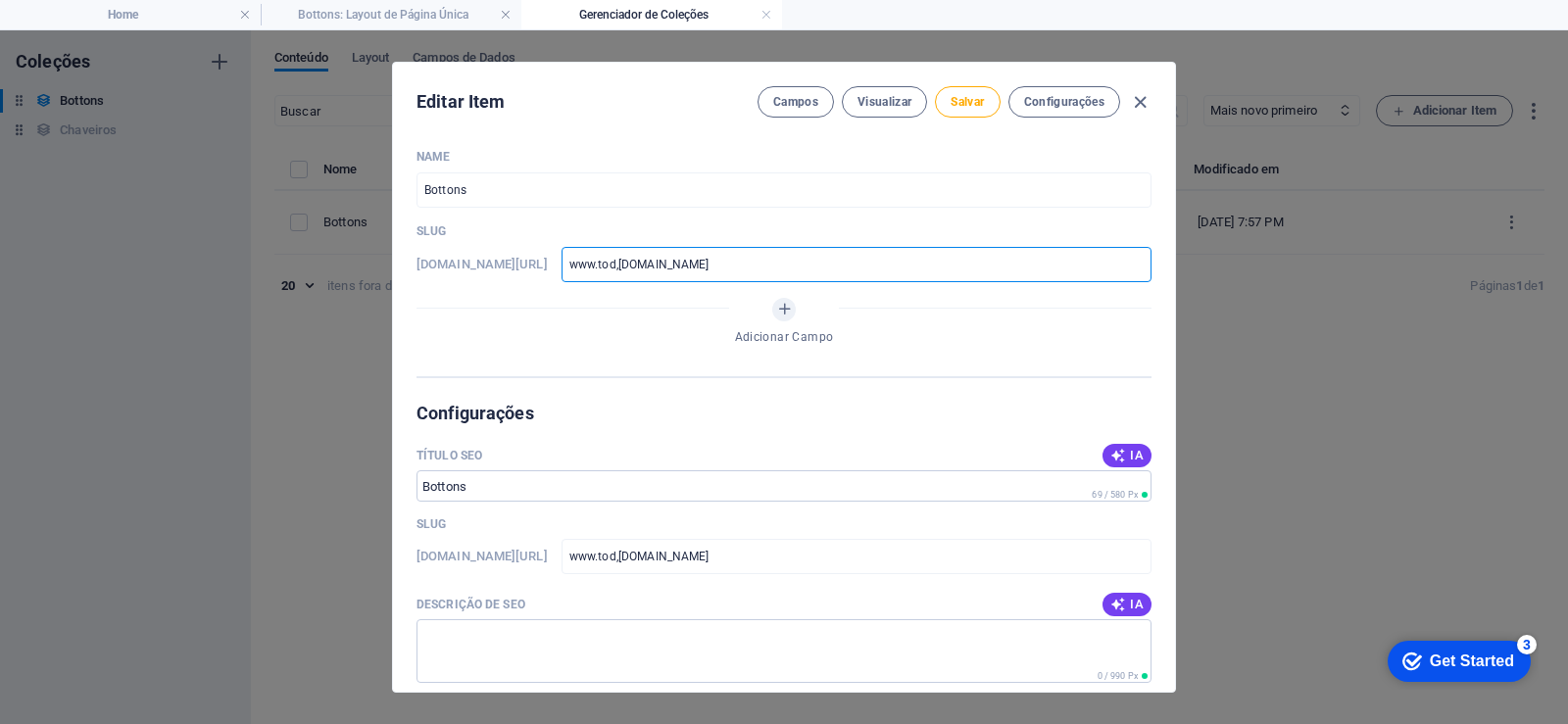
type input "www.tod,etais.c"
type input "www.tod,etais."
type input "www.tod,etais"
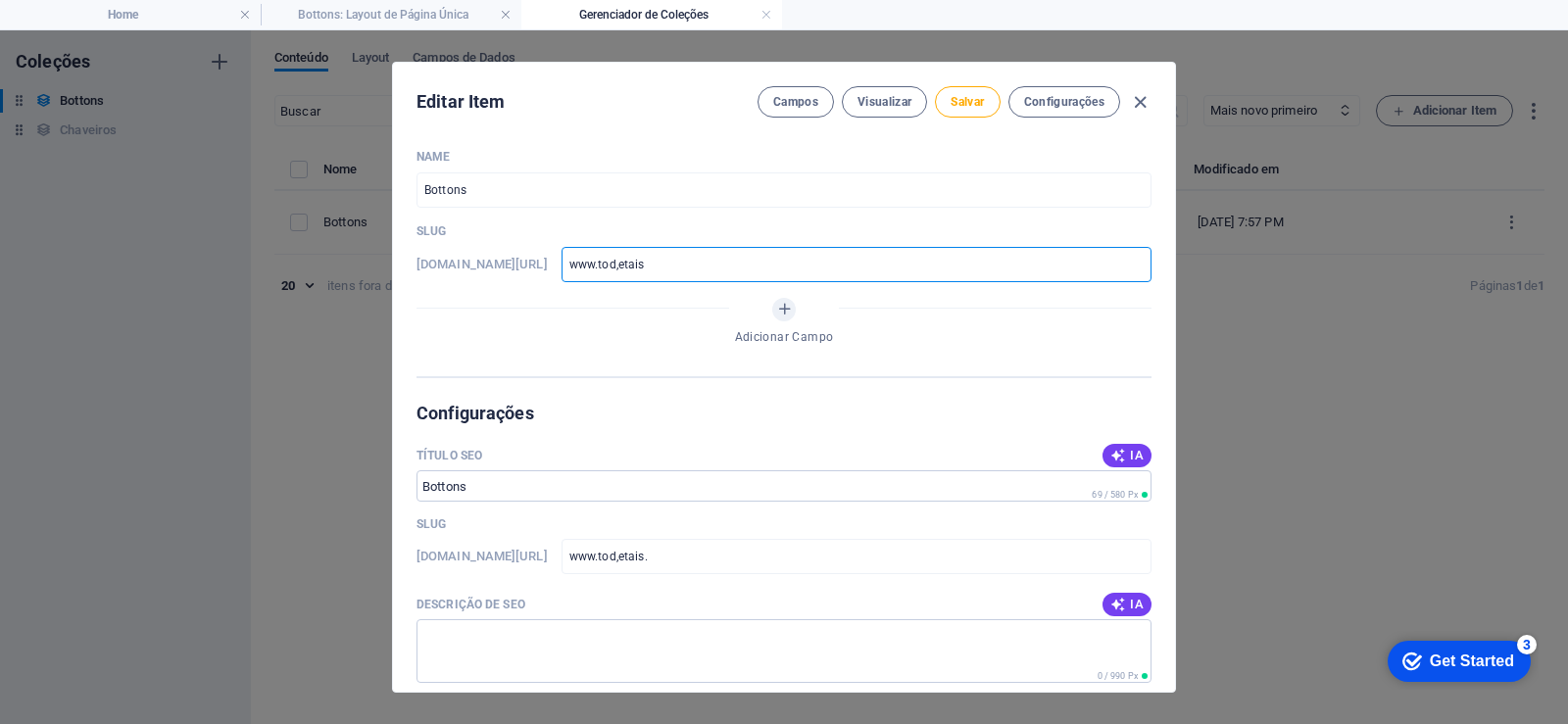
type input "www.tod,etais"
type input "www.tod,etai"
type input "www.tod,eta"
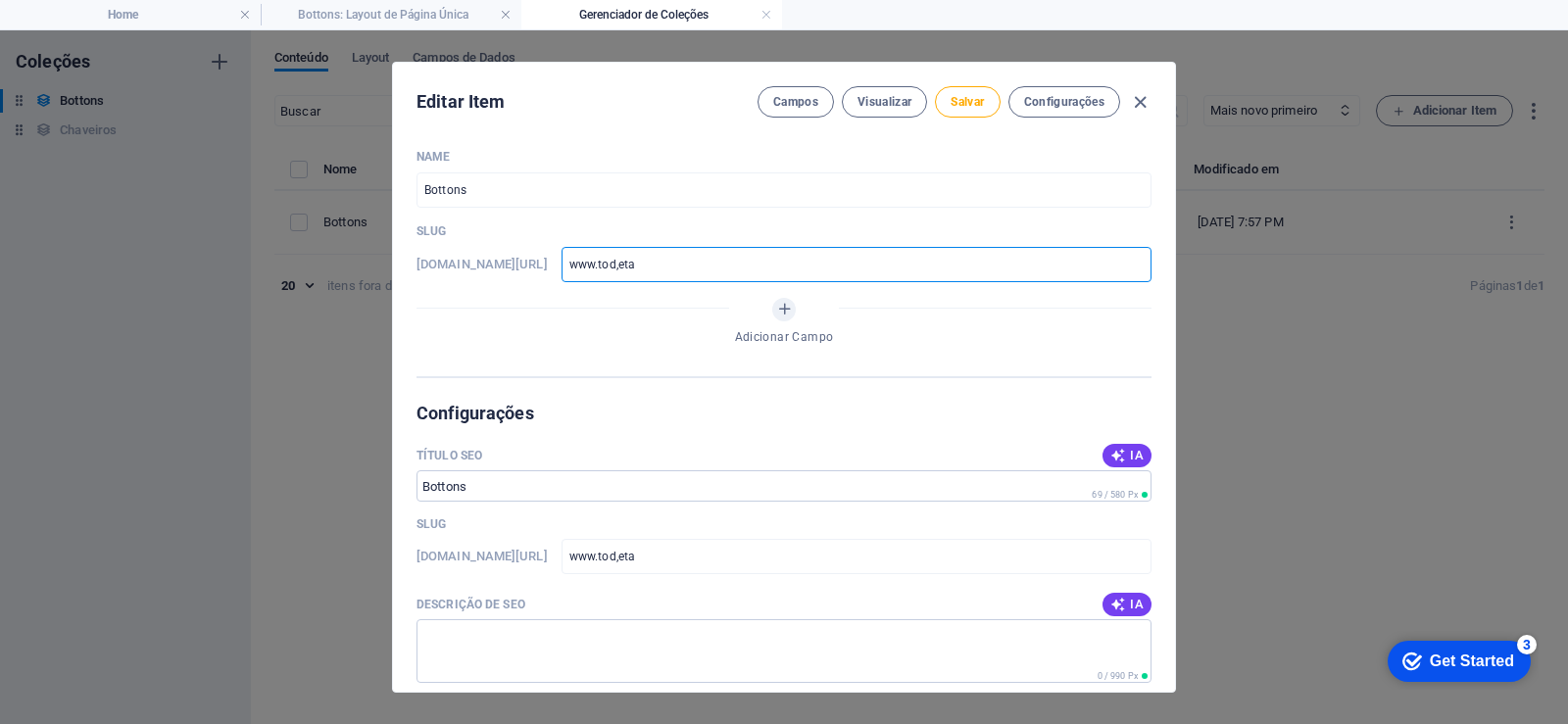
type input "www.tod,et"
type input "www.tod,e"
type input "www.tod,"
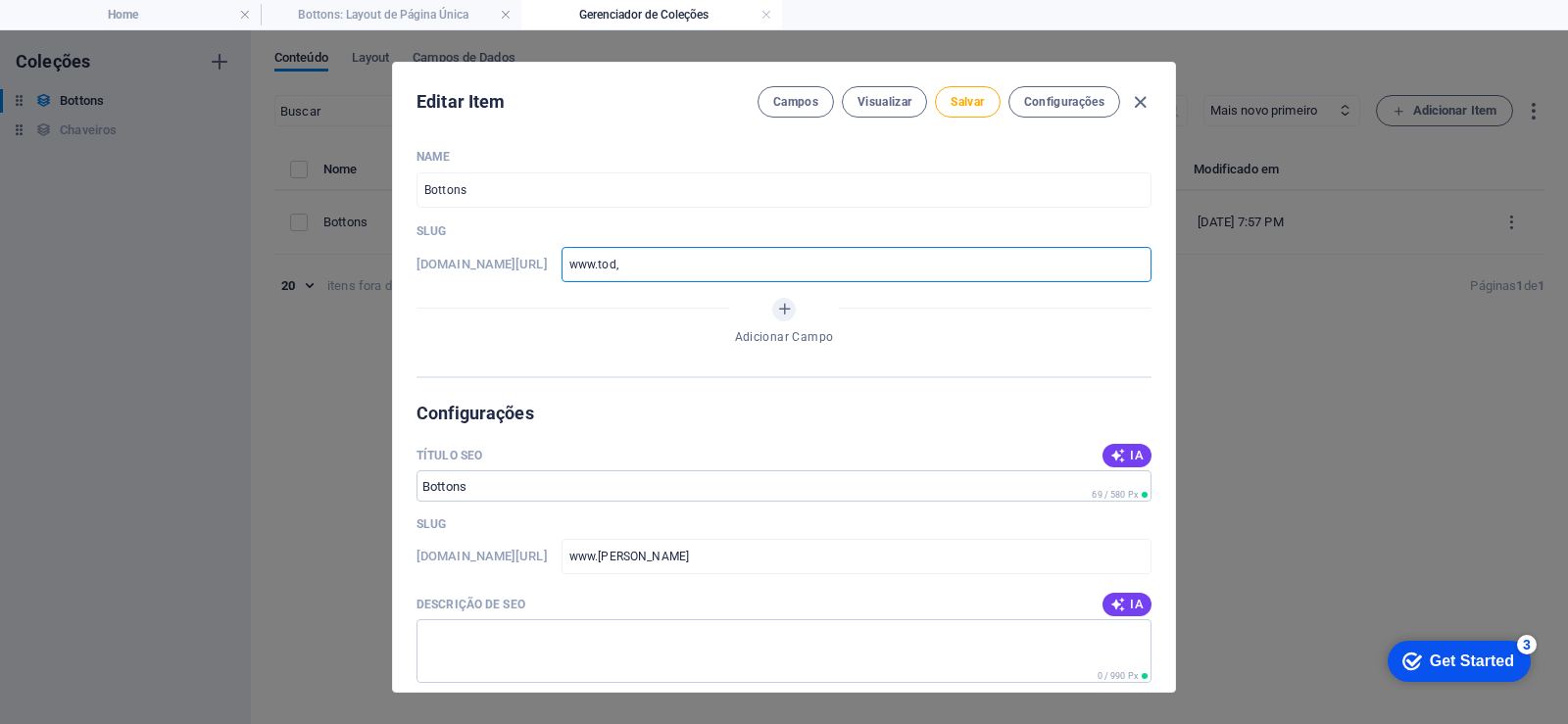
type input "www.tod,"
type input "www.tod"
type input "www.todm"
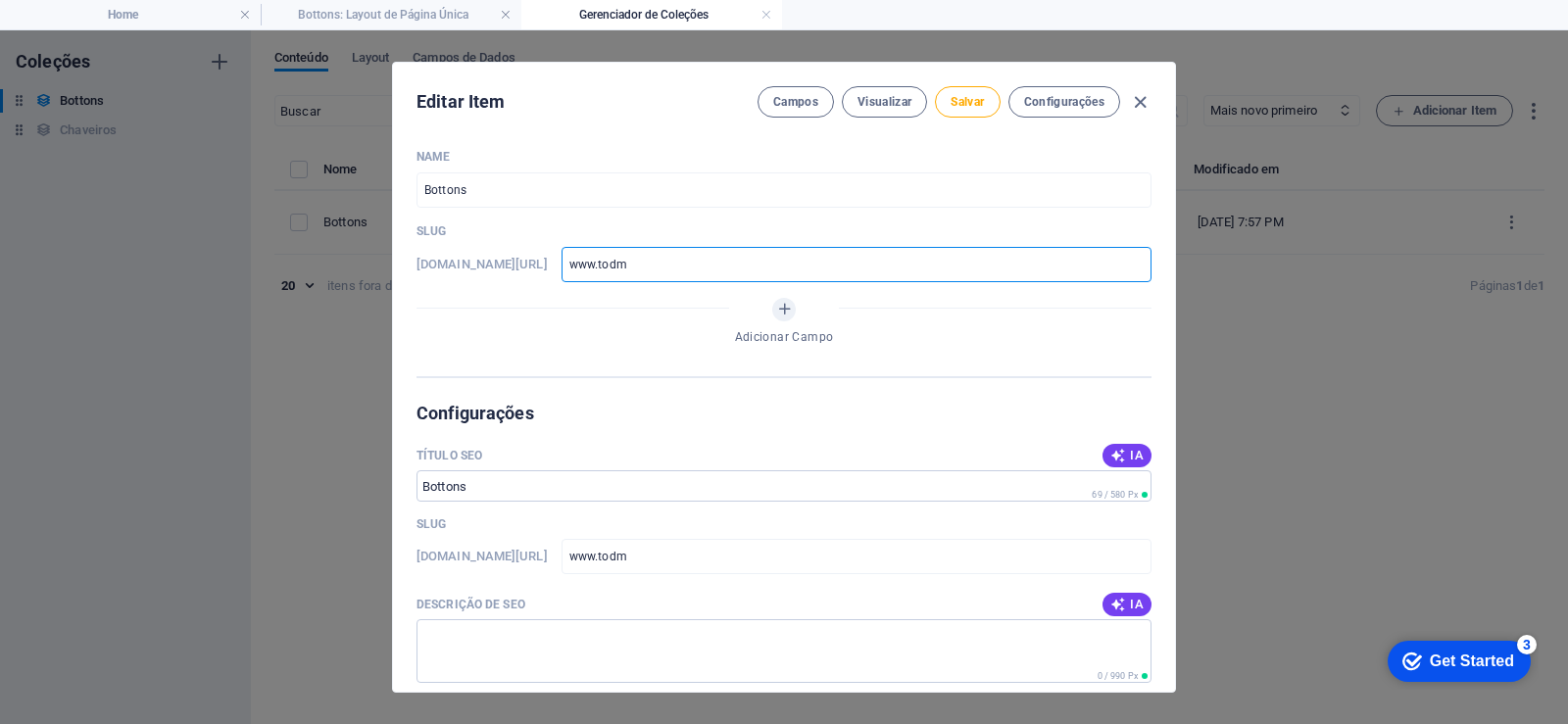
type input "www.todme"
type input "www.todmet"
type input "www.todmeta"
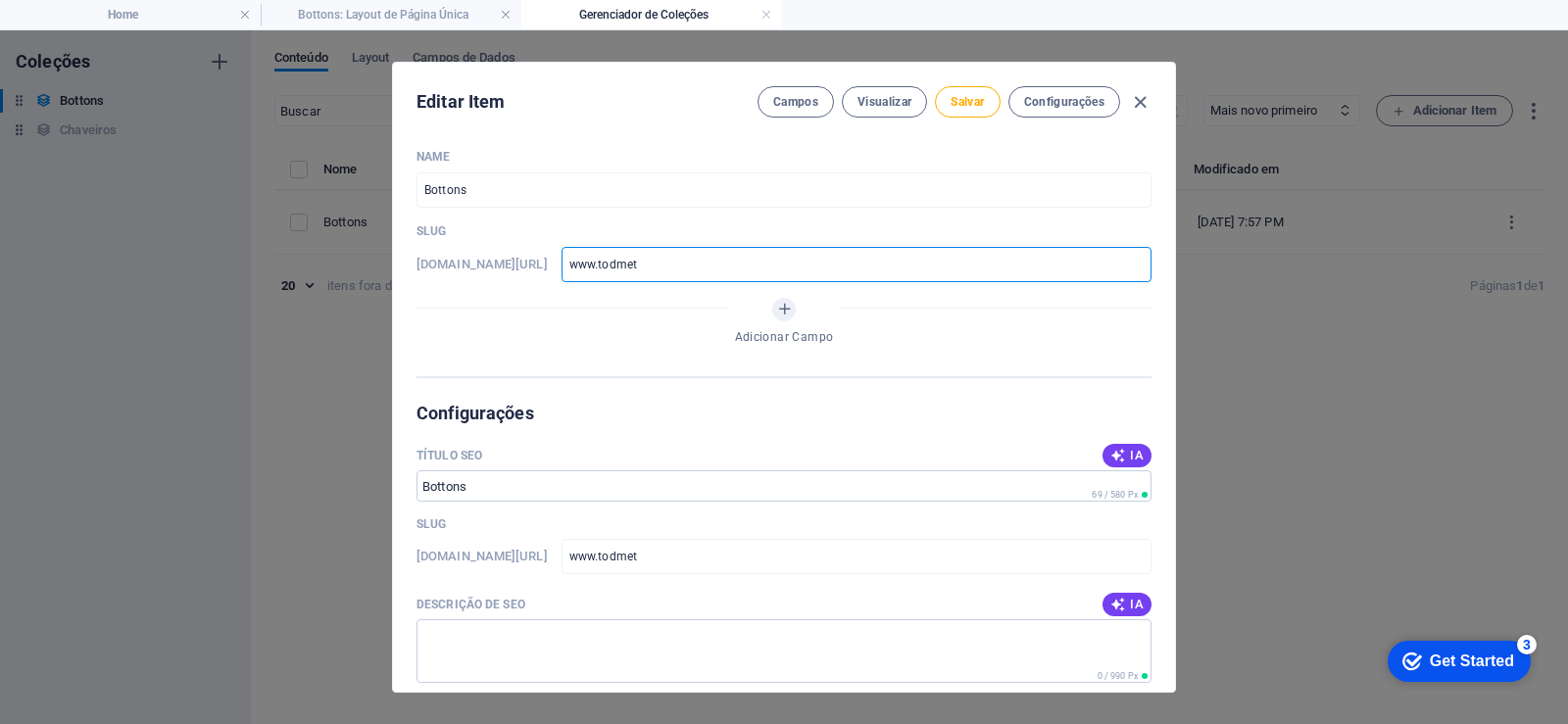
type input "www.todmeta"
type input "www.todmetai"
type input "www.todmetais"
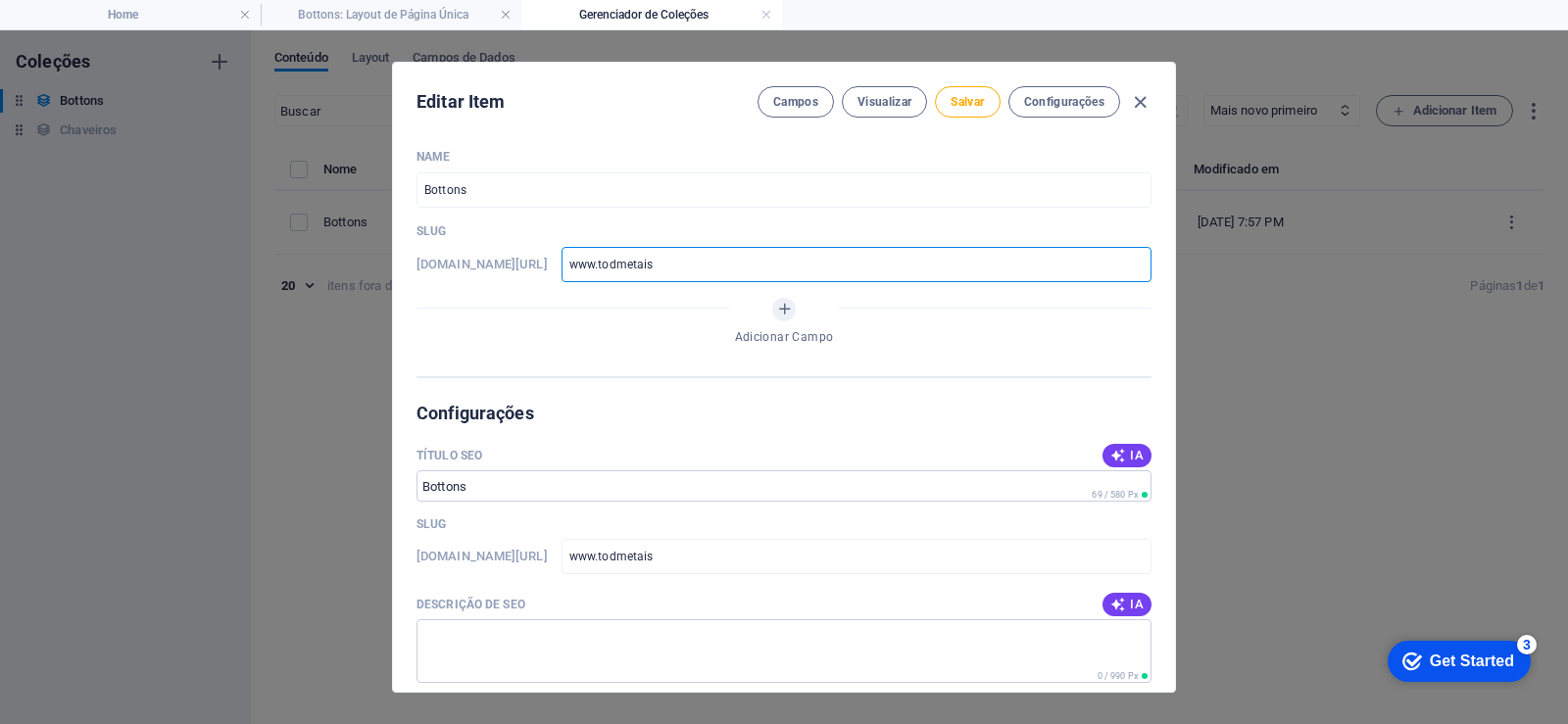
type input "www.todmetais."
type input "www.todmetais.c"
type input "www.todmetais.co"
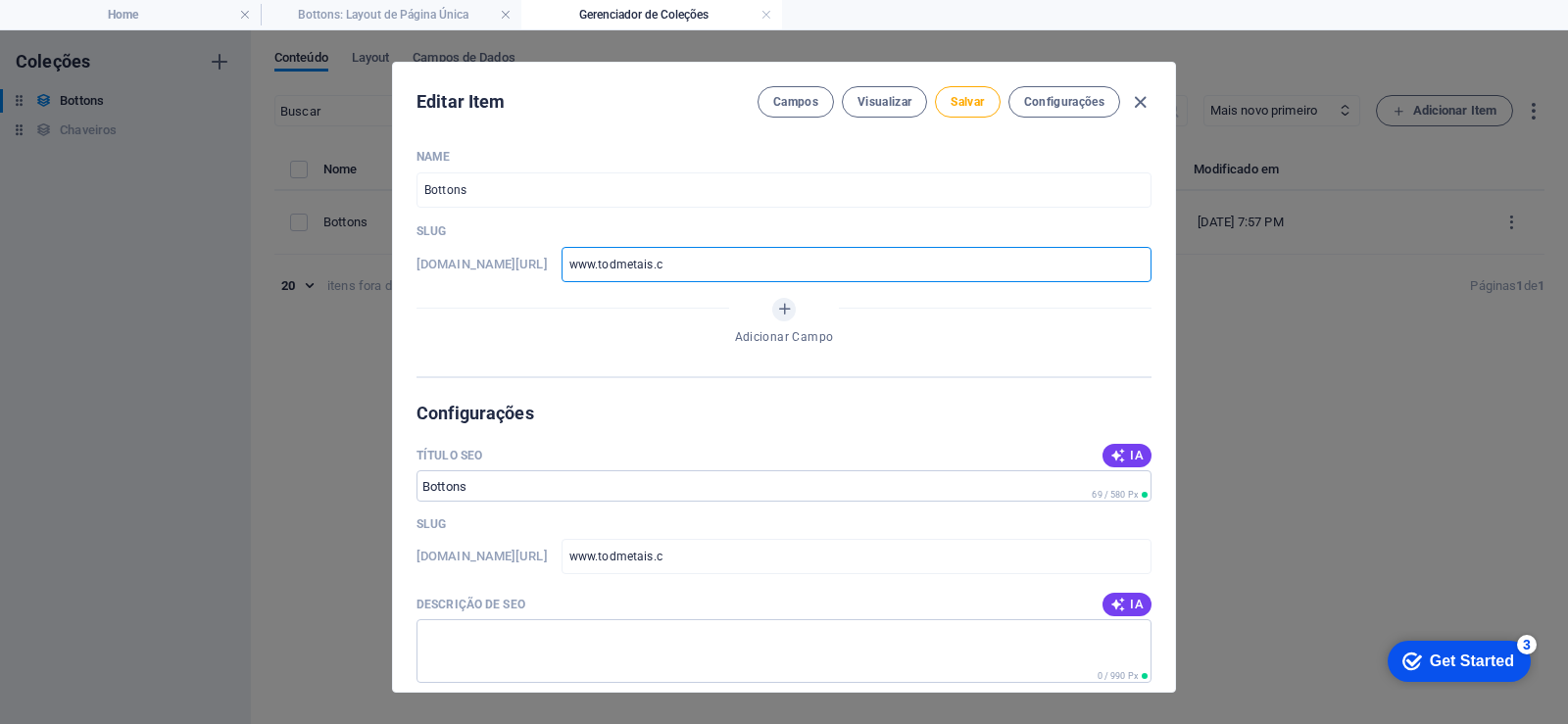
type input "www.todmetais.co"
type input "www.todmetais.com"
type input "www.todmetais.com/"
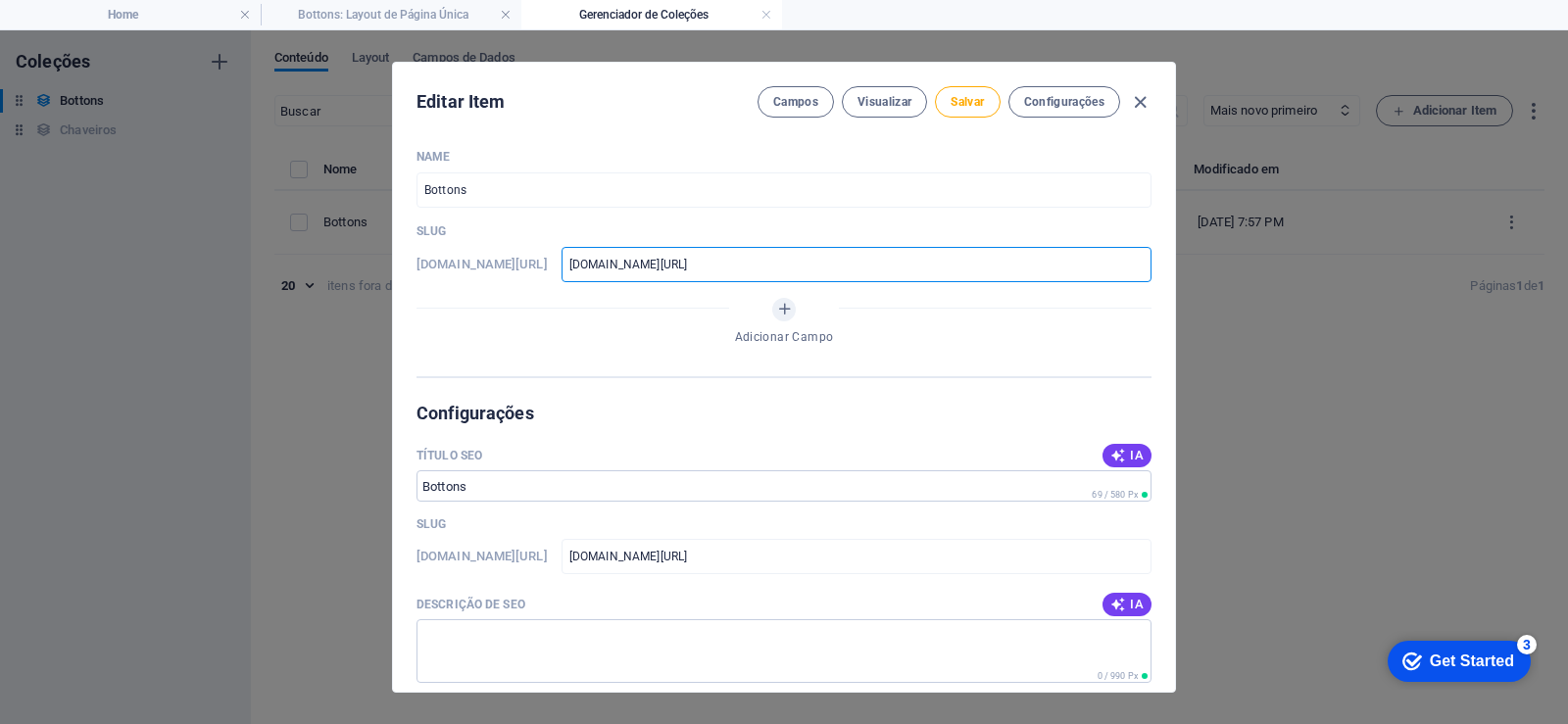
type input "www.todmetais.com/b"
type input "www.todmetais.com/bo"
type input "www.todmetais.com/boo"
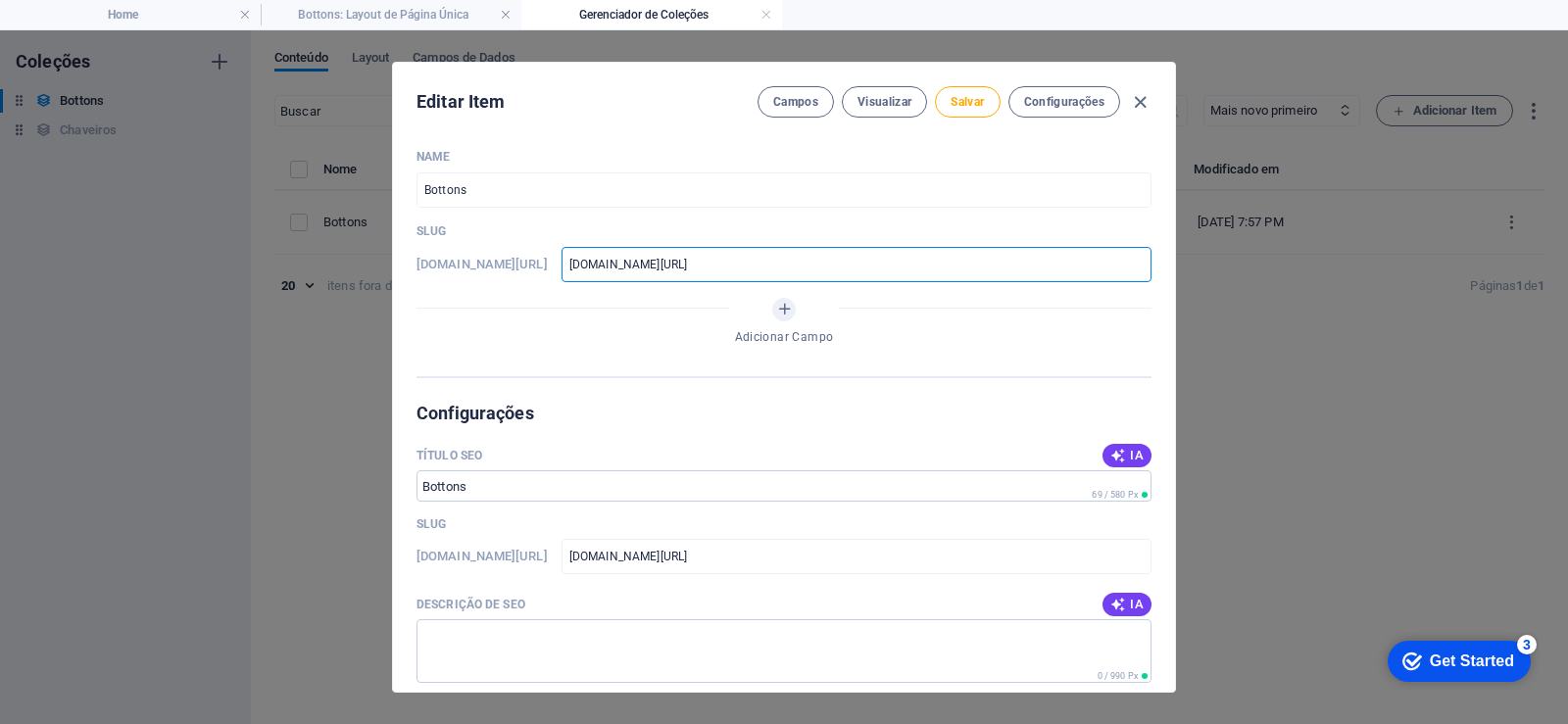
type input "www.todmetais.com/boo"
click at [675, 320] on div "Adicionar Campo" at bounding box center [784, 325] width 735 height 55
click at [1063, 94] on span "Configurações" at bounding box center [1064, 102] width 80 height 16
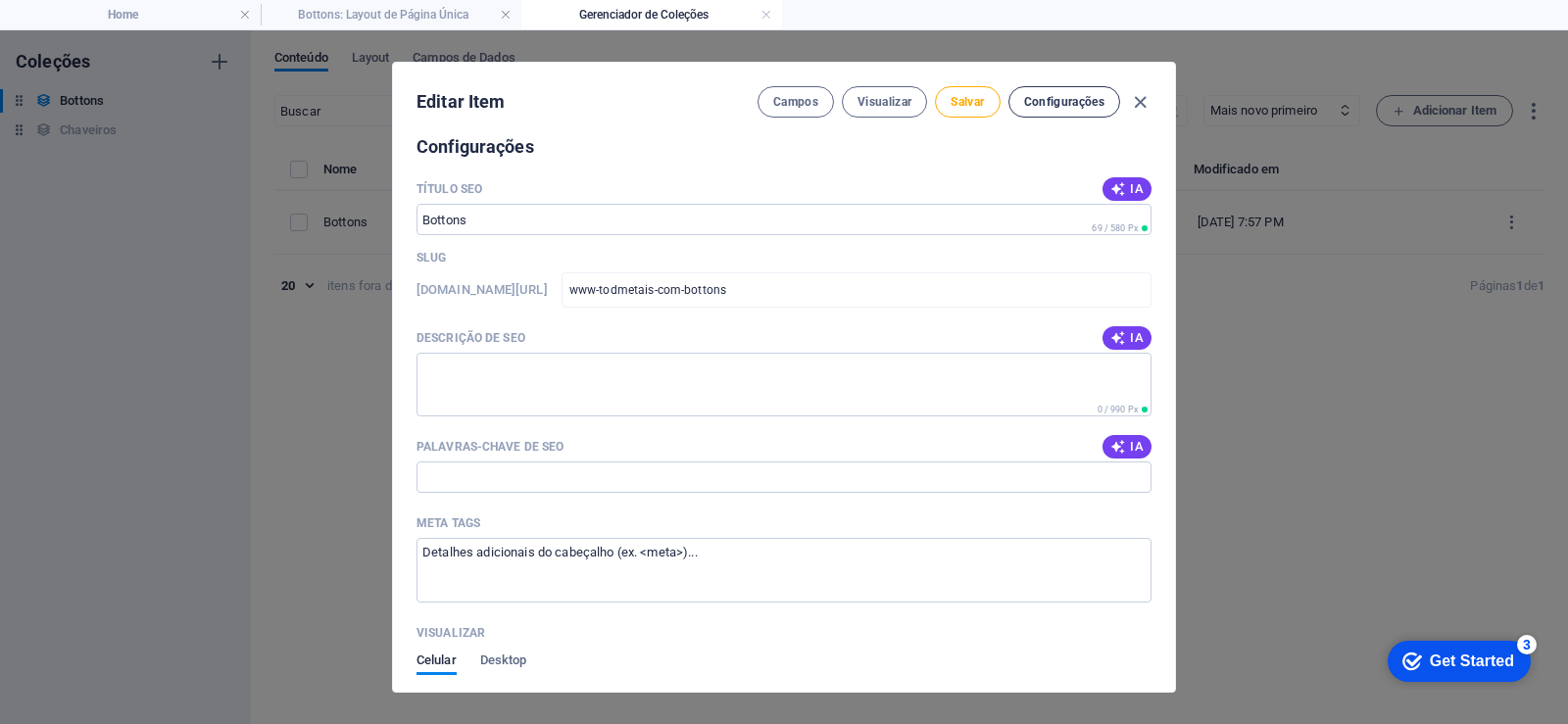
scroll to position [268, 0]
click at [1054, 97] on span "Configurações" at bounding box center [1064, 102] width 80 height 16
click at [1024, 107] on span "Configurações" at bounding box center [1064, 102] width 80 height 16
click at [978, 100] on span "Salvar" at bounding box center [967, 102] width 33 height 16
click at [783, 96] on span "Campos" at bounding box center [796, 102] width 45 height 16
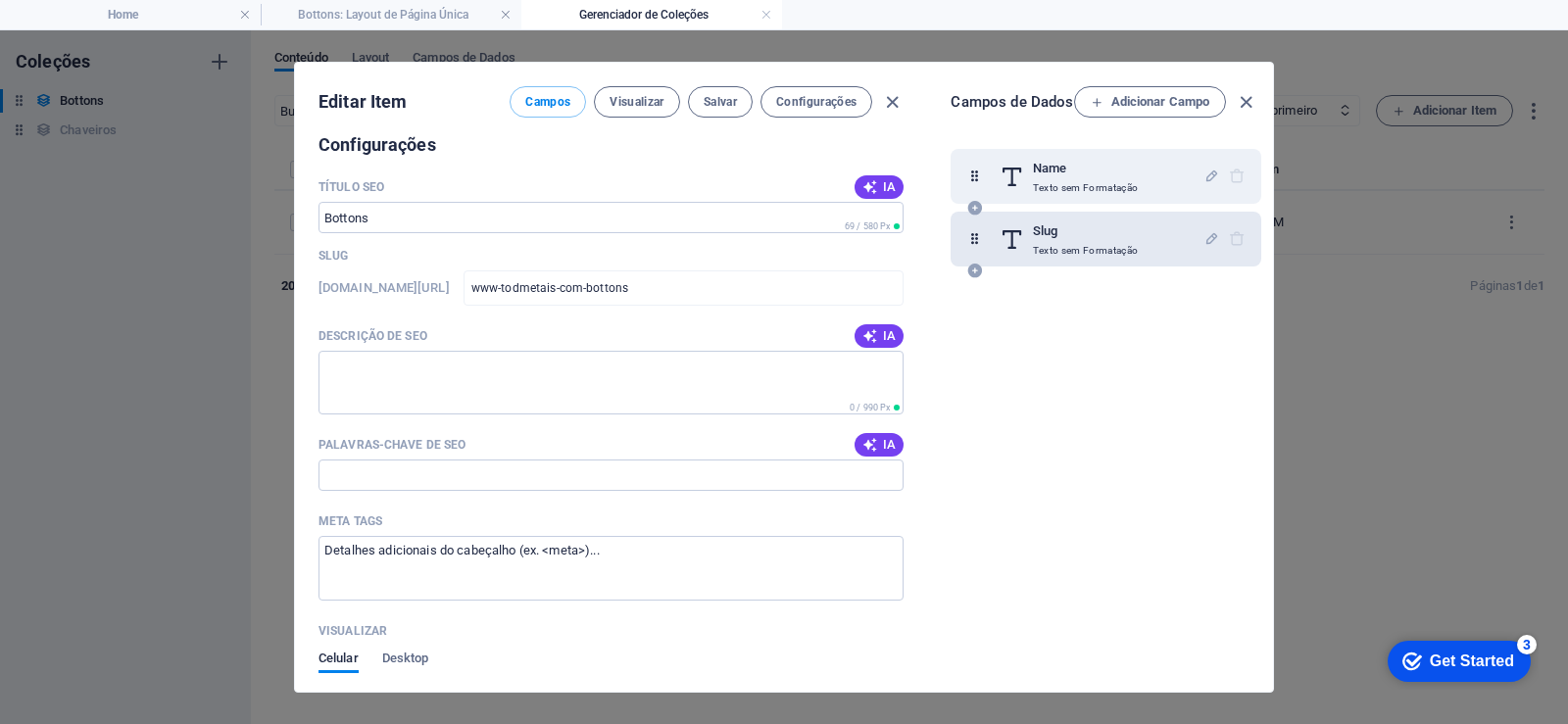
click at [1129, 243] on p "Texto sem Formatação" at bounding box center [1086, 251] width 106 height 16
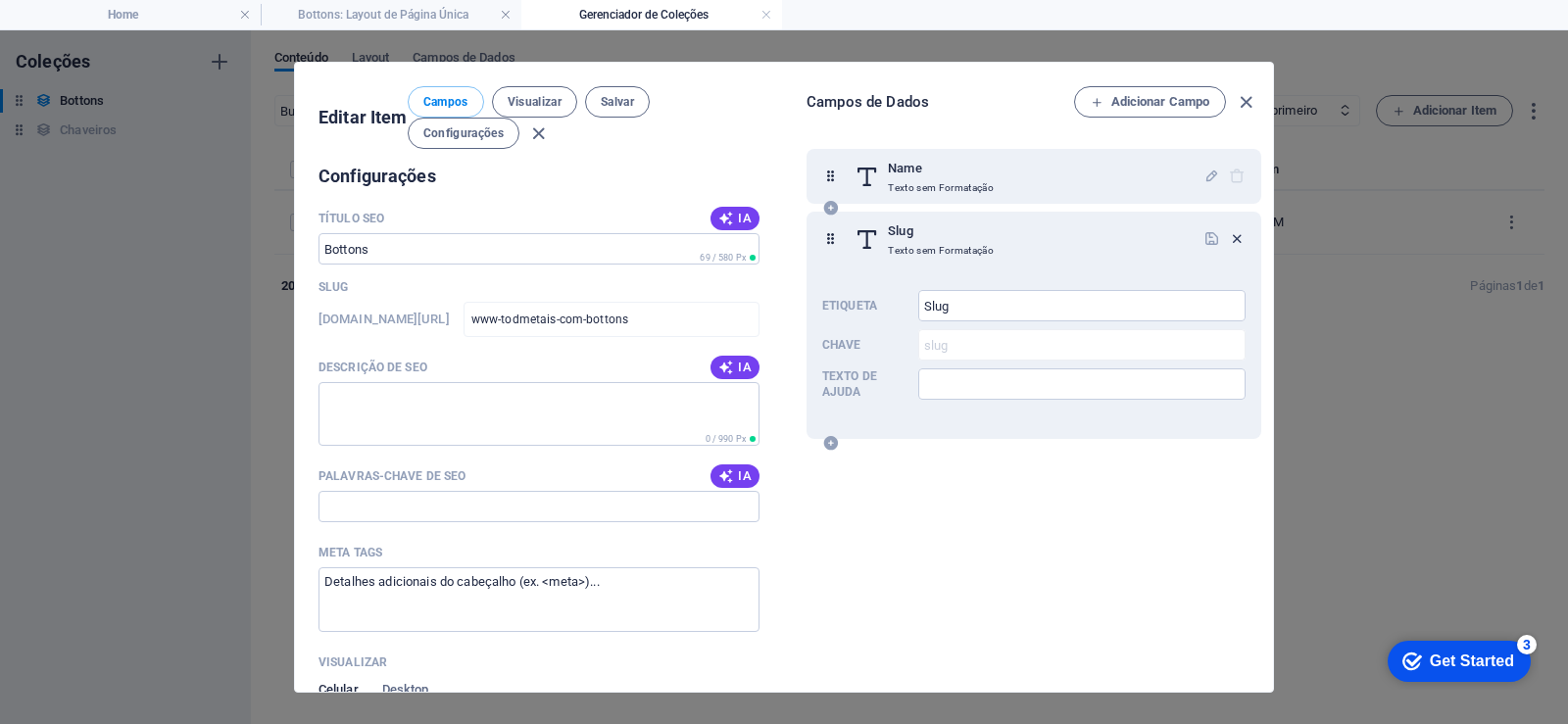
click at [1235, 235] on icon "button" at bounding box center [1237, 238] width 17 height 17
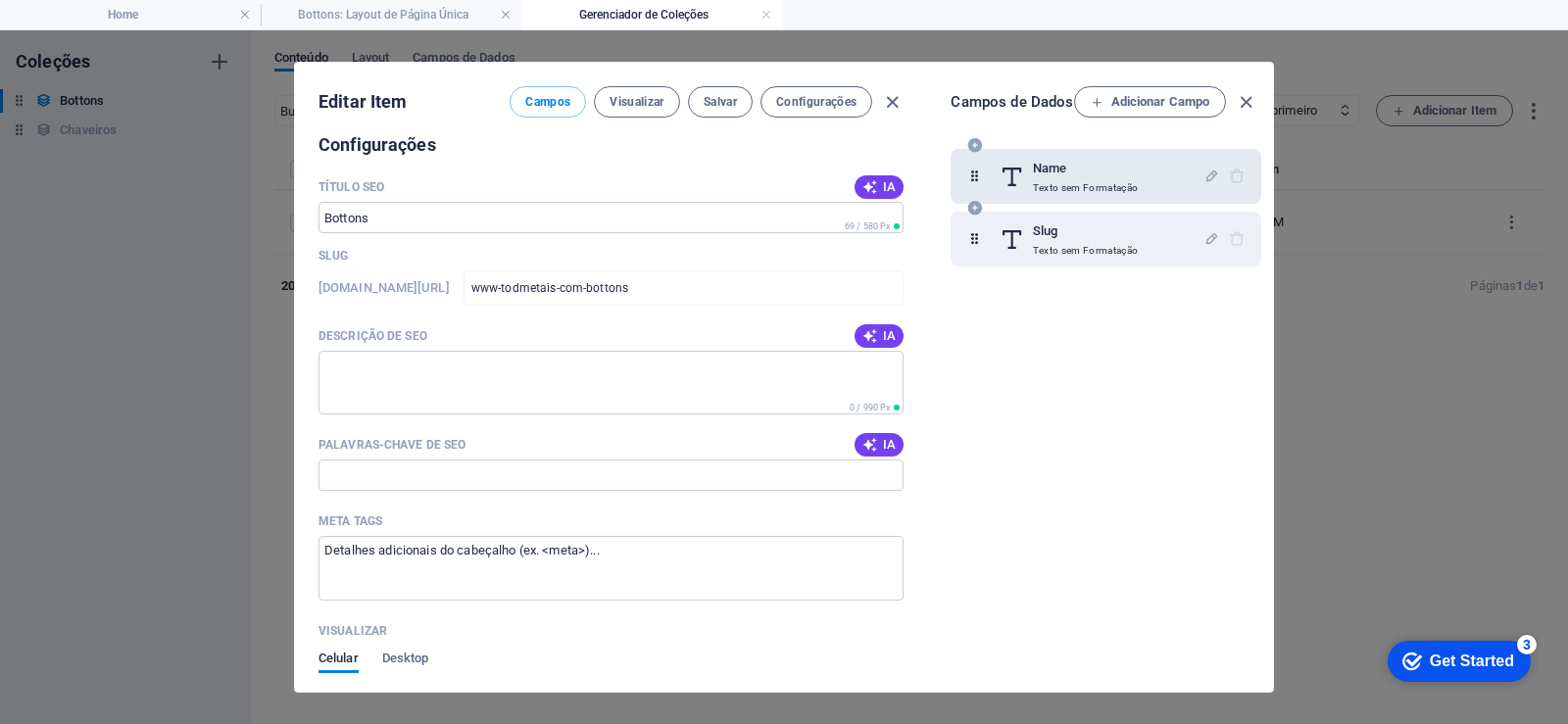
click at [1055, 167] on h6 "Name" at bounding box center [1086, 169] width 106 height 24
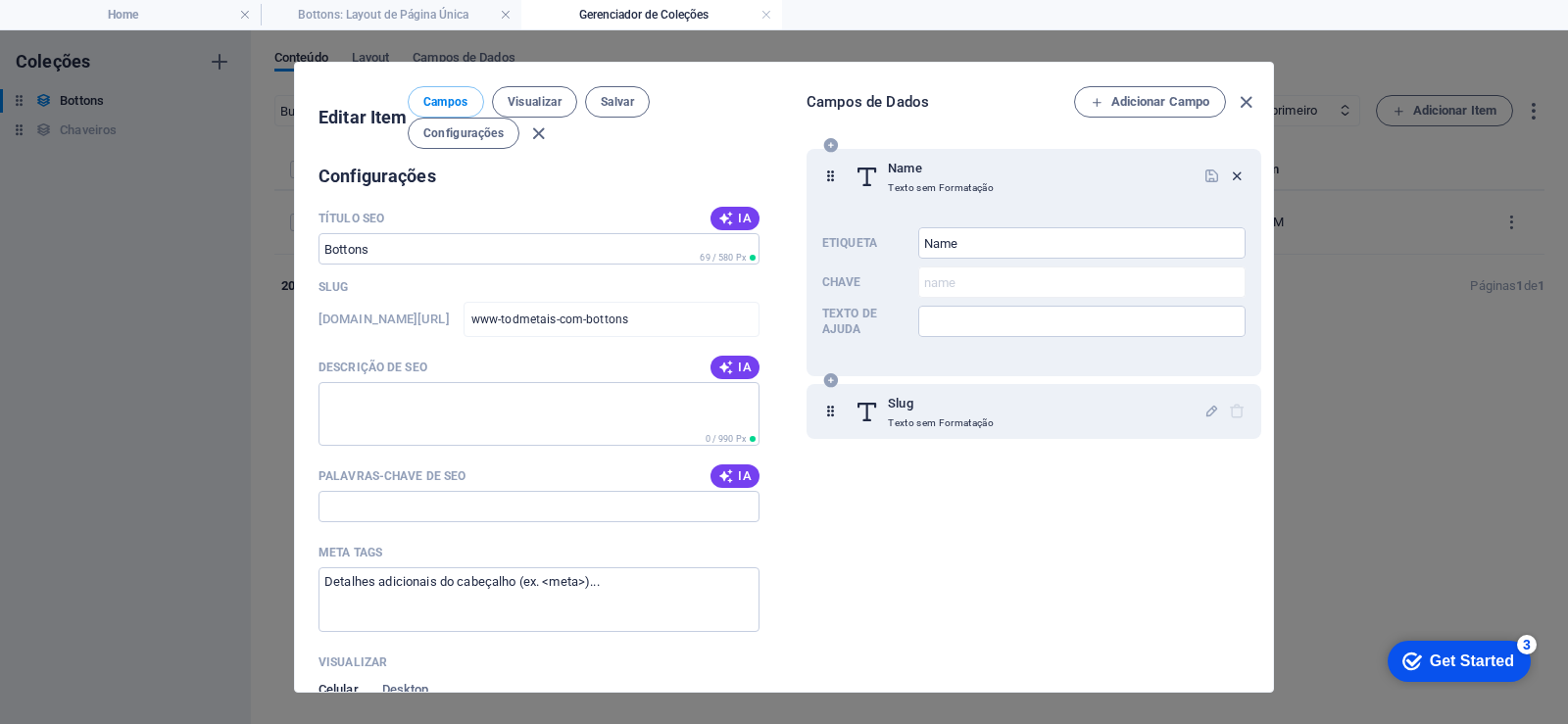
click at [1237, 170] on icon "button" at bounding box center [1237, 175] width 17 height 17
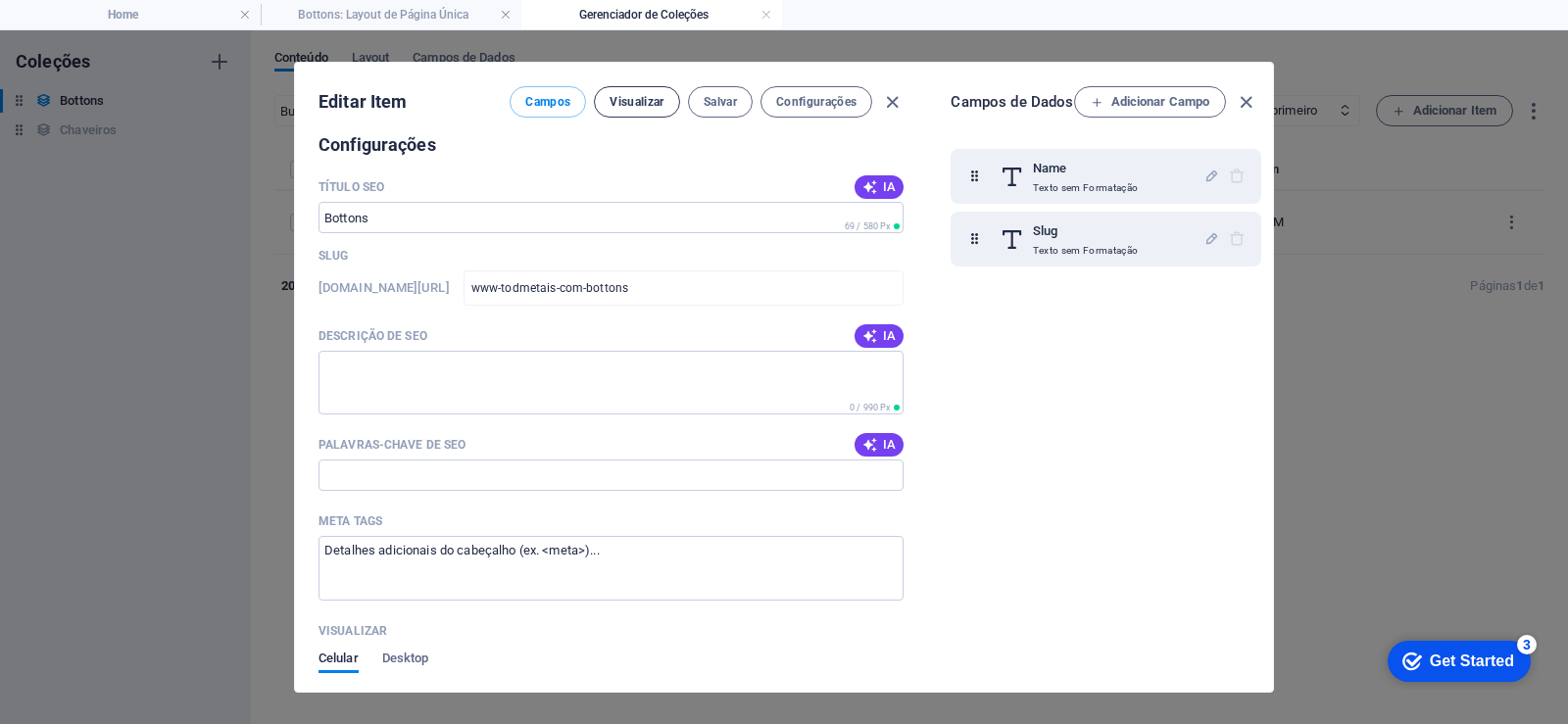
click at [621, 104] on span "Visualizar" at bounding box center [636, 102] width 54 height 16
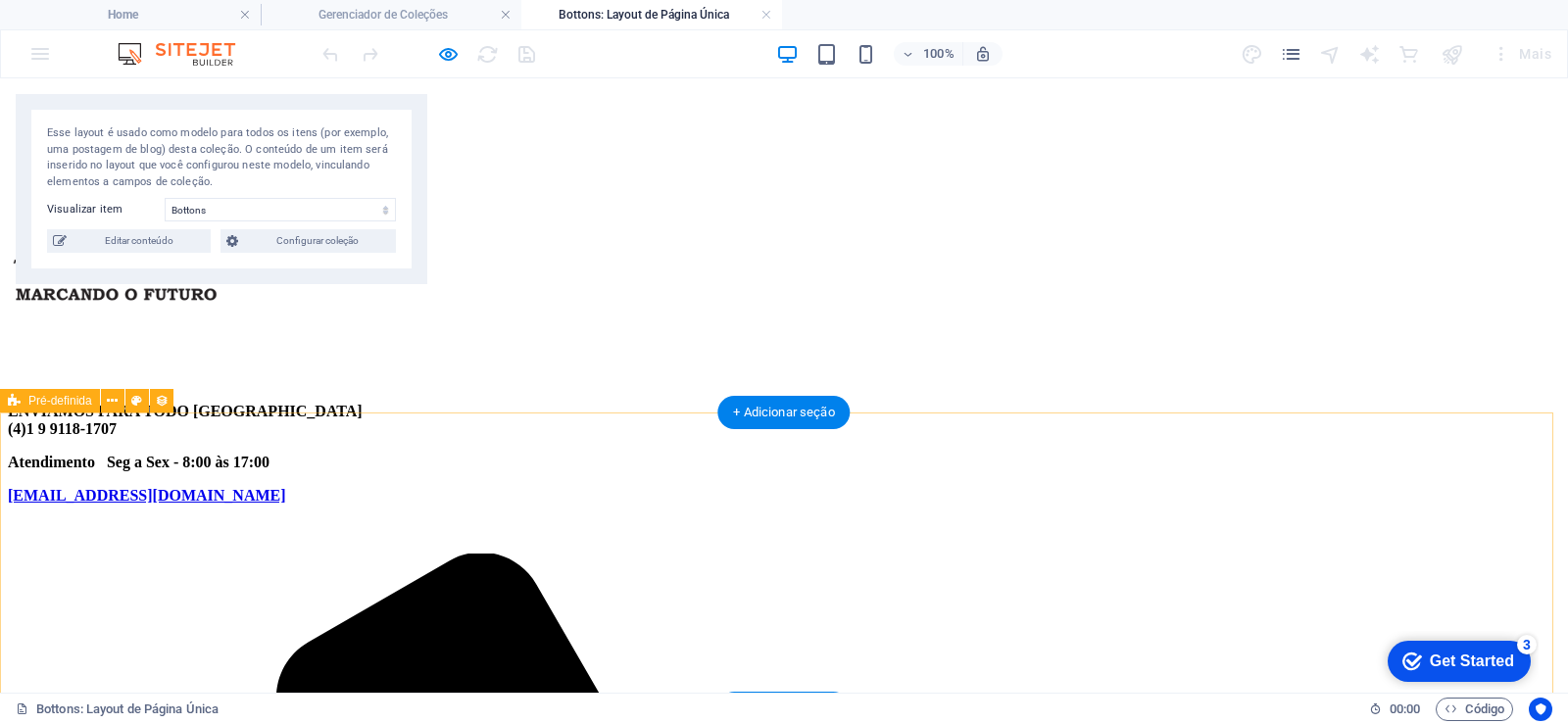
scroll to position [0, 0]
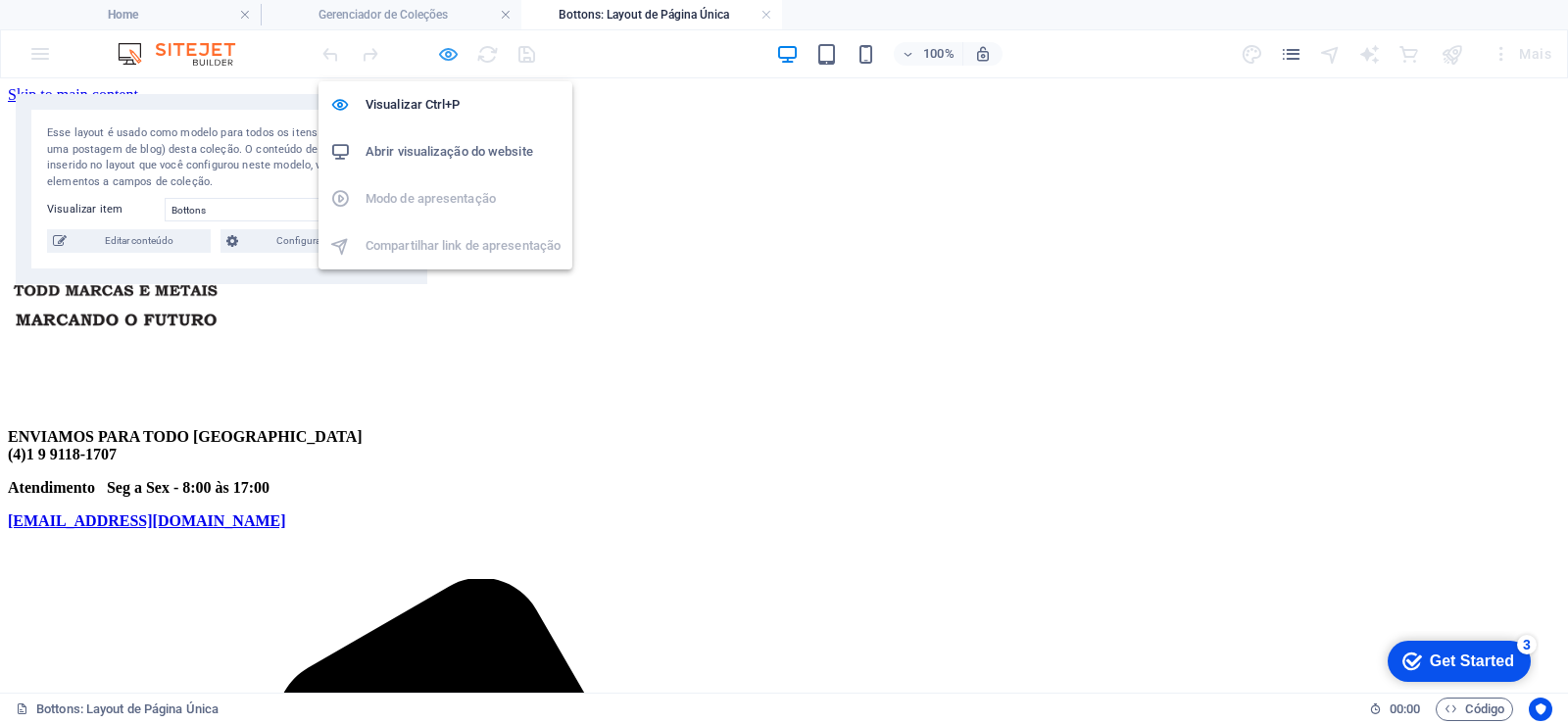
click at [441, 51] on icon "button" at bounding box center [448, 54] width 23 height 23
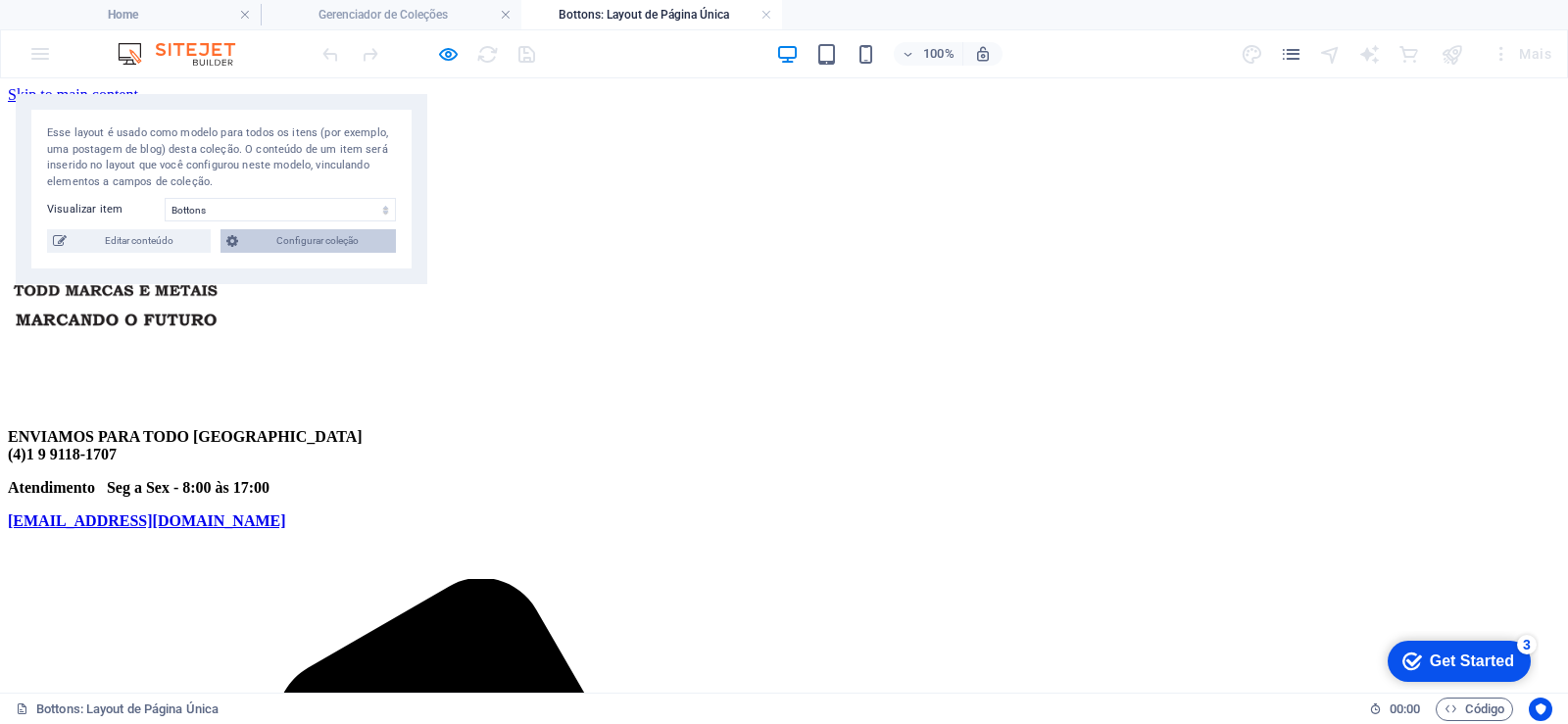
click at [314, 244] on span "Configurar coleção" at bounding box center [317, 241] width 146 height 24
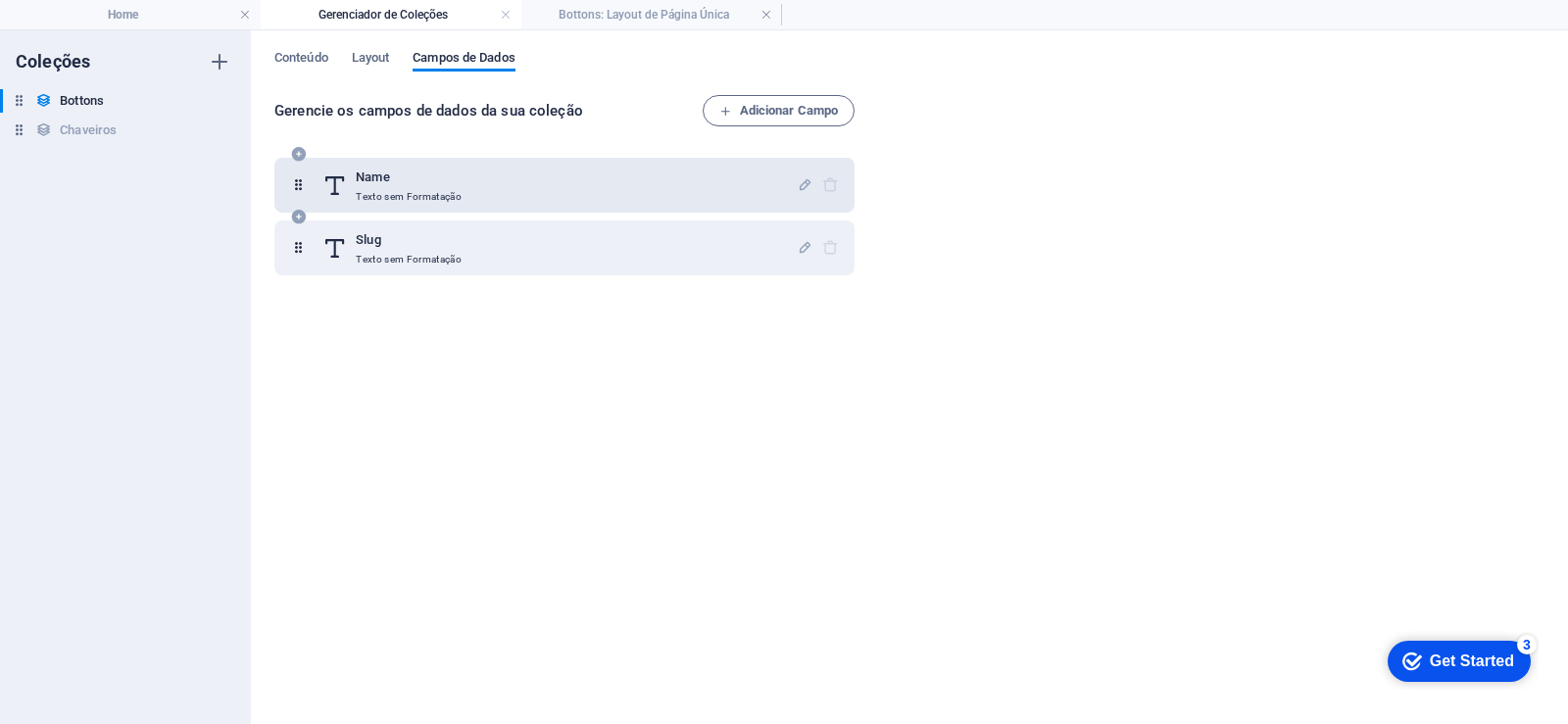
click at [569, 190] on div "Name Texto sem Formatação" at bounding box center [560, 185] width 474 height 39
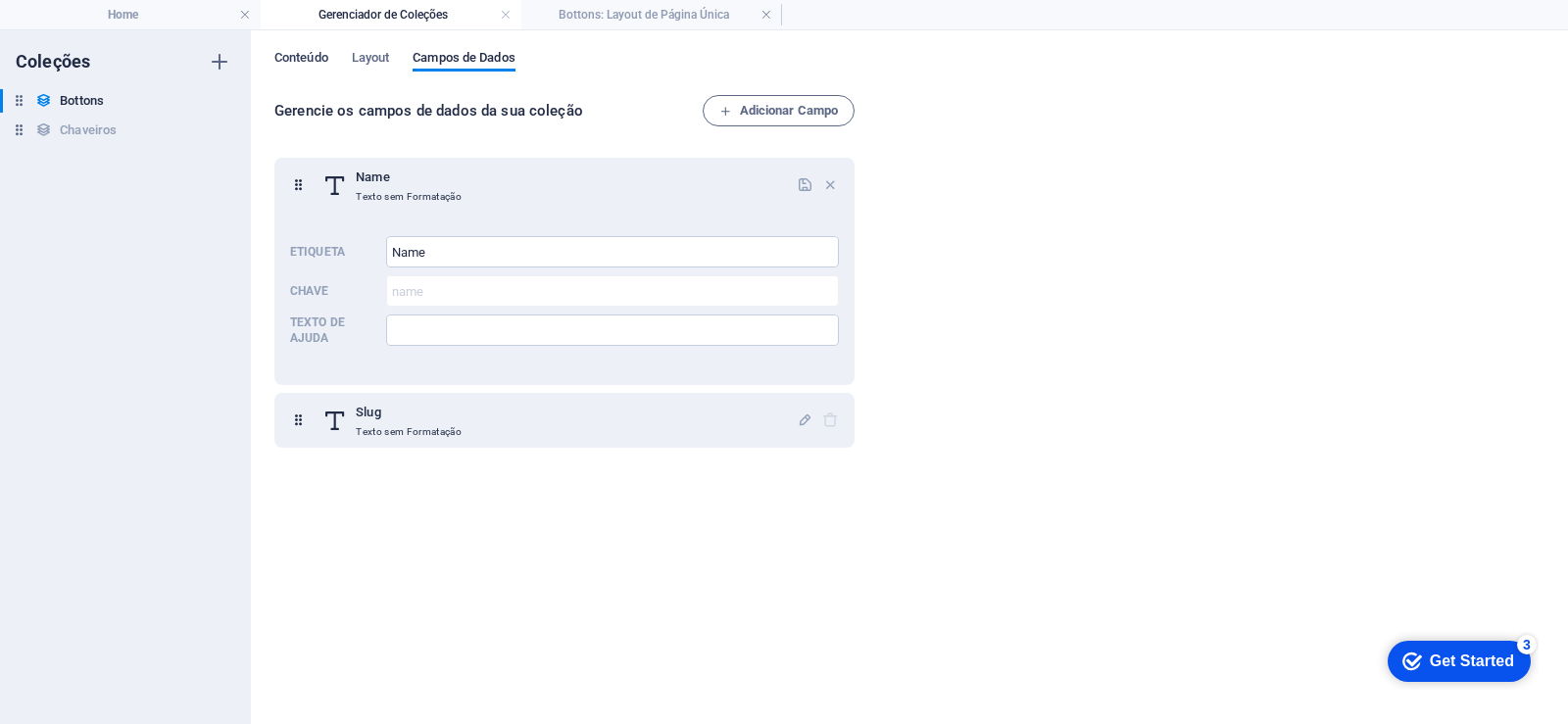
click at [308, 52] on span "Conteúdo" at bounding box center [301, 60] width 54 height 27
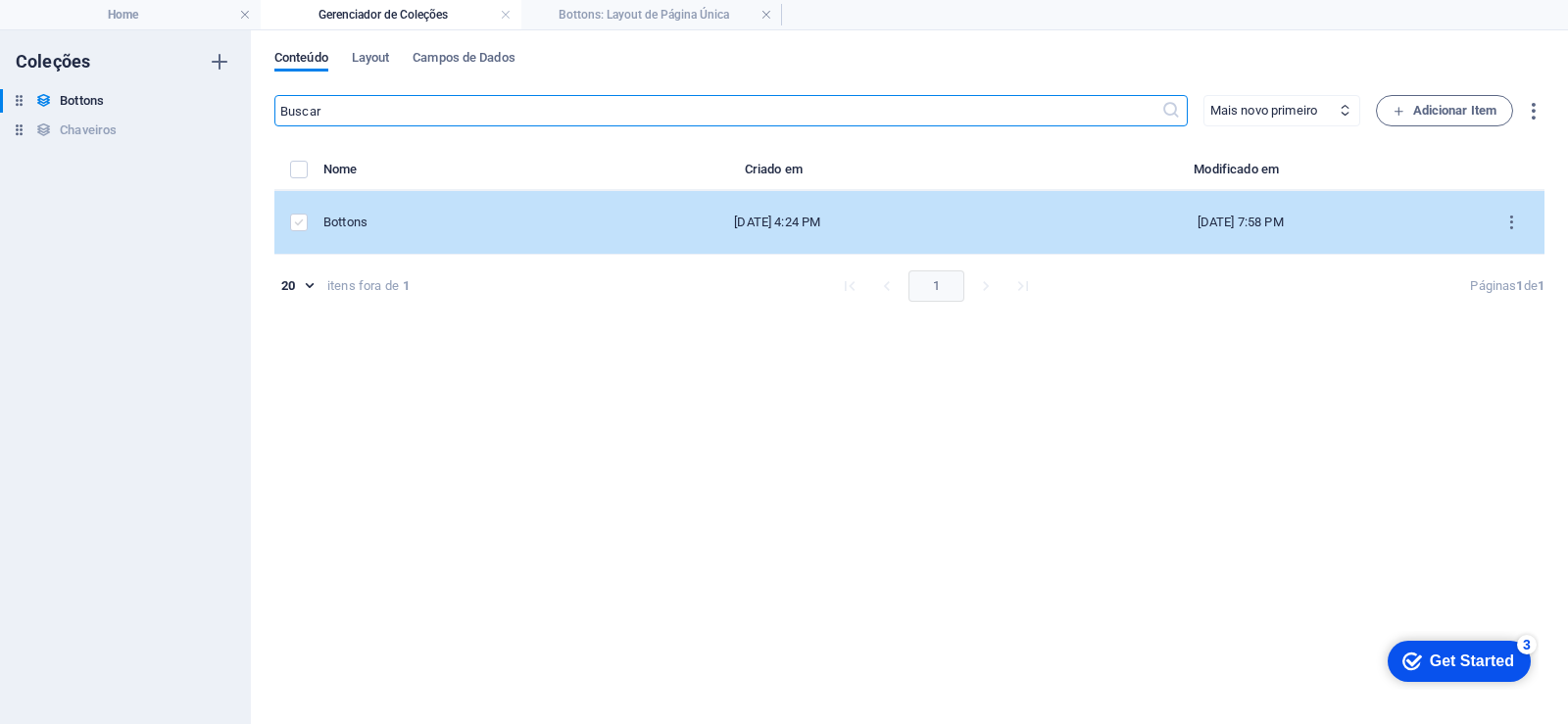
click at [305, 217] on label "items list" at bounding box center [299, 222] width 18 height 18
click at [0, 0] on input "items list" at bounding box center [0, 0] width 0 height 0
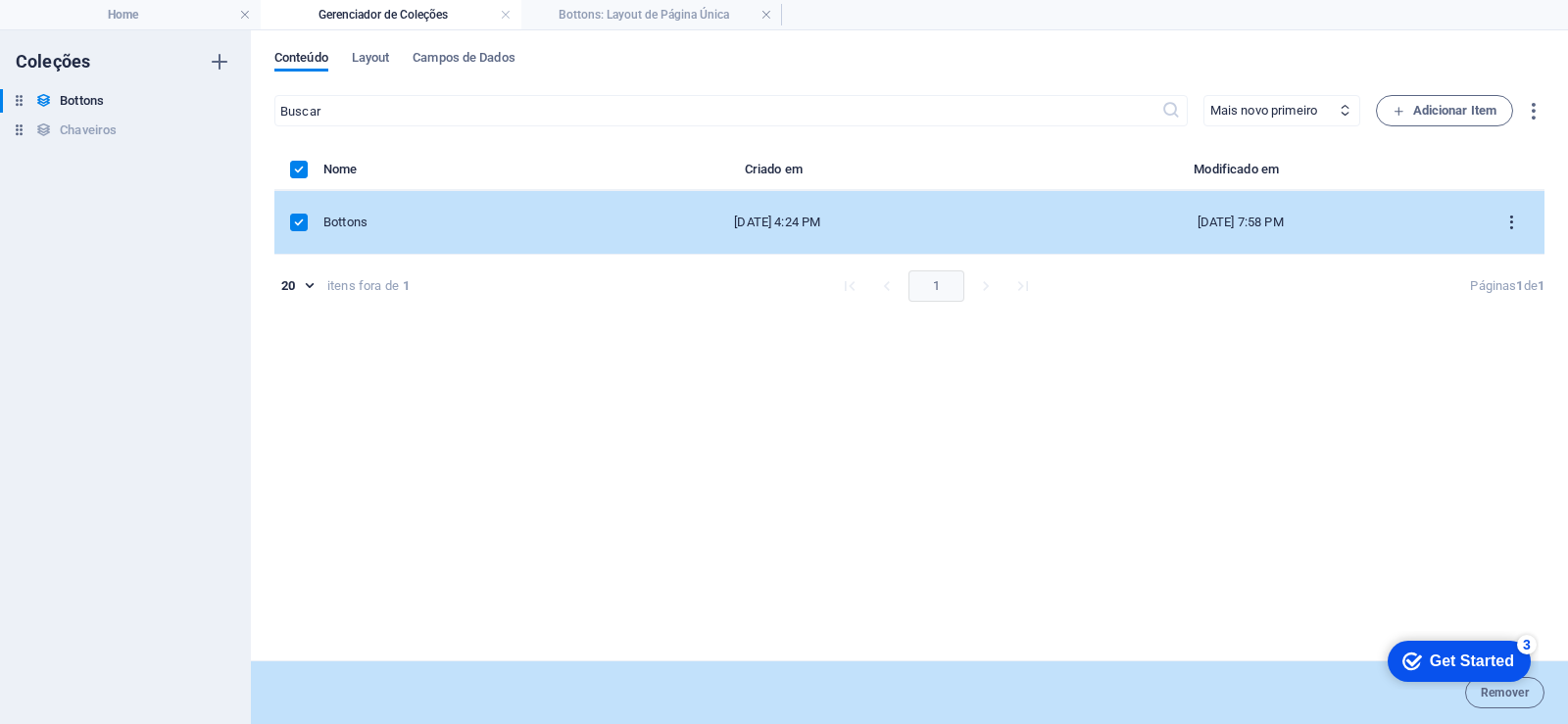
click at [1511, 220] on icon "items list" at bounding box center [1511, 222] width 19 height 19
click at [1508, 272] on h6 "Editar" at bounding box center [1512, 273] width 57 height 24
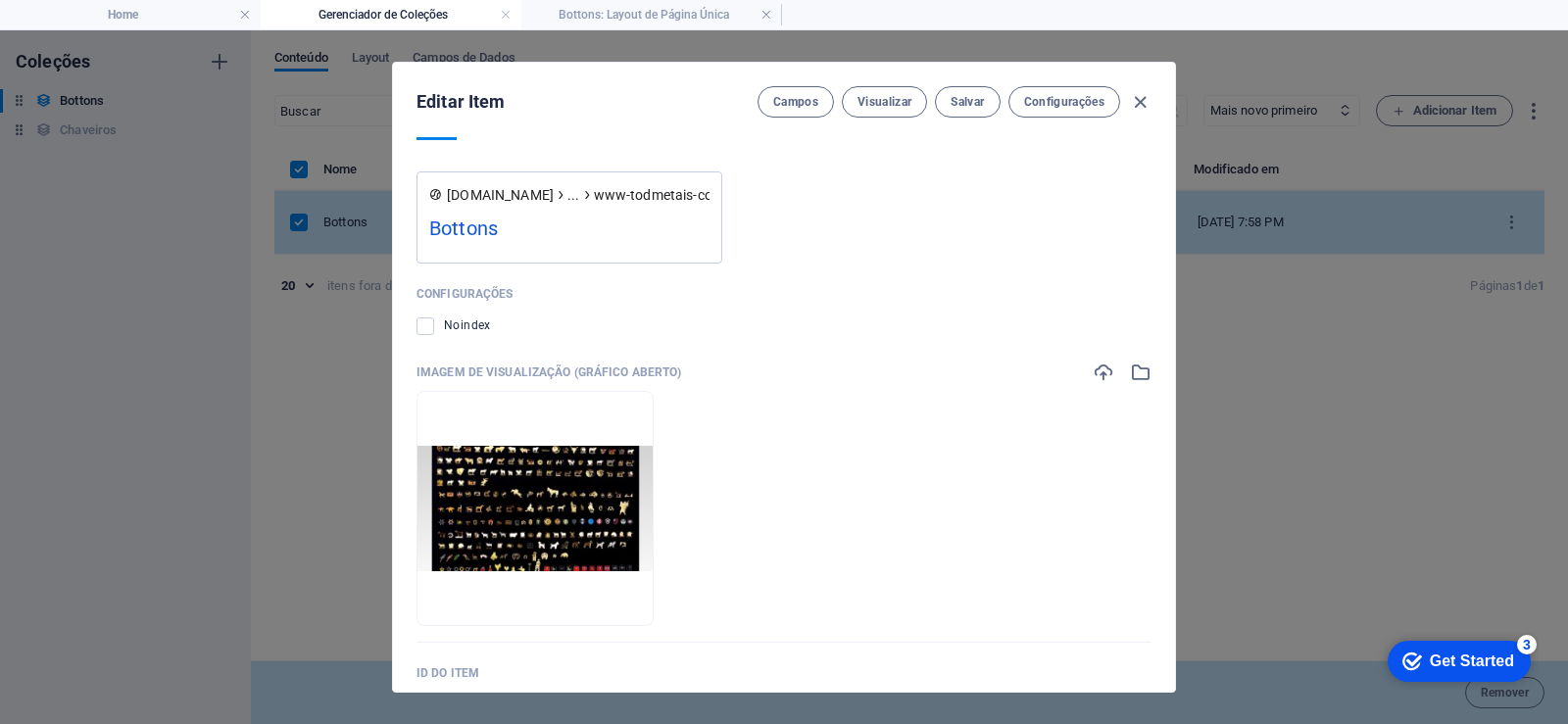
scroll to position [748, 0]
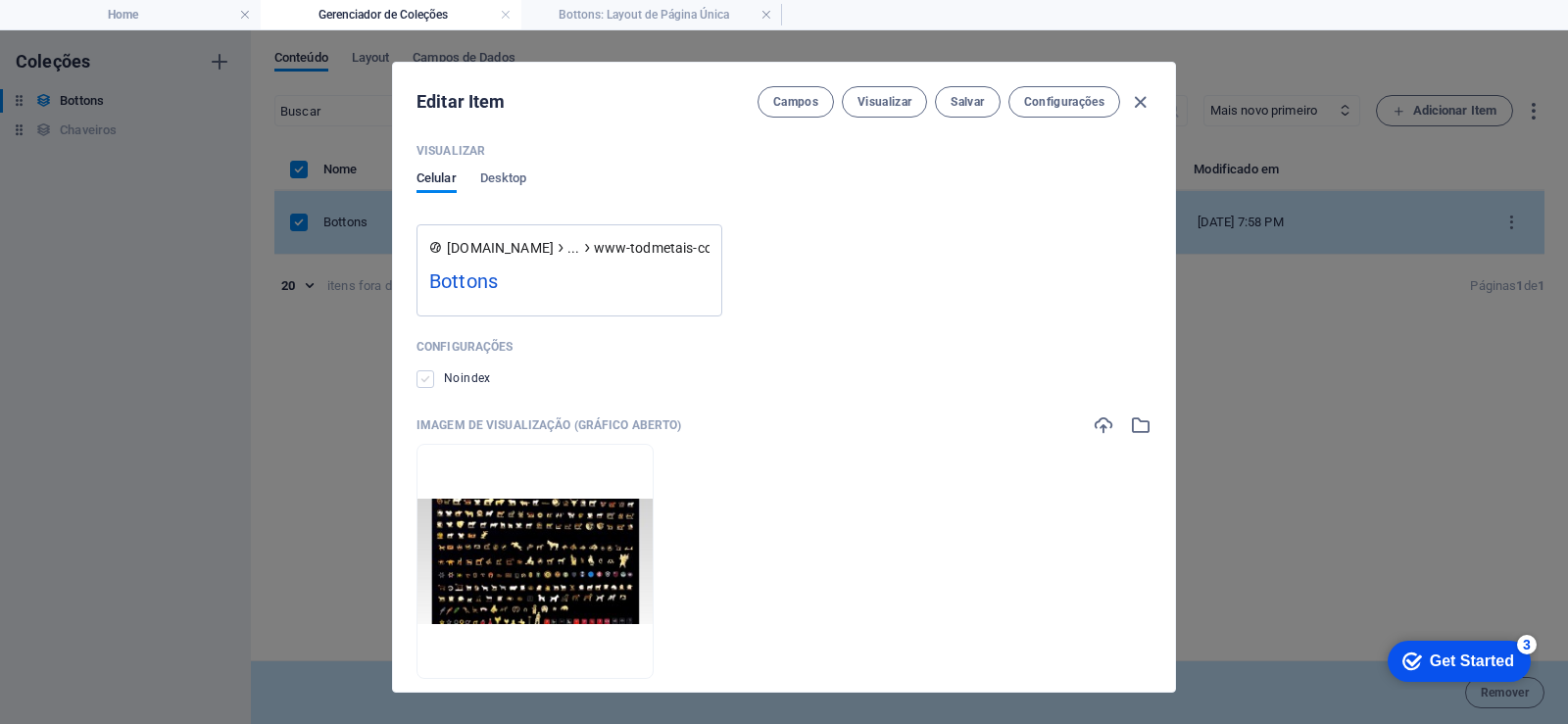
click at [427, 371] on label at bounding box center [425, 379] width 18 height 18
click at [0, 0] on input "checkbox" at bounding box center [0, 0] width 0 height 0
click at [427, 371] on label at bounding box center [425, 379] width 18 height 18
click at [0, 0] on input "checkbox" at bounding box center [0, 0] width 0 height 0
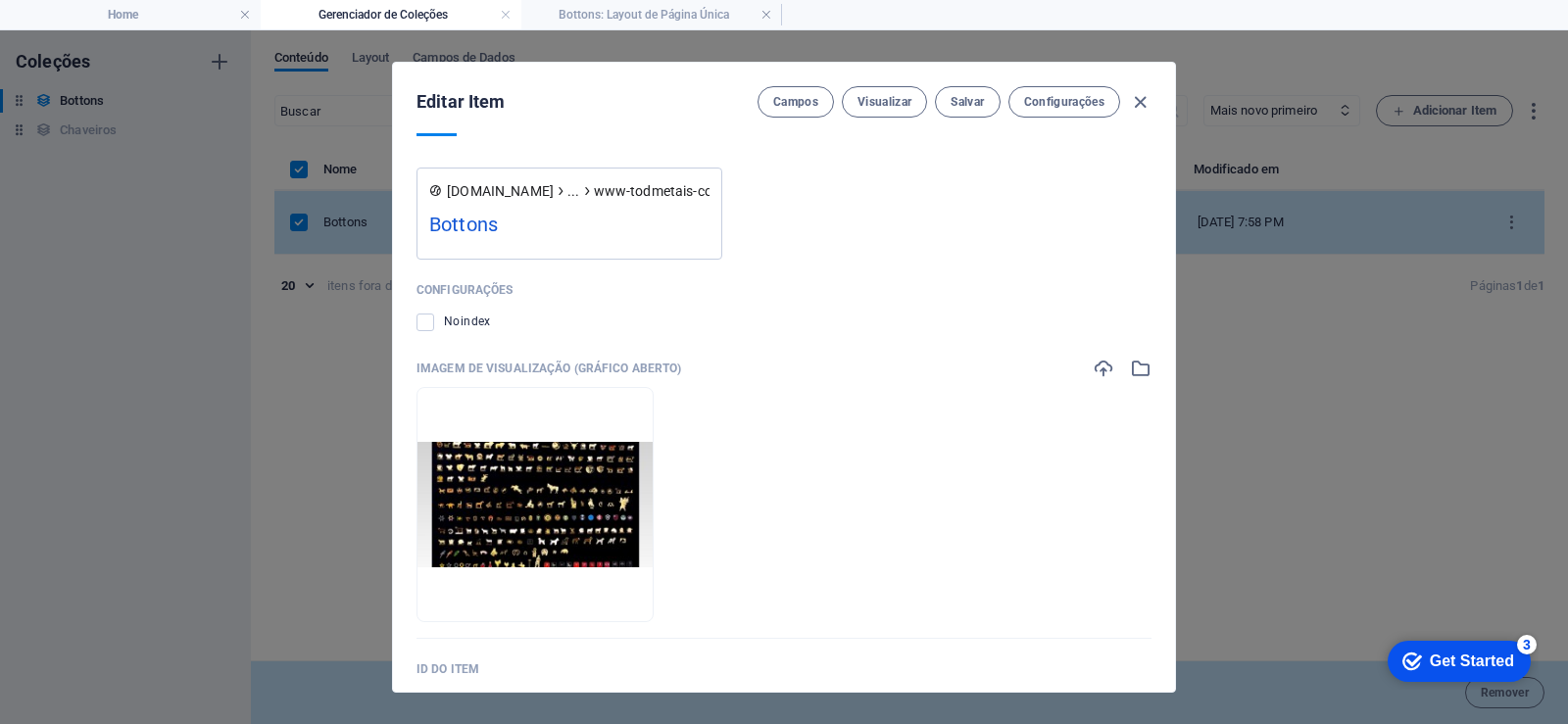
scroll to position [866, 0]
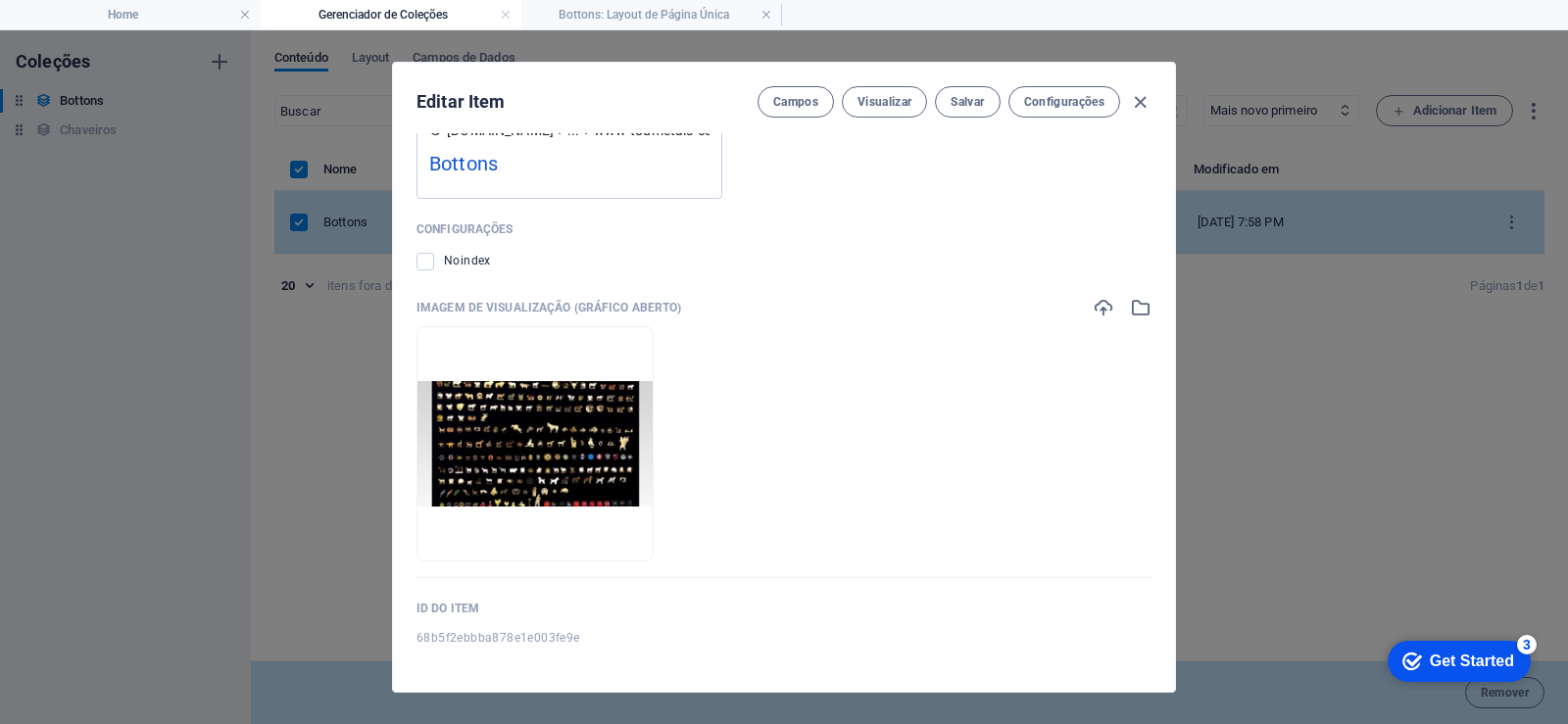
click at [499, 265] on label "Noindex" at bounding box center [475, 262] width 64 height 24
click at [0, 0] on input "checkbox" at bounding box center [0, 0] width 0 height 0
click at [971, 107] on span "Salvar" at bounding box center [967, 102] width 33 height 16
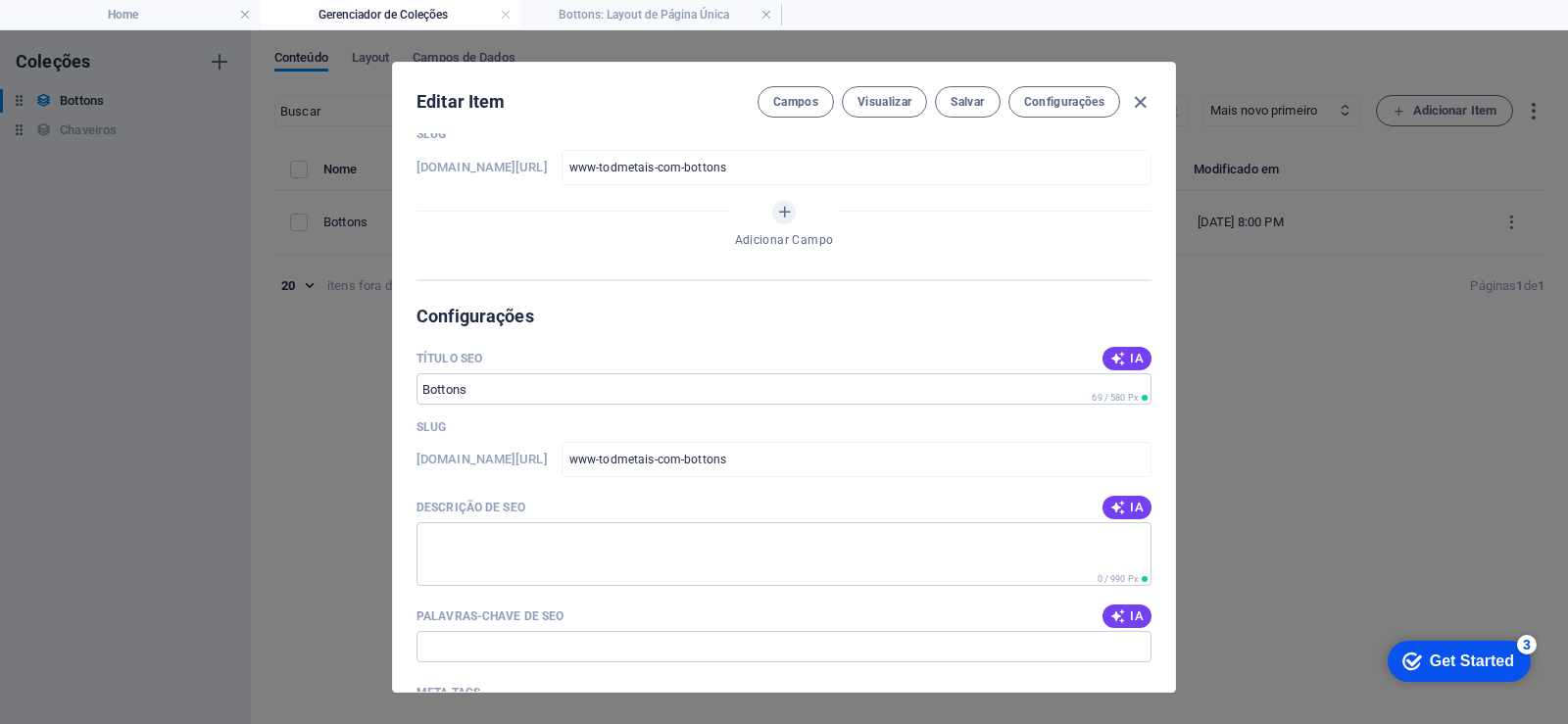
scroll to position [0, 0]
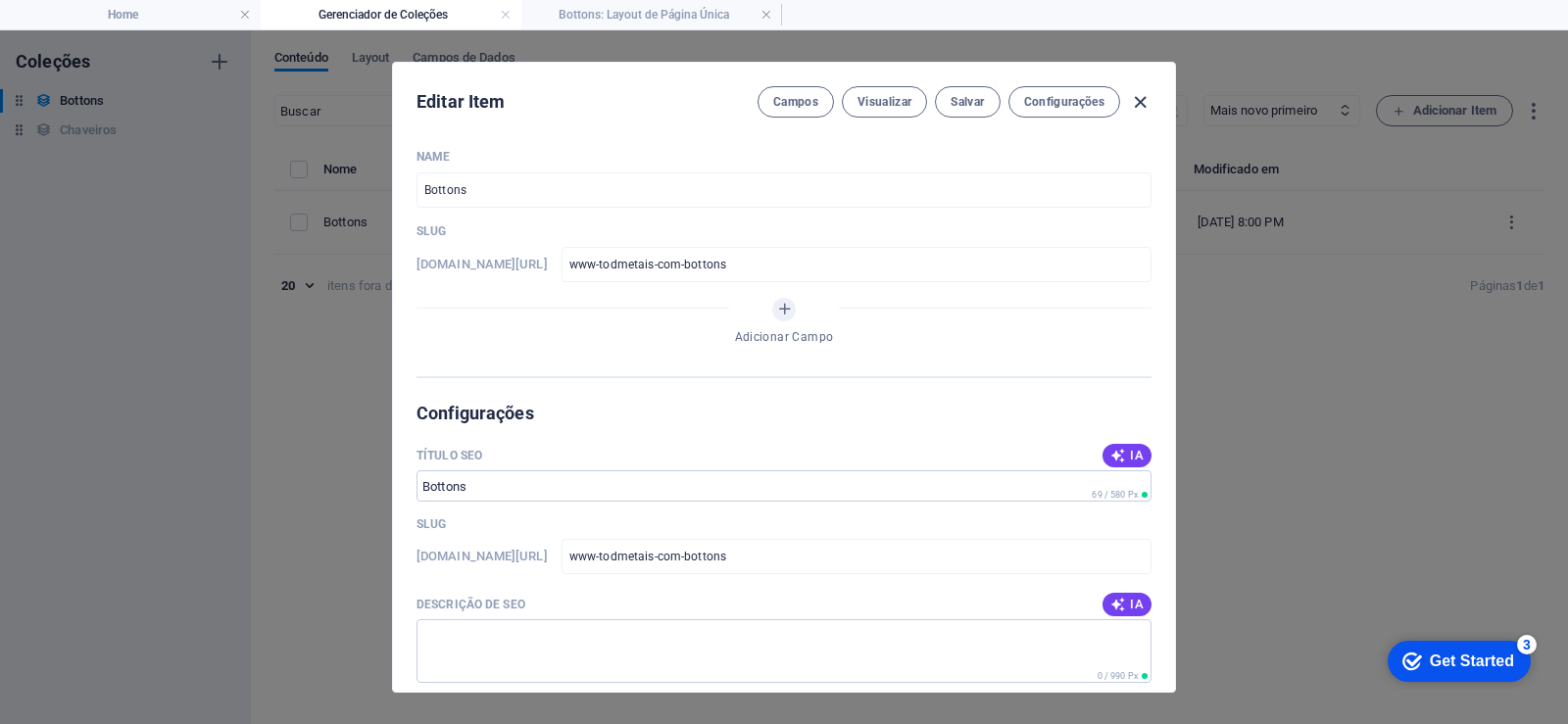
click at [1137, 96] on icon "button" at bounding box center [1140, 102] width 23 height 23
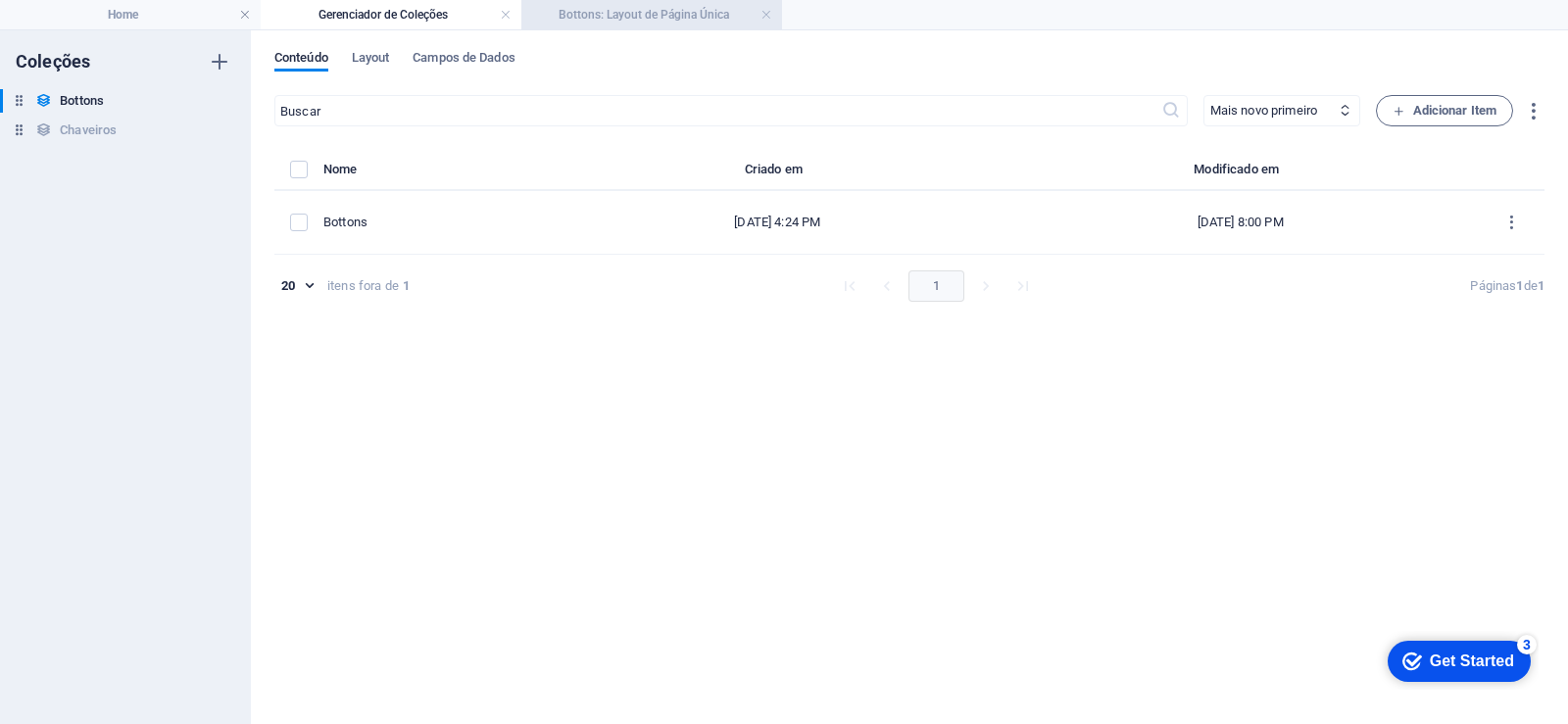
click at [578, 15] on h4 "Bottons: Layout de Página Única" at bounding box center [652, 15] width 261 height 22
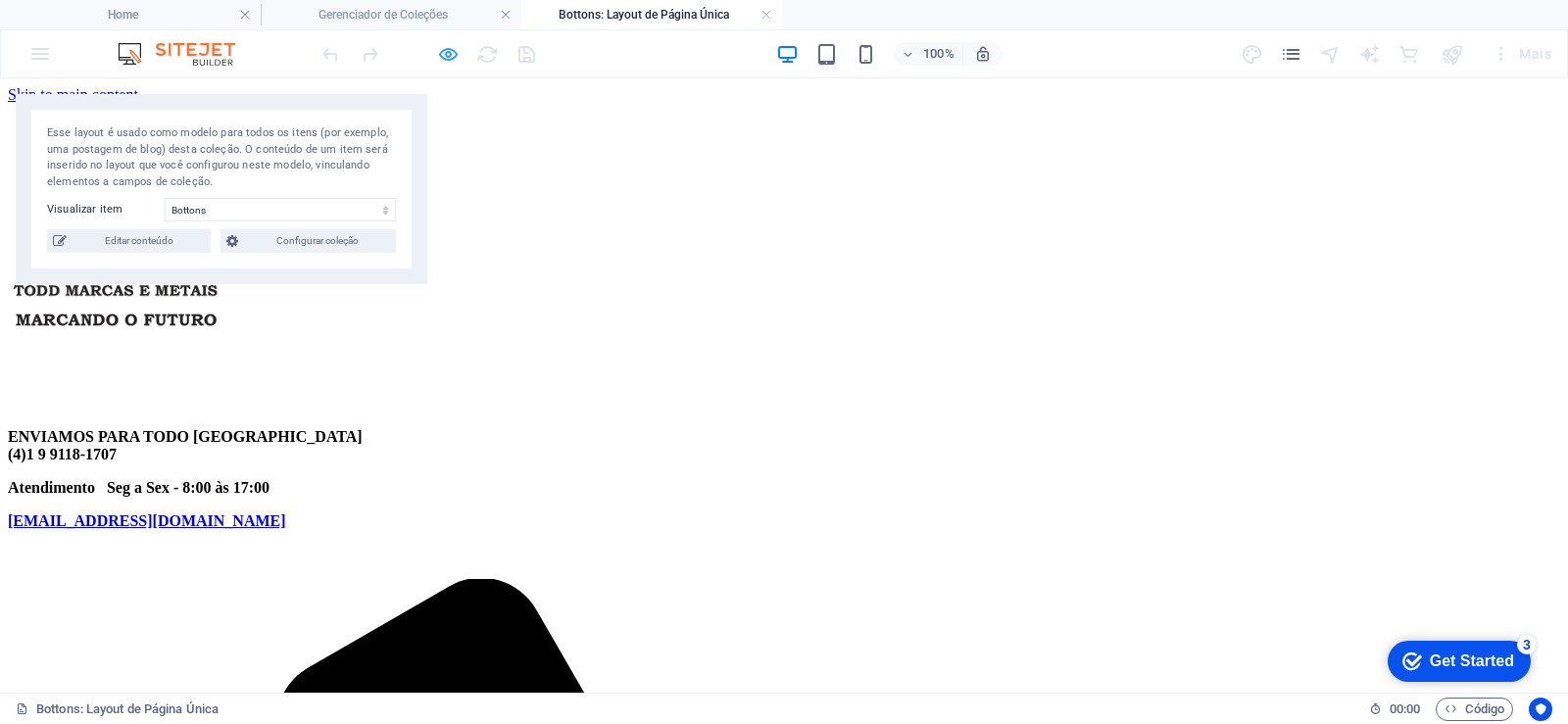
click at [443, 58] on icon "button" at bounding box center [448, 54] width 23 height 23
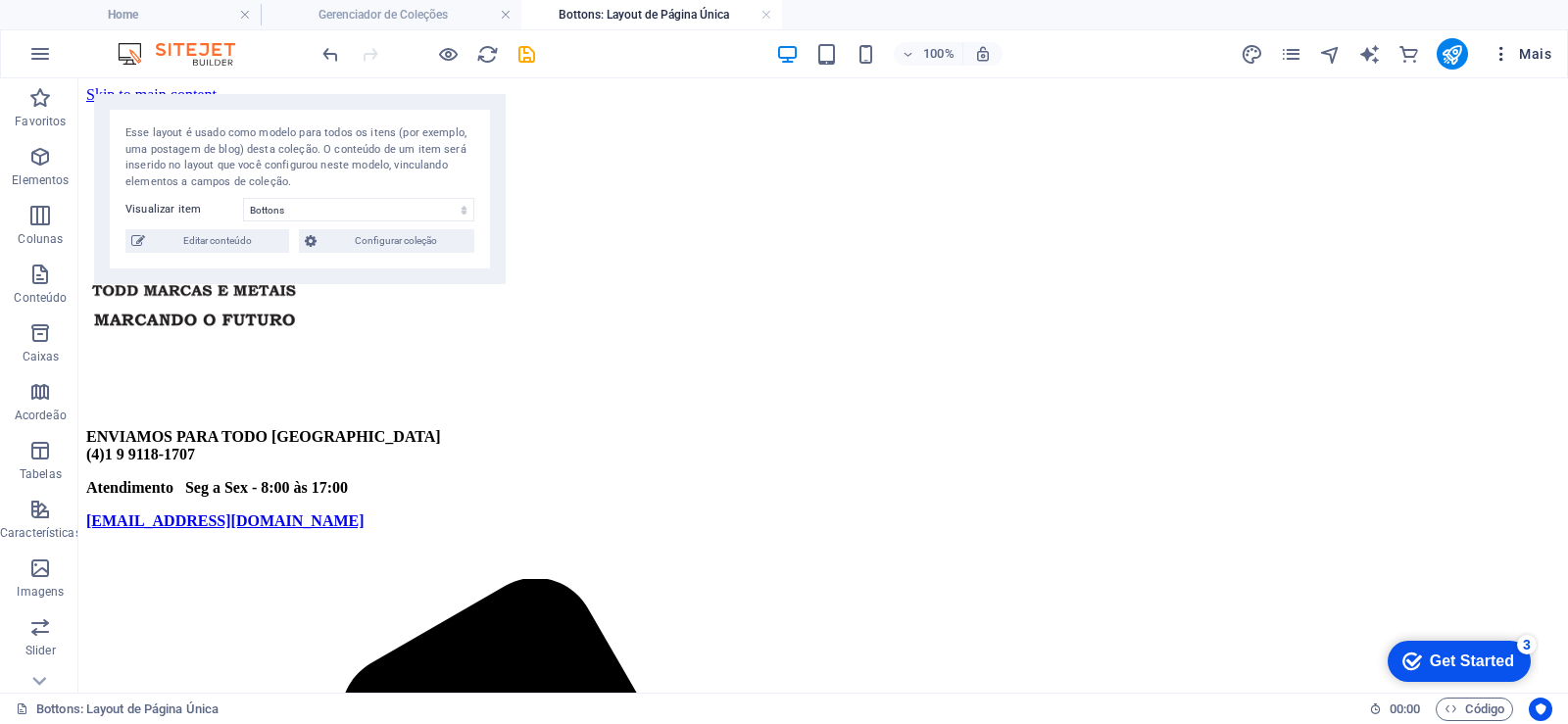
click at [1525, 57] on span "Mais" at bounding box center [1521, 54] width 60 height 20
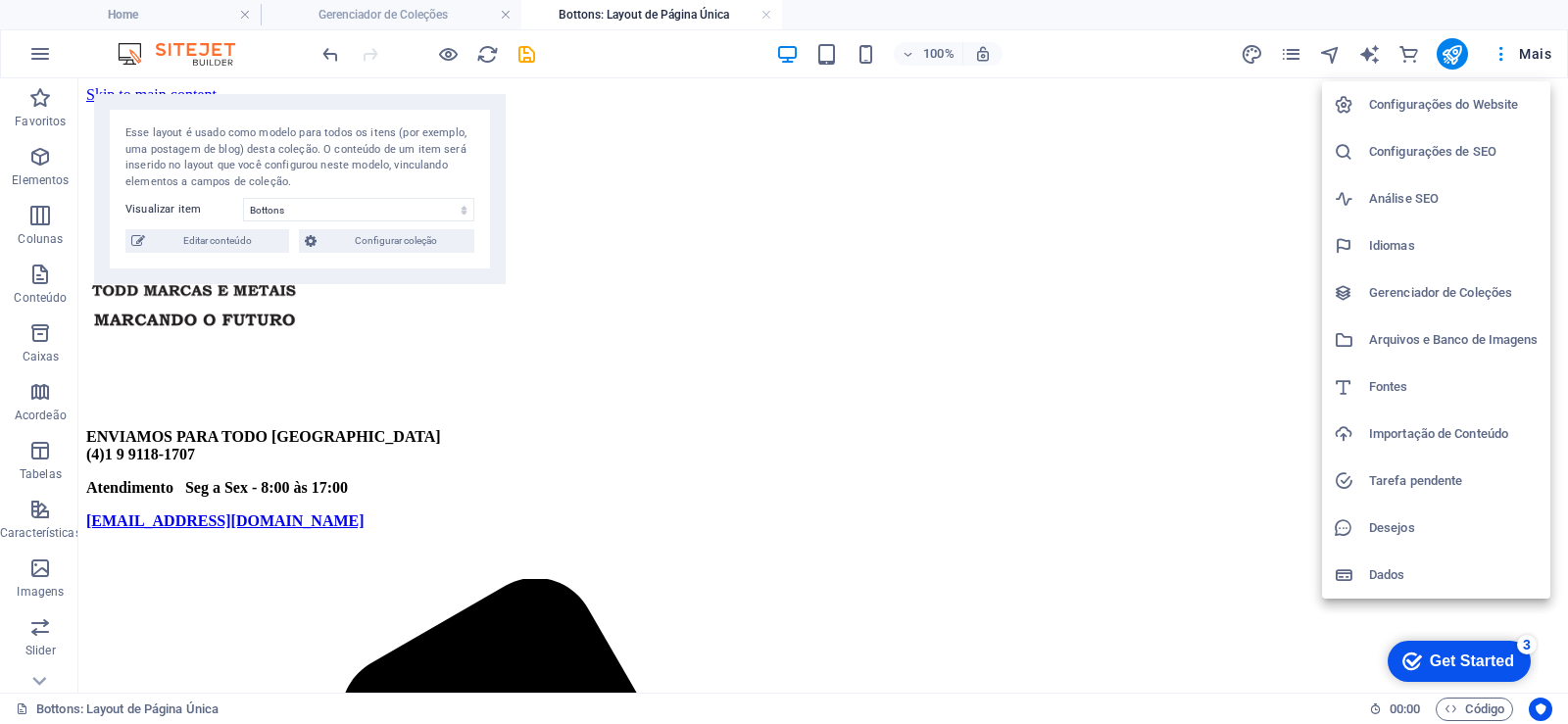
click at [1475, 154] on h6 "Configurações de SEO" at bounding box center [1453, 152] width 170 height 24
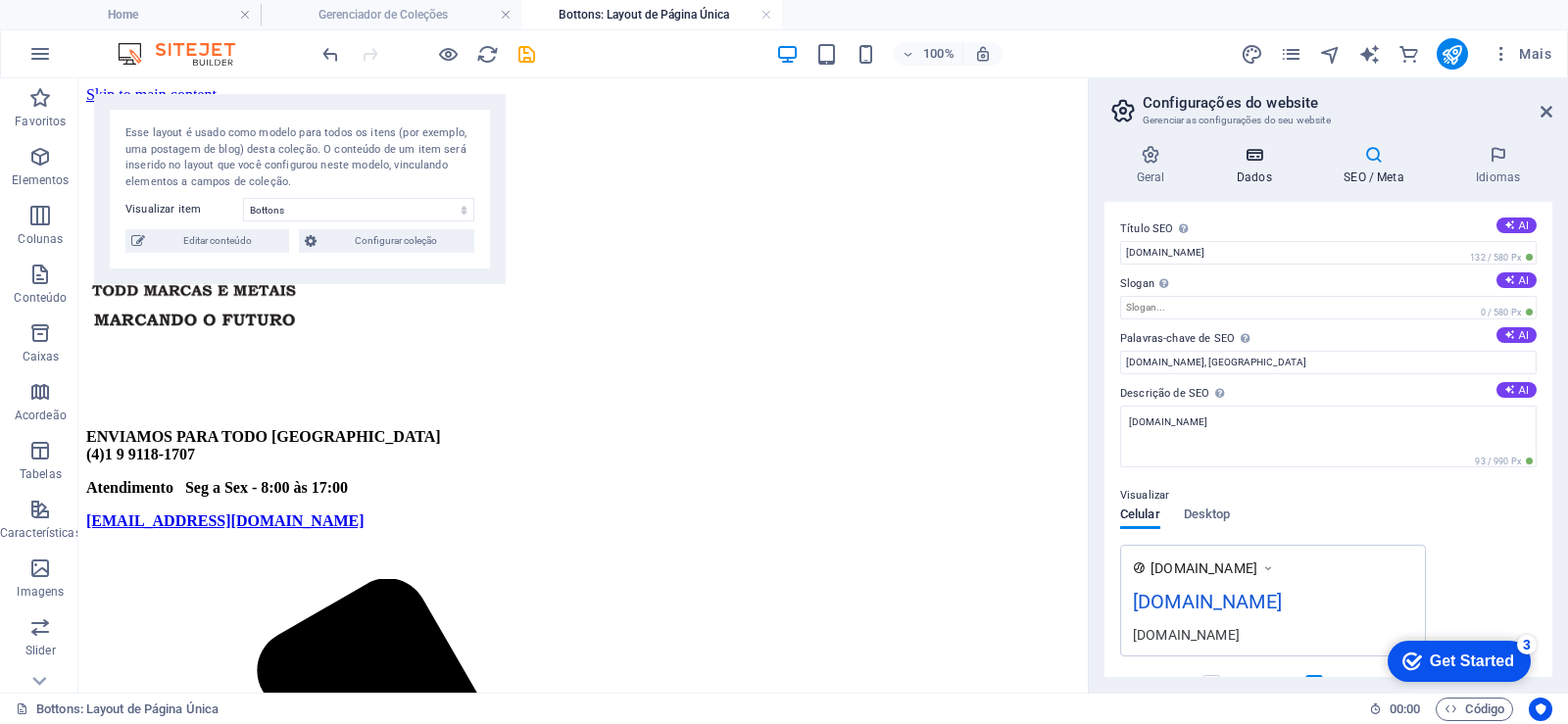
click at [1266, 169] on h4 "Dados" at bounding box center [1257, 166] width 107 height 41
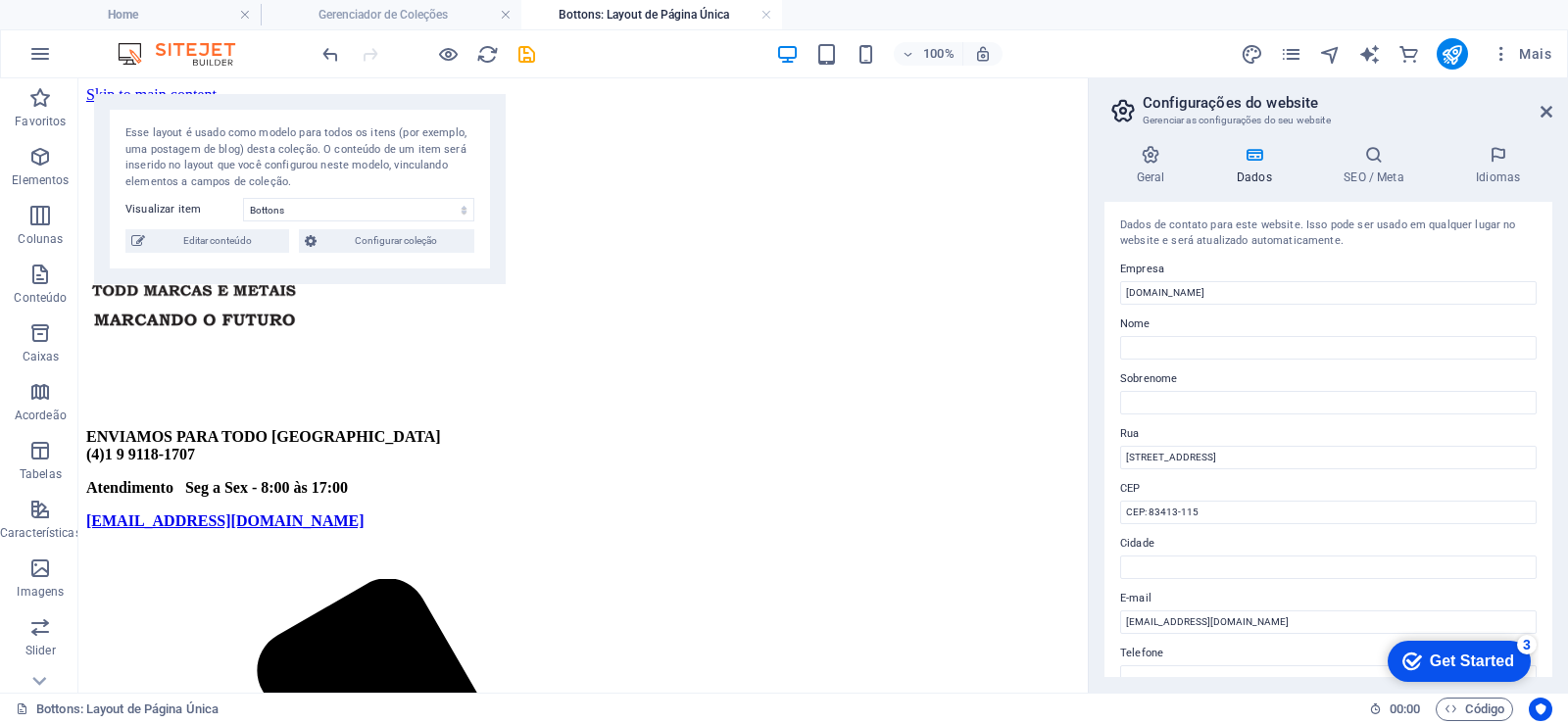
click at [1554, 103] on aside "Configurações do website Gerenciar as configurações do seu website Geral Dados …" at bounding box center [1328, 385] width 480 height 614
click at [1548, 117] on icon at bounding box center [1546, 112] width 12 height 16
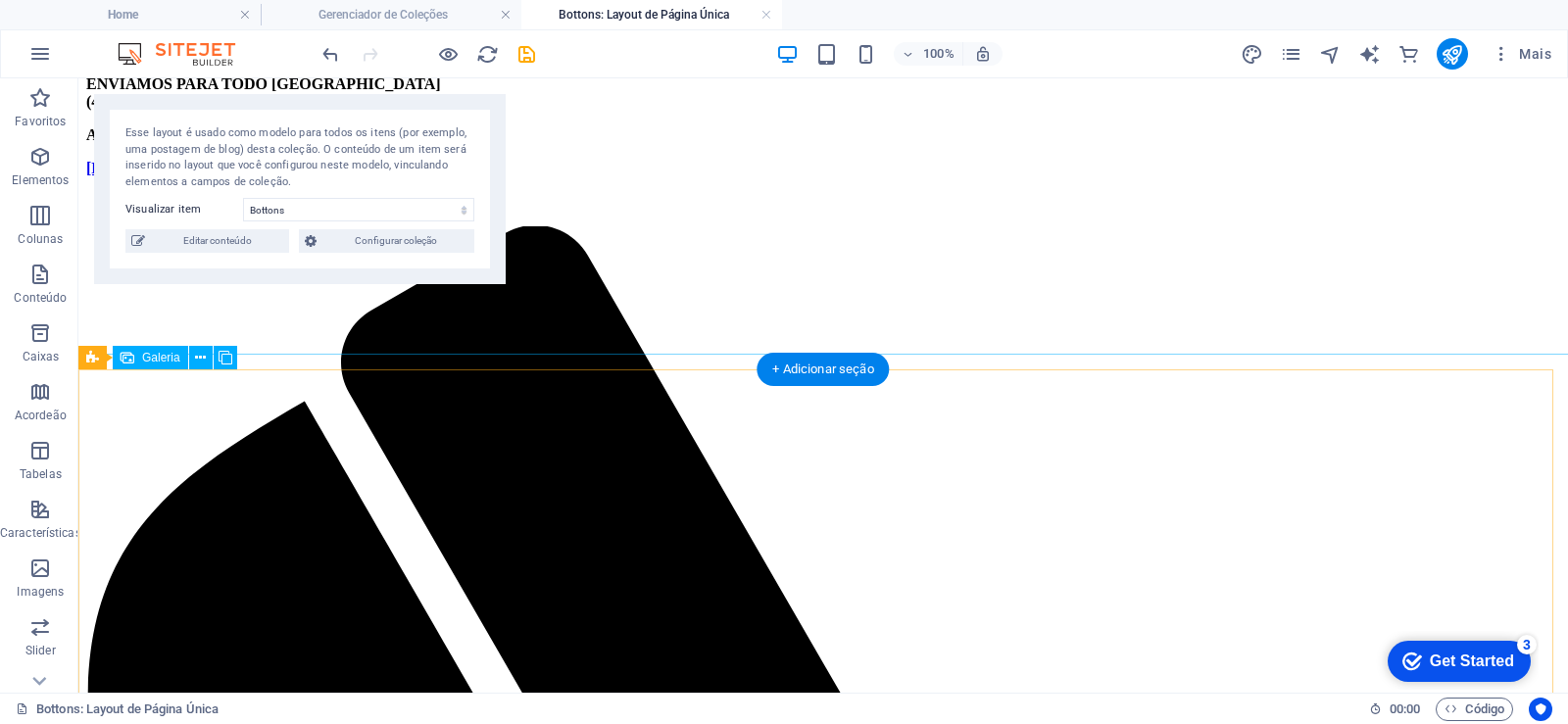
scroll to position [118, 0]
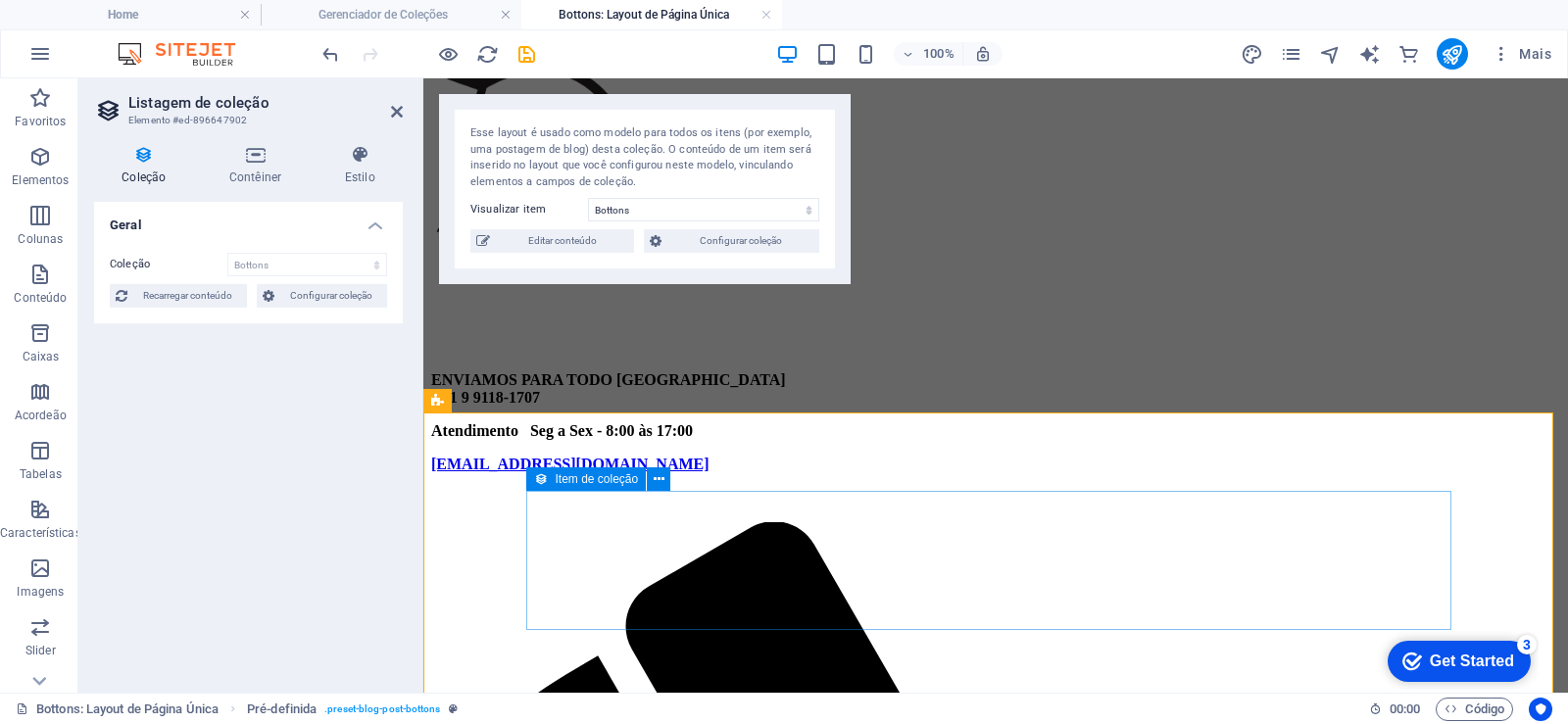
scroll to position [0, 0]
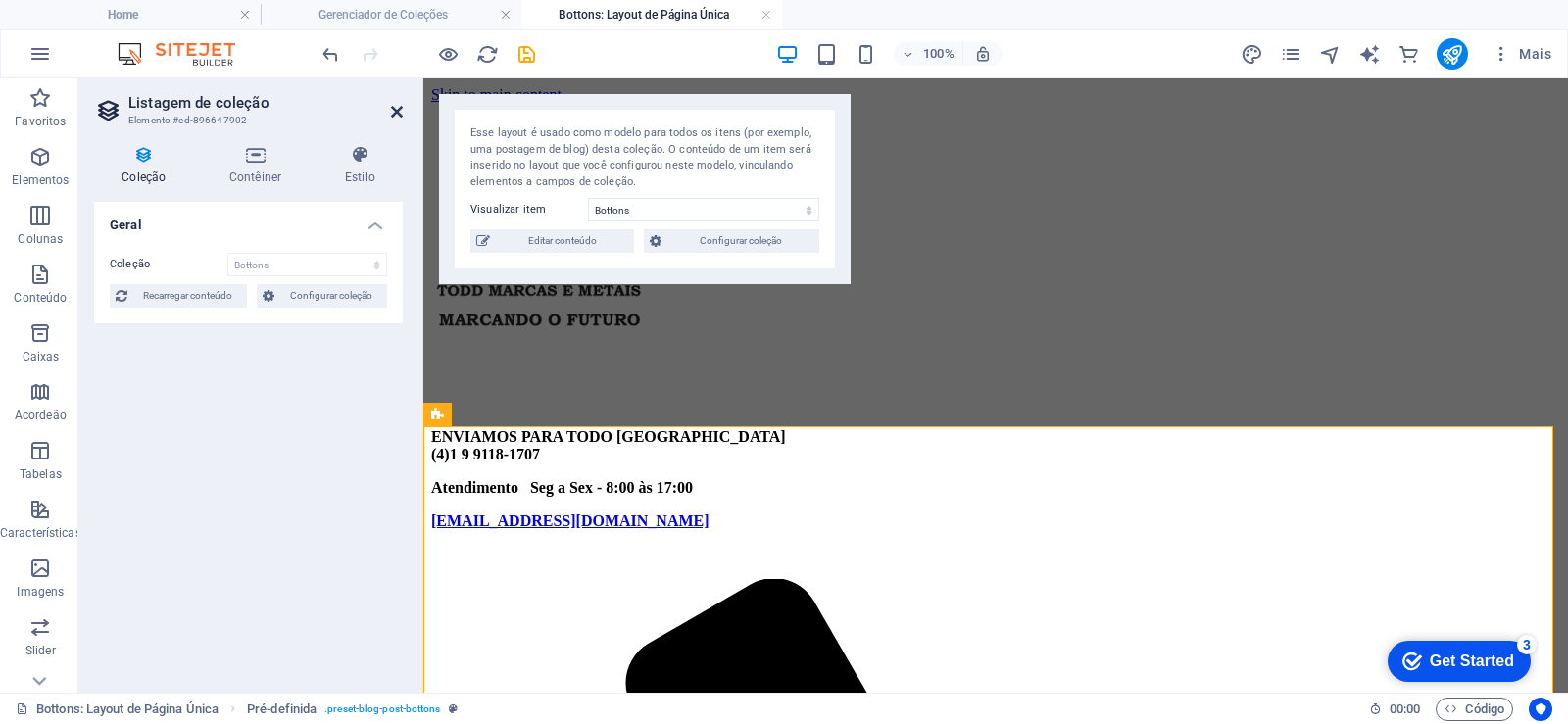
click at [398, 106] on icon at bounding box center [397, 112] width 12 height 16
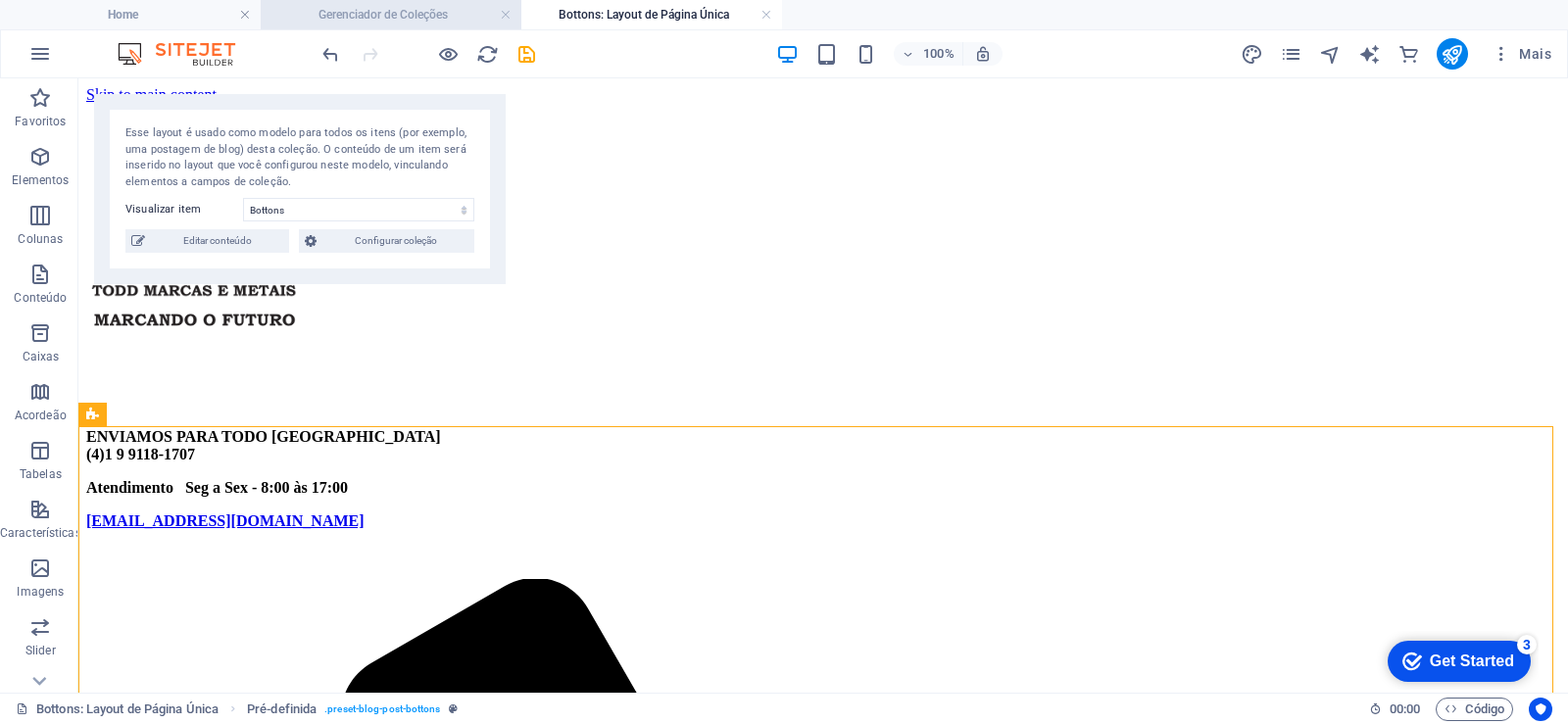
click at [386, 11] on h4 "Gerenciador de Coleções" at bounding box center [391, 15] width 261 height 22
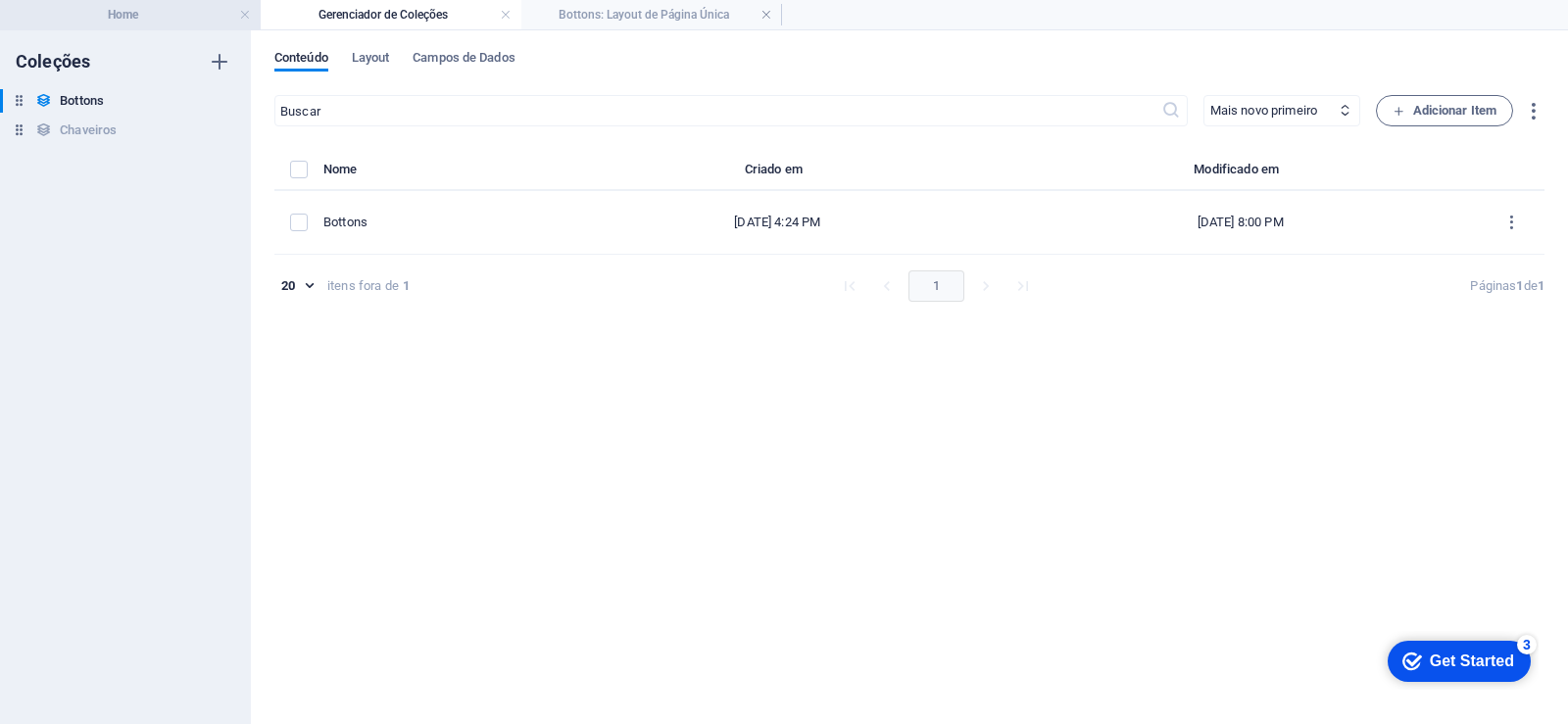
click at [182, 20] on h4 "Home" at bounding box center [130, 15] width 261 height 22
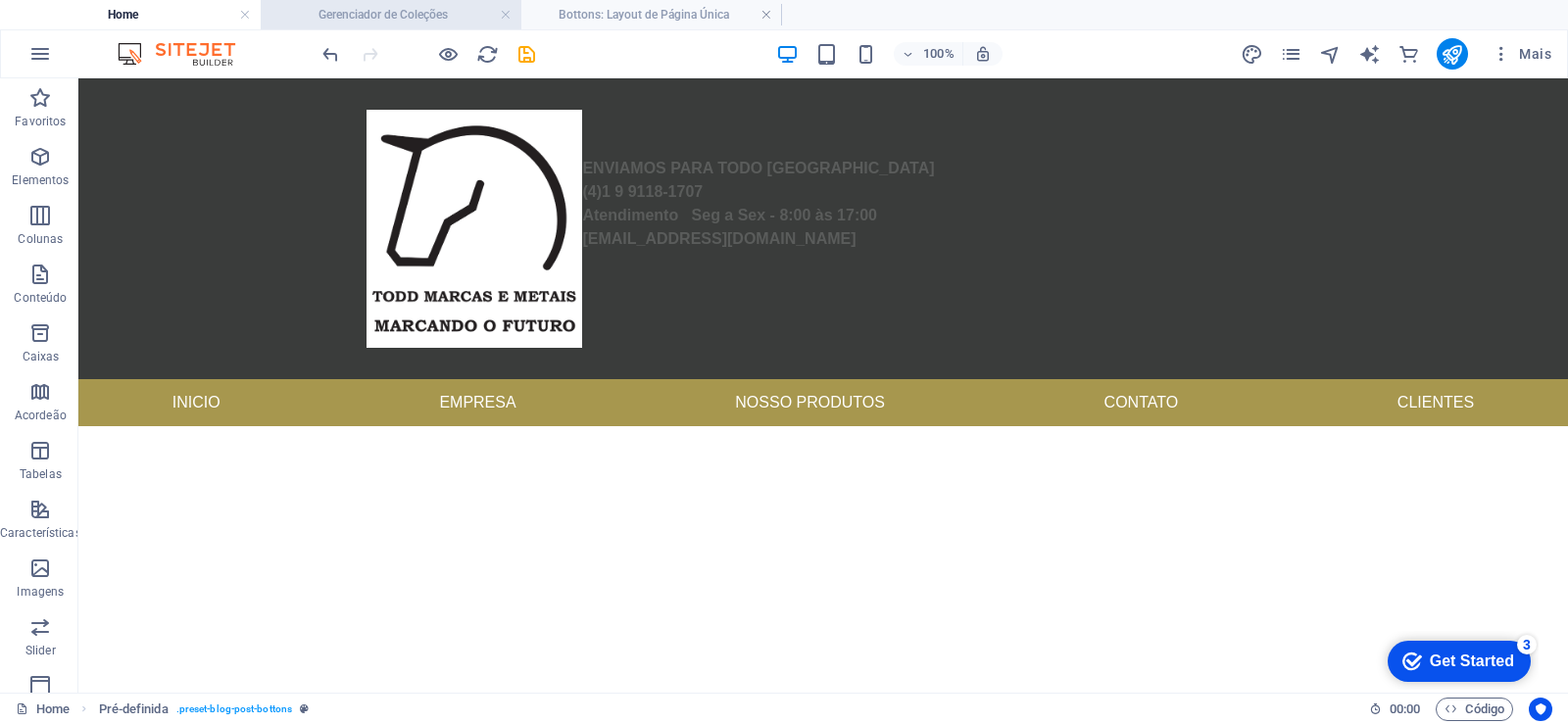
click at [458, 5] on h4 "Gerenciador de Coleções" at bounding box center [391, 15] width 261 height 22
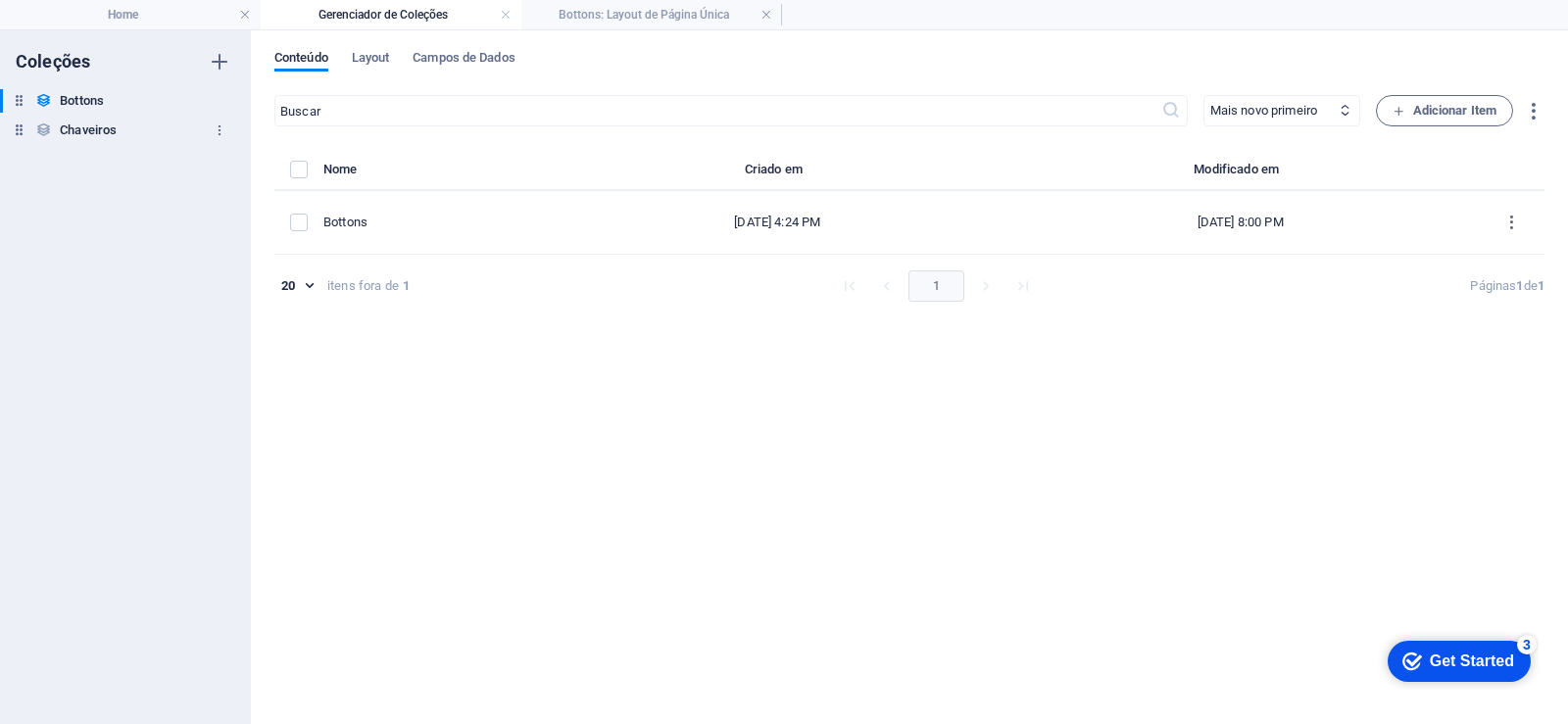
click at [101, 131] on h6 "Chaveiros" at bounding box center [88, 130] width 57 height 24
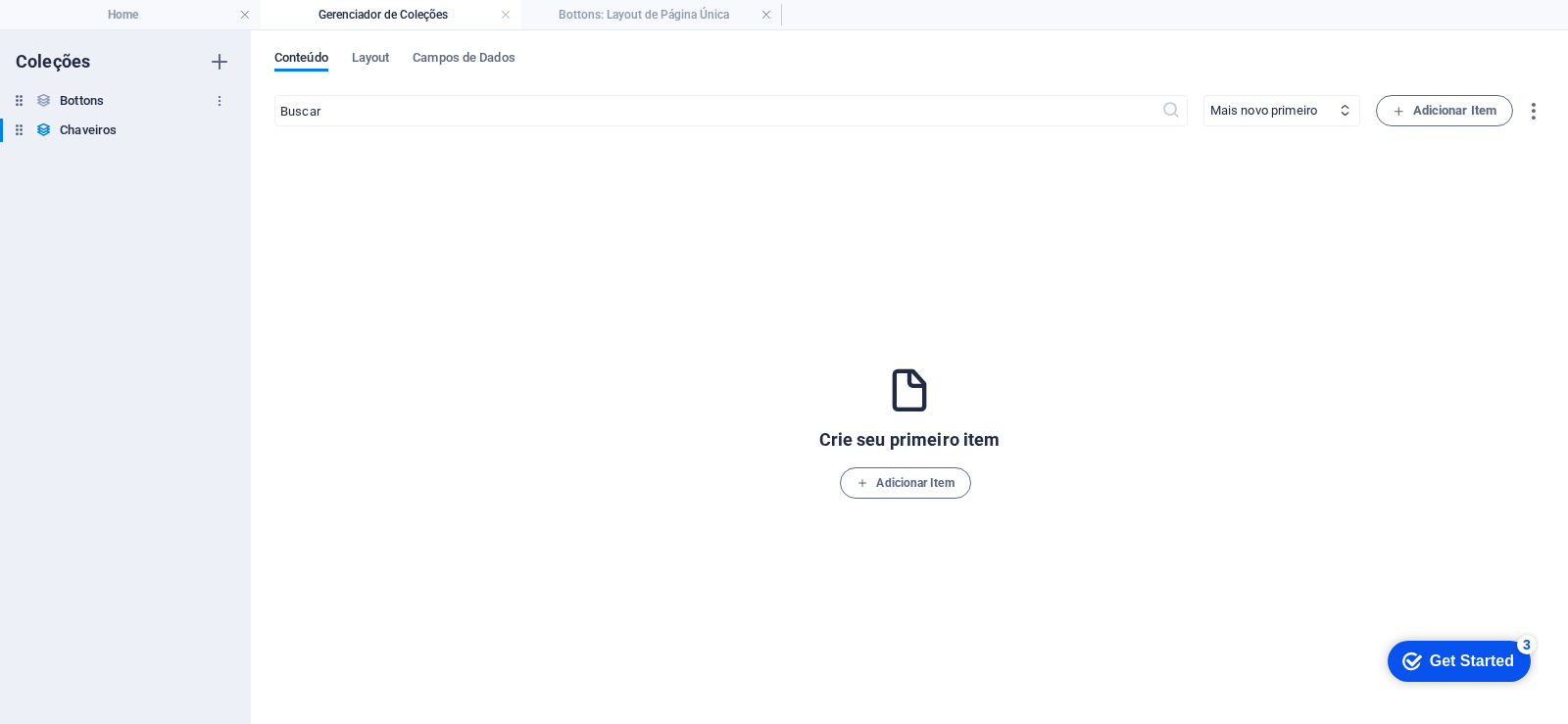
click at [86, 95] on h6 "Bottons" at bounding box center [81, 101] width 44 height 24
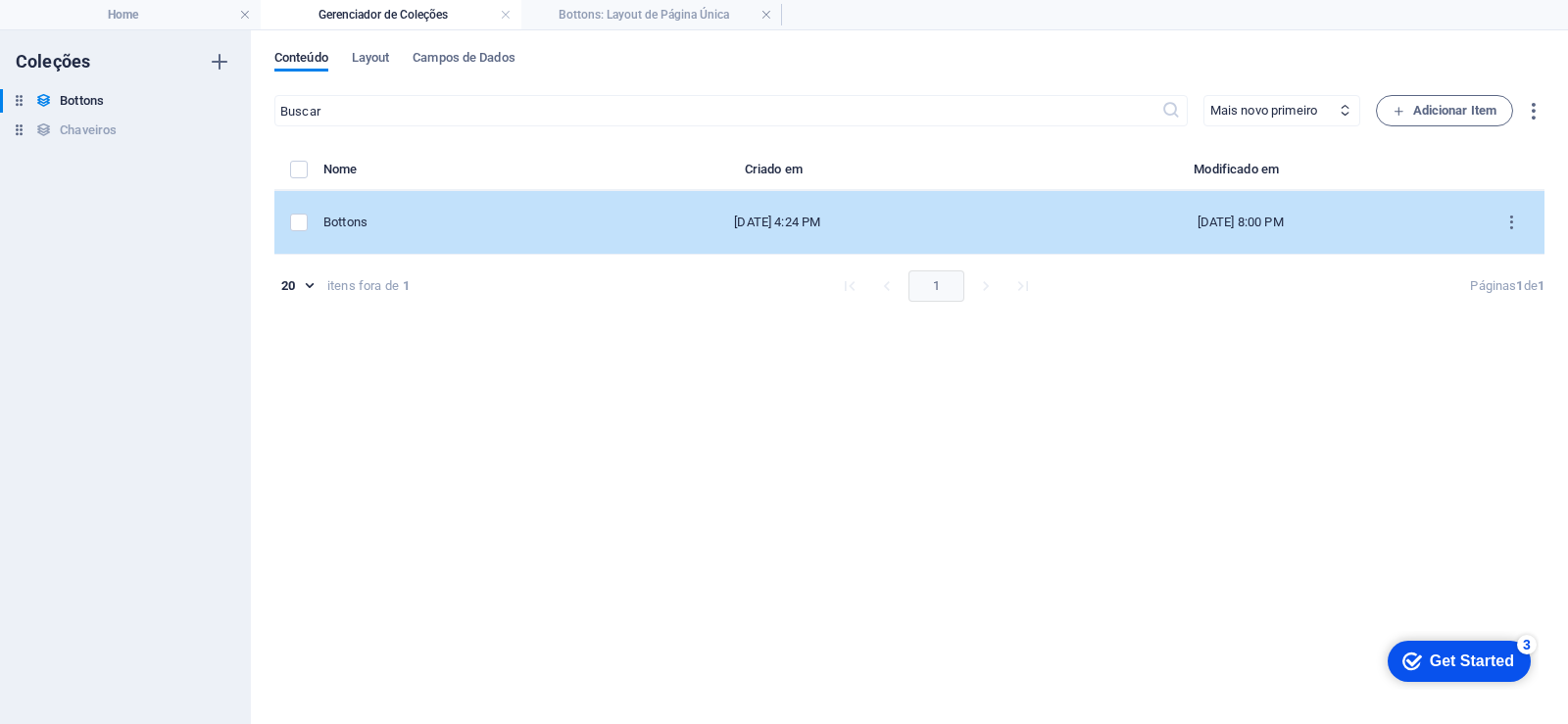
click at [1387, 228] on div "[DATE] 8:00 PM" at bounding box center [1241, 222] width 445 height 18
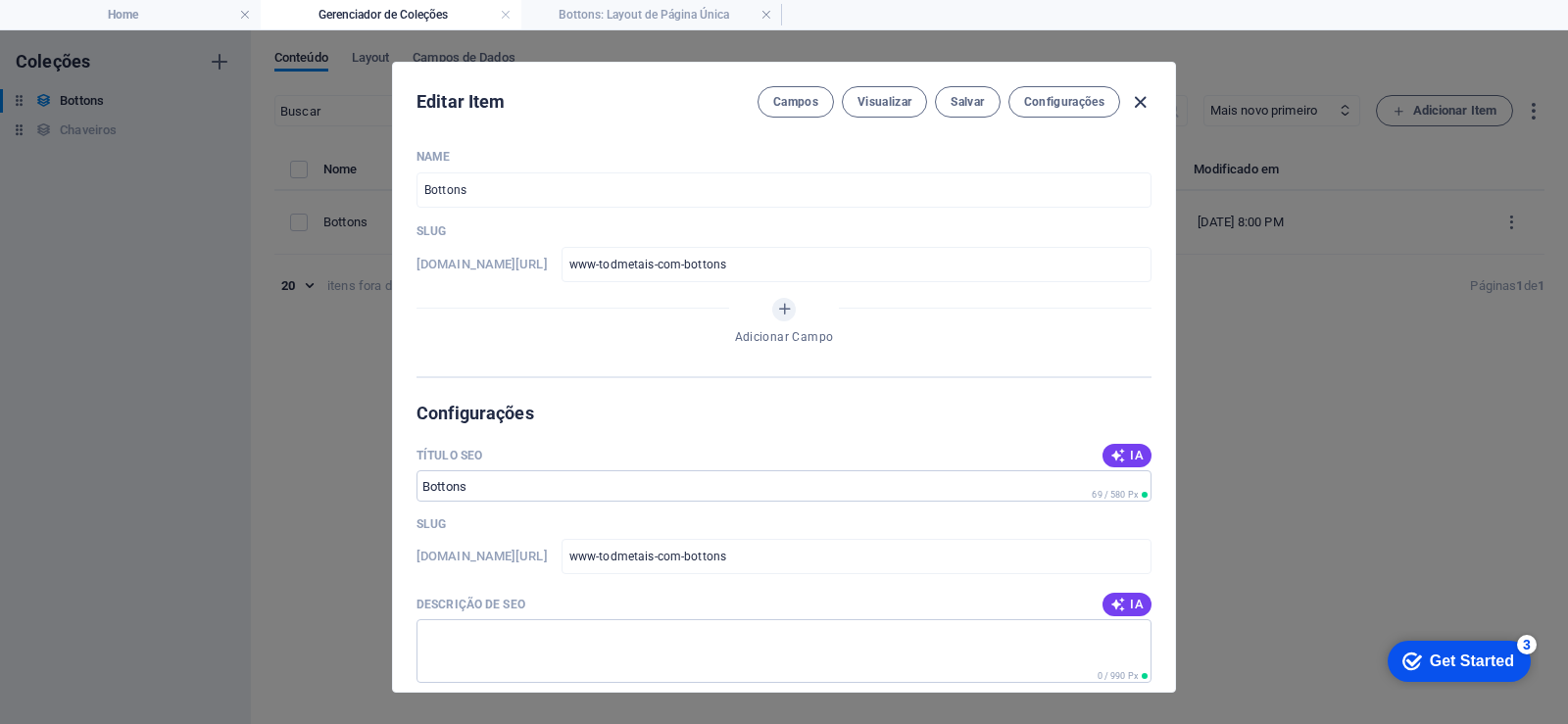
click at [1139, 91] on icon "button" at bounding box center [1140, 102] width 23 height 23
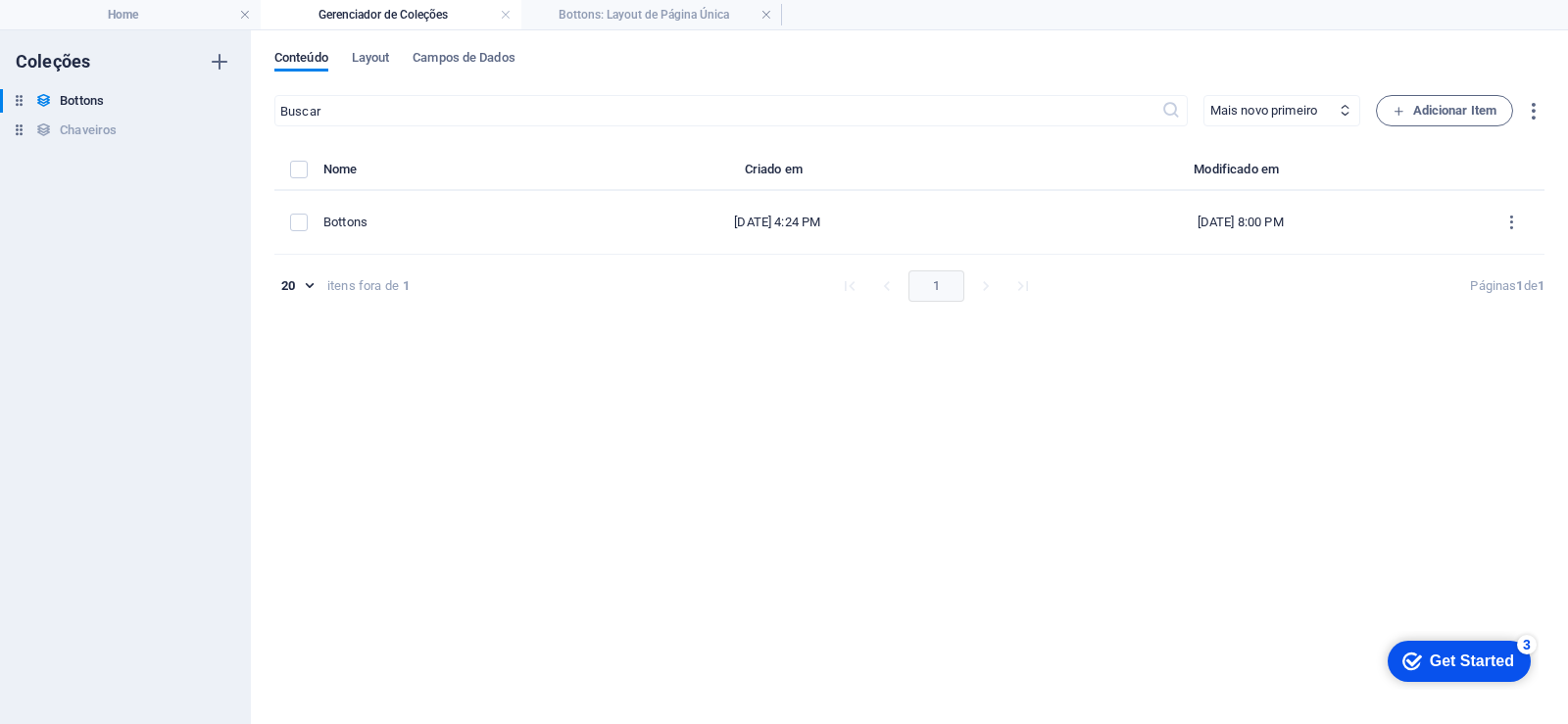
type input "www-todmetais-com-bottons"
click at [621, 25] on li "Bottons: Layout de Página Única" at bounding box center [652, 15] width 261 height 29
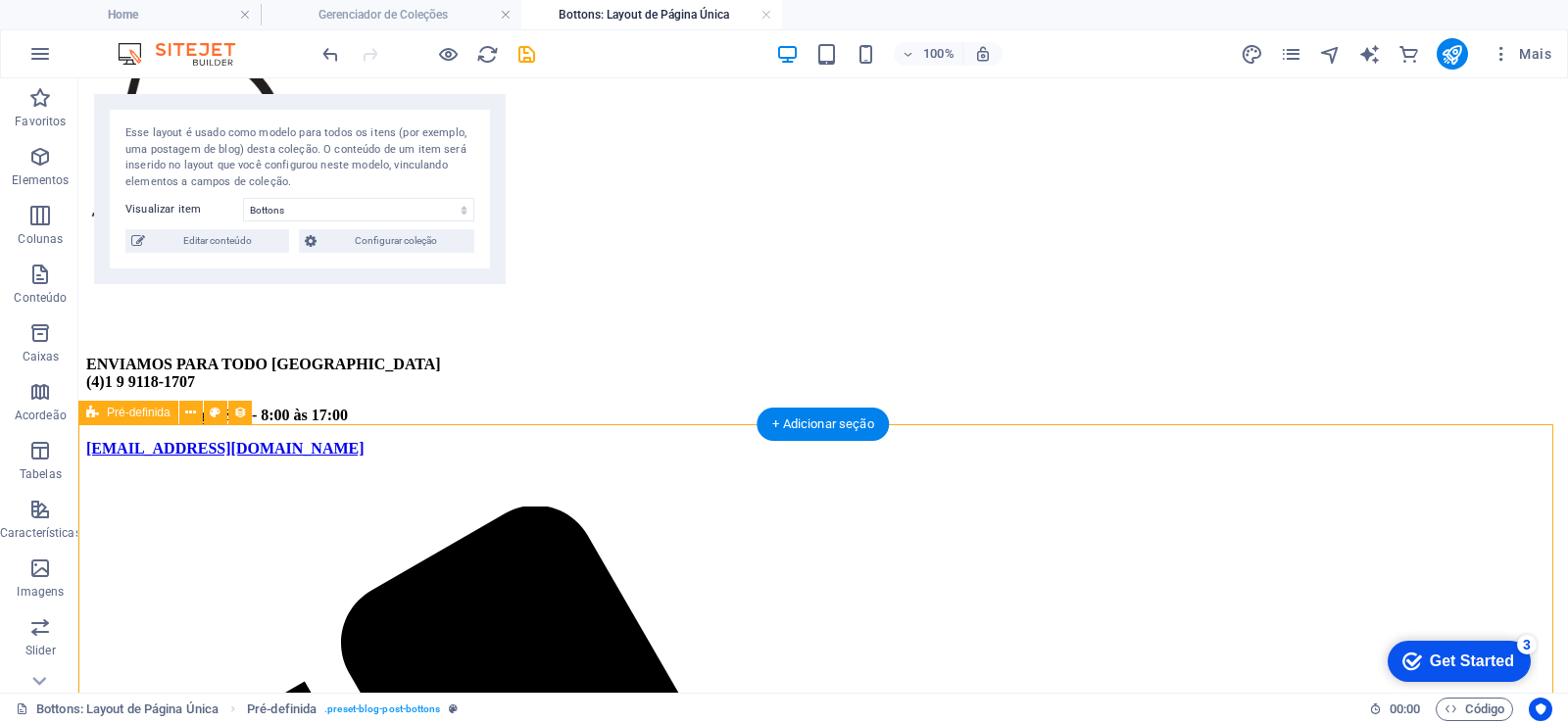
scroll to position [118, 0]
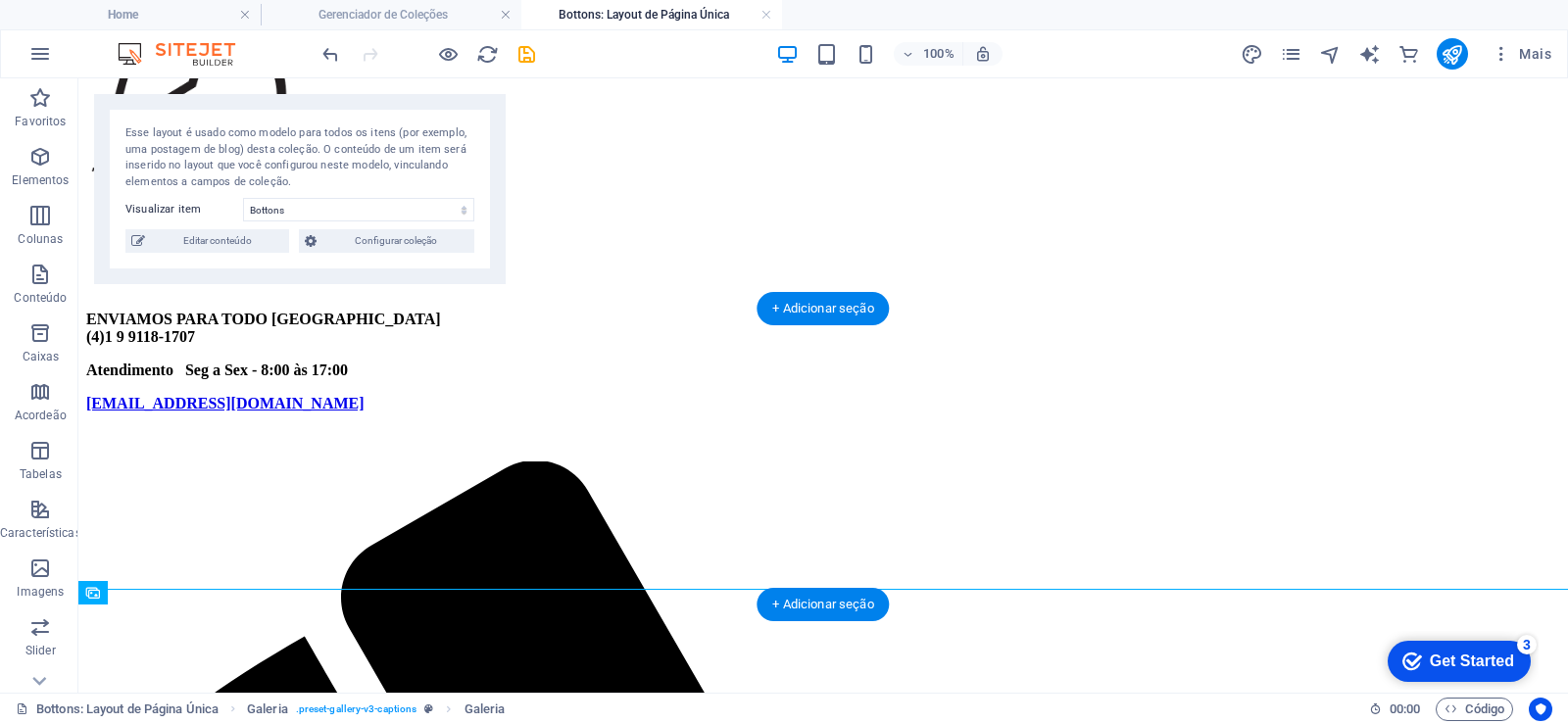
drag, startPoint x: 667, startPoint y: 644, endPoint x: 735, endPoint y: 435, distance: 219.8
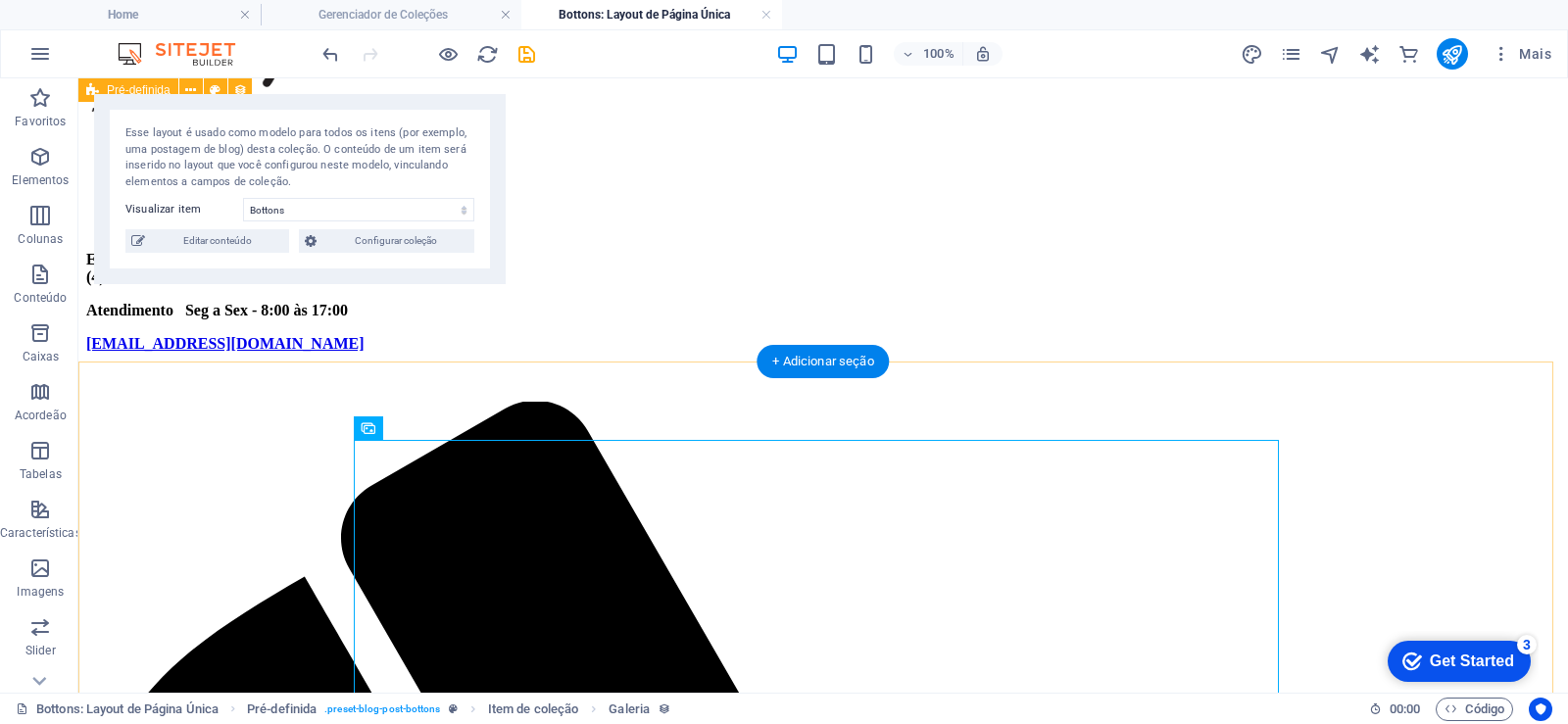
scroll to position [0, 0]
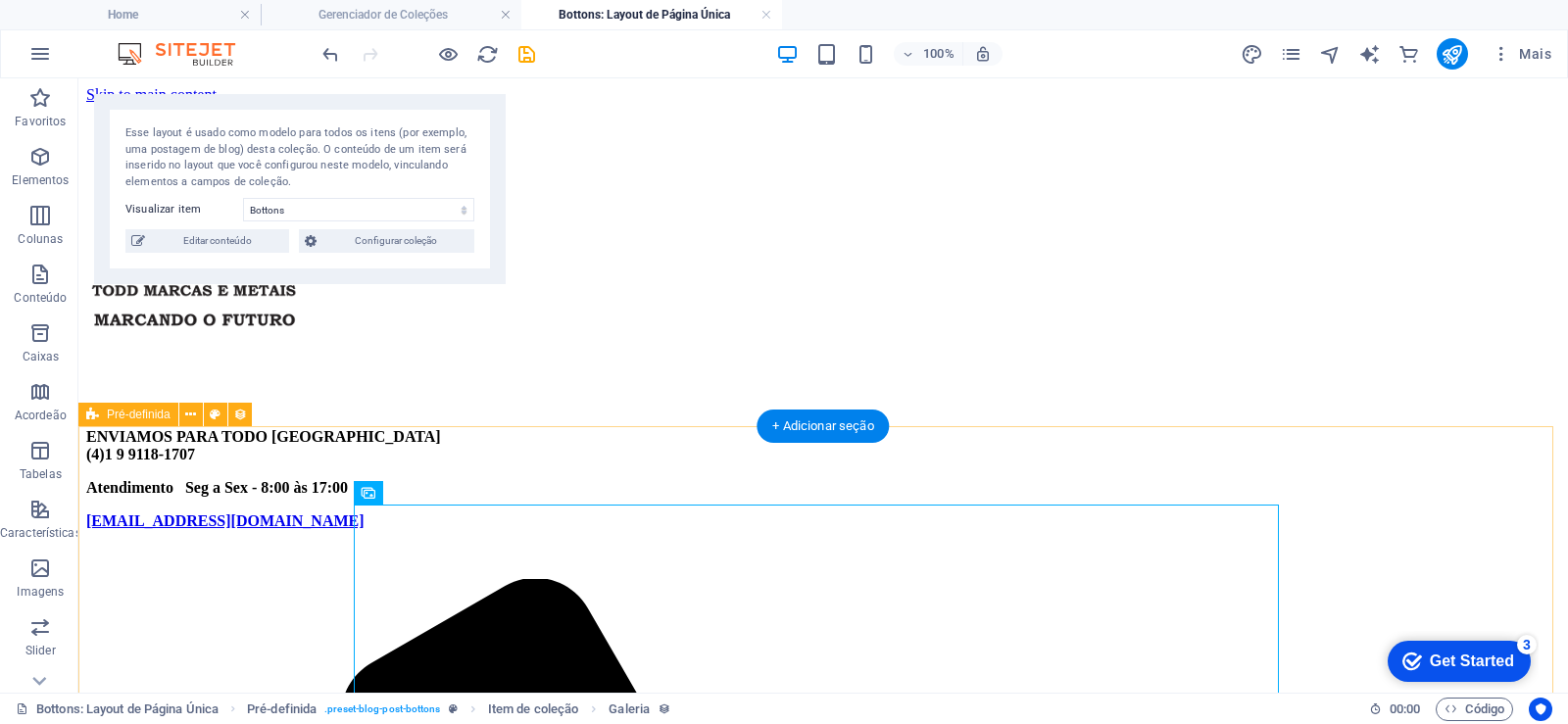
drag, startPoint x: 1410, startPoint y: 538, endPoint x: 1410, endPoint y: 552, distance: 14.0
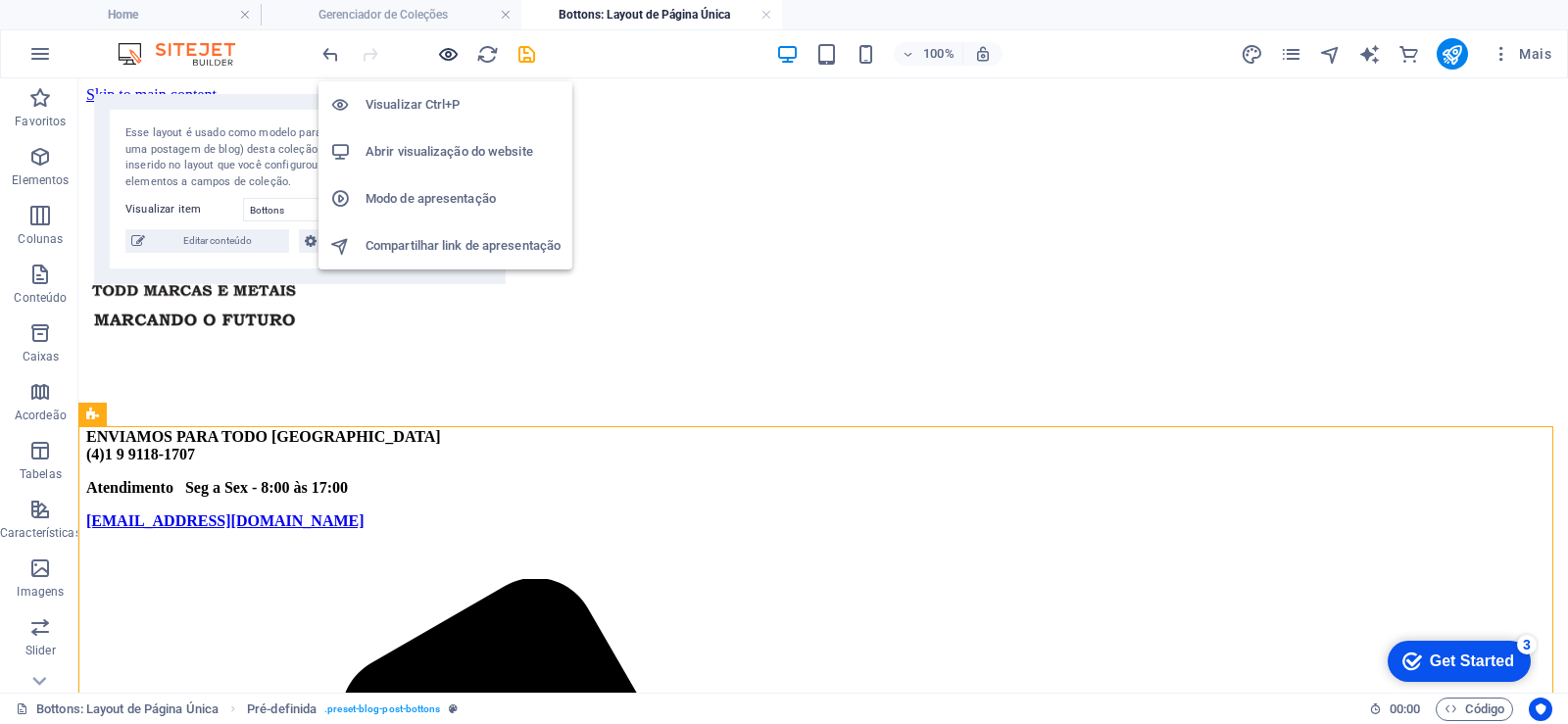
click at [453, 50] on icon "button" at bounding box center [448, 54] width 23 height 23
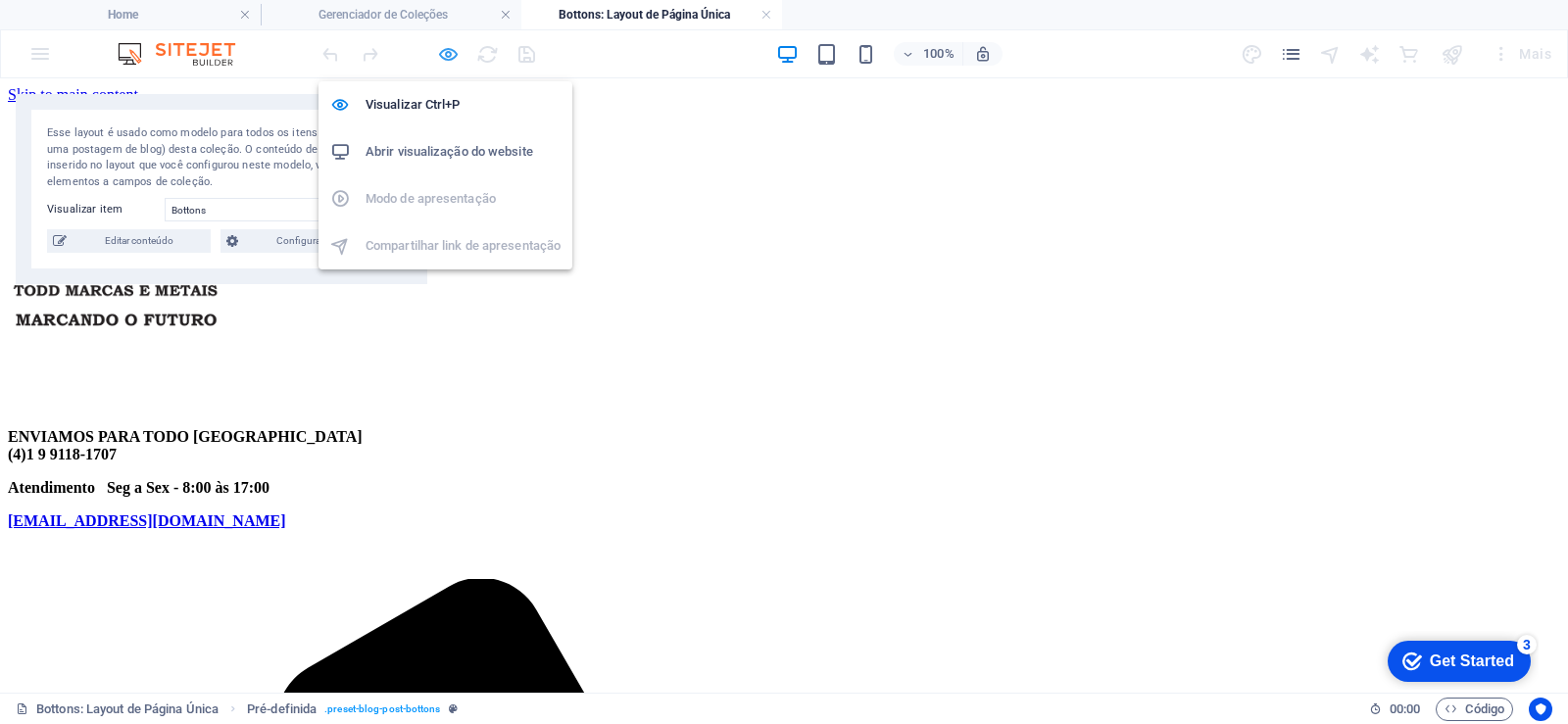
click at [454, 47] on icon "button" at bounding box center [448, 54] width 23 height 23
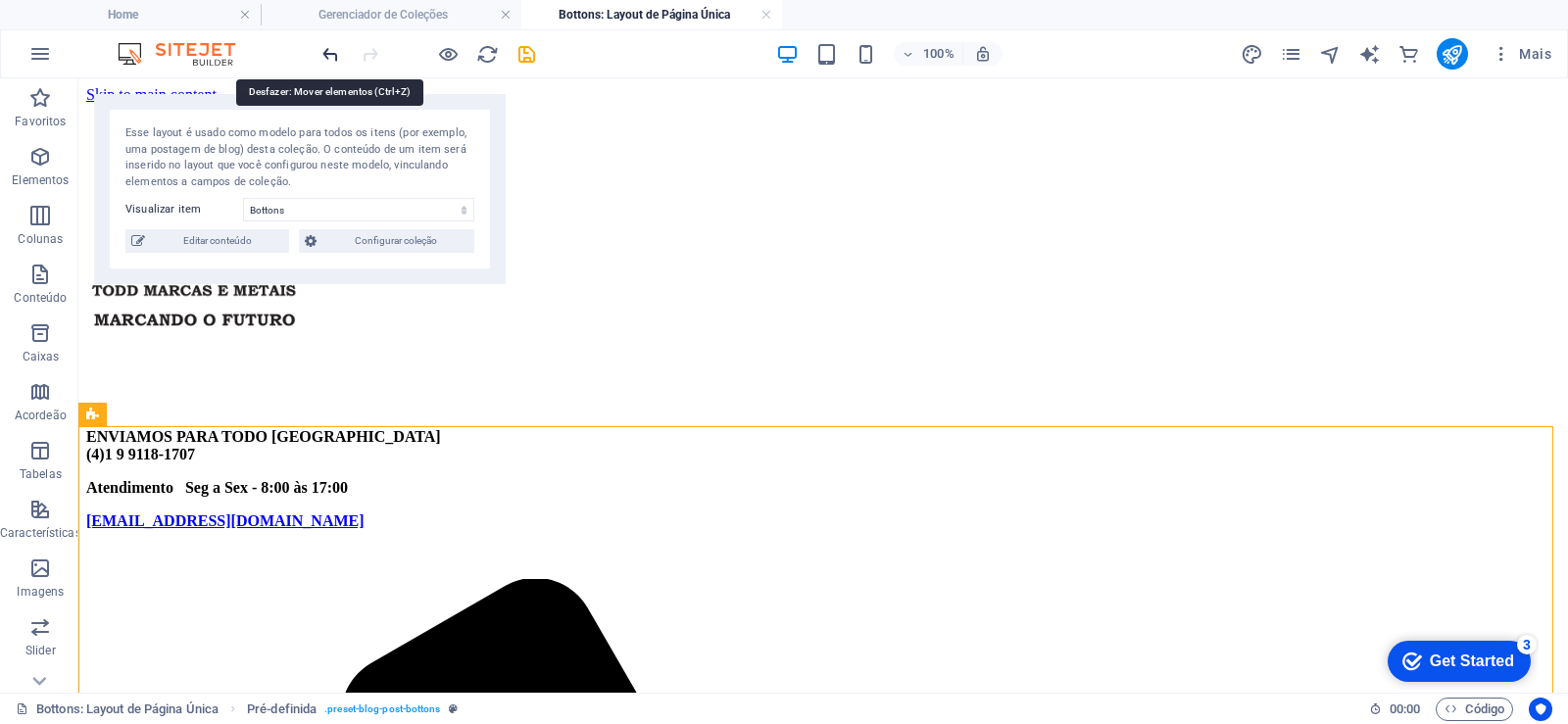
click at [321, 50] on icon "undo" at bounding box center [330, 54] width 23 height 23
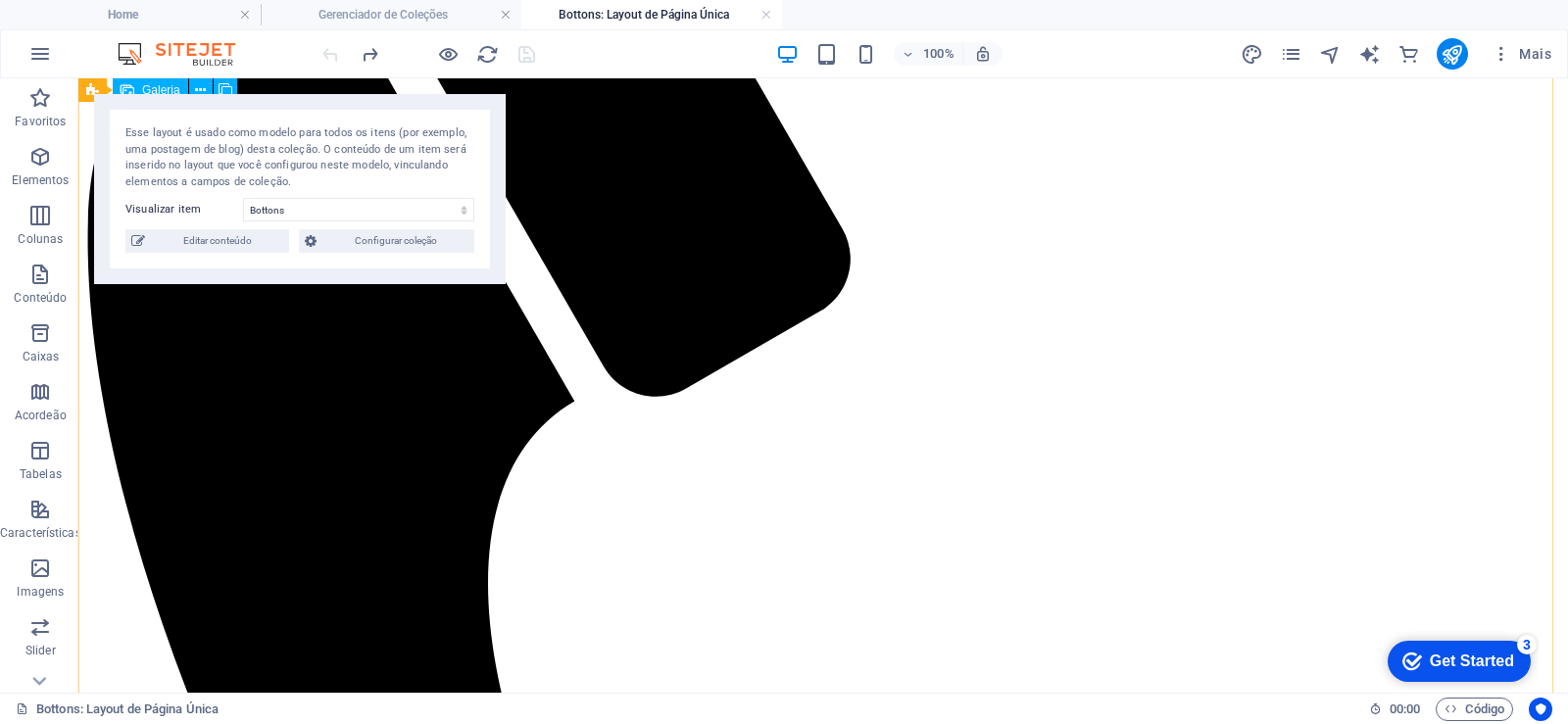
scroll to position [232, 0]
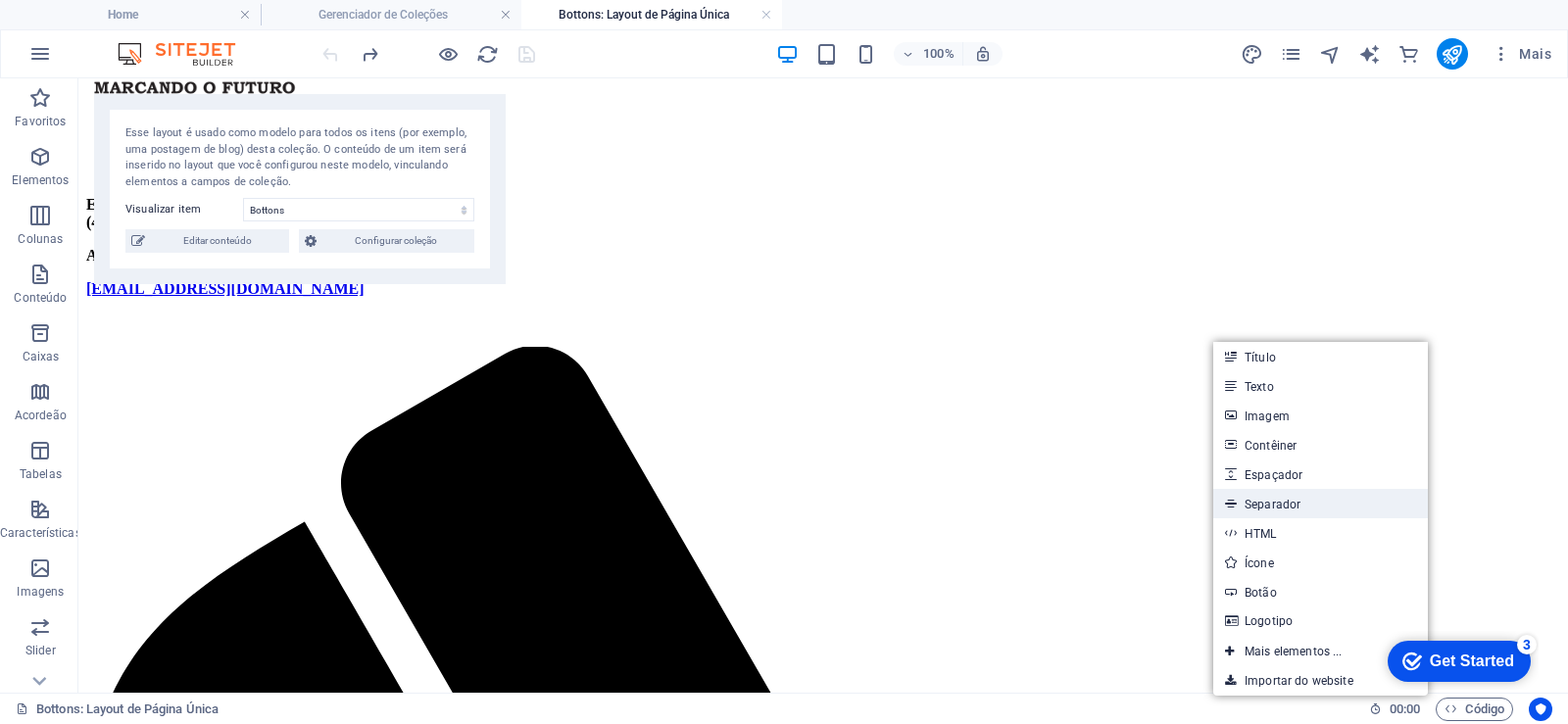
drag, startPoint x: 1283, startPoint y: 498, endPoint x: 1038, endPoint y: 435, distance: 253.0
click at [1283, 498] on link "Separador" at bounding box center [1320, 504] width 215 height 29
select select "%"
select select "px"
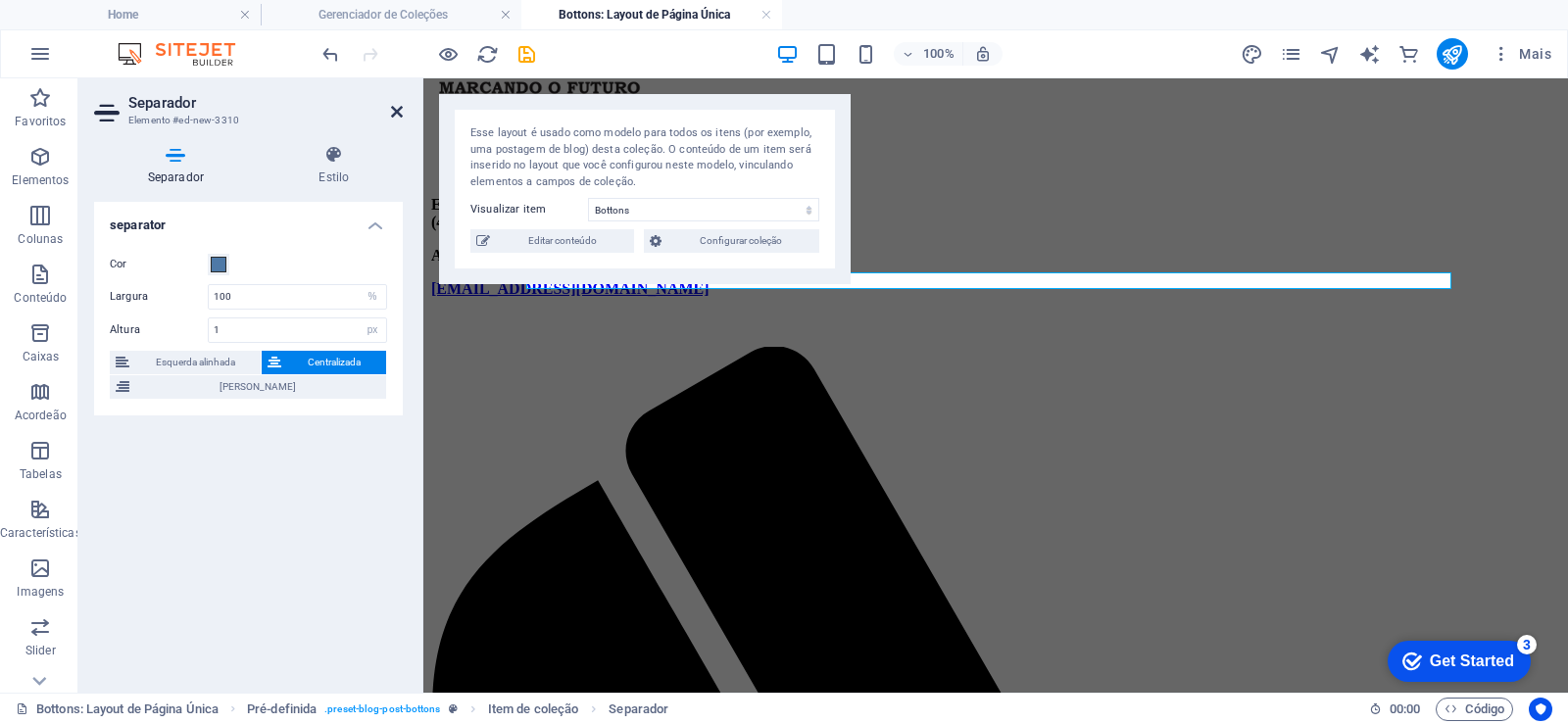
click at [392, 110] on icon at bounding box center [397, 112] width 12 height 16
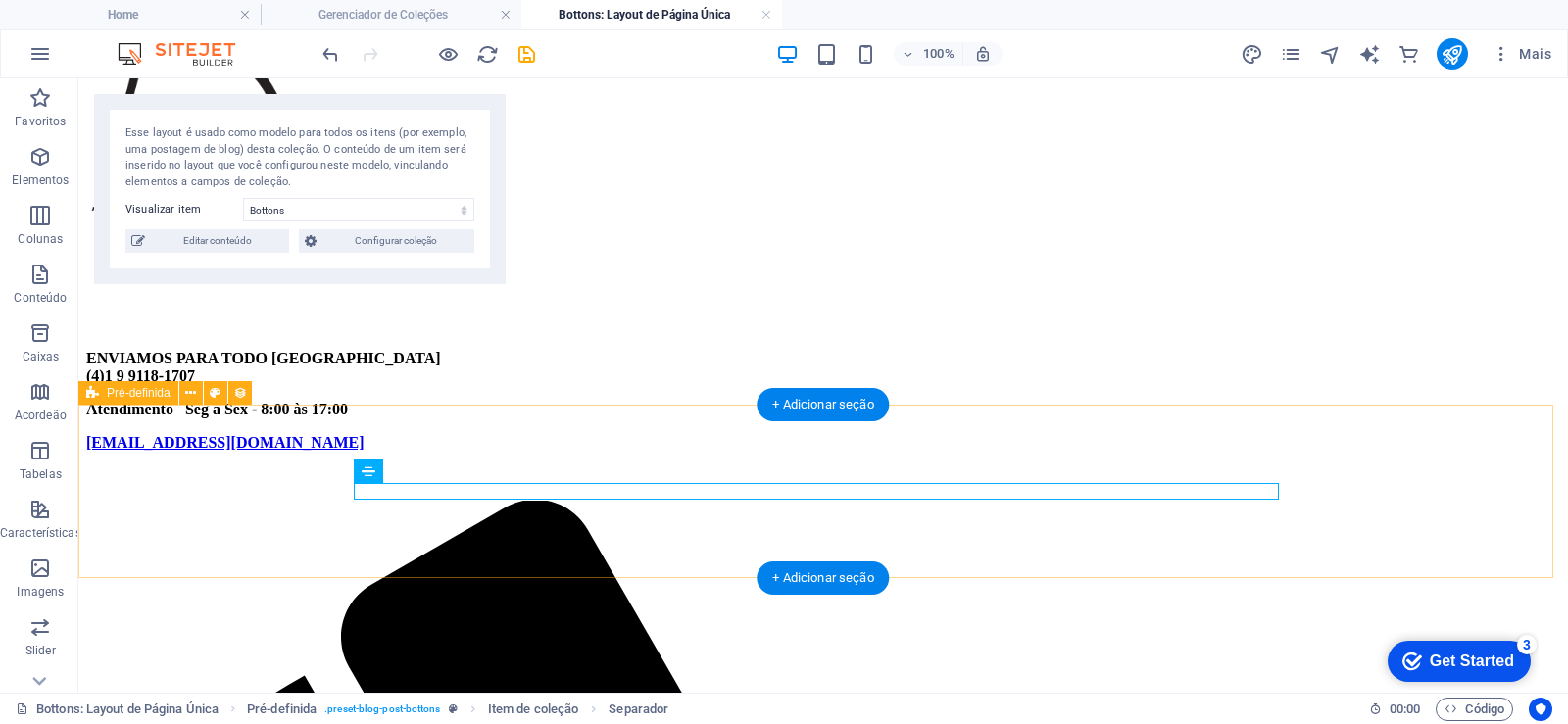
scroll to position [0, 0]
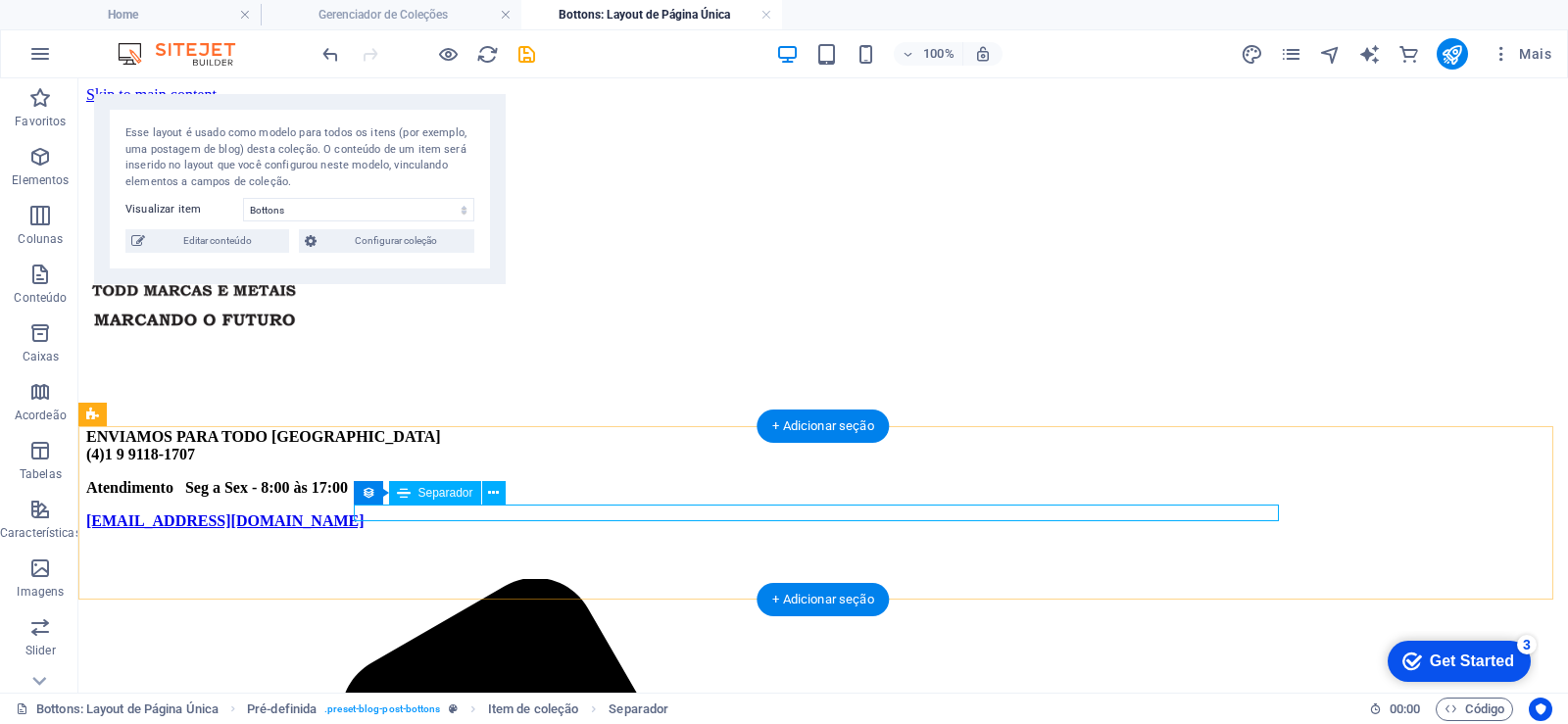
select select "%"
select select "px"
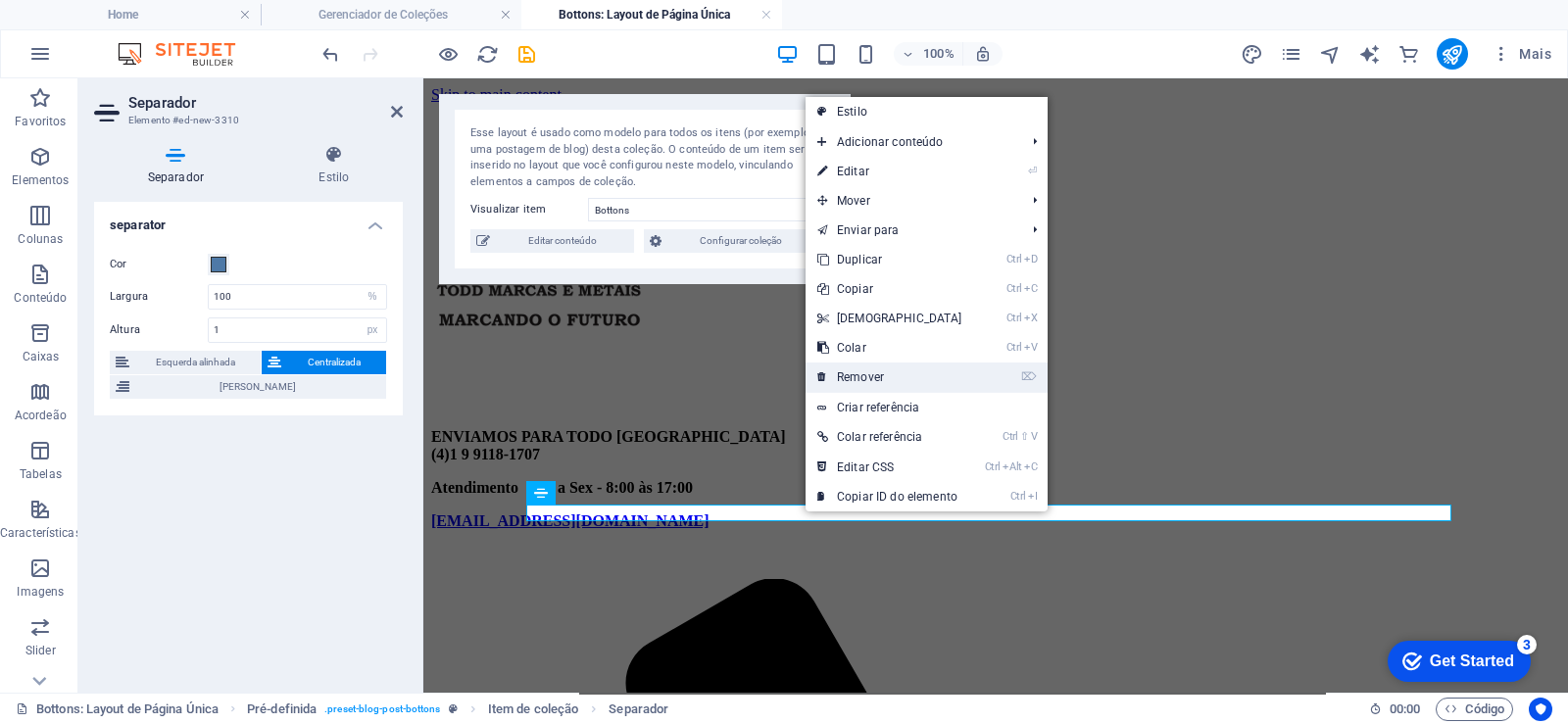
click at [863, 370] on link "⌦ Remover" at bounding box center [890, 377] width 169 height 29
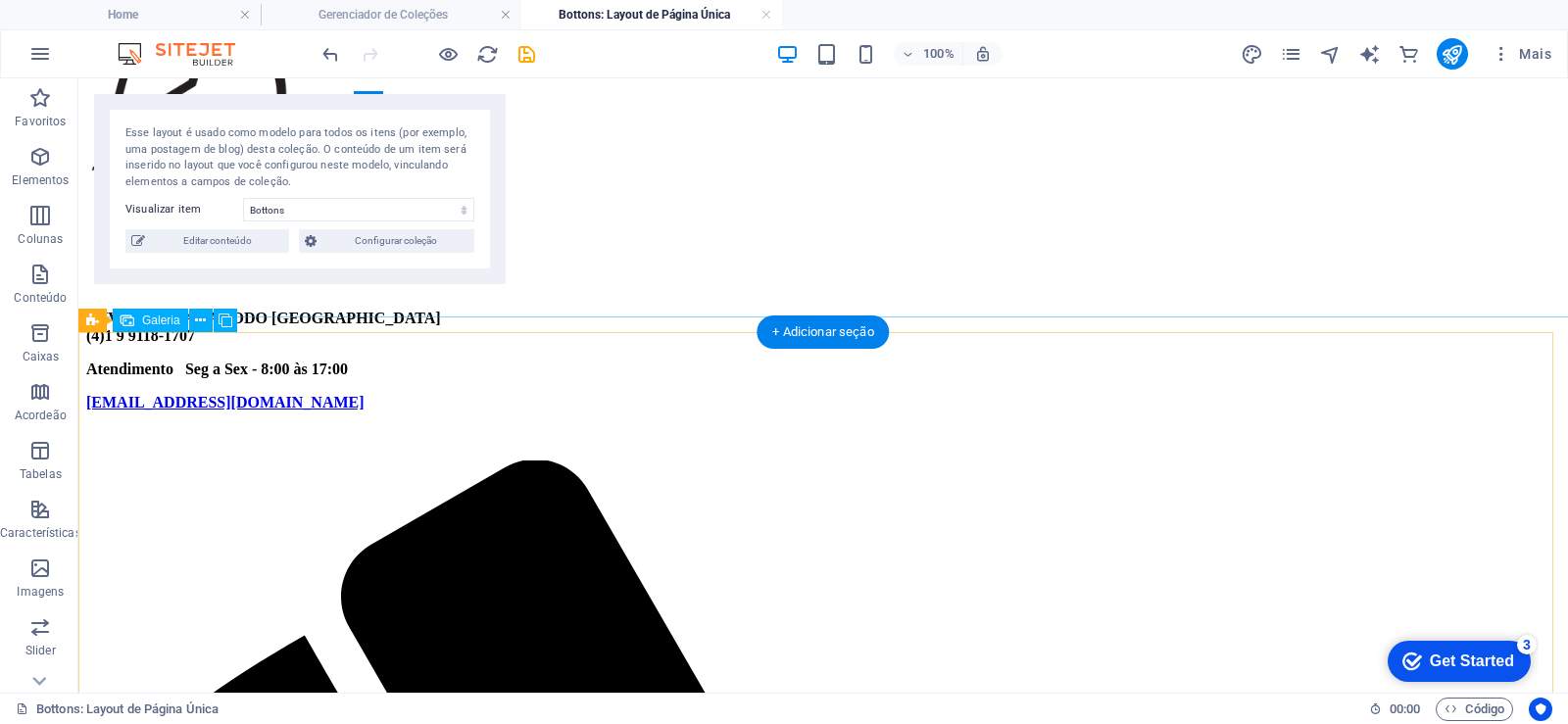
scroll to position [118, 0]
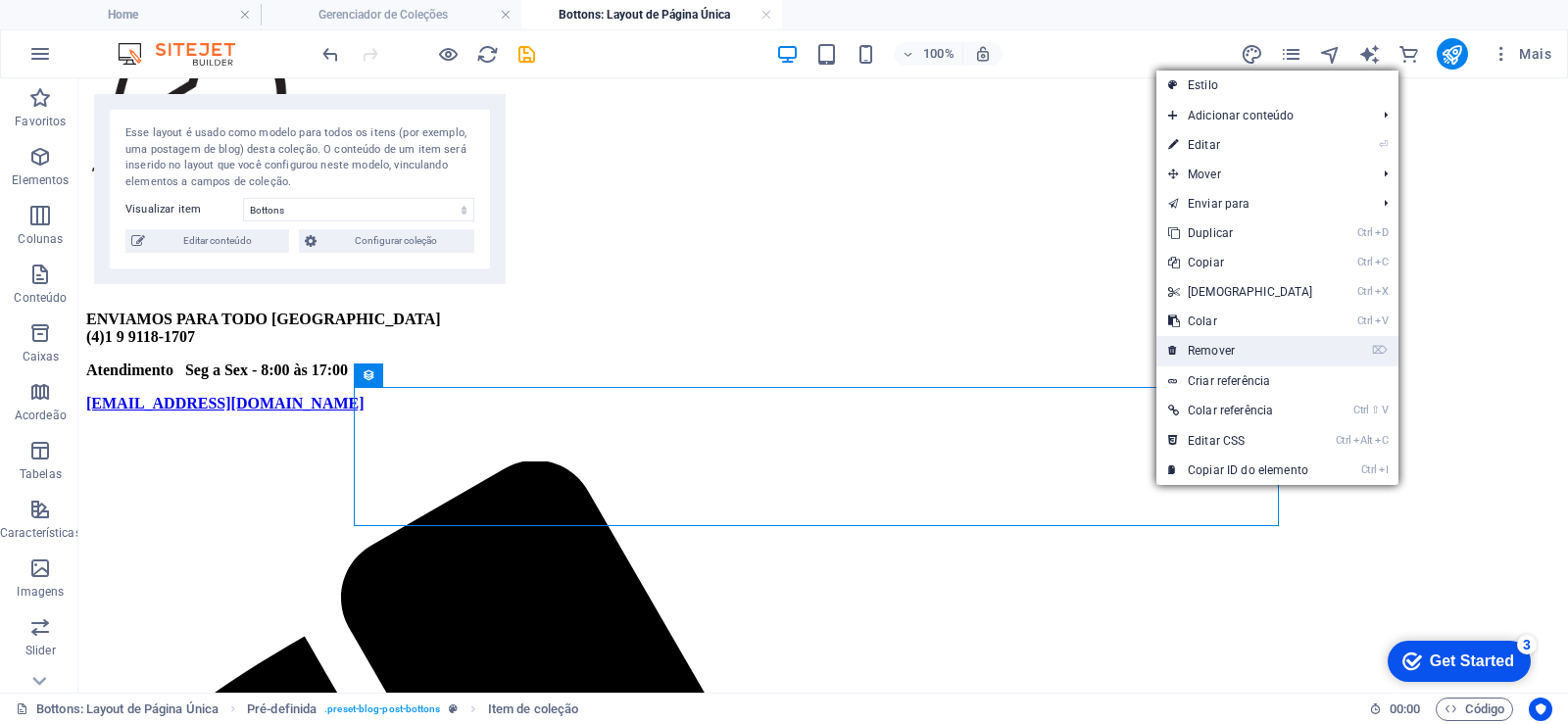
click at [1211, 349] on link "⌦ Remover" at bounding box center [1241, 351] width 169 height 29
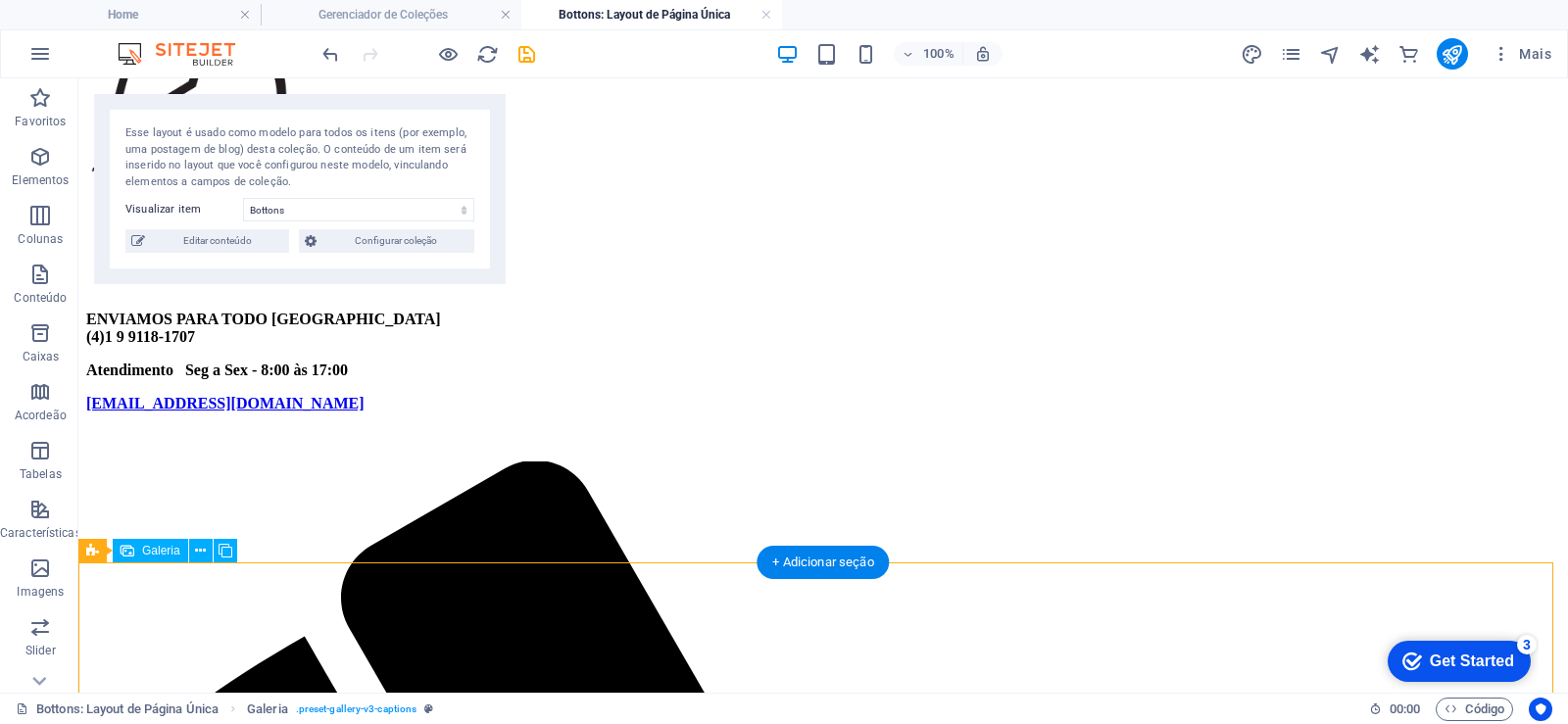
scroll to position [162, 0]
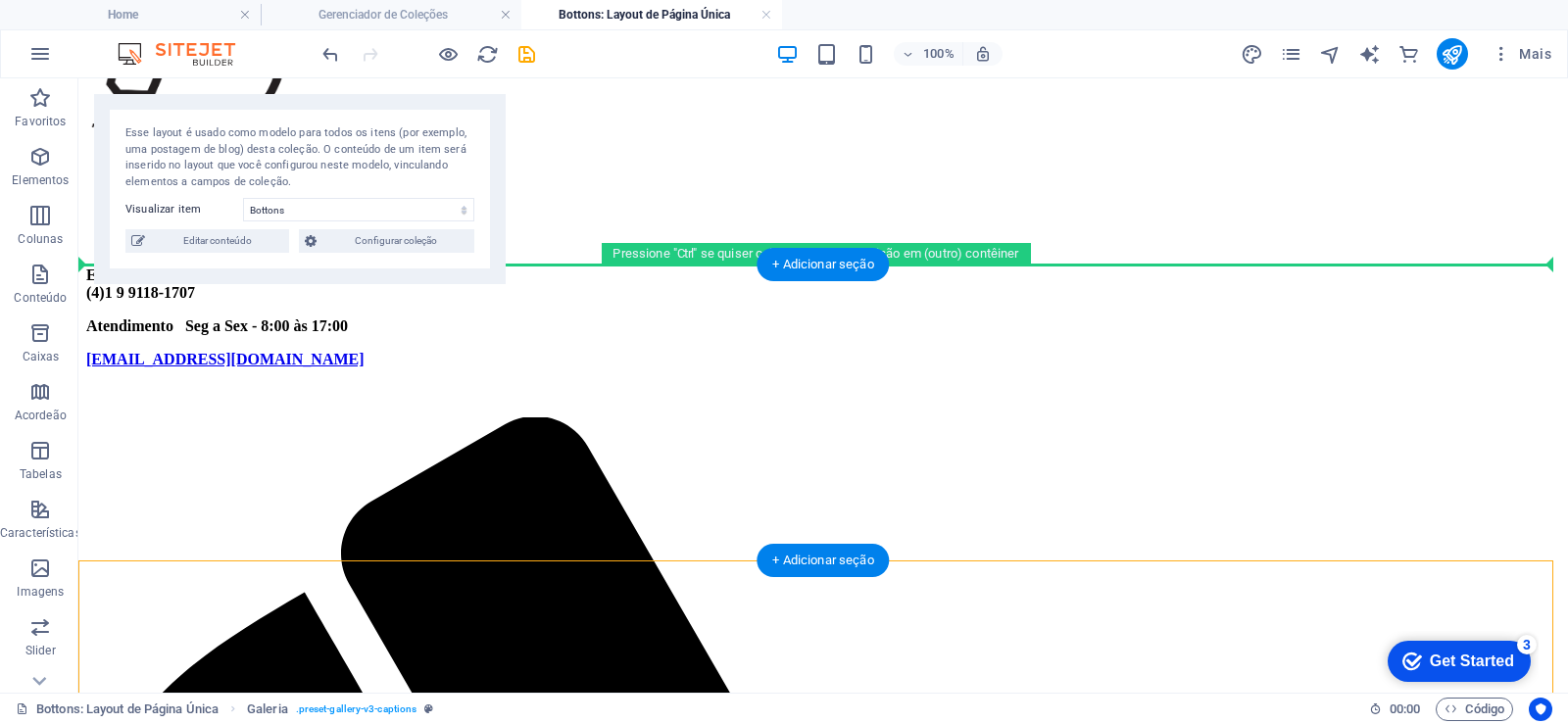
drag, startPoint x: 356, startPoint y: 667, endPoint x: 596, endPoint y: 309, distance: 431.0
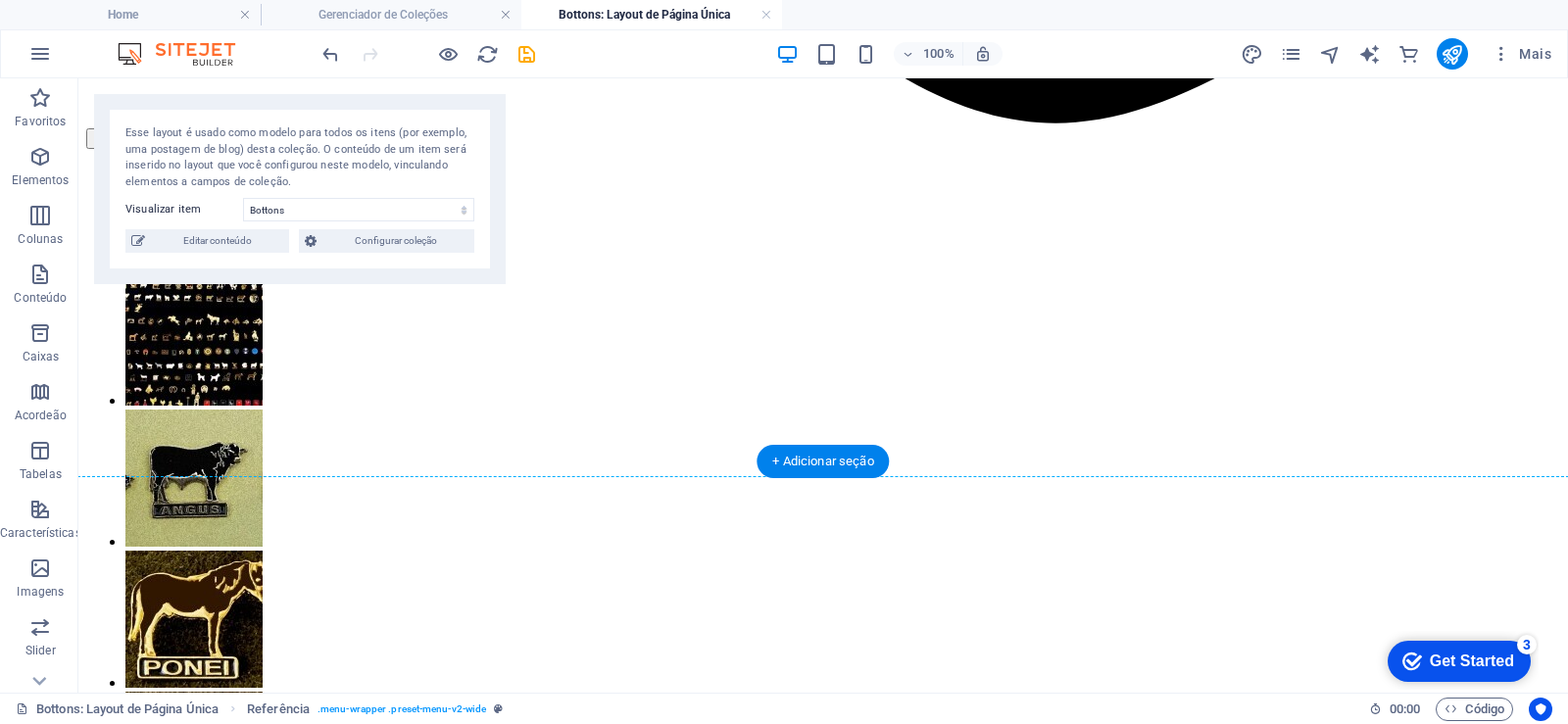
scroll to position [2407, 0]
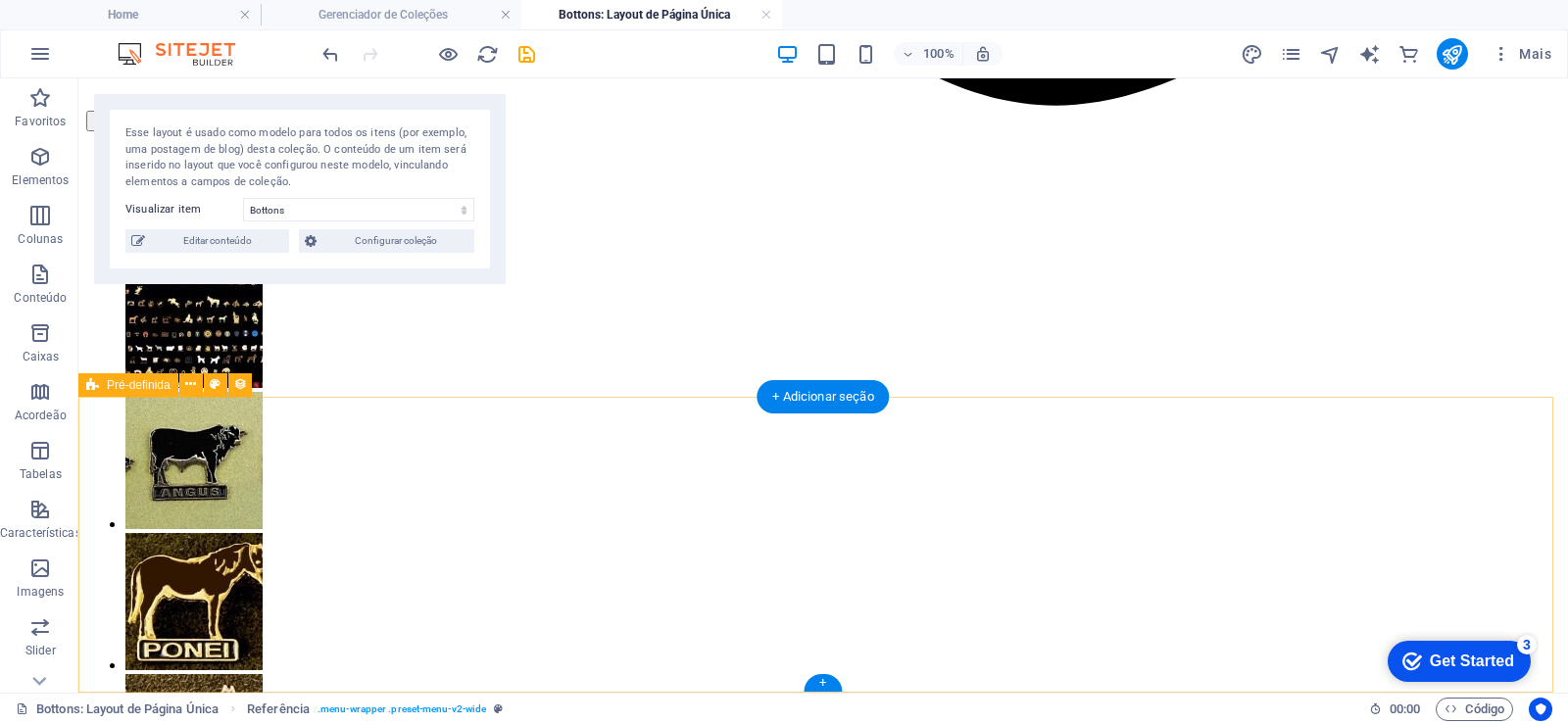
drag, startPoint x: 568, startPoint y: 389, endPoint x: 354, endPoint y: 676, distance: 358.0
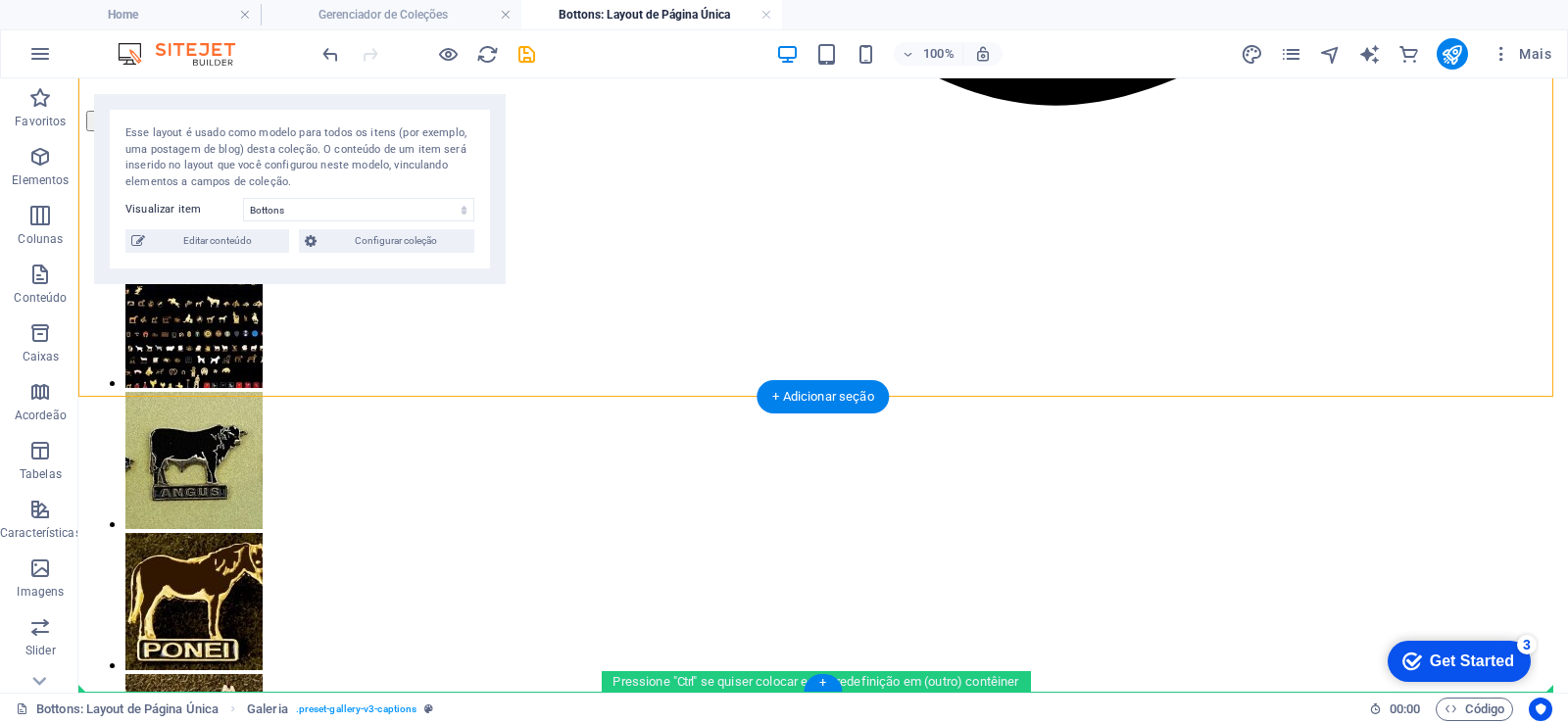
drag, startPoint x: 532, startPoint y: 397, endPoint x: 505, endPoint y: 692, distance: 296.2
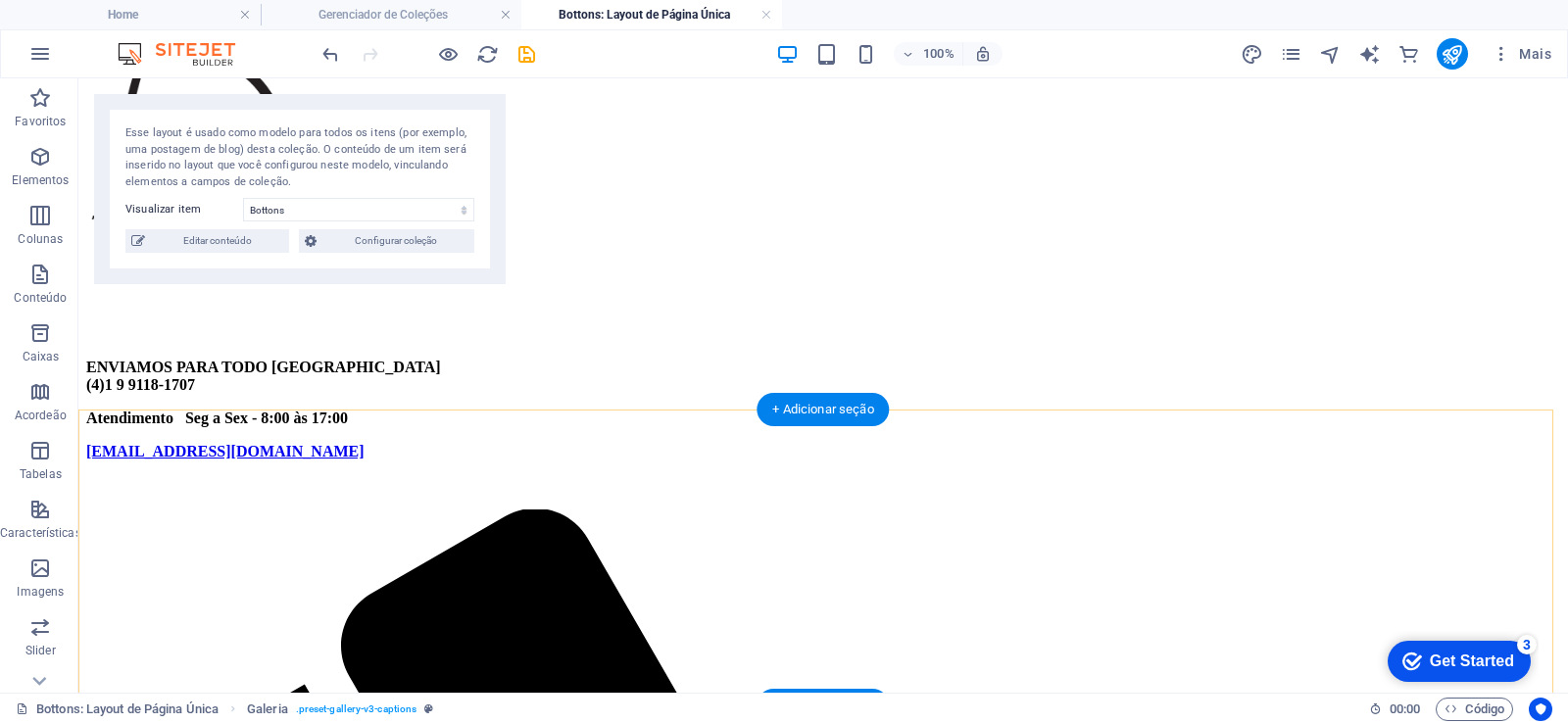
scroll to position [0, 0]
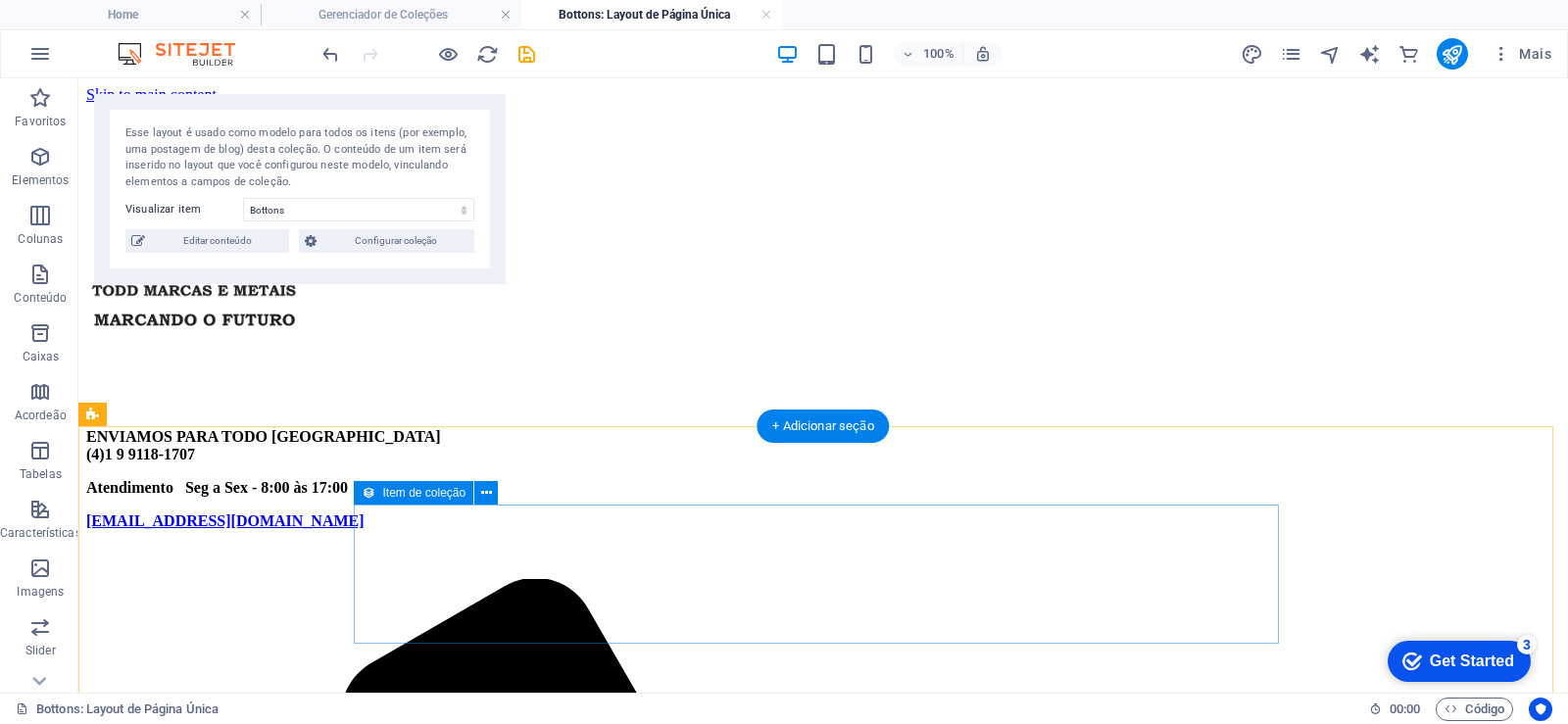
drag, startPoint x: 708, startPoint y: 606, endPoint x: 708, endPoint y: 646, distance: 40.0
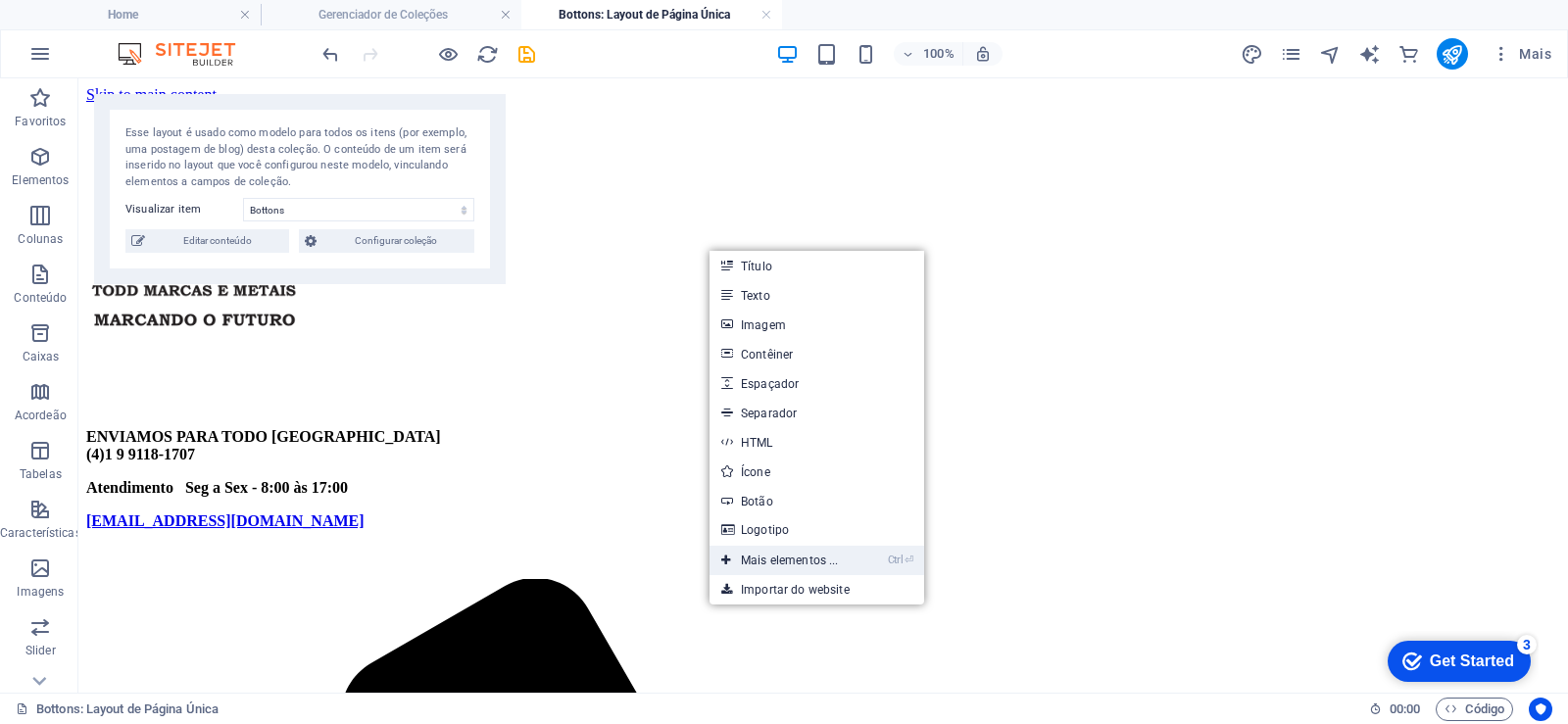
click at [815, 561] on link "Ctrl ⏎ Mais elementos ..." at bounding box center [780, 560] width 141 height 29
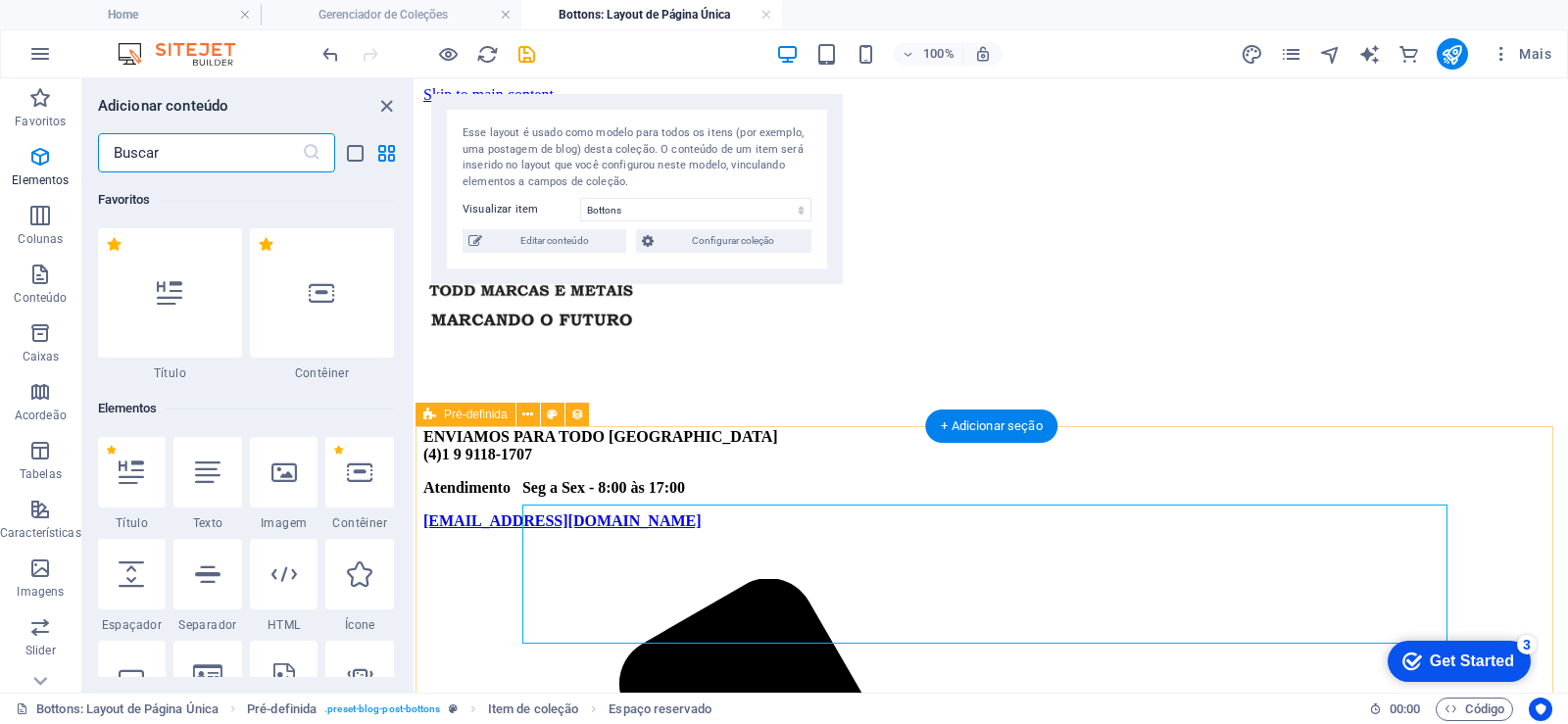
scroll to position [209, 0]
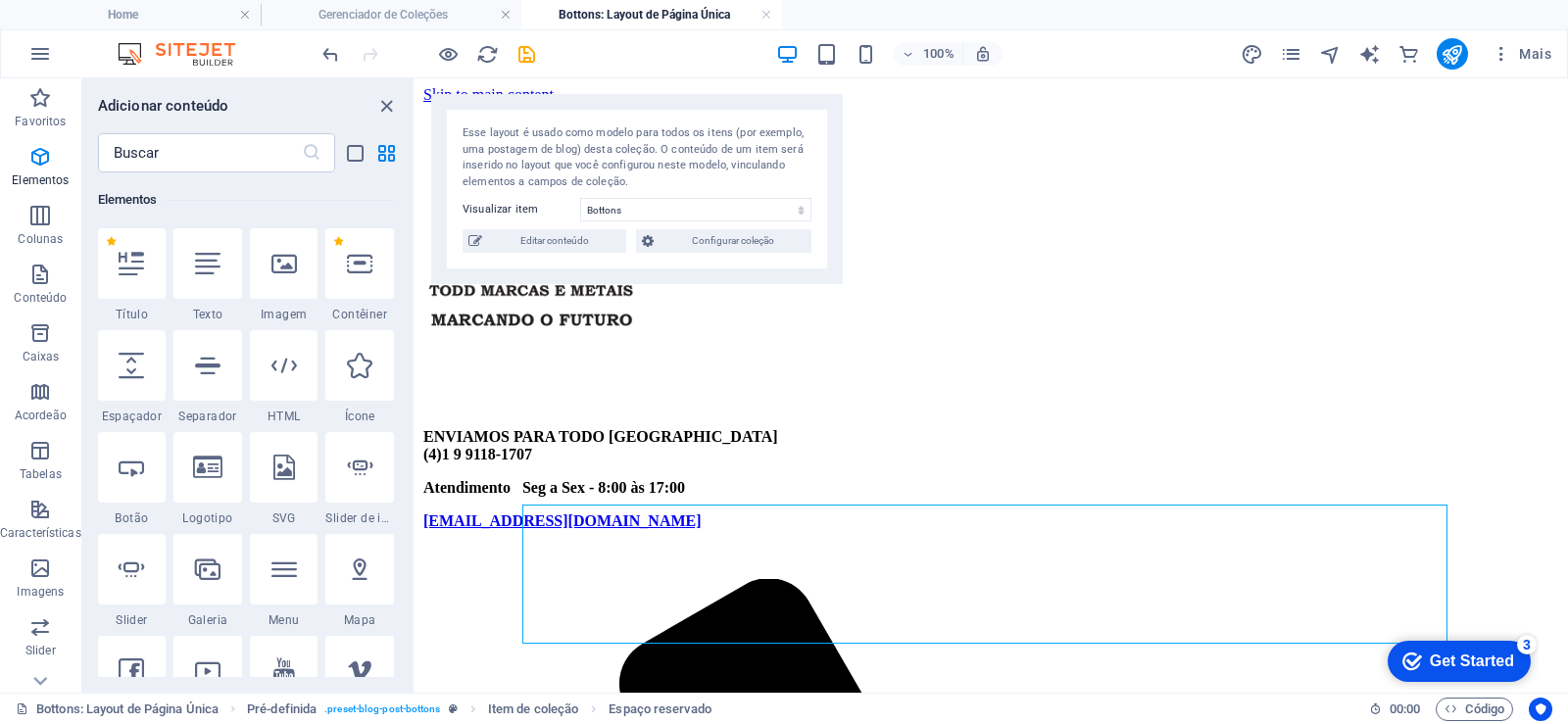
click at [392, 103] on icon "close panel" at bounding box center [386, 106] width 23 height 23
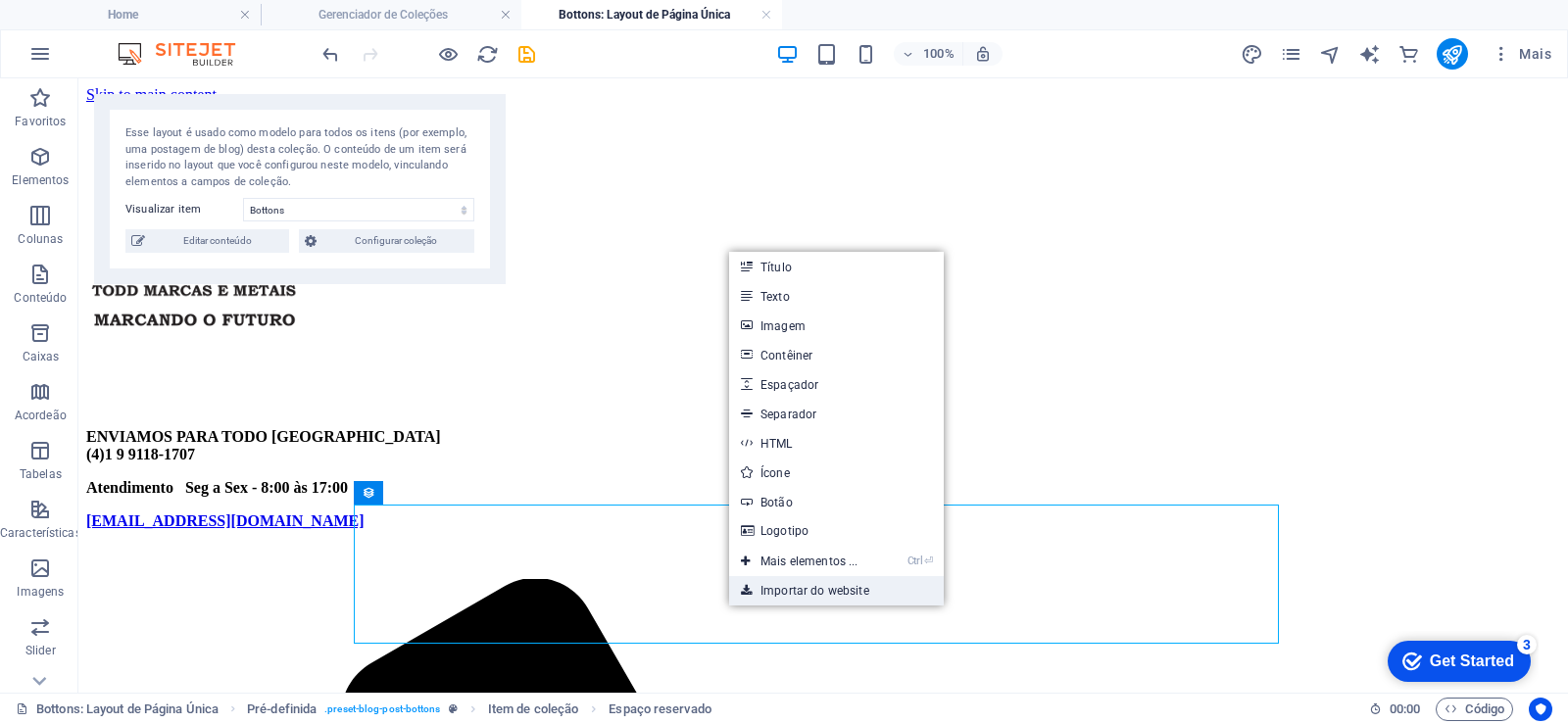
click at [822, 592] on link "Importar do website" at bounding box center [836, 591] width 215 height 29
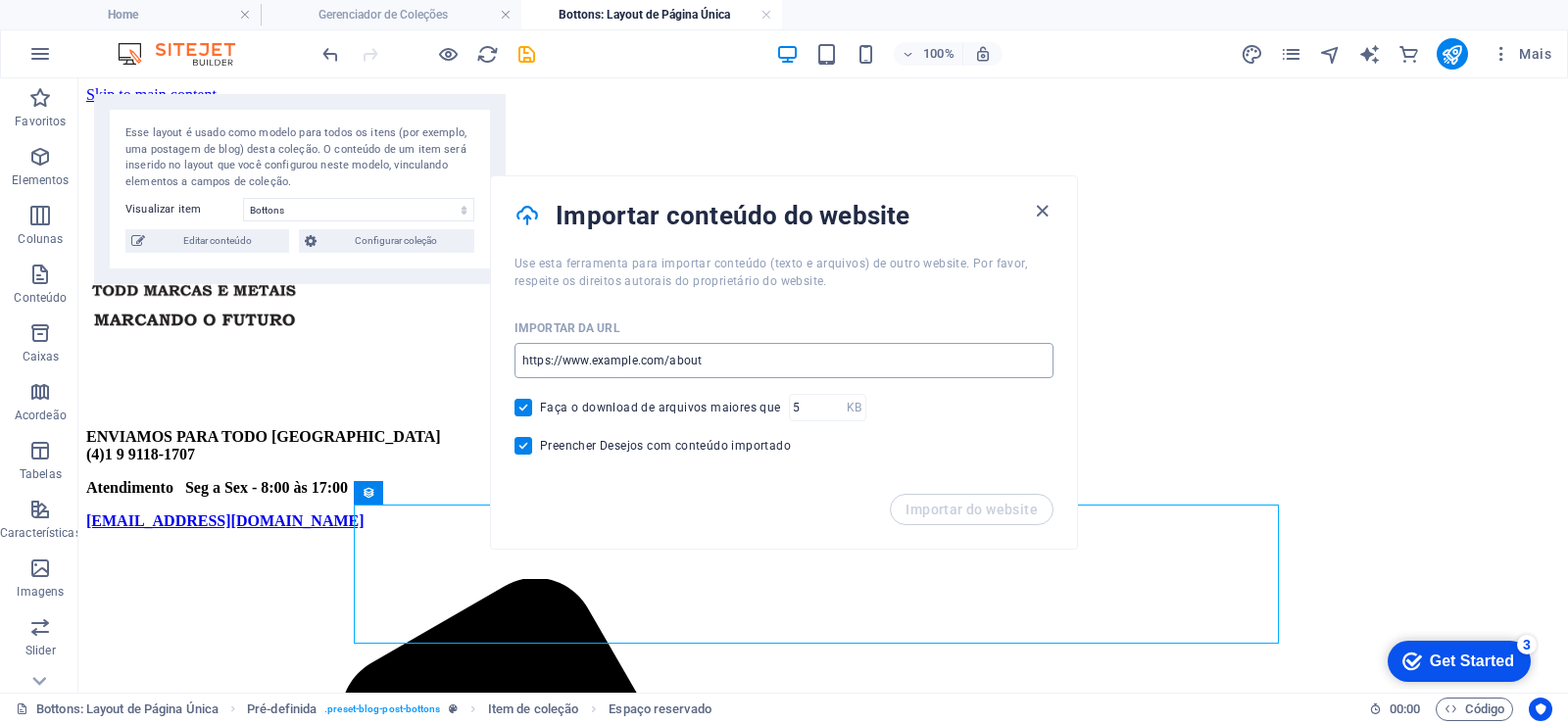
click at [650, 368] on input "url" at bounding box center [784, 361] width 539 height 35
click at [652, 363] on input "url" at bounding box center [784, 361] width 539 height 35
click at [726, 362] on input "url" at bounding box center [784, 361] width 539 height 35
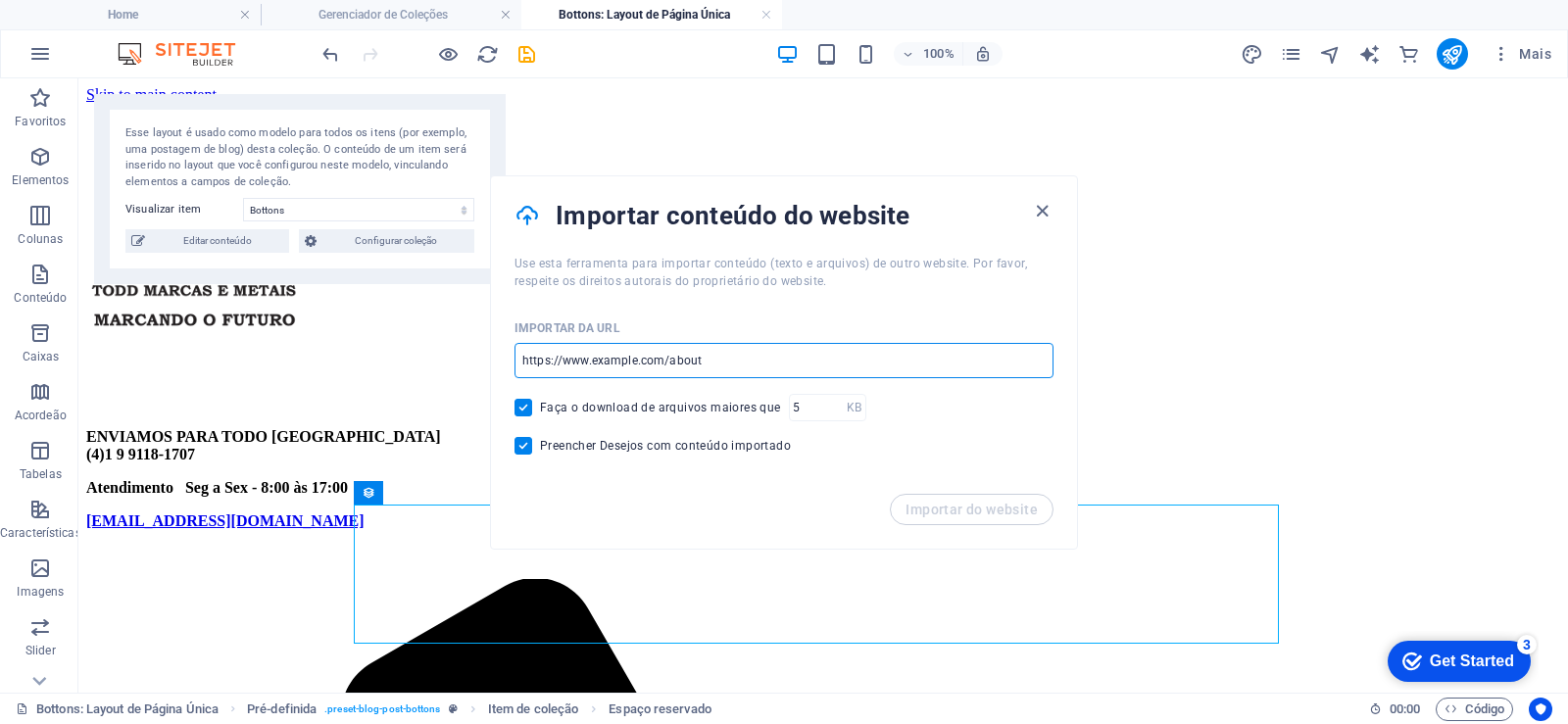
click at [726, 362] on input "url" at bounding box center [784, 361] width 539 height 35
click at [1038, 211] on icon "button" at bounding box center [1042, 211] width 23 height 23
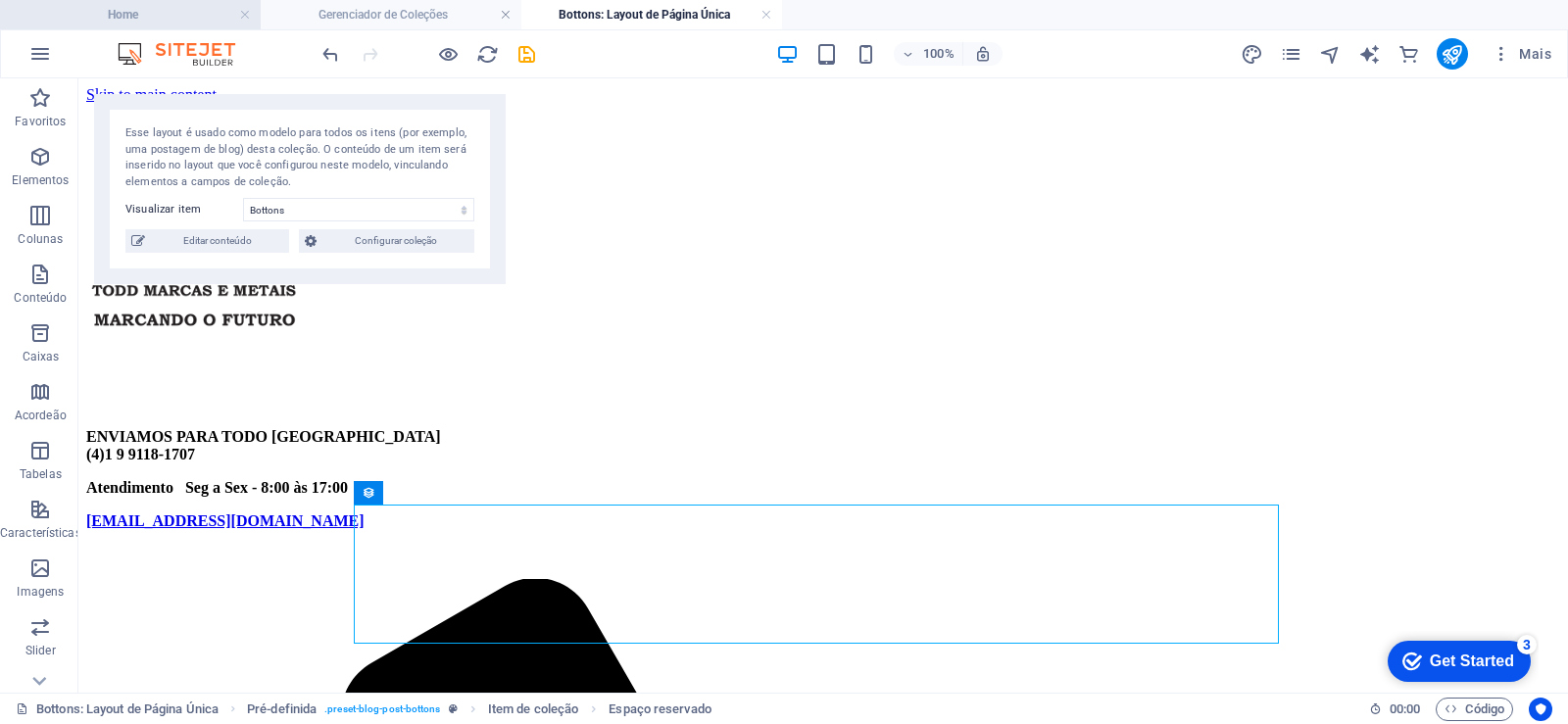
click at [193, 9] on h4 "Home" at bounding box center [130, 15] width 261 height 22
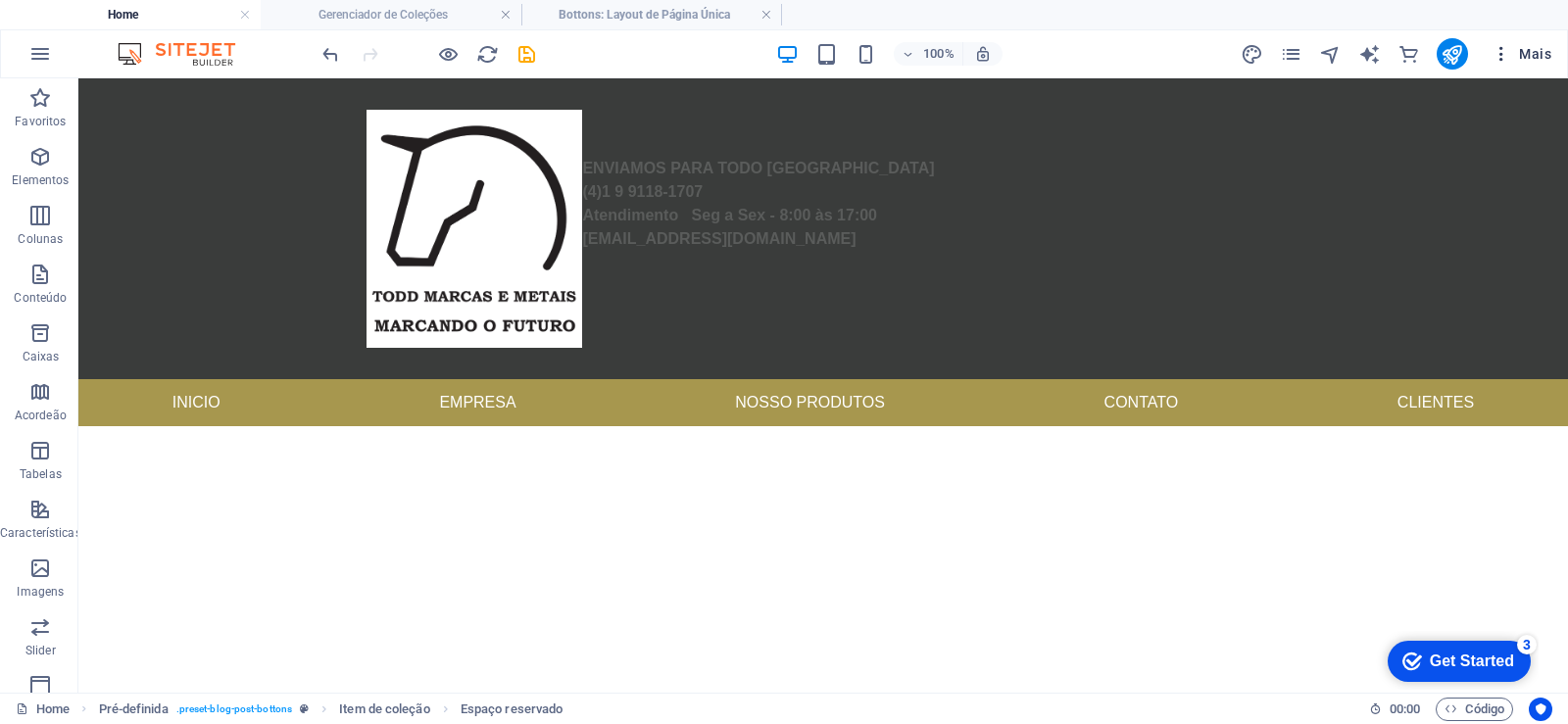
click at [1500, 57] on icon "button" at bounding box center [1501, 54] width 20 height 20
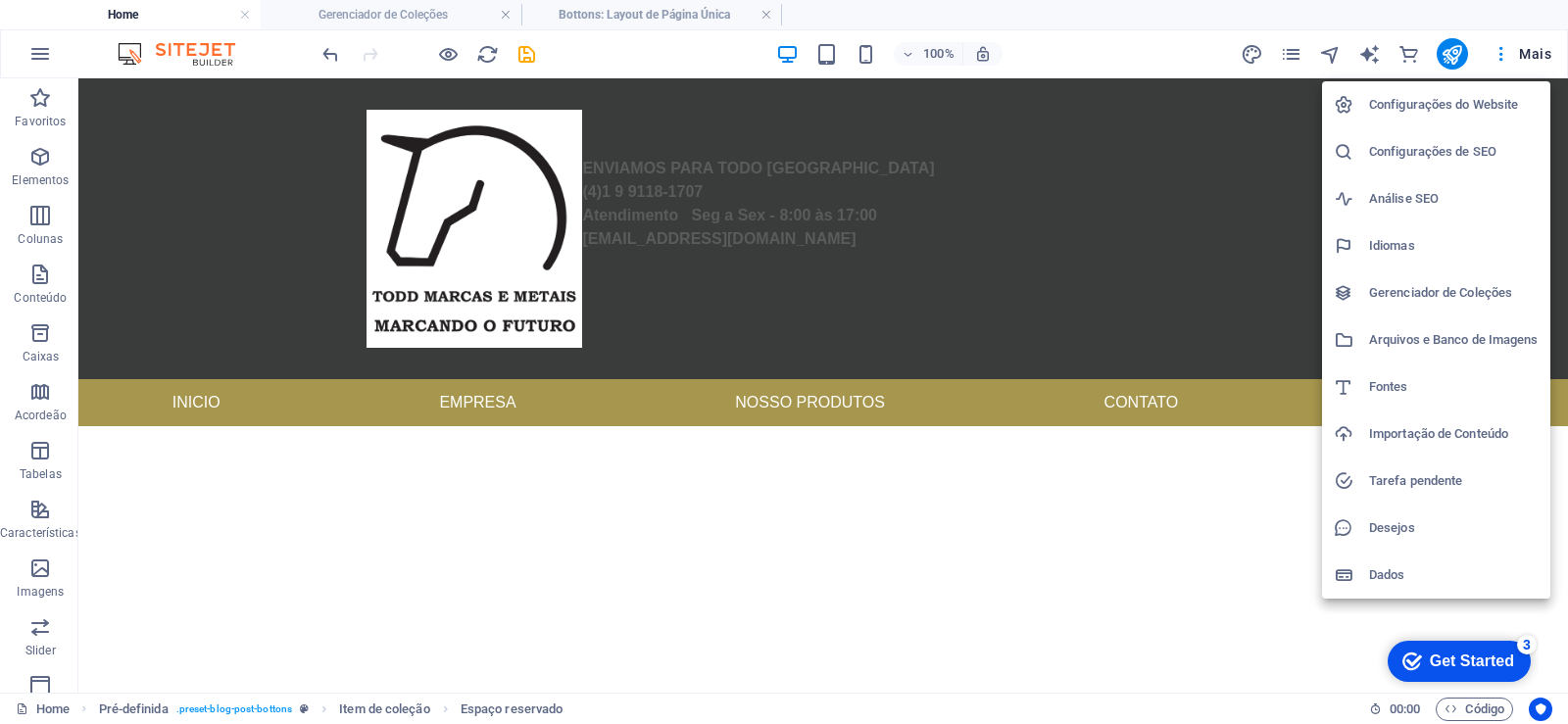
click at [1286, 54] on div at bounding box center [784, 362] width 1568 height 724
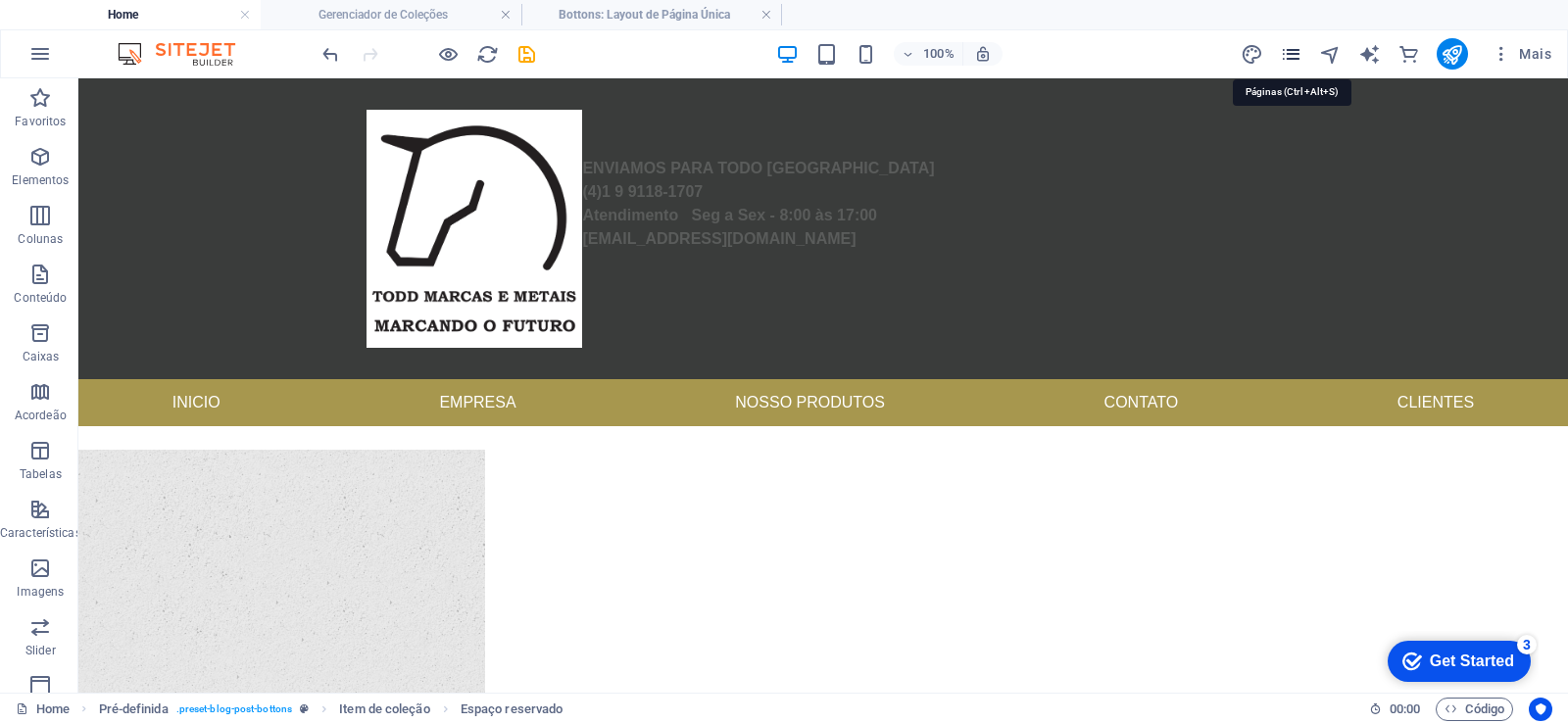
click at [1293, 61] on icon "pages" at bounding box center [1291, 54] width 23 height 23
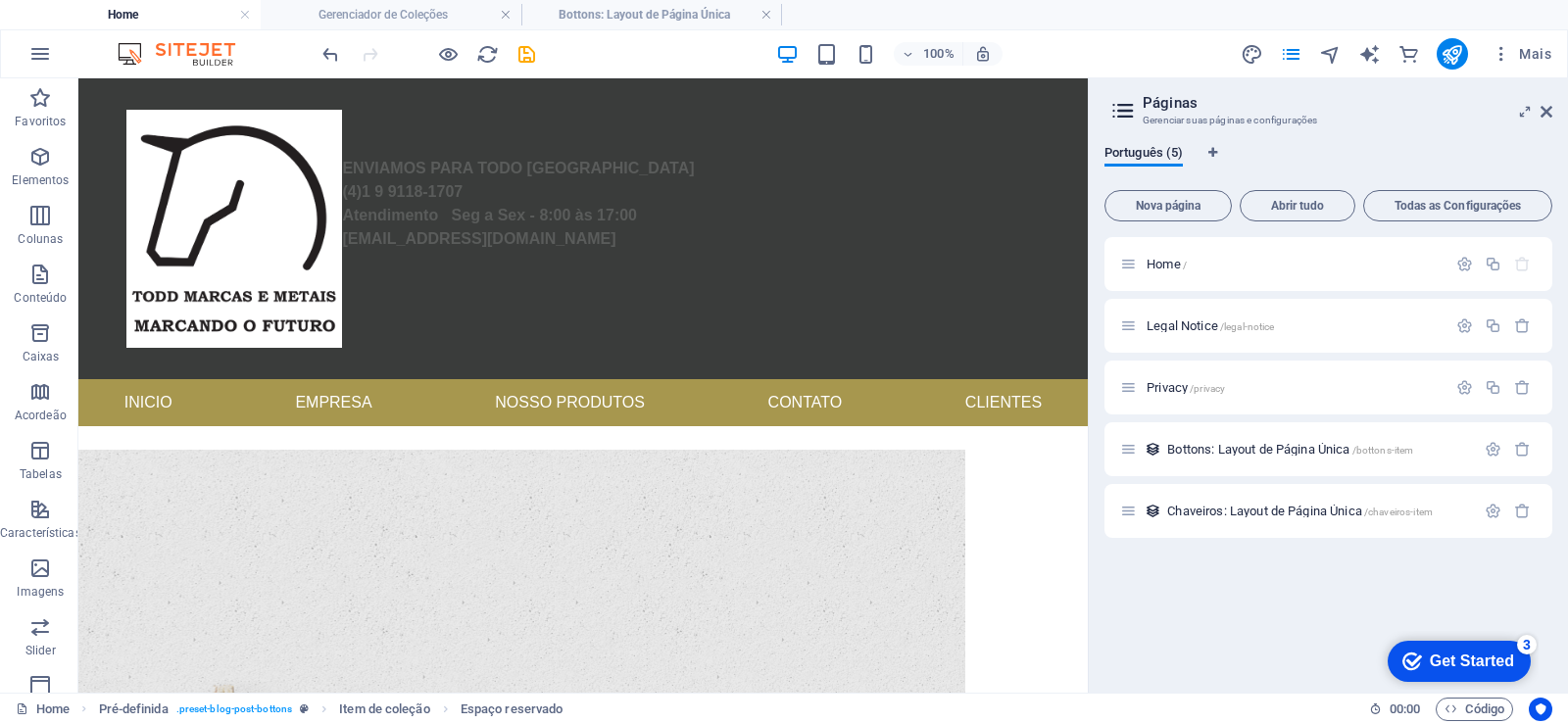
drag, startPoint x: 1499, startPoint y: 207, endPoint x: 1554, endPoint y: 336, distance: 140.2
click at [1500, 208] on span "Todas as Configurações" at bounding box center [1457, 206] width 172 height 12
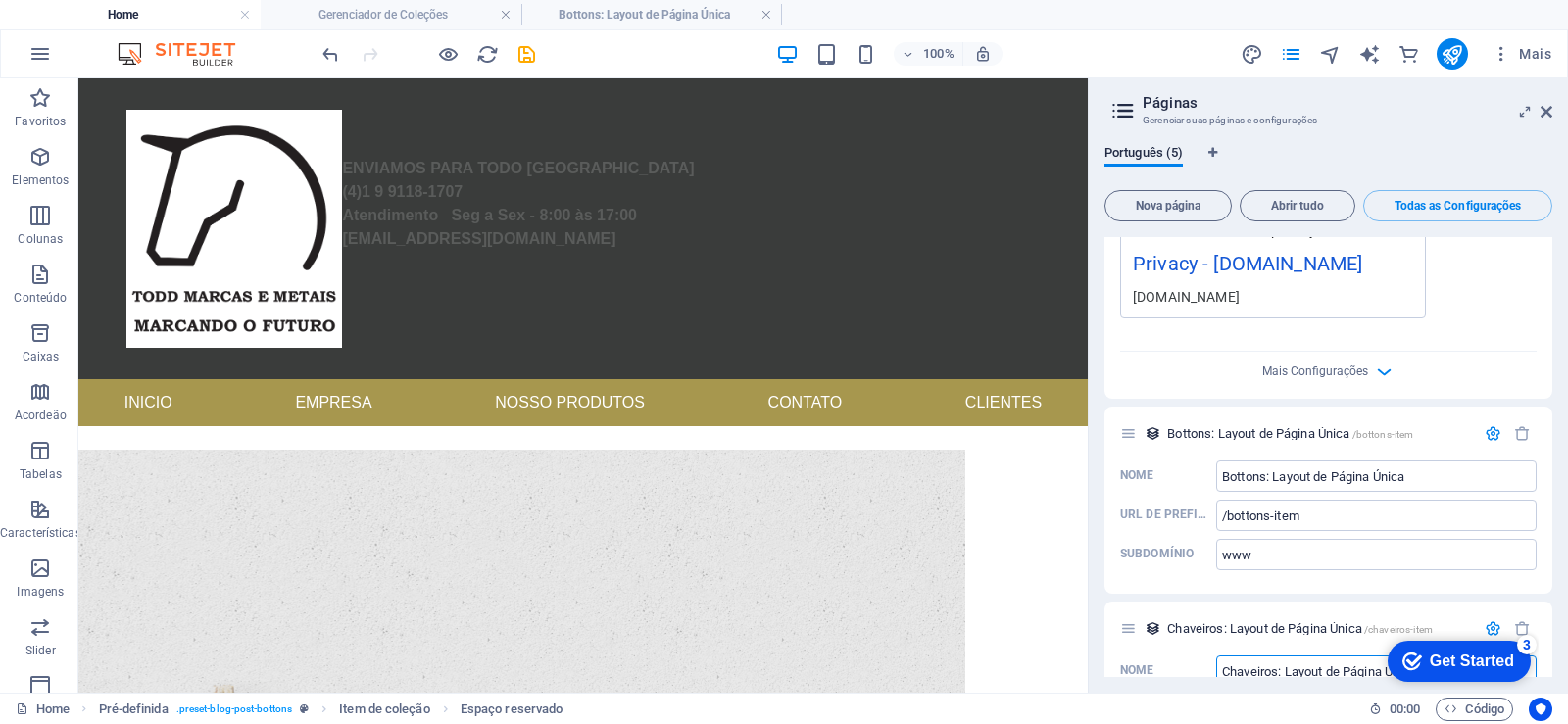
scroll to position [2325, 0]
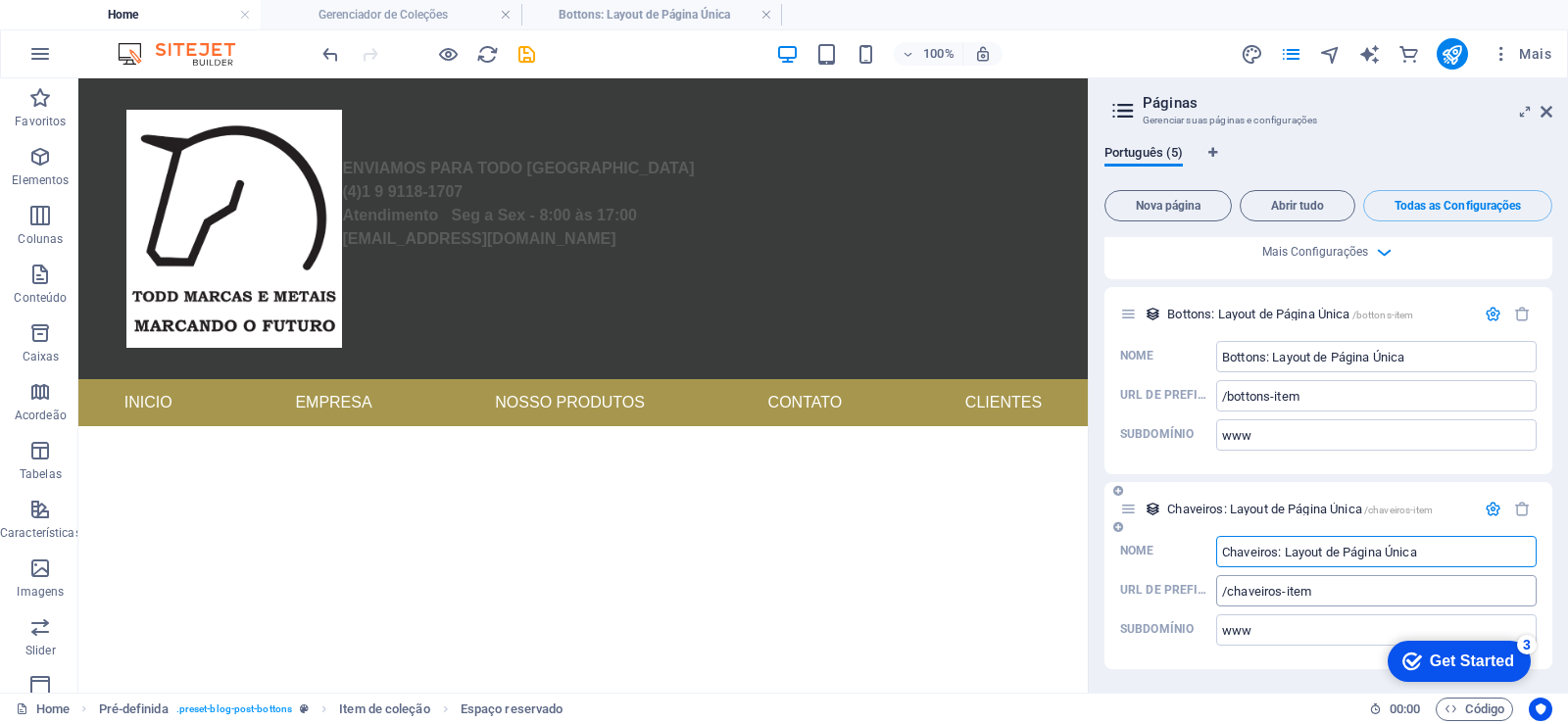
click at [1334, 600] on input "/chaveiros-item" at bounding box center [1376, 591] width 320 height 31
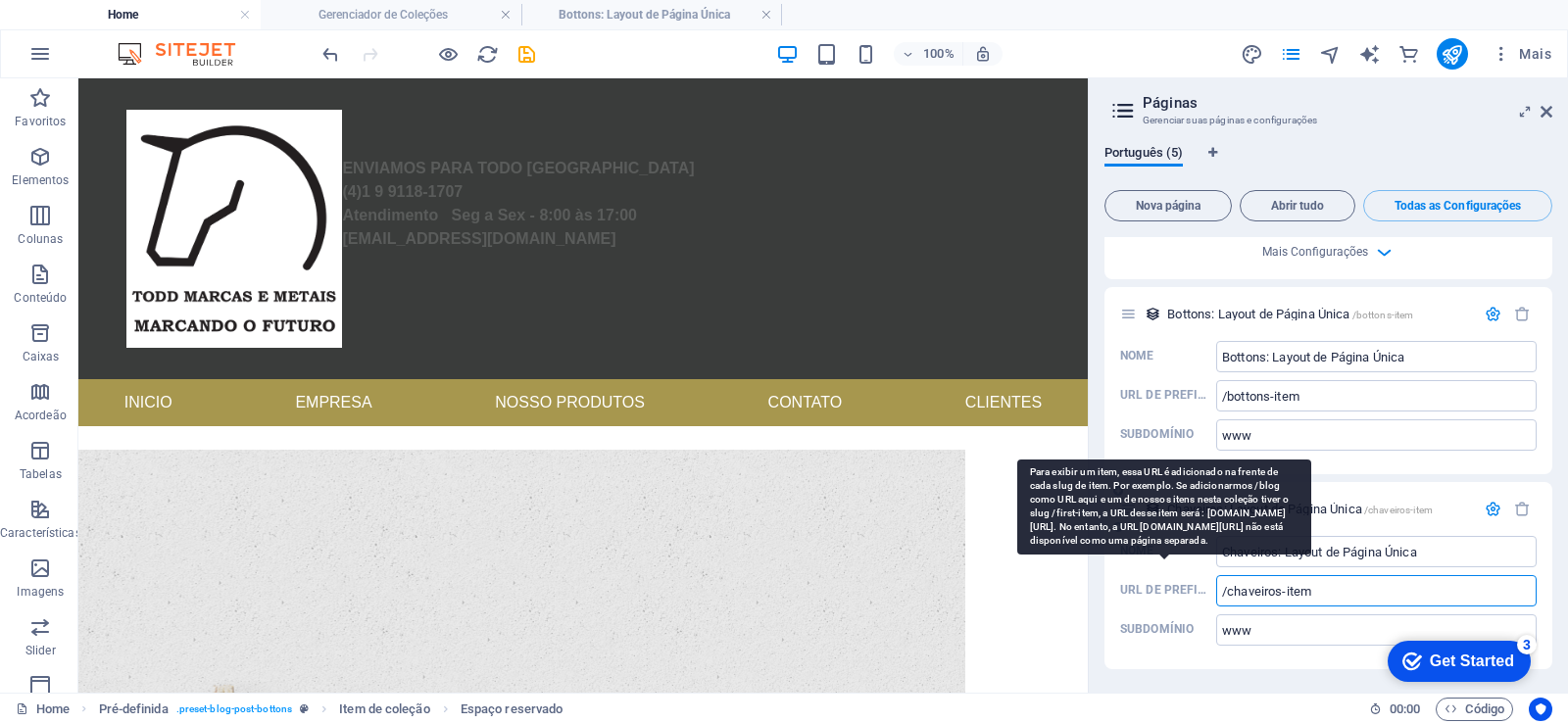
drag, startPoint x: 1323, startPoint y: 596, endPoint x: 1155, endPoint y: 598, distance: 168.0
click at [1155, 598] on label "URL de prefixo /chaveiros-item ​" at bounding box center [1328, 591] width 416 height 31
click at [1216, 598] on input "/chaveiros-item" at bounding box center [1376, 591] width 320 height 31
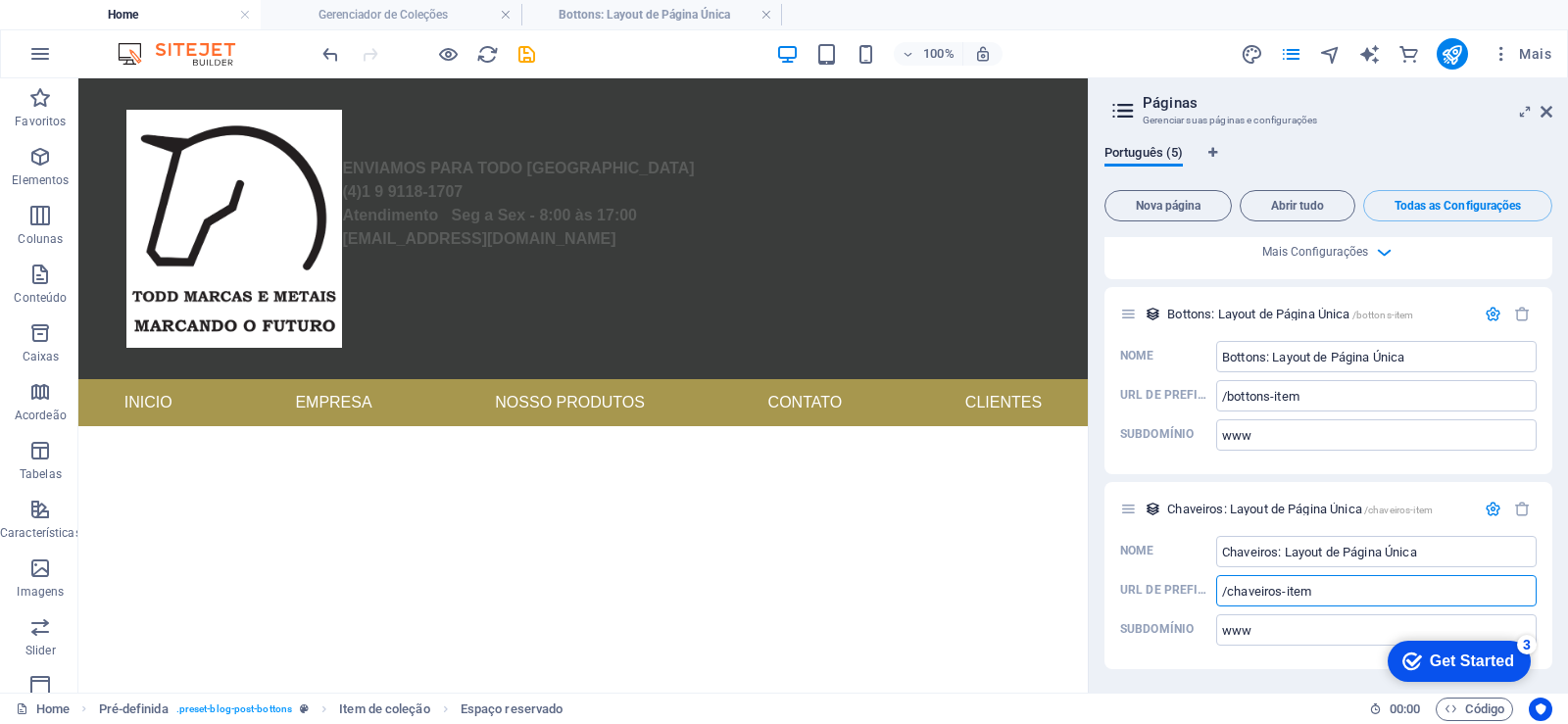
click at [1553, 112] on aside "Páginas Gerenciar suas páginas e configurações Português (5) Nova página Abrir …" at bounding box center [1328, 385] width 480 height 614
click at [1546, 106] on icon at bounding box center [1546, 112] width 12 height 16
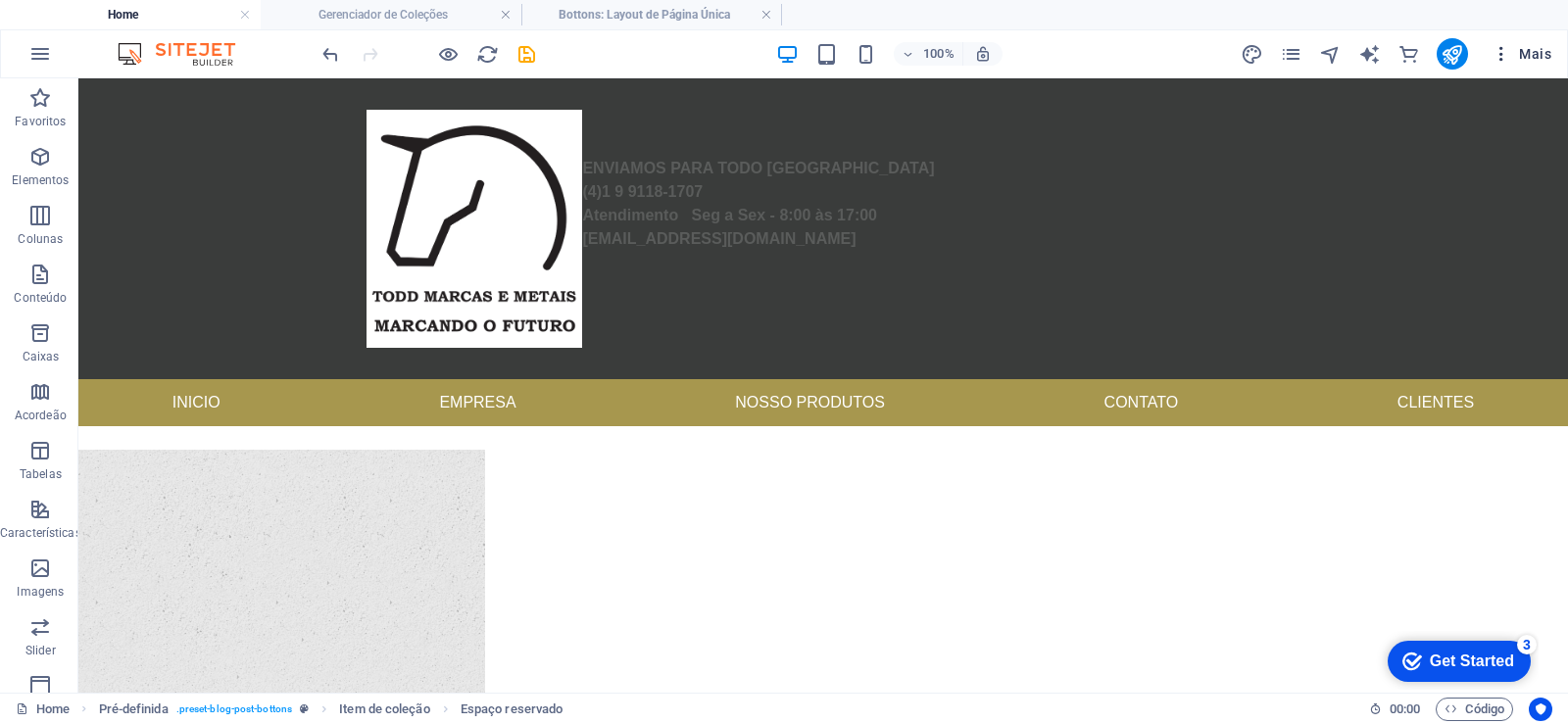
click at [1523, 46] on span "Mais" at bounding box center [1521, 54] width 60 height 20
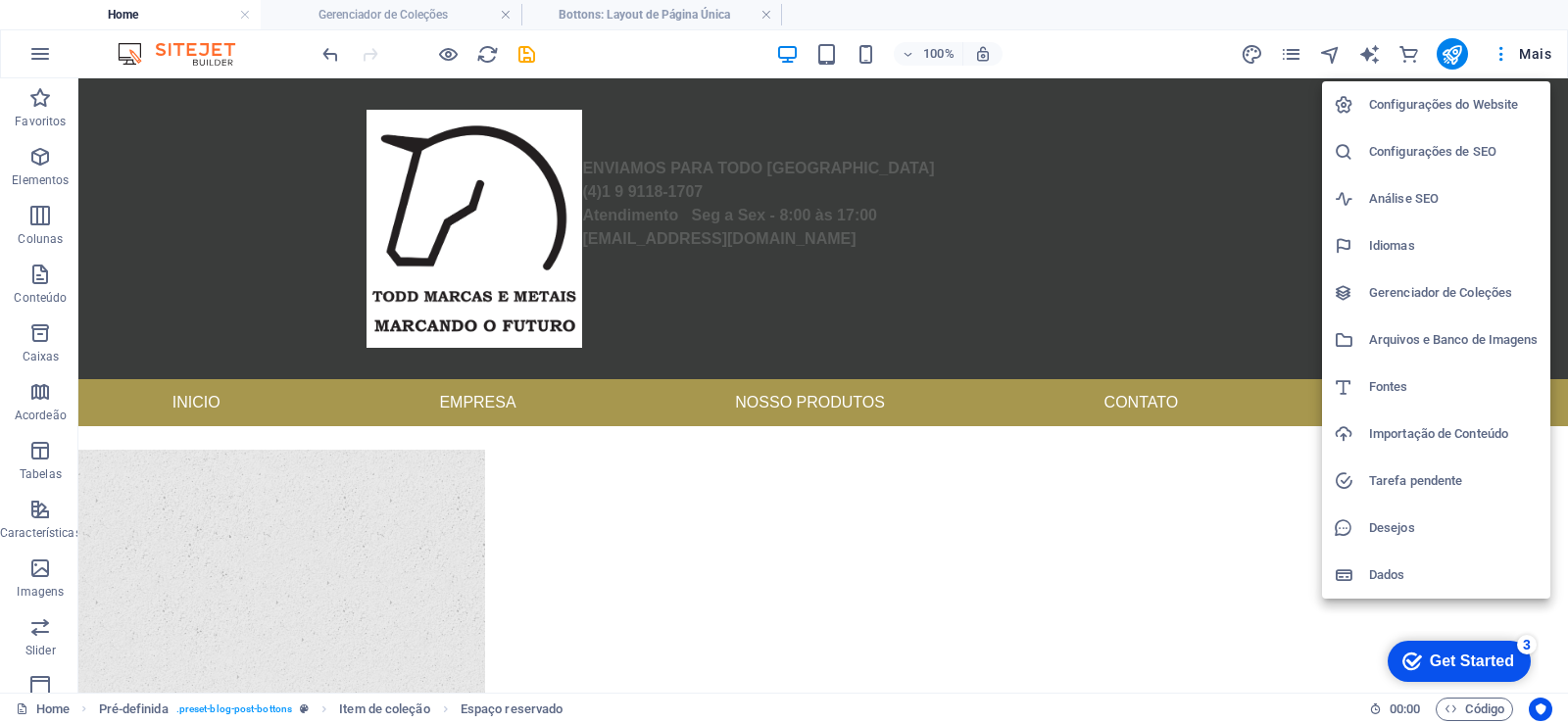
click at [1496, 102] on h6 "Configurações do Website" at bounding box center [1453, 105] width 170 height 24
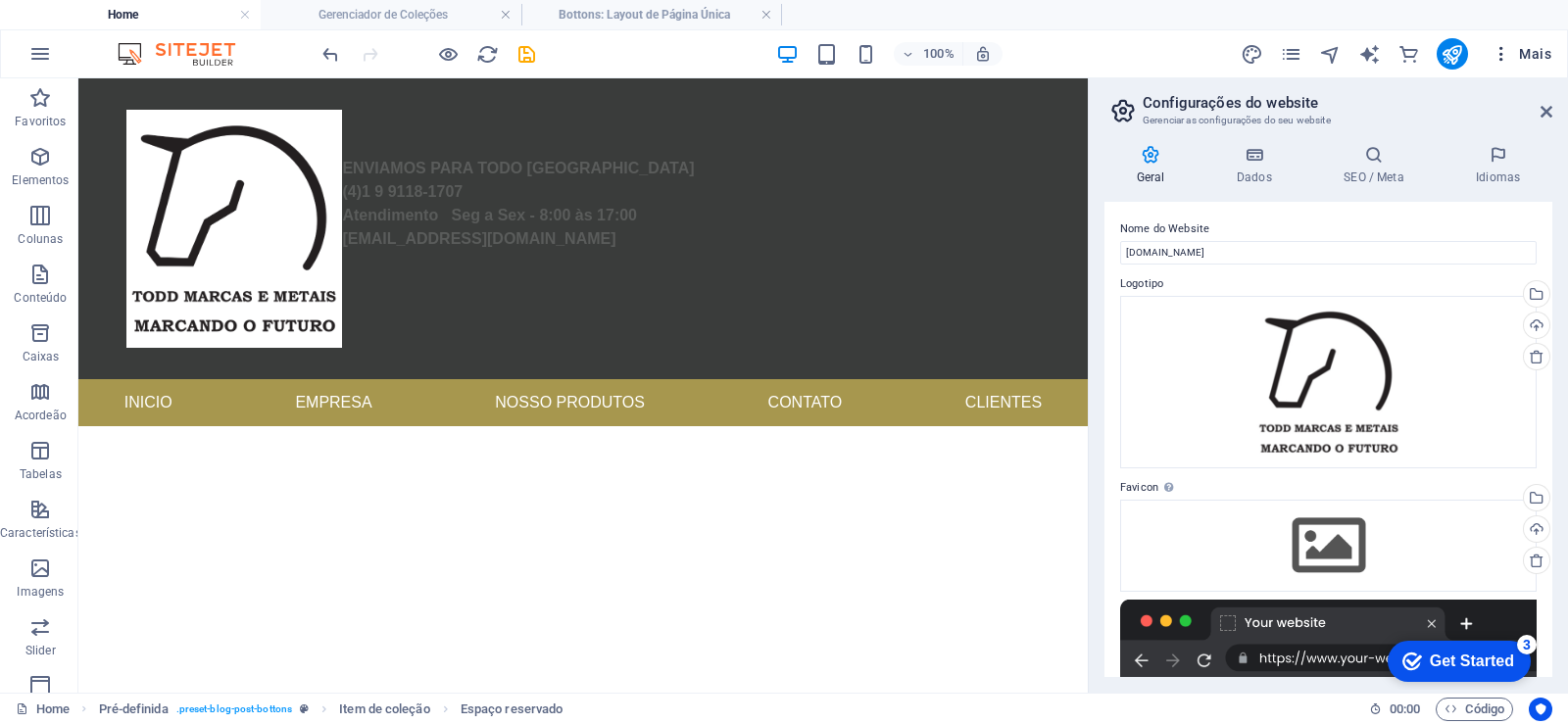
click at [1526, 52] on span "Mais" at bounding box center [1521, 54] width 60 height 20
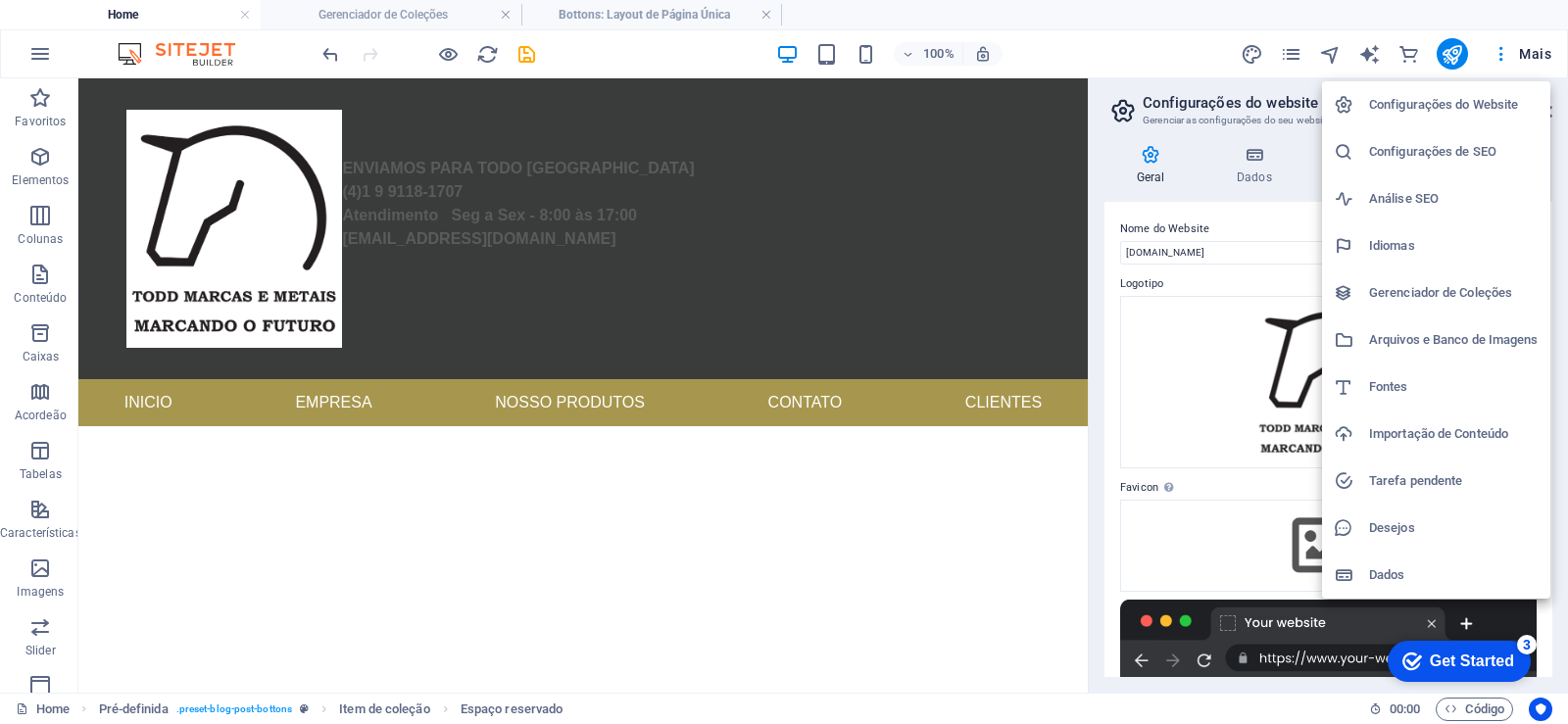
click at [1528, 63] on div at bounding box center [784, 362] width 1568 height 724
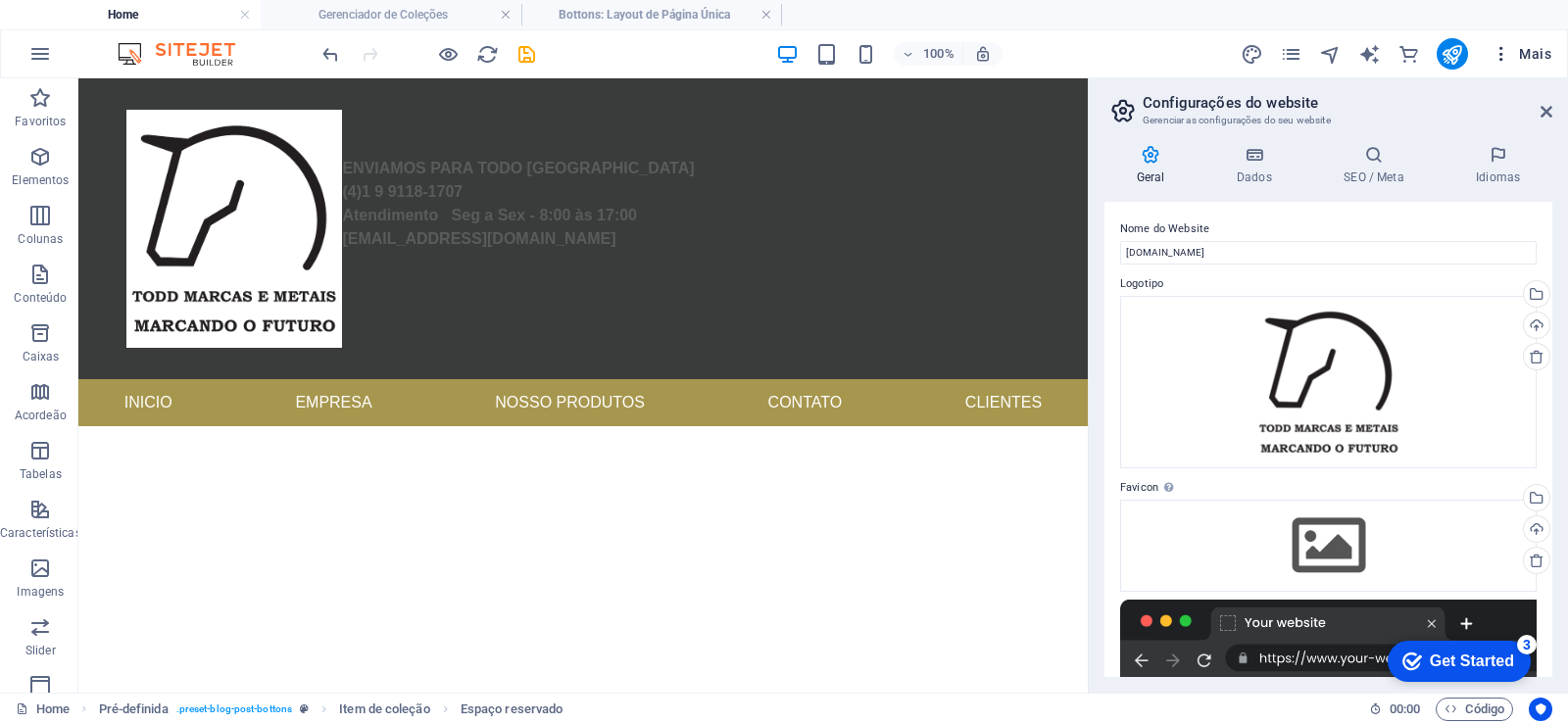
click at [1501, 55] on icon "button" at bounding box center [1501, 54] width 20 height 20
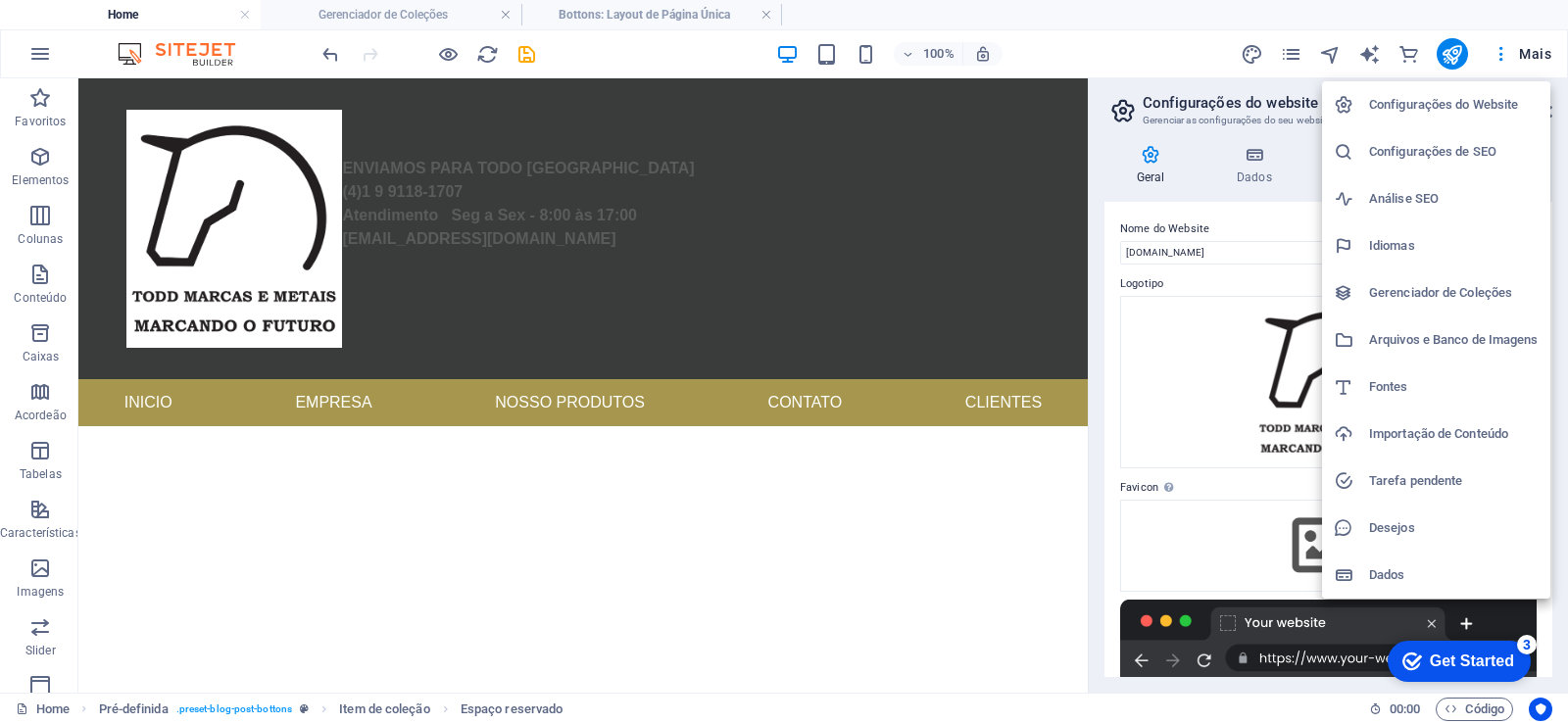
click at [1103, 415] on div at bounding box center [784, 362] width 1568 height 724
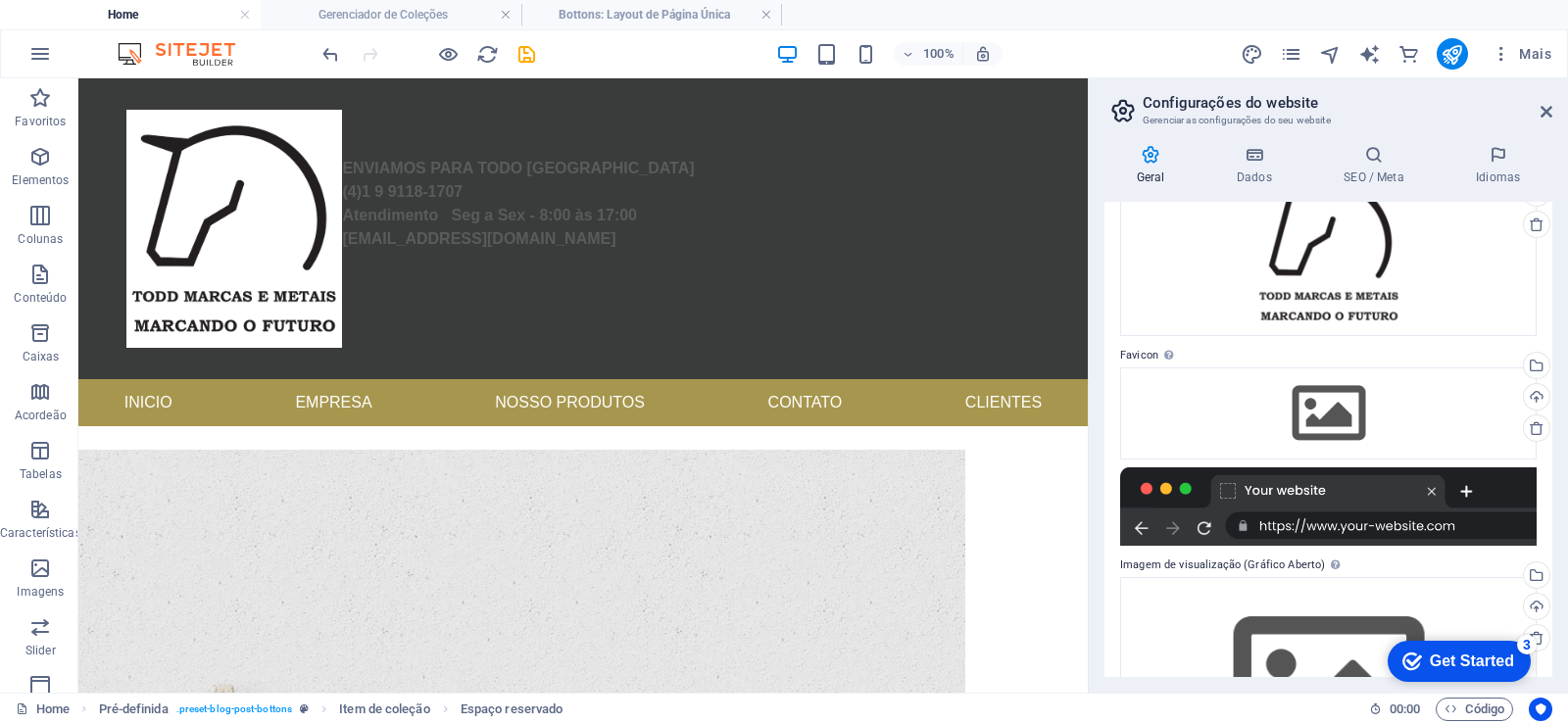
scroll to position [272, 0]
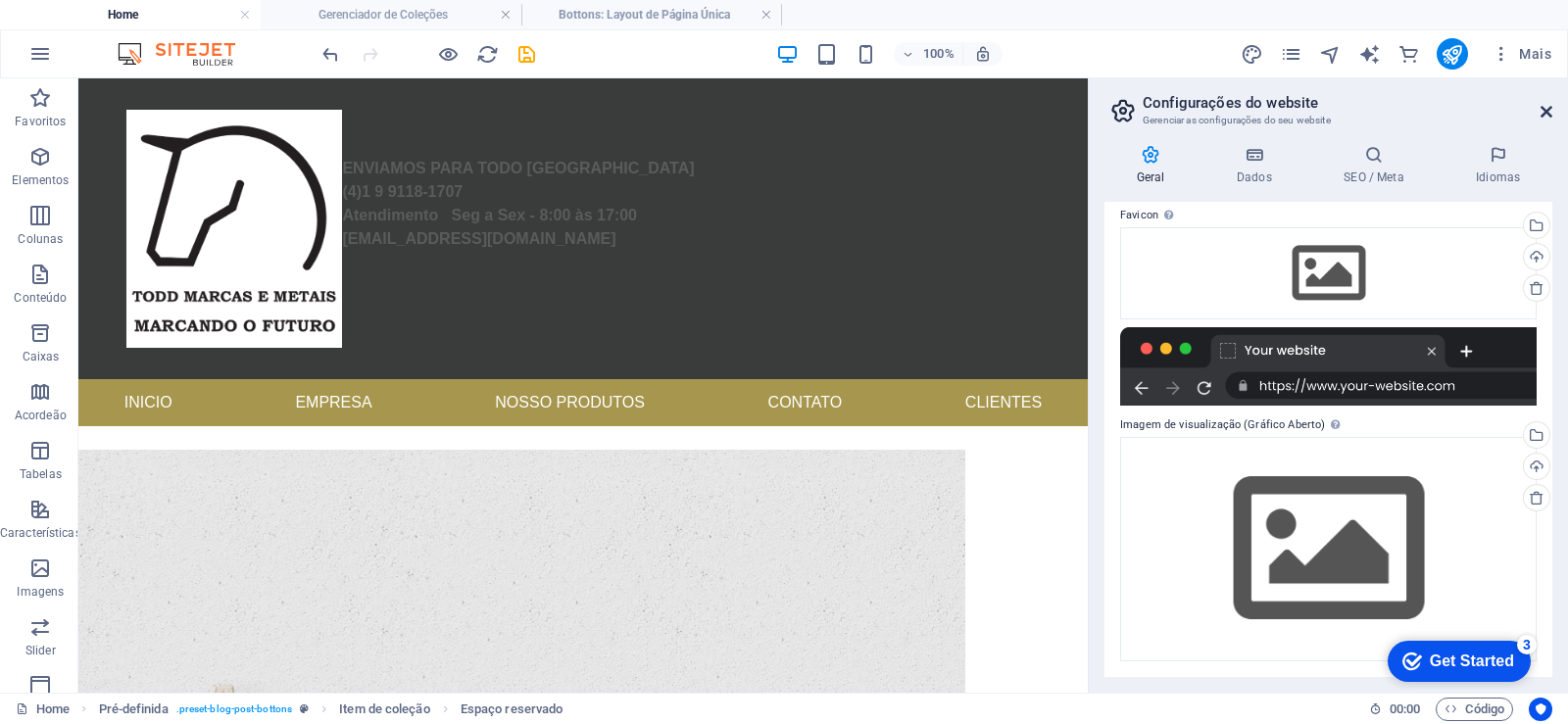
click at [1548, 108] on icon at bounding box center [1546, 112] width 12 height 16
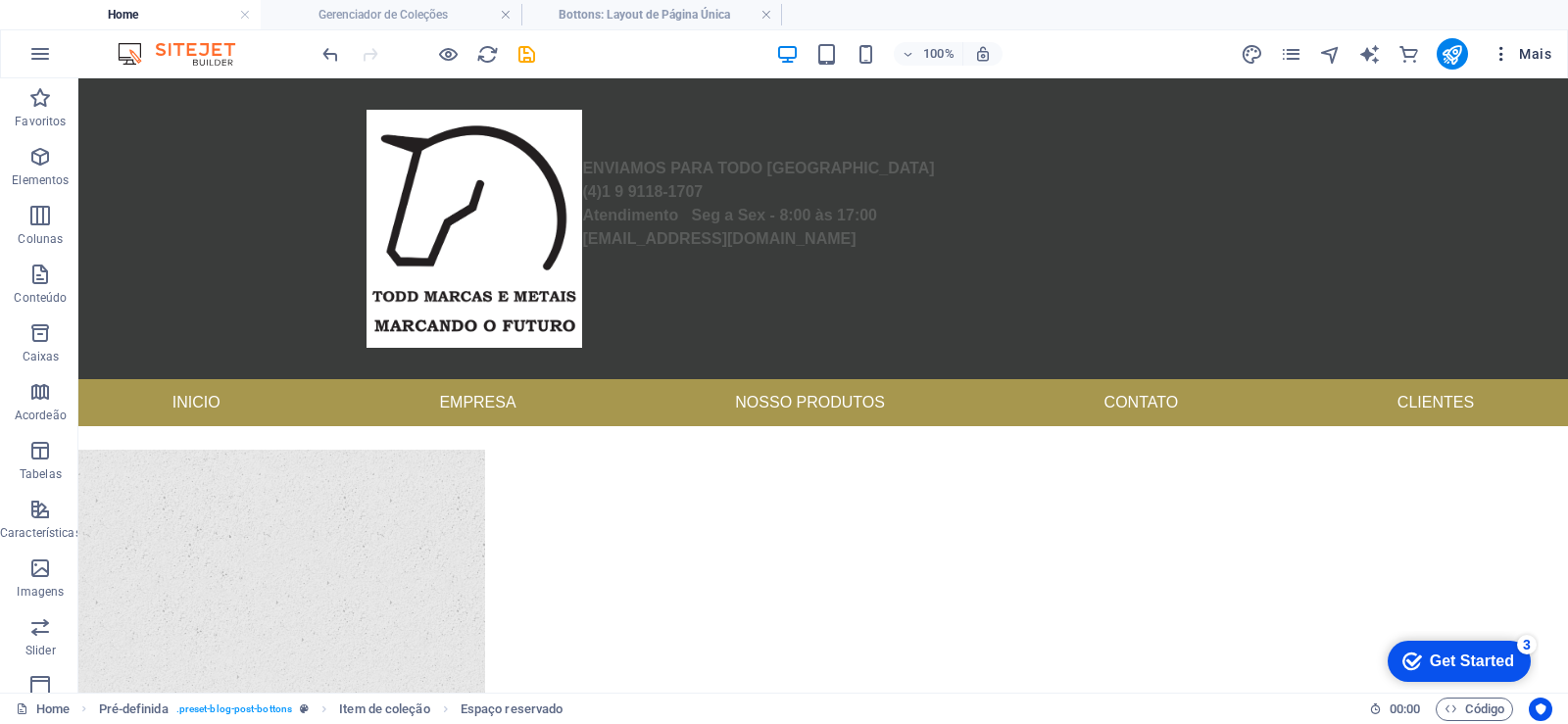
click at [1499, 55] on icon "button" at bounding box center [1501, 54] width 20 height 20
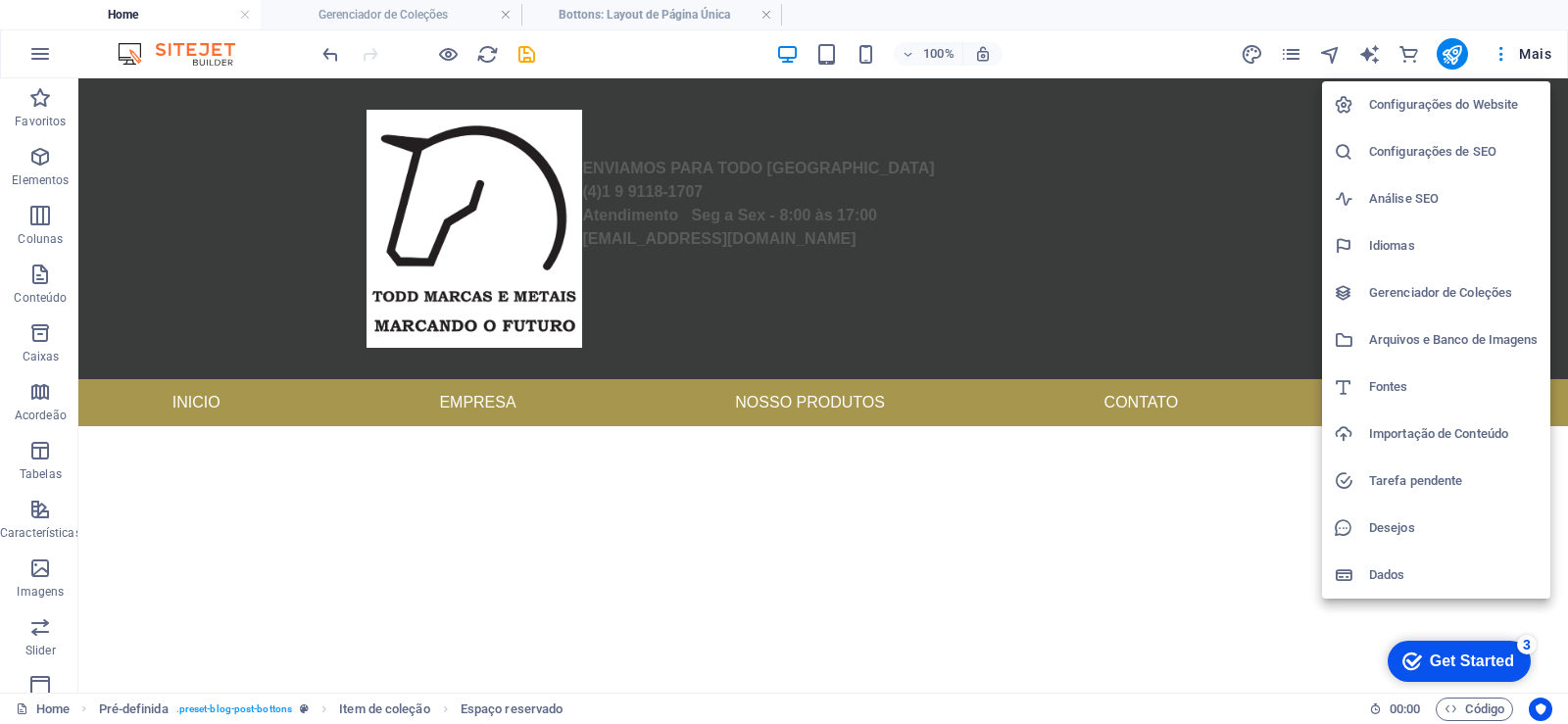
click at [1454, 158] on h6 "Configurações de SEO" at bounding box center [1453, 152] width 170 height 24
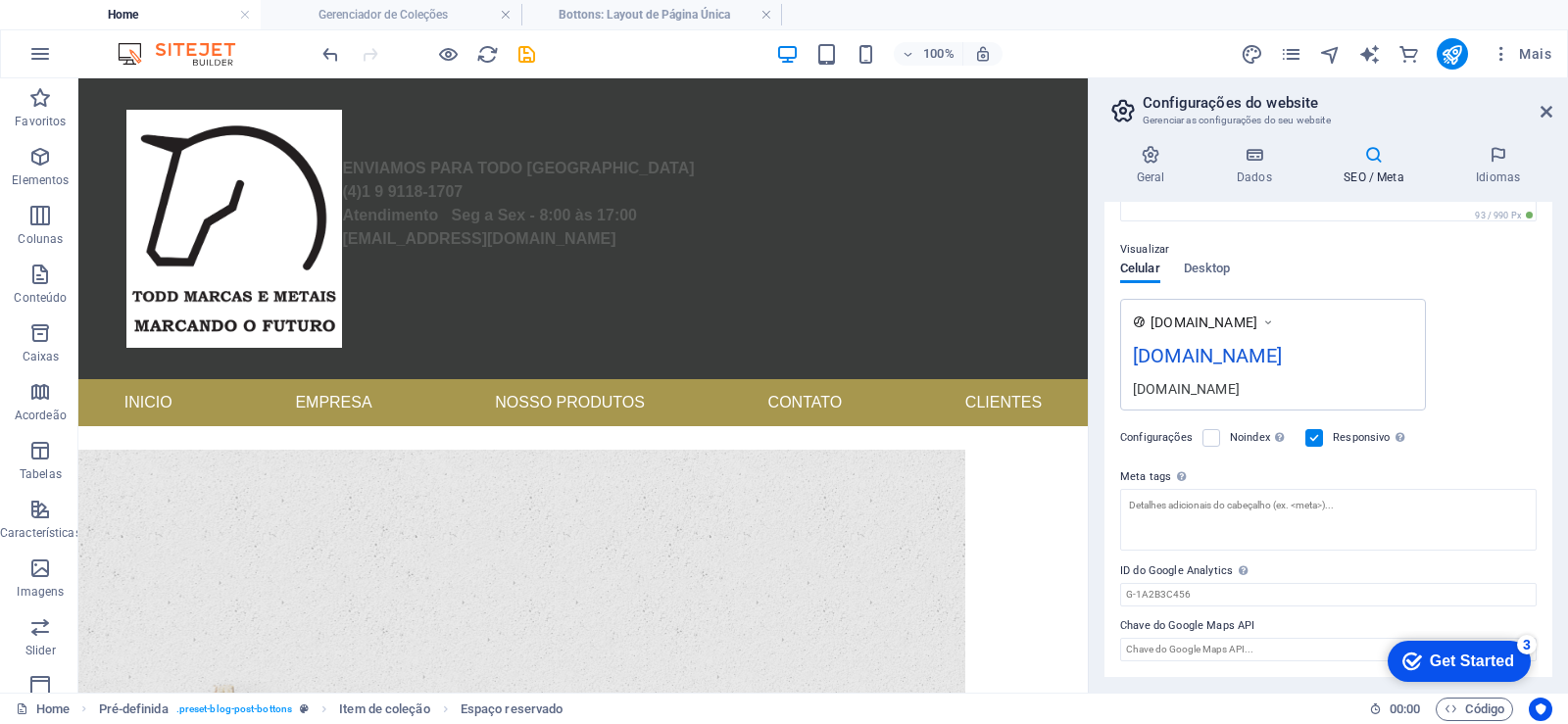
scroll to position [0, 0]
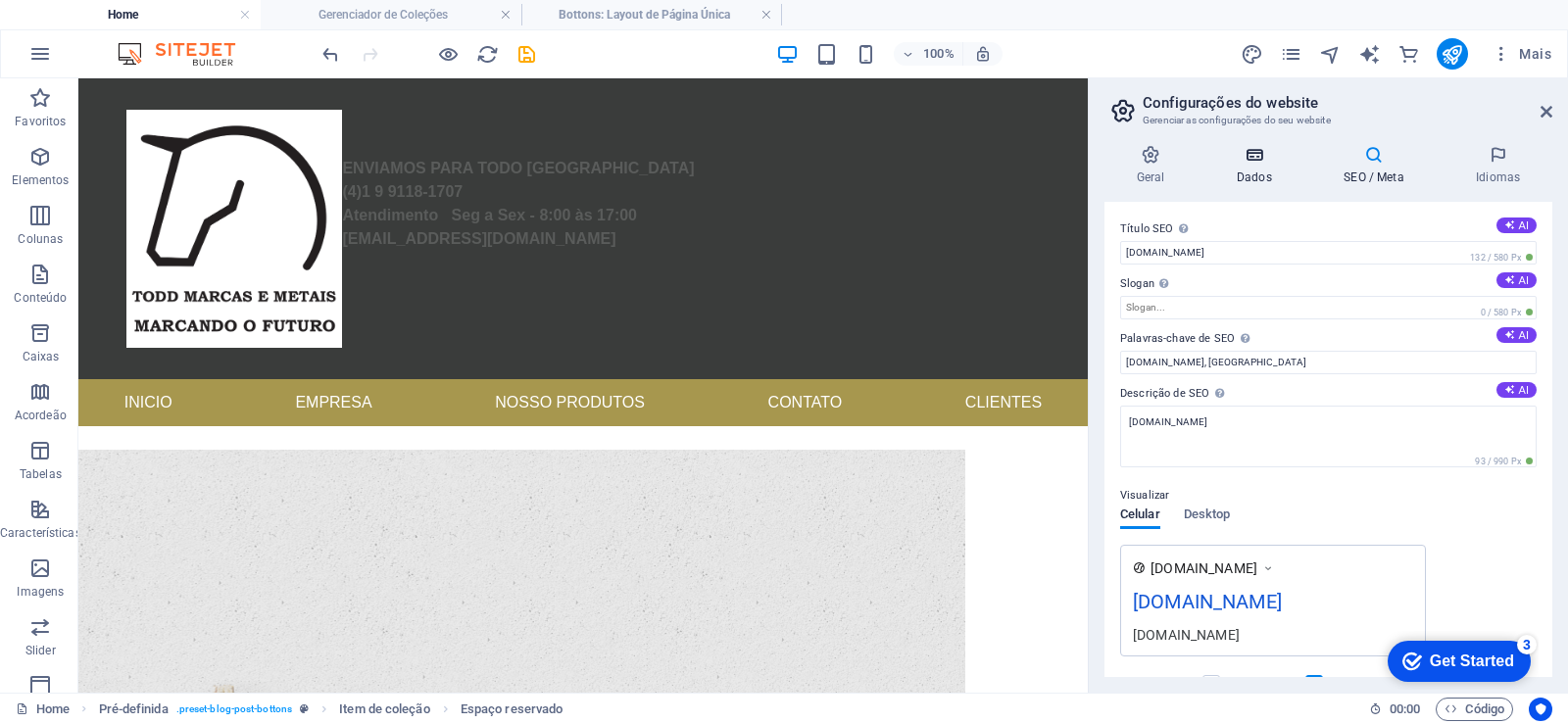
click at [1256, 166] on h4 "Dados" at bounding box center [1257, 166] width 107 height 41
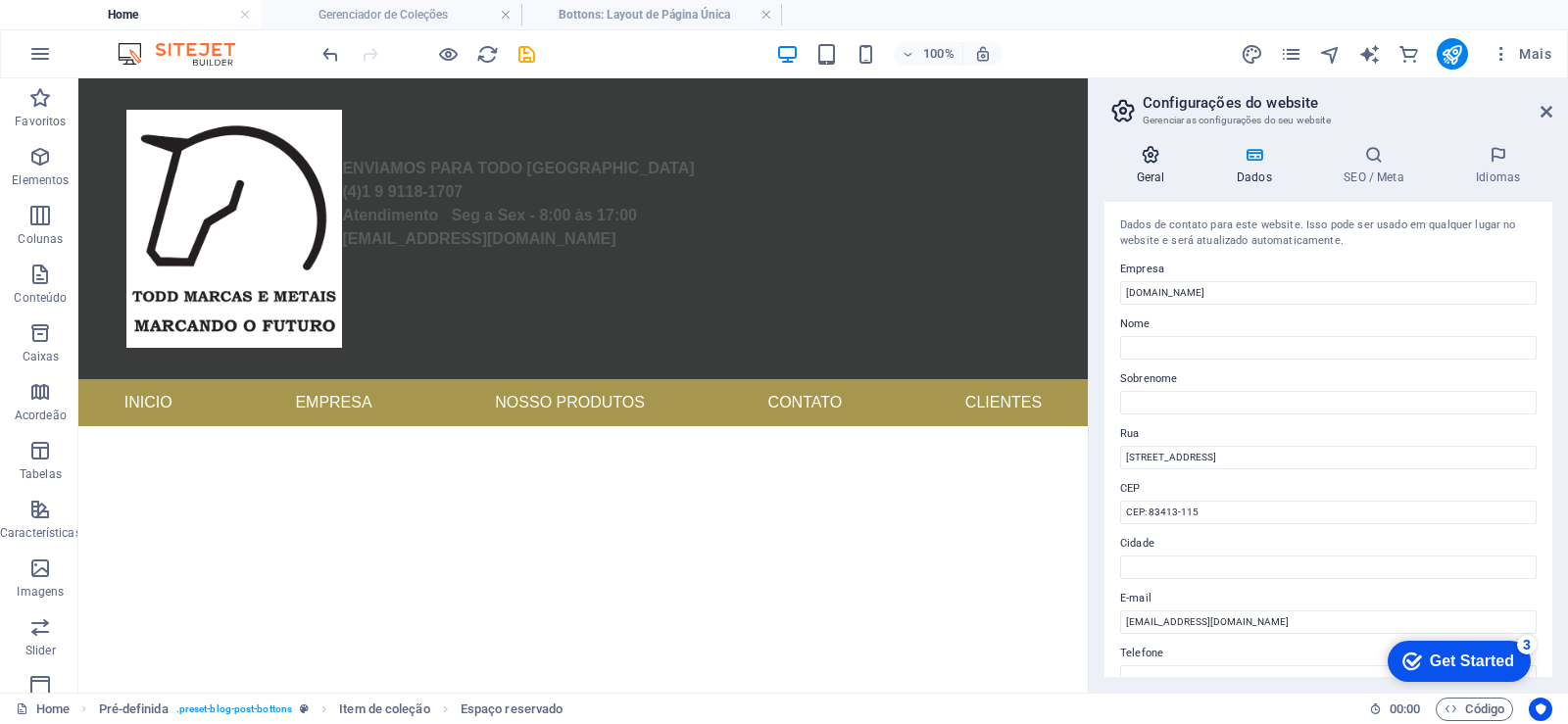
click at [1142, 157] on icon at bounding box center [1151, 155] width 92 height 20
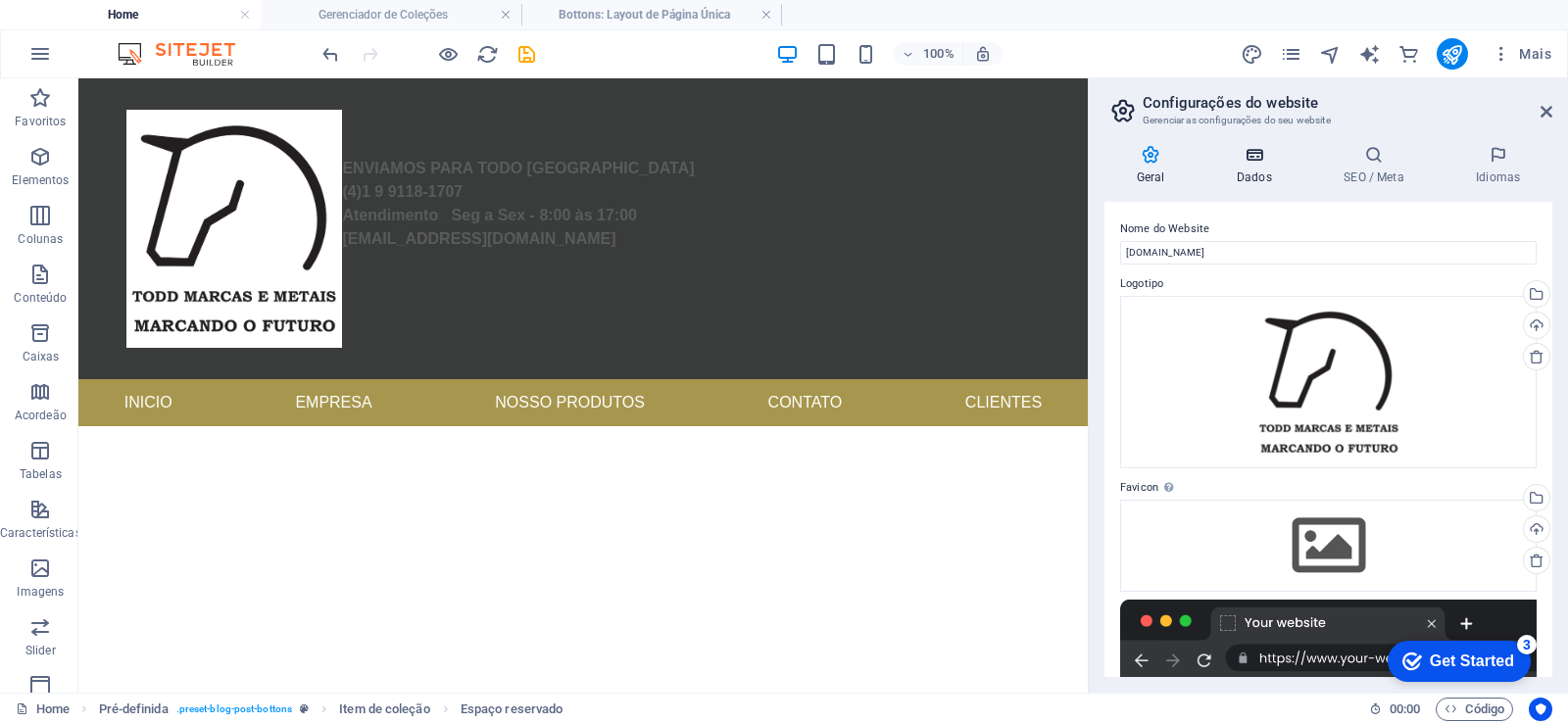
click at [1250, 169] on h4 "Dados" at bounding box center [1257, 166] width 107 height 41
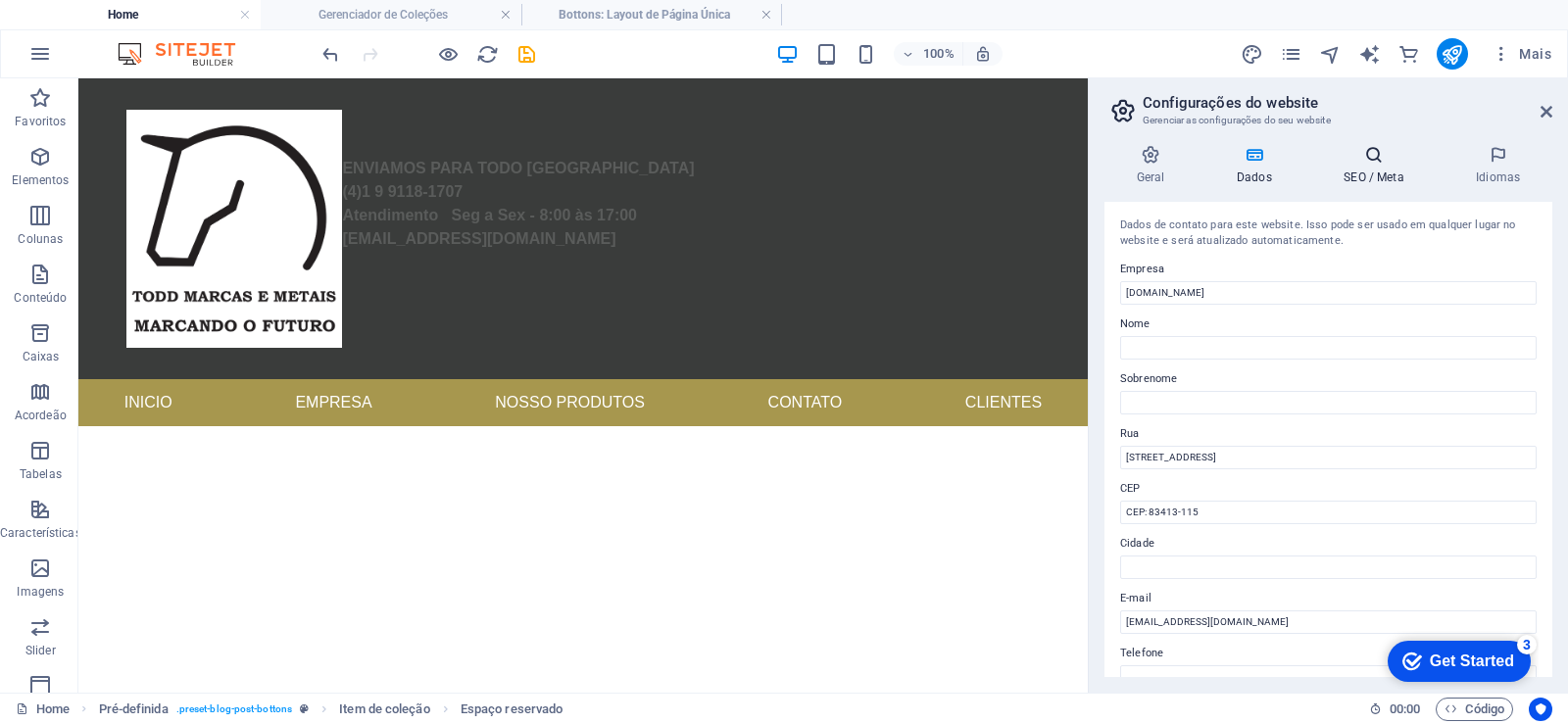
click at [1369, 168] on h4 "SEO / Meta" at bounding box center [1378, 166] width 132 height 41
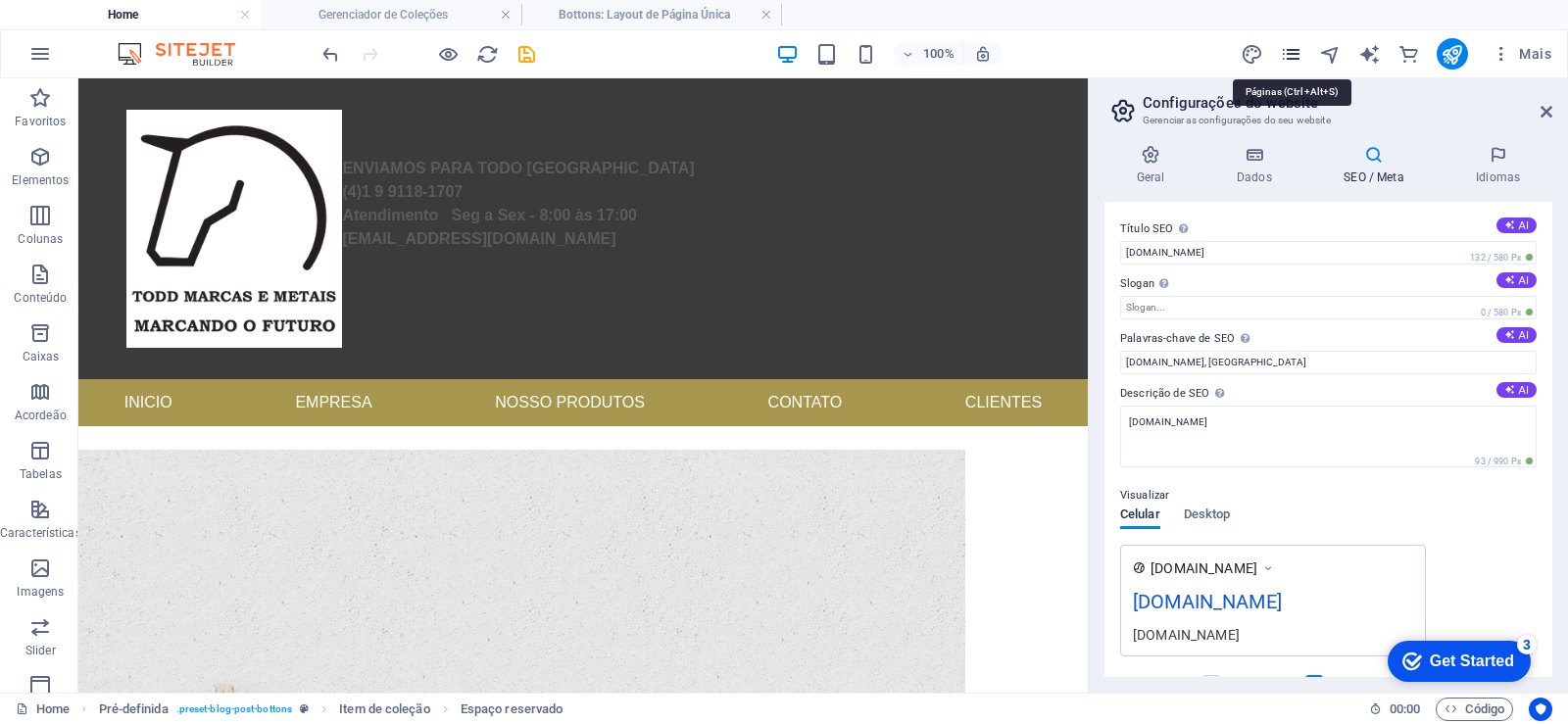
click at [1286, 54] on icon "pages" at bounding box center [1291, 54] width 23 height 23
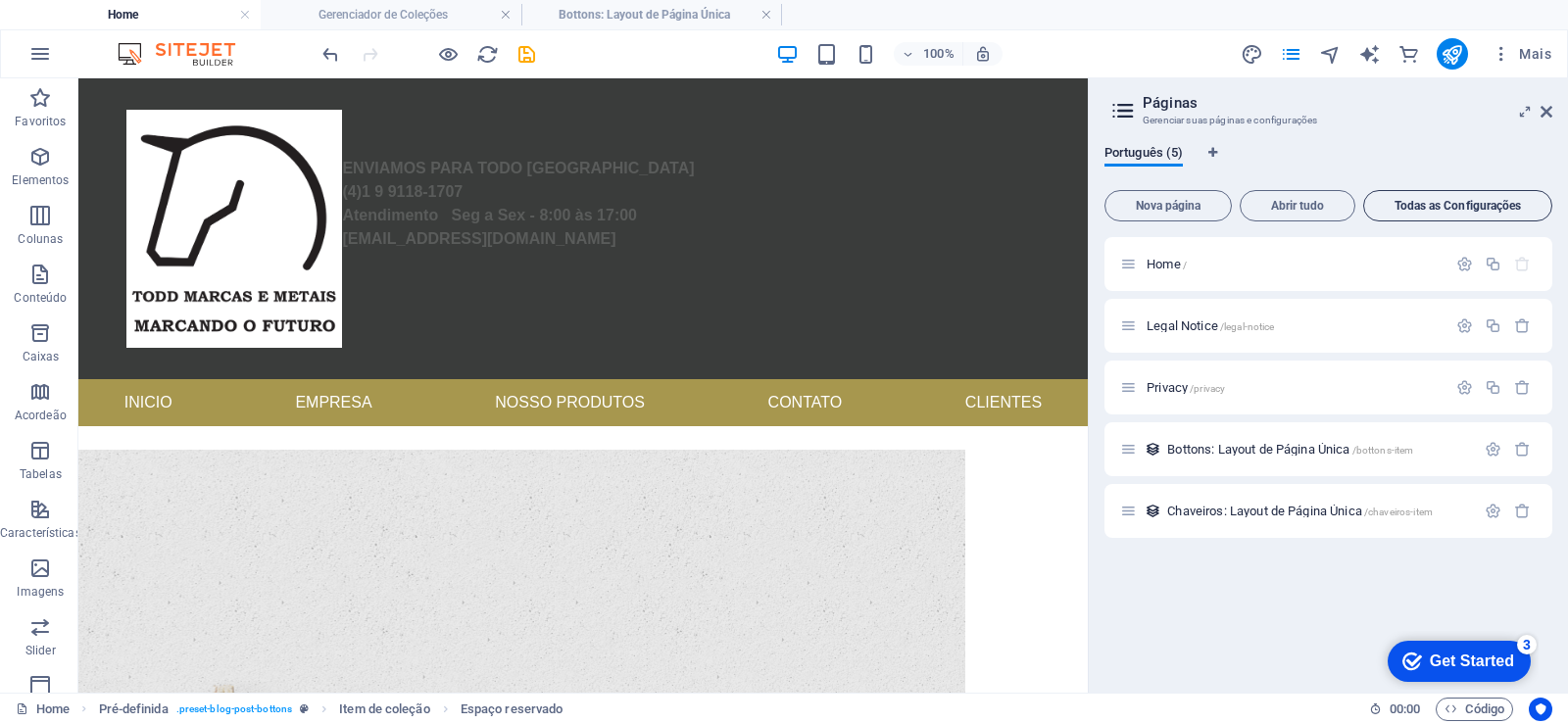
click at [1459, 204] on span "Todas as Configurações" at bounding box center [1457, 206] width 172 height 12
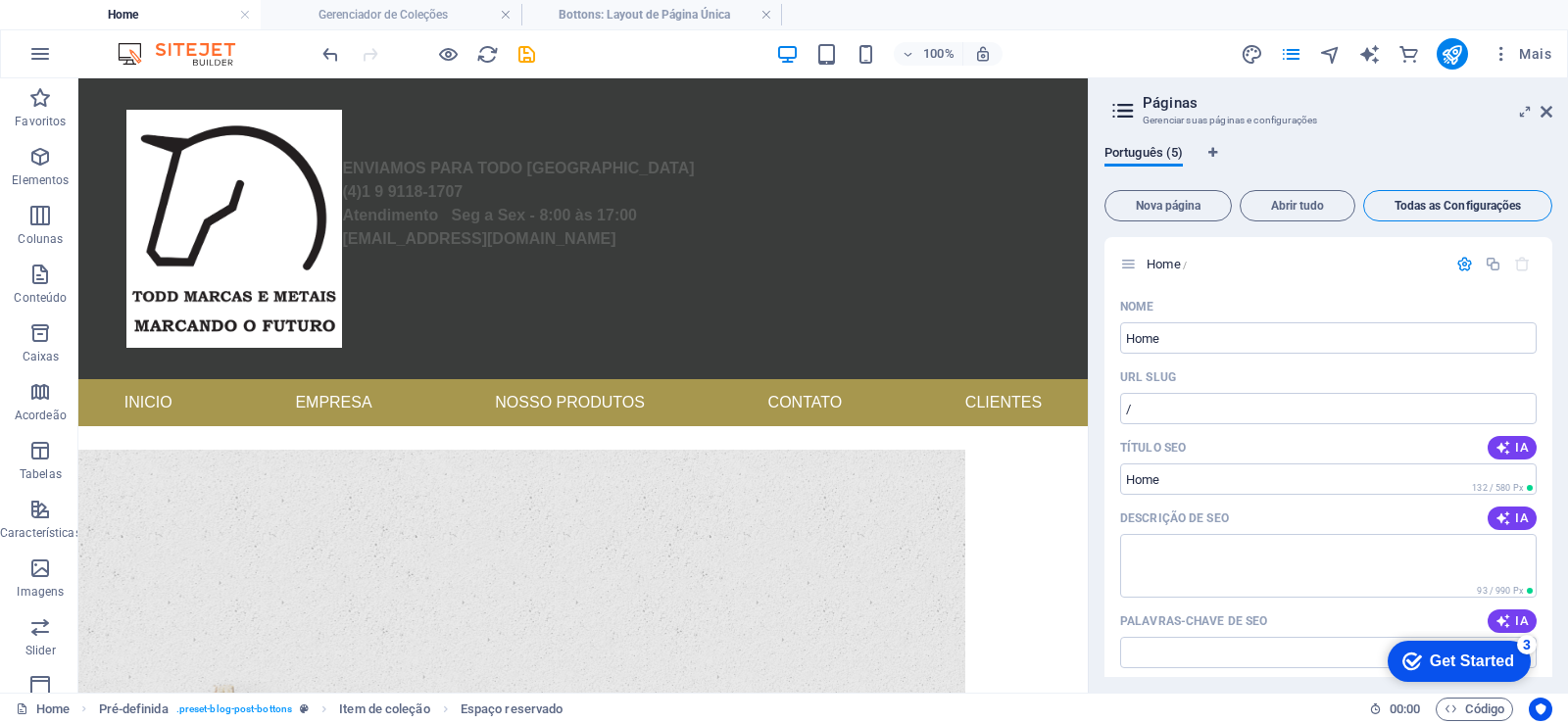
scroll to position [2225, 0]
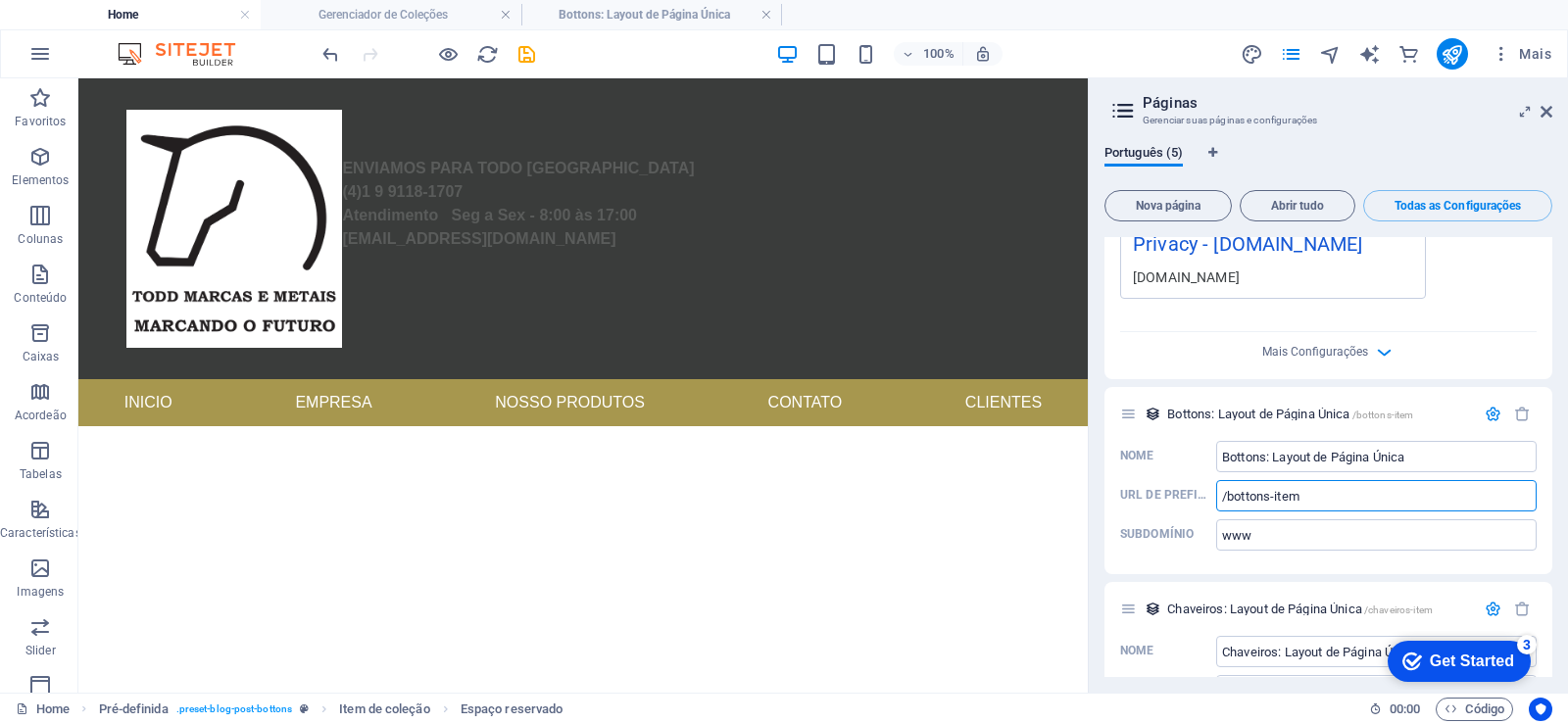
drag, startPoint x: 1316, startPoint y: 496, endPoint x: 1090, endPoint y: 496, distance: 226.0
click at [1090, 496] on aside "Páginas Gerenciar suas páginas e configurações Português (5) Nova página Abrir …" at bounding box center [1328, 385] width 480 height 614
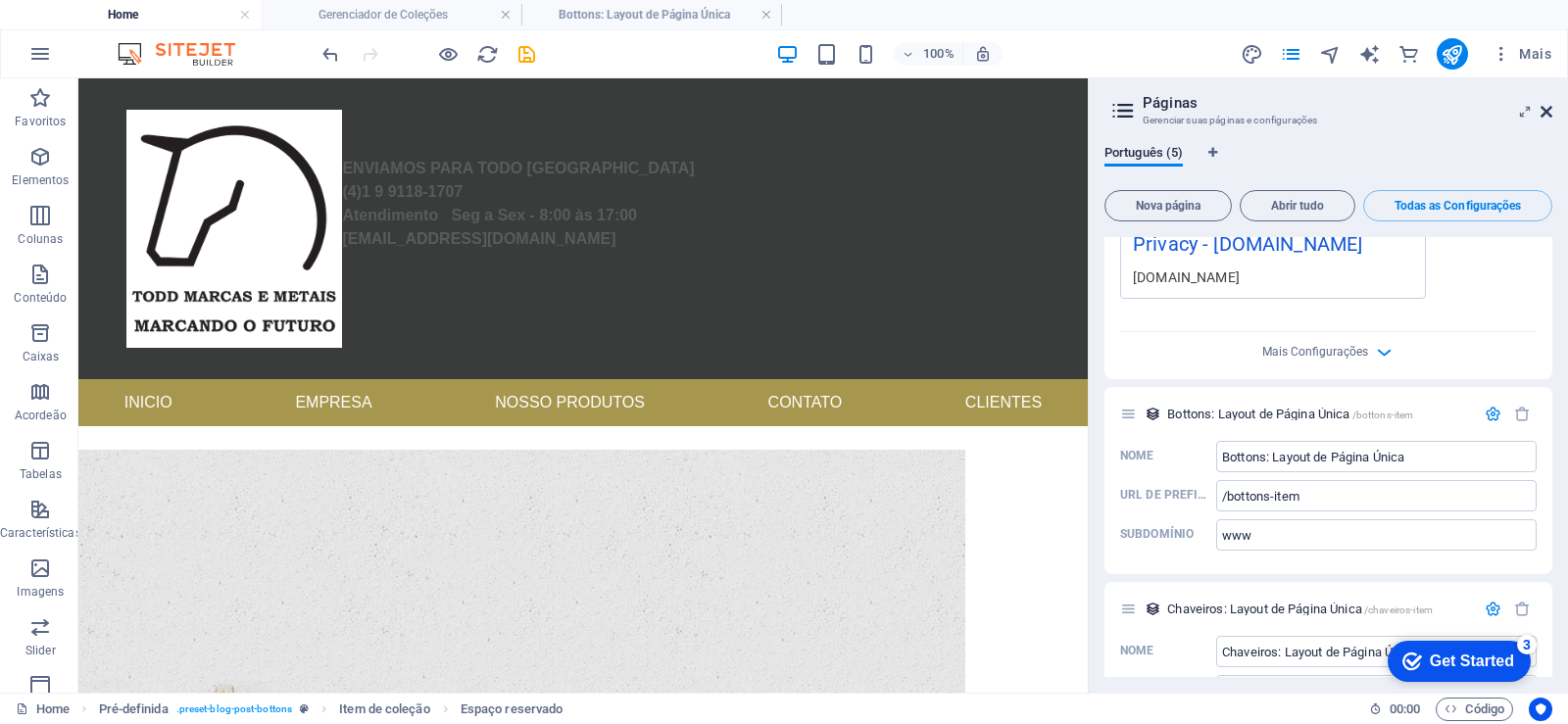
click at [1549, 111] on icon at bounding box center [1546, 112] width 12 height 16
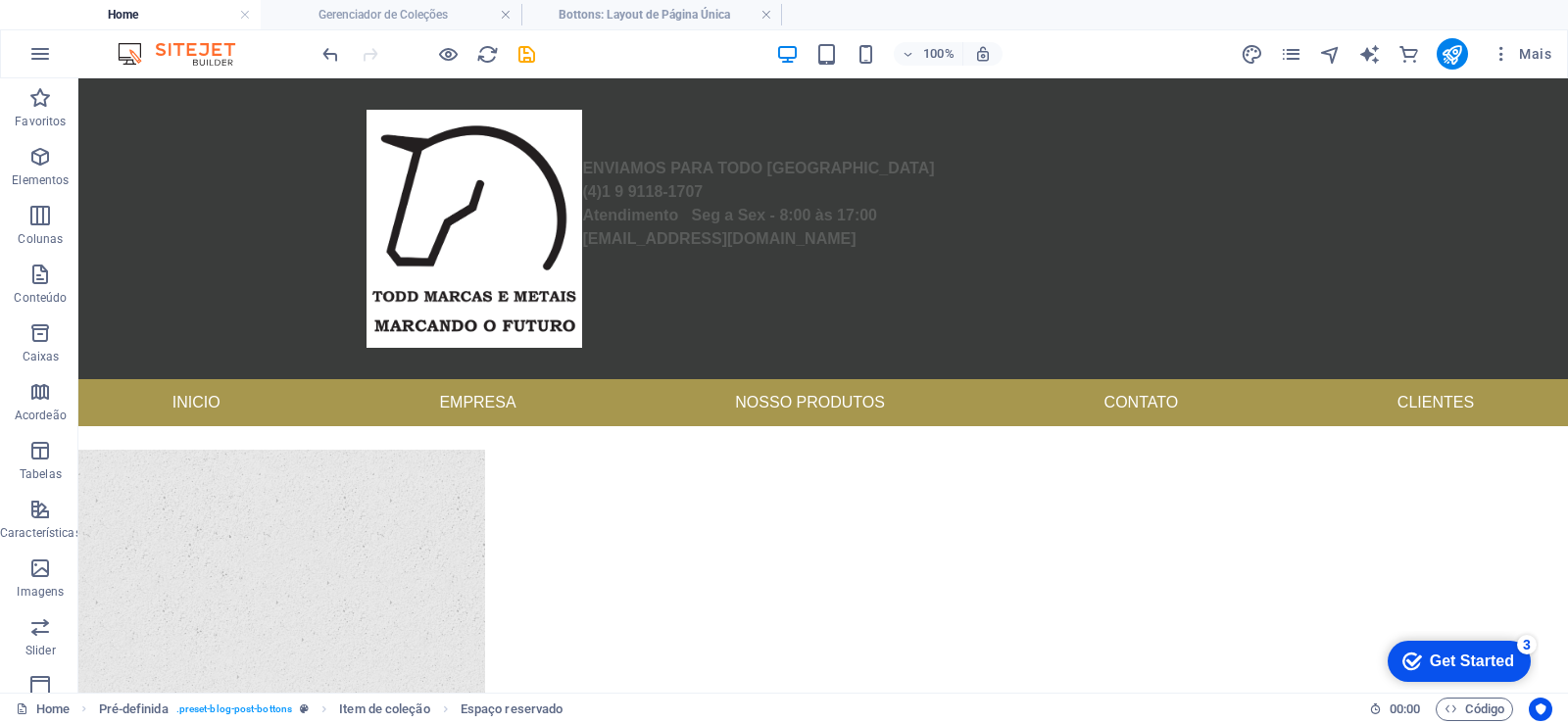
click at [205, 19] on h4 "Home" at bounding box center [130, 15] width 261 height 22
click at [325, 8] on h4 "Gerenciador de Coleções" at bounding box center [391, 15] width 261 height 22
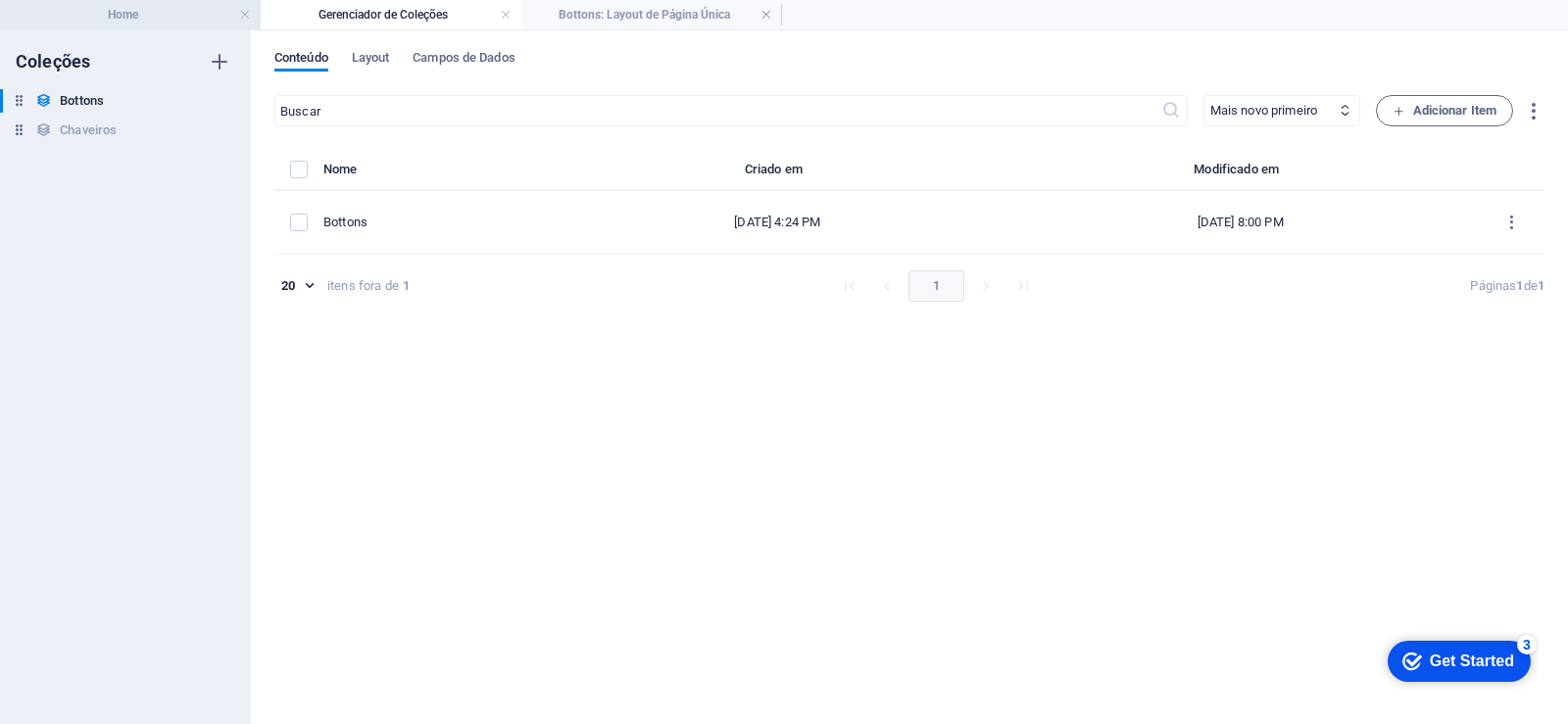
click at [172, 14] on h4 "Home" at bounding box center [130, 15] width 261 height 22
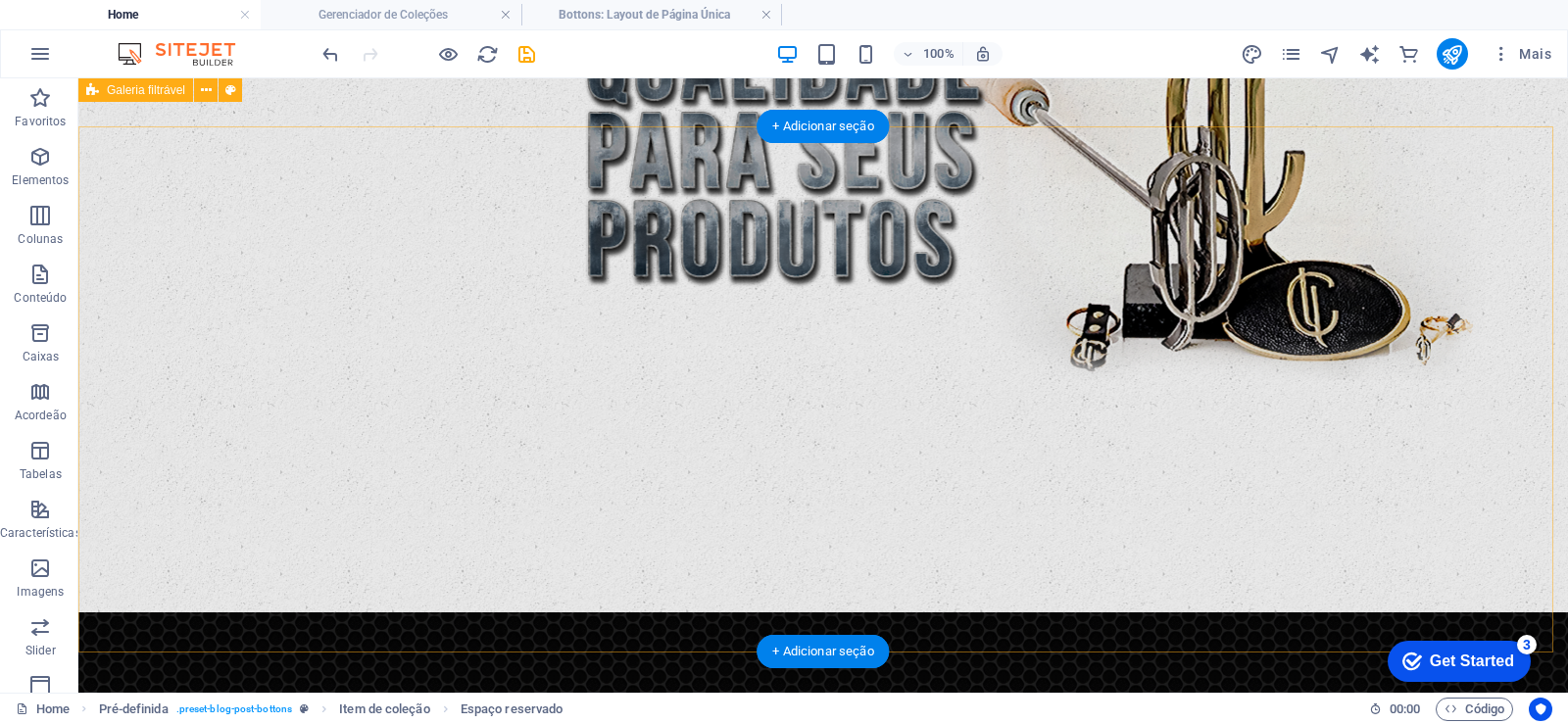
scroll to position [705, 0]
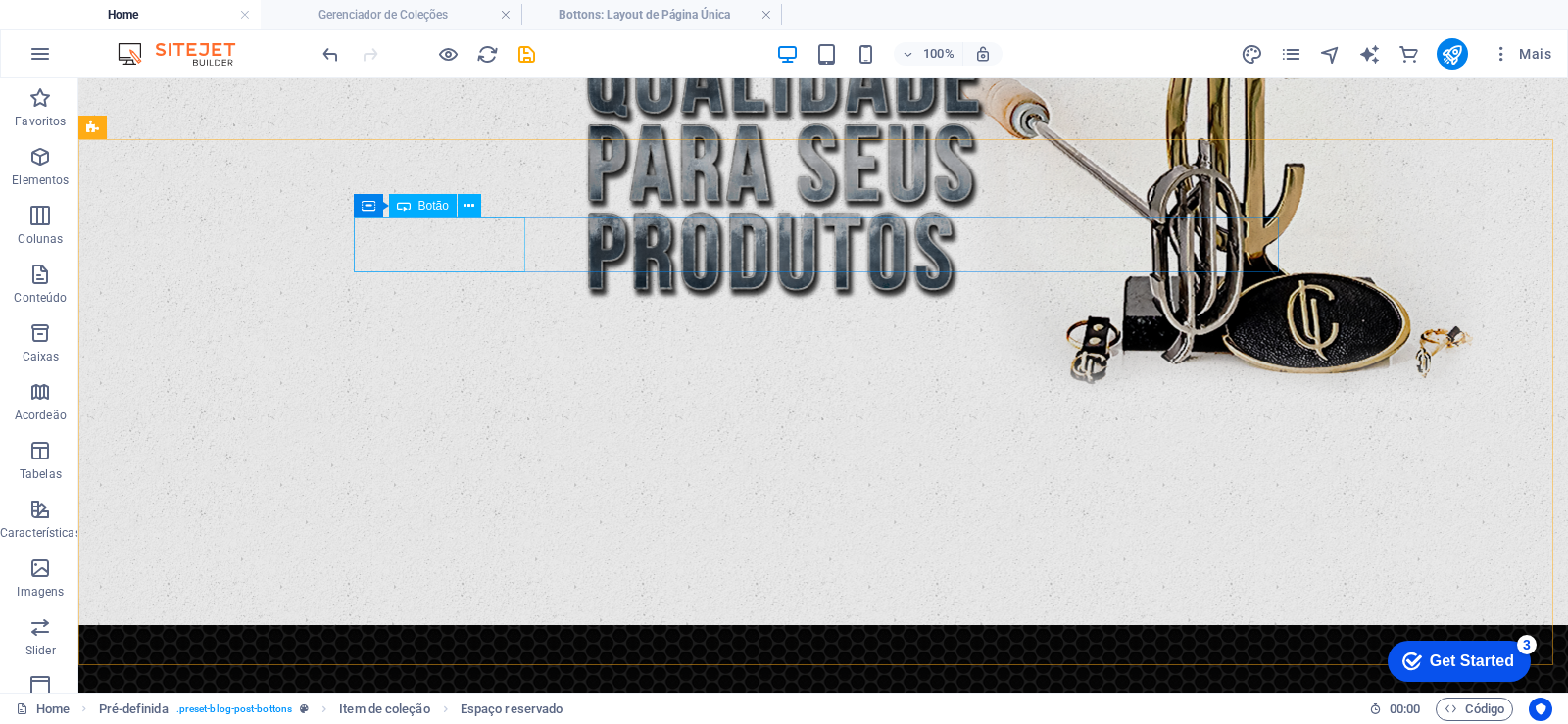
click at [440, 207] on span "Botão" at bounding box center [433, 206] width 30 height 12
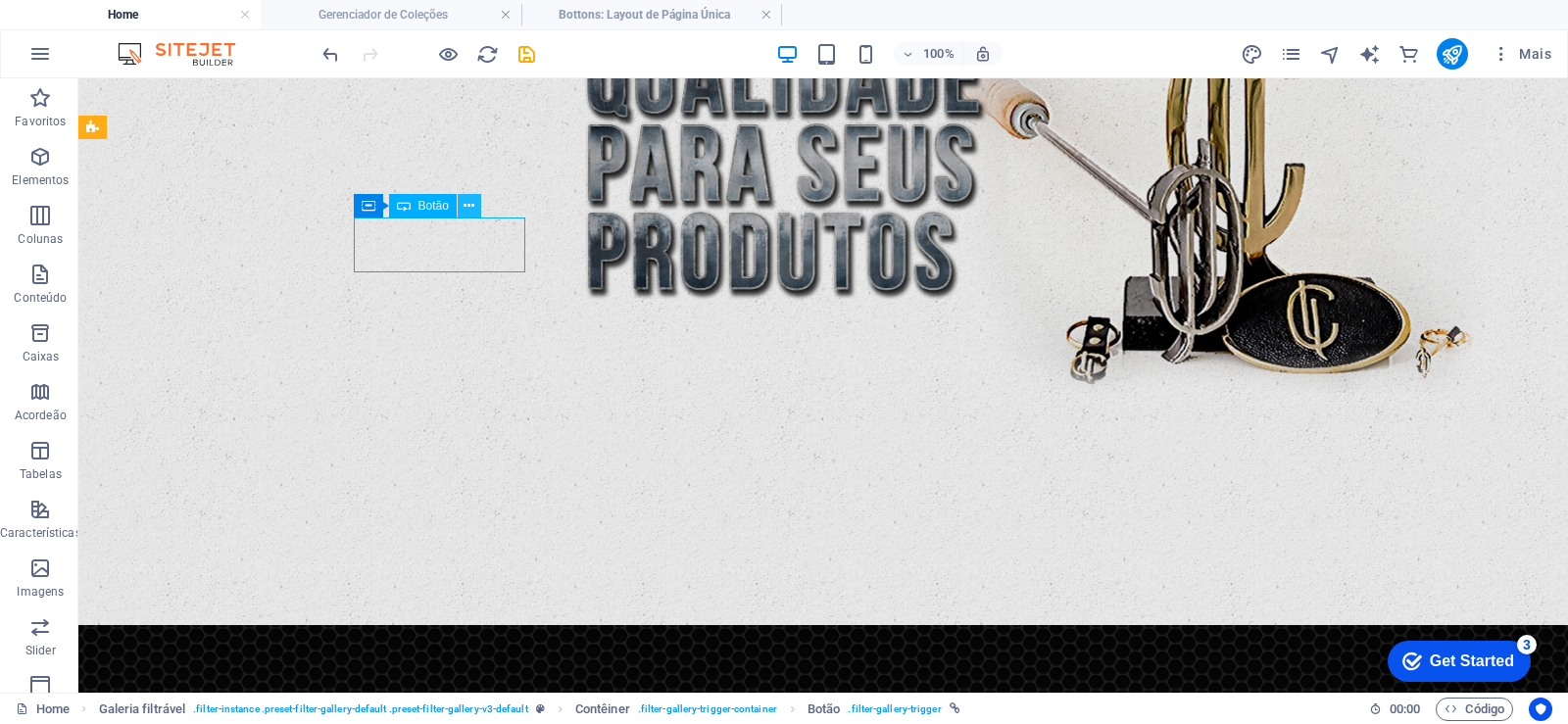
click at [470, 204] on icon at bounding box center [468, 206] width 11 height 21
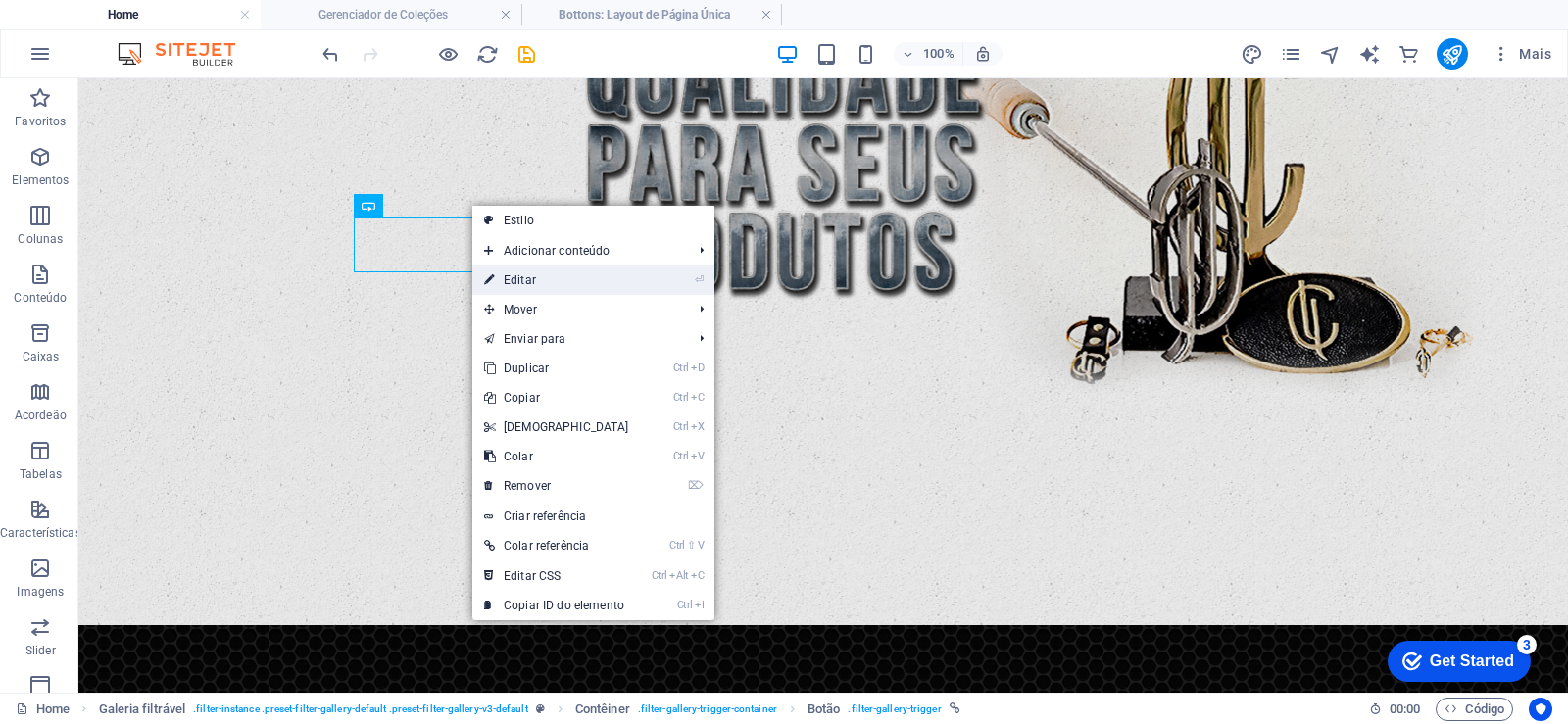
drag, startPoint x: 570, startPoint y: 276, endPoint x: 237, endPoint y: 410, distance: 358.9
click at [570, 276] on link "⏎ Editar" at bounding box center [557, 280] width 169 height 29
select select
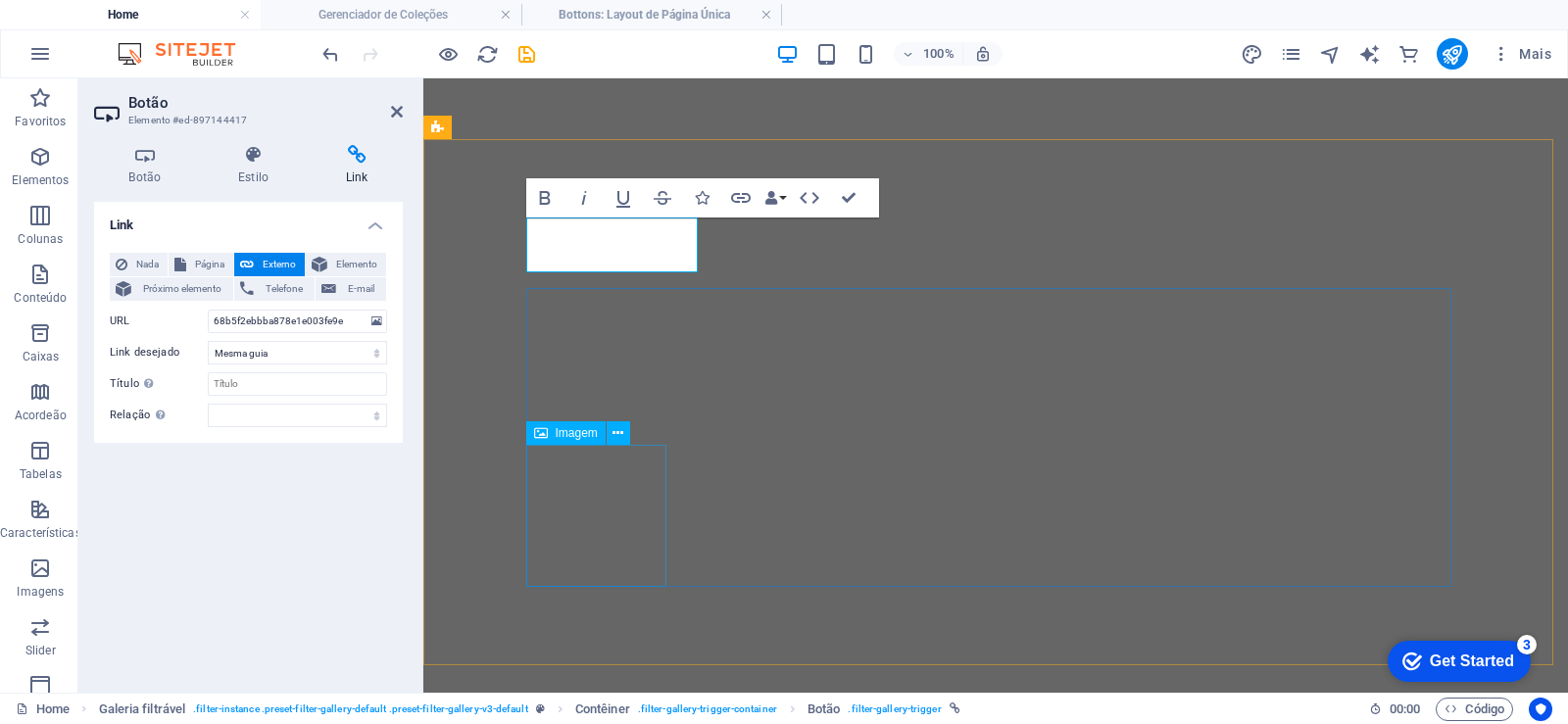
scroll to position [1234, 0]
drag, startPoint x: 343, startPoint y: 316, endPoint x: 121, endPoint y: 315, distance: 222.0
click at [121, 315] on div "URL 68b5f2ebbba878e1e003fe9e" at bounding box center [248, 321] width 277 height 24
type input "/bottons-item"
click at [414, 384] on div "Botão Estilo Link Botão Design Padrão Primário Secundário Plano de fundo Hover/…" at bounding box center [248, 410] width 340 height 563
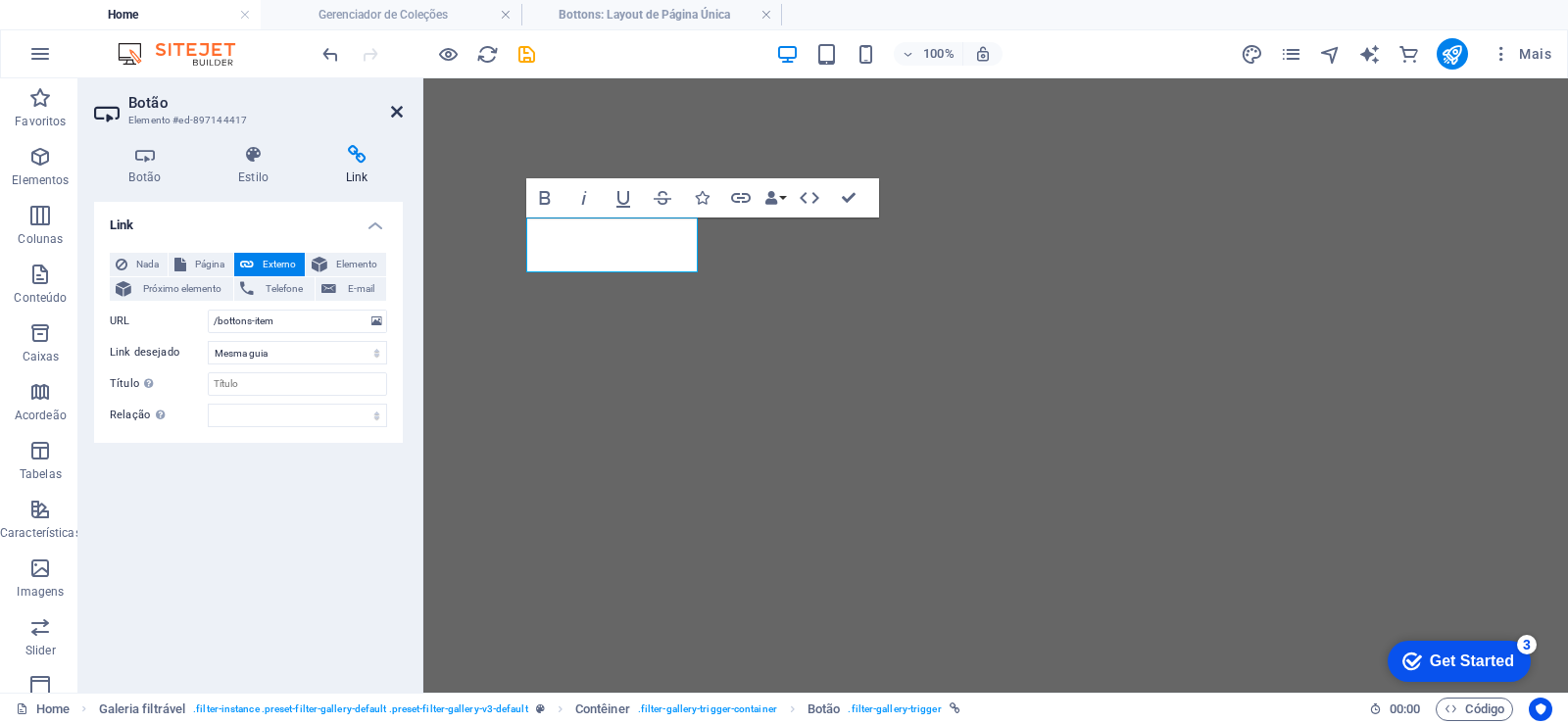
click at [394, 110] on icon at bounding box center [397, 112] width 12 height 16
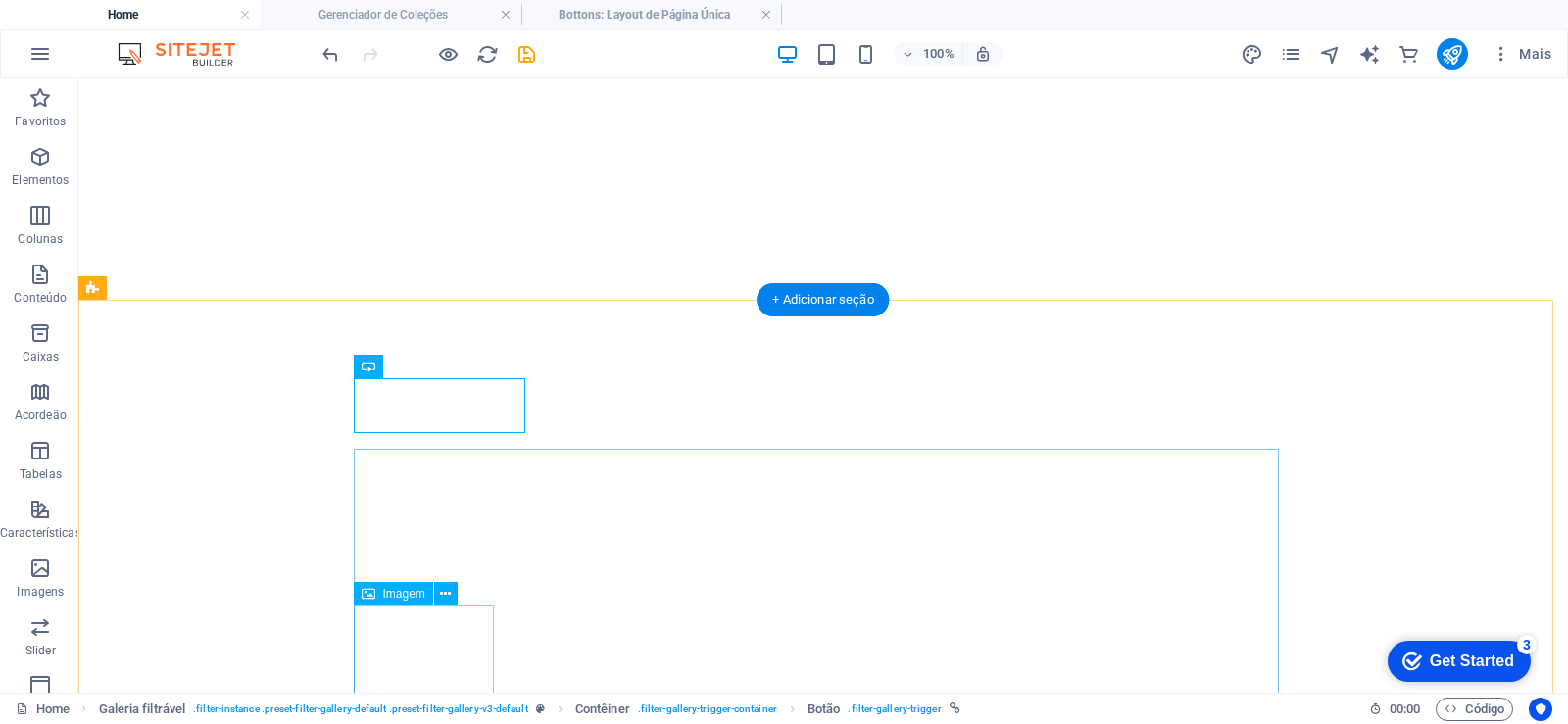
scroll to position [1395, 0]
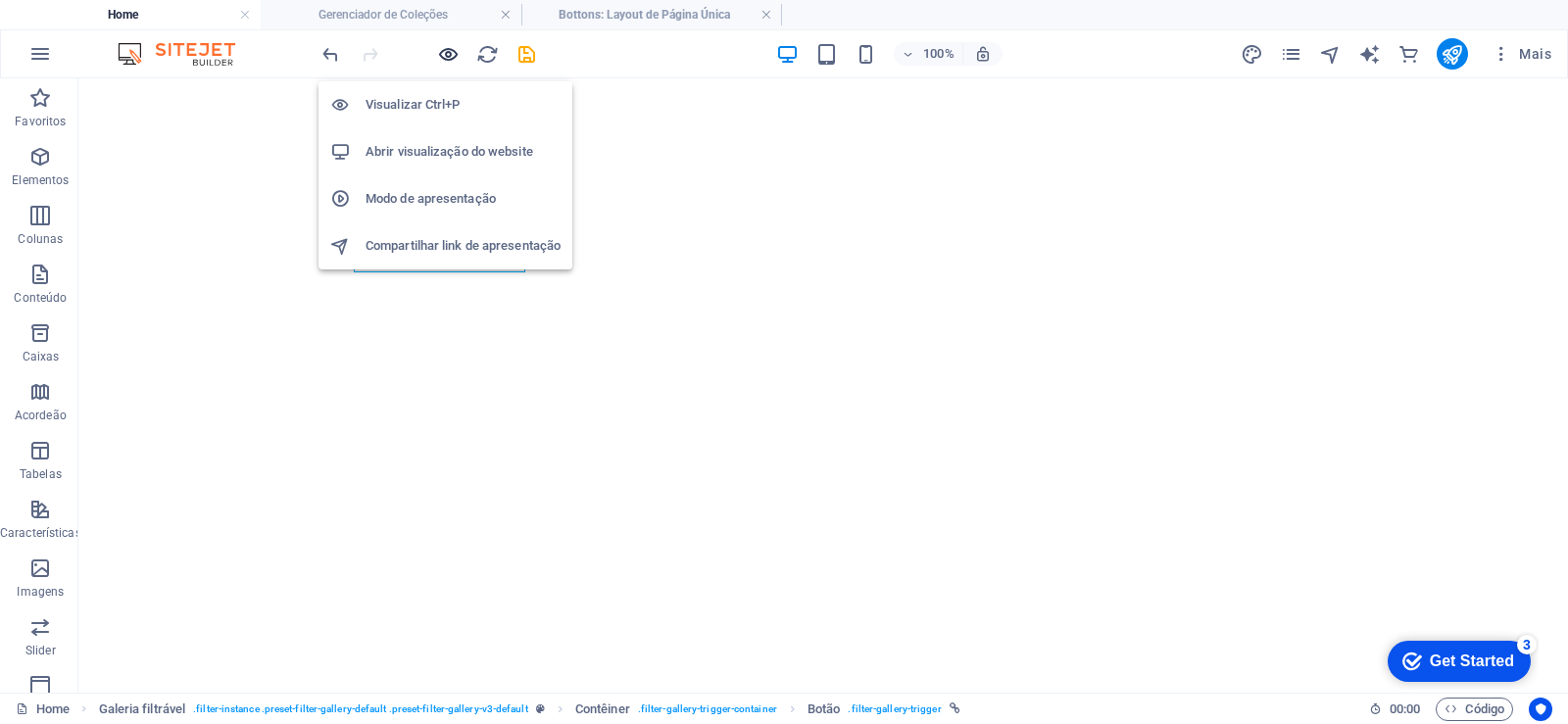
click at [457, 60] on icon "button" at bounding box center [448, 54] width 23 height 23
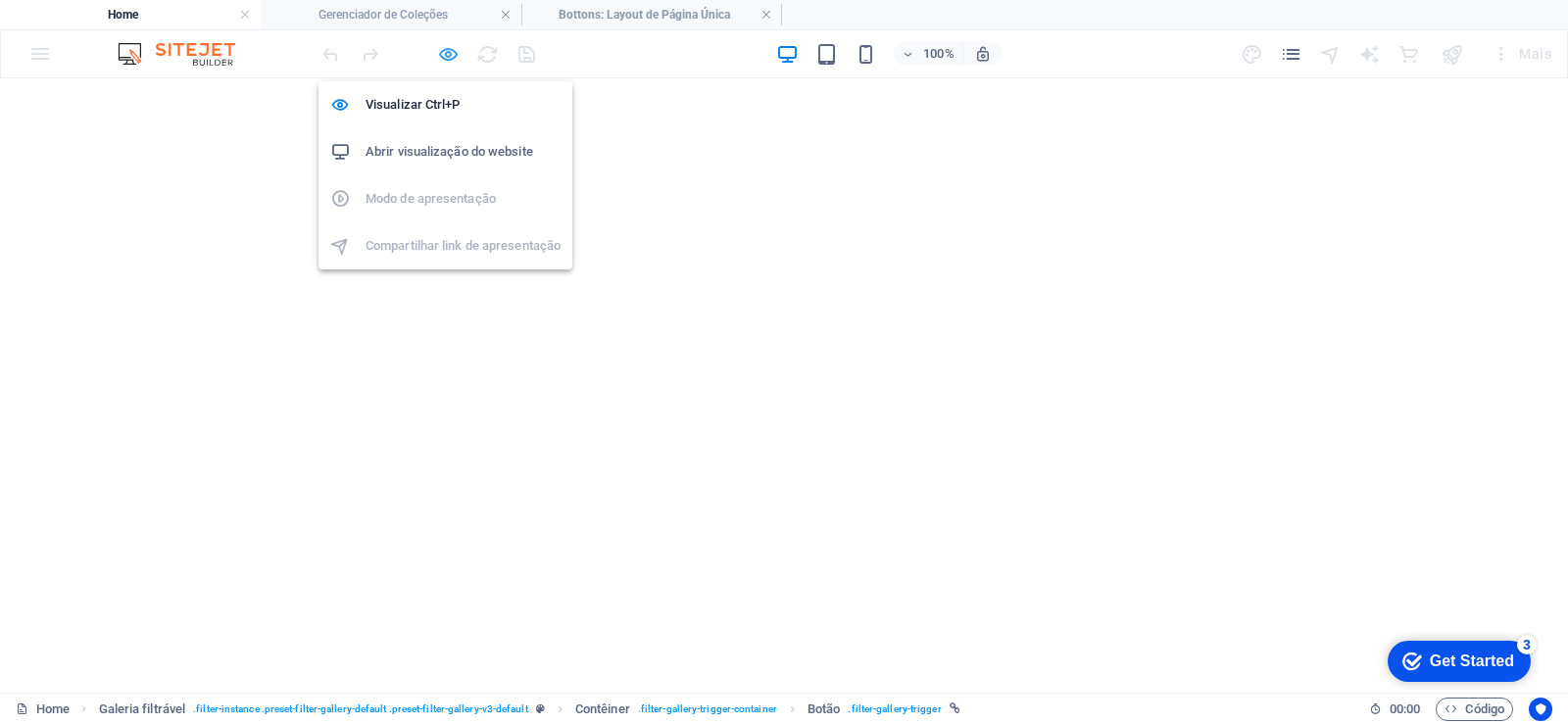
scroll to position [1432, 0]
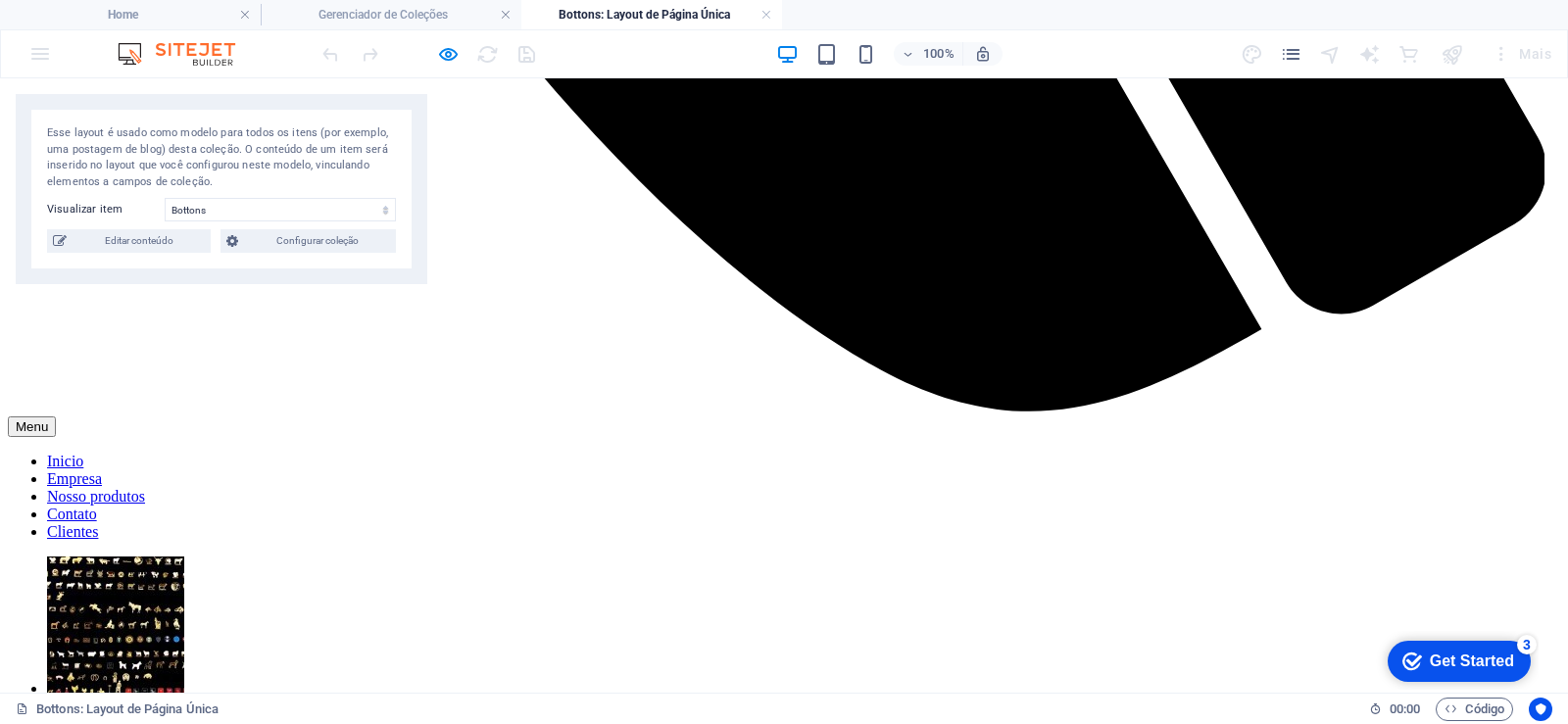
scroll to position [2350, 0]
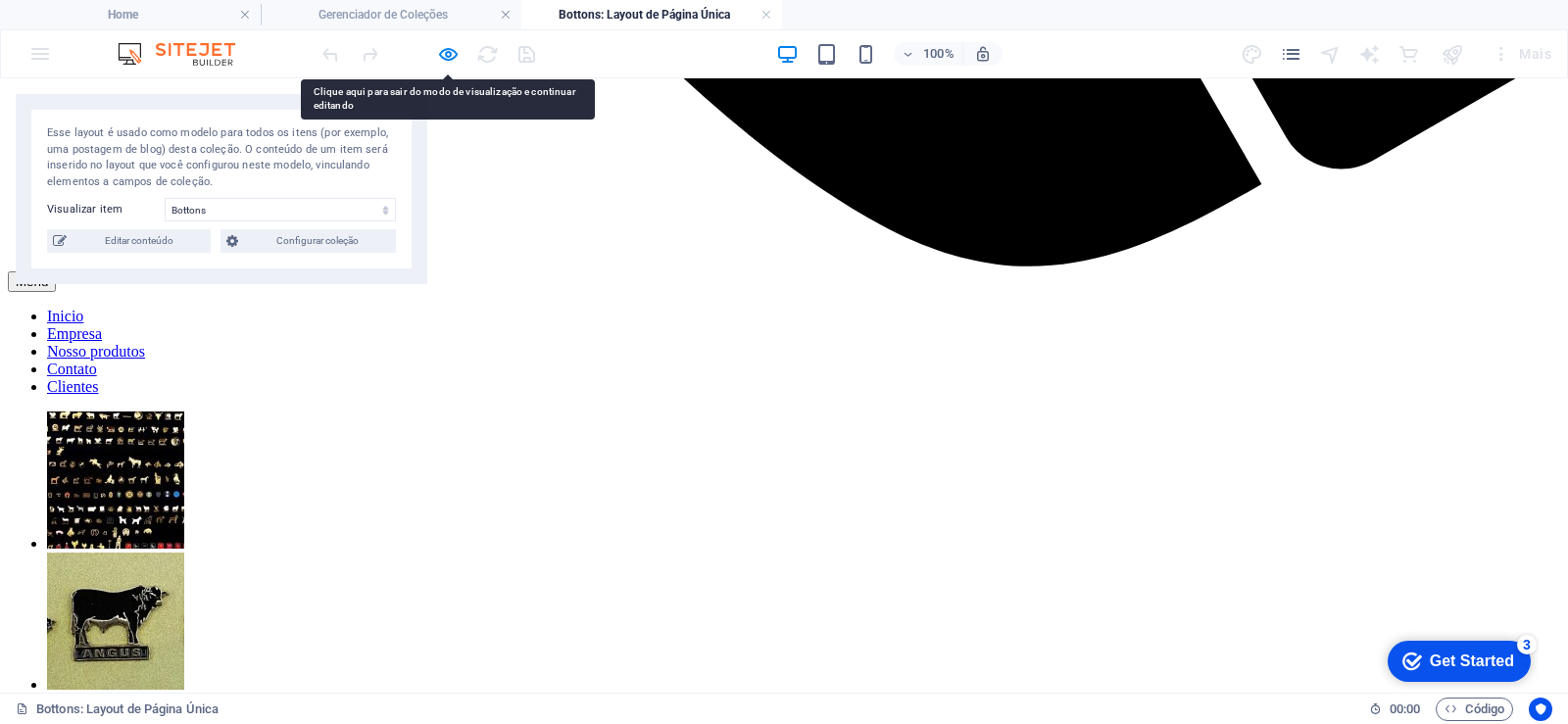
drag, startPoint x: 342, startPoint y: 480, endPoint x: 370, endPoint y: 533, distance: 59.9
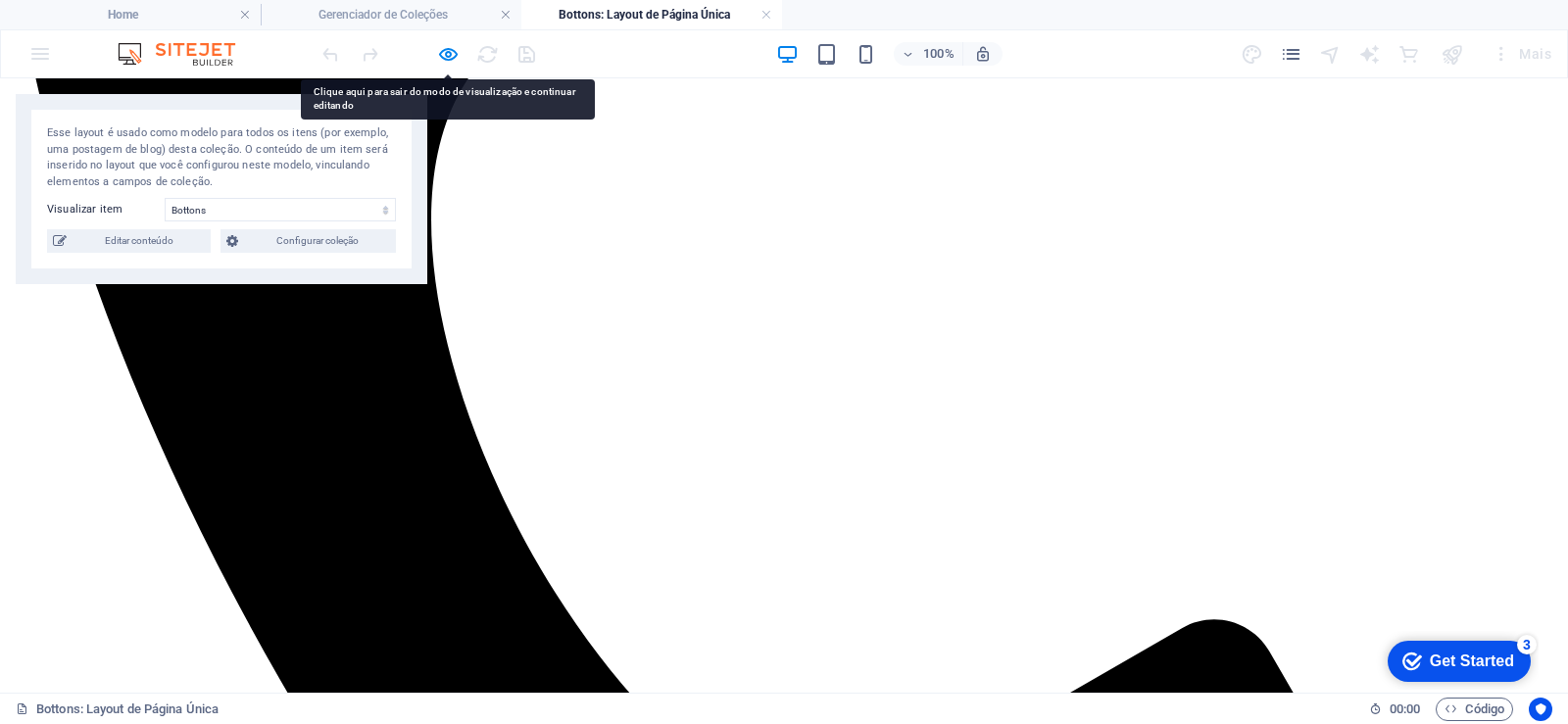
scroll to position [941, 0]
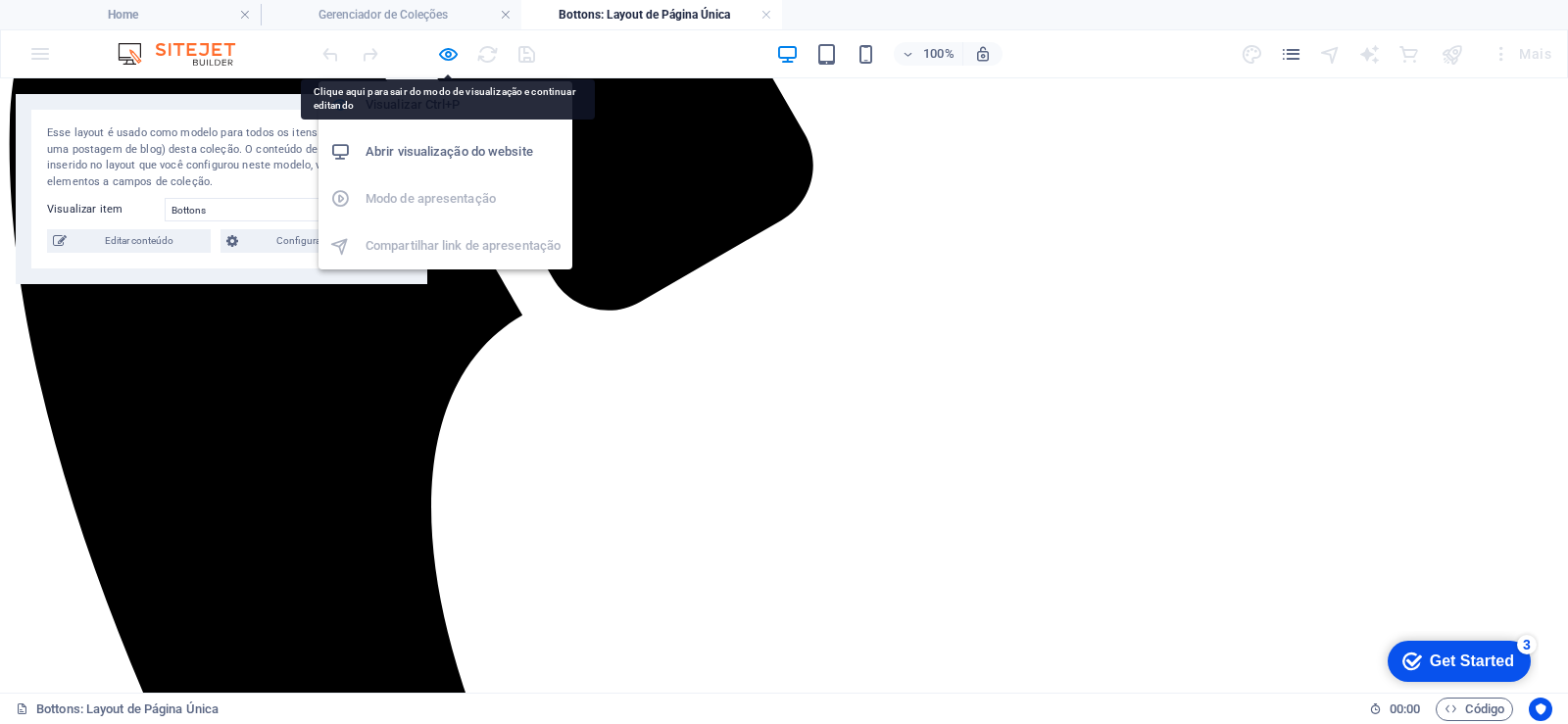
drag, startPoint x: 451, startPoint y: 54, endPoint x: 464, endPoint y: 211, distance: 157.5
click at [452, 54] on icon "button" at bounding box center [448, 54] width 23 height 23
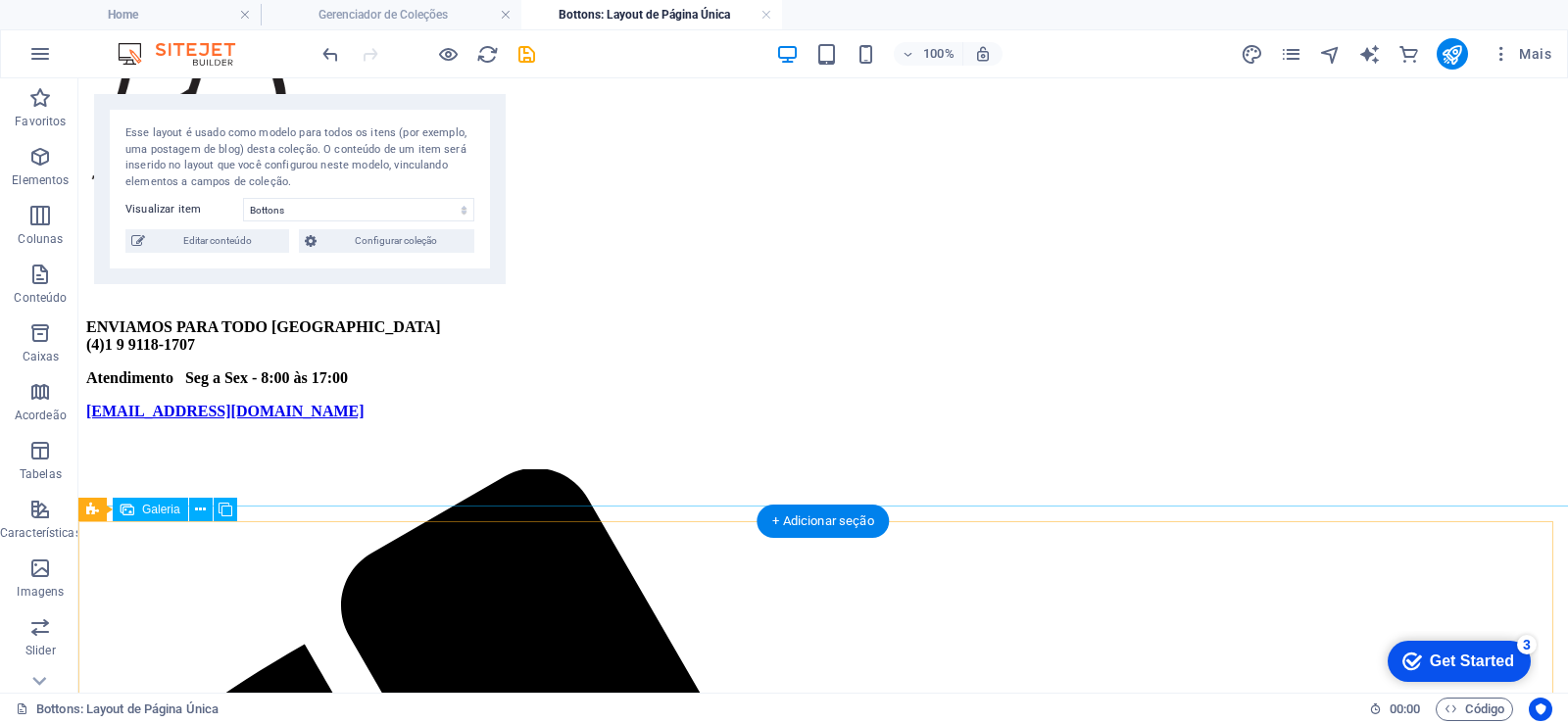
scroll to position [235, 0]
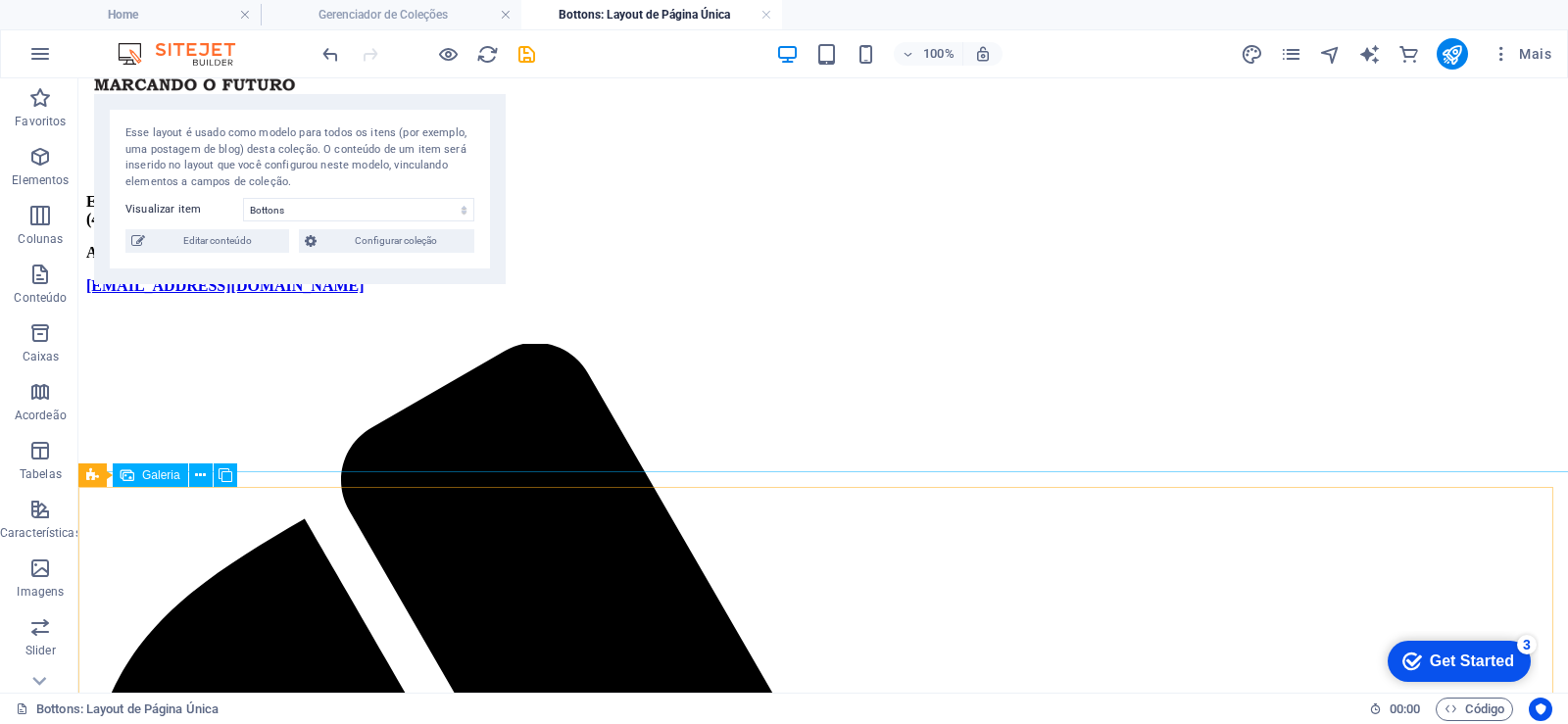
click at [146, 477] on span "Galeria" at bounding box center [161, 475] width 38 height 12
click at [194, 472] on button at bounding box center [201, 475] width 24 height 24
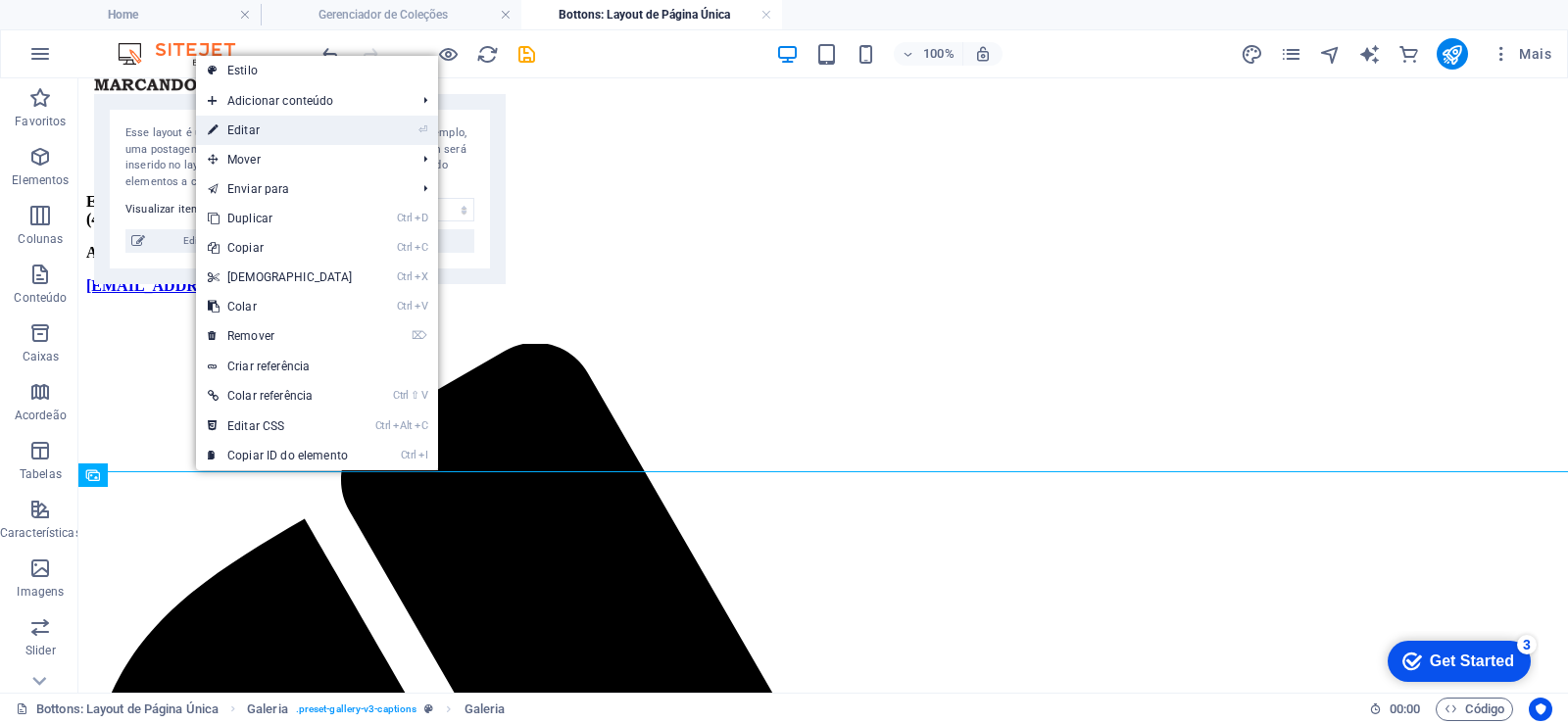
click at [256, 130] on link "⏎ Editar" at bounding box center [280, 130] width 169 height 29
select select "4"
select select "px"
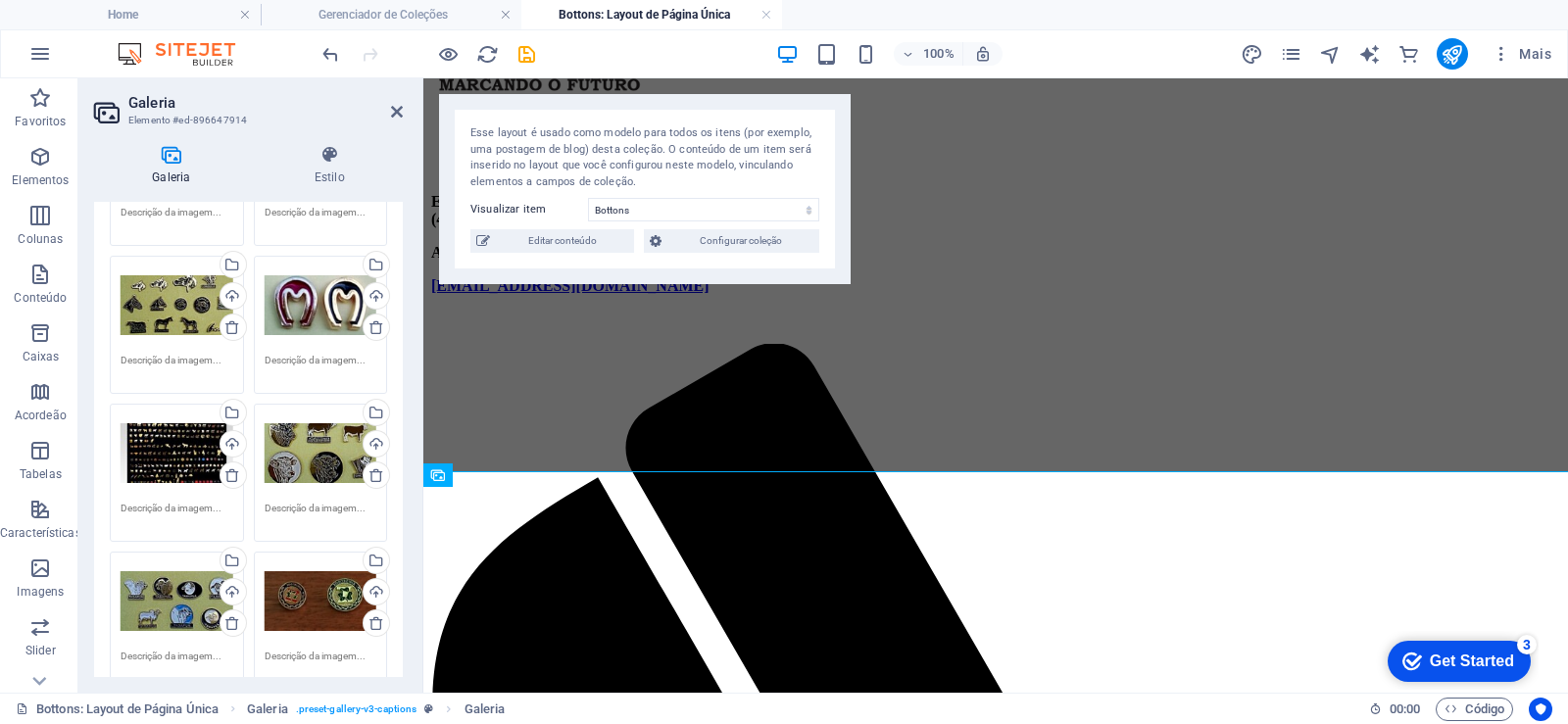
scroll to position [1844, 0]
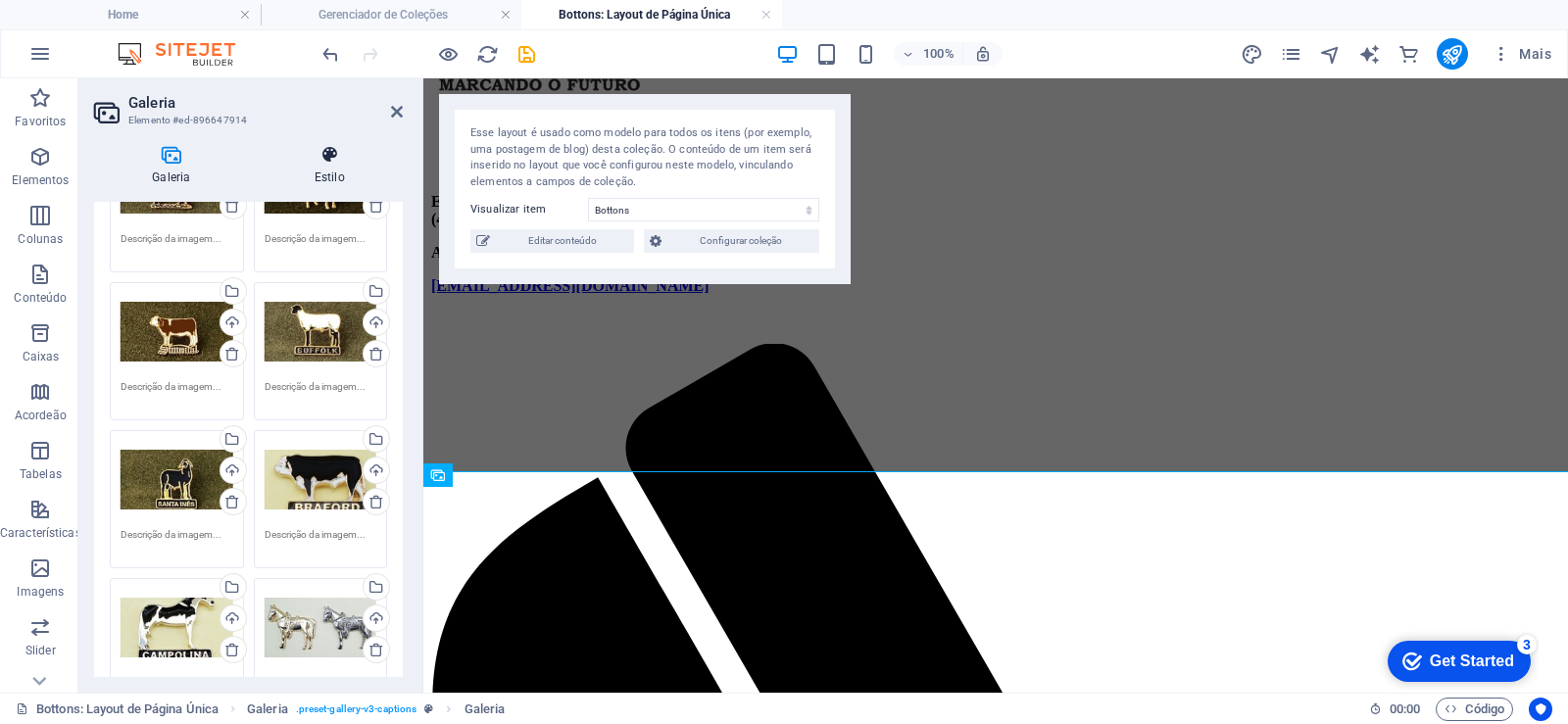
click at [332, 169] on h4 "Estilo" at bounding box center [329, 166] width 146 height 41
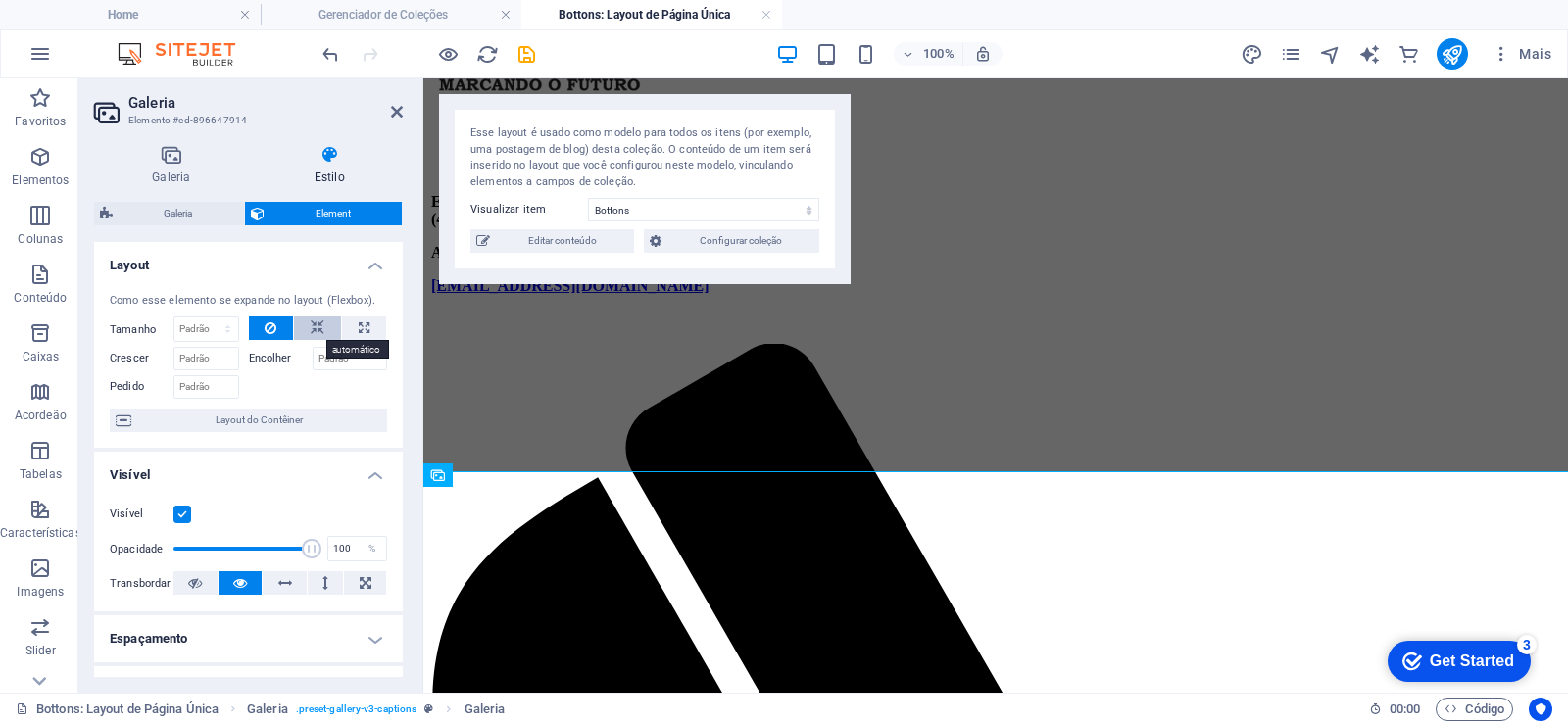
click at [311, 322] on icon at bounding box center [318, 328] width 14 height 24
click at [368, 322] on button at bounding box center [364, 328] width 44 height 24
type input "100"
select select "%"
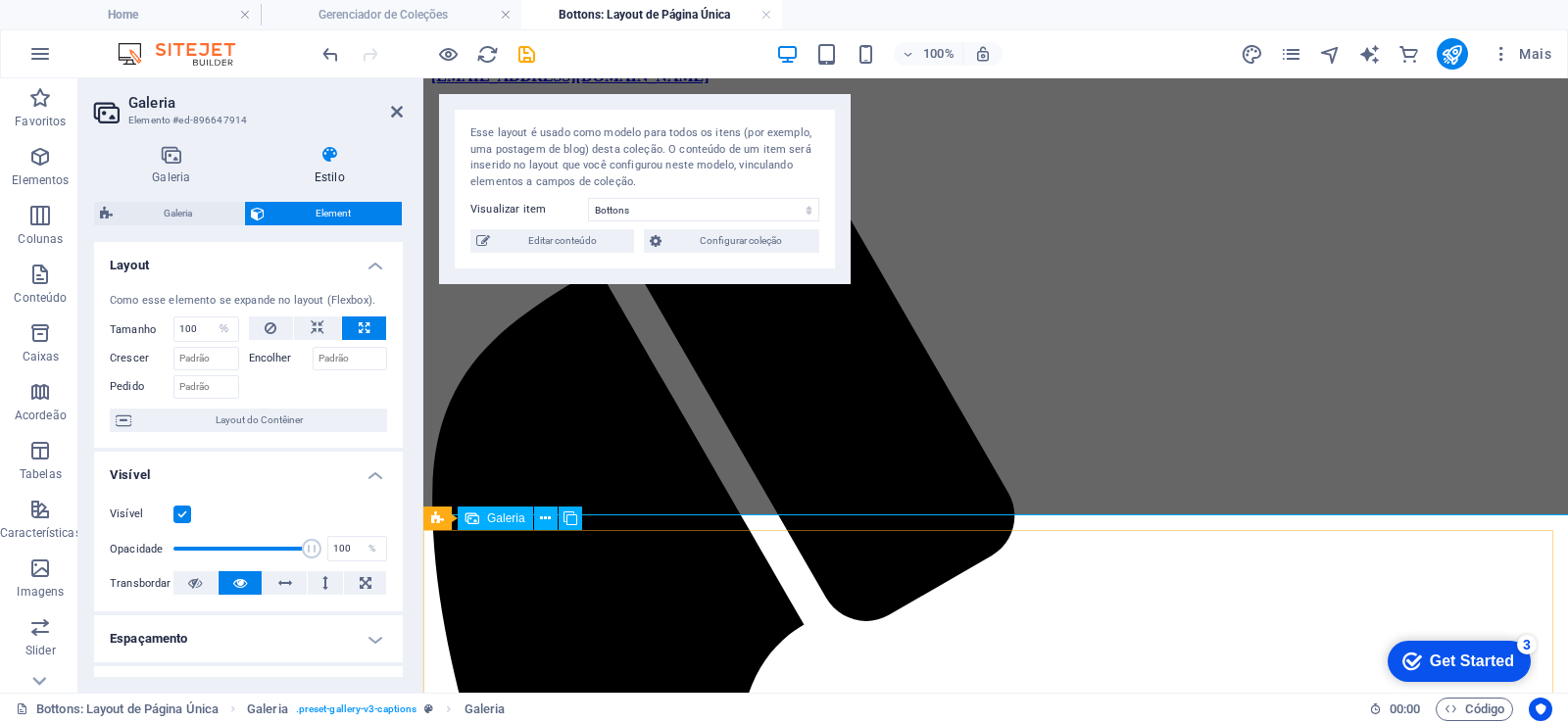
scroll to position [92, 0]
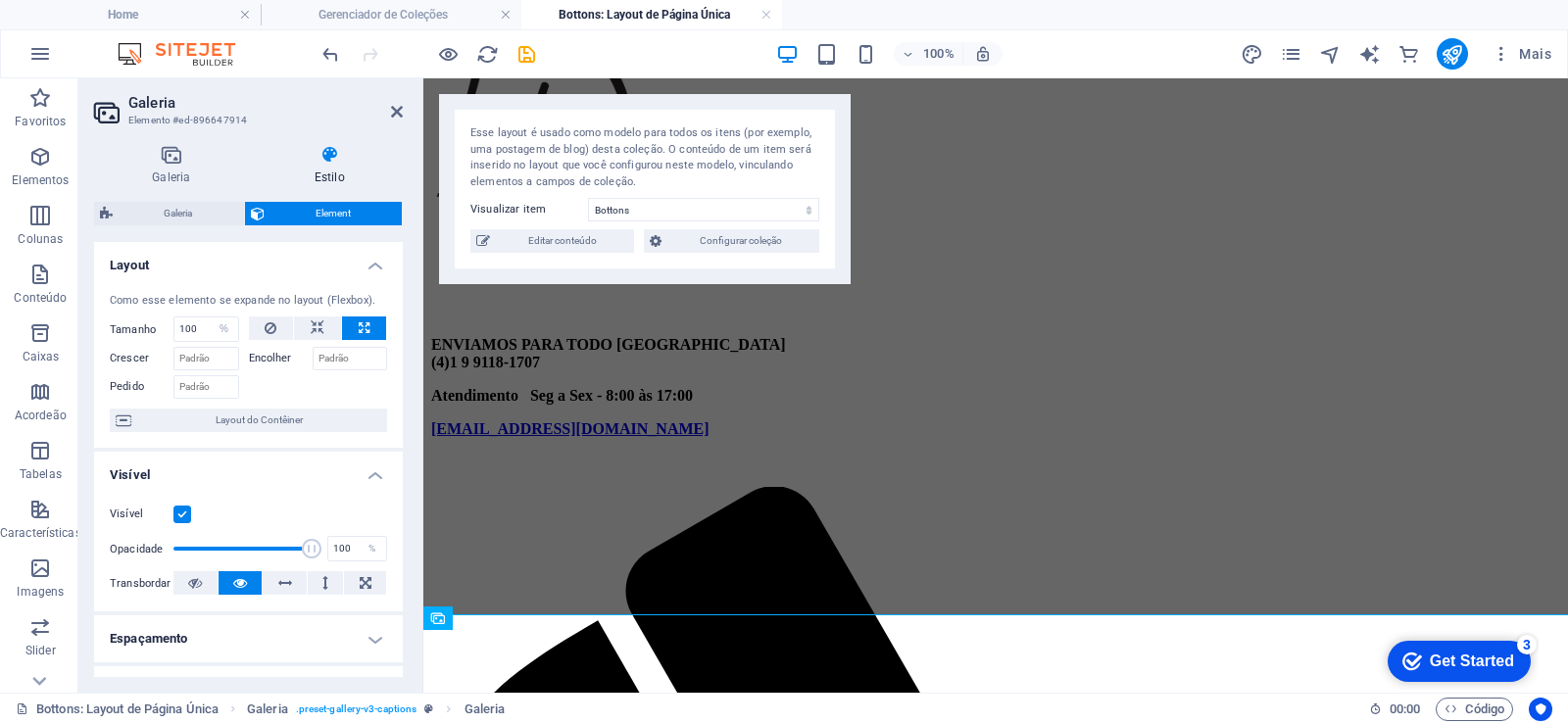
click at [267, 350] on label "Encolher" at bounding box center [280, 359] width 64 height 24
click at [313, 350] on input "Encolher" at bounding box center [350, 359] width 75 height 24
click at [277, 364] on label "Encolher" at bounding box center [280, 359] width 64 height 24
click at [313, 364] on input "Encolher" at bounding box center [350, 359] width 75 height 24
click at [273, 324] on icon at bounding box center [270, 328] width 12 height 24
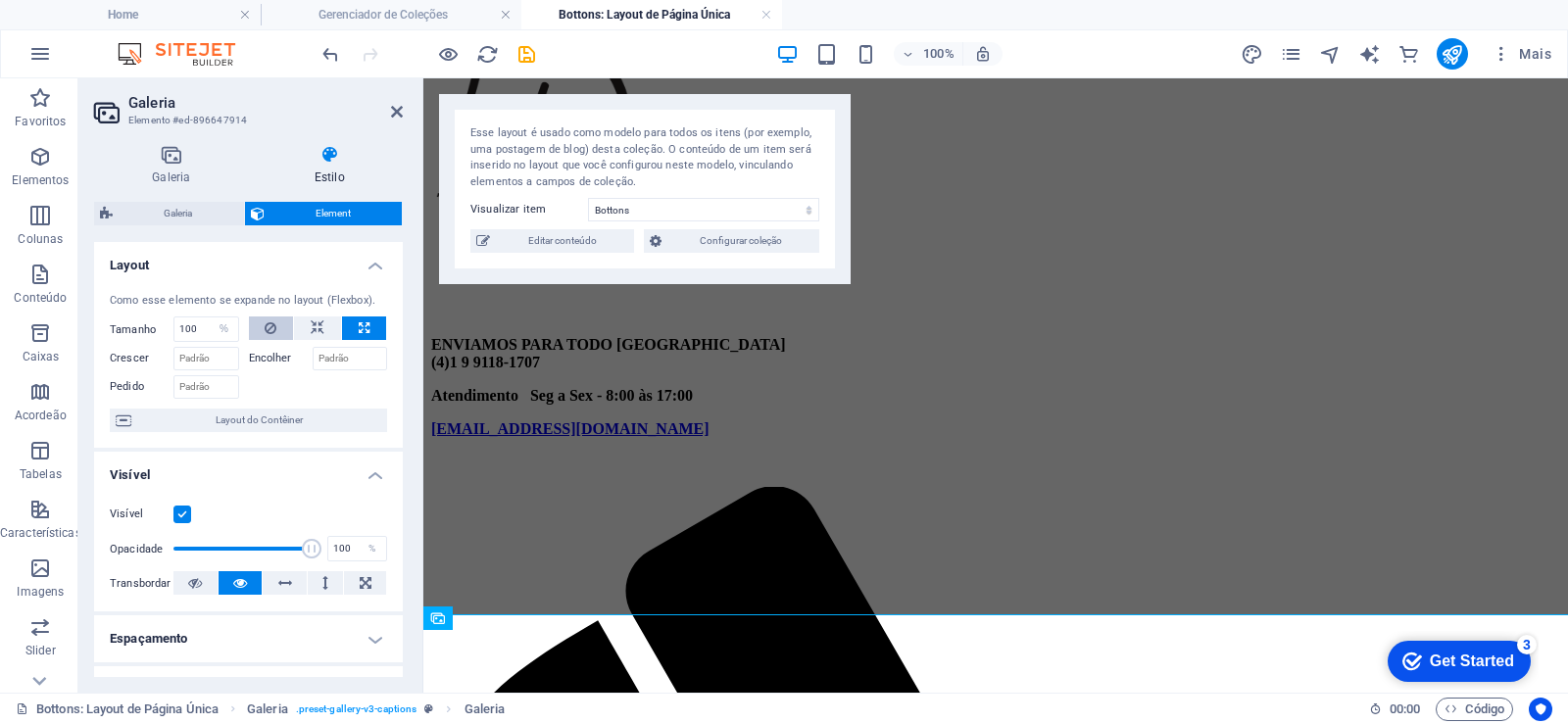
select select "DISABLED_OPTION_VALUE"
click at [328, 329] on button at bounding box center [318, 328] width 47 height 24
click at [364, 334] on icon at bounding box center [364, 328] width 11 height 24
type input "100"
select select "%"
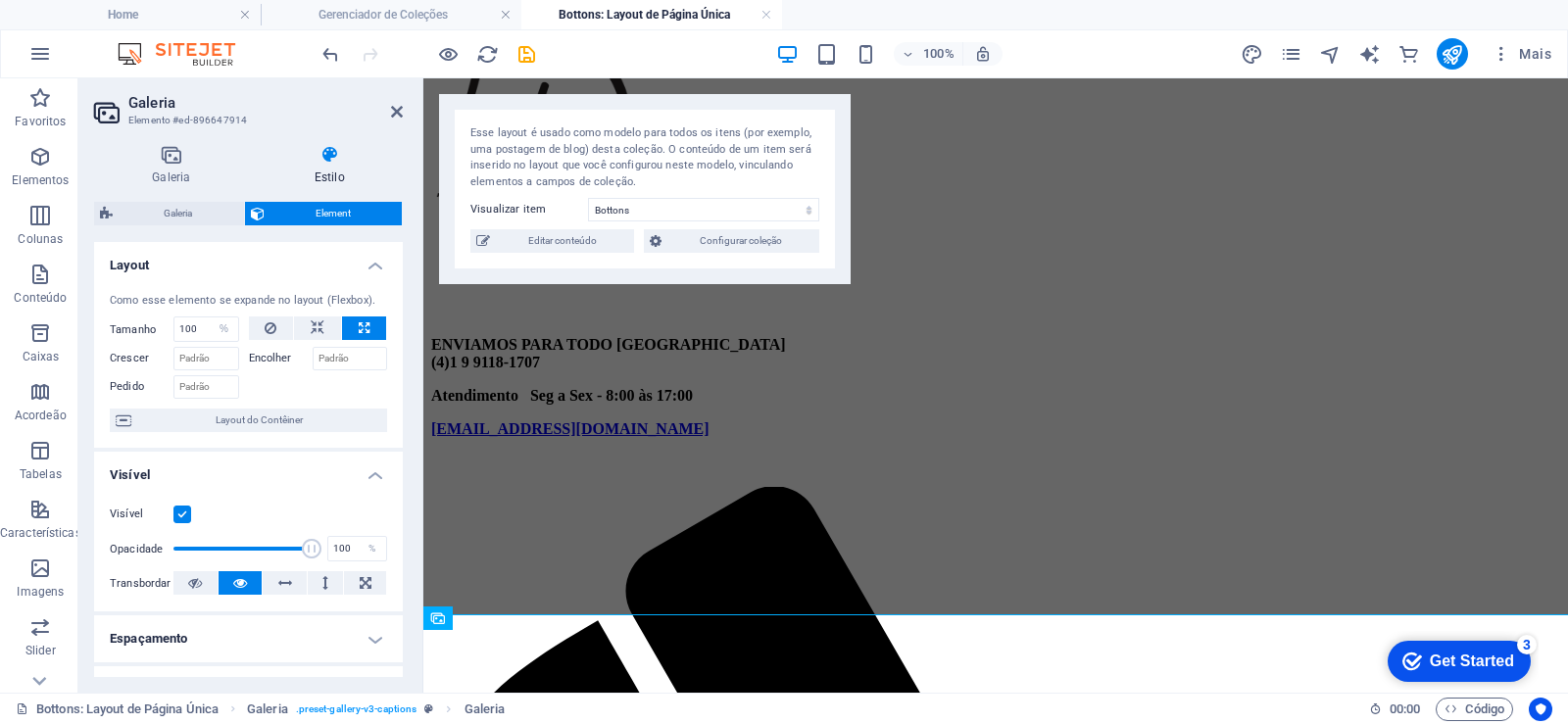
click at [268, 359] on label "Encolher" at bounding box center [280, 359] width 64 height 24
click at [313, 359] on input "Encolher" at bounding box center [350, 359] width 75 height 24
click at [268, 358] on label "Encolher" at bounding box center [280, 359] width 64 height 24
click at [313, 358] on input "Encolher" at bounding box center [350, 359] width 75 height 24
click at [268, 358] on label "Encolher" at bounding box center [280, 359] width 64 height 24
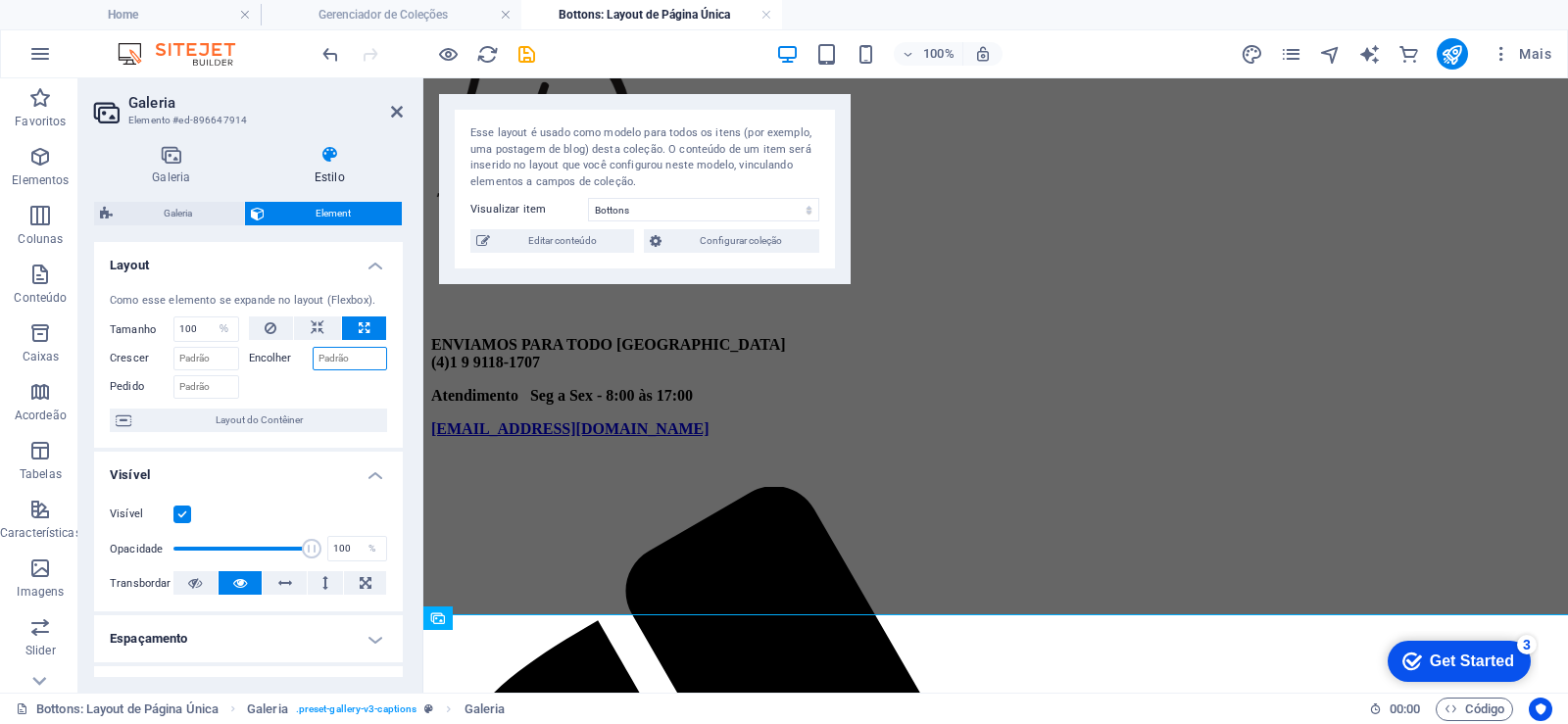
click at [313, 358] on input "Encolher" at bounding box center [350, 359] width 75 height 24
click at [334, 361] on input "Encolher" at bounding box center [350, 359] width 75 height 24
click at [391, 112] on icon at bounding box center [397, 112] width 12 height 16
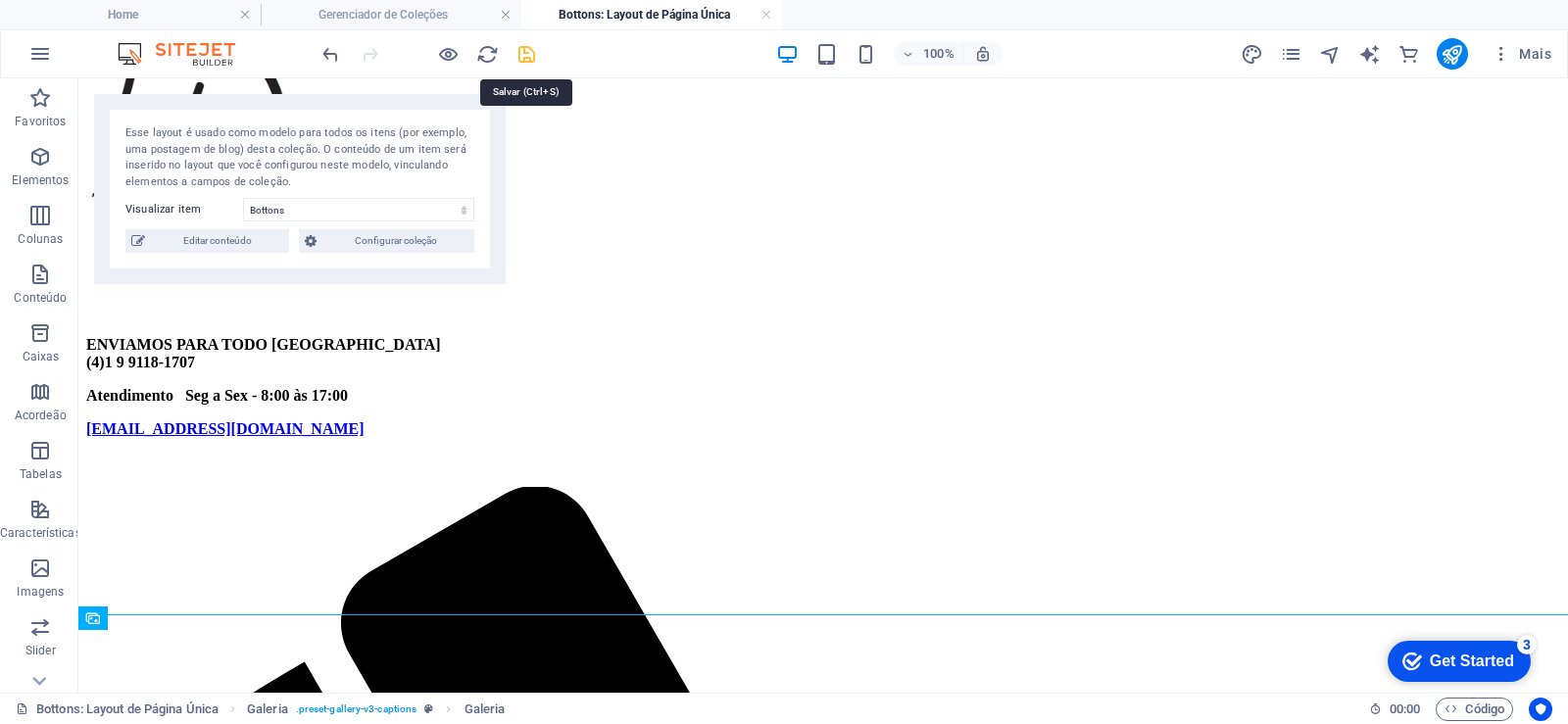
click at [526, 56] on icon "save" at bounding box center [526, 54] width 23 height 23
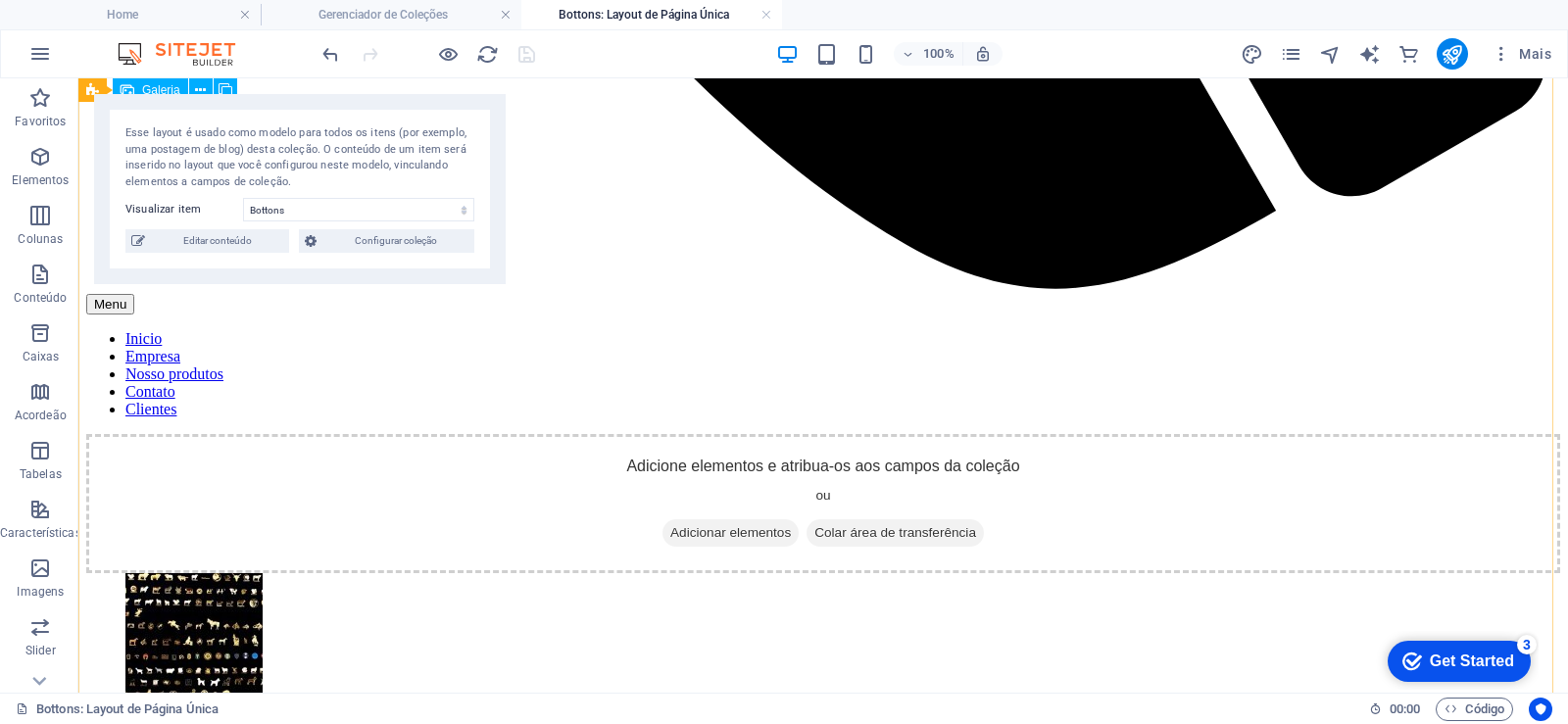
scroll to position [2407, 0]
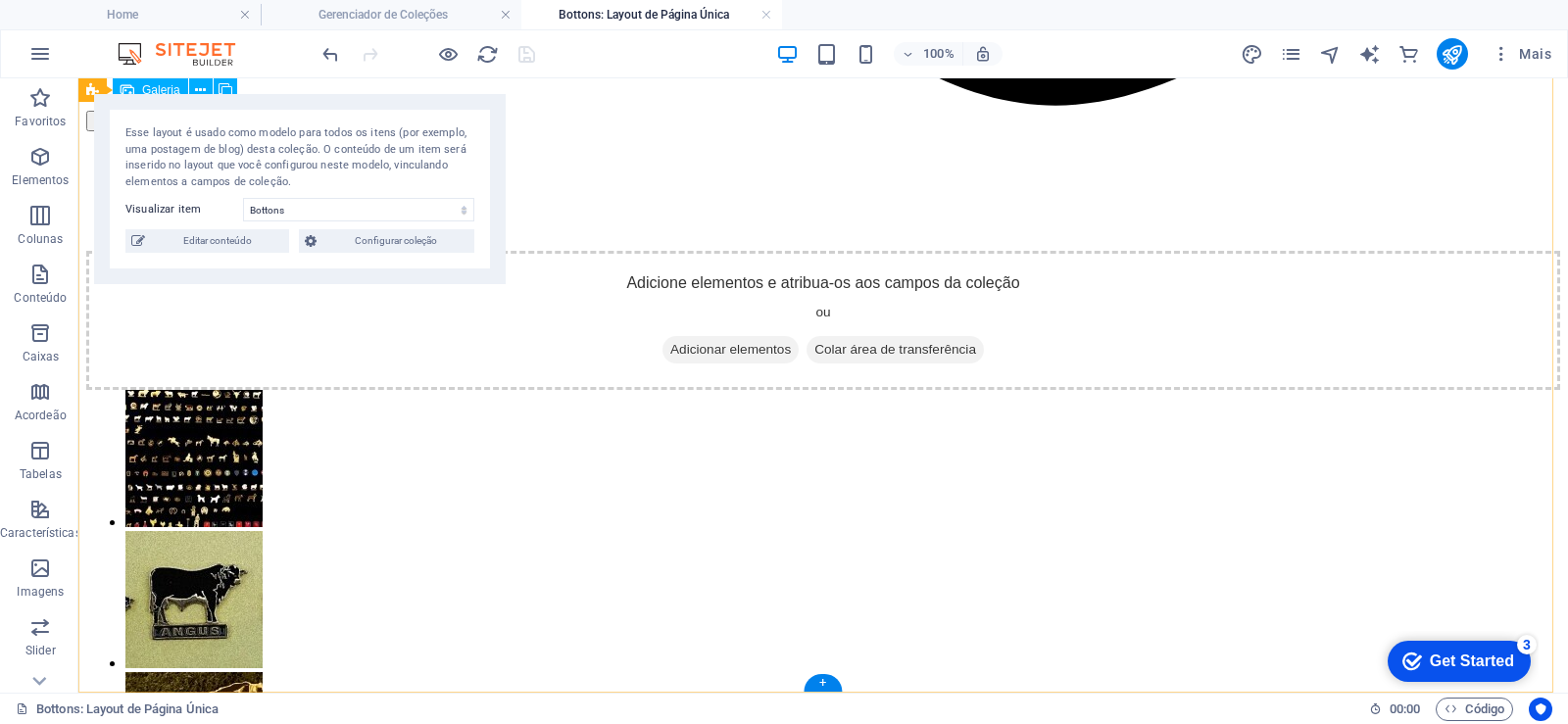
select select "%"
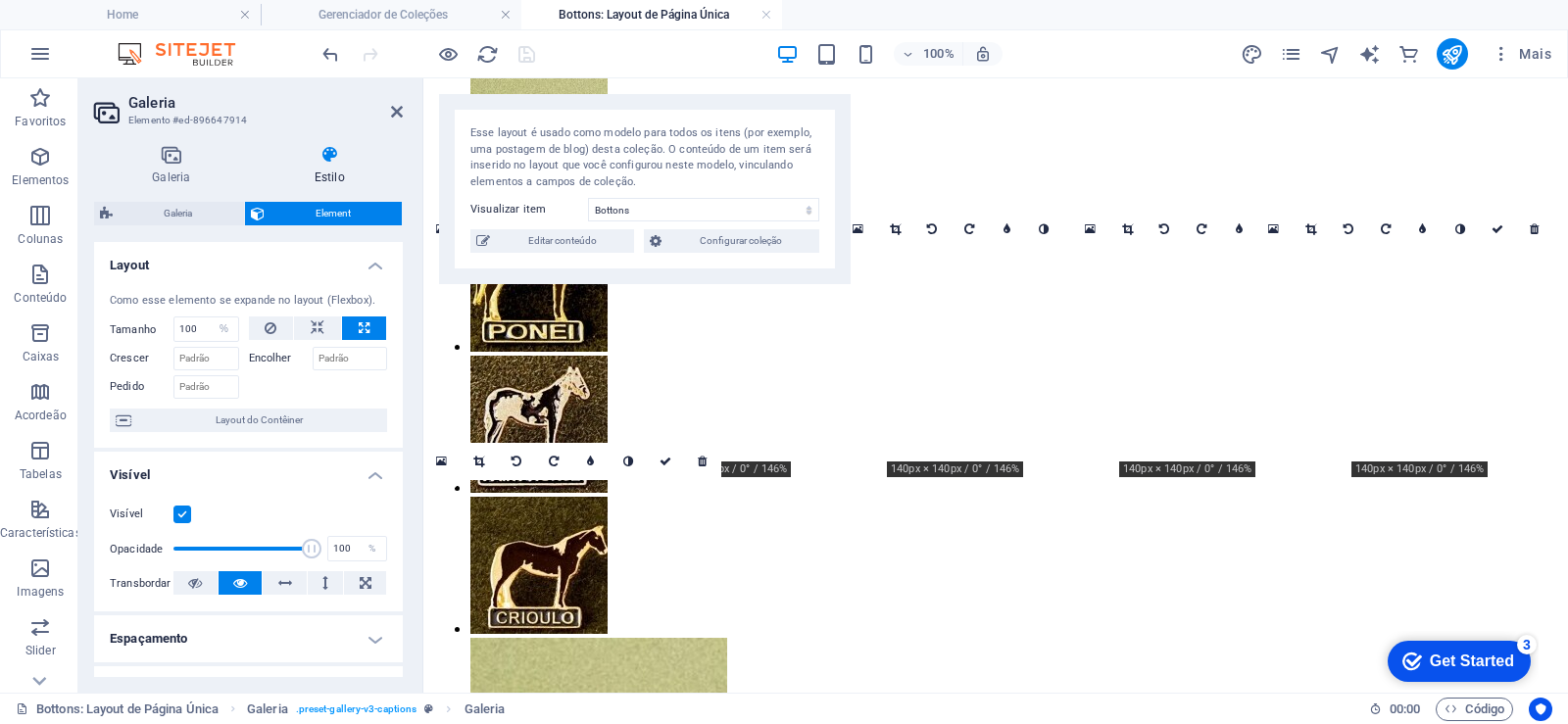
scroll to position [1855, 0]
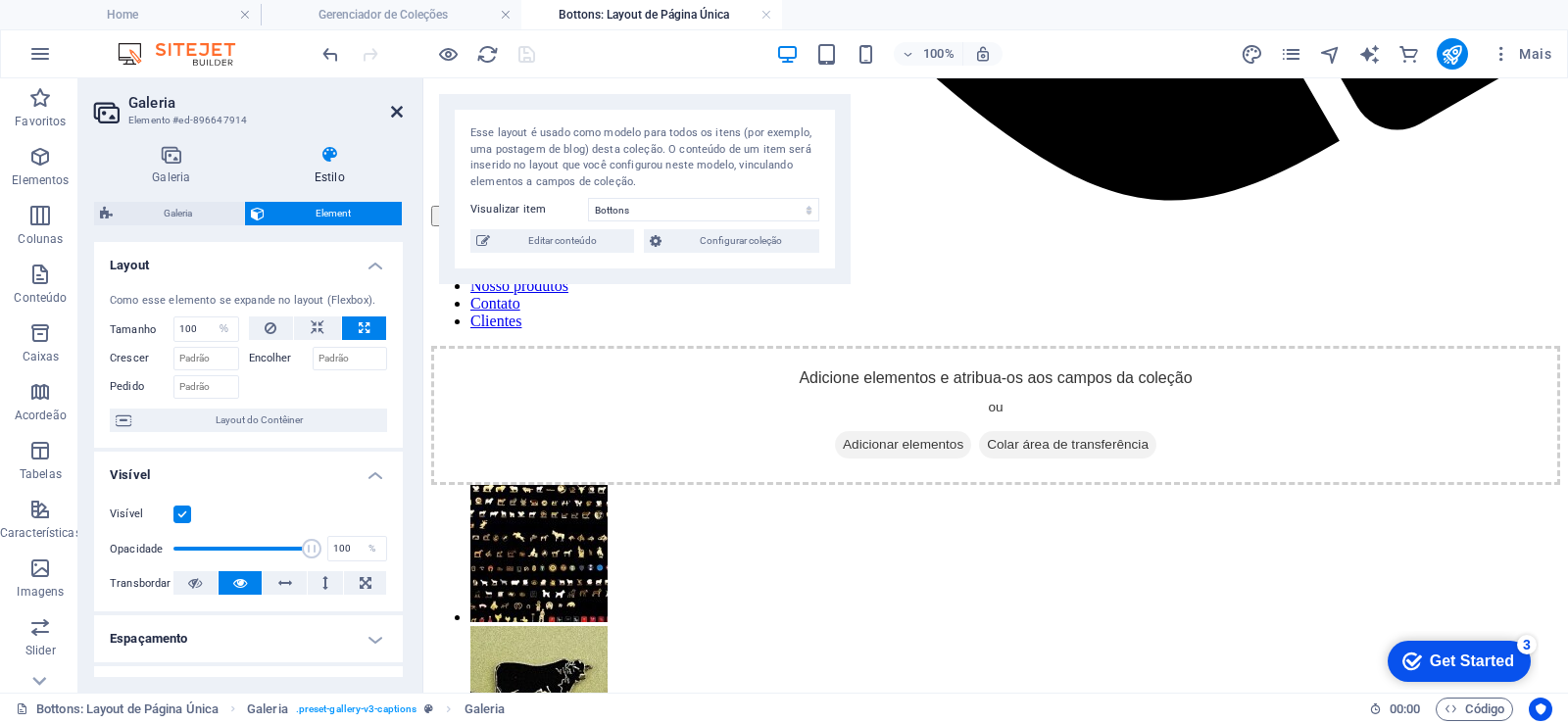
click at [401, 117] on icon at bounding box center [397, 112] width 12 height 16
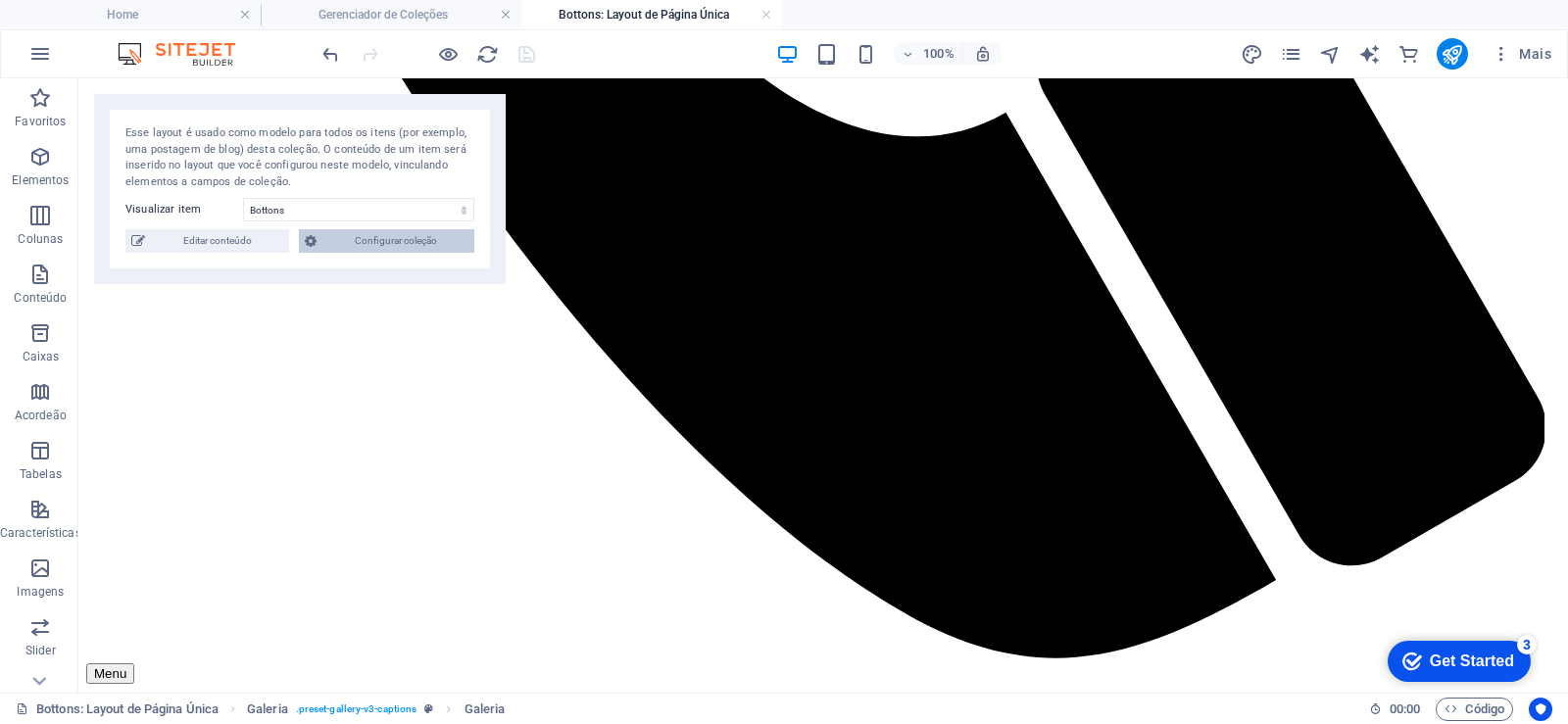
scroll to position [2407, 0]
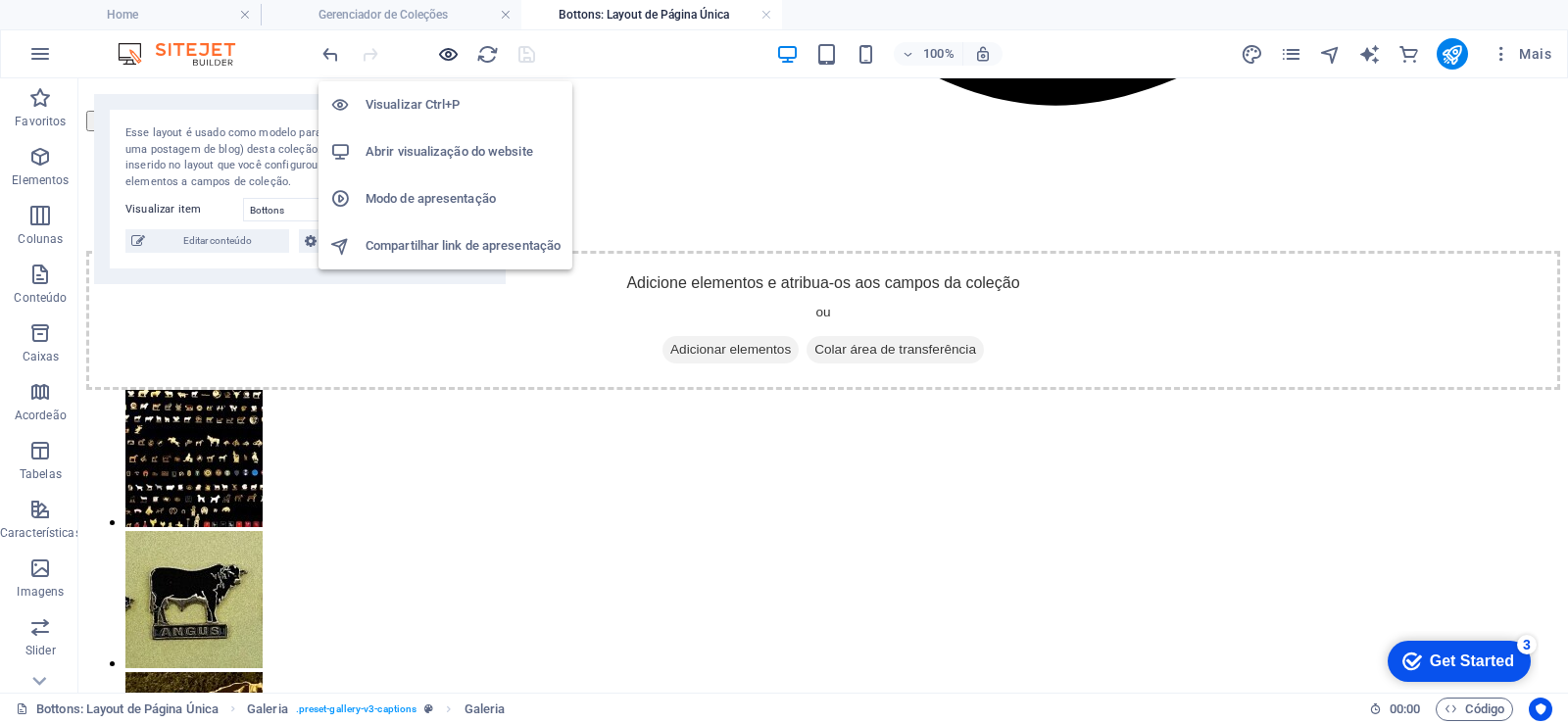
click at [445, 57] on icon "button" at bounding box center [448, 54] width 23 height 23
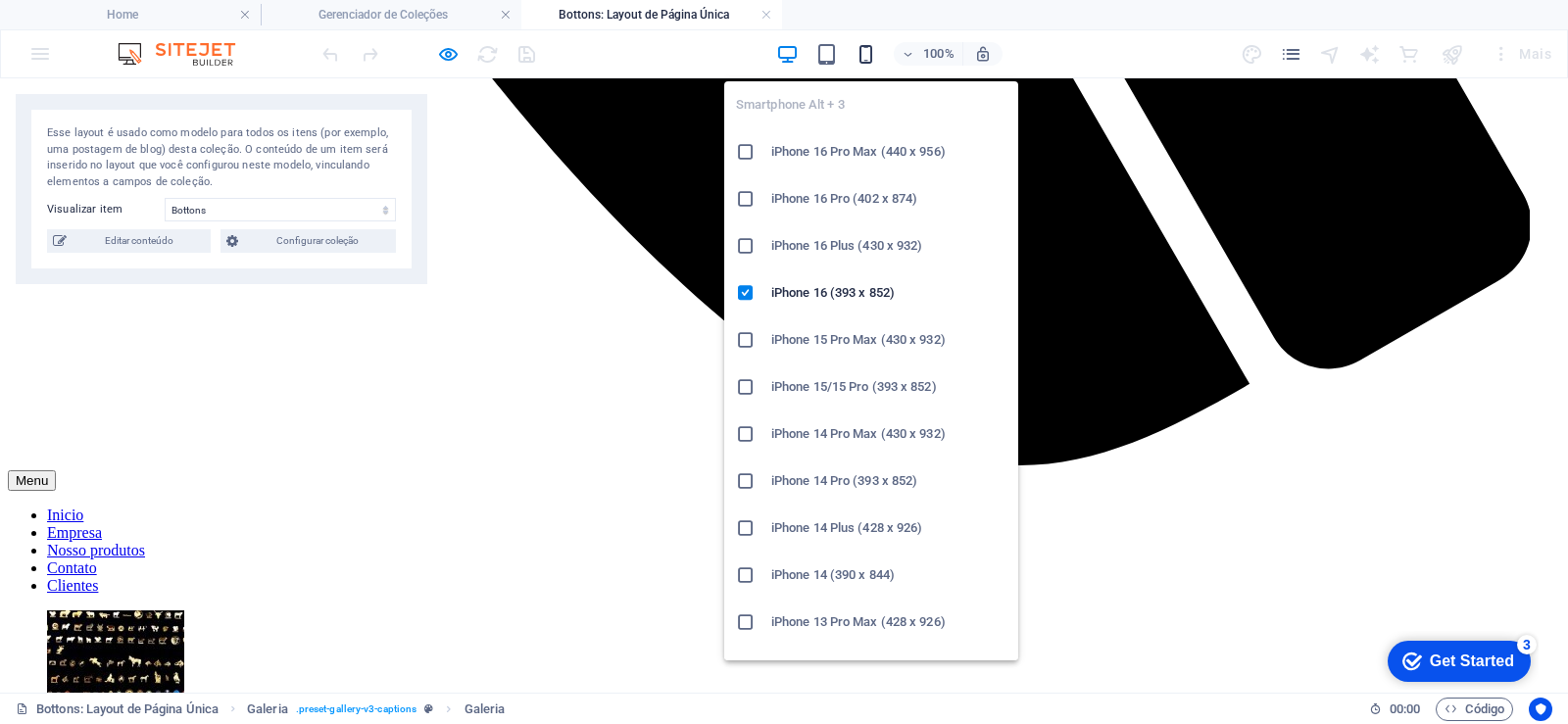
click at [878, 63] on span "button" at bounding box center [866, 54] width 24 height 23
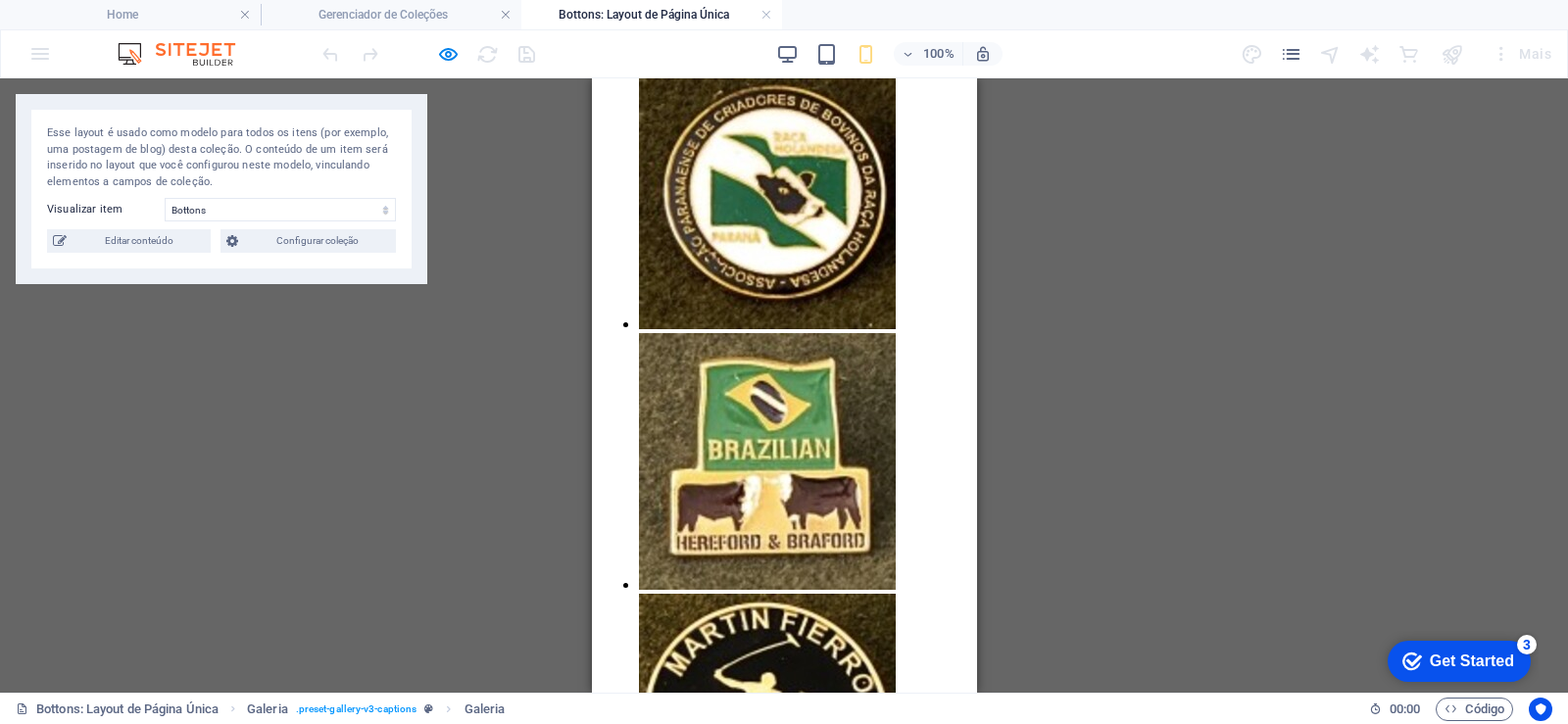
scroll to position [3474, 0]
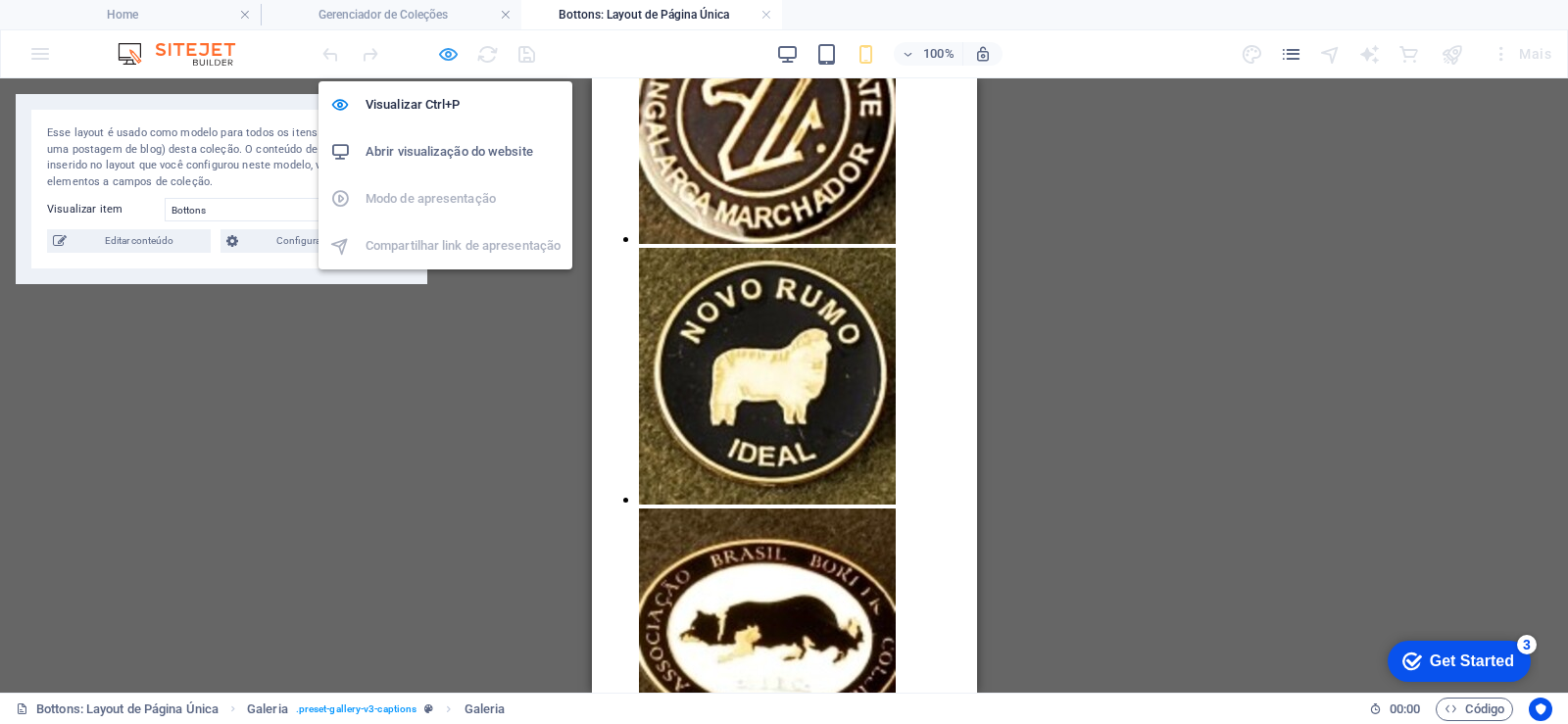
click at [449, 61] on icon "button" at bounding box center [448, 54] width 23 height 23
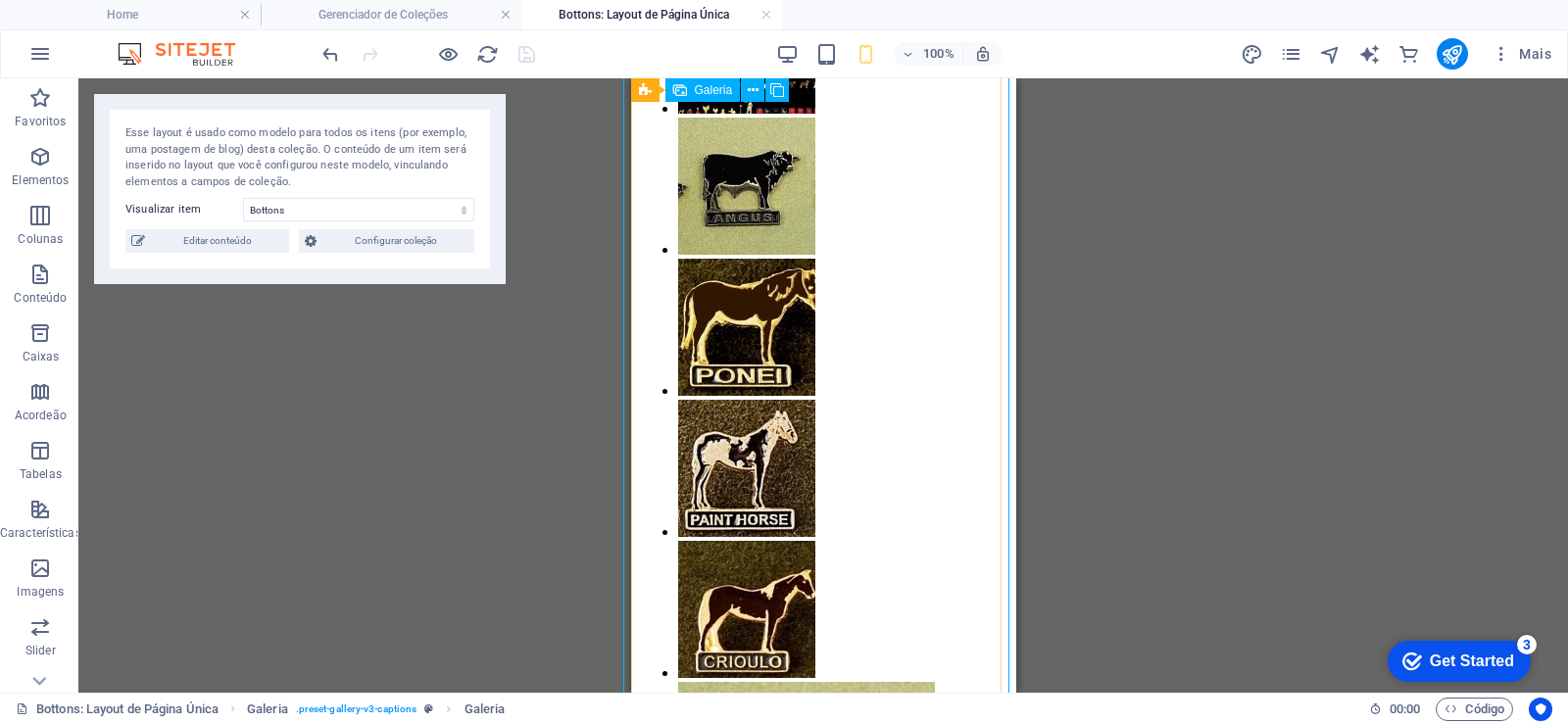
scroll to position [1058, 0]
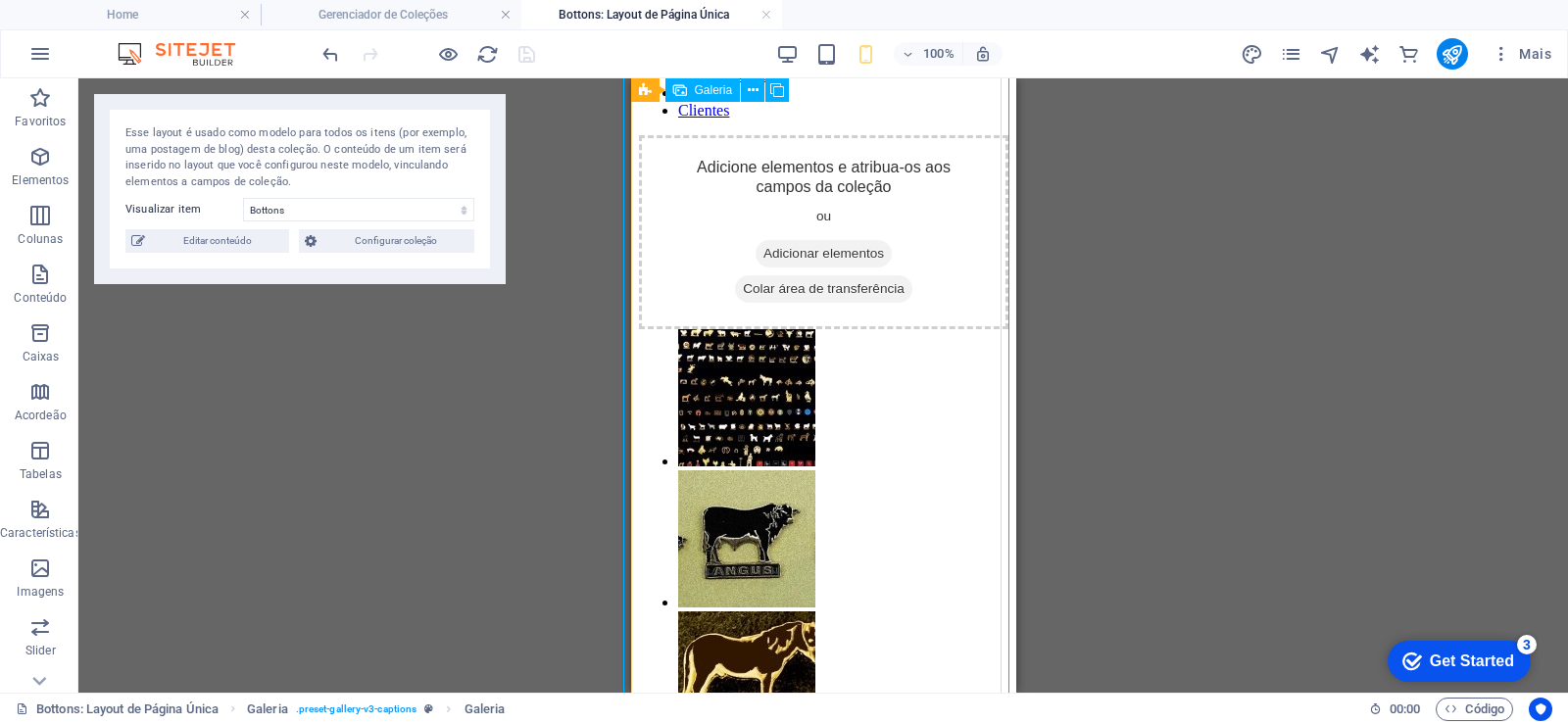
click at [694, 611] on li at bounding box center [1069, 682] width 784 height 141
select select "%"
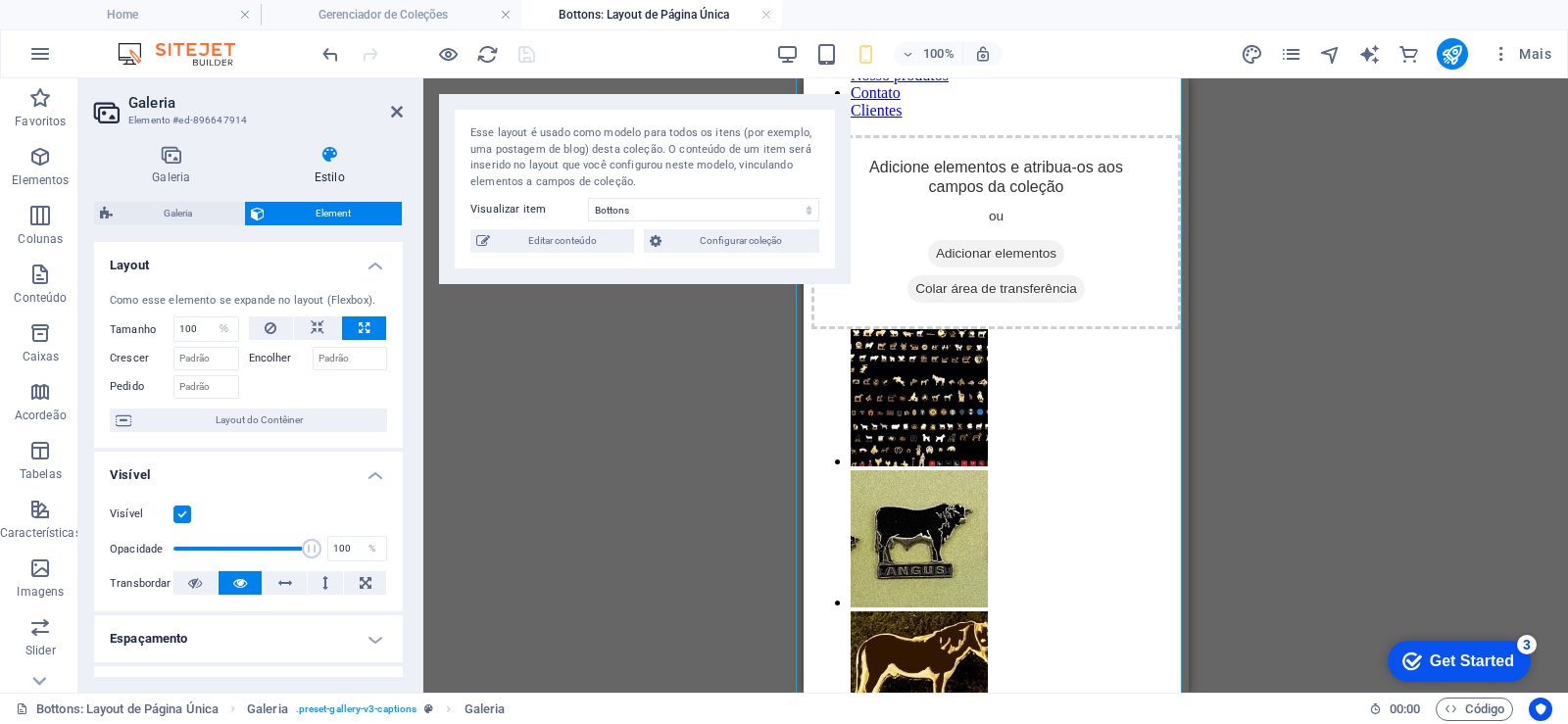
click at [749, 197] on div "Esse layout é usado como modelo para todos os itens (por exemplo, uma postagem …" at bounding box center [645, 189] width 412 height 190
click at [682, 420] on div "Arraste e solte um arquivo para adicioná-lo Referência Pré-definida Galeria Gal…" at bounding box center [996, 385] width 1145 height 614
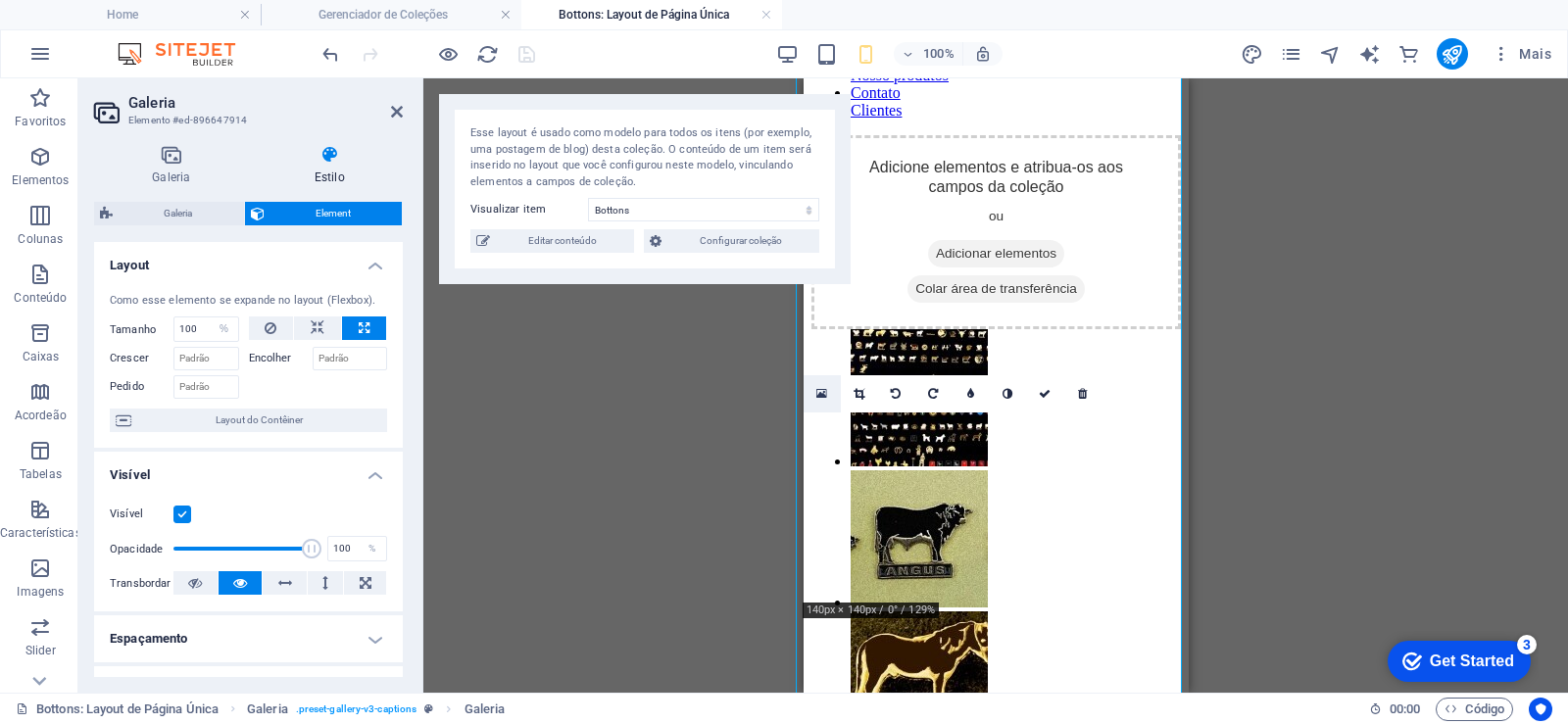
click at [824, 397] on icon at bounding box center [821, 394] width 11 height 14
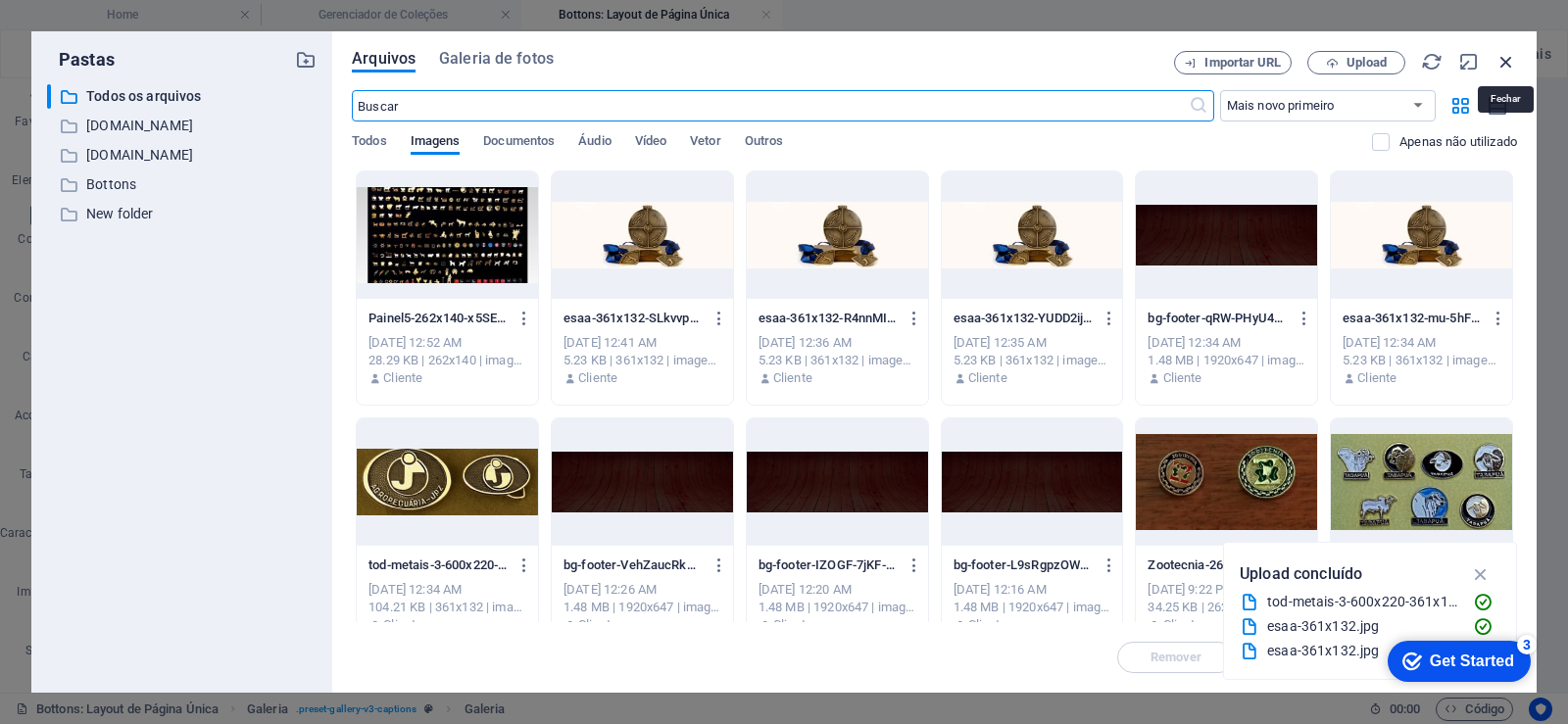
click at [1513, 58] on icon "button" at bounding box center [1506, 62] width 22 height 22
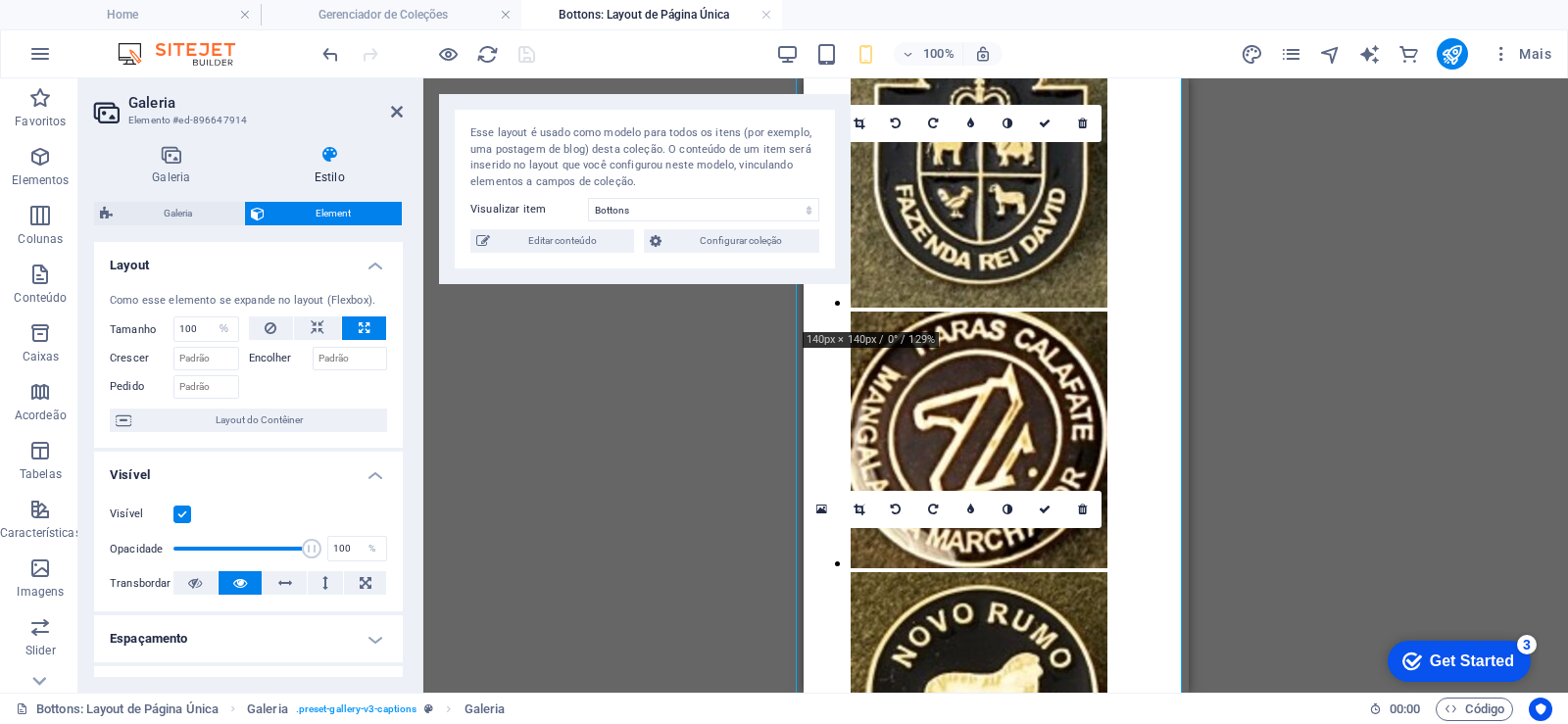
scroll to position [3644, 0]
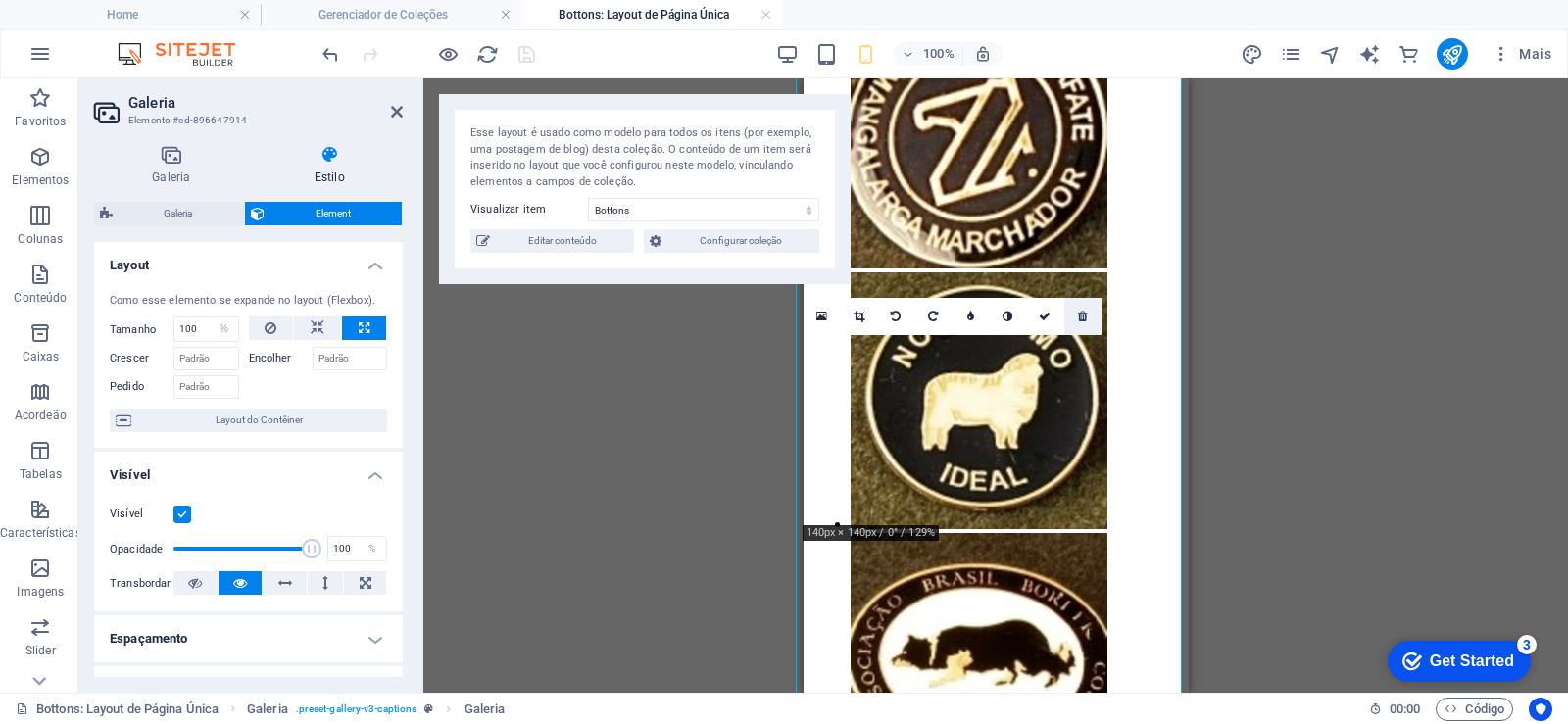
click at [1083, 313] on icon at bounding box center [1082, 316] width 9 height 12
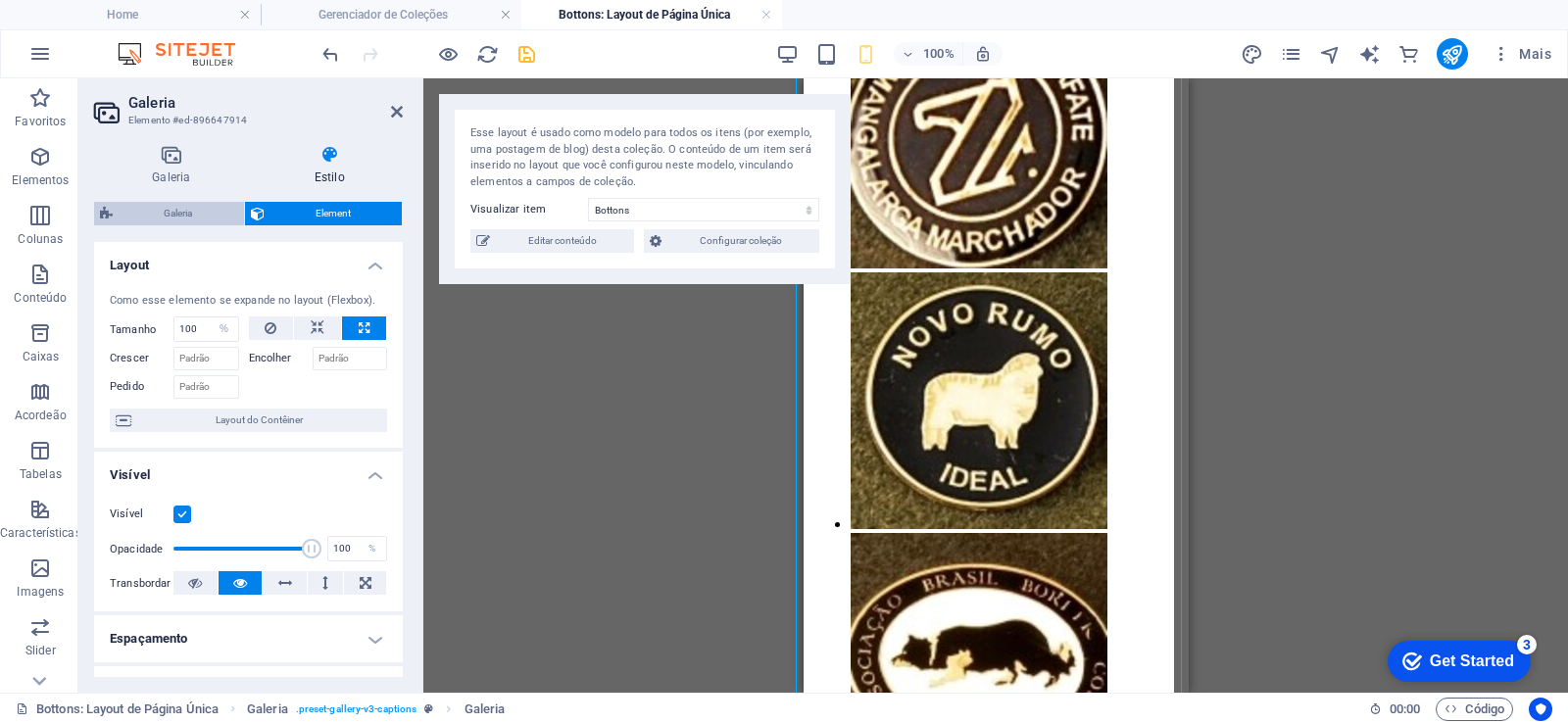
click at [180, 211] on span "Galeria" at bounding box center [178, 214] width 120 height 24
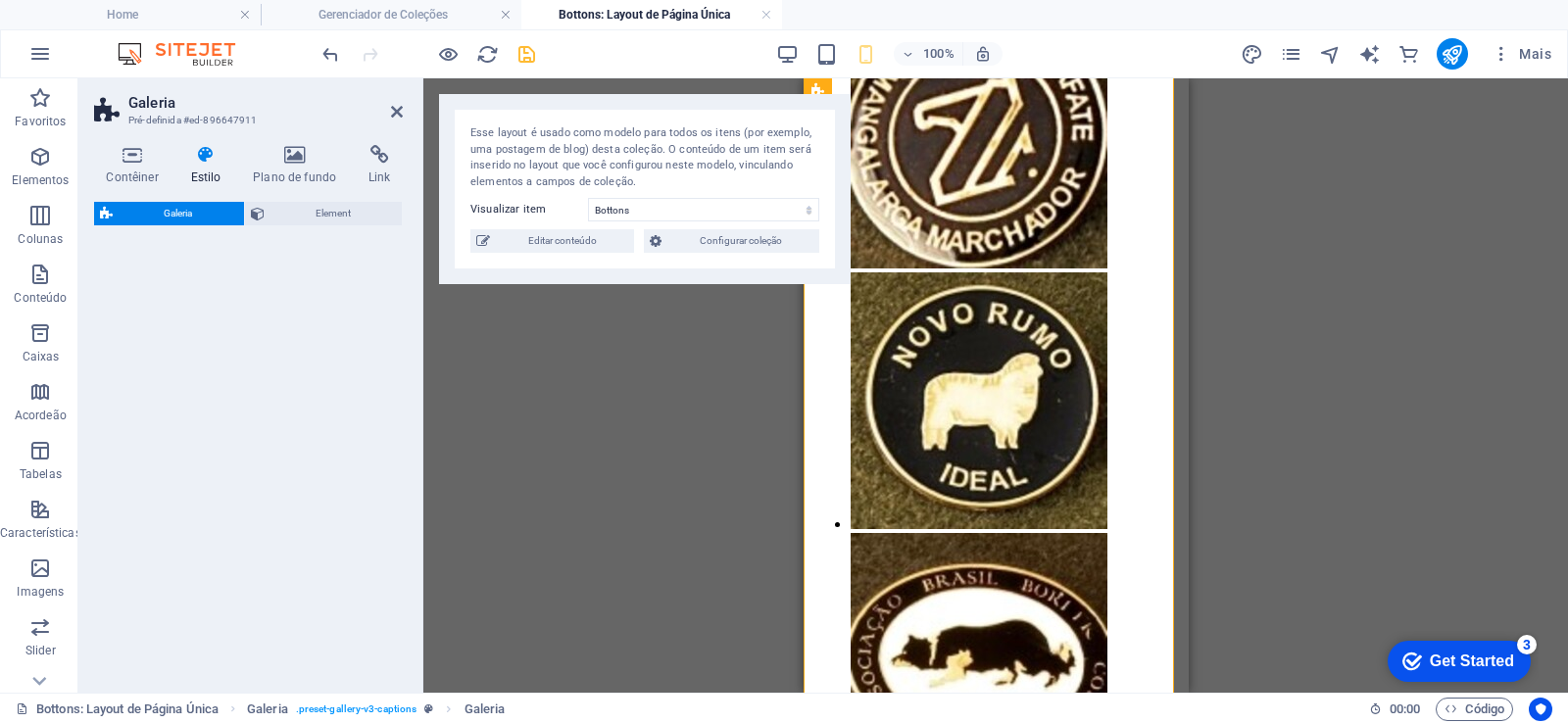
select select "rem"
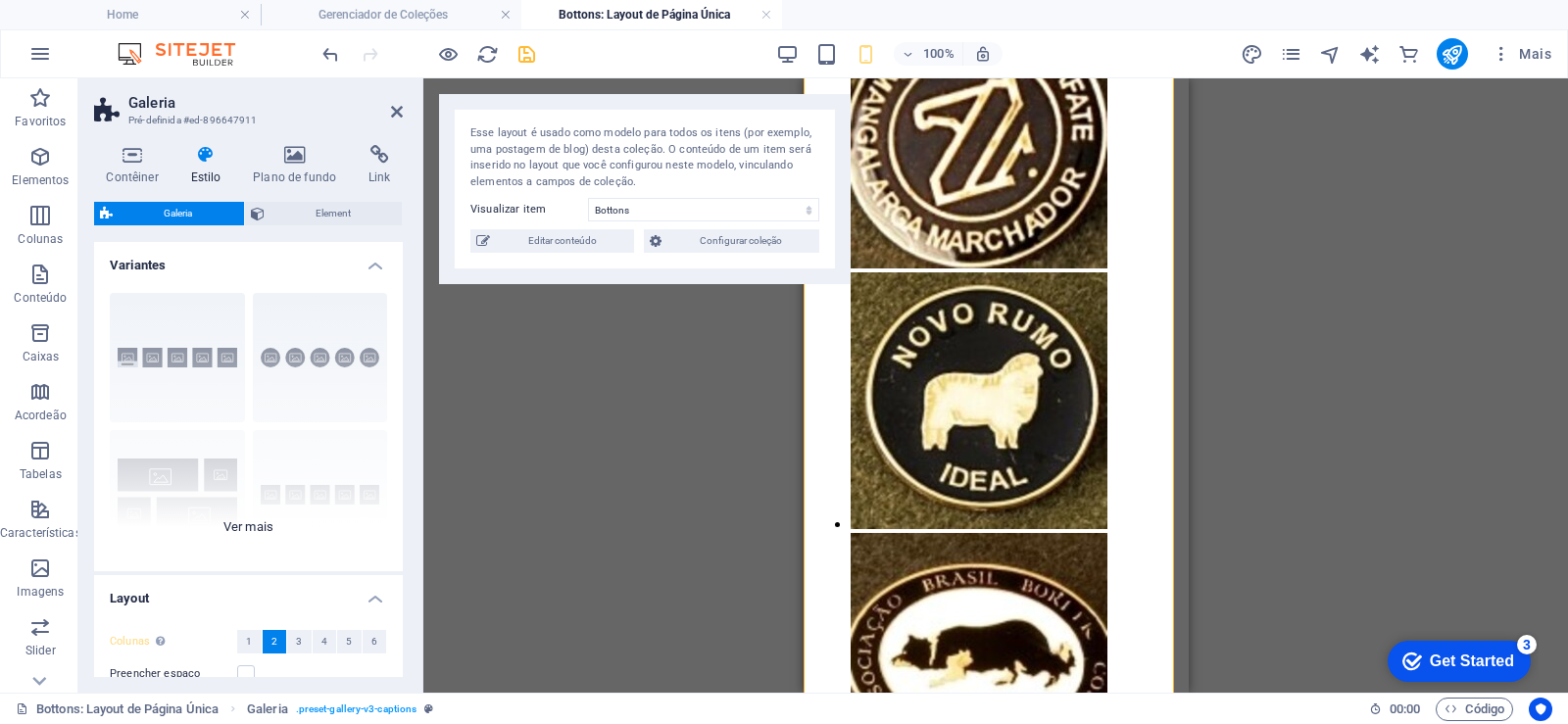
click at [268, 525] on div "Legendas Circulo Colagem Padrão Grade Grade deslocada" at bounding box center [248, 424] width 309 height 294
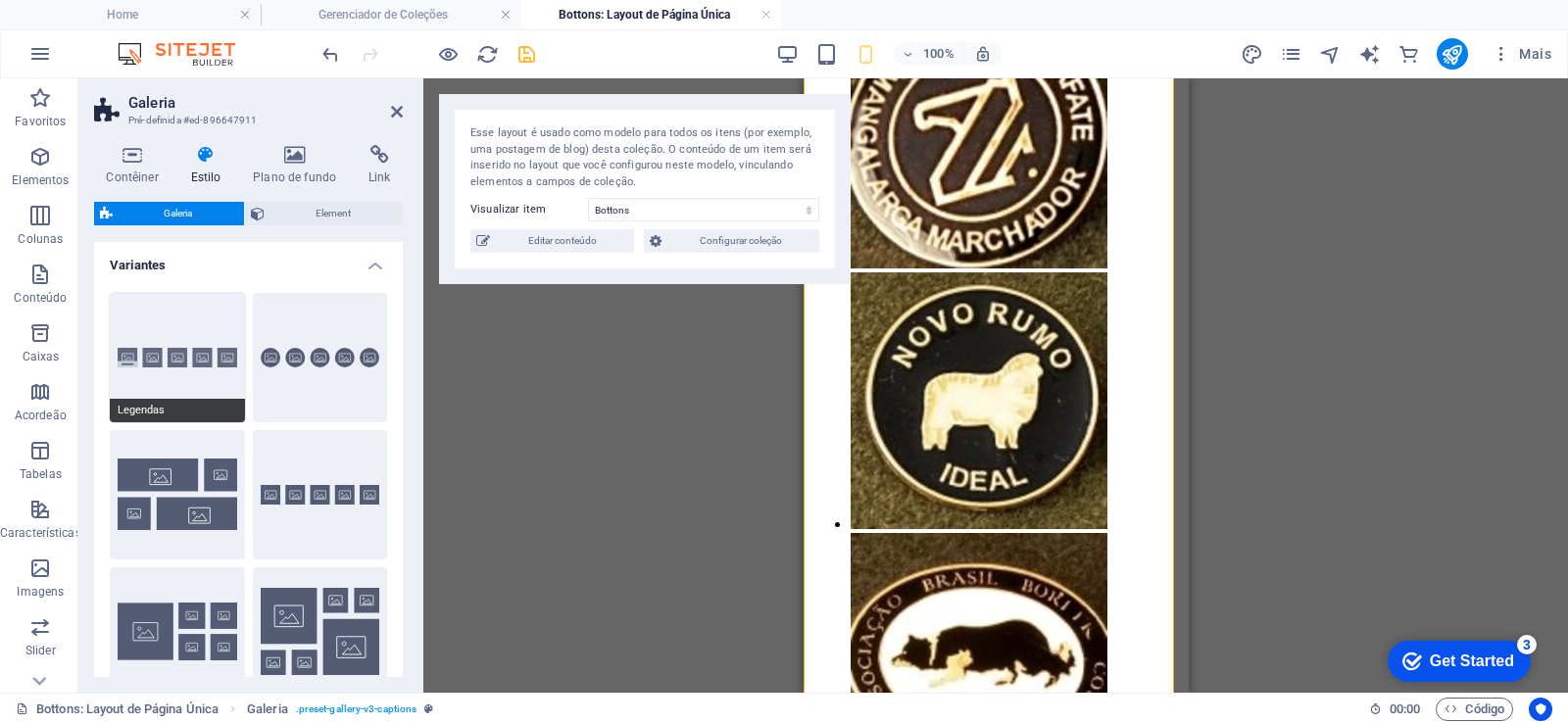
click at [171, 360] on button "Legendas" at bounding box center [177, 358] width 135 height 129
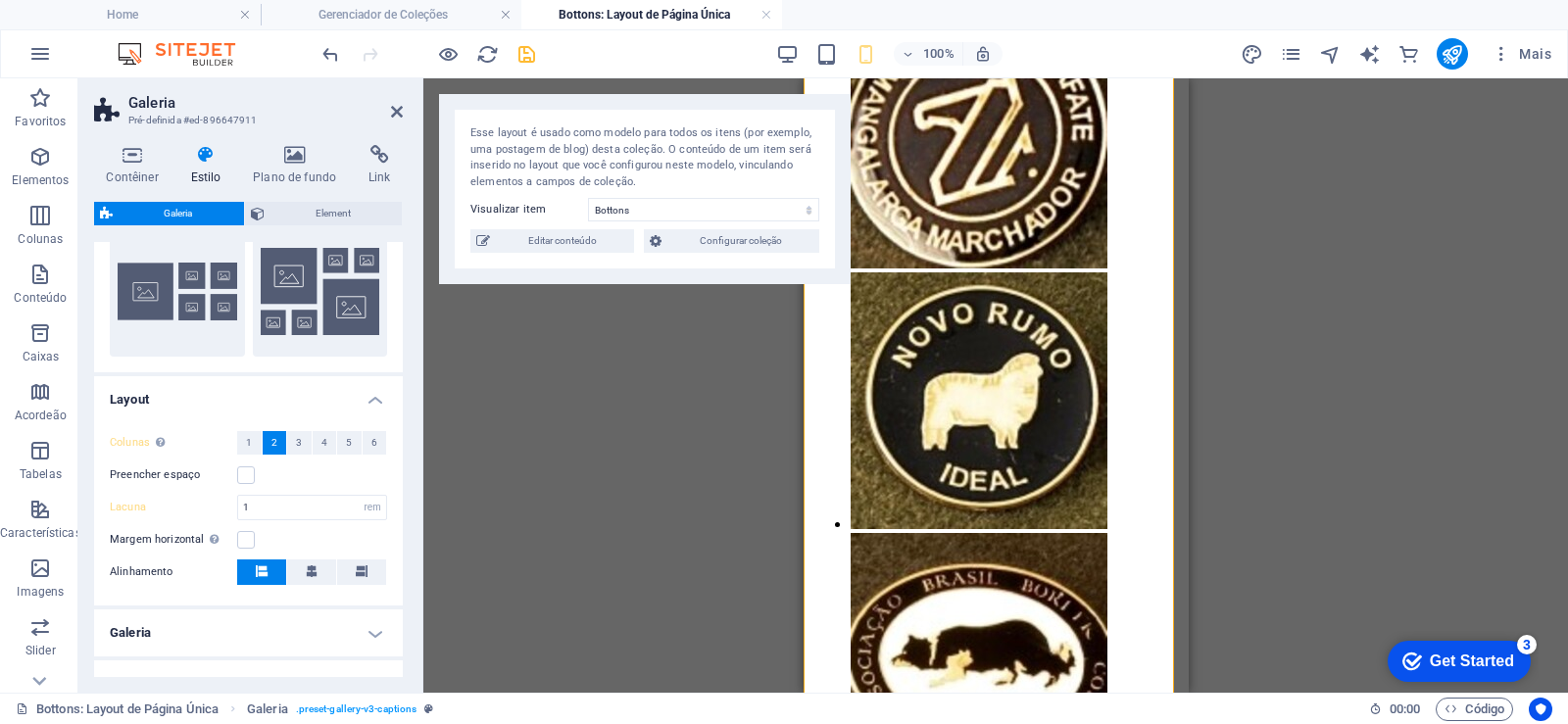
scroll to position [449, 0]
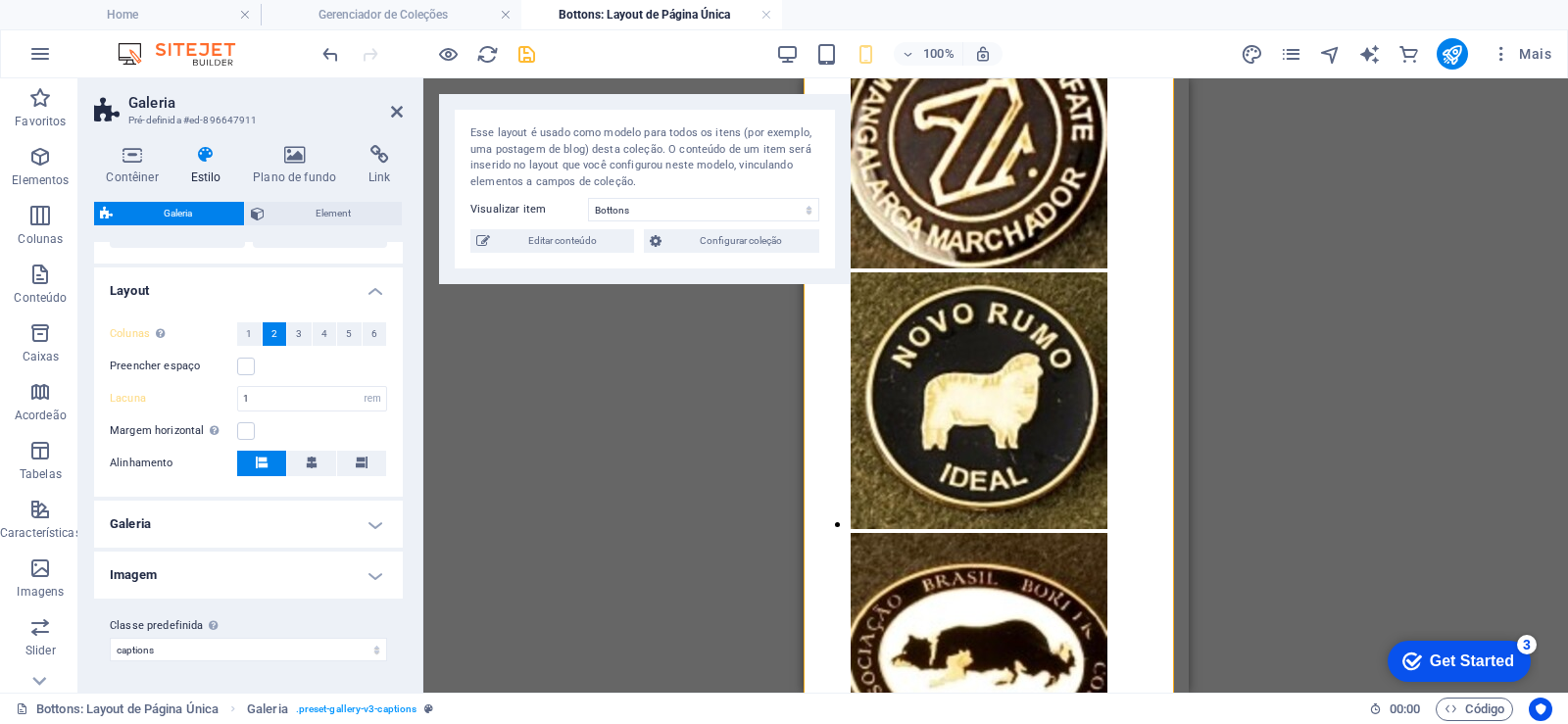
click at [368, 590] on h4 "Imagem" at bounding box center [248, 575] width 309 height 47
click at [369, 516] on h4 "Galeria" at bounding box center [248, 524] width 309 height 47
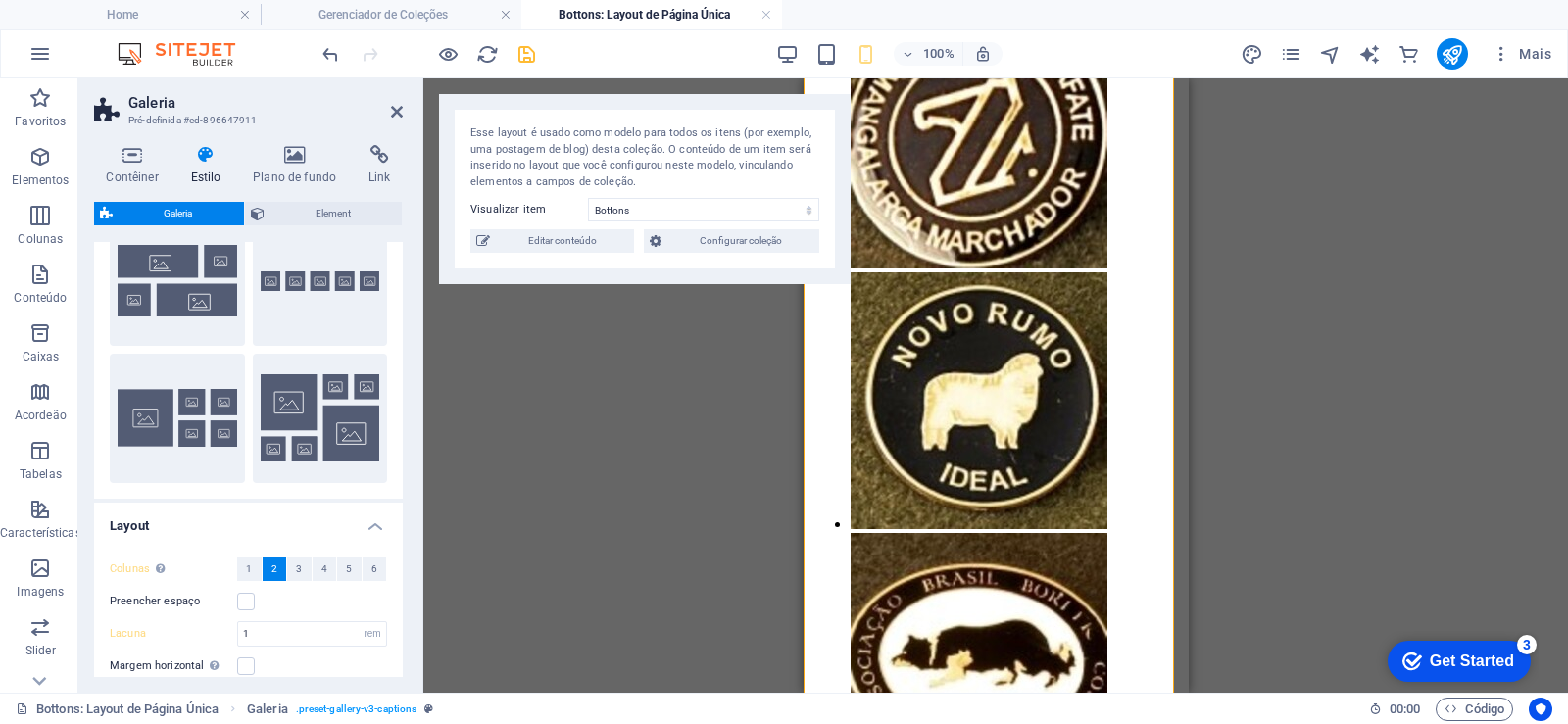
scroll to position [0, 0]
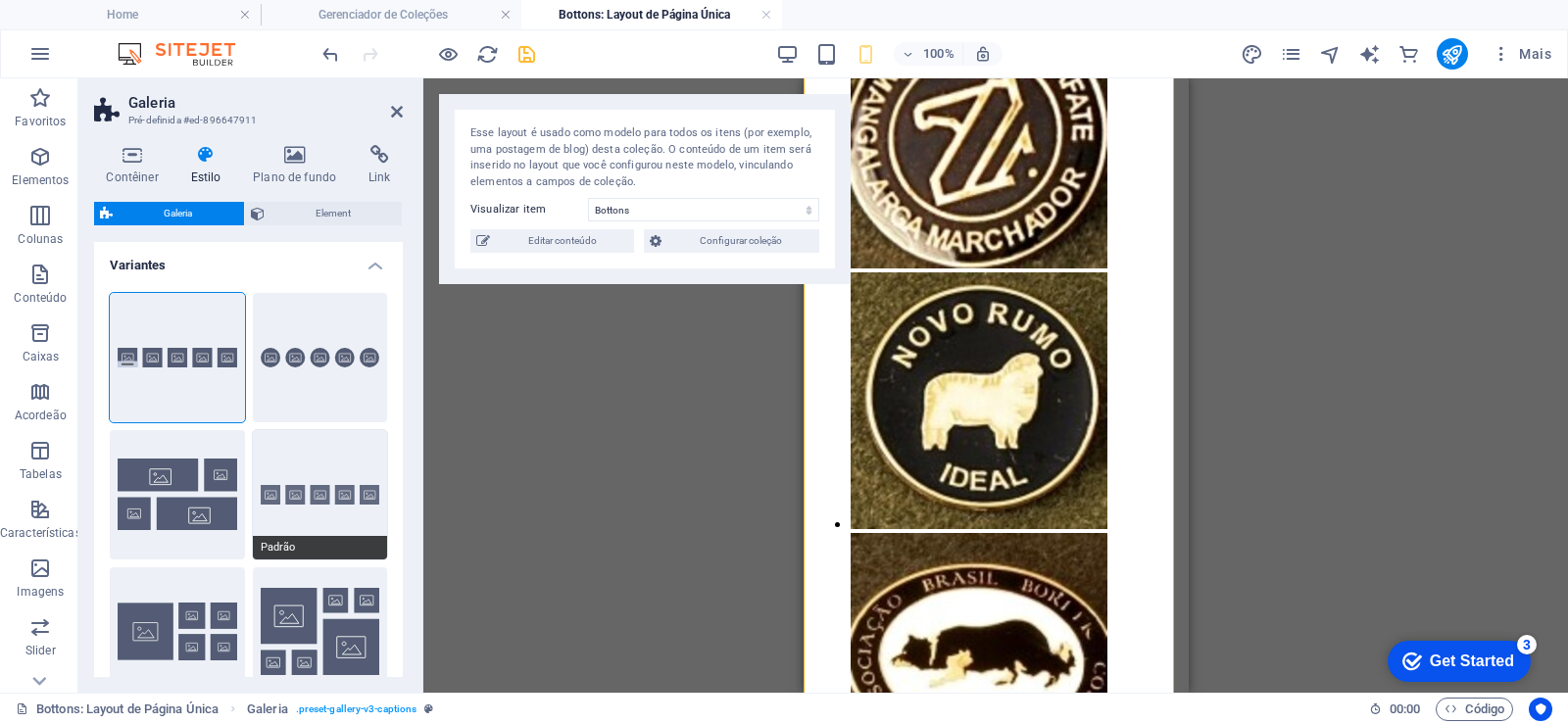
click at [277, 497] on button "Padrão" at bounding box center [320, 495] width 135 height 129
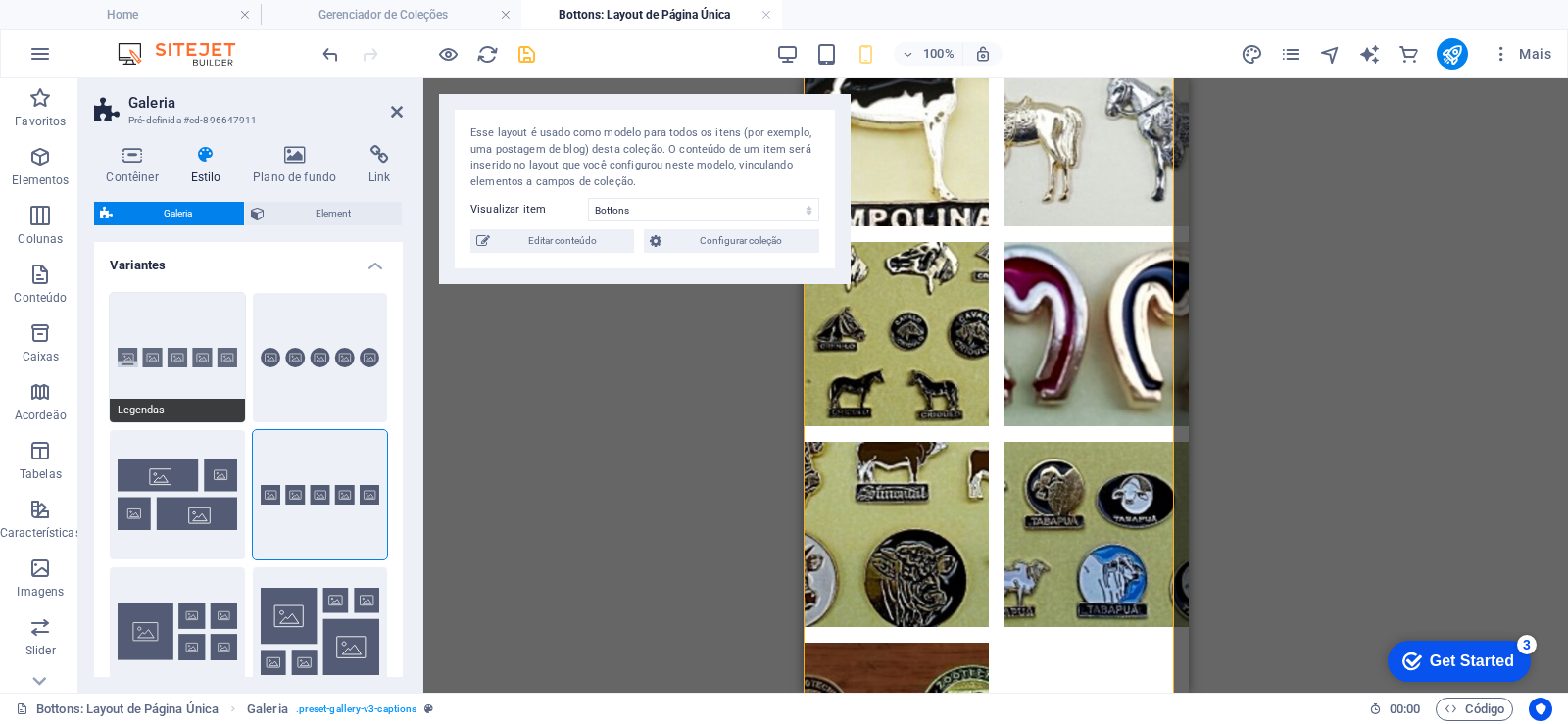
click at [159, 368] on button "Legendas" at bounding box center [177, 358] width 135 height 129
select select "captions"
click at [399, 112] on icon at bounding box center [397, 112] width 12 height 16
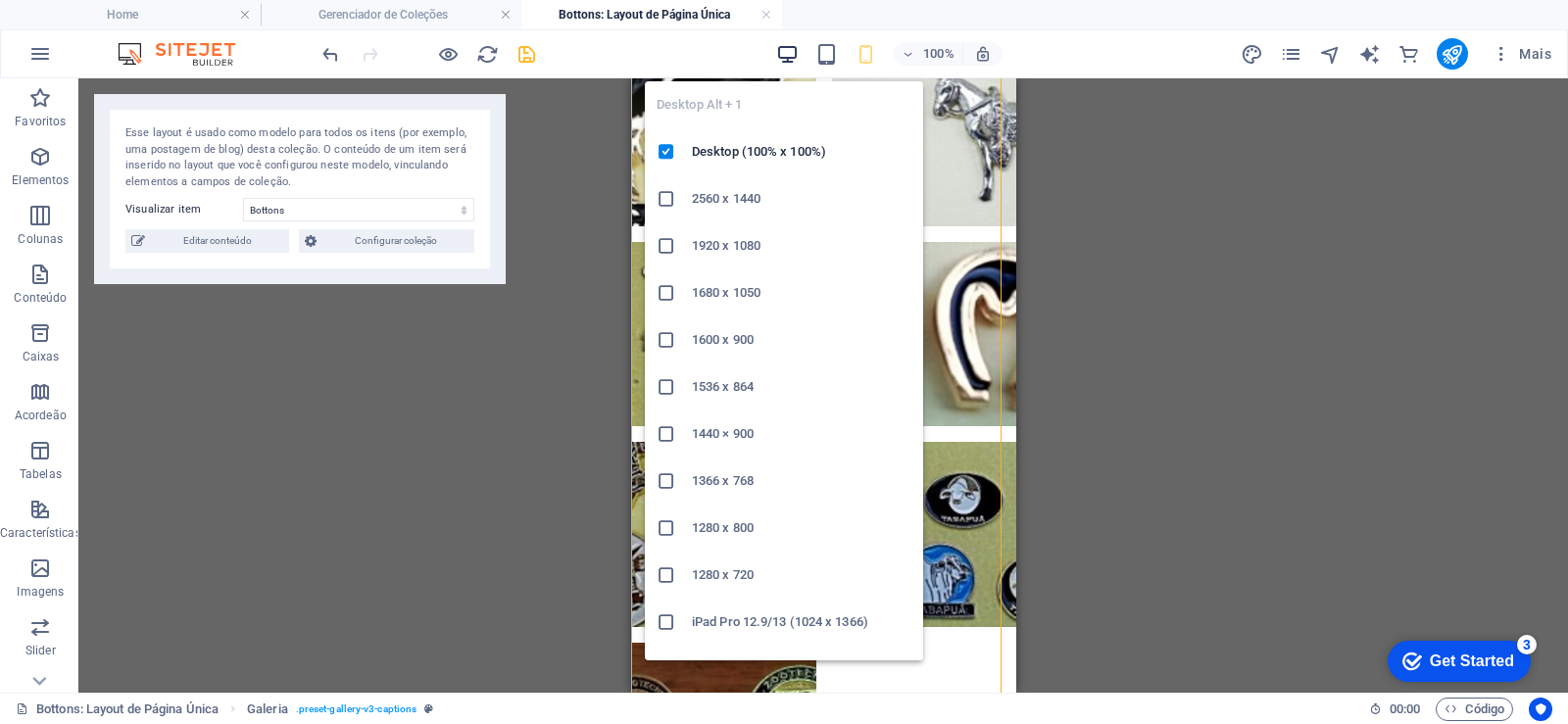
click at [790, 49] on icon "button" at bounding box center [787, 54] width 23 height 23
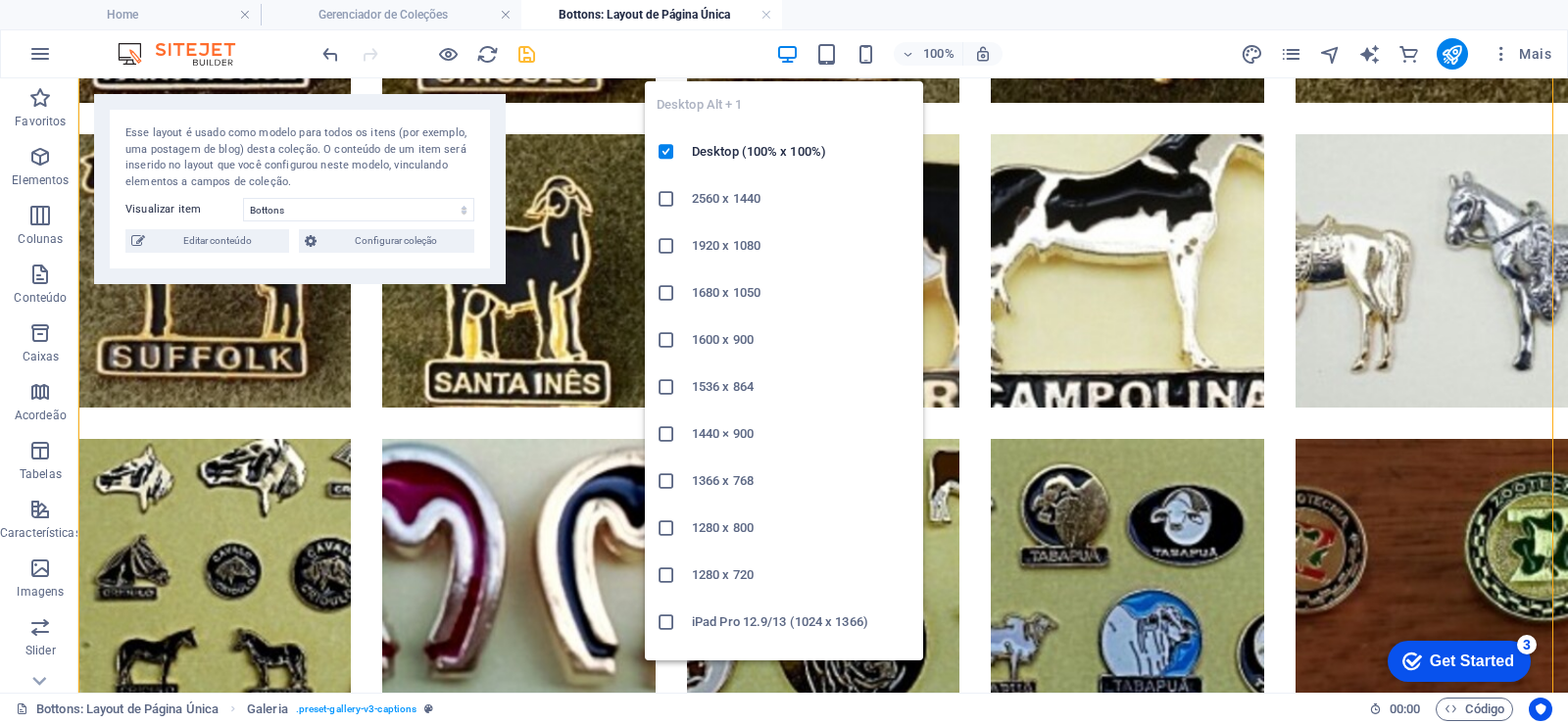
scroll to position [2105, 0]
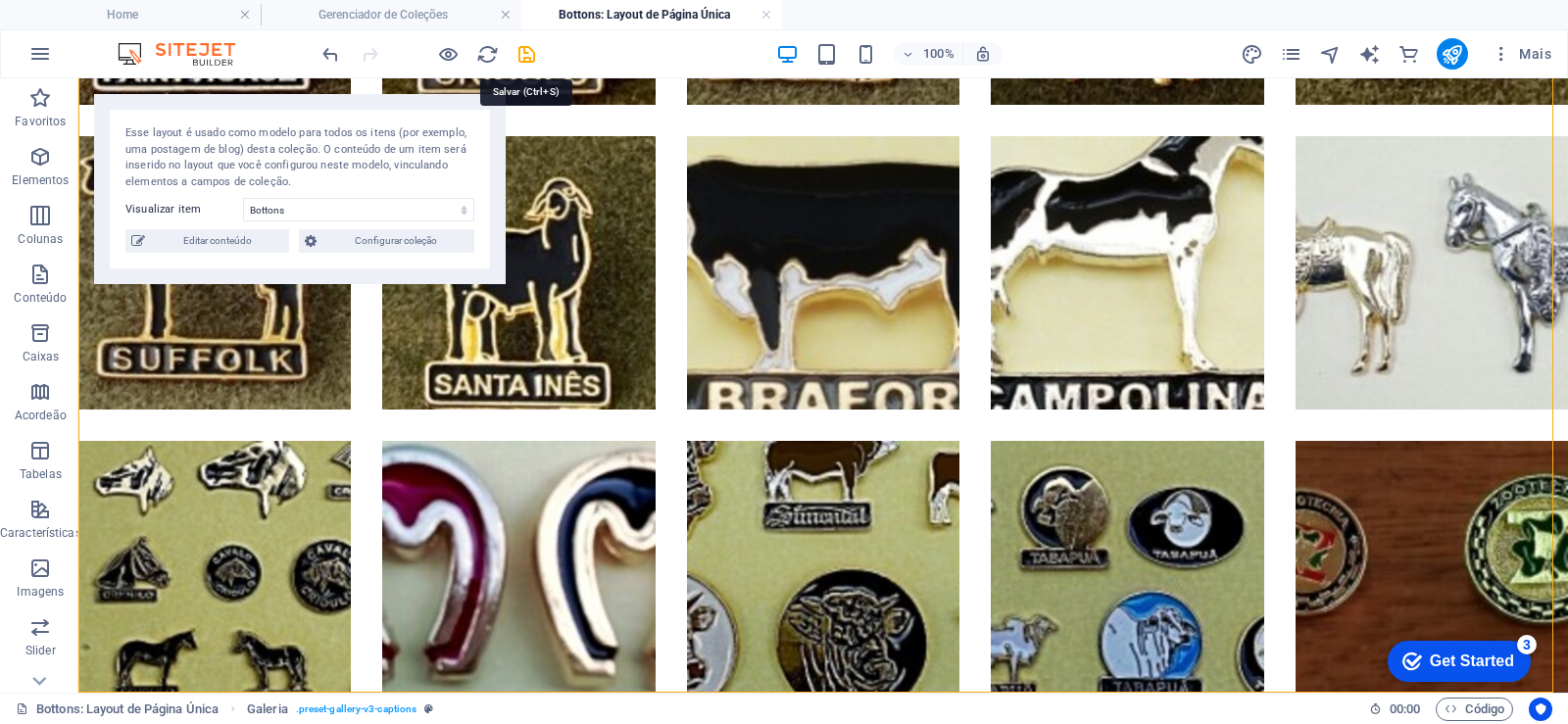
drag, startPoint x: 517, startPoint y: 51, endPoint x: 530, endPoint y: 56, distance: 13.9
click at [519, 52] on icon "save" at bounding box center [526, 54] width 23 height 23
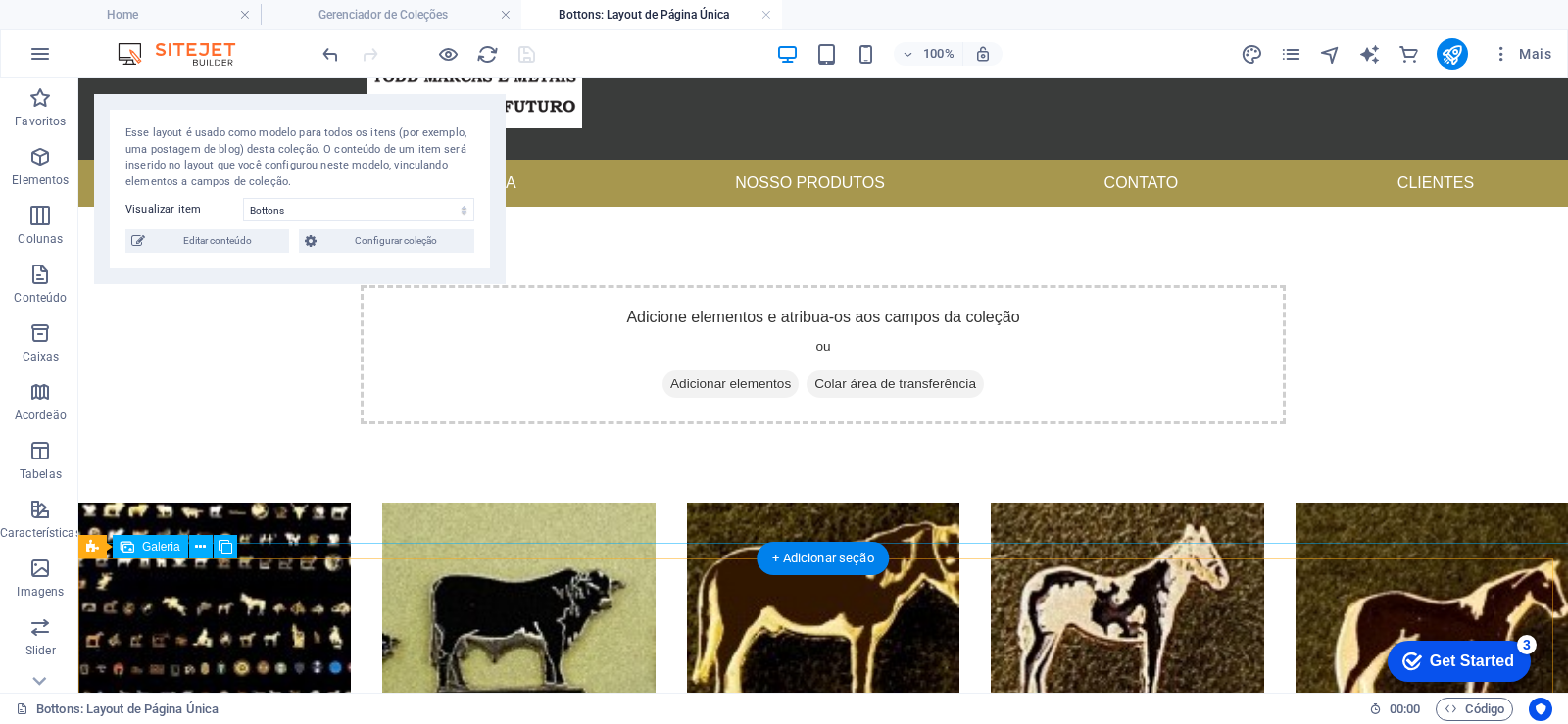
scroll to position [353, 0]
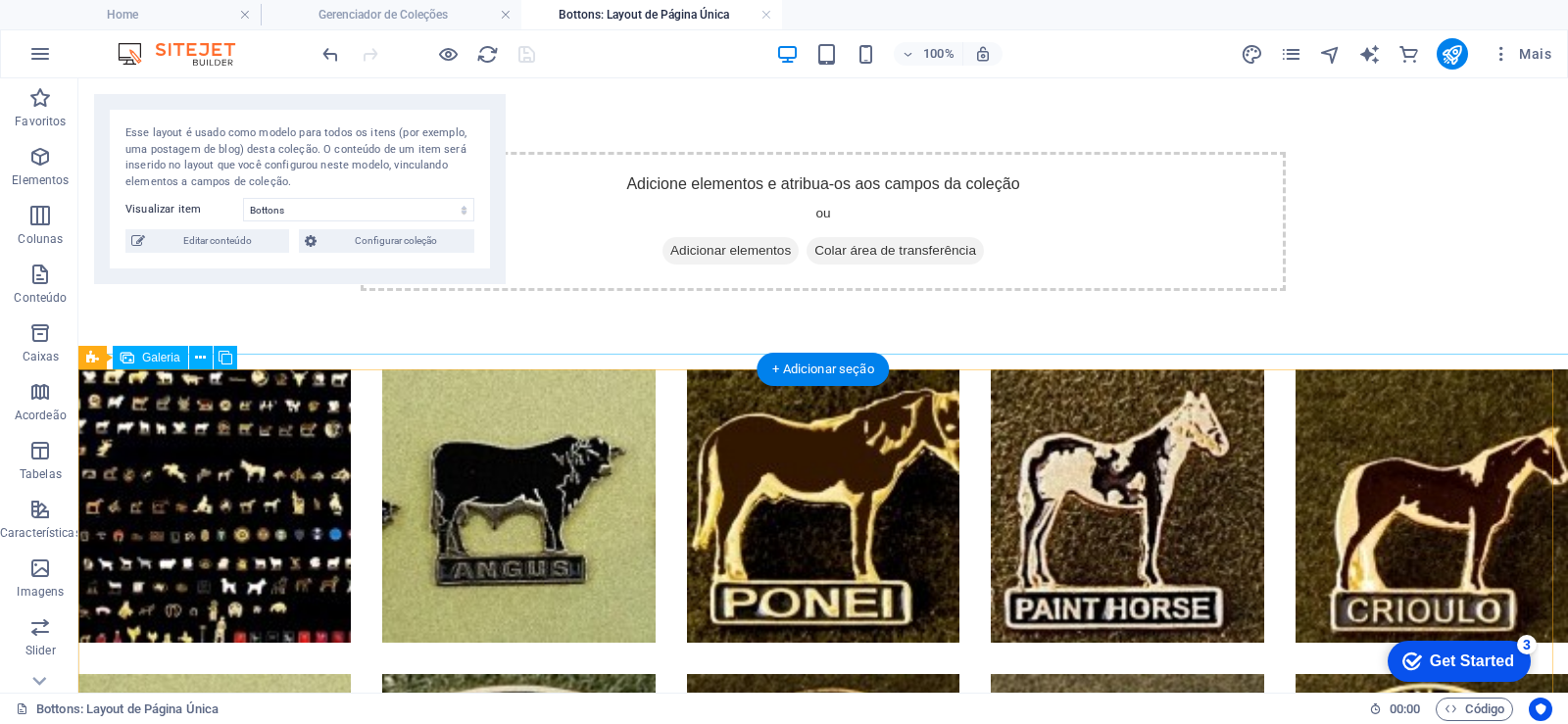
click at [538, 568] on li at bounding box center [518, 506] width 272 height 272
click at [538, 555] on li at bounding box center [518, 506] width 272 height 272
click at [538, 556] on li at bounding box center [518, 506] width 272 height 272
select select "%"
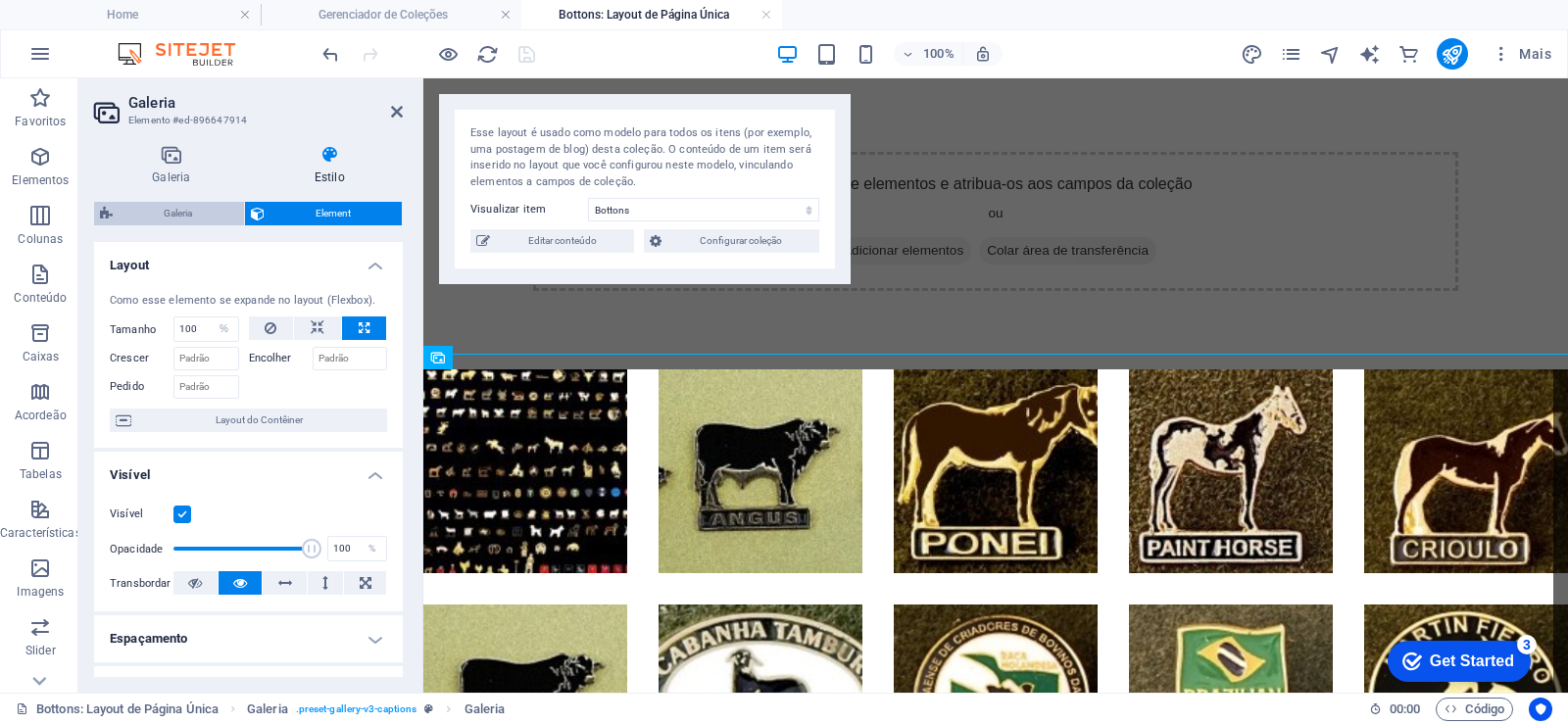
click at [172, 204] on span "Galeria" at bounding box center [178, 214] width 120 height 24
select select "rem"
select select "captions"
select select "rem"
select select "px"
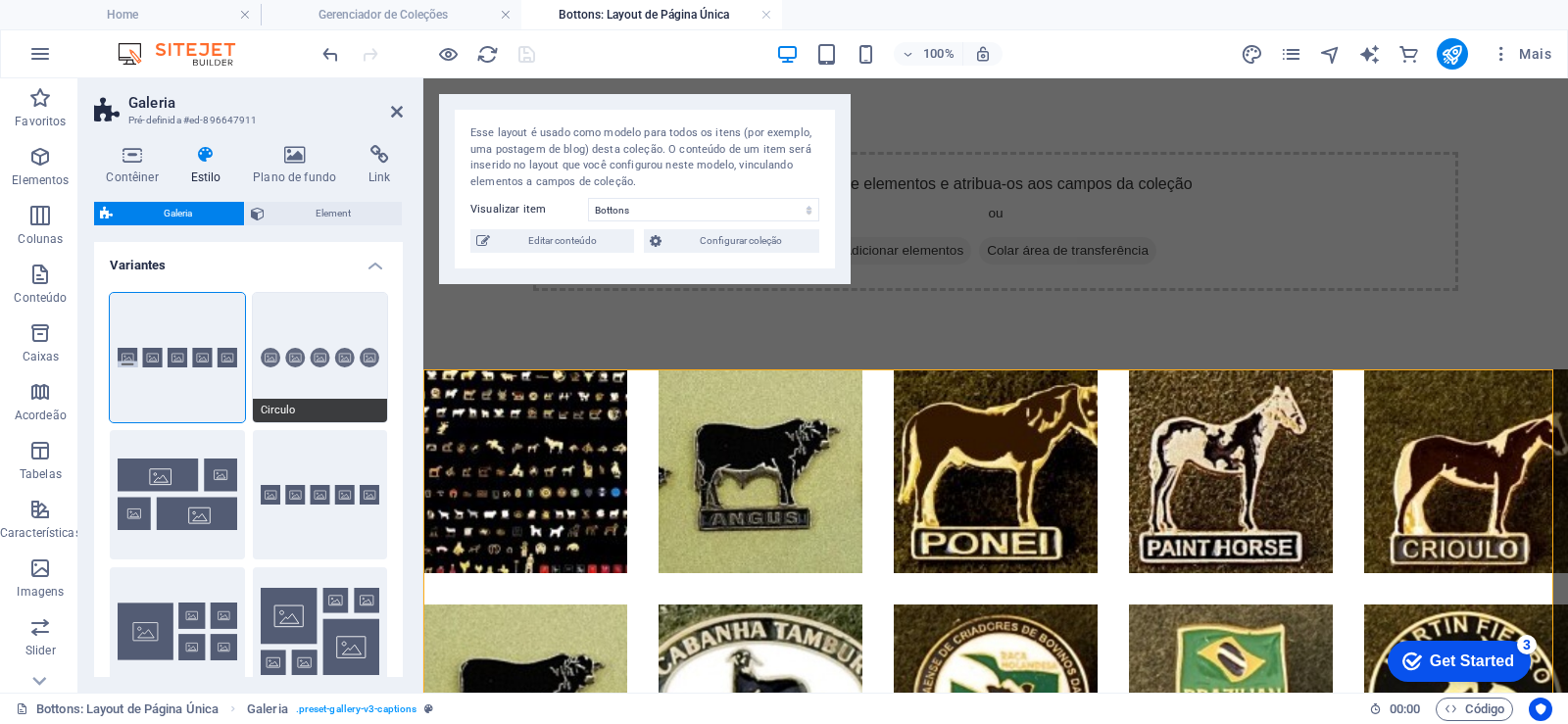
click at [286, 389] on button "Circulo" at bounding box center [320, 358] width 135 height 129
select select "zoom"
type input "100"
select select "%"
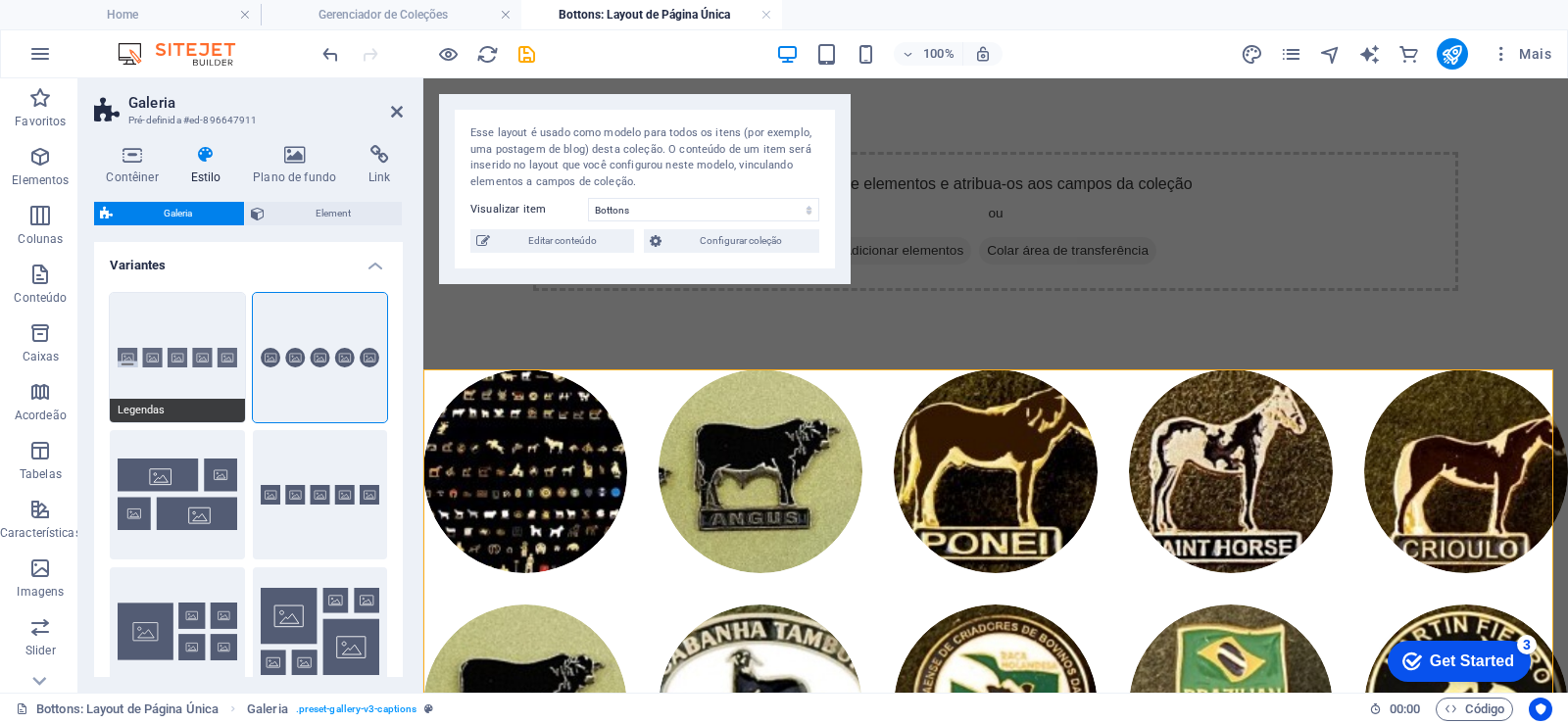
click at [187, 382] on button "Legendas" at bounding box center [177, 358] width 135 height 129
select select "captions"
type input "0"
select select "px"
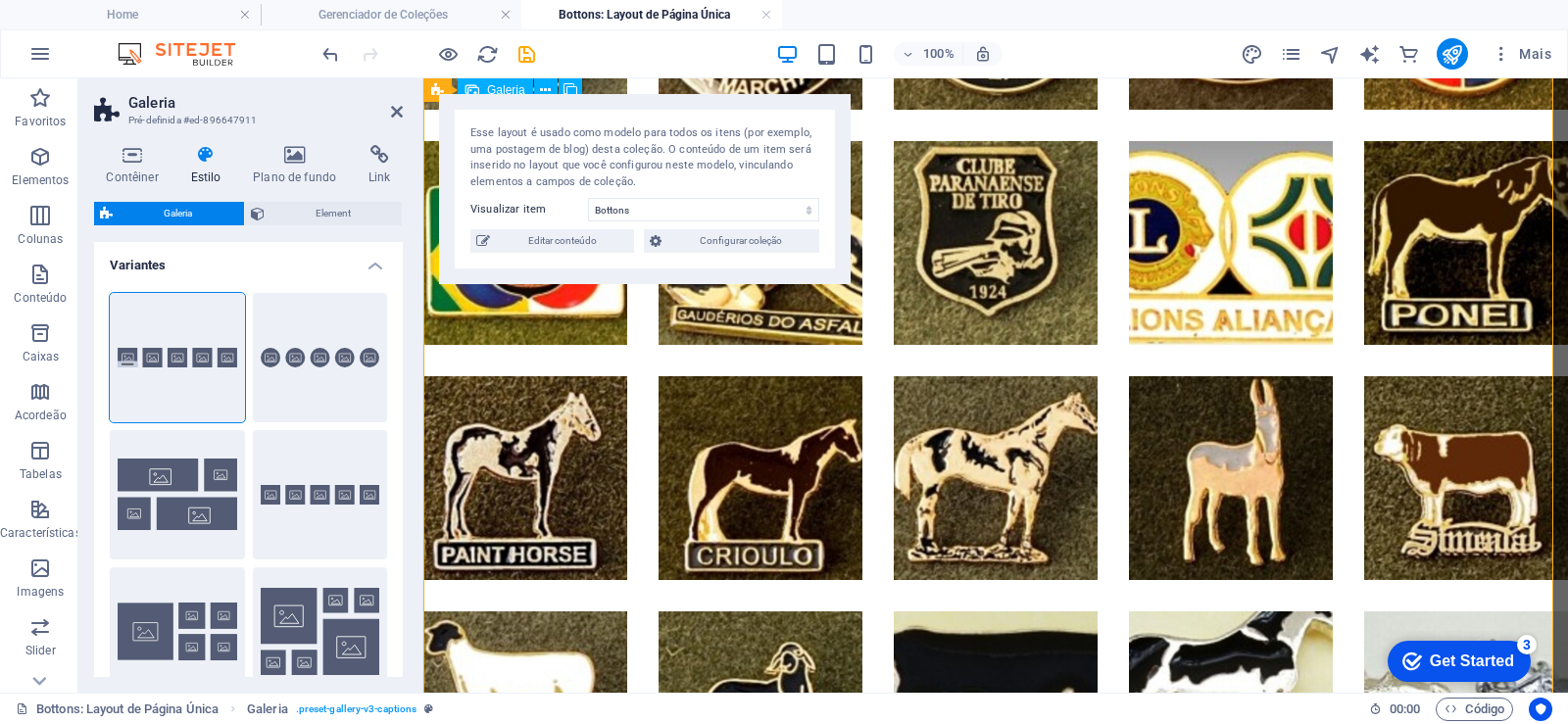
scroll to position [1293, 0]
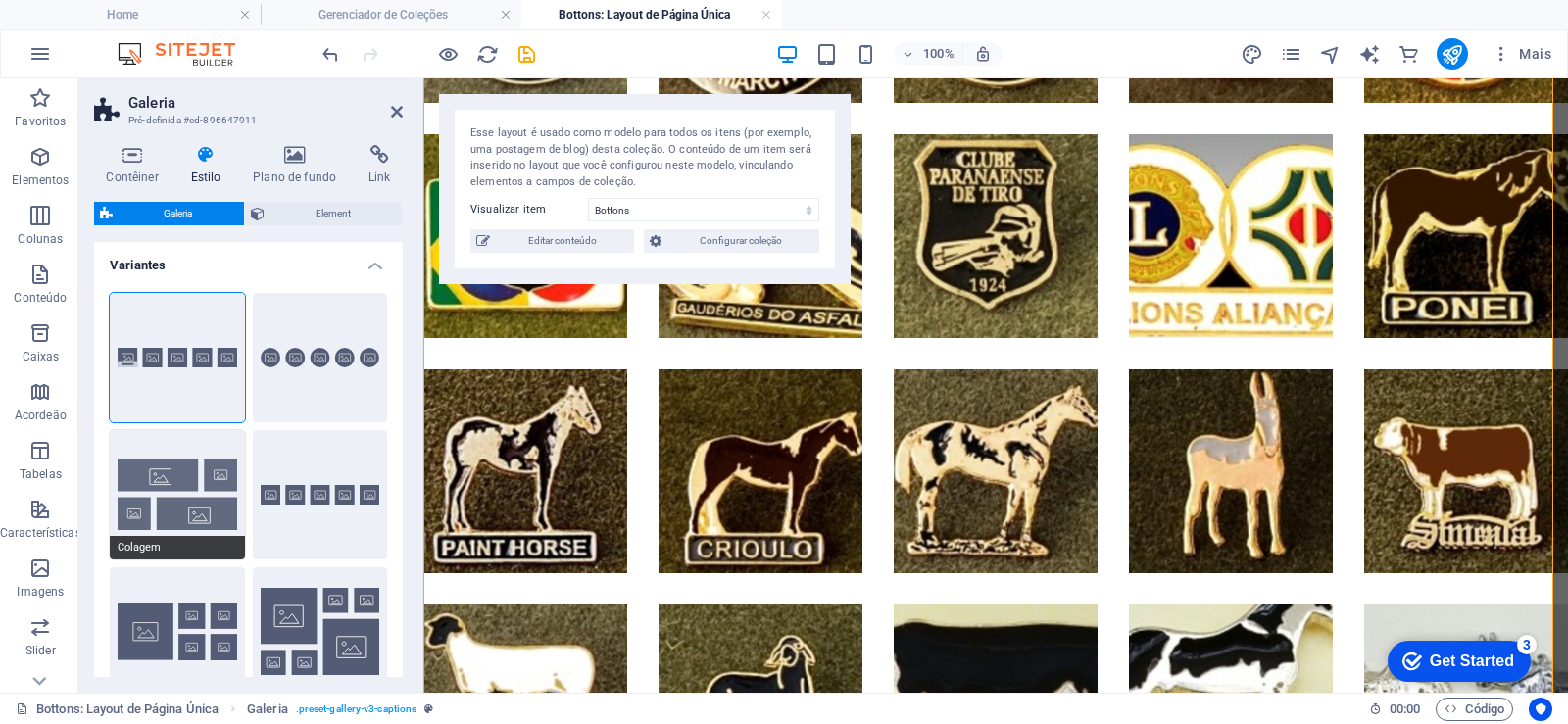
click at [169, 479] on button "Colagem" at bounding box center [177, 495] width 135 height 129
select select "collage"
select select "fade"
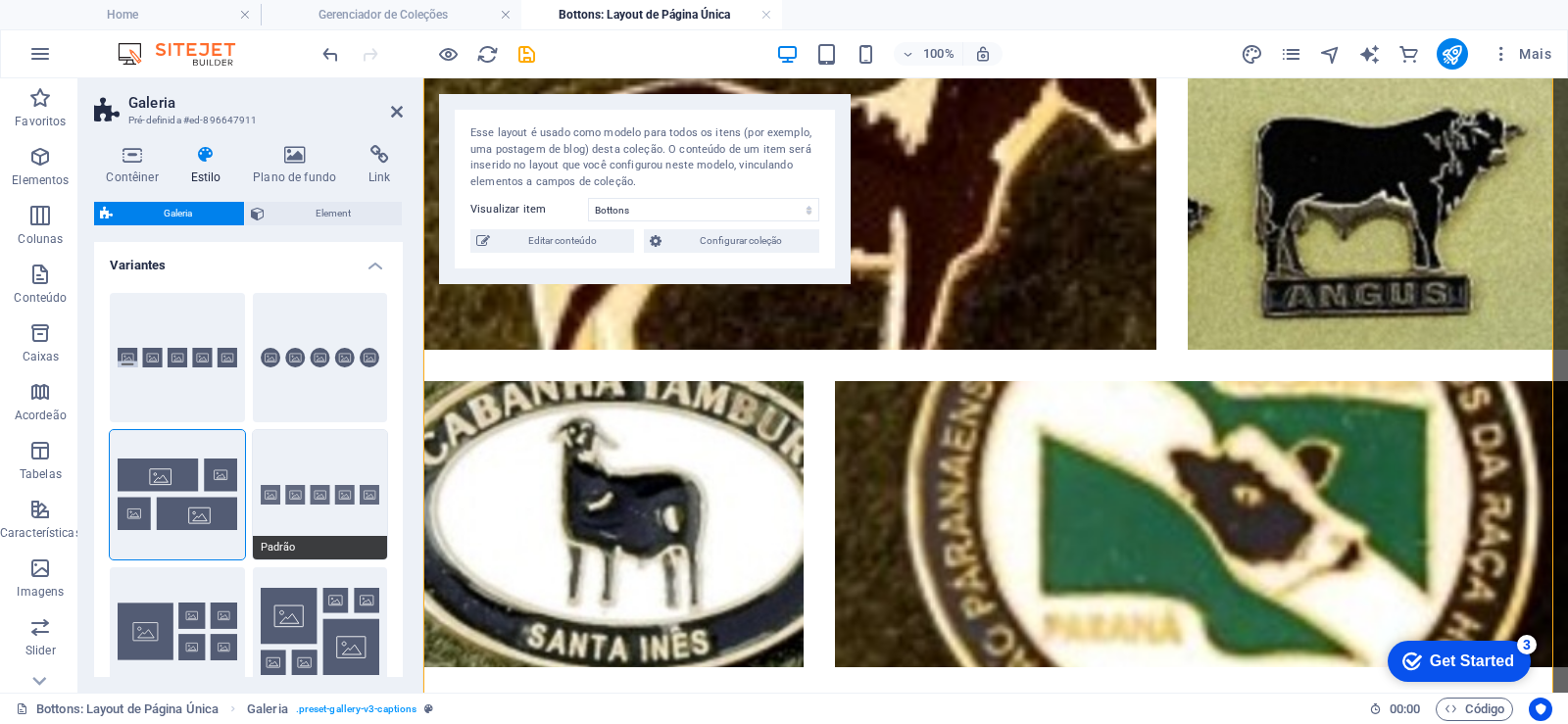
click at [268, 505] on button "Padrão" at bounding box center [320, 495] width 135 height 129
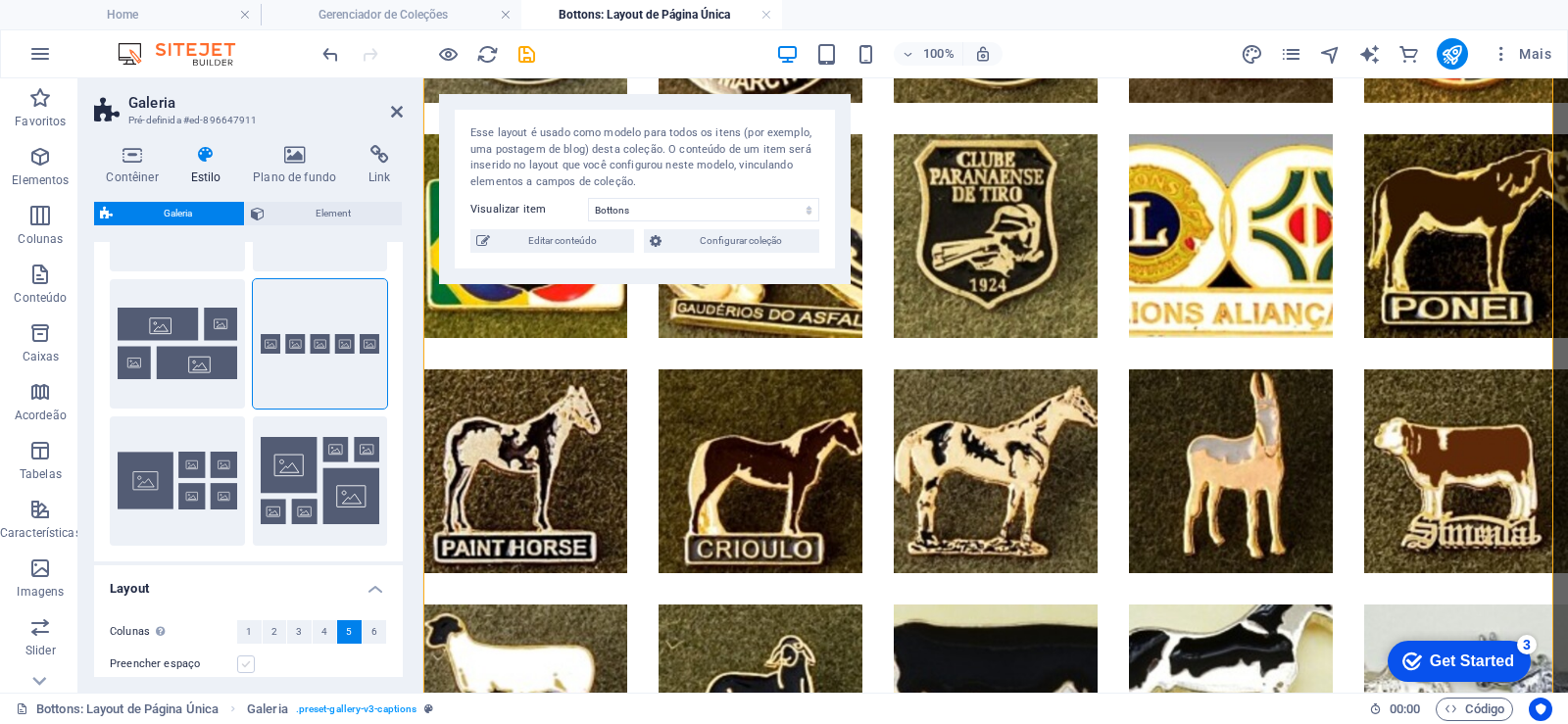
scroll to position [235, 0]
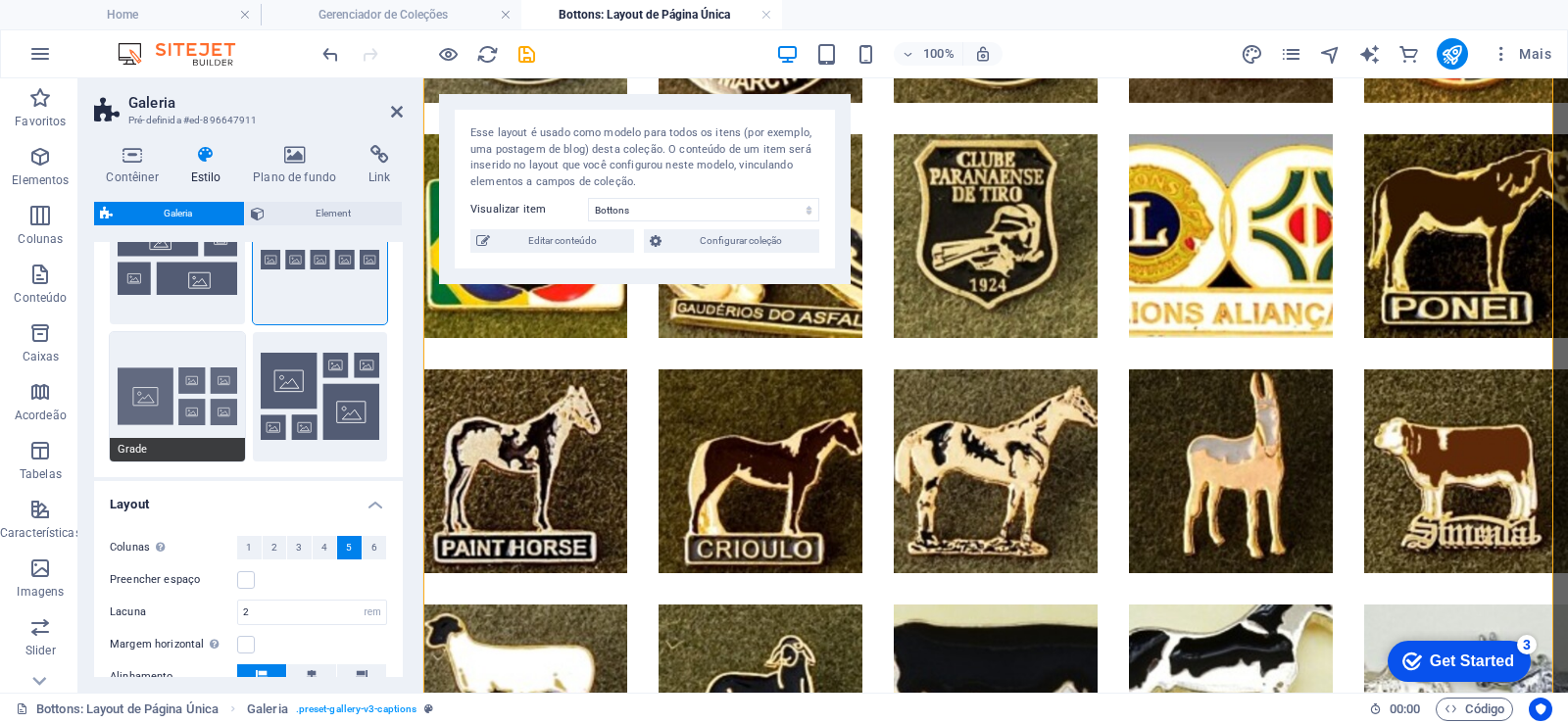
click at [185, 402] on button "Grade" at bounding box center [177, 397] width 135 height 129
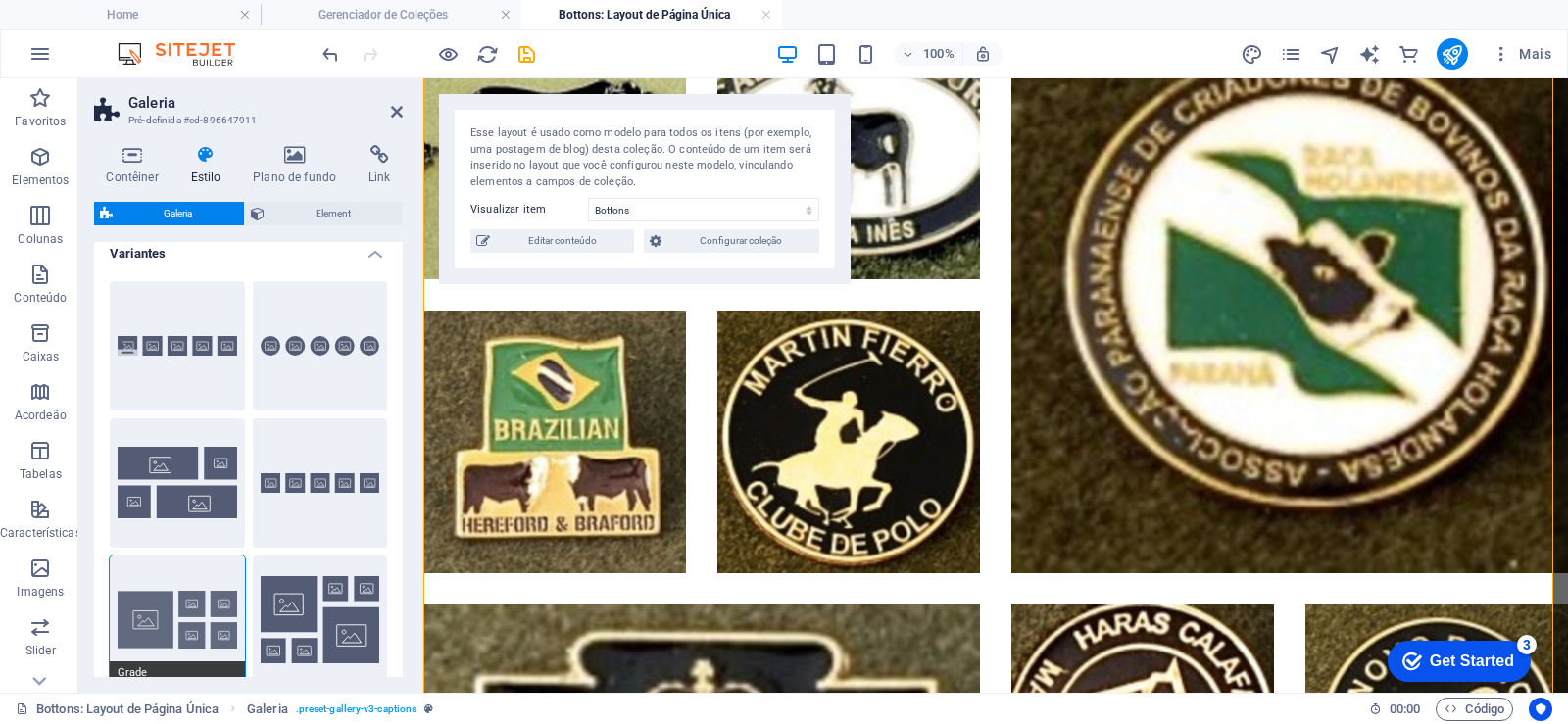
scroll to position [0, 0]
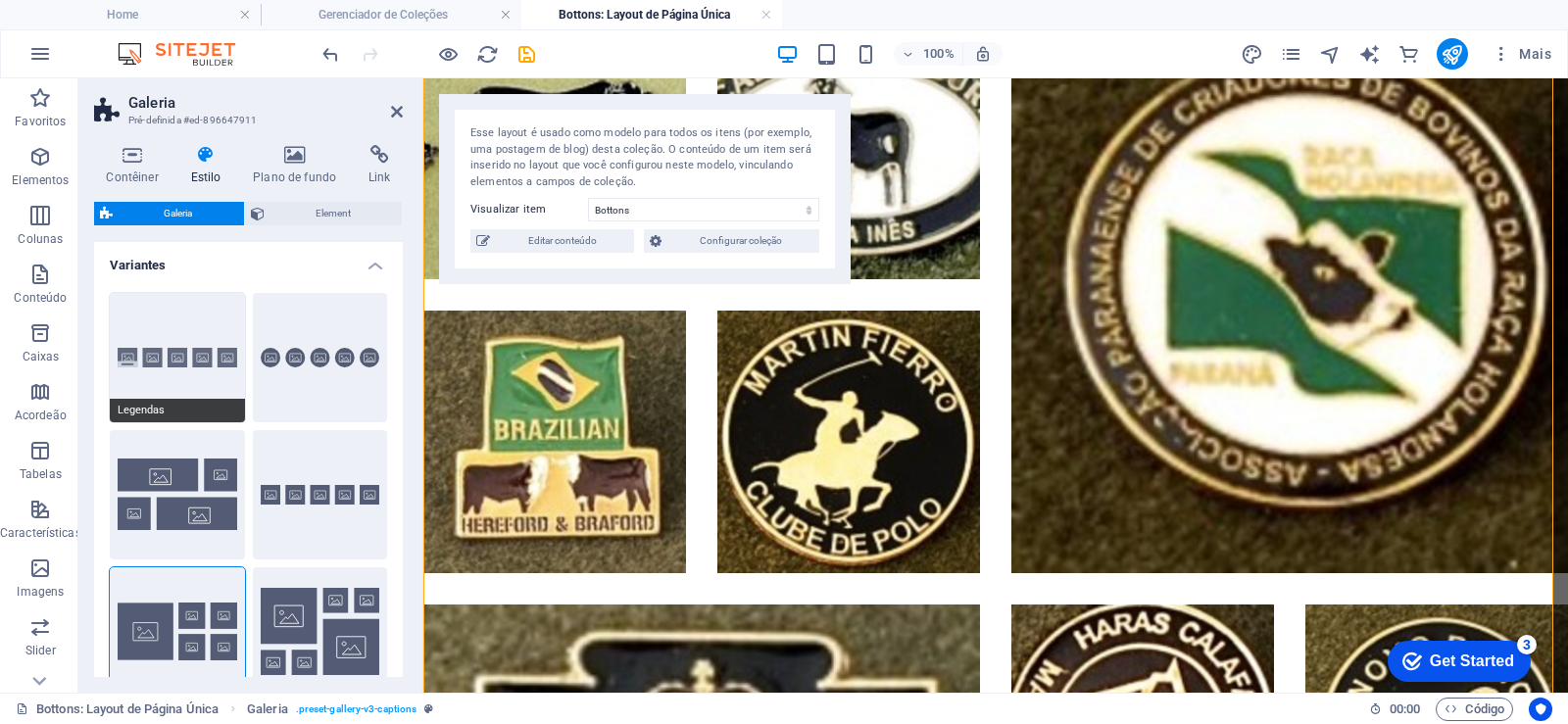
click at [198, 373] on button "Legendas" at bounding box center [177, 358] width 135 height 129
select select "default"
select select "captions"
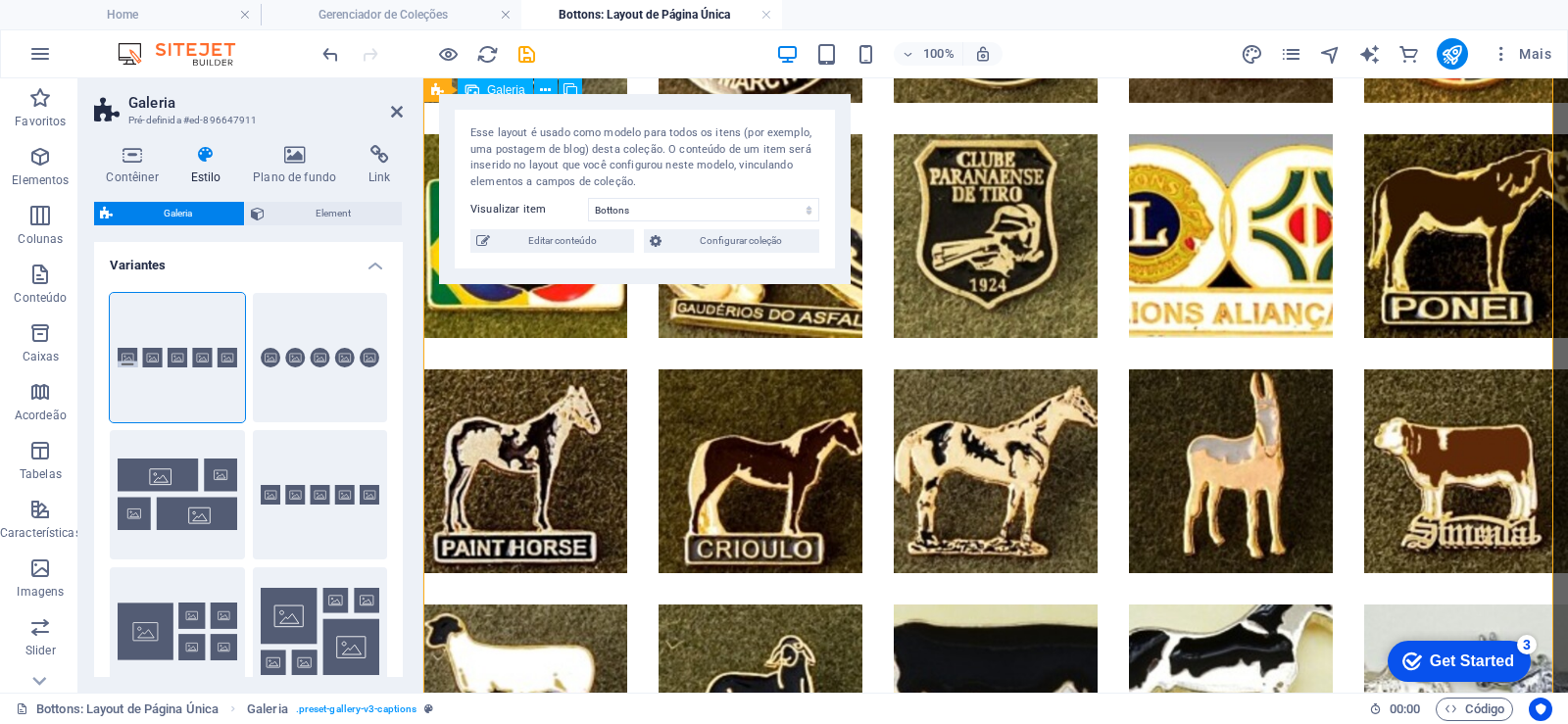
click at [480, 344] on div at bounding box center [996, 236] width 1176 height 1646
select select "%"
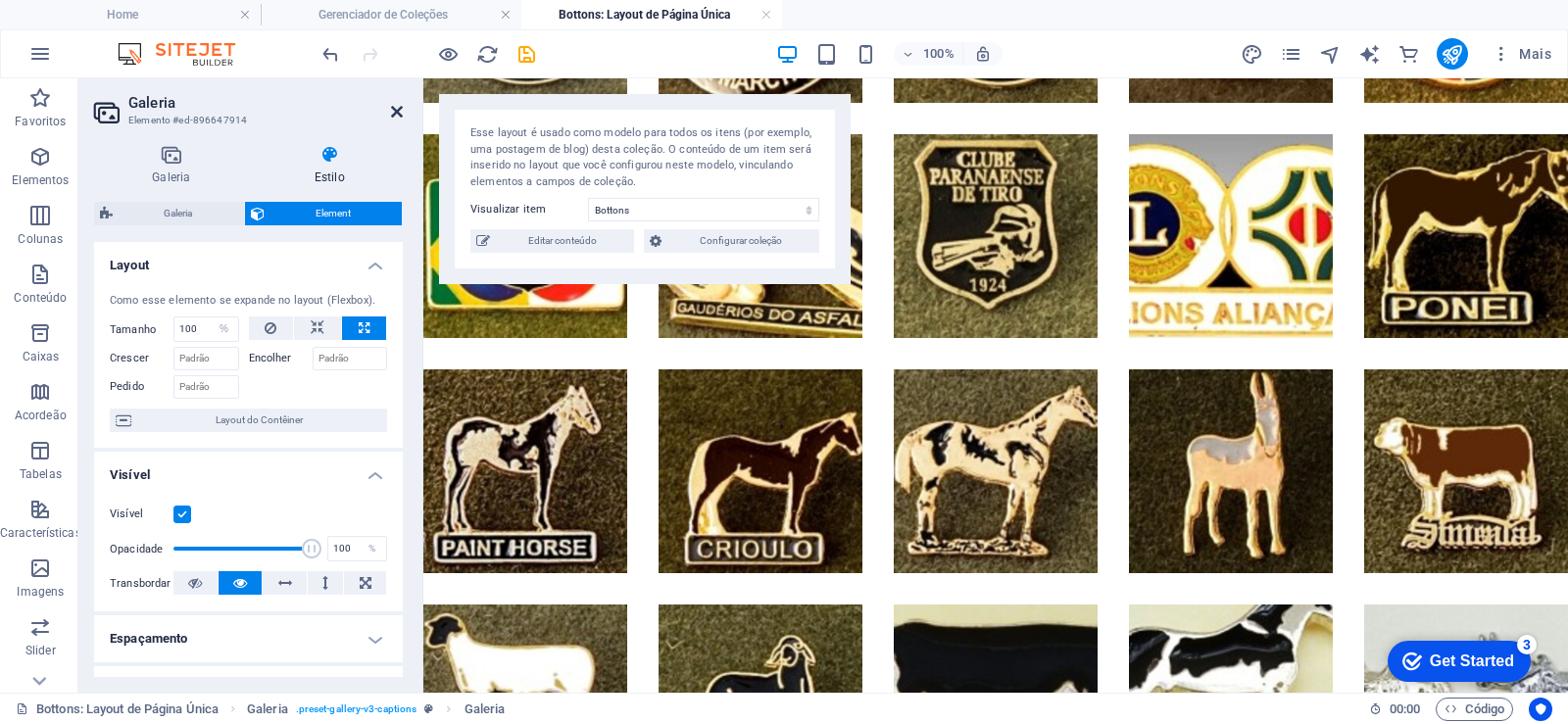
click at [396, 111] on icon at bounding box center [397, 112] width 12 height 16
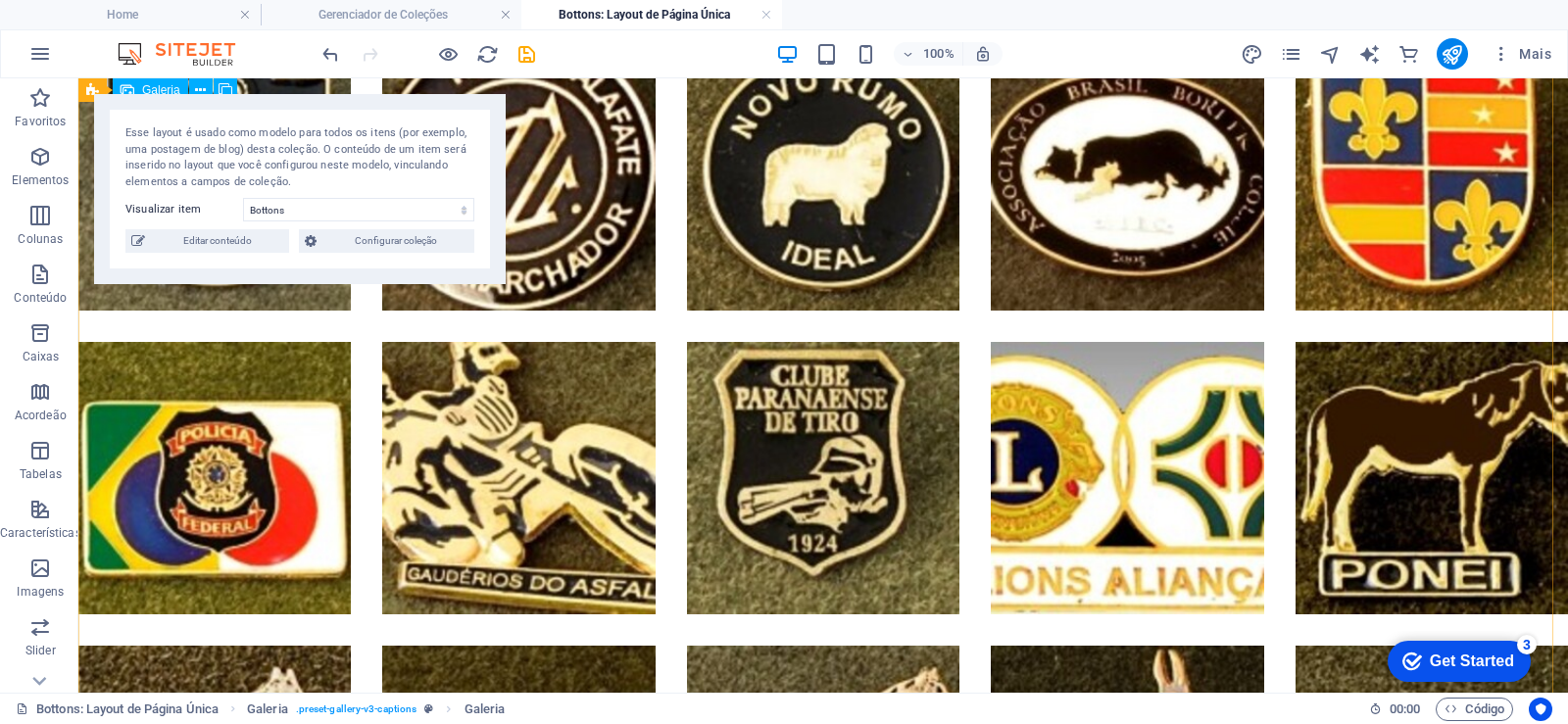
click at [247, 315] on div at bounding box center [823, 477] width 1521 height 2128
select select "%"
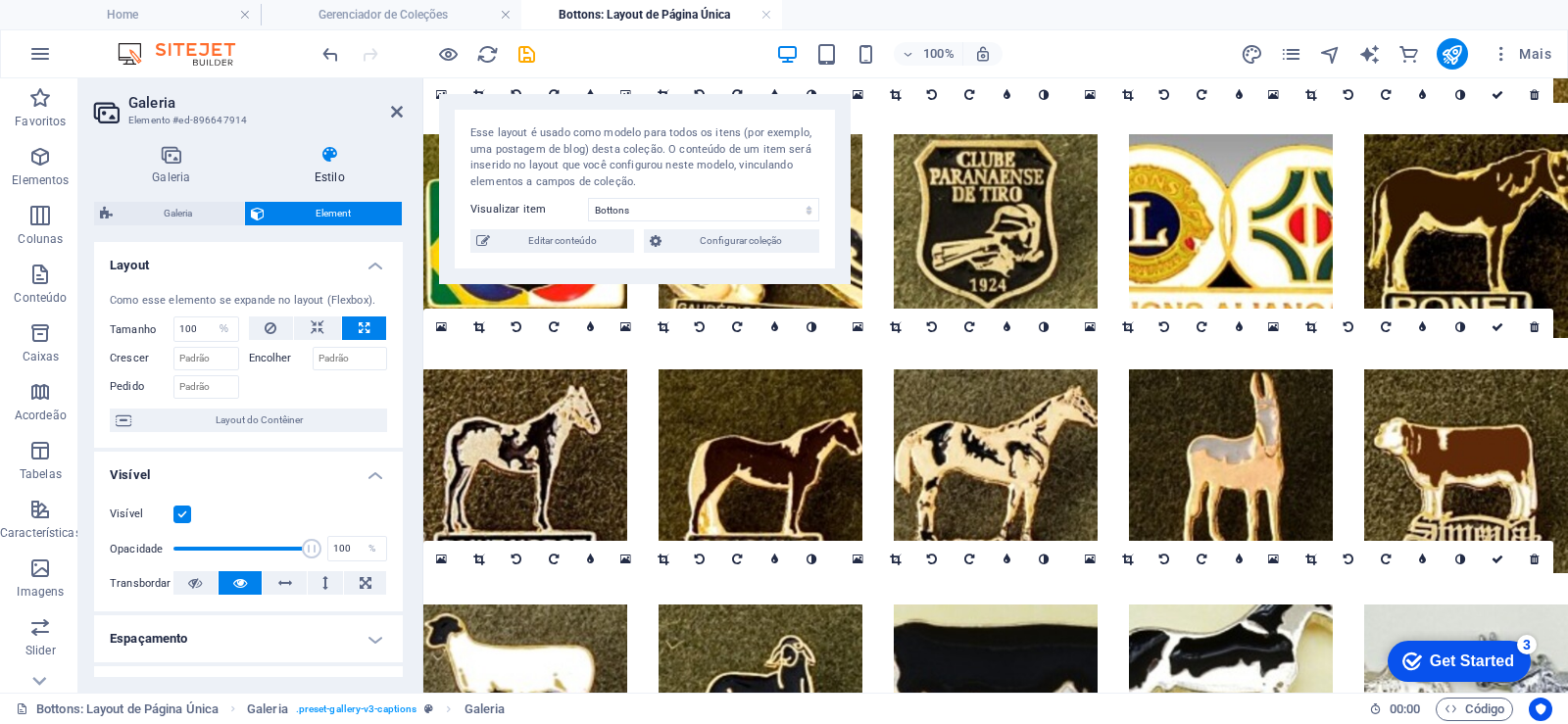
click at [443, 318] on link at bounding box center [442, 327] width 37 height 37
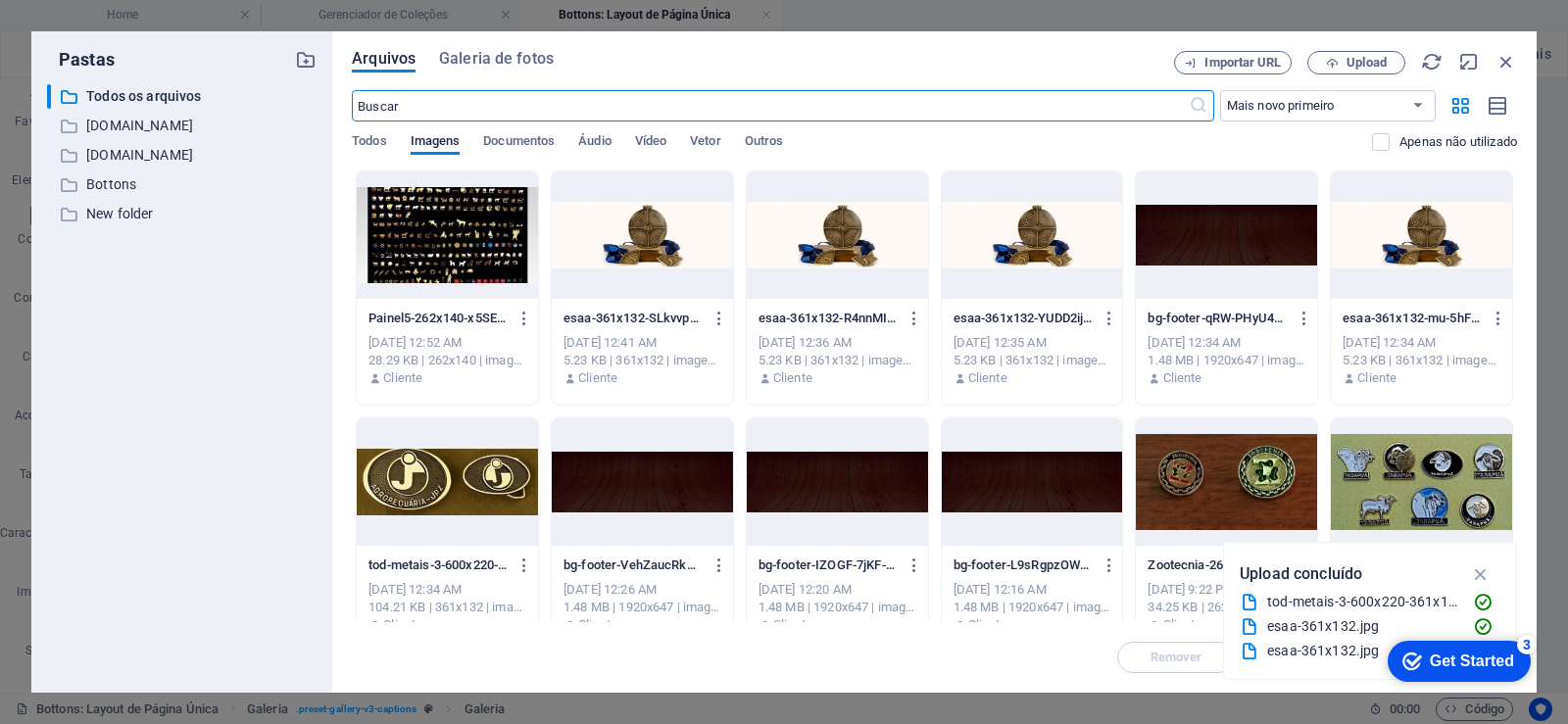
scroll to position [1121, 0]
click at [1520, 65] on div "Arquivos Galeria de fotos Importar URL Upload ​ Mais novo primeiro Mais antigo …" at bounding box center [934, 362] width 1204 height 661
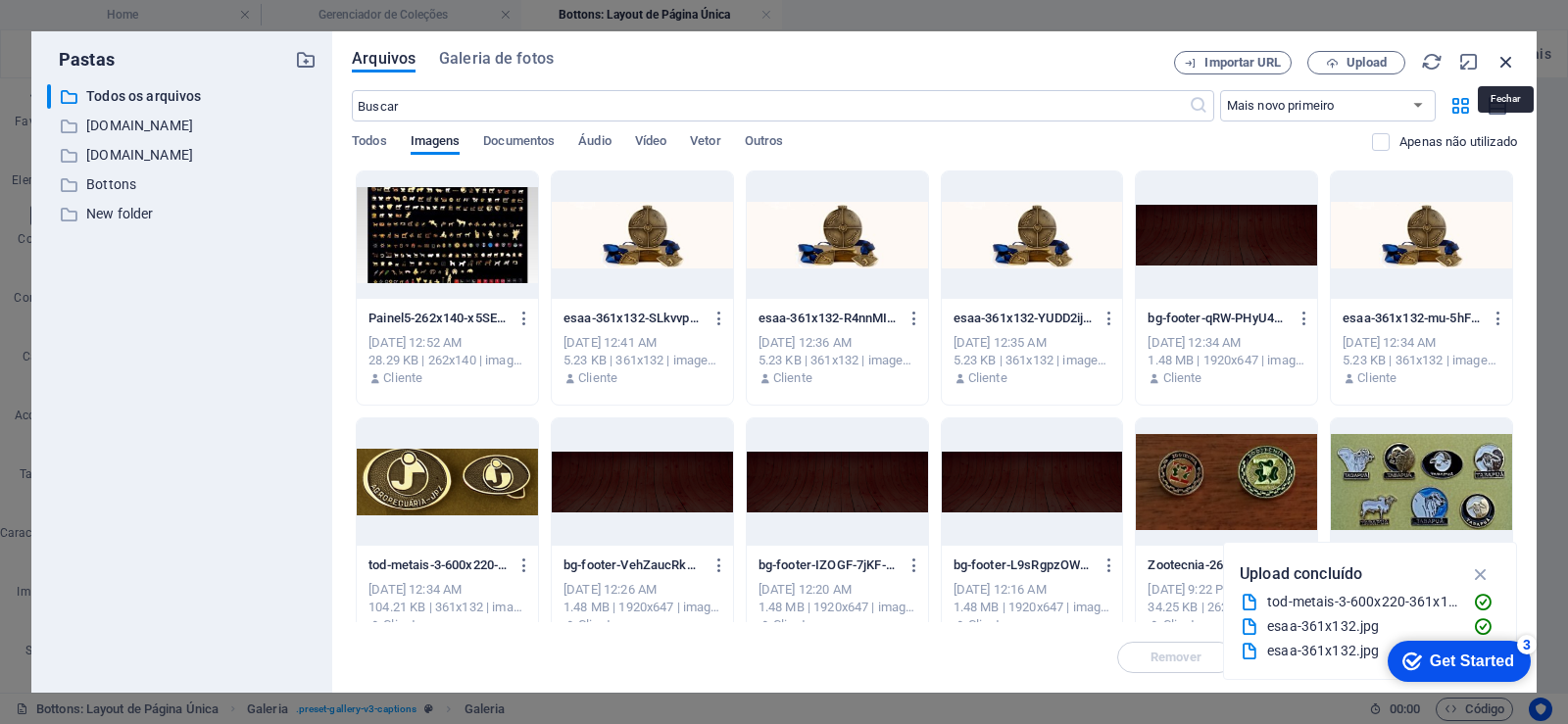
drag, startPoint x: 1500, startPoint y: 59, endPoint x: 1060, endPoint y: 2, distance: 443.7
click at [1500, 59] on icon "button" at bounding box center [1506, 62] width 22 height 22
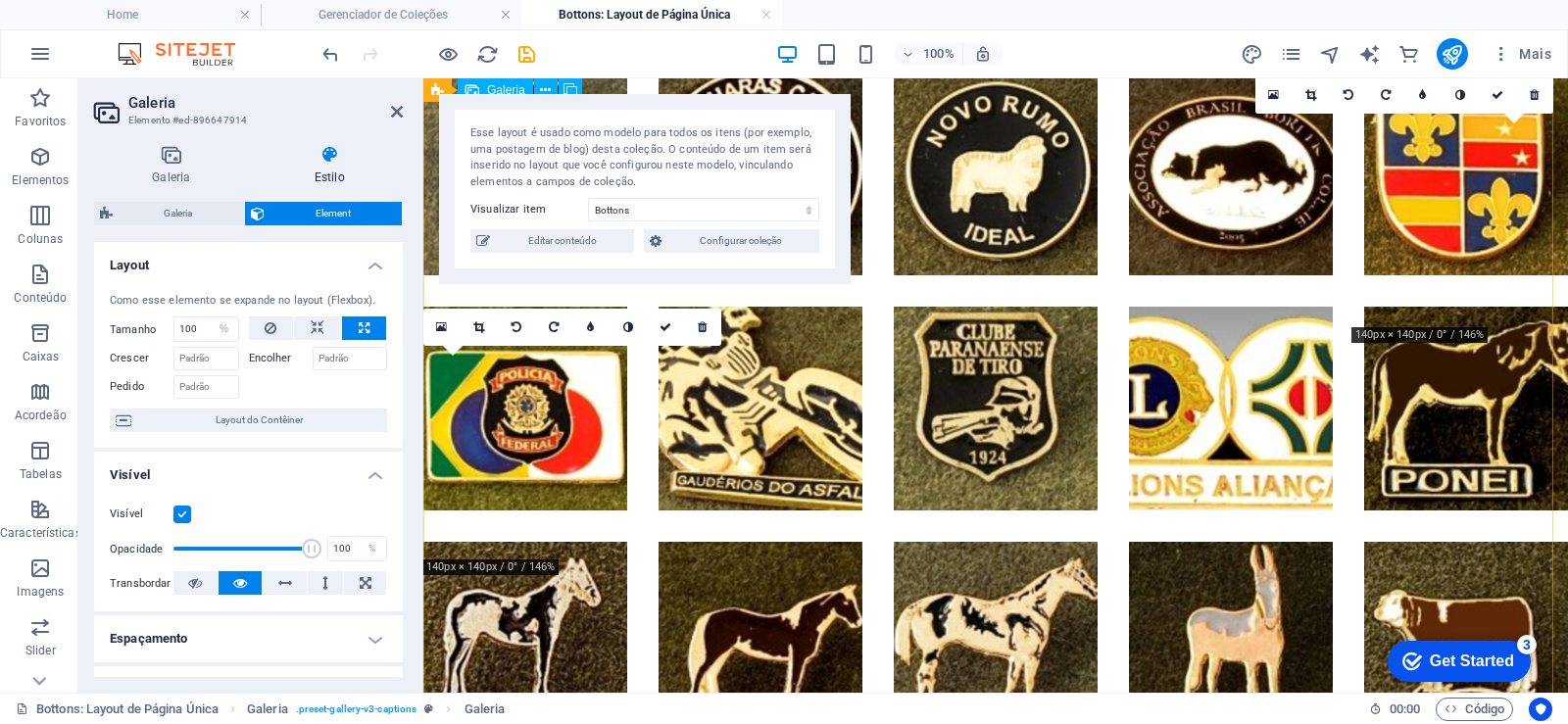
scroll to position [1293, 0]
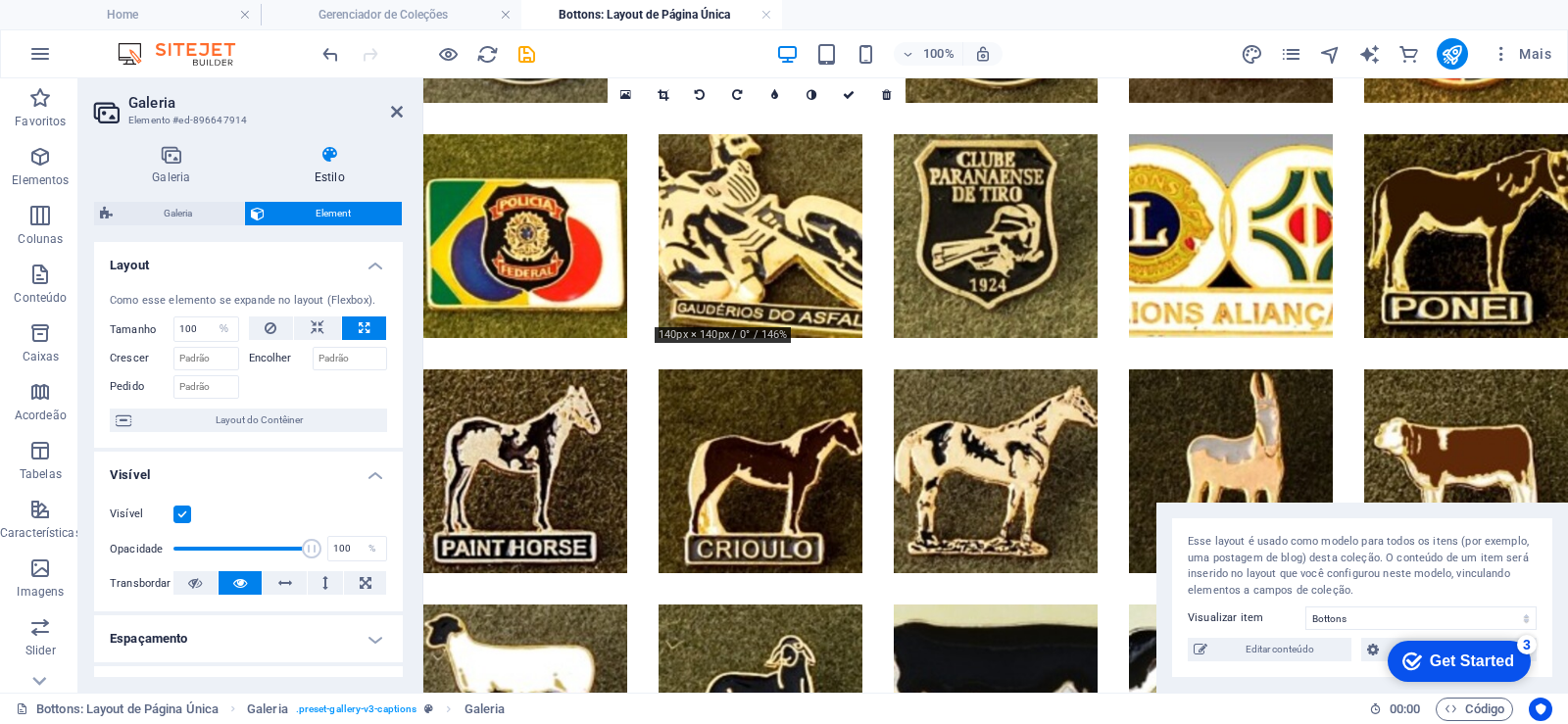
drag, startPoint x: 687, startPoint y: 105, endPoint x: 1175, endPoint y: 536, distance: 651.1
click at [1522, 546] on div "Esse layout é usado como modelo para todos os itens (por exemplo, uma postagem …" at bounding box center [1362, 598] width 412 height 190
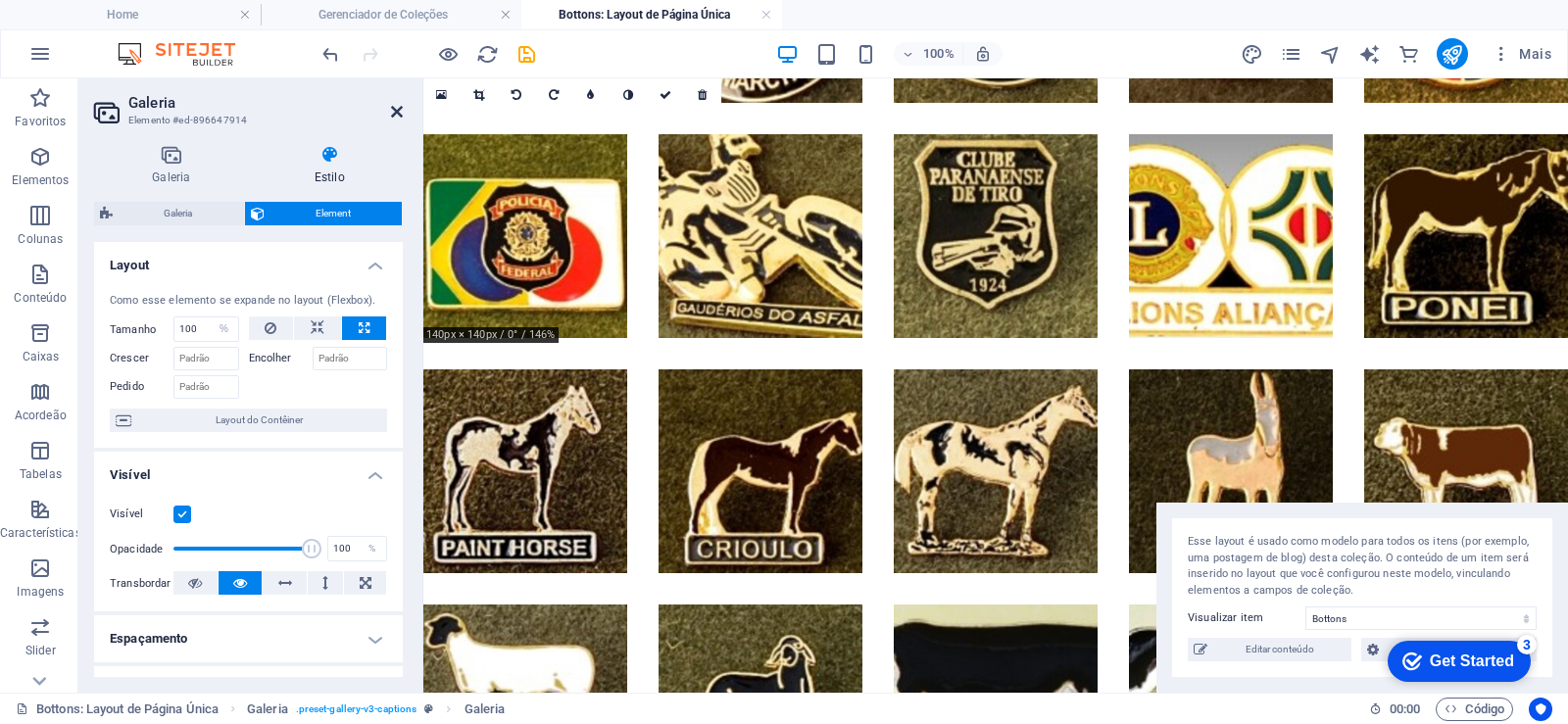
drag, startPoint x: 400, startPoint y: 109, endPoint x: 321, endPoint y: 29, distance: 112.4
click at [400, 109] on icon at bounding box center [397, 112] width 12 height 16
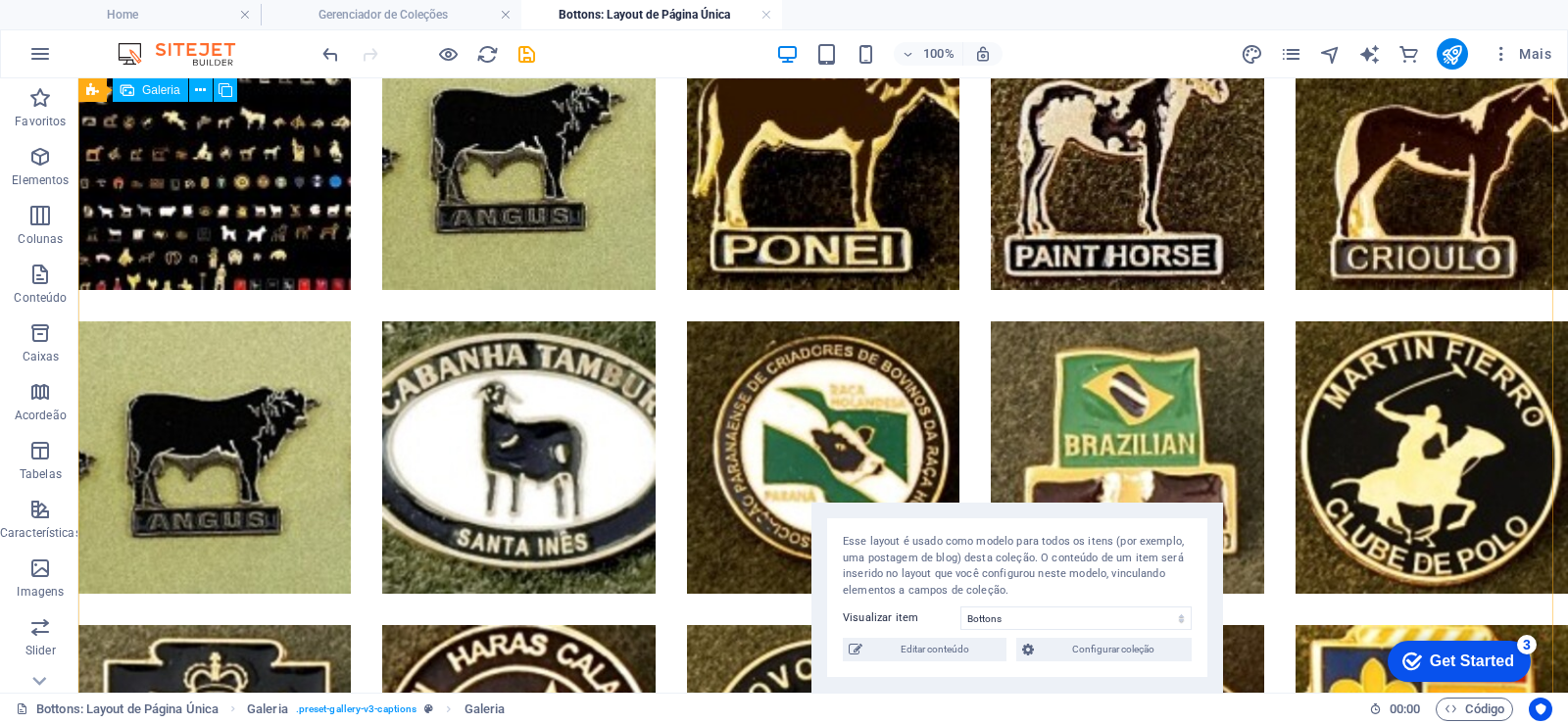
scroll to position [353, 0]
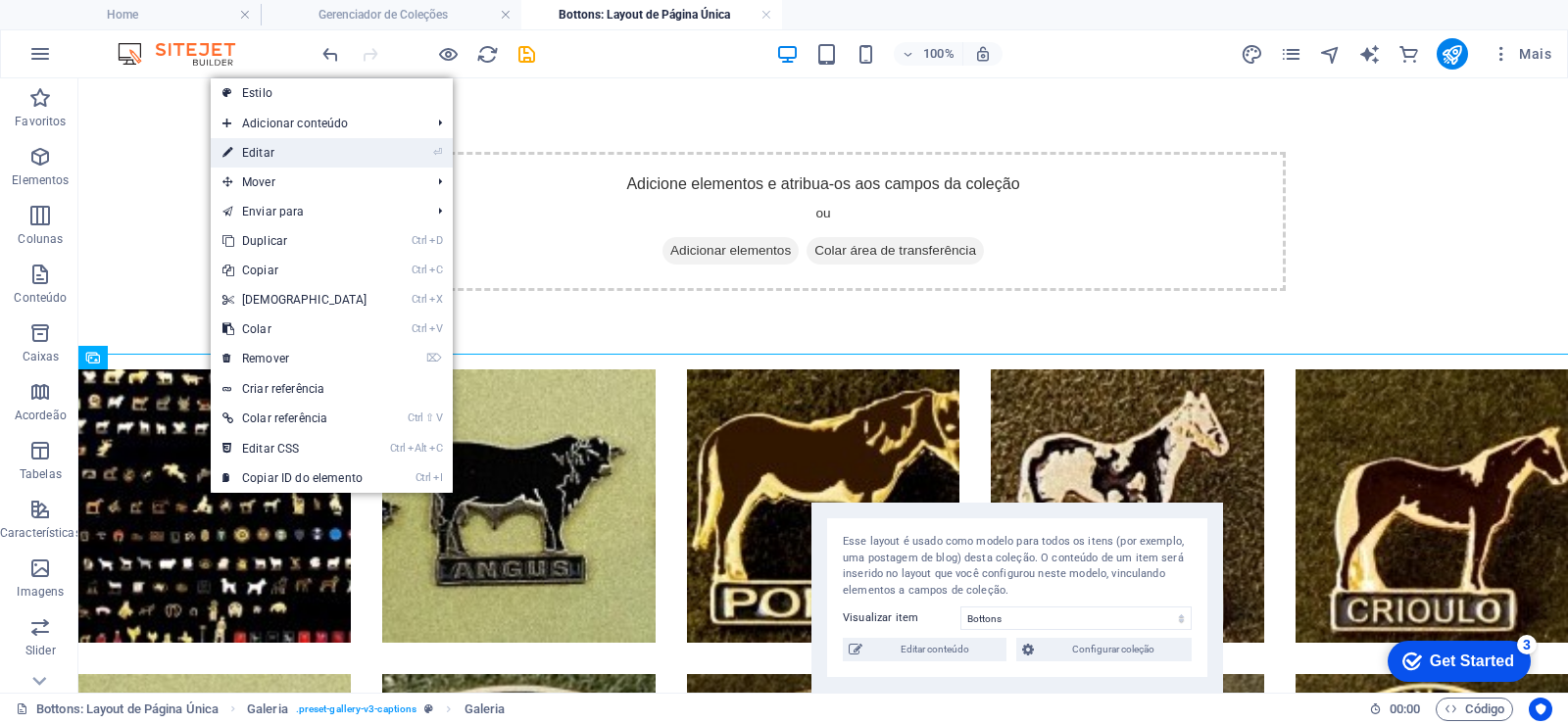
click at [308, 156] on link "⏎ Editar" at bounding box center [295, 153] width 169 height 29
select select "%"
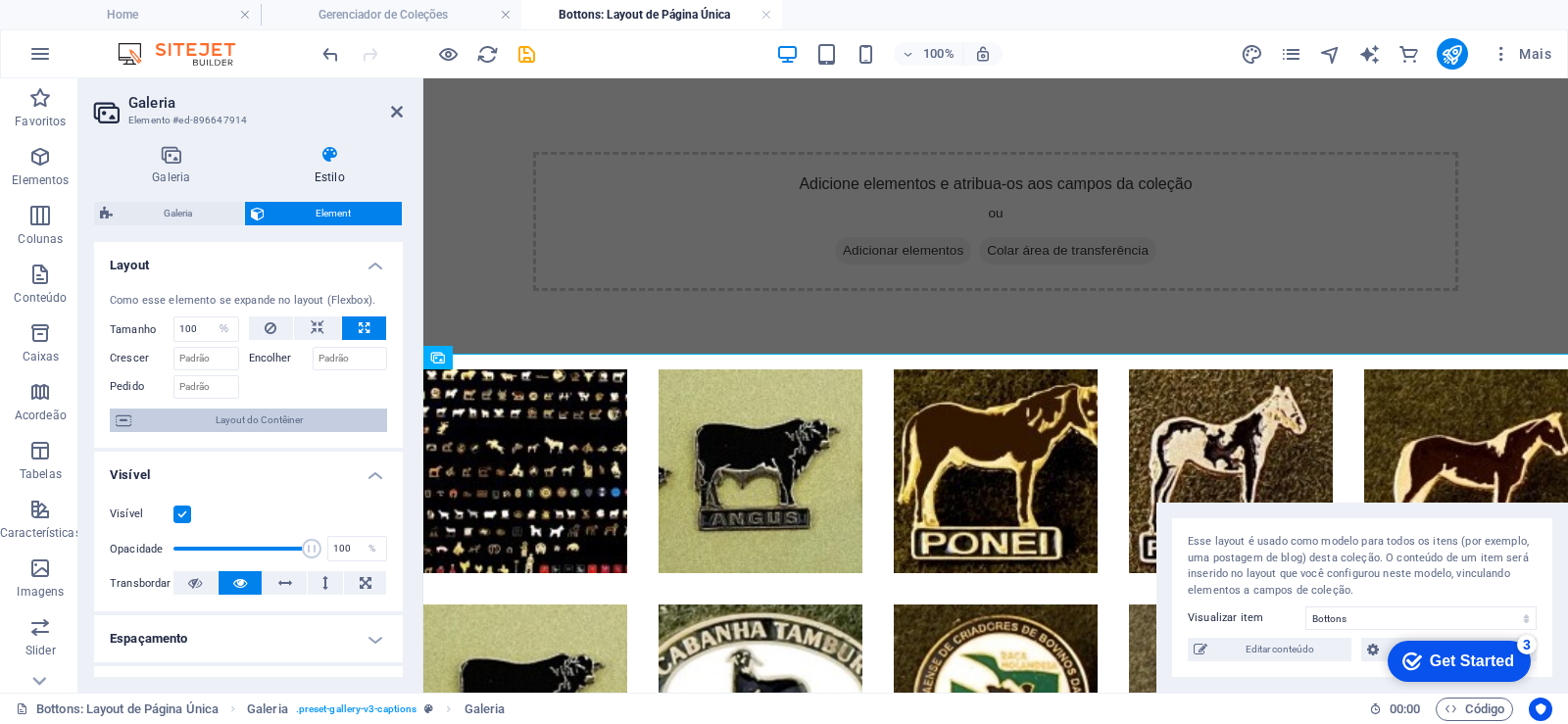
click at [287, 425] on span "Layout do Contêiner" at bounding box center [259, 420] width 244 height 24
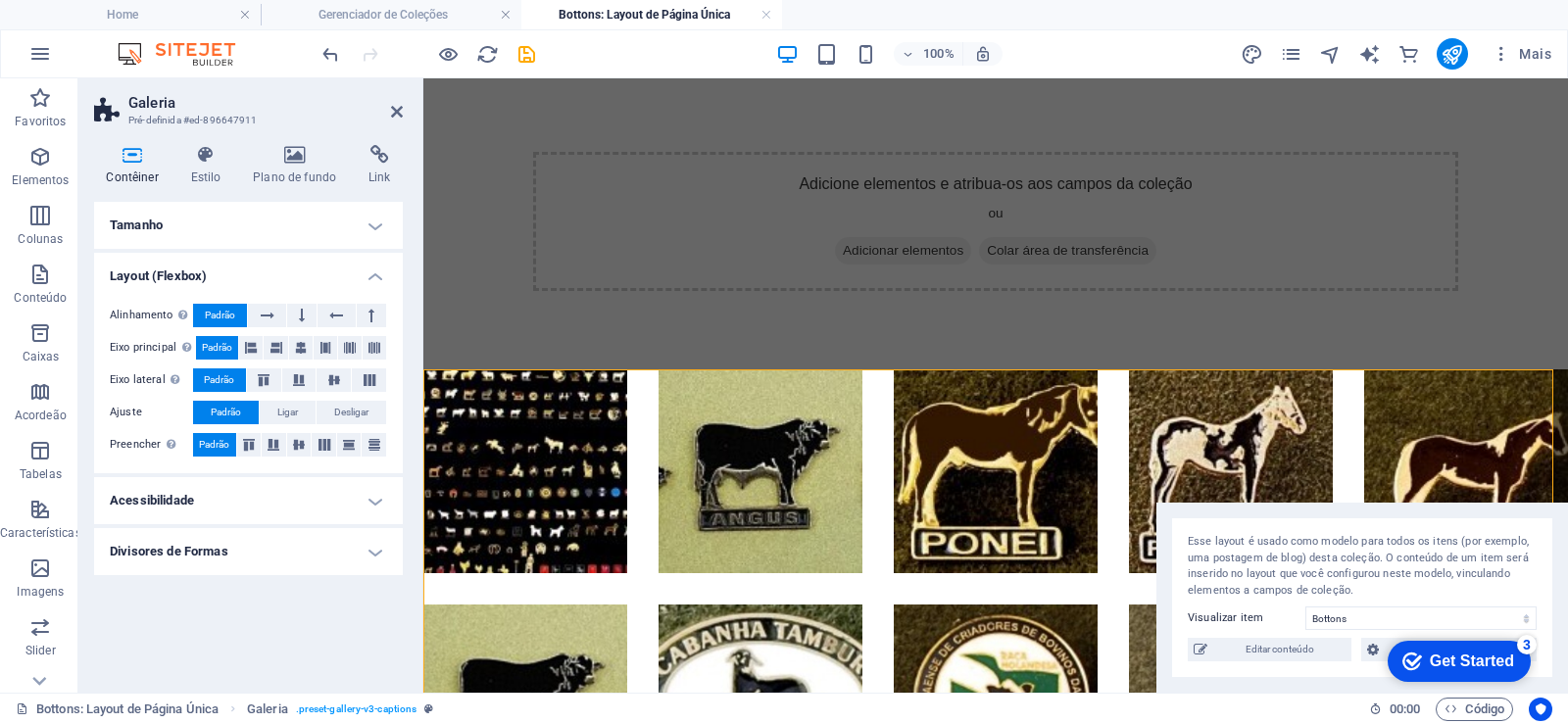
click at [370, 230] on h4 "Tamanho" at bounding box center [248, 225] width 309 height 47
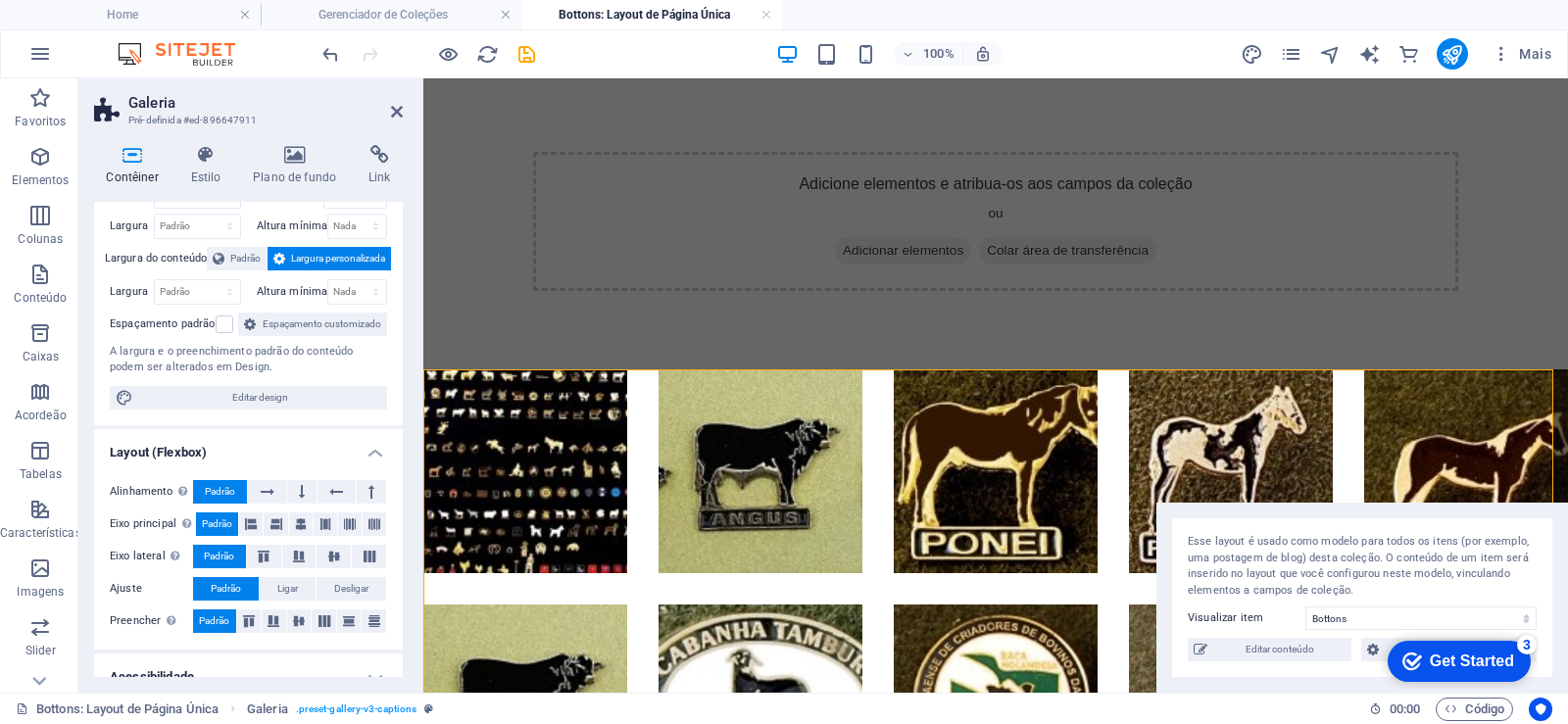
scroll to position [168, 0]
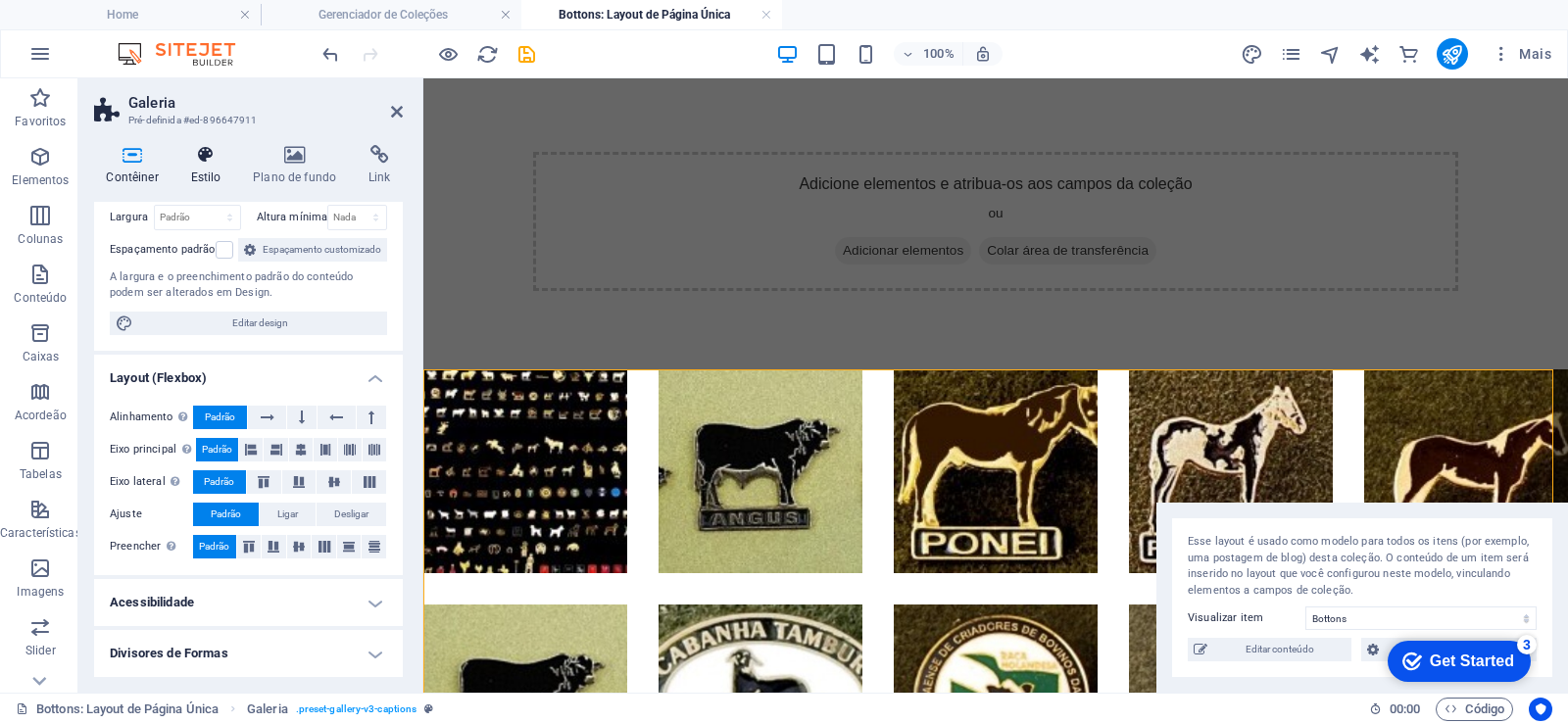
click at [199, 169] on h4 "Estilo" at bounding box center [210, 166] width 63 height 41
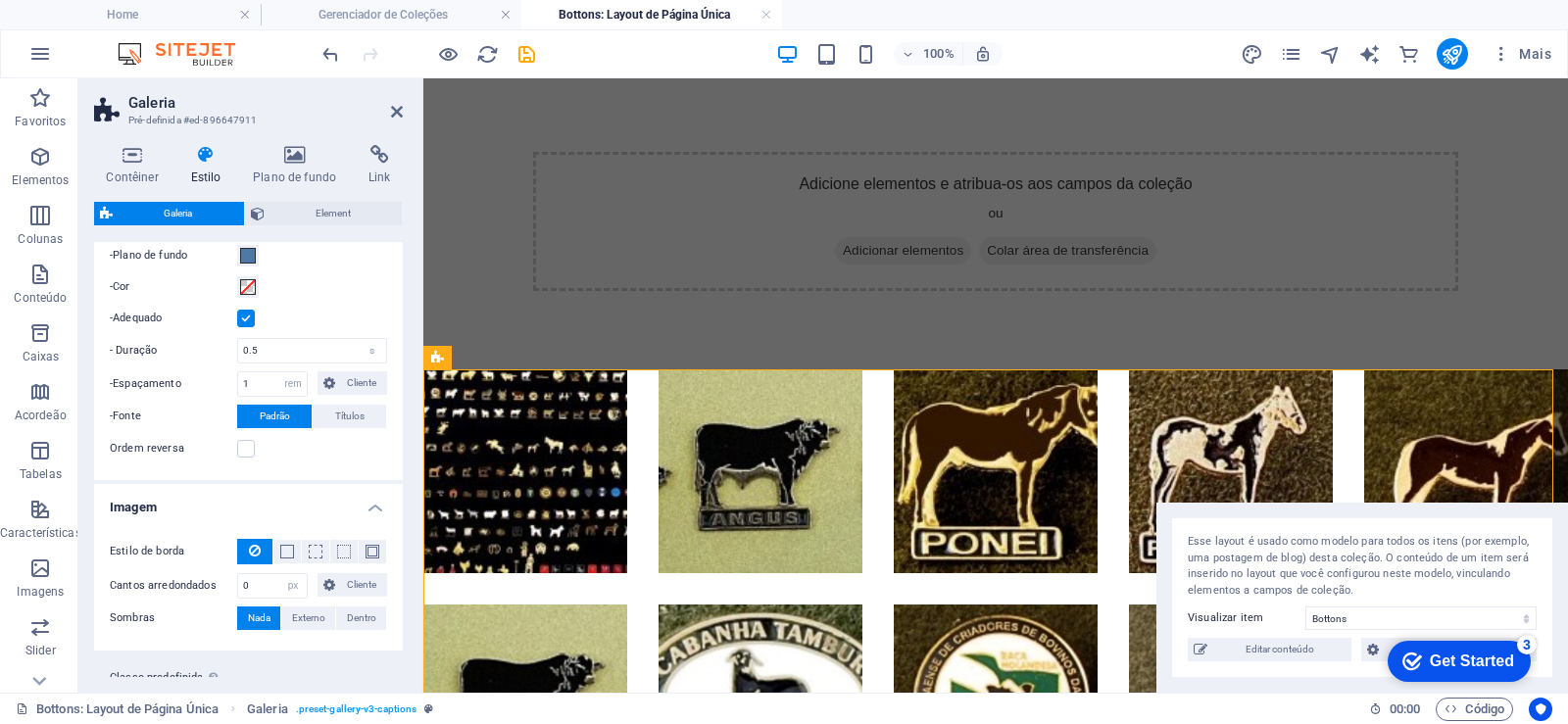
scroll to position [875, 0]
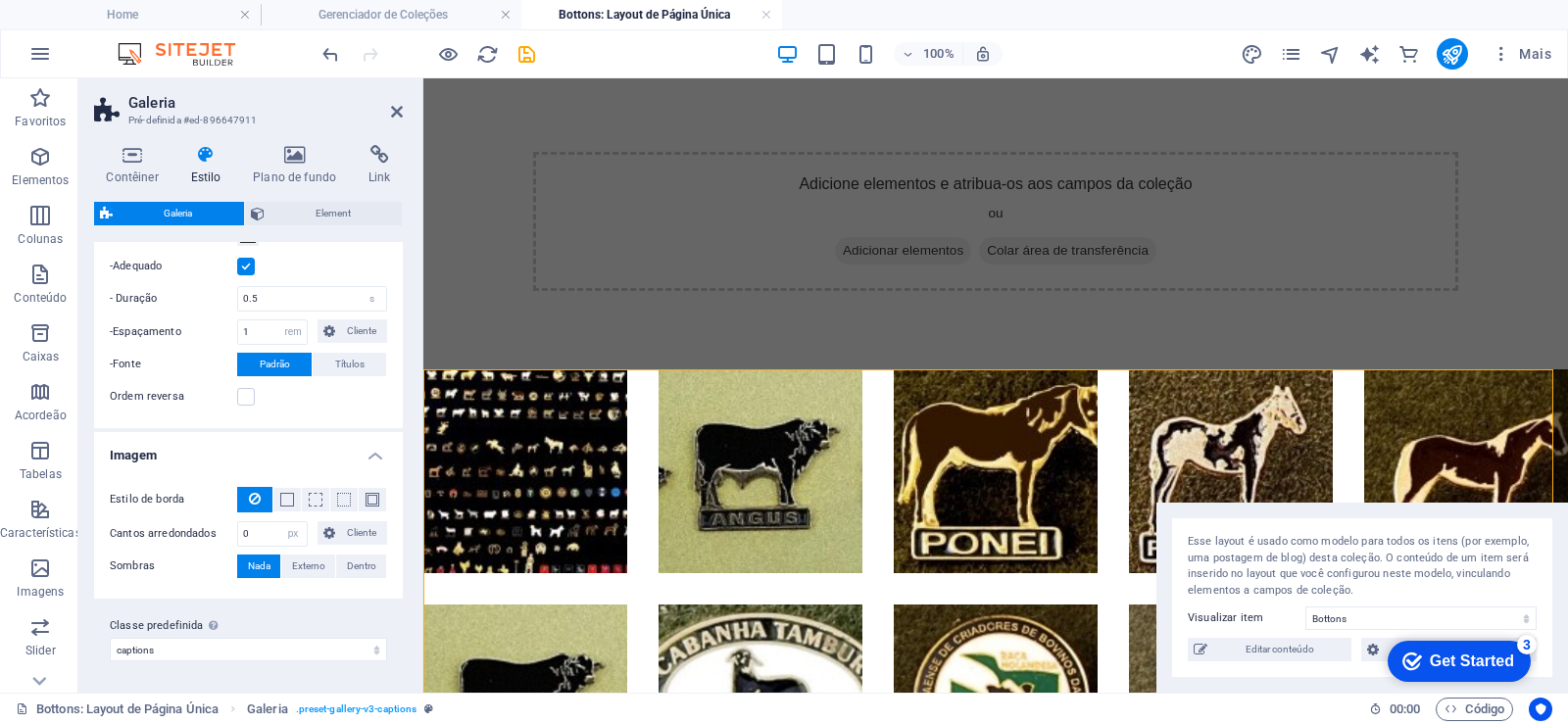
click at [404, 112] on aside "Galeria Pré-definida #ed-896647911 Contêiner Estilo Plano de fundo Link Tamanho…" at bounding box center [251, 385] width 345 height 614
click at [399, 112] on icon at bounding box center [397, 112] width 12 height 16
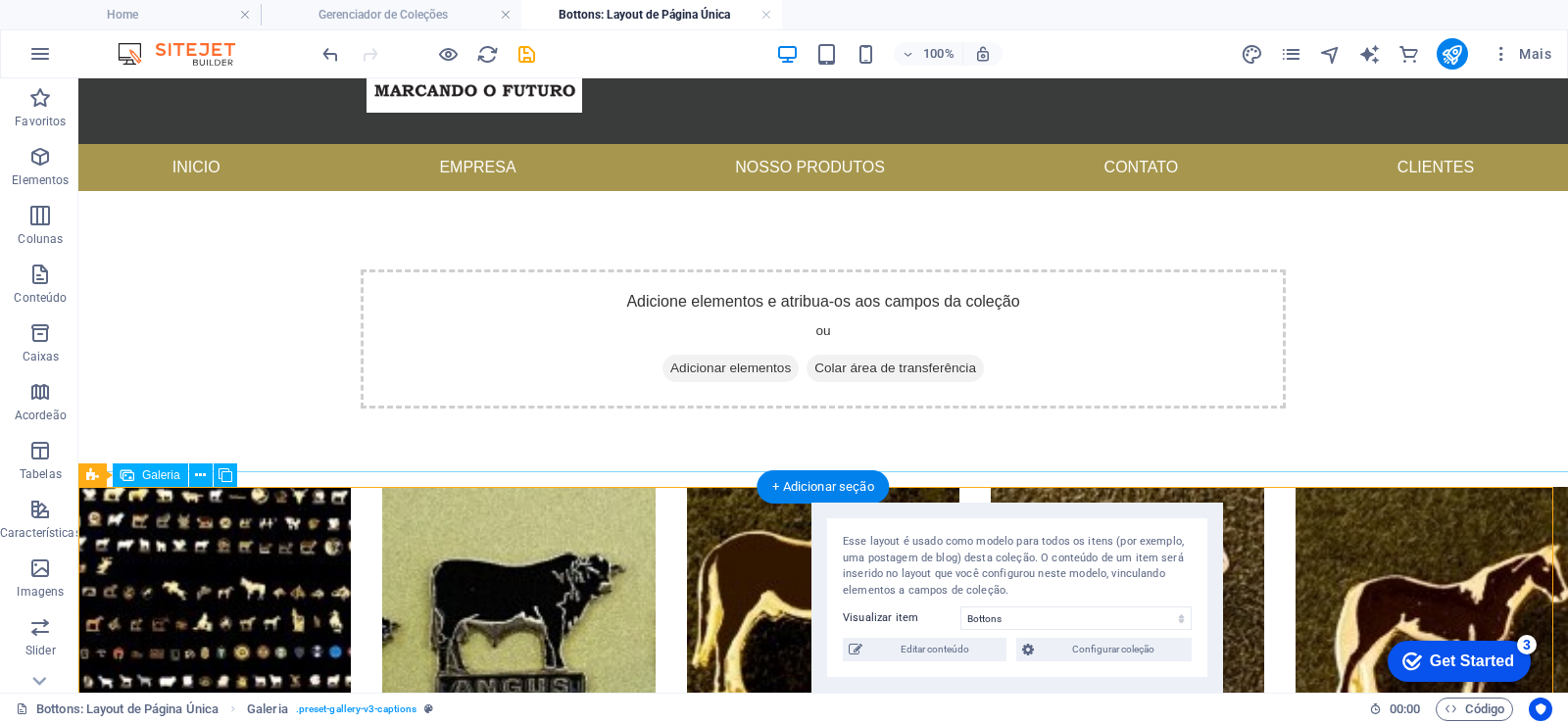
scroll to position [0, 0]
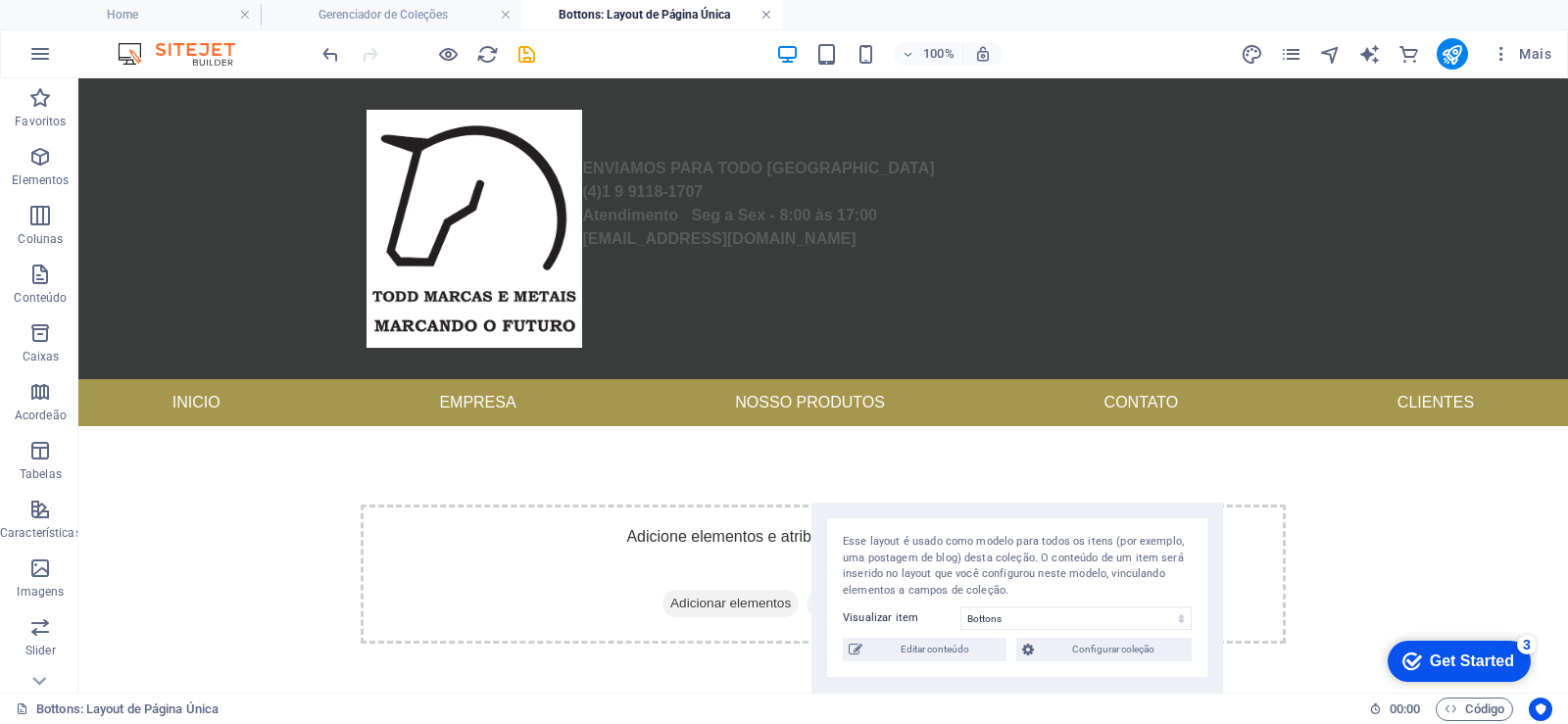
click at [766, 16] on link at bounding box center [766, 15] width 12 height 19
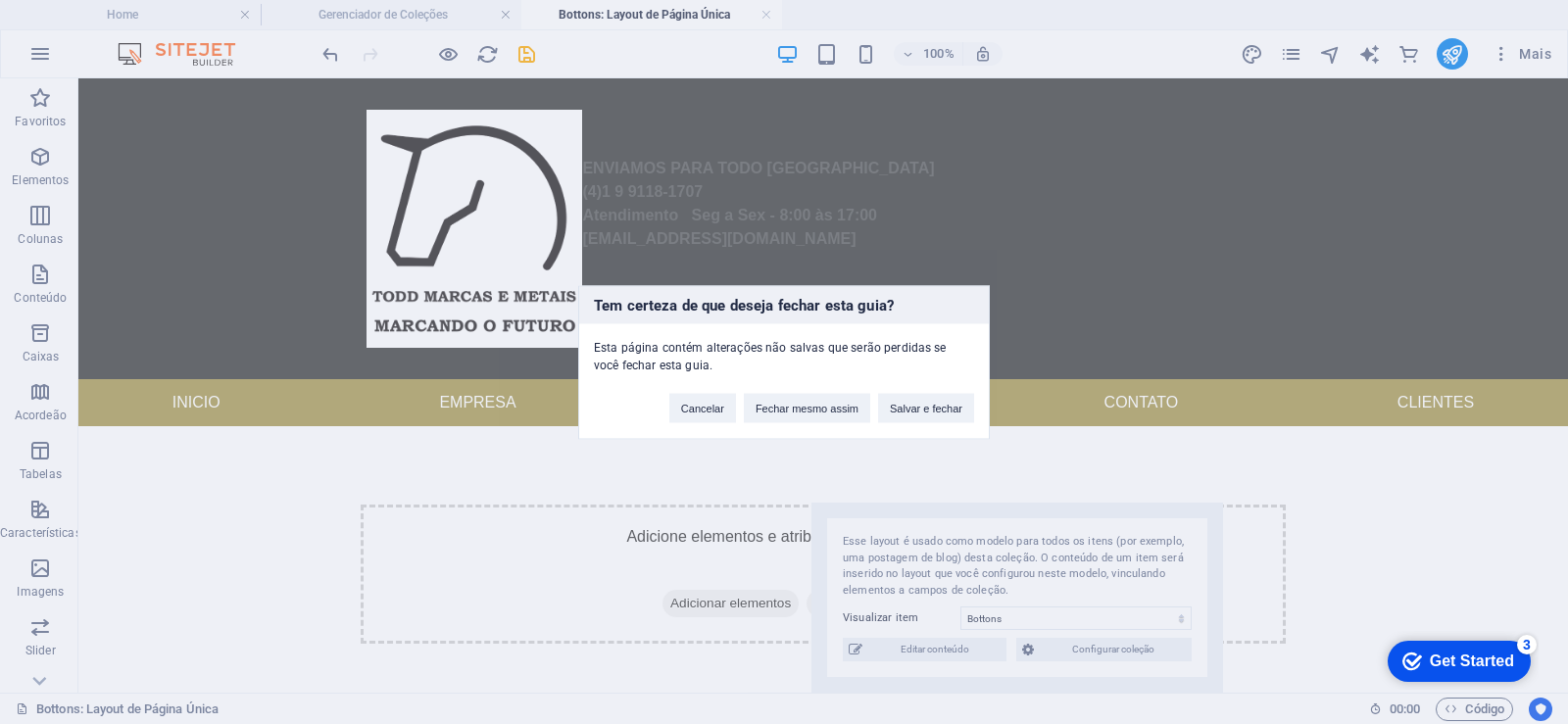
drag, startPoint x: 932, startPoint y: 401, endPoint x: 1120, endPoint y: 520, distance: 222.5
click at [934, 401] on button "Salvar e fechar" at bounding box center [926, 408] width 96 height 29
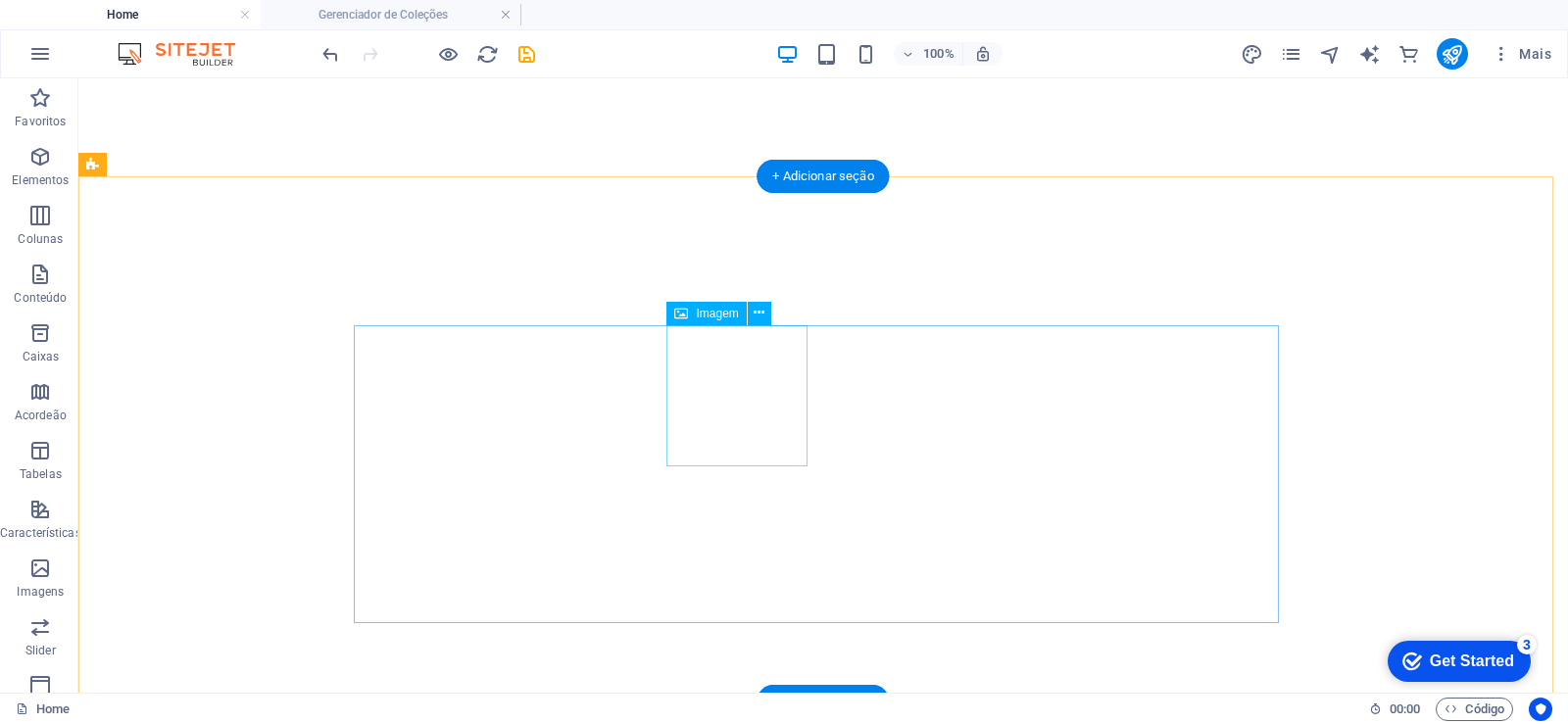
scroll to position [1395, 0]
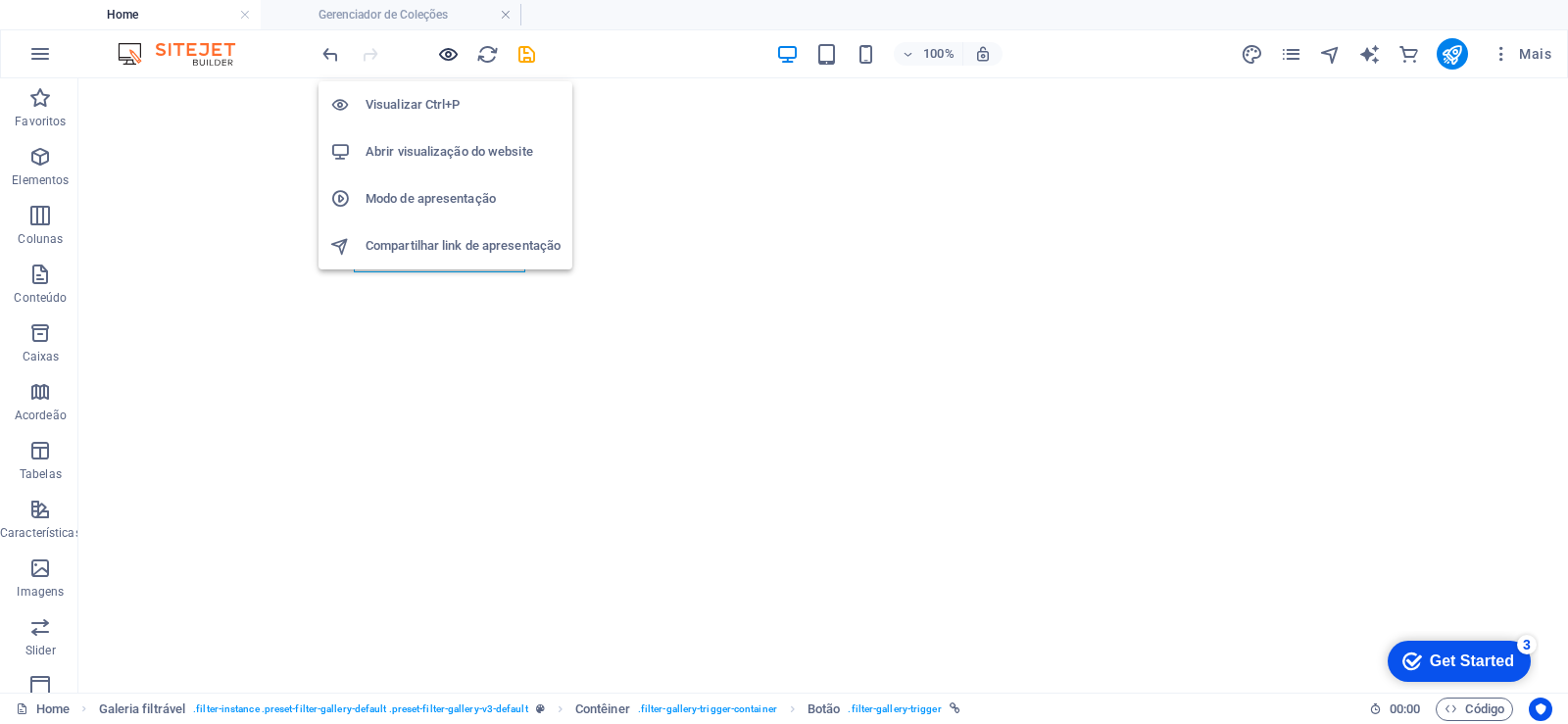
click at [448, 49] on icon "button" at bounding box center [448, 54] width 23 height 23
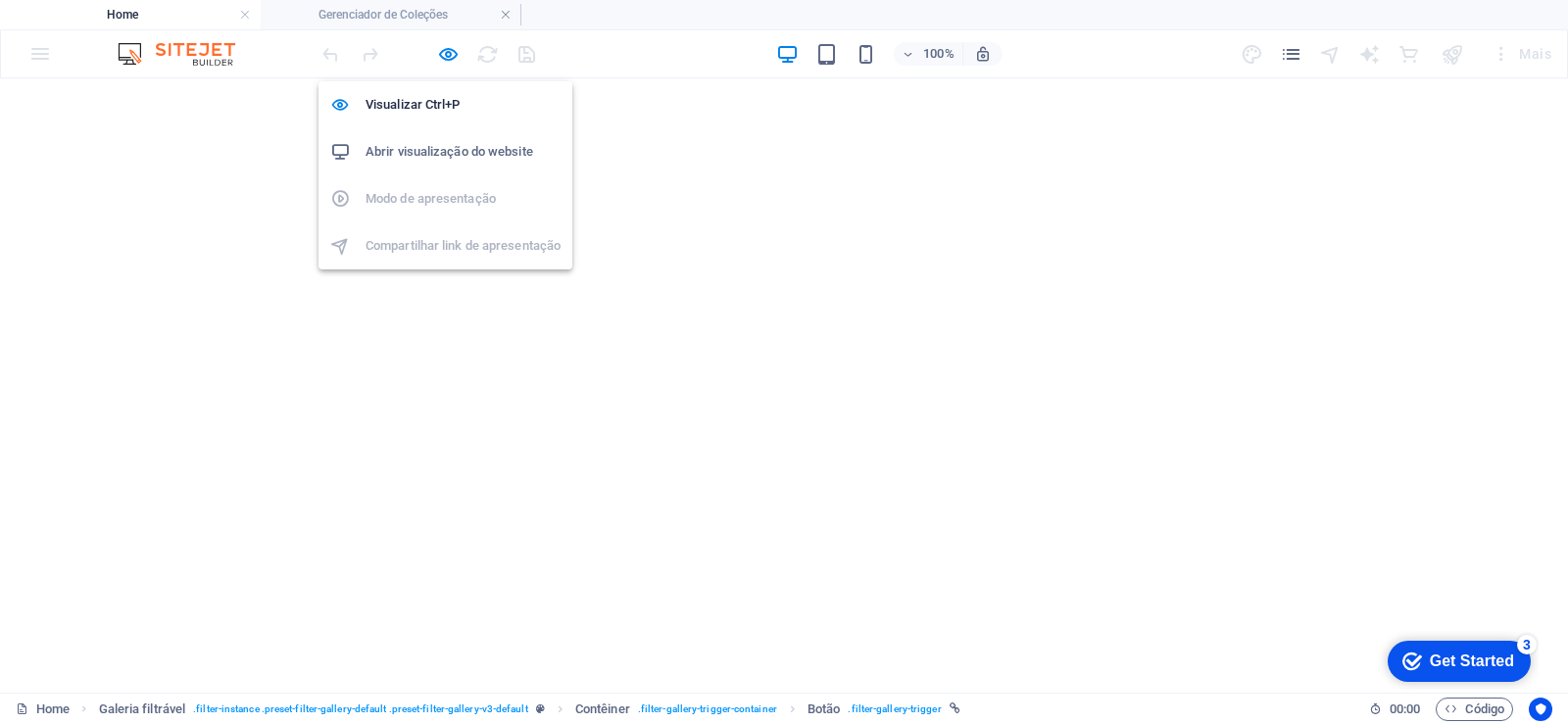
scroll to position [1432, 0]
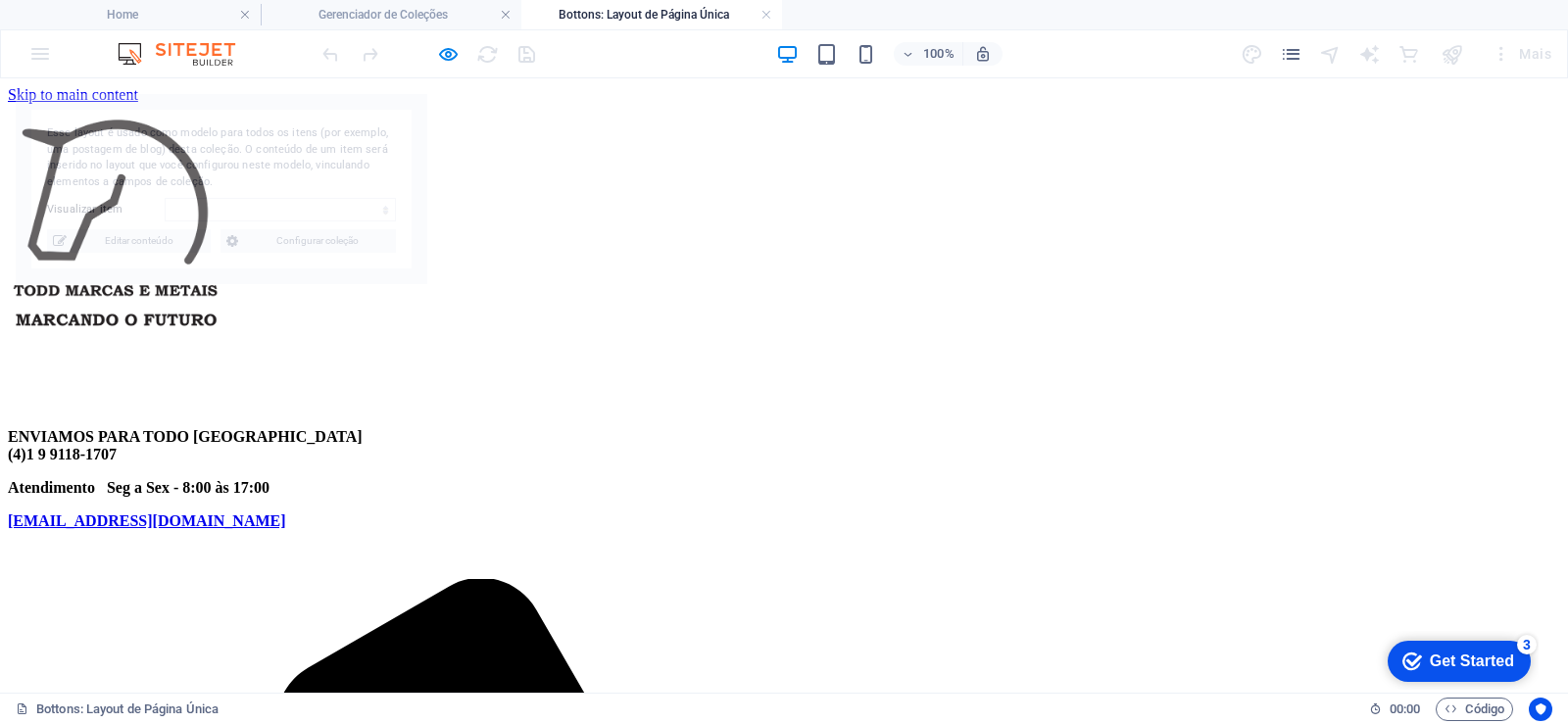
scroll to position [0, 0]
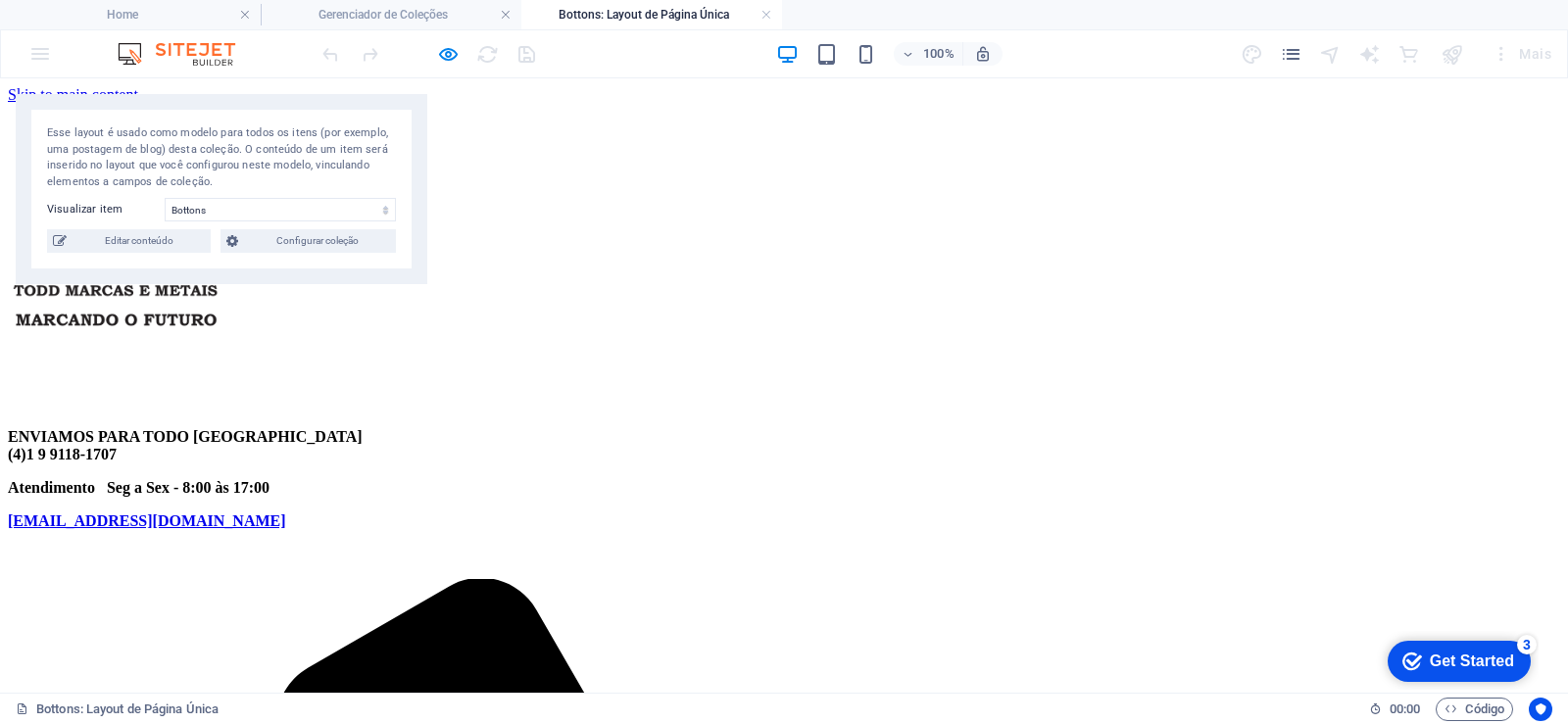
select select "68b5f2ebbba878e1e003fe9e"
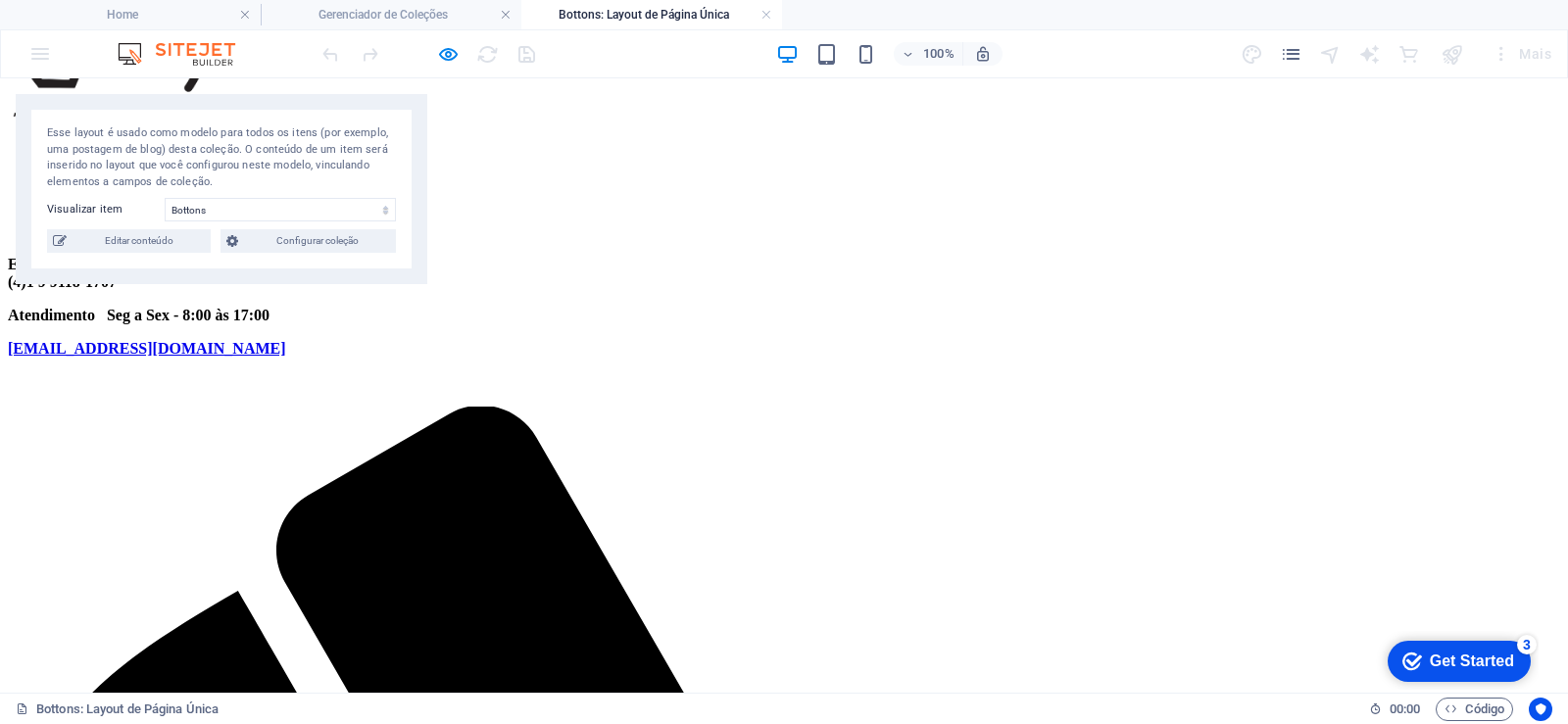
scroll to position [353, 0]
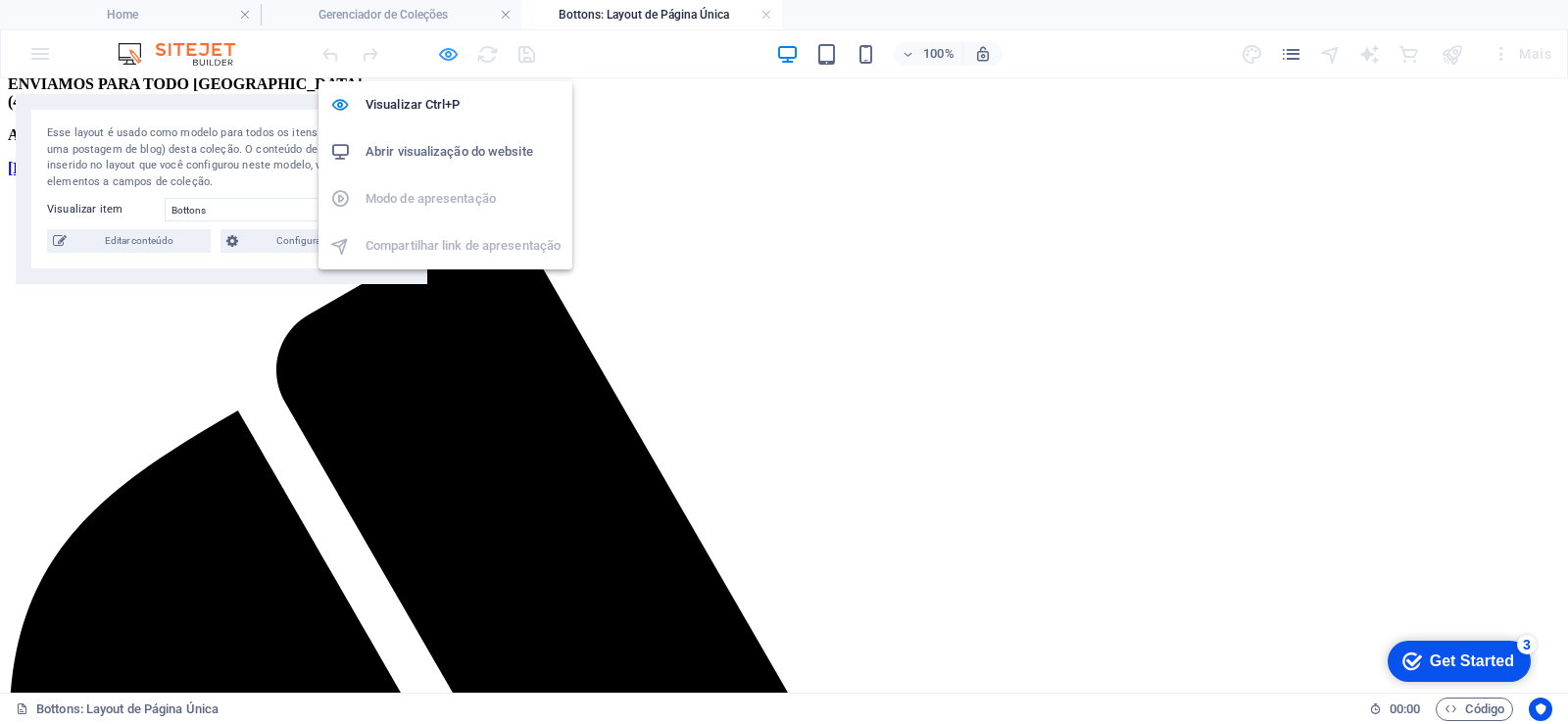
click at [453, 62] on icon "button" at bounding box center [448, 54] width 23 height 23
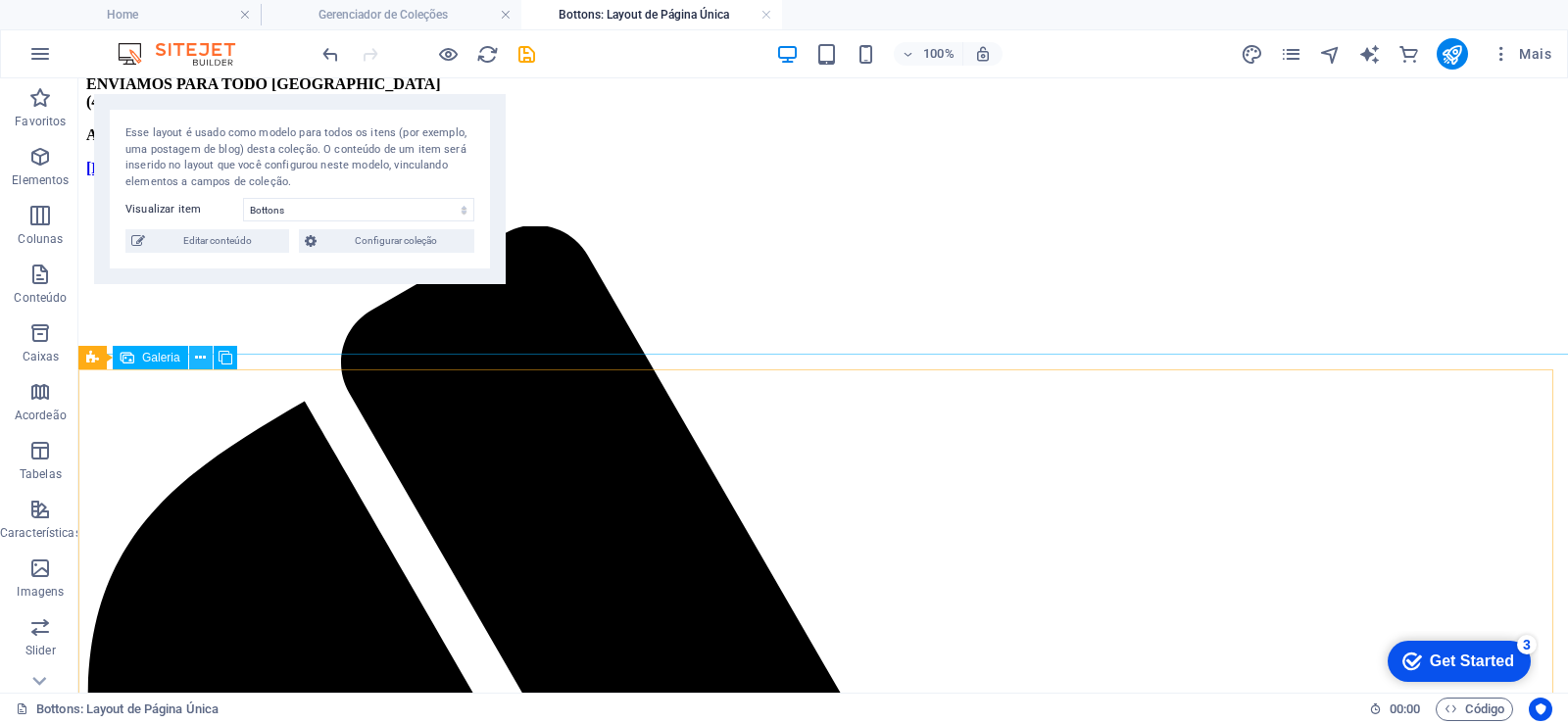
click at [203, 356] on icon at bounding box center [200, 358] width 11 height 21
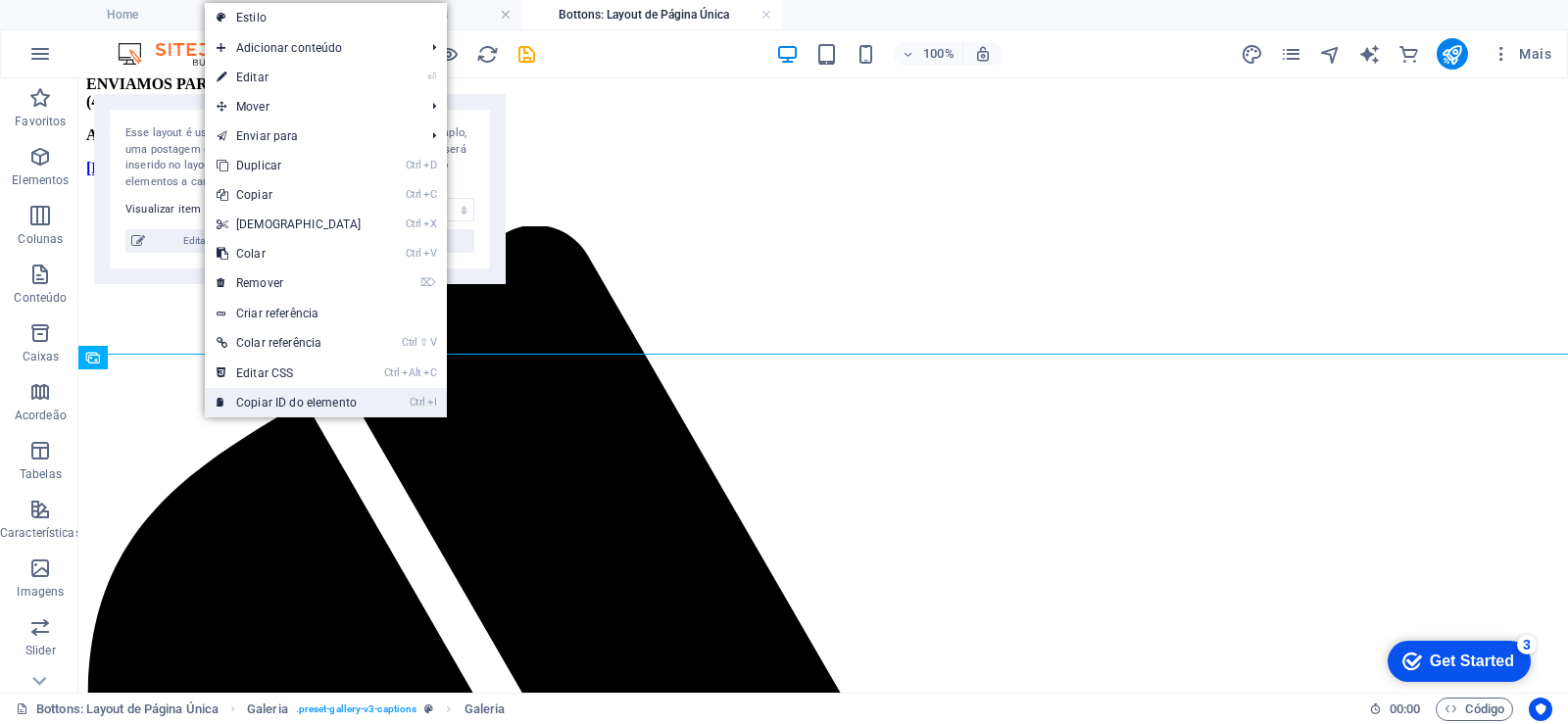
click at [269, 411] on link "Ctrl I Copiar ID do elemento" at bounding box center [289, 403] width 169 height 29
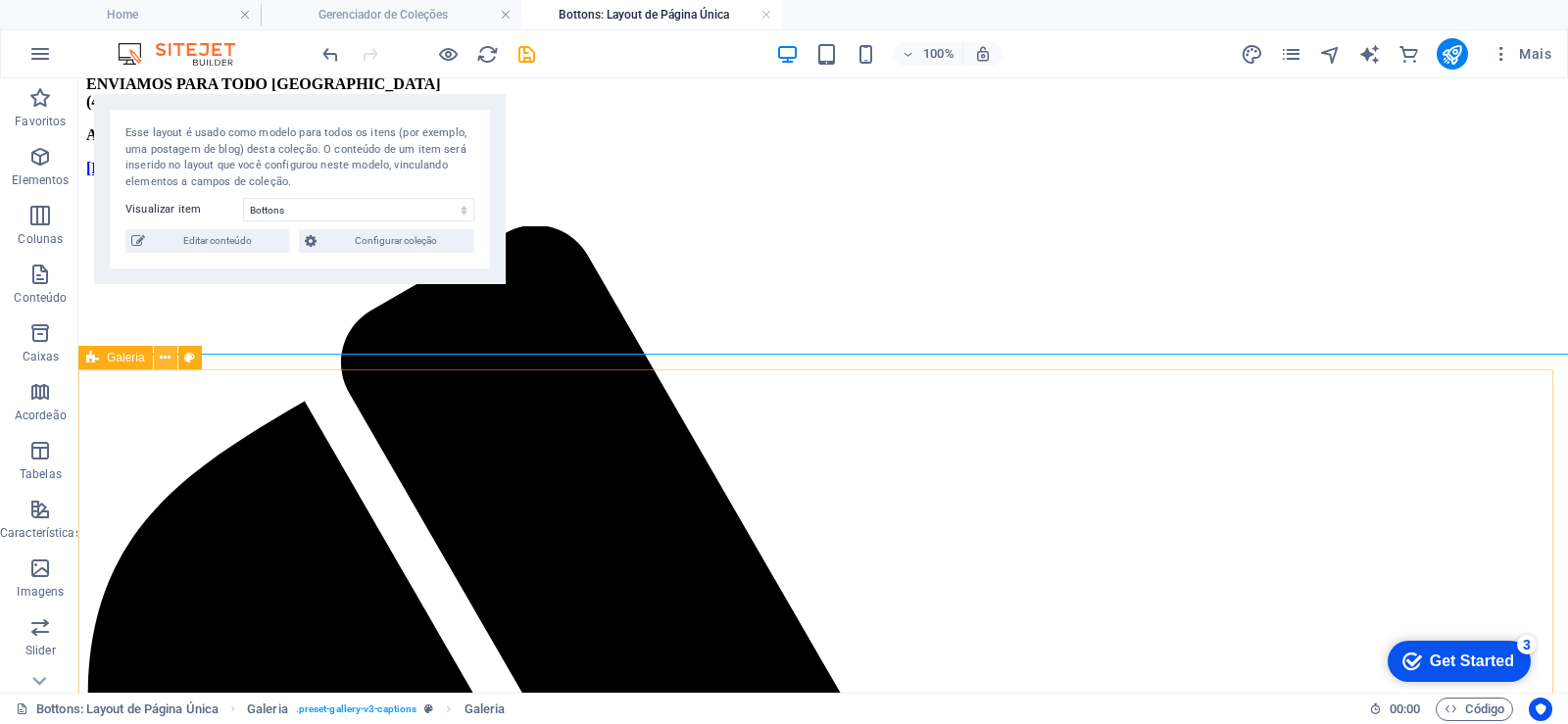
click at [167, 361] on icon at bounding box center [165, 358] width 11 height 21
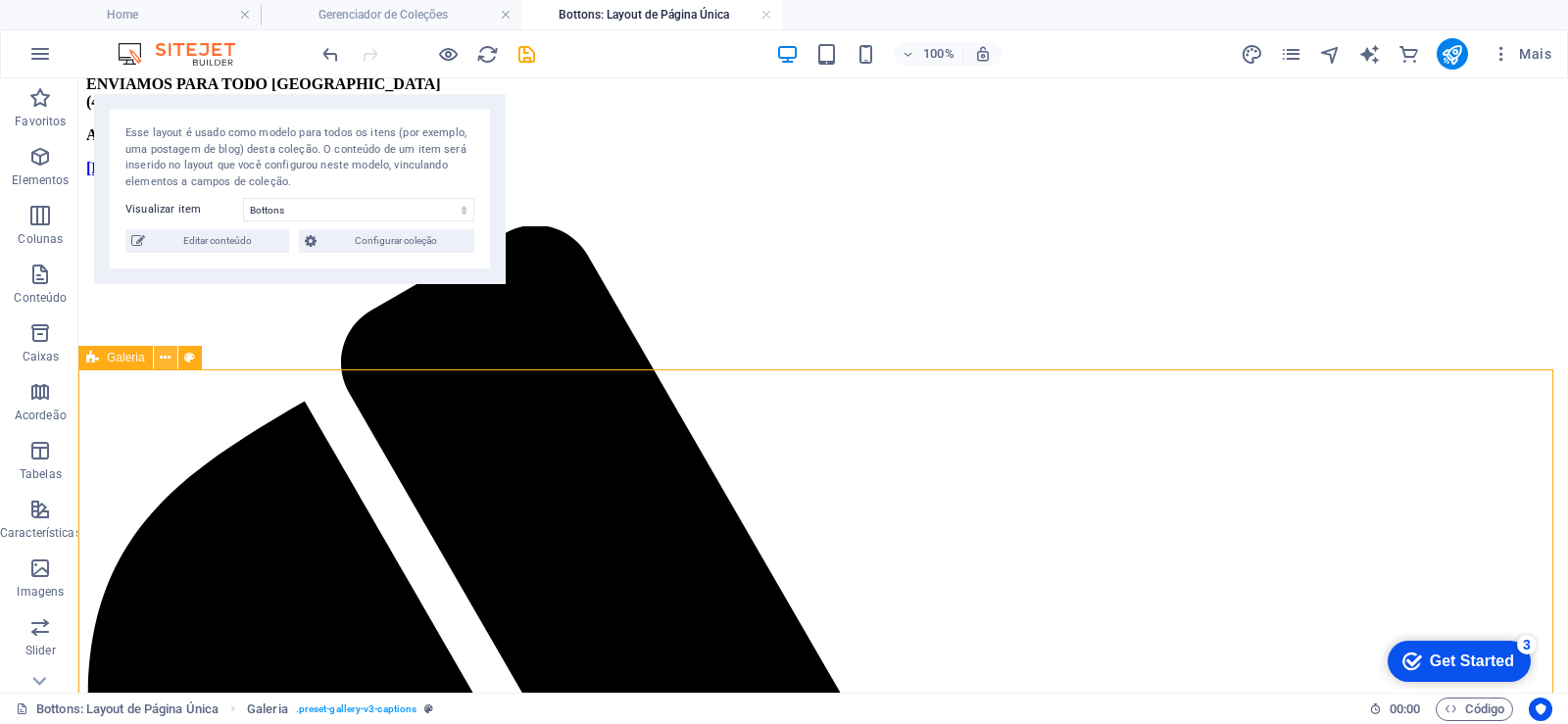
click at [173, 354] on button at bounding box center [166, 358] width 24 height 24
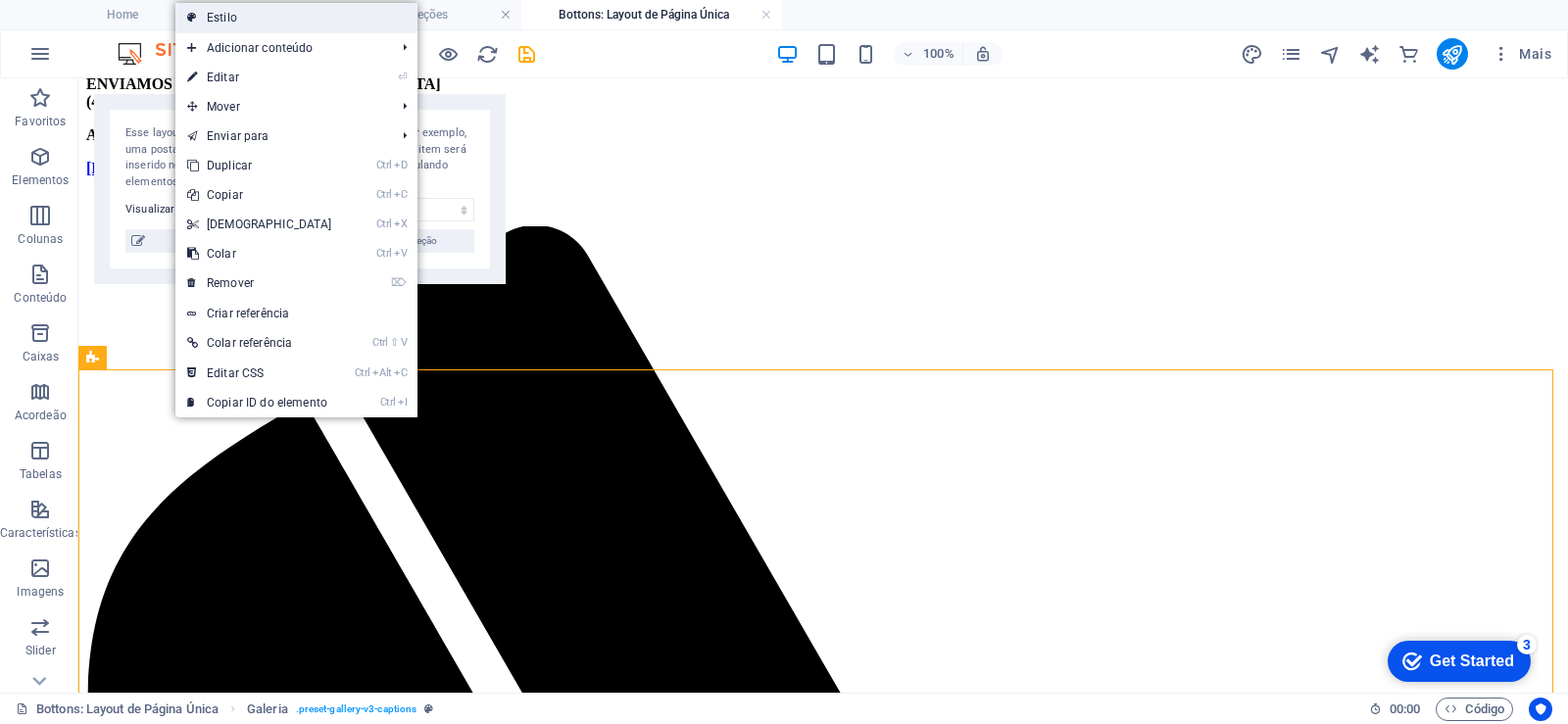
click at [260, 18] on link "Estilo" at bounding box center [296, 18] width 242 height 29
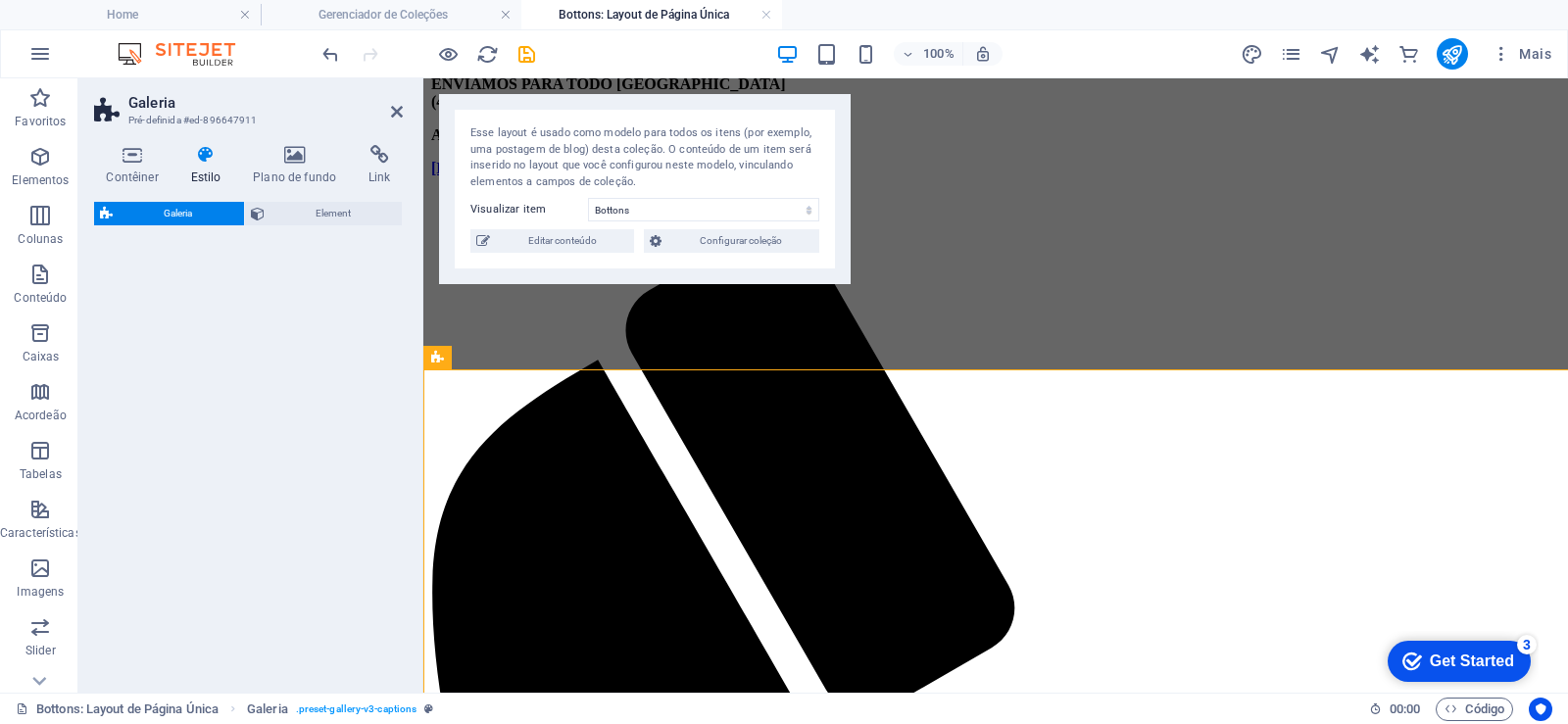
select select "rem"
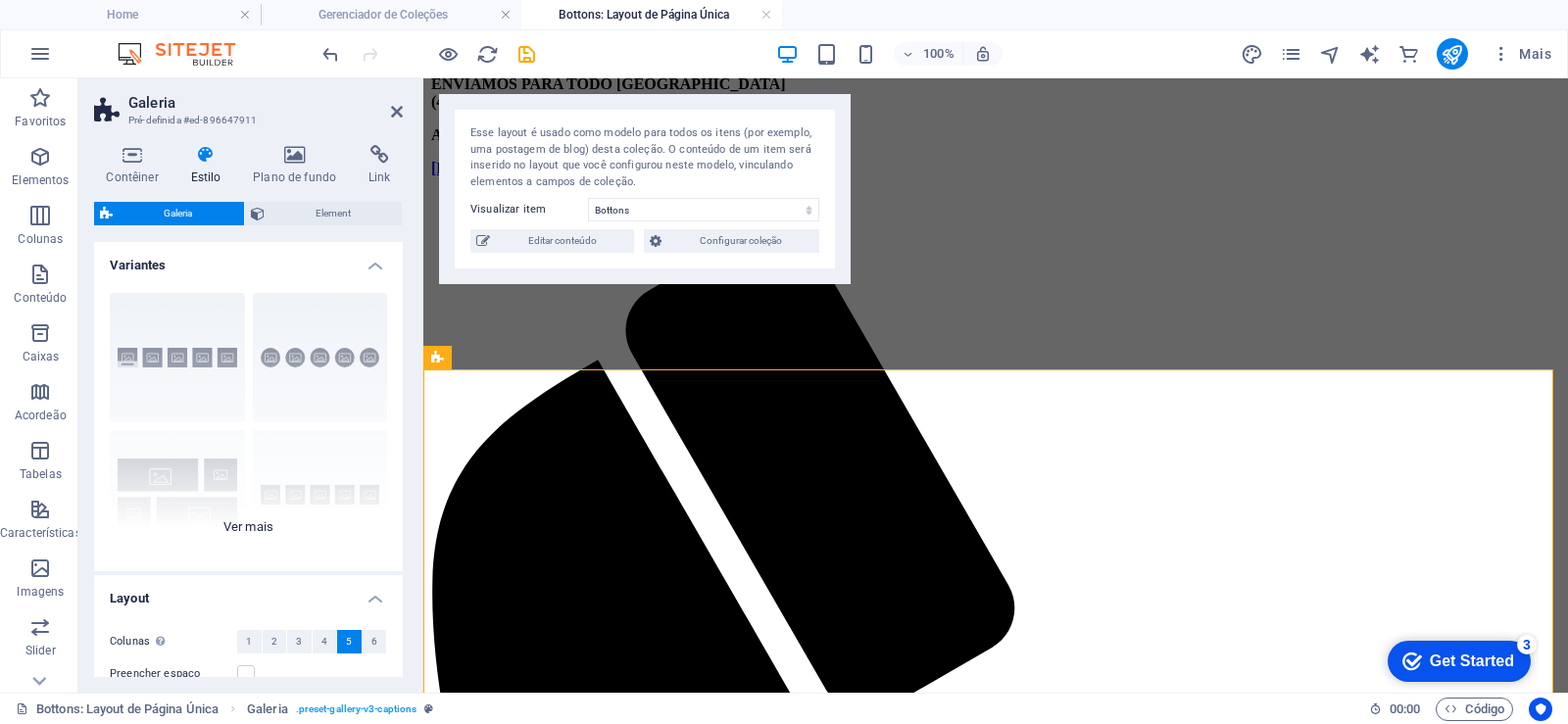
click at [252, 519] on div "Legendas Circulo Colagem Padrão Grade Grade deslocada" at bounding box center [248, 424] width 309 height 294
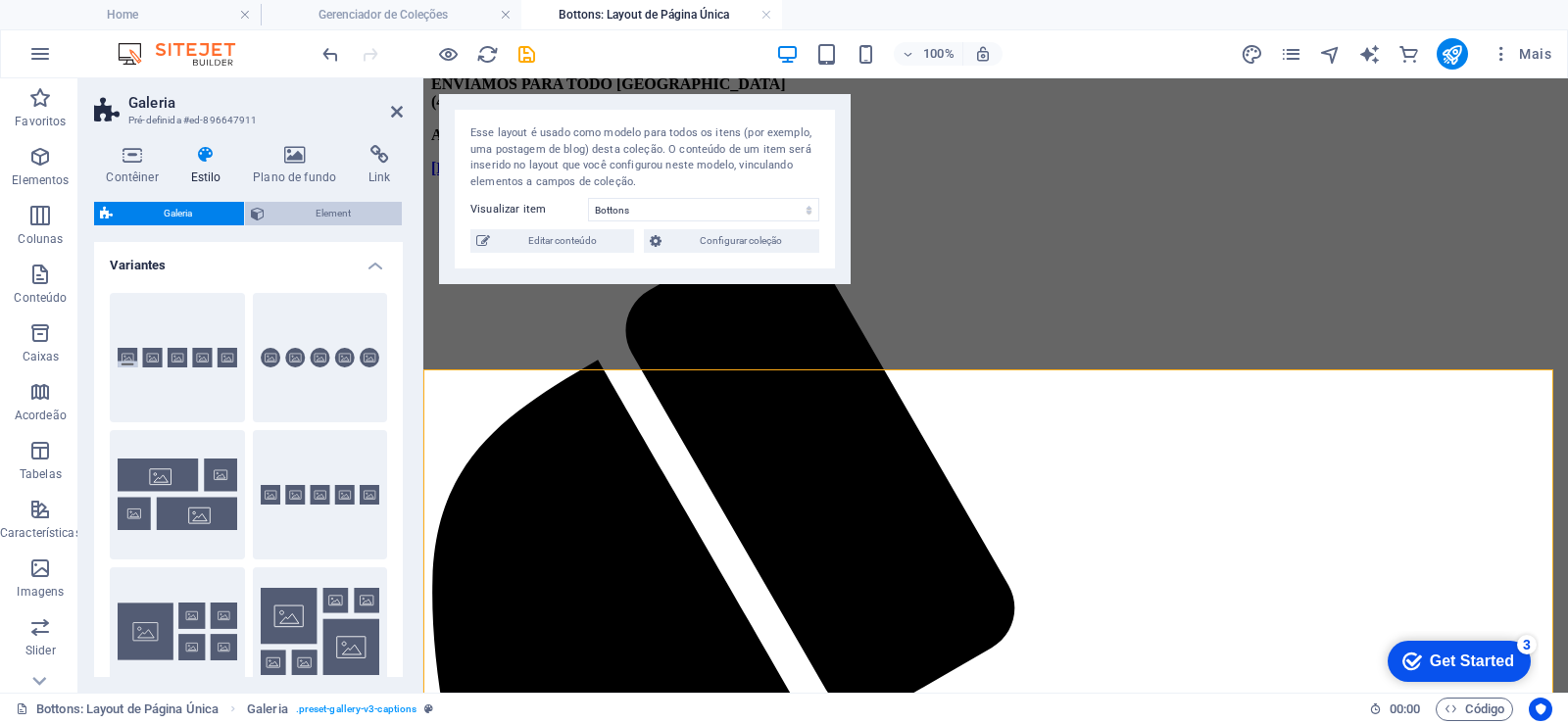
click at [327, 213] on span "Element" at bounding box center [333, 214] width 126 height 24
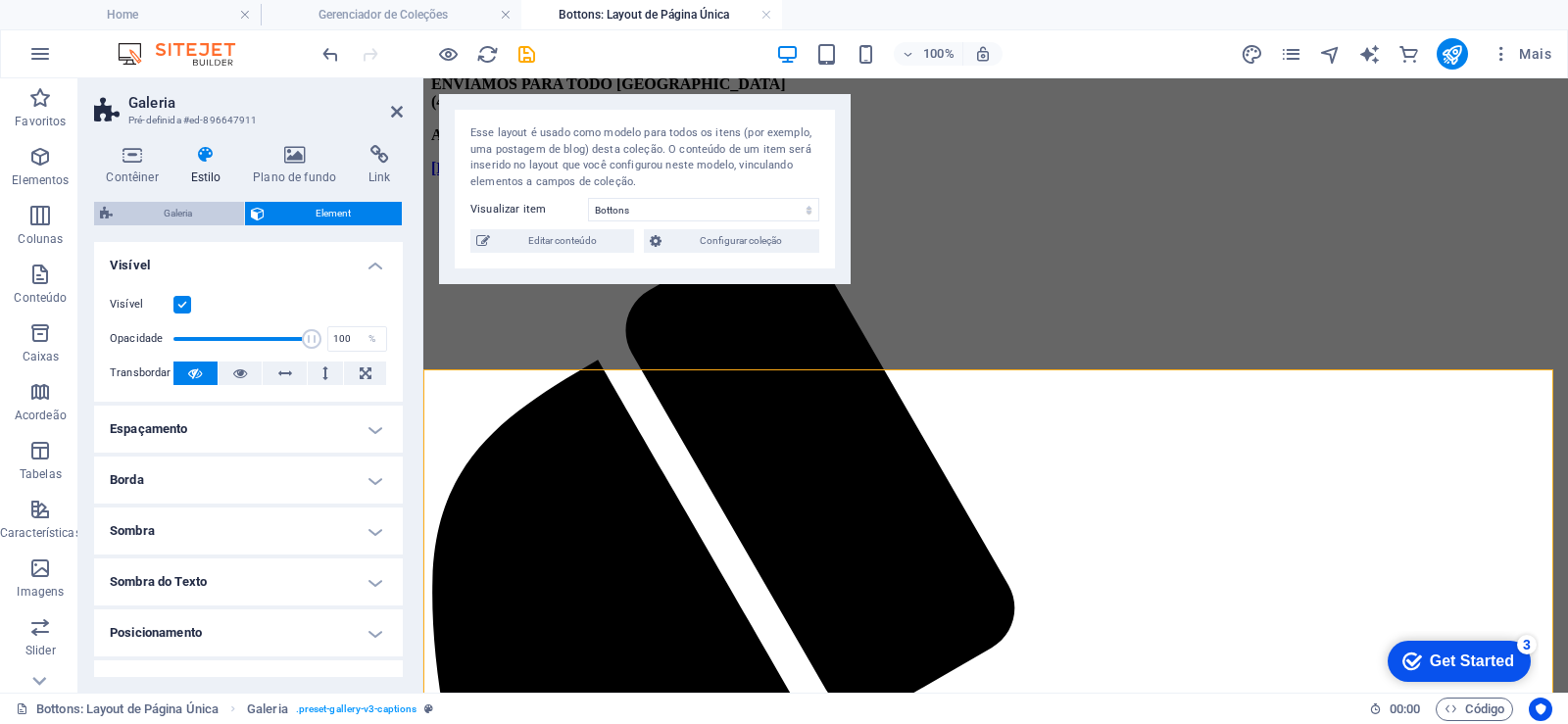
click at [211, 207] on span "Galeria" at bounding box center [178, 214] width 120 height 24
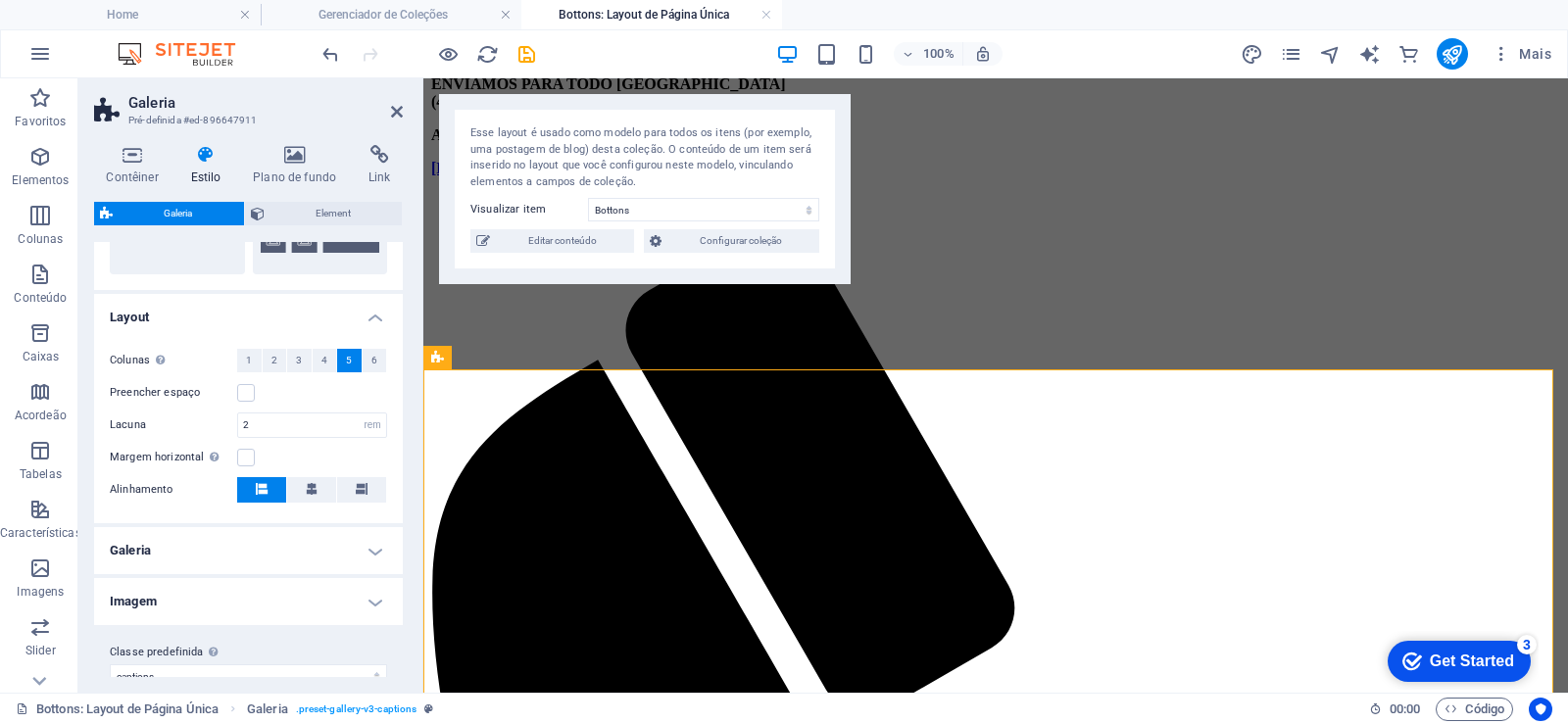
scroll to position [449, 0]
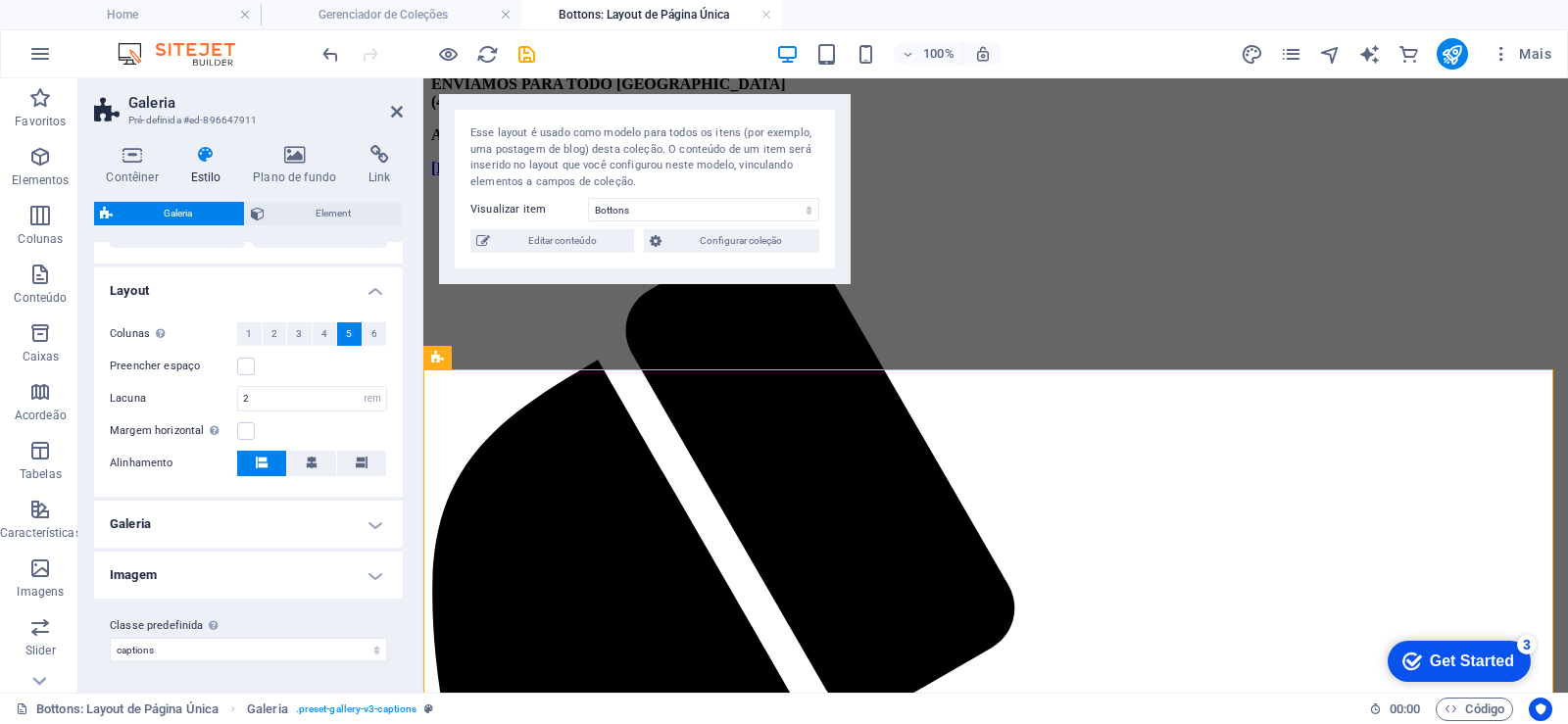
click at [351, 663] on div "Classe predefinida A variante e as configurações escolhidas acima afetam todos …" at bounding box center [248, 638] width 309 height 78
click at [110, 638] on select "captions Adicionar classe predefinida" at bounding box center [248, 650] width 277 height 24
select select "preset-gallery-v3-captions"
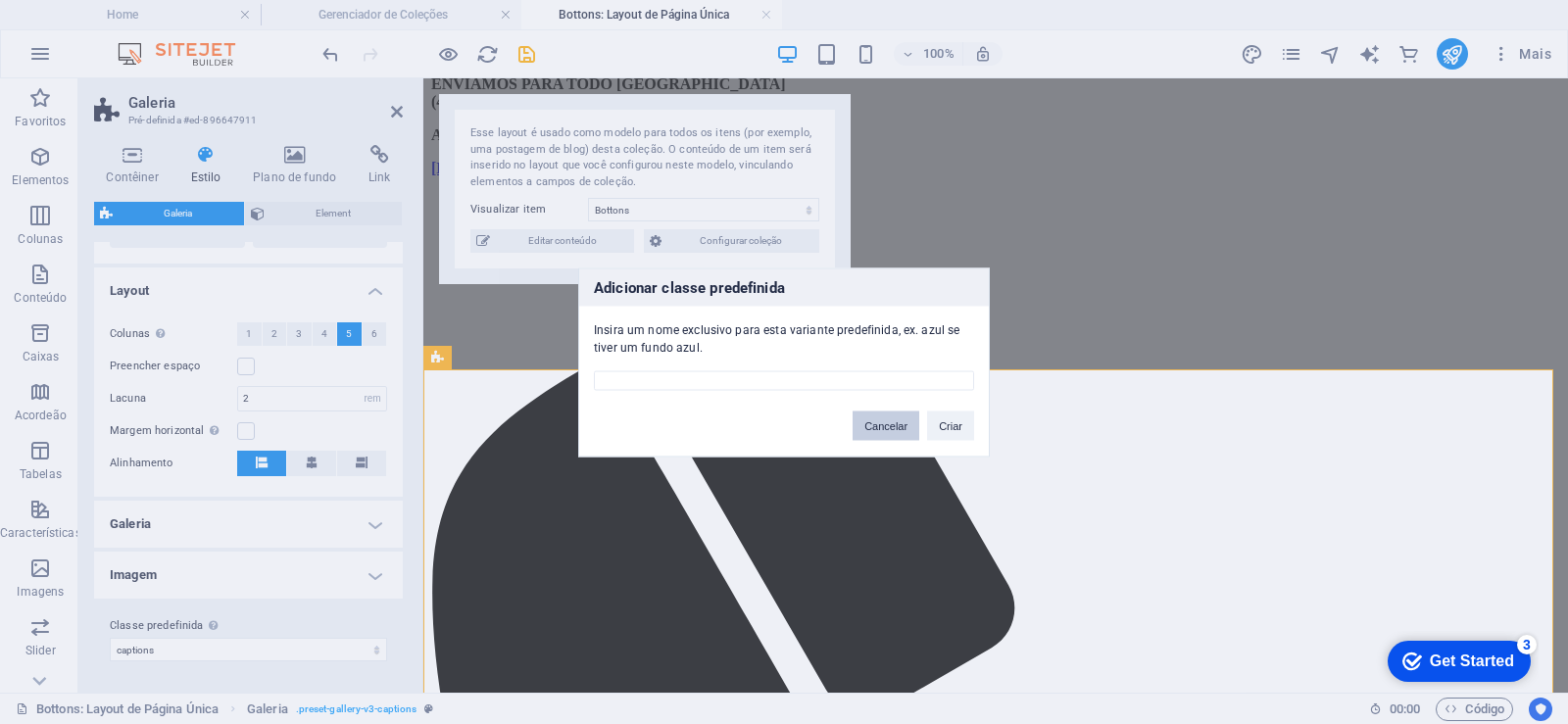
click at [871, 427] on button "Cancelar" at bounding box center [886, 425] width 67 height 29
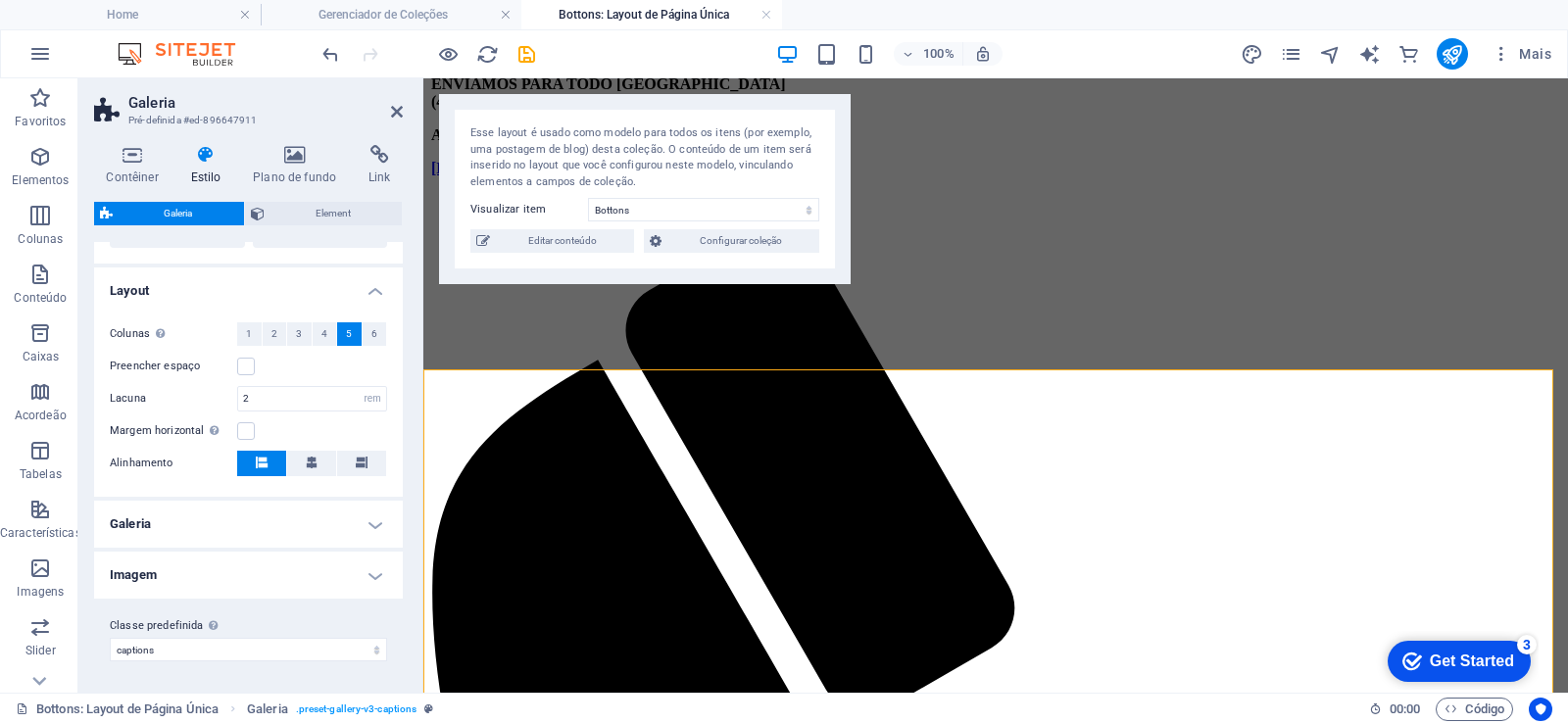
click at [358, 516] on h4 "Galeria" at bounding box center [248, 524] width 309 height 47
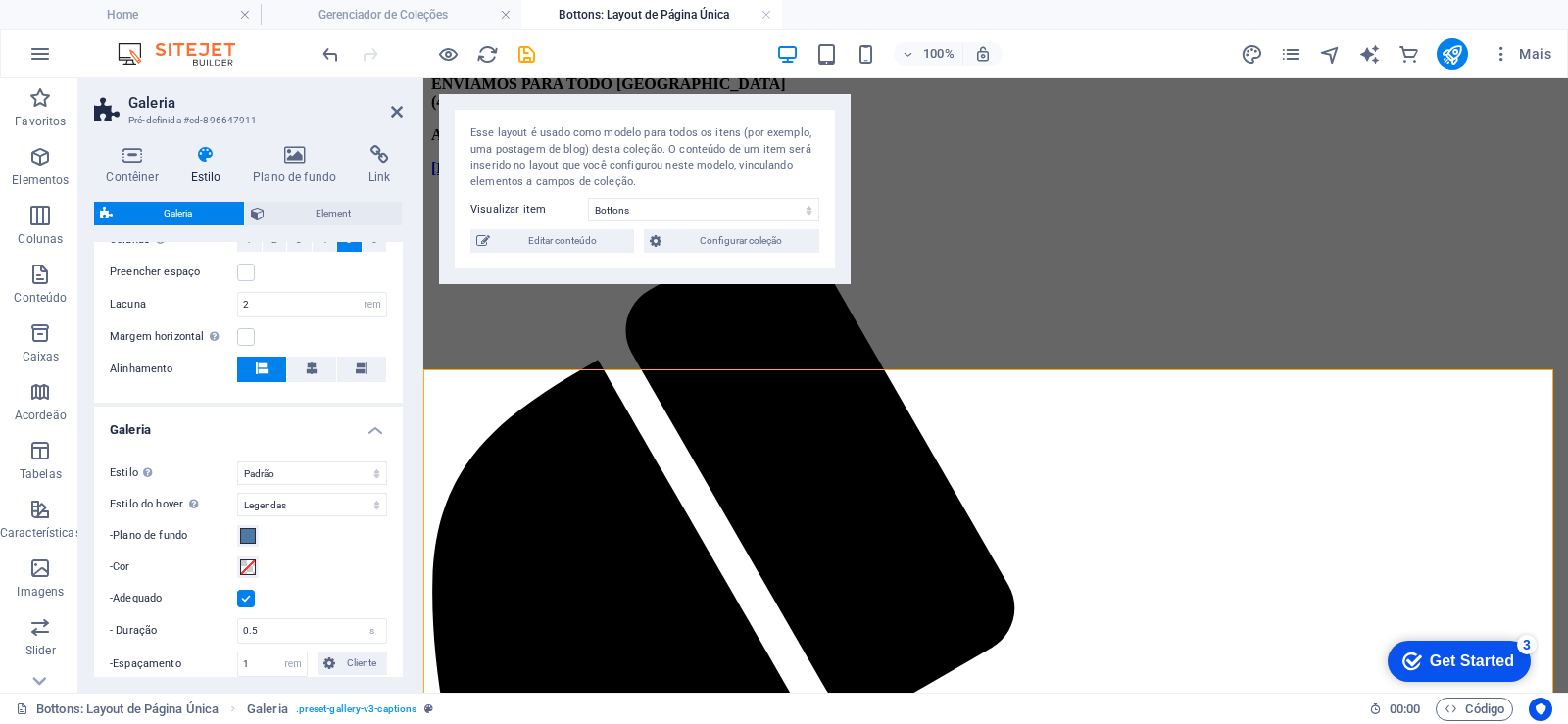
scroll to position [566, 0]
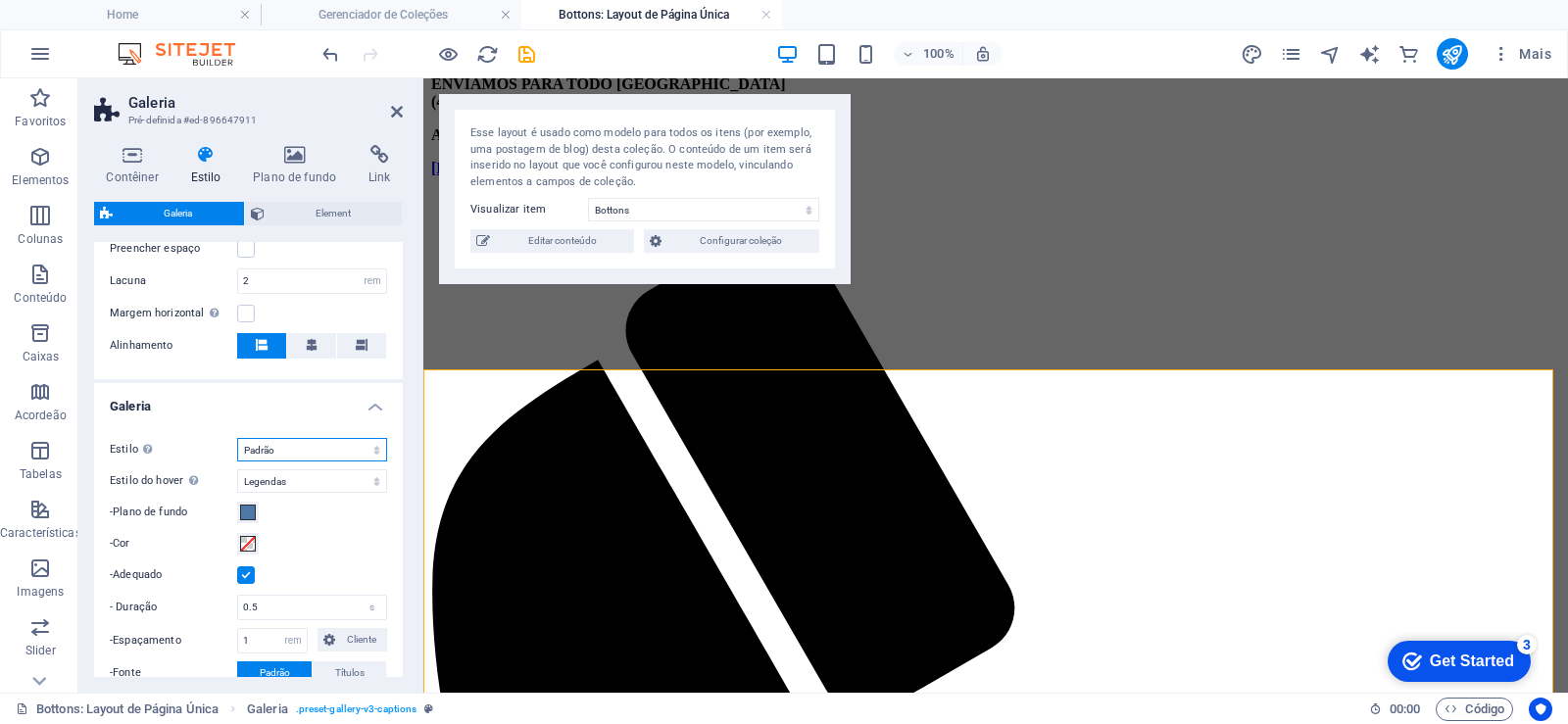
click at [361, 447] on select "Padrão Grade Grade invertida Grade deslocada Colagem" at bounding box center [312, 450] width 150 height 24
click at [360, 483] on select "Desligar Girar Zoom Dissipar Legendas" at bounding box center [312, 481] width 150 height 24
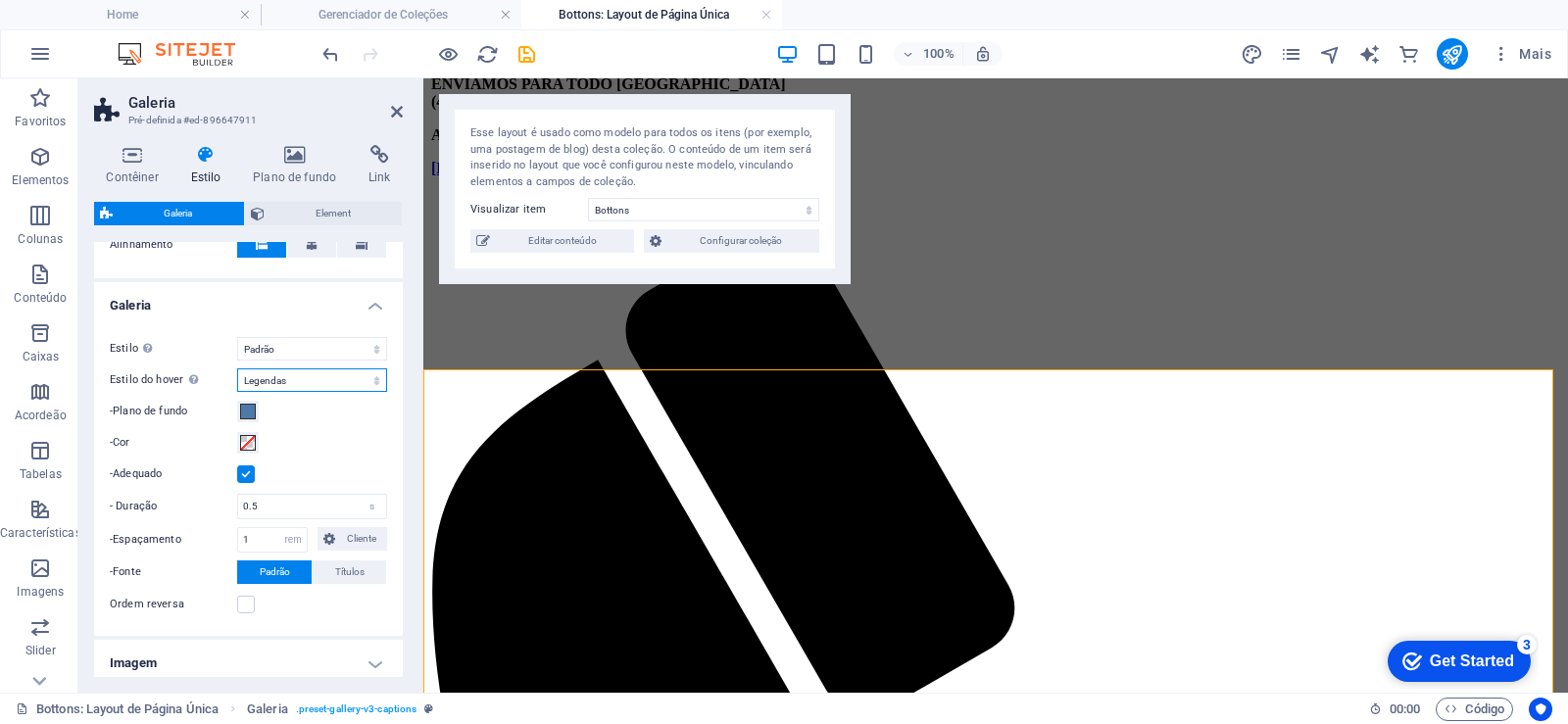
scroll to position [755, 0]
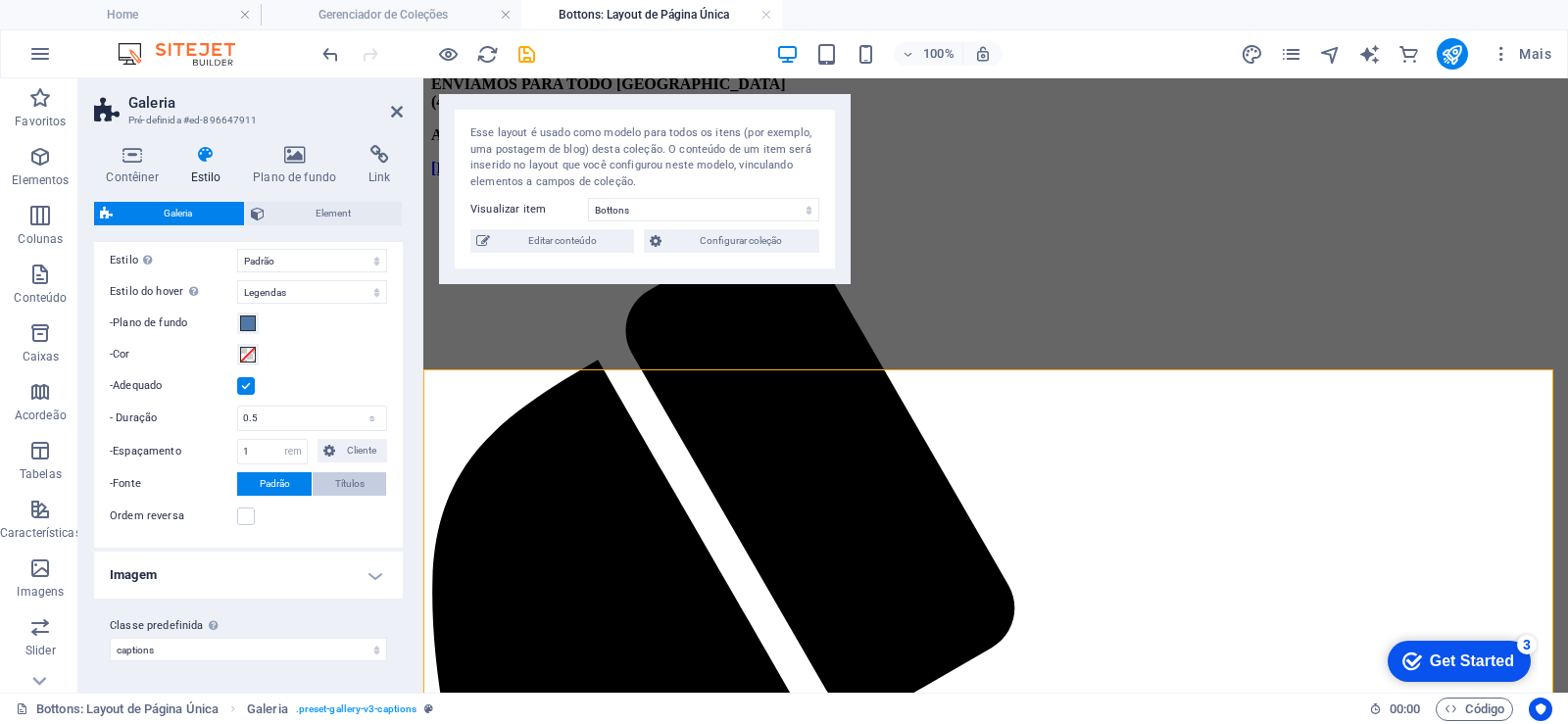
click at [348, 485] on span "Títulos" at bounding box center [350, 484] width 29 height 24
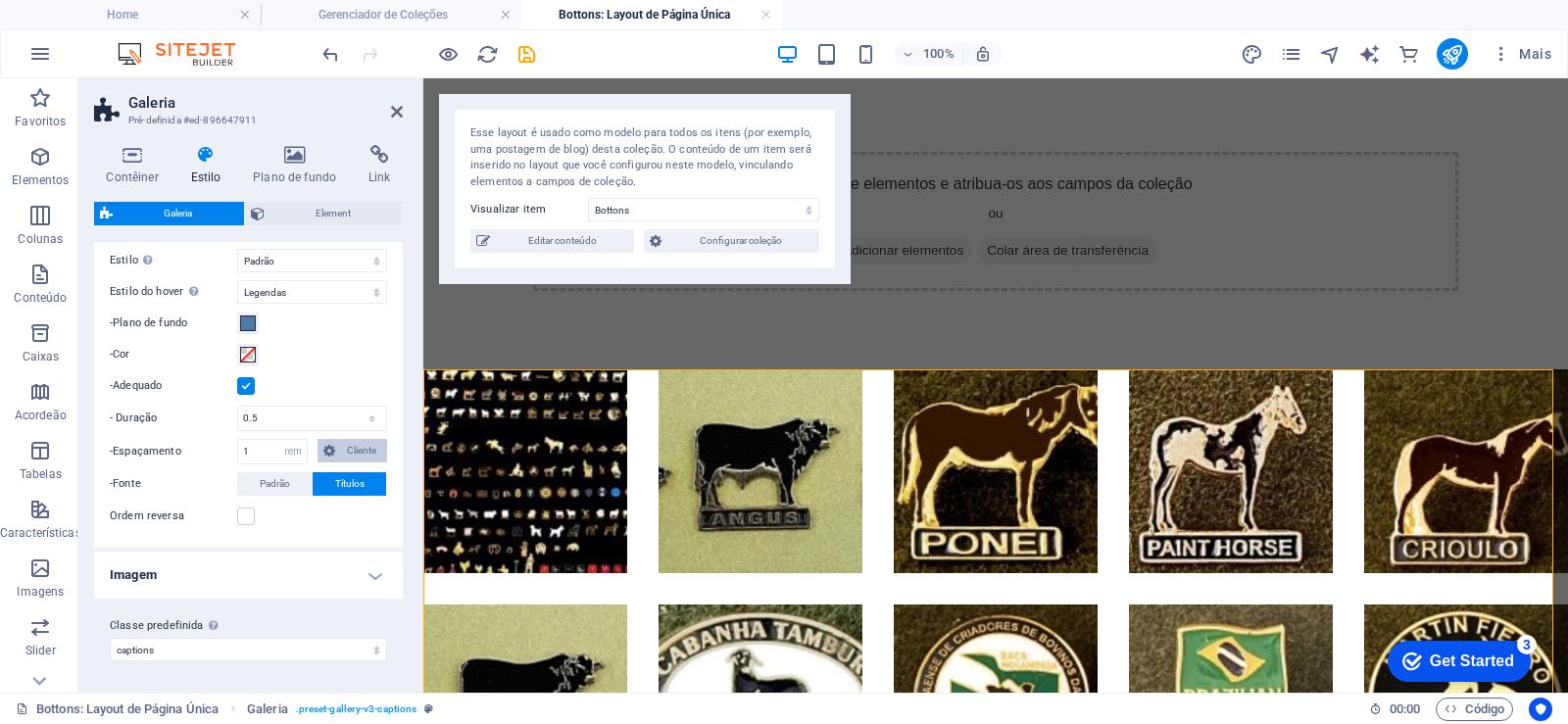
click at [356, 444] on span "Cliente" at bounding box center [361, 451] width 40 height 24
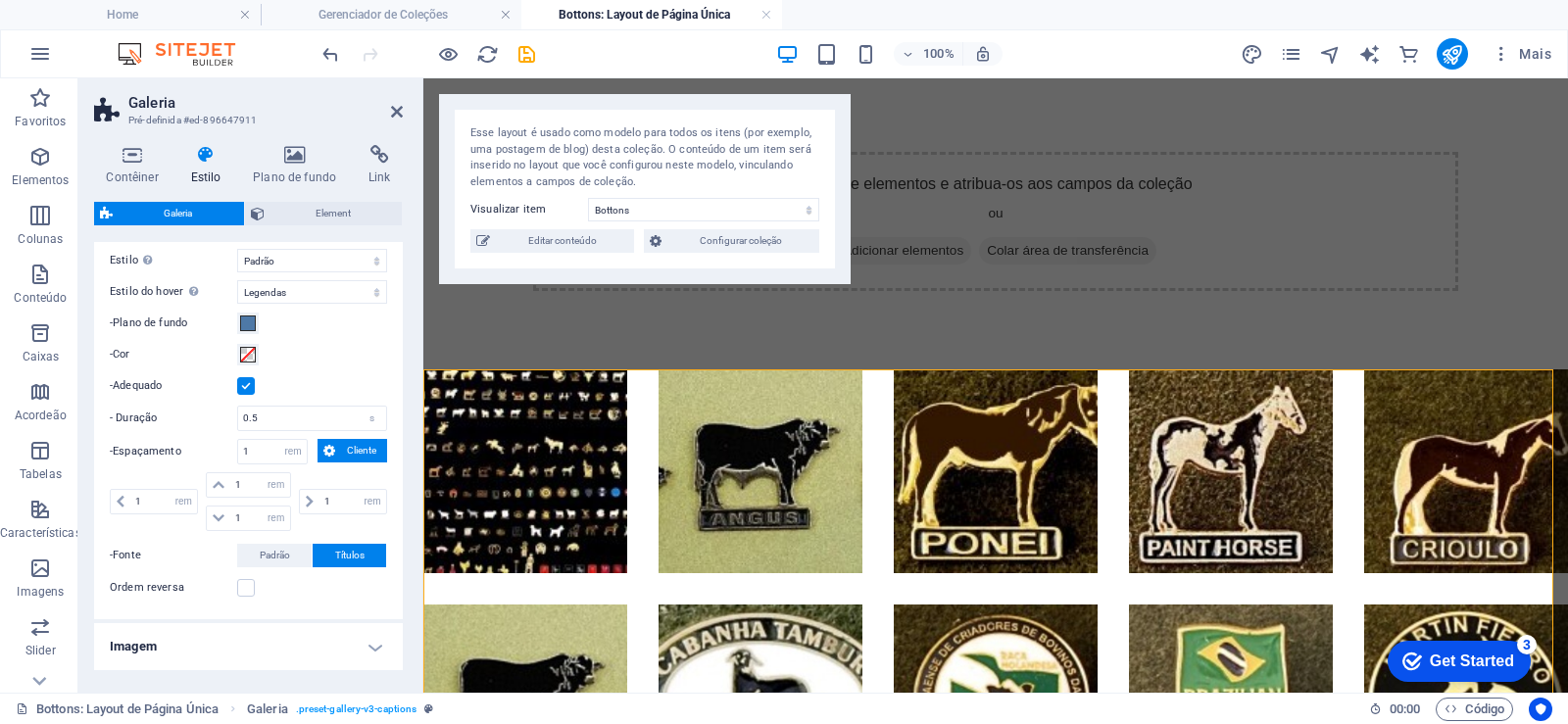
click at [363, 443] on span "Cliente" at bounding box center [361, 451] width 40 height 24
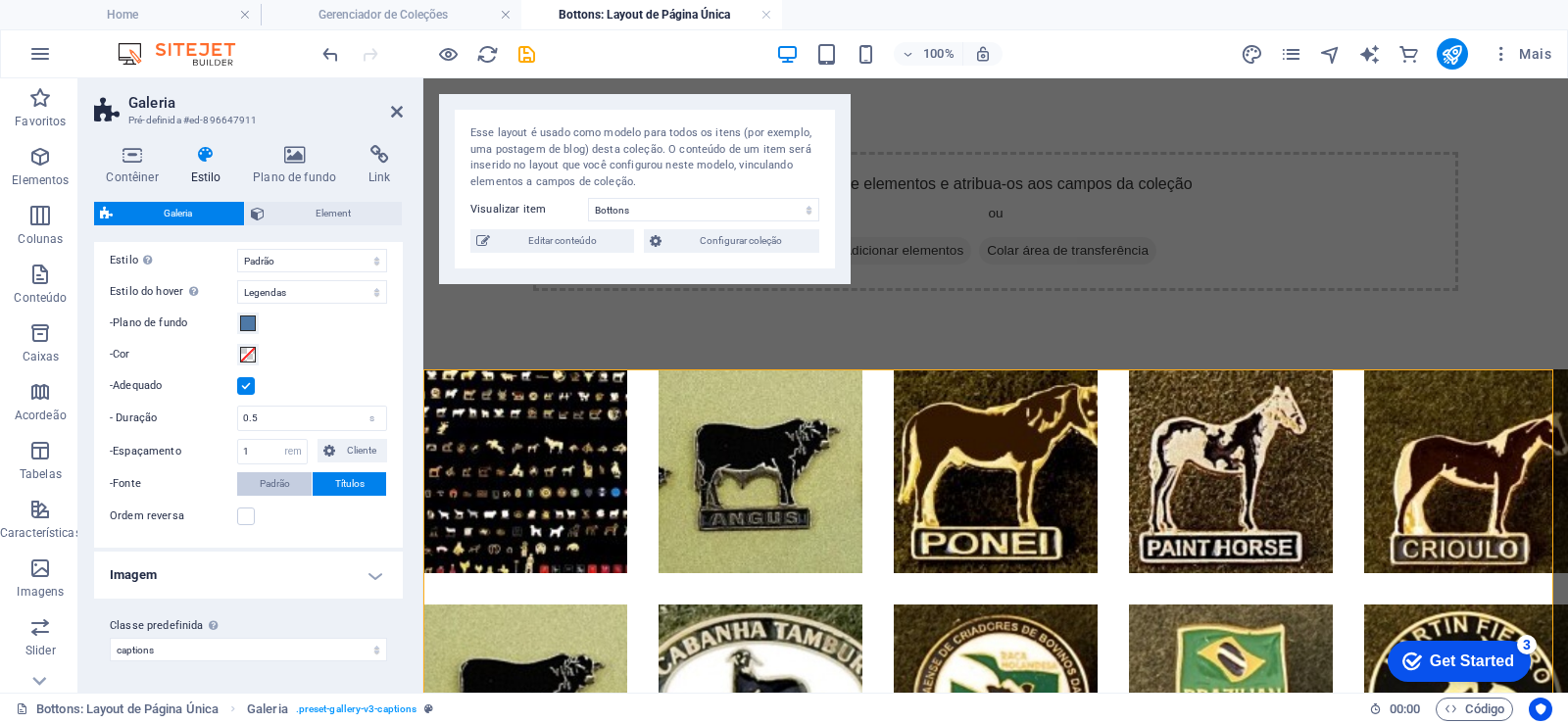
click at [266, 487] on span "Padrão" at bounding box center [274, 484] width 30 height 24
click at [239, 394] on label at bounding box center [246, 386] width 18 height 18
click at [0, 0] on input "-Adequado" at bounding box center [0, 0] width 0 height 0
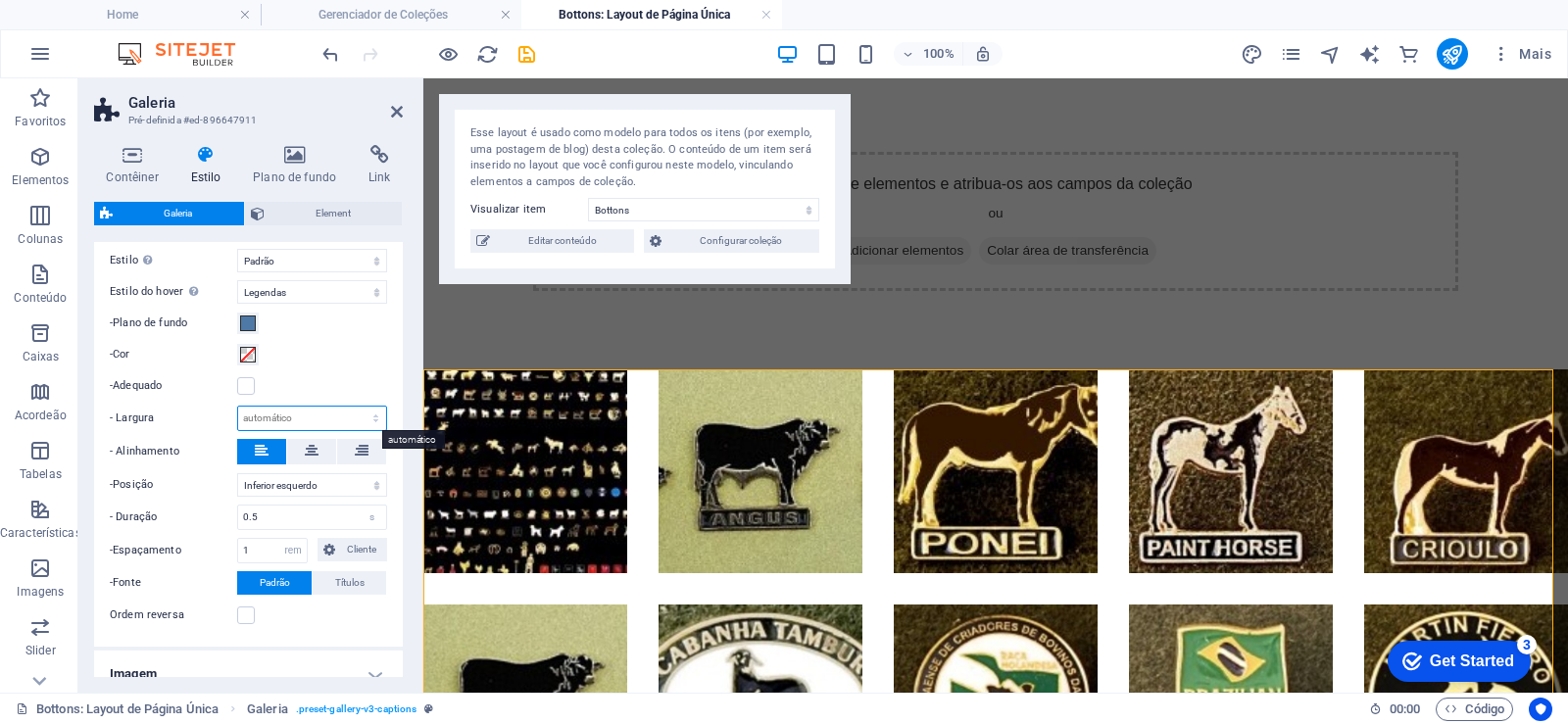
drag, startPoint x: 262, startPoint y: 419, endPoint x: 276, endPoint y: 413, distance: 15.2
click at [276, 413] on select "automático px rem % vh vw" at bounding box center [312, 418] width 148 height 24
click at [247, 389] on label at bounding box center [246, 386] width 18 height 18
click at [0, 0] on input "-Adequado" at bounding box center [0, 0] width 0 height 0
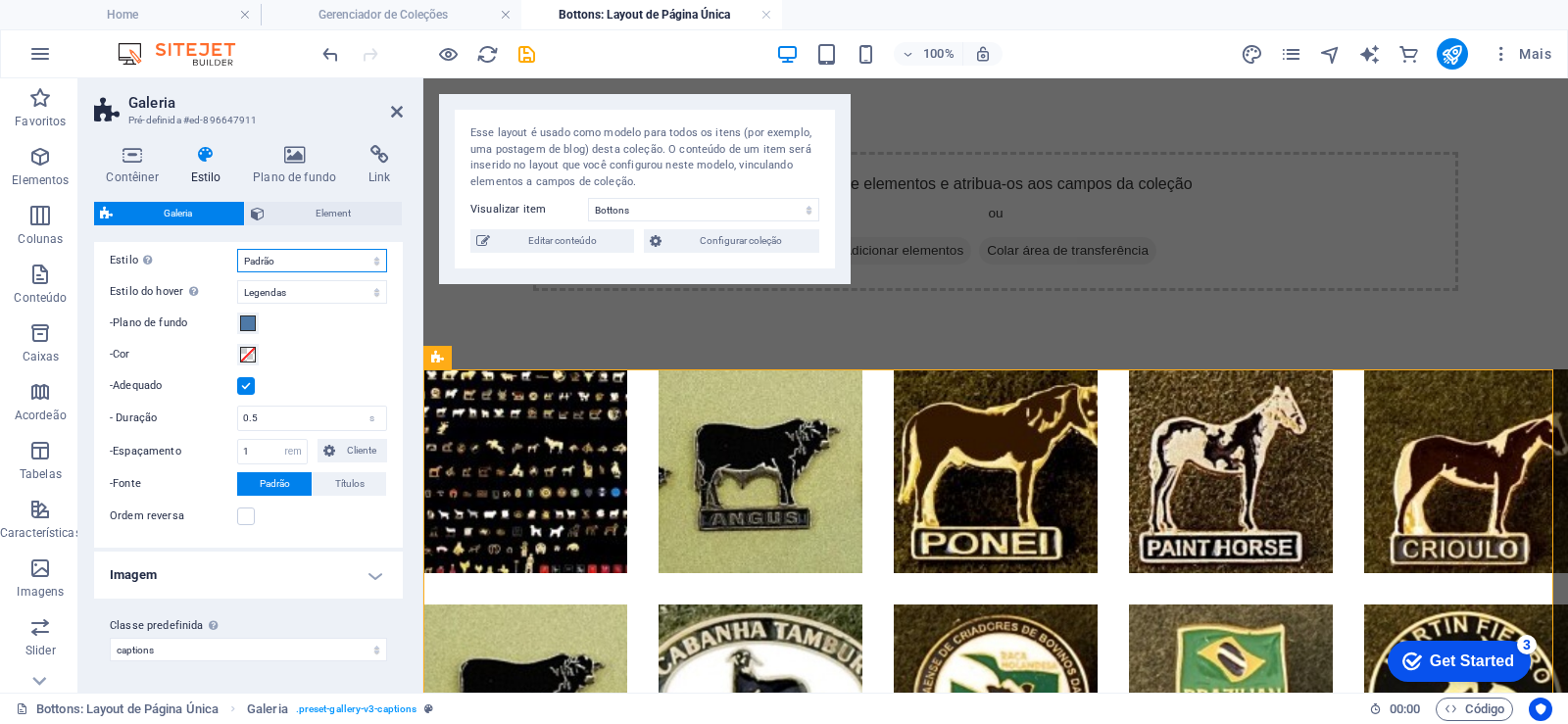
click at [369, 259] on select "Padrão Grade Grade invertida Grade deslocada Colagem" at bounding box center [312, 261] width 150 height 24
click at [371, 299] on select "Desligar Girar Zoom Dissipar Legendas" at bounding box center [312, 292] width 150 height 24
click at [408, 123] on aside "Galeria Pré-definida #ed-896647911 Contêiner Estilo Plano de fundo Link Tamanho…" at bounding box center [251, 385] width 345 height 614
click at [404, 112] on aside "Galeria Pré-definida #ed-896647911 Contêiner Estilo Plano de fundo Link Tamanho…" at bounding box center [251, 385] width 345 height 614
click at [397, 107] on icon at bounding box center [397, 112] width 12 height 16
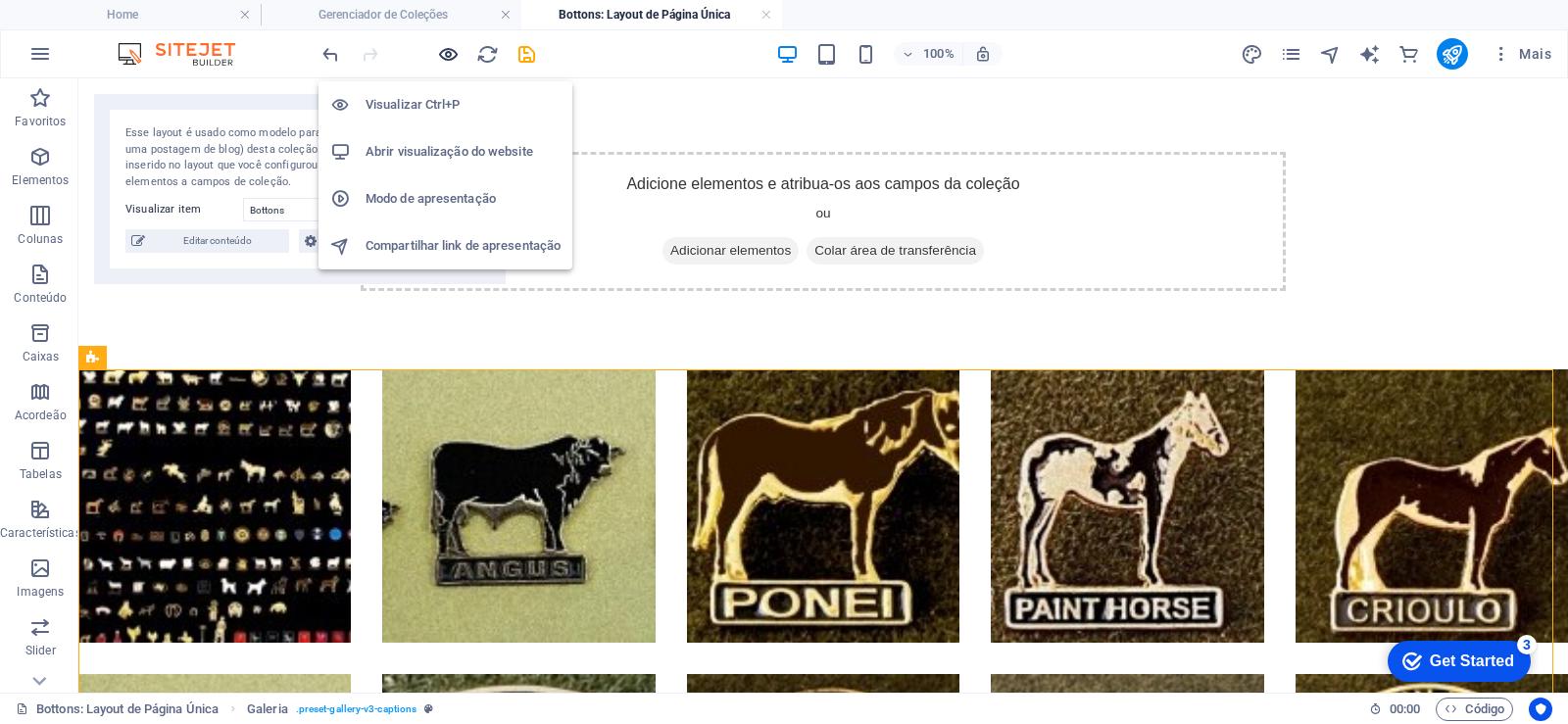
click at [442, 56] on icon "button" at bounding box center [448, 54] width 23 height 23
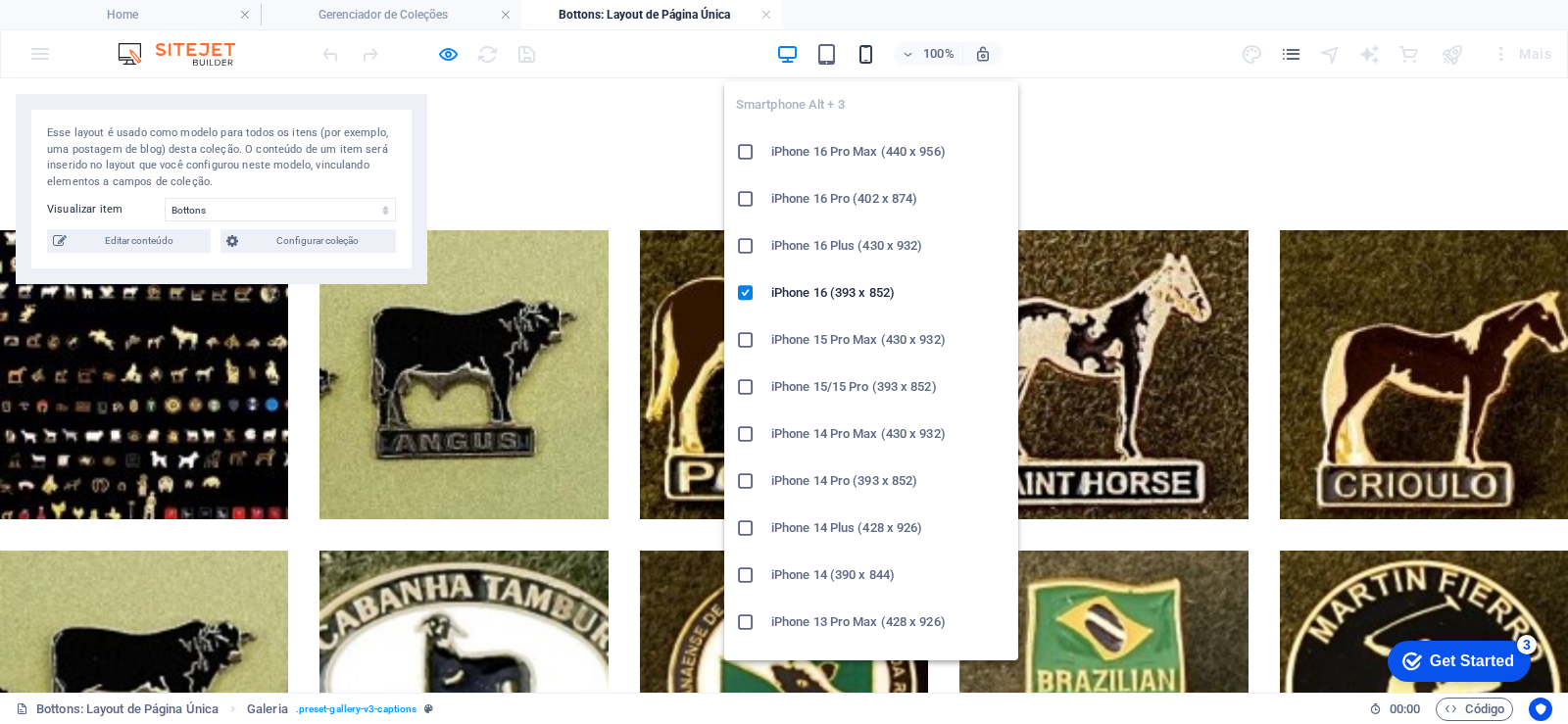
click at [860, 49] on icon "button" at bounding box center [865, 54] width 23 height 23
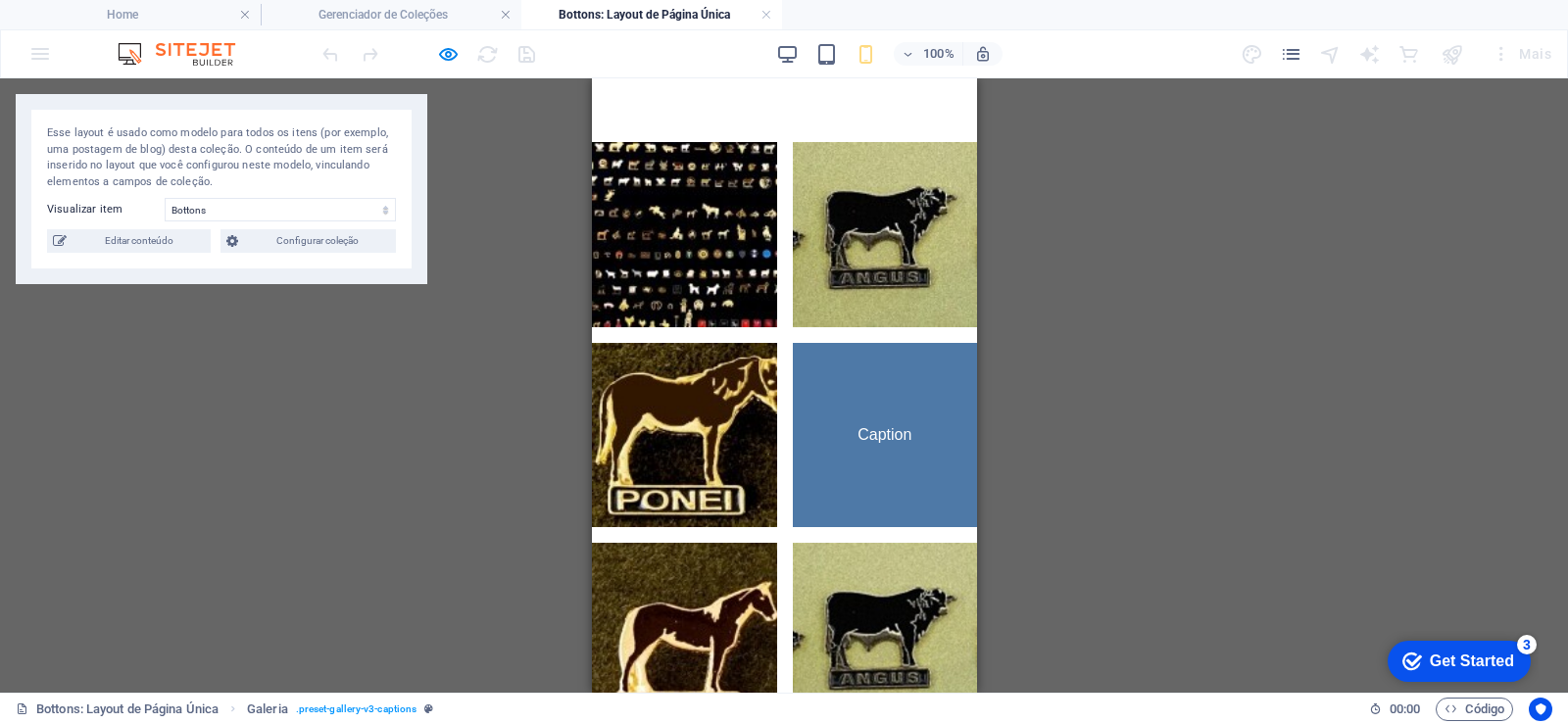
scroll to position [588, 0]
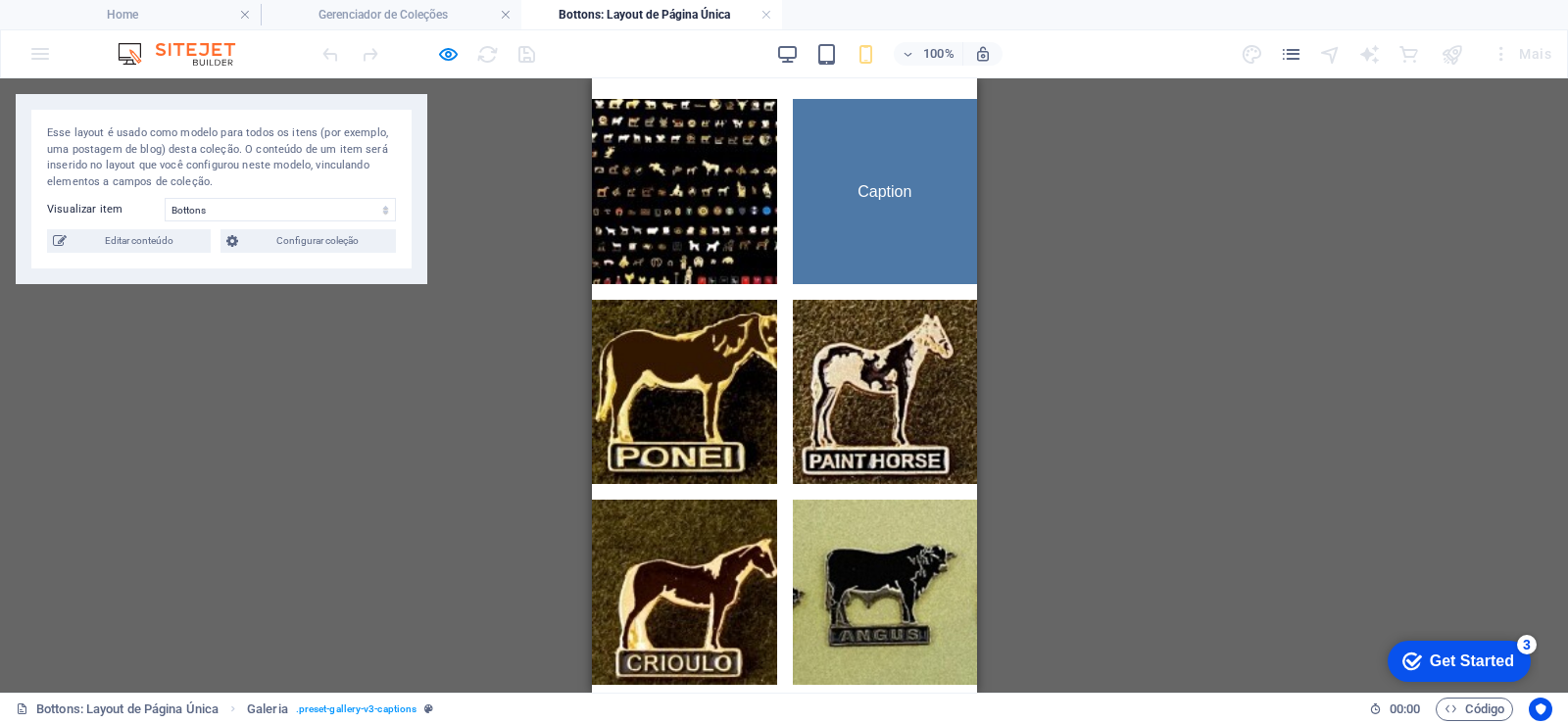
click at [875, 208] on link at bounding box center [884, 191] width 185 height 185
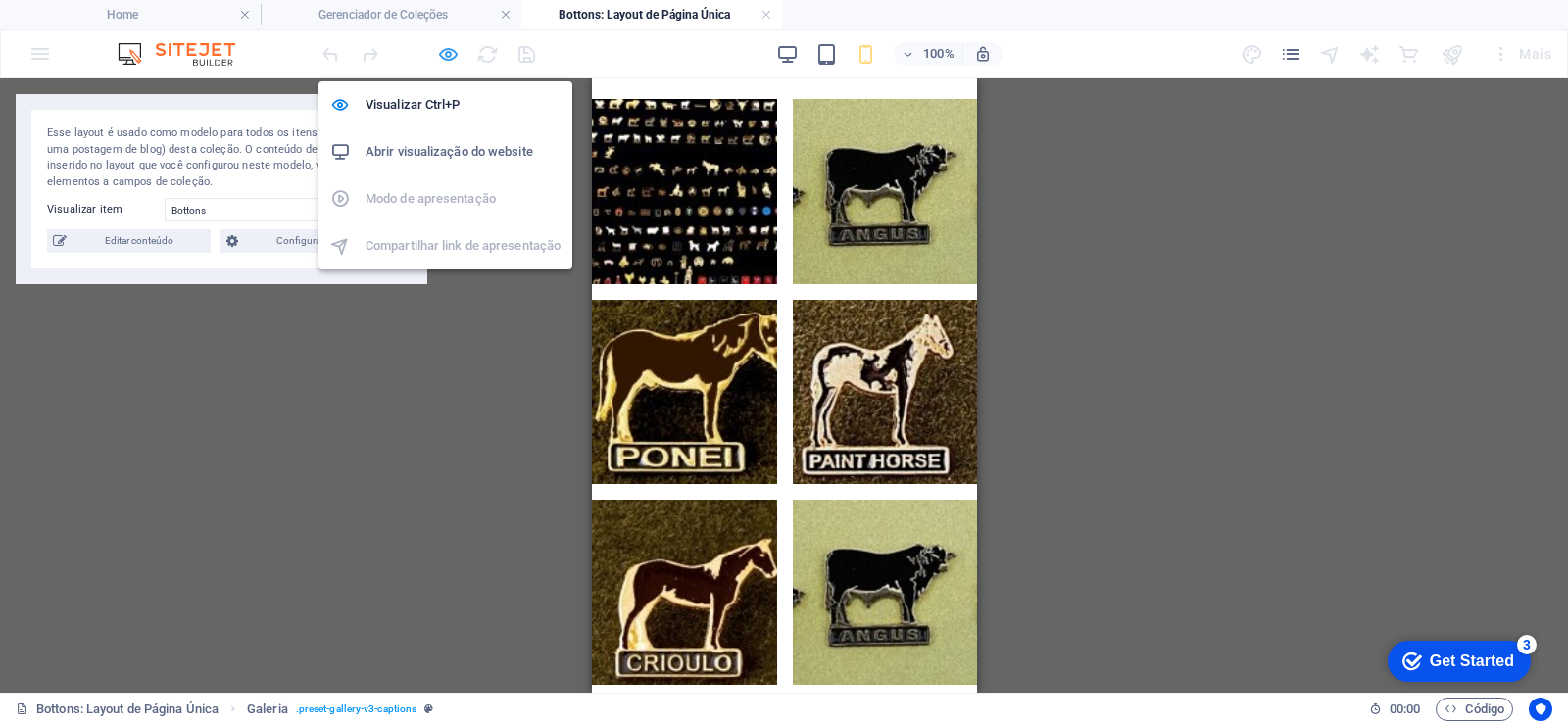
click at [437, 54] on icon "button" at bounding box center [448, 54] width 23 height 23
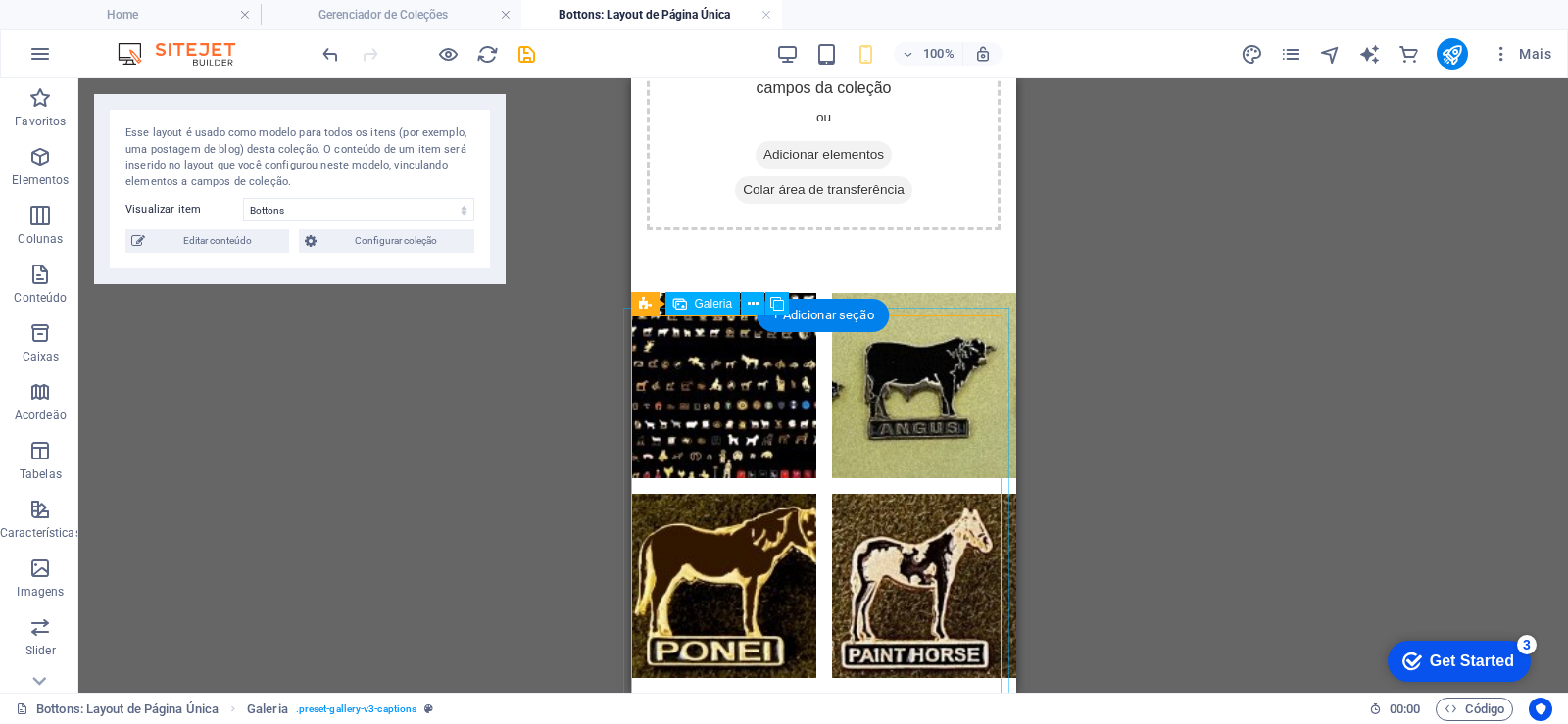
click at [763, 417] on li at bounding box center [722, 385] width 185 height 185
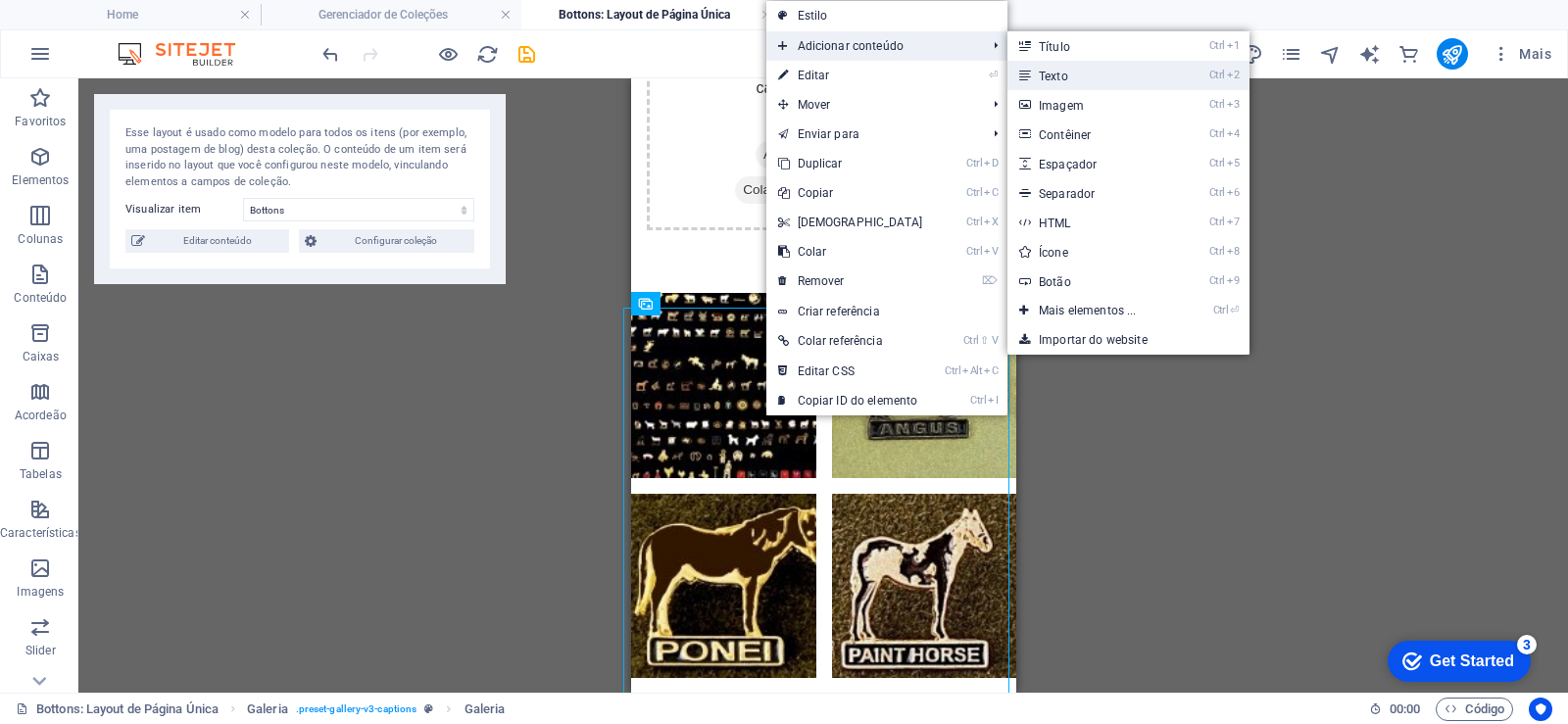
click at [1097, 75] on link "Ctrl 2 Texto" at bounding box center [1092, 75] width 169 height 29
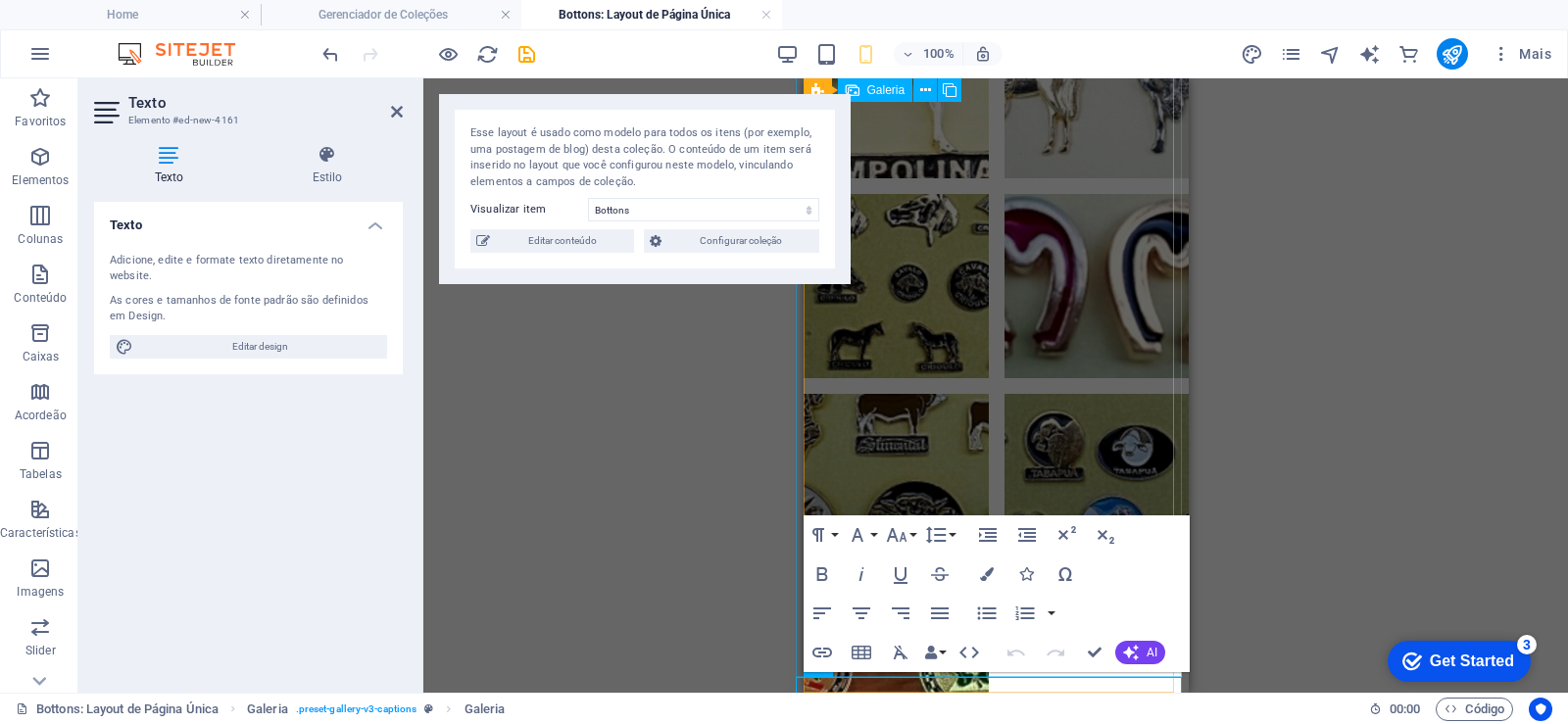
scroll to position [5, 0]
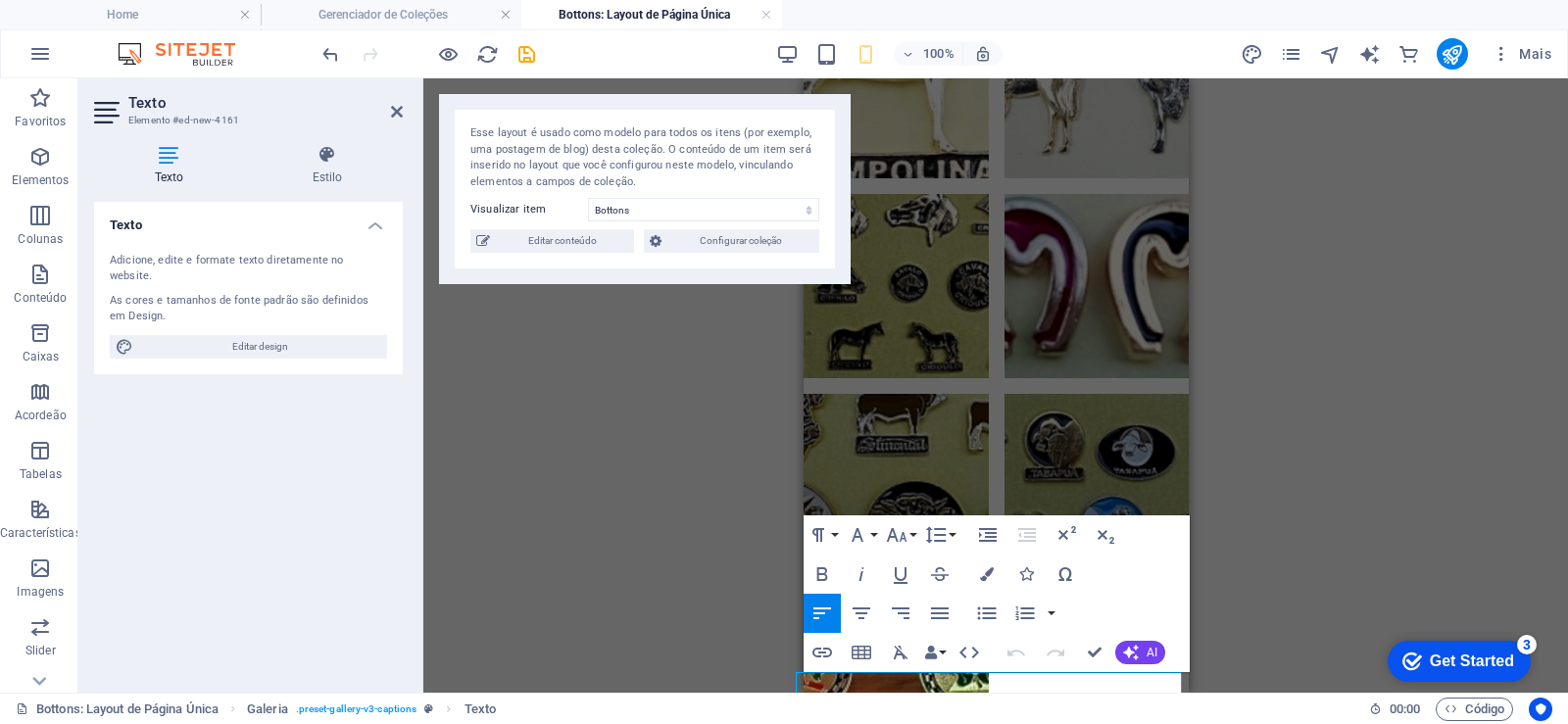
click at [1265, 514] on div "Pré-definida Galeria Galeria Galeria Espaço reservado Pré-definida Item de cole…" at bounding box center [996, 385] width 1145 height 614
click at [1397, 471] on div "Pré-definida Galeria Galeria Galeria Espaço reservado Pré-definida Item de cole…" at bounding box center [996, 385] width 1145 height 614
click at [402, 113] on icon at bounding box center [397, 112] width 12 height 16
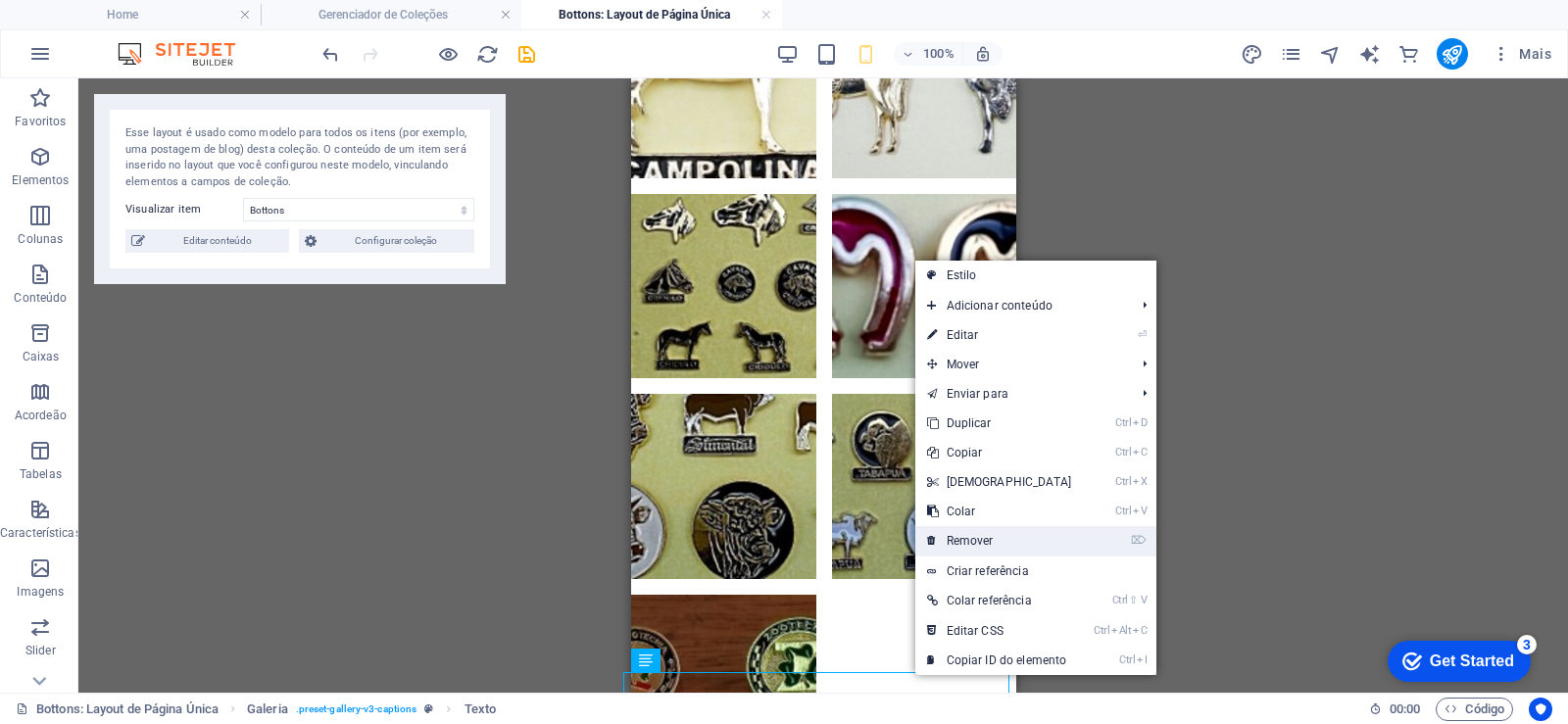
click at [1009, 546] on link "⌦ Remover" at bounding box center [1000, 541] width 169 height 29
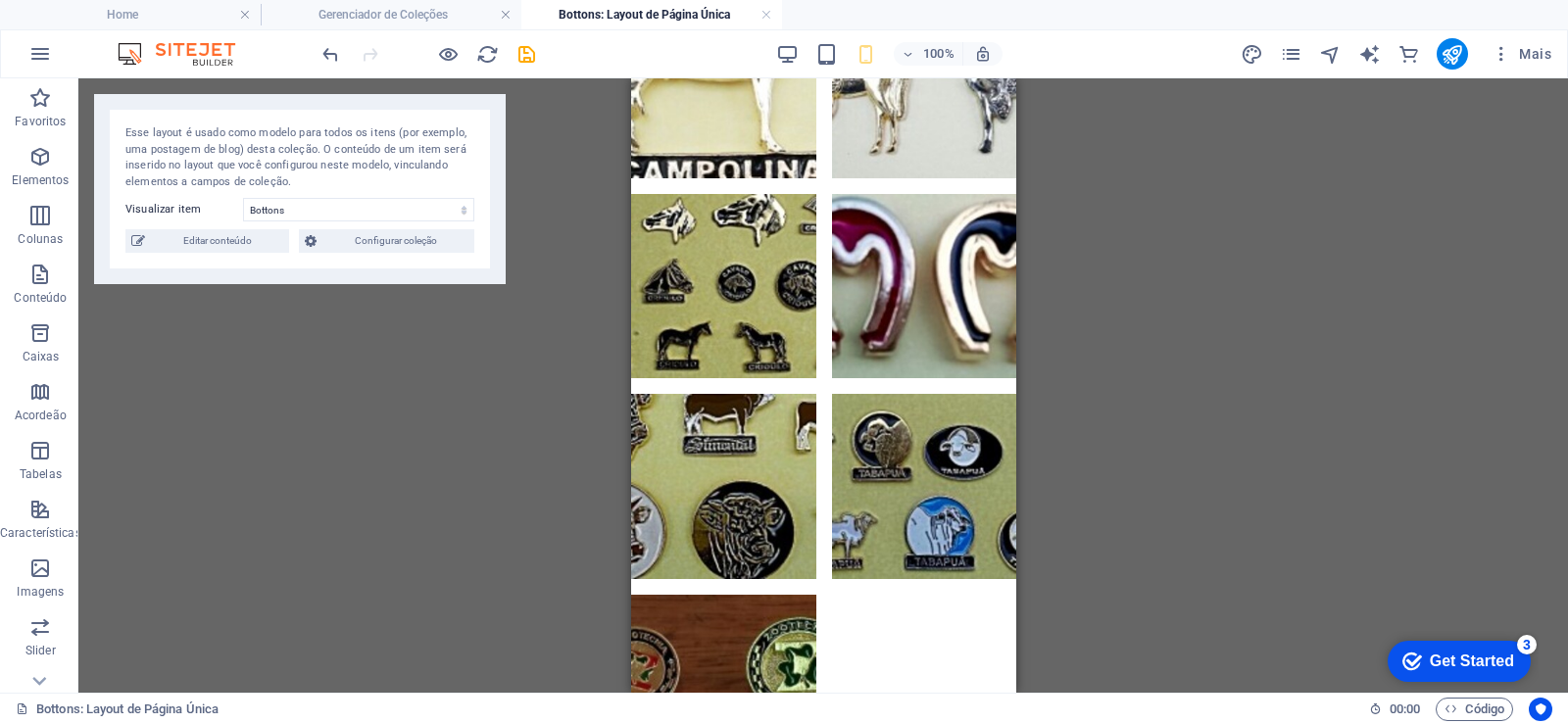
scroll to position [3668, 0]
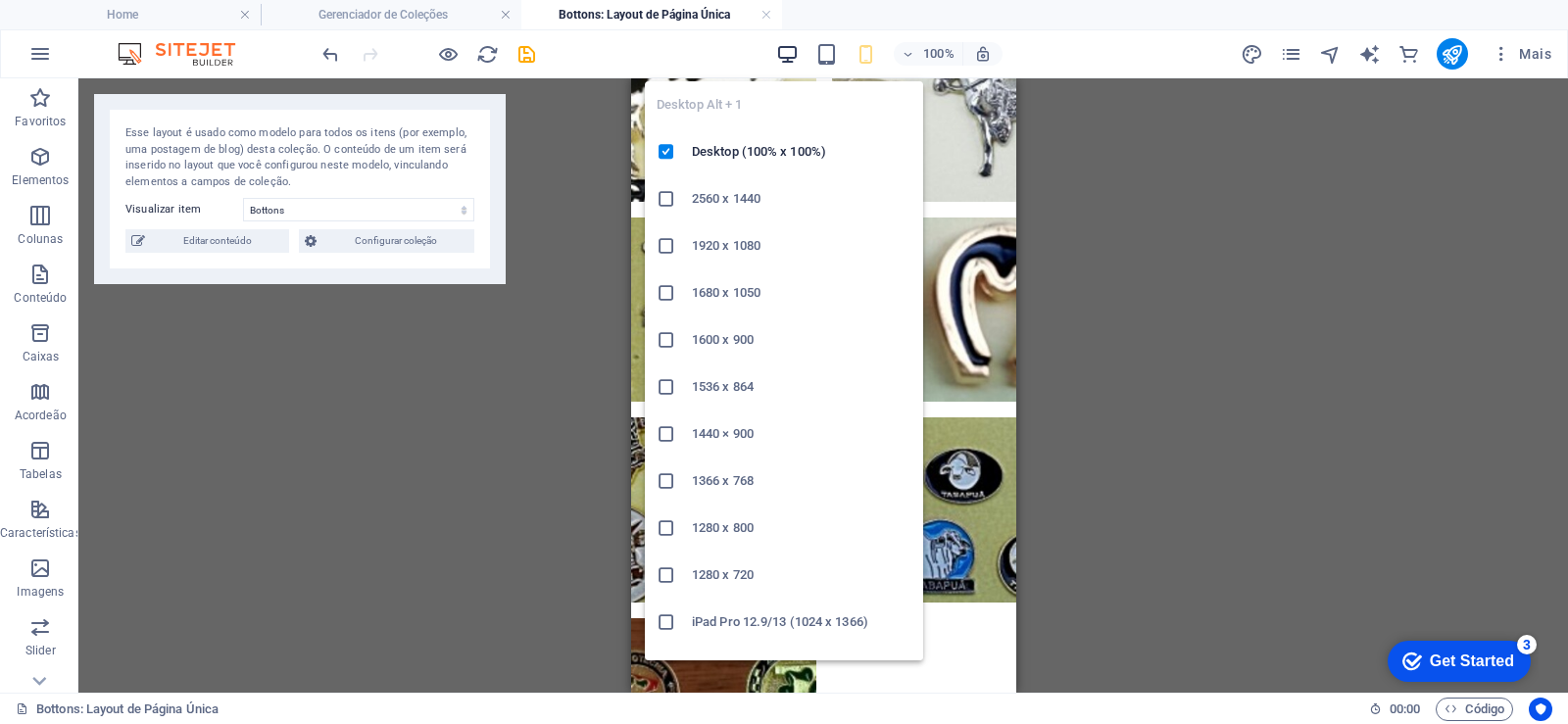
click at [792, 54] on icon "button" at bounding box center [787, 54] width 23 height 23
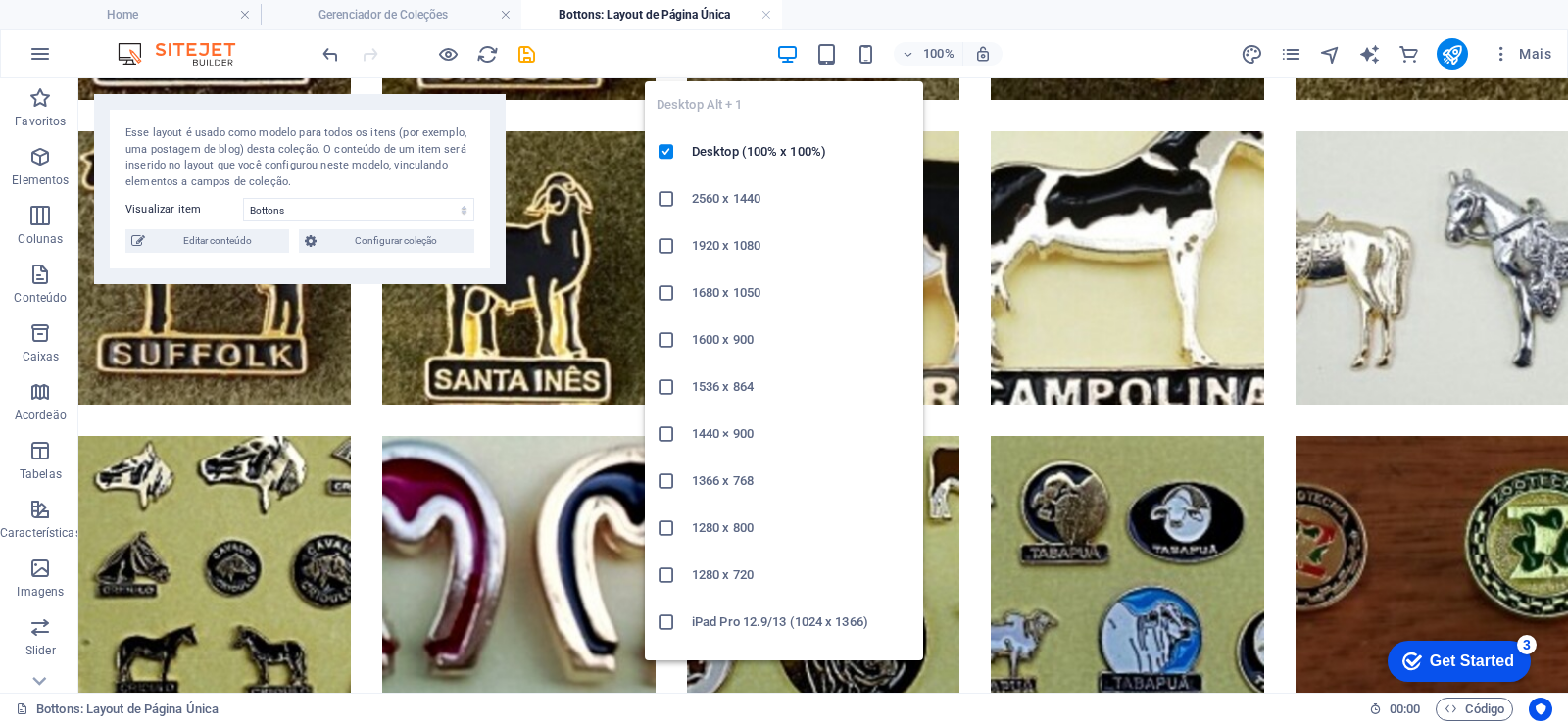
scroll to position [2105, 0]
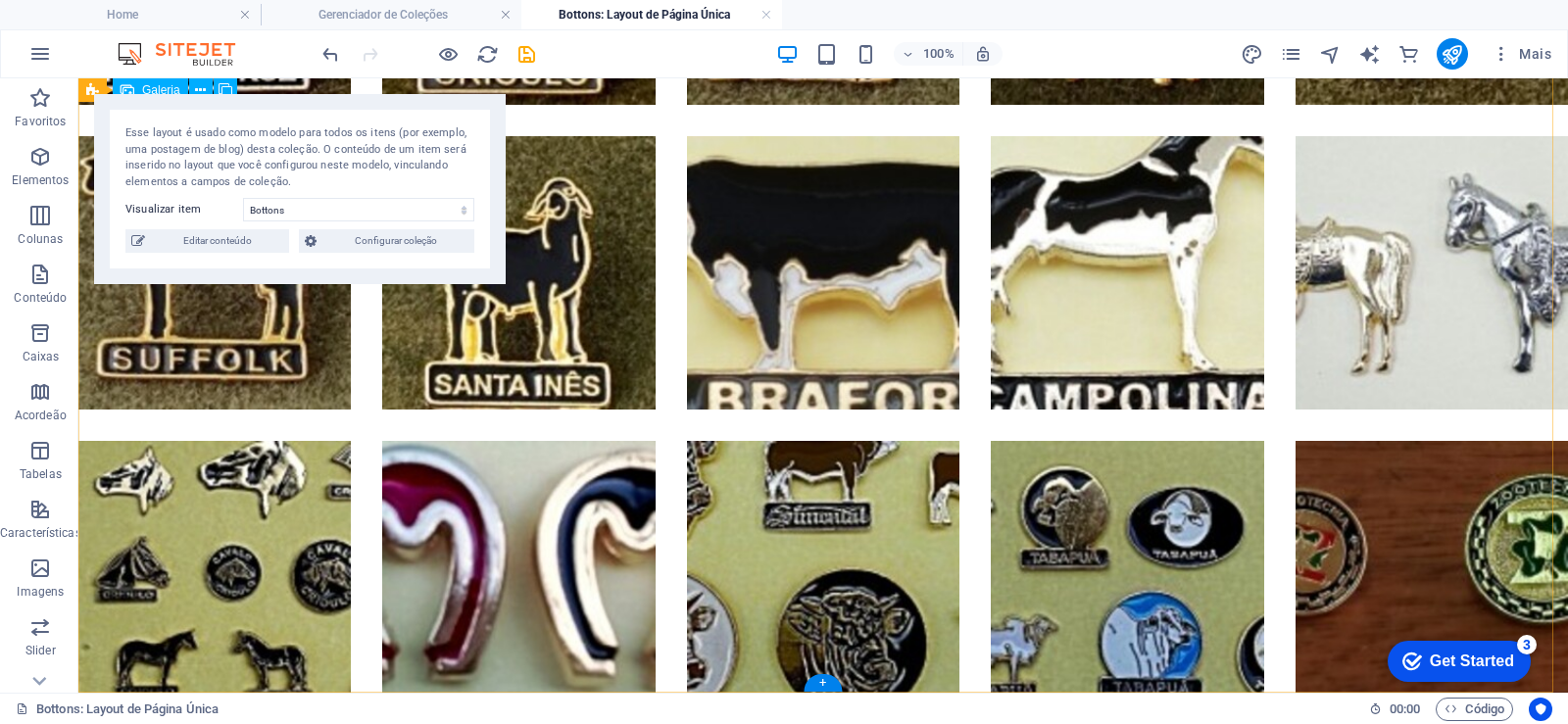
click at [843, 268] on li at bounding box center [823, 272] width 272 height 272
click at [204, 88] on icon at bounding box center [200, 90] width 11 height 21
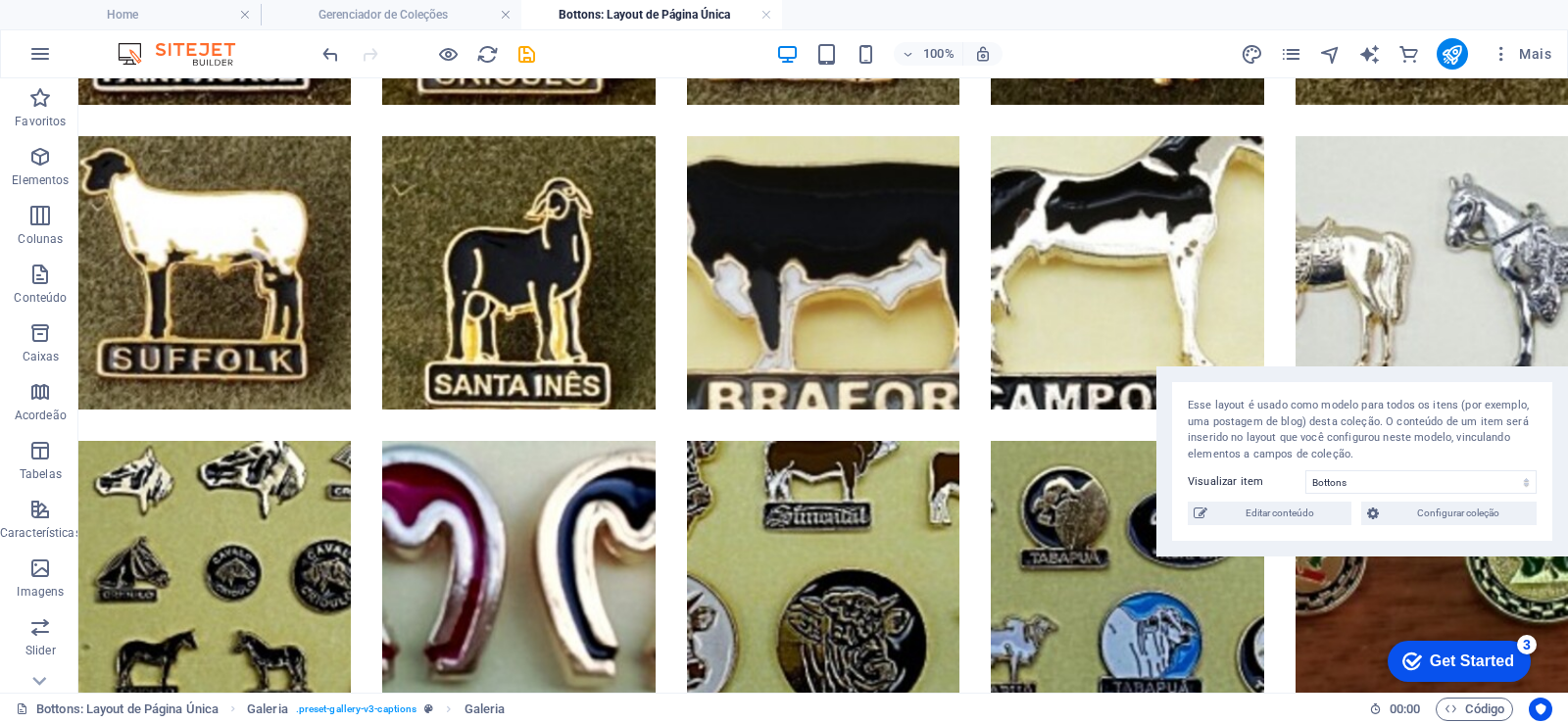
drag, startPoint x: 318, startPoint y: 96, endPoint x: 1365, endPoint y: 363, distance: 1080.5
click at [1565, 366] on div "Esse layout é usado como modelo para todos os itens (por exemplo, uma postagem …" at bounding box center [1362, 461] width 412 height 190
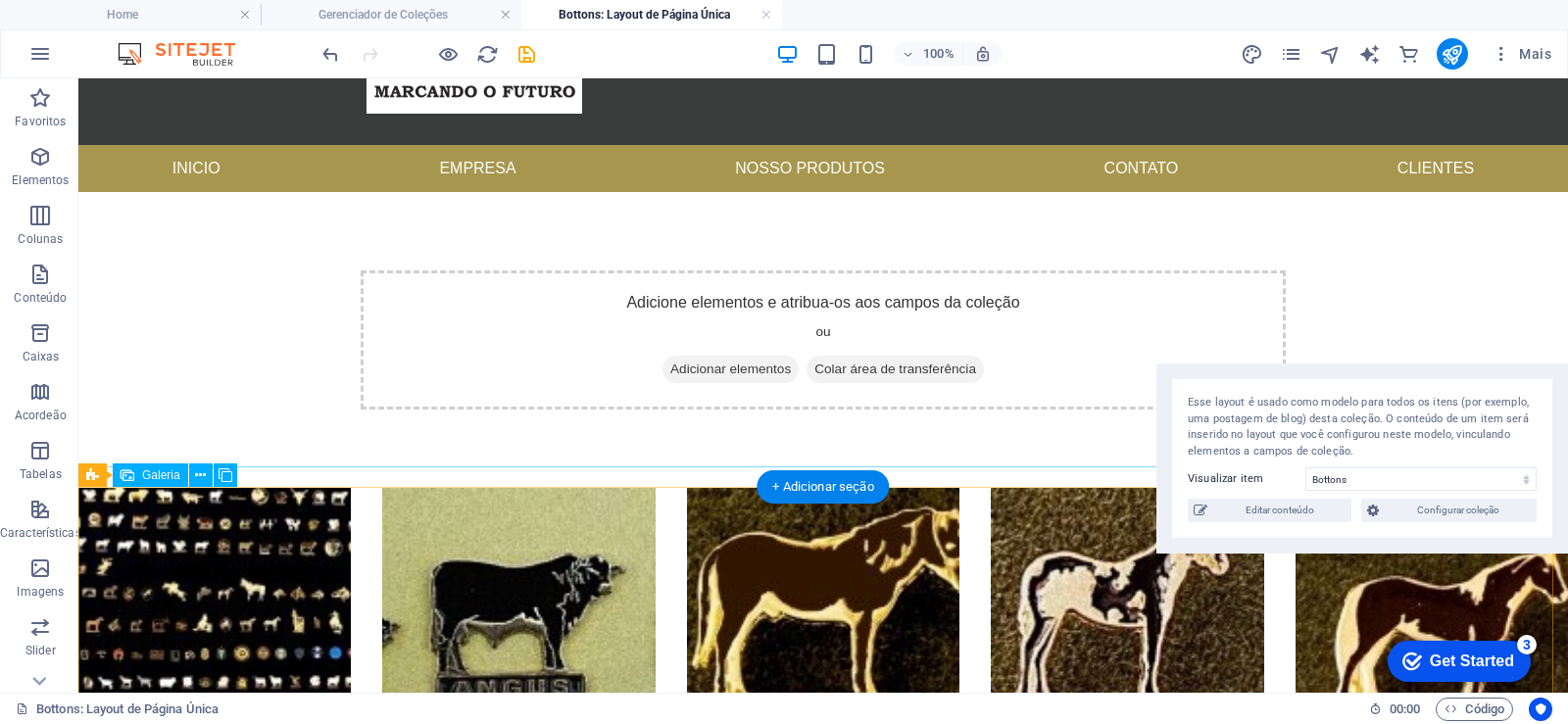
scroll to position [235, 0]
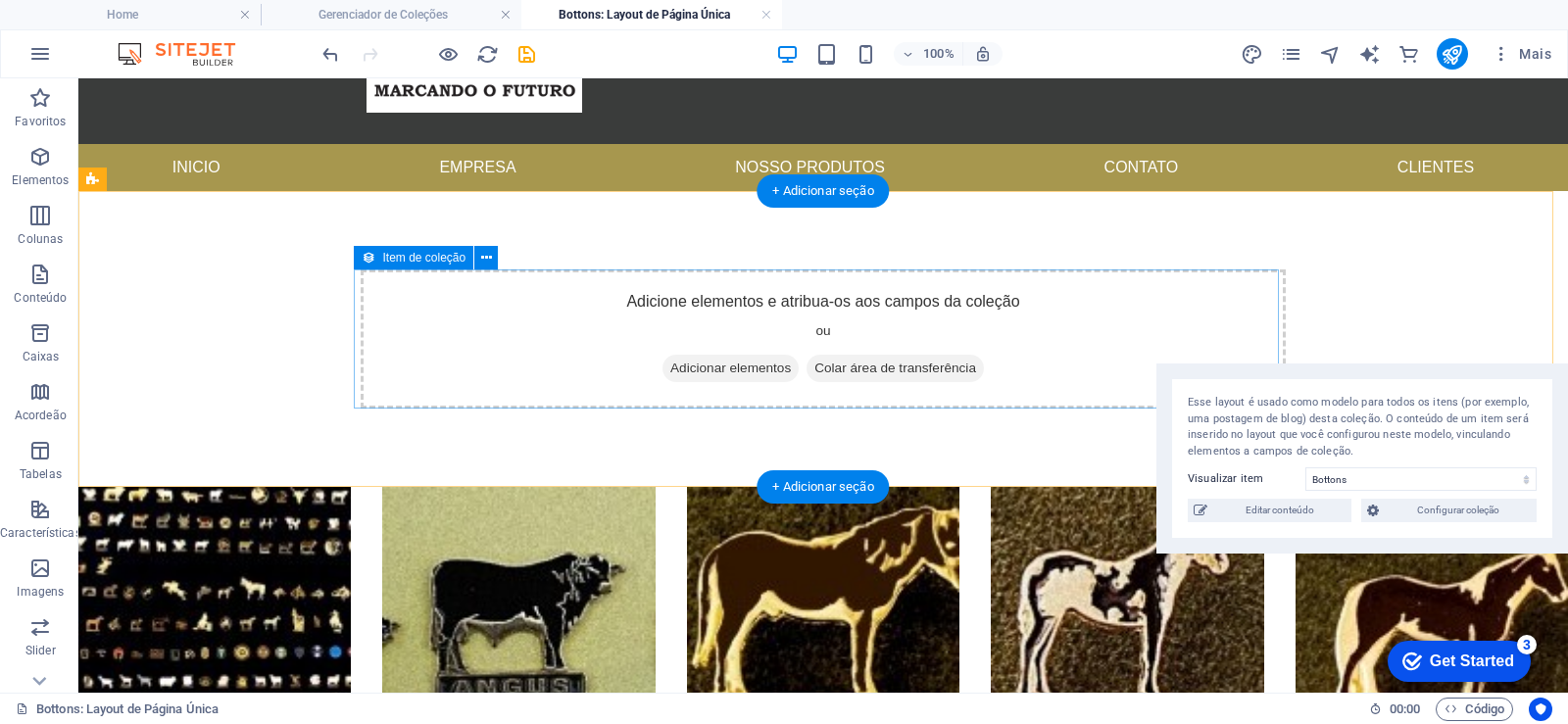
click at [743, 373] on span "Adicionar elementos" at bounding box center [730, 368] width 136 height 27
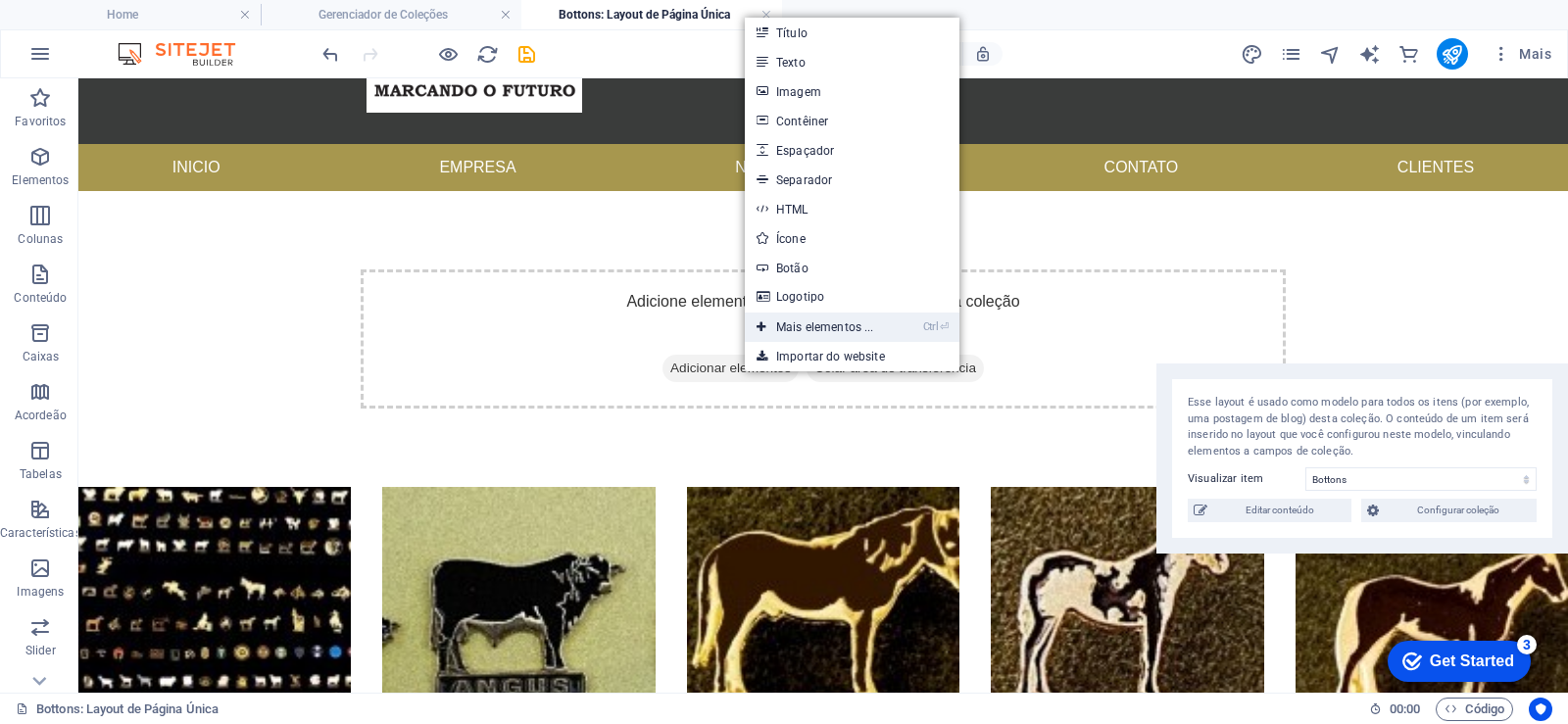
click at [816, 326] on link "Ctrl ⏎ Mais elementos ..." at bounding box center [815, 327] width 141 height 29
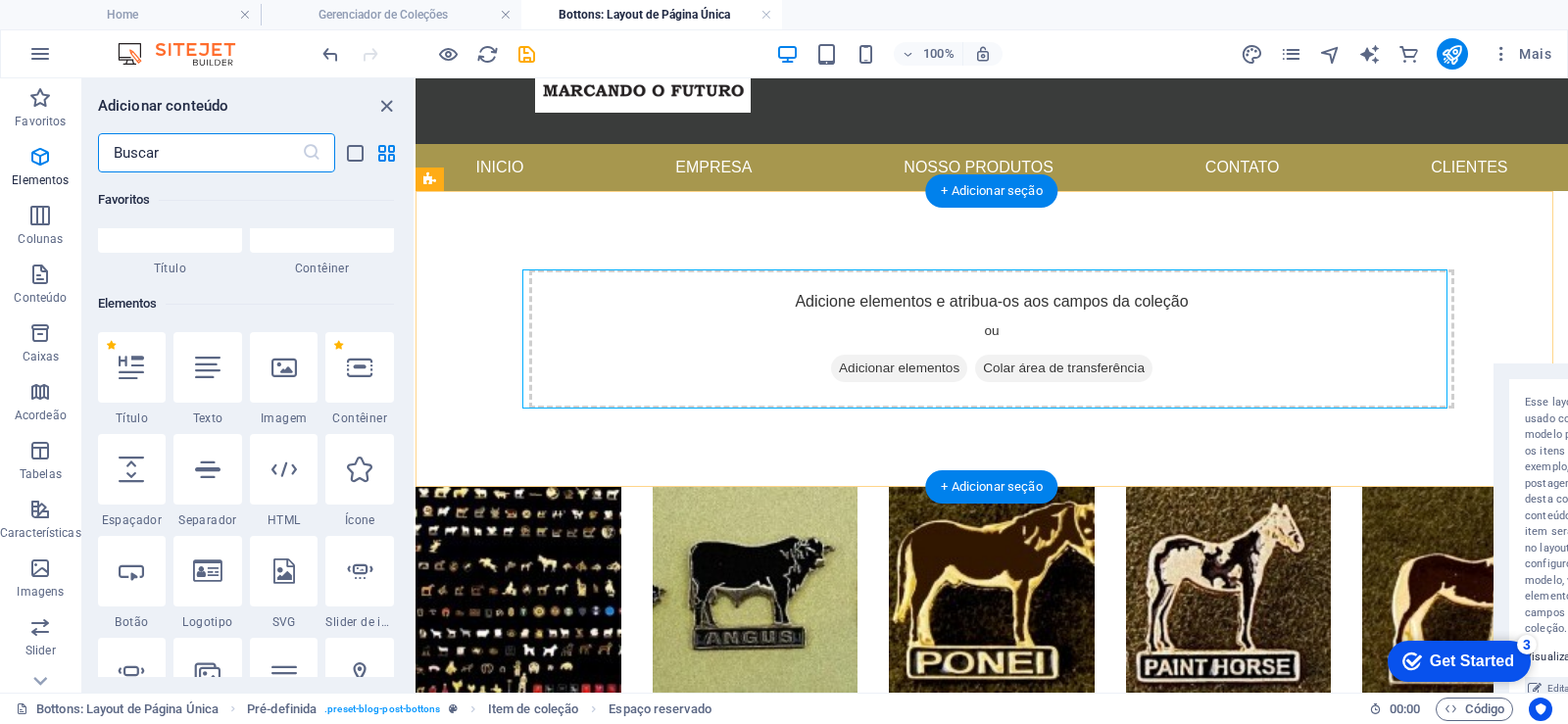
scroll to position [209, 0]
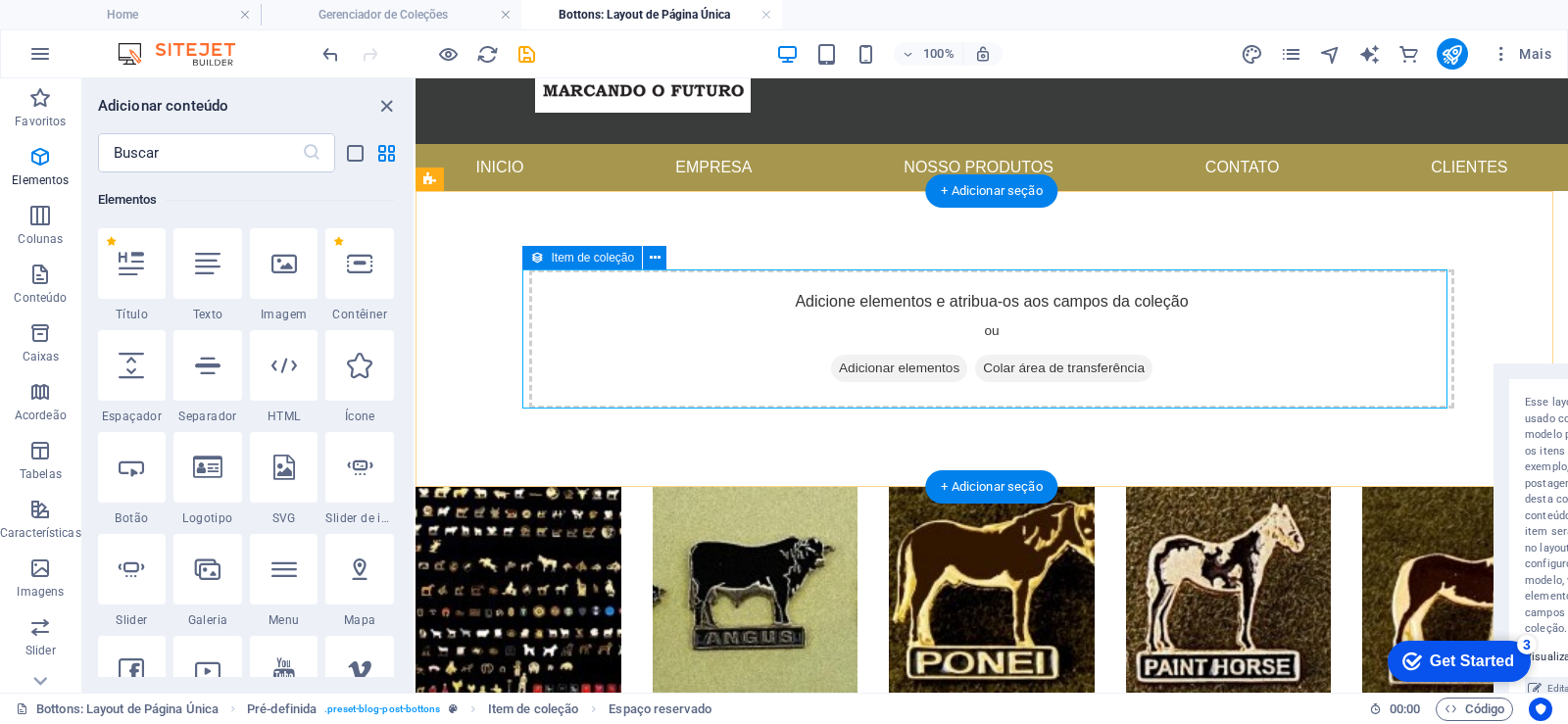
click at [874, 364] on span "Adicionar elementos" at bounding box center [899, 368] width 136 height 27
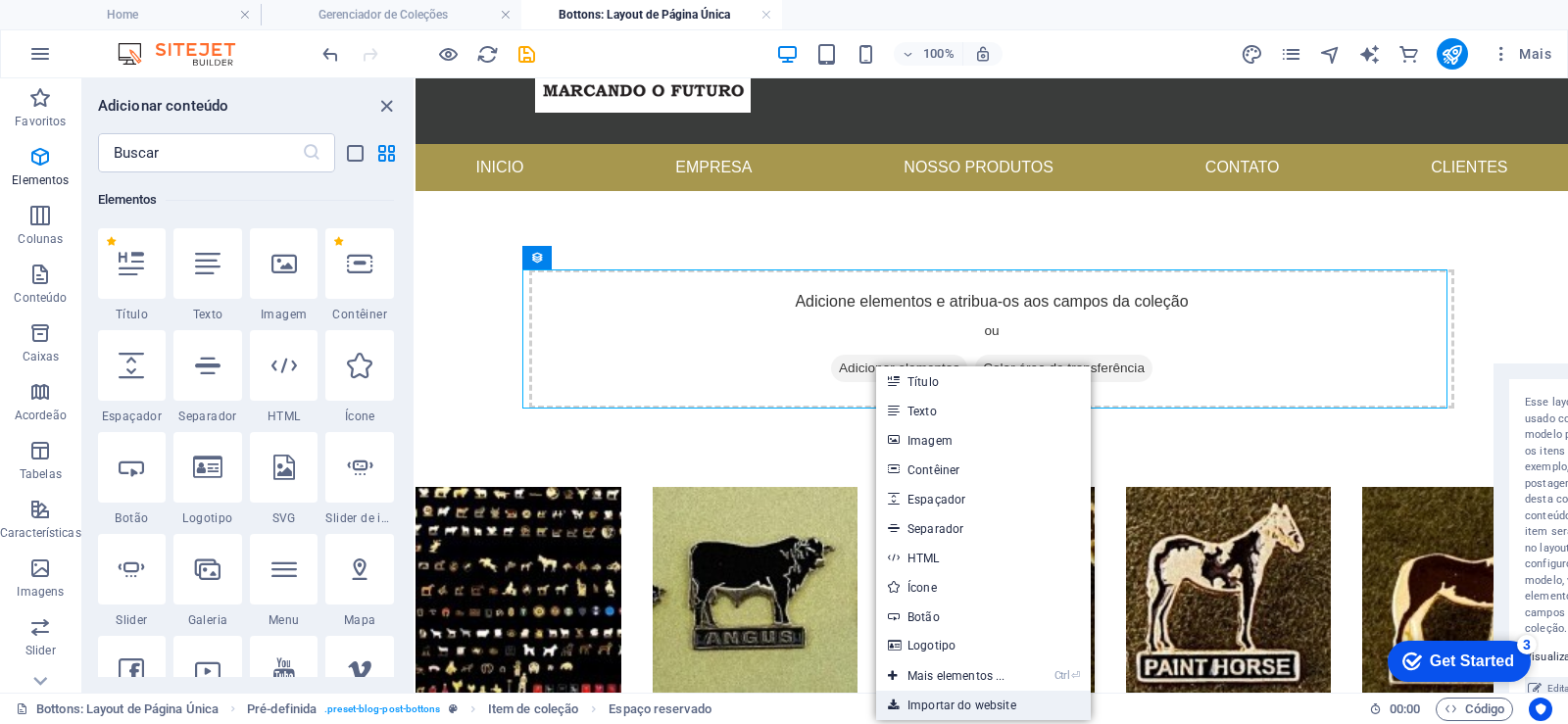
click at [968, 705] on link "Importar do website" at bounding box center [983, 705] width 215 height 29
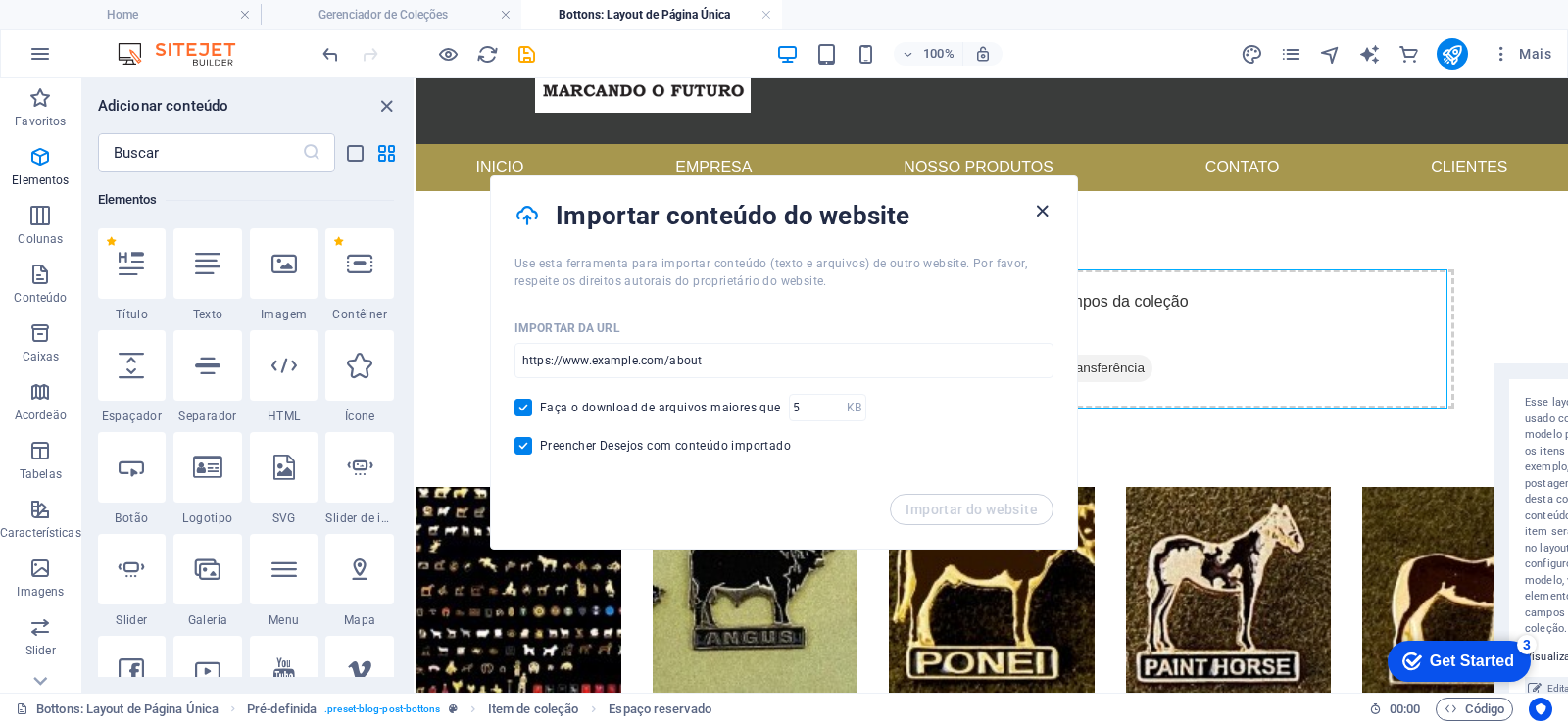
click at [1041, 213] on icon "button" at bounding box center [1042, 211] width 23 height 23
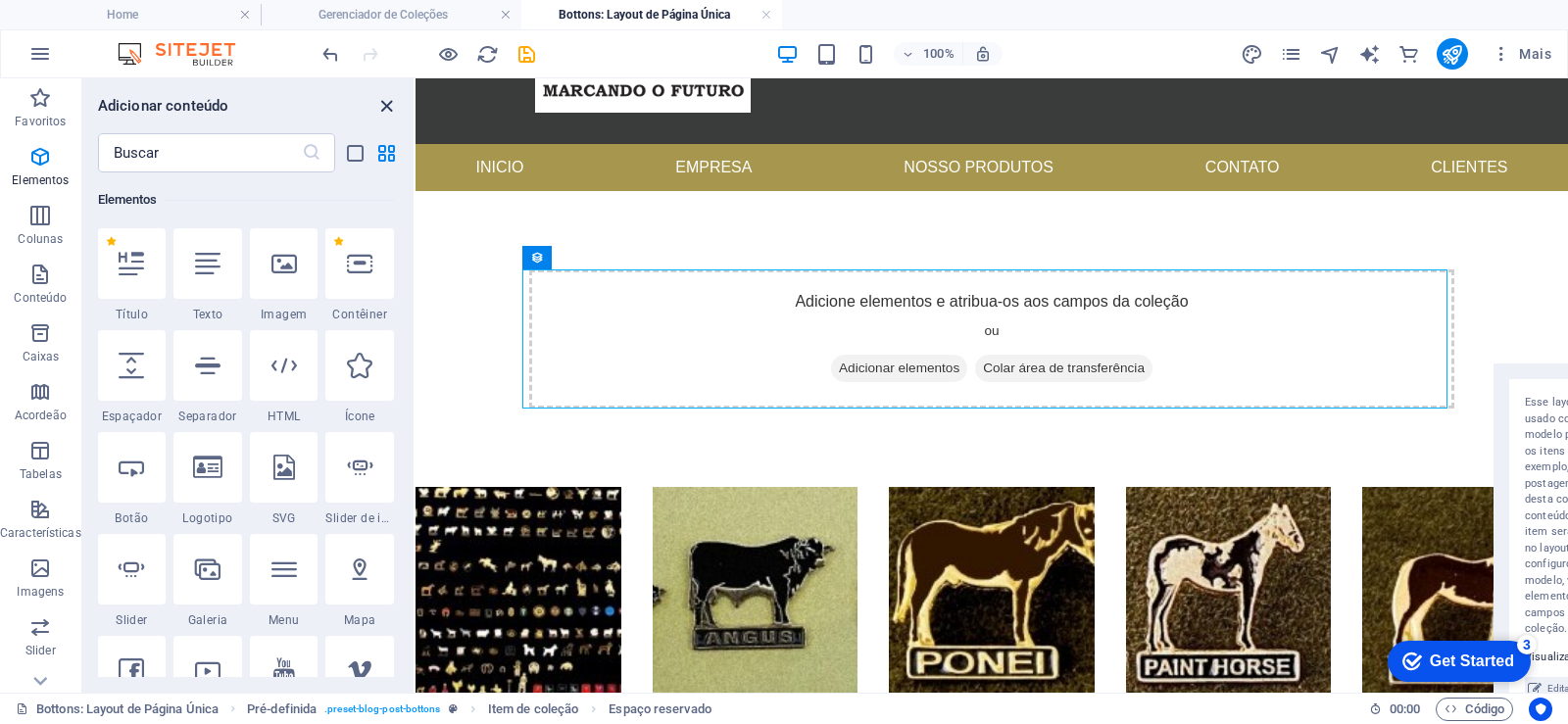
click at [389, 106] on icon "close panel" at bounding box center [386, 106] width 23 height 23
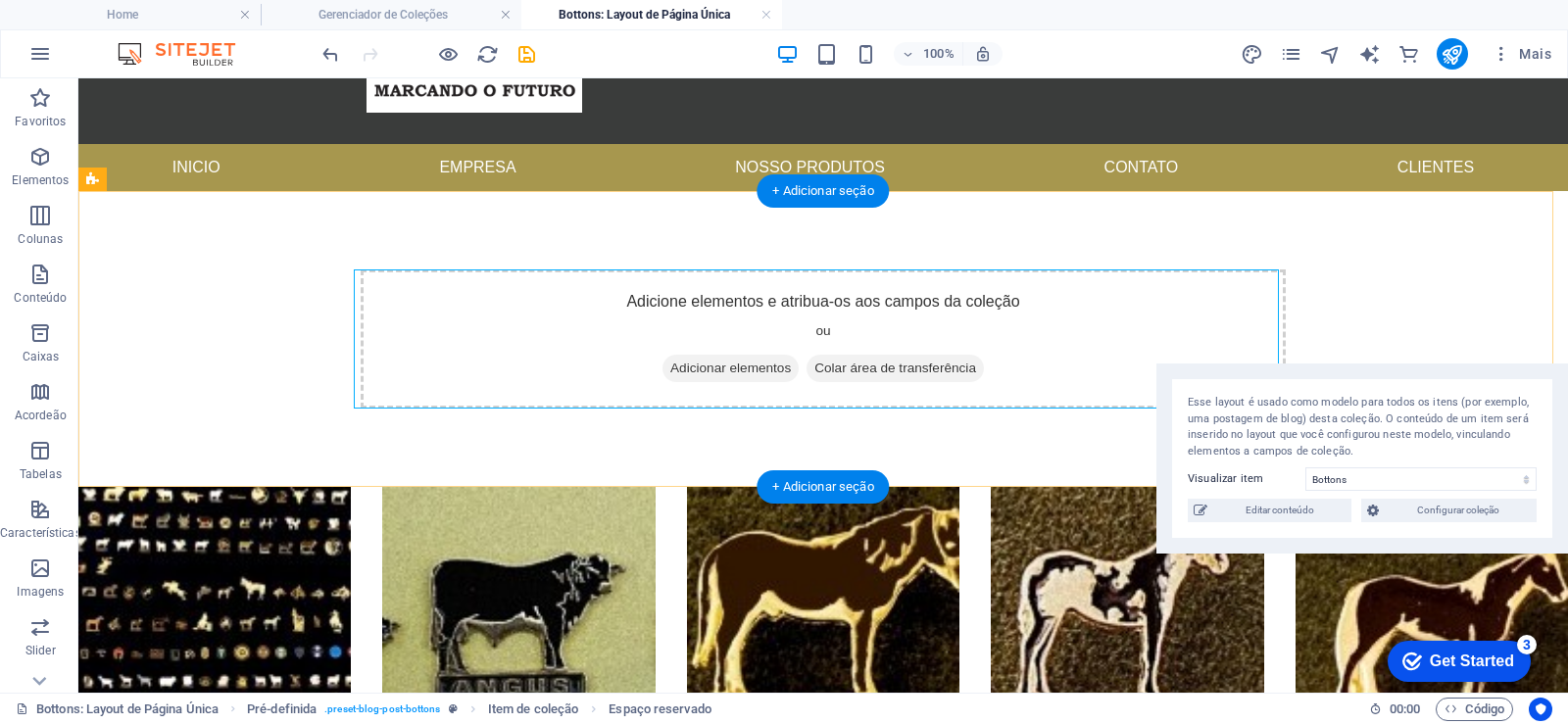
click at [666, 373] on span "Adicionar elementos" at bounding box center [730, 368] width 136 height 27
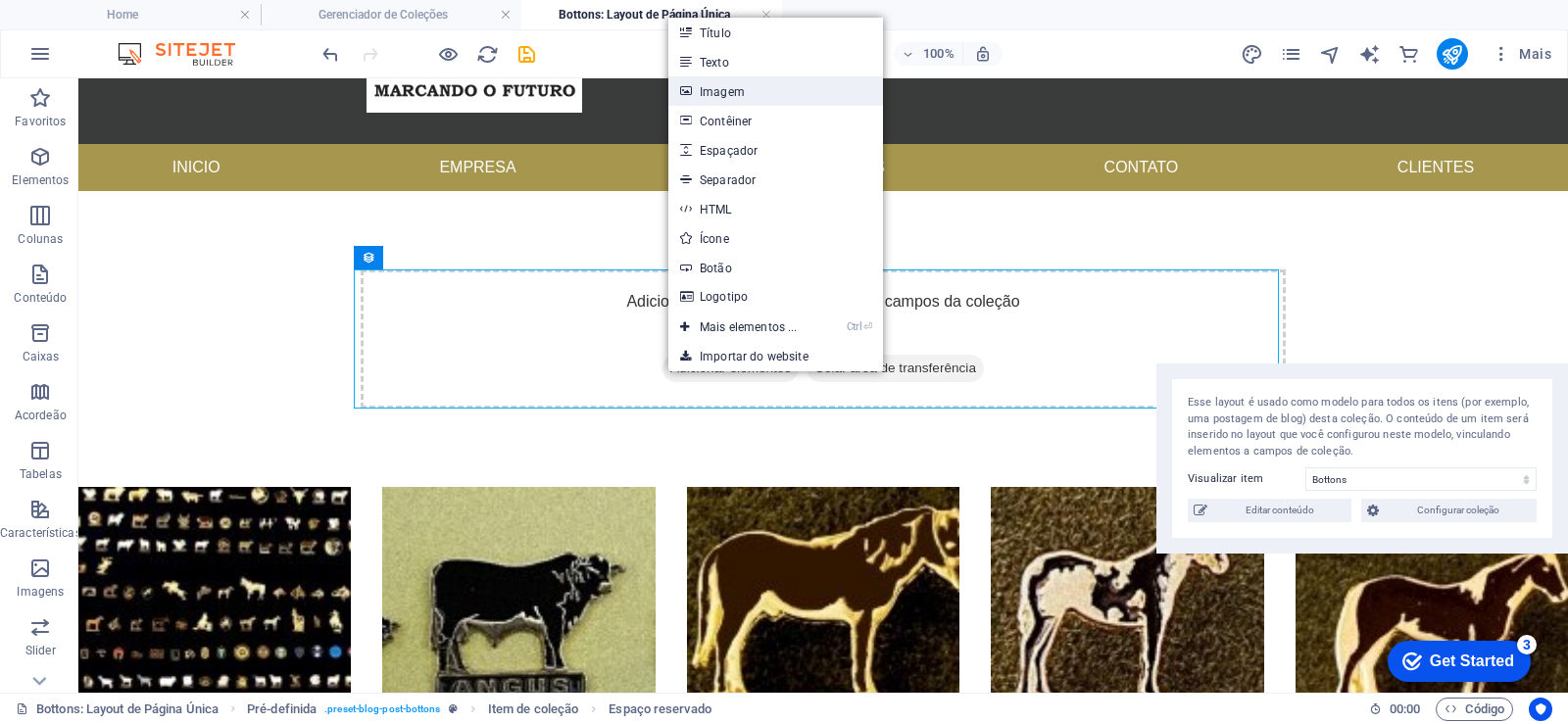
drag, startPoint x: 761, startPoint y: 95, endPoint x: 349, endPoint y: 92, distance: 412.0
click at [761, 95] on link "Imagem" at bounding box center [775, 91] width 215 height 29
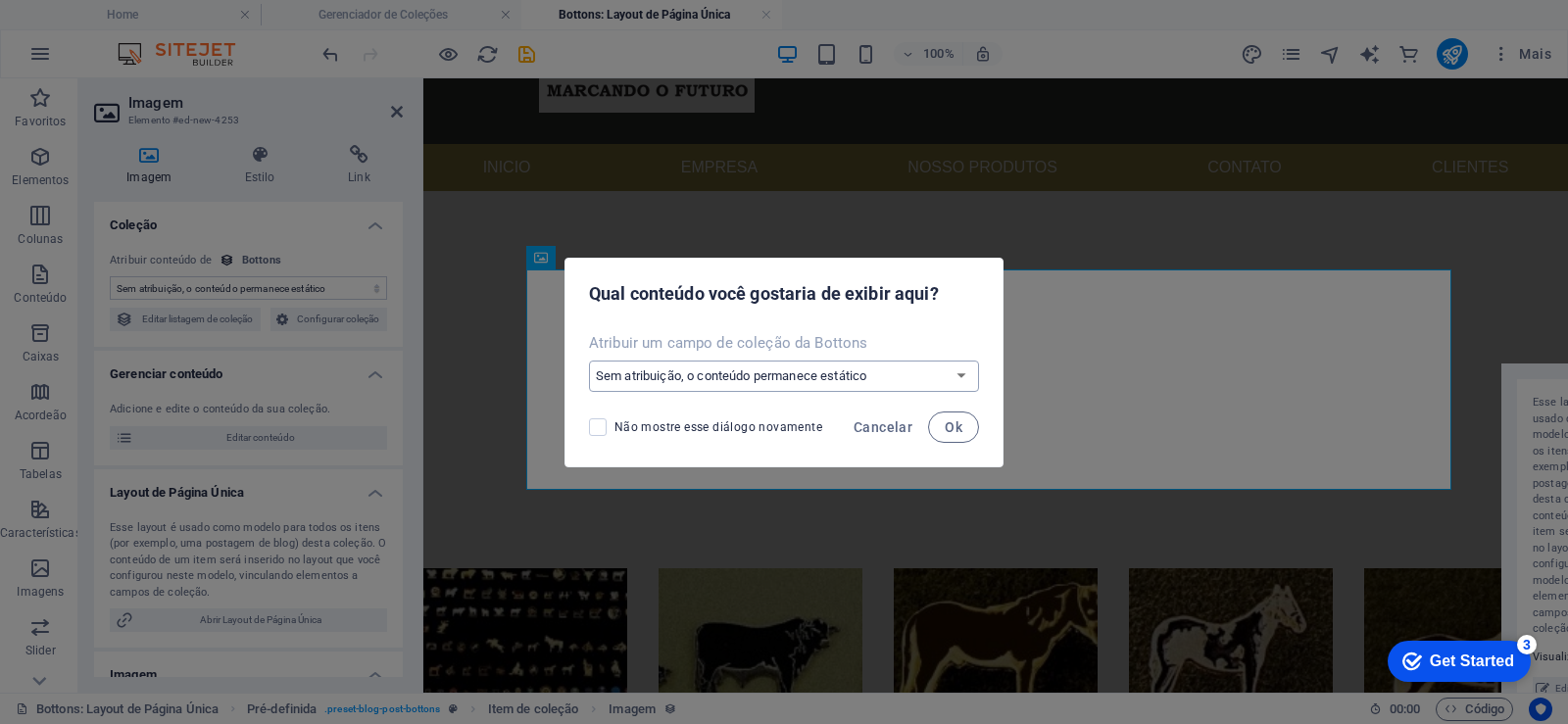
click at [946, 371] on select "Sem atribuição, o conteúdo permanece estático Criar um novo campo Criado em (Da…" at bounding box center [784, 376] width 390 height 31
click at [953, 424] on span "Ok" at bounding box center [954, 427] width 18 height 16
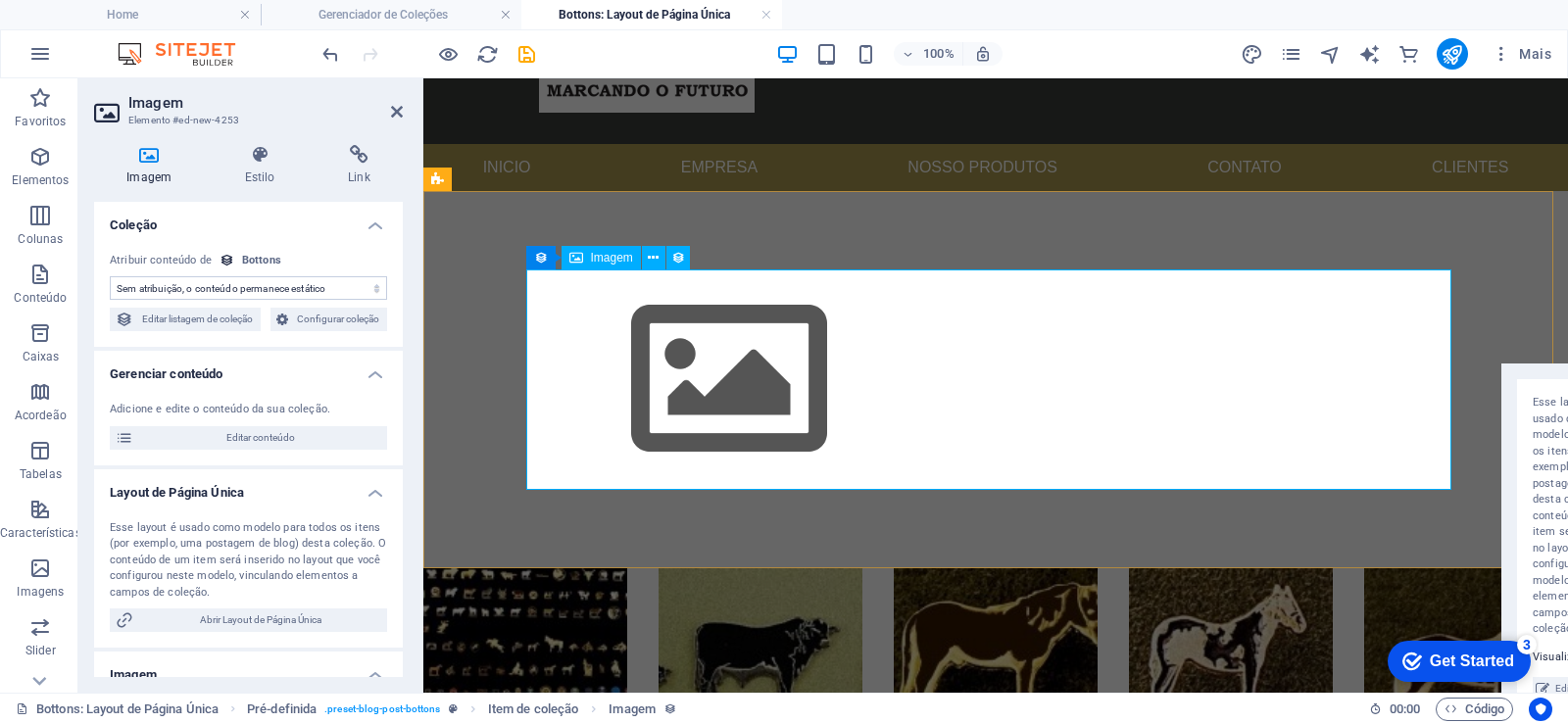
click at [594, 268] on div "Imagem" at bounding box center [601, 258] width 79 height 24
click at [595, 258] on span "Imagem" at bounding box center [612, 258] width 42 height 12
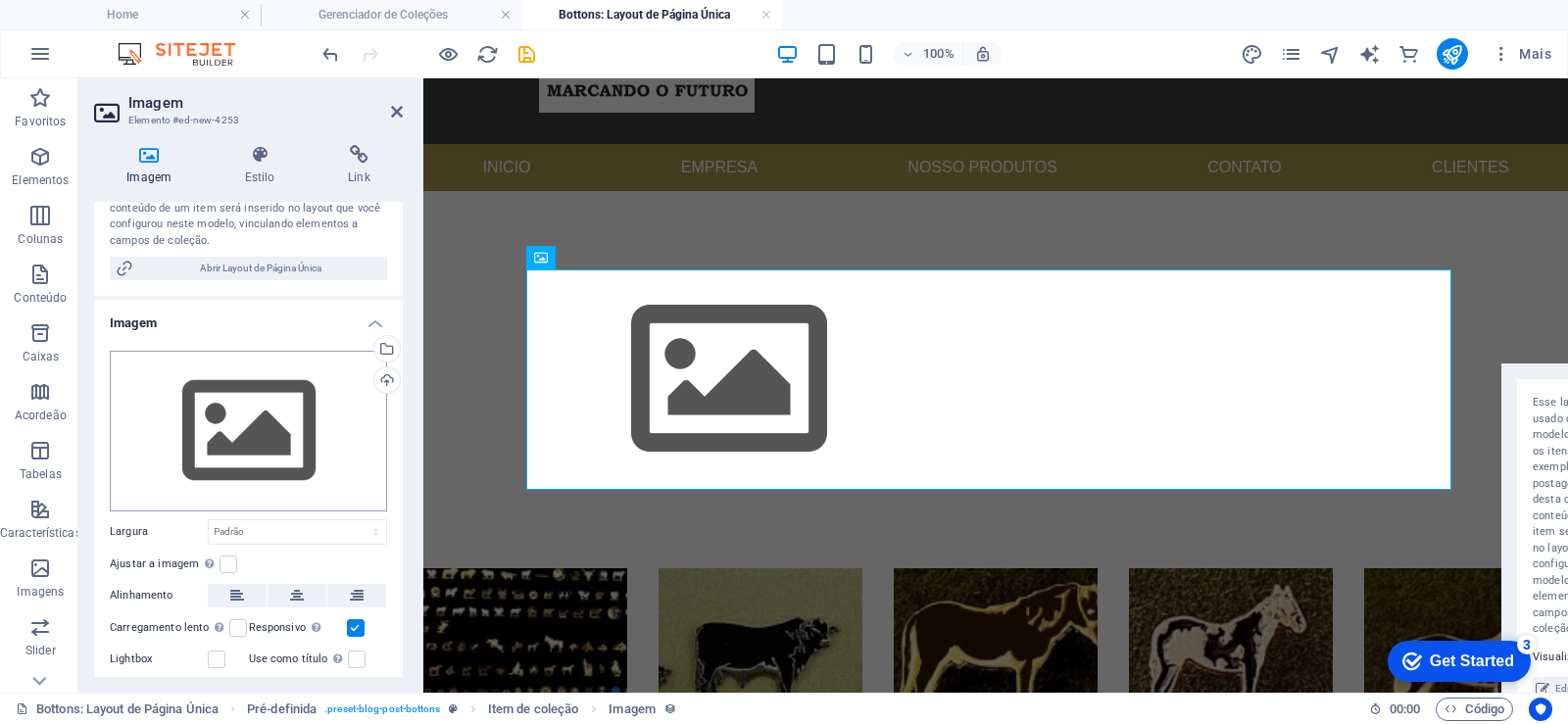
scroll to position [353, 0]
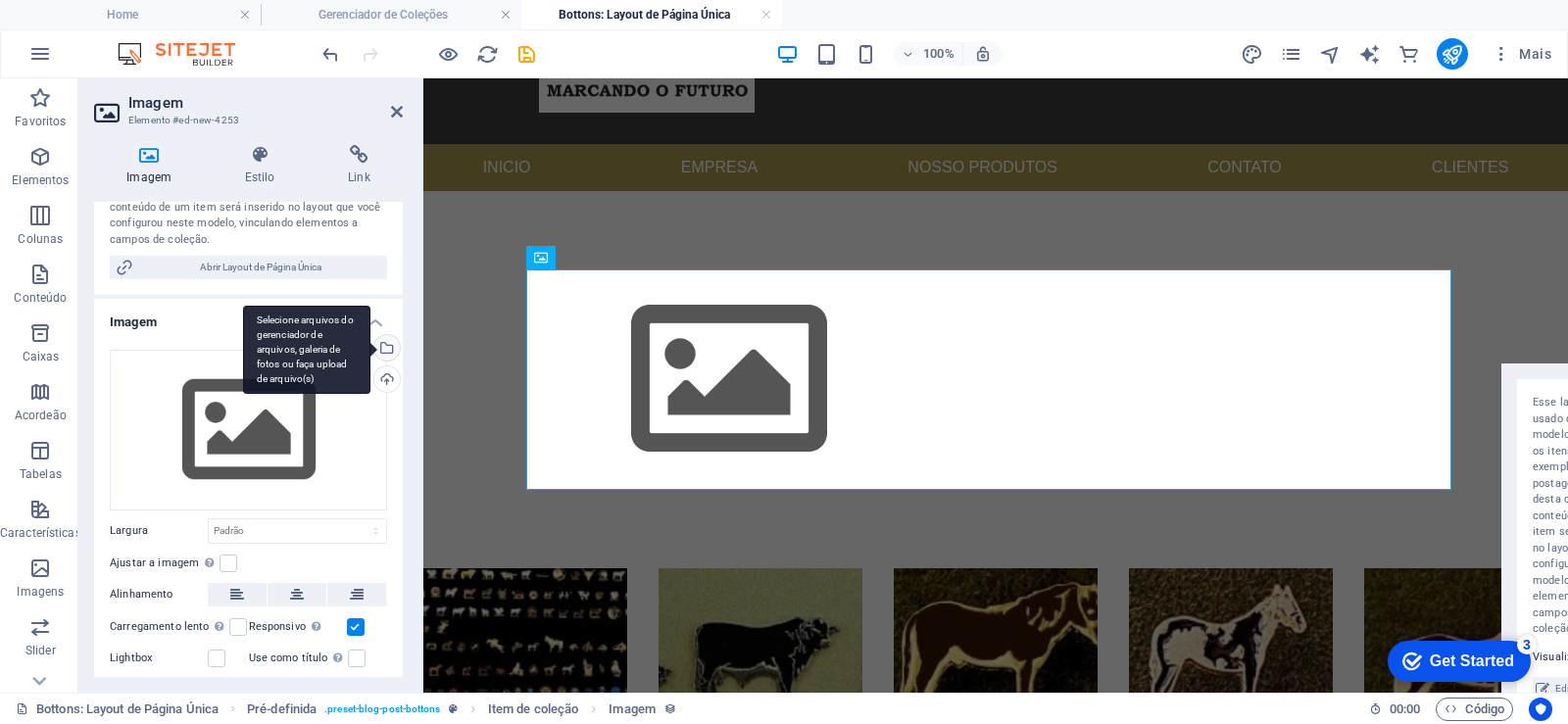
click at [370, 346] on div "Selecione arquivos do gerenciador de arquivos, galeria de fotos ou faça upload …" at bounding box center [307, 350] width 127 height 88
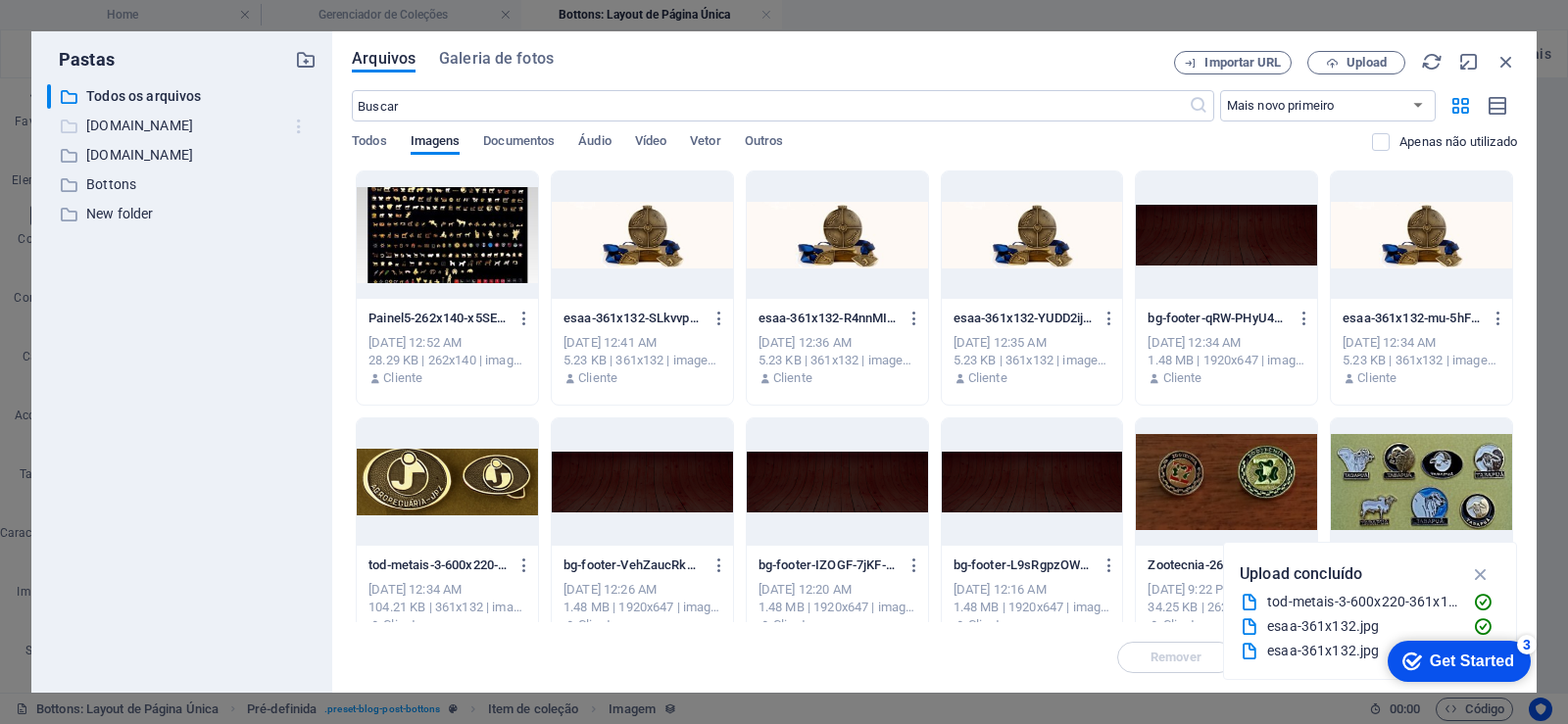
click at [304, 121] on icon "button" at bounding box center [299, 126] width 21 height 20
click at [324, 176] on h6 "Renomear" at bounding box center [317, 177] width 59 height 24
click at [297, 213] on icon "button" at bounding box center [299, 215] width 21 height 20
click at [243, 202] on div at bounding box center [784, 362] width 1568 height 724
click at [299, 111] on button "button" at bounding box center [299, 126] width 36 height 31
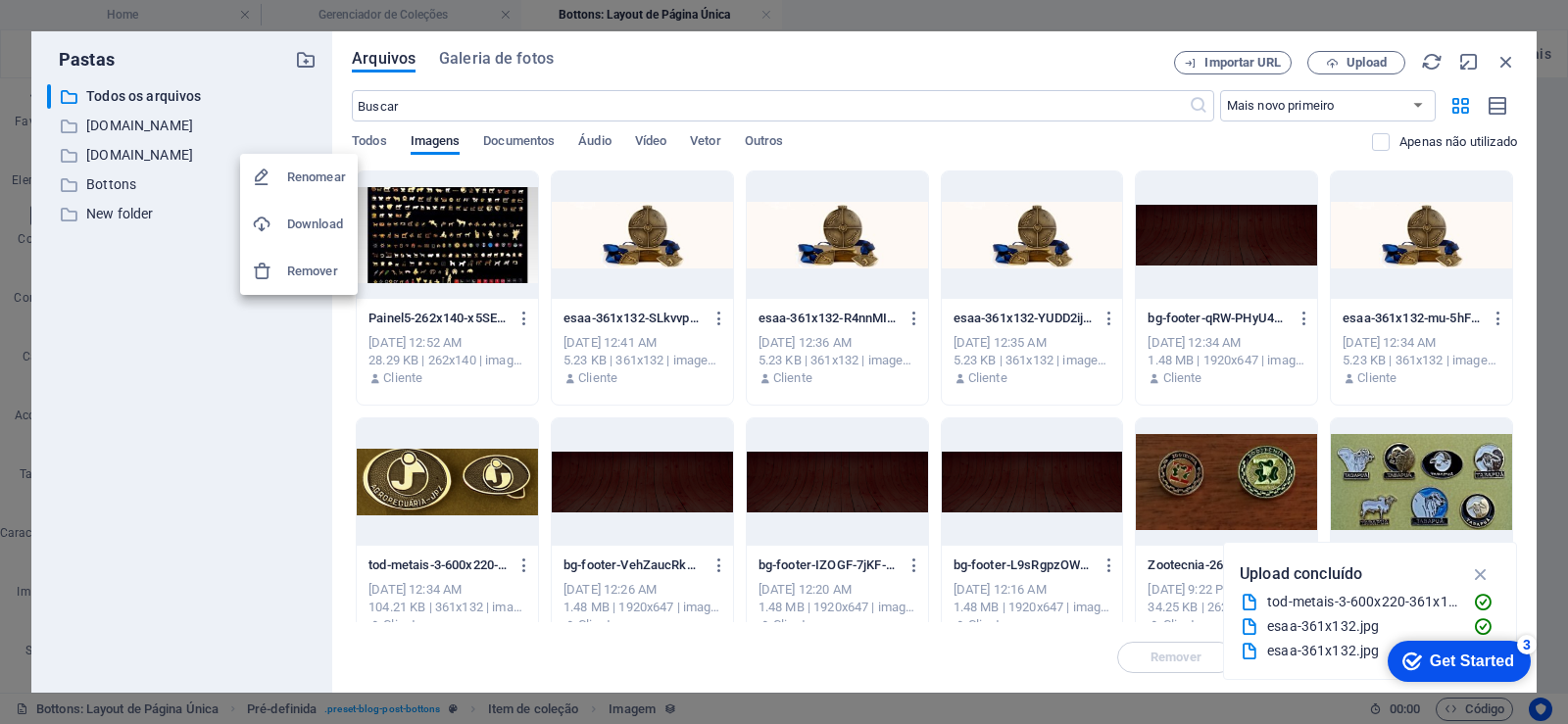
drag, startPoint x: 327, startPoint y: 270, endPoint x: 348, endPoint y: 272, distance: 21.1
click at [326, 270] on h6 "Remover" at bounding box center [317, 271] width 59 height 24
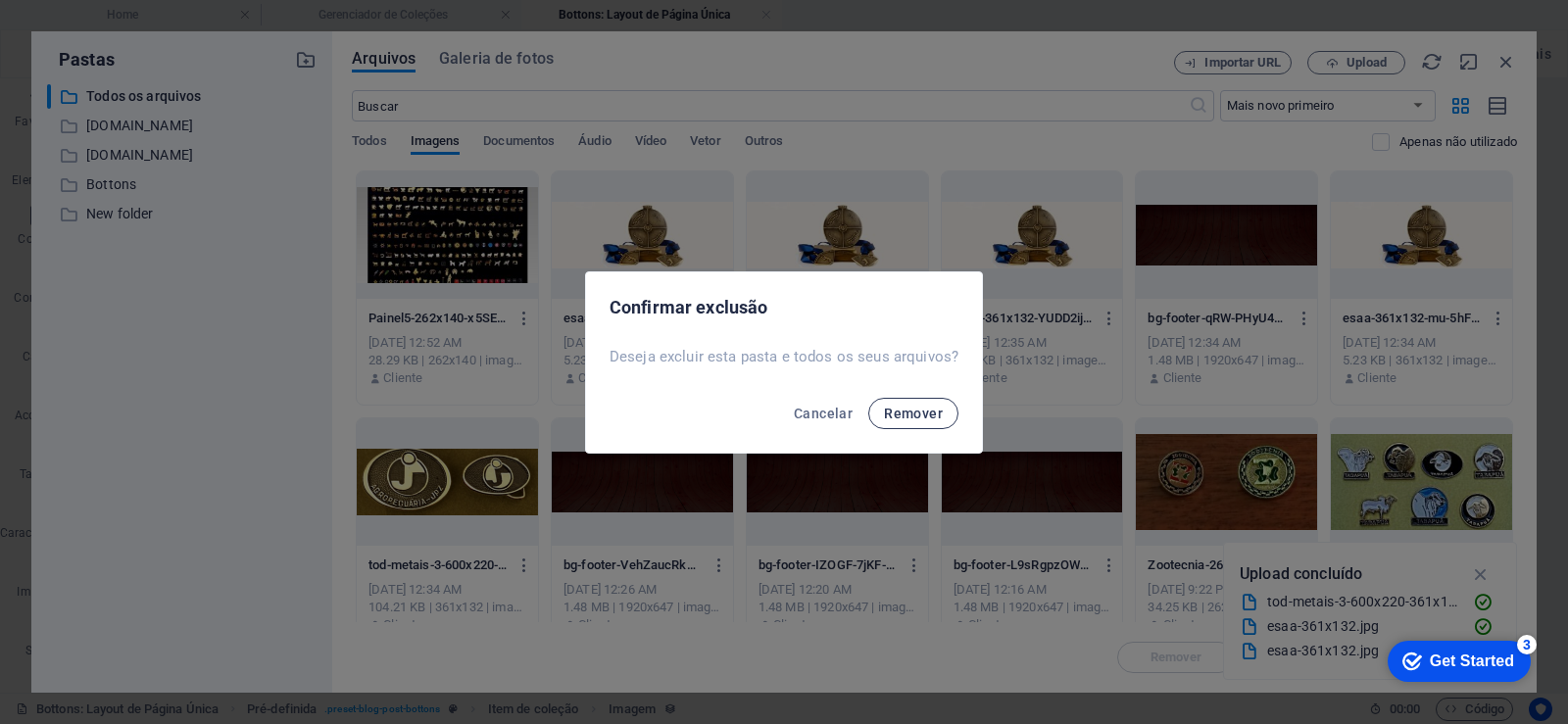
click at [910, 413] on span "Remover" at bounding box center [913, 413] width 59 height 16
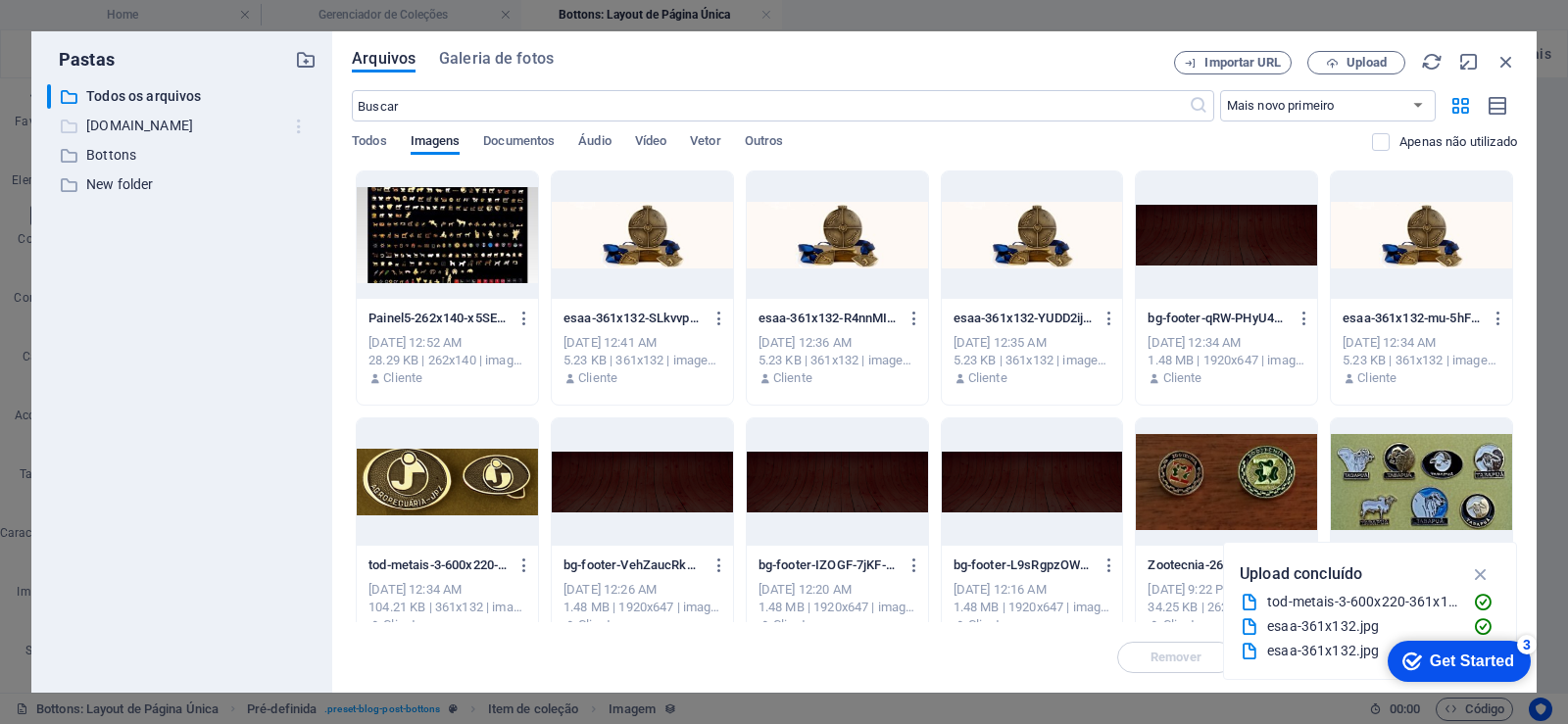
click at [292, 120] on icon "button" at bounding box center [299, 126] width 21 height 20
click at [325, 274] on h6 "Remover" at bounding box center [317, 271] width 59 height 24
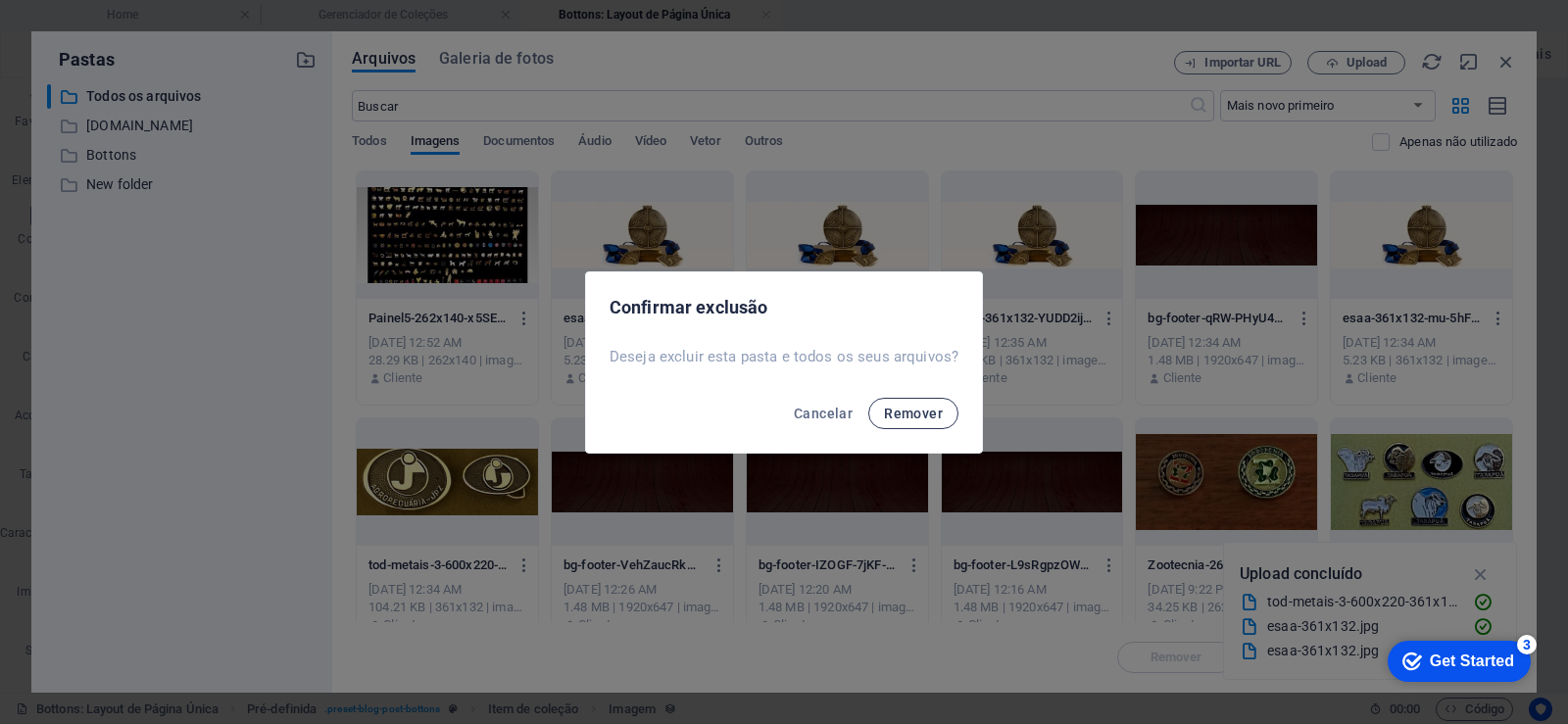
click at [914, 410] on span "Remover" at bounding box center [913, 413] width 59 height 16
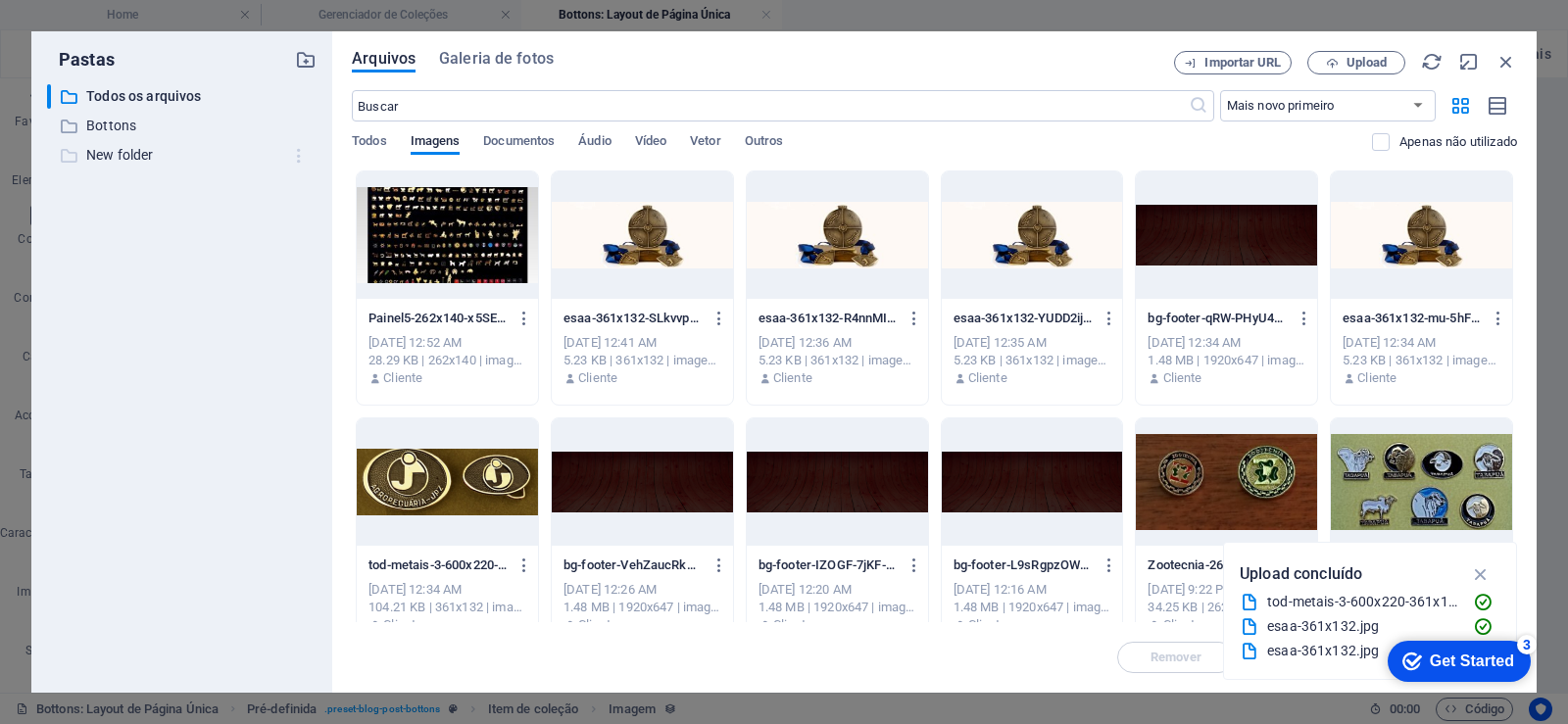
click at [301, 156] on icon "button" at bounding box center [299, 156] width 21 height 20
click at [329, 305] on h6 "Remover" at bounding box center [317, 301] width 59 height 24
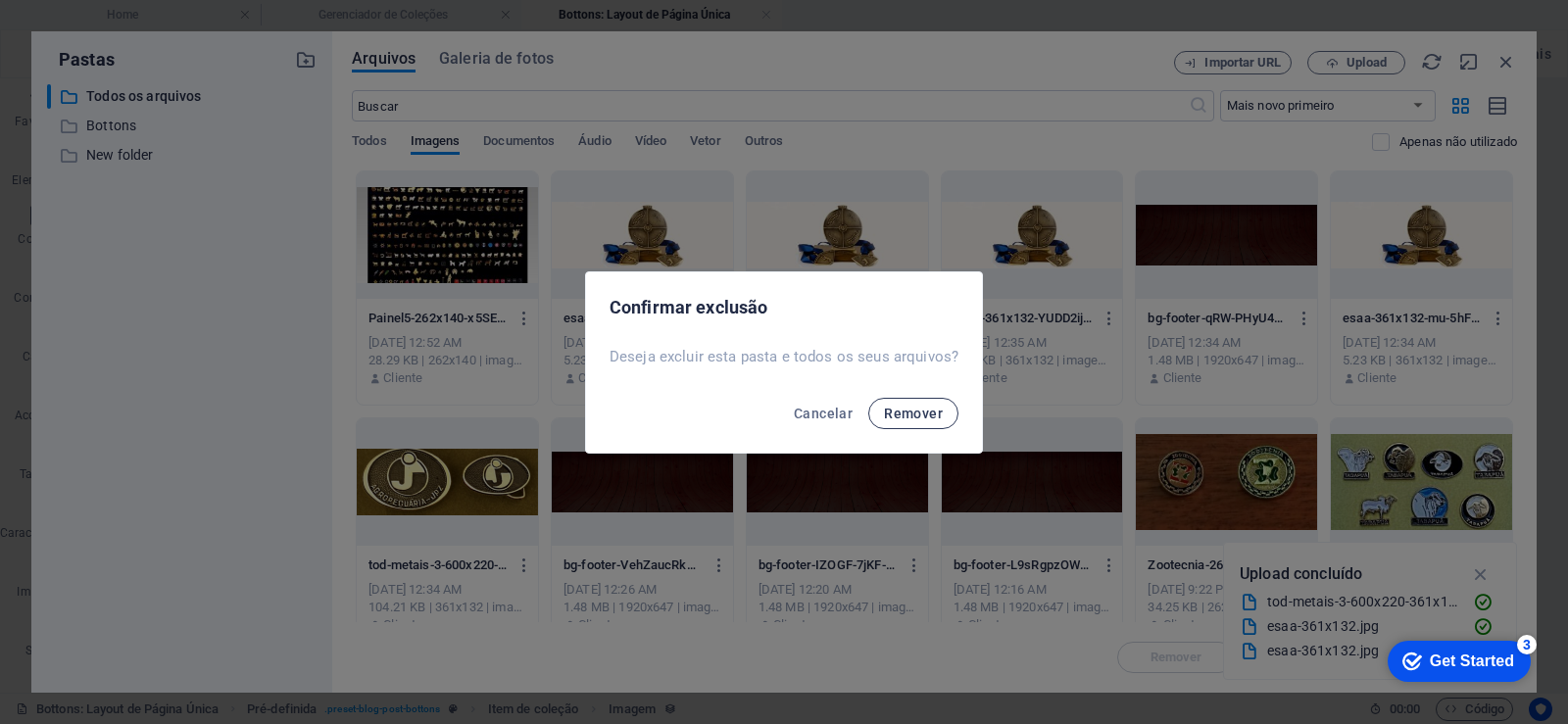
click at [919, 421] on button "Remover" at bounding box center [913, 413] width 90 height 31
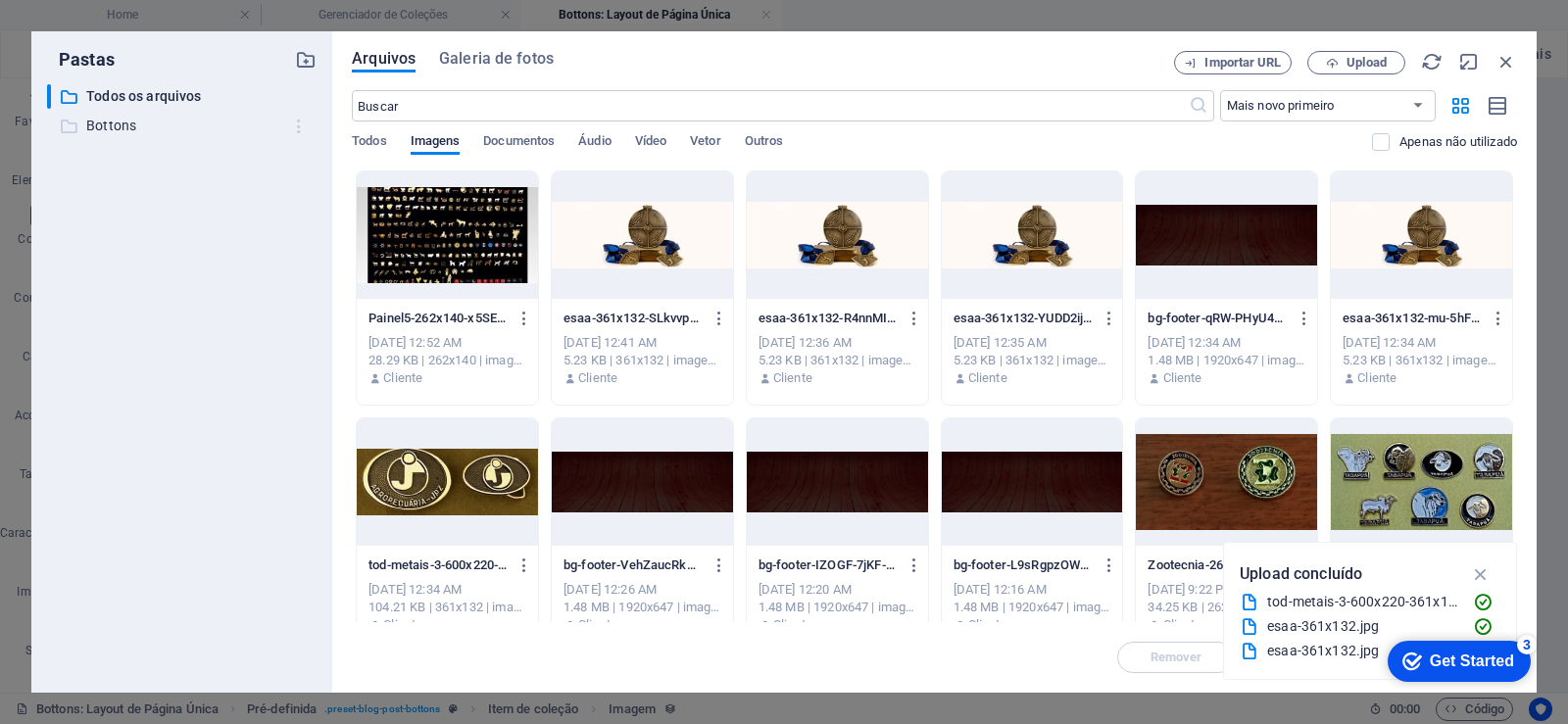
click at [299, 120] on icon "button" at bounding box center [299, 126] width 21 height 20
click at [333, 269] on h6 "Remover" at bounding box center [317, 271] width 59 height 24
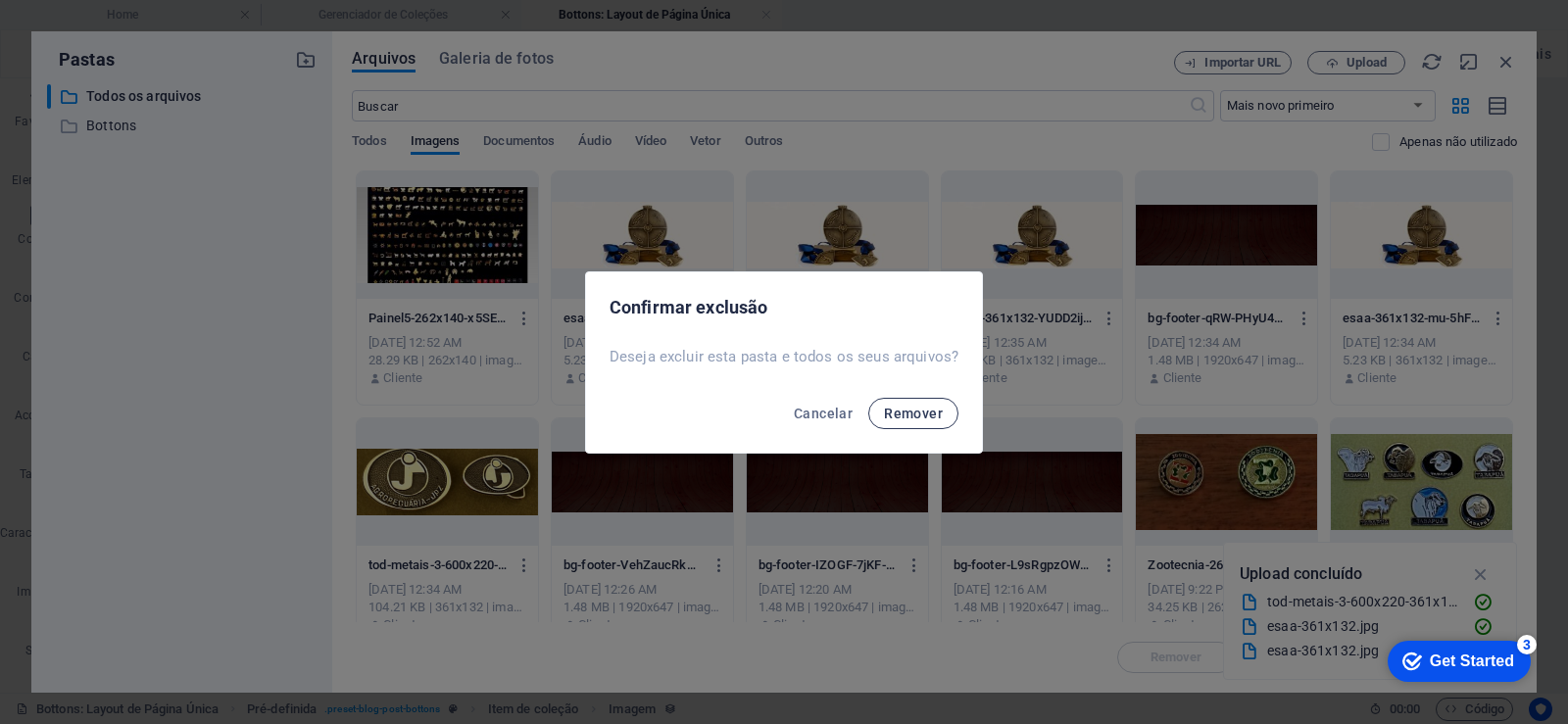
drag, startPoint x: 945, startPoint y: 417, endPoint x: 925, endPoint y: 411, distance: 20.9
click at [938, 415] on button "Remover" at bounding box center [913, 413] width 90 height 31
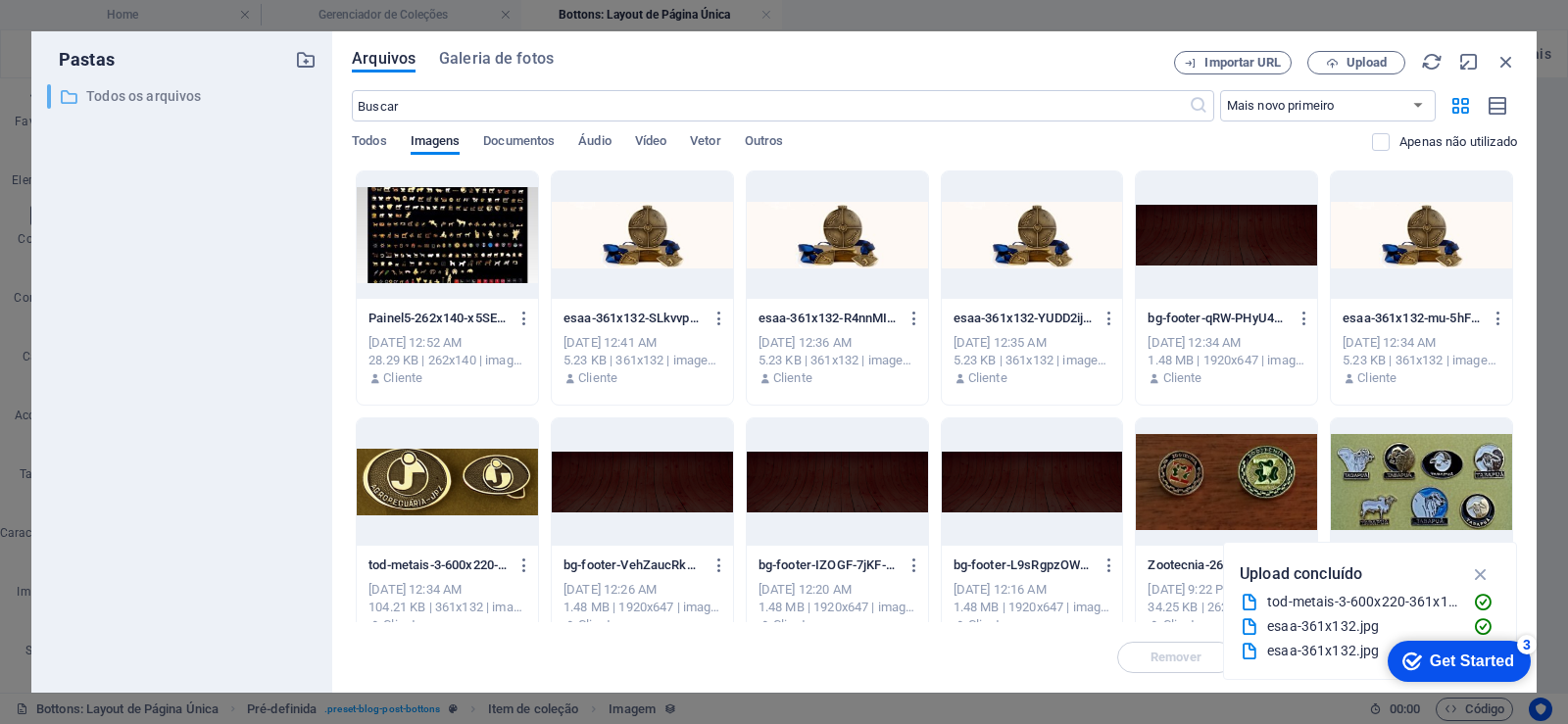
click at [175, 91] on p "Todos os arquivos" at bounding box center [183, 96] width 194 height 23
click at [476, 61] on span "Galeria de fotos" at bounding box center [496, 59] width 115 height 24
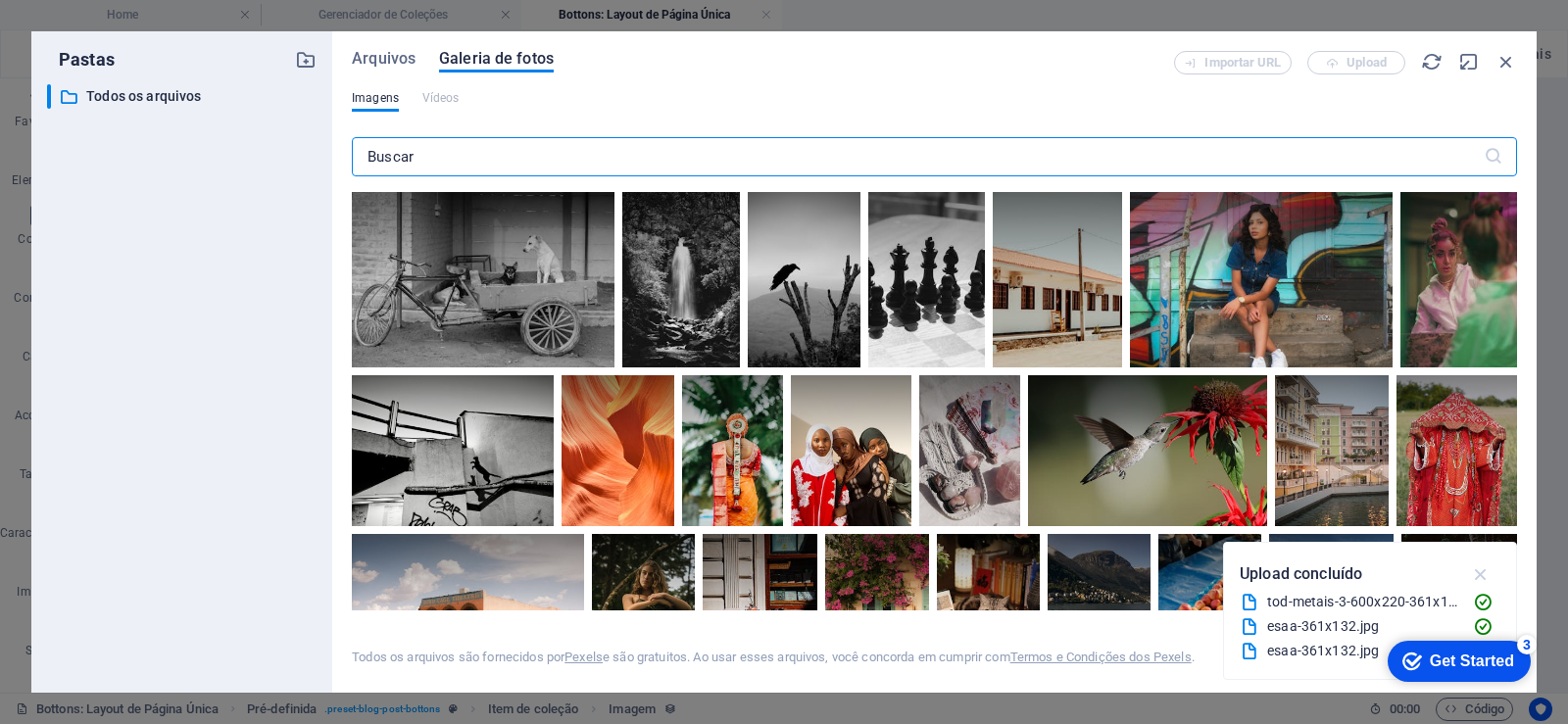
click at [1483, 575] on icon "button" at bounding box center [1481, 574] width 23 height 22
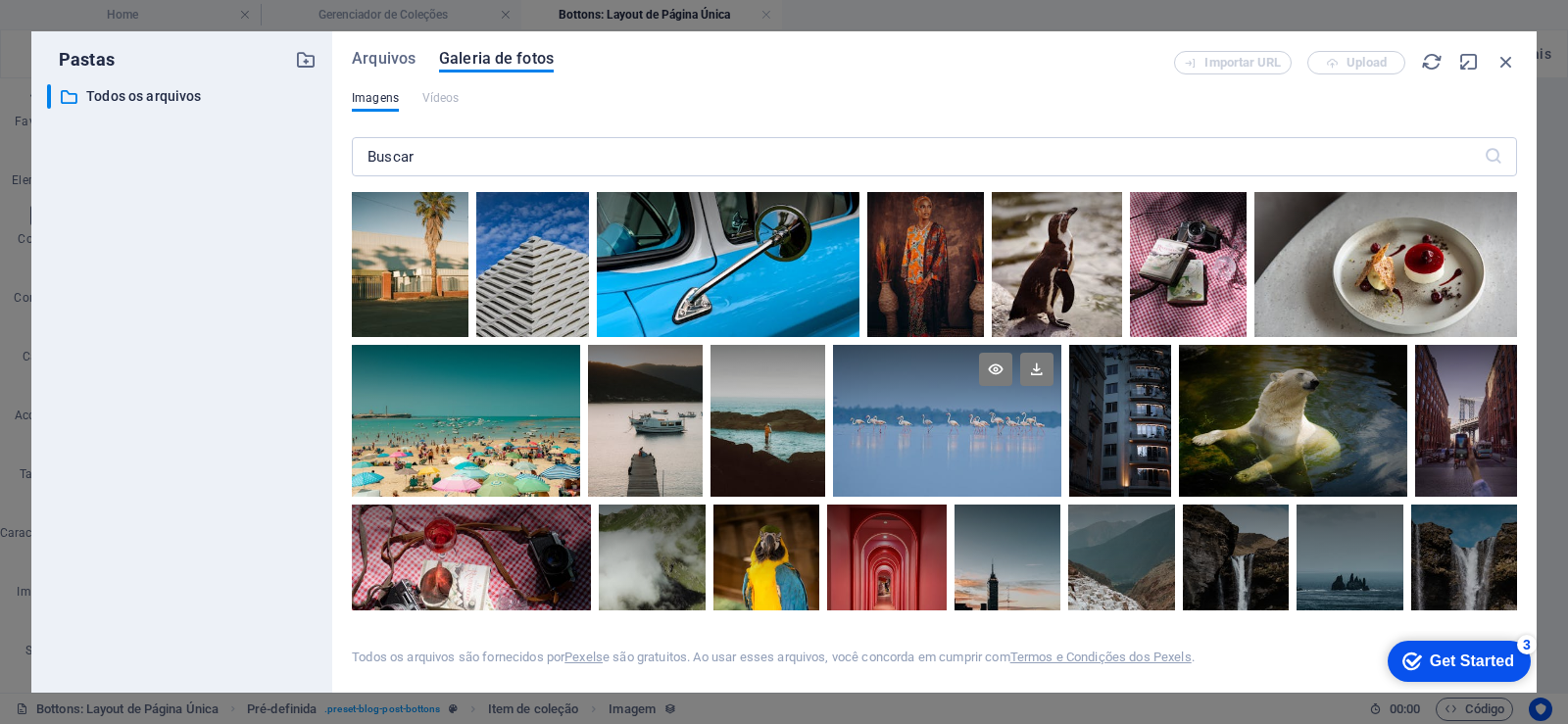
scroll to position [8580, 0]
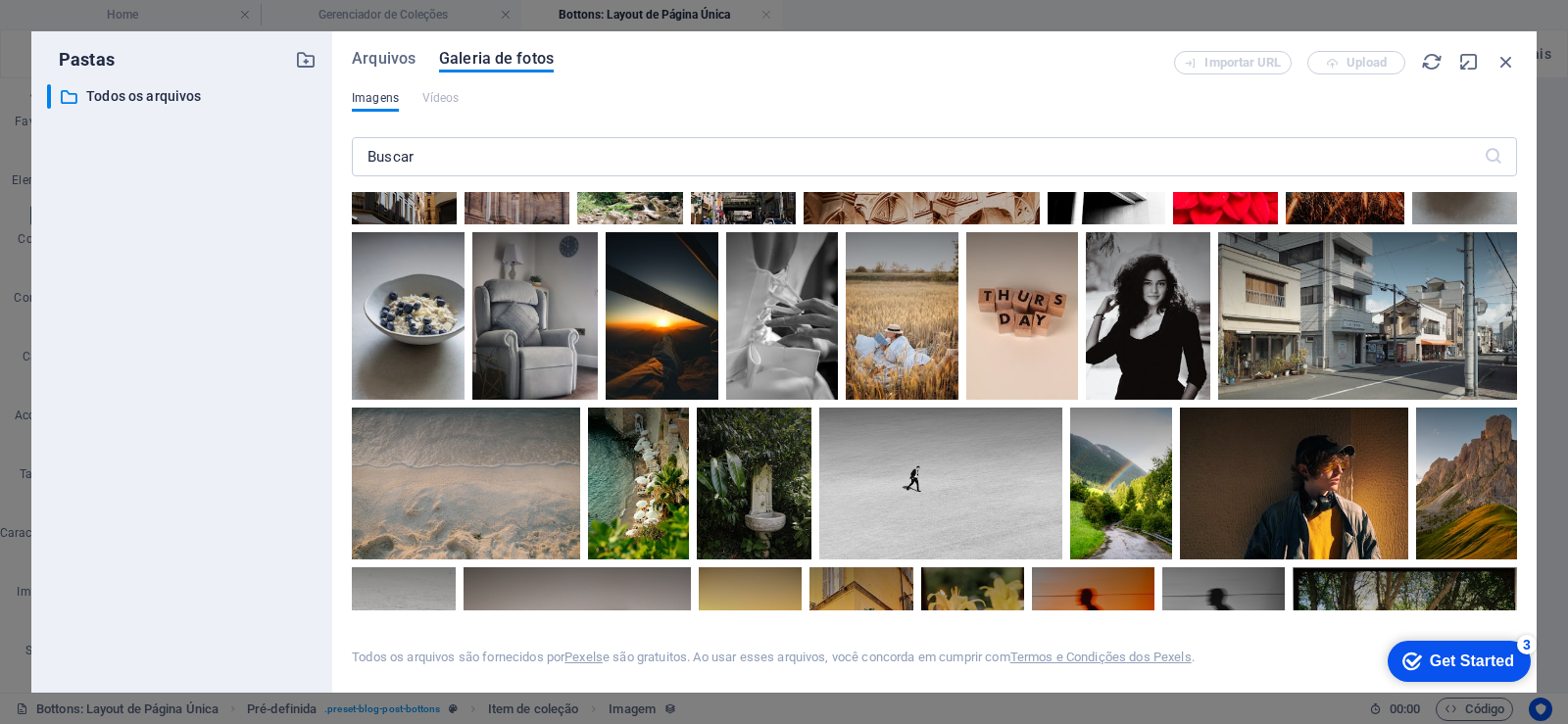
click at [390, 101] on span "Imagens" at bounding box center [375, 98] width 47 height 24
click at [376, 54] on span "Arquivos" at bounding box center [383, 59] width 64 height 24
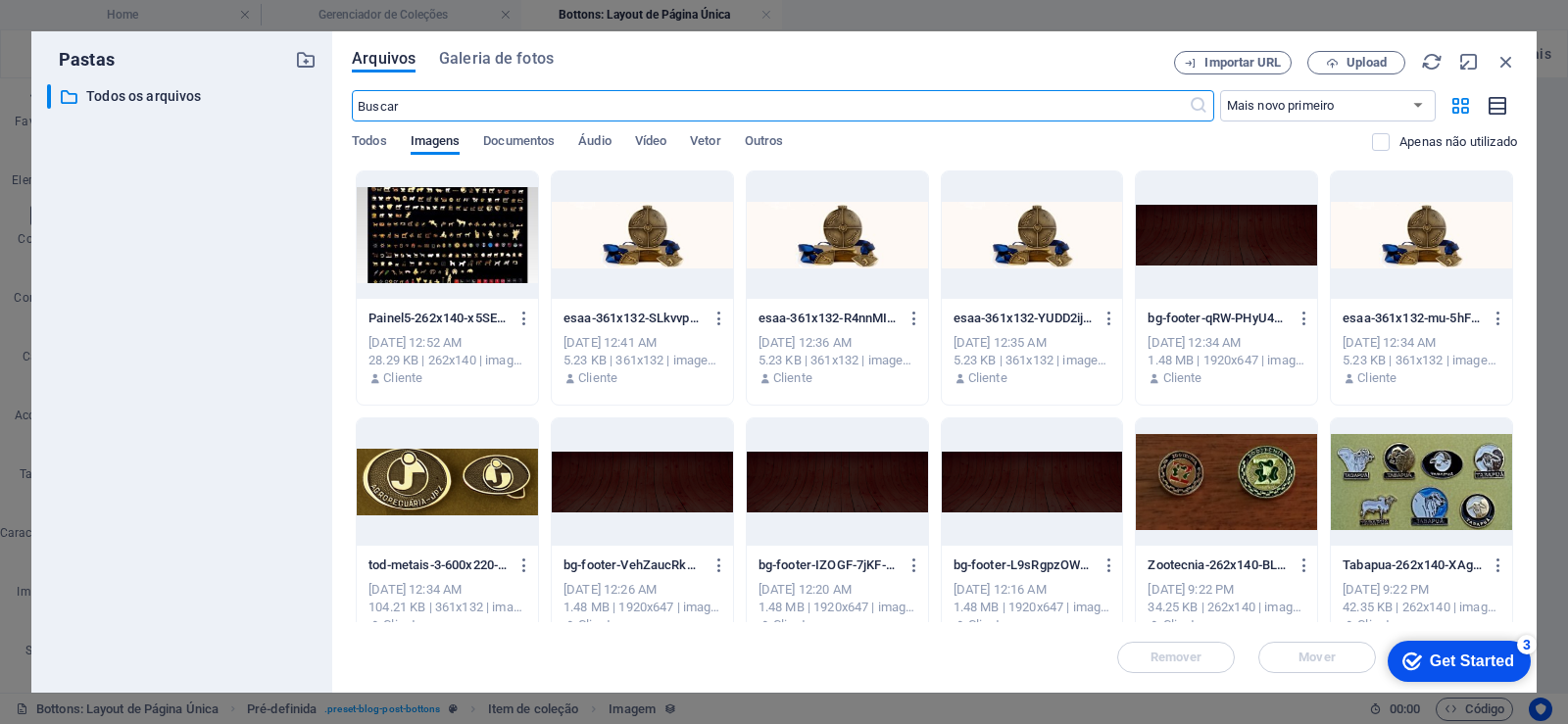
click at [1503, 110] on icon "button" at bounding box center [1498, 106] width 22 height 23
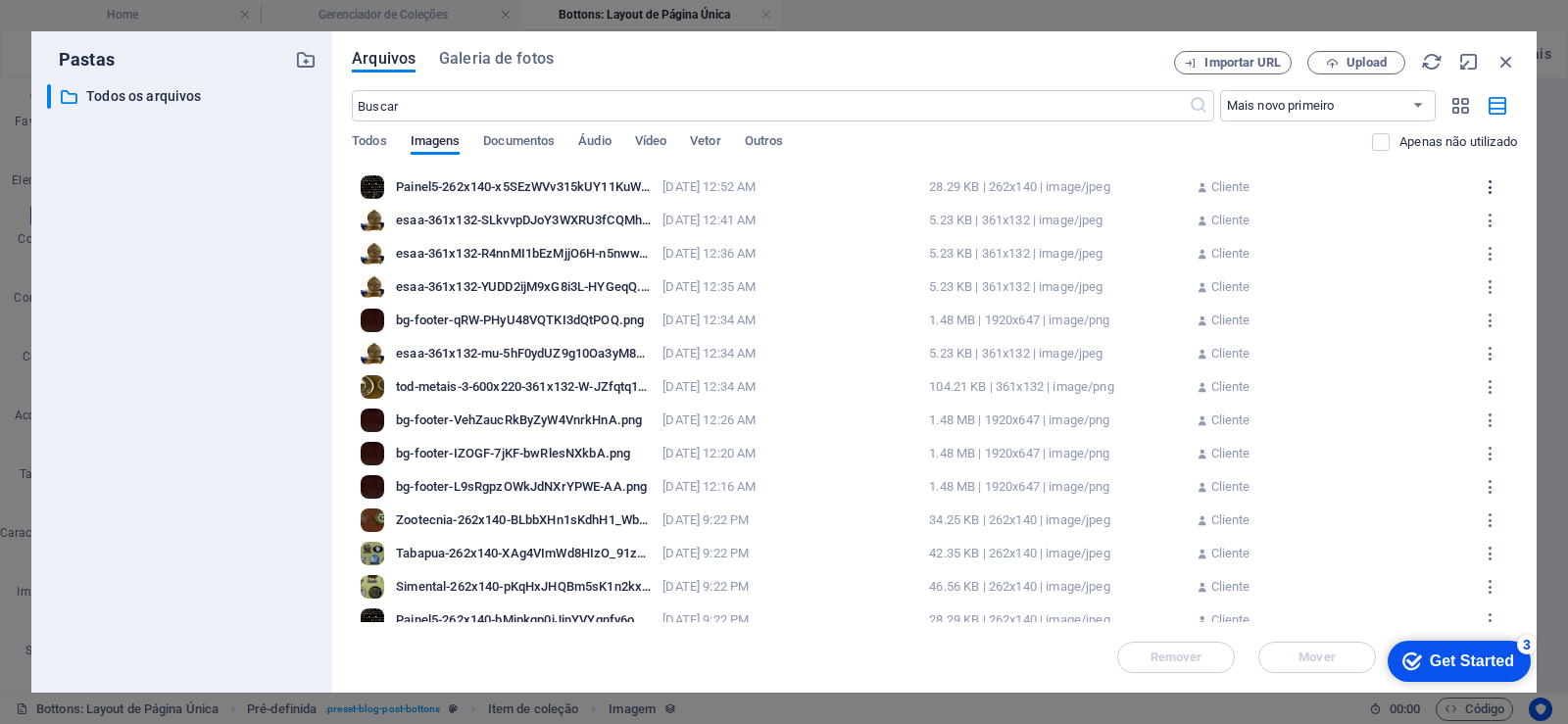
click at [1485, 181] on icon "button" at bounding box center [1491, 187] width 19 height 18
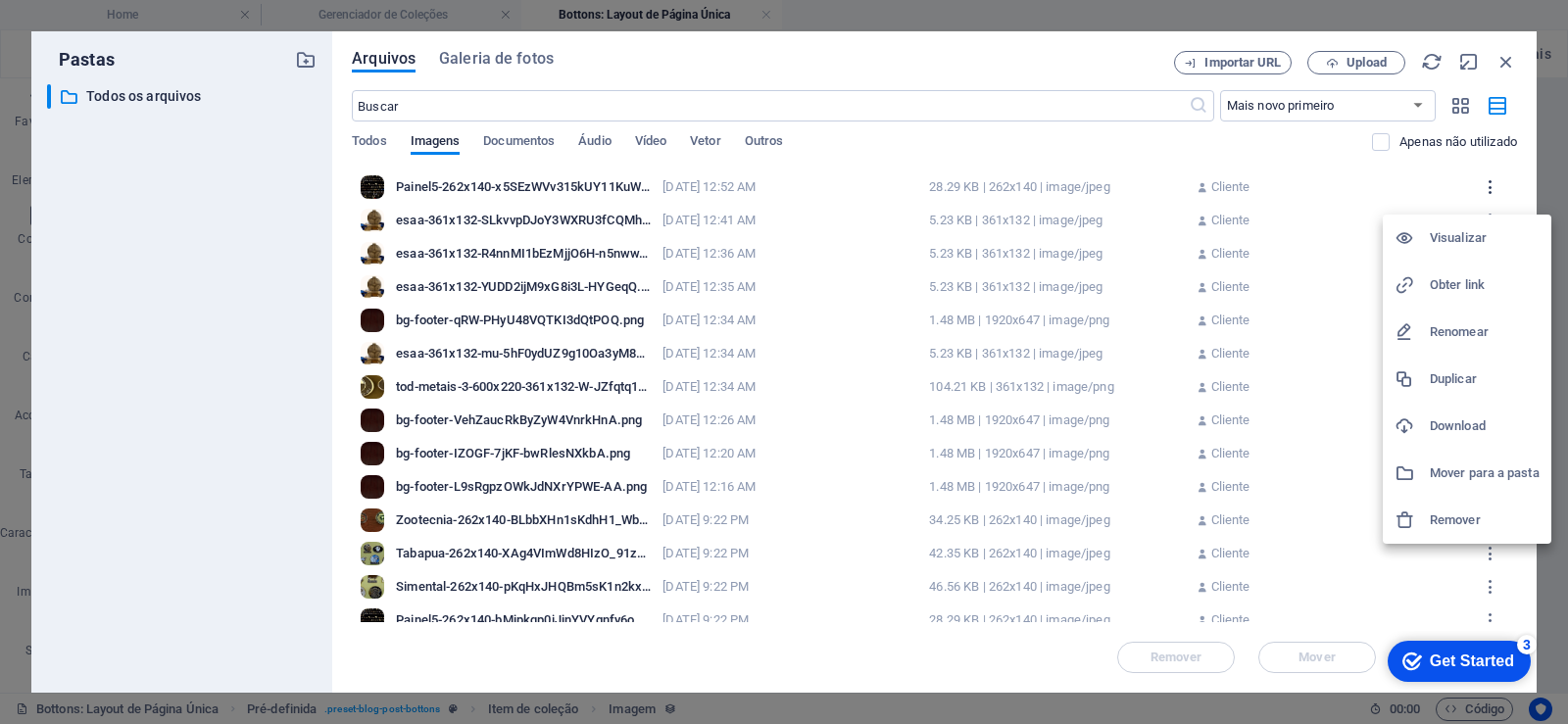
click at [1485, 181] on div at bounding box center [784, 362] width 1568 height 724
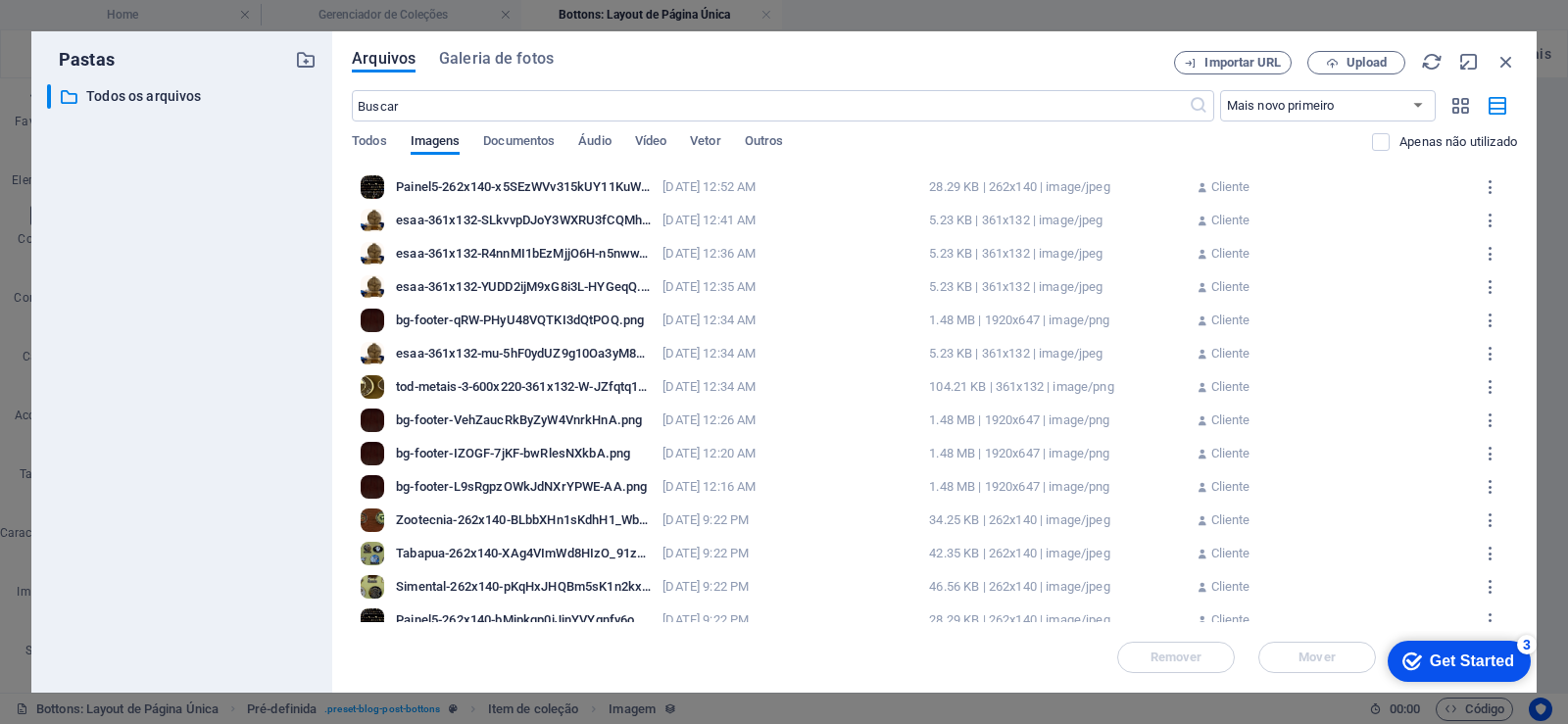
click at [519, 199] on div "Painel5-262x140-x5SEzWVv315kUY11KuWyDw.jpg Painel5-262x140-x5SEzWVv315kUY11KuWy…" at bounding box center [934, 187] width 1157 height 33
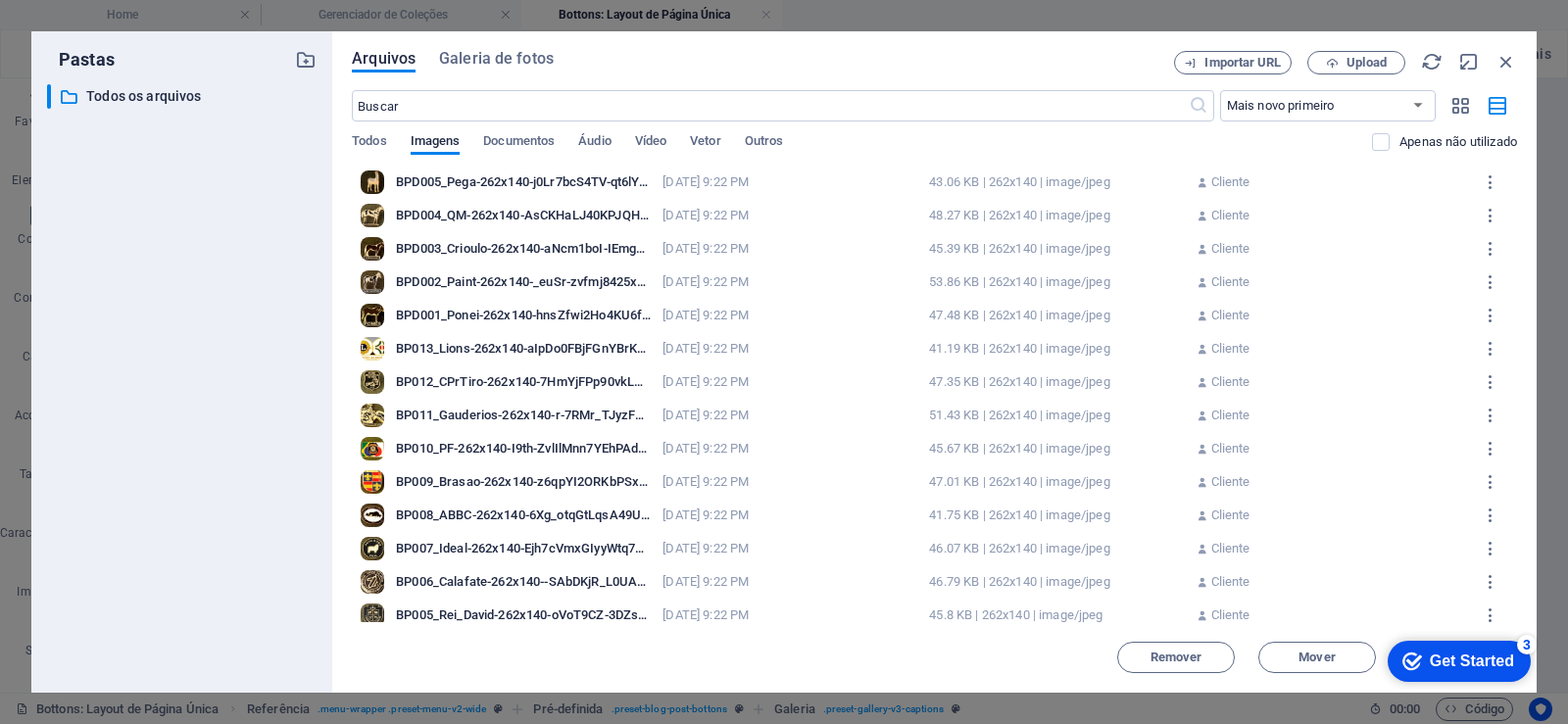
scroll to position [823, 0]
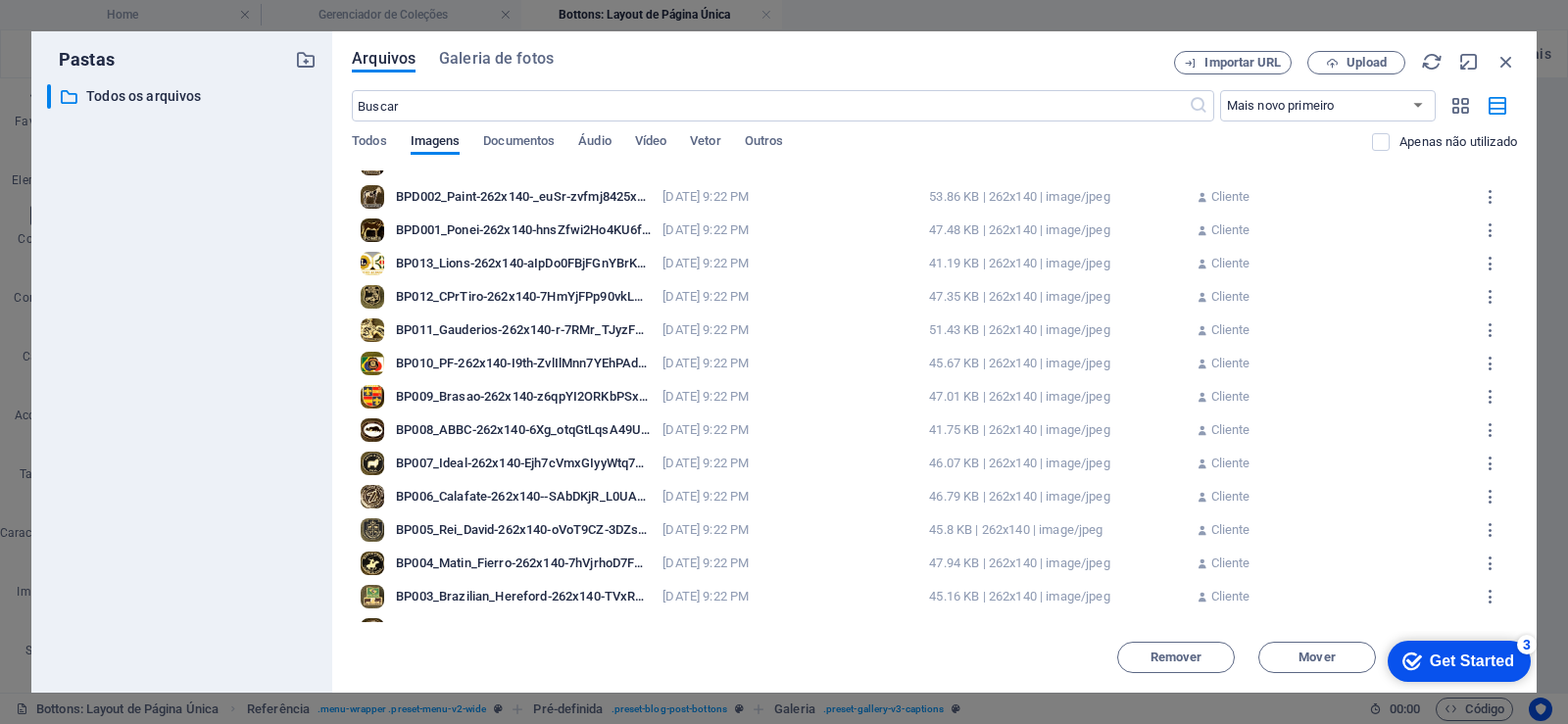
click at [1485, 673] on div "checkmark Get Started 3" at bounding box center [1459, 661] width 143 height 41
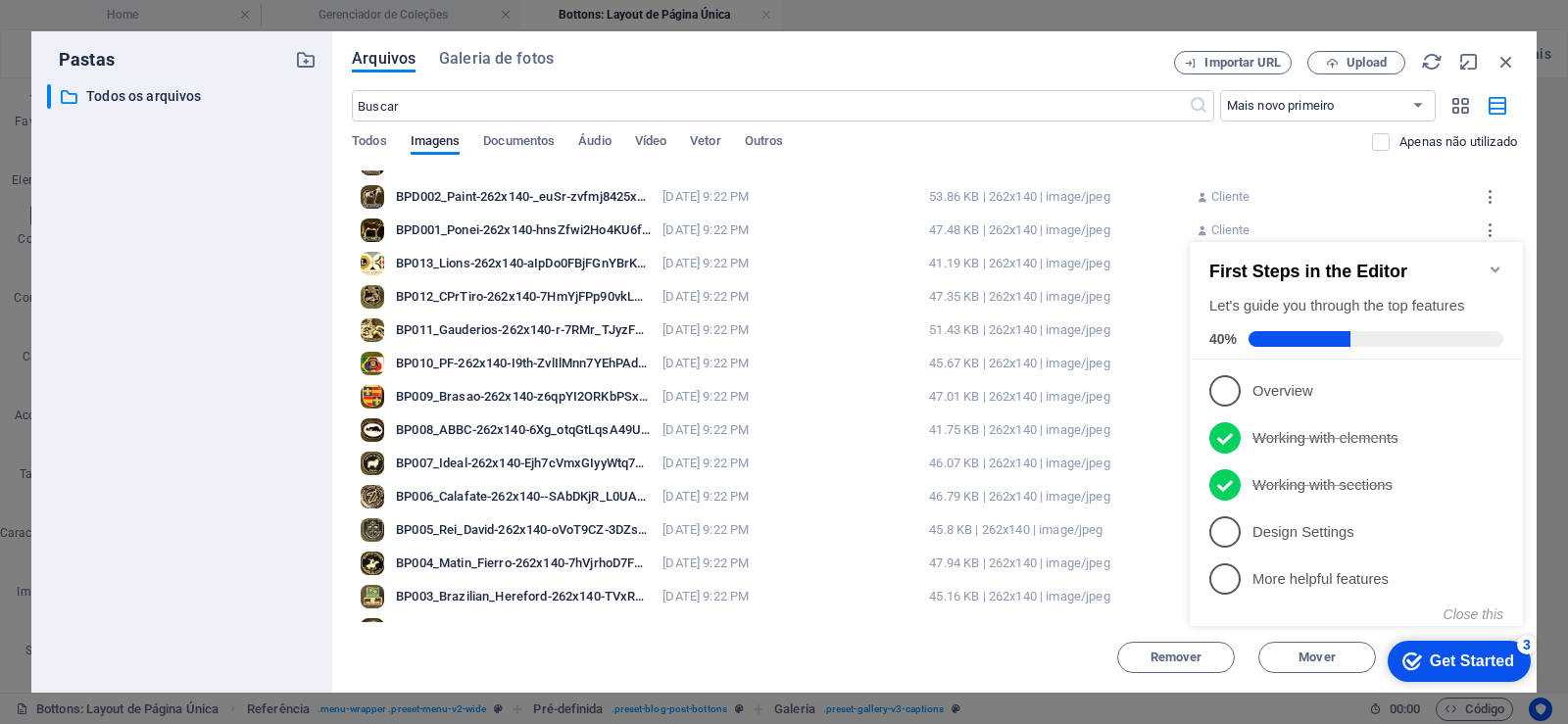
click at [1483, 661] on div "Get Started" at bounding box center [1472, 661] width 84 height 18
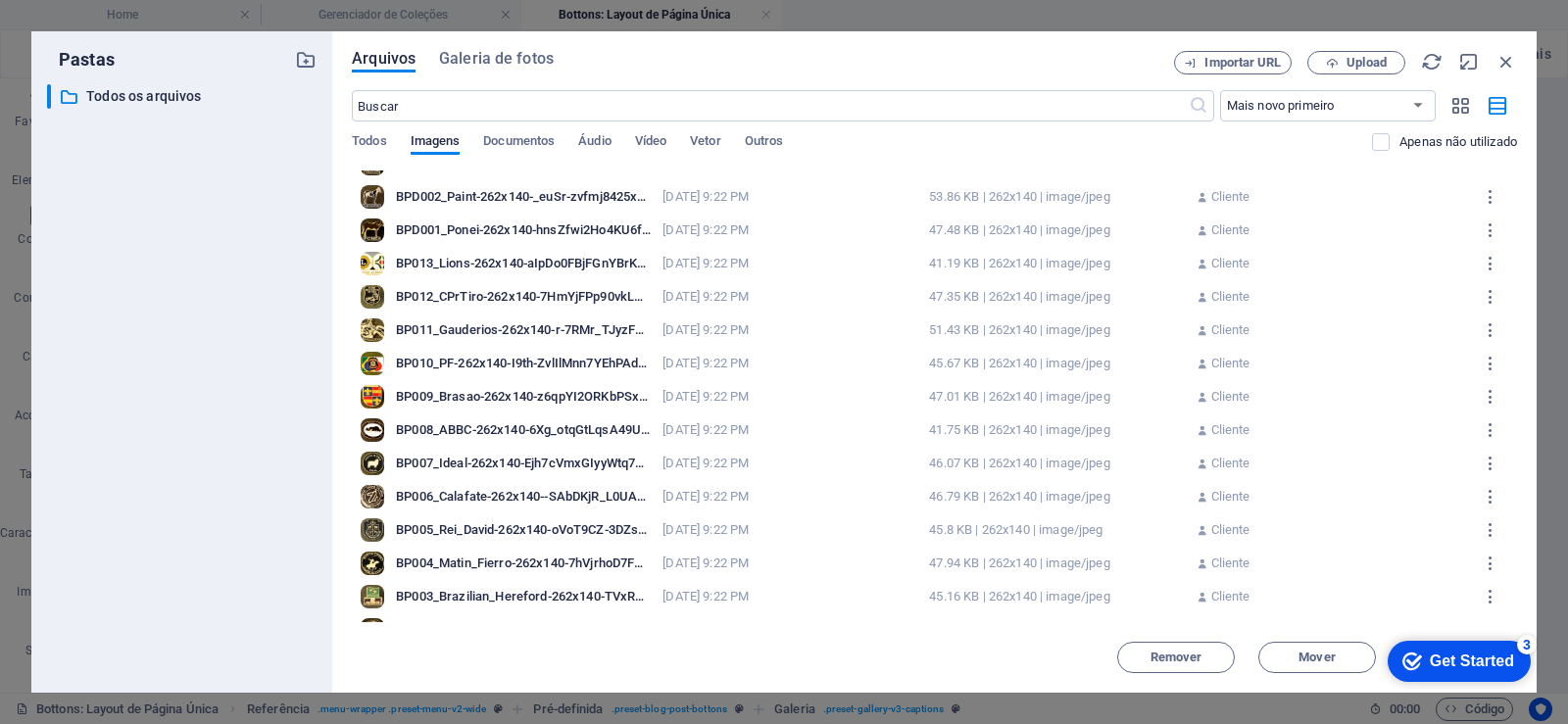
click at [562, 402] on div "BP009_Brasao-262x140-z6qpYI2ORKbPSxQzBvdIGg.jpg" at bounding box center [523, 397] width 255 height 18
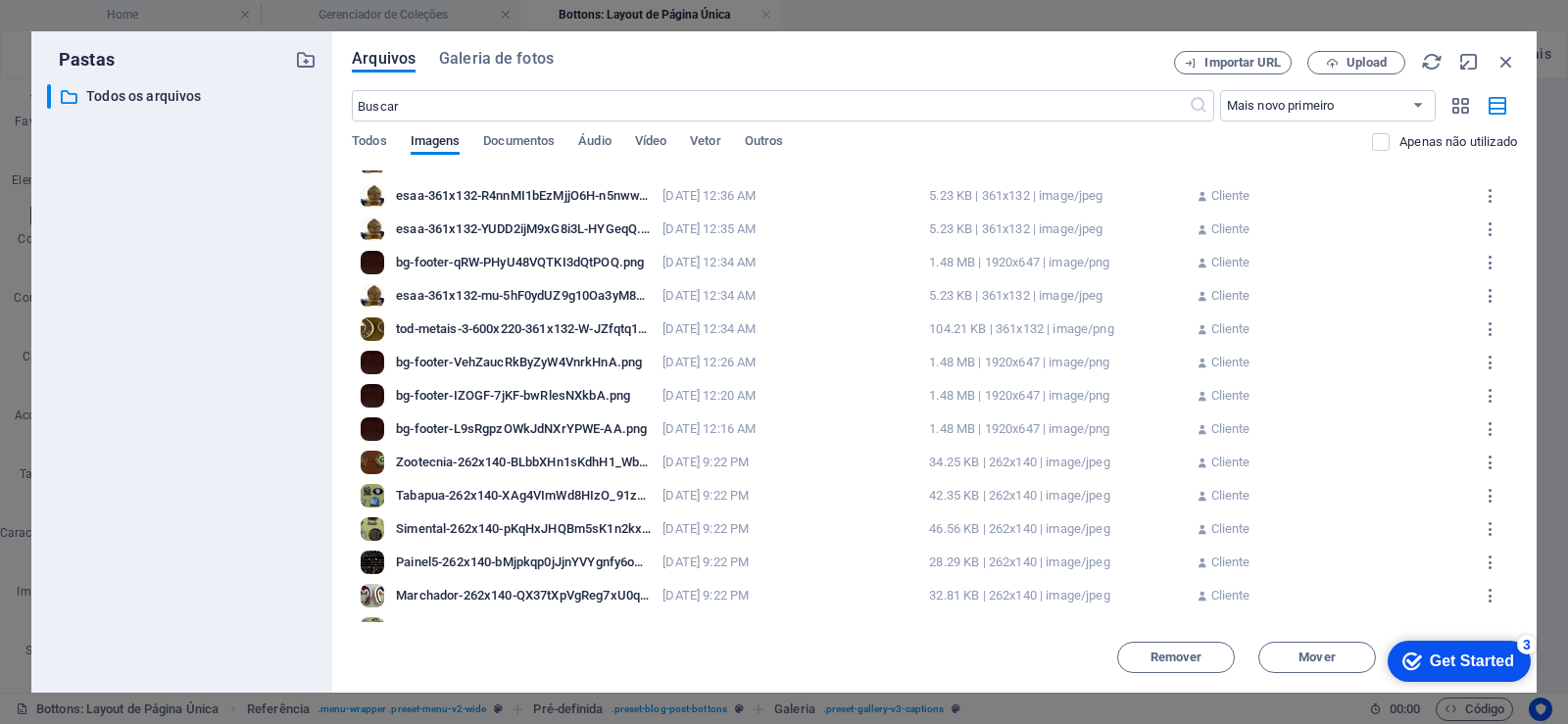
scroll to position [0, 0]
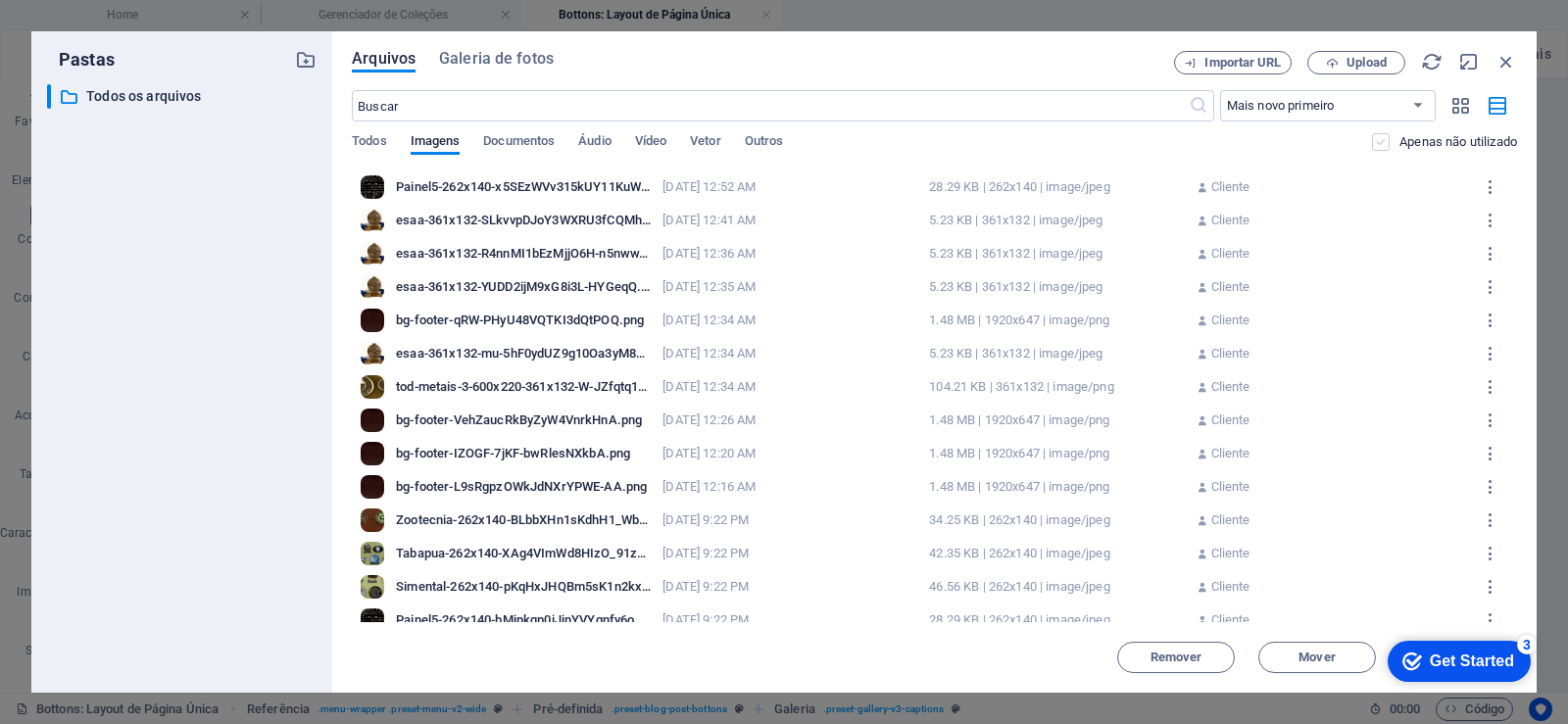
click at [1382, 146] on label at bounding box center [1381, 142] width 18 height 18
click at [0, 0] on input "checkbox" at bounding box center [0, 0] width 0 height 0
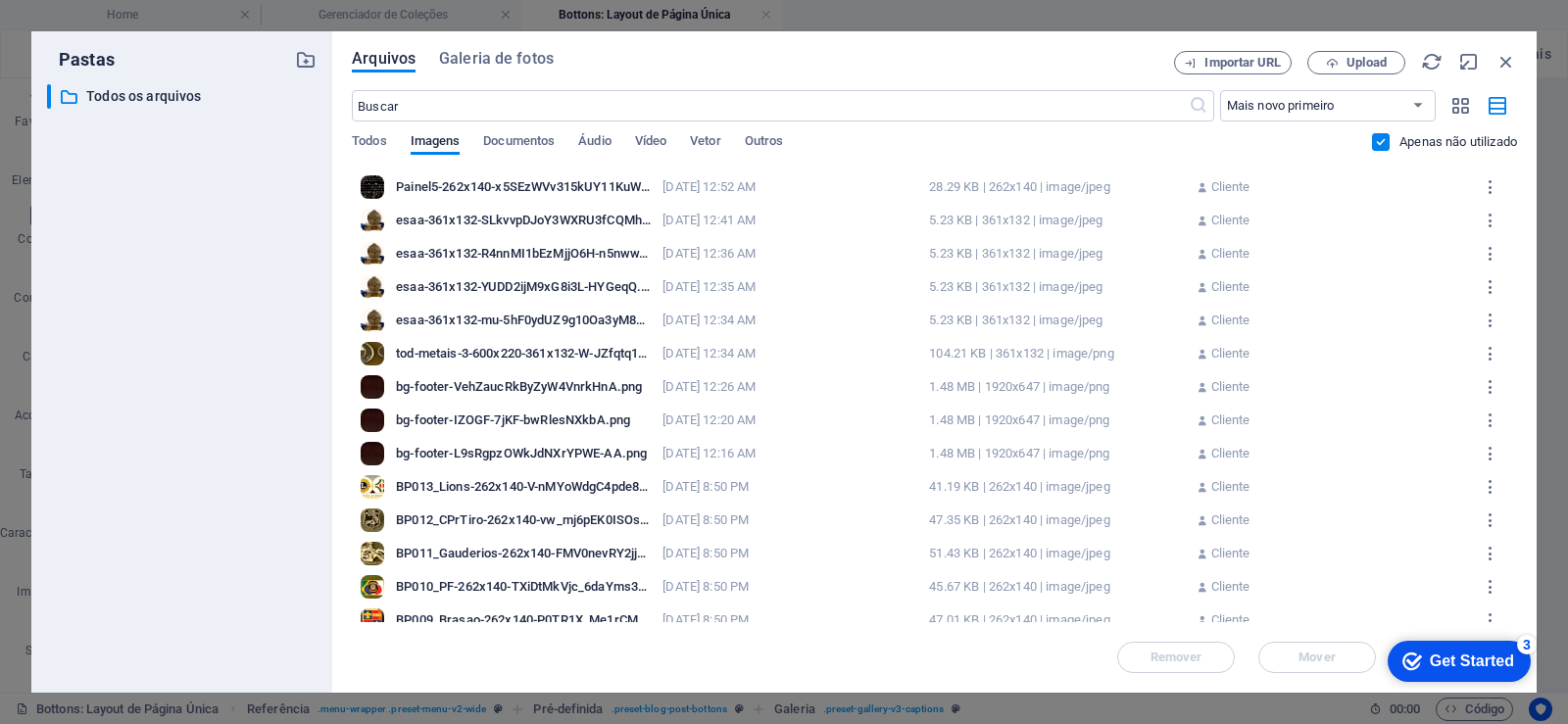
click at [1382, 146] on label at bounding box center [1381, 142] width 18 height 18
click at [0, 0] on input "checkbox" at bounding box center [0, 0] width 0 height 0
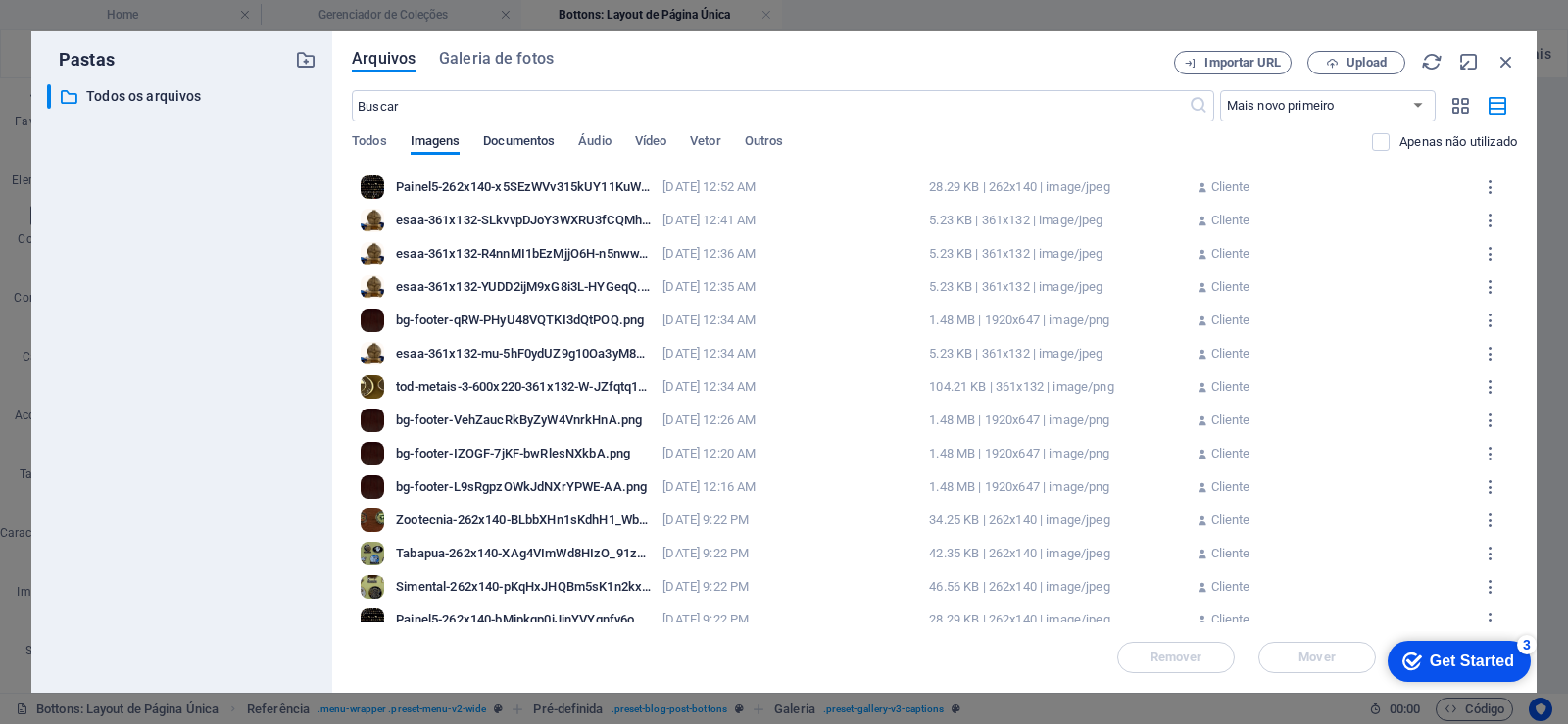
click at [498, 140] on span "Documentos" at bounding box center [518, 143] width 72 height 27
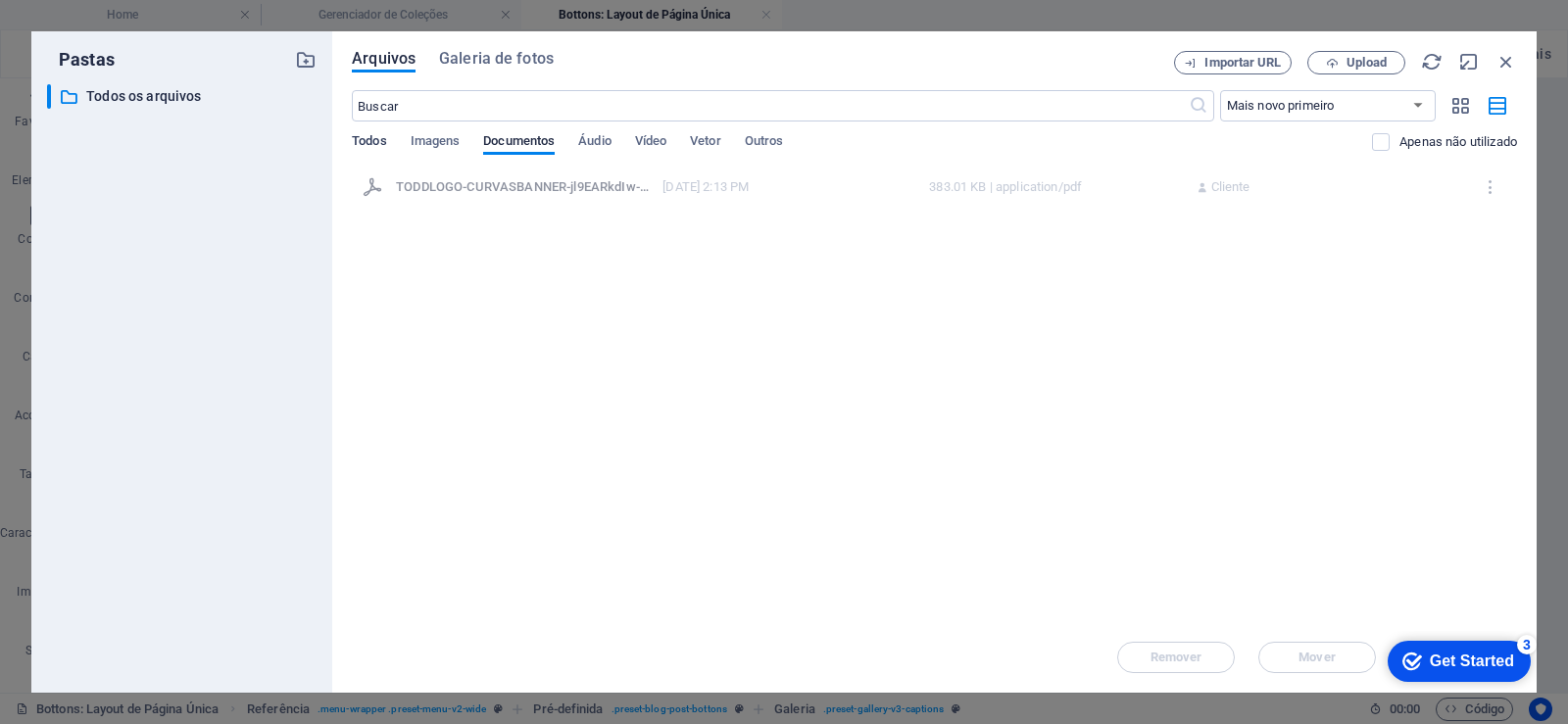
click at [371, 148] on span "Todos" at bounding box center [368, 143] width 34 height 27
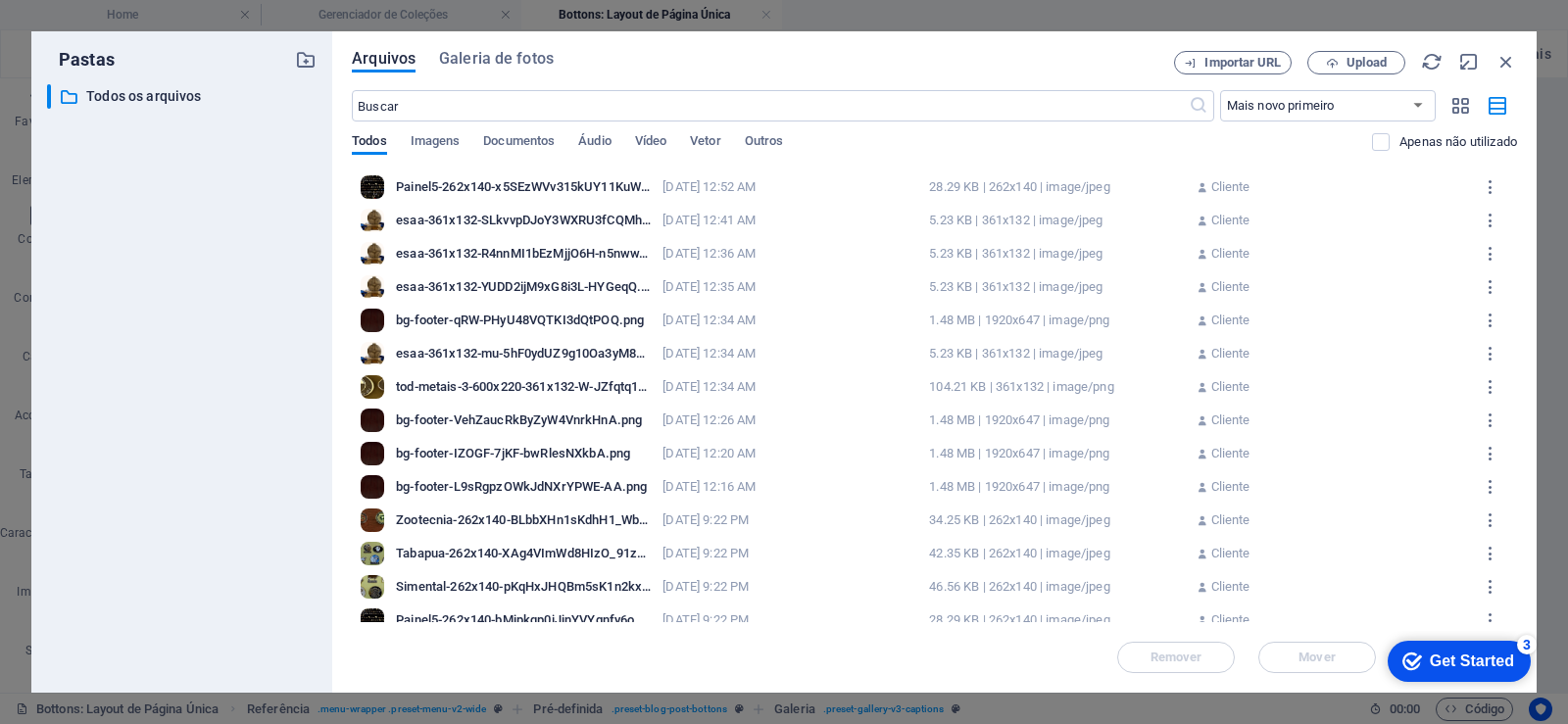
click at [376, 180] on div at bounding box center [372, 187] width 24 height 24
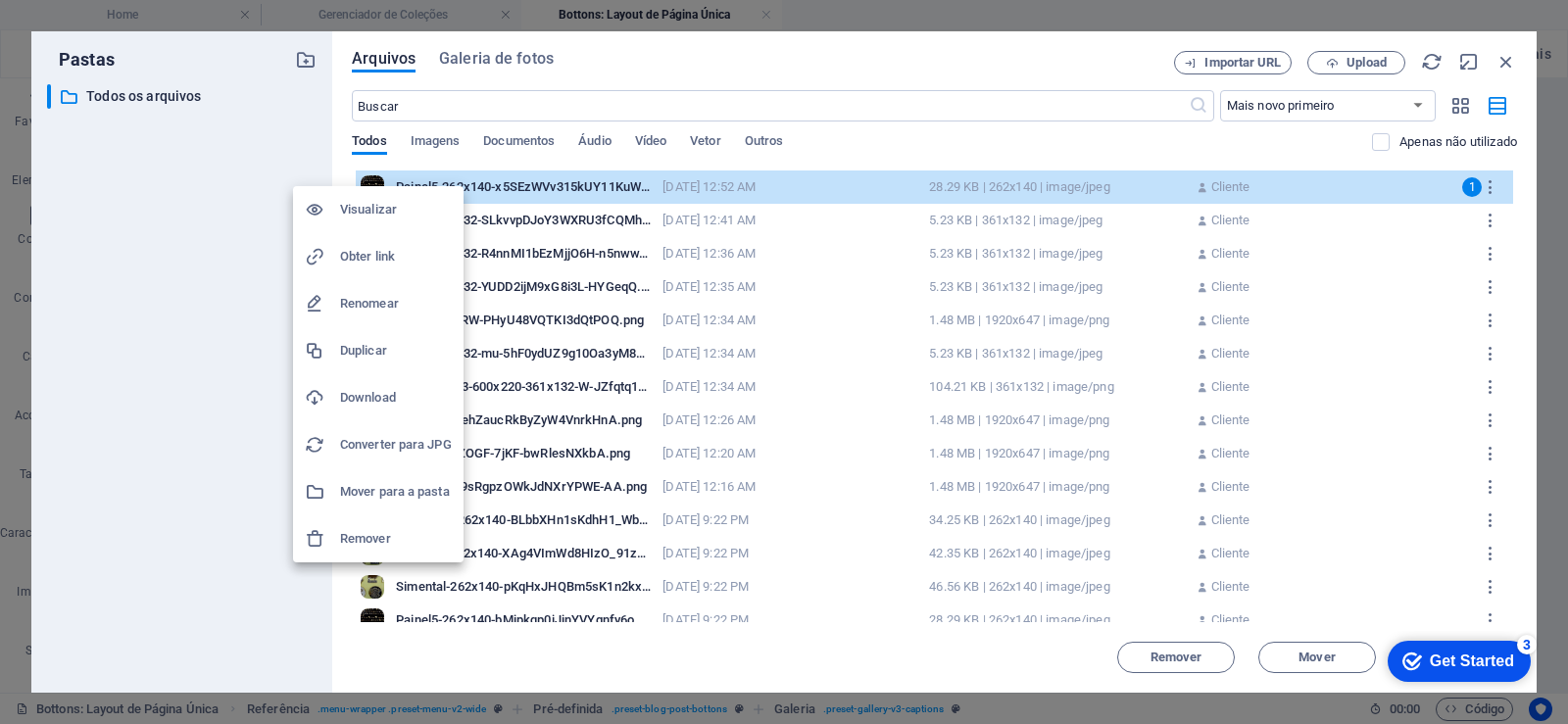
drag, startPoint x: 201, startPoint y: 226, endPoint x: 241, endPoint y: 273, distance: 61.7
click at [202, 227] on div at bounding box center [784, 362] width 1568 height 724
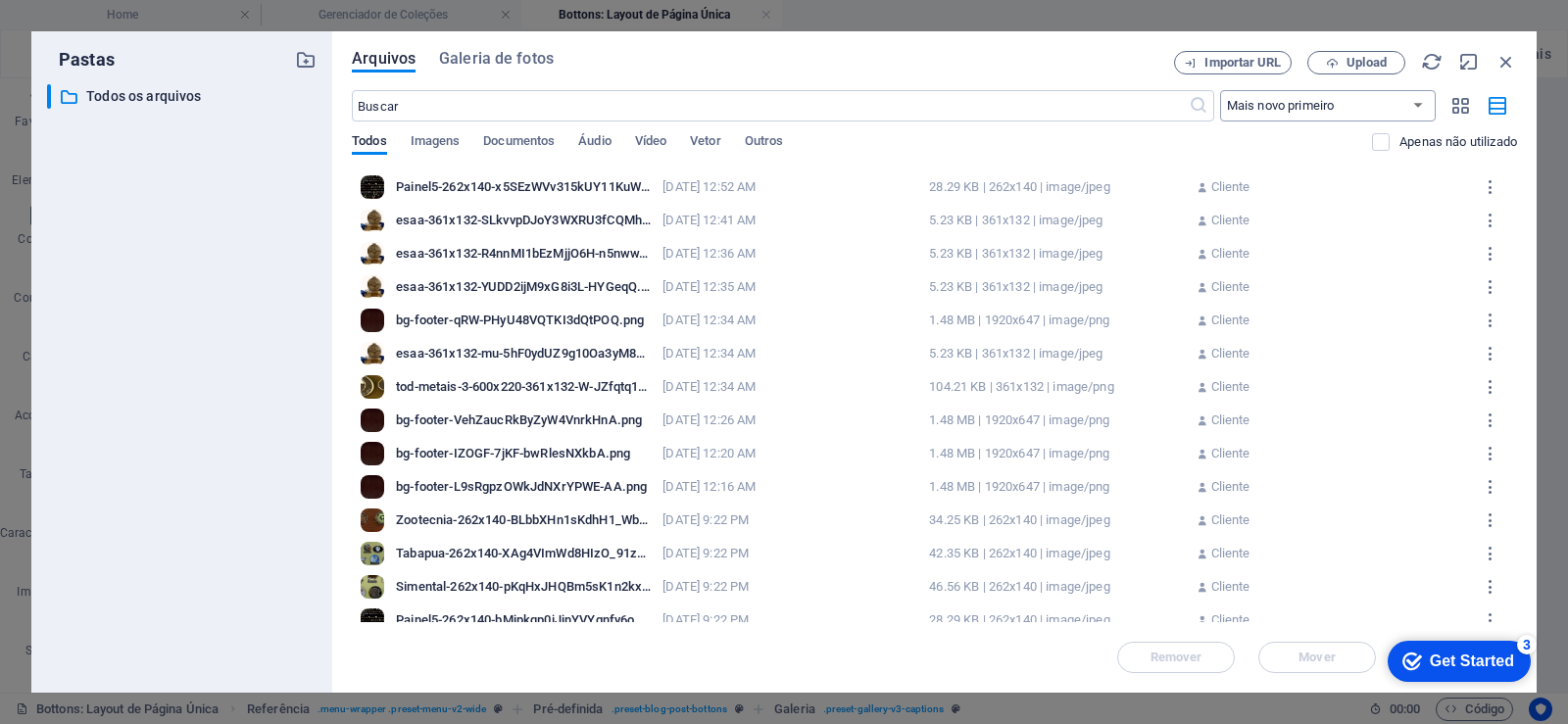
click at [1374, 105] on select "Mais novo primeiro Mais antigo primeiro Nome (A-Z) Nome (Z-A) Tamanho (0-9) Tam…" at bounding box center [1328, 106] width 216 height 31
click at [1460, 106] on icon "button" at bounding box center [1460, 106] width 23 height 22
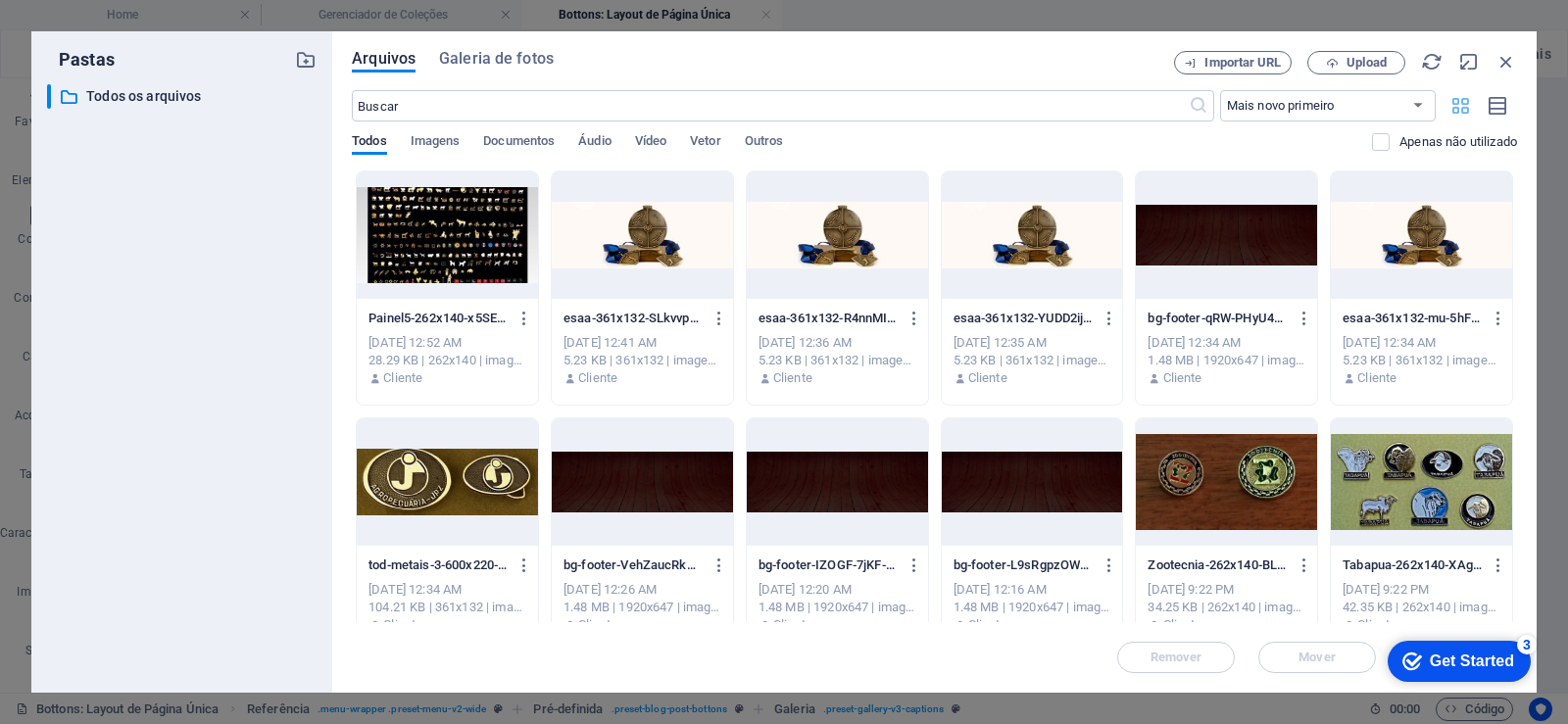
click at [1460, 106] on icon "button" at bounding box center [1460, 106] width 23 height 22
click at [1507, 113] on icon "button" at bounding box center [1498, 106] width 22 height 23
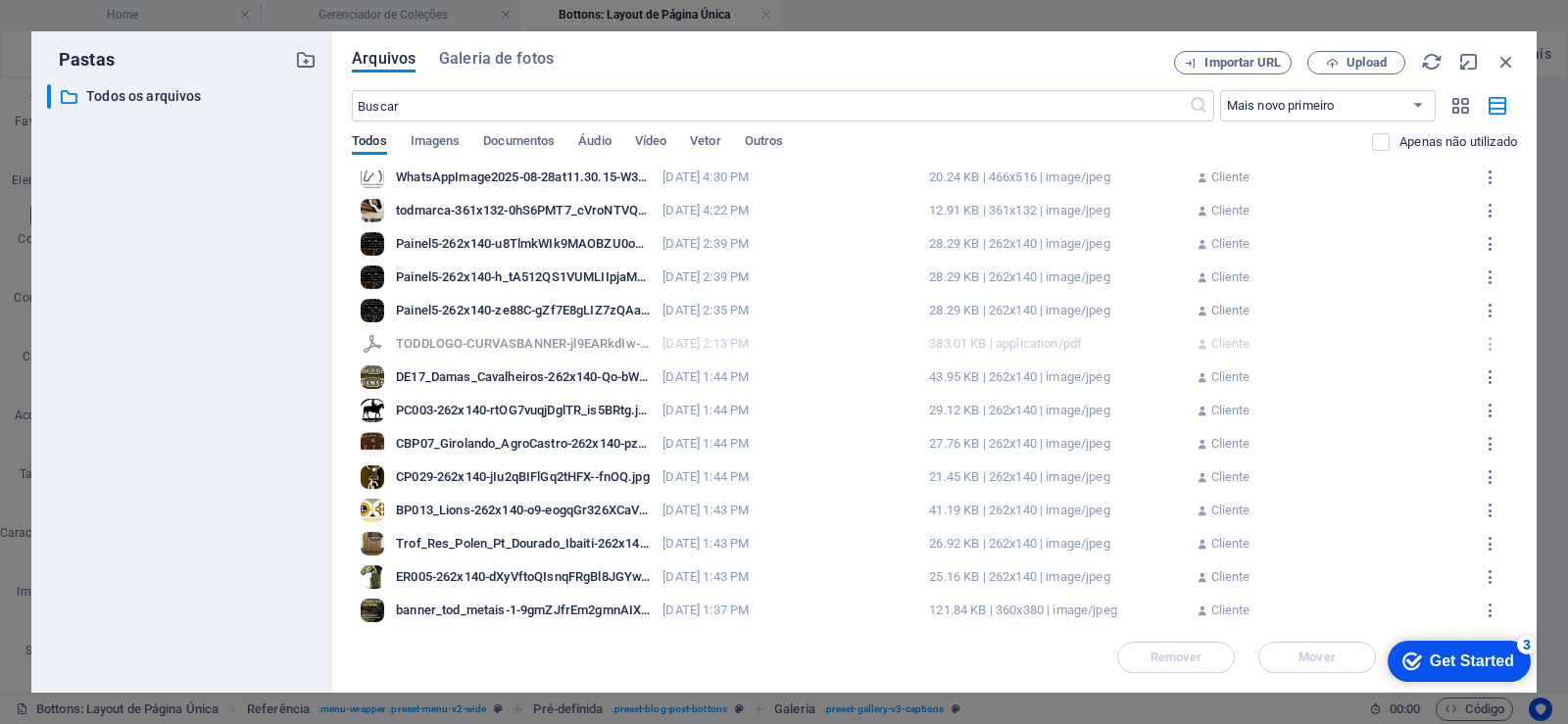
scroll to position [7174, 0]
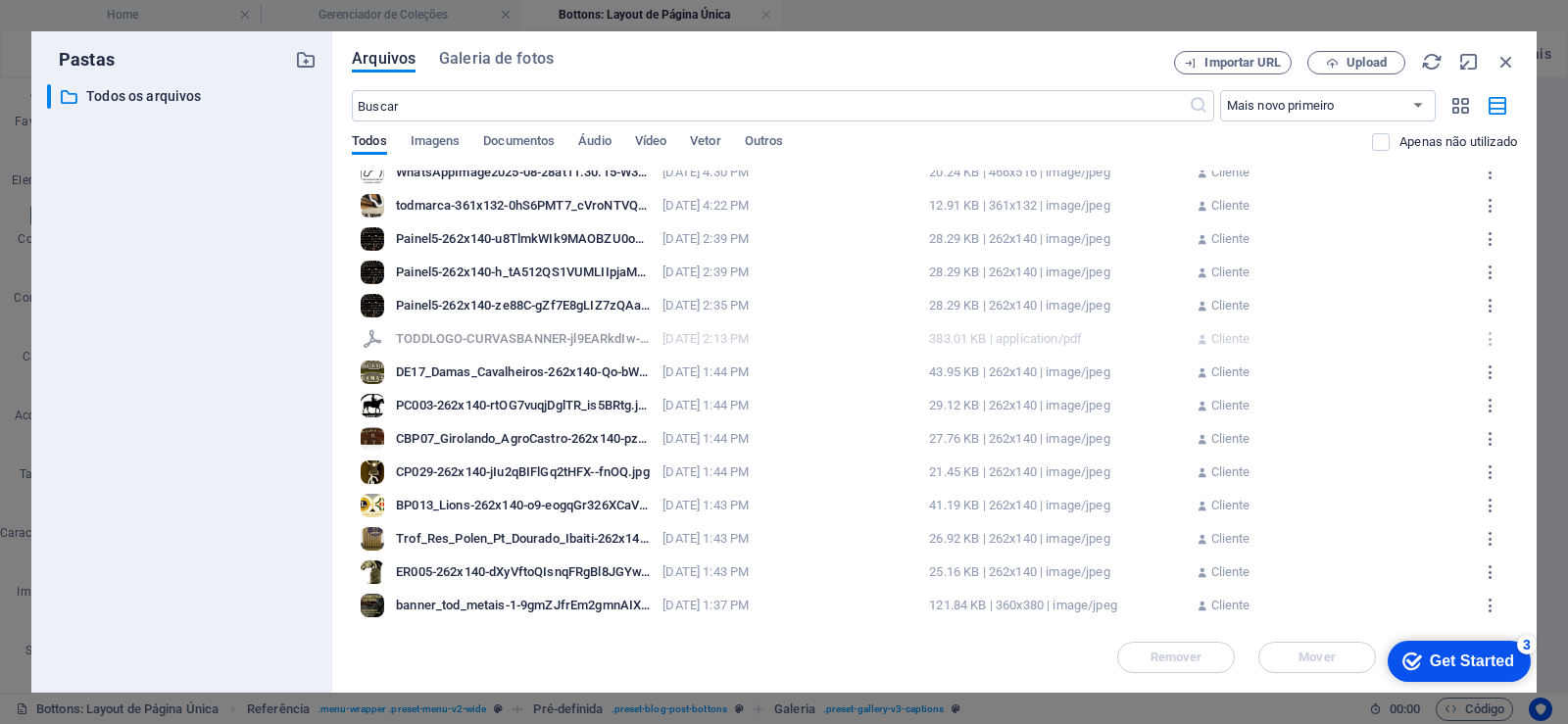
click at [522, 601] on div "banner_tod_metais-1-9gmZJfrEm2gmnAIX1Iwyog.jpg" at bounding box center [523, 605] width 255 height 18
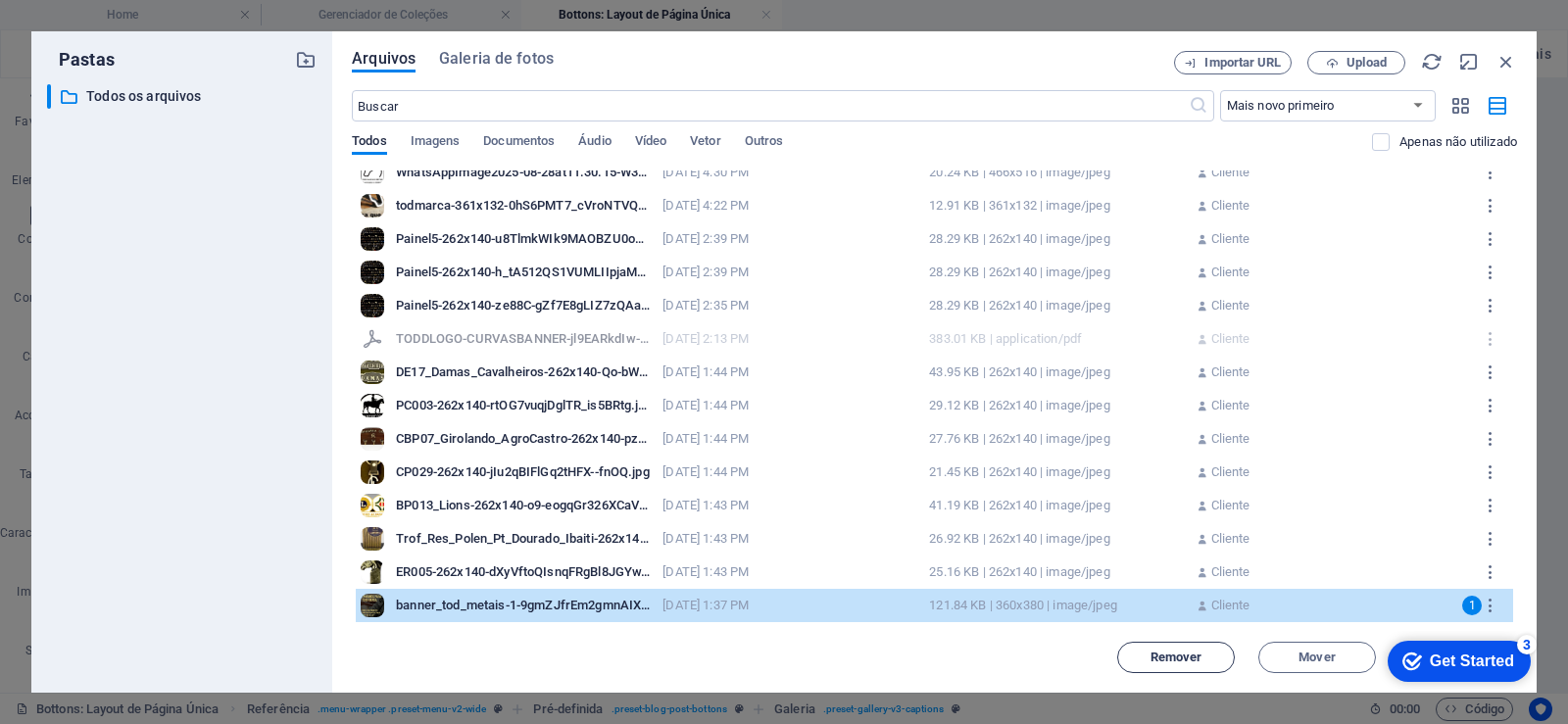
click at [1165, 657] on span "Remover" at bounding box center [1176, 657] width 52 height 12
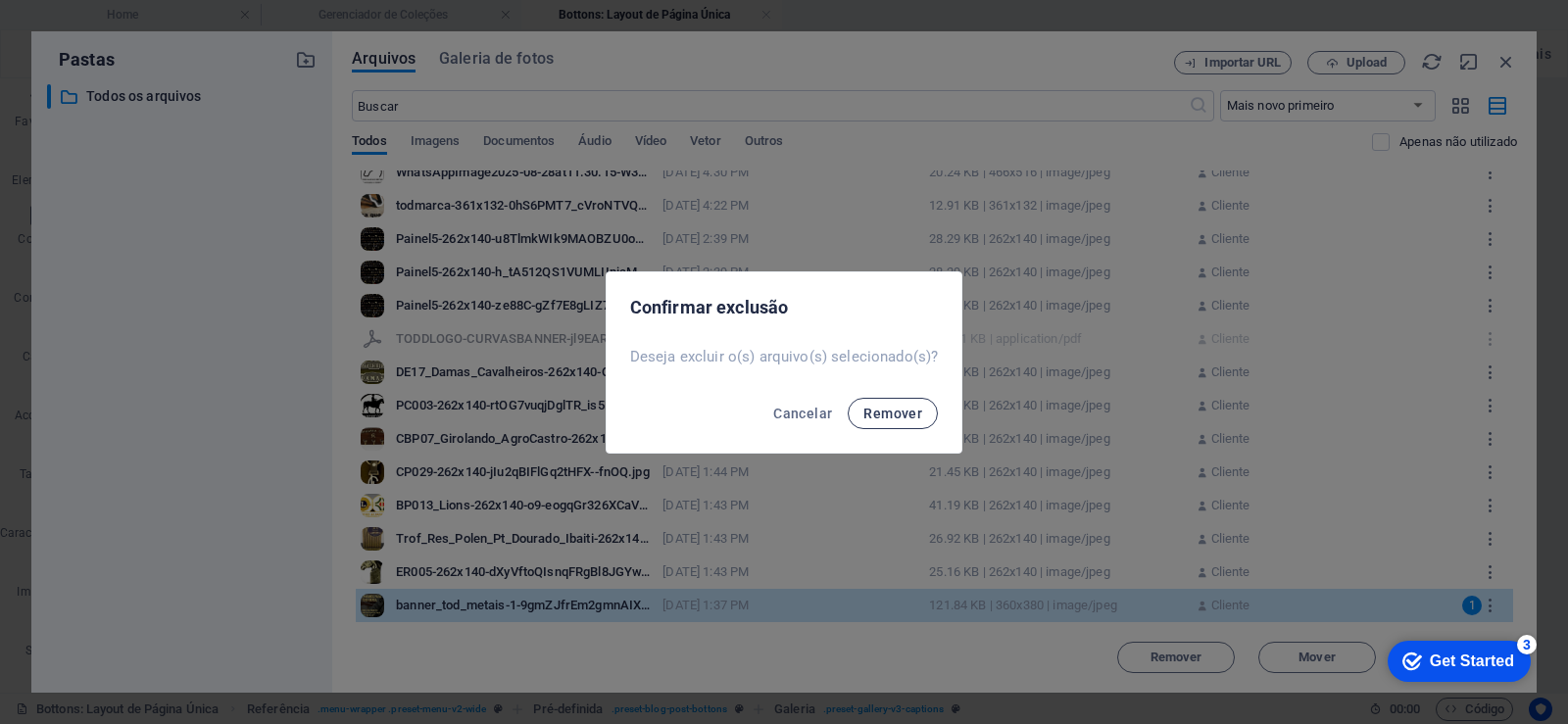
click at [893, 415] on span "Remover" at bounding box center [893, 413] width 59 height 16
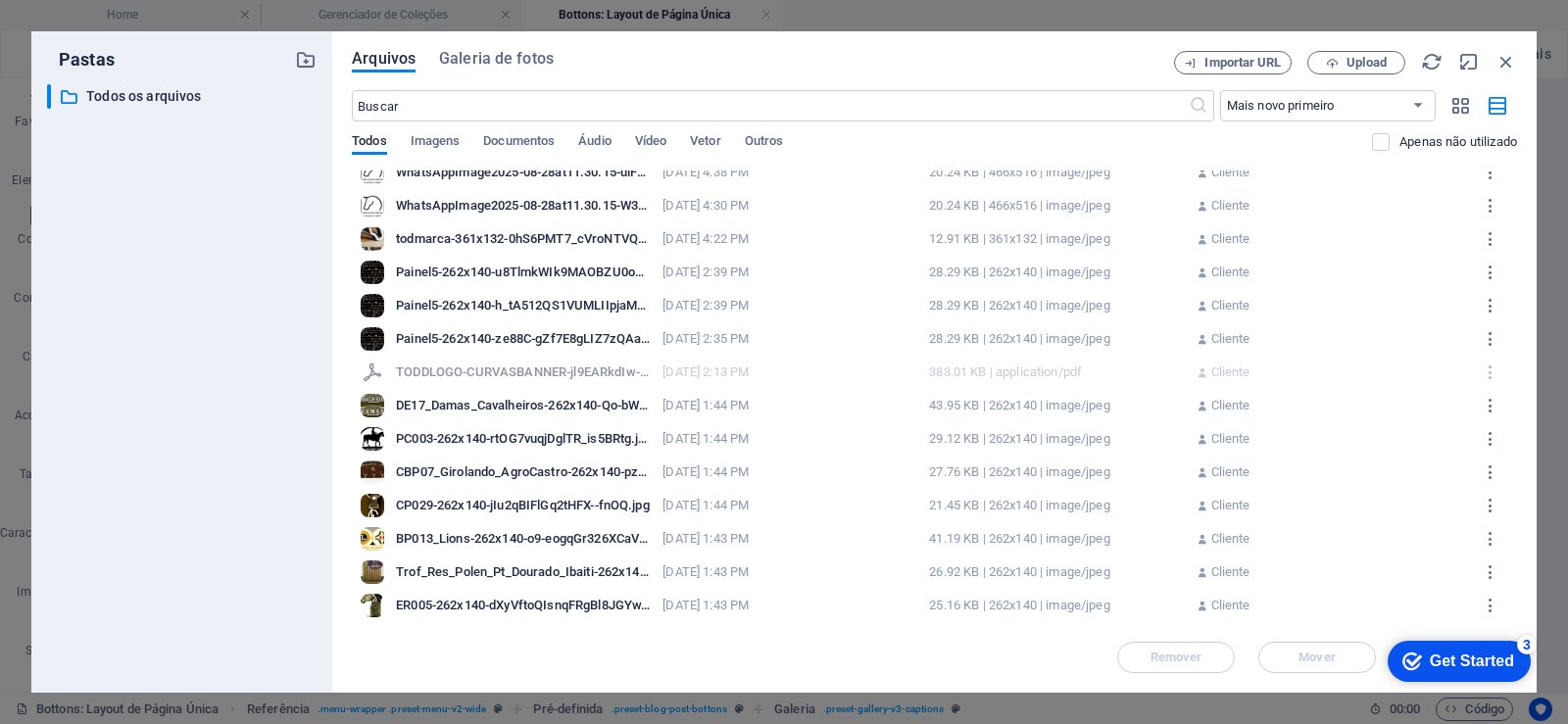
scroll to position [7141, 0]
click at [560, 603] on div "ER005-262x140-dXyVftoQIsnqFRgBl8JGYw.jpg" at bounding box center [523, 605] width 255 height 18
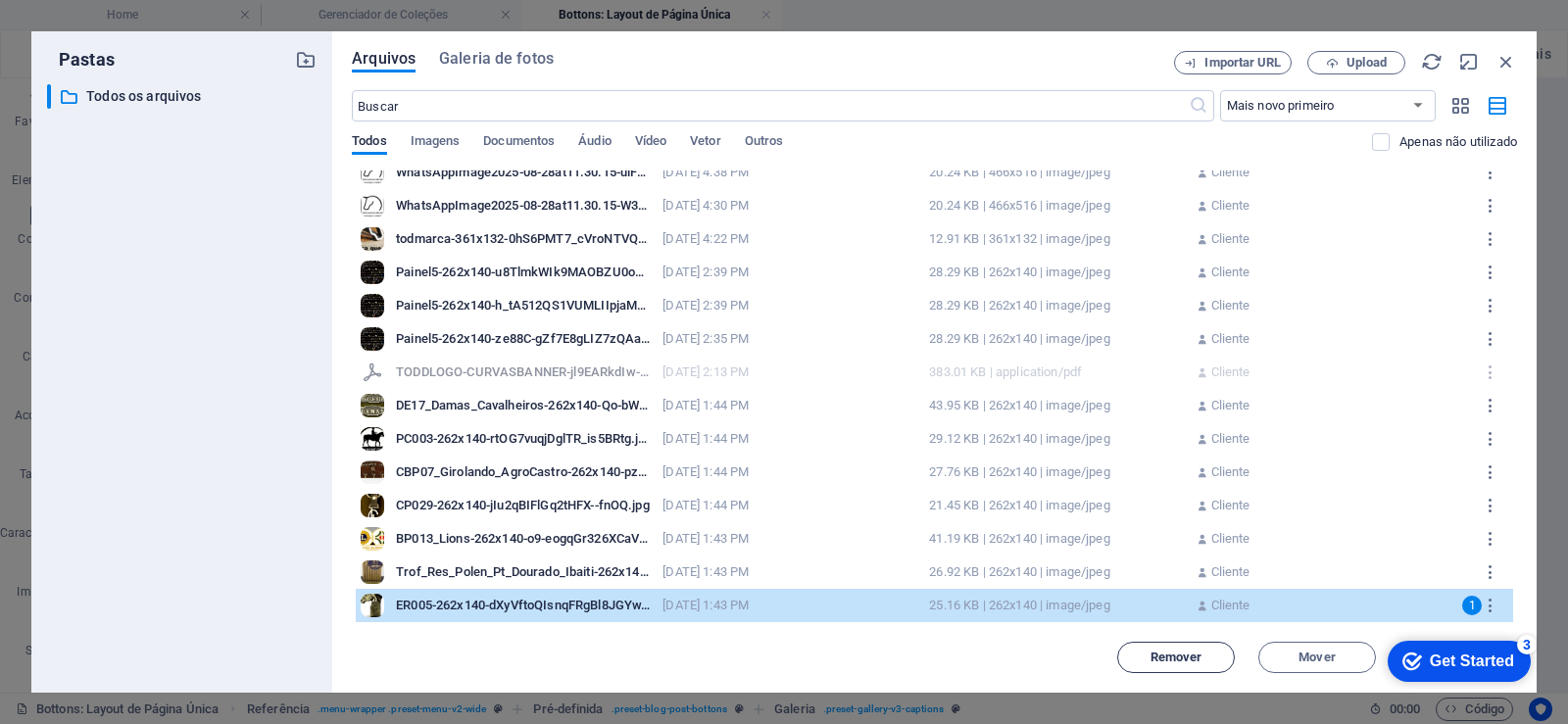
click at [1159, 659] on span "Remover" at bounding box center [1176, 657] width 52 height 12
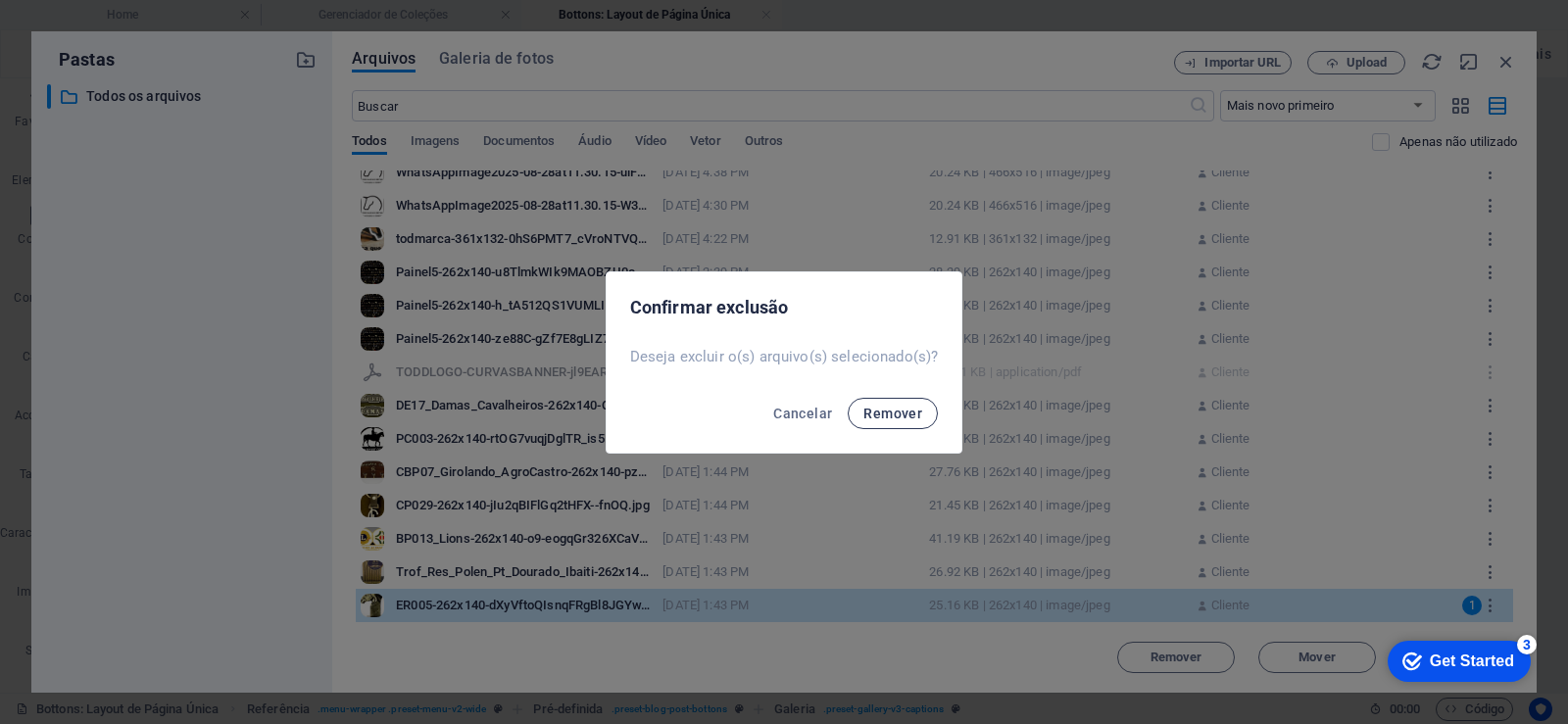
click at [889, 406] on span "Remover" at bounding box center [893, 413] width 59 height 16
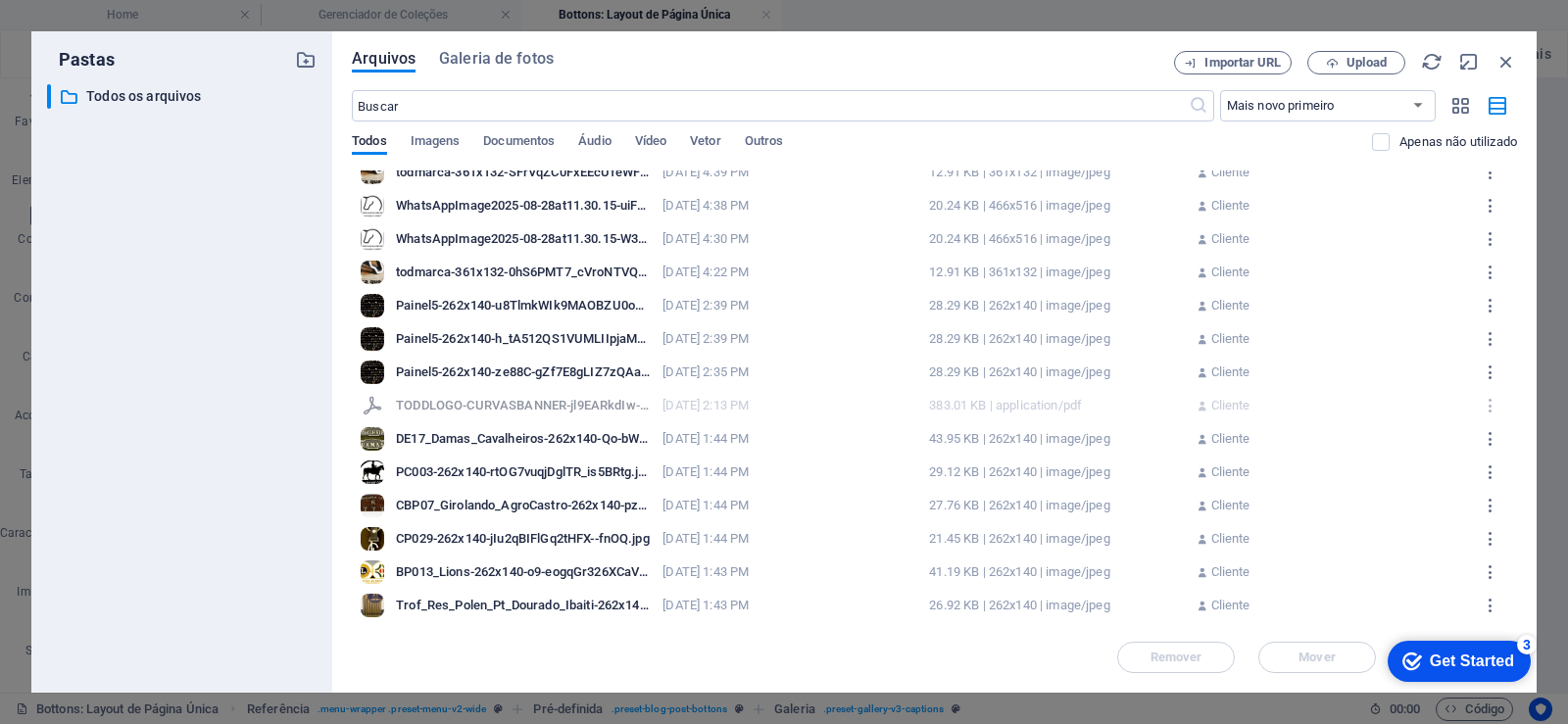
scroll to position [7108, 0]
click at [532, 602] on div "Trof_Res_Polen_Pt_Dourado_Ibaiti-262x140-3cquuqaQ5aYa76nMbnR1PQ.jpg" at bounding box center [523, 605] width 255 height 18
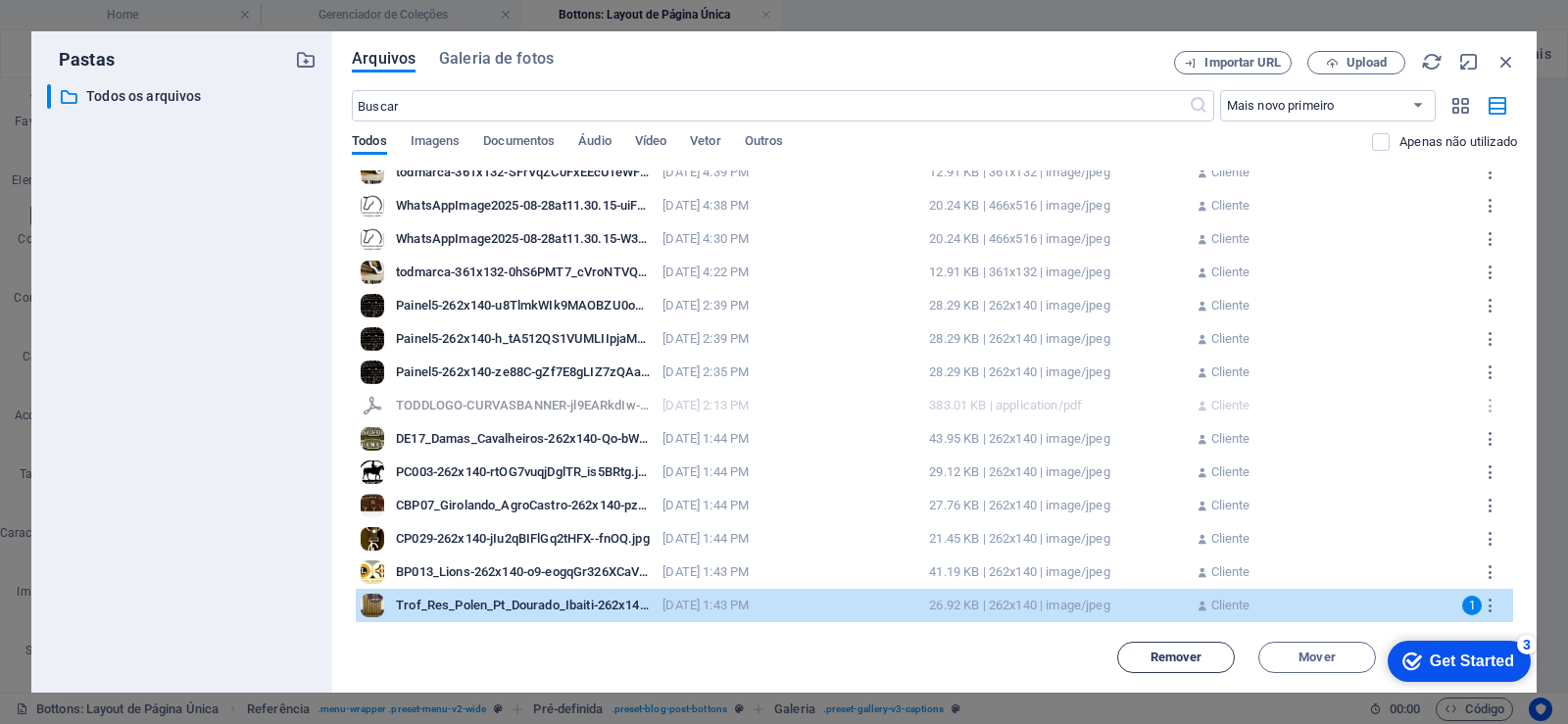
click at [1168, 661] on span "Remover" at bounding box center [1176, 657] width 52 height 12
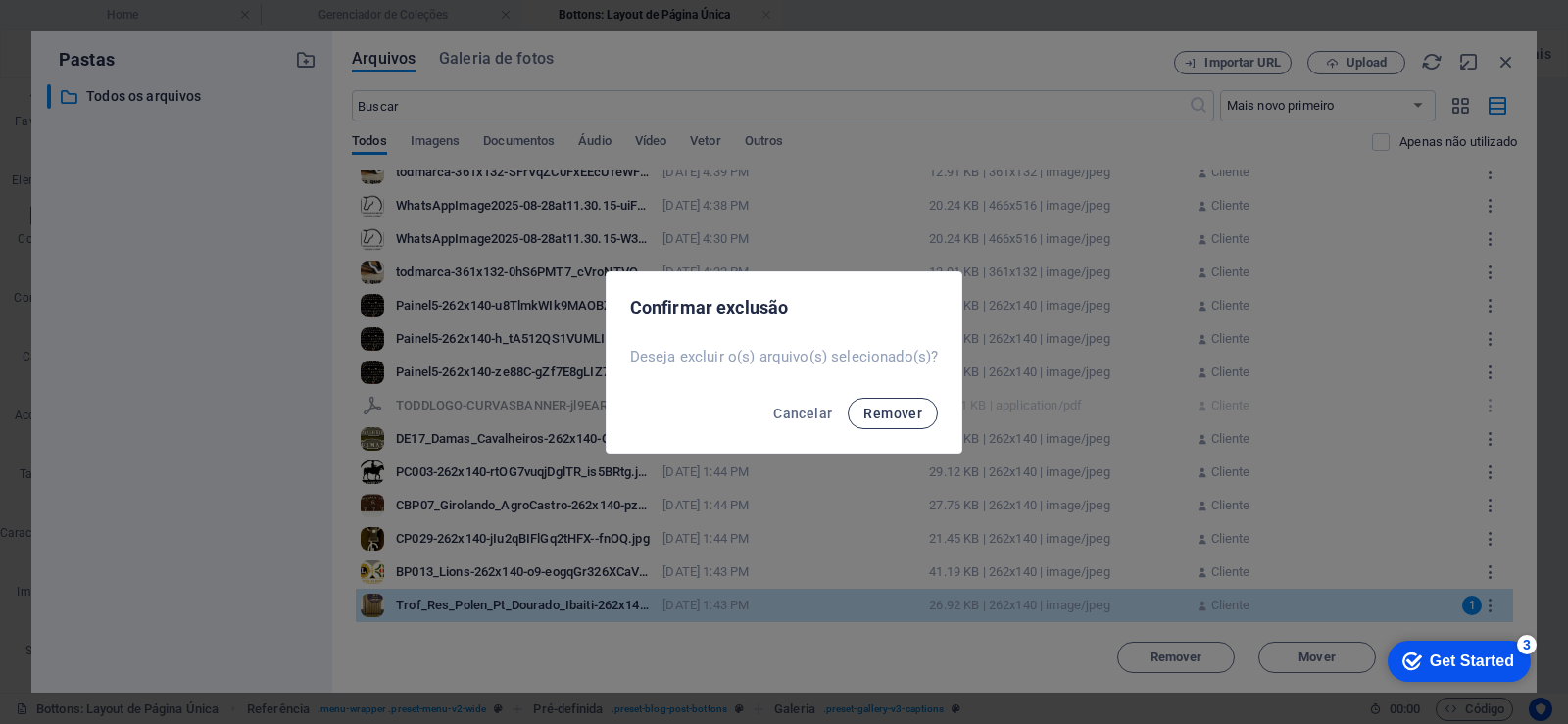
click at [898, 418] on span "Remover" at bounding box center [893, 413] width 59 height 16
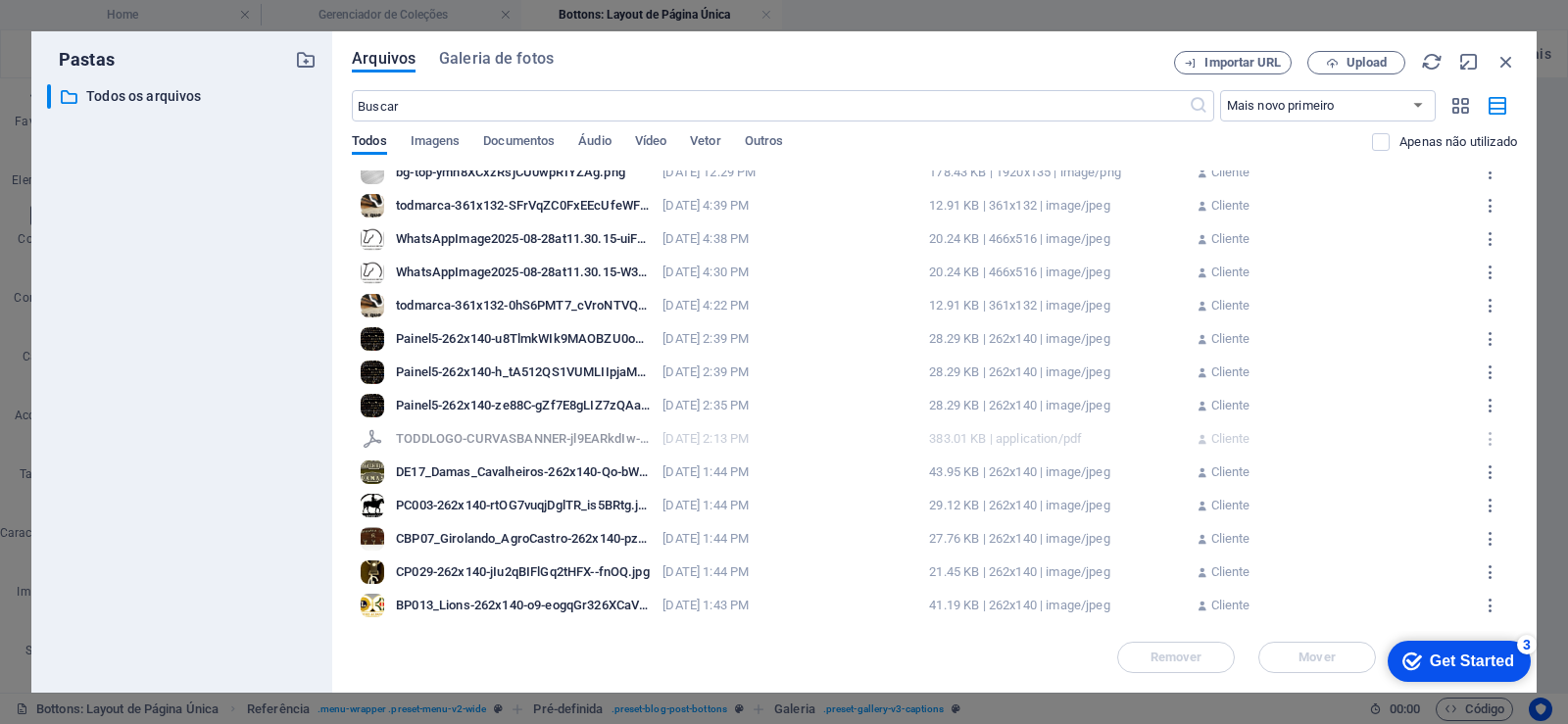
scroll to position [7074, 0]
click at [504, 601] on div "BP013_Lions-262x140-o9-eogqGr326XCaVaRPICQ.jpg" at bounding box center [523, 605] width 255 height 18
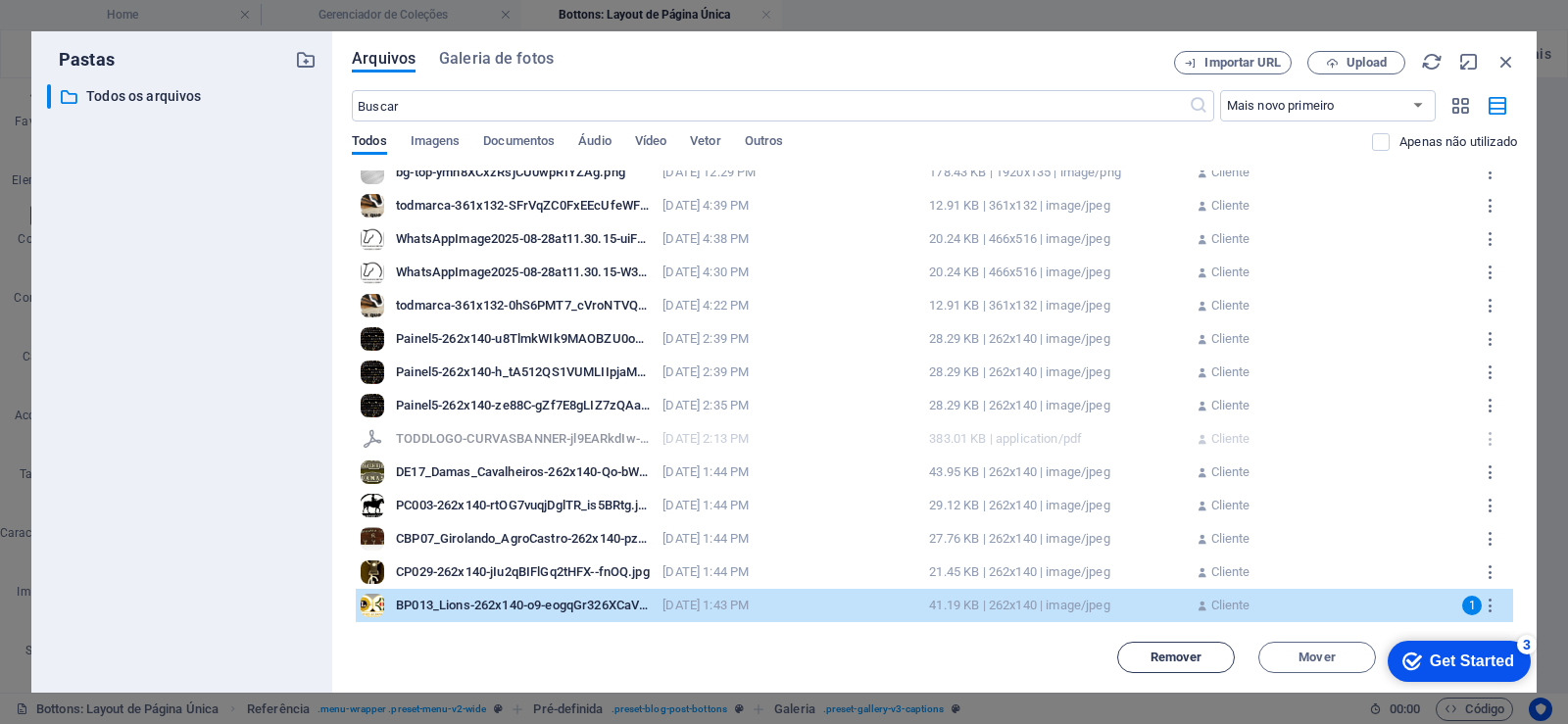
click at [1193, 656] on span "Remover" at bounding box center [1176, 657] width 52 height 12
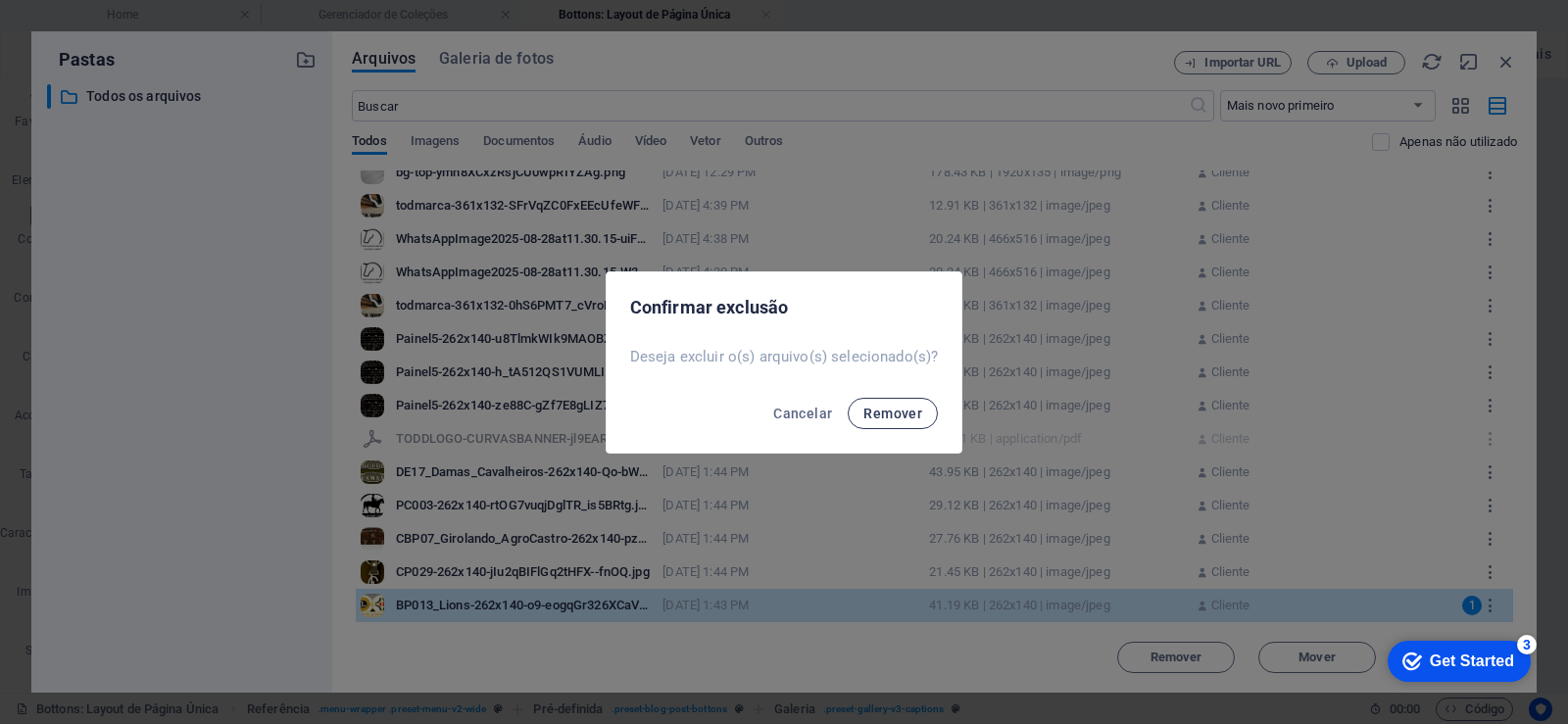
click at [898, 416] on span "Remover" at bounding box center [893, 413] width 59 height 16
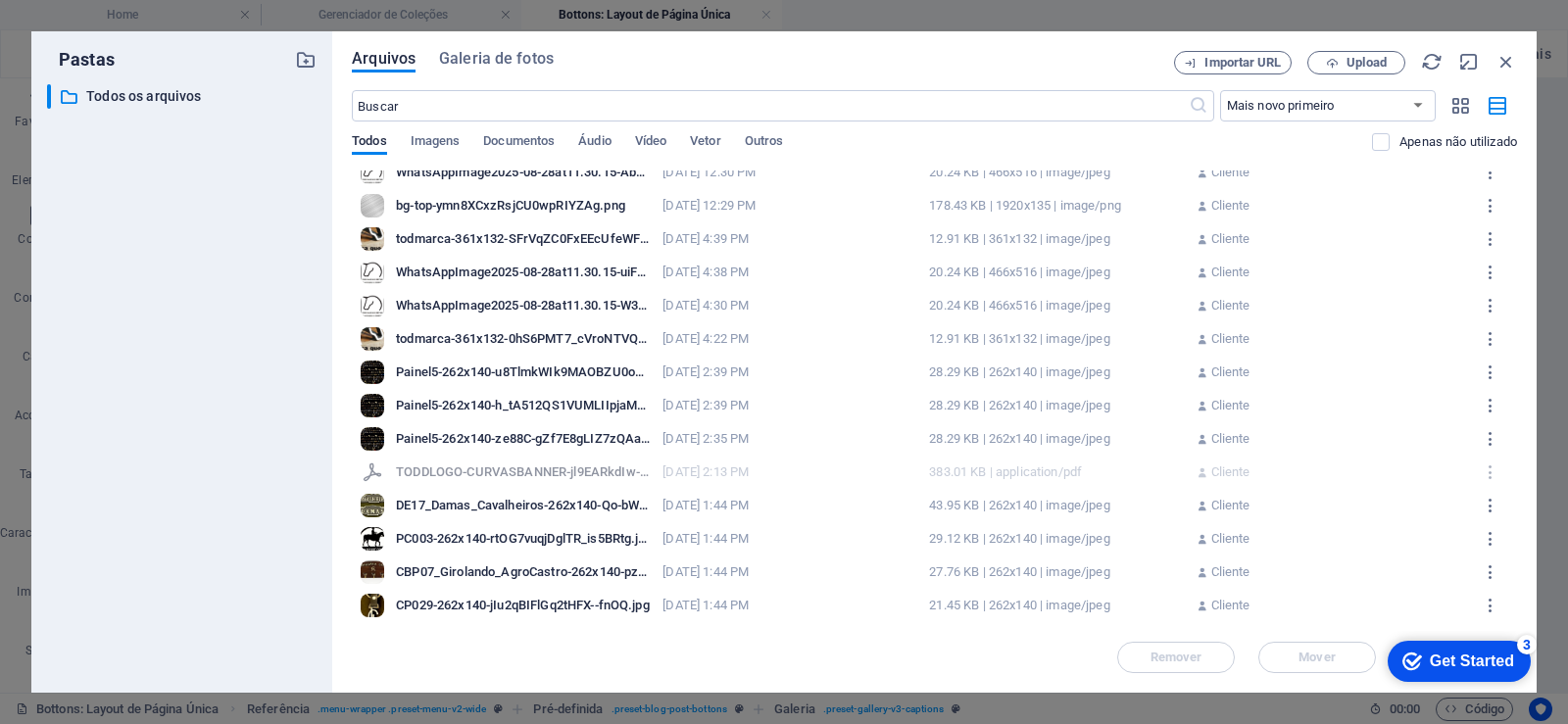
scroll to position [7041, 0]
click at [507, 609] on div "CP029-262x140-jIu2qBIFlGq2tHFX--fnOQ.jpg" at bounding box center [523, 605] width 255 height 18
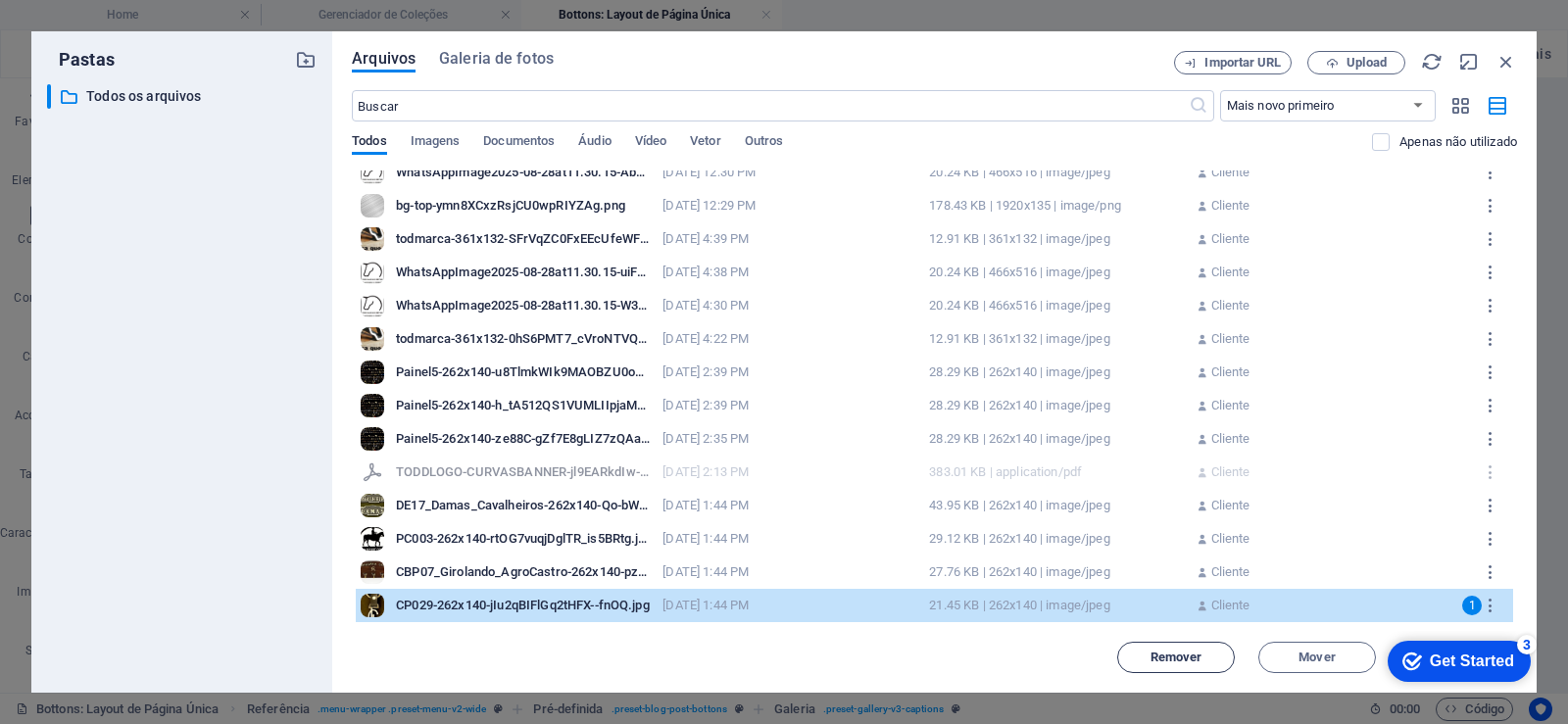
click at [1170, 660] on span "Remover" at bounding box center [1176, 657] width 52 height 12
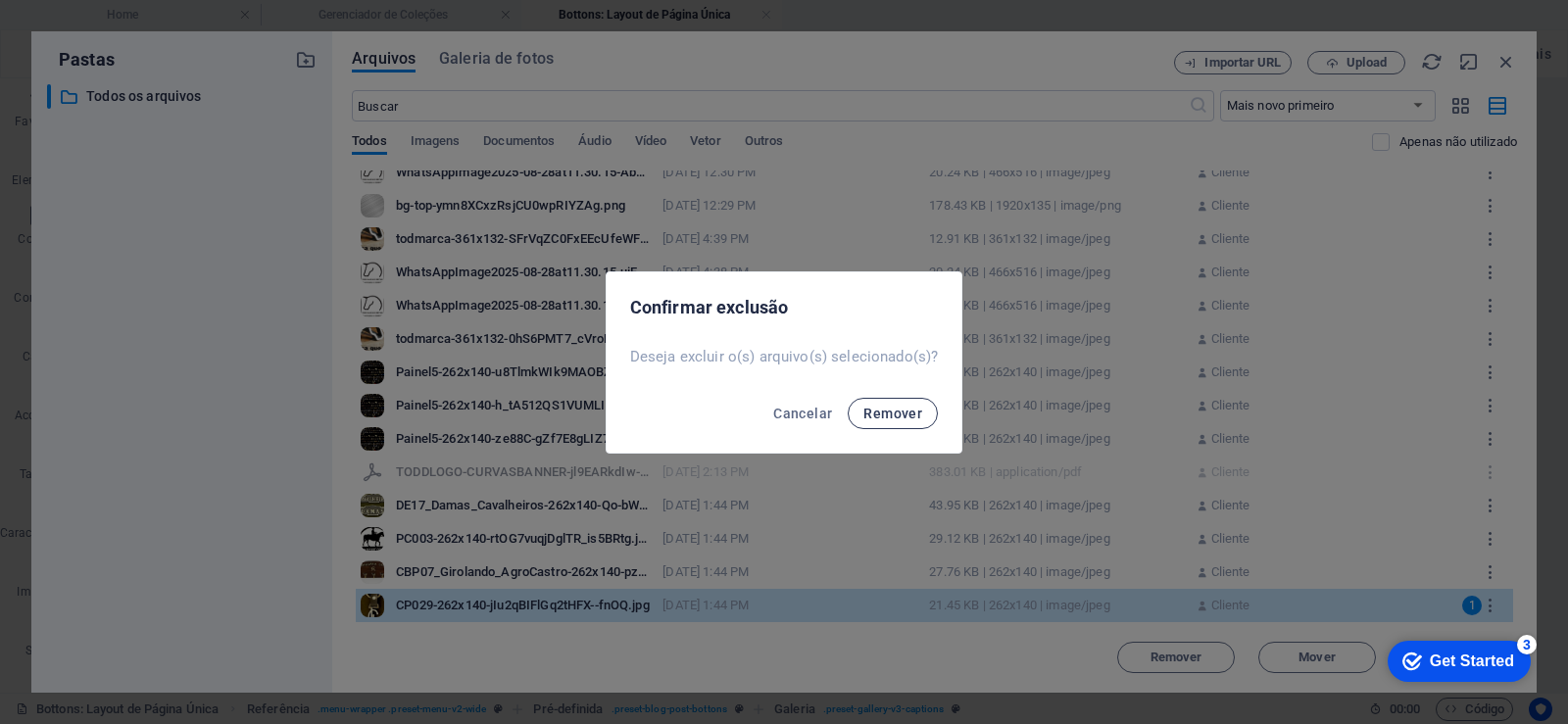
click at [885, 409] on span "Remover" at bounding box center [893, 413] width 59 height 16
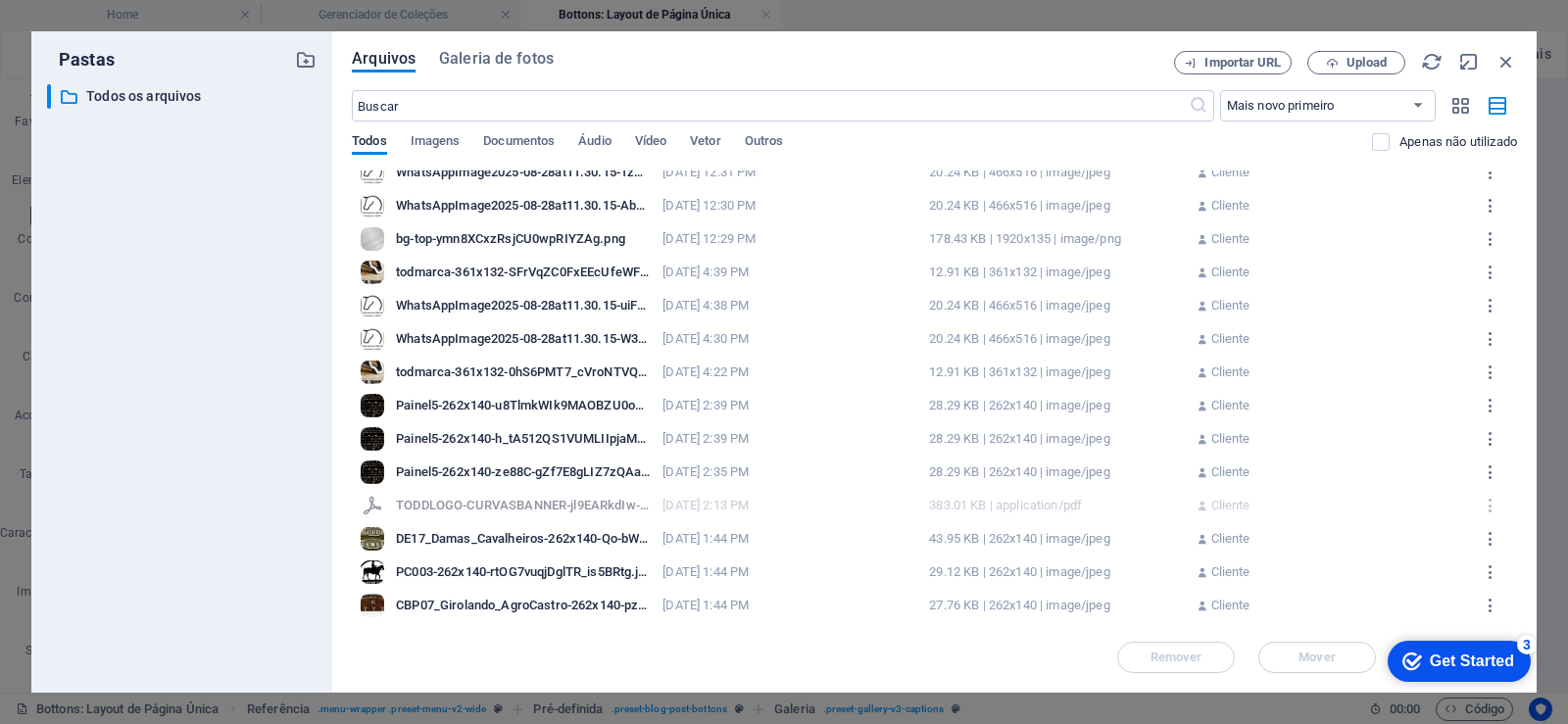
scroll to position [7008, 0]
click at [527, 610] on div "CBP07_Girolando_AgroCastro-262x140-pzatxMMBpqRm_CyKTQ2uPw.jpg" at bounding box center [523, 605] width 255 height 18
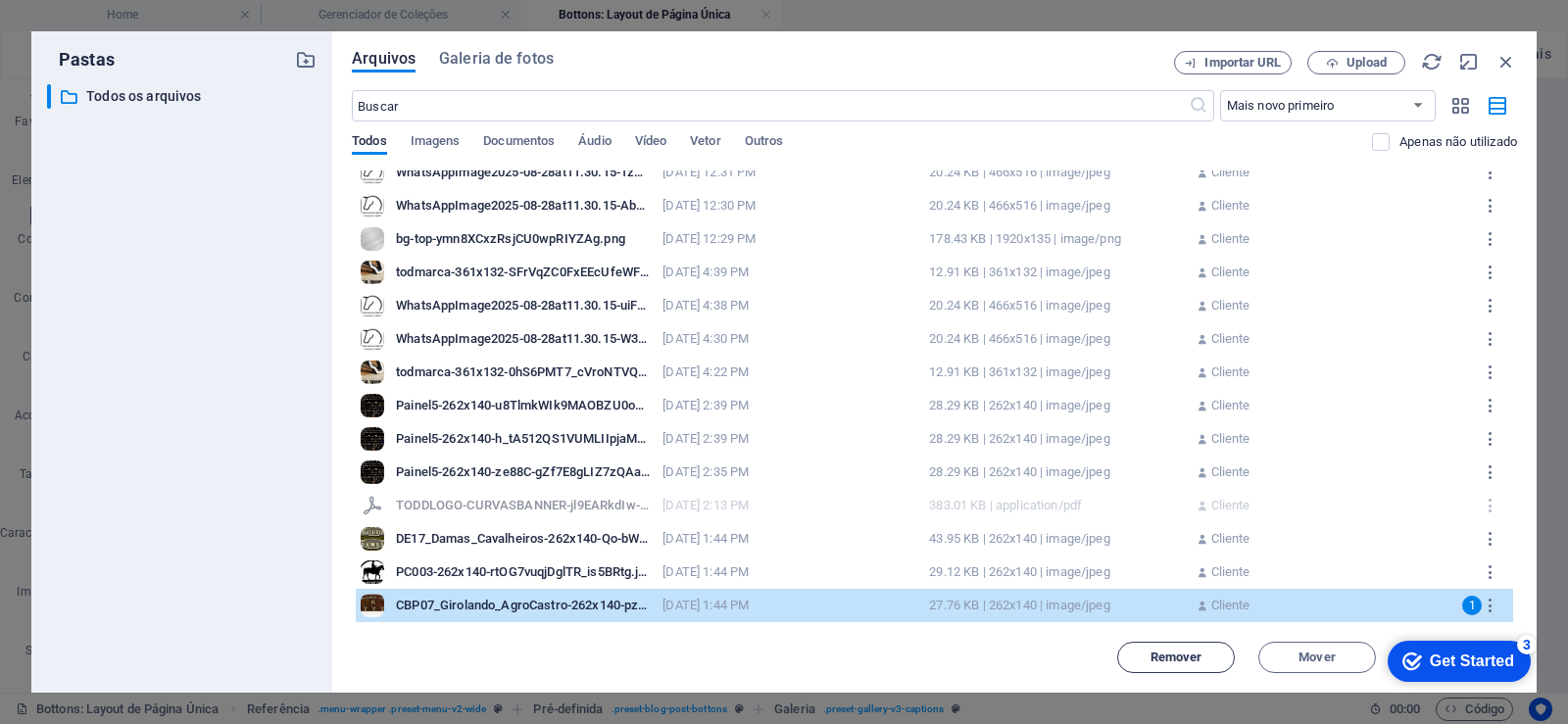
click at [1169, 665] on button "Remover" at bounding box center [1176, 657] width 118 height 31
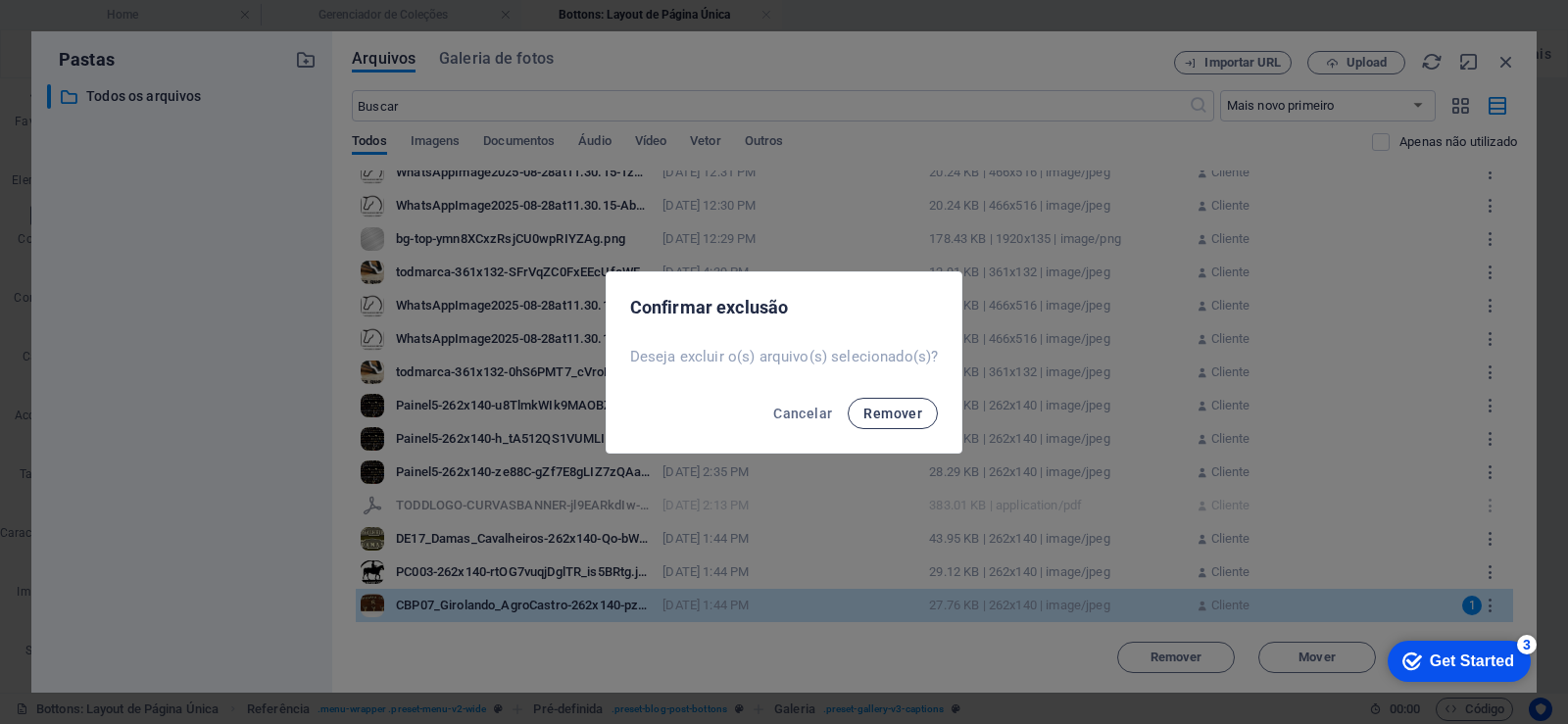
click at [881, 413] on span "Remover" at bounding box center [893, 413] width 59 height 16
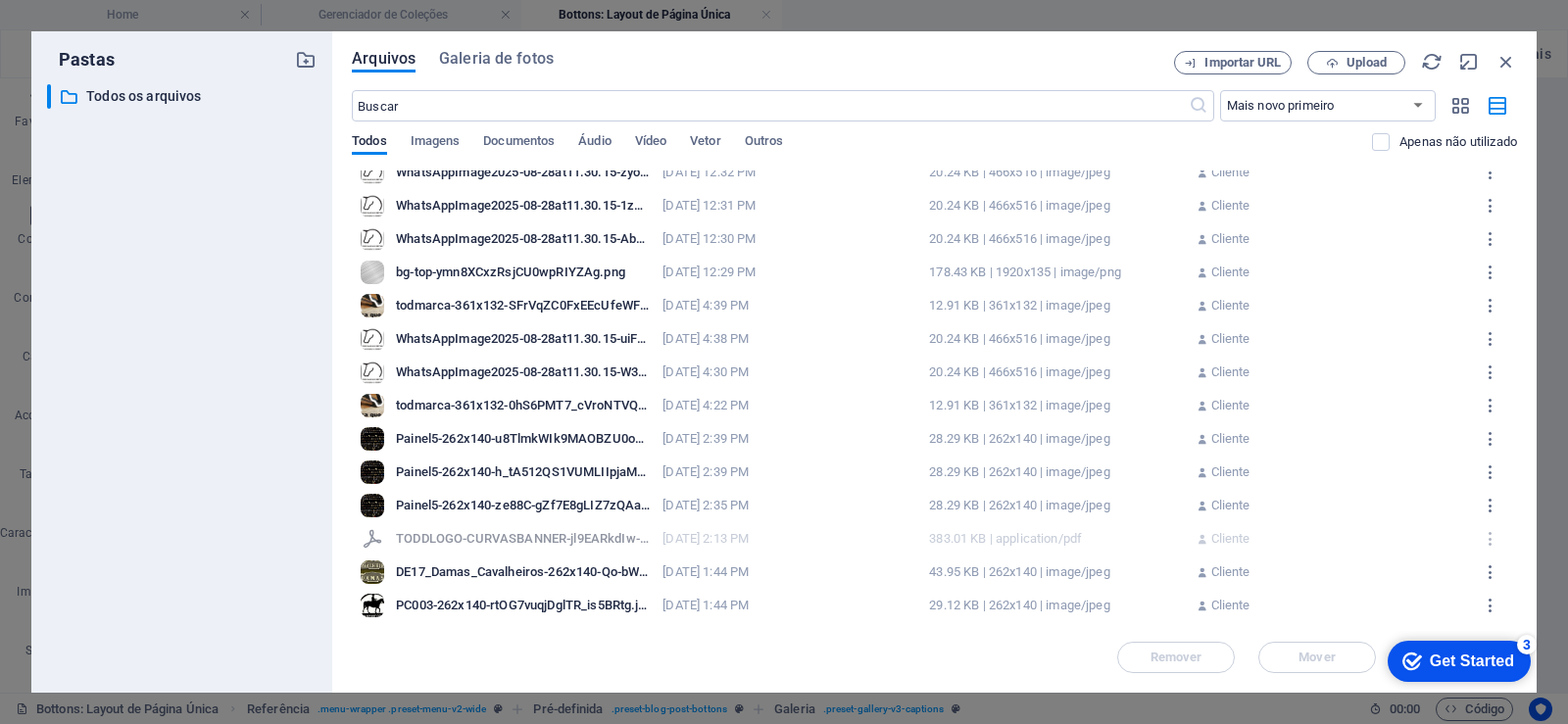
scroll to position [6975, 0]
click at [512, 611] on div "PC003-262x140-rtOG7vuqjDglTR_is5BRtg.jpg" at bounding box center [523, 605] width 255 height 18
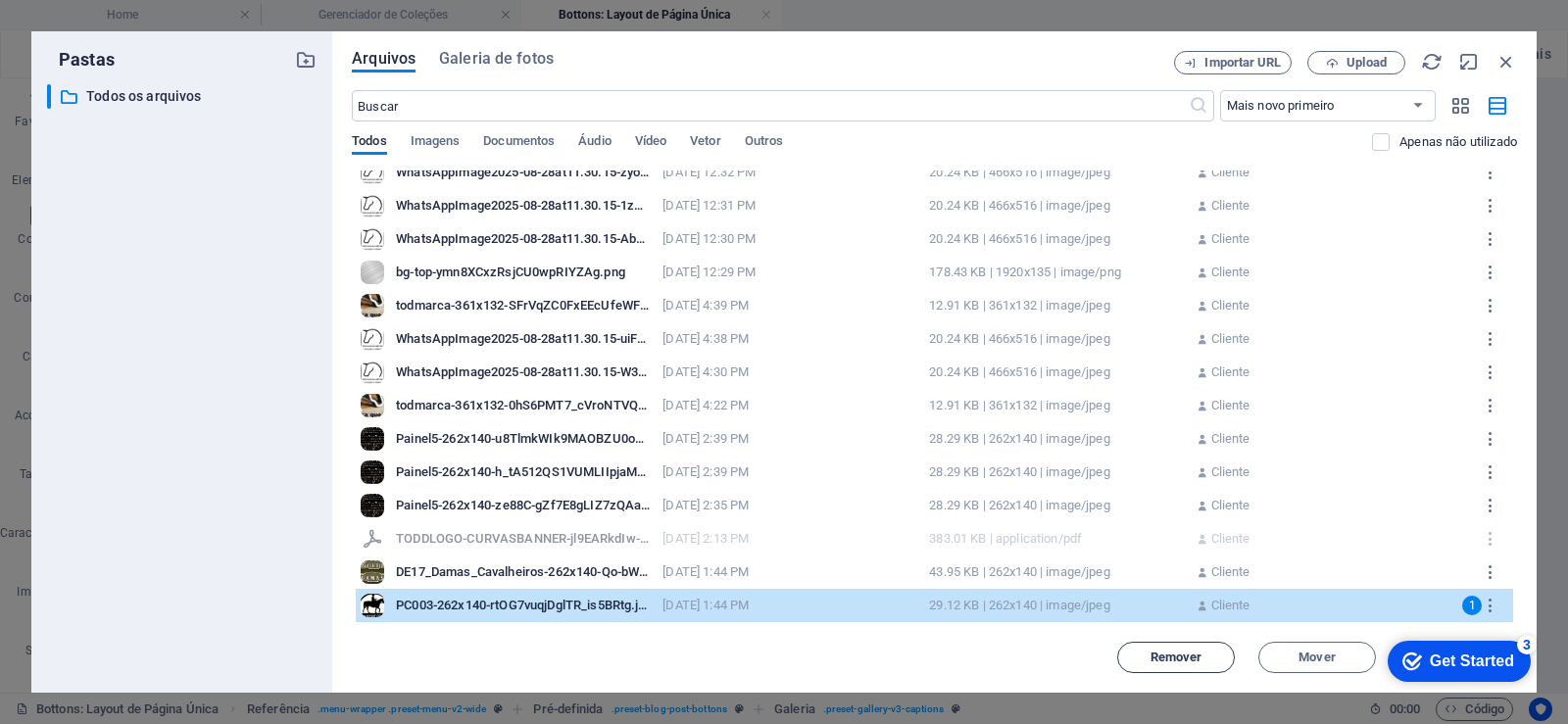
click at [1134, 665] on button "Remover" at bounding box center [1176, 657] width 118 height 31
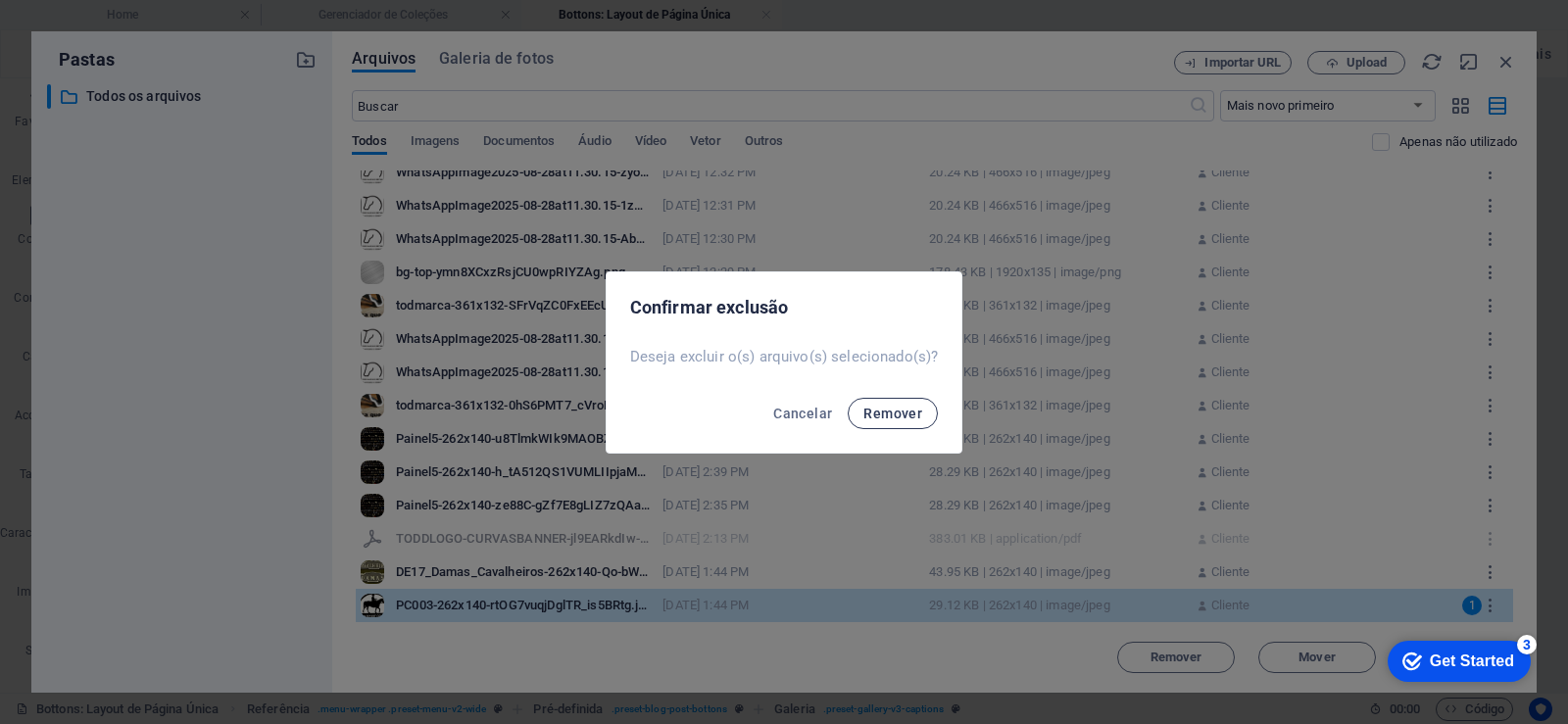
click at [902, 416] on span "Remover" at bounding box center [893, 413] width 59 height 16
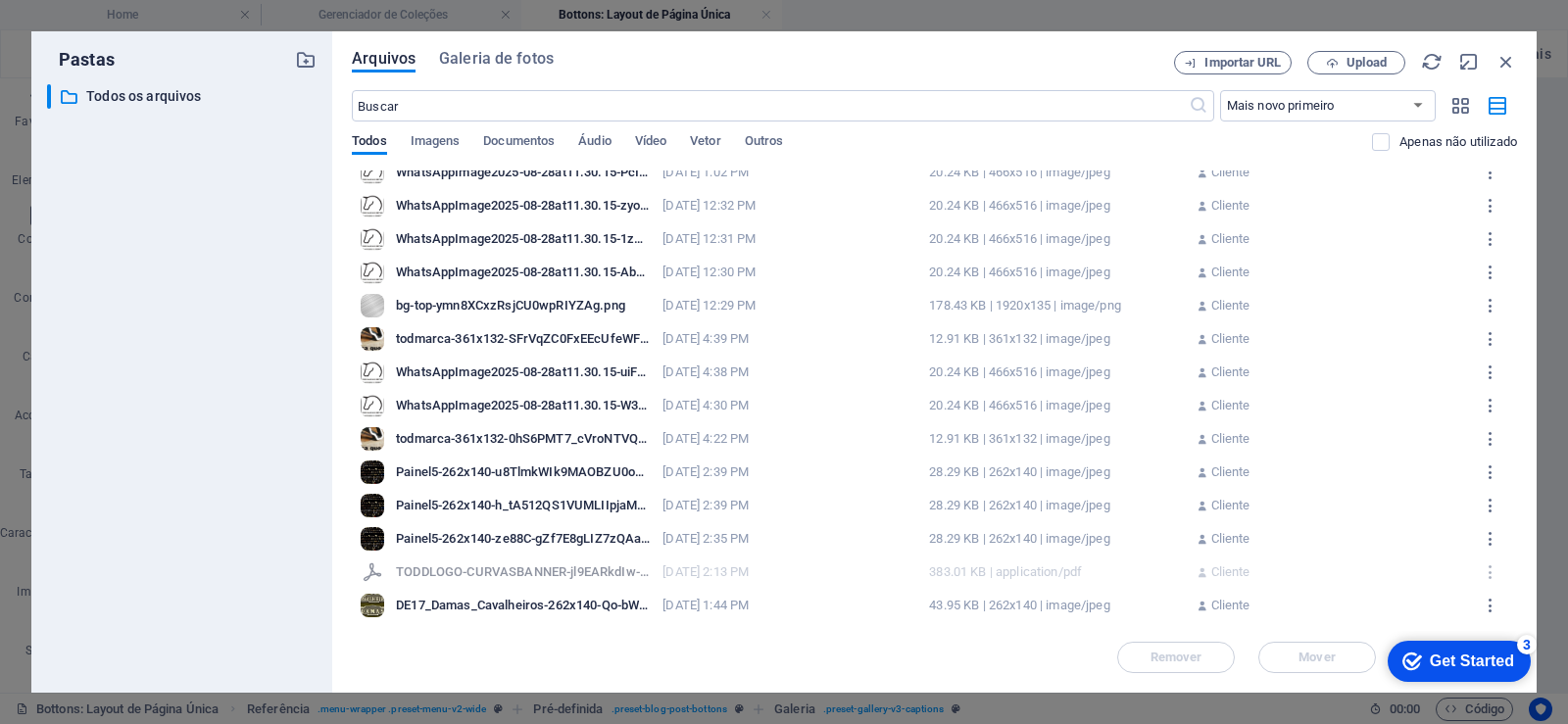
scroll to position [6941, 0]
click at [481, 606] on div "DE17_Damas_Cavalheiros-262x140-Qo-bW7LmHEPyFI4UooQDsQ.jpg" at bounding box center [523, 605] width 255 height 18
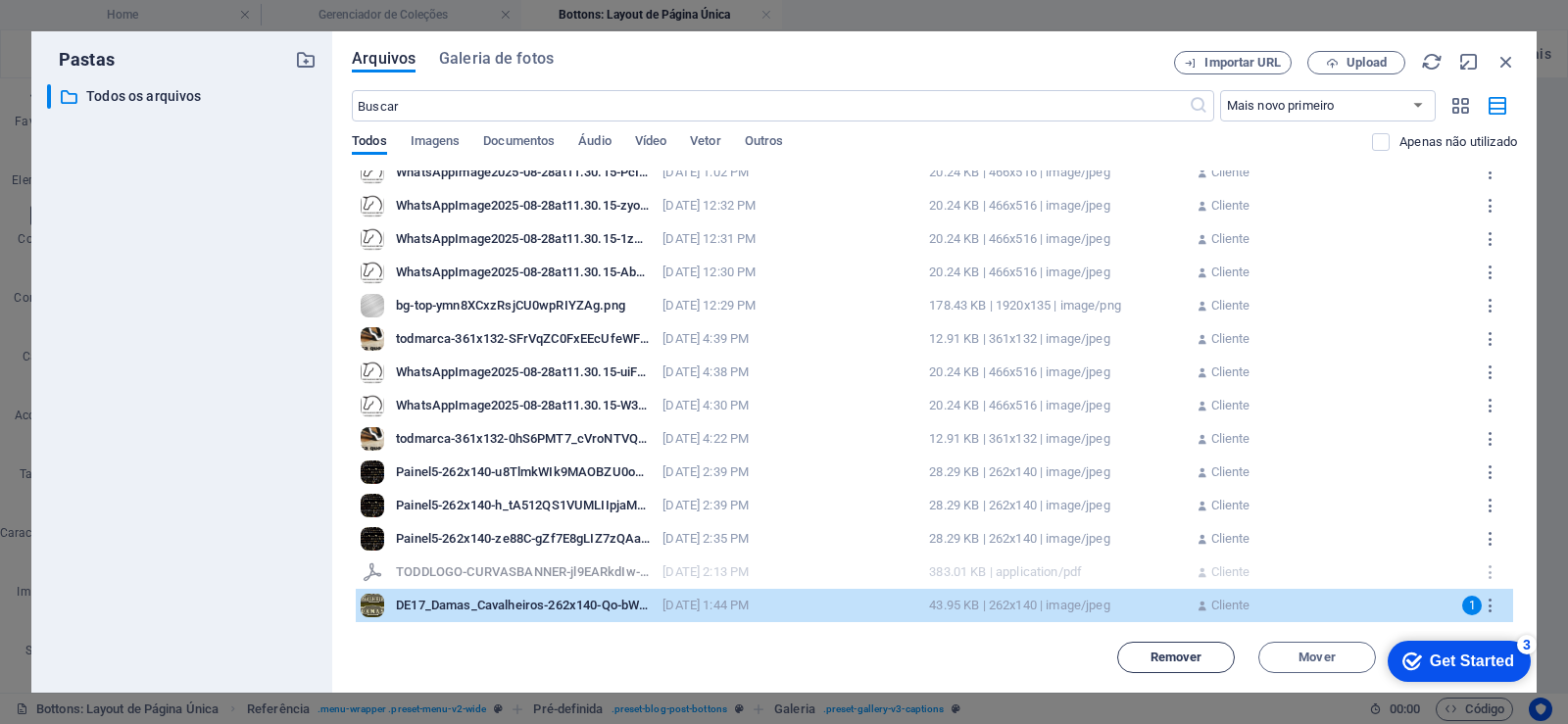
click at [1185, 662] on span "Remover" at bounding box center [1176, 657] width 52 height 12
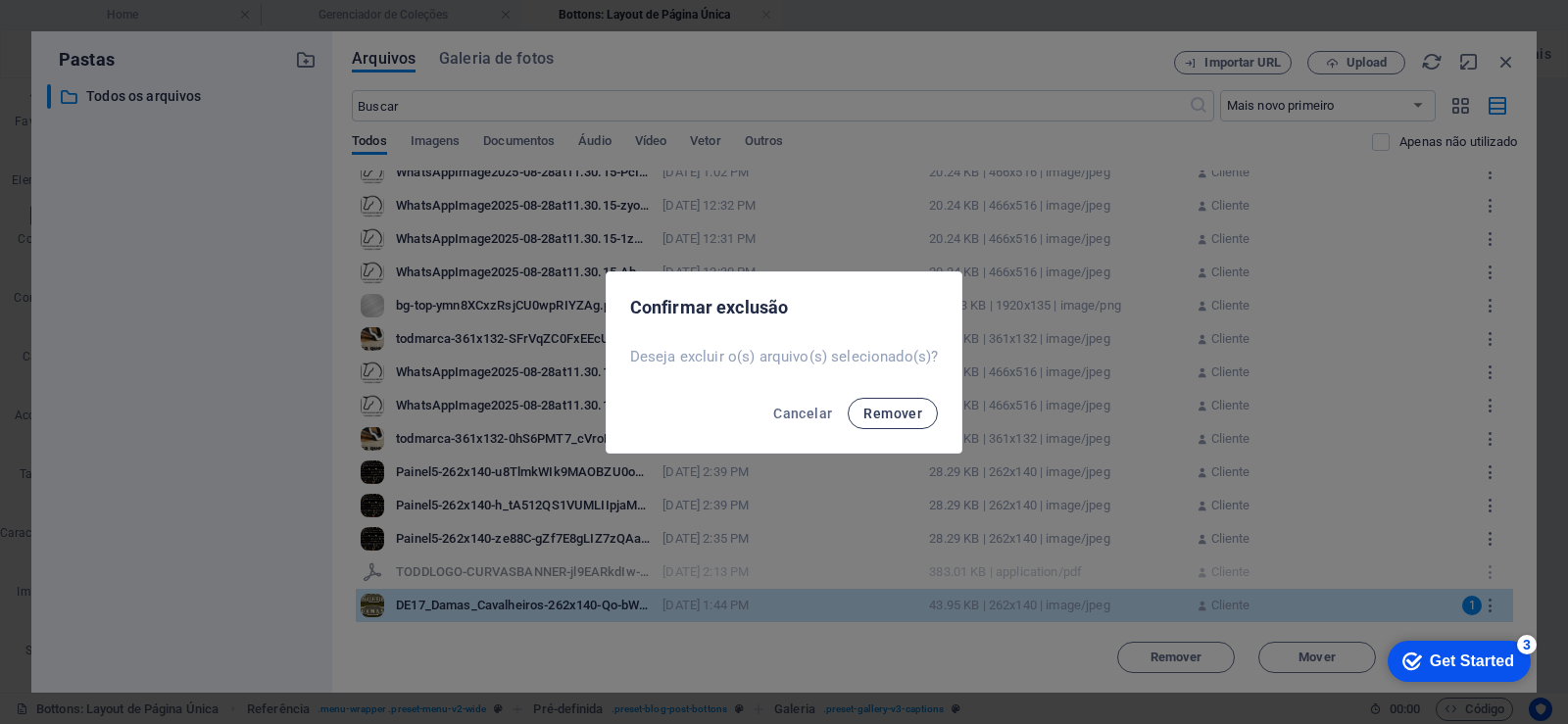
click at [878, 413] on span "Remover" at bounding box center [893, 413] width 59 height 16
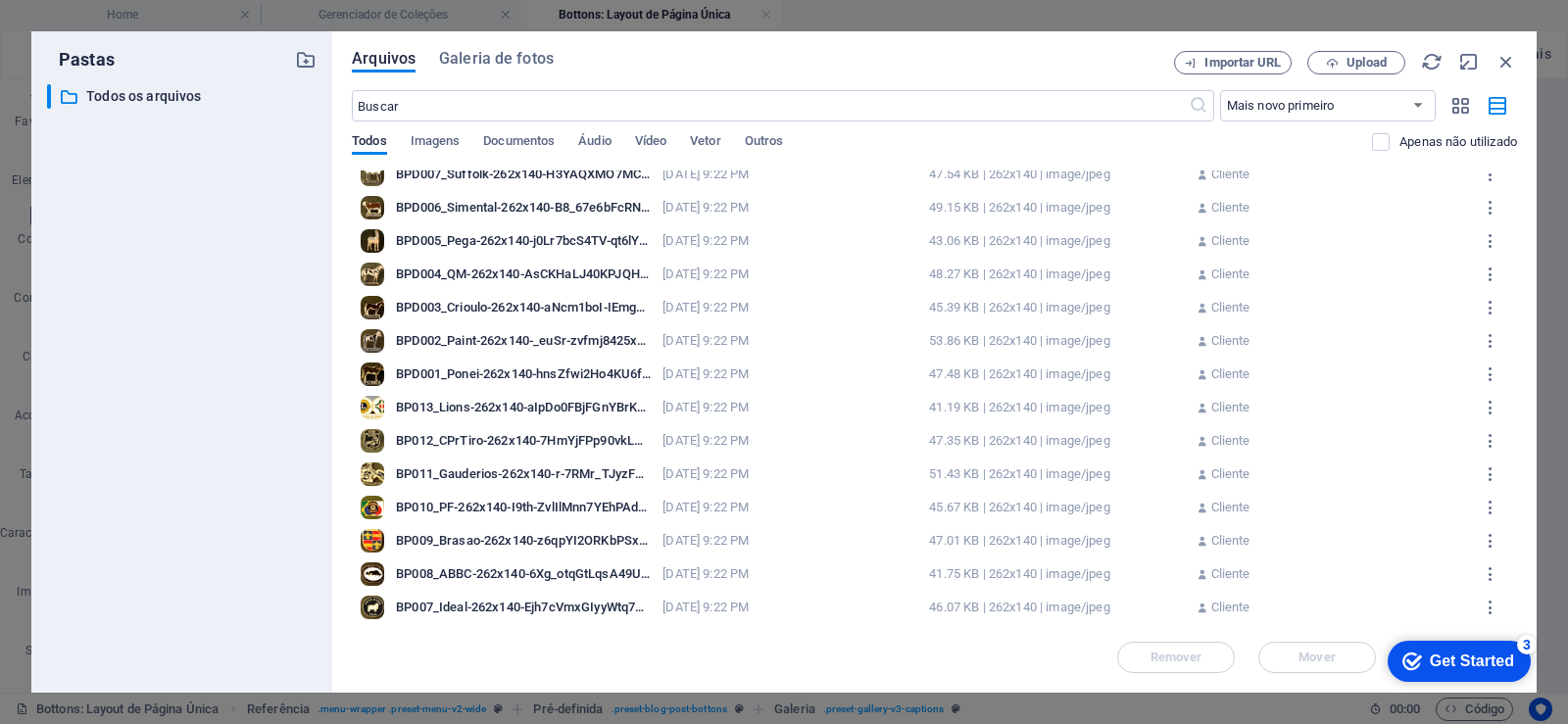
scroll to position [326, 0]
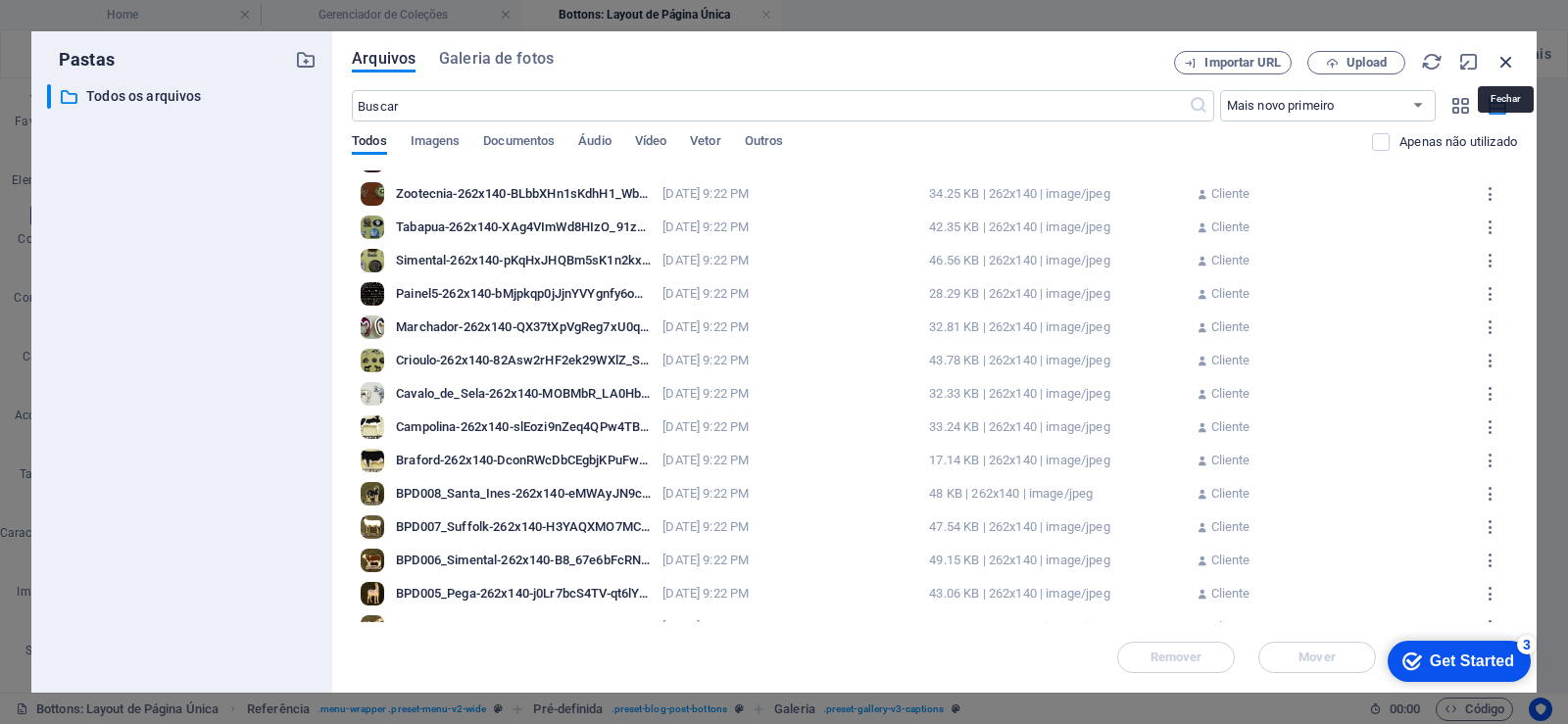
drag, startPoint x: 1502, startPoint y: 60, endPoint x: 587, endPoint y: 363, distance: 963.9
click at [1502, 60] on icon "button" at bounding box center [1506, 62] width 22 height 22
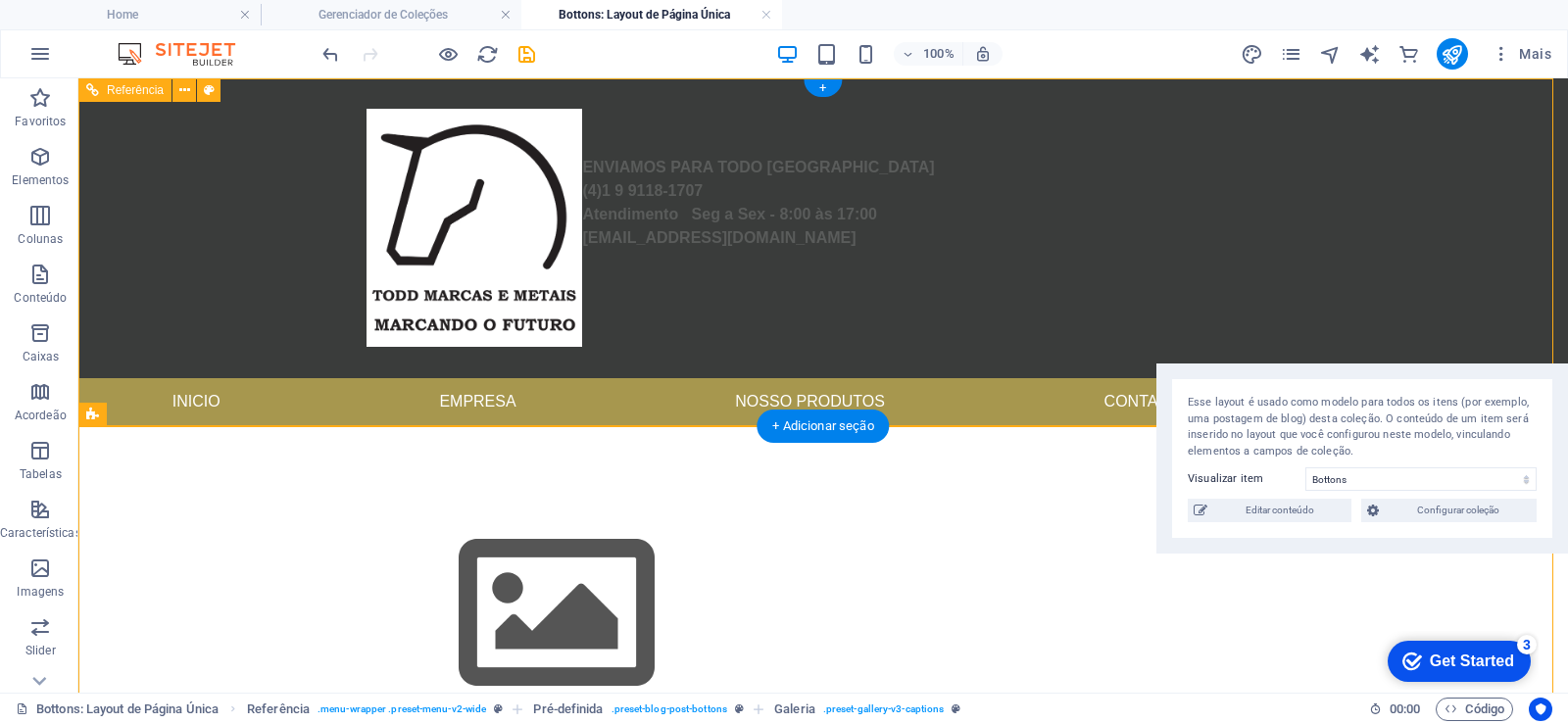
scroll to position [0, 0]
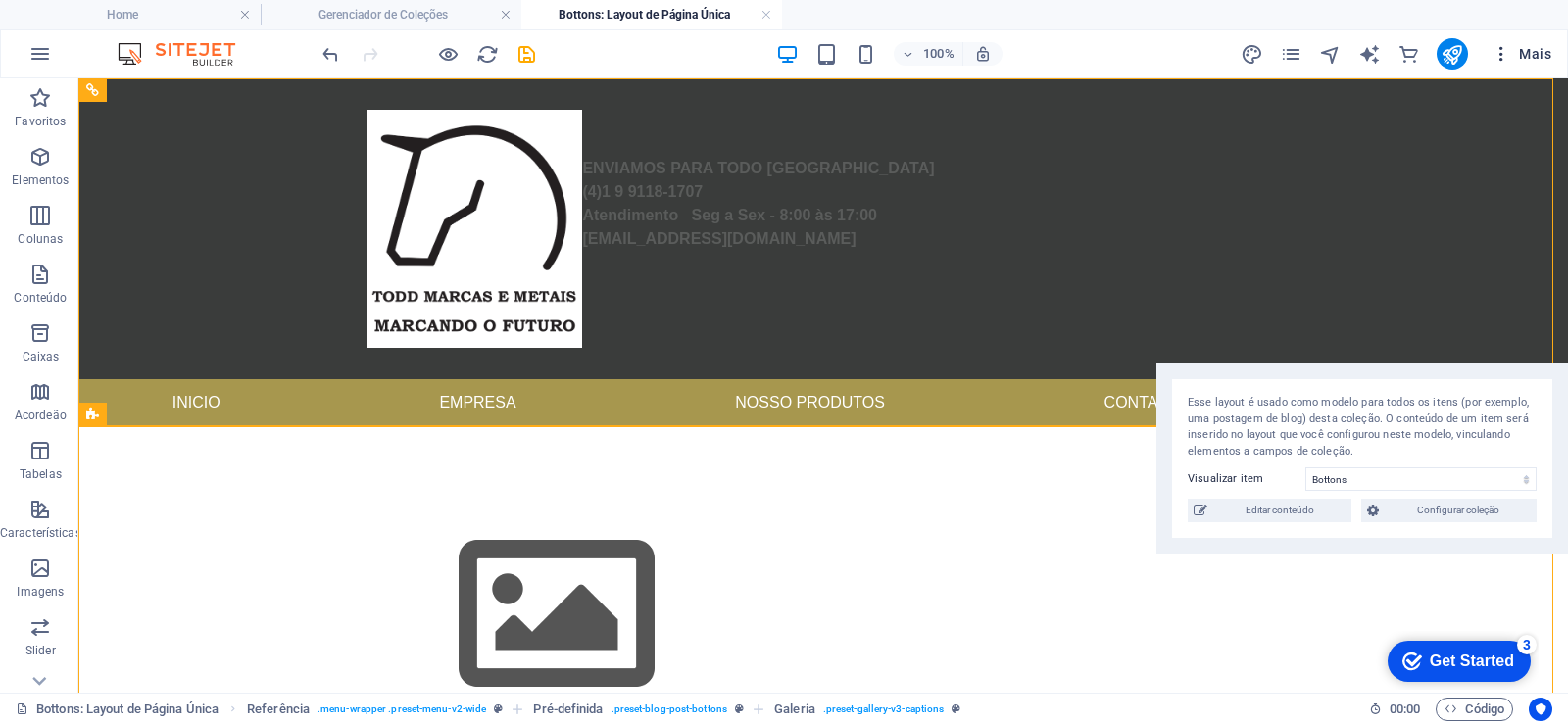
click at [1502, 48] on icon "button" at bounding box center [1501, 54] width 20 height 20
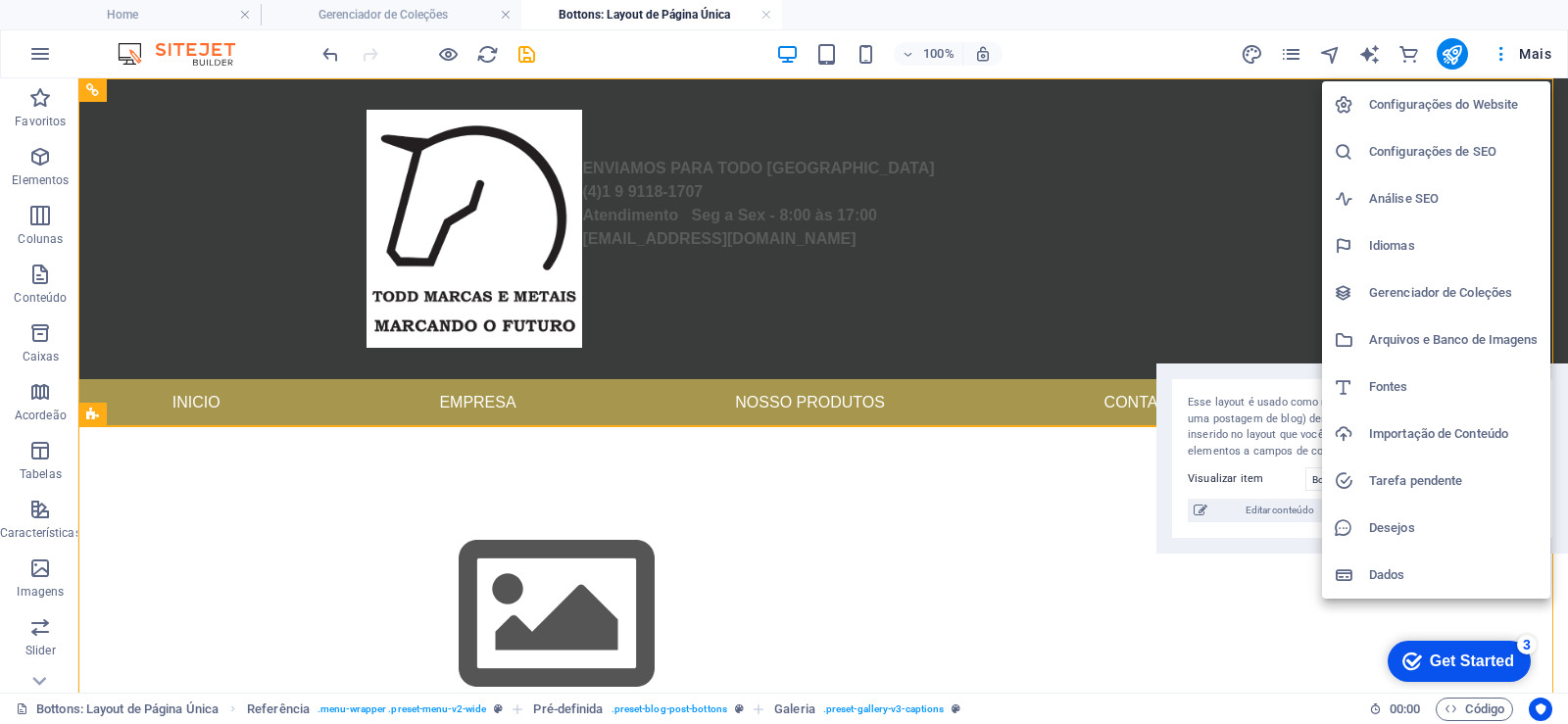
click at [1469, 436] on h6 "Importação de Conteúdo" at bounding box center [1453, 434] width 170 height 24
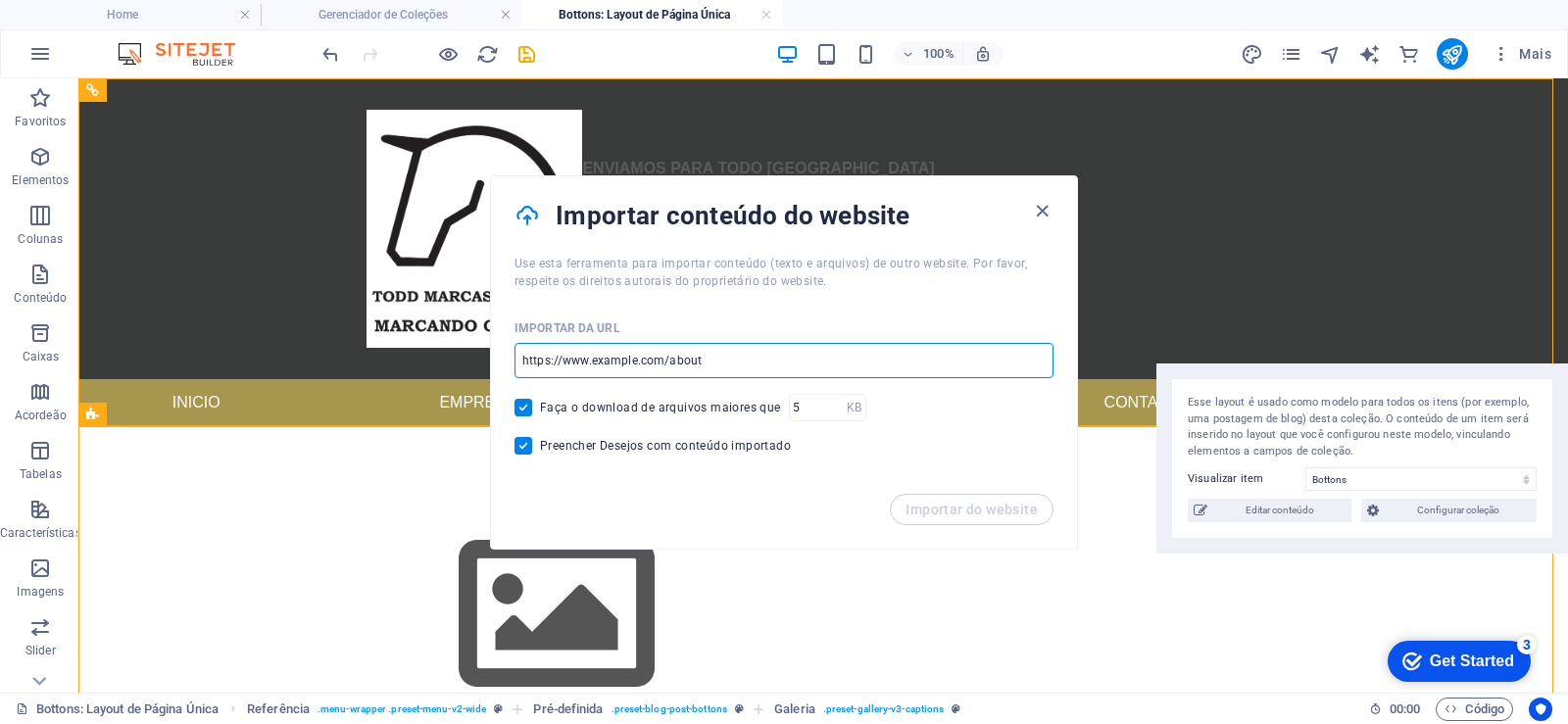
click at [712, 369] on input "url" at bounding box center [784, 361] width 539 height 35
click at [713, 360] on input "url" at bounding box center [784, 361] width 539 height 35
drag, startPoint x: 713, startPoint y: 360, endPoint x: 692, endPoint y: 352, distance: 22.5
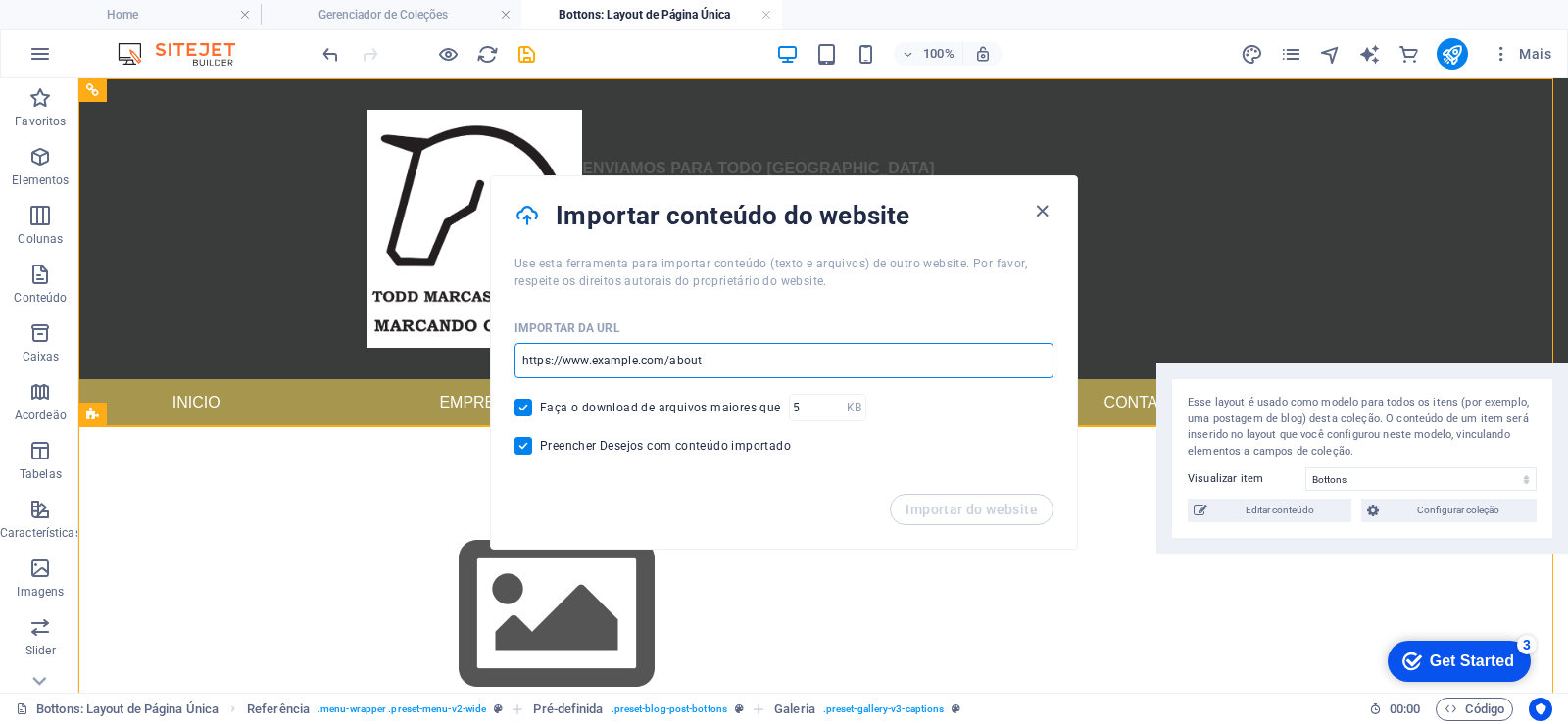
click at [692, 352] on input "url" at bounding box center [784, 361] width 539 height 35
click at [660, 356] on input "url" at bounding box center [784, 361] width 539 height 35
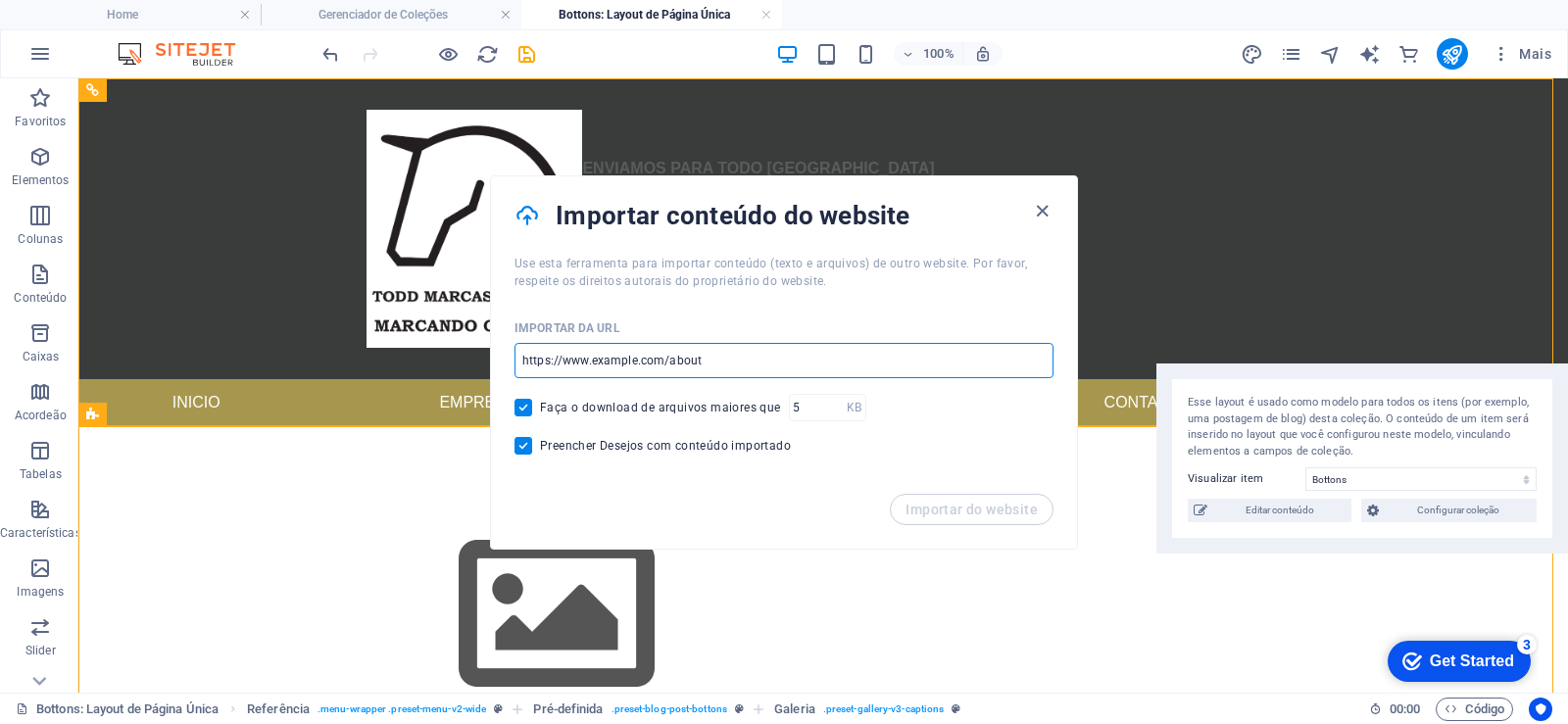
click at [660, 356] on input "url" at bounding box center [784, 361] width 539 height 35
click at [1044, 207] on icon "button" at bounding box center [1042, 211] width 23 height 23
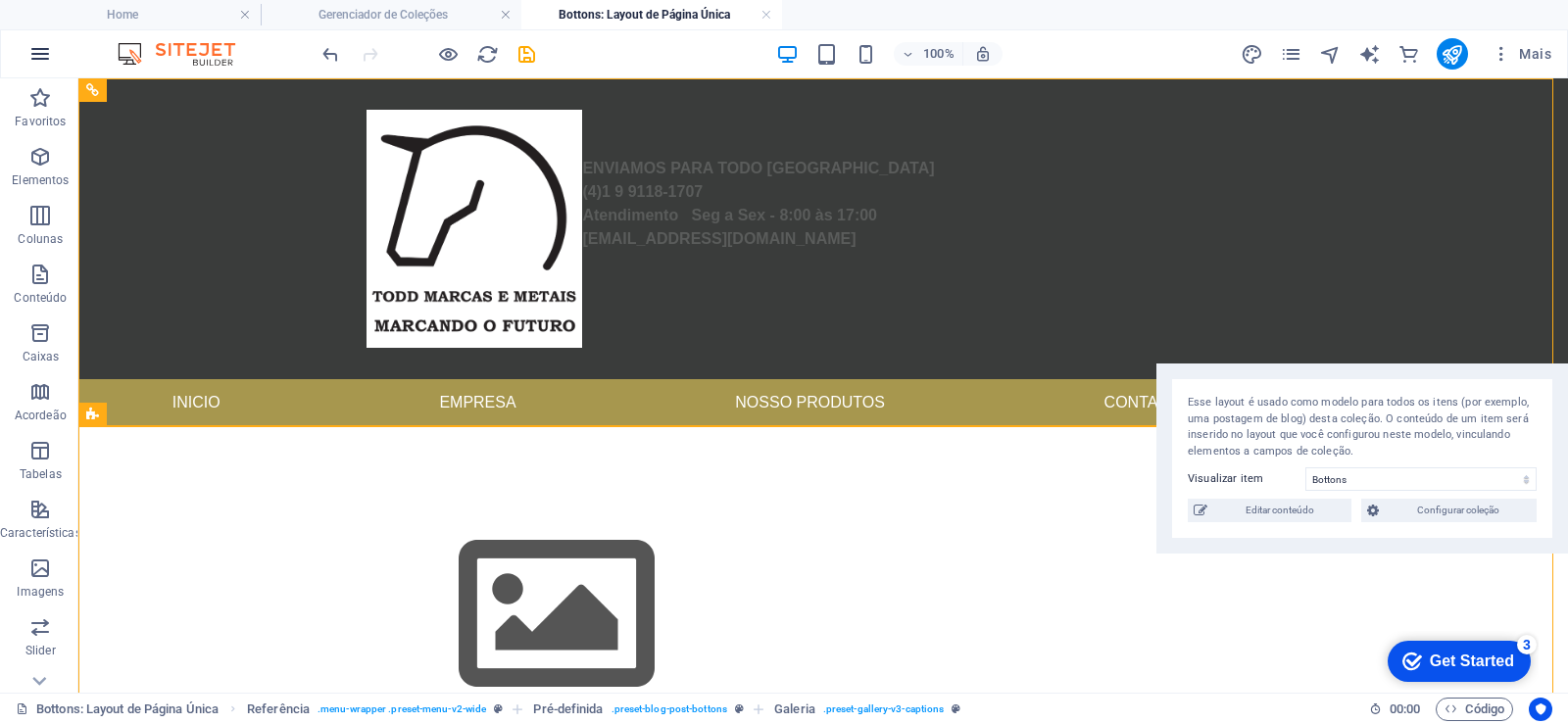
click at [26, 52] on button "button" at bounding box center [40, 54] width 47 height 47
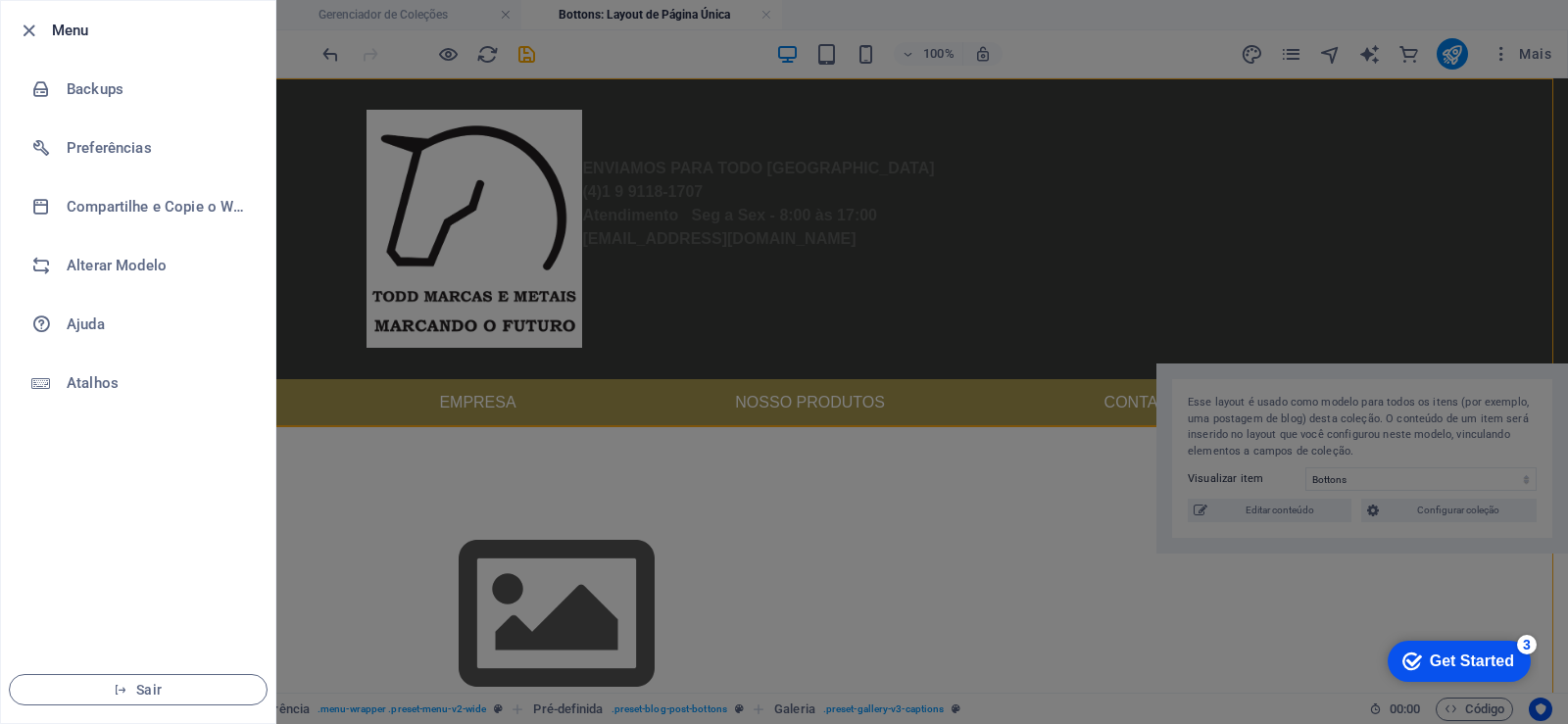
click at [26, 52] on li "Menu" at bounding box center [138, 30] width 274 height 59
click at [639, 48] on div at bounding box center [784, 362] width 1568 height 724
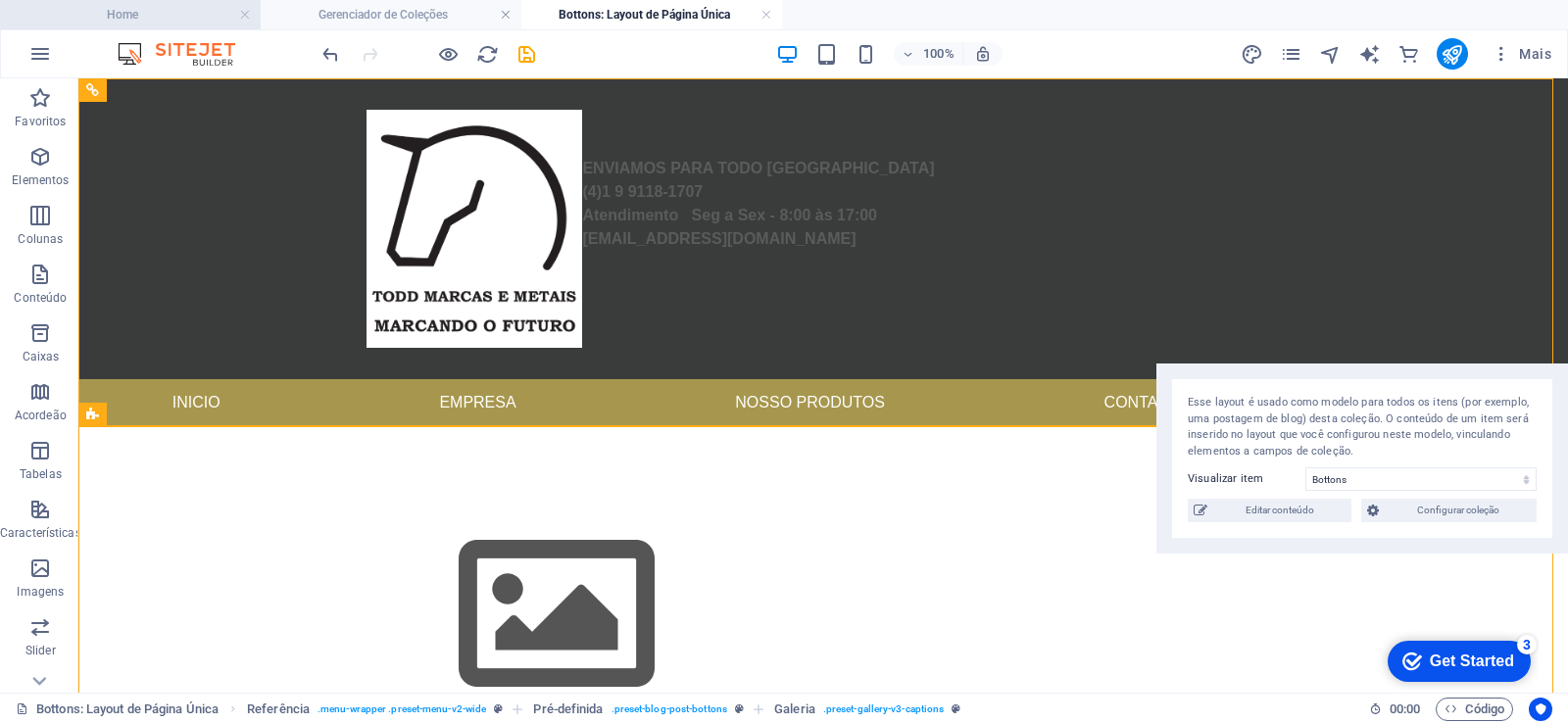
click at [200, 20] on h4 "Home" at bounding box center [130, 15] width 261 height 22
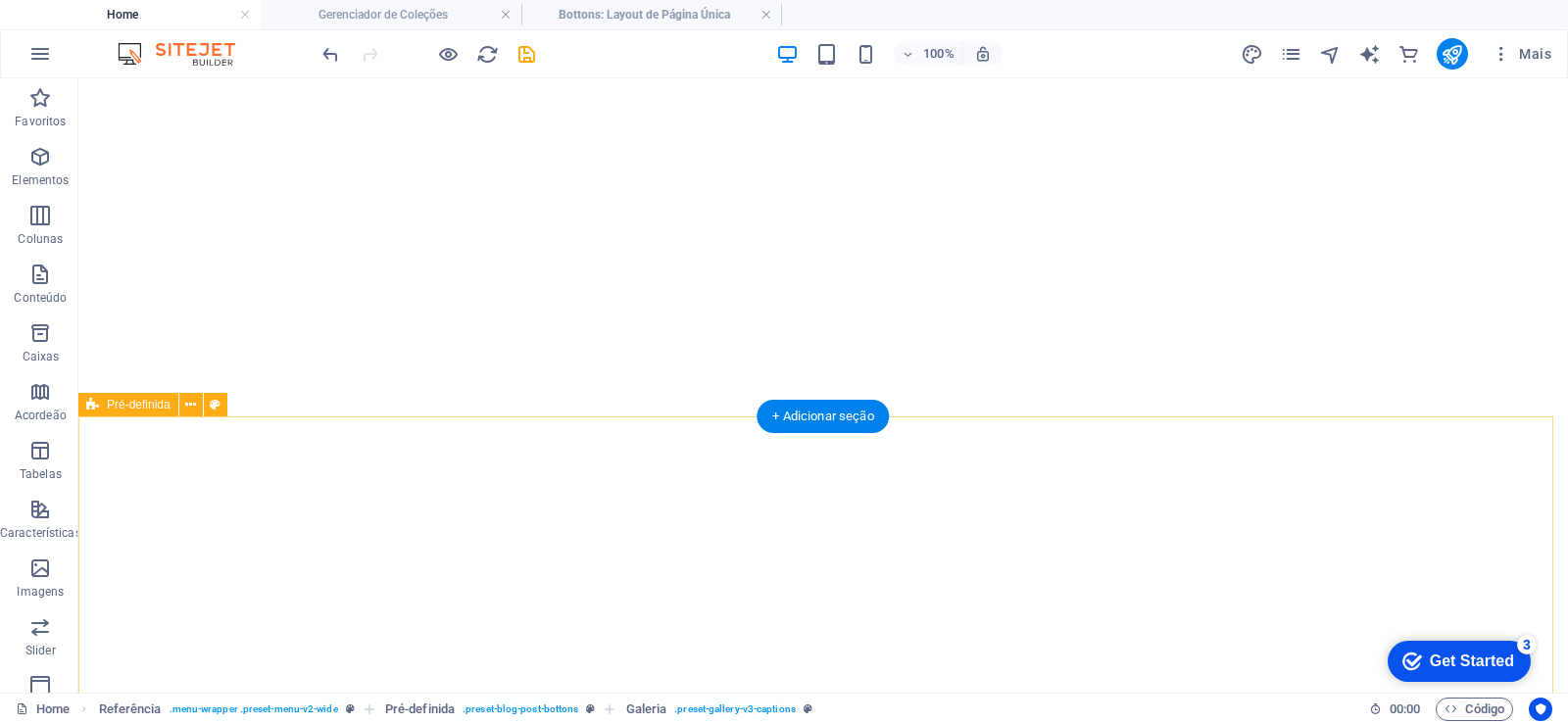
scroll to position [470, 0]
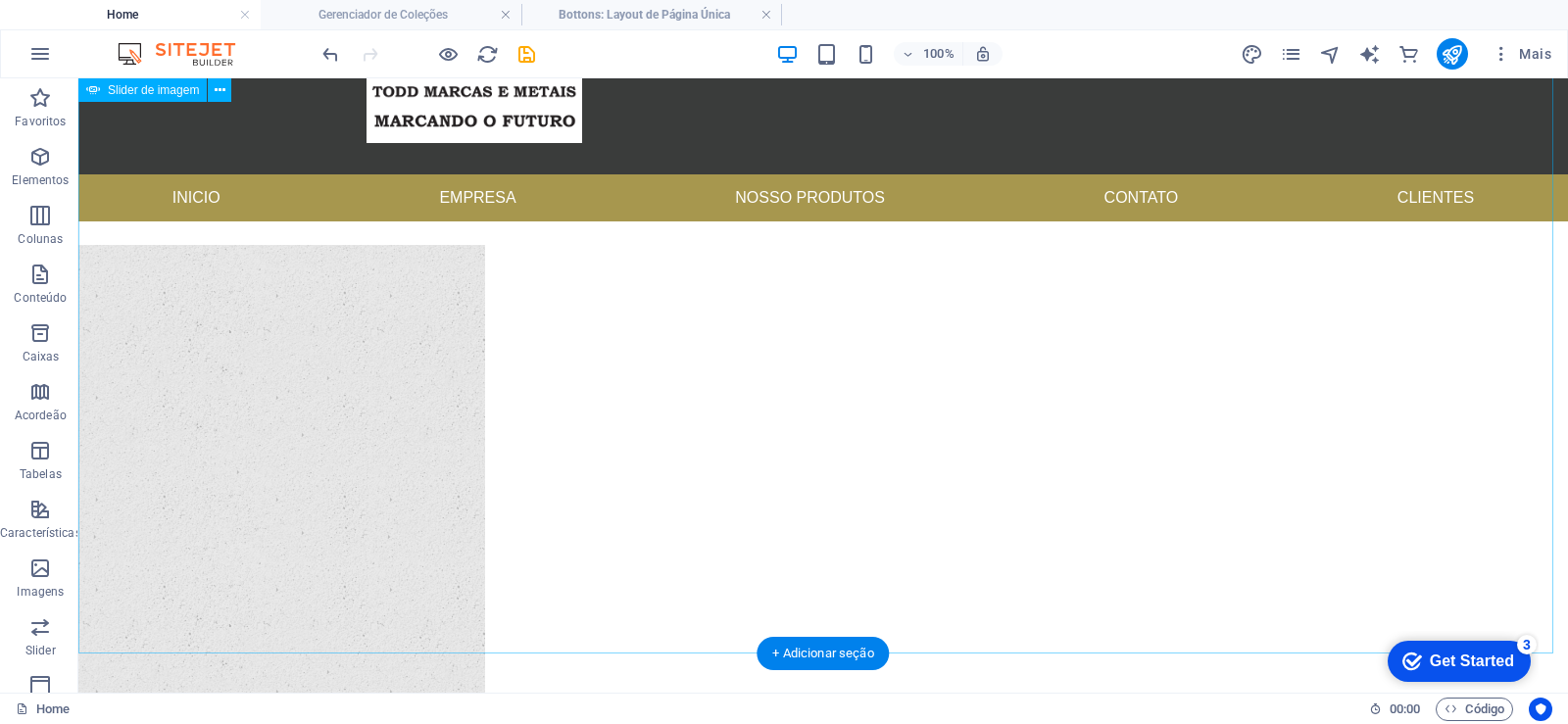
scroll to position [0, 0]
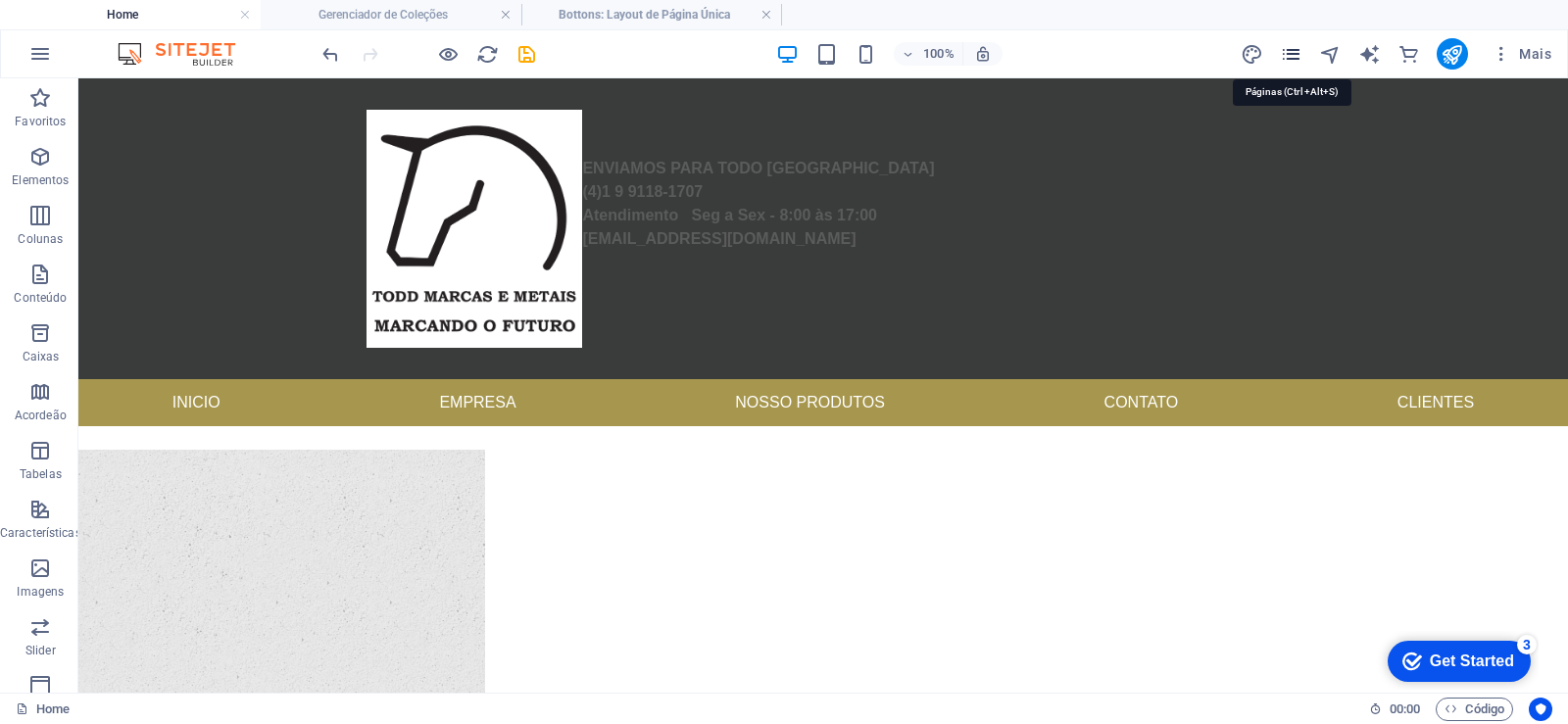
click at [1293, 58] on icon "pages" at bounding box center [1291, 54] width 23 height 23
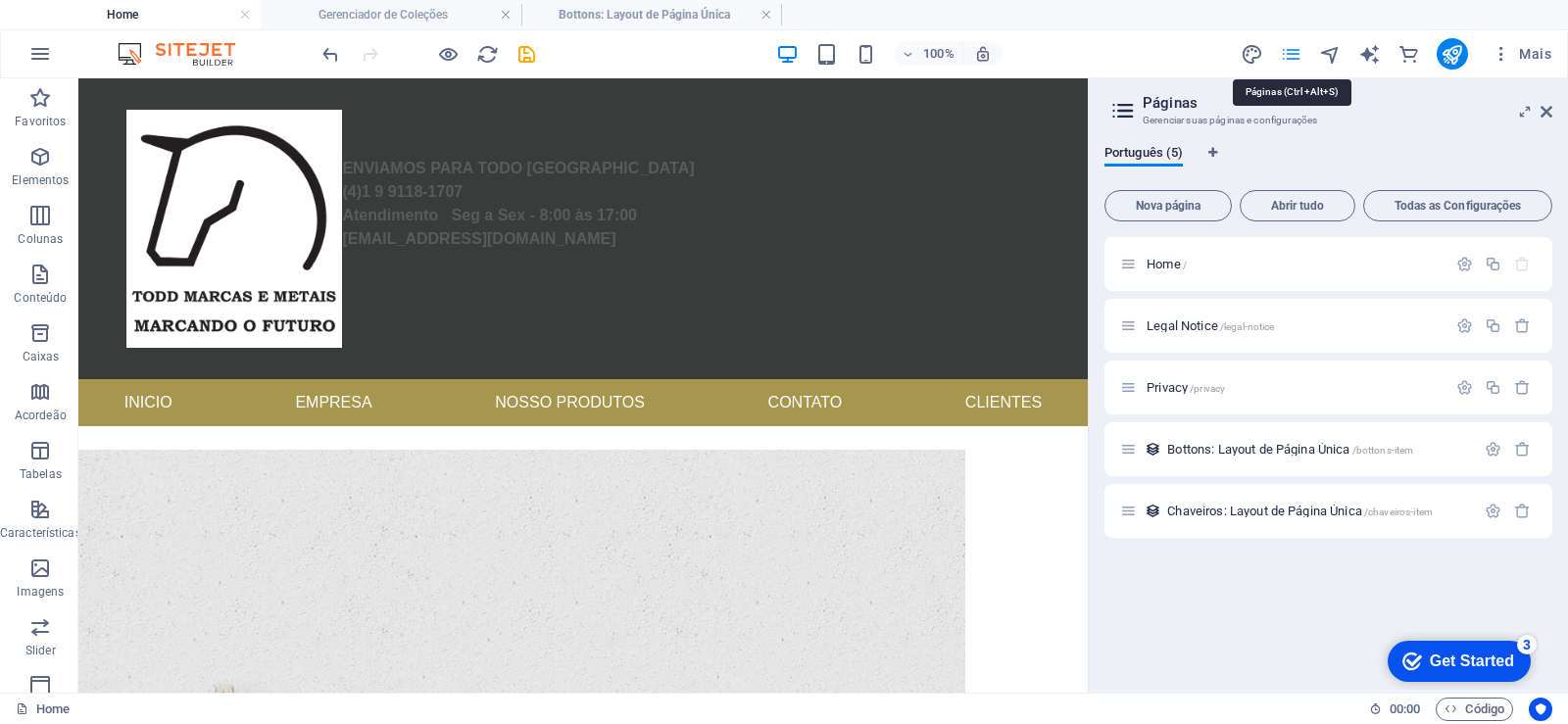
click at [1292, 58] on icon "pages" at bounding box center [1291, 54] width 23 height 23
click at [1404, 49] on icon "commerce" at bounding box center [1408, 54] width 23 height 23
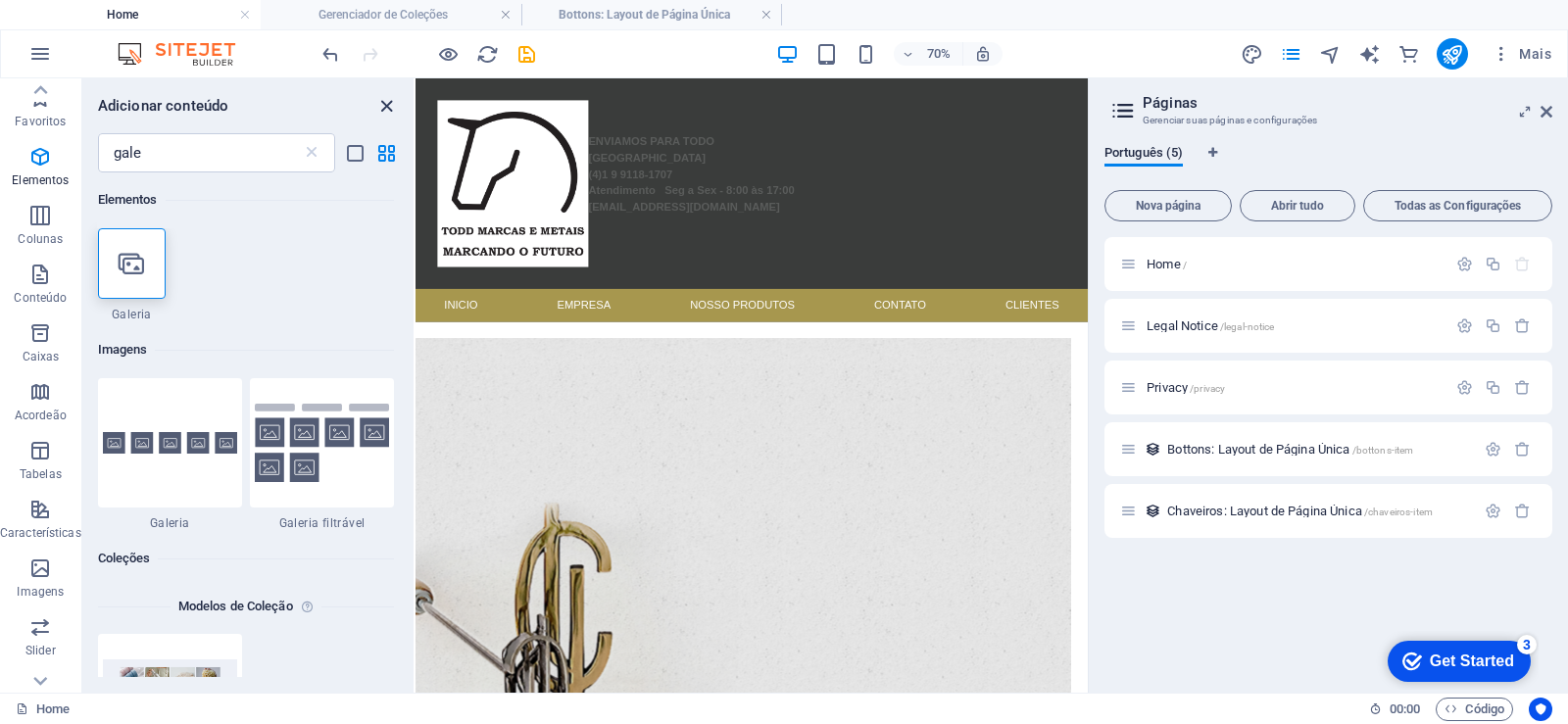
click at [386, 111] on icon "close panel" at bounding box center [386, 106] width 23 height 23
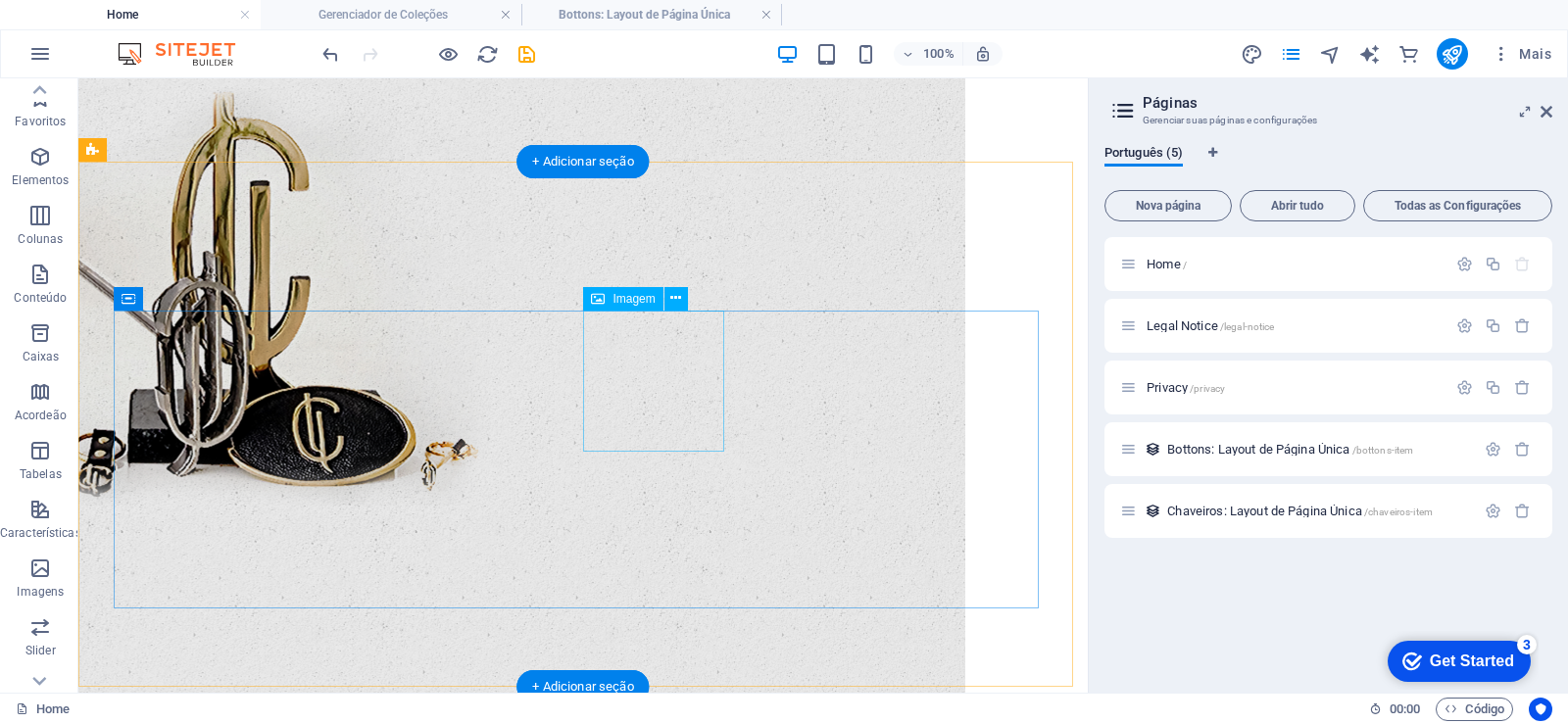
scroll to position [1176, 0]
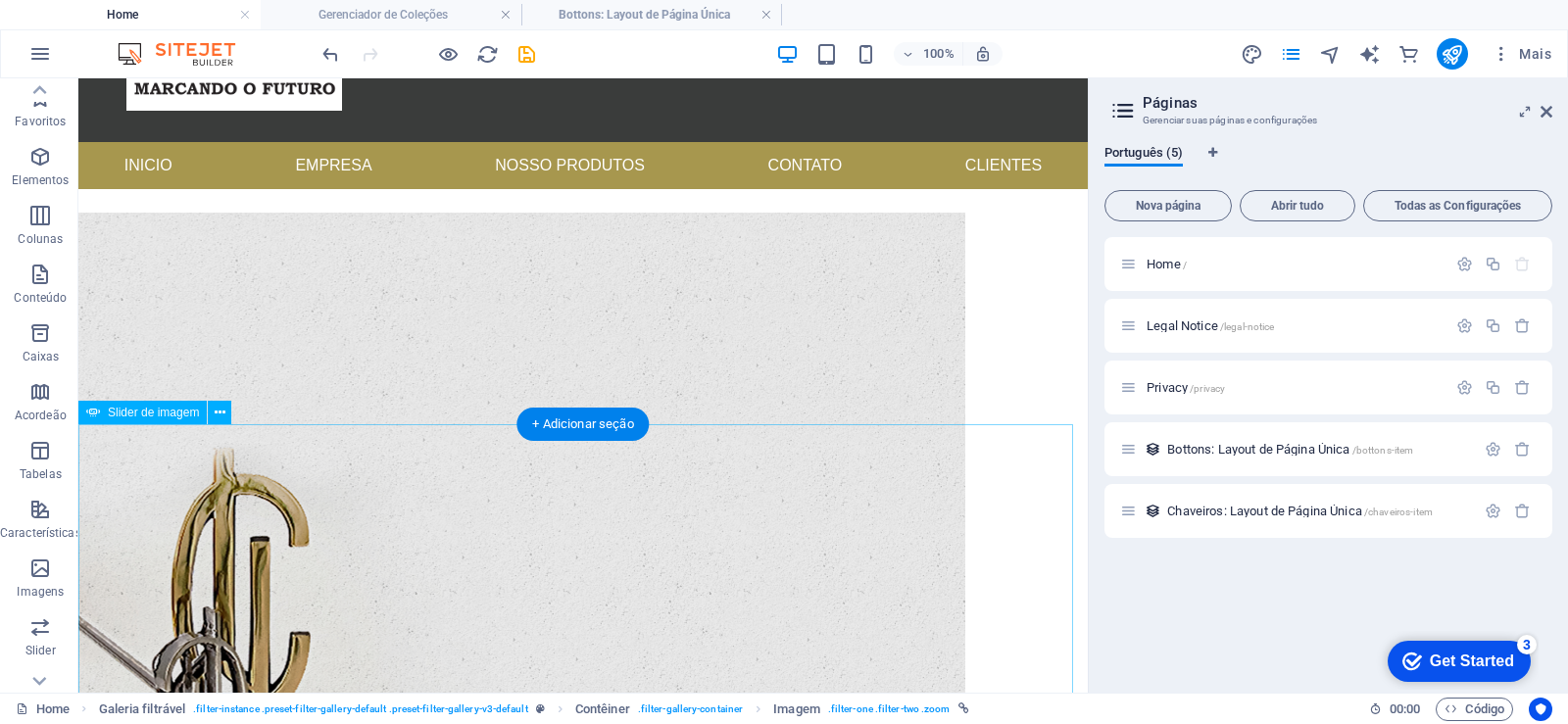
scroll to position [0, 0]
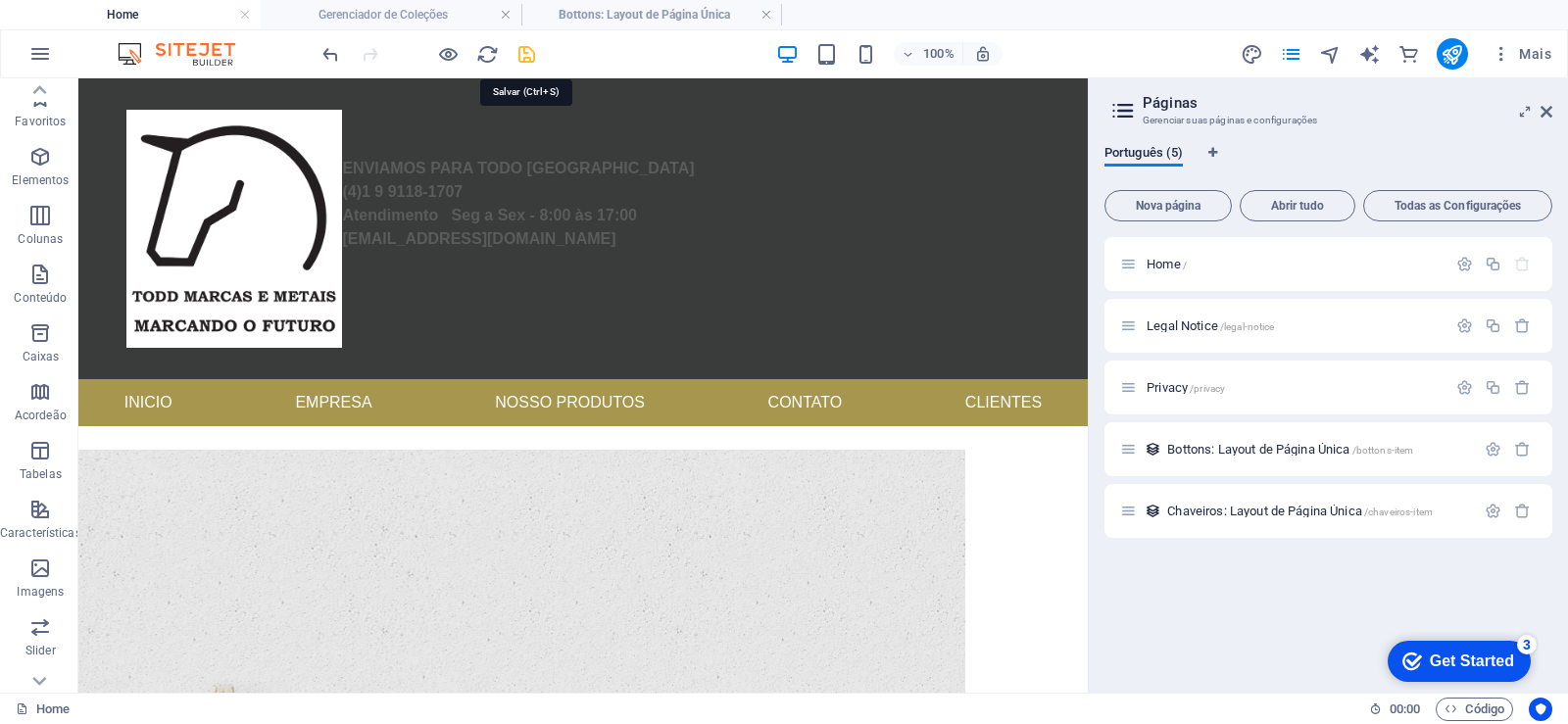
click at [521, 54] on icon "save" at bounding box center [526, 54] width 23 height 23
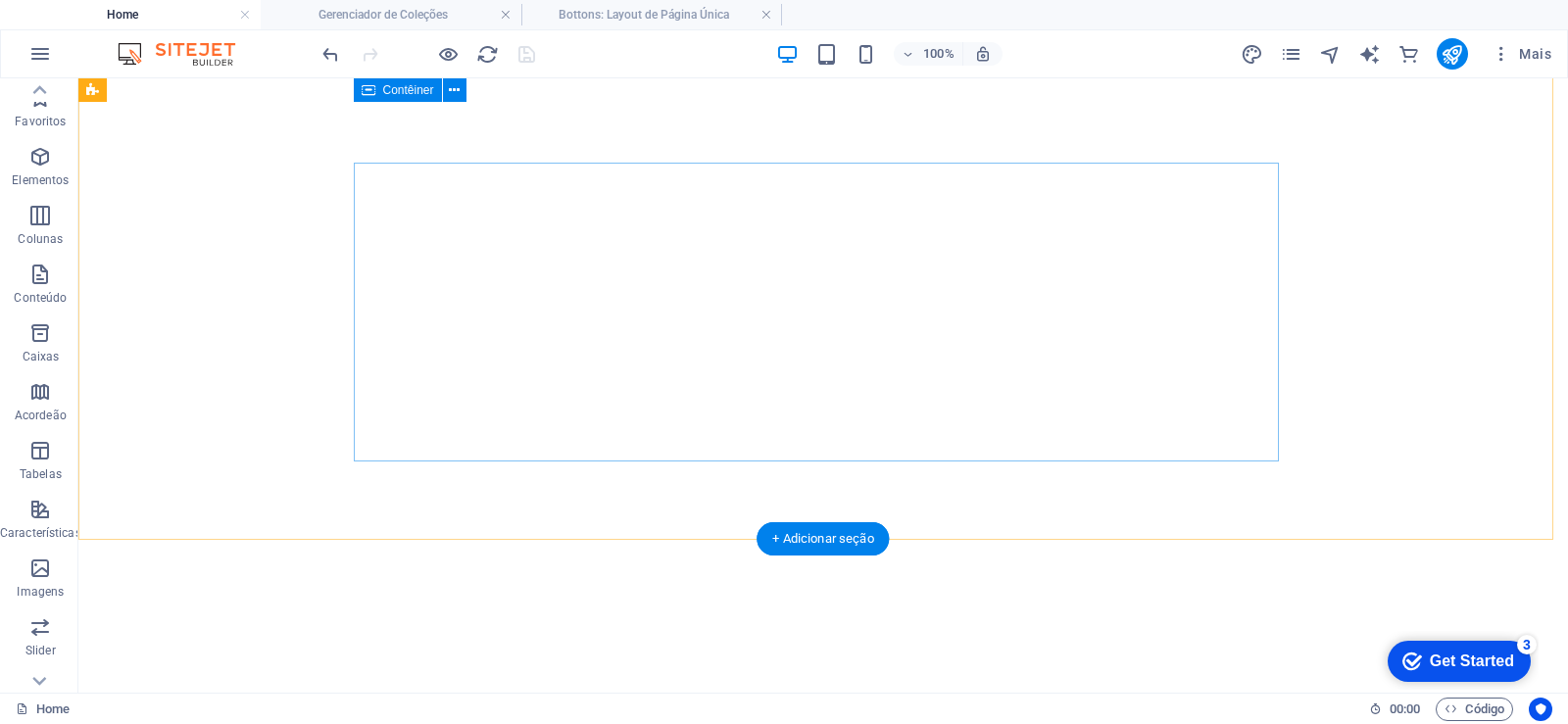
scroll to position [1293, 0]
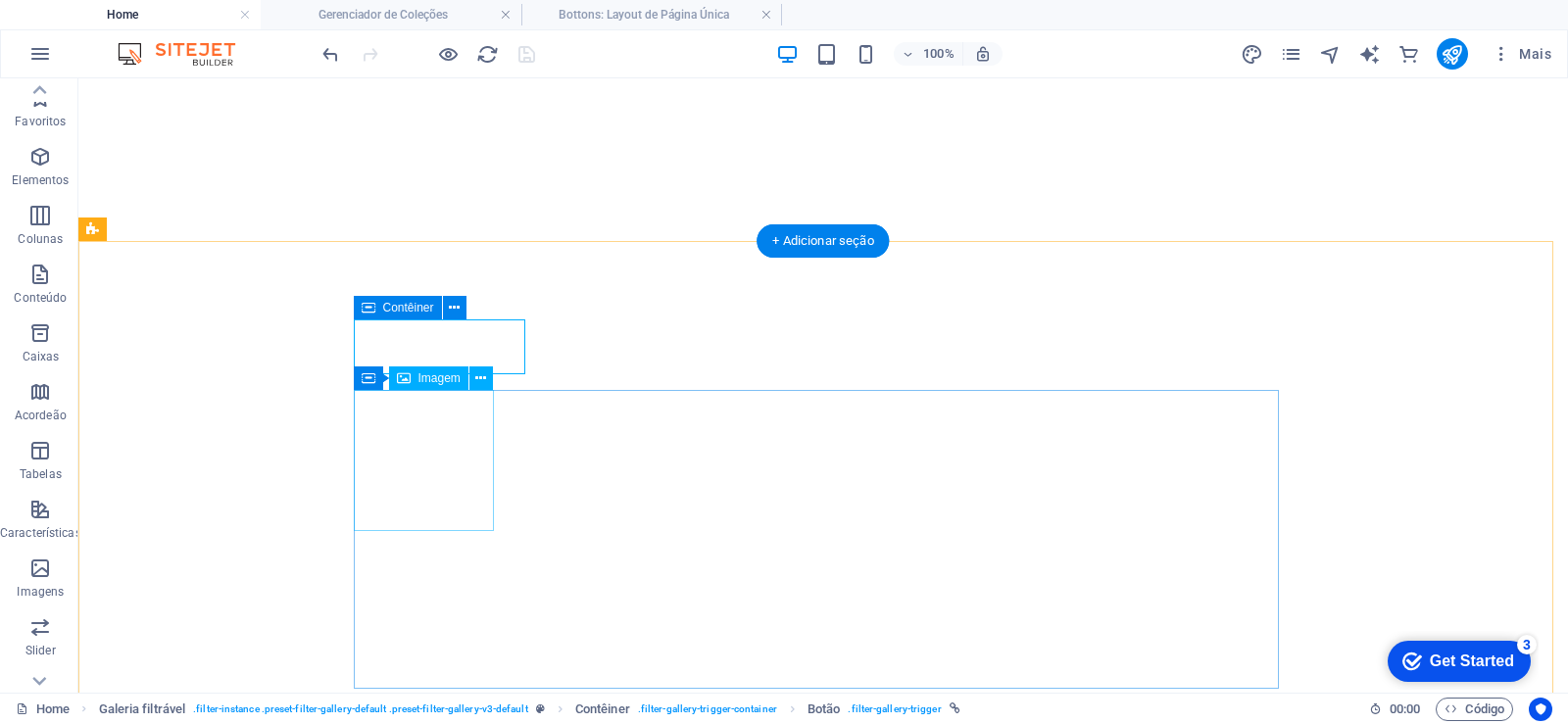
select select
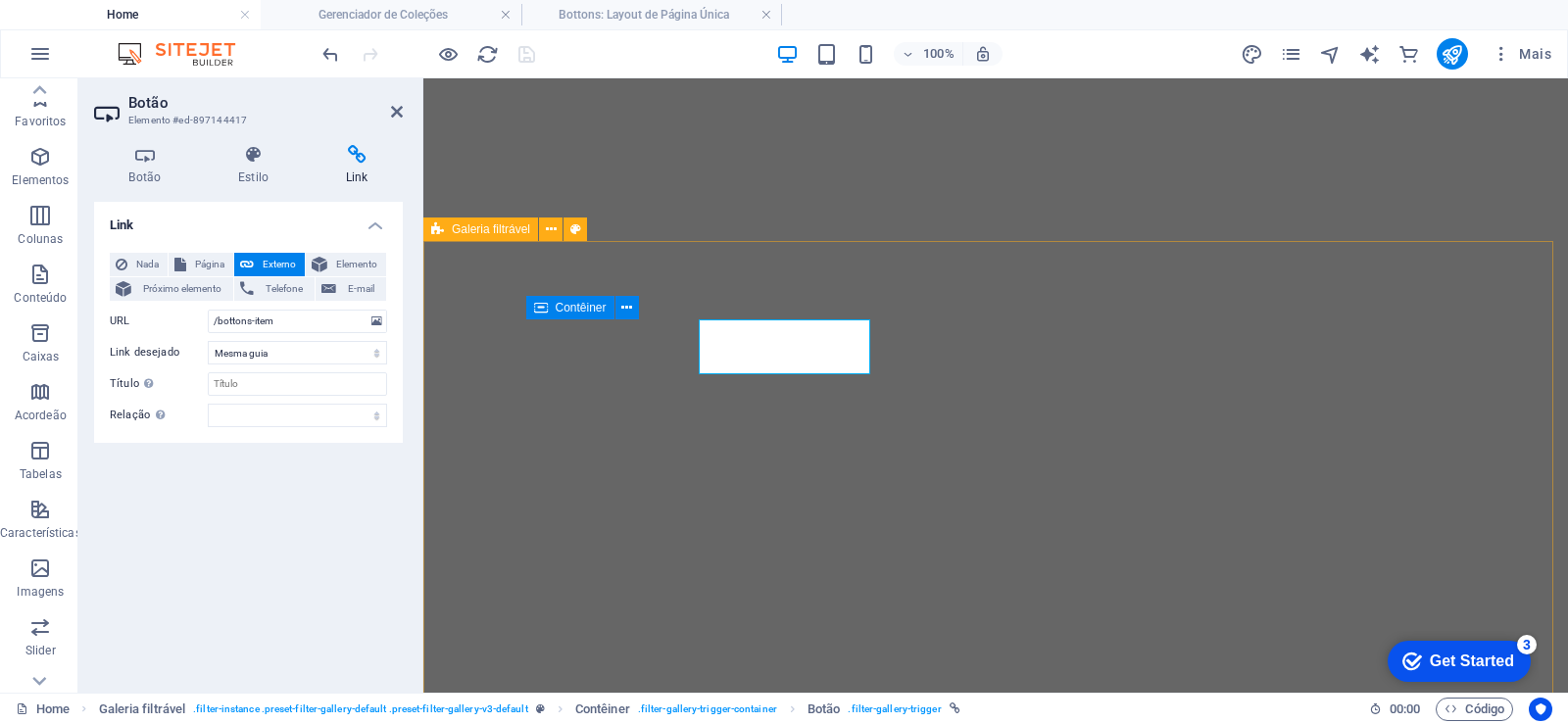
scroll to position [1133, 0]
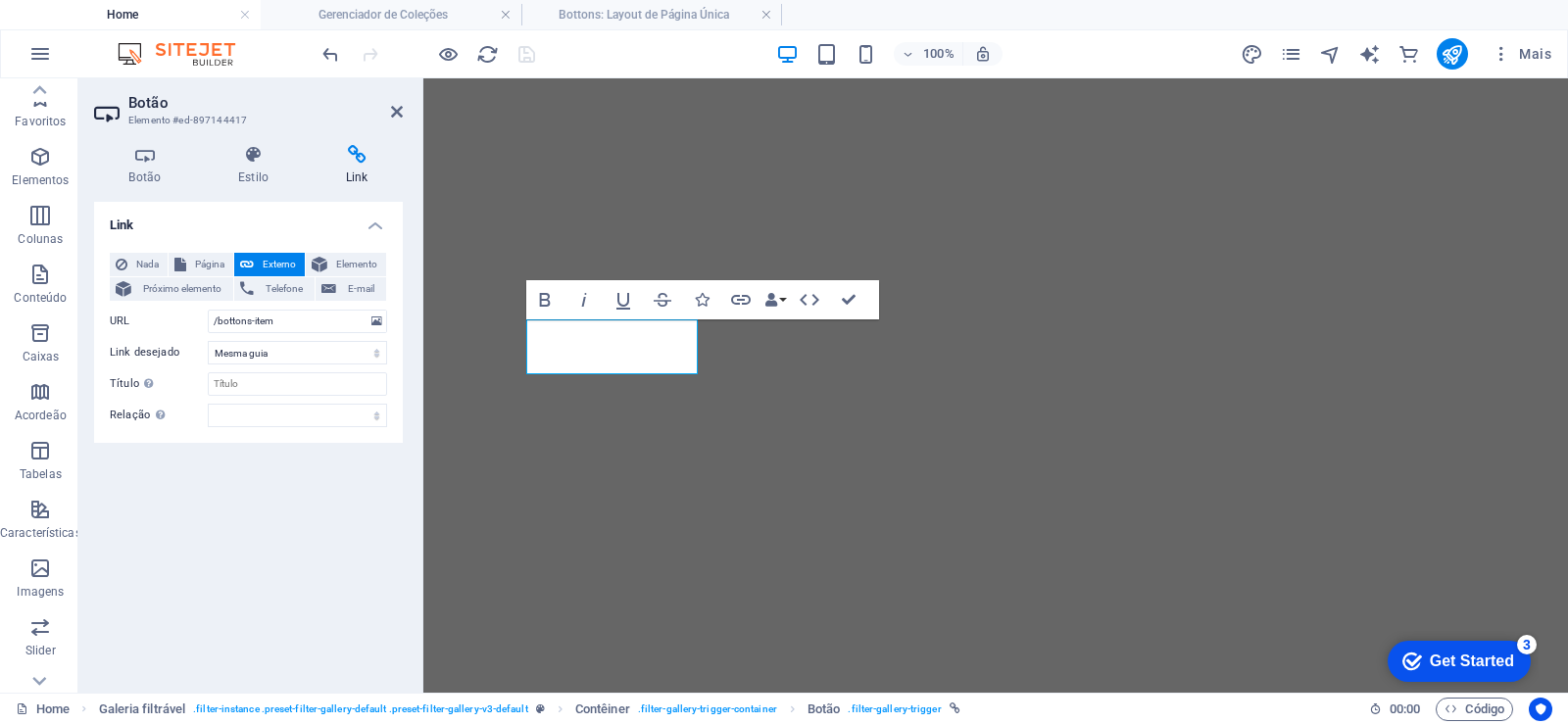
click at [387, 112] on header "Botão Elemento #ed-897144417" at bounding box center [248, 104] width 309 height 51
click at [395, 104] on icon at bounding box center [397, 112] width 12 height 16
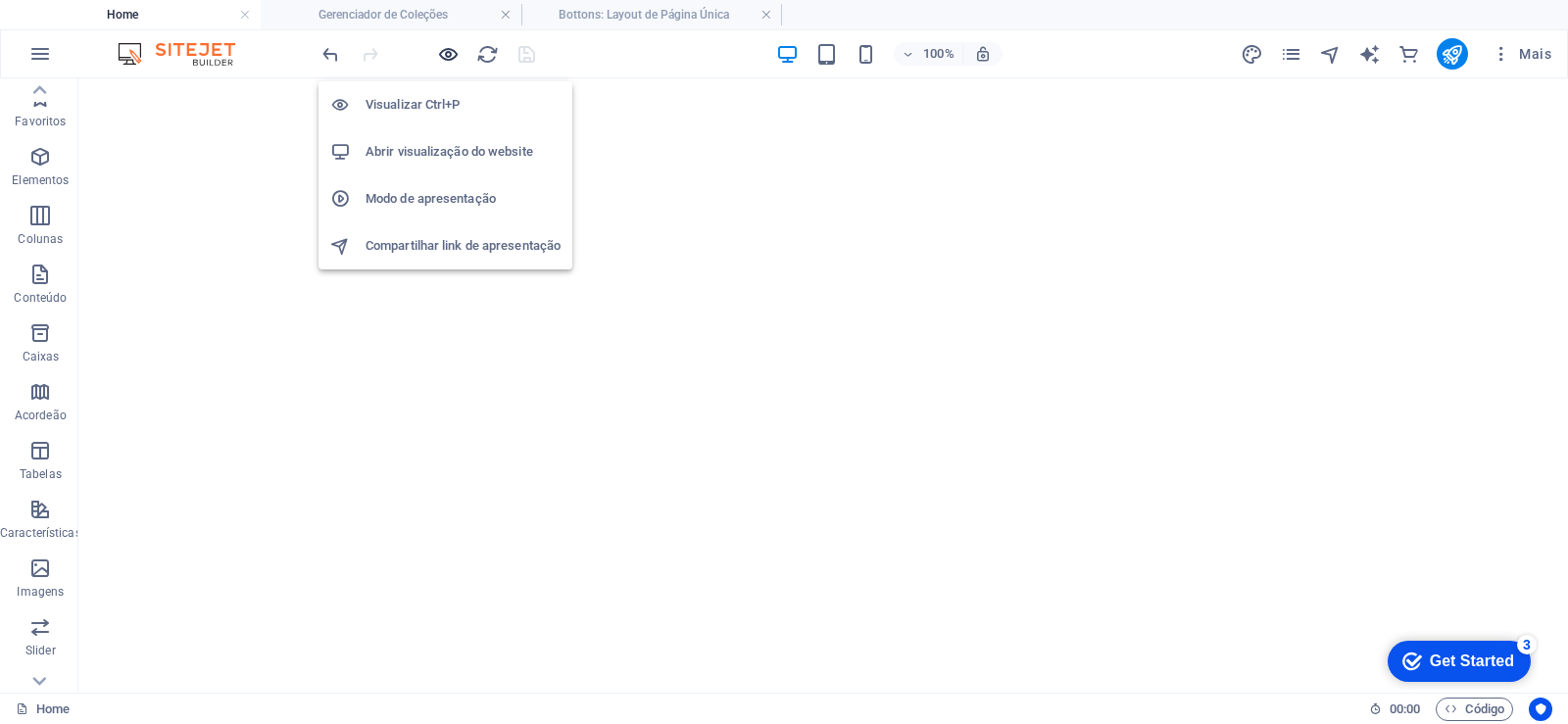
click at [443, 59] on icon "button" at bounding box center [448, 54] width 23 height 23
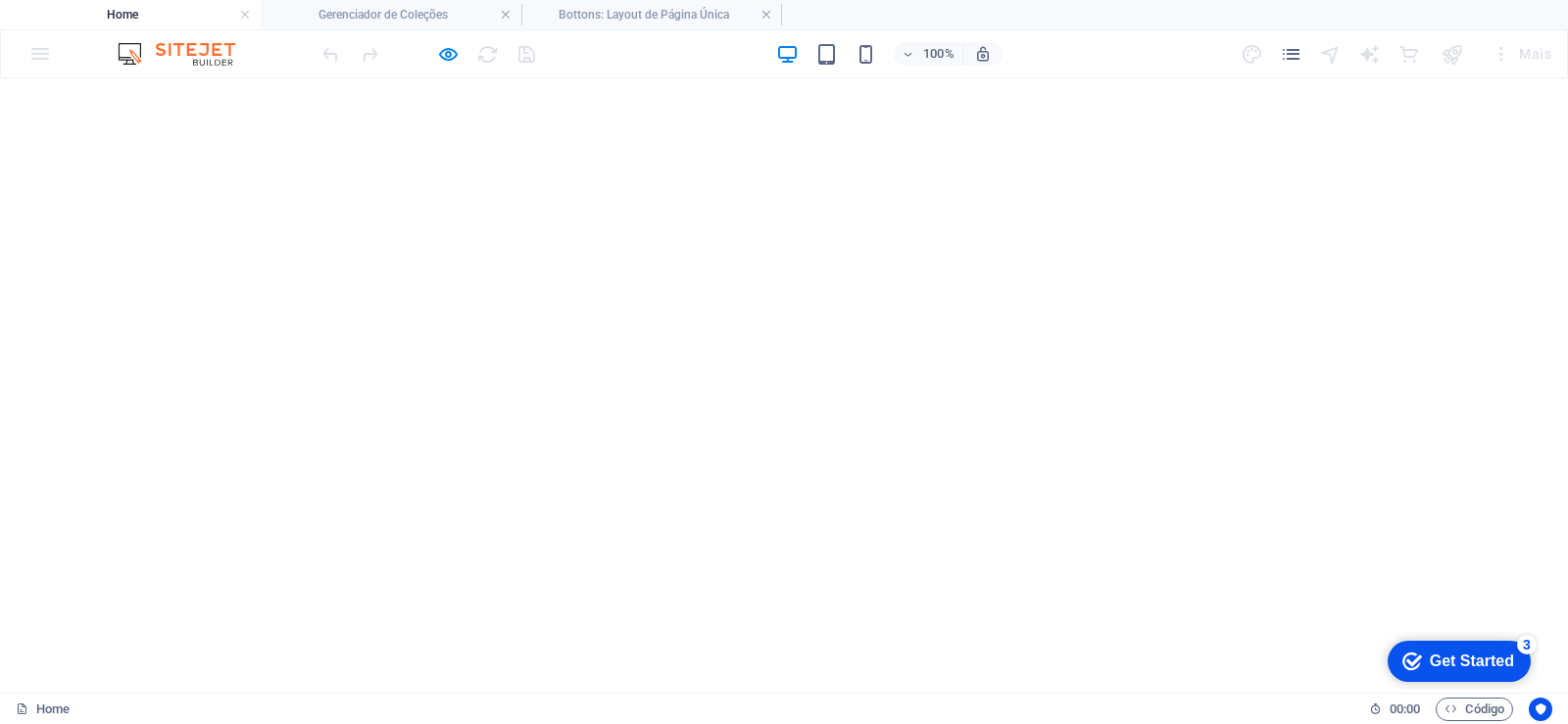
scroll to position [1429, 0]
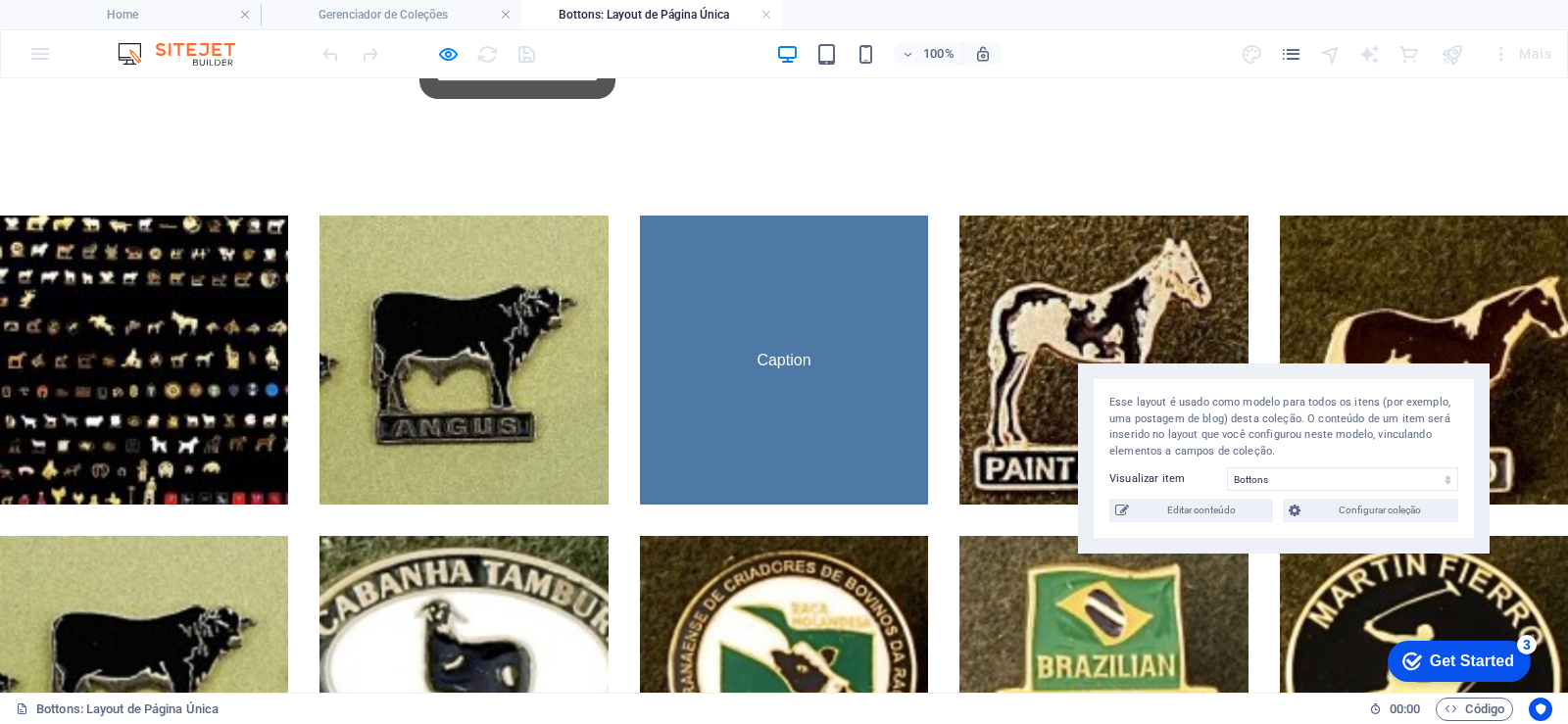
scroll to position [0, 0]
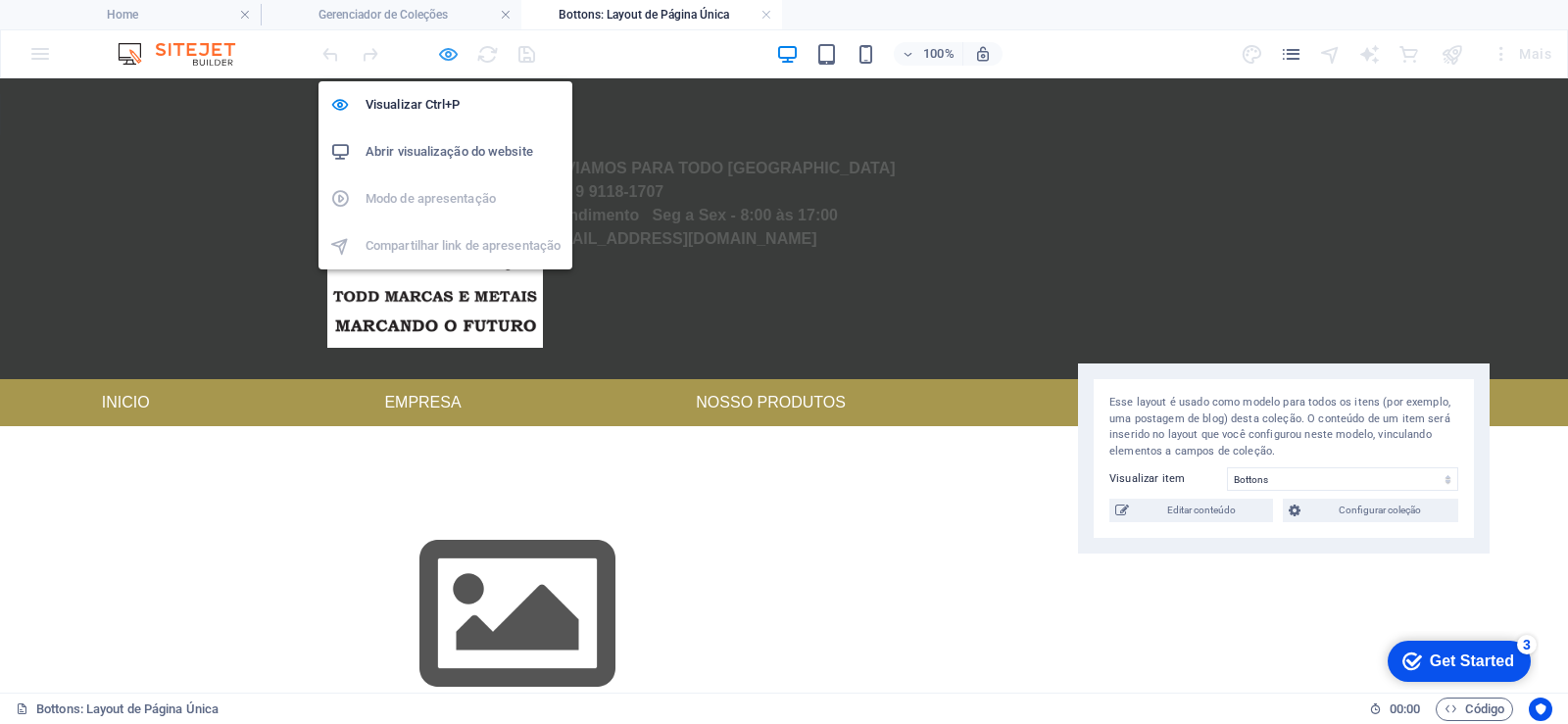
click at [441, 51] on icon "button" at bounding box center [448, 54] width 23 height 23
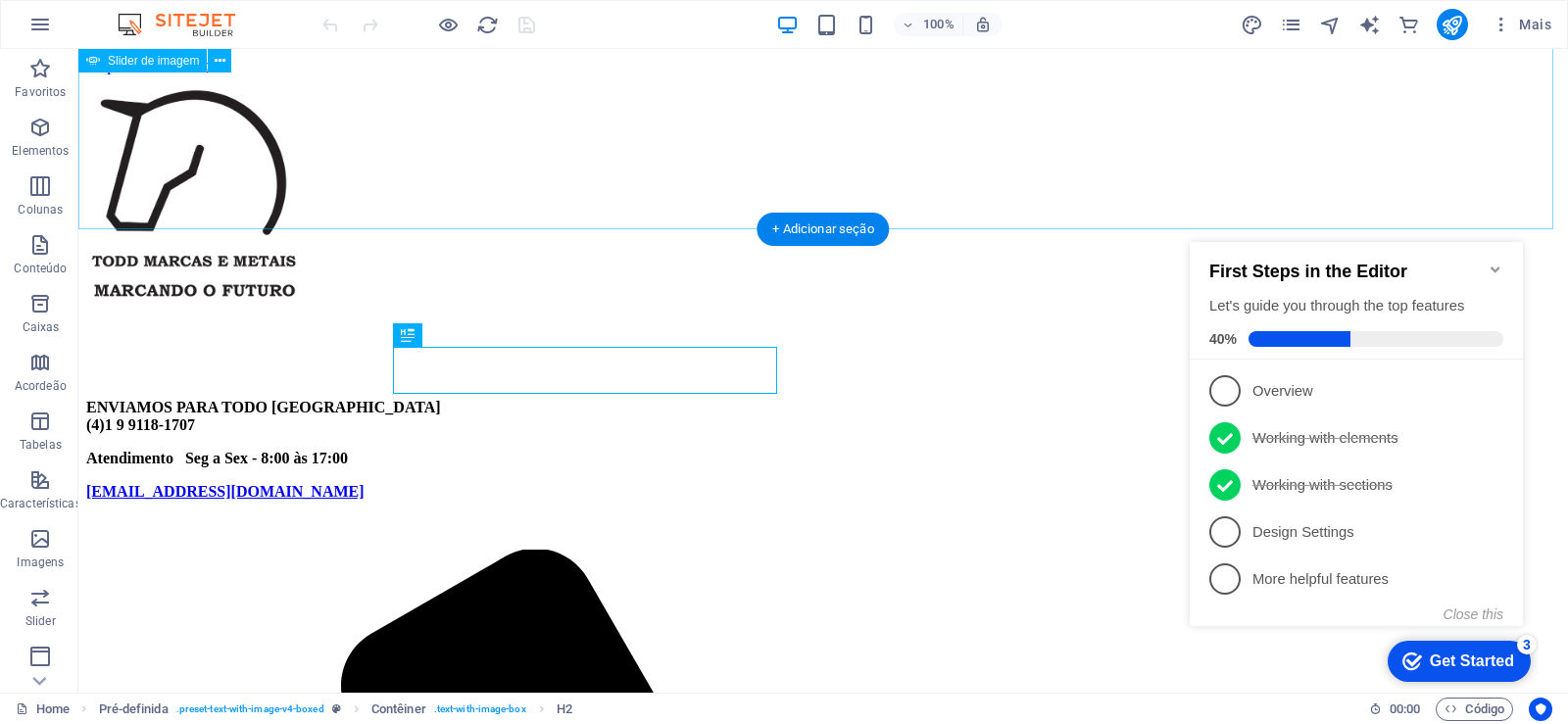
scroll to position [858, 0]
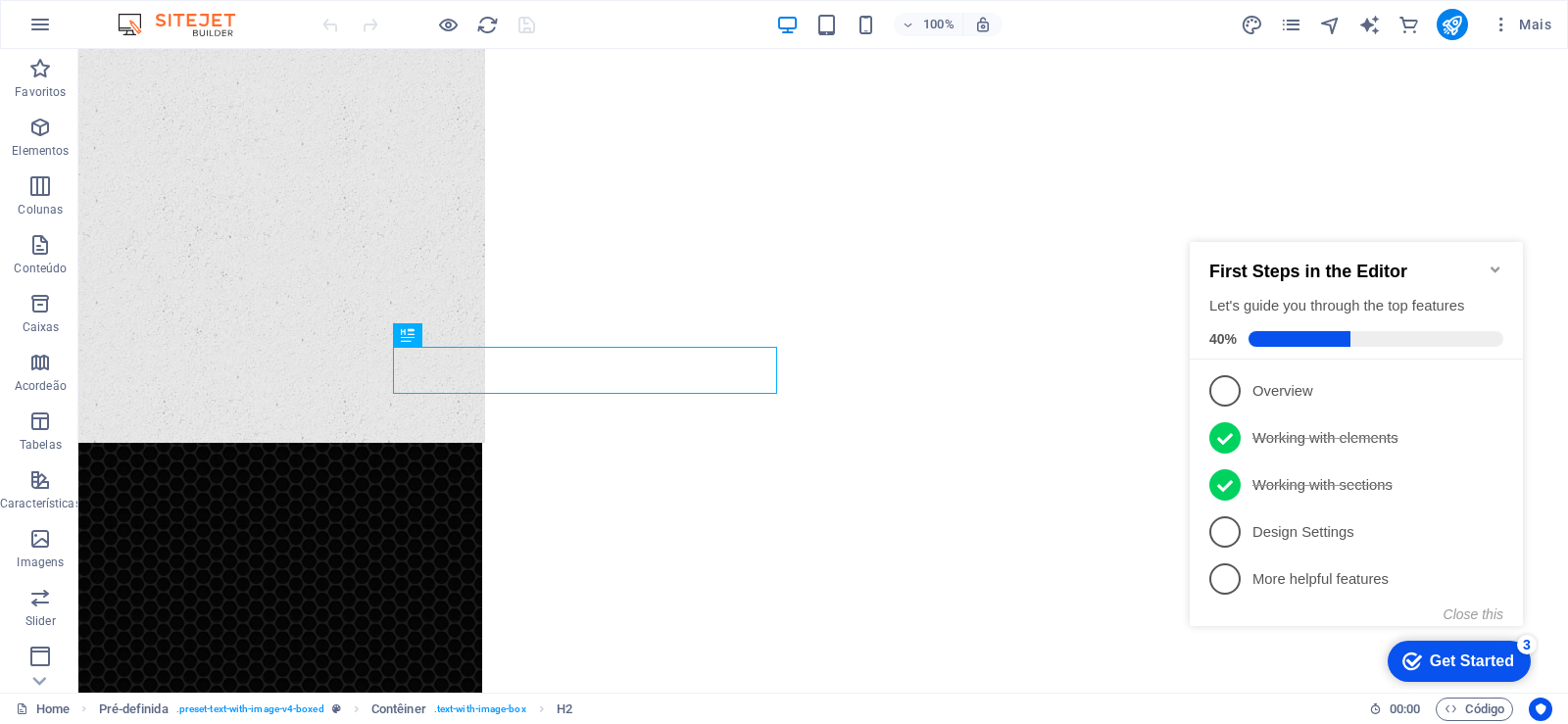
click at [1498, 265] on icon "Minimize checklist" at bounding box center [1495, 269] width 16 height 16
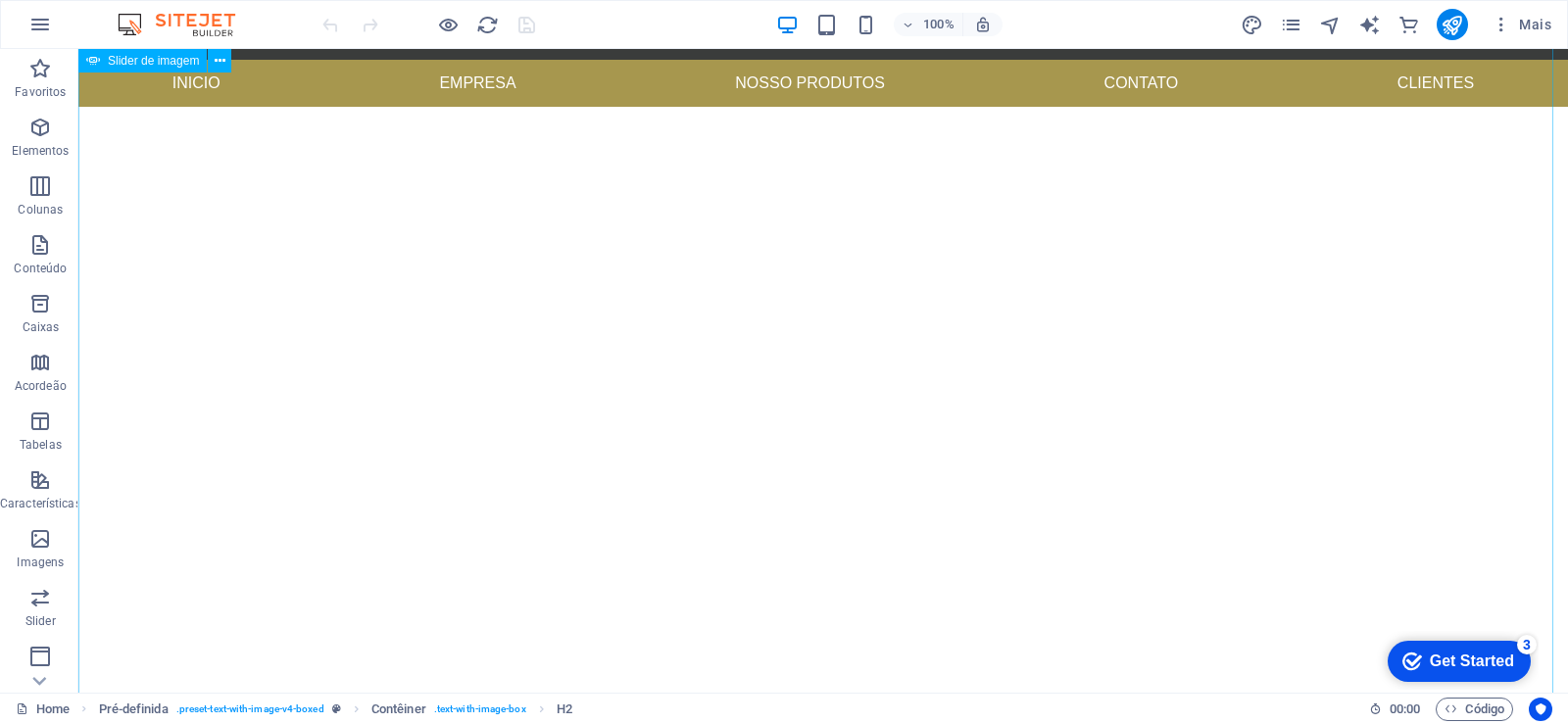
scroll to position [0, 0]
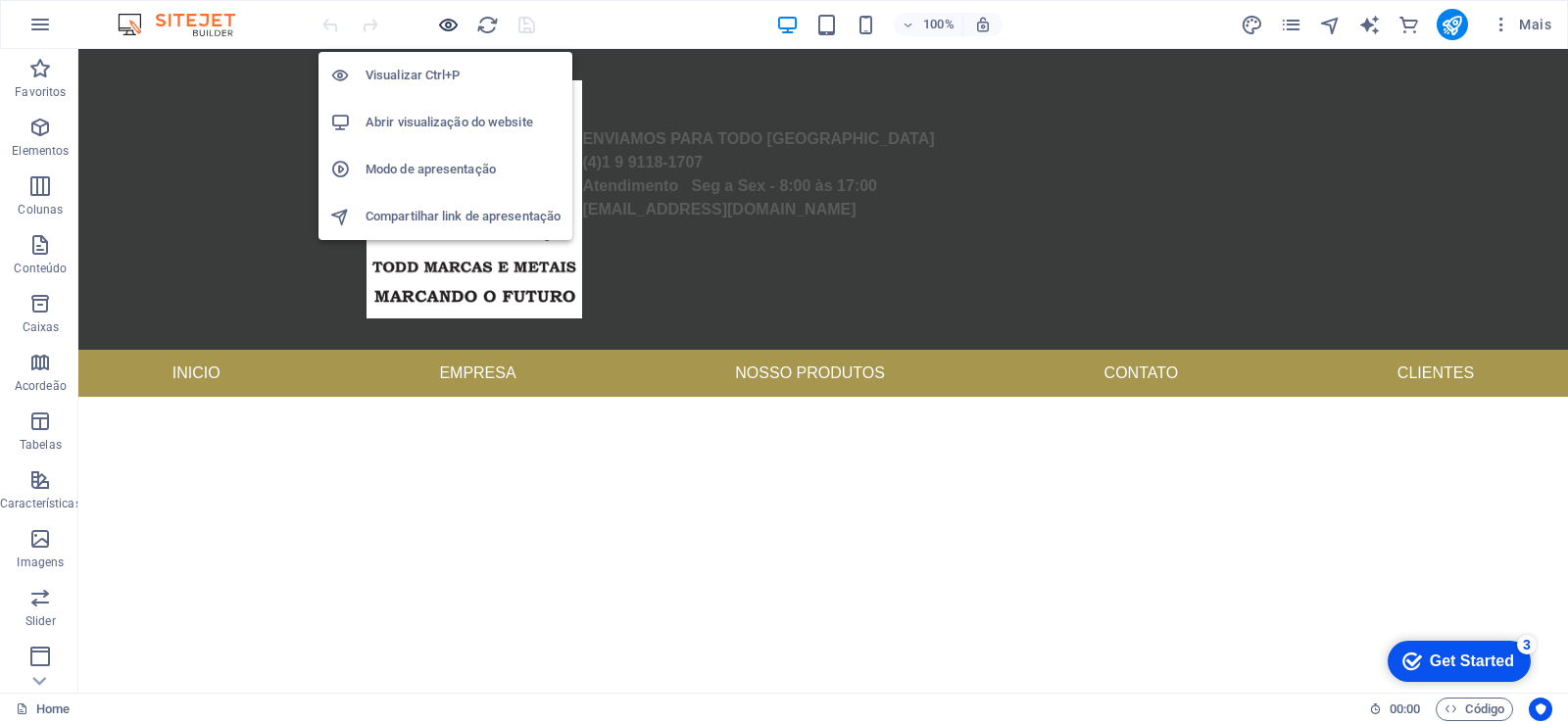
click at [0, 0] on icon "button" at bounding box center [0, 0] width 0 height 0
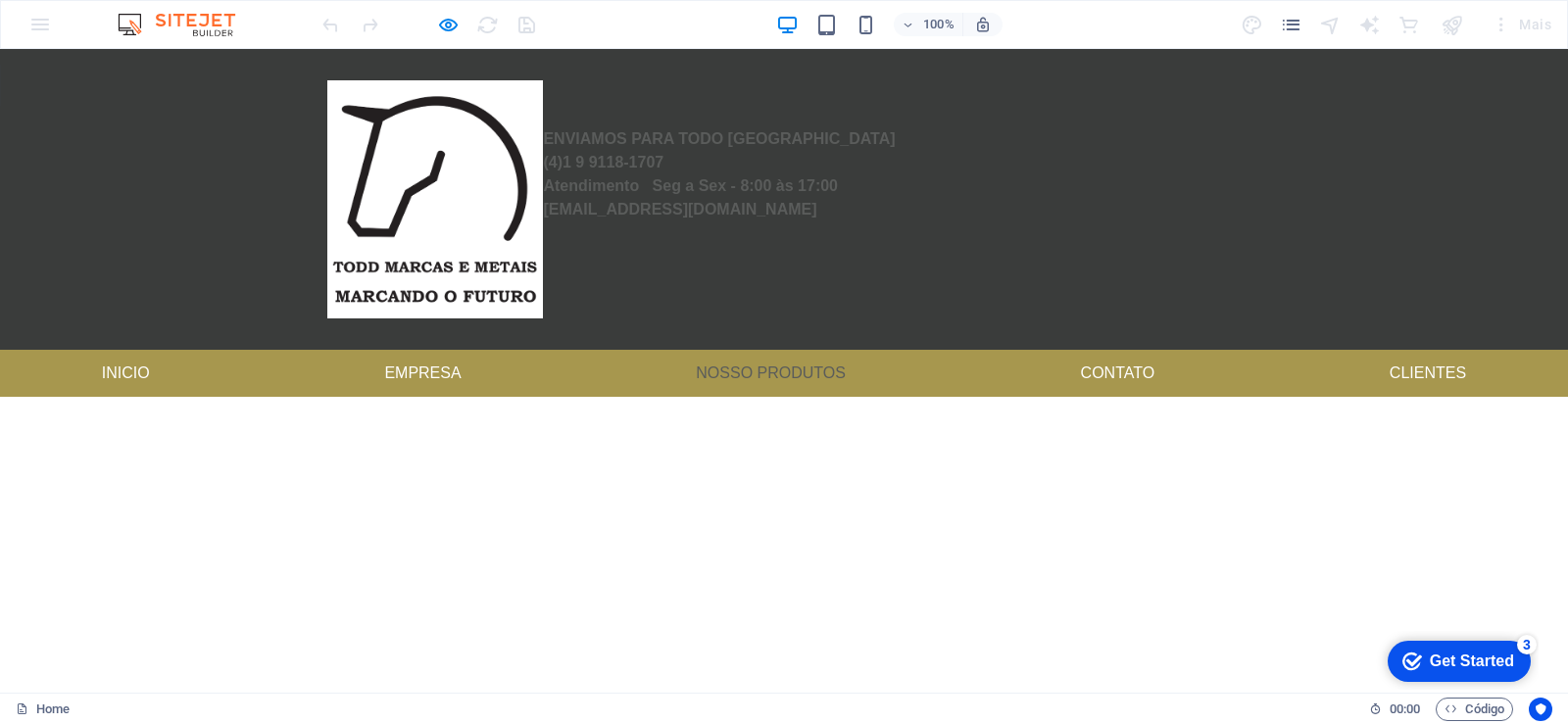
click at [769, 379] on link "Nosso produtos" at bounding box center [770, 373] width 181 height 47
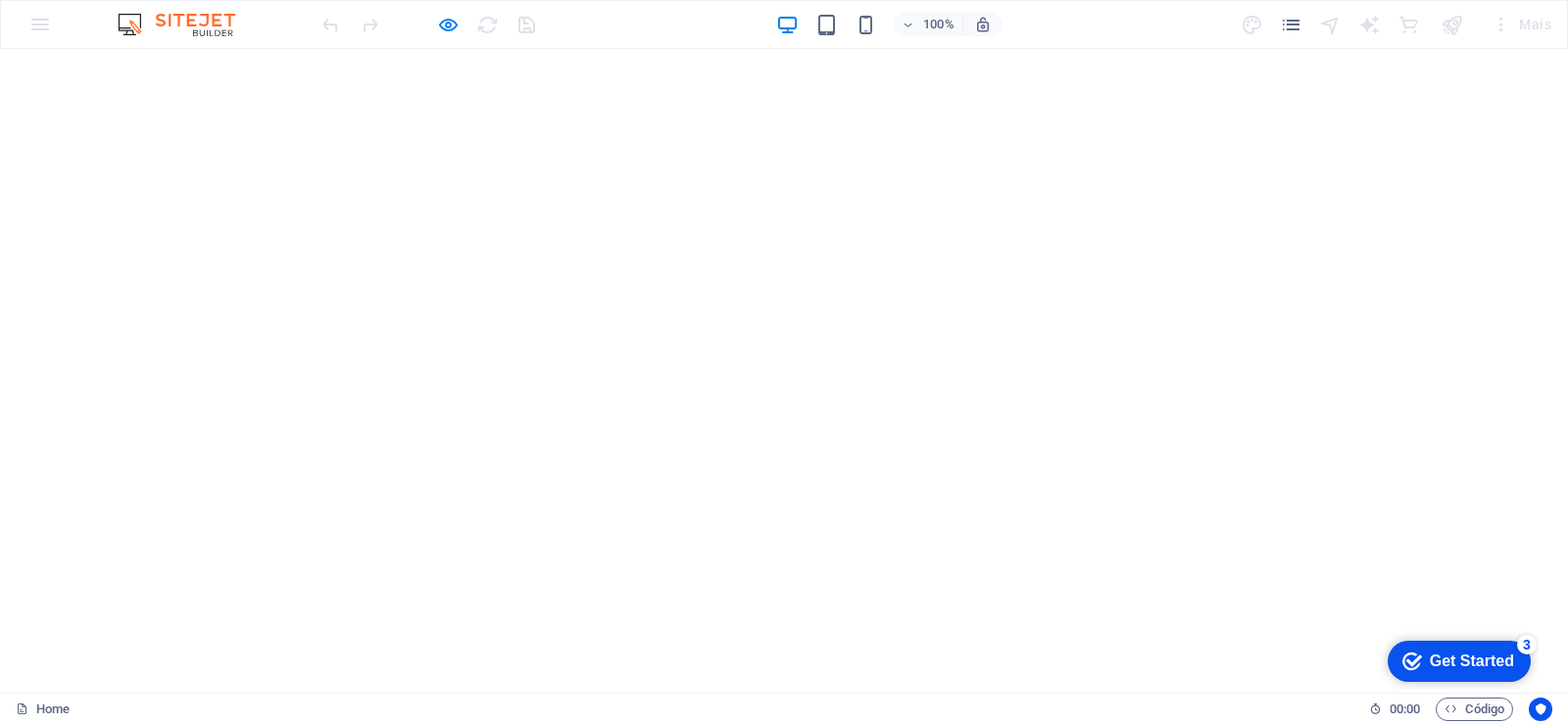
scroll to position [1571, 0]
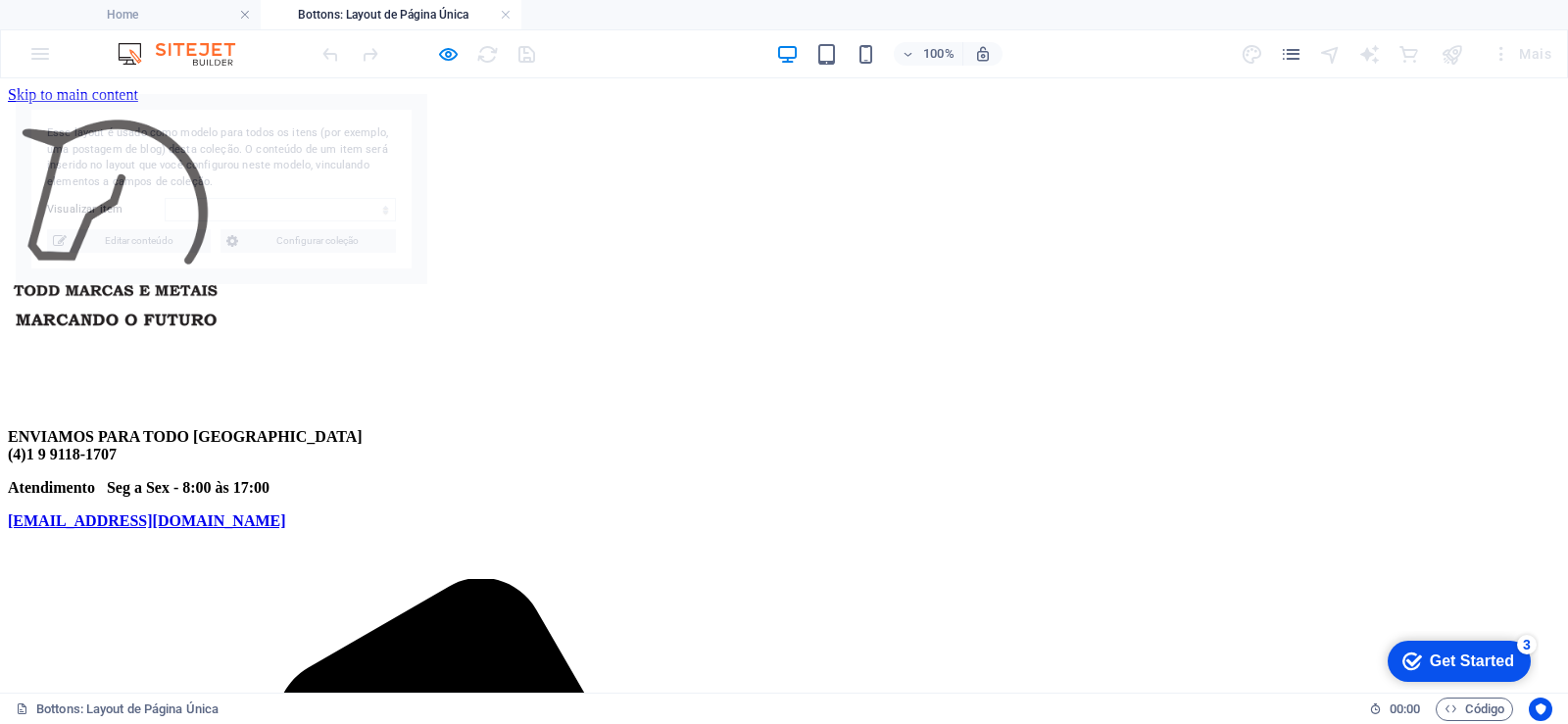
scroll to position [0, 0]
select select "68b5f2ebbba878e1e003fe9e"
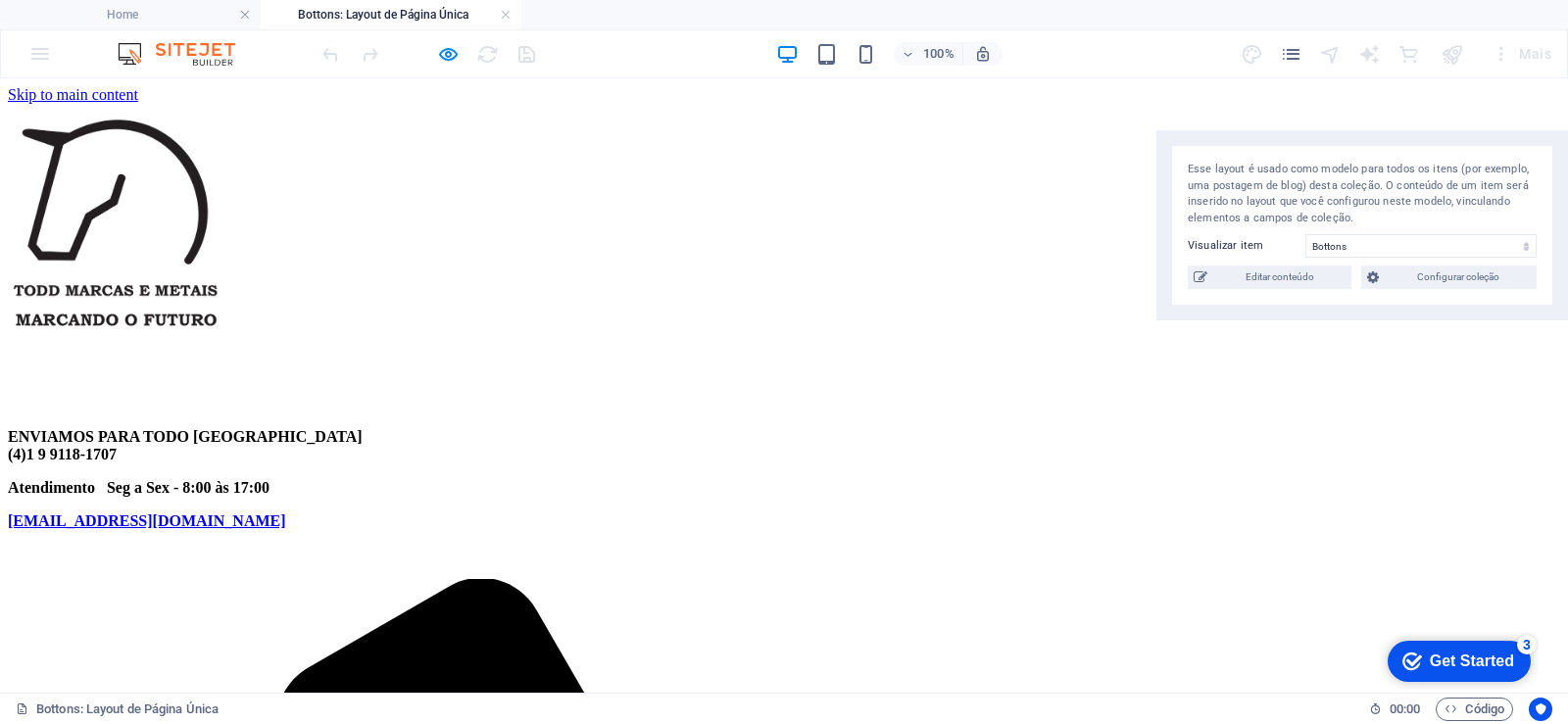
drag, startPoint x: 262, startPoint y: 105, endPoint x: 1477, endPoint y: 141, distance: 1215.5
click at [1477, 141] on div "Esse layout é usado como modelo para todos os itens (por exemplo, uma postagem …" at bounding box center [1362, 225] width 412 height 190
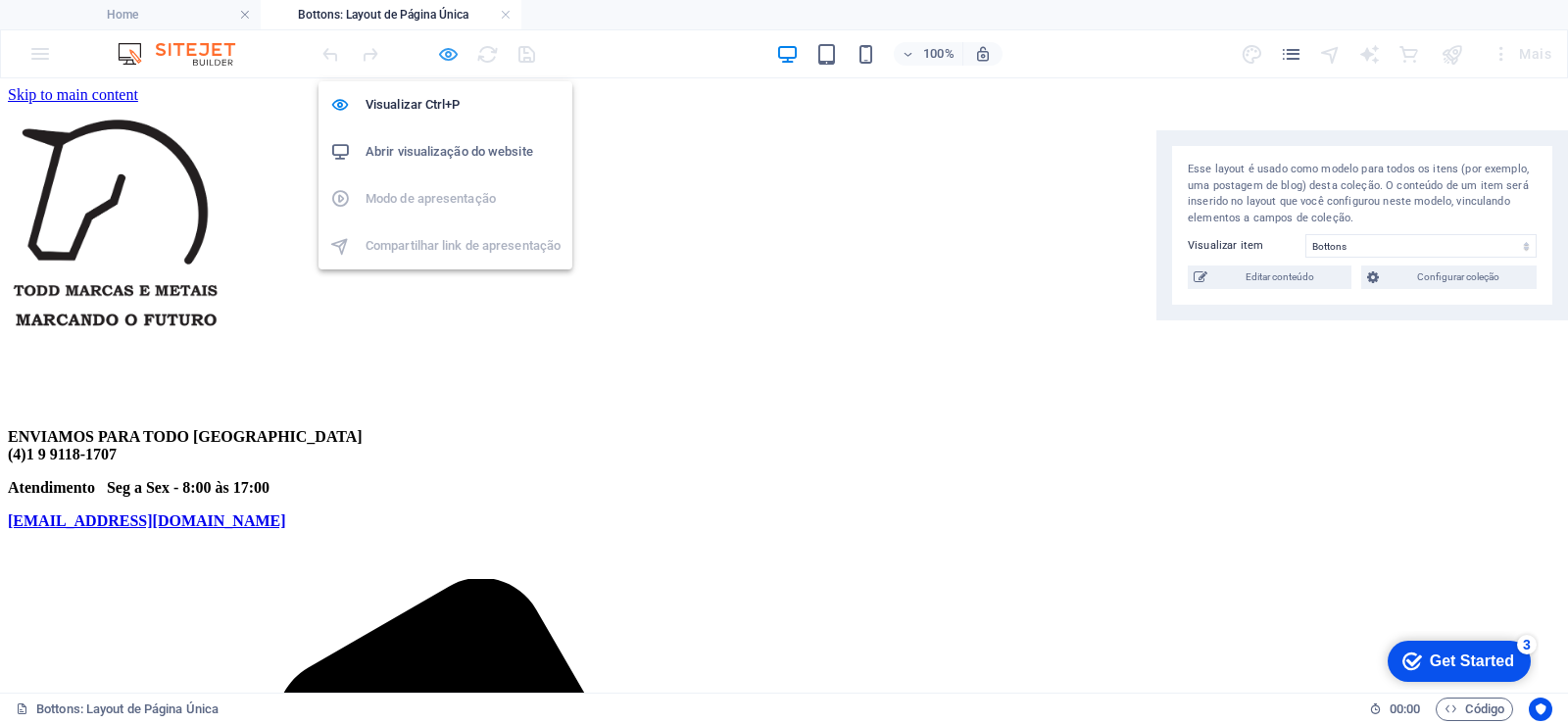
click at [448, 58] on icon "button" at bounding box center [448, 54] width 23 height 23
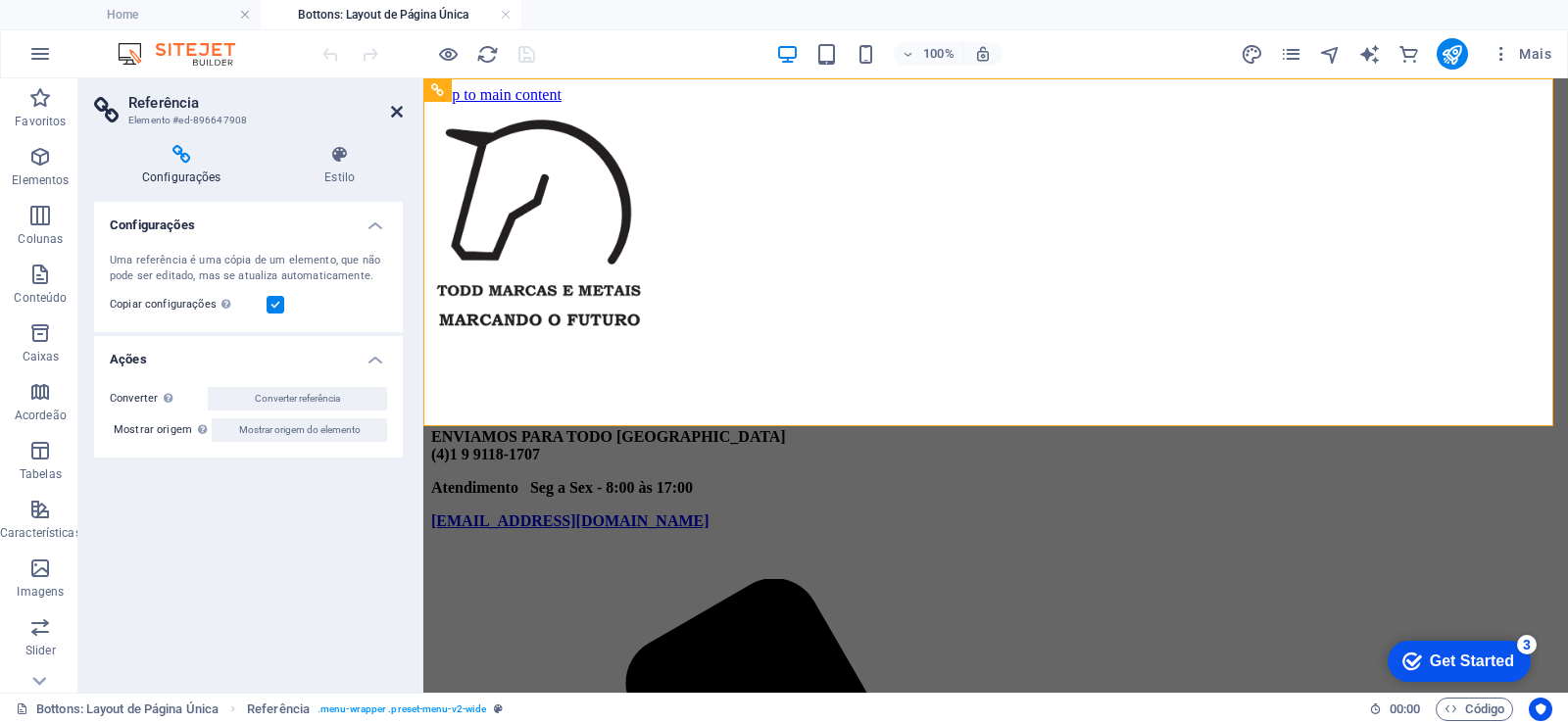
click at [394, 115] on icon at bounding box center [397, 112] width 12 height 16
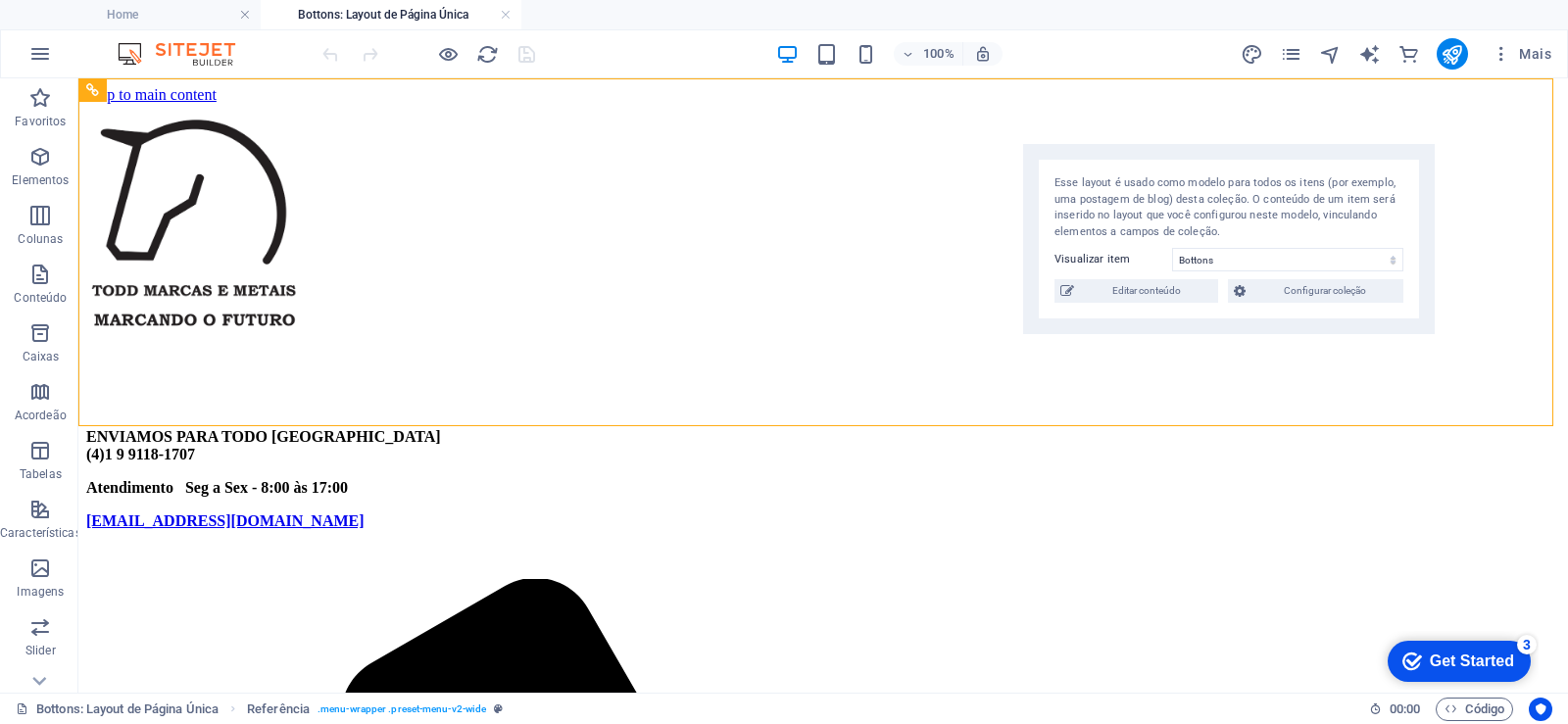
drag, startPoint x: 1355, startPoint y: 138, endPoint x: 1144, endPoint y: 152, distance: 211.5
click at [1144, 152] on div "Esse layout é usado como modelo para todos os itens (por exemplo, uma postagem …" at bounding box center [1229, 239] width 412 height 190
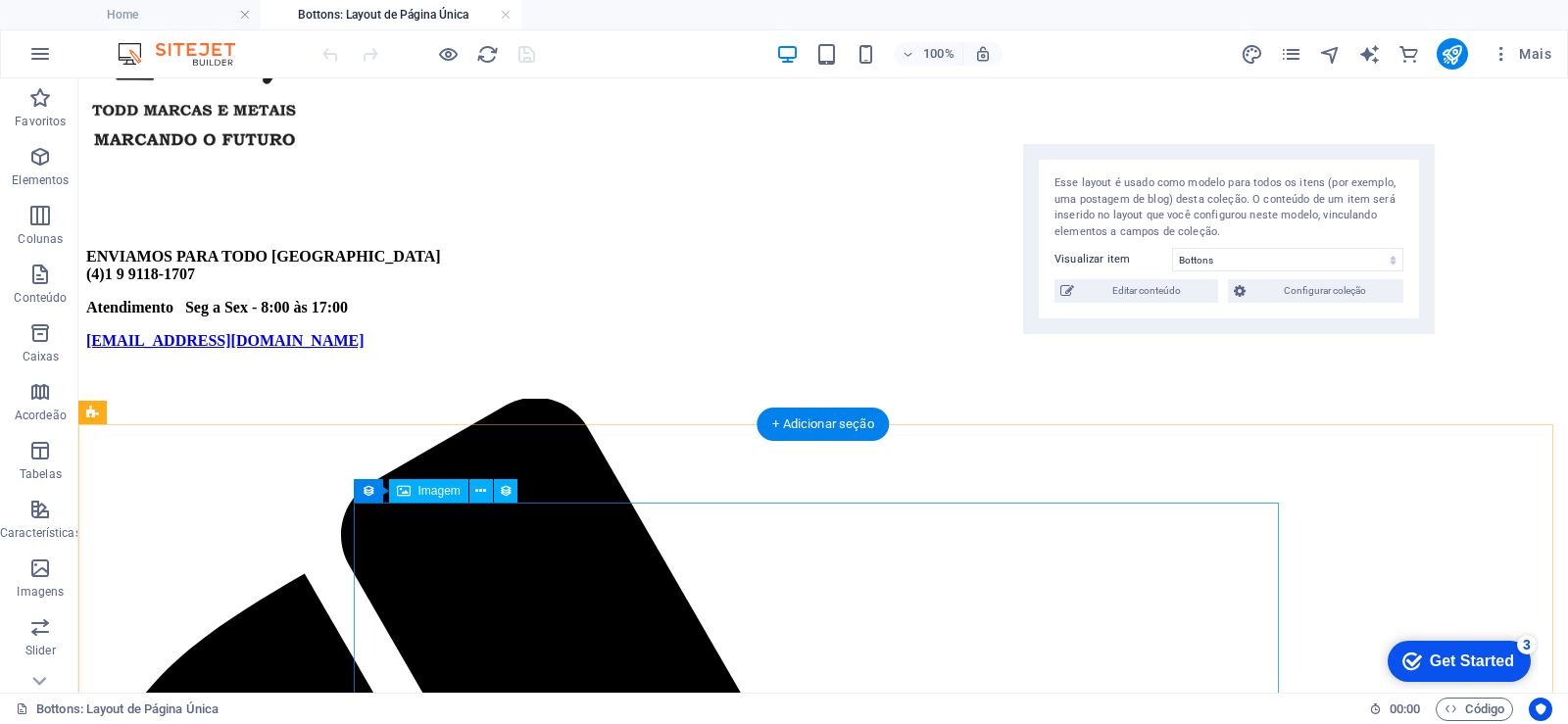
scroll to position [353, 0]
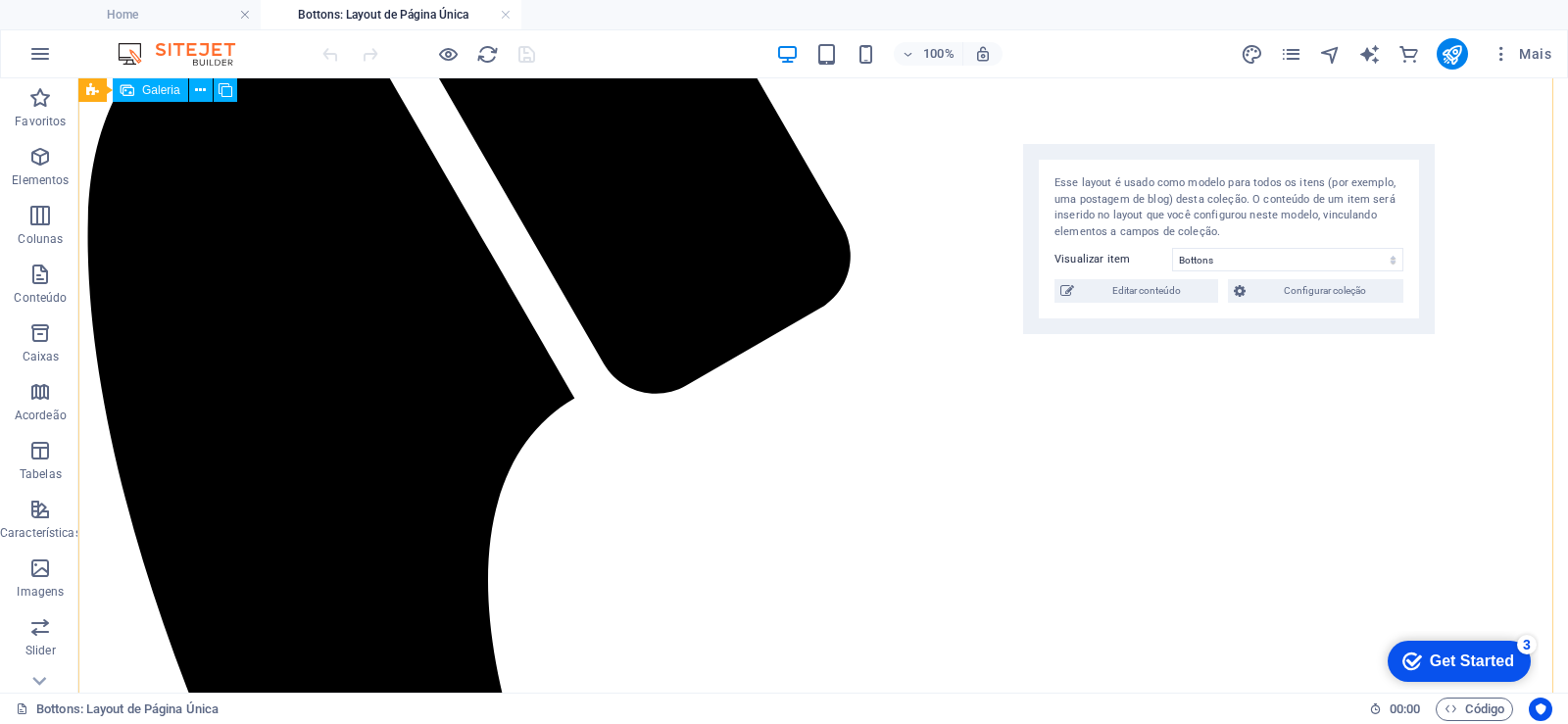
scroll to position [470, 0]
